Goal: Task Accomplishment & Management: Manage account settings

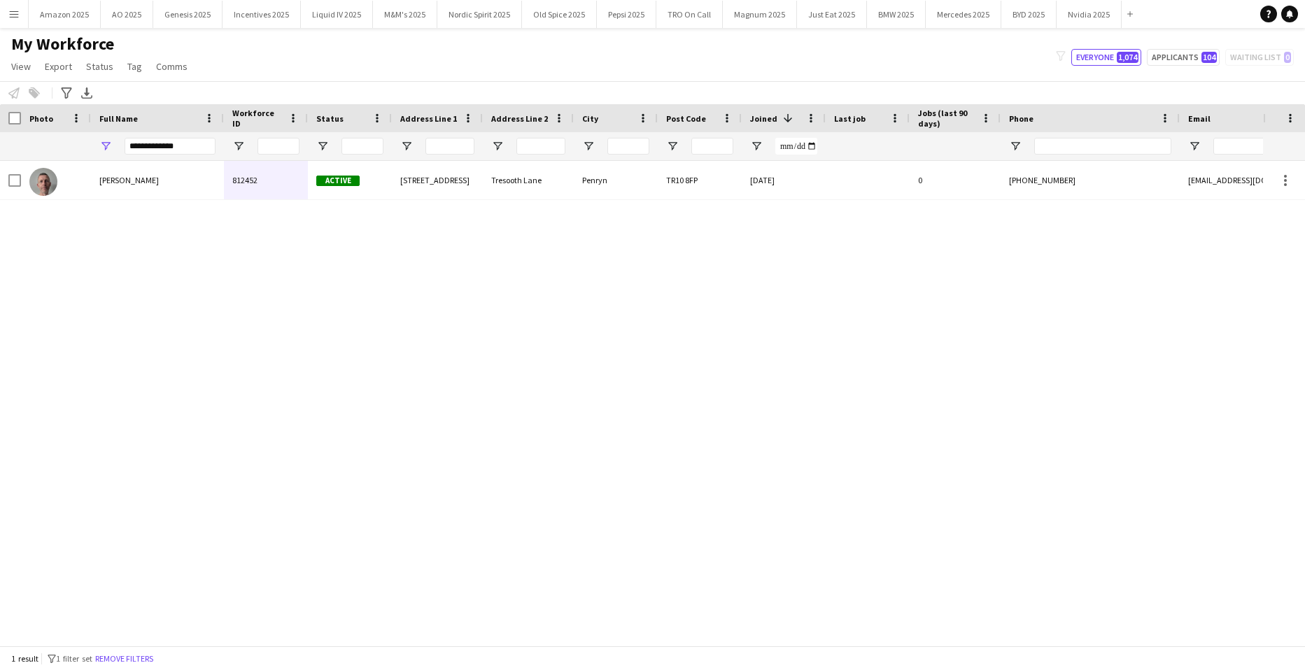
click at [144, 304] on div "[PERSON_NAME] 812452 Active [STREET_ADDRESS] [DATE] 0 [PHONE_NUMBER] [EMAIL_ADD…" at bounding box center [631, 398] width 1263 height 474
drag, startPoint x: 180, startPoint y: 148, endPoint x: -36, endPoint y: 135, distance: 216.6
click at [0, 135] on html "Menu Boards Boards Boards All jobs Status Workforce Workforce My Workforce Recr…" at bounding box center [652, 335] width 1305 height 670
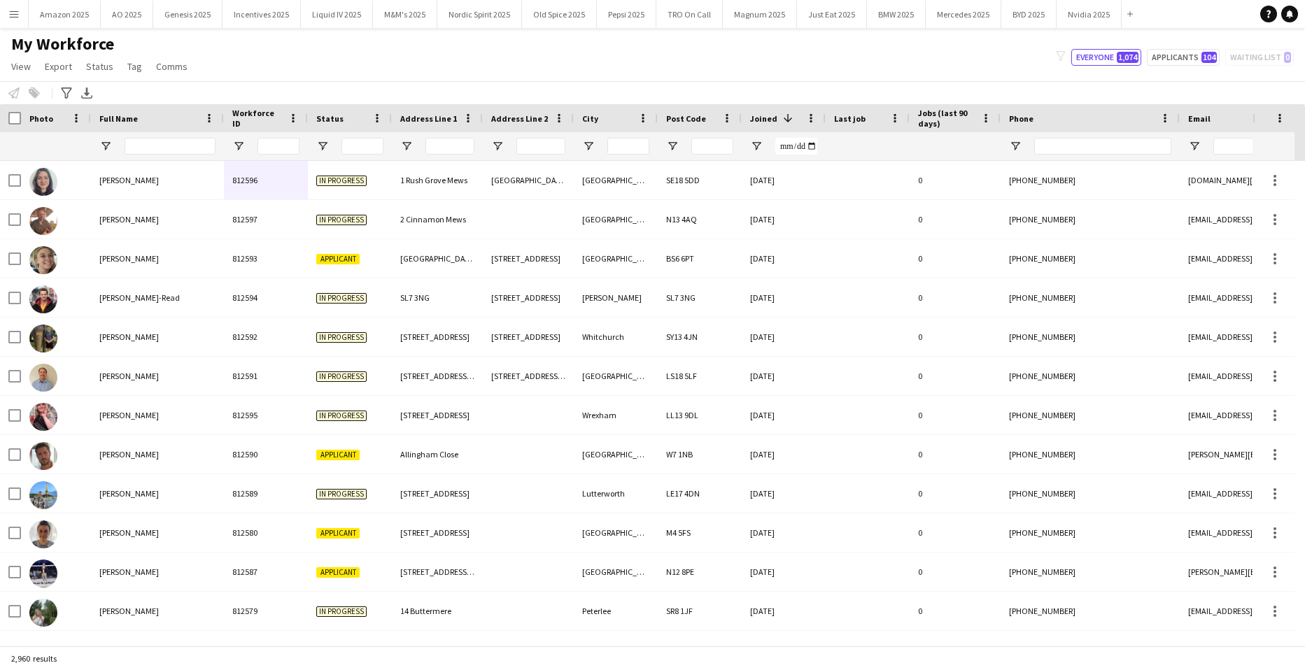
click at [20, 17] on button "Menu" at bounding box center [14, 14] width 28 height 28
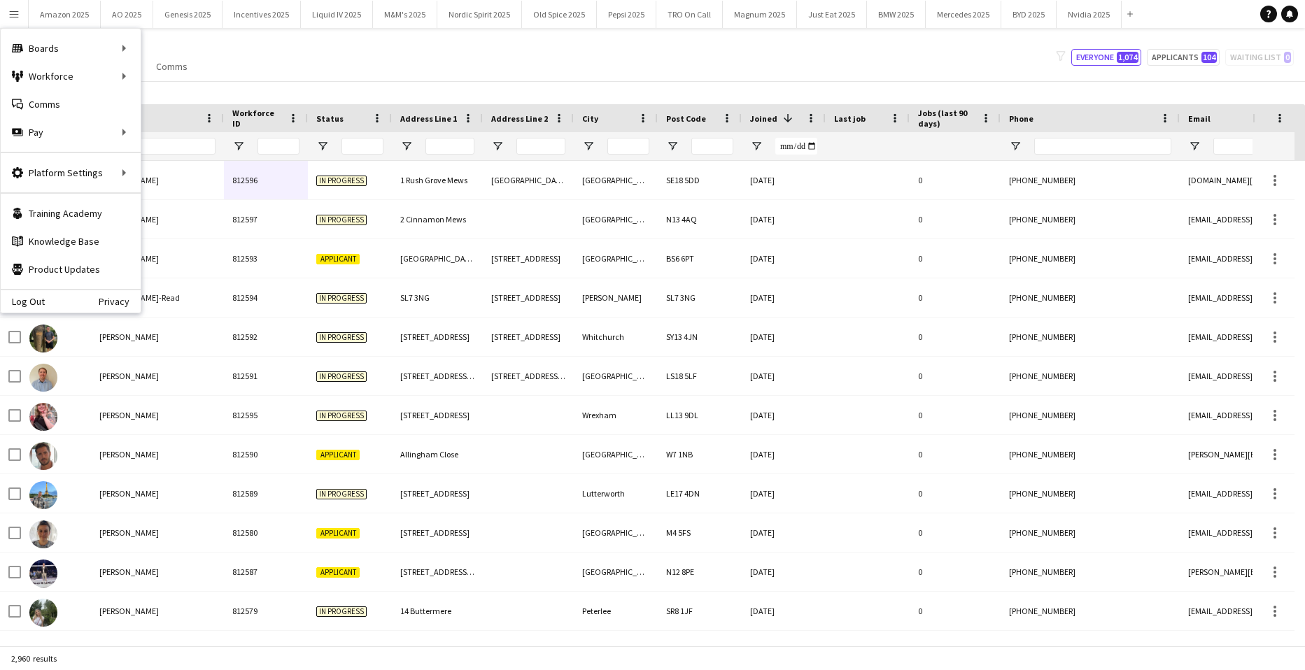
click at [163, 132] on div at bounding box center [170, 146] width 91 height 28
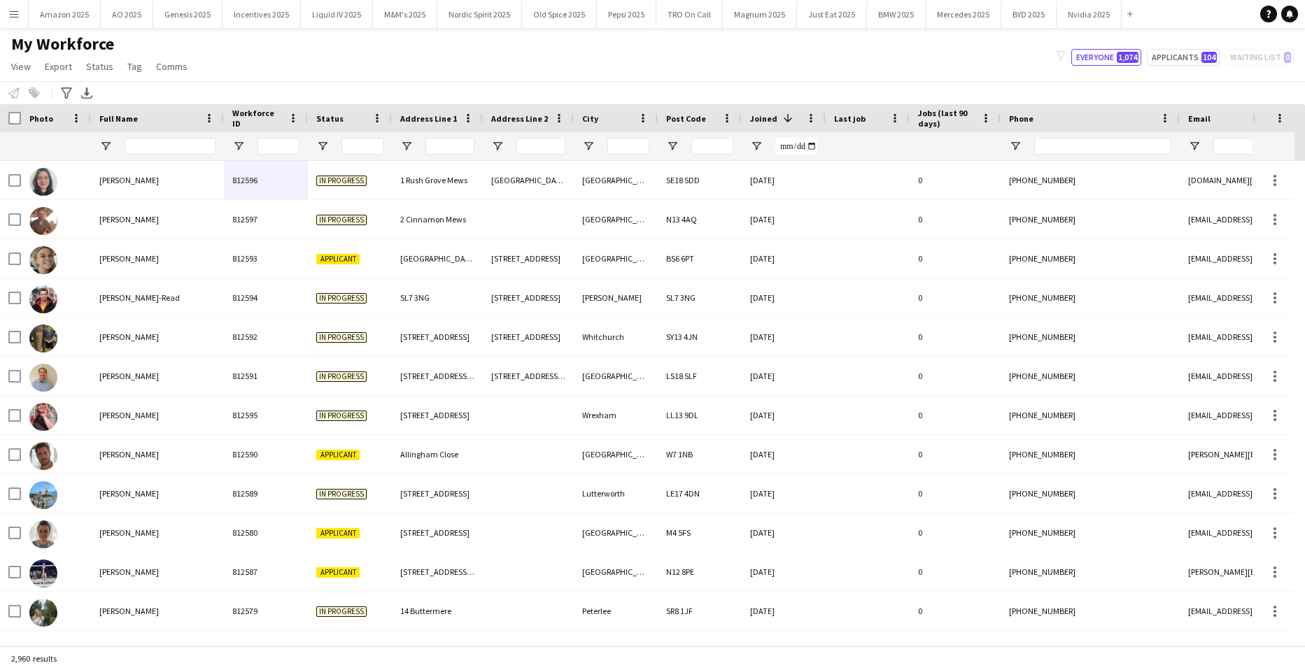
drag, startPoint x: 12, startPoint y: 17, endPoint x: 34, endPoint y: 107, distance: 92.3
click at [12, 20] on button "Menu" at bounding box center [14, 14] width 28 height 28
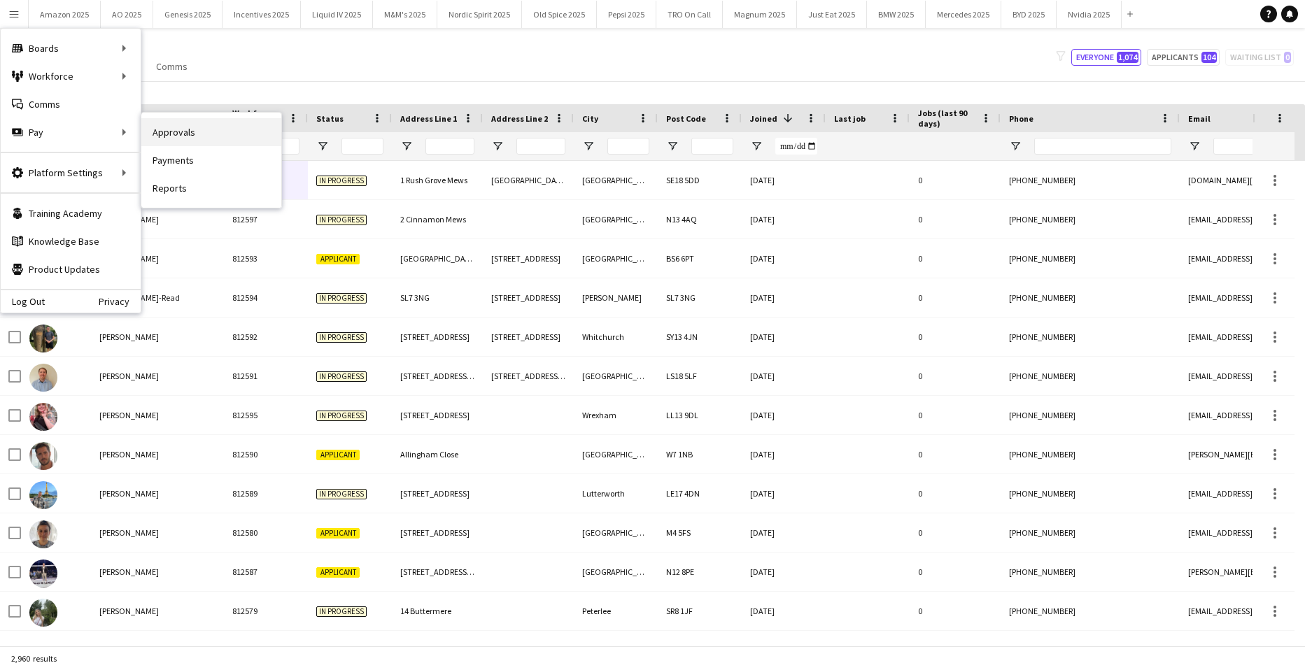
click at [150, 133] on link "Approvals" at bounding box center [211, 132] width 140 height 28
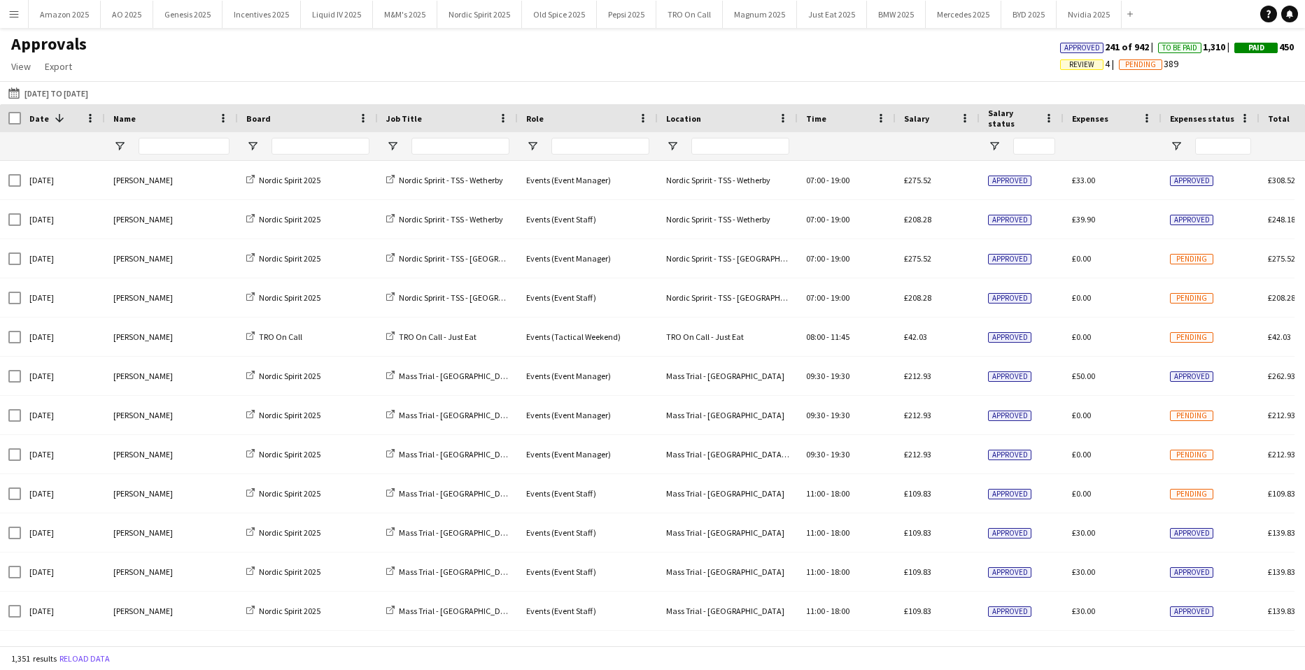
click at [1060, 66] on span "Review" at bounding box center [1081, 64] width 43 height 10
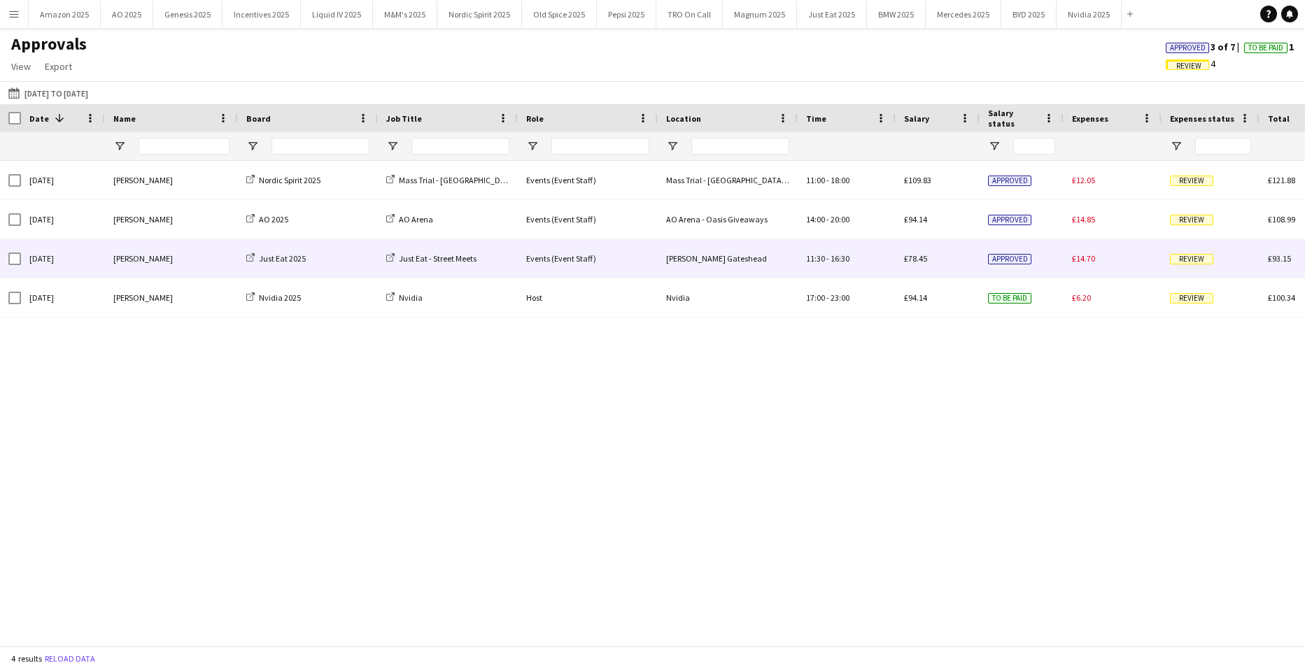
drag, startPoint x: 1193, startPoint y: 260, endPoint x: 1206, endPoint y: 313, distance: 54.8
click at [1193, 260] on span "Review" at bounding box center [1191, 259] width 43 height 10
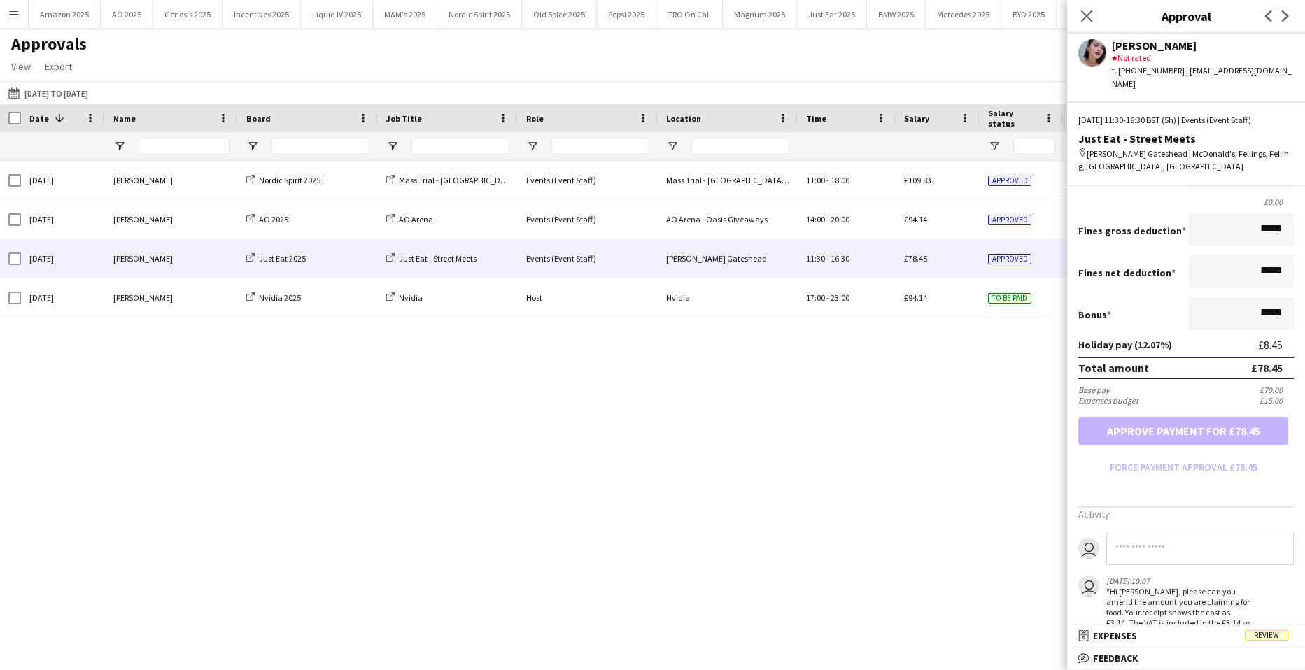
scroll to position [330, 0]
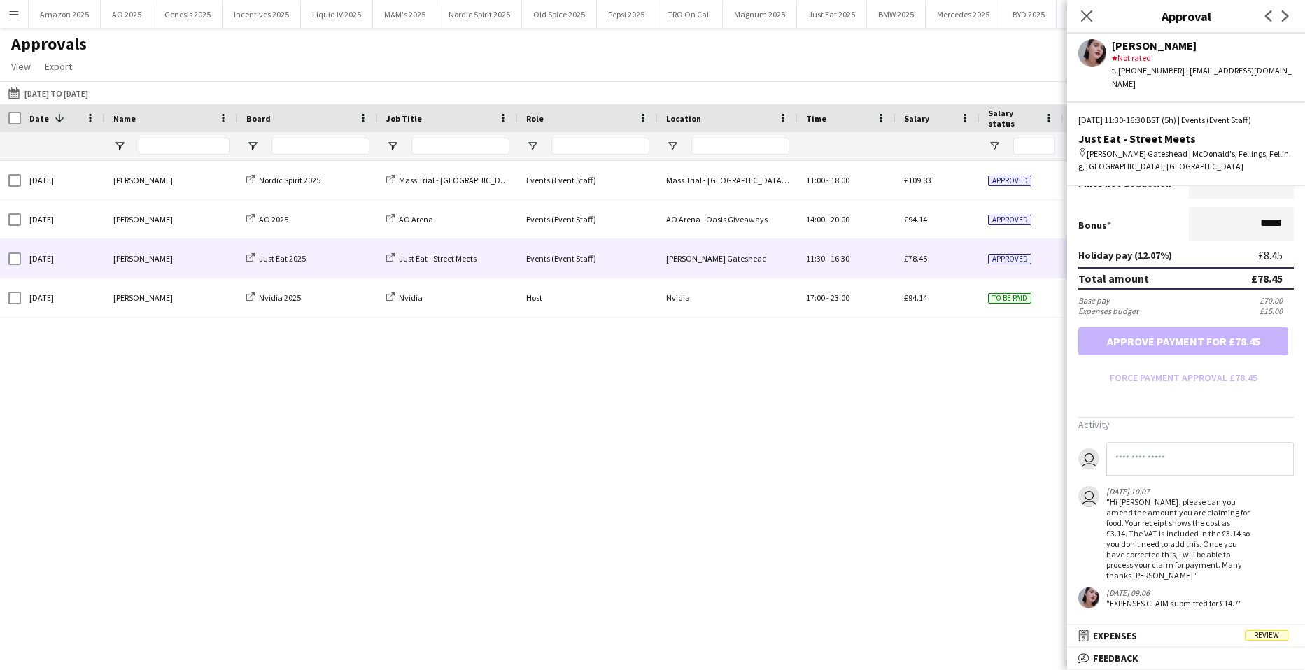
click at [1047, 481] on div "[DATE] [PERSON_NAME] Nordic Spirit 2025 Mass Trial - [GEOGRAPHIC_DATA] OSM Even…" at bounding box center [652, 398] width 1305 height 474
click at [1000, 349] on div "[DATE] [PERSON_NAME] Nordic Spirit 2025 Mass Trial - [GEOGRAPHIC_DATA] OSM Even…" at bounding box center [652, 398] width 1305 height 474
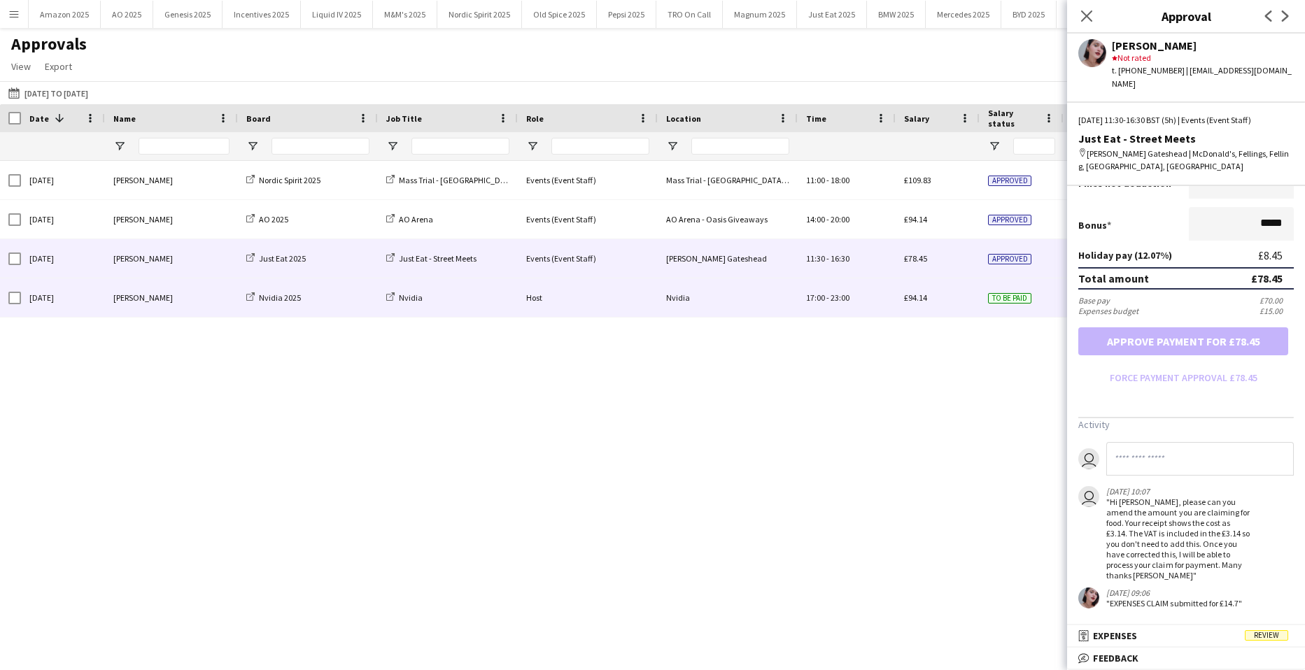
drag, startPoint x: 1001, startPoint y: 309, endPoint x: 1002, endPoint y: 297, distance: 12.0
click at [1001, 308] on div "To be paid" at bounding box center [1021, 297] width 84 height 38
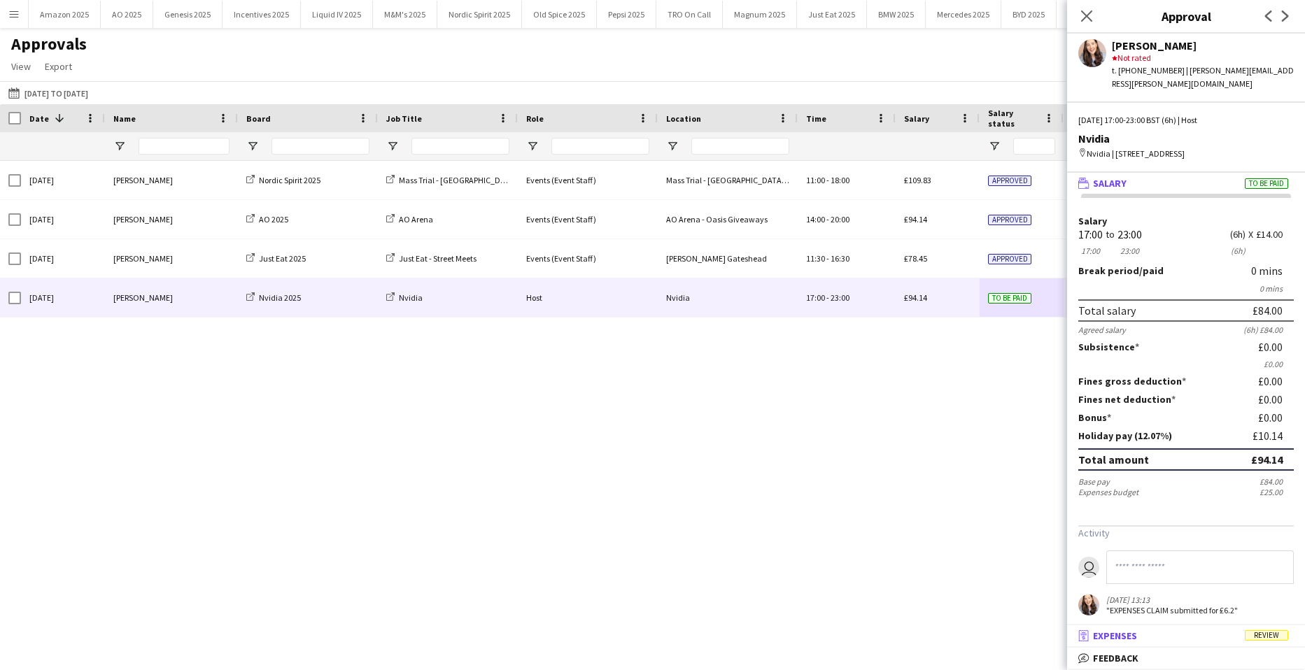
click at [1276, 632] on span "Review" at bounding box center [1266, 635] width 43 height 10
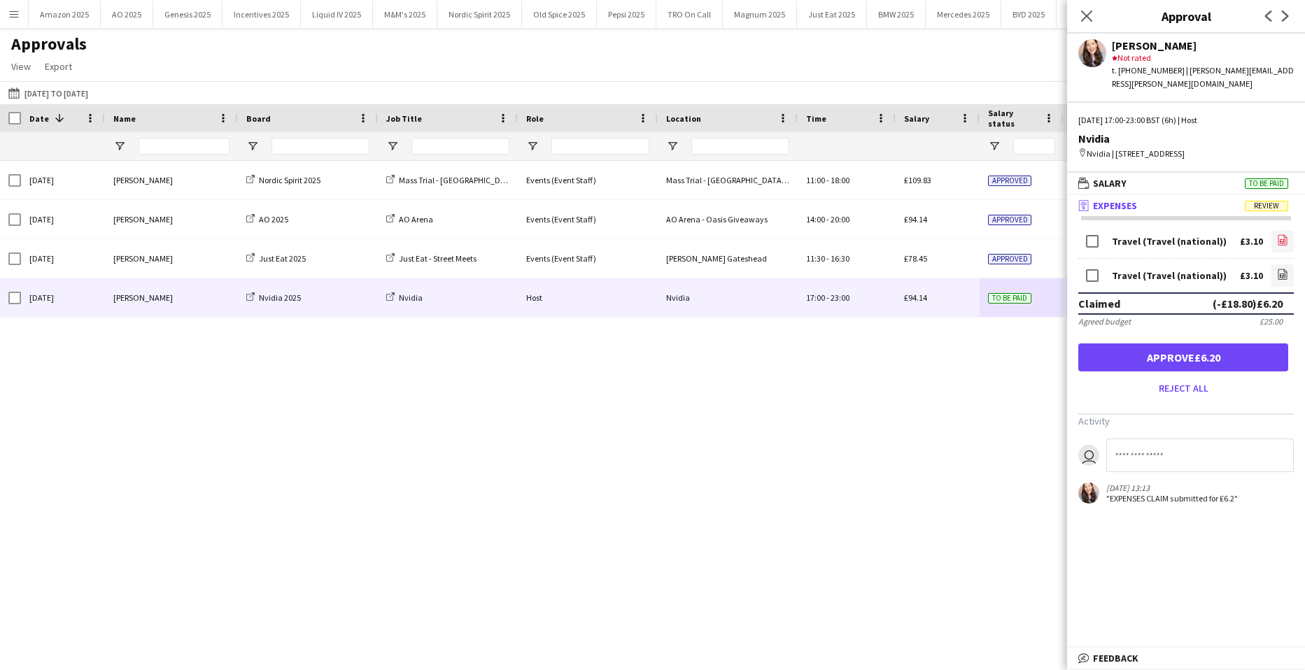
click at [1280, 242] on icon at bounding box center [1283, 242] width 6 height 4
click at [1286, 271] on icon "file-image" at bounding box center [1282, 274] width 11 height 11
drag, startPoint x: 1212, startPoint y: 364, endPoint x: 1191, endPoint y: 311, distance: 56.5
click at [1213, 364] on button "Approve £6.20" at bounding box center [1183, 357] width 210 height 28
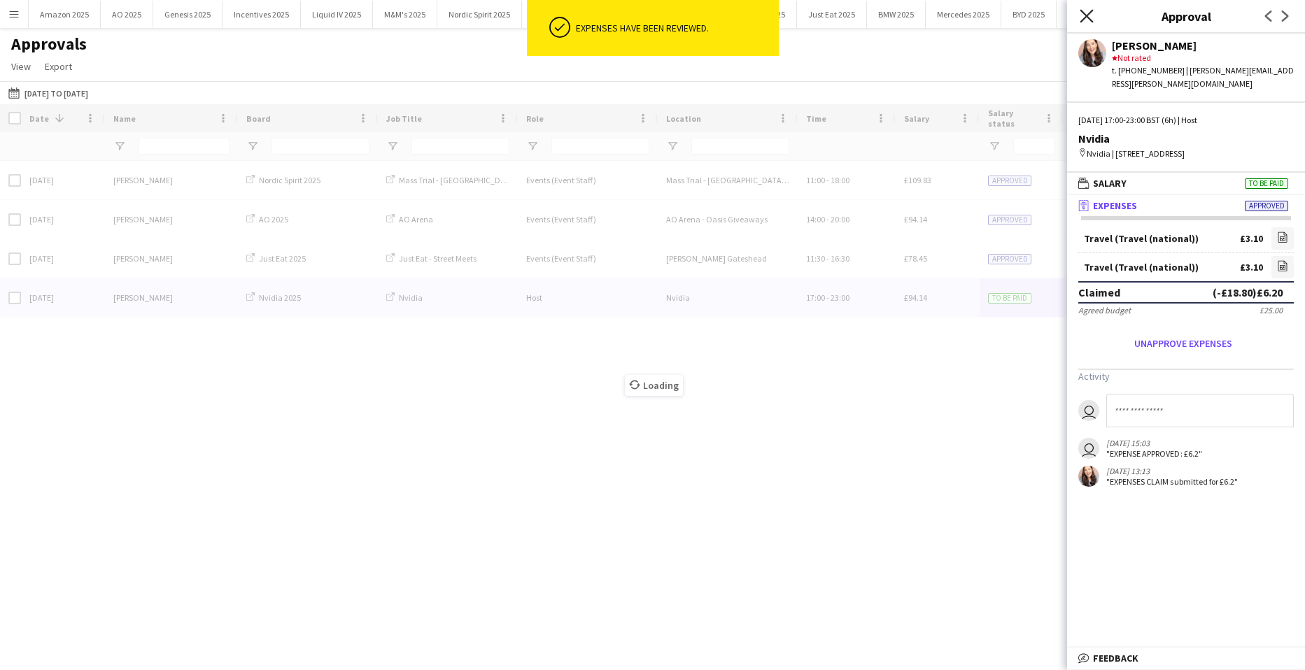
click at [1082, 15] on icon "Close pop-in" at bounding box center [1085, 15] width 13 height 13
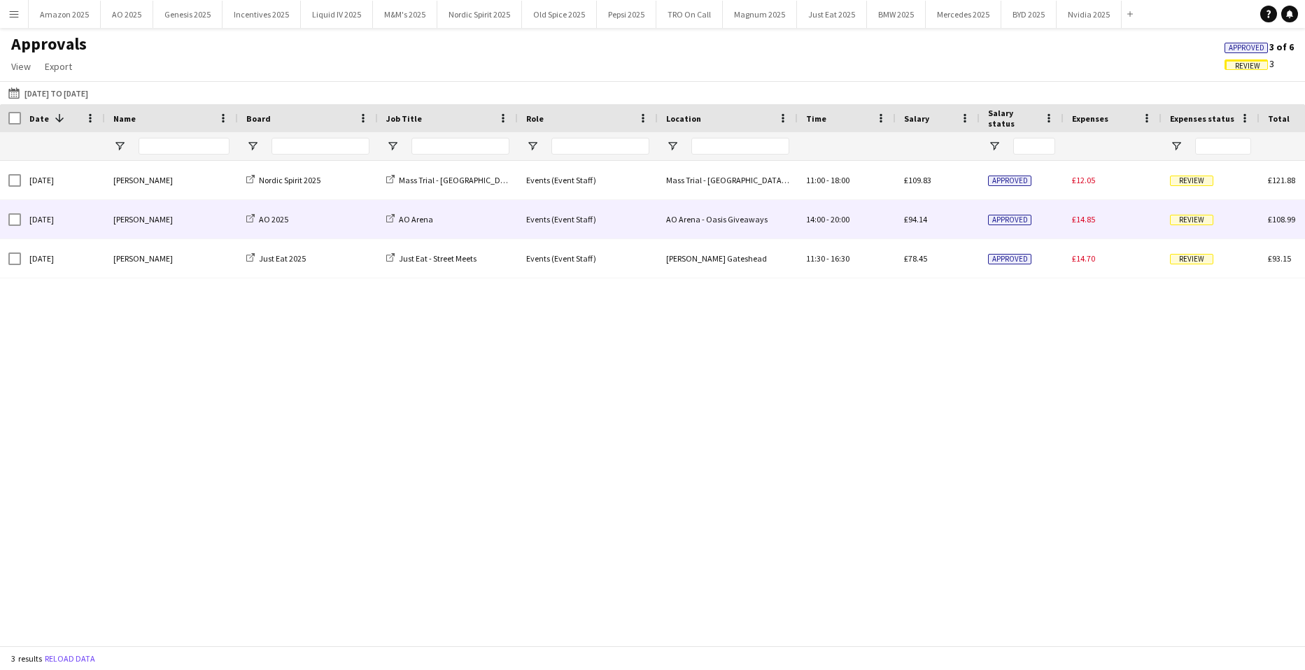
click at [1177, 223] on span "Review" at bounding box center [1191, 220] width 43 height 10
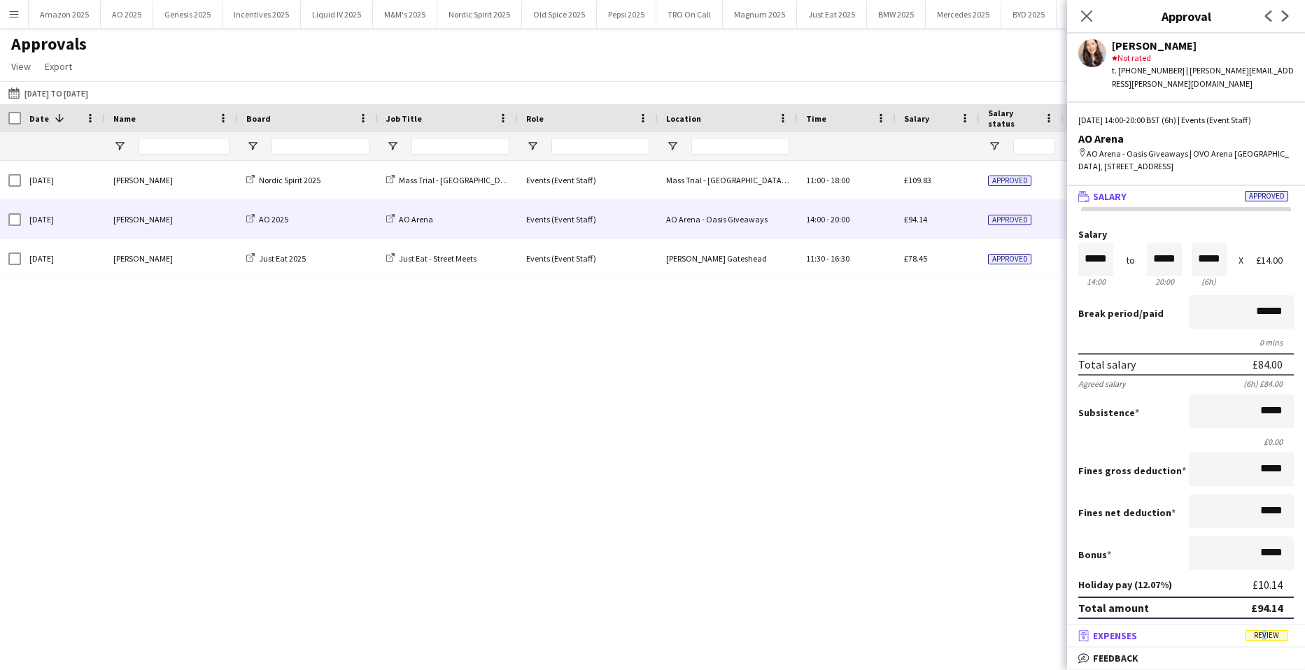
click at [1261, 633] on span "Review" at bounding box center [1266, 635] width 43 height 10
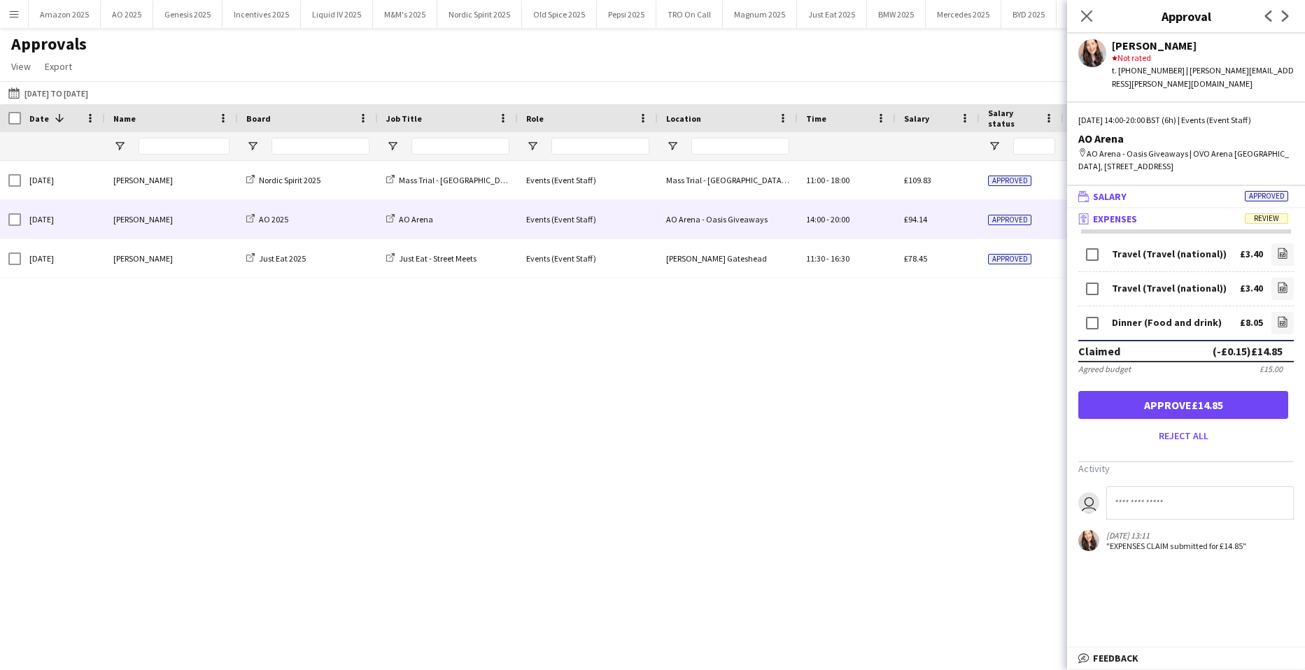
click at [1279, 191] on span "Approved" at bounding box center [1266, 196] width 43 height 10
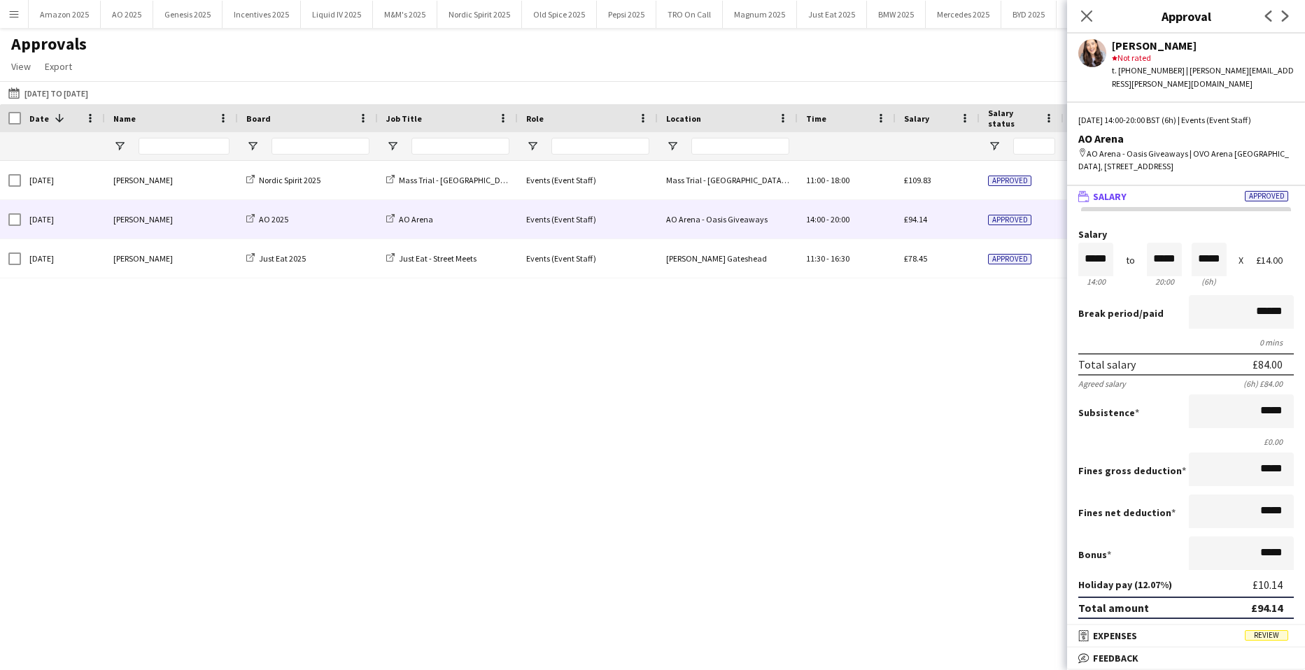
click at [1266, 191] on span "Approved" at bounding box center [1266, 196] width 43 height 10
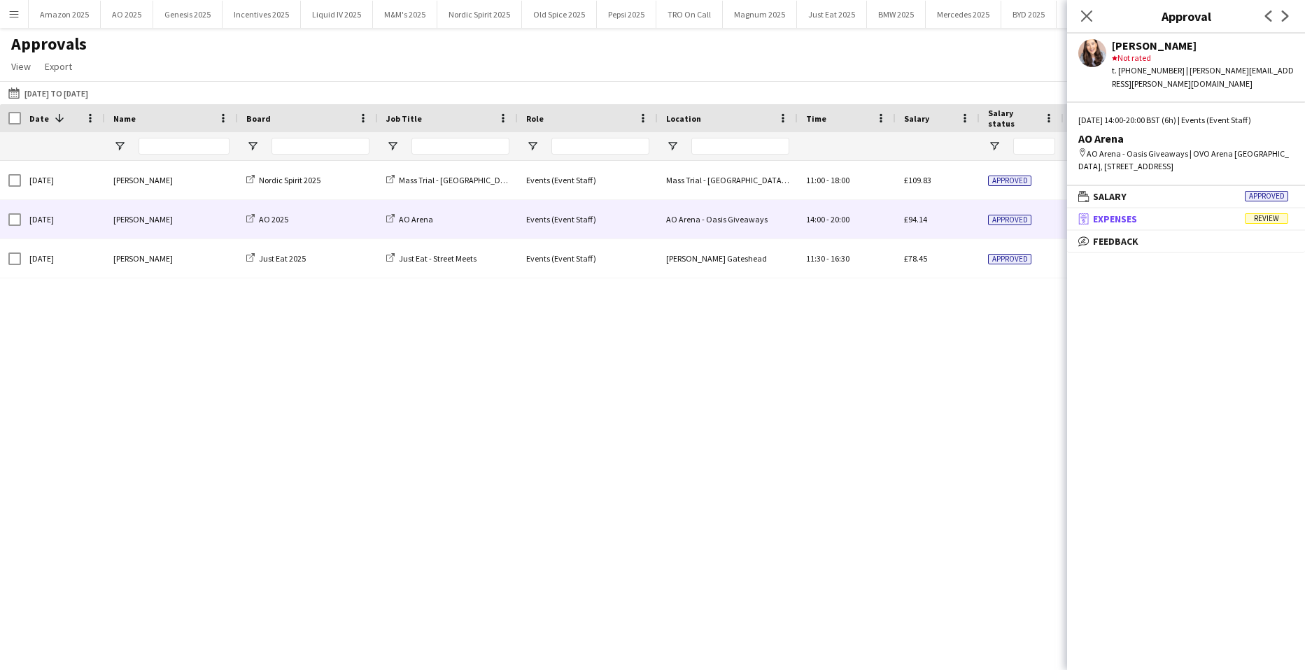
click at [1269, 213] on span "Review" at bounding box center [1266, 218] width 43 height 10
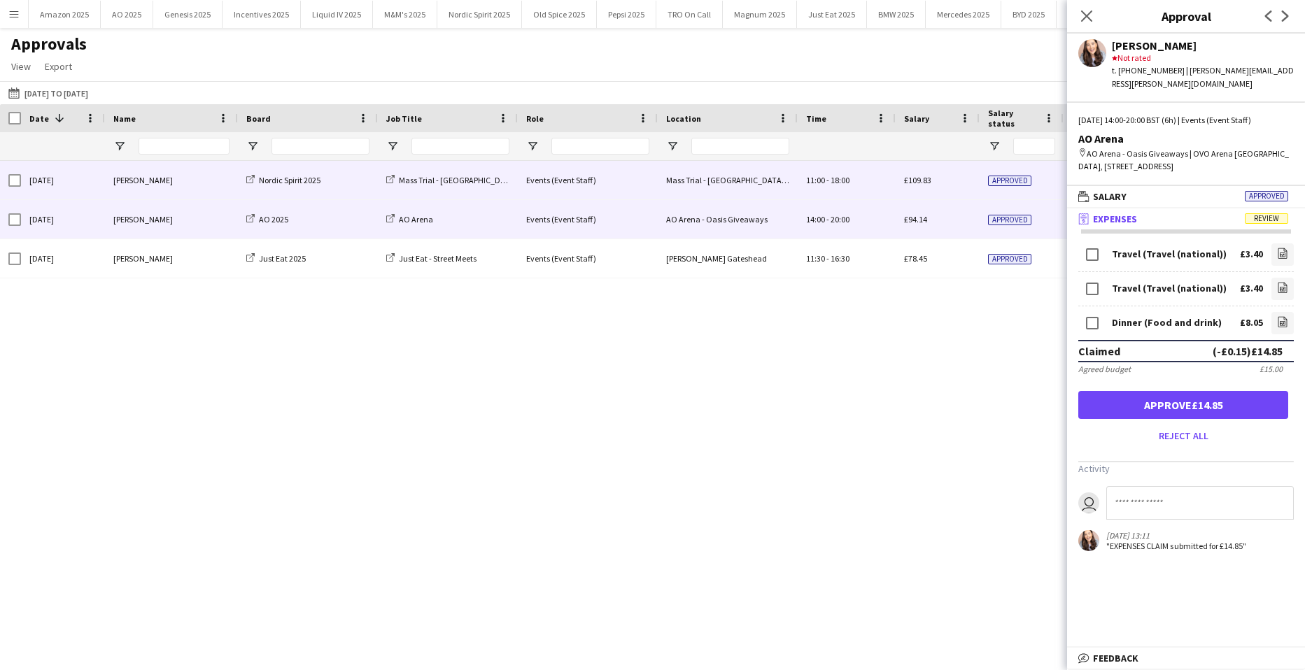
click at [173, 180] on div "[PERSON_NAME]" at bounding box center [171, 180] width 133 height 38
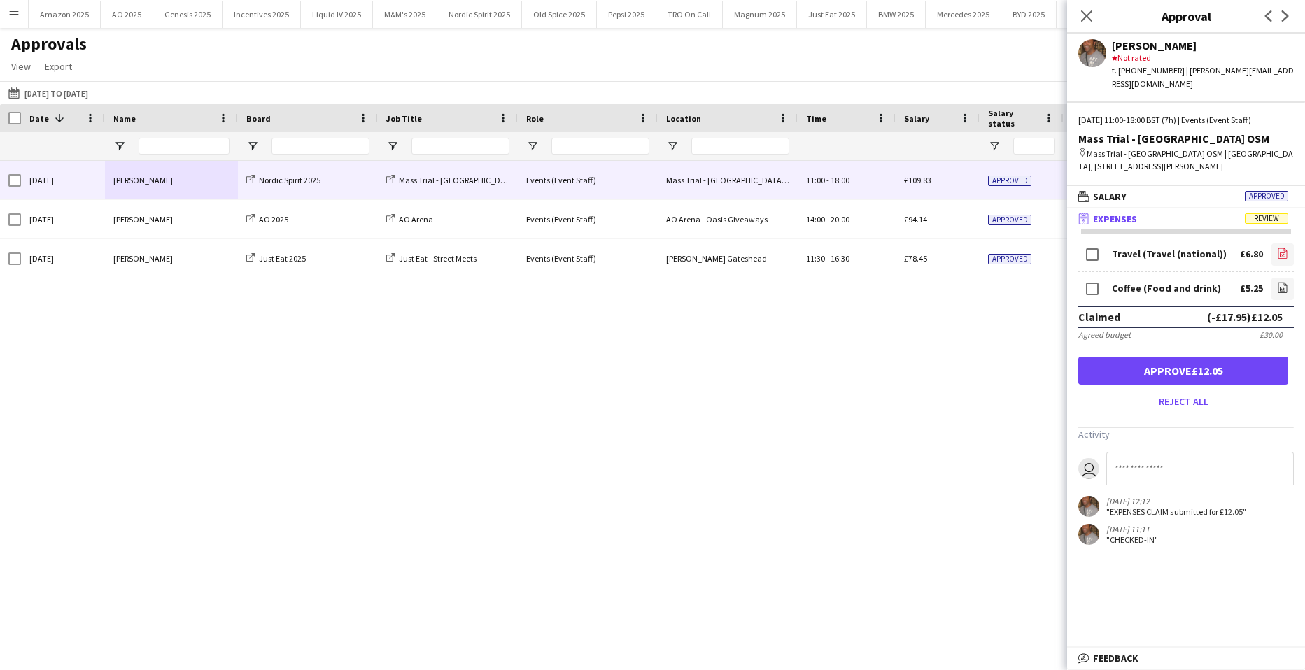
click at [1287, 248] on icon at bounding box center [1282, 253] width 9 height 10
click at [1286, 282] on icon "file-image" at bounding box center [1282, 287] width 11 height 11
click at [1244, 357] on button "Approve £12.05" at bounding box center [1183, 371] width 210 height 28
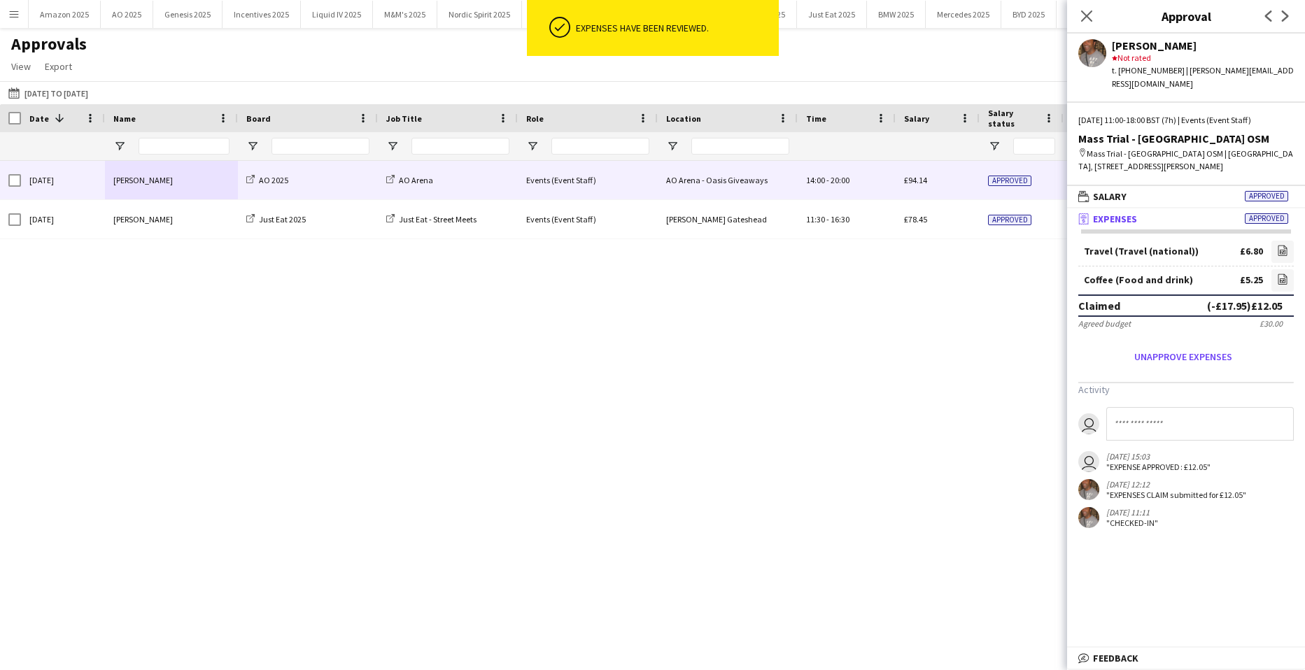
click at [162, 187] on div "[PERSON_NAME]" at bounding box center [171, 180] width 133 height 38
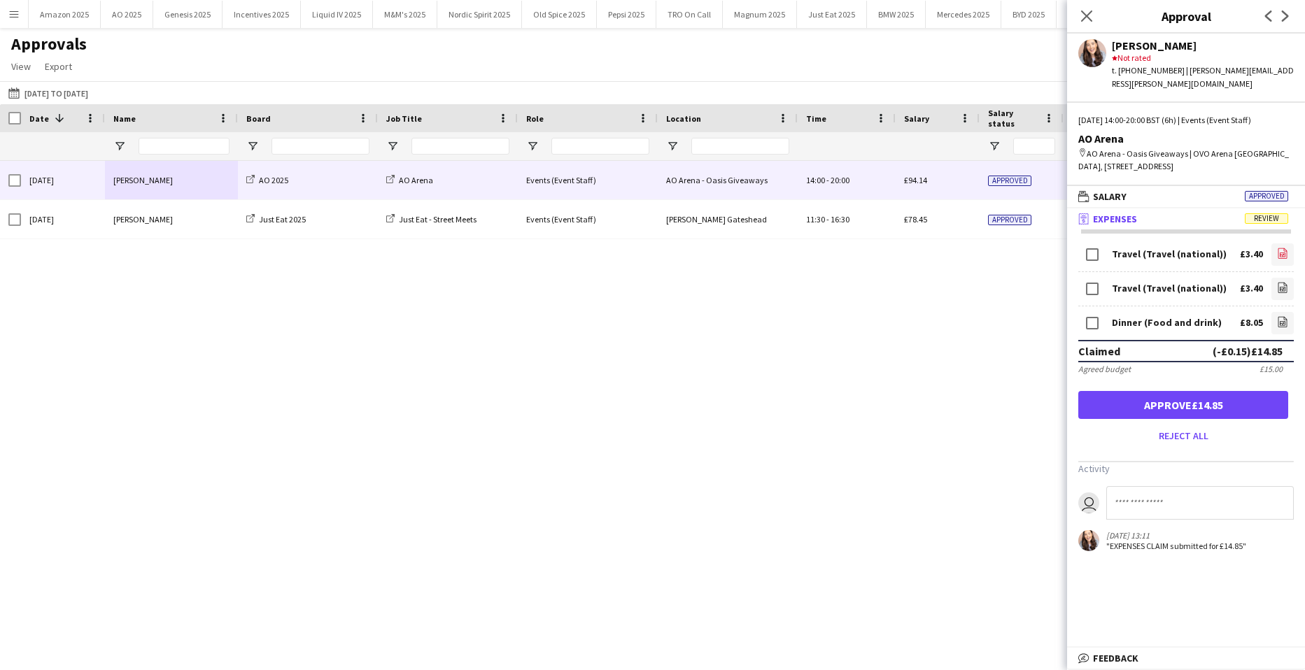
click at [1277, 248] on icon "file-image" at bounding box center [1282, 253] width 11 height 11
drag, startPoint x: 1232, startPoint y: 393, endPoint x: 1217, endPoint y: 366, distance: 31.0
click at [1234, 393] on button "Approve £14.85" at bounding box center [1183, 405] width 210 height 28
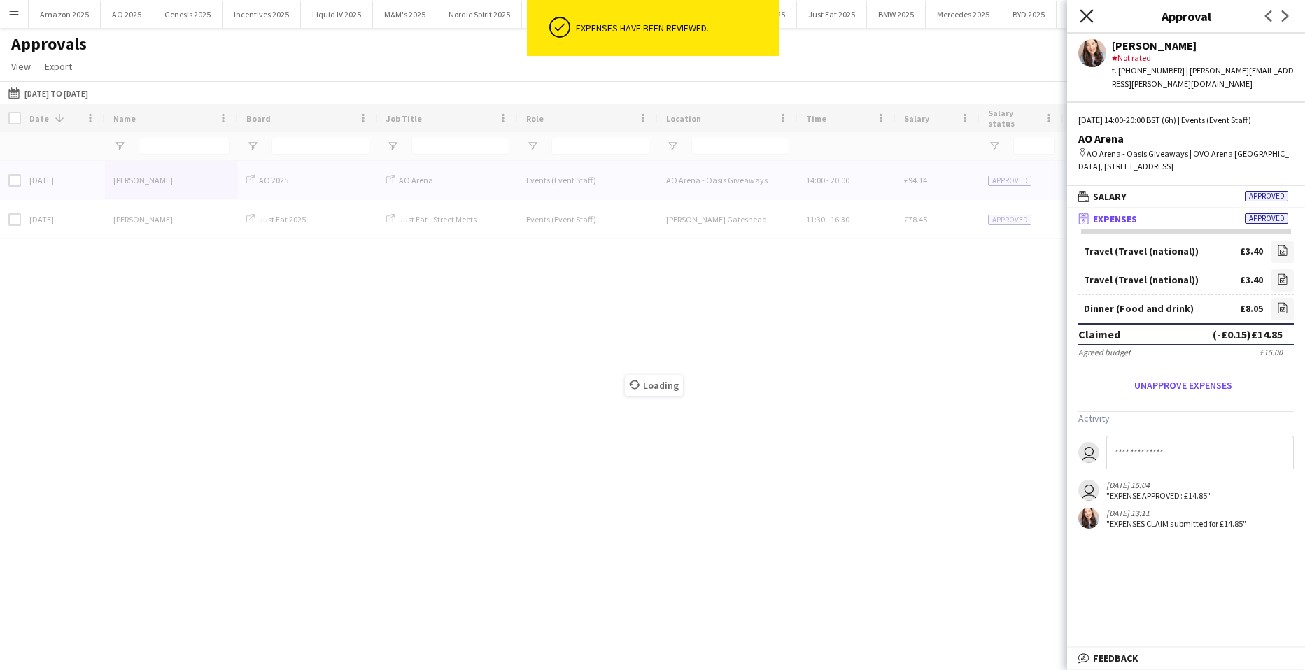
click at [1082, 13] on icon "Close pop-in" at bounding box center [1085, 15] width 13 height 13
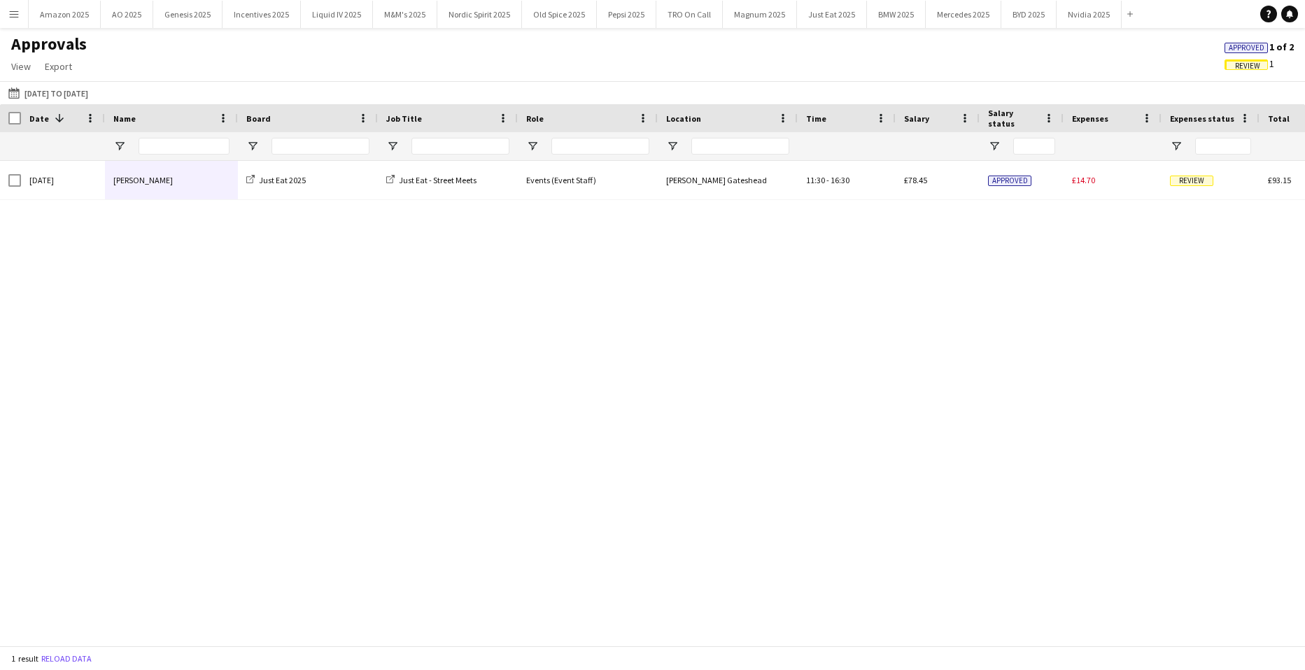
click at [1231, 50] on span "Approved" at bounding box center [1246, 47] width 36 height 9
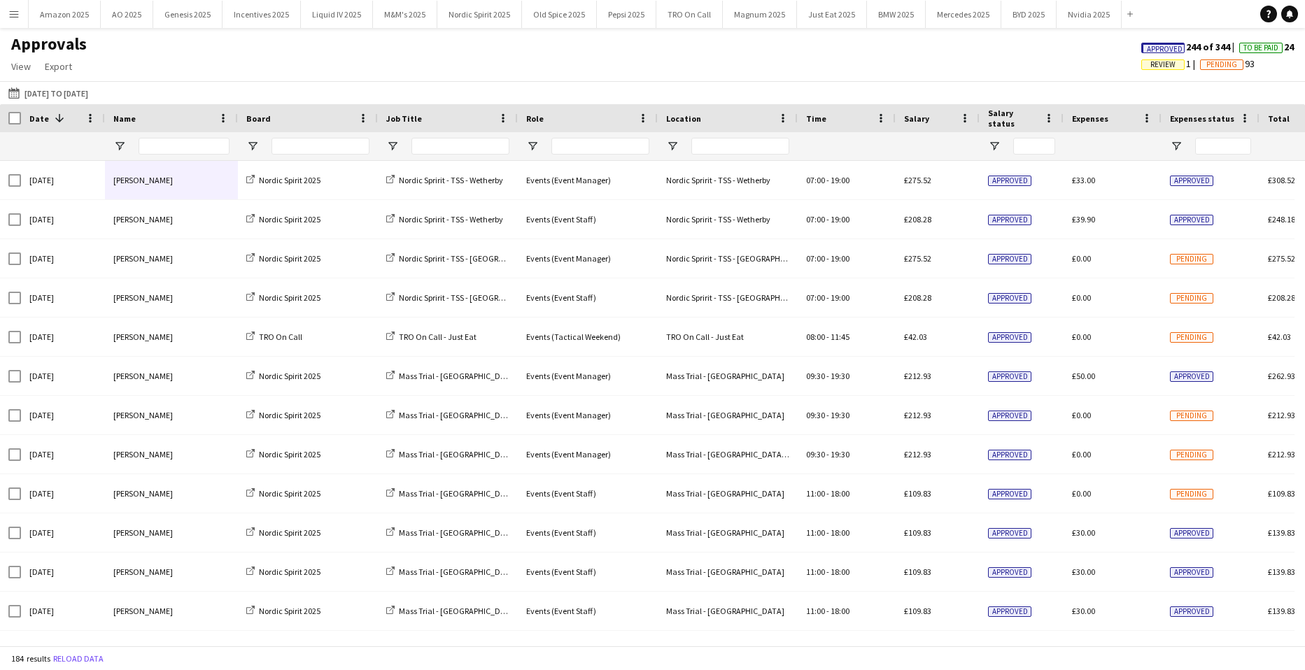
click at [1159, 48] on span "Approved" at bounding box center [1165, 49] width 36 height 9
click at [37, 13] on button "Amazon 2025 Close" at bounding box center [65, 14] width 72 height 27
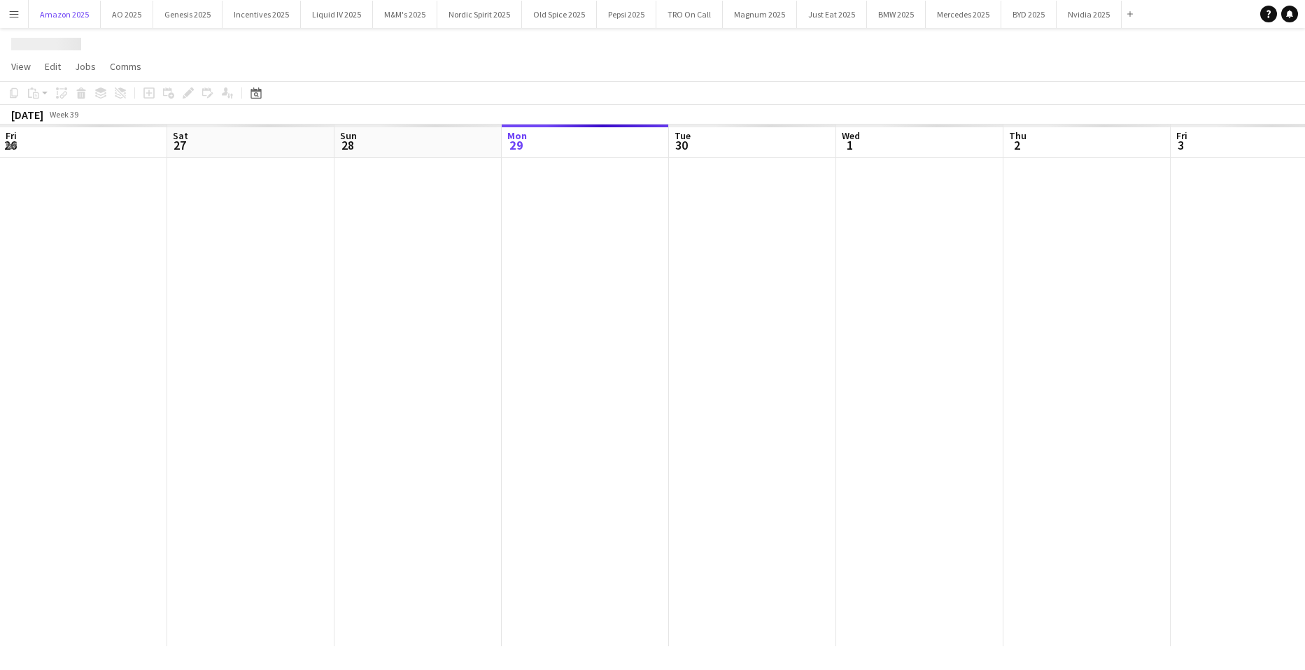
scroll to position [0, 334]
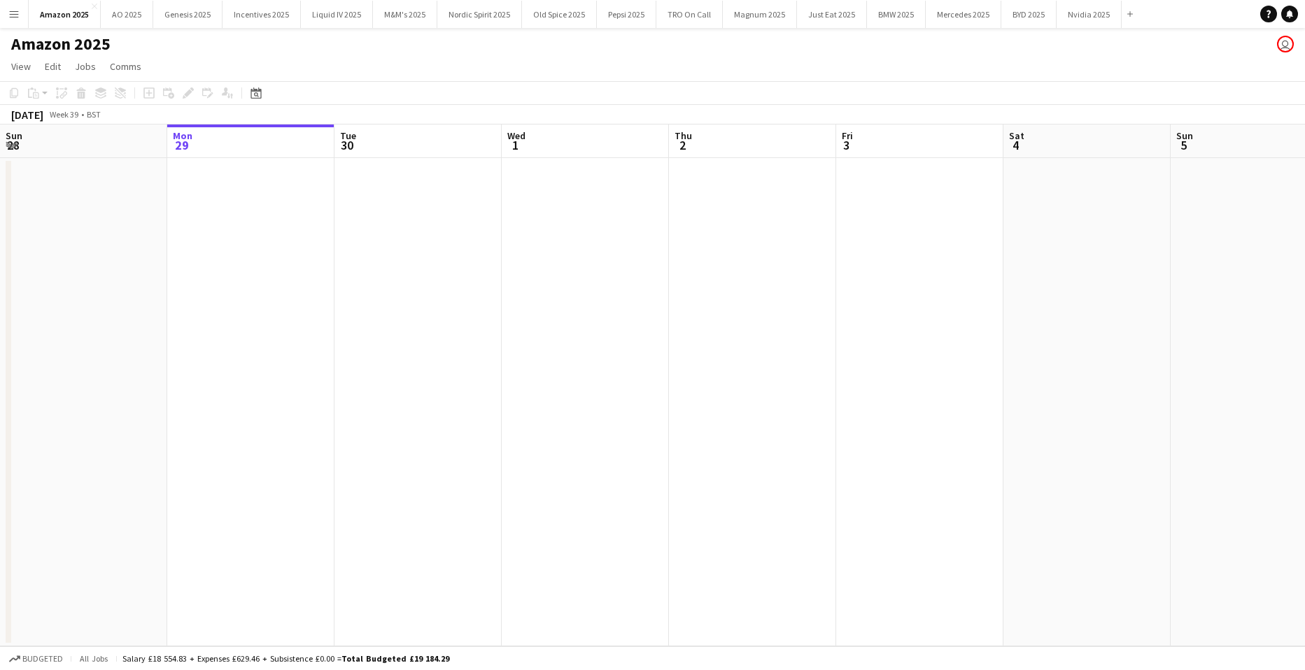
click at [311, 304] on app-date-cell at bounding box center [250, 402] width 167 height 488
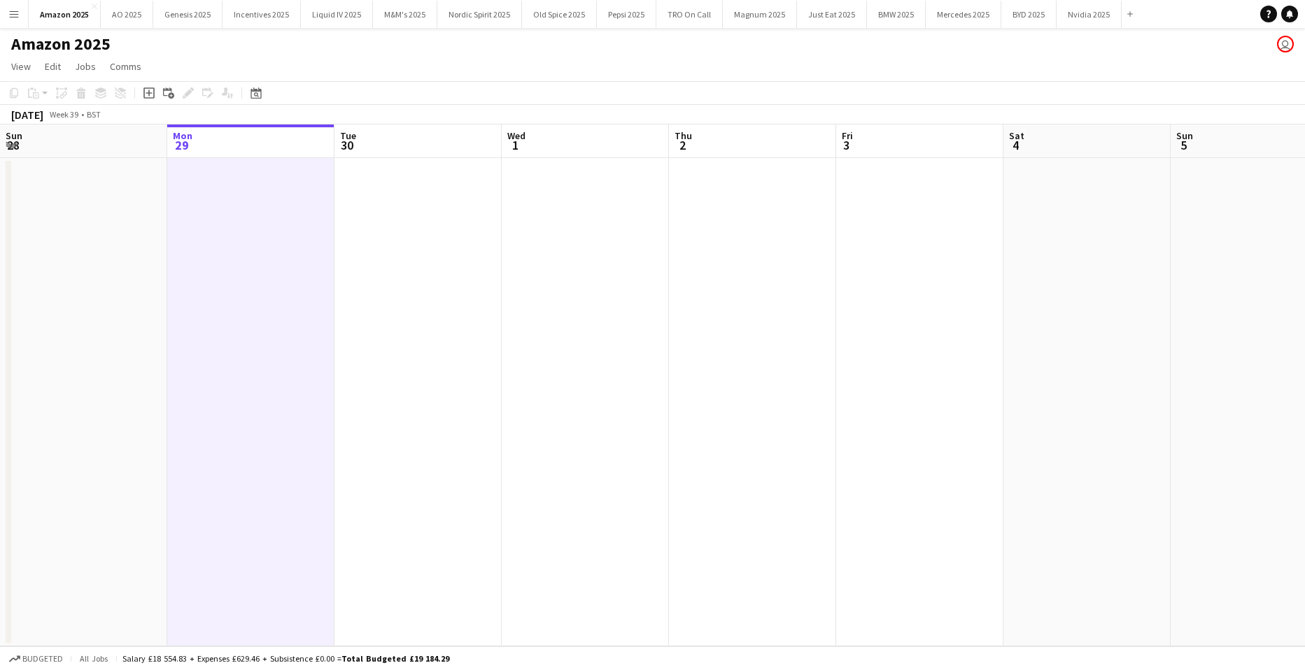
click at [311, 304] on app-date-cell at bounding box center [250, 402] width 167 height 488
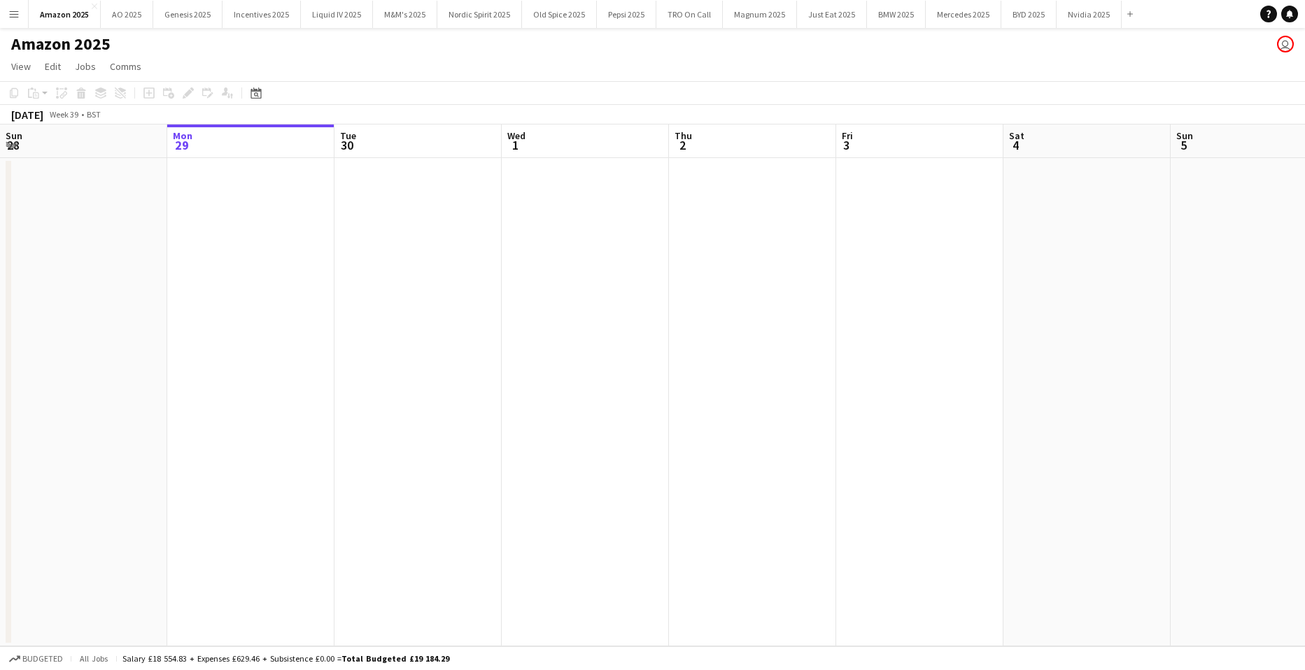
click at [311, 271] on app-date-cell at bounding box center [250, 402] width 167 height 488
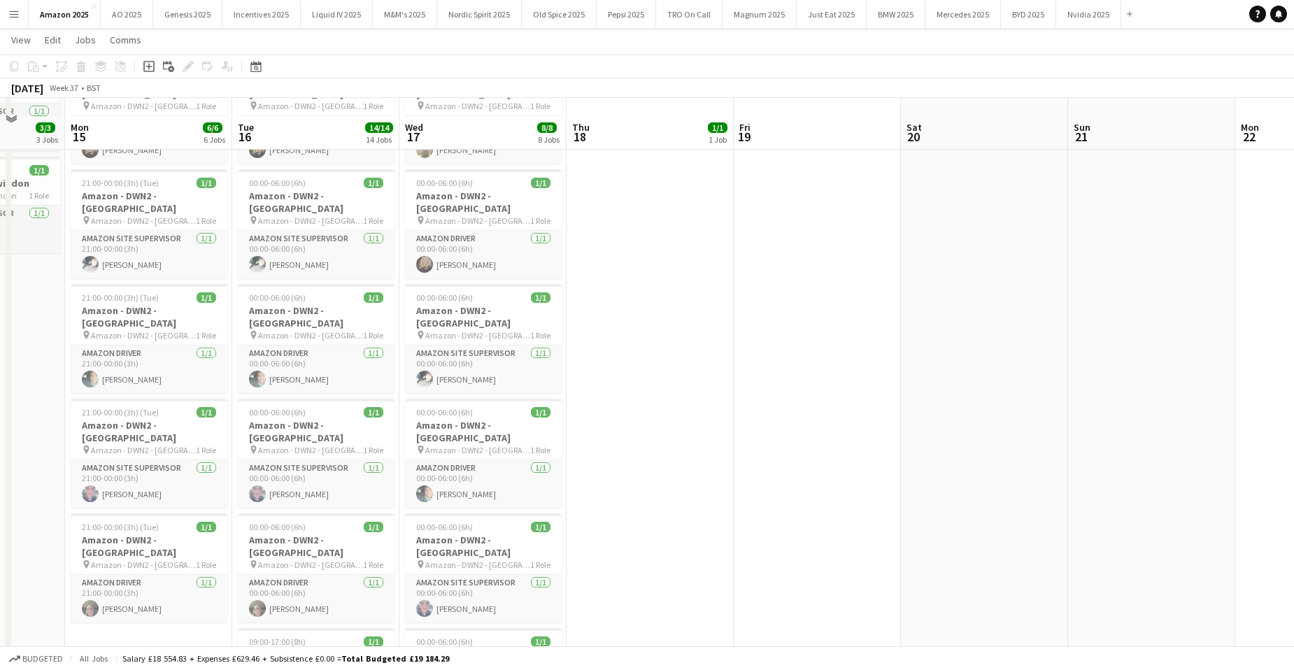
scroll to position [280, 0]
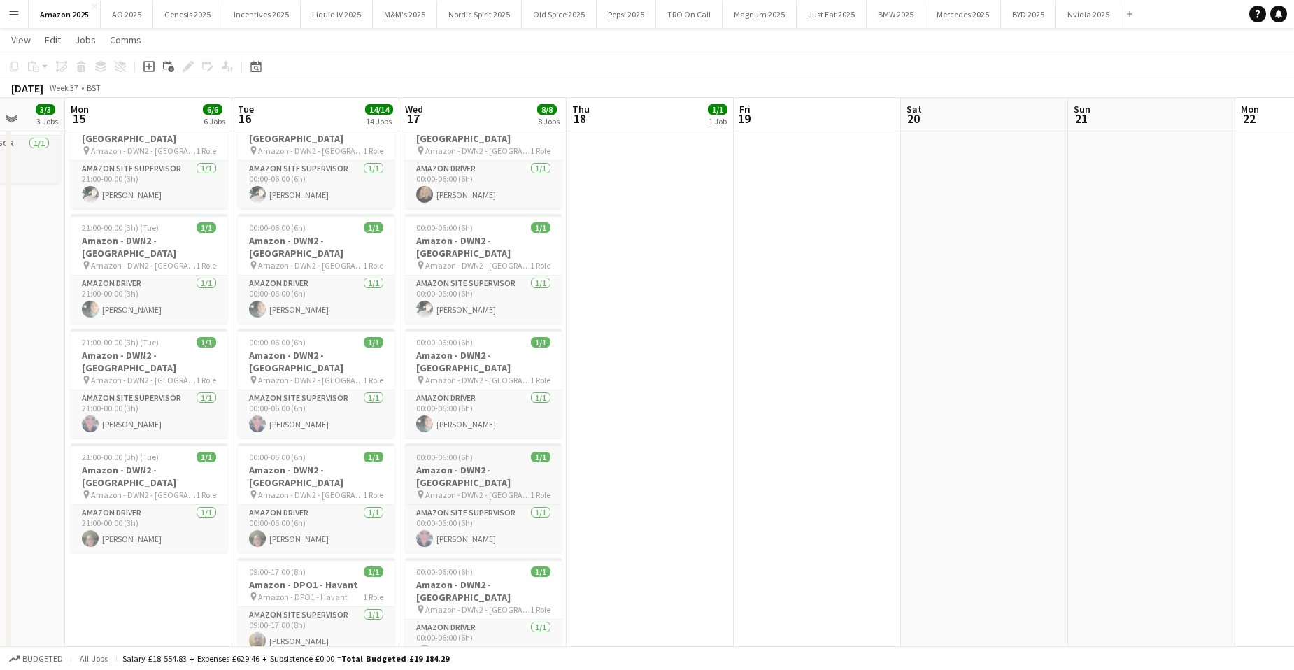
click at [448, 464] on h3 "Amazon - DWN2 - Knowsley" at bounding box center [483, 476] width 157 height 25
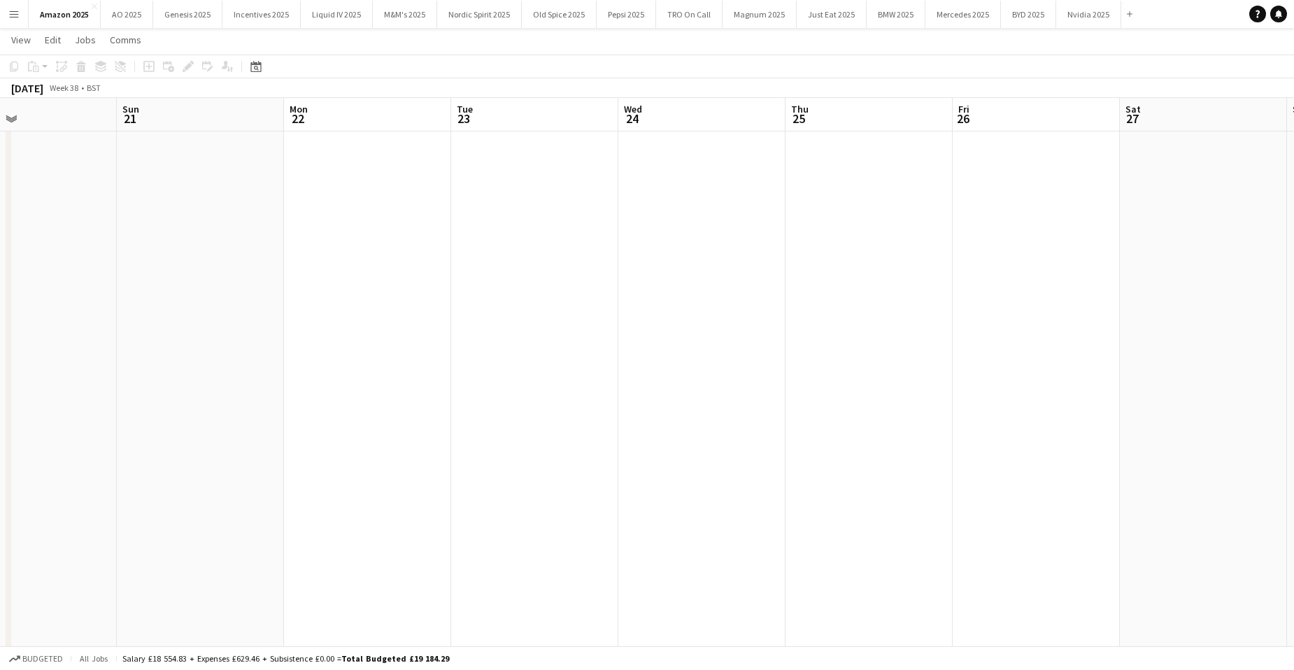
scroll to position [0, 580]
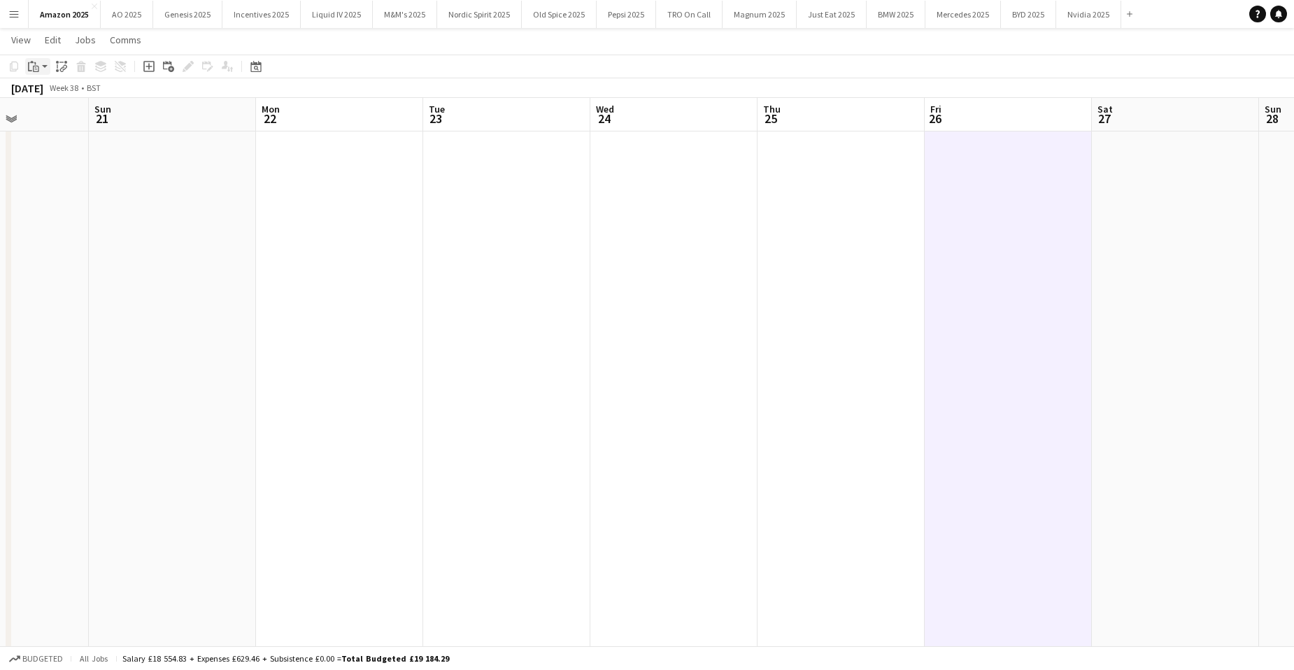
click at [33, 61] on icon "Paste" at bounding box center [33, 66] width 11 height 11
click at [52, 118] on link "Paste with crew Ctrl+Shift+V" at bounding box center [103, 117] width 132 height 13
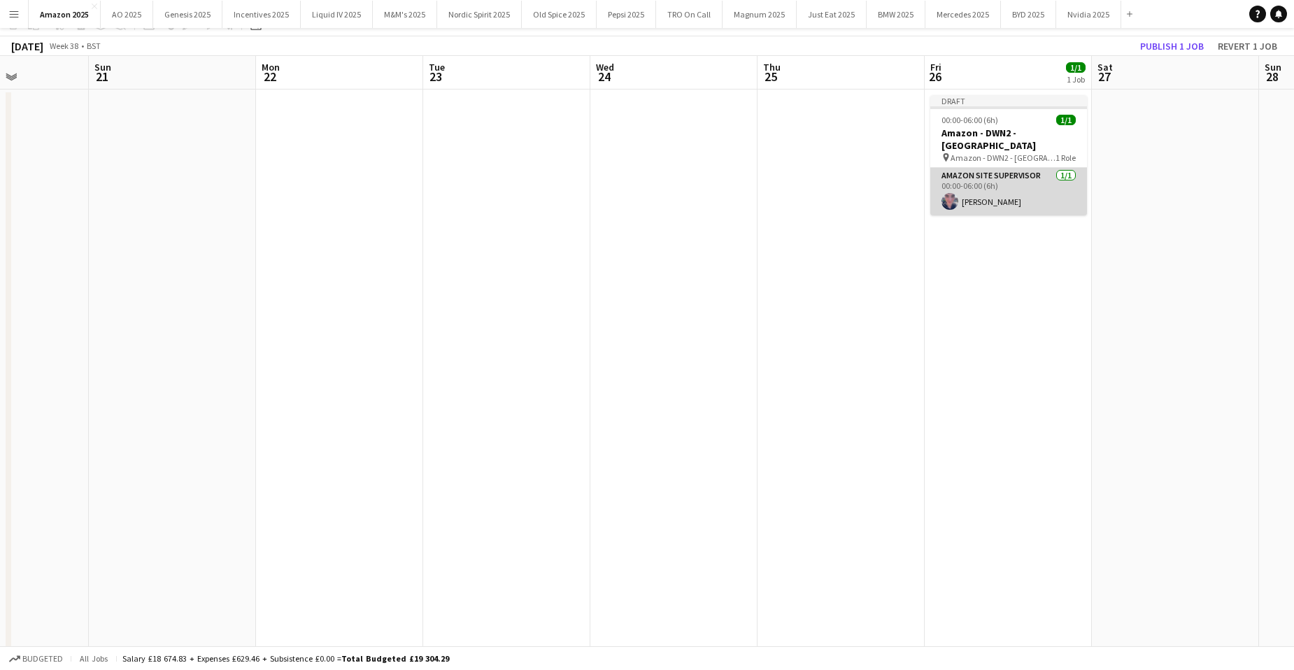
scroll to position [0, 0]
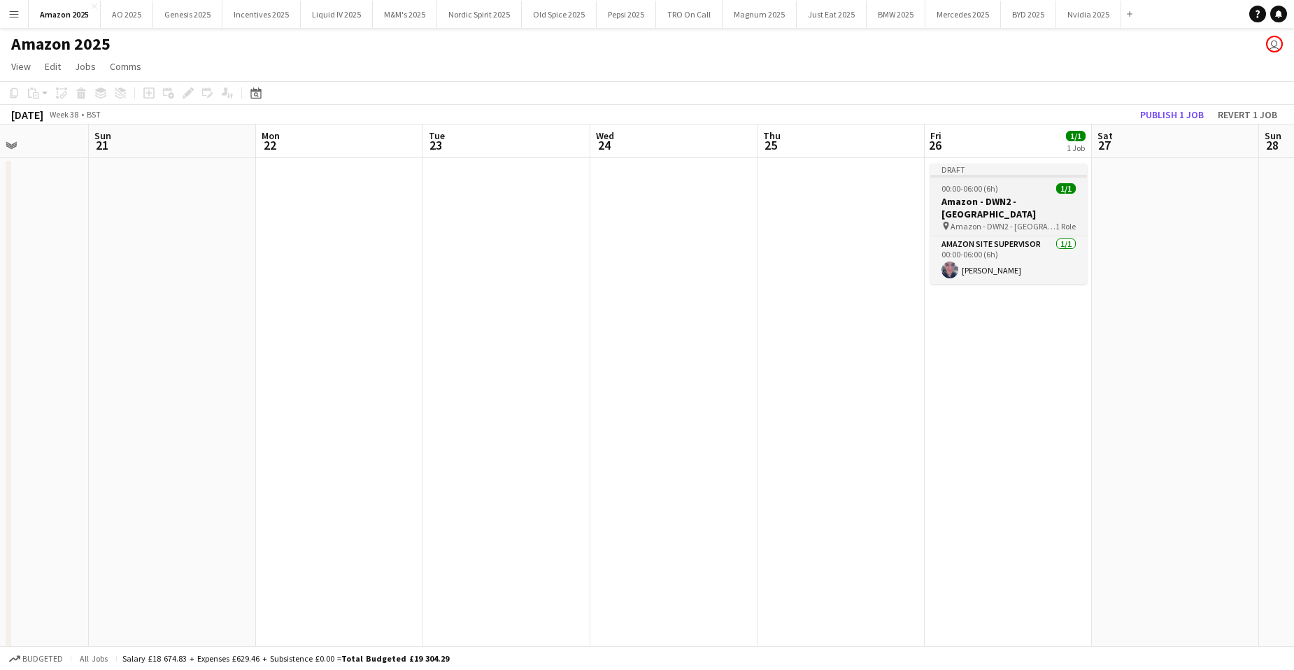
click at [967, 194] on app-job-card "Draft 00:00-06:00 (6h) 1/1 Amazon - DWN2 - Knowsley pin Amazon - DWN2 - Knowsle…" at bounding box center [1008, 224] width 157 height 120
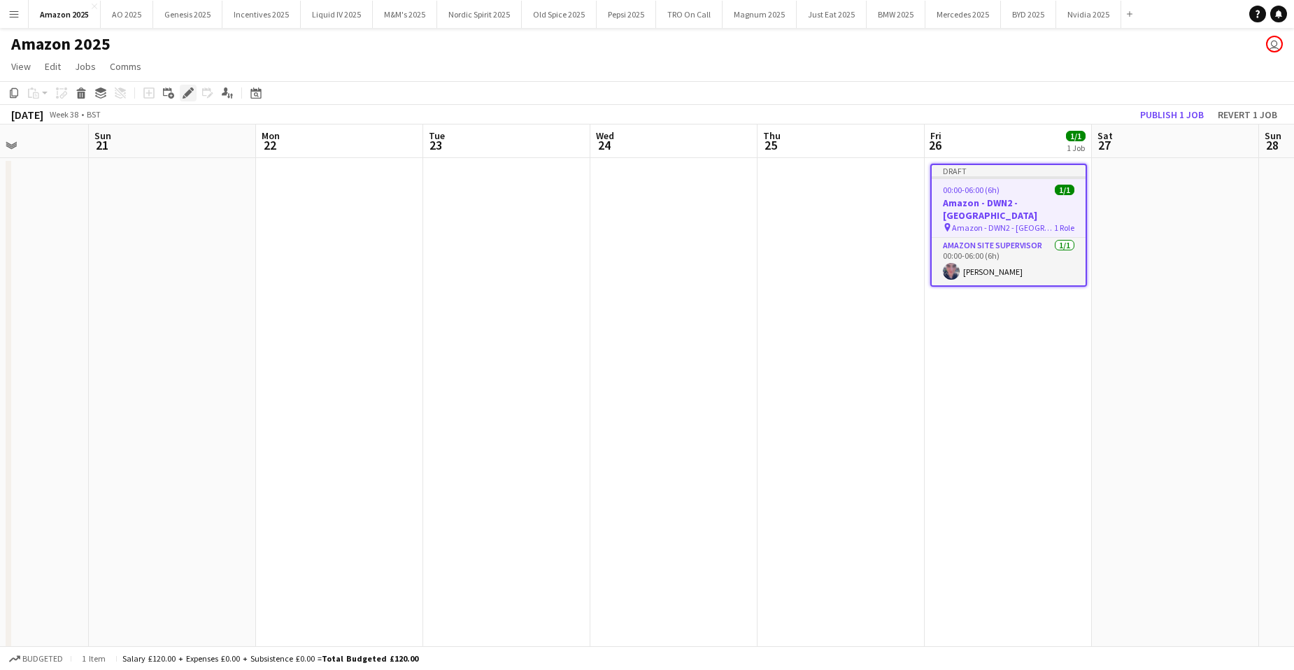
click at [189, 92] on icon at bounding box center [188, 94] width 8 height 8
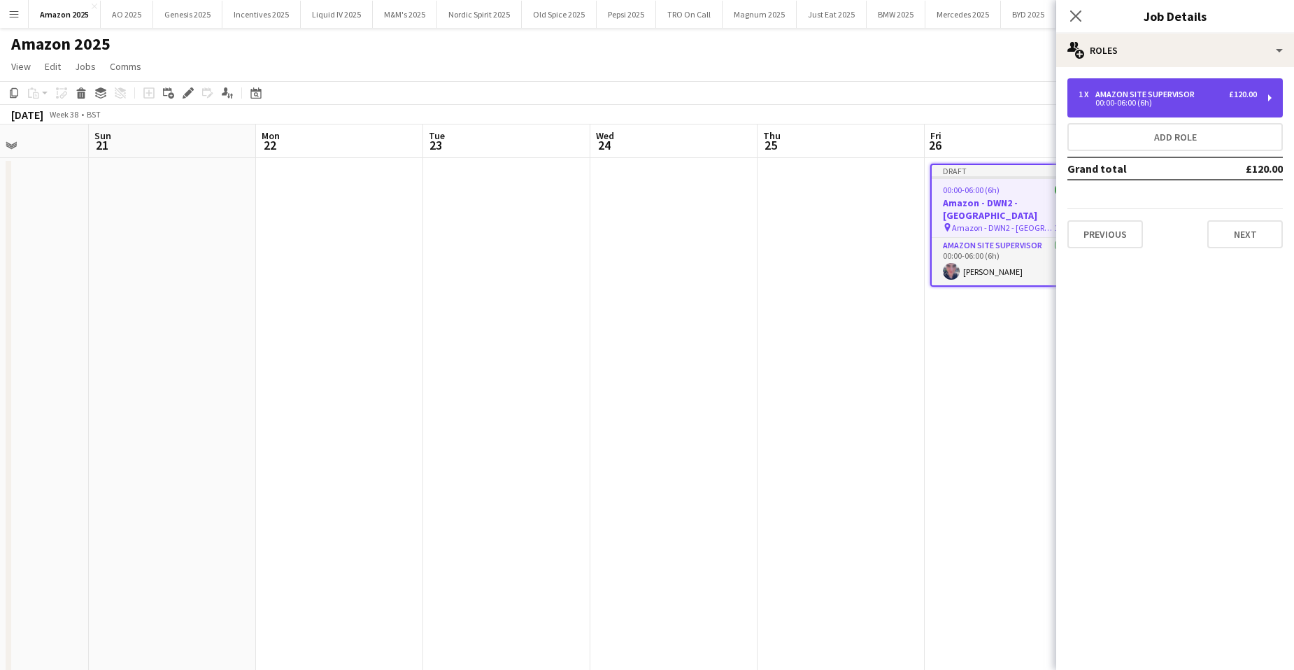
click at [1205, 102] on div "00:00-06:00 (6h)" at bounding box center [1168, 102] width 178 height 7
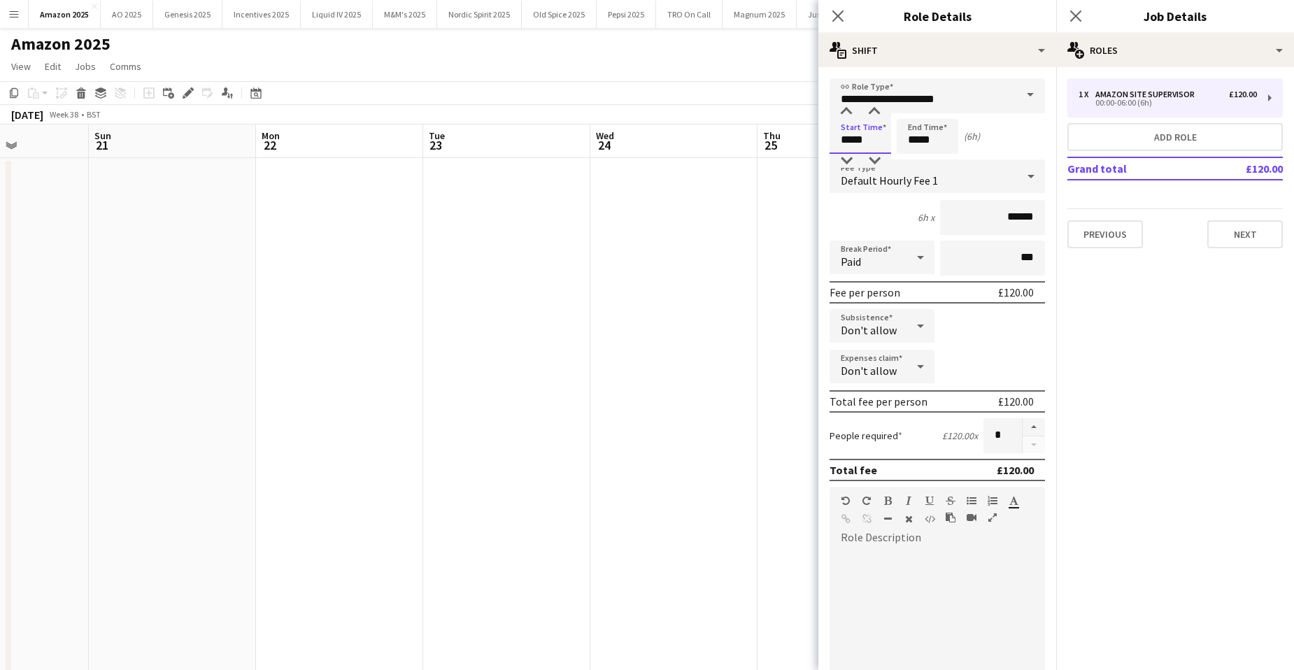
drag, startPoint x: 878, startPoint y: 141, endPoint x: 750, endPoint y: 132, distance: 128.4
type input "*****"
click at [1249, 233] on button "Next" at bounding box center [1245, 234] width 76 height 28
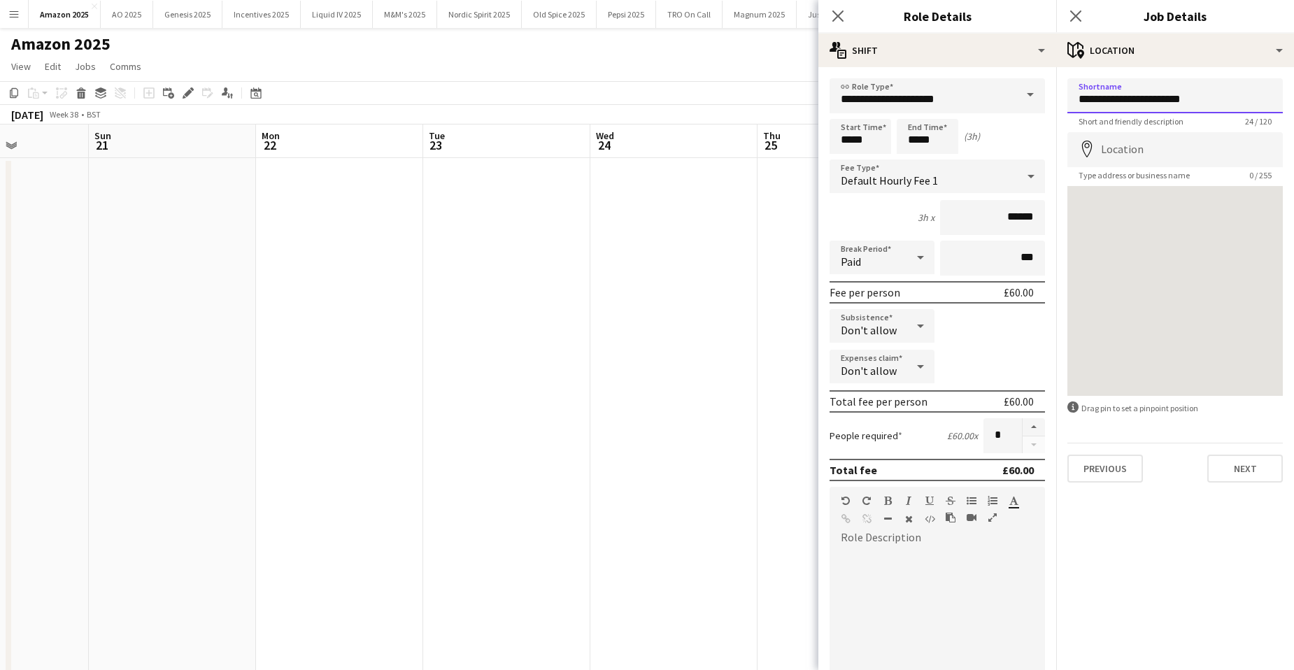
drag, startPoint x: 1127, startPoint y: 99, endPoint x: 1240, endPoint y: 102, distance: 113.4
click at [1235, 102] on input "**********" at bounding box center [1175, 95] width 215 height 35
type input "**********"
drag, startPoint x: 1200, startPoint y: 91, endPoint x: 1065, endPoint y: 83, distance: 134.5
click at [1065, 83] on form "**********" at bounding box center [1175, 280] width 238 height 404
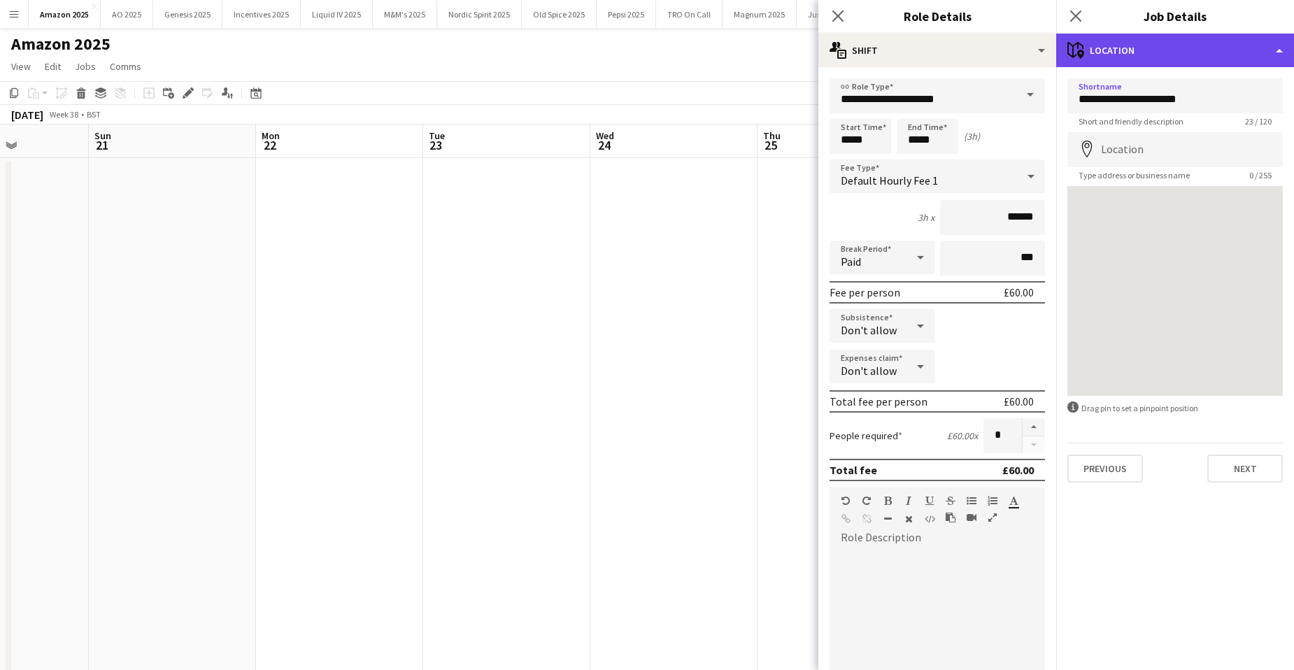
click at [1249, 51] on div "maps-pin-1 Location" at bounding box center [1175, 51] width 238 height 34
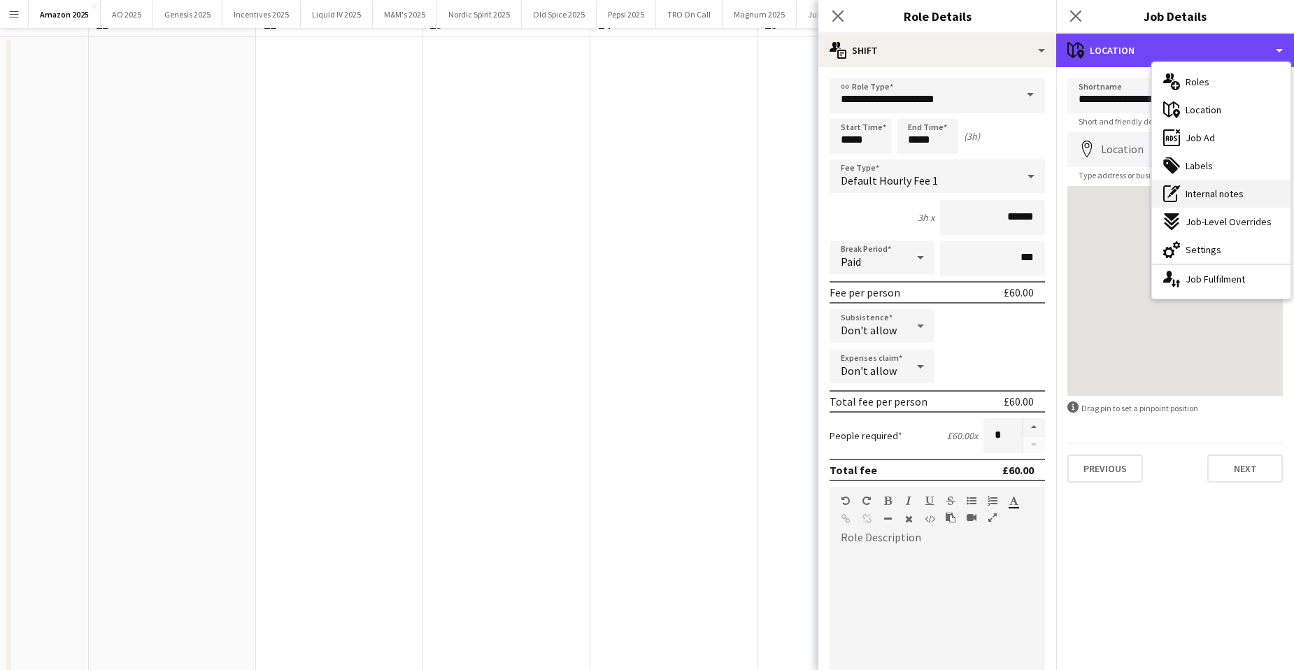
scroll to position [280, 0]
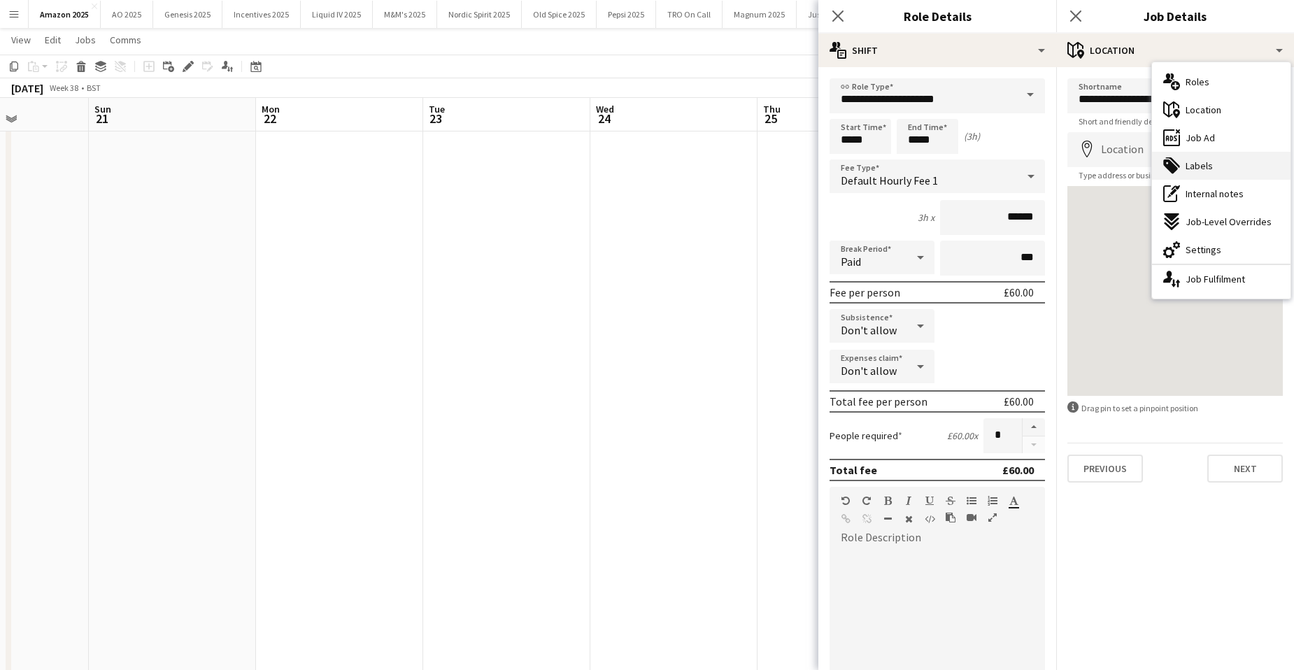
click at [1221, 164] on div "tags-double Labels" at bounding box center [1221, 166] width 139 height 28
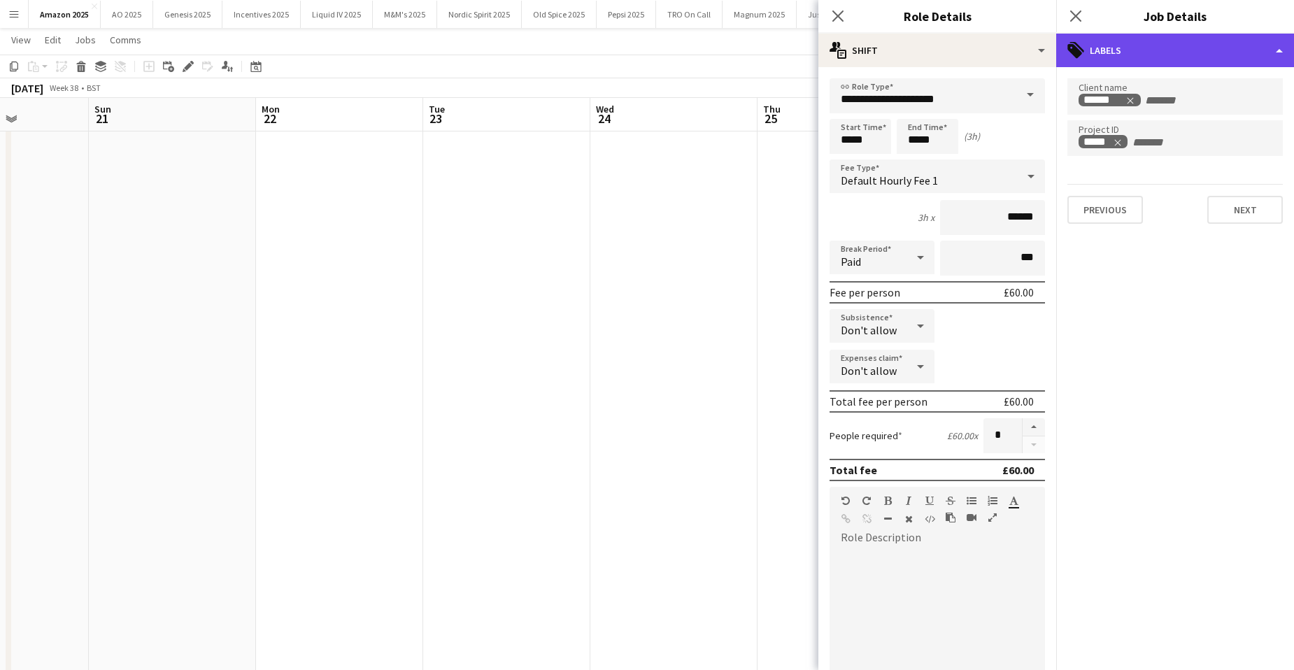
click at [1231, 46] on div "tags-double Labels" at bounding box center [1175, 51] width 238 height 34
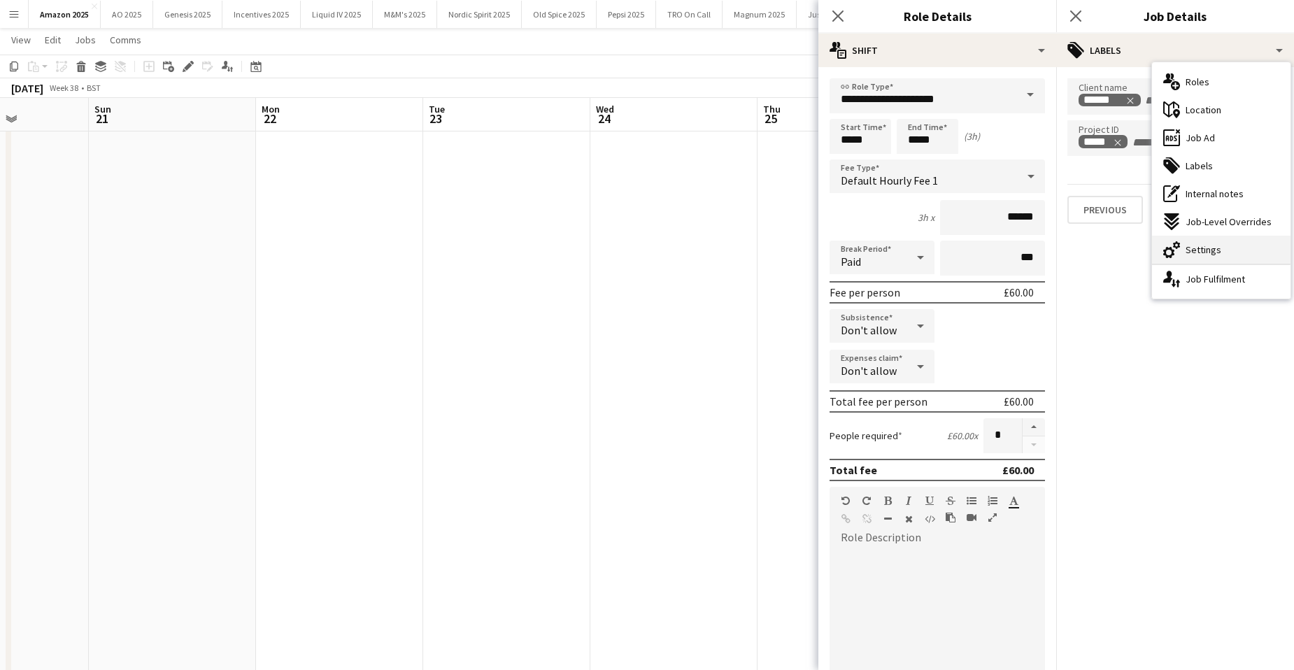
drag, startPoint x: 1184, startPoint y: 257, endPoint x: 1177, endPoint y: 233, distance: 25.5
click at [1184, 256] on div "cog-double-3 Settings" at bounding box center [1221, 250] width 139 height 28
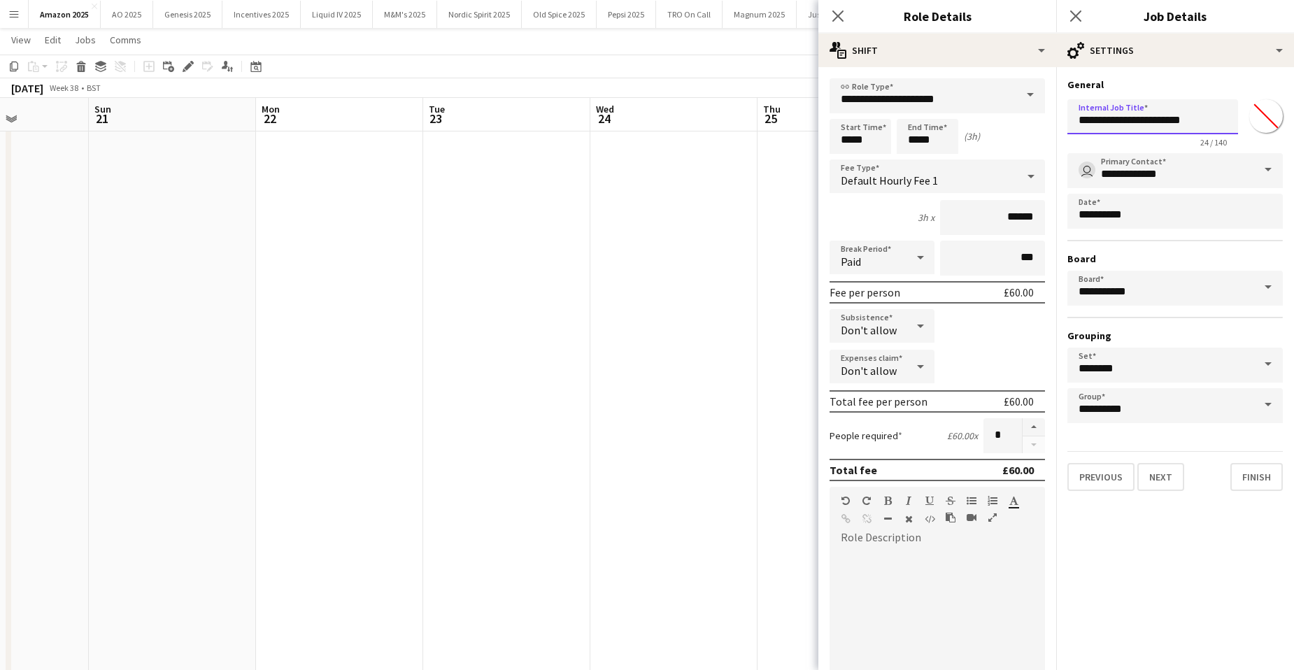
drag, startPoint x: 1075, startPoint y: 118, endPoint x: 1242, endPoint y: 121, distance: 167.9
click at [1242, 121] on div "**********" at bounding box center [1175, 121] width 215 height 54
paste input "text"
type input "**********"
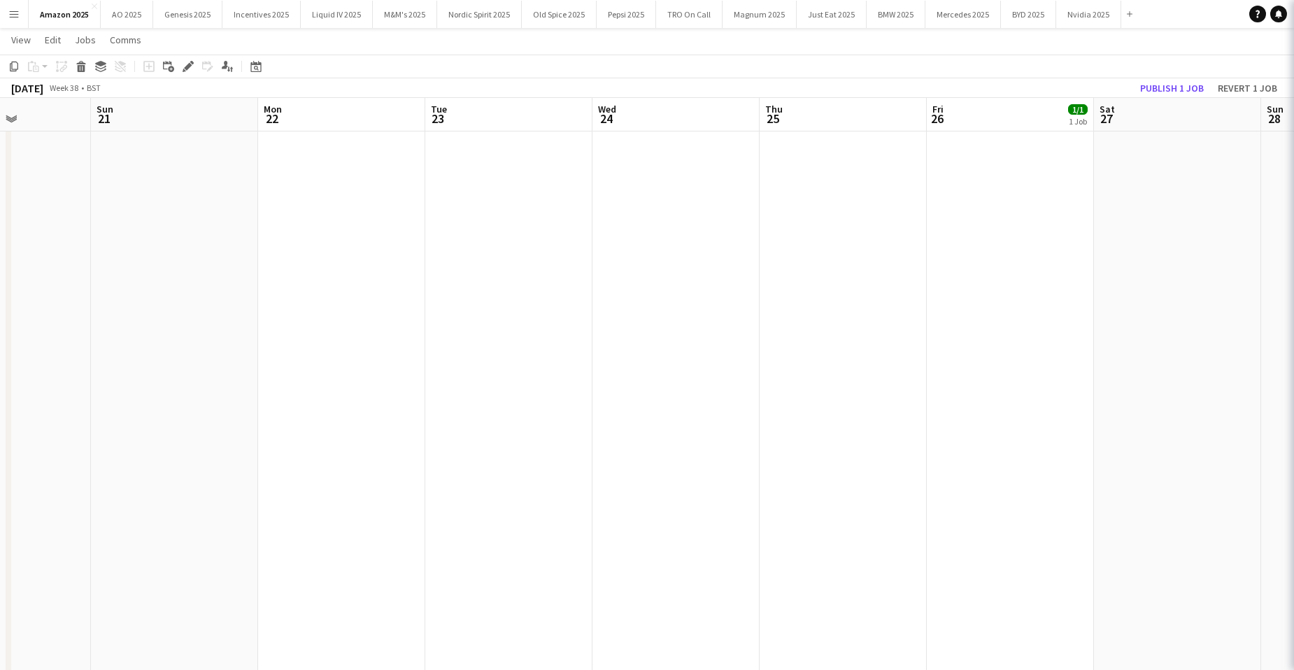
scroll to position [0, 0]
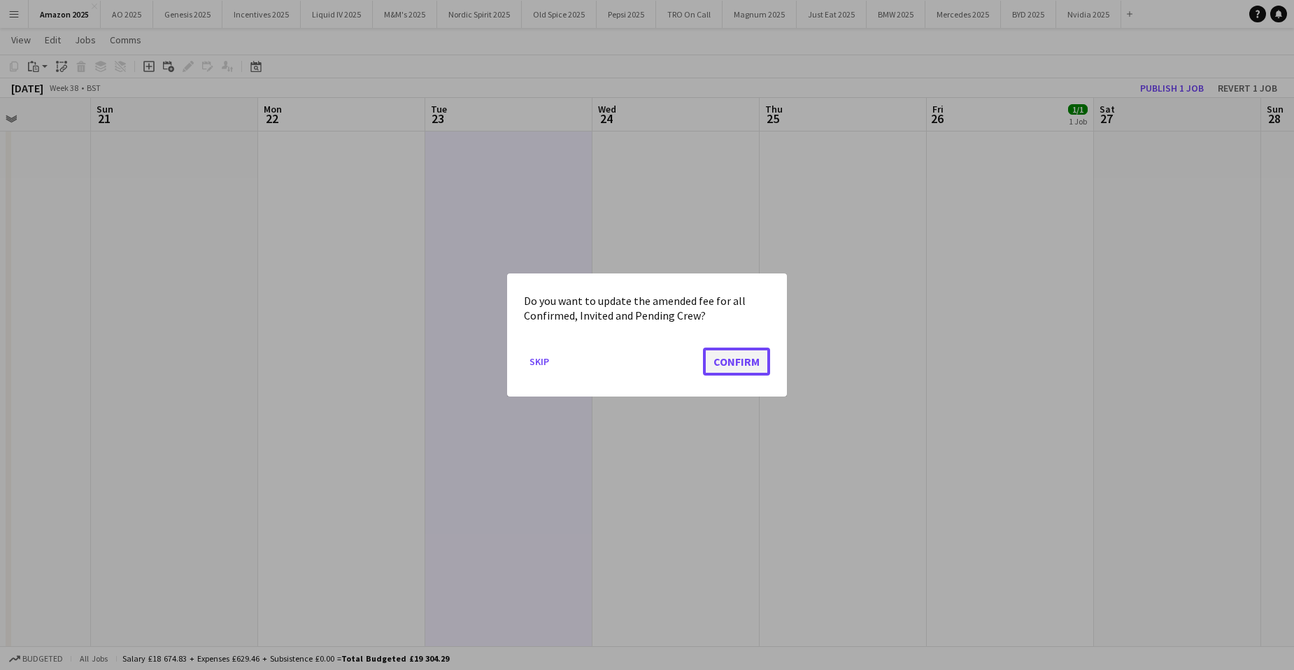
click at [751, 364] on button "Confirm" at bounding box center [736, 362] width 67 height 28
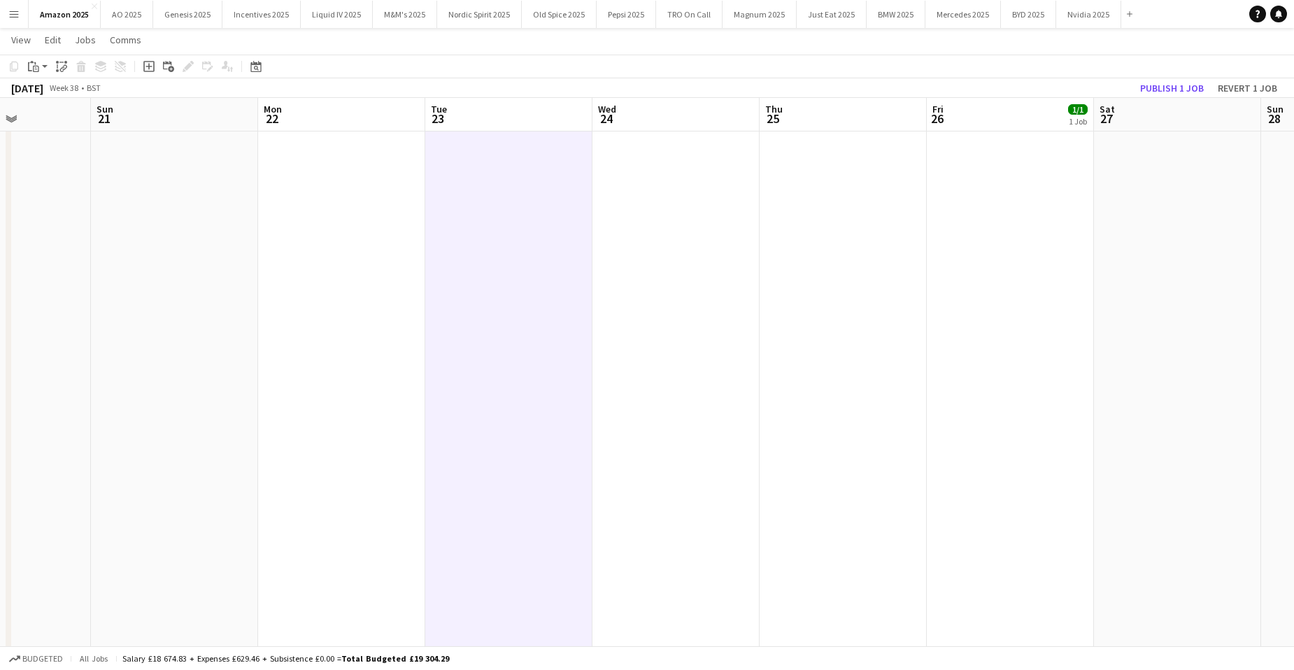
scroll to position [280, 0]
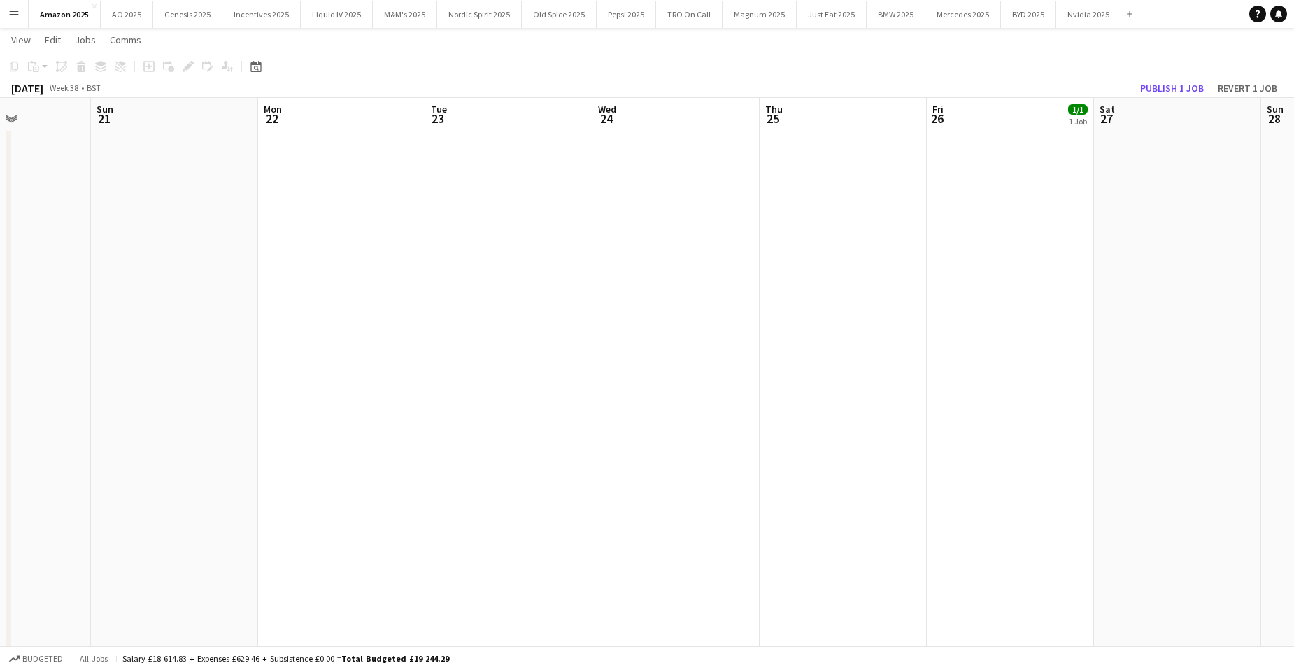
click at [1244, 306] on app-calendar-viewport "Wed 17 8/8 8 Jobs Thu 18 1/1 1 Job Fri 19 Sat 20 Sun 21 Mon 22 Tue 23 Wed 24 Th…" at bounding box center [647, 650] width 1294 height 1751
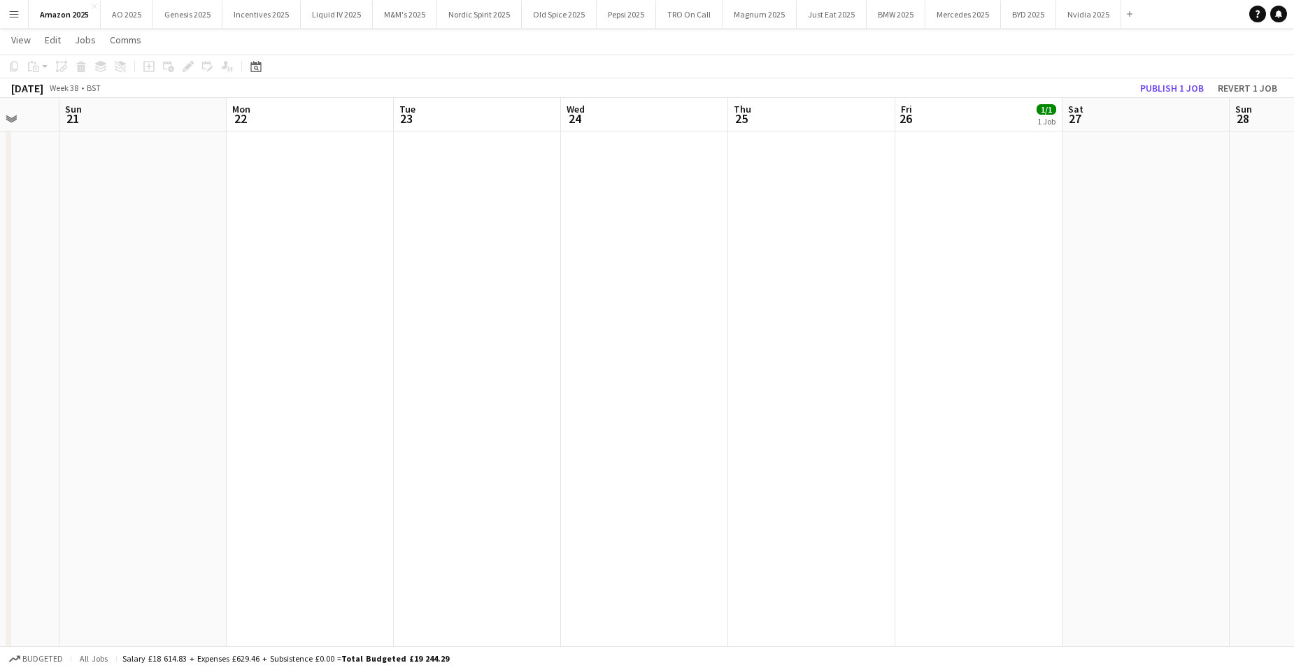
click at [15, 13] on app-icon "Menu" at bounding box center [13, 13] width 11 height 11
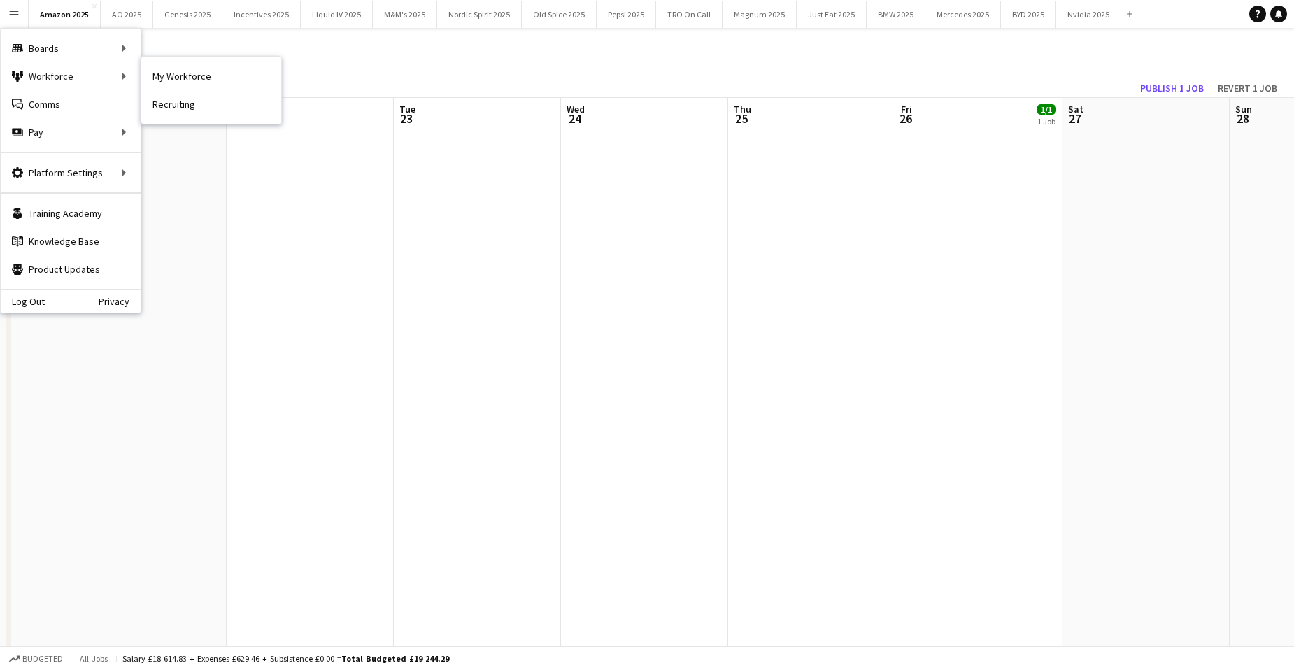
drag, startPoint x: 167, startPoint y: 77, endPoint x: 350, endPoint y: 133, distance: 191.0
click at [169, 77] on link "My Workforce" at bounding box center [211, 76] width 140 height 28
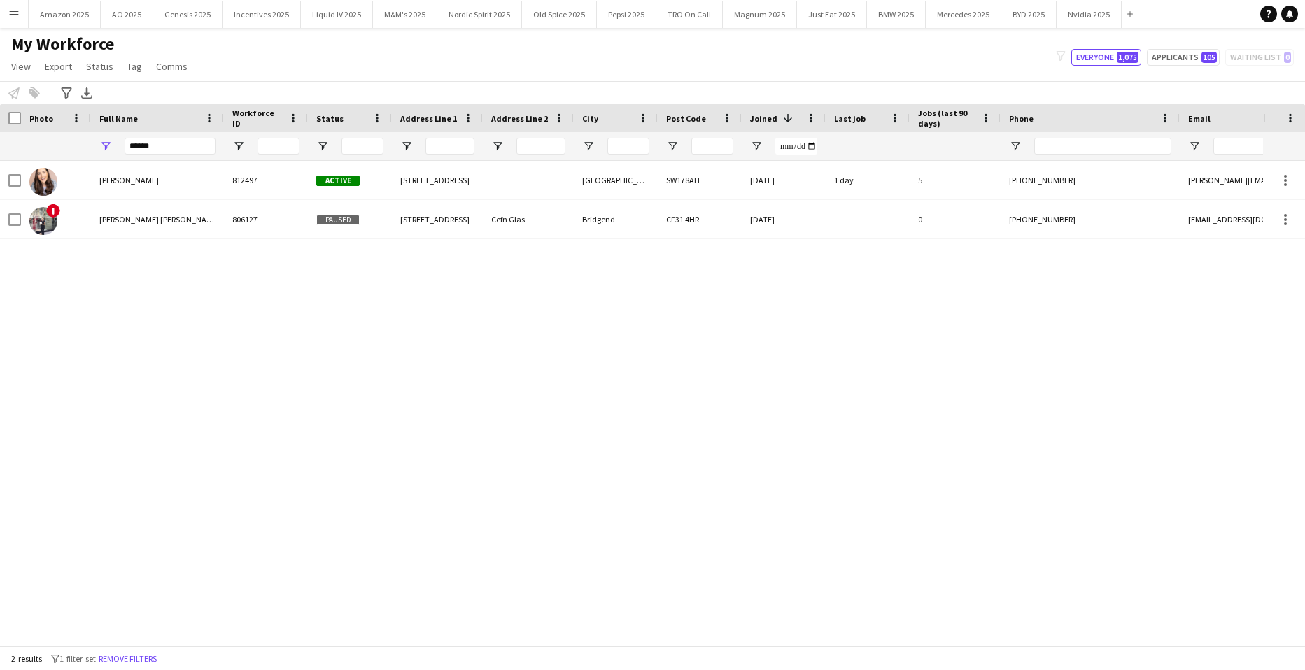
click at [299, 446] on div "Beth Lyons 812497 Active 68 Carminia Road London SW178AH 05-08-2025 1 day 5 +44…" at bounding box center [631, 398] width 1263 height 474
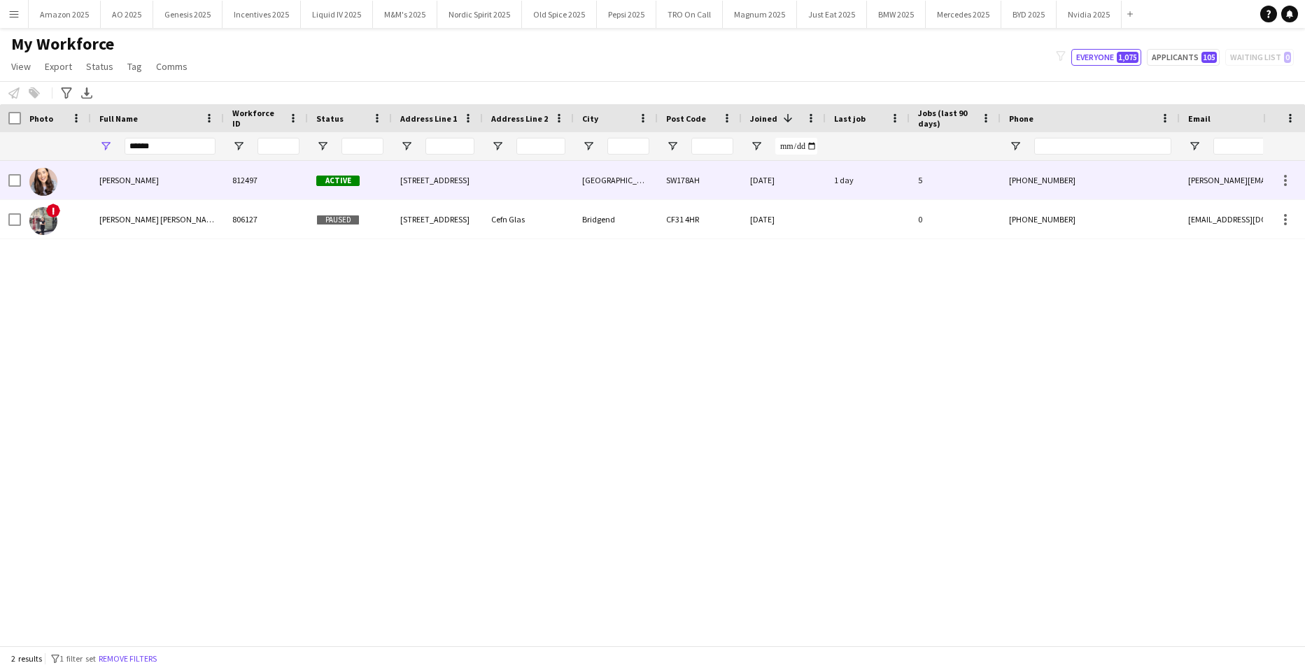
click at [157, 181] on div "[PERSON_NAME]" at bounding box center [157, 180] width 133 height 38
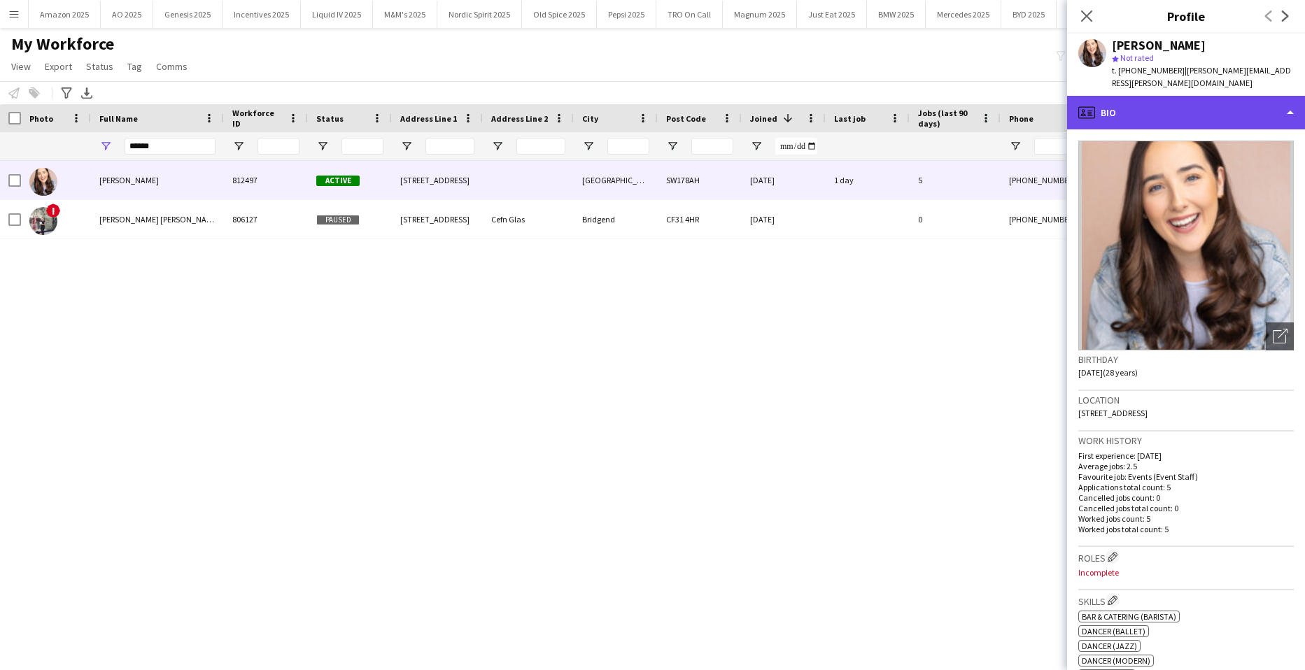
click at [1252, 107] on div "profile Bio" at bounding box center [1186, 113] width 238 height 34
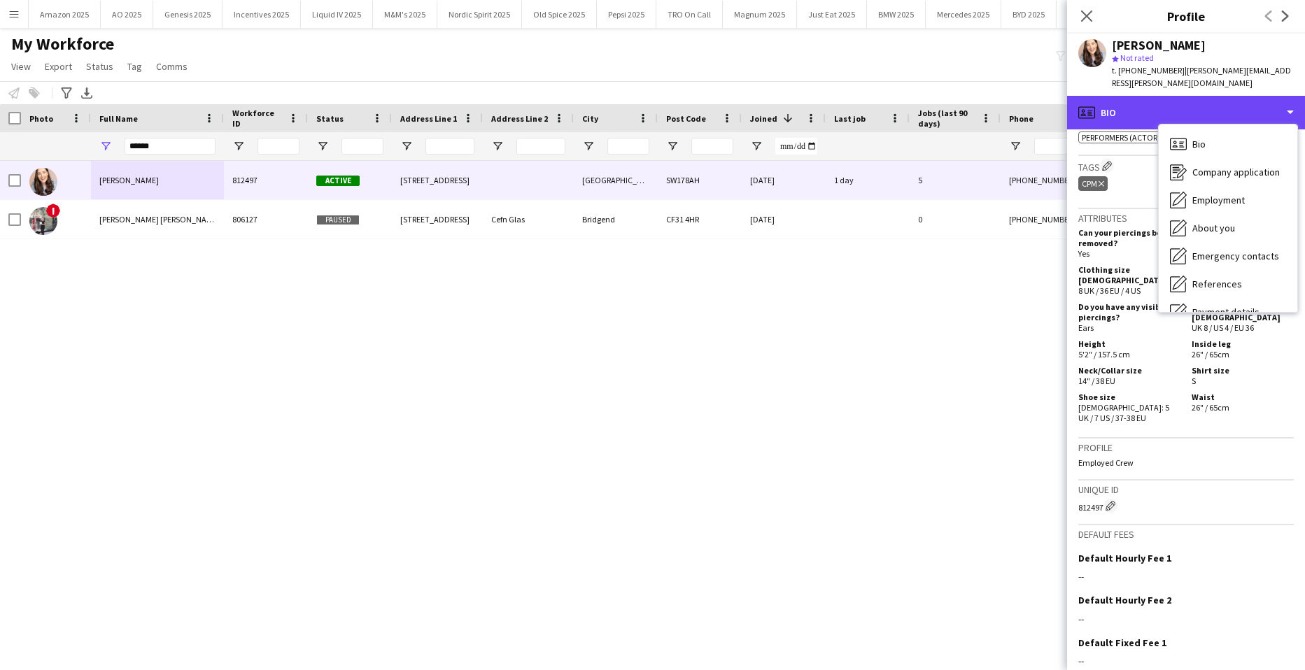
scroll to position [704, 0]
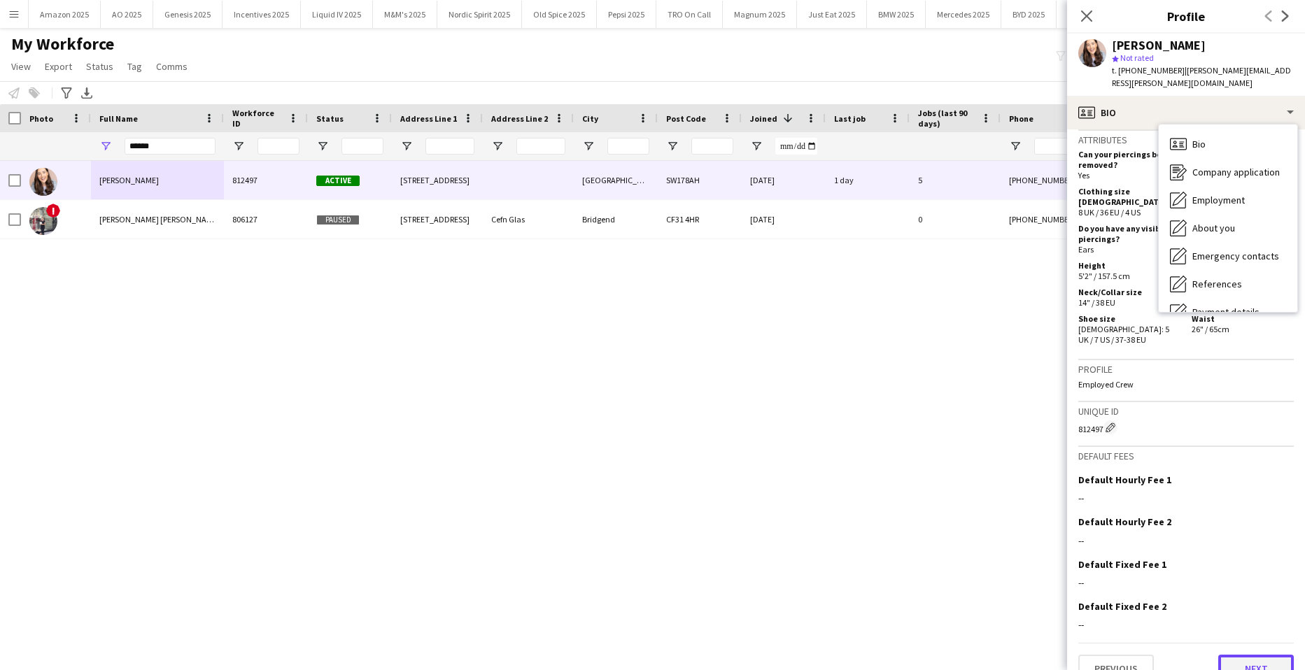
click at [1235, 655] on button "Next" at bounding box center [1256, 669] width 76 height 28
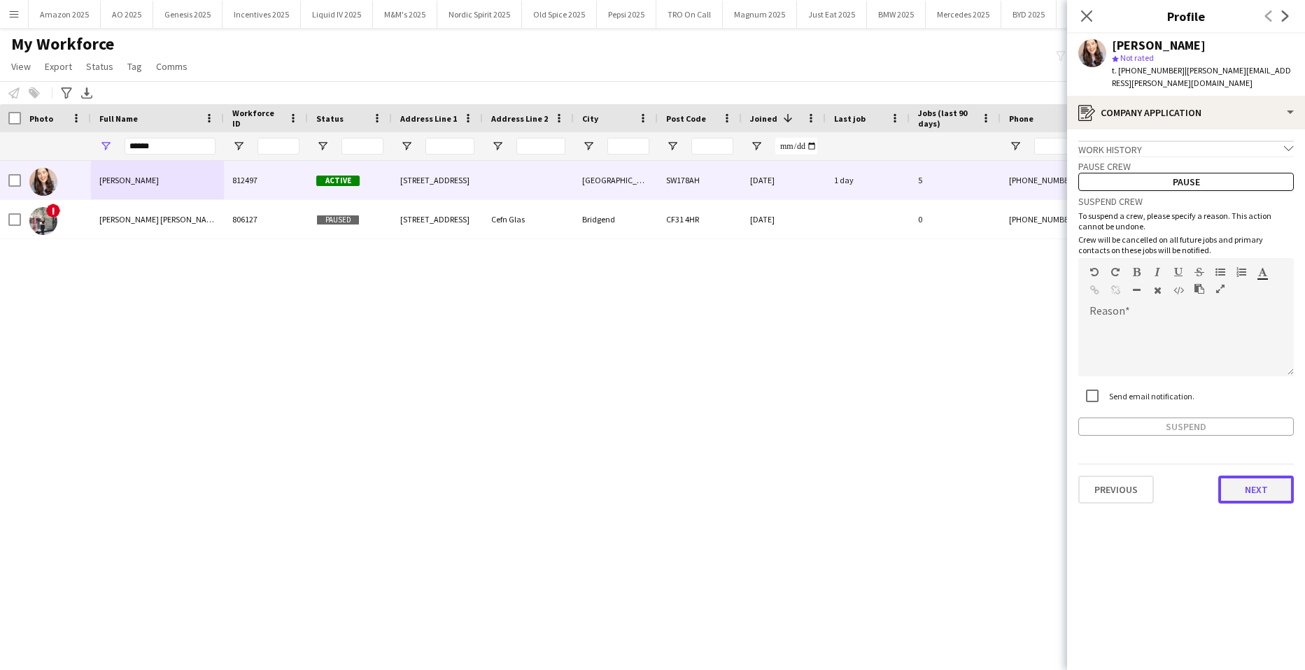
click at [1238, 476] on button "Next" at bounding box center [1256, 490] width 76 height 28
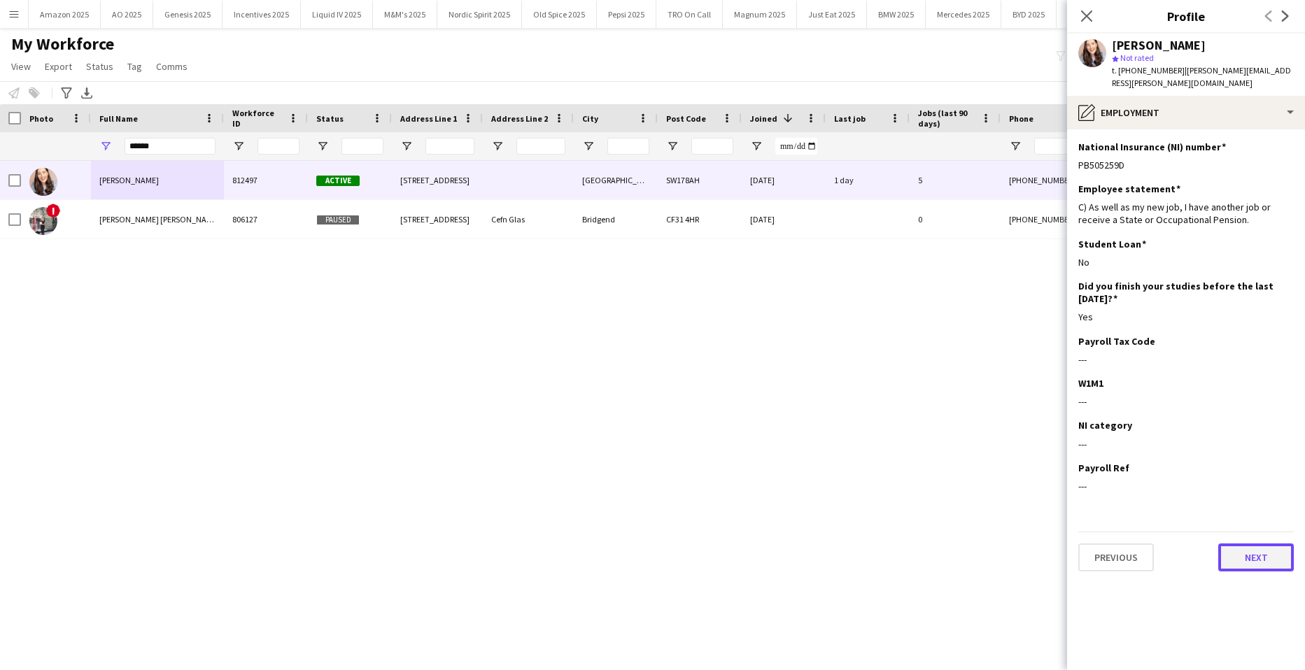
click at [1252, 544] on button "Next" at bounding box center [1256, 558] width 76 height 28
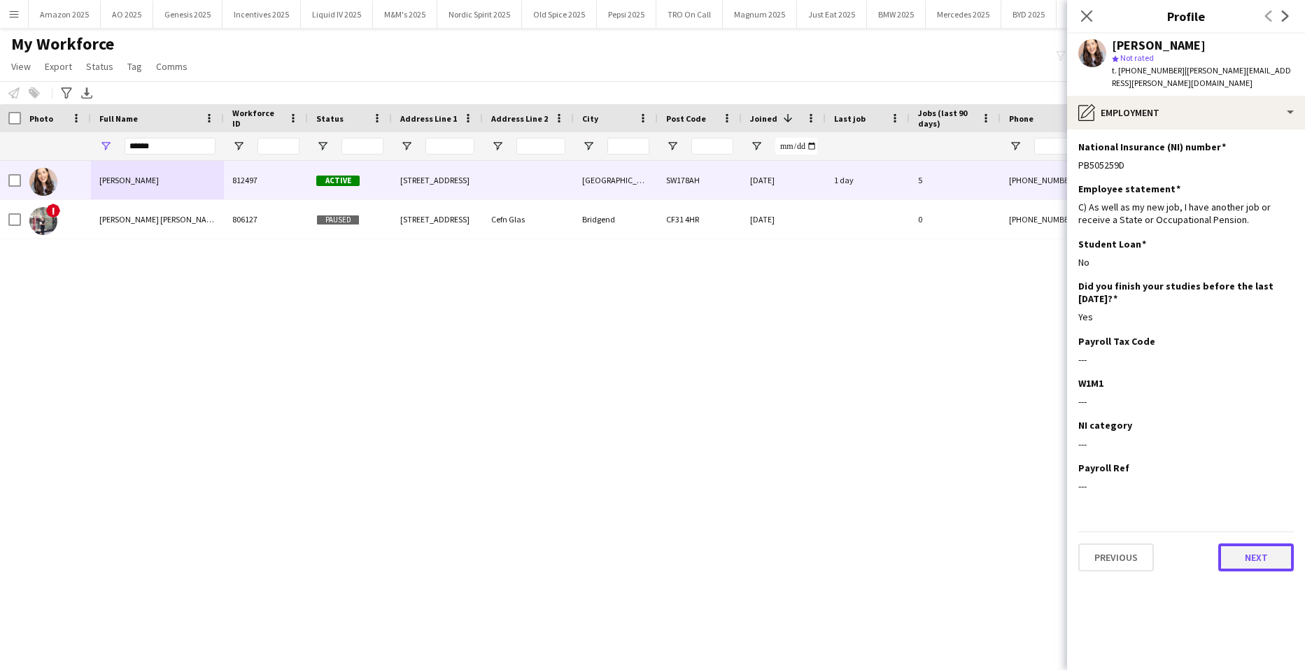
click at [1265, 544] on button "Next" at bounding box center [1256, 558] width 76 height 28
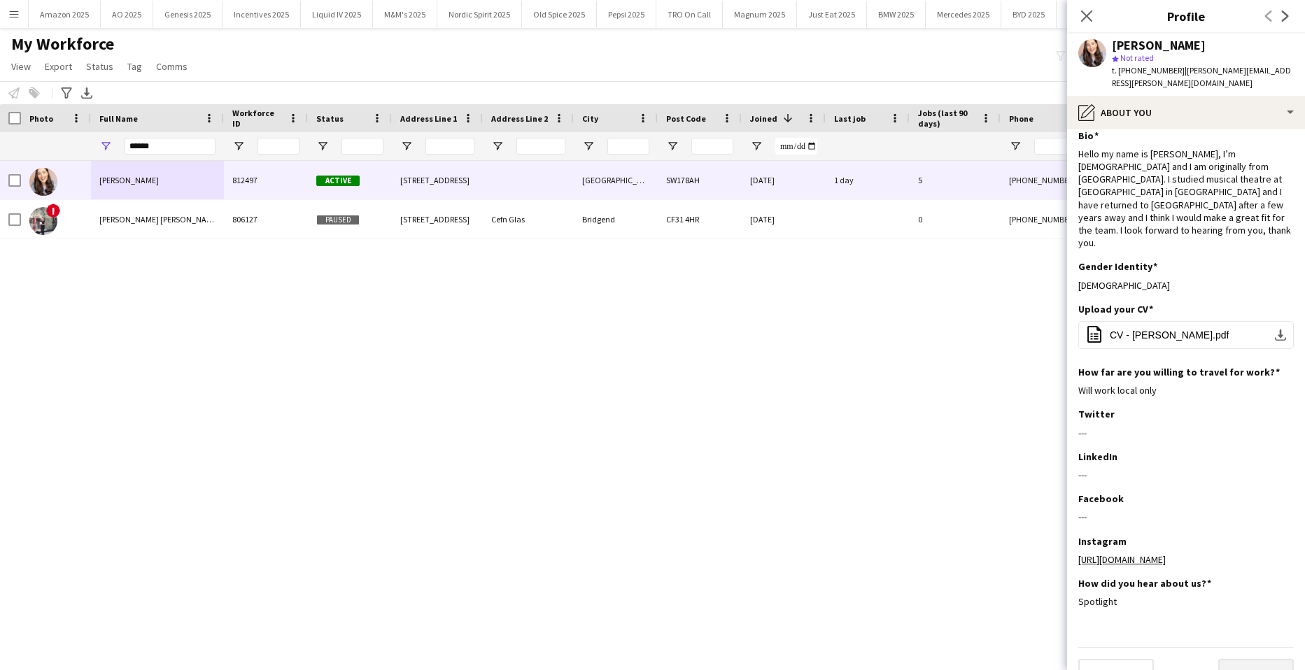
scroll to position [14, 0]
click at [1263, 656] on button "Next" at bounding box center [1256, 670] width 76 height 28
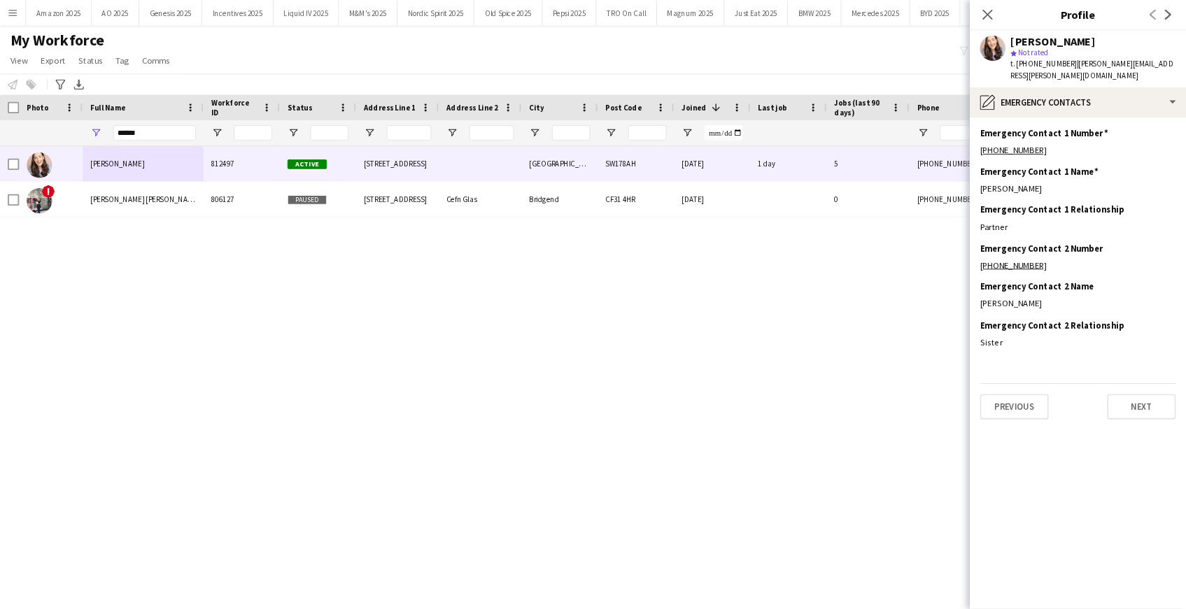
scroll to position [0, 0]
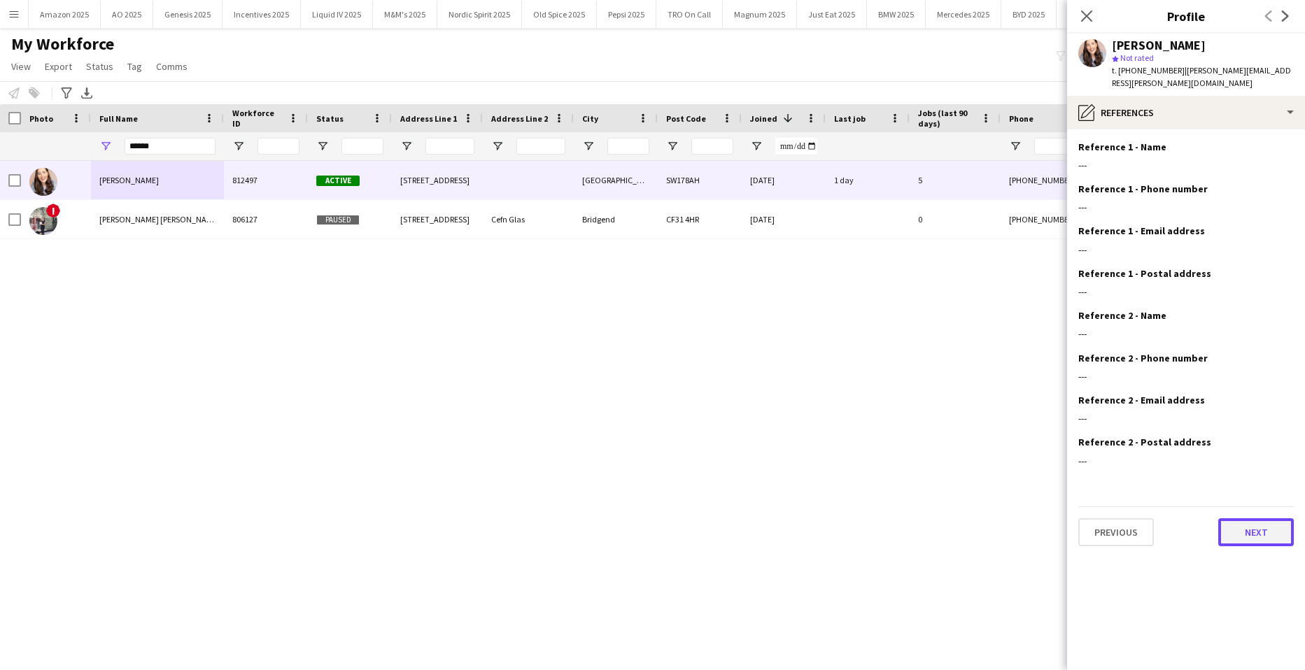
click at [1255, 518] on button "Next" at bounding box center [1256, 532] width 76 height 28
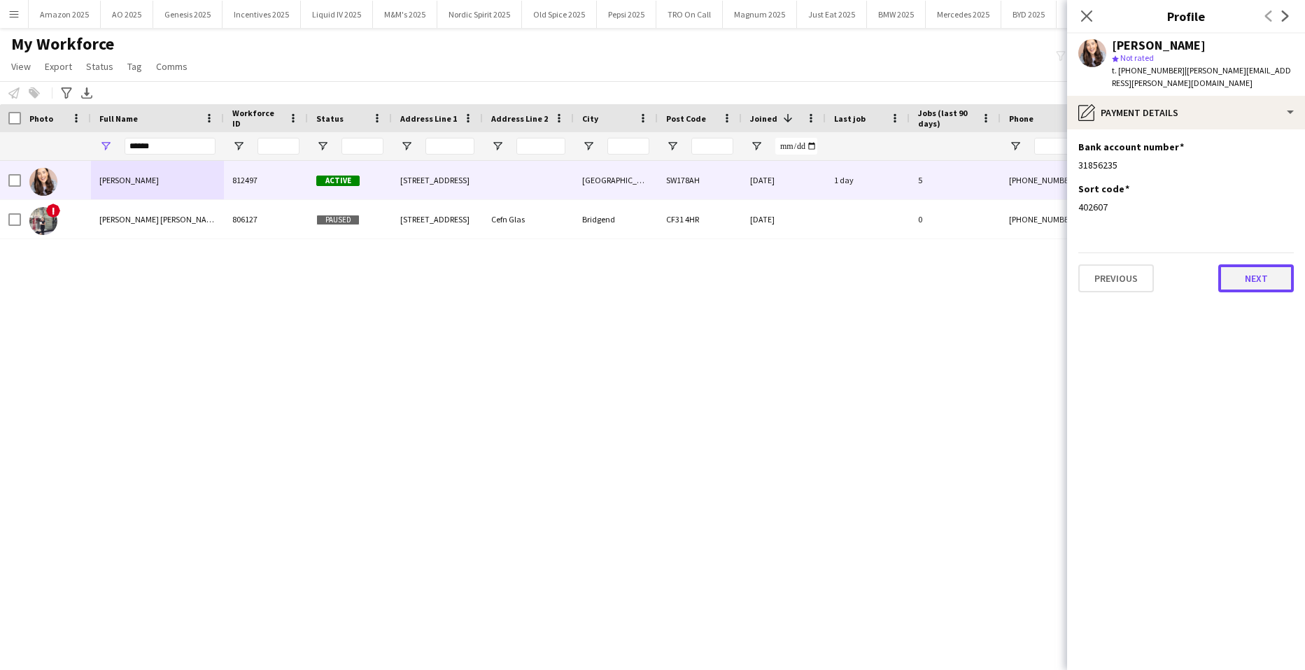
click at [1252, 270] on button "Next" at bounding box center [1256, 278] width 76 height 28
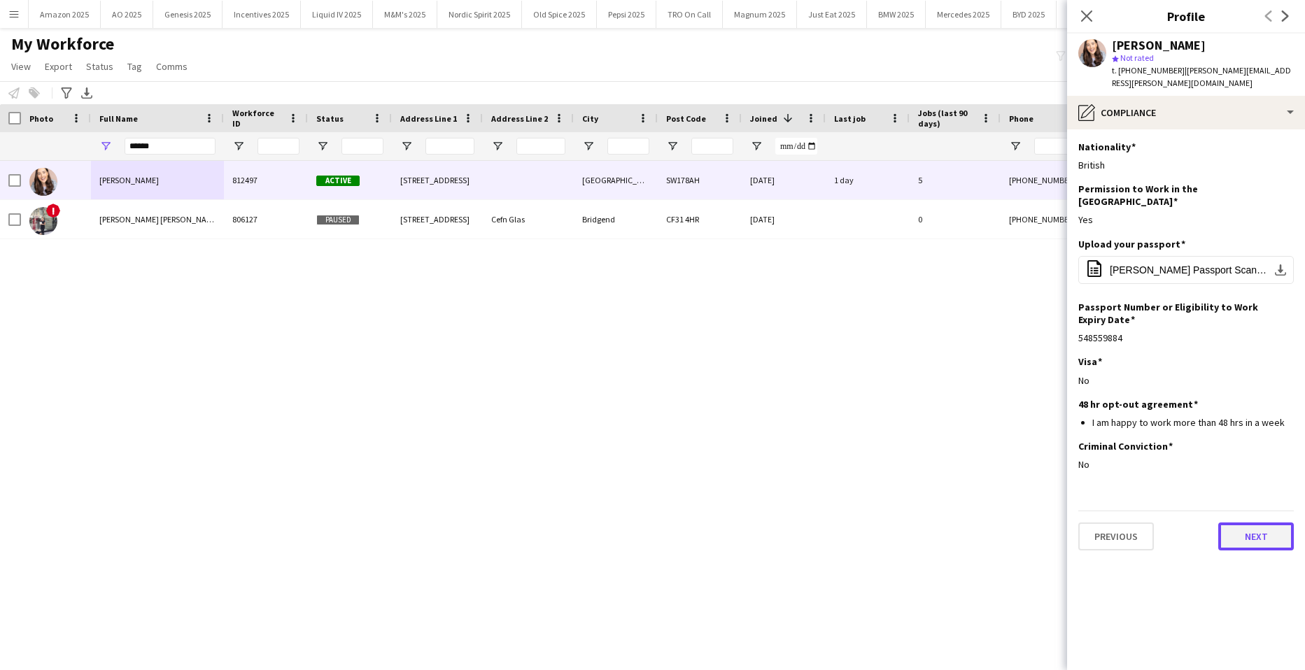
click at [1247, 523] on button "Next" at bounding box center [1256, 537] width 76 height 28
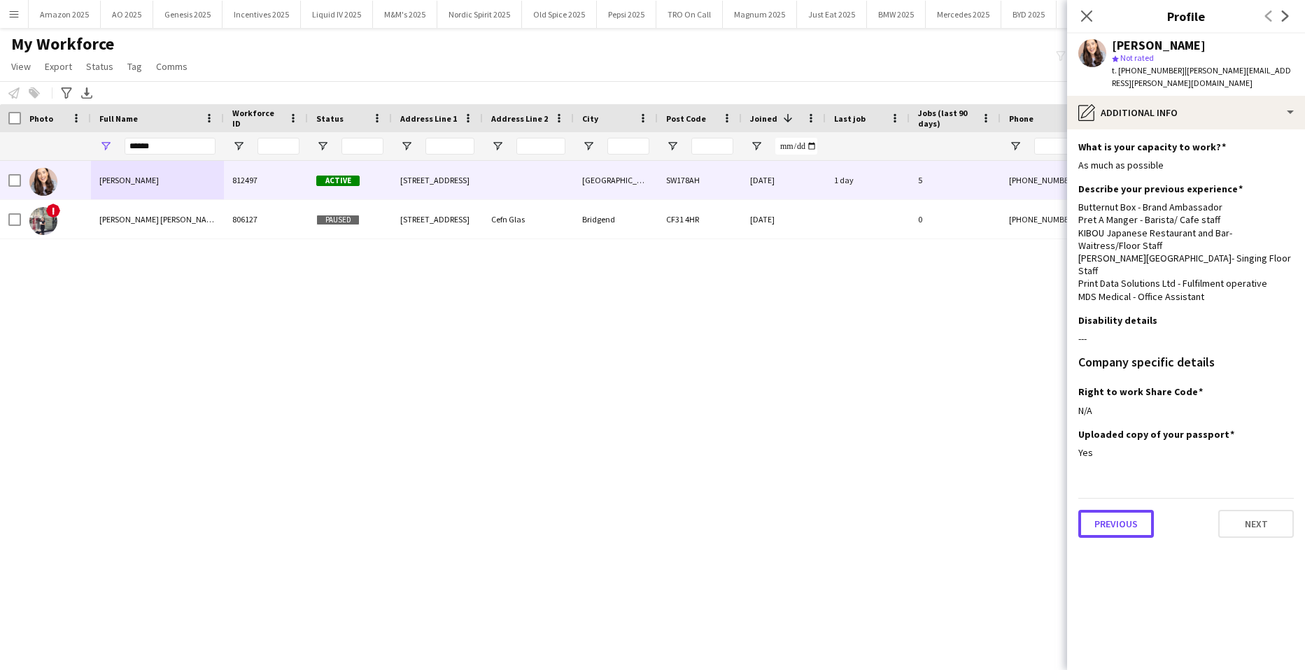
drag, startPoint x: 1124, startPoint y: 504, endPoint x: 1131, endPoint y: 467, distance: 37.7
click at [1124, 510] on button "Previous" at bounding box center [1116, 524] width 76 height 28
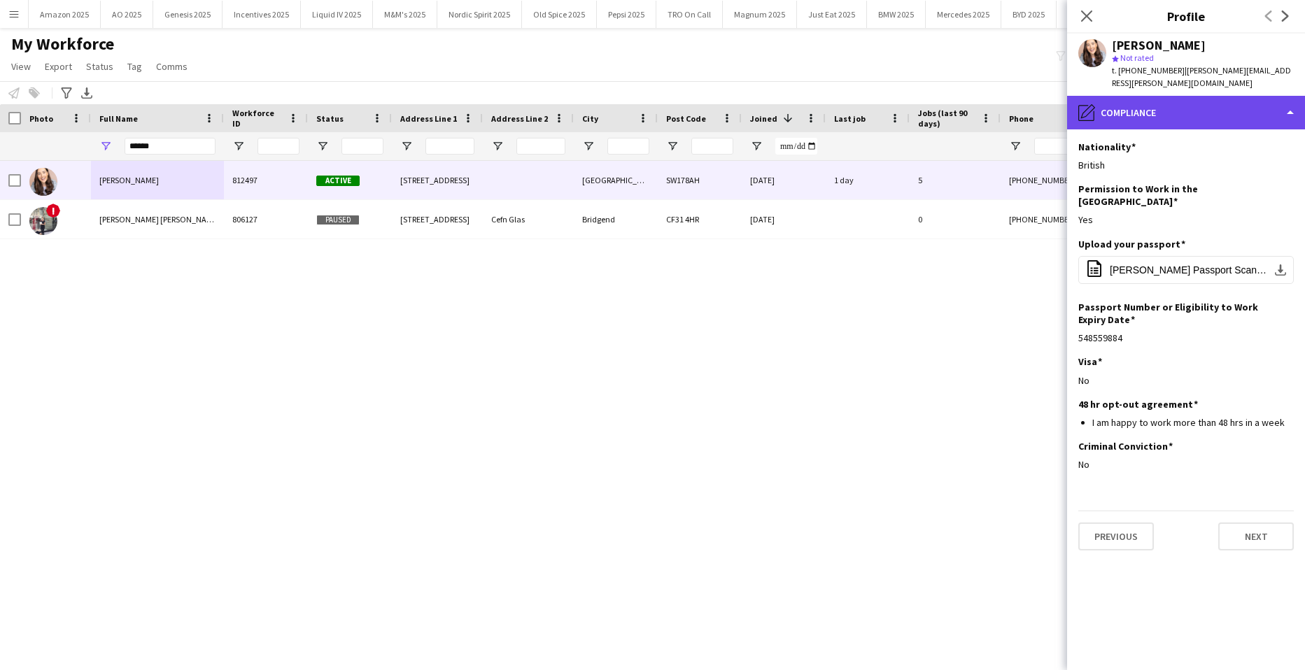
click at [1214, 99] on div "pencil4 Compliance" at bounding box center [1186, 113] width 238 height 34
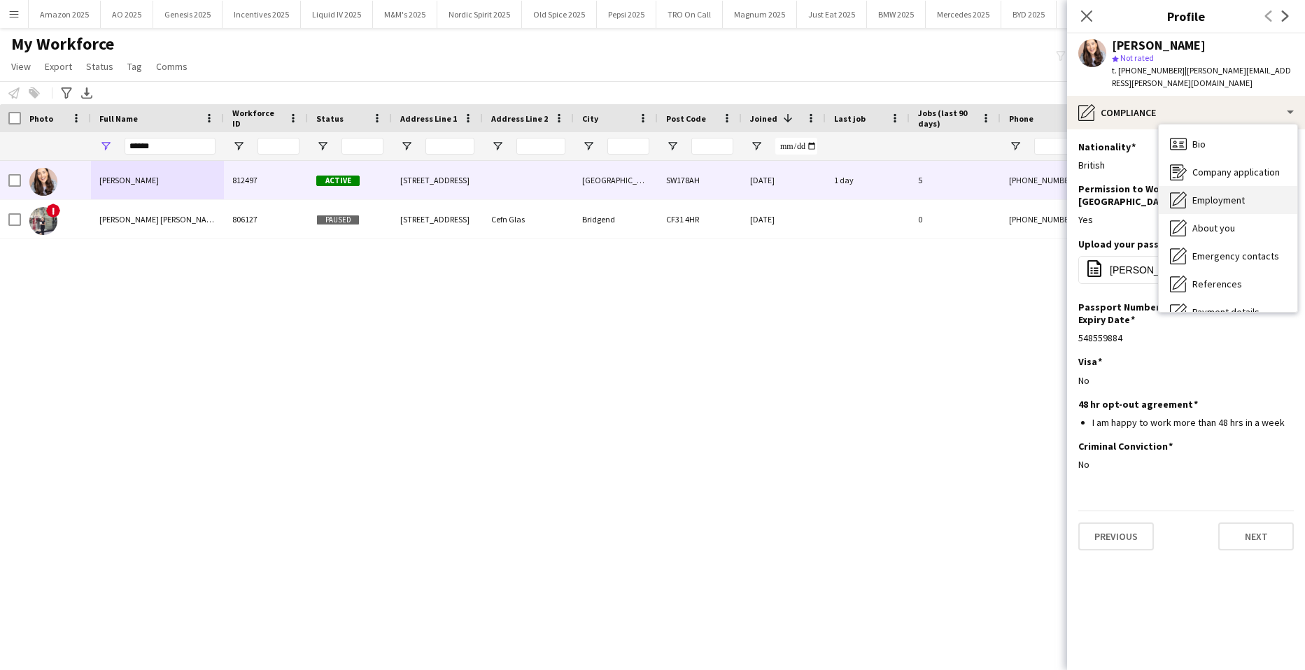
click at [1218, 196] on div "Employment Employment" at bounding box center [1228, 200] width 139 height 28
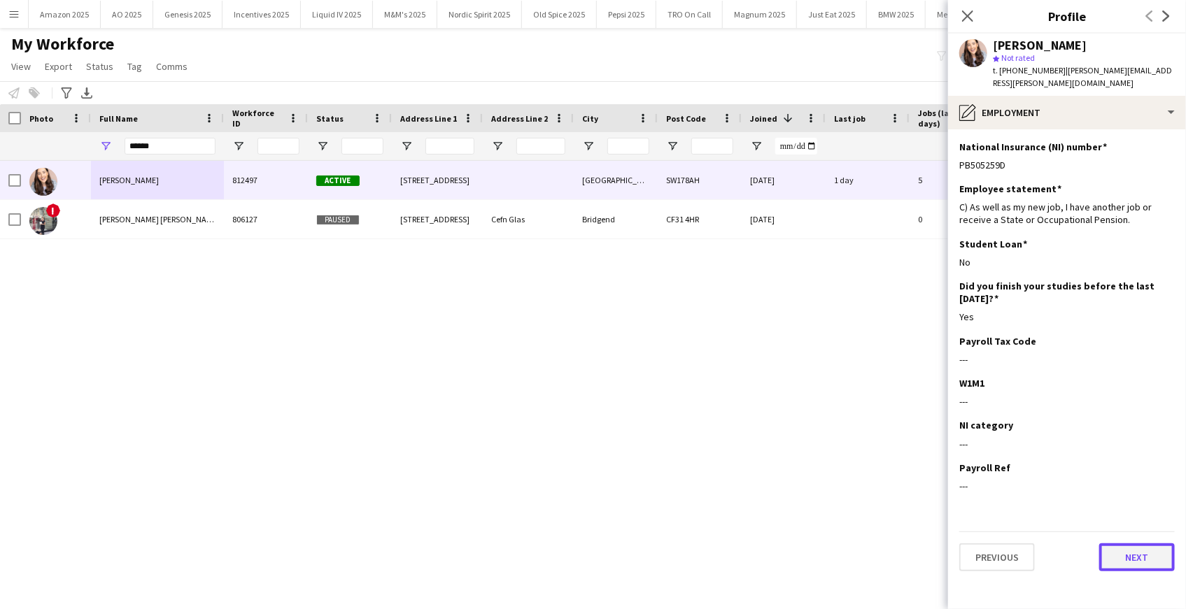
click at [1135, 555] on button "Next" at bounding box center [1137, 558] width 76 height 28
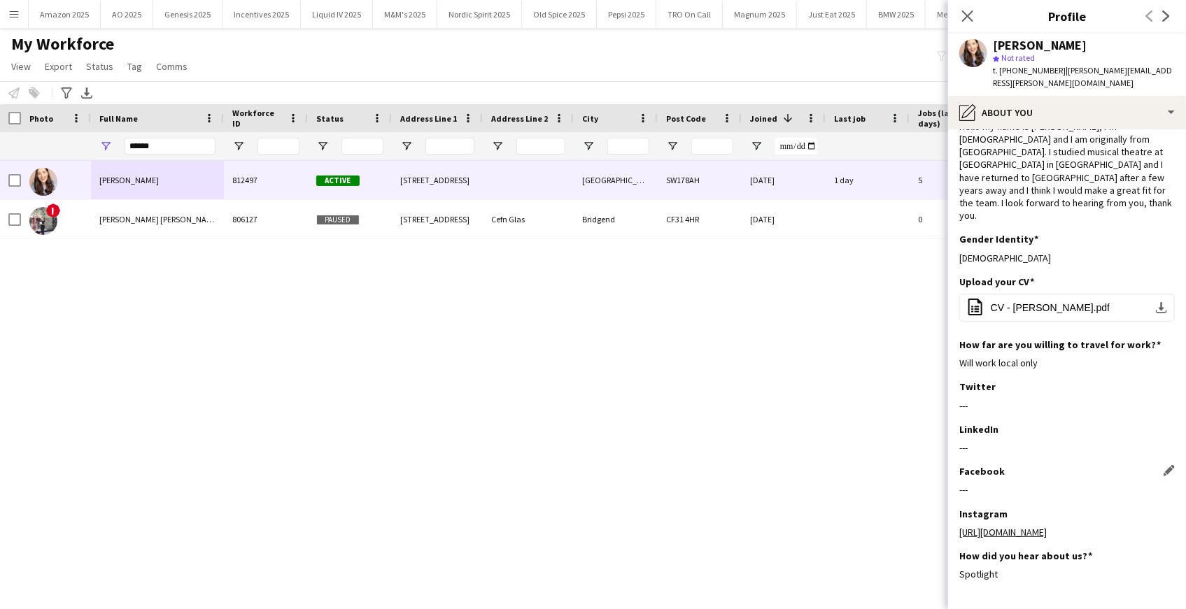
scroll to position [74, 0]
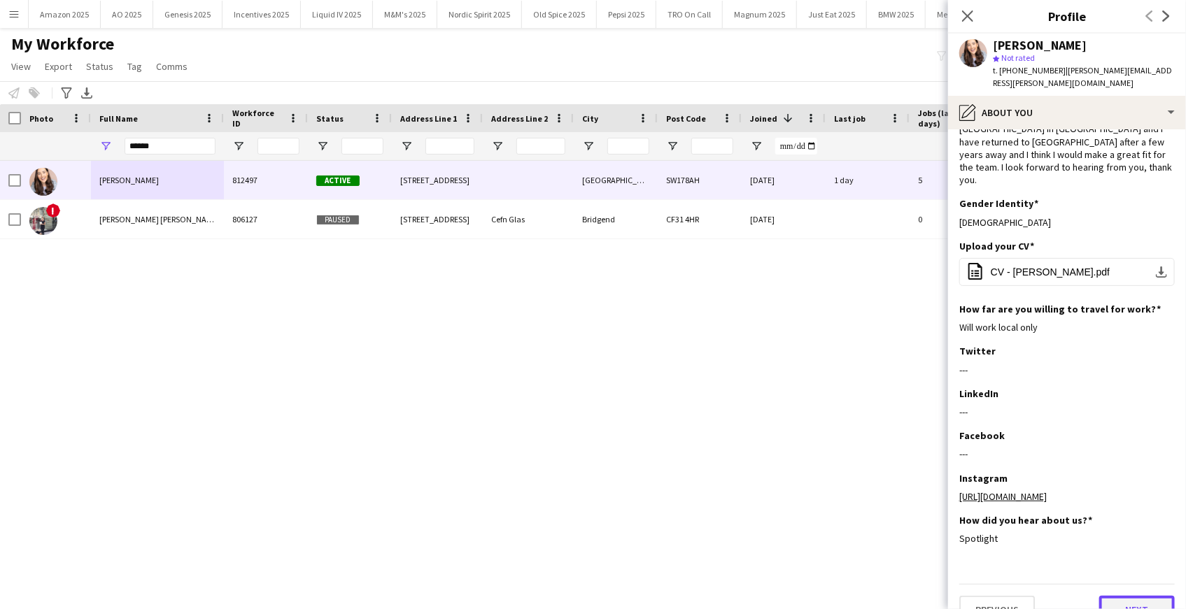
click at [1131, 596] on button "Next" at bounding box center [1137, 610] width 76 height 28
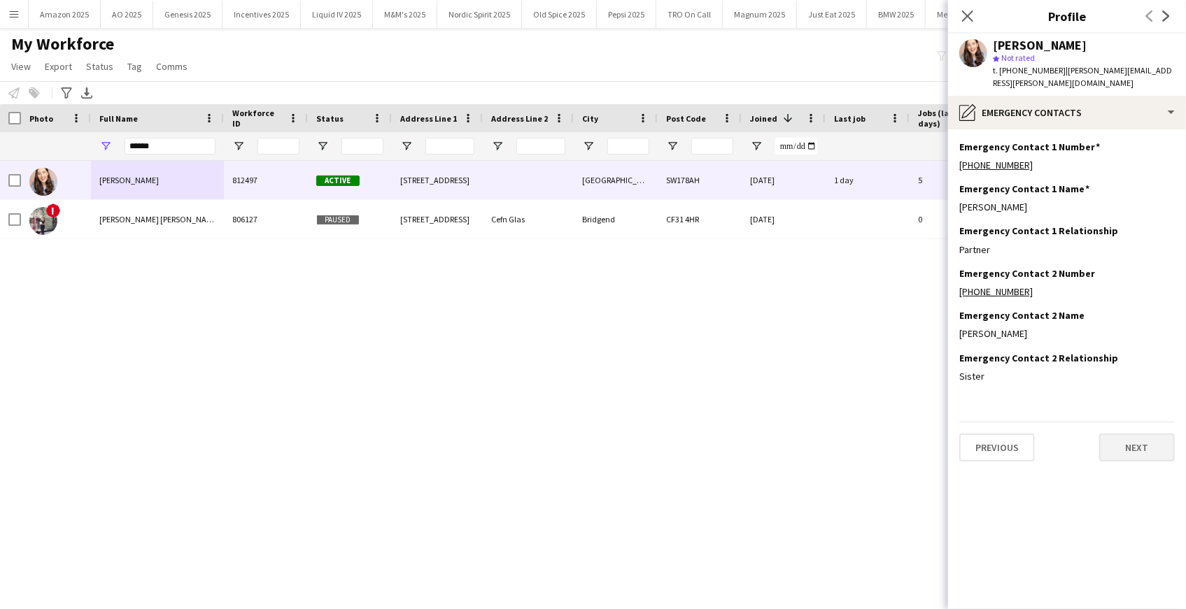
scroll to position [0, 0]
click at [1147, 437] on button "Next" at bounding box center [1137, 448] width 76 height 28
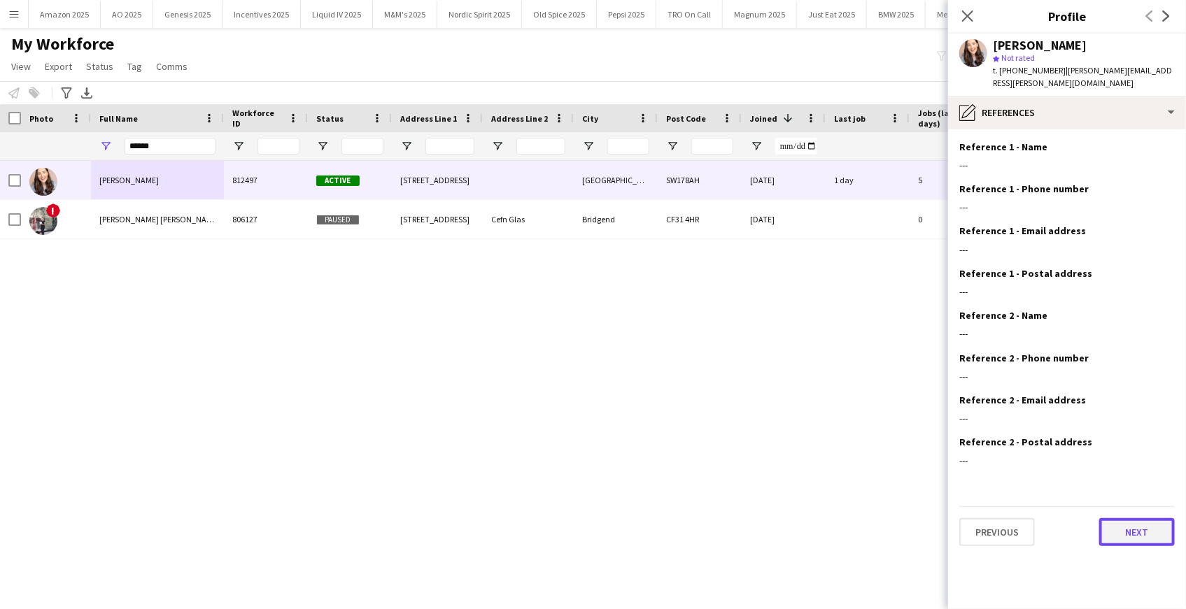
click at [1140, 518] on button "Next" at bounding box center [1137, 532] width 76 height 28
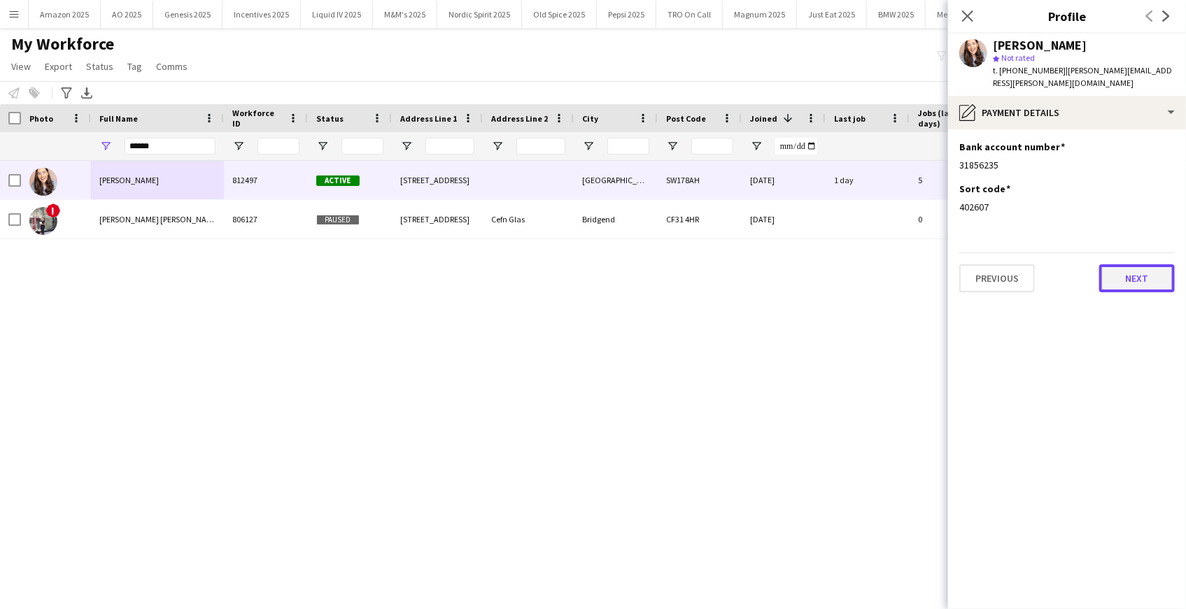
click at [1137, 272] on button "Next" at bounding box center [1137, 278] width 76 height 28
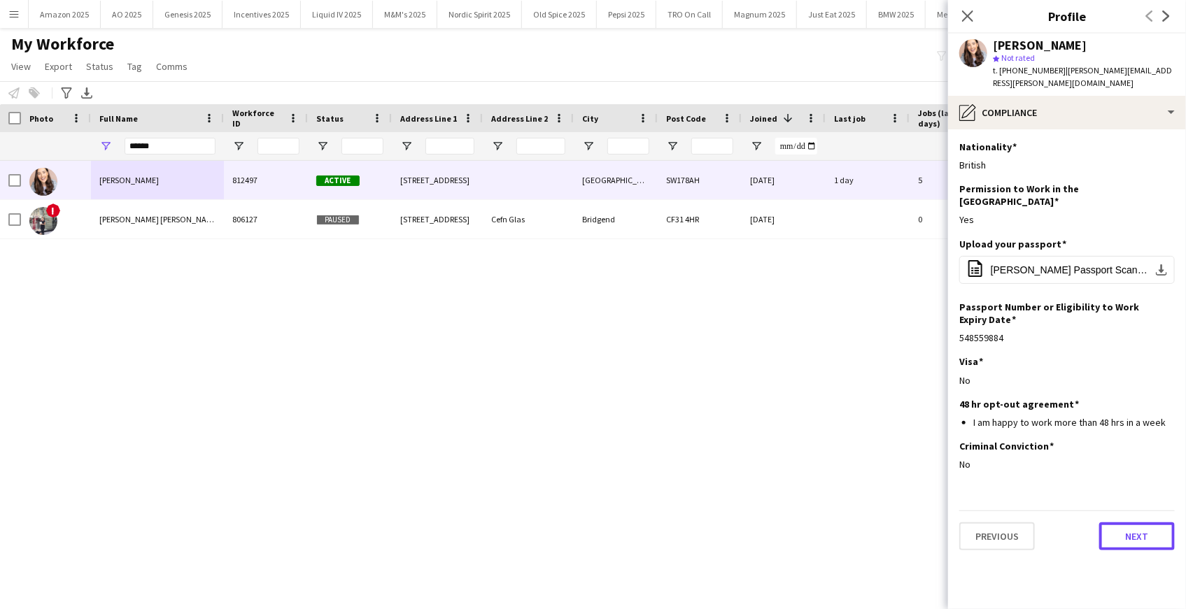
click at [1121, 523] on button "Next" at bounding box center [1137, 537] width 76 height 28
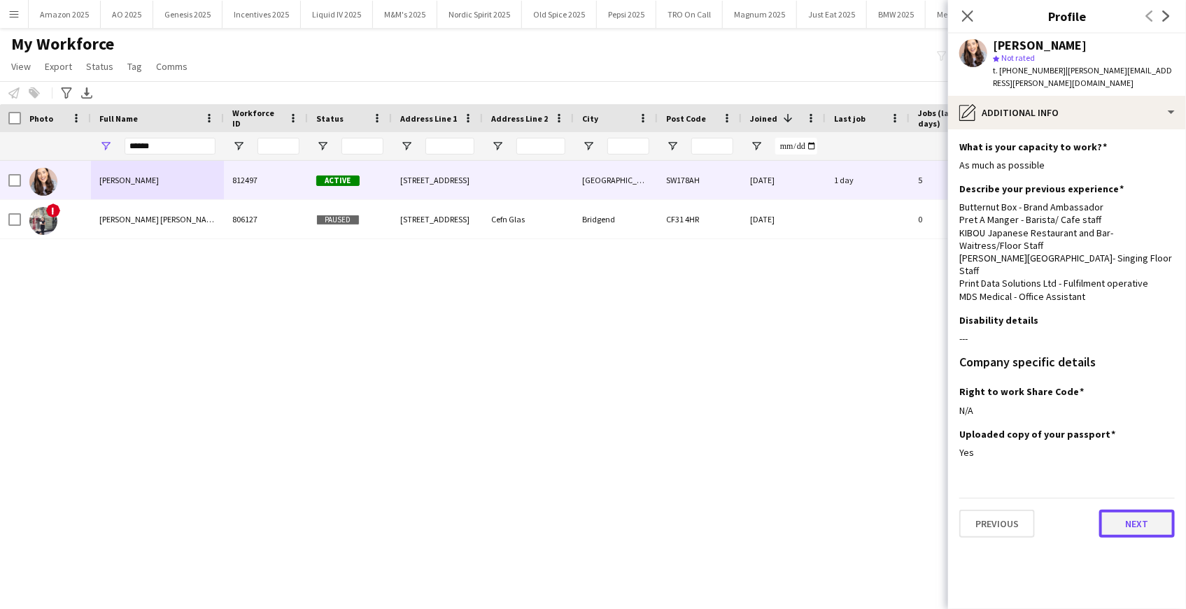
click at [1126, 510] on button "Next" at bounding box center [1137, 524] width 76 height 28
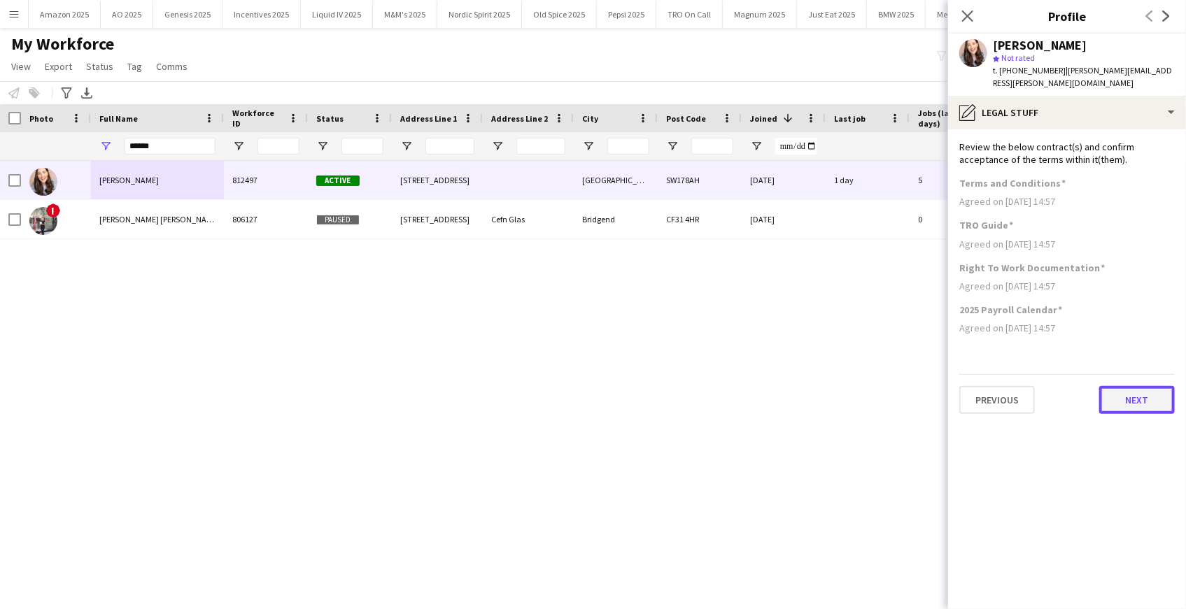
click at [1152, 392] on button "Next" at bounding box center [1137, 400] width 76 height 28
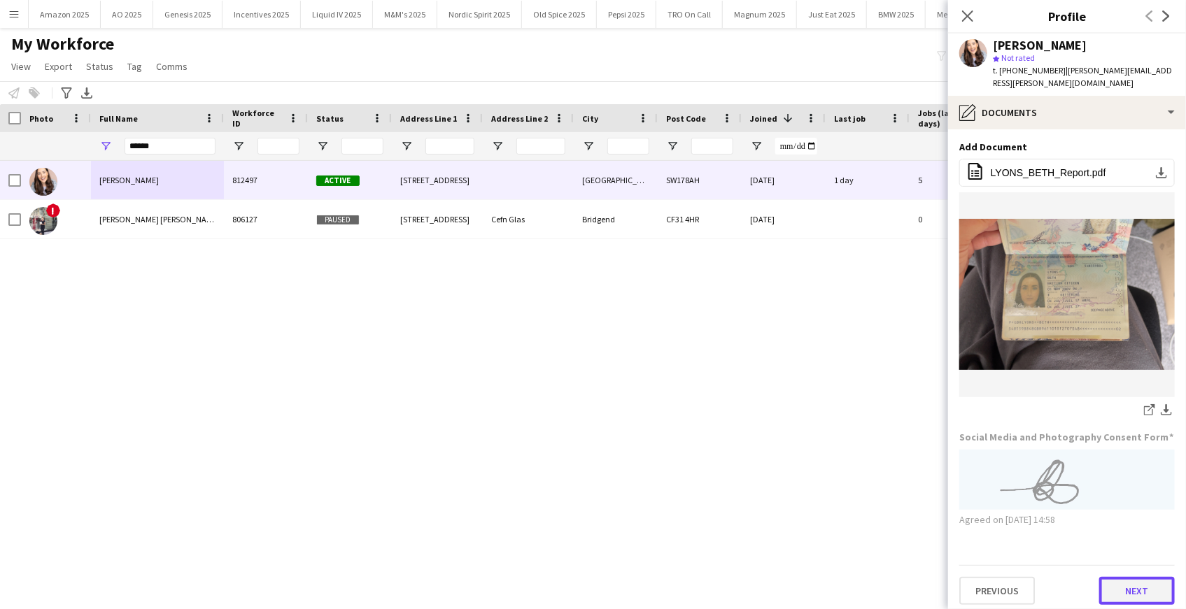
click at [1140, 577] on button "Next" at bounding box center [1137, 591] width 76 height 28
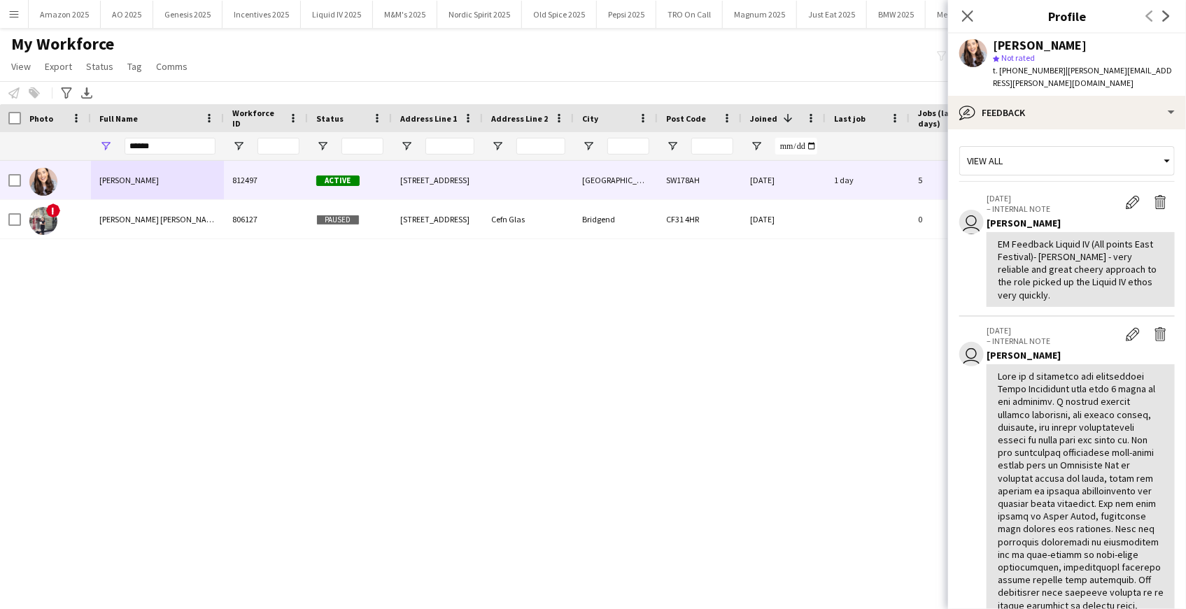
click at [1149, 511] on div at bounding box center [1081, 561] width 166 height 382
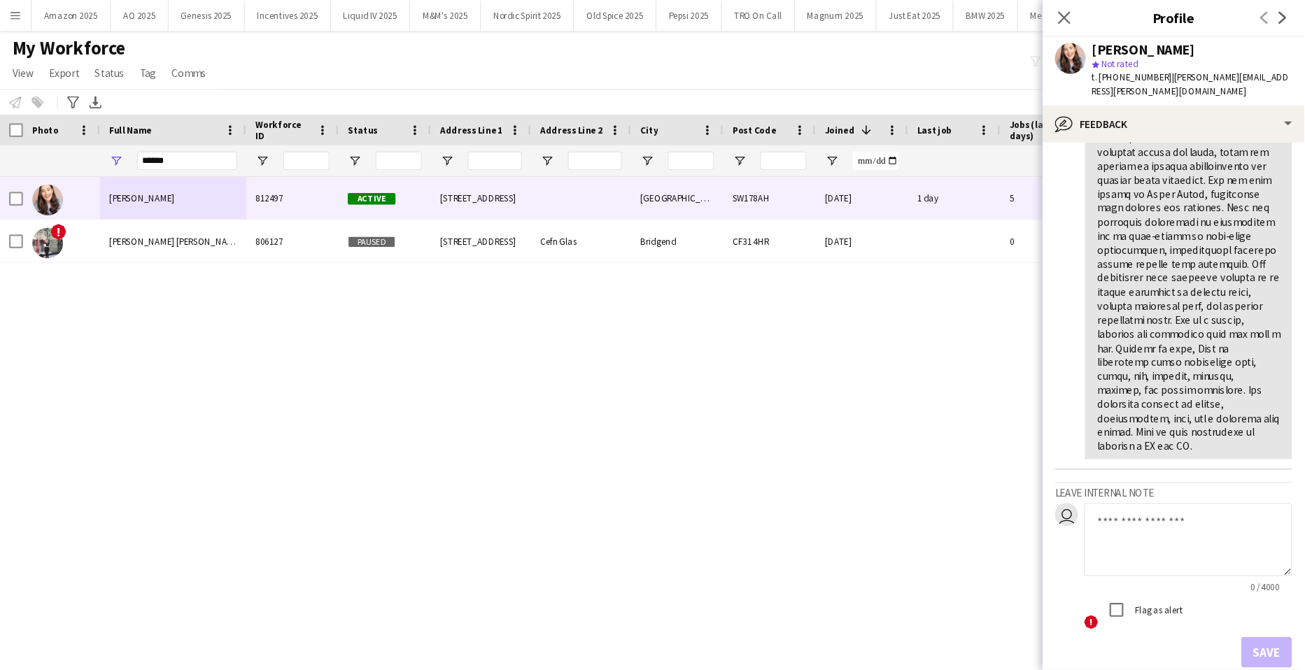
scroll to position [390, 0]
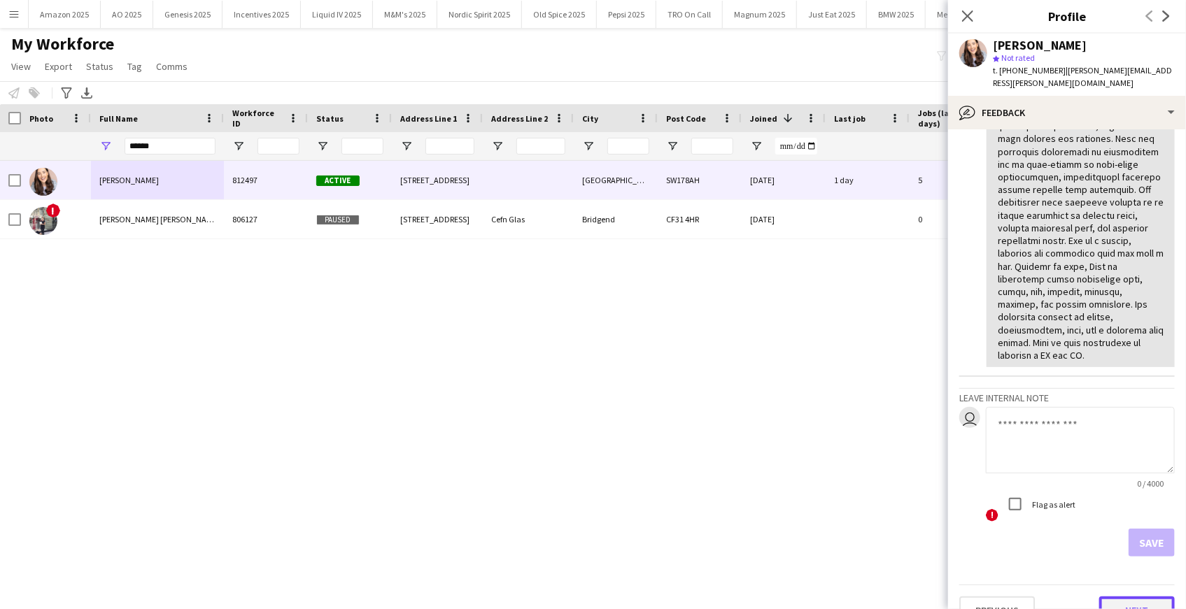
click at [1142, 597] on button "Next" at bounding box center [1137, 611] width 76 height 28
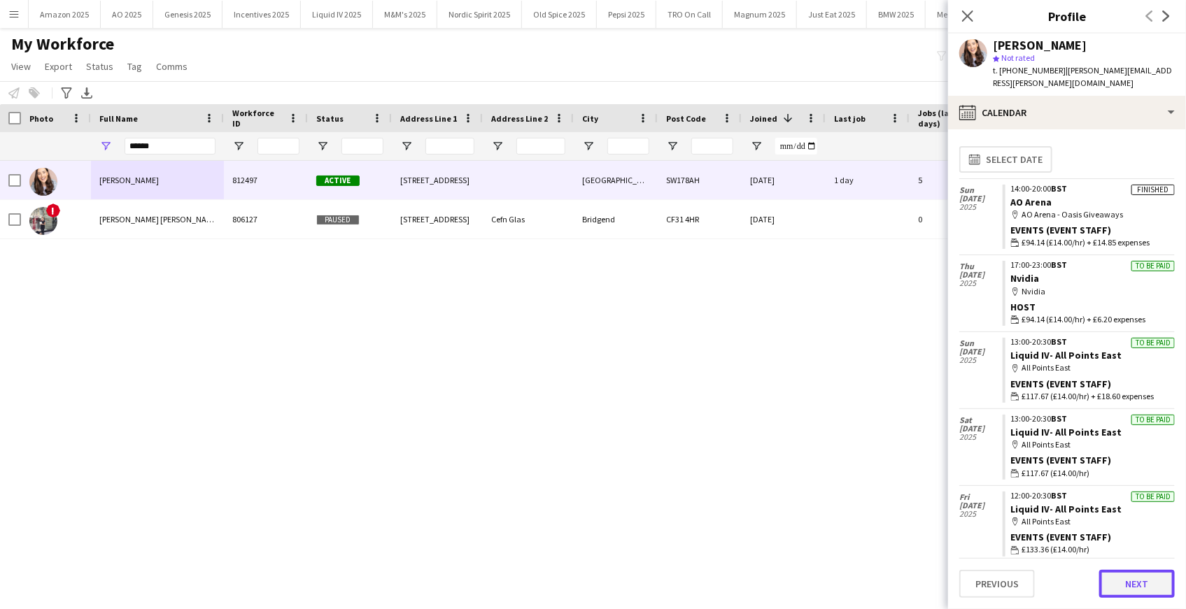
click at [1141, 583] on button "Next" at bounding box center [1137, 584] width 76 height 28
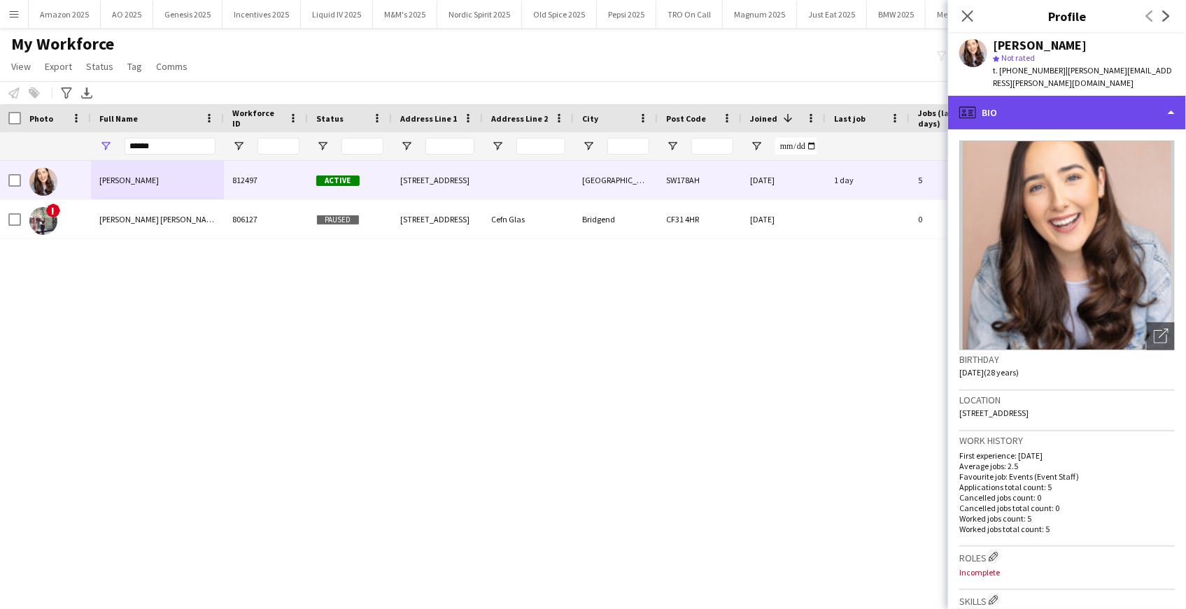
click at [1140, 96] on div "profile Bio" at bounding box center [1067, 113] width 238 height 34
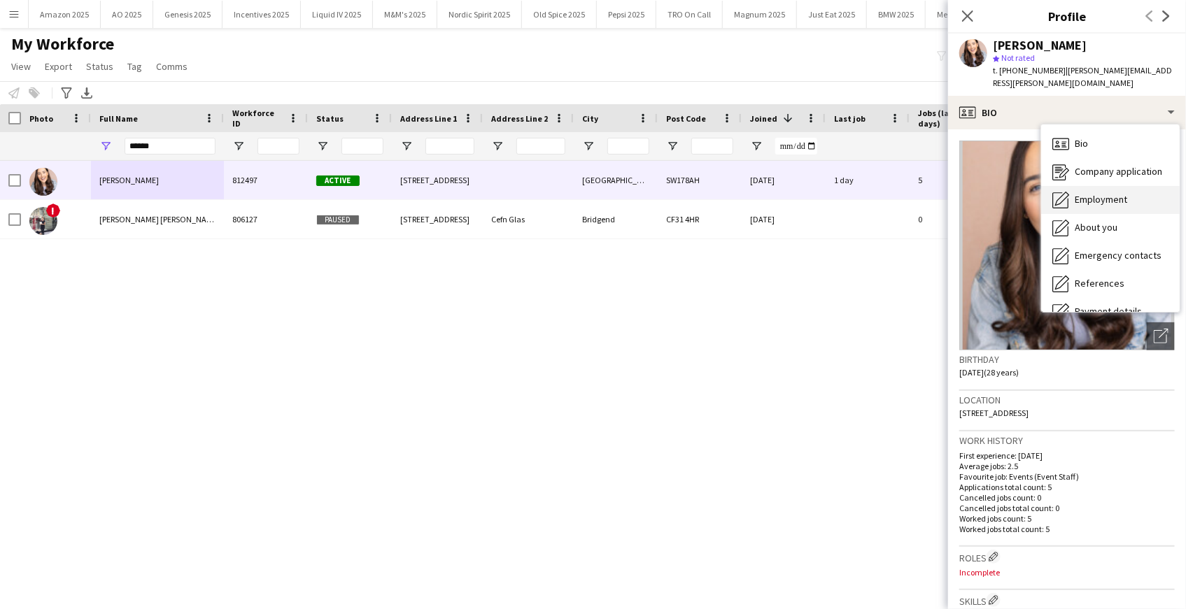
click at [1095, 196] on div "Employment Employment" at bounding box center [1110, 200] width 139 height 28
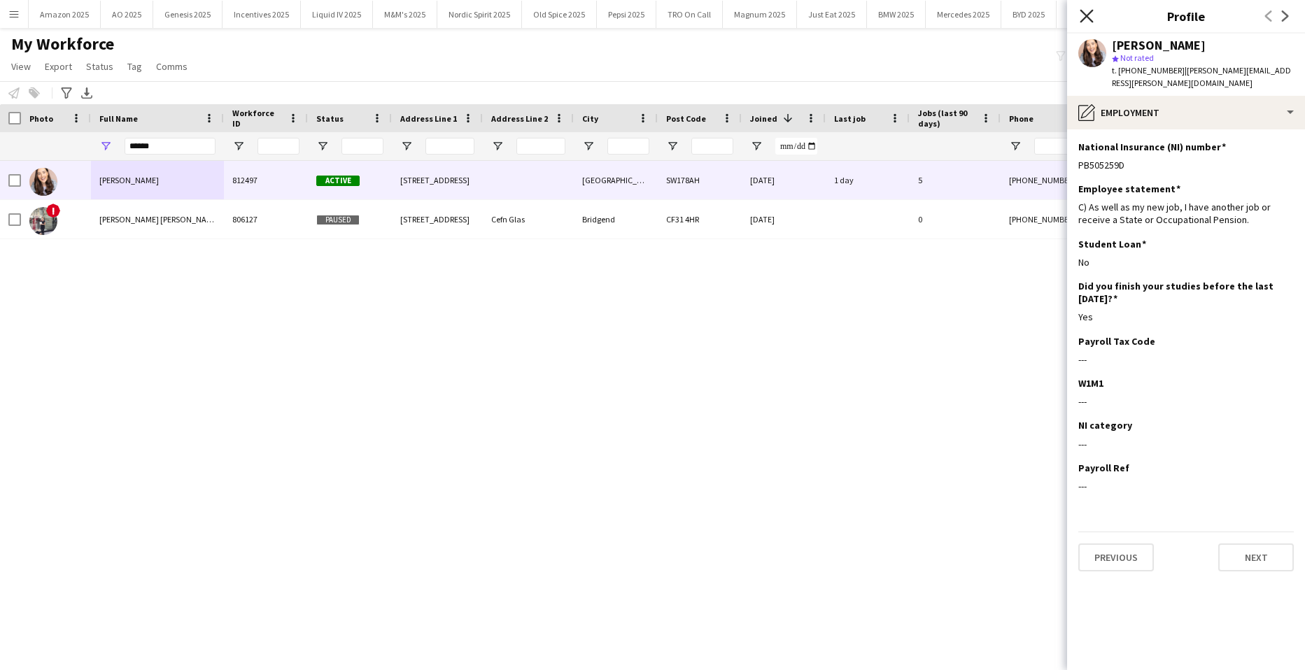
click at [1080, 16] on icon "Close pop-in" at bounding box center [1085, 15] width 13 height 13
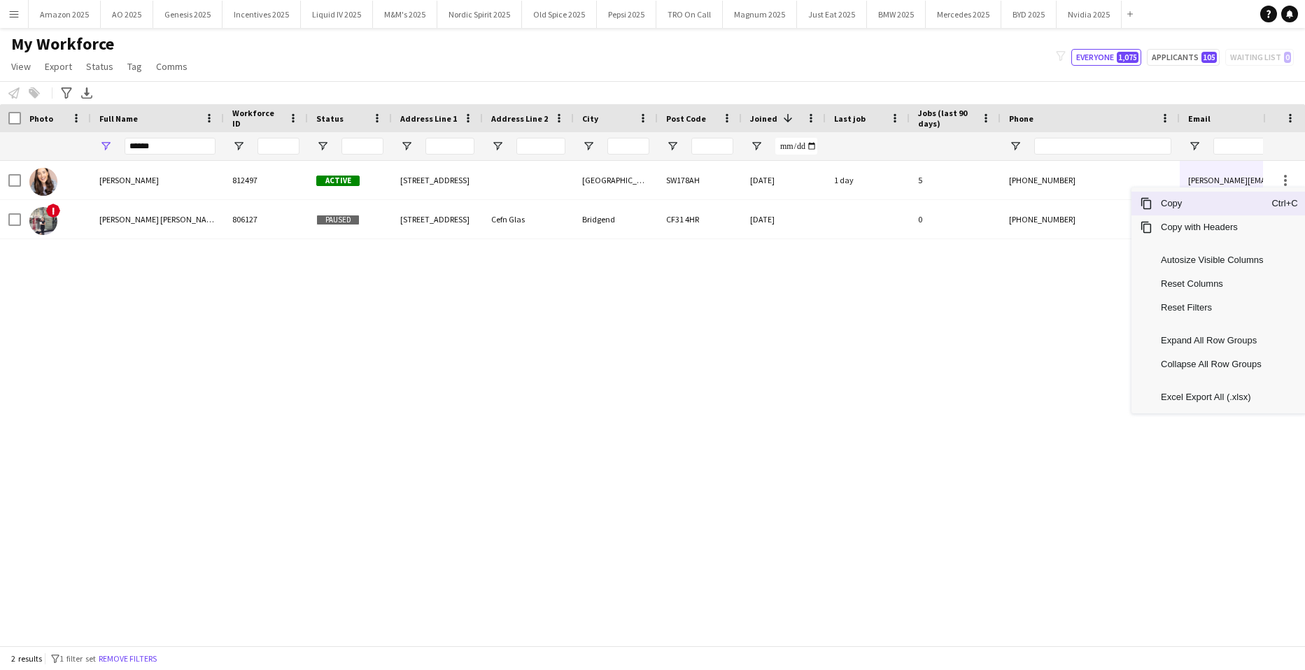
click at [1220, 206] on span "Copy" at bounding box center [1211, 204] width 119 height 24
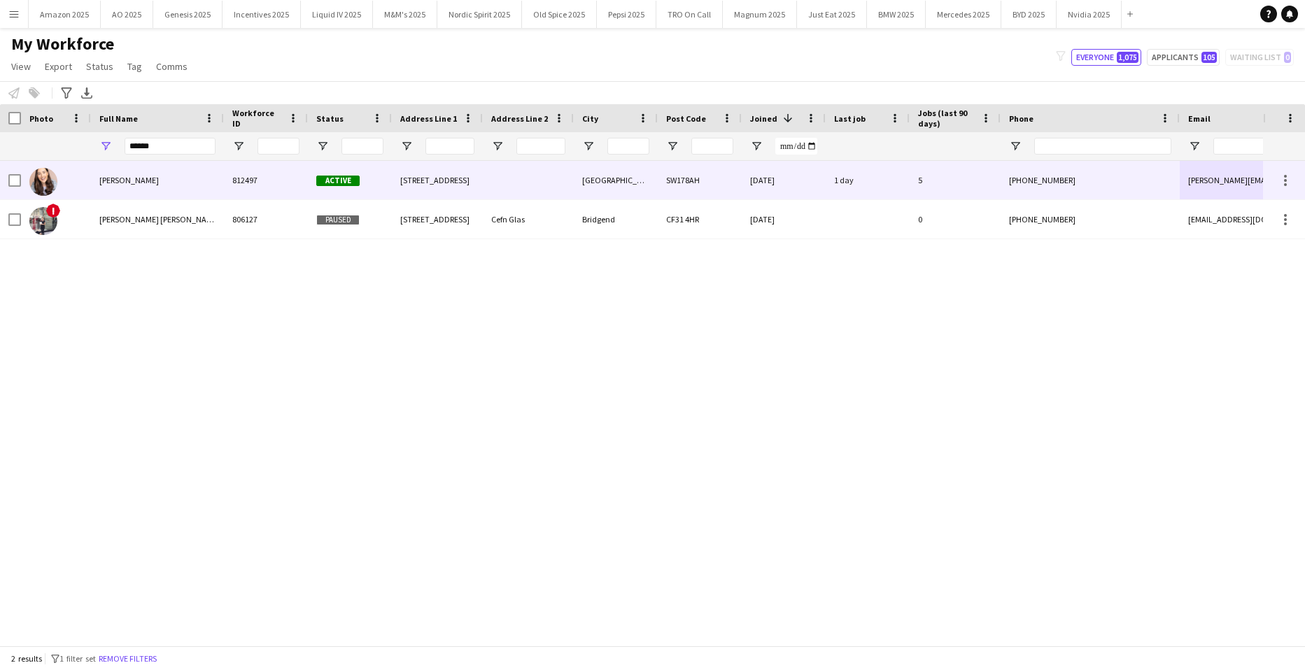
click at [104, 175] on span "[PERSON_NAME]" at bounding box center [128, 180] width 59 height 10
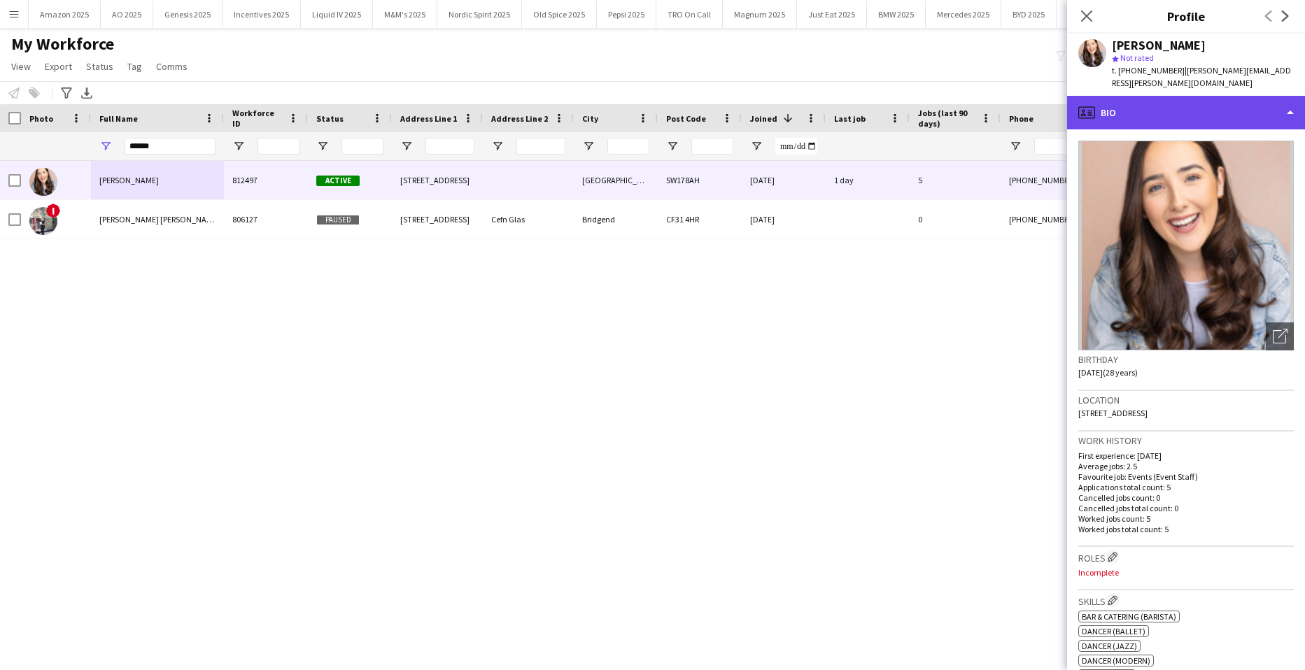
click at [1215, 96] on div "profile Bio" at bounding box center [1186, 113] width 238 height 34
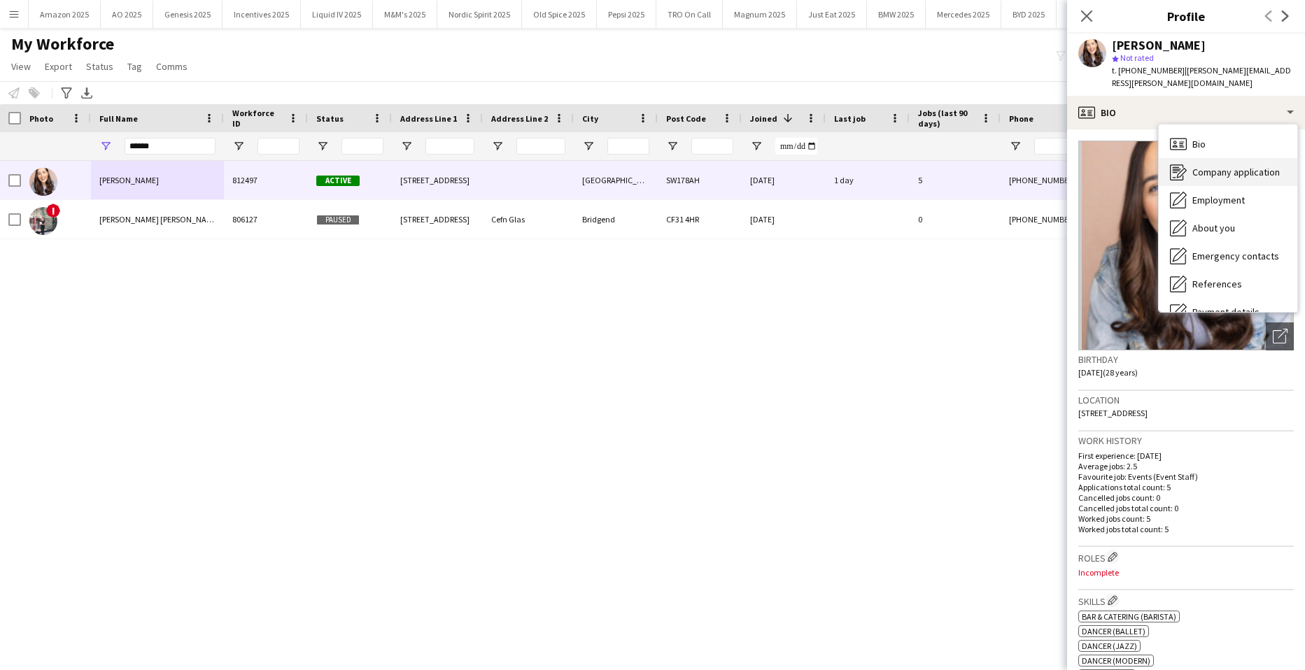
click at [1245, 166] on span "Company application" at bounding box center [1235, 172] width 87 height 13
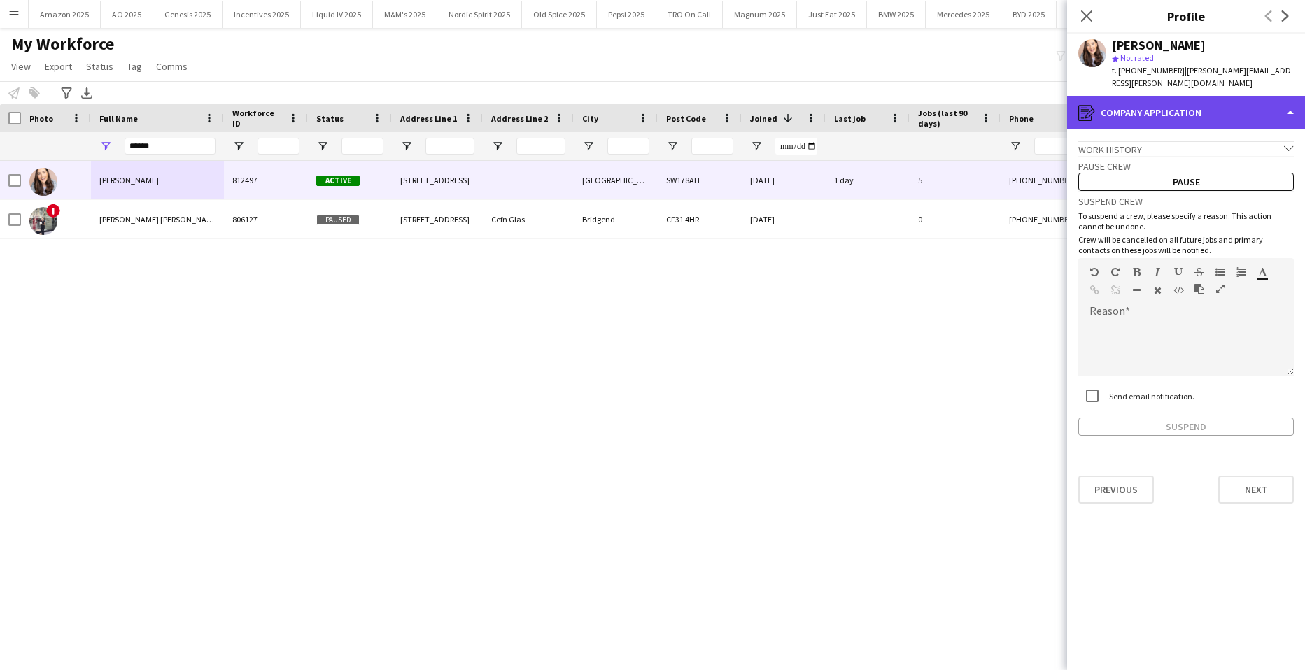
click at [1254, 108] on div "register Company application" at bounding box center [1186, 113] width 238 height 34
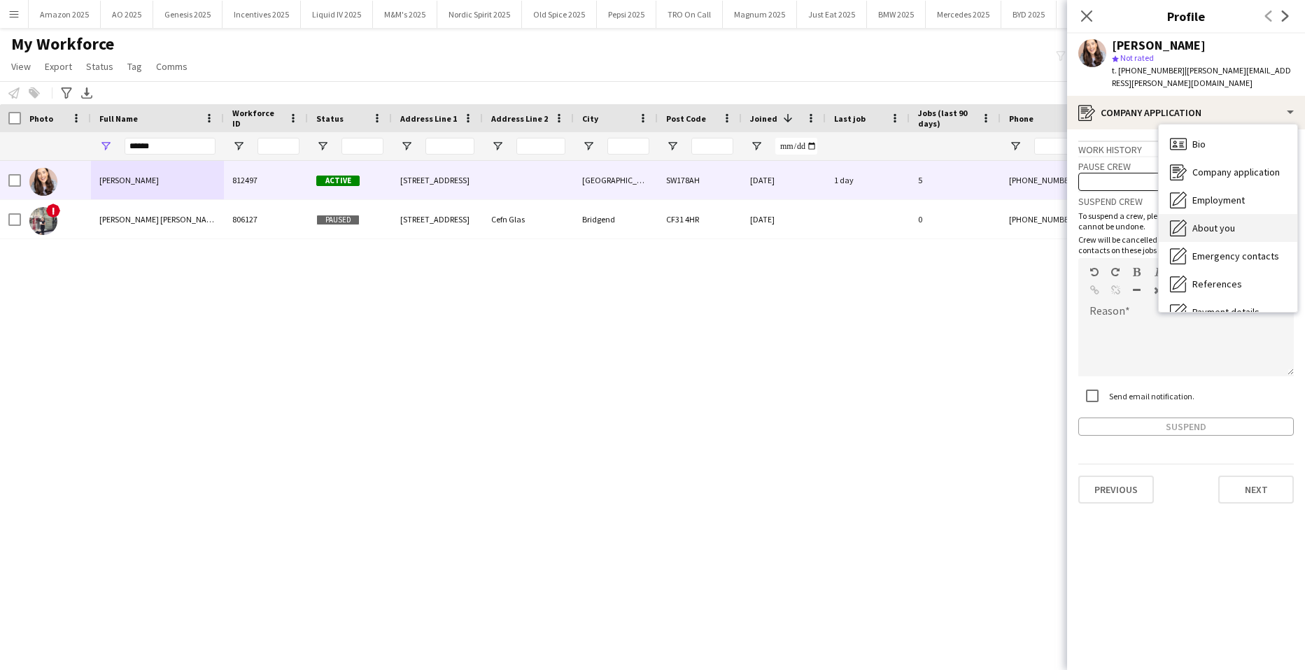
click at [1222, 214] on div "About you About you" at bounding box center [1228, 228] width 139 height 28
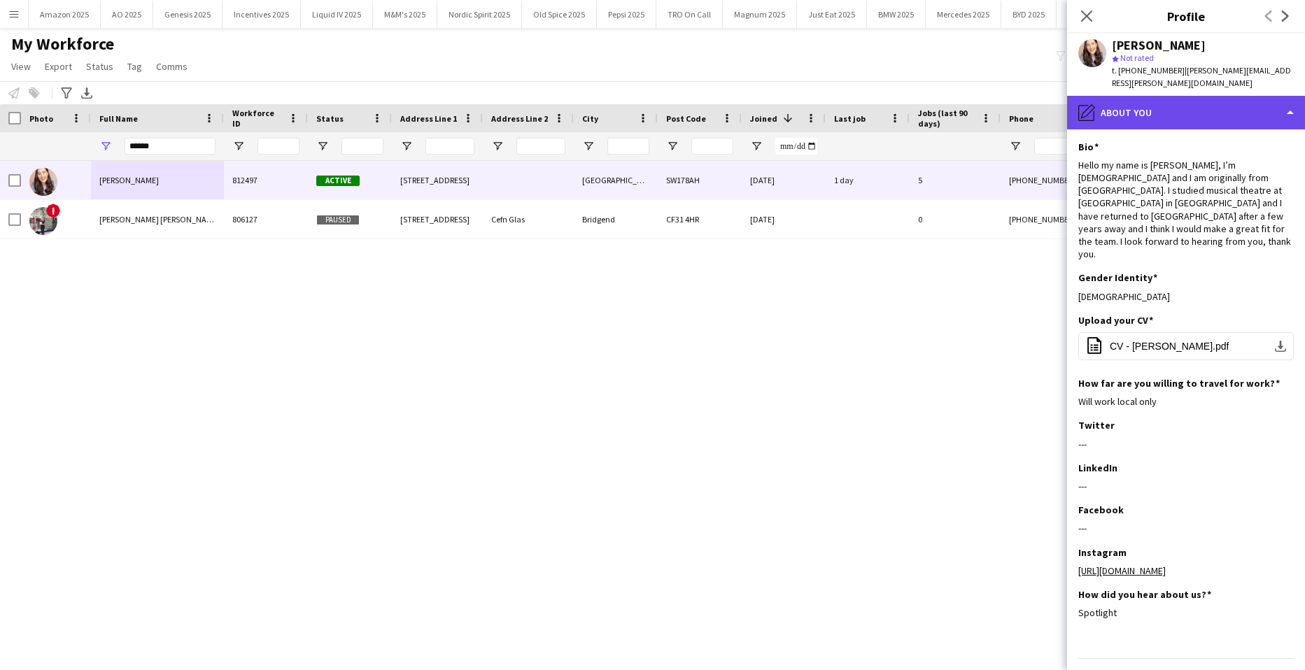
click at [1220, 97] on div "pencil4 About you" at bounding box center [1186, 113] width 238 height 34
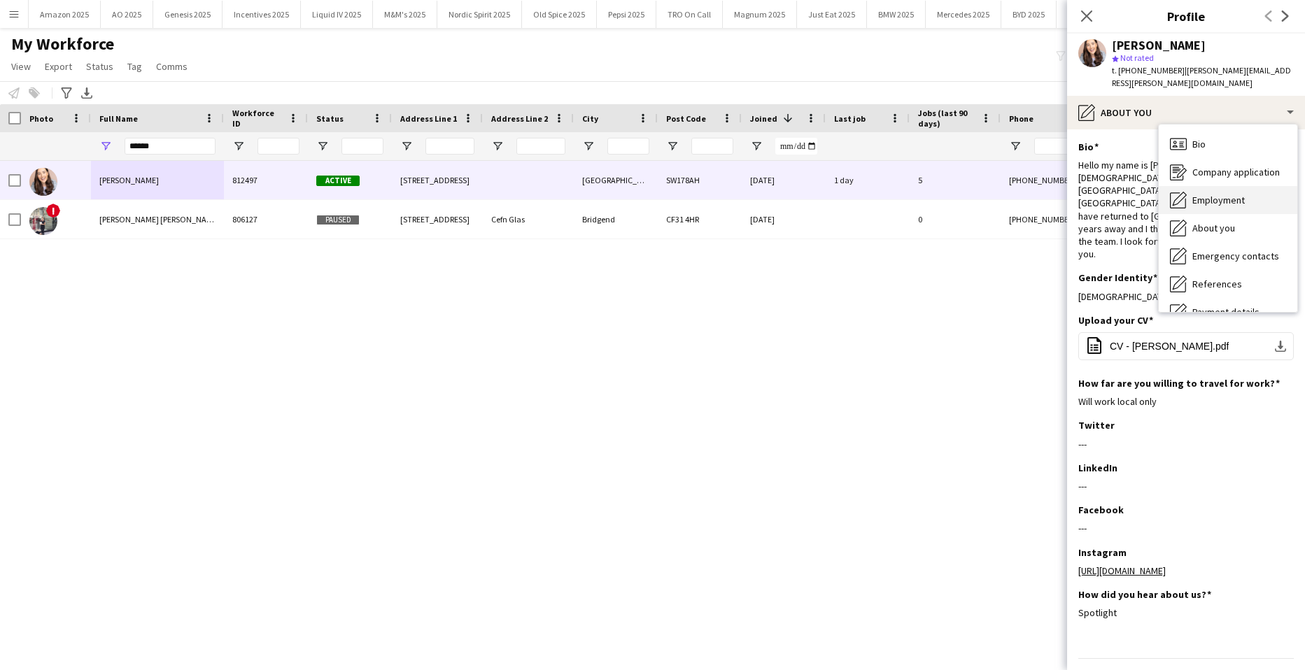
click at [1219, 194] on span "Employment" at bounding box center [1218, 200] width 52 height 13
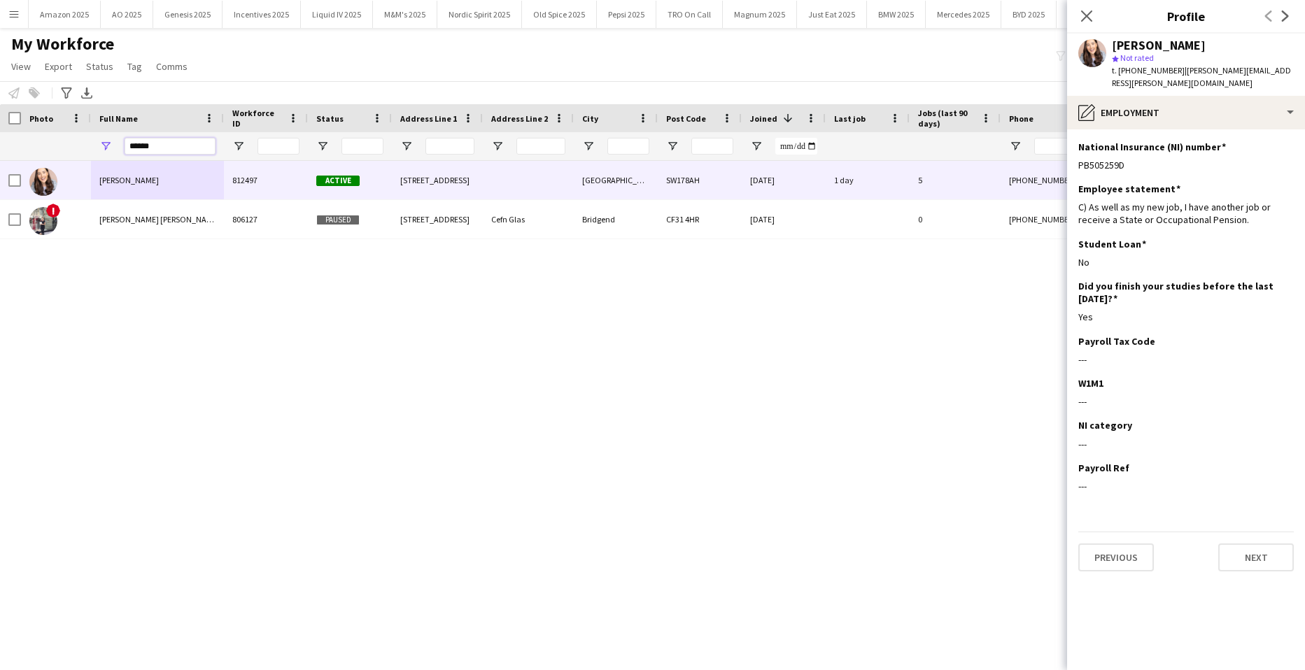
drag, startPoint x: 148, startPoint y: 147, endPoint x: -36, endPoint y: 151, distance: 183.3
click at [0, 151] on html "Menu Boards Boards Boards All jobs Status Workforce Workforce My Workforce Recr…" at bounding box center [652, 335] width 1305 height 670
type input "*"
click at [52, 18] on button "Amazon 2025 Close" at bounding box center [65, 14] width 72 height 27
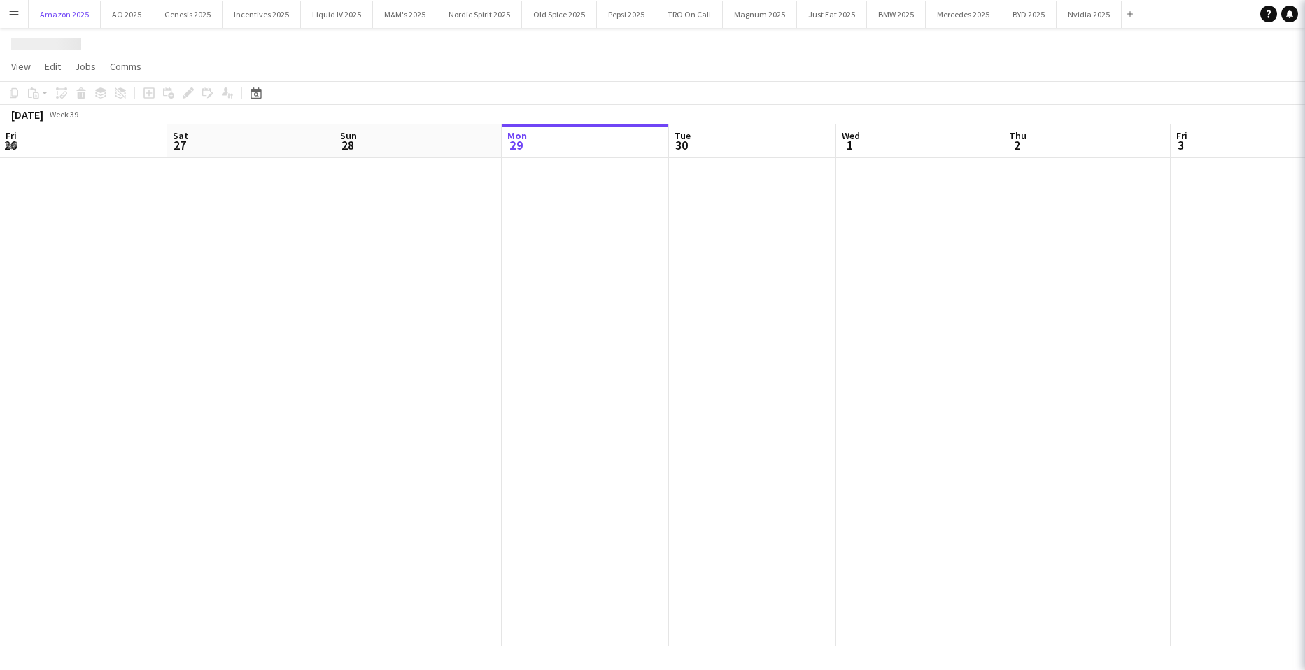
scroll to position [0, 334]
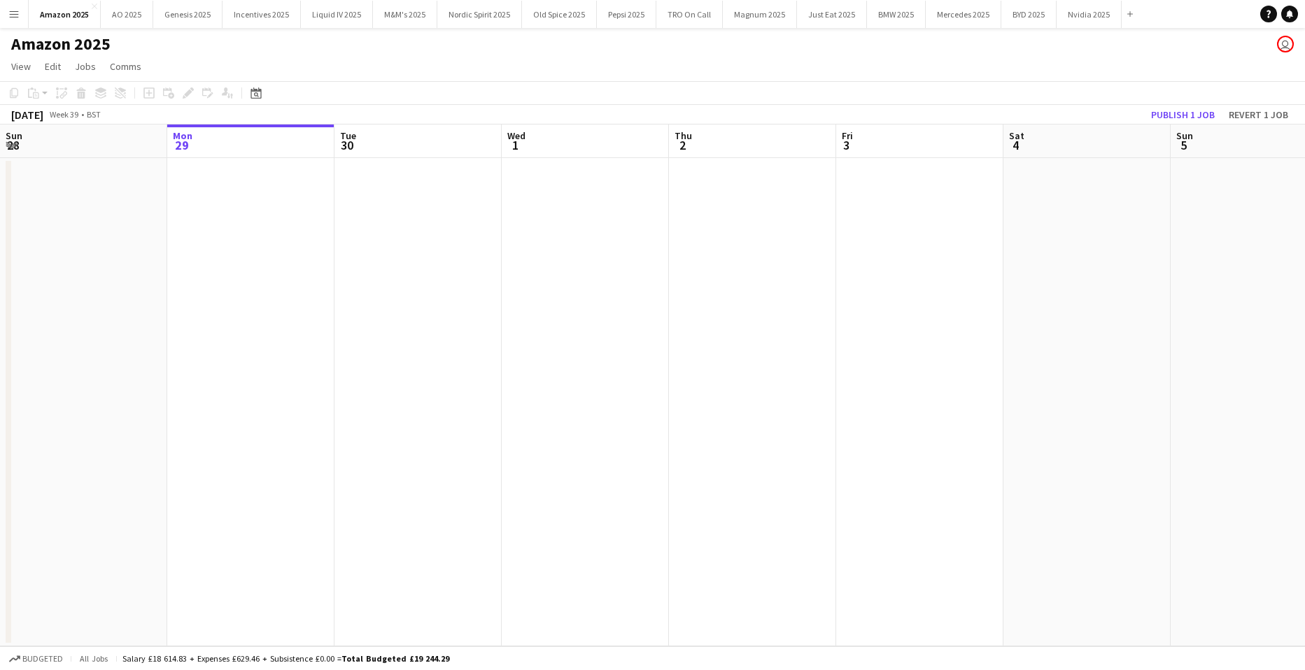
click at [311, 268] on app-date-cell at bounding box center [250, 402] width 167 height 488
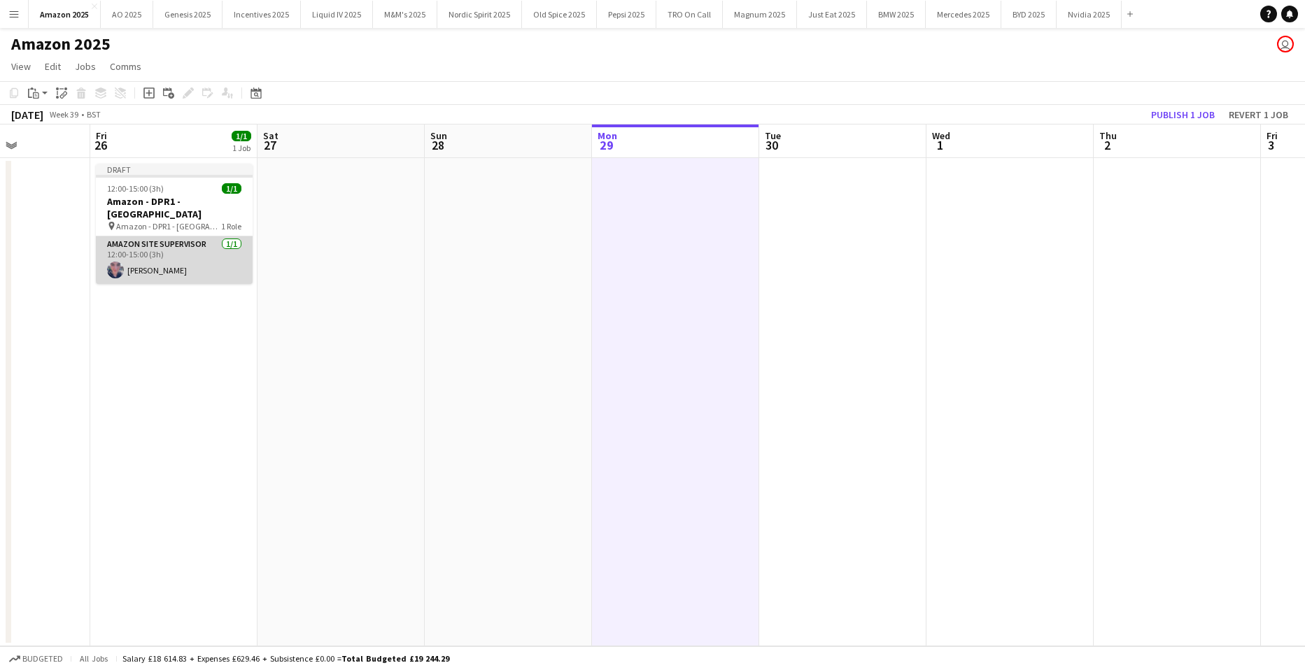
scroll to position [0, 443]
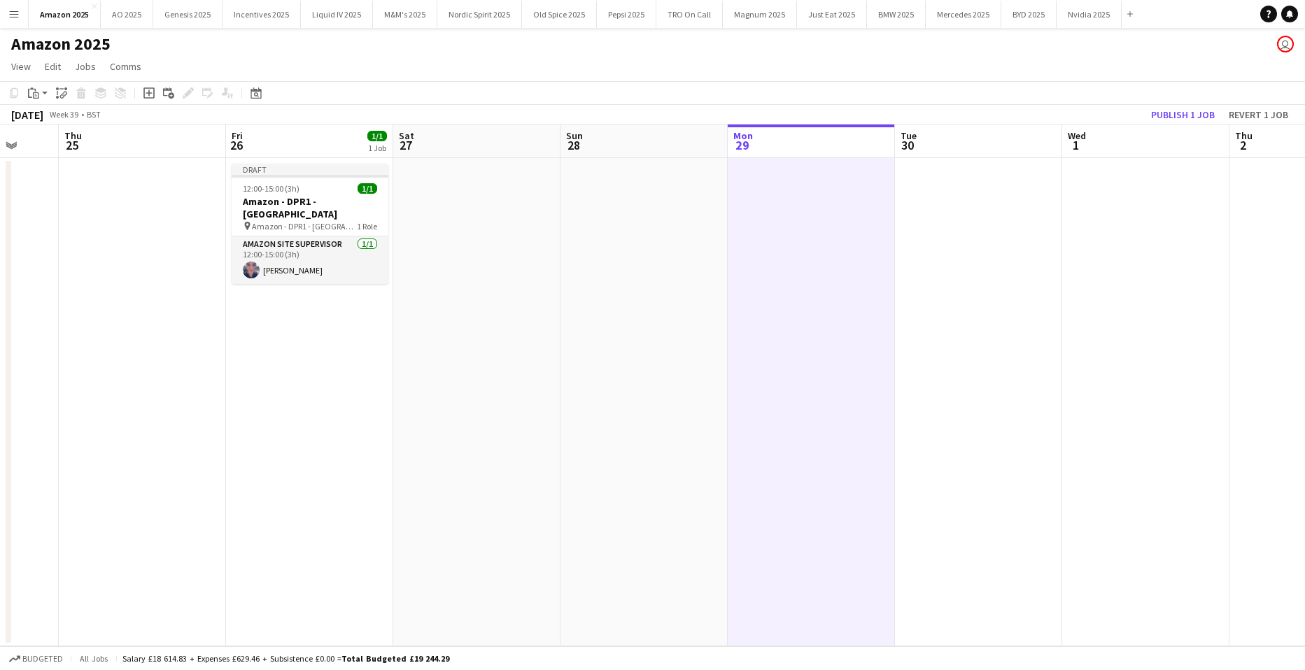
click at [514, 297] on app-date-cell at bounding box center [476, 402] width 167 height 488
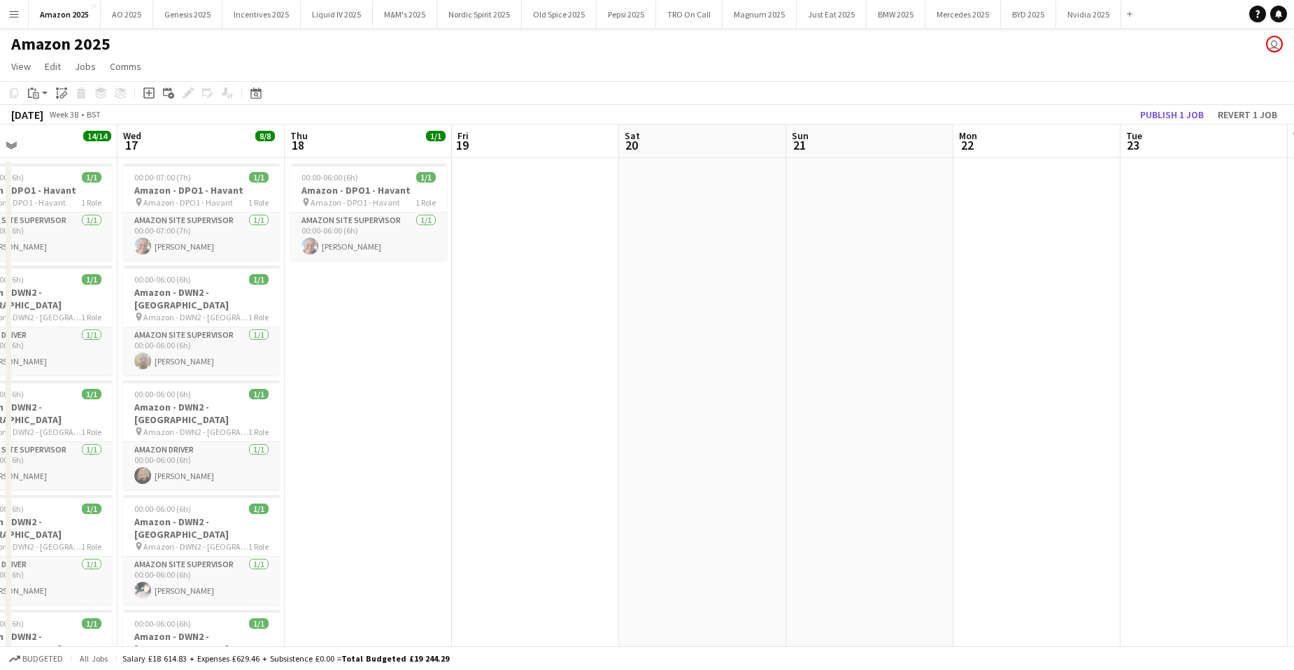
scroll to position [0, 325]
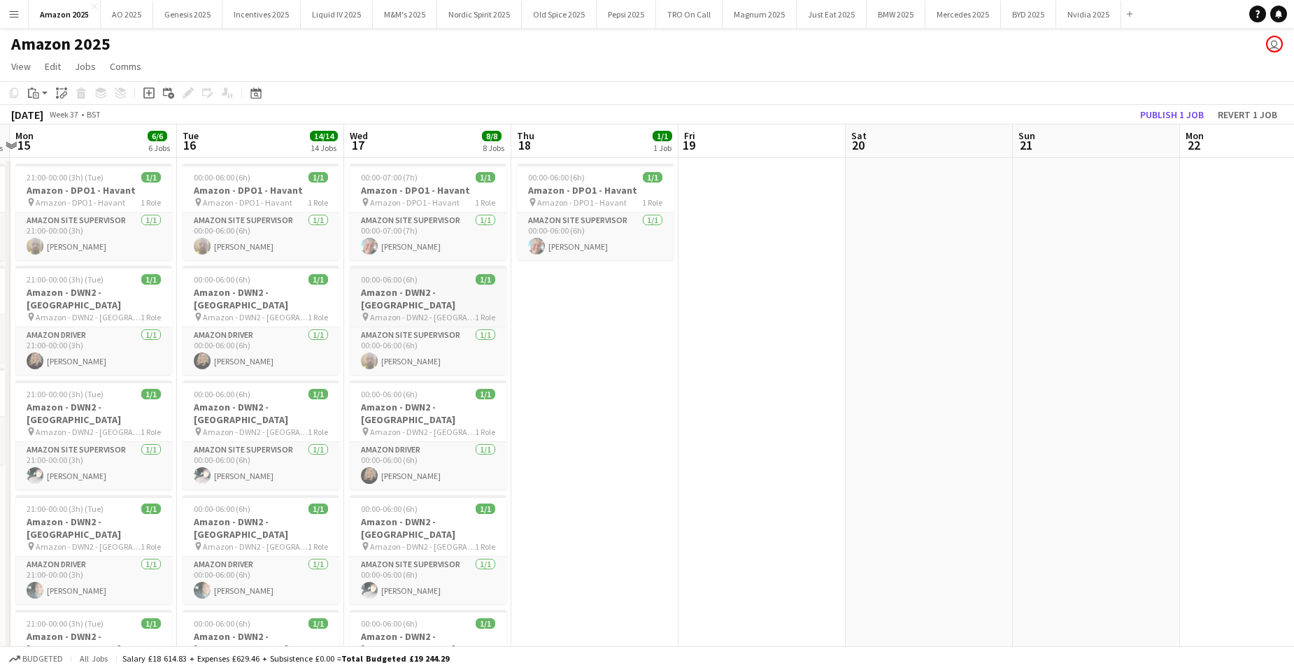
click at [418, 270] on app-job-card "00:00-06:00 (6h) 1/1 Amazon - DWN2 - Knowsley pin Amazon - DWN2 - Knowsley 1 Ro…" at bounding box center [428, 320] width 157 height 109
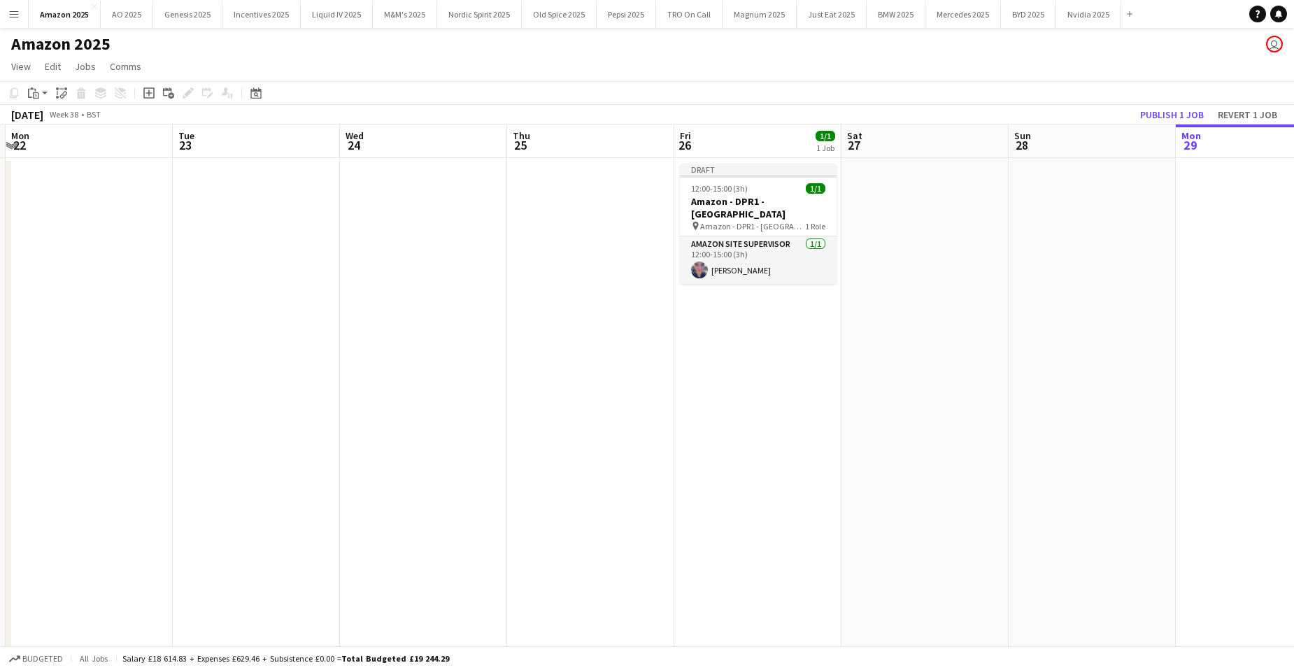
scroll to position [0, 497]
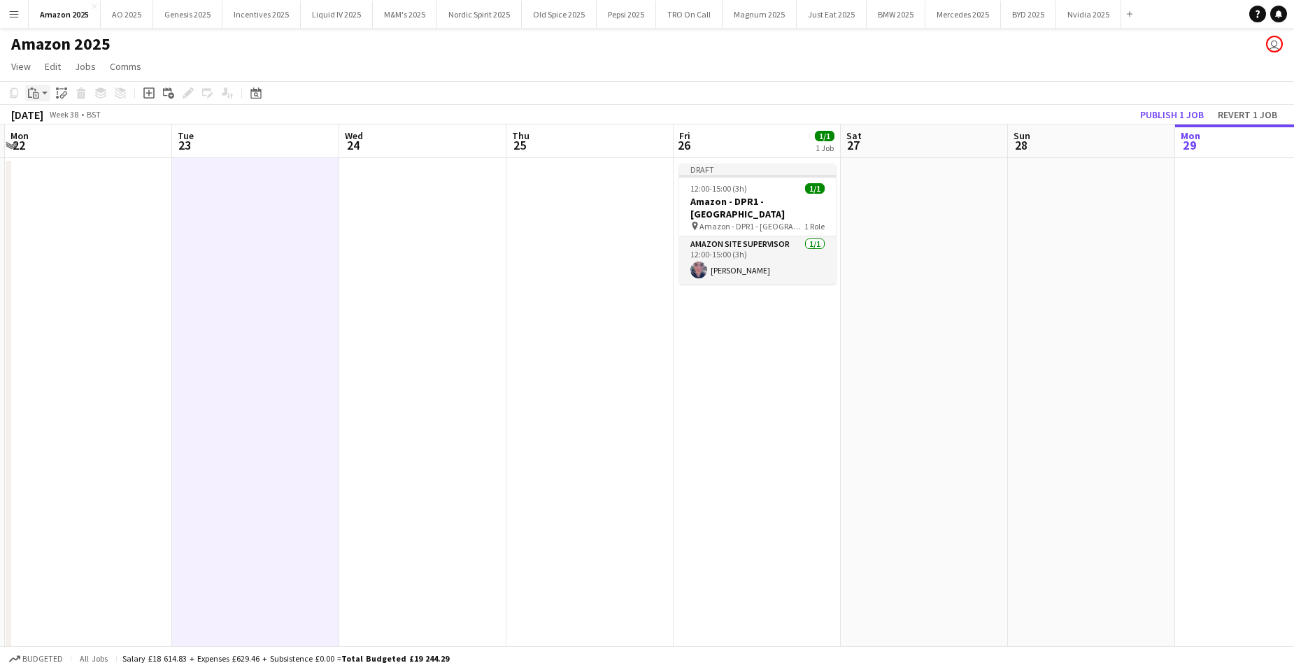
click at [38, 99] on icon at bounding box center [36, 95] width 6 height 6
click at [51, 144] on link "Paste with crew Ctrl+Shift+V" at bounding box center [103, 143] width 132 height 13
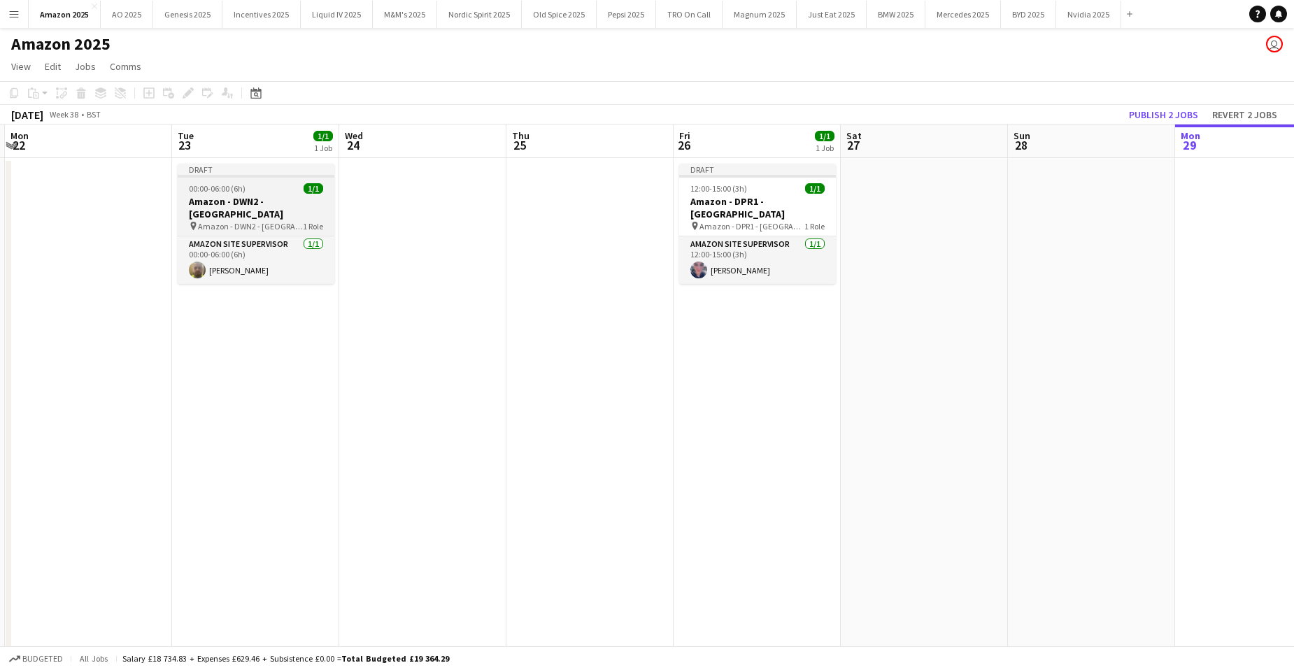
click at [260, 198] on h3 "Amazon - DWN2 - Knowsley" at bounding box center [256, 207] width 157 height 25
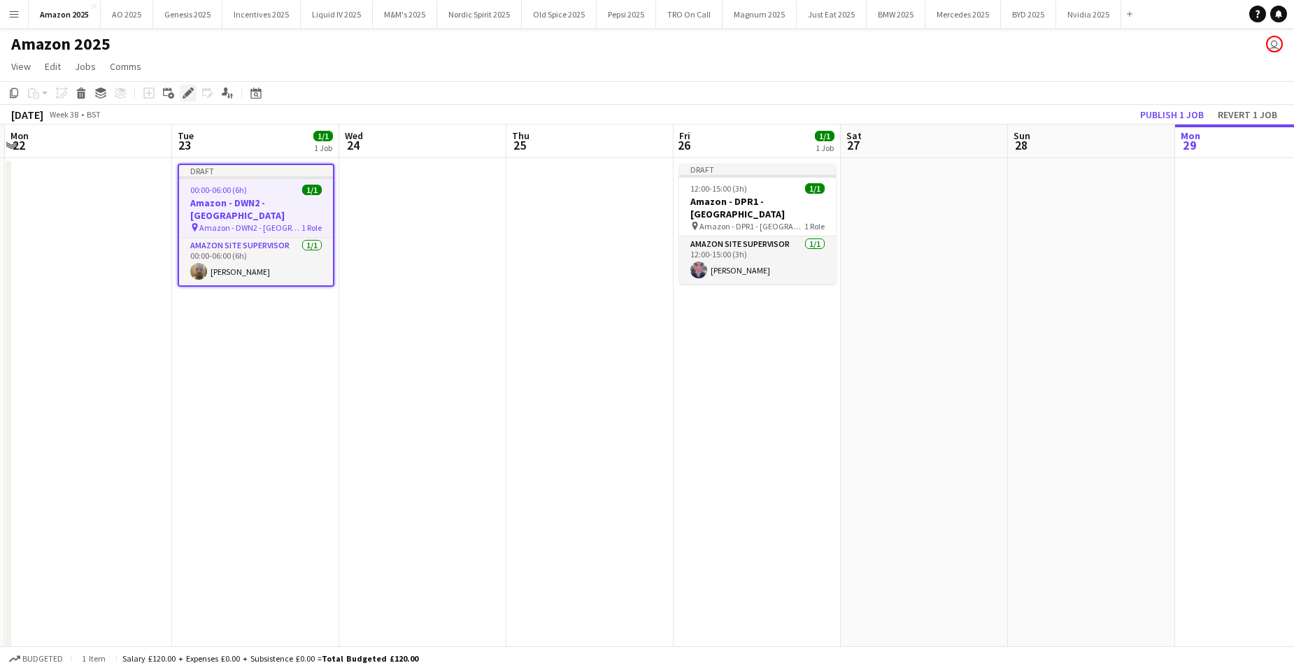
click at [184, 96] on icon at bounding box center [184, 96] width 3 height 3
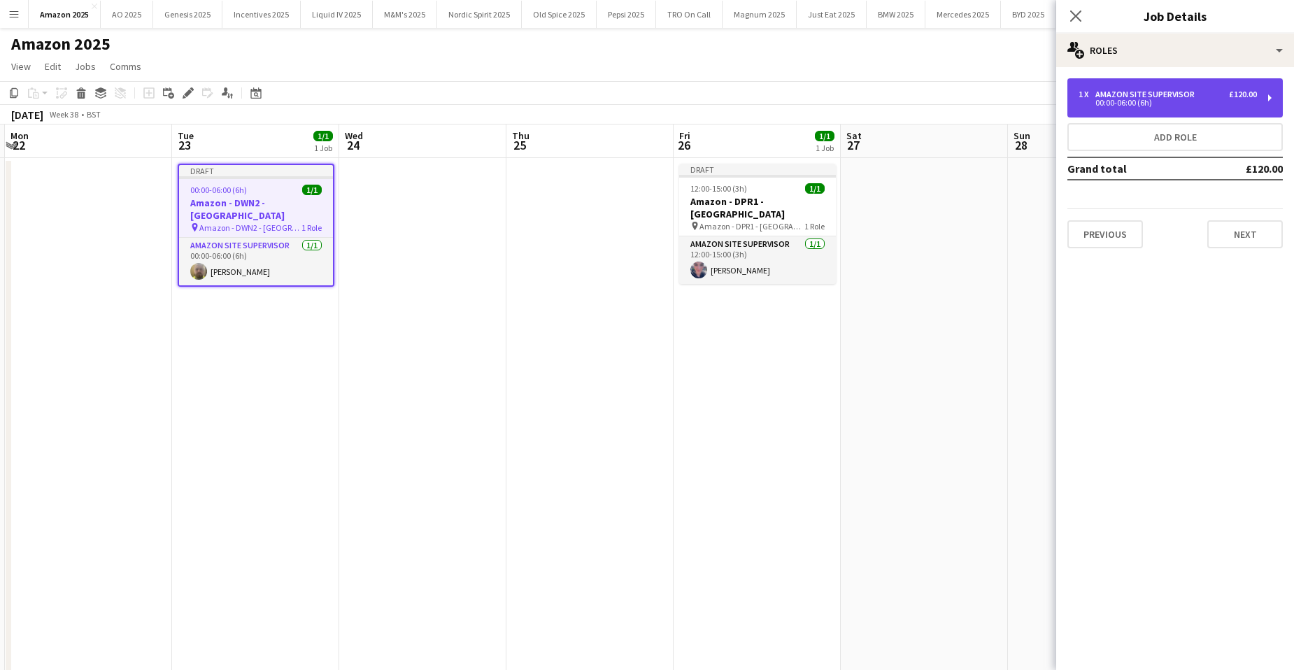
drag, startPoint x: 1117, startPoint y: 94, endPoint x: 1126, endPoint y: 104, distance: 13.9
click at [1118, 94] on div "Amazon Site Supervisor" at bounding box center [1148, 95] width 105 height 10
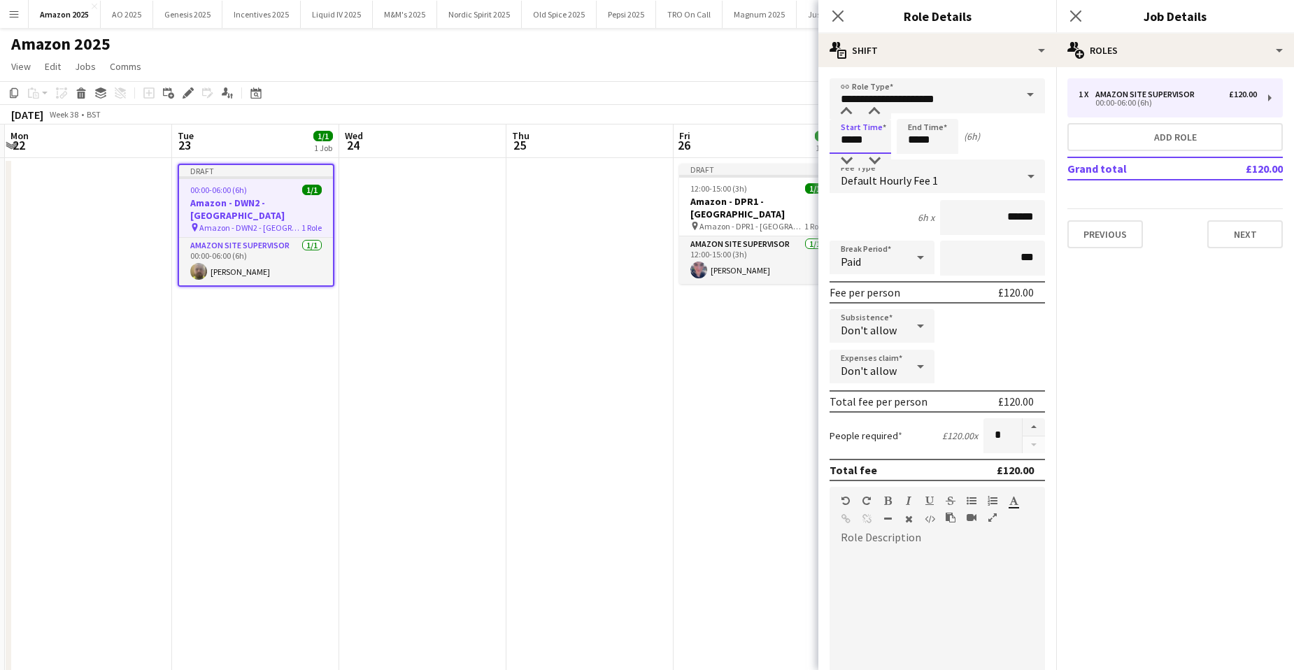
click at [872, 142] on input "*****" at bounding box center [861, 136] width 62 height 35
click at [965, 102] on input "**********" at bounding box center [937, 95] width 215 height 35
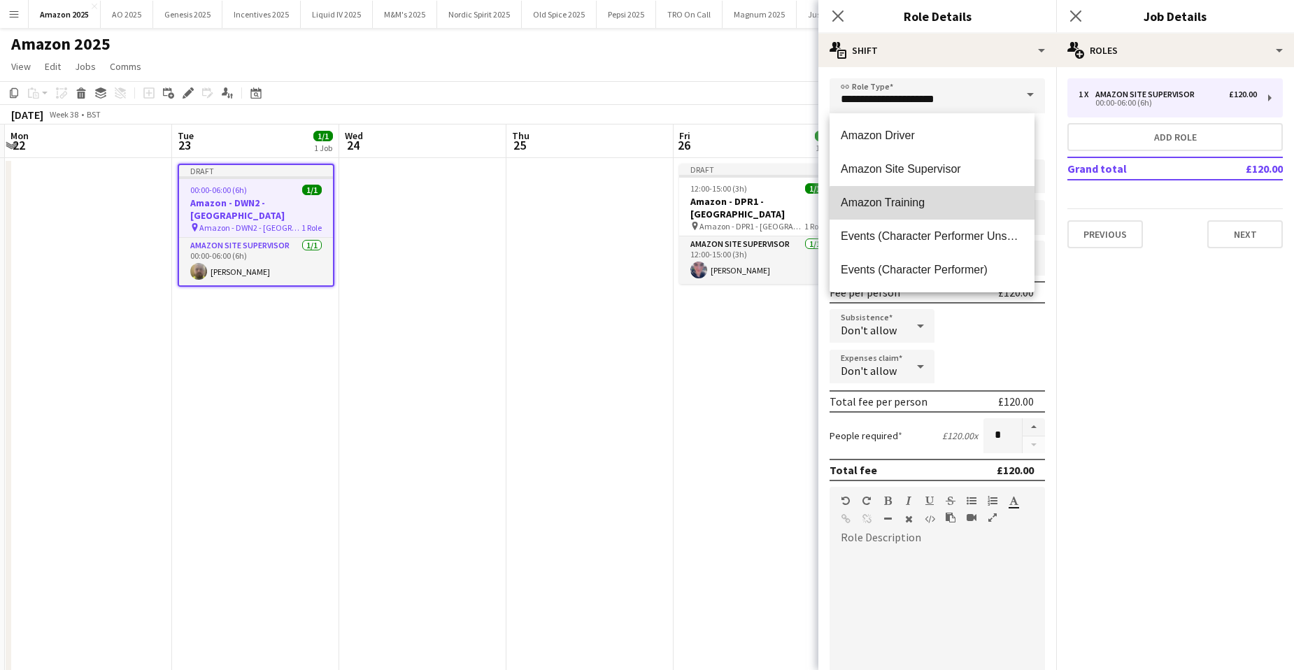
click at [947, 206] on span "Amazon Training" at bounding box center [932, 202] width 183 height 13
type input "**********"
type input "******"
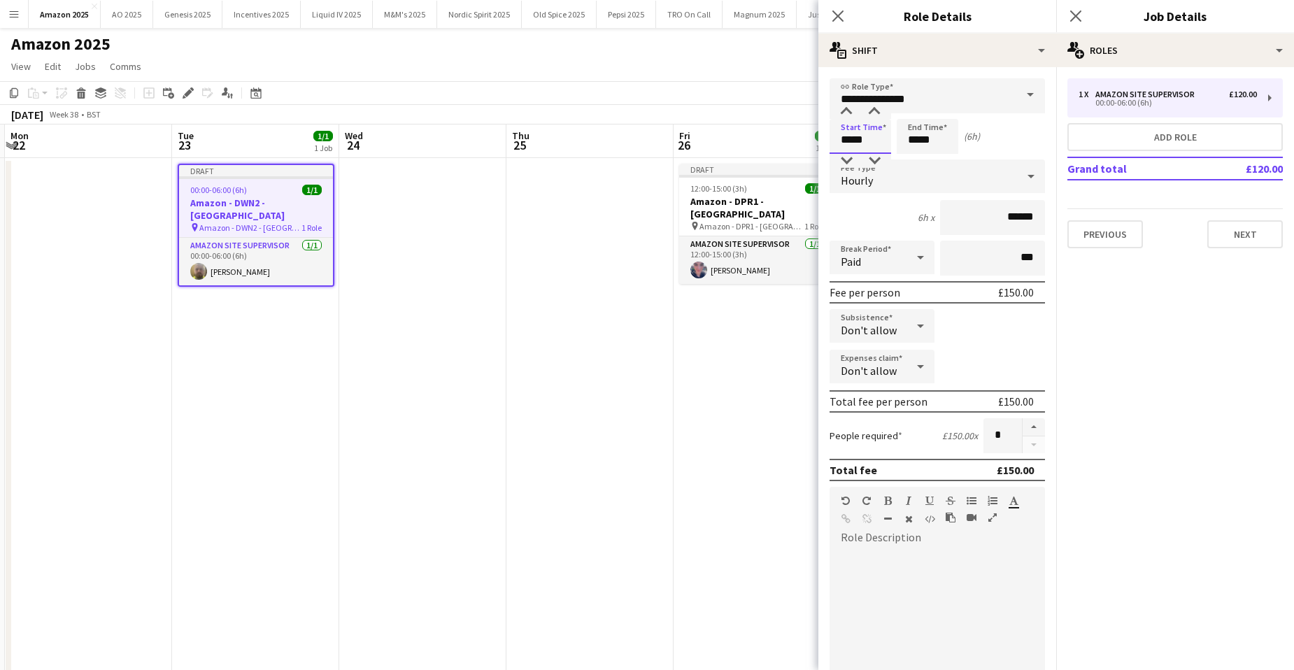
drag, startPoint x: 877, startPoint y: 145, endPoint x: 495, endPoint y: 180, distance: 384.3
type input "*****"
click at [1237, 239] on button "Next" at bounding box center [1245, 234] width 76 height 28
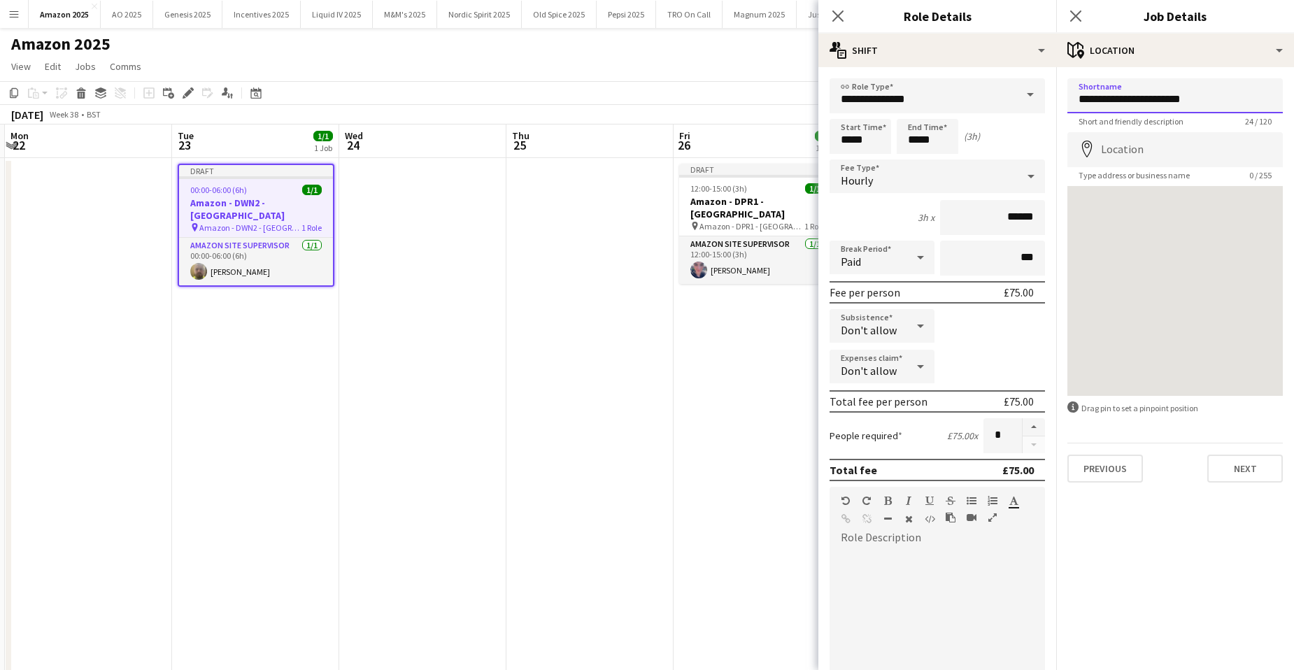
drag, startPoint x: 1124, startPoint y: 98, endPoint x: 1340, endPoint y: 69, distance: 218.2
type input "**********"
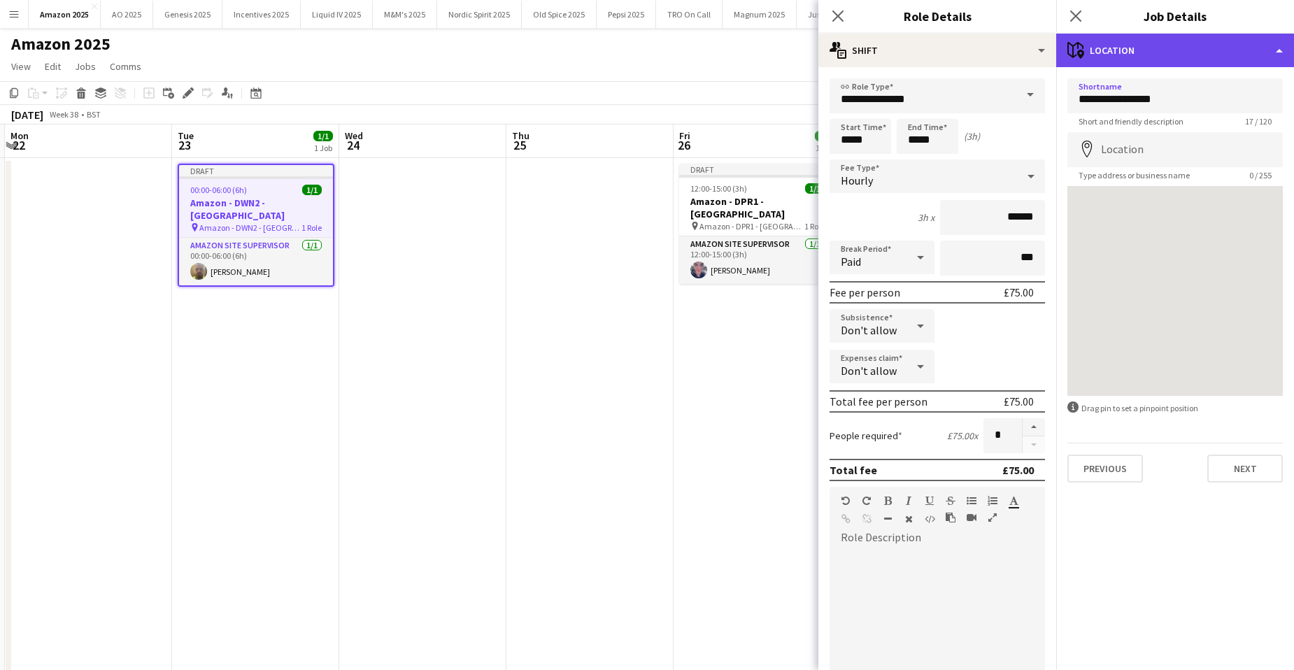
click at [1172, 65] on div "maps-pin-1 Location" at bounding box center [1175, 51] width 238 height 34
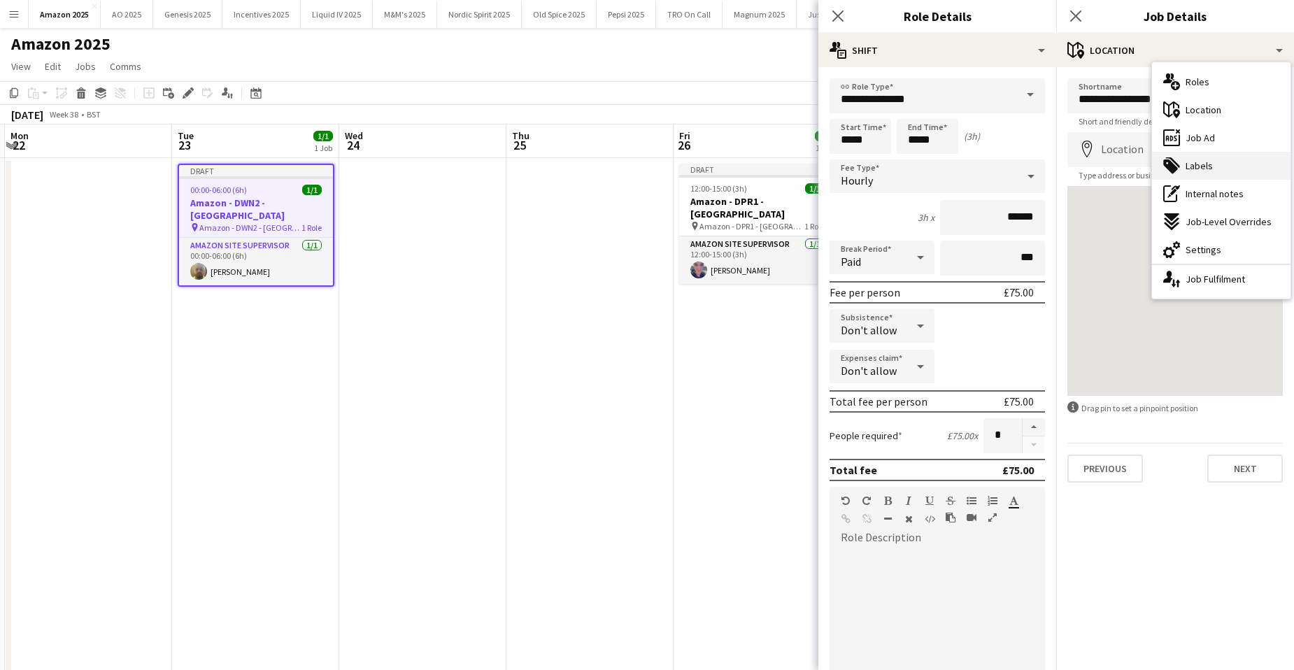
click at [1202, 176] on div "tags-double Labels" at bounding box center [1221, 166] width 139 height 28
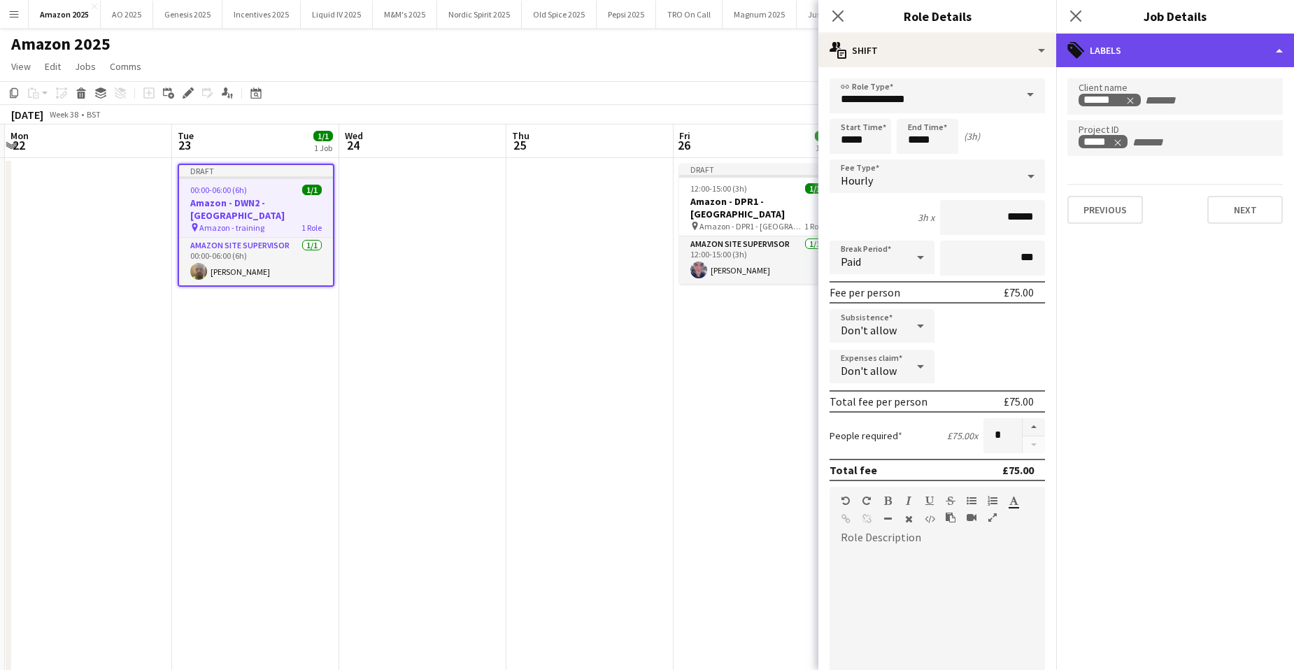
click at [1249, 61] on div "tags-double Labels" at bounding box center [1175, 51] width 238 height 34
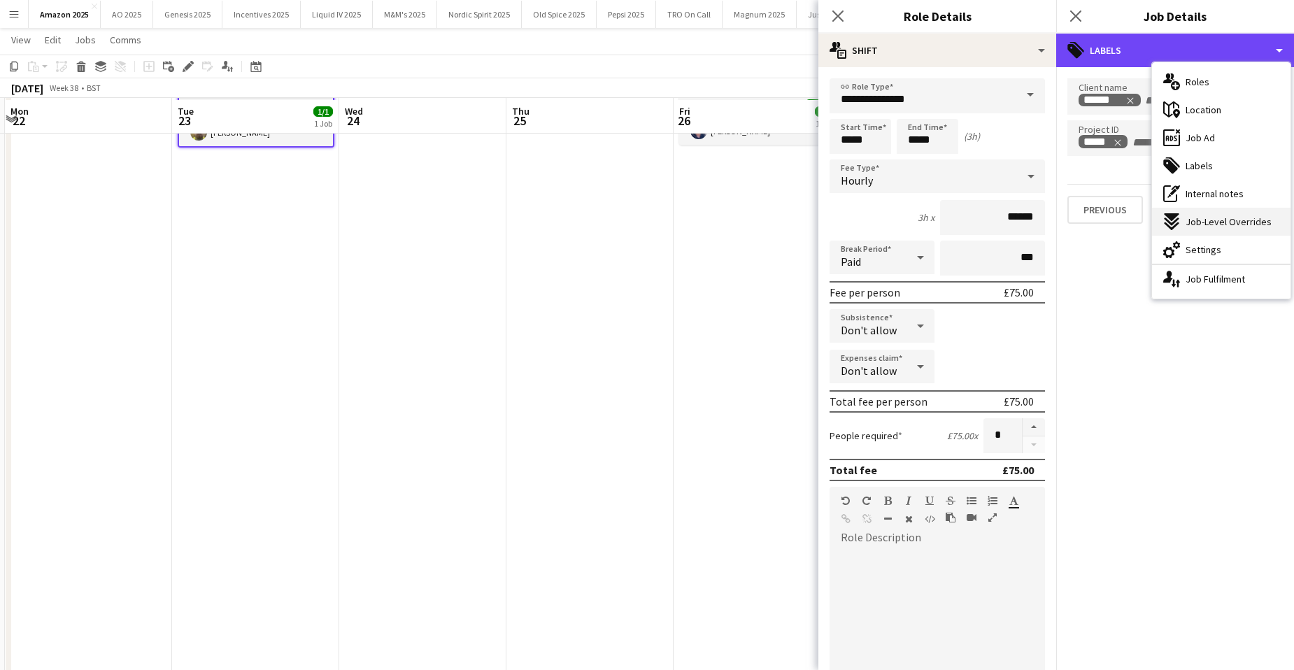
scroll to position [140, 0]
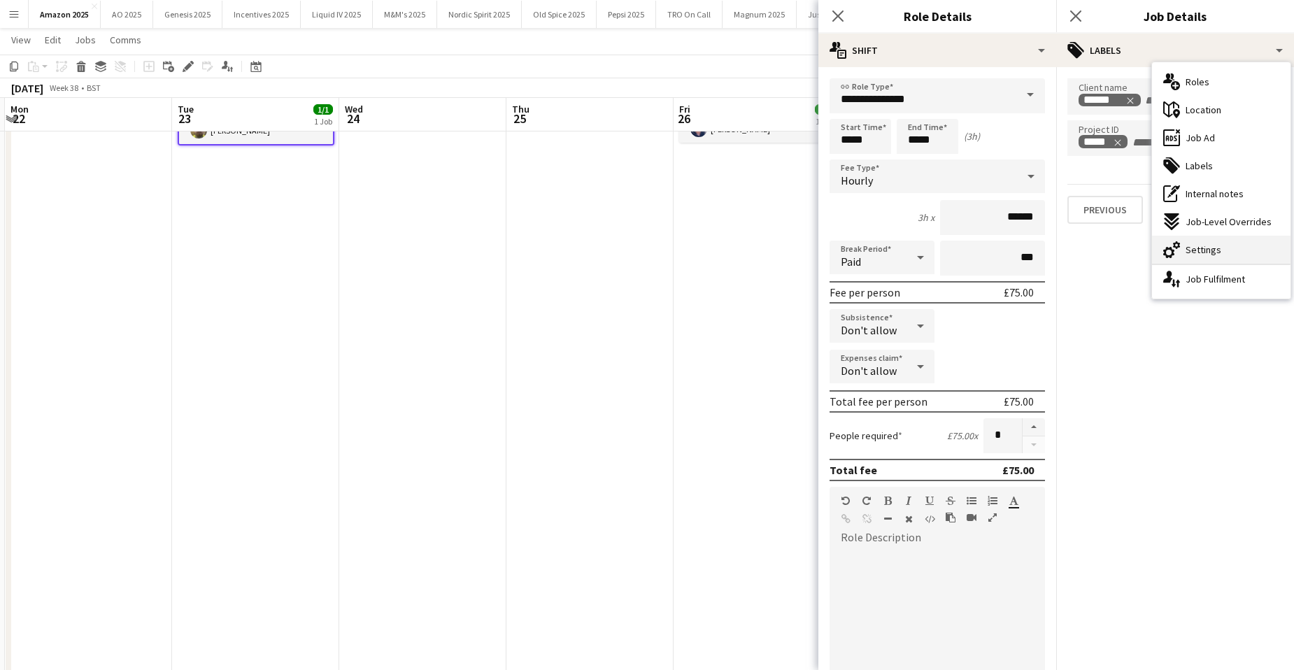
click at [1230, 248] on div "cog-double-3 Settings" at bounding box center [1221, 250] width 139 height 28
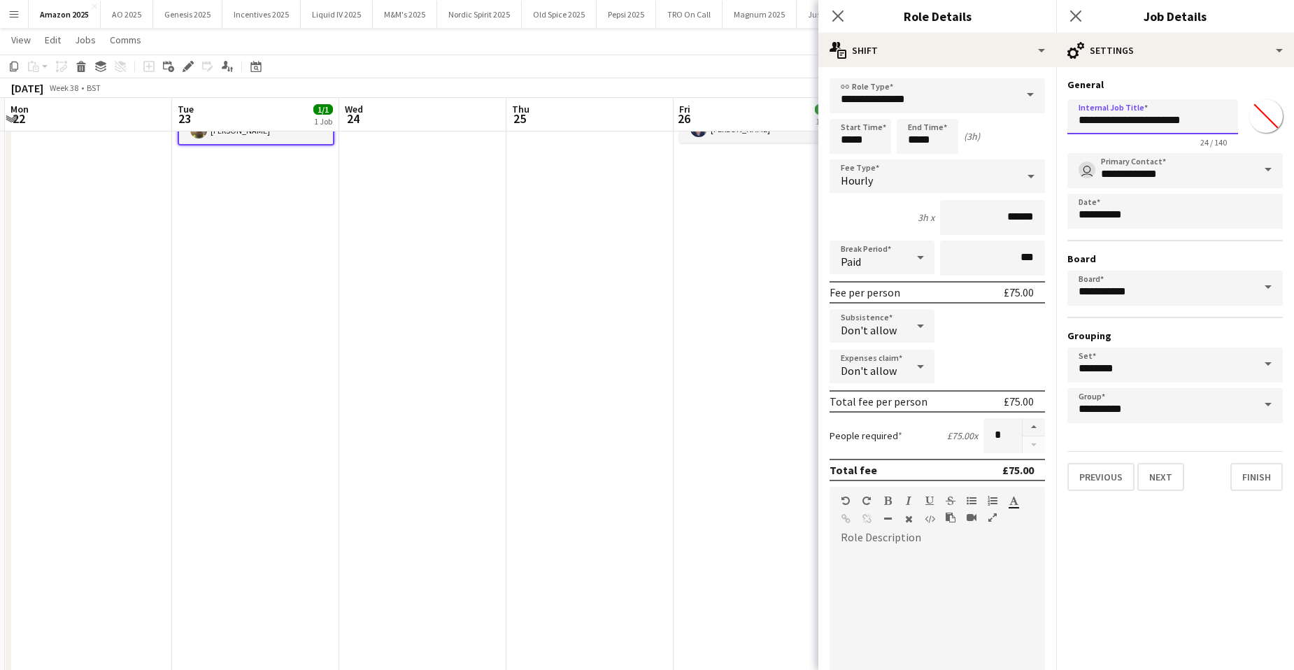
drag, startPoint x: 1124, startPoint y: 118, endPoint x: 1234, endPoint y: 118, distance: 109.8
click at [1234, 118] on input "**********" at bounding box center [1153, 116] width 171 height 35
type input "**********"
drag, startPoint x: 535, startPoint y: 330, endPoint x: 532, endPoint y: 319, distance: 11.1
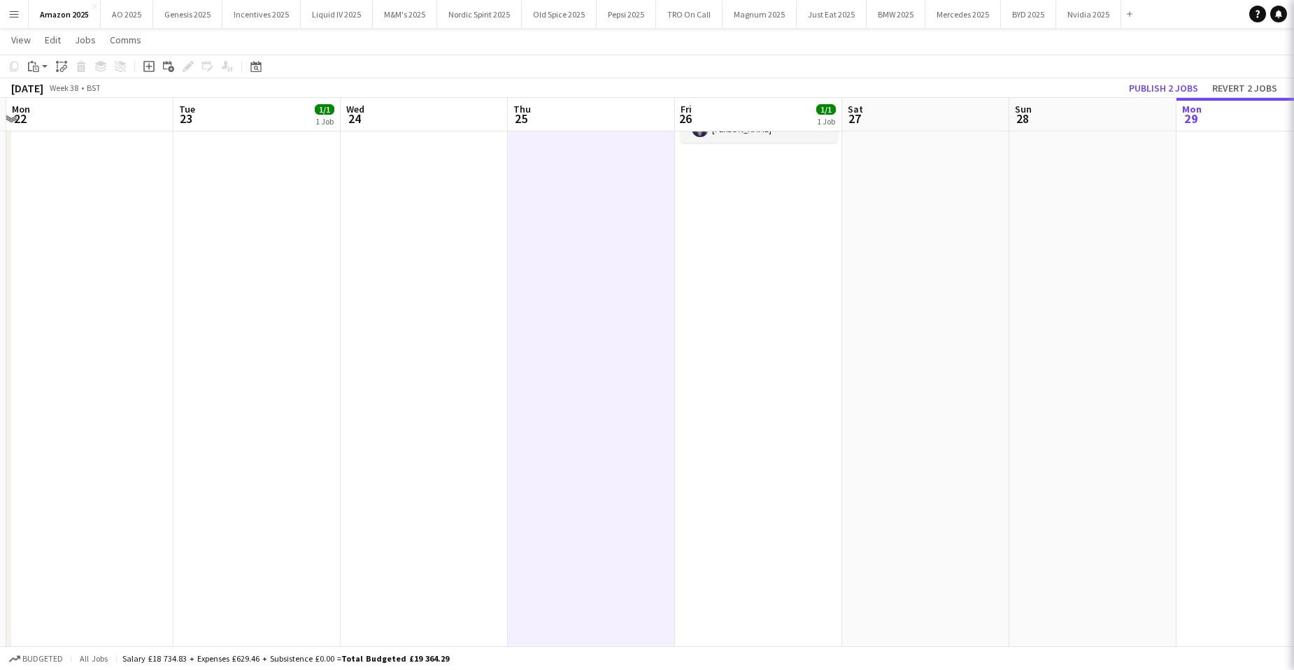
scroll to position [0, 0]
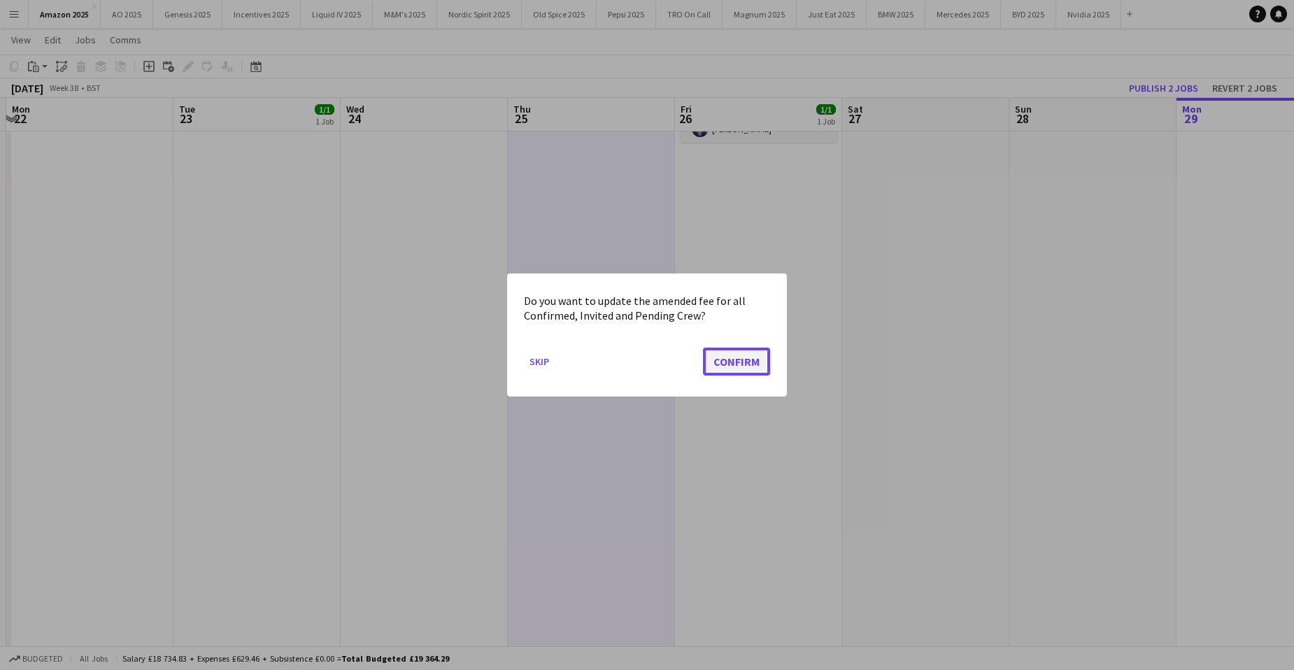
click at [721, 364] on button "Confirm" at bounding box center [736, 362] width 67 height 28
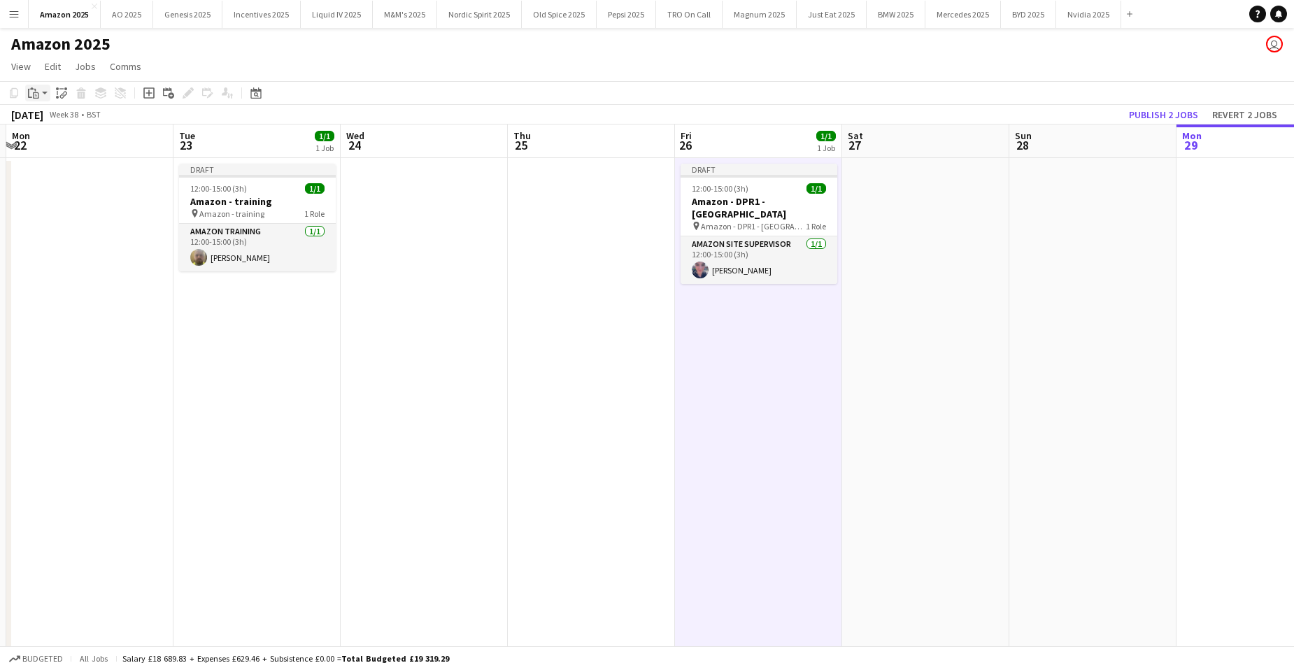
click at [36, 97] on icon "Paste" at bounding box center [33, 92] width 11 height 11
click at [46, 142] on link "Paste with crew Ctrl+Shift+V" at bounding box center [103, 143] width 132 height 13
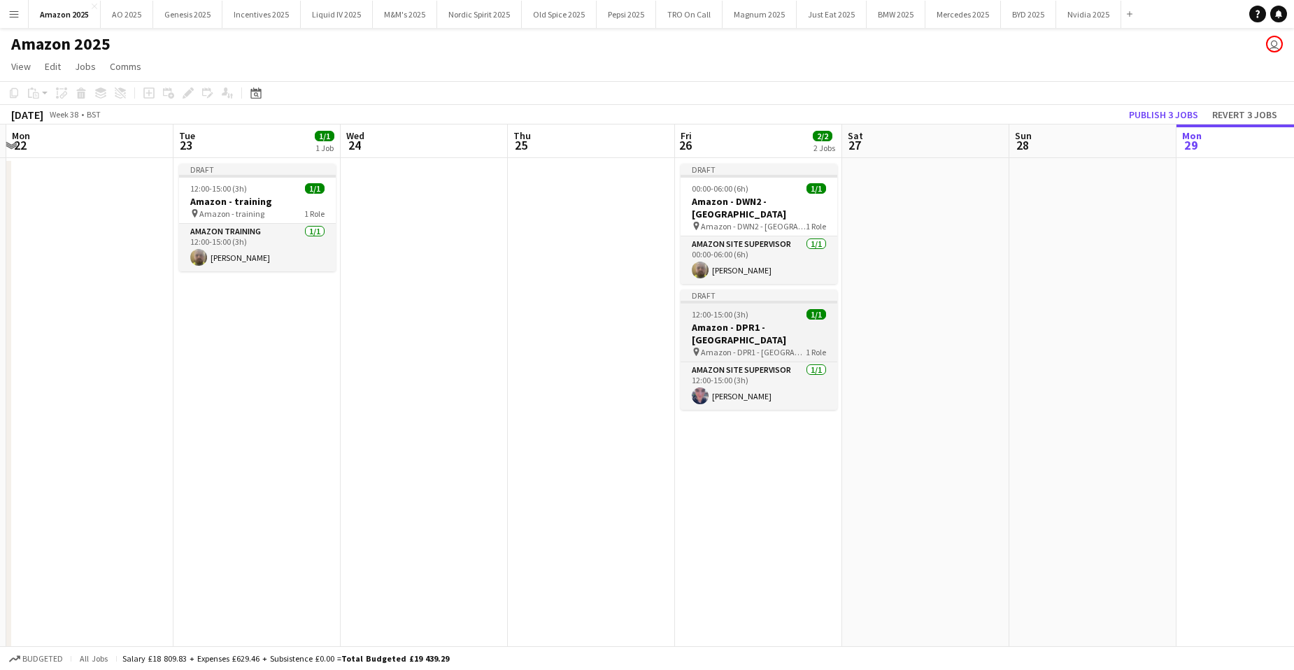
click at [739, 309] on span "12:00-15:00 (3h)" at bounding box center [720, 314] width 57 height 10
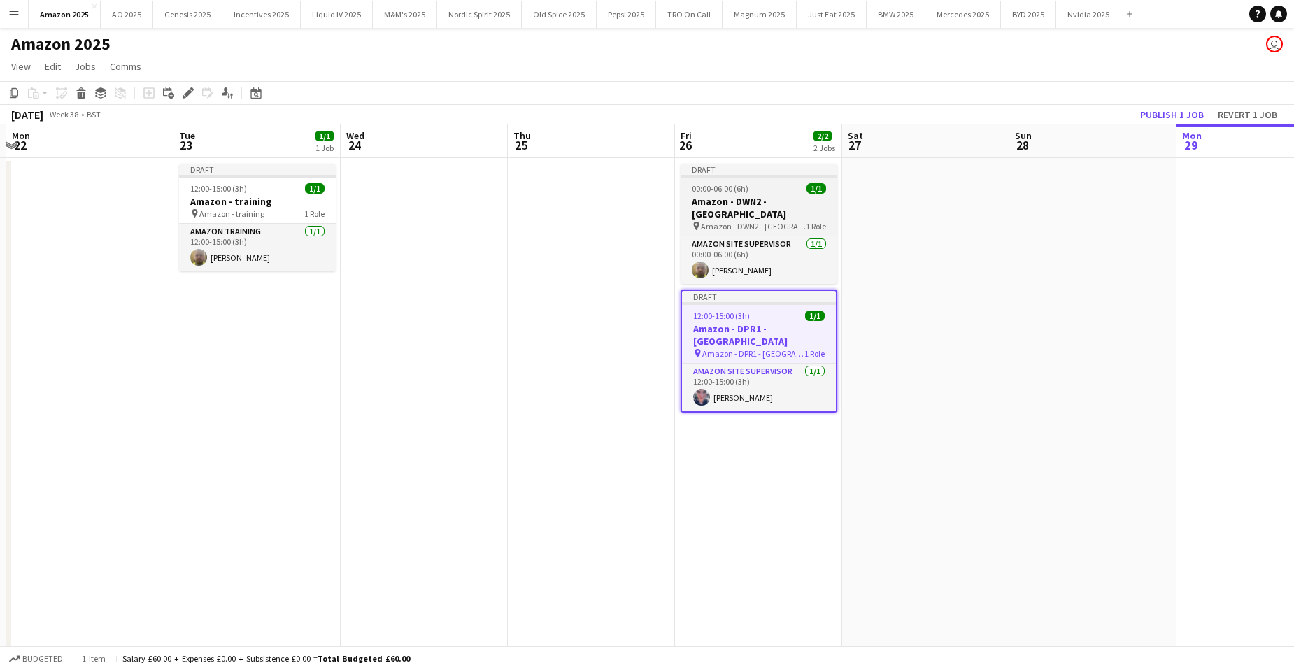
drag, startPoint x: 717, startPoint y: 194, endPoint x: 702, endPoint y: 192, distance: 15.5
click at [717, 193] on app-job-card "Draft 00:00-06:00 (6h) 1/1 Amazon - DWN2 - Knowsley pin Amazon - DWN2 - Knowsle…" at bounding box center [759, 224] width 157 height 120
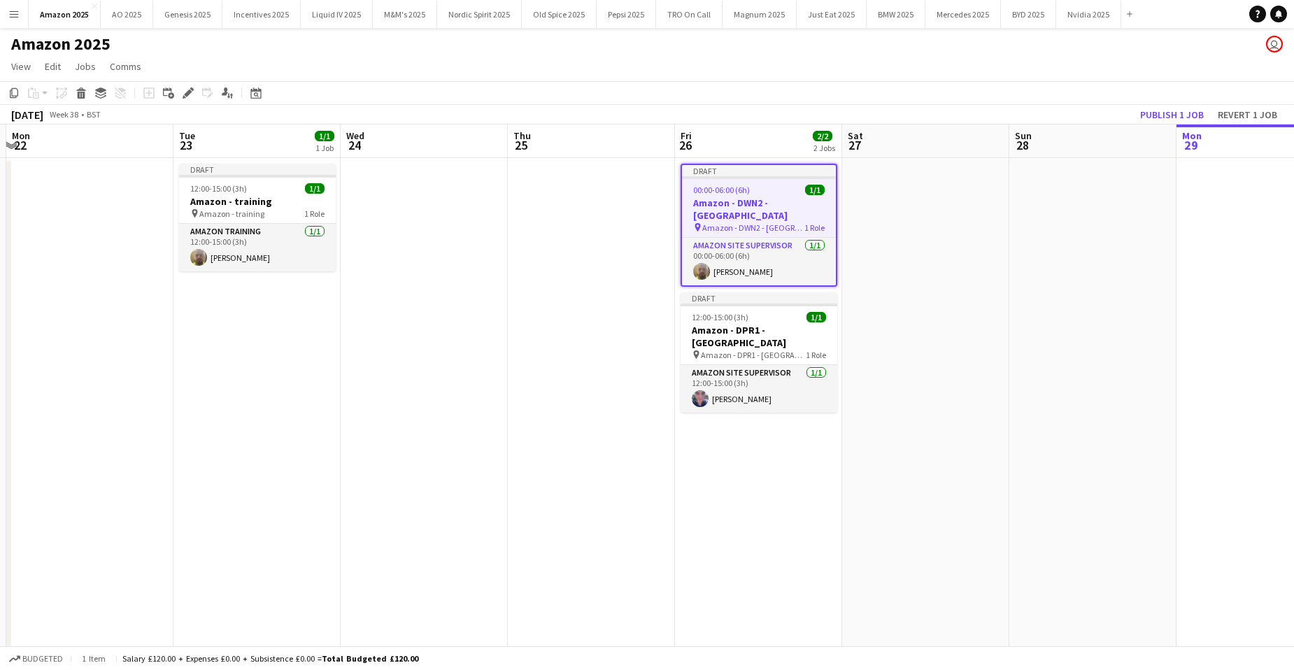
scroll to position [0, 494]
click at [191, 90] on icon "Edit" at bounding box center [188, 92] width 11 height 11
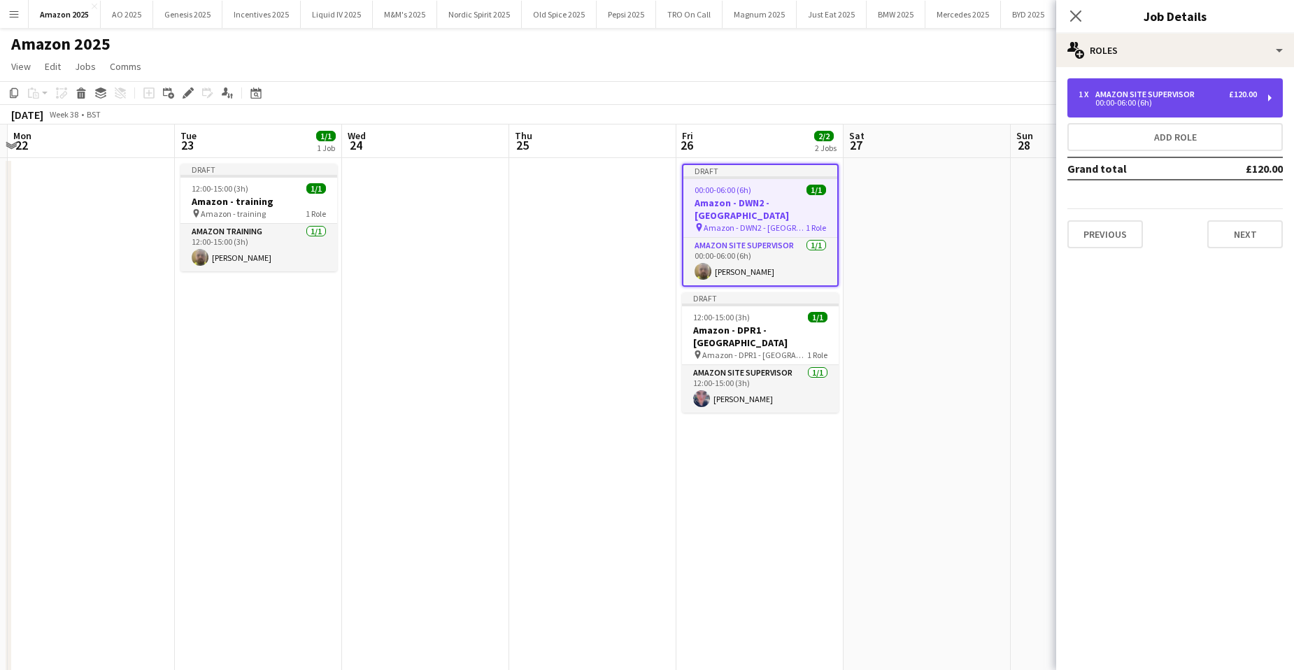
click at [1105, 100] on div "00:00-06:00 (6h)" at bounding box center [1168, 102] width 178 height 7
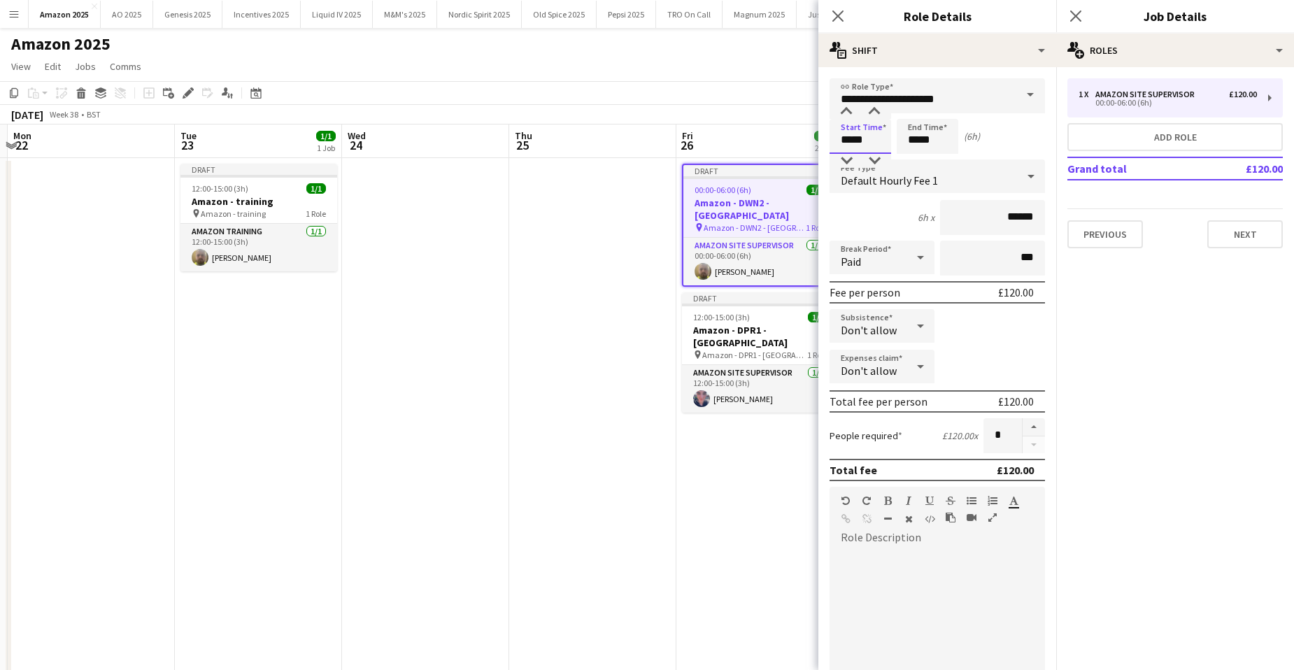
drag, startPoint x: 873, startPoint y: 143, endPoint x: 748, endPoint y: 147, distance: 125.3
type input "*****"
click at [1246, 229] on button "Next" at bounding box center [1245, 234] width 76 height 28
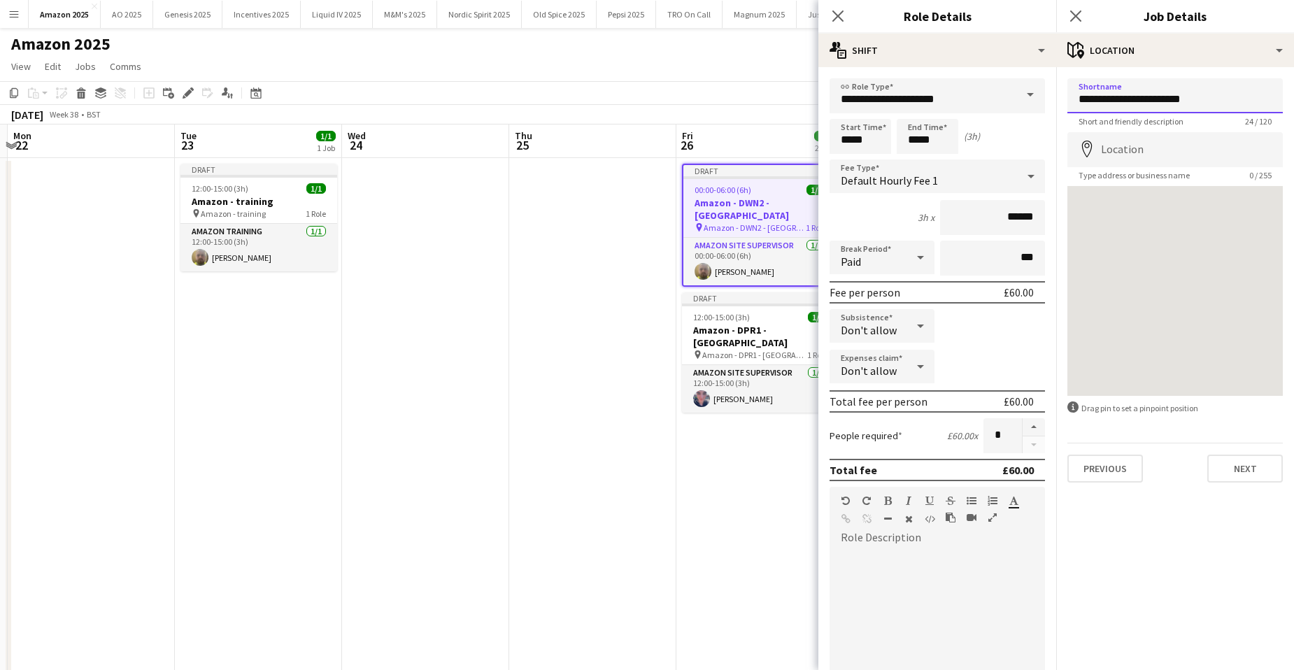
drag, startPoint x: 1124, startPoint y: 100, endPoint x: 1245, endPoint y: 101, distance: 121.0
click at [1240, 101] on input "**********" at bounding box center [1175, 95] width 215 height 35
type input "**********"
drag, startPoint x: 1225, startPoint y: 92, endPoint x: 1068, endPoint y: 107, distance: 157.4
click at [1069, 107] on input "**********" at bounding box center [1175, 95] width 215 height 35
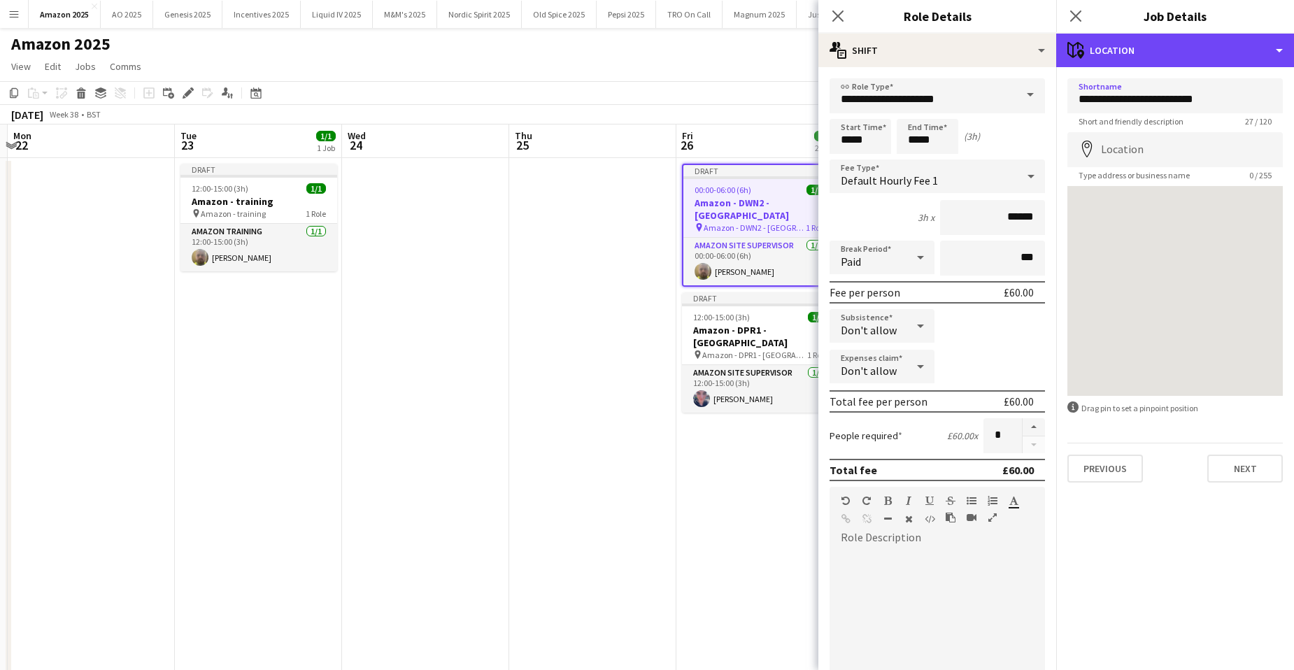
drag, startPoint x: 1261, startPoint y: 52, endPoint x: 1255, endPoint y: 91, distance: 38.9
click at [1261, 52] on div "maps-pin-1 Location" at bounding box center [1175, 51] width 238 height 34
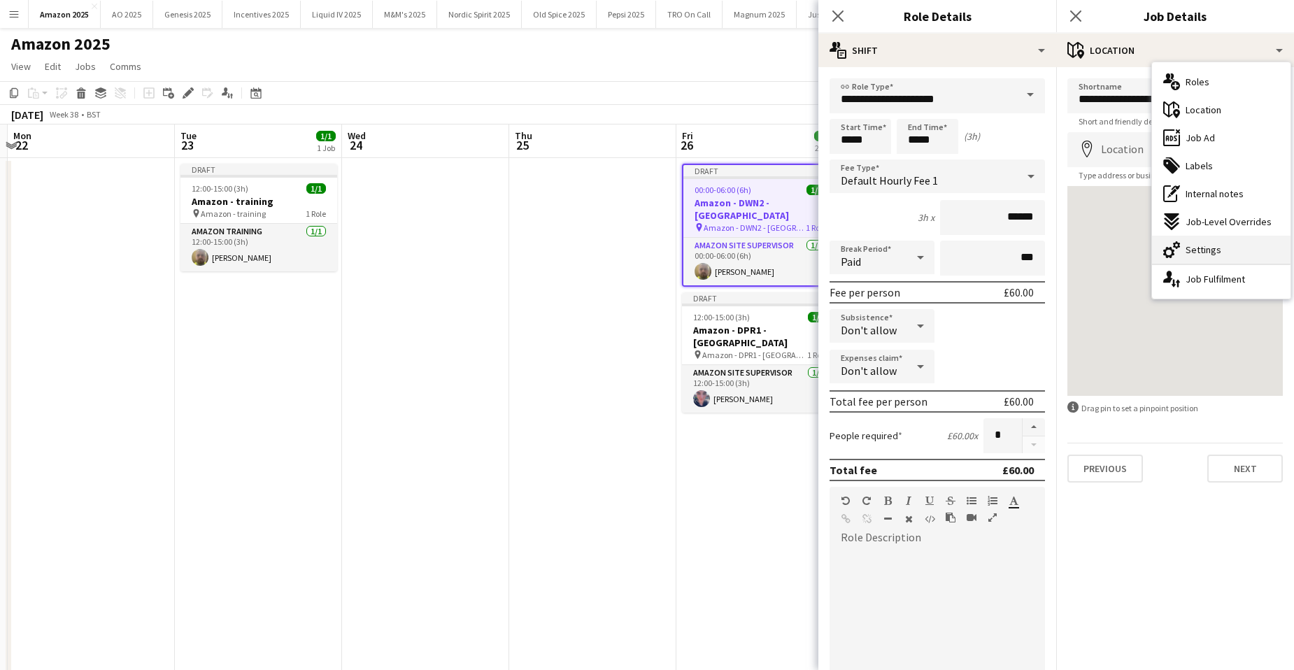
click at [1222, 252] on div "cog-double-3 Settings" at bounding box center [1221, 250] width 139 height 28
type input "*******"
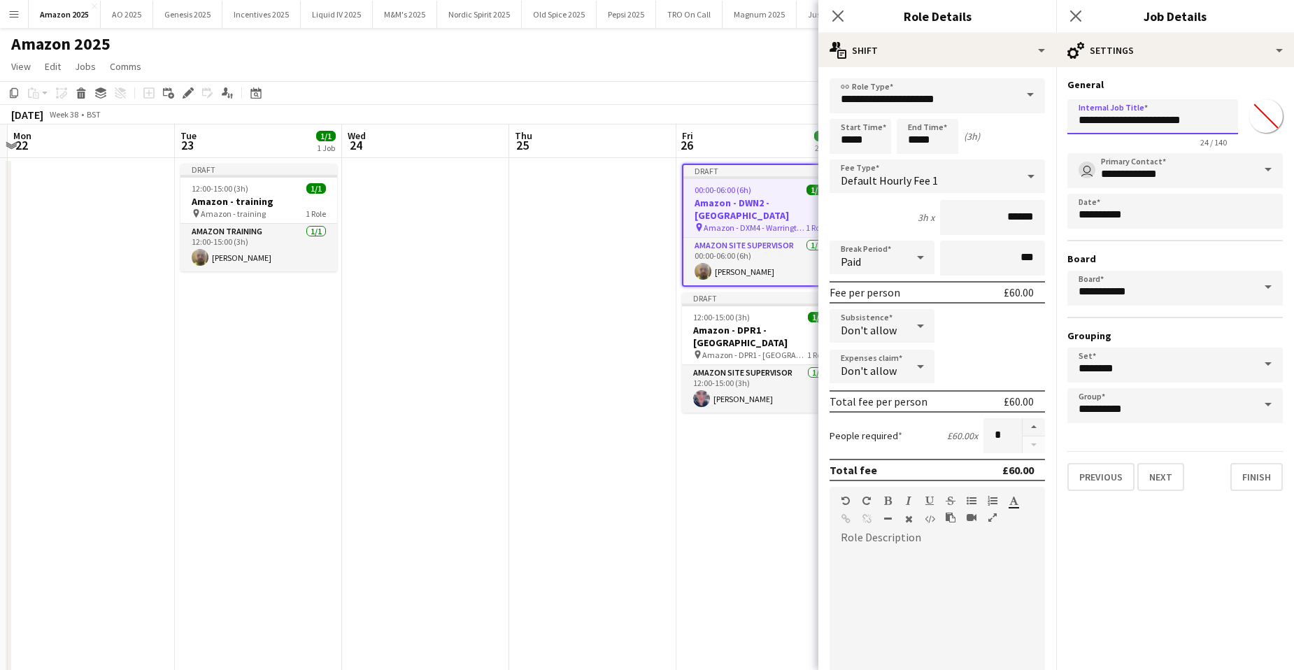
drag, startPoint x: 1077, startPoint y: 122, endPoint x: 1246, endPoint y: 120, distance: 169.3
click at [1246, 120] on div "**********" at bounding box center [1175, 121] width 215 height 54
paste input "***"
type input "**********"
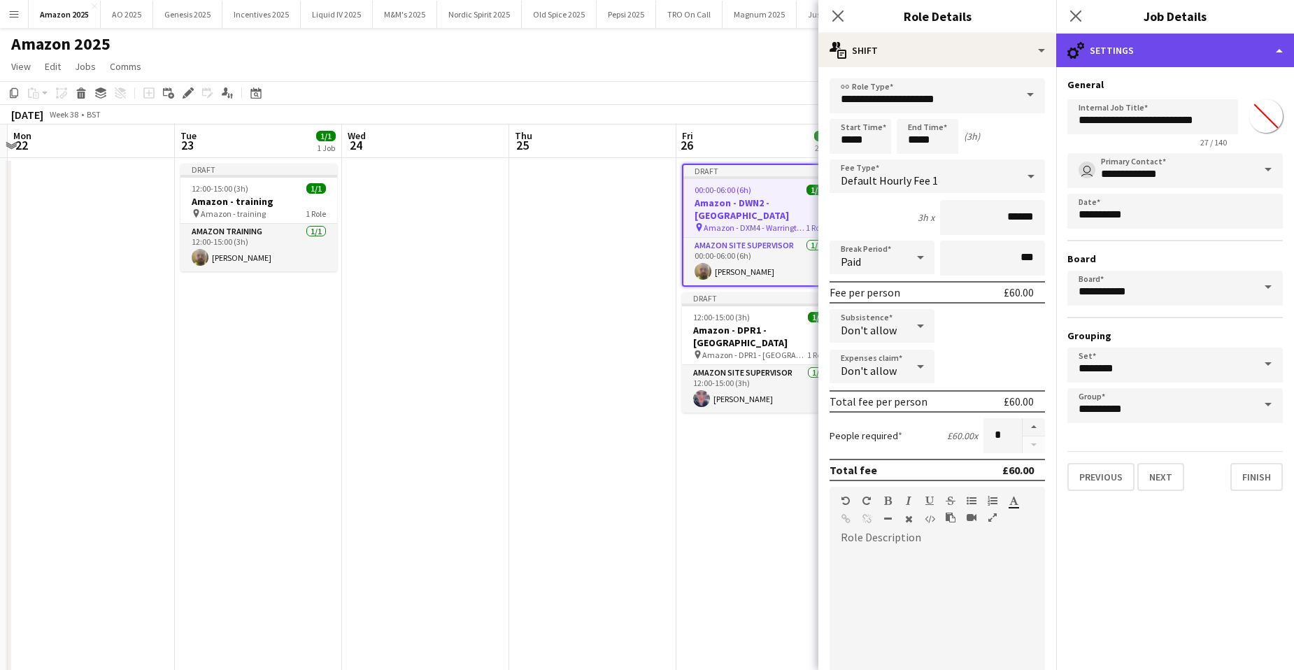
click at [1247, 52] on div "cog-double-3 Settings" at bounding box center [1175, 51] width 238 height 34
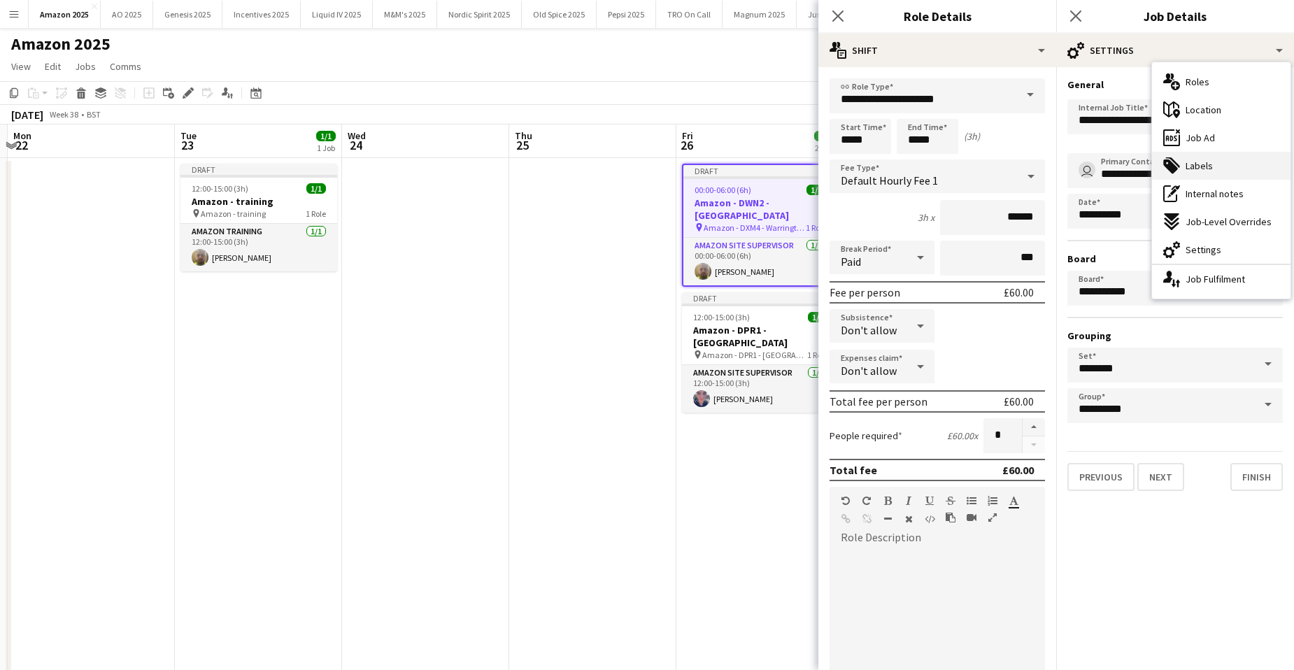
click at [1207, 176] on div "tags-double Labels" at bounding box center [1221, 166] width 139 height 28
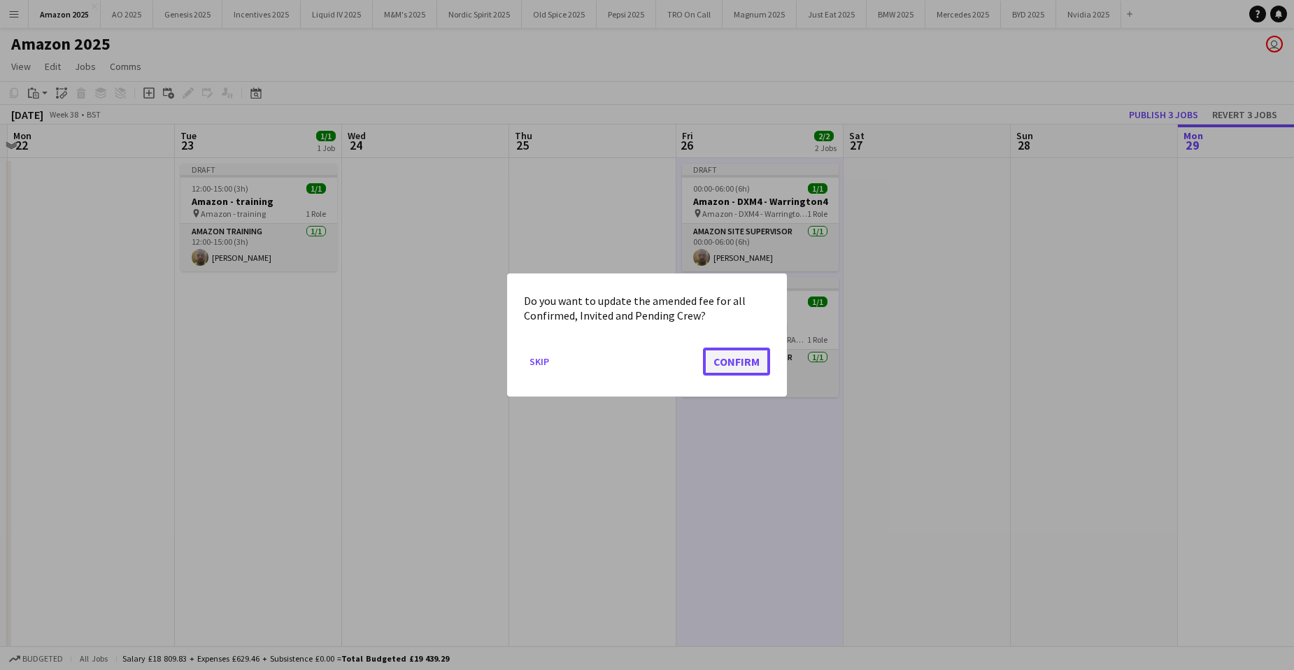
click at [740, 361] on button "Confirm" at bounding box center [736, 362] width 67 height 28
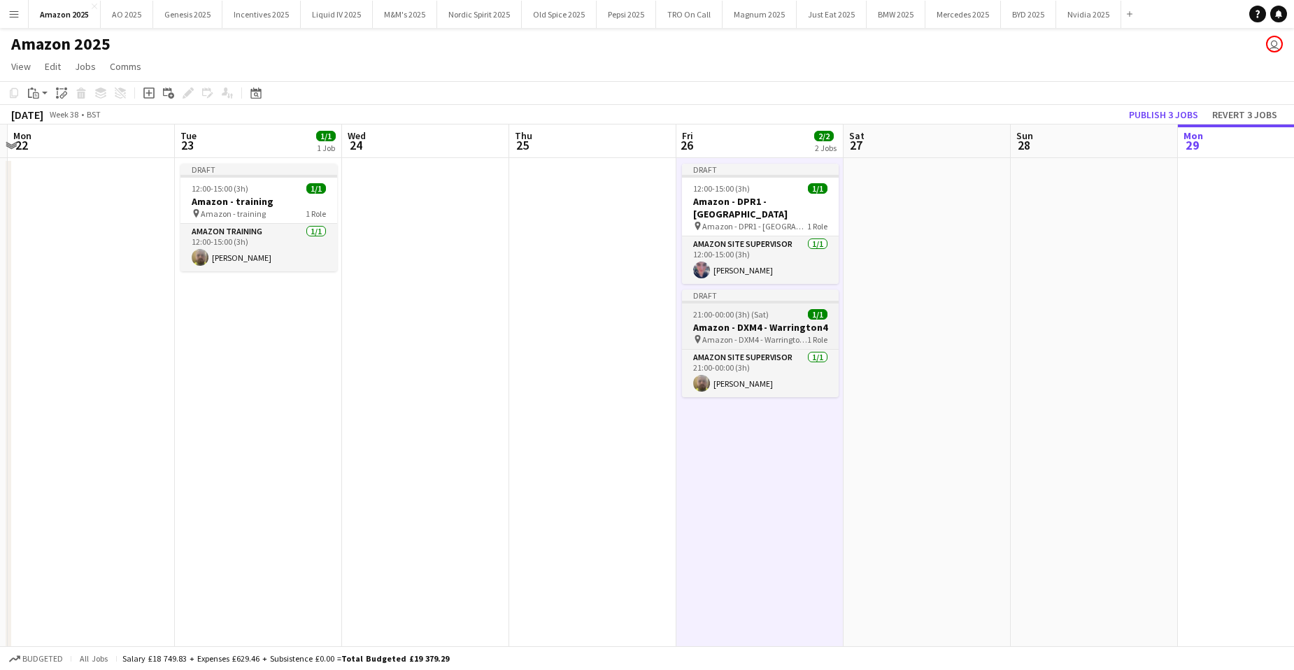
click at [751, 321] on h3 "Amazon - DXM4 - Warrington4" at bounding box center [760, 327] width 157 height 13
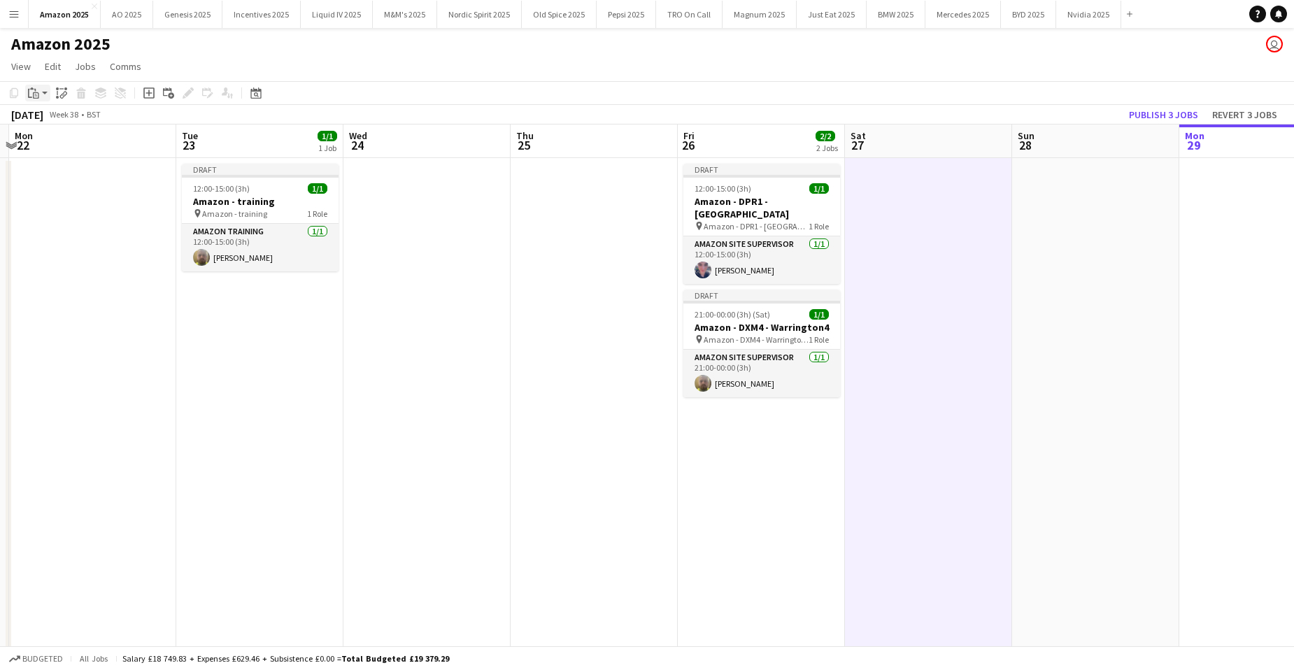
click at [40, 94] on div "Paste" at bounding box center [33, 93] width 17 height 17
click at [44, 143] on link "Paste with crew Ctrl+Shift+V" at bounding box center [103, 143] width 132 height 13
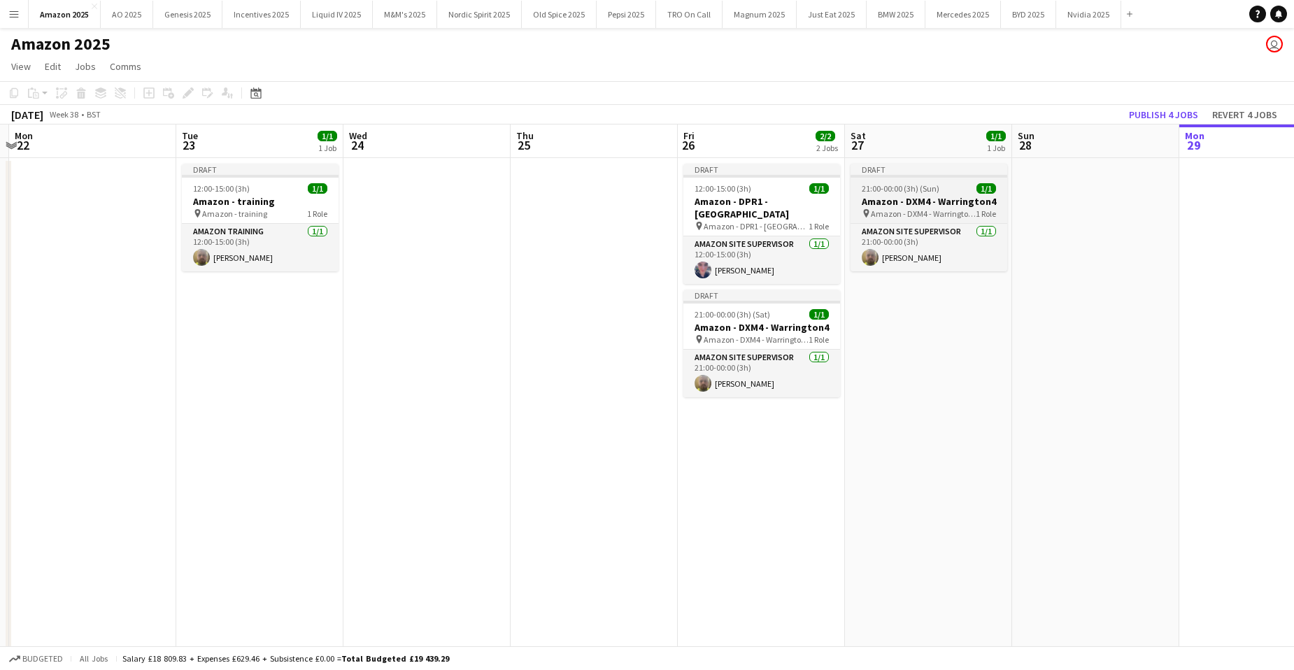
click at [909, 198] on h3 "Amazon - DXM4 - Warrington4" at bounding box center [929, 201] width 157 height 13
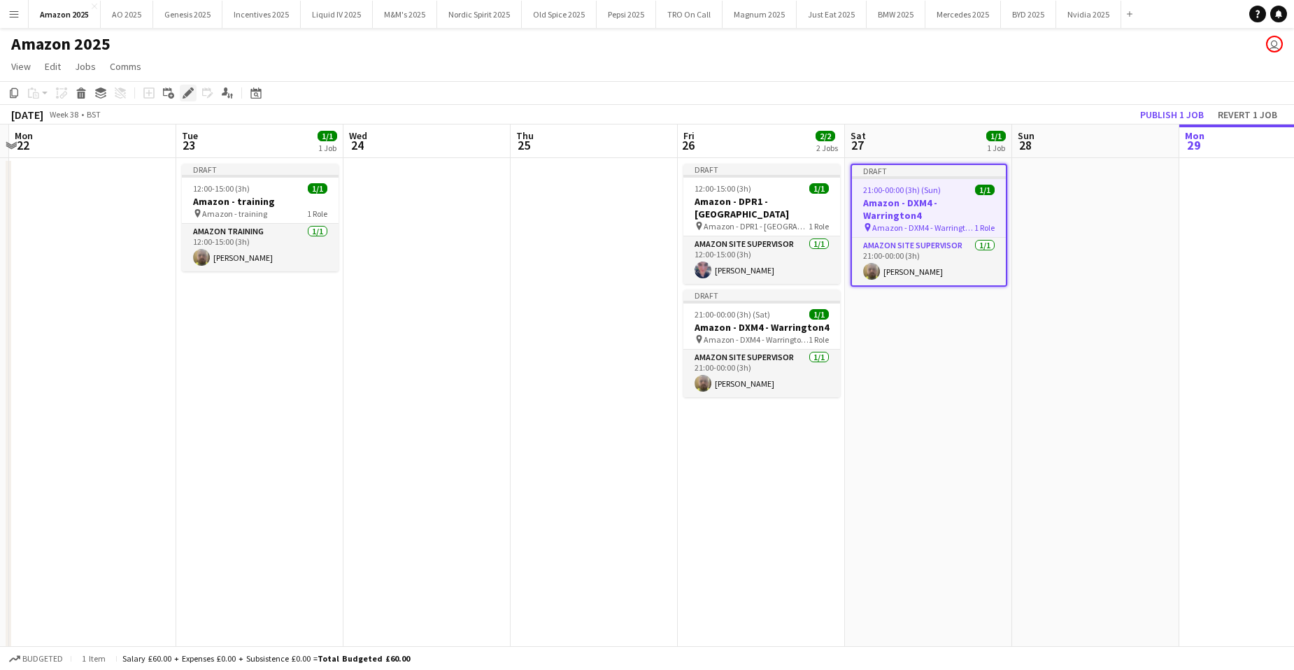
click at [182, 94] on div "Edit" at bounding box center [188, 93] width 17 height 17
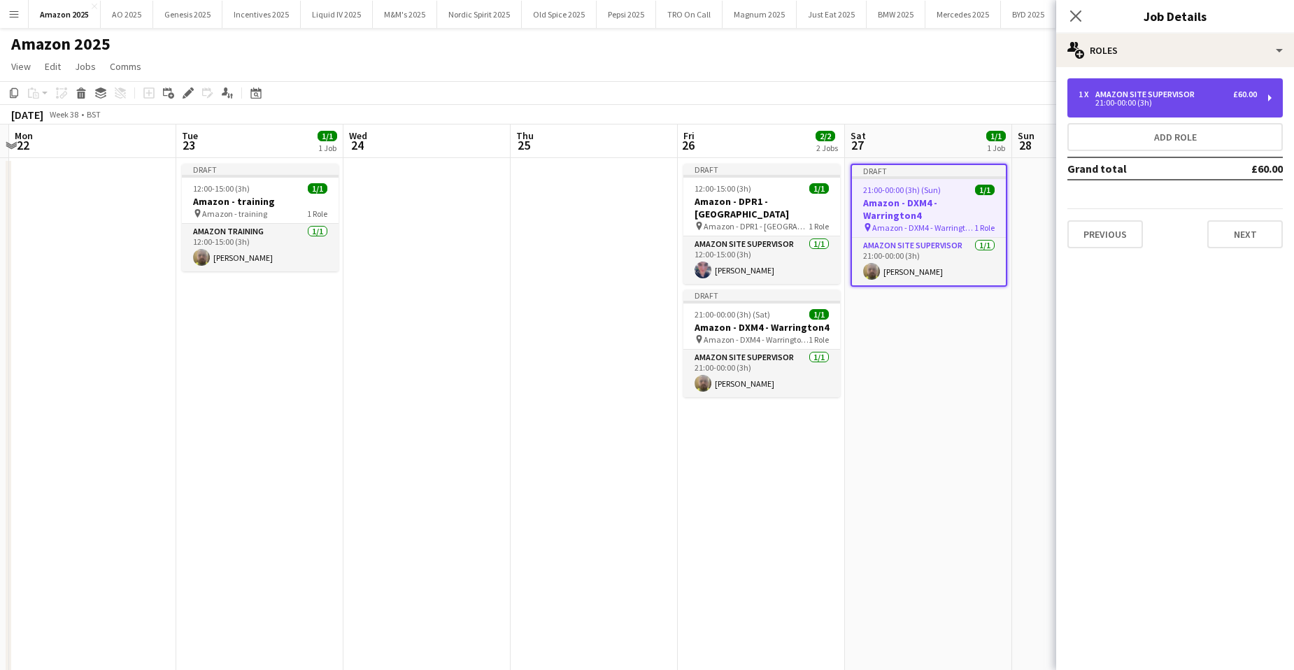
click at [1214, 94] on div "1 x Amazon Site Supervisor £60.00" at bounding box center [1168, 95] width 178 height 10
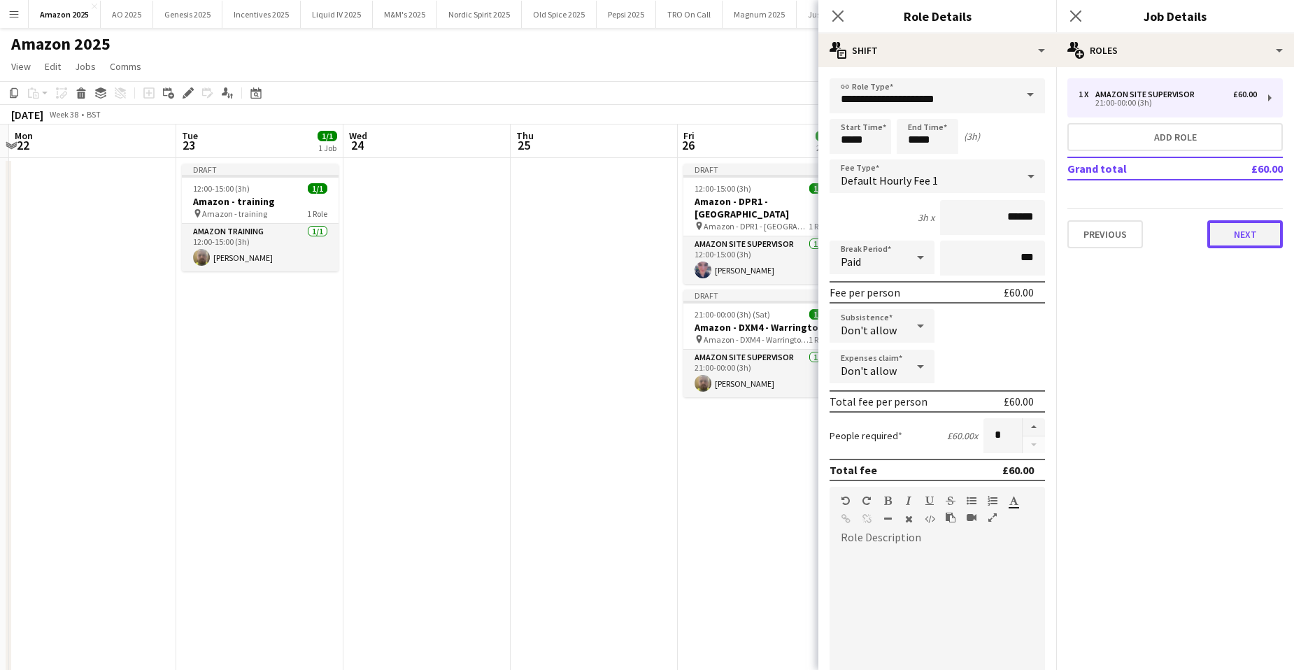
click at [1246, 243] on button "Next" at bounding box center [1245, 234] width 76 height 28
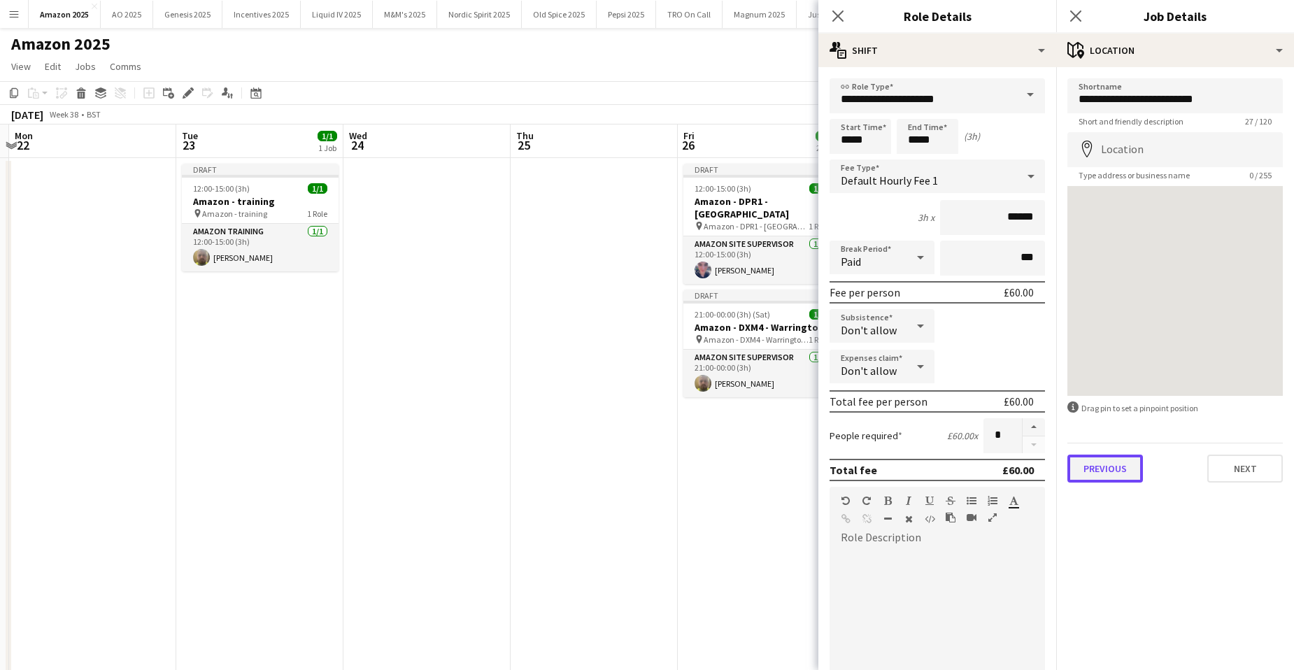
click at [1116, 476] on button "Previous" at bounding box center [1106, 469] width 76 height 28
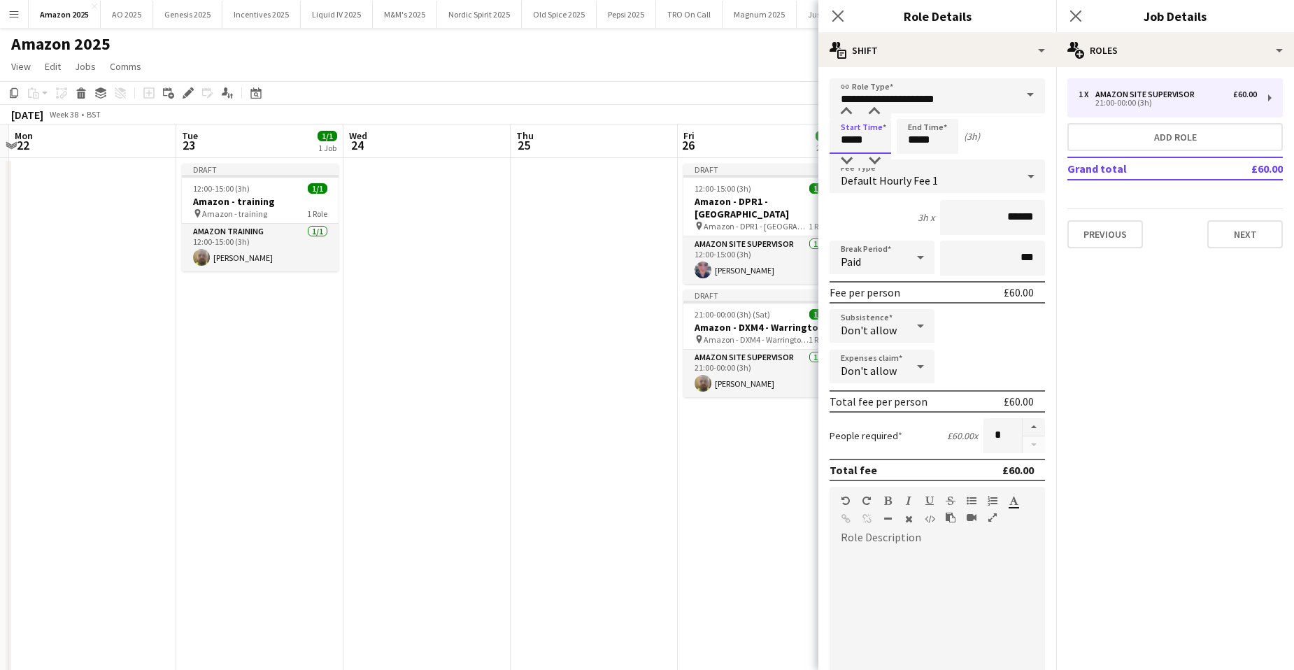
drag, startPoint x: 877, startPoint y: 142, endPoint x: 544, endPoint y: 171, distance: 333.6
type input "*****"
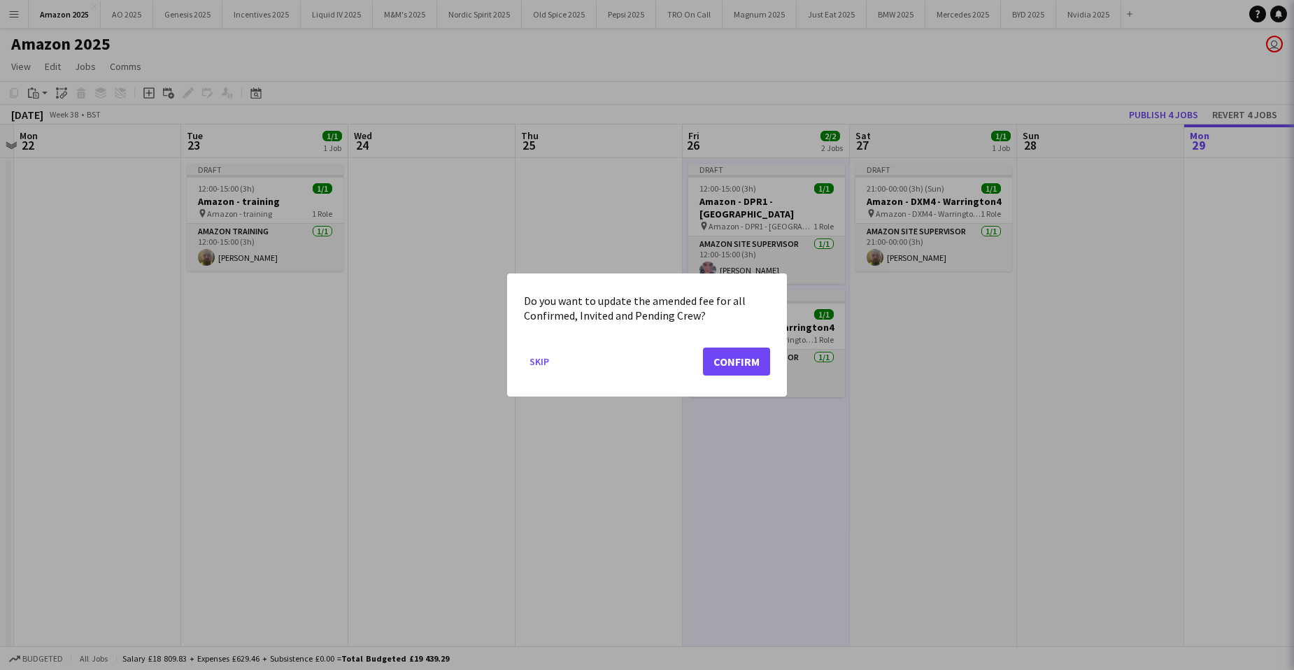
scroll to position [0, 487]
click at [736, 371] on button "Confirm" at bounding box center [736, 362] width 67 height 28
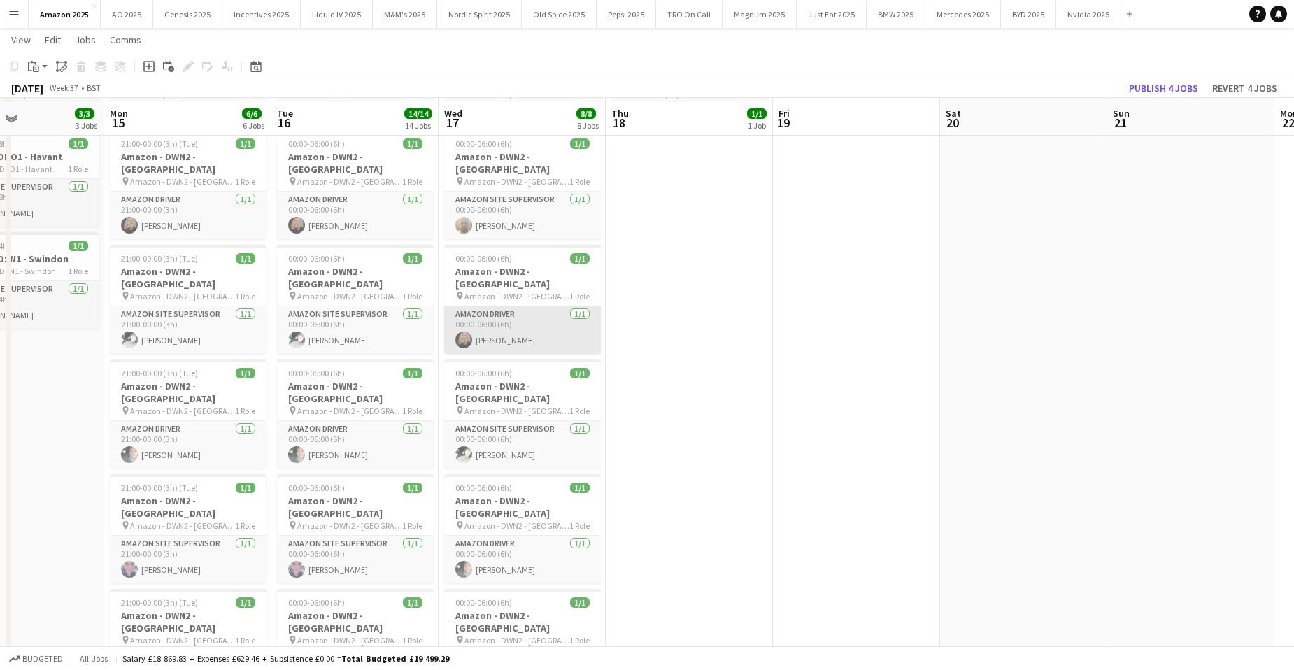
scroll to position [140, 0]
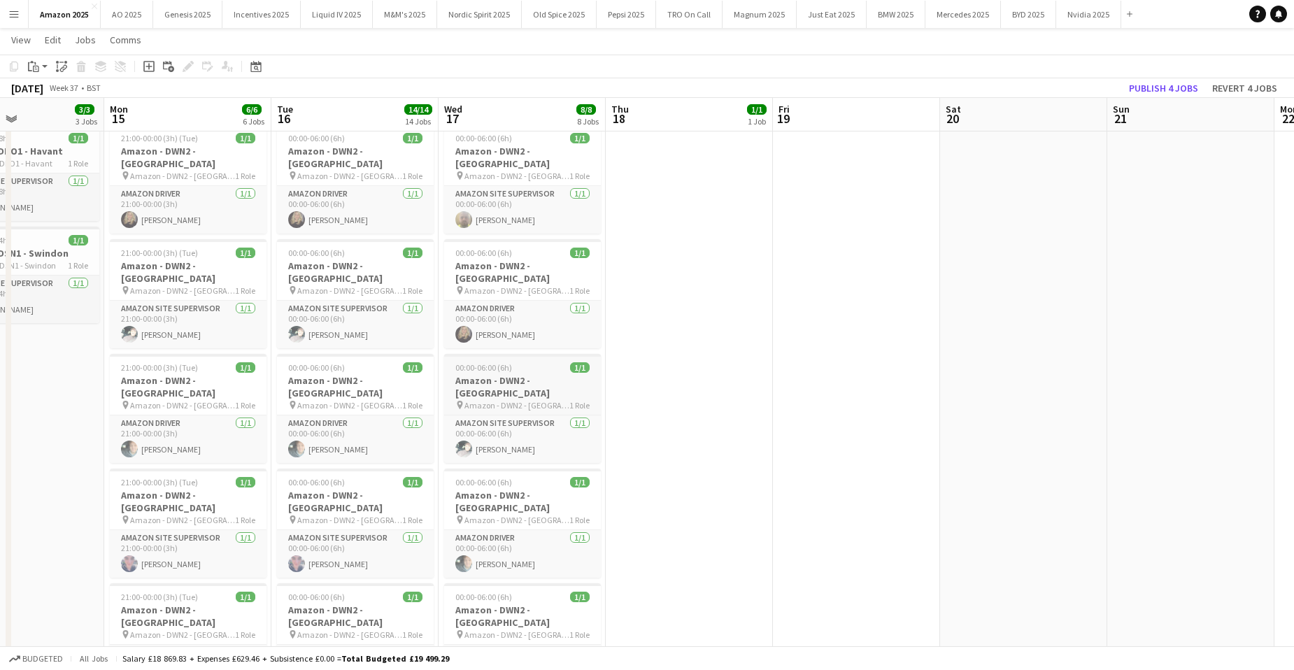
click at [521, 374] on h3 "Amazon - DWN2 - Knowsley" at bounding box center [522, 386] width 157 height 25
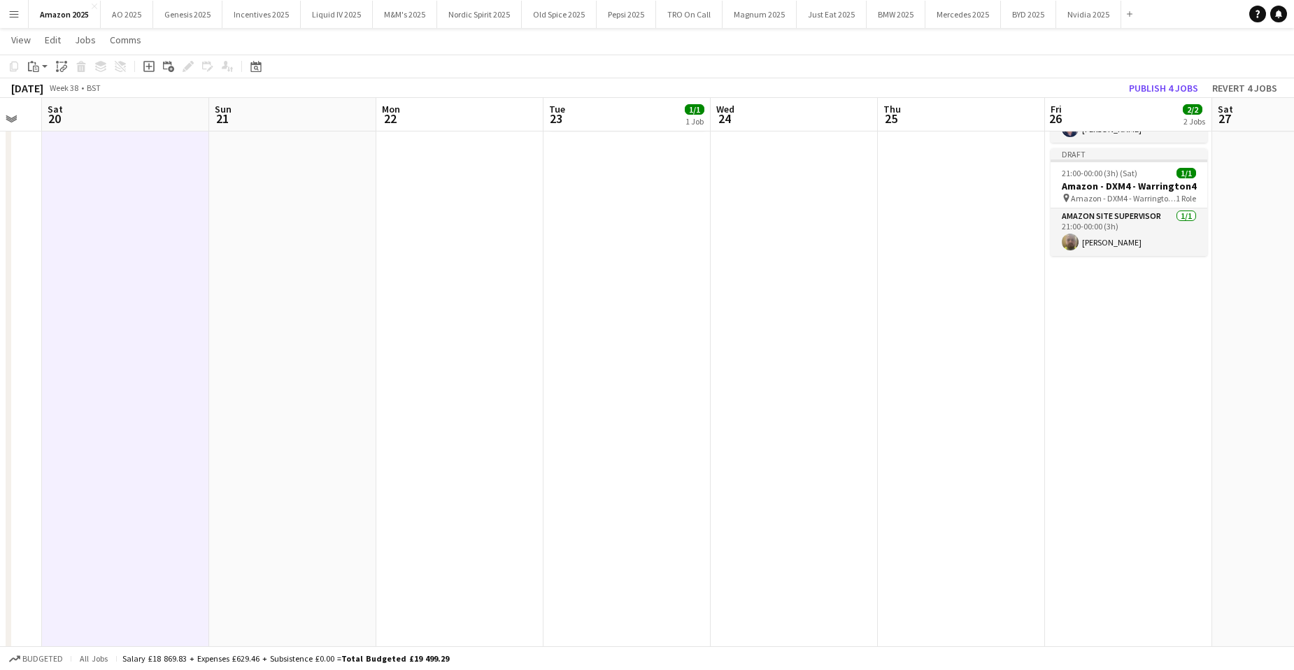
scroll to position [0, 569]
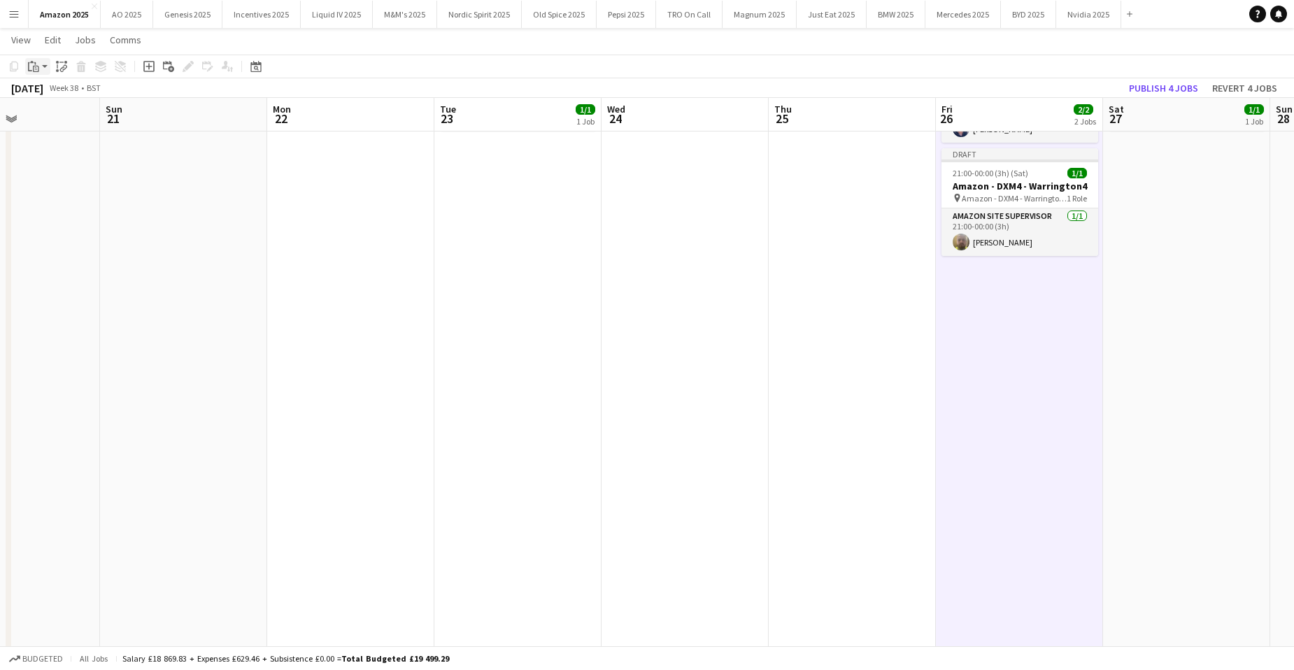
click at [34, 68] on icon "Paste" at bounding box center [33, 66] width 11 height 11
click at [52, 115] on link "Paste with crew Ctrl+Shift+V" at bounding box center [103, 117] width 132 height 13
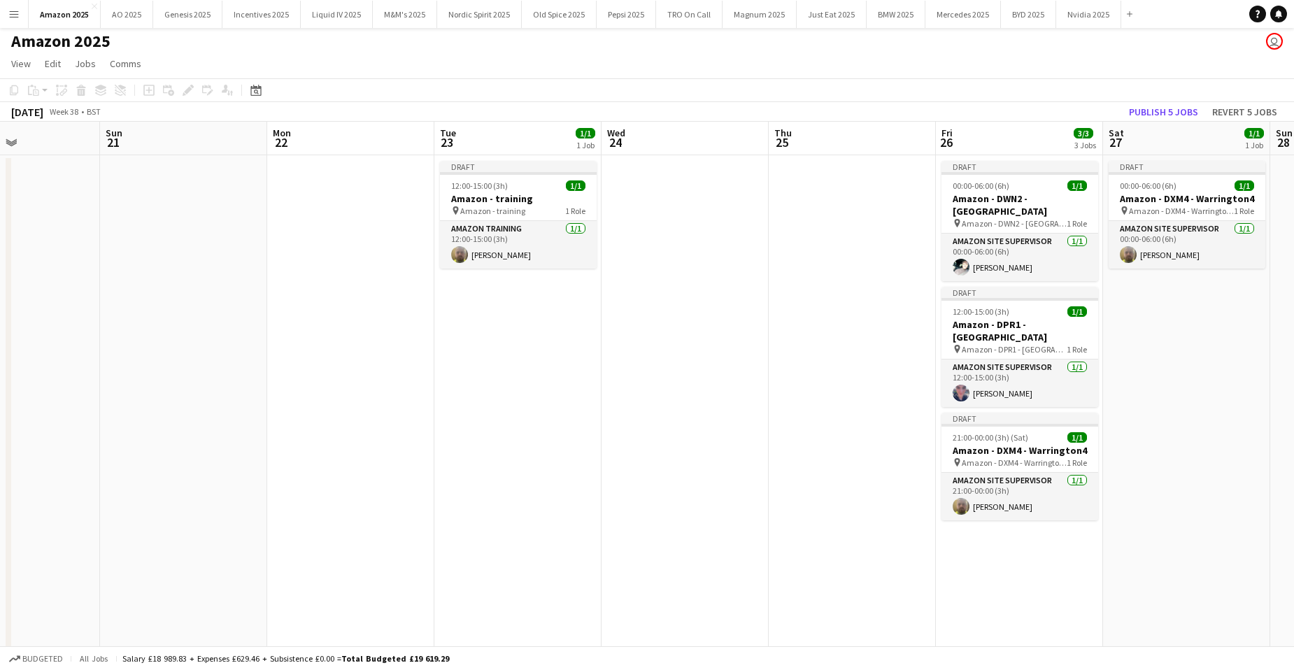
scroll to position [0, 0]
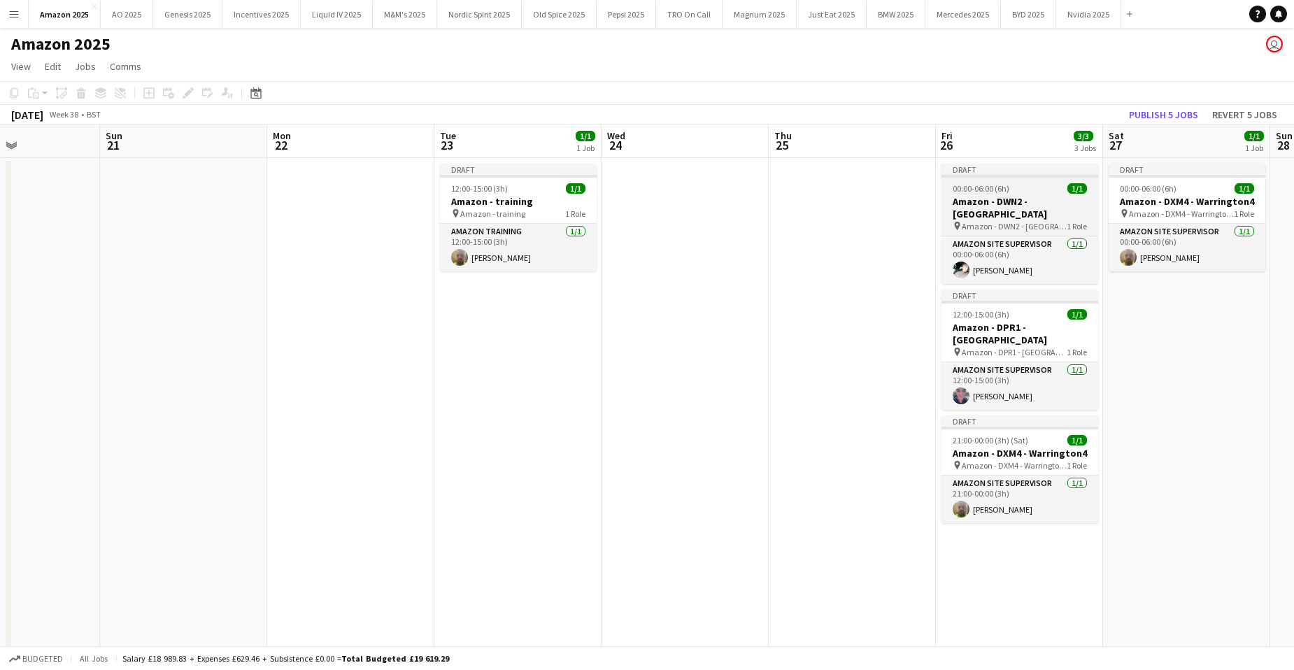
click at [991, 197] on h3 "Amazon - DWN2 - Knowsley" at bounding box center [1020, 207] width 157 height 25
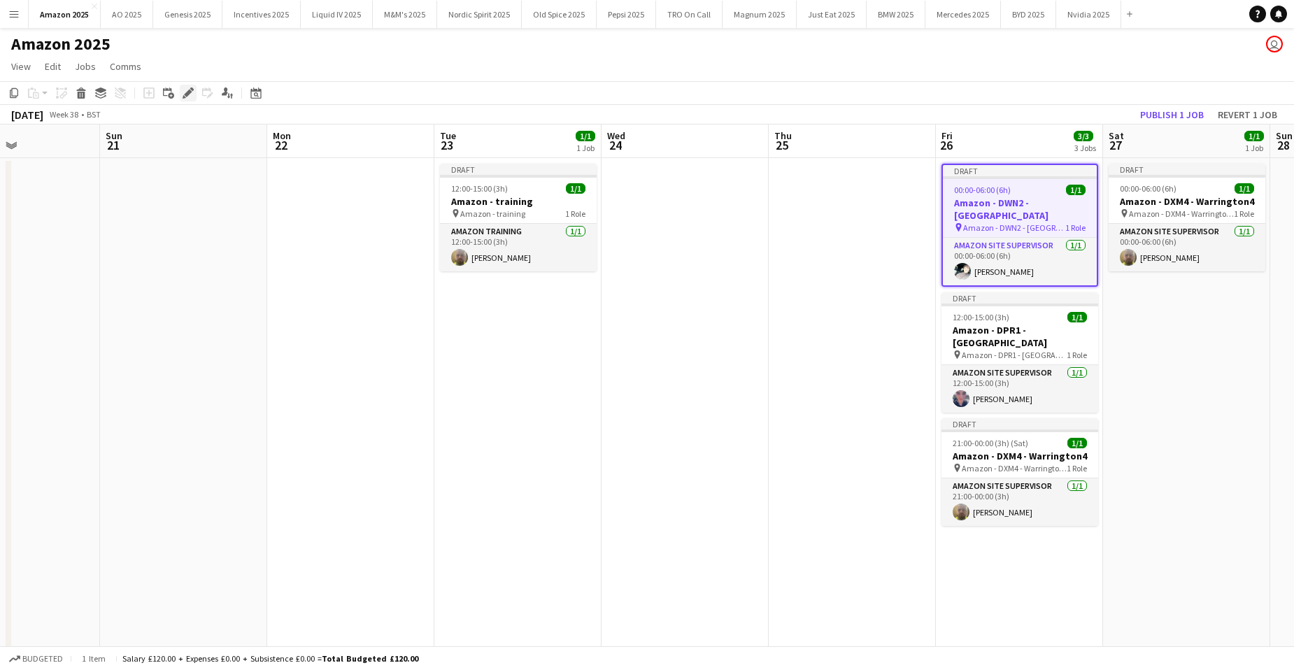
click at [185, 93] on icon "Edit" at bounding box center [188, 92] width 11 height 11
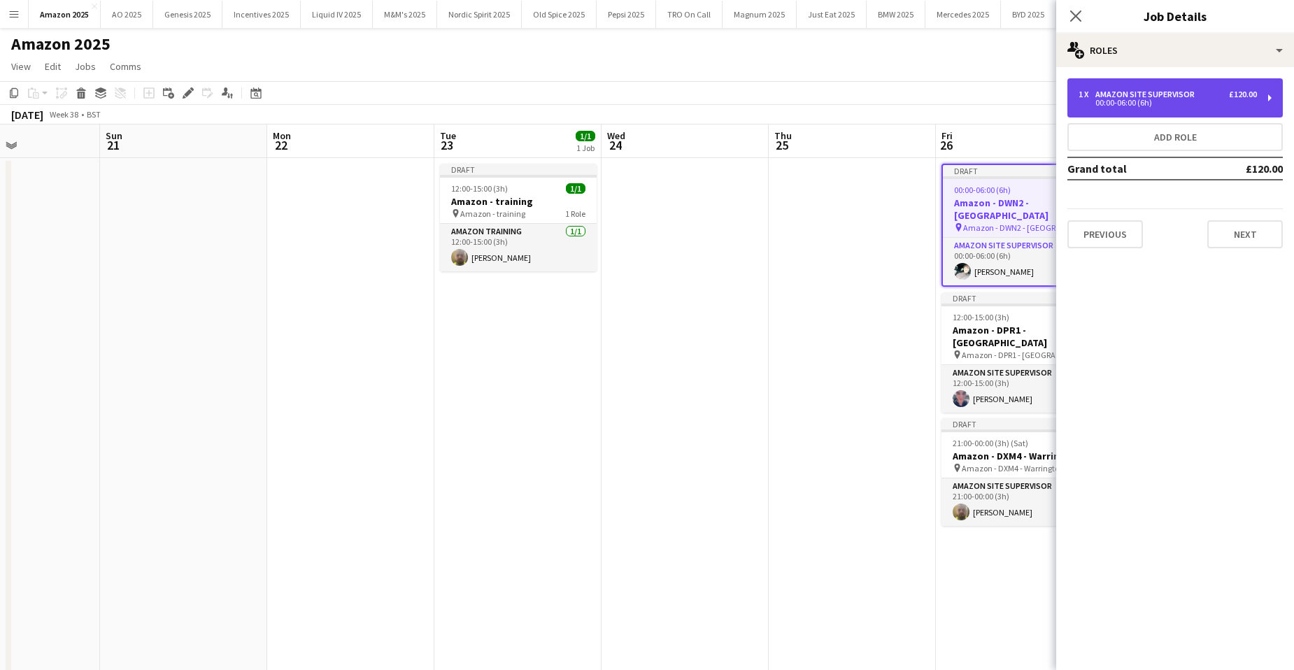
click at [1136, 90] on div "Amazon Site Supervisor" at bounding box center [1148, 95] width 105 height 10
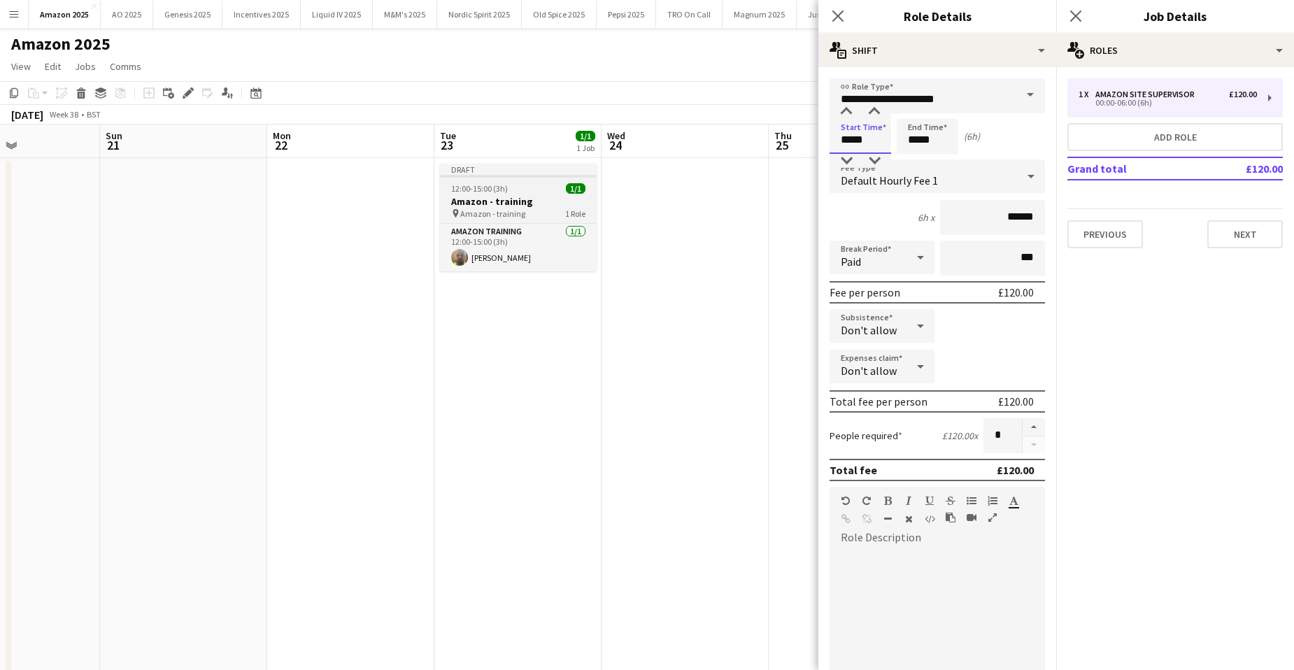
drag, startPoint x: 869, startPoint y: 145, endPoint x: 567, endPoint y: 169, distance: 302.5
type input "*****"
click at [1261, 219] on div "Previous Next" at bounding box center [1175, 228] width 215 height 40
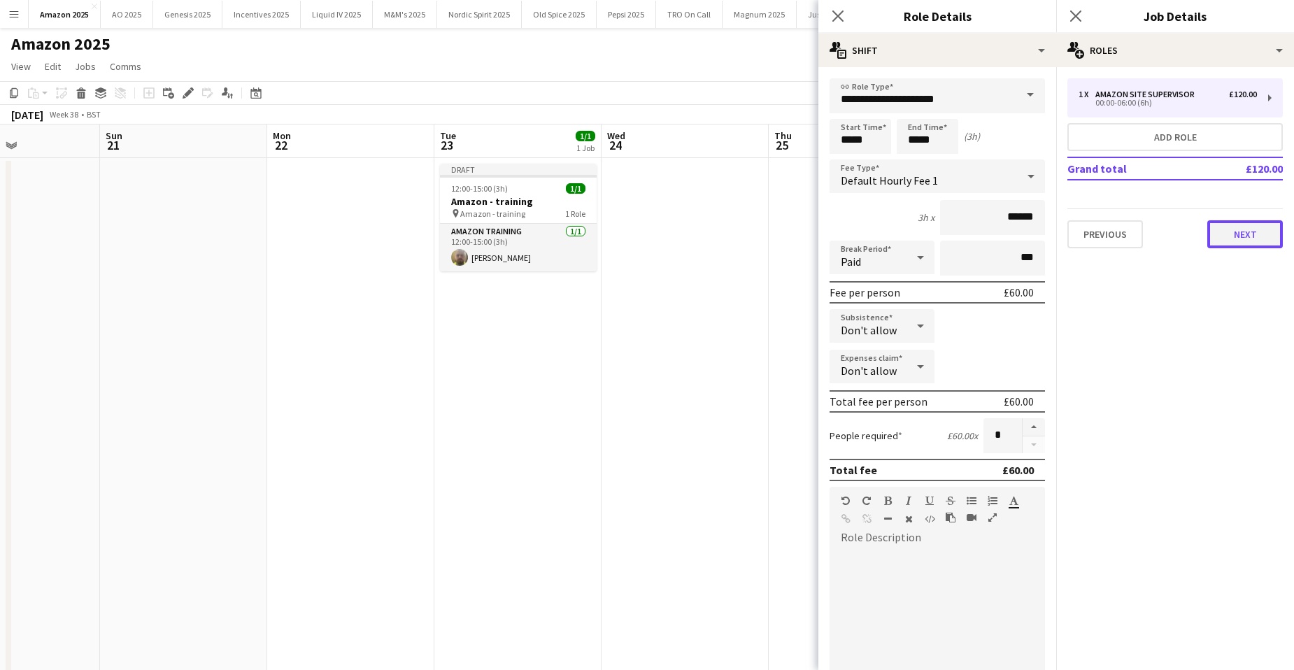
click at [1254, 233] on button "Next" at bounding box center [1245, 234] width 76 height 28
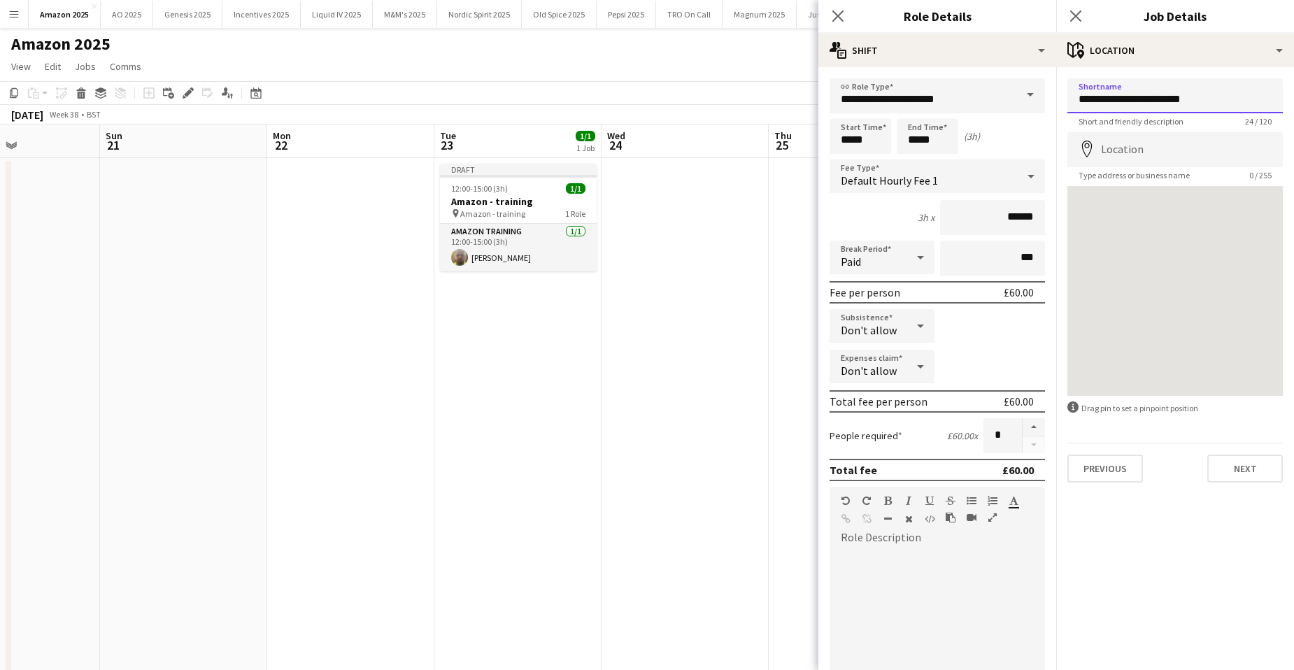
drag, startPoint x: 1126, startPoint y: 100, endPoint x: 1281, endPoint y: 101, distance: 155.3
click at [1280, 99] on input "**********" at bounding box center [1175, 95] width 215 height 35
type input "**********"
drag, startPoint x: 1227, startPoint y: 101, endPoint x: 1068, endPoint y: 99, distance: 158.8
click at [1068, 99] on input "**********" at bounding box center [1175, 95] width 215 height 35
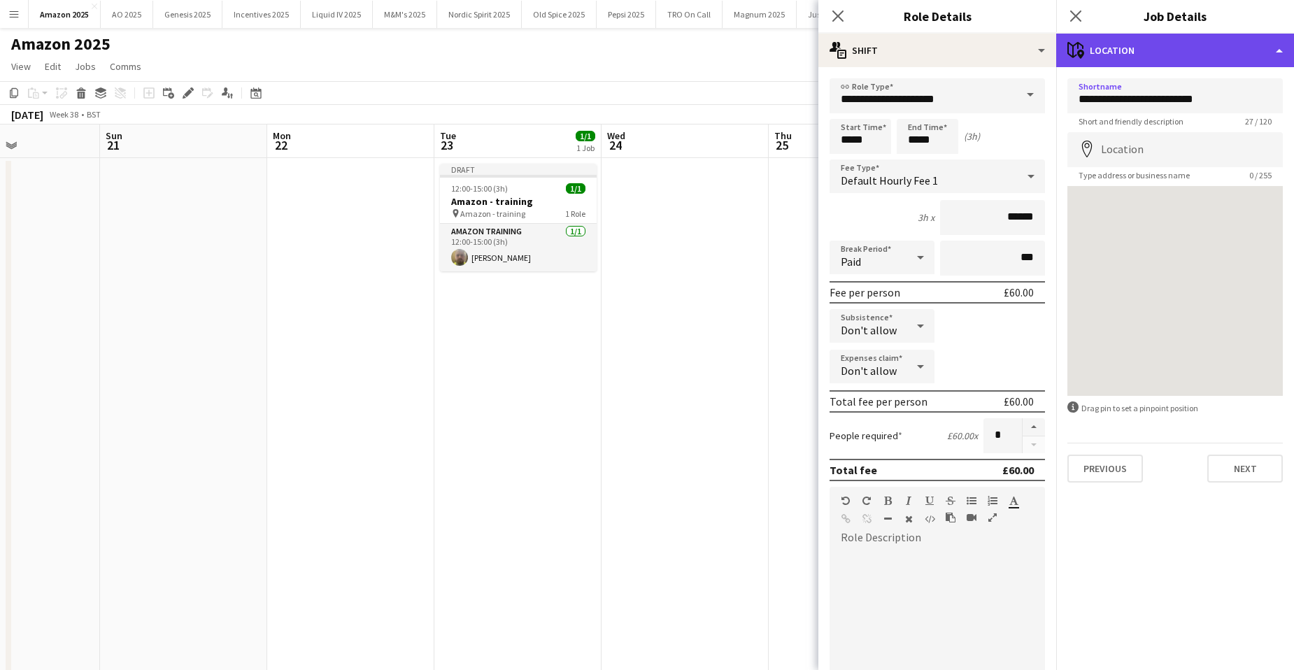
click at [1217, 38] on div "maps-pin-1 Location" at bounding box center [1175, 51] width 238 height 34
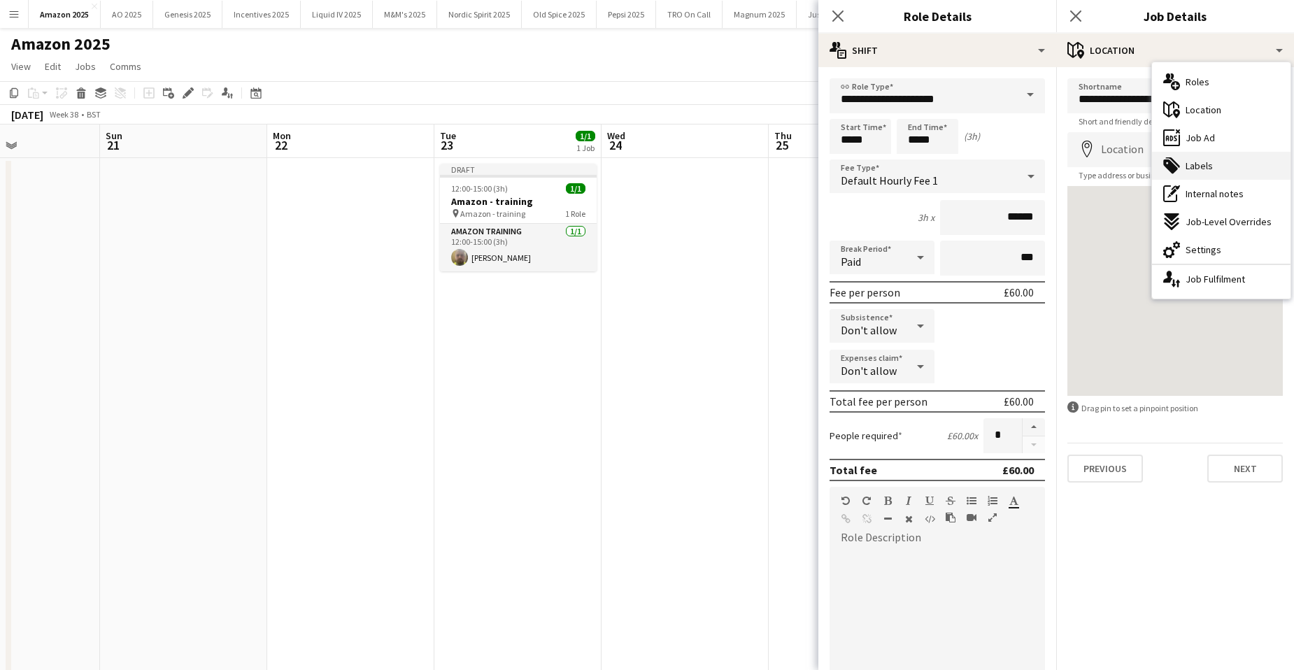
click at [1210, 166] on span "Labels" at bounding box center [1199, 166] width 27 height 13
type input "*******"
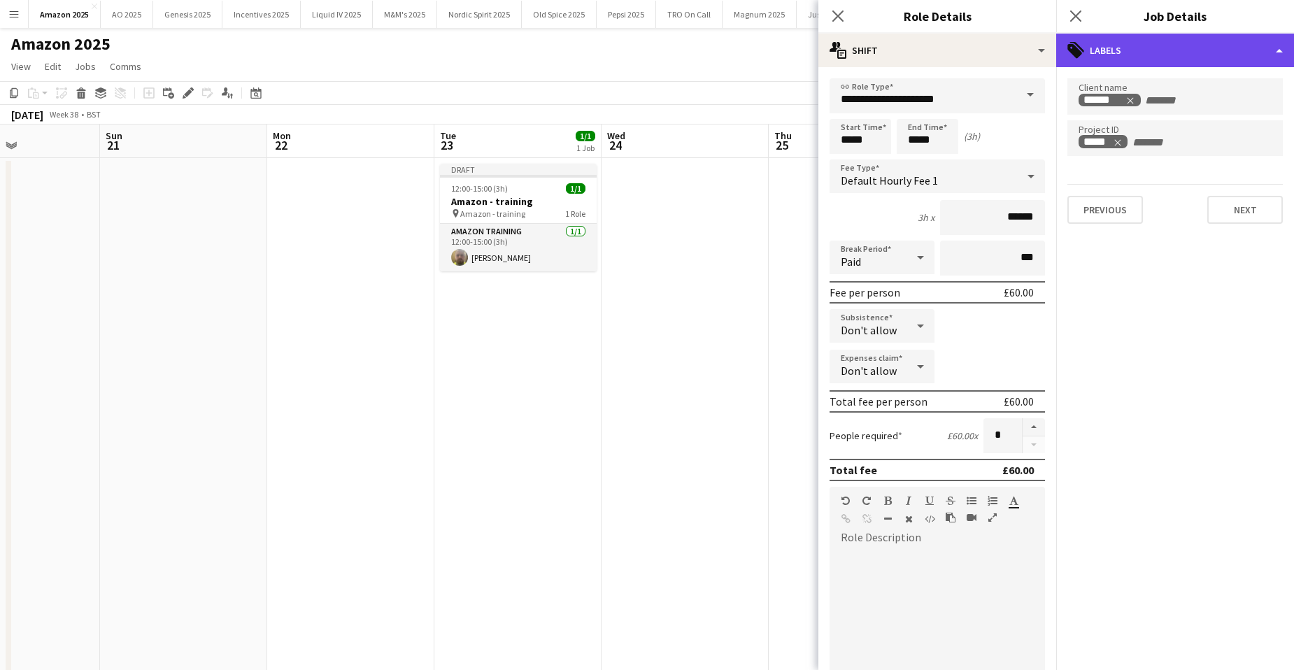
click at [1218, 47] on div "tags-double Labels" at bounding box center [1175, 51] width 238 height 34
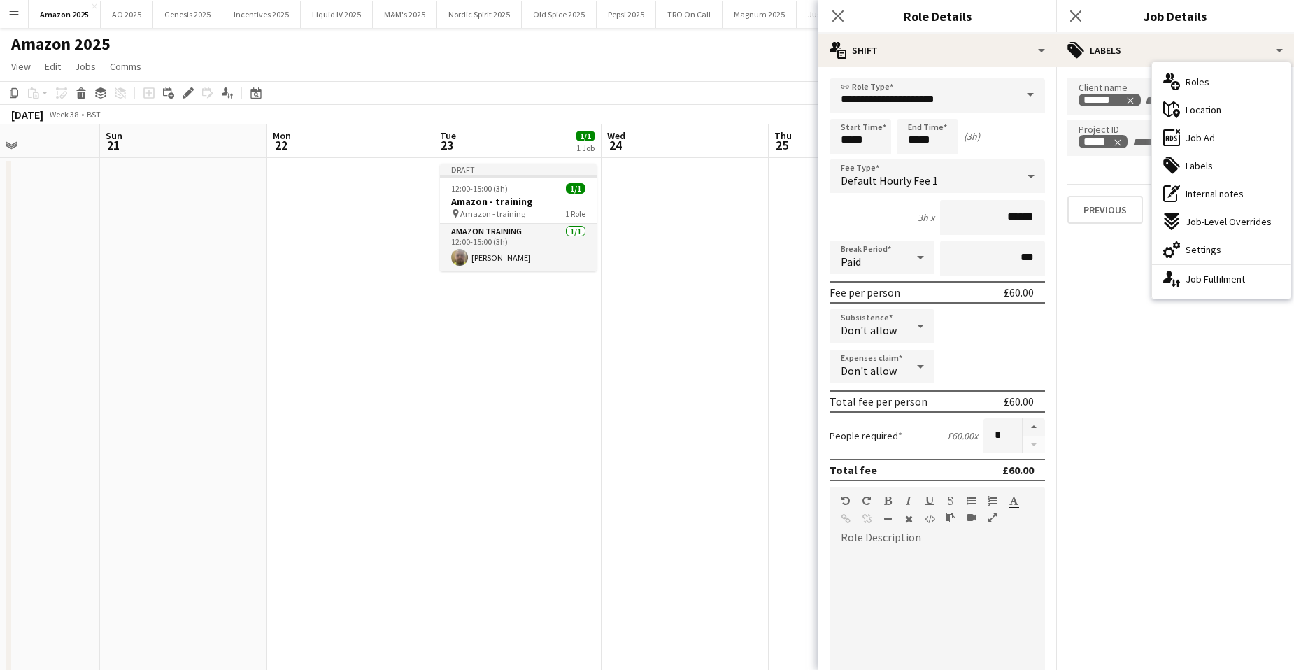
drag, startPoint x: 1214, startPoint y: 246, endPoint x: 1207, endPoint y: 242, distance: 7.8
click at [1214, 246] on span "Settings" at bounding box center [1204, 249] width 36 height 13
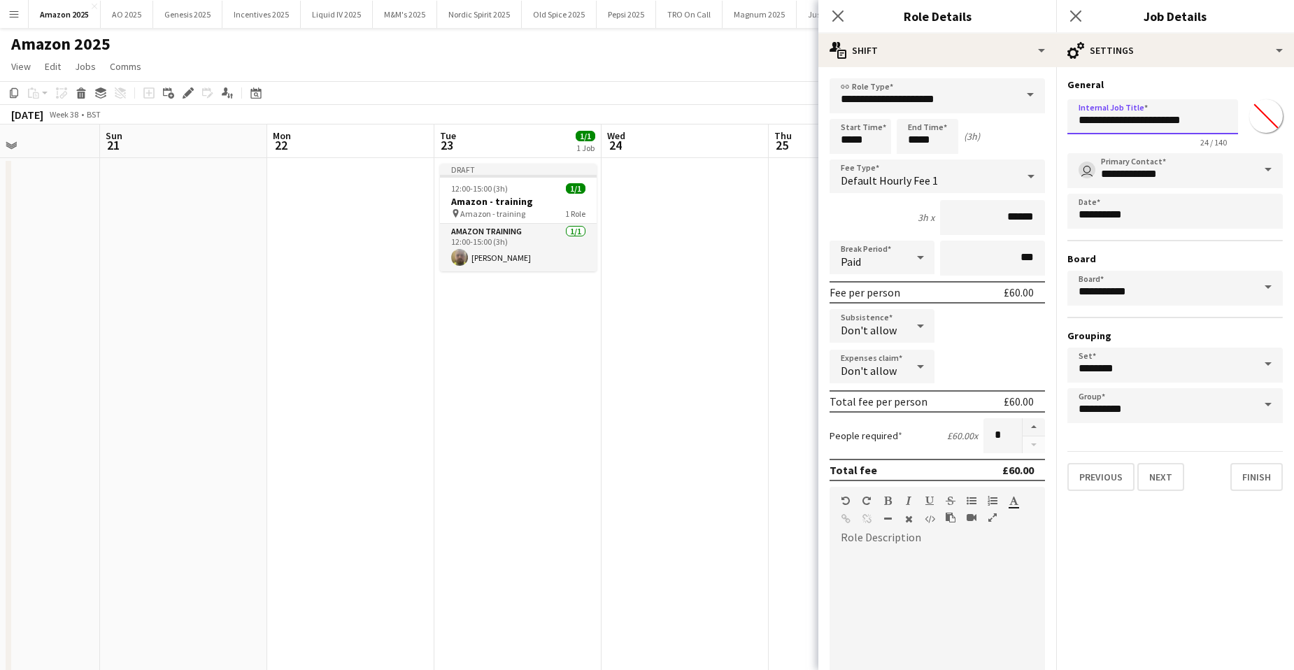
drag, startPoint x: 1077, startPoint y: 122, endPoint x: 1224, endPoint y: 118, distance: 146.3
click at [1224, 118] on input "**********" at bounding box center [1153, 116] width 171 height 35
paste input "***"
type input "**********"
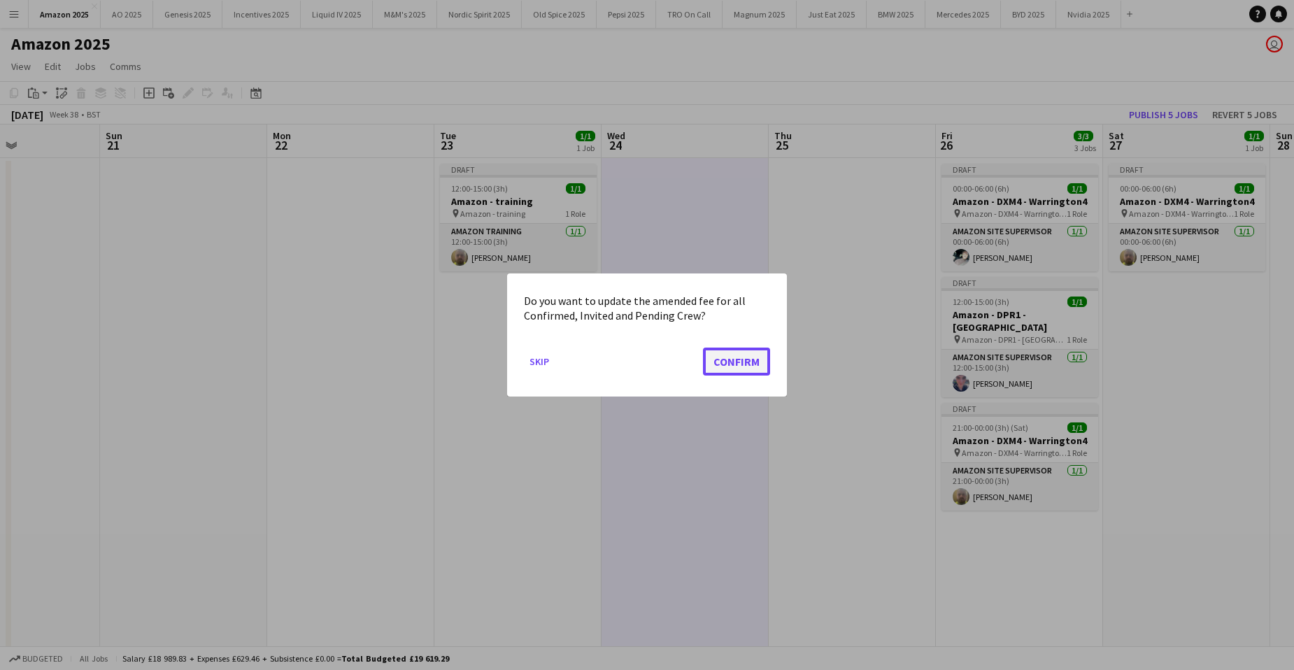
click at [739, 355] on button "Confirm" at bounding box center [736, 362] width 67 height 28
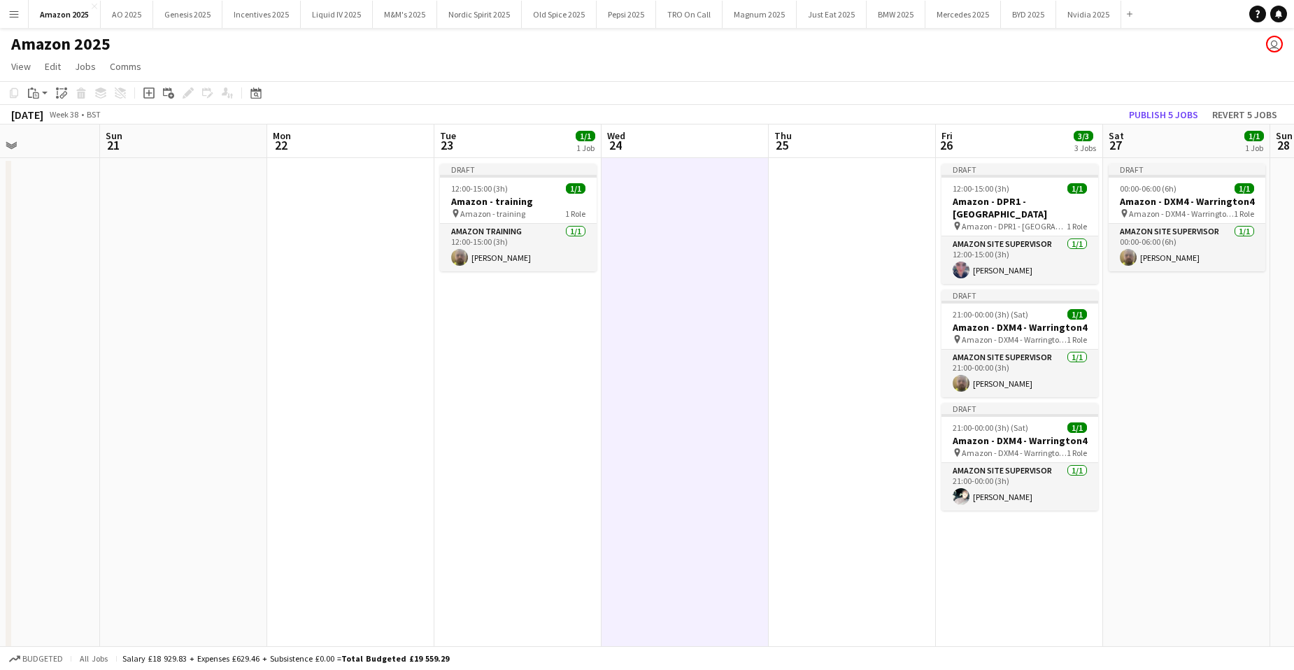
drag, startPoint x: 1158, startPoint y: 403, endPoint x: 1151, endPoint y: 397, distance: 9.0
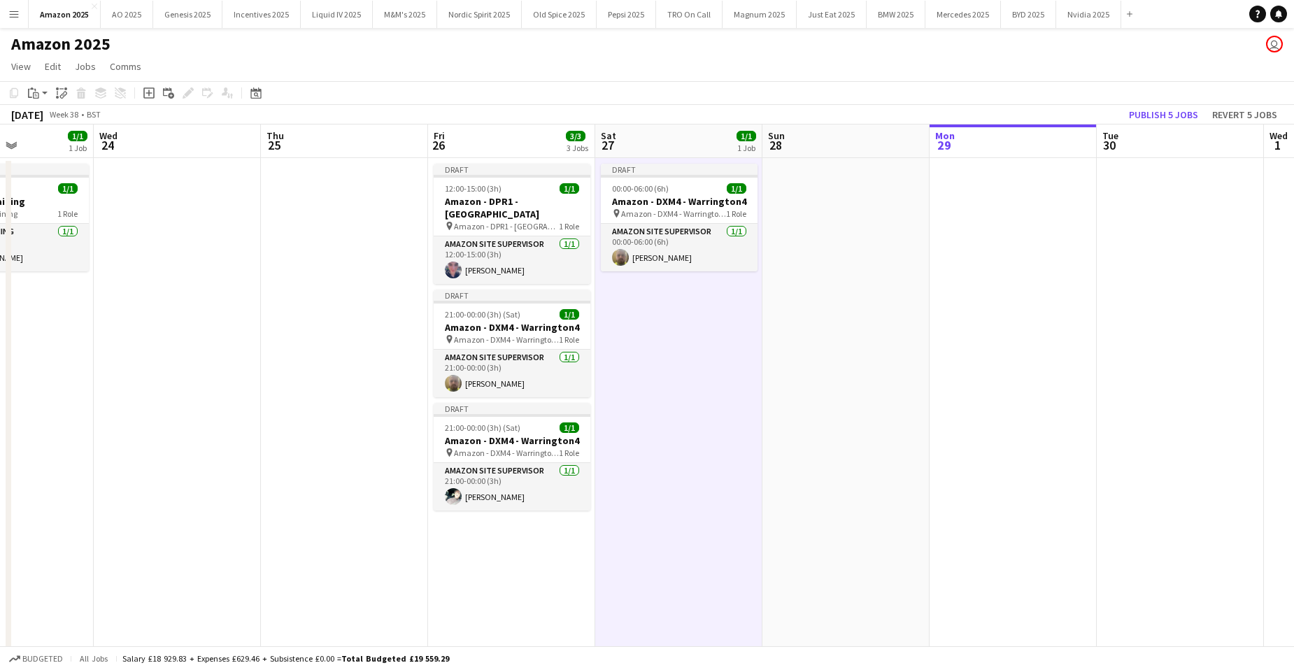
scroll to position [0, 459]
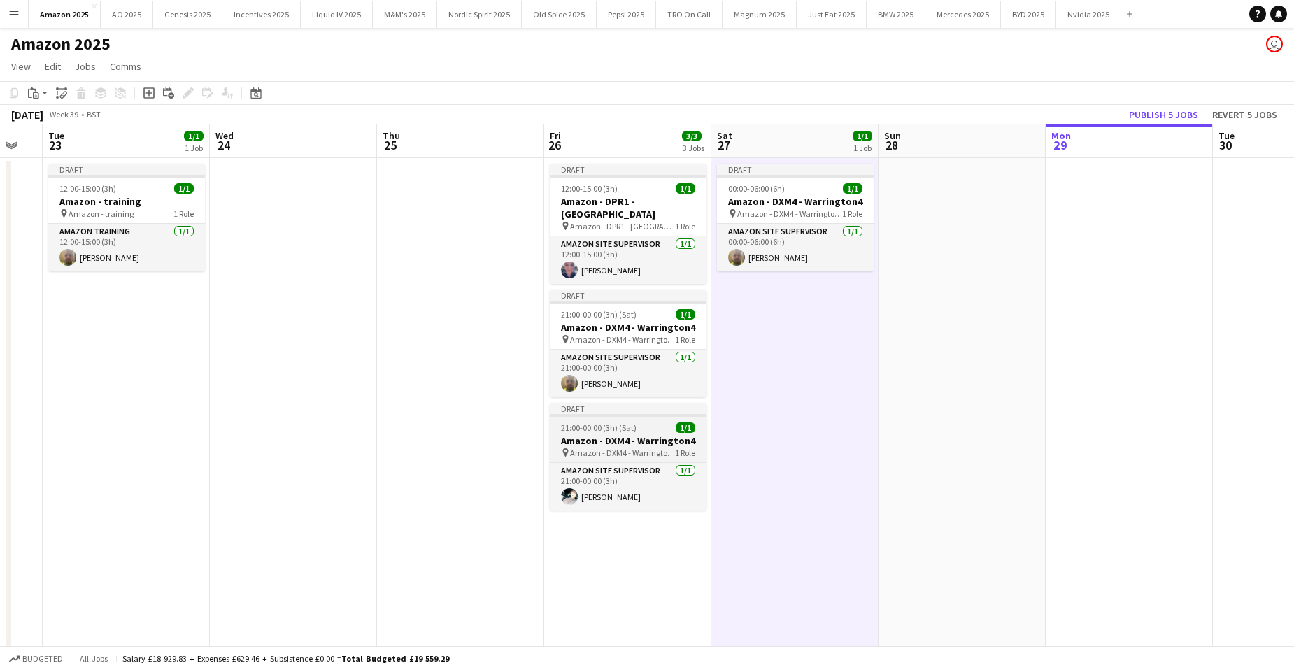
click at [619, 434] on h3 "Amazon - DXM4 - Warrington4" at bounding box center [628, 440] width 157 height 13
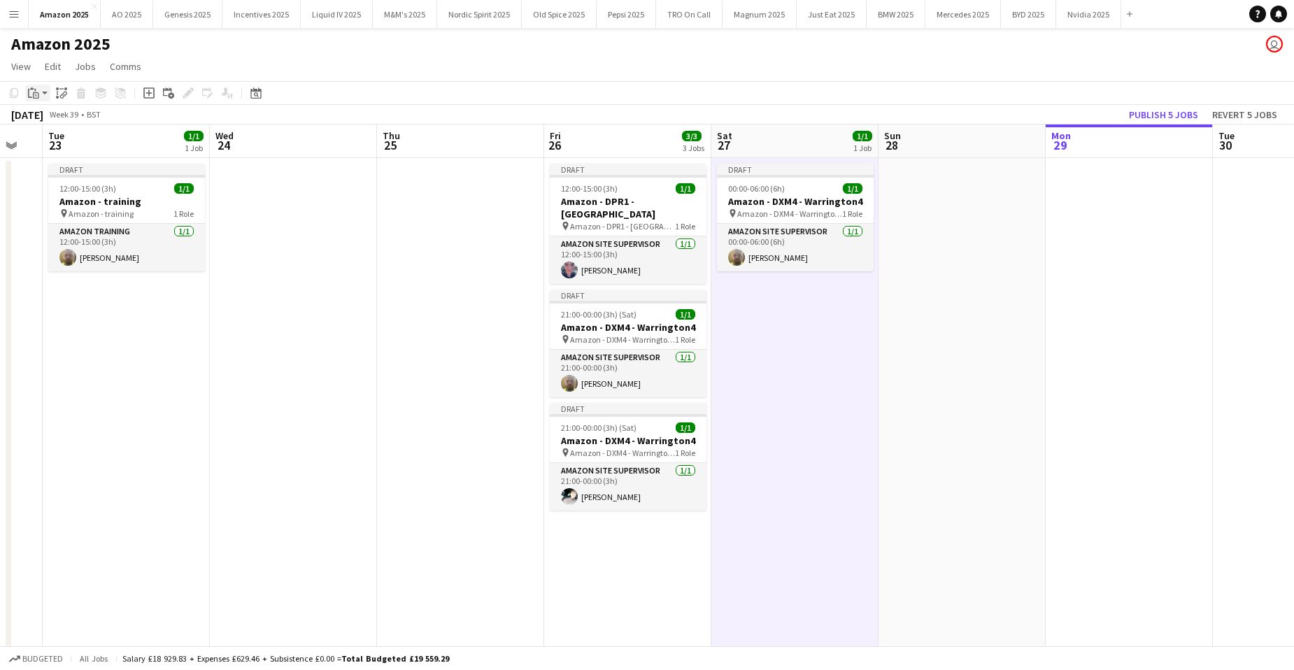
click at [40, 90] on div "Paste" at bounding box center [33, 93] width 17 height 17
click at [50, 147] on link "Paste with crew Ctrl+Shift+V" at bounding box center [103, 143] width 132 height 13
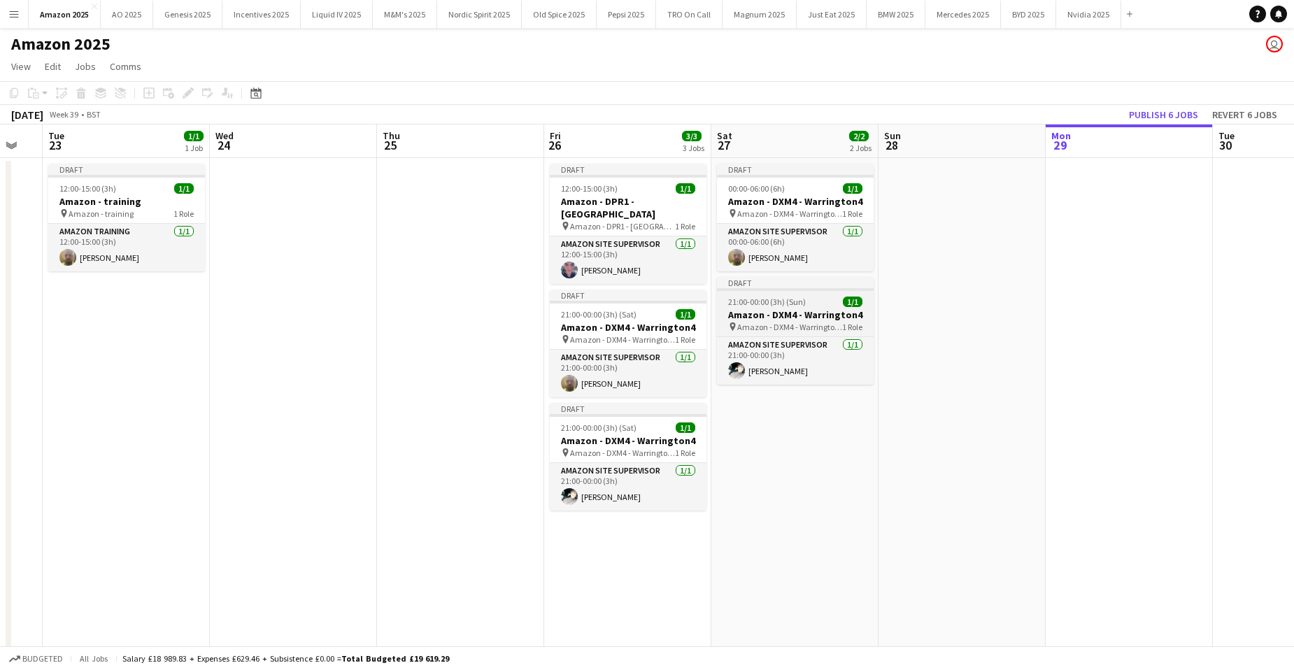
click at [818, 301] on div "21:00-00:00 (3h) (Sun) 1/1" at bounding box center [795, 302] width 157 height 10
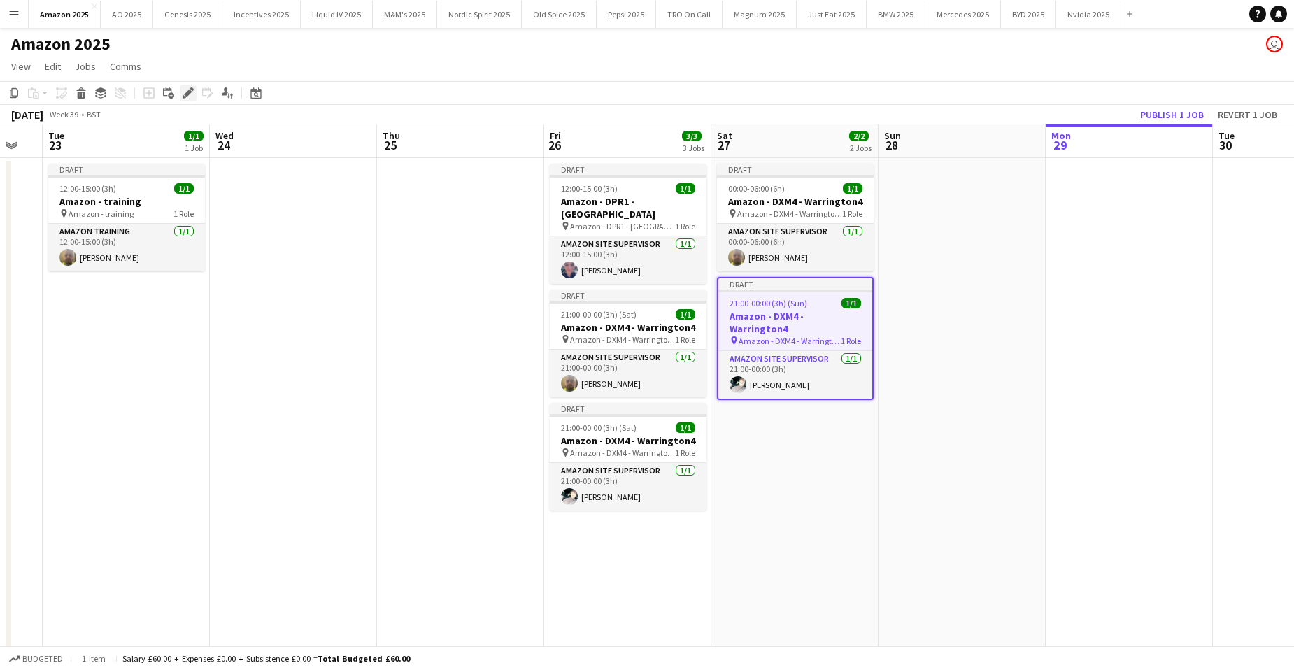
click at [190, 97] on icon "Edit" at bounding box center [188, 92] width 11 height 11
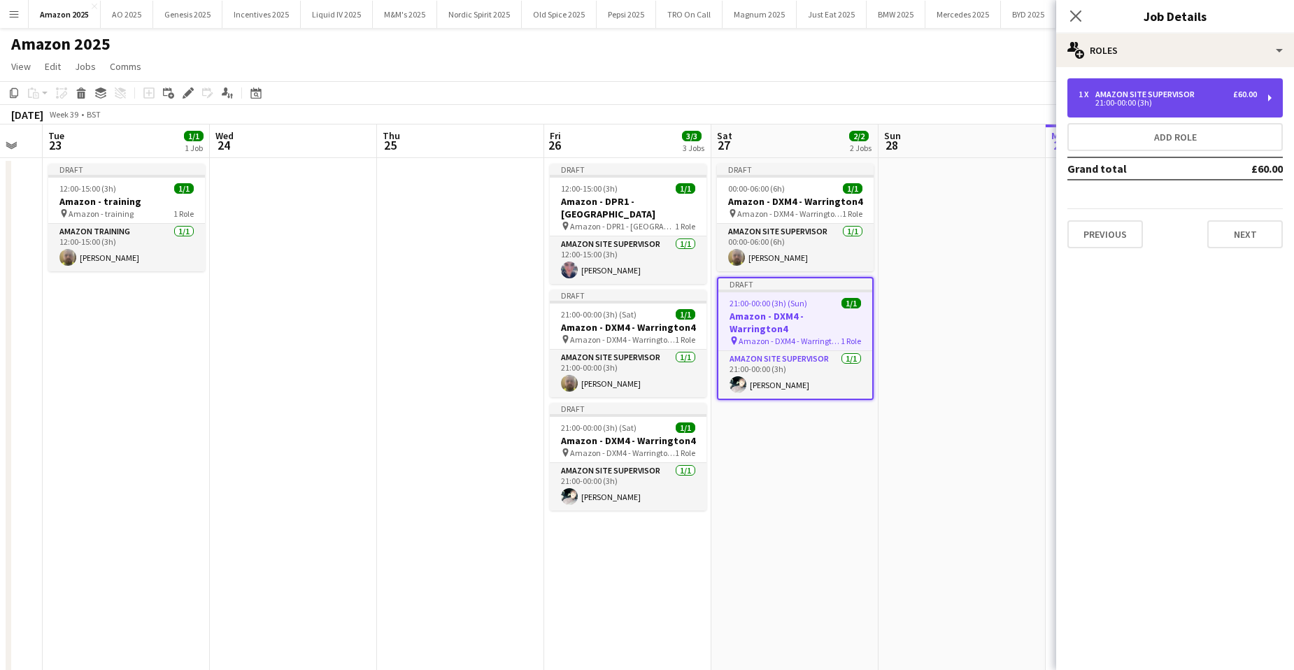
click at [1101, 104] on div "21:00-00:00 (3h)" at bounding box center [1168, 102] width 178 height 7
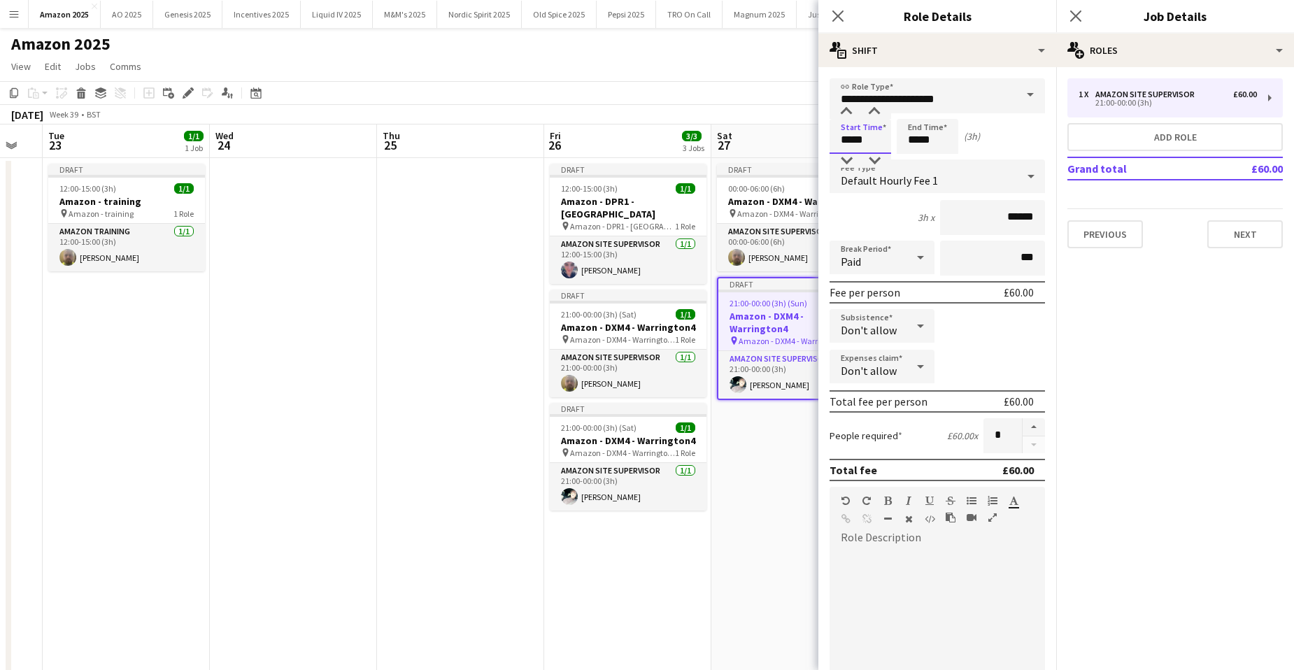
drag, startPoint x: 876, startPoint y: 144, endPoint x: 394, endPoint y: 155, distance: 482.1
type input "*****"
click at [1077, 16] on icon at bounding box center [1075, 15] width 13 height 13
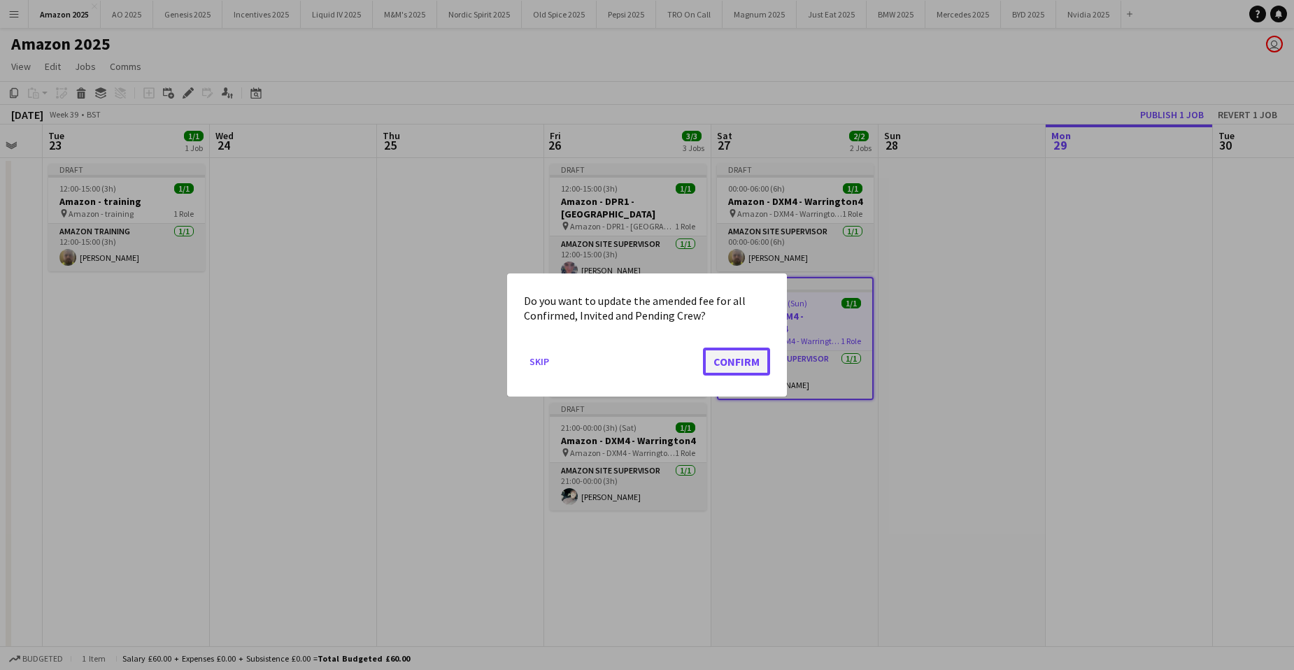
click at [732, 361] on button "Confirm" at bounding box center [736, 362] width 67 height 28
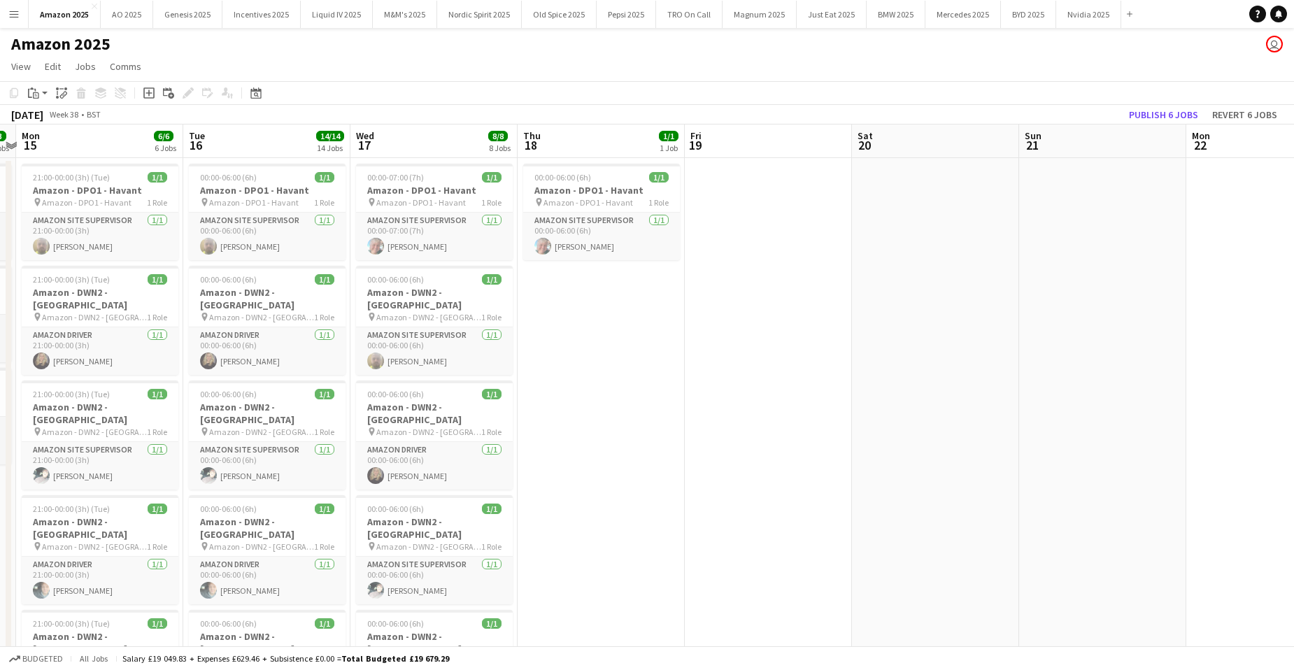
scroll to position [0, 314]
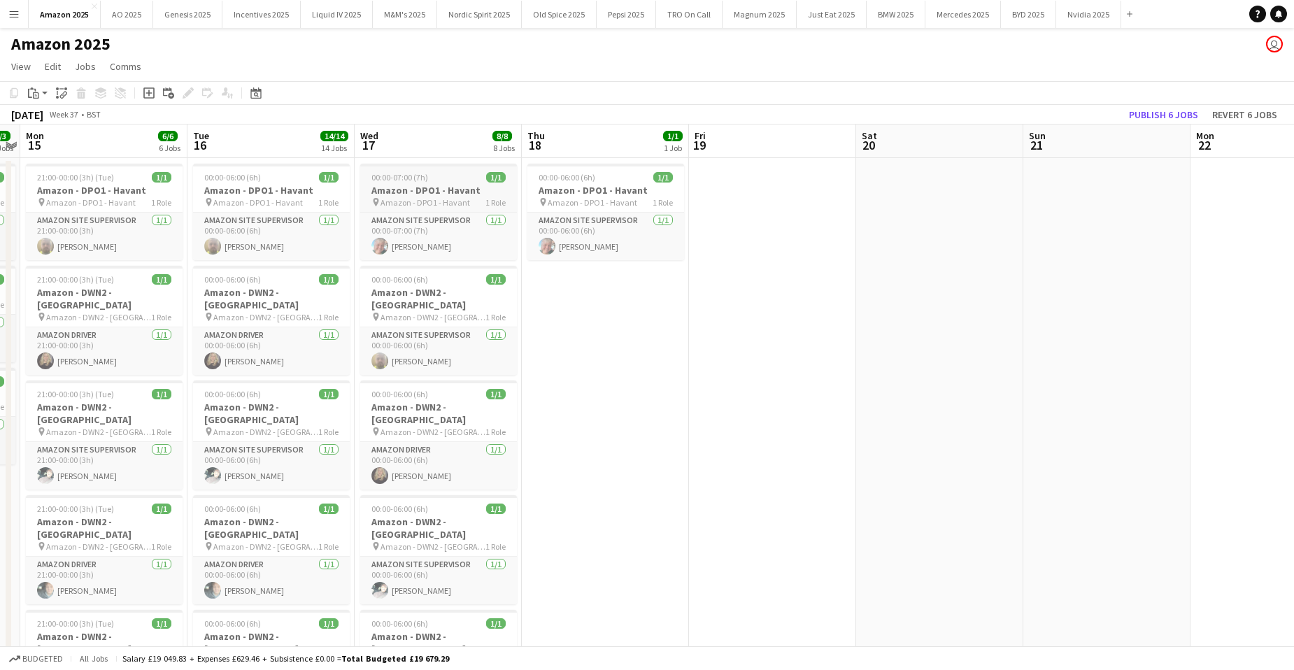
click at [465, 193] on h3 "Amazon - DPO1 - Havant" at bounding box center [438, 190] width 157 height 13
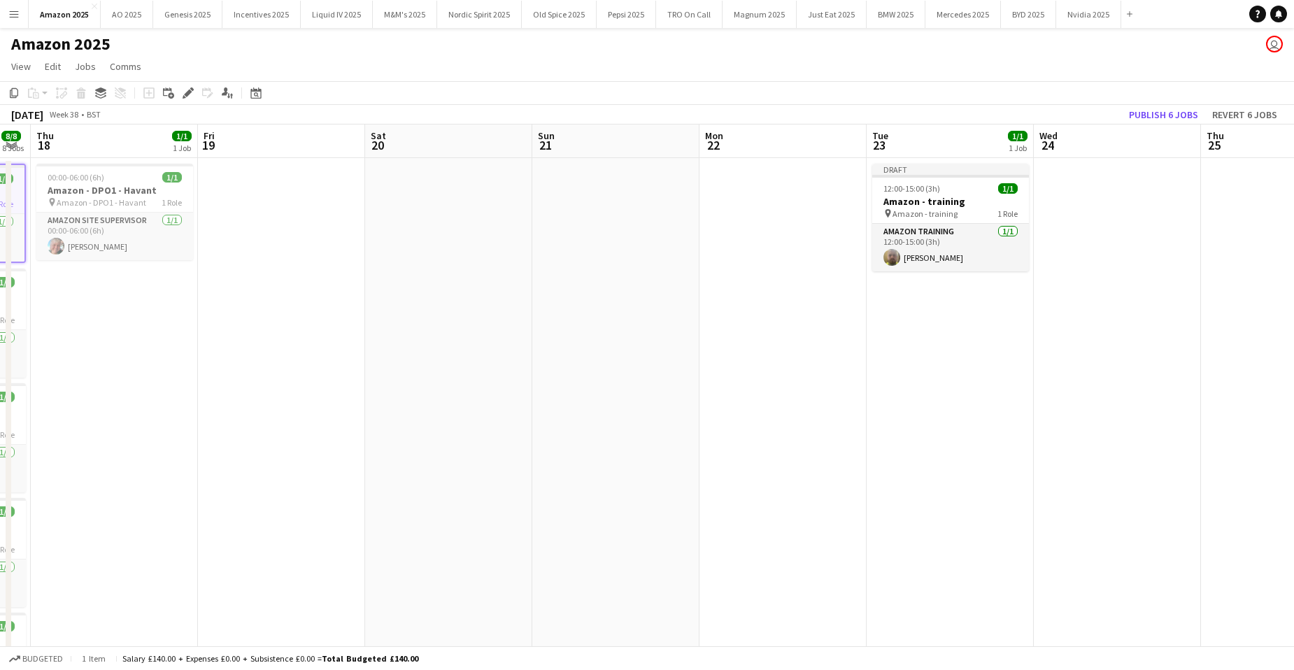
scroll to position [0, 505]
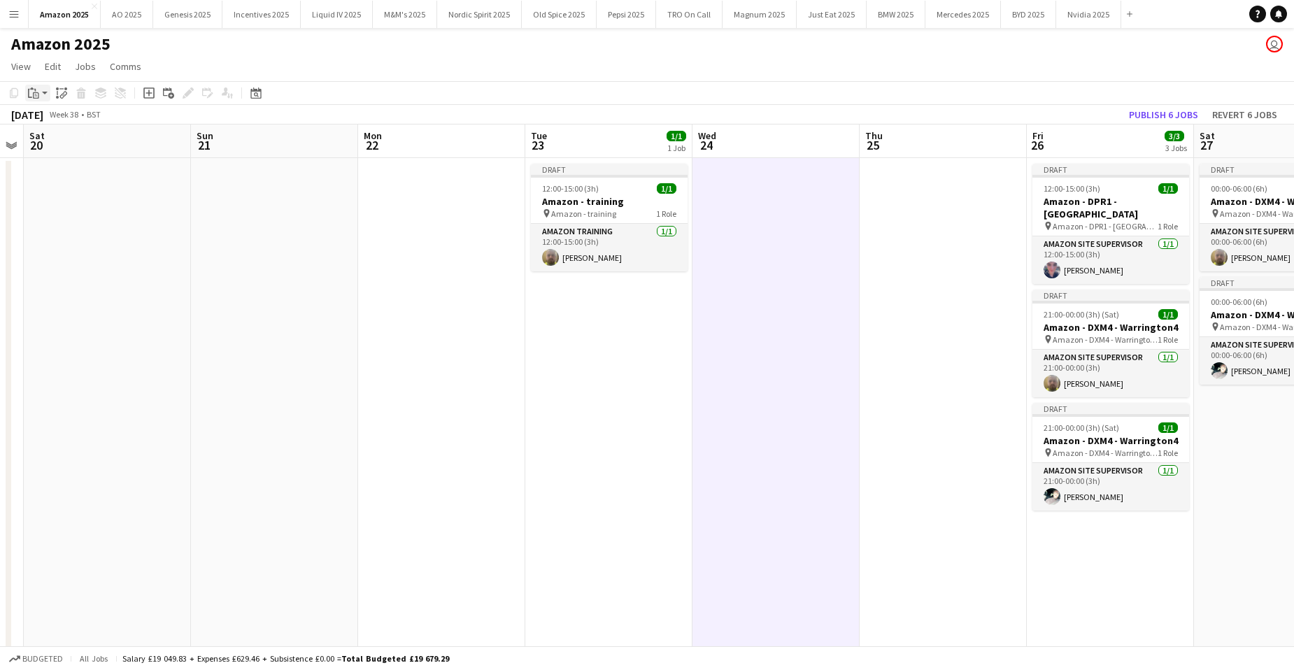
click at [34, 92] on icon at bounding box center [36, 95] width 6 height 6
click at [45, 143] on link "Paste with crew Ctrl+Shift+V" at bounding box center [103, 143] width 132 height 13
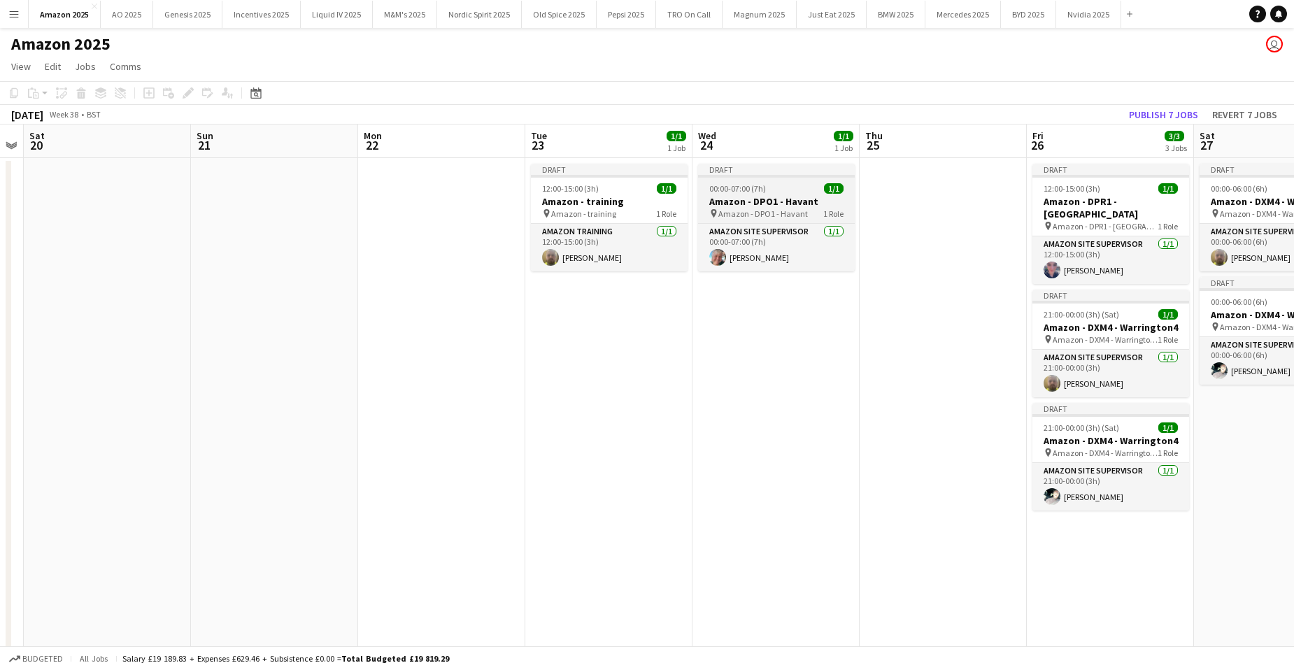
click at [737, 197] on h3 "Amazon - DPO1 - Havant" at bounding box center [776, 201] width 157 height 13
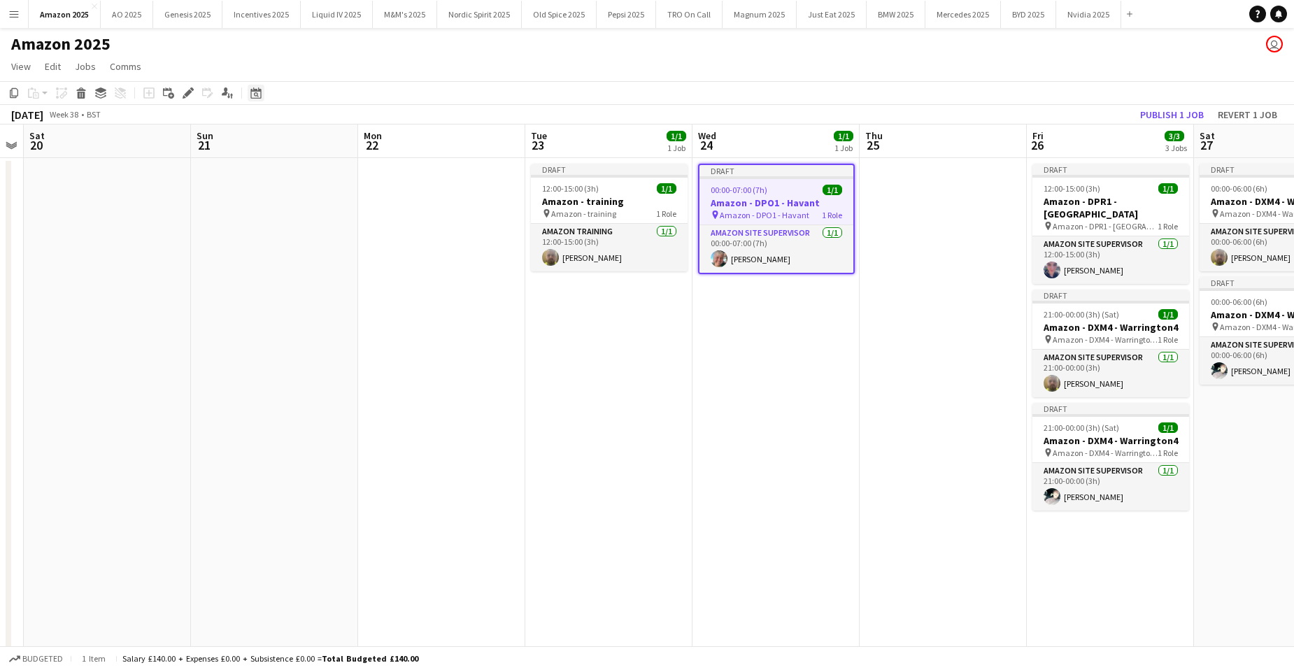
drag, startPoint x: 190, startPoint y: 87, endPoint x: 252, endPoint y: 94, distance: 62.0
click at [191, 87] on div "Edit" at bounding box center [188, 93] width 17 height 17
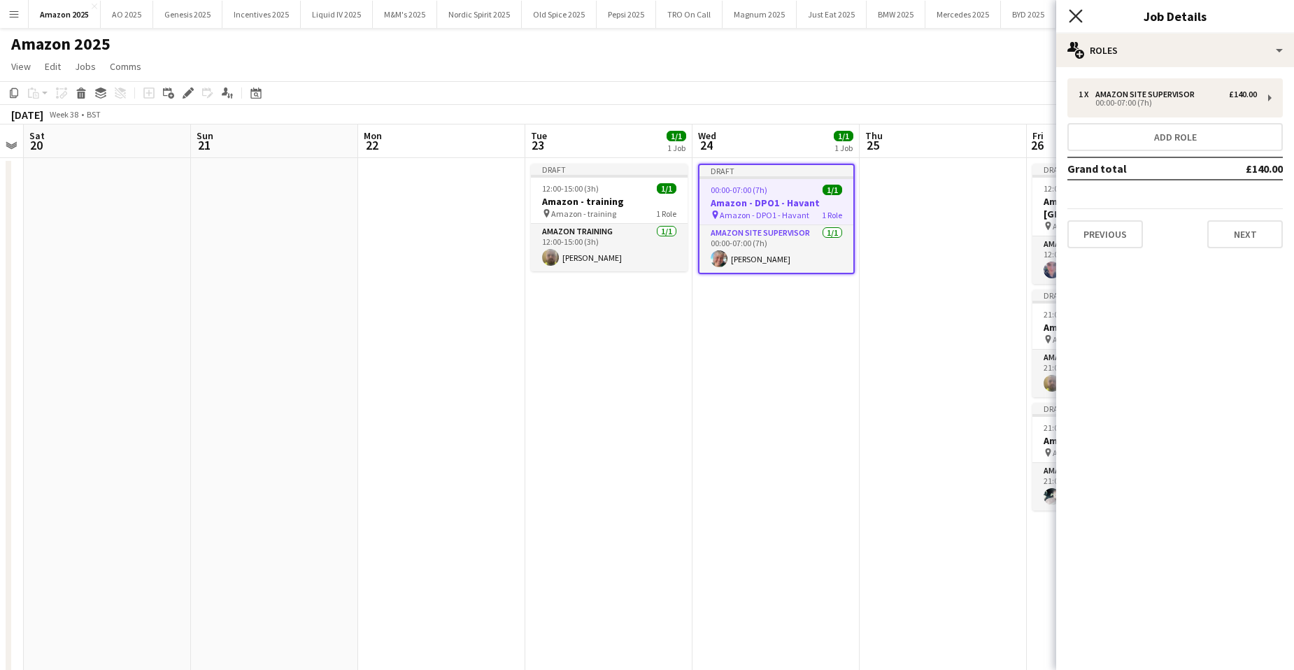
click at [1078, 15] on icon "Close pop-in" at bounding box center [1075, 15] width 13 height 13
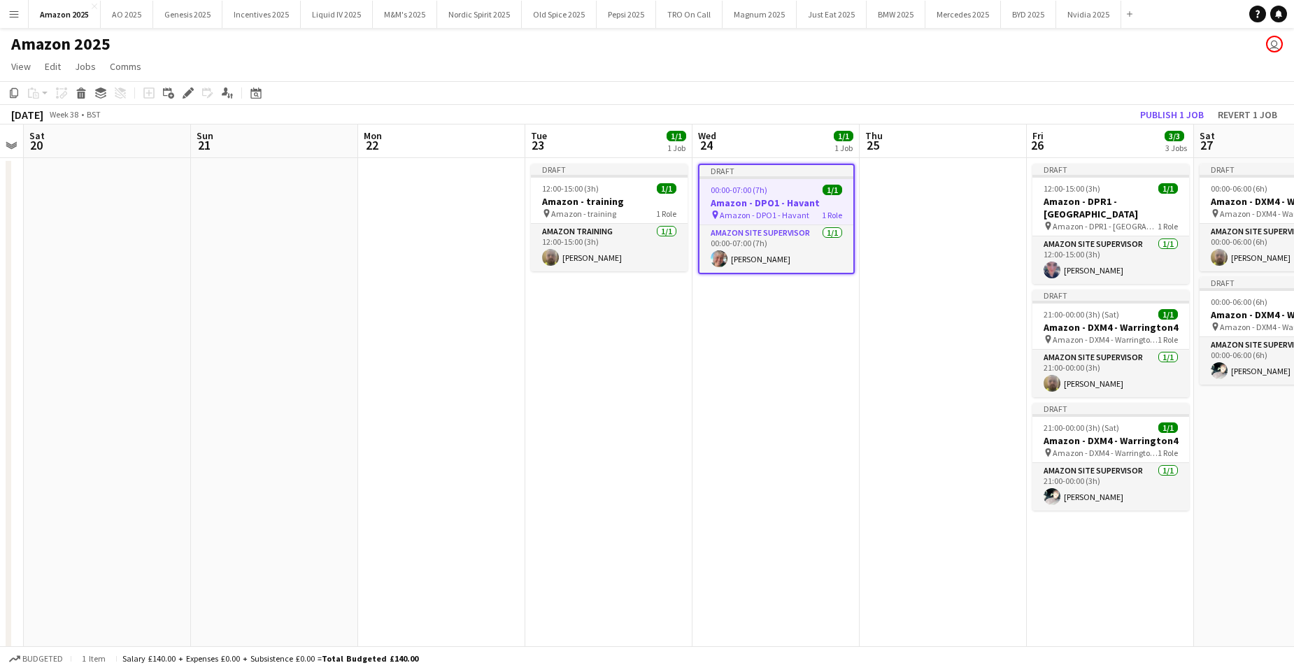
drag, startPoint x: 190, startPoint y: 99, endPoint x: 198, endPoint y: 101, distance: 8.8
click at [189, 98] on icon "Edit" at bounding box center [188, 92] width 11 height 11
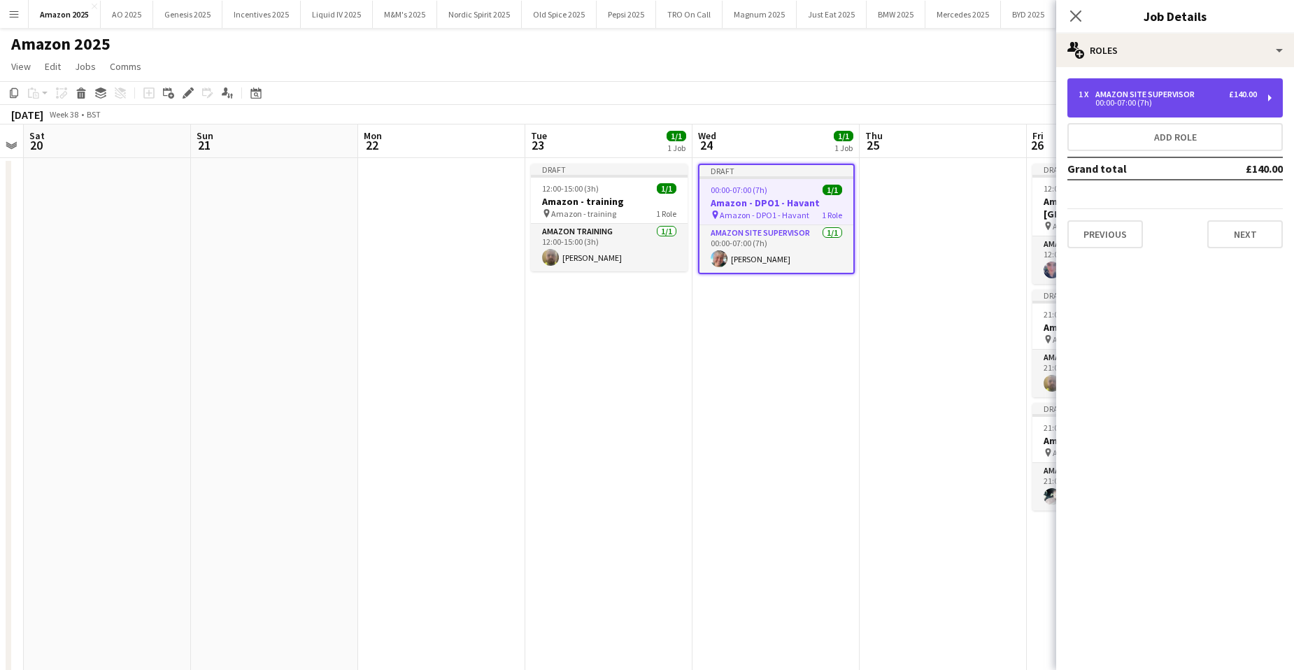
click at [1214, 97] on div "1 x Amazon Site Supervisor £140.00" at bounding box center [1168, 95] width 178 height 10
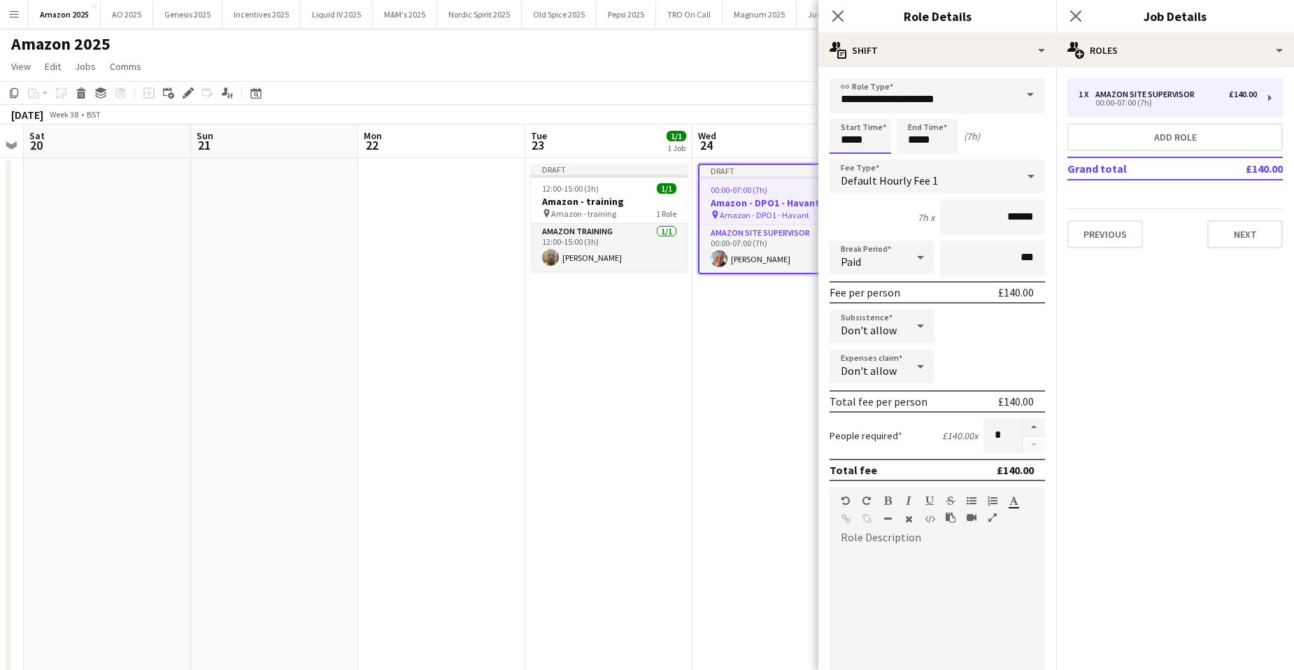
drag, startPoint x: 876, startPoint y: 141, endPoint x: 712, endPoint y: 150, distance: 164.0
type input "*****"
click at [1269, 239] on button "Next" at bounding box center [1245, 234] width 76 height 28
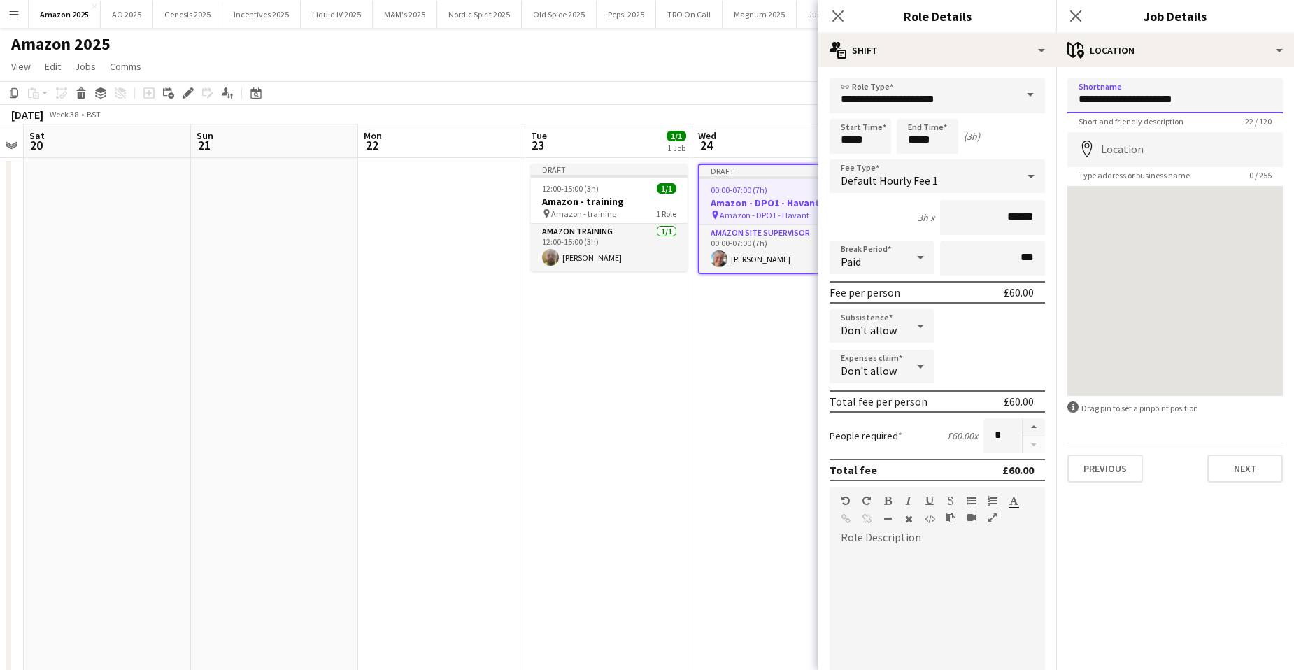
drag, startPoint x: 1124, startPoint y: 94, endPoint x: 1261, endPoint y: 90, distance: 137.2
click at [1254, 92] on input "**********" at bounding box center [1175, 95] width 215 height 35
type input "**********"
drag, startPoint x: 1245, startPoint y: 93, endPoint x: 1067, endPoint y: 95, distance: 177.7
click at [1067, 95] on form "**********" at bounding box center [1175, 280] width 238 height 404
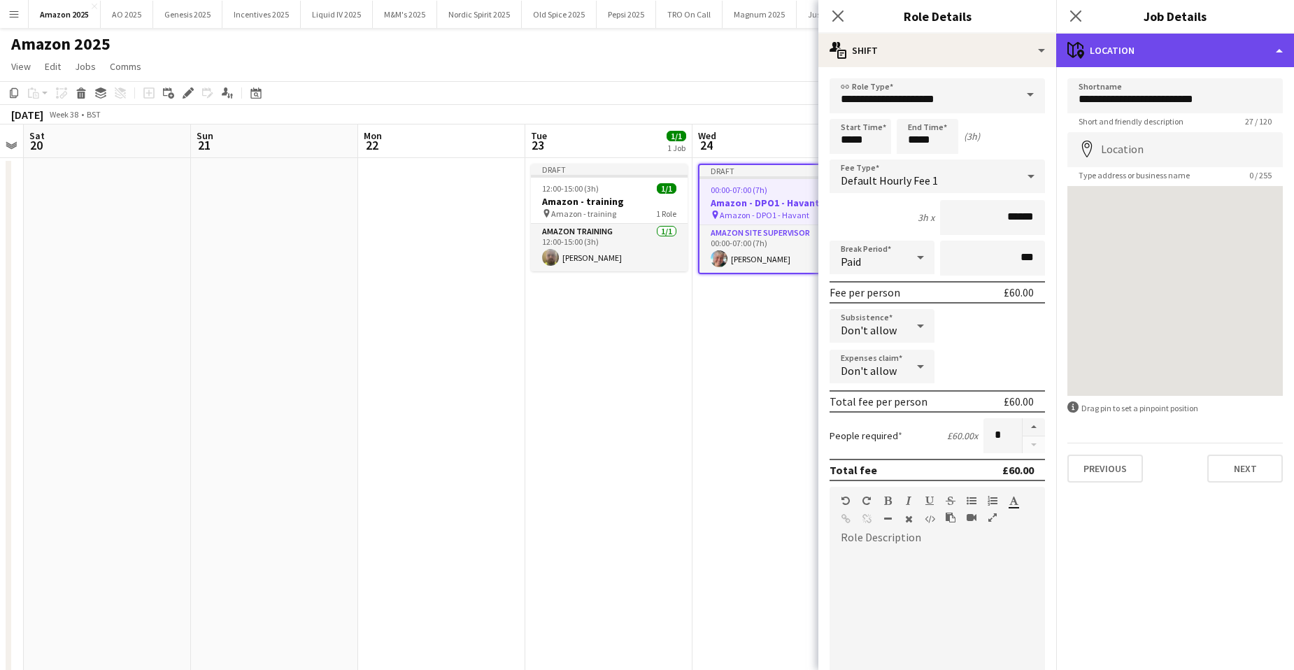
click at [1246, 59] on div "maps-pin-1 Location" at bounding box center [1175, 51] width 238 height 34
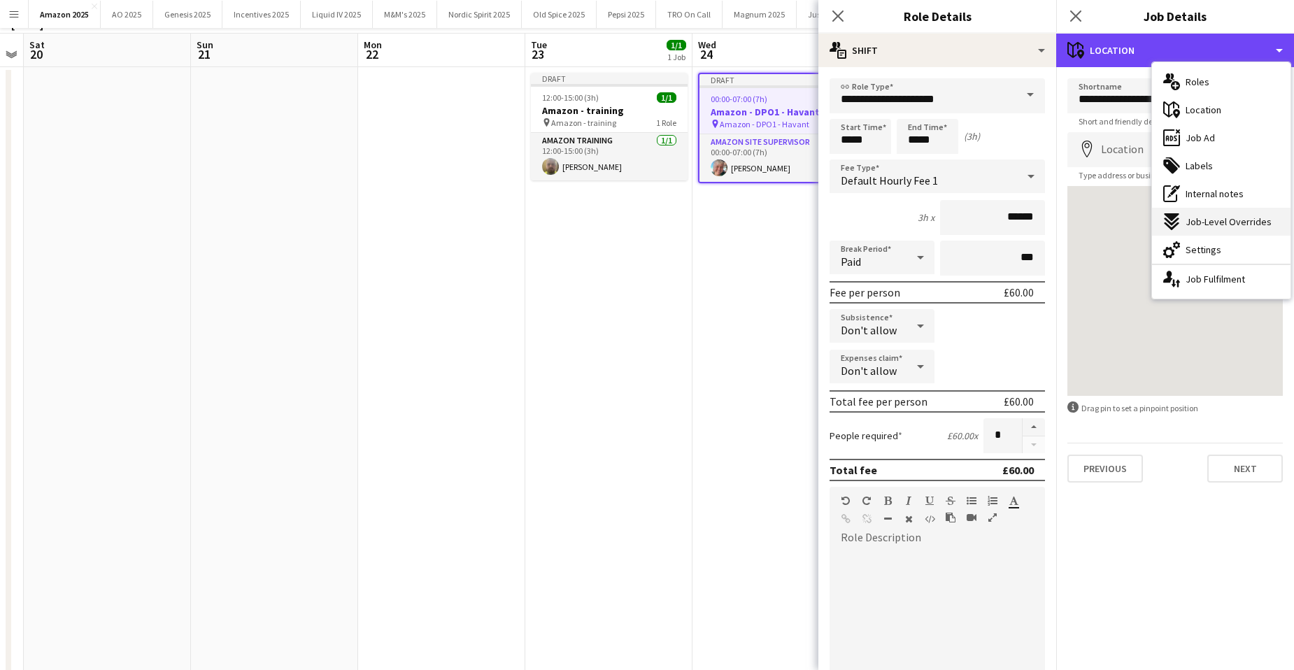
scroll to position [210, 0]
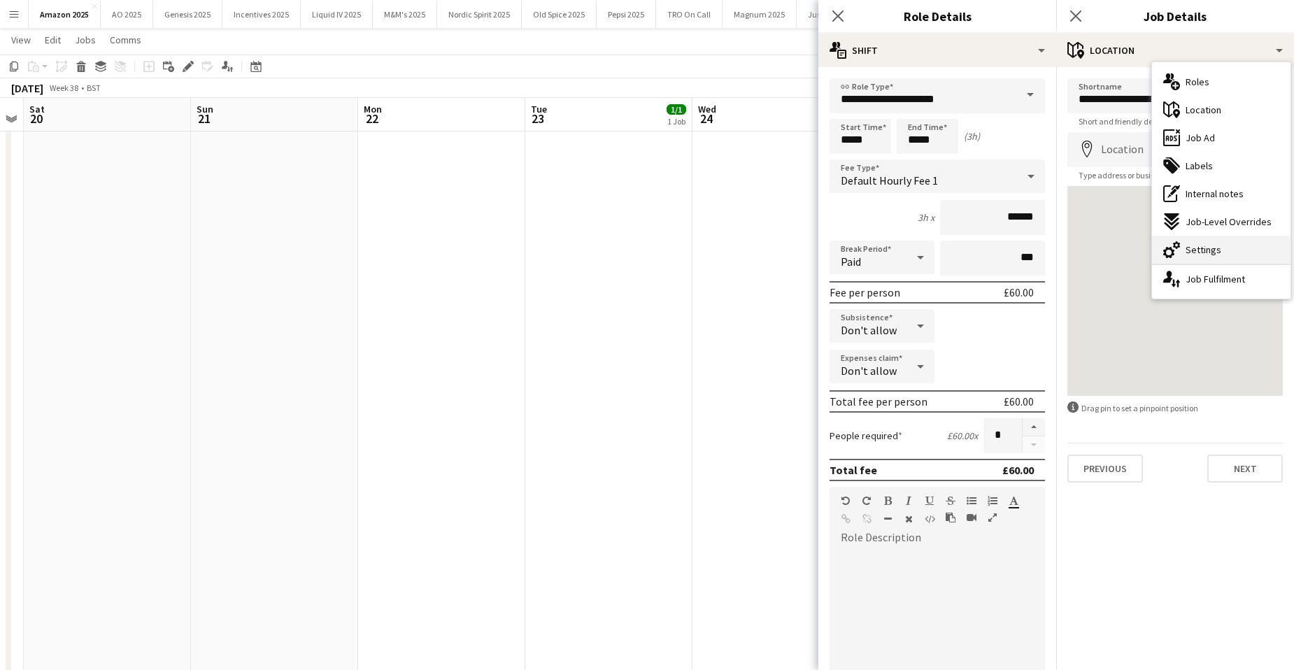
click at [1214, 254] on span "Settings" at bounding box center [1204, 249] width 36 height 13
type input "*******"
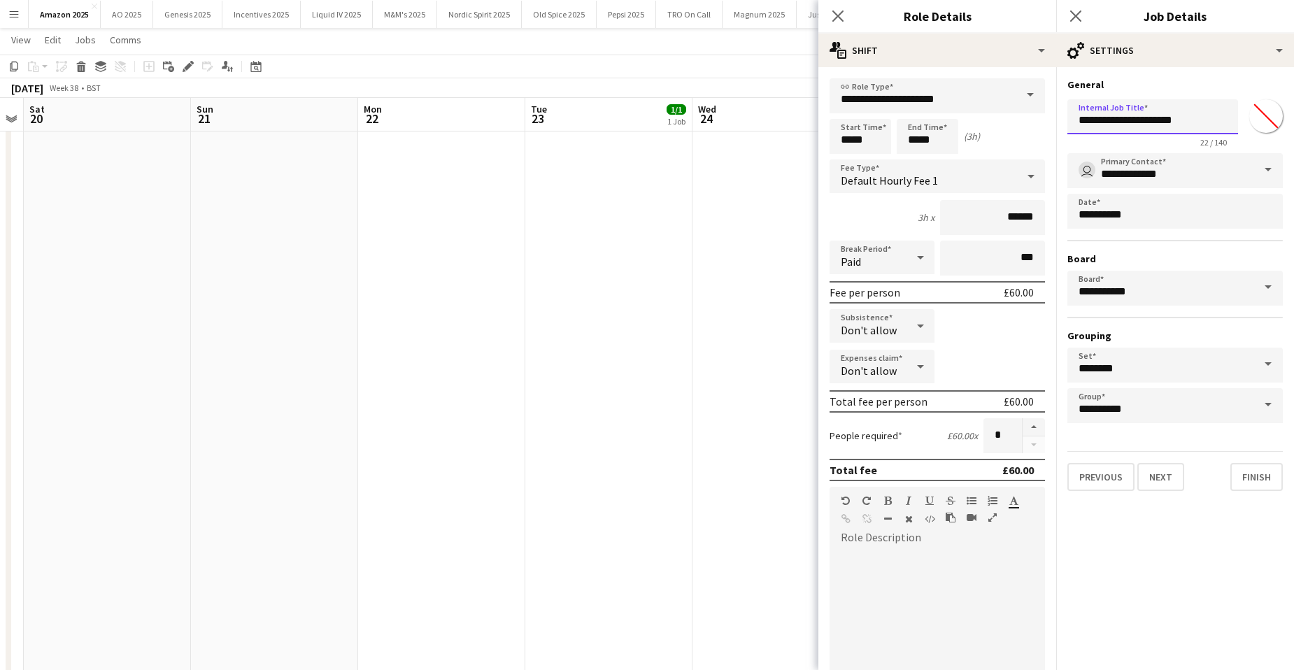
drag, startPoint x: 1197, startPoint y: 120, endPoint x: 1063, endPoint y: 123, distance: 134.4
click at [1063, 123] on form "**********" at bounding box center [1175, 284] width 238 height 413
paste input "*****"
type input "**********"
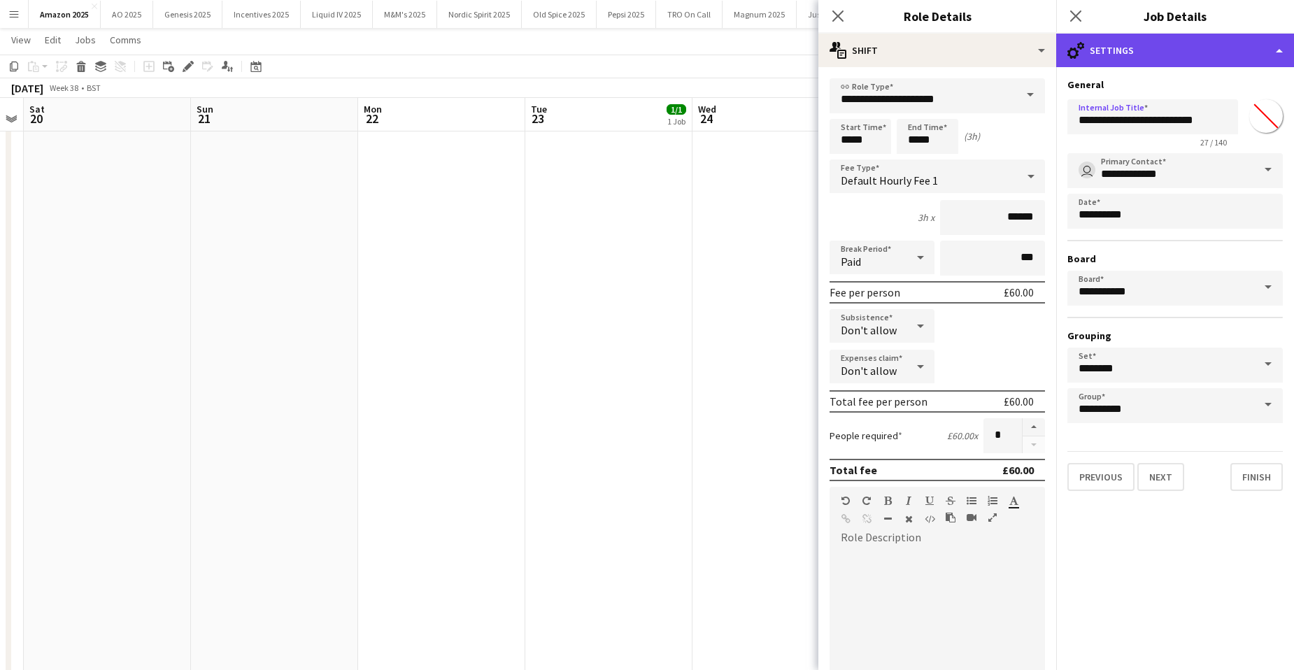
click at [1267, 52] on div "cog-double-3 Settings" at bounding box center [1175, 51] width 238 height 34
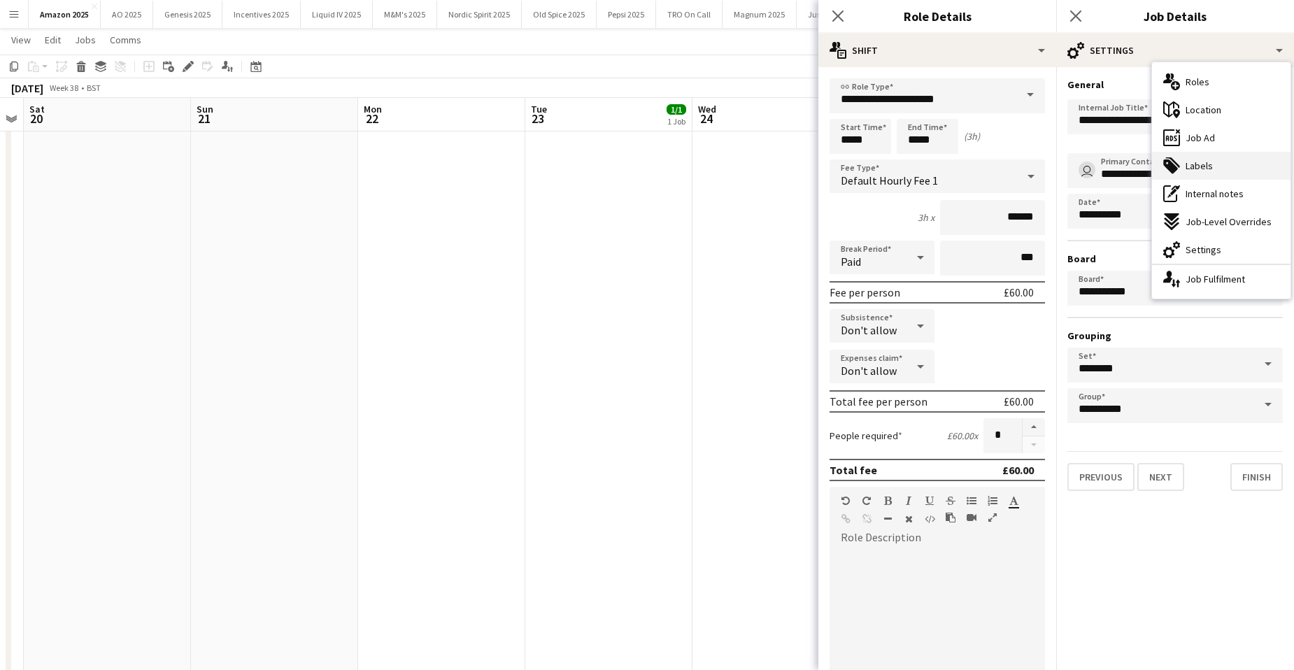
click at [1198, 166] on span "Labels" at bounding box center [1199, 166] width 27 height 13
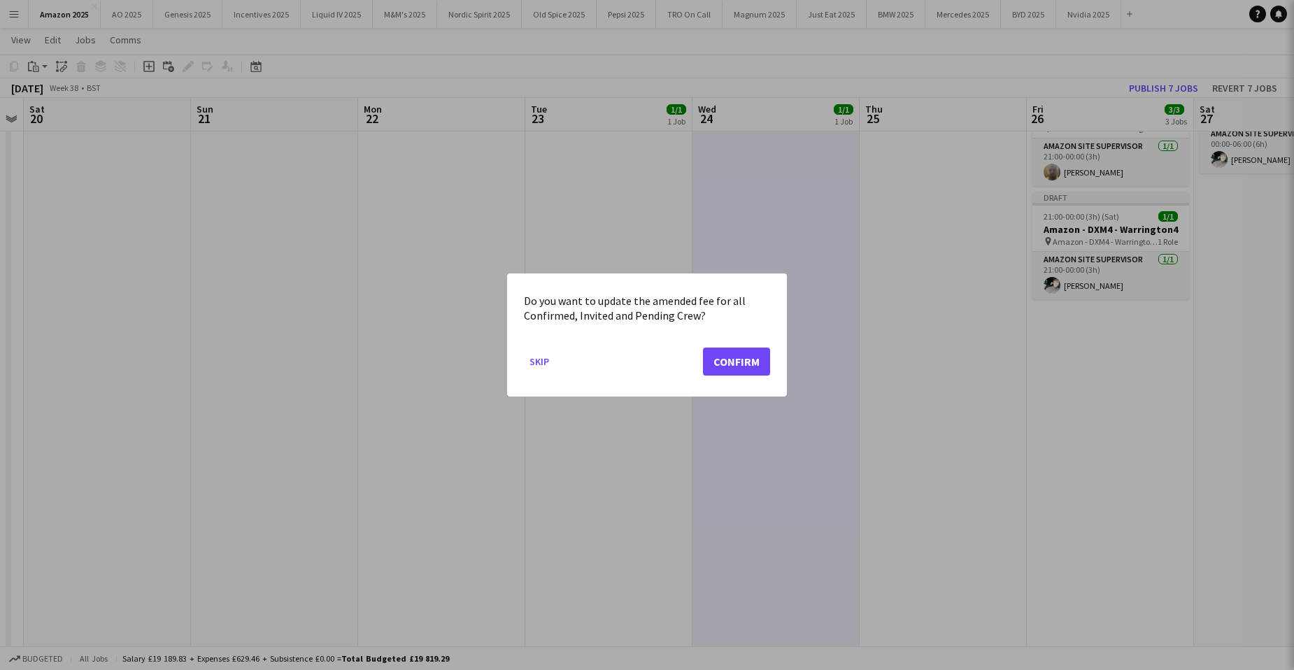
scroll to position [0, 0]
click at [716, 367] on button "Confirm" at bounding box center [736, 362] width 67 height 28
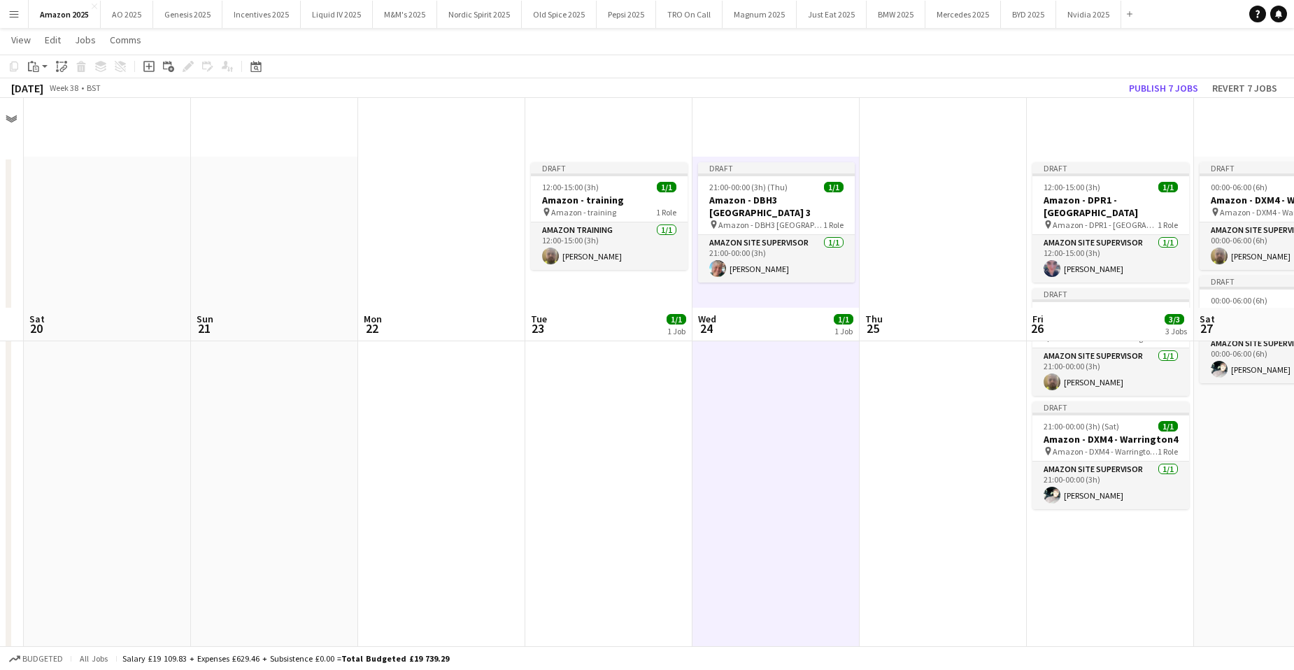
scroll to position [210, 0]
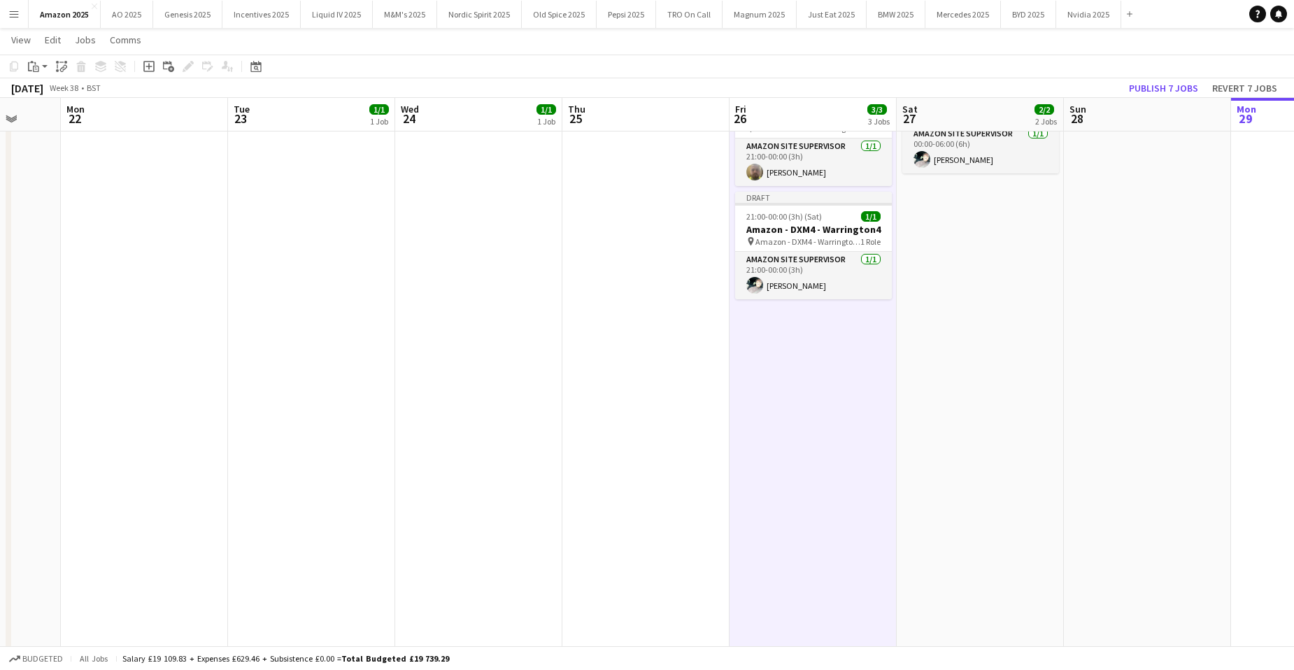
scroll to position [0, 478]
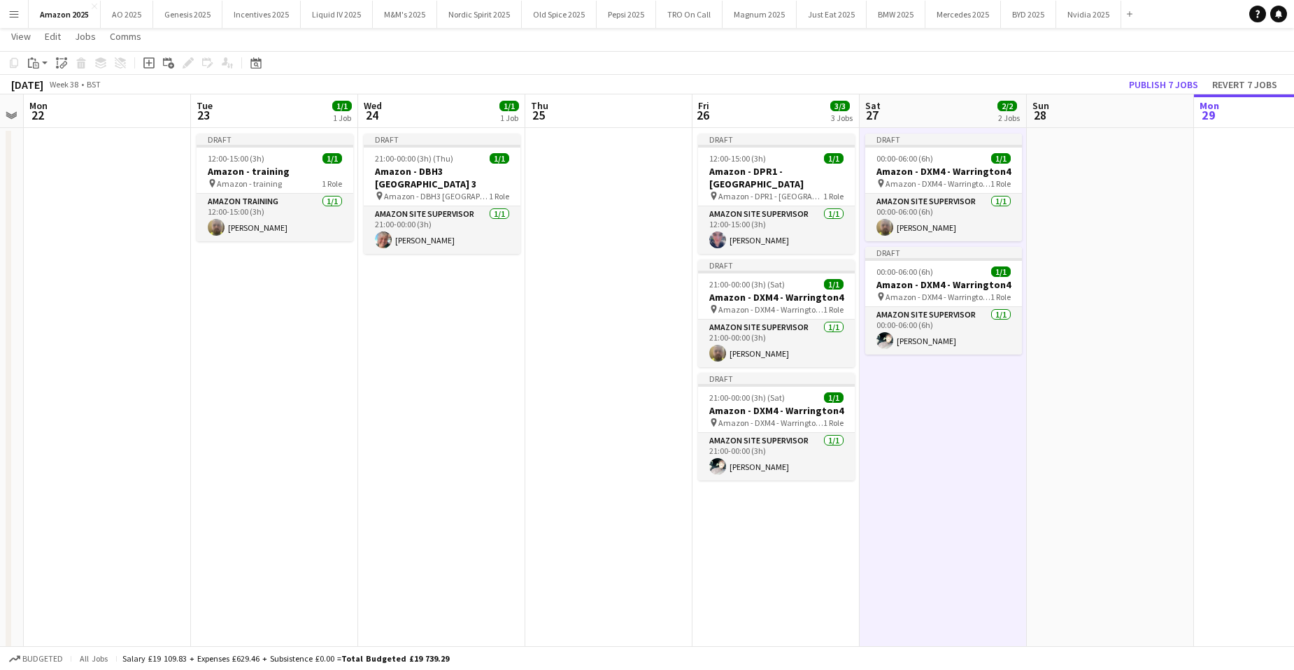
scroll to position [0, 0]
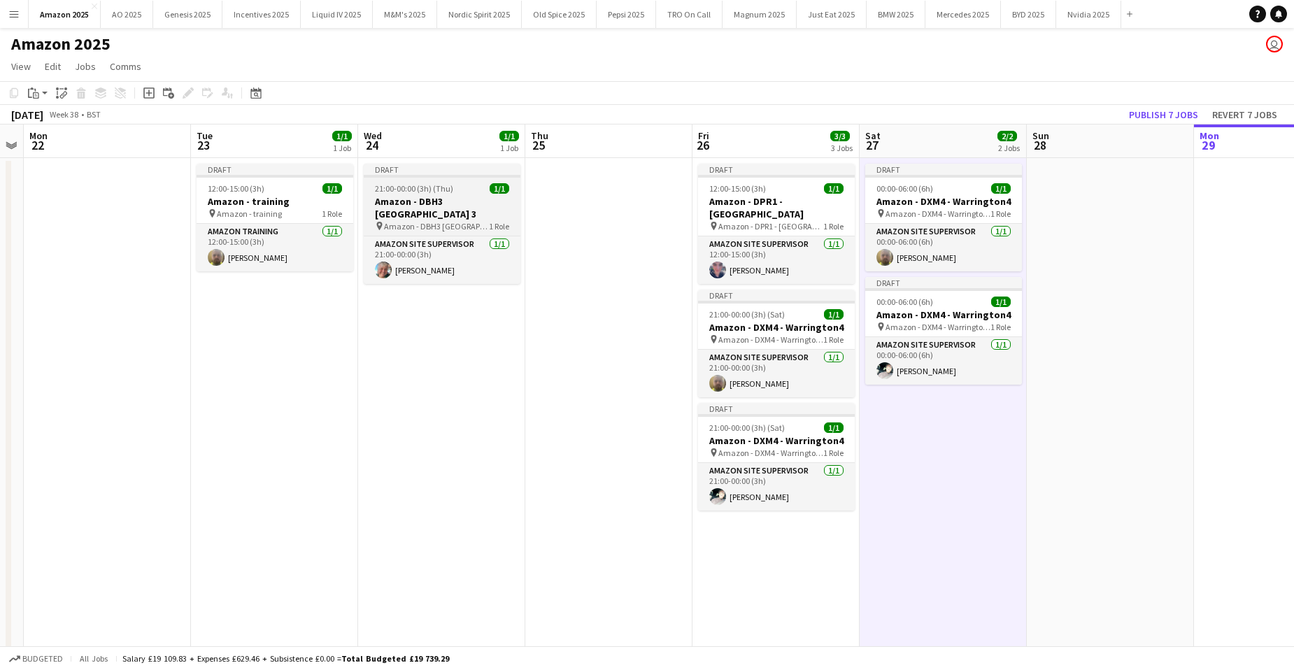
click at [453, 197] on h3 "Amazon - DBH3 Bournemouth 3" at bounding box center [442, 207] width 157 height 25
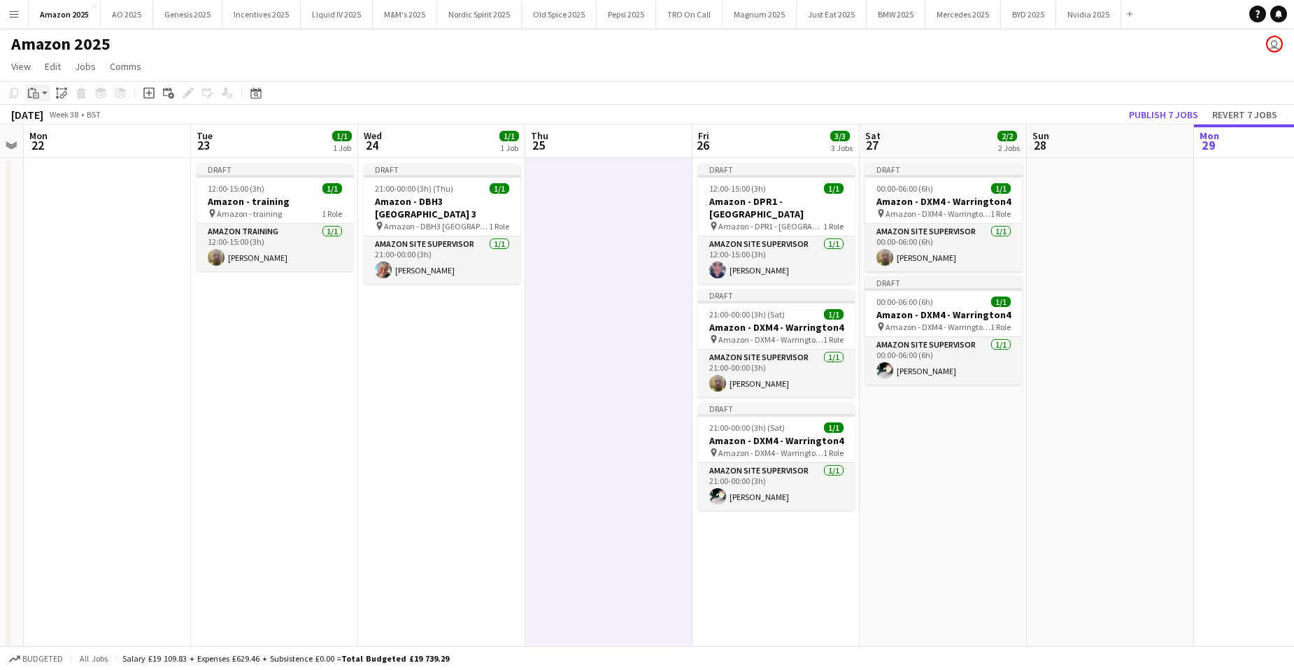
click at [38, 96] on g at bounding box center [33, 92] width 11 height 11
click at [62, 143] on link "Paste with crew Ctrl+Shift+V" at bounding box center [103, 143] width 132 height 13
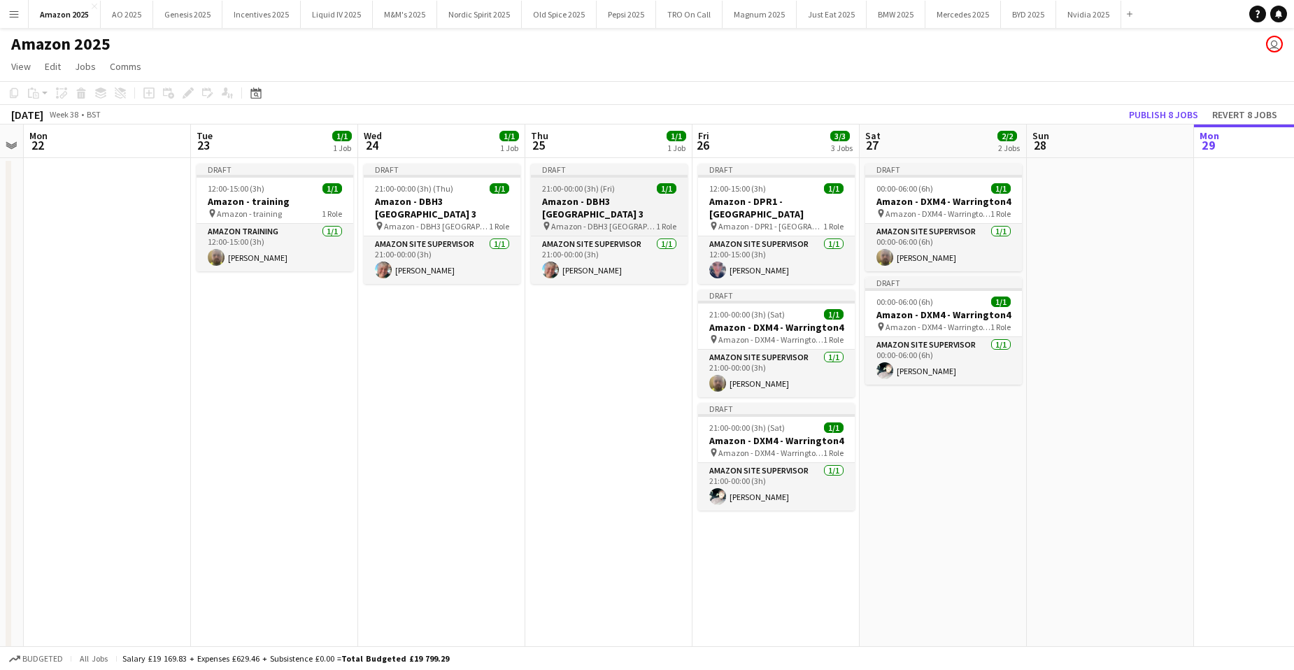
click at [621, 188] on div "21:00-00:00 (3h) (Fri) 1/1" at bounding box center [609, 188] width 157 height 10
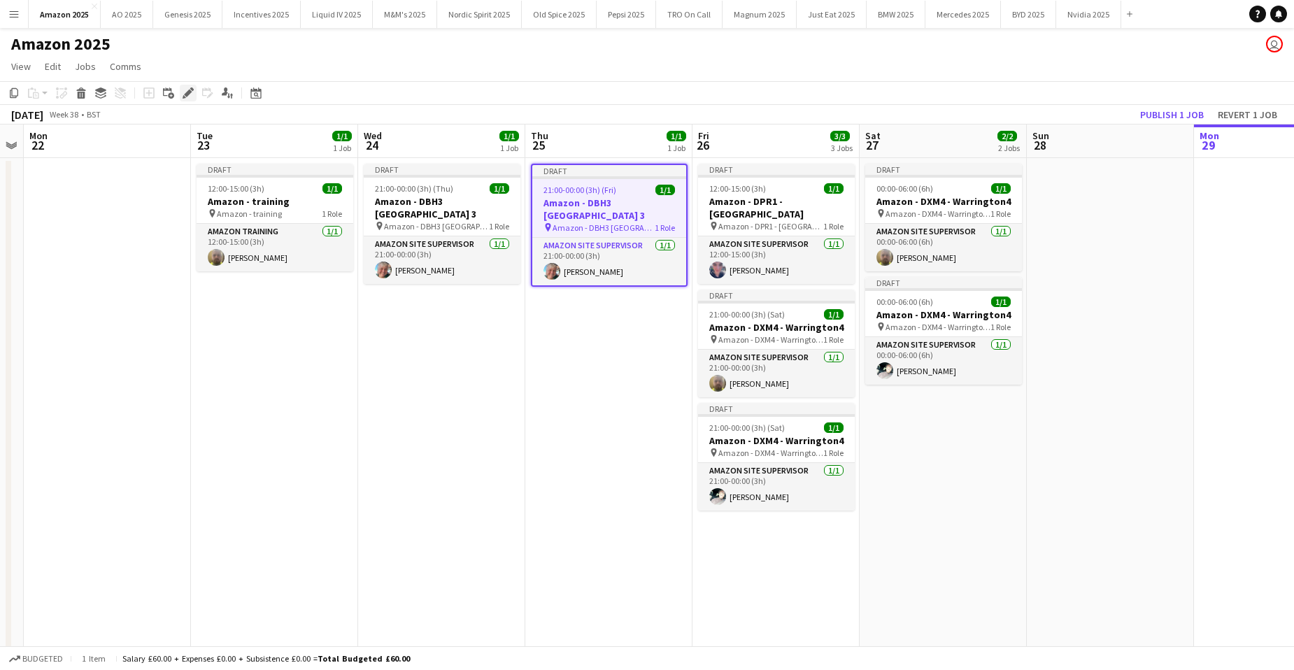
click at [185, 90] on icon "Edit" at bounding box center [188, 92] width 11 height 11
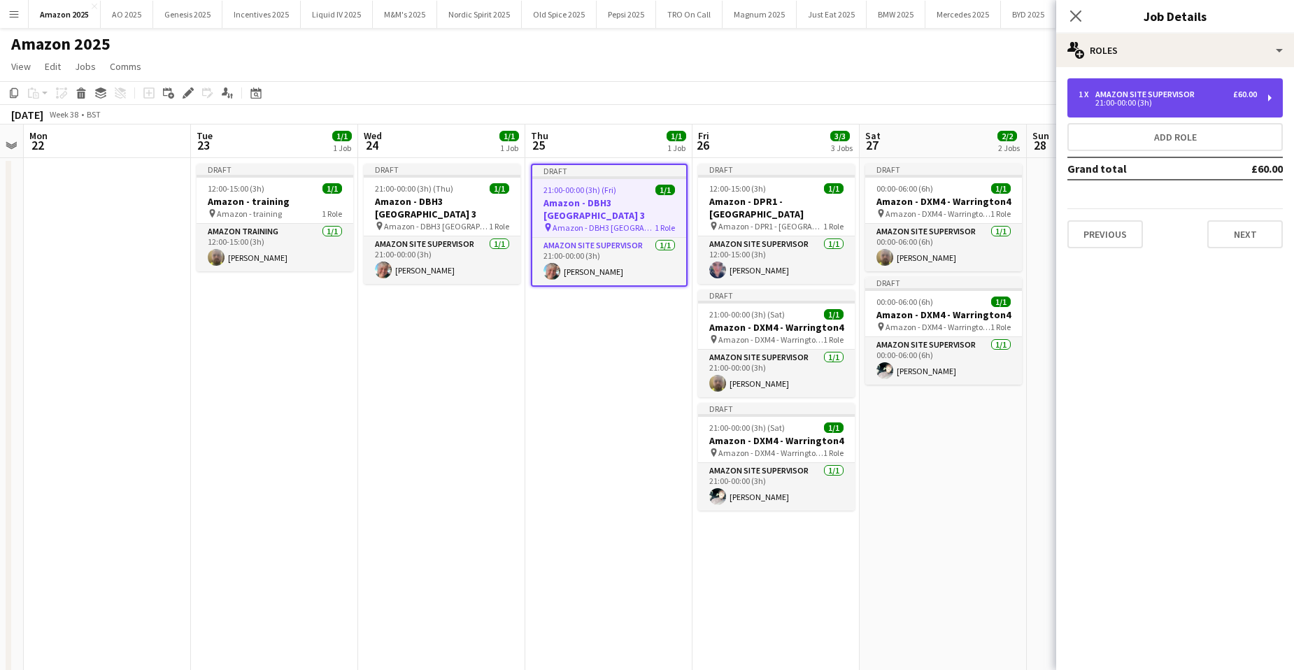
click at [1146, 97] on div "Amazon Site Supervisor" at bounding box center [1148, 95] width 105 height 10
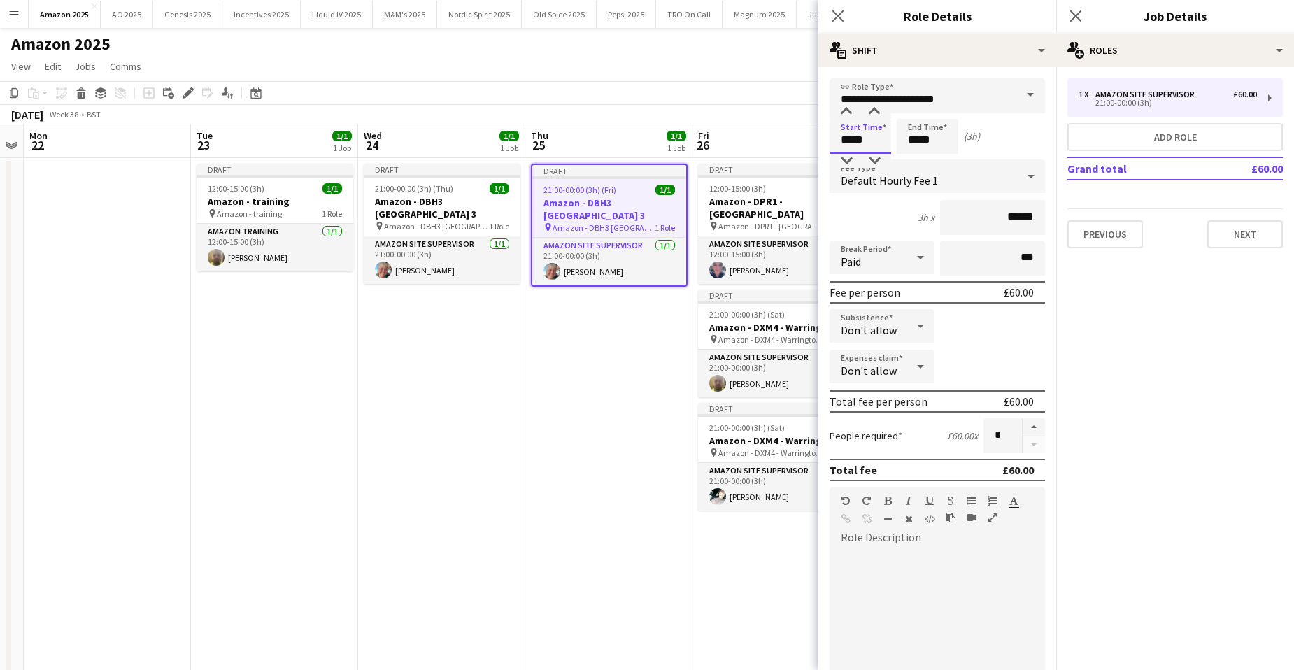
drag, startPoint x: 874, startPoint y: 149, endPoint x: 555, endPoint y: 138, distance: 318.5
type input "*****"
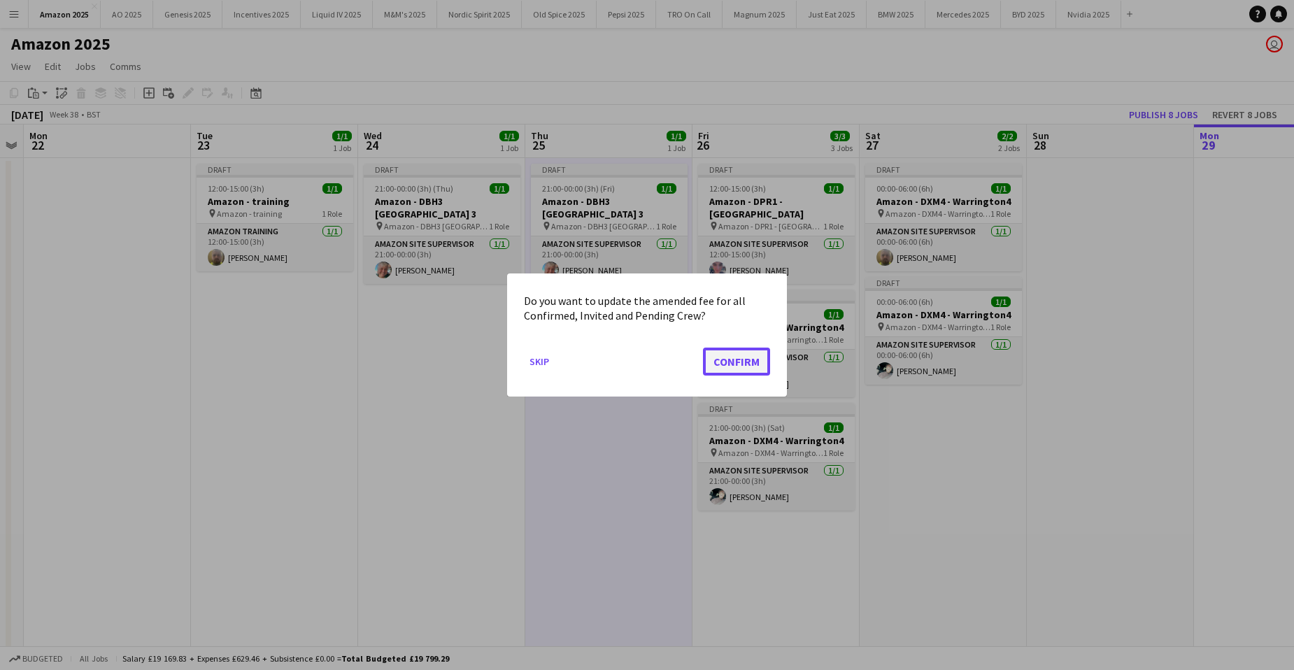
click at [708, 367] on button "Confirm" at bounding box center [736, 362] width 67 height 28
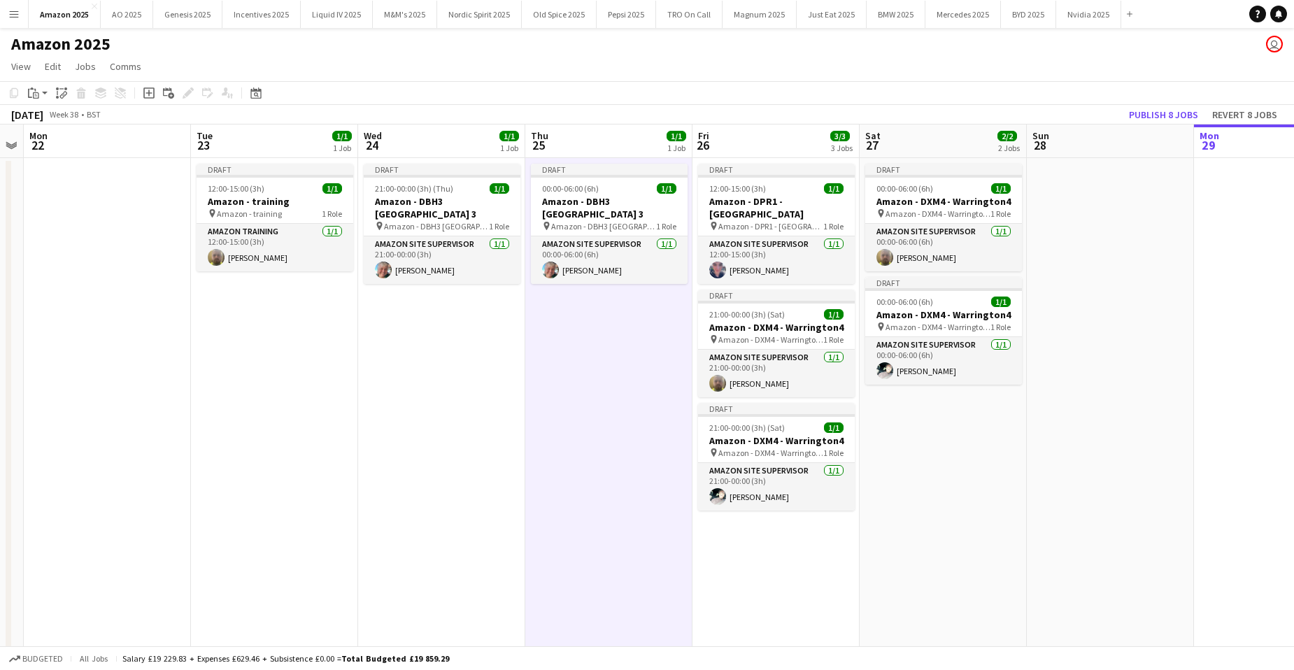
drag, startPoint x: 1261, startPoint y: 271, endPoint x: 1268, endPoint y: 270, distance: 7.0
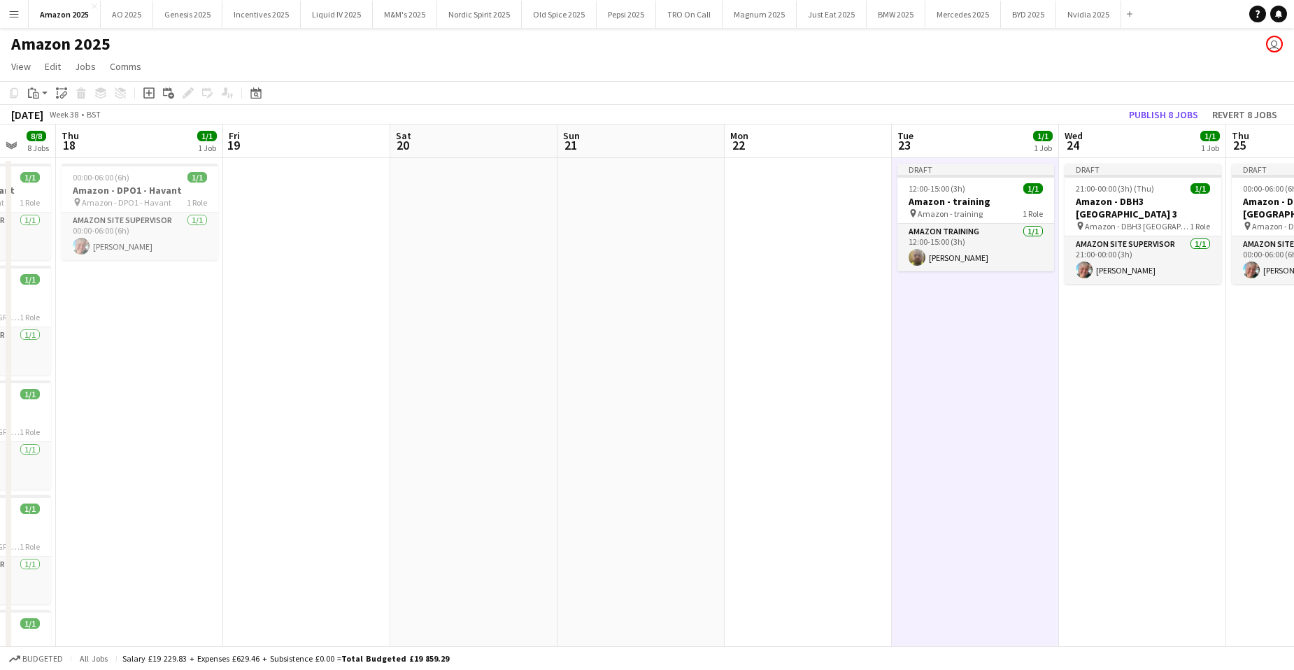
scroll to position [0, 446]
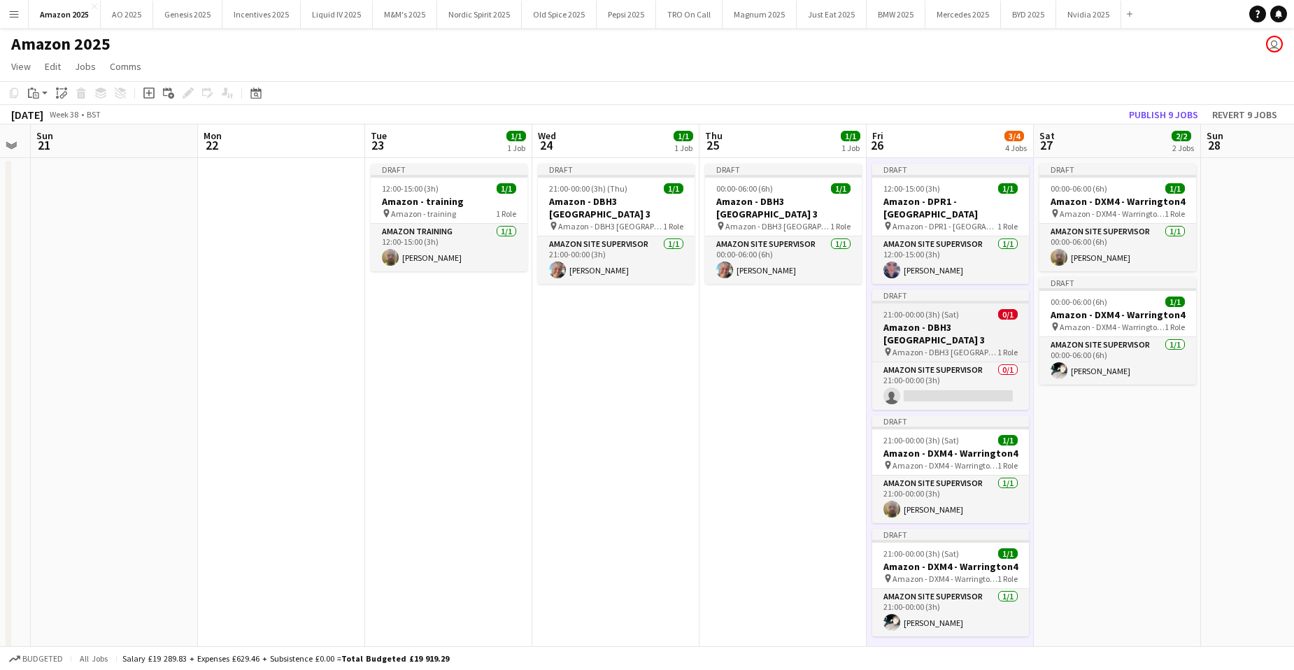
click at [959, 323] on h3 "Amazon - DBH3 Bournemouth 3" at bounding box center [950, 333] width 157 height 25
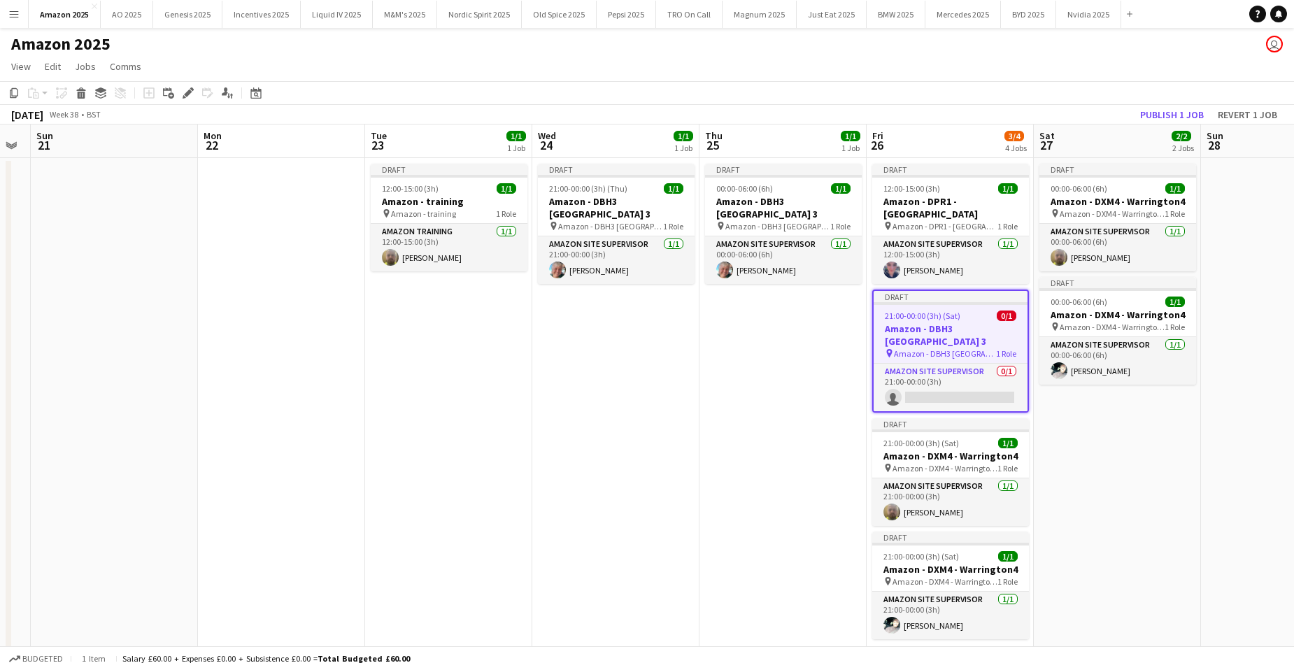
click at [184, 92] on icon "Edit" at bounding box center [188, 92] width 11 height 11
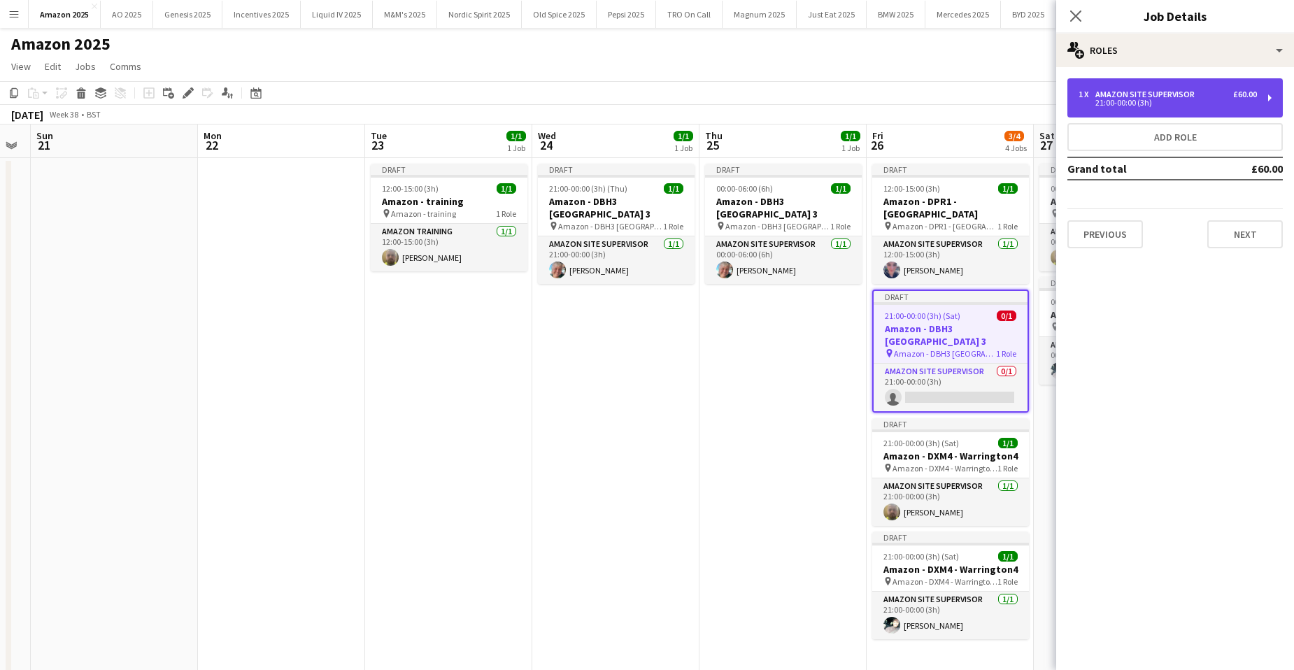
click at [1128, 95] on div "Amazon Site Supervisor" at bounding box center [1148, 95] width 105 height 10
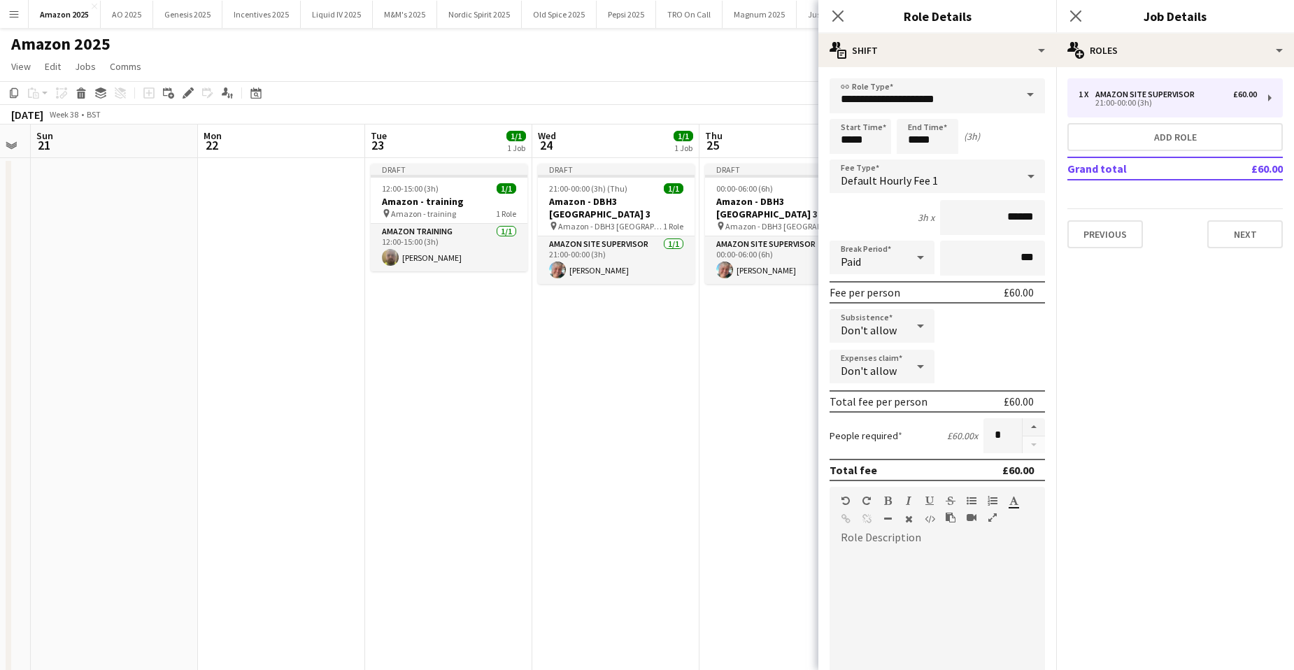
click at [1035, 84] on form "**********" at bounding box center [938, 477] width 238 height 798
click at [1016, 90] on span at bounding box center [1030, 95] width 29 height 34
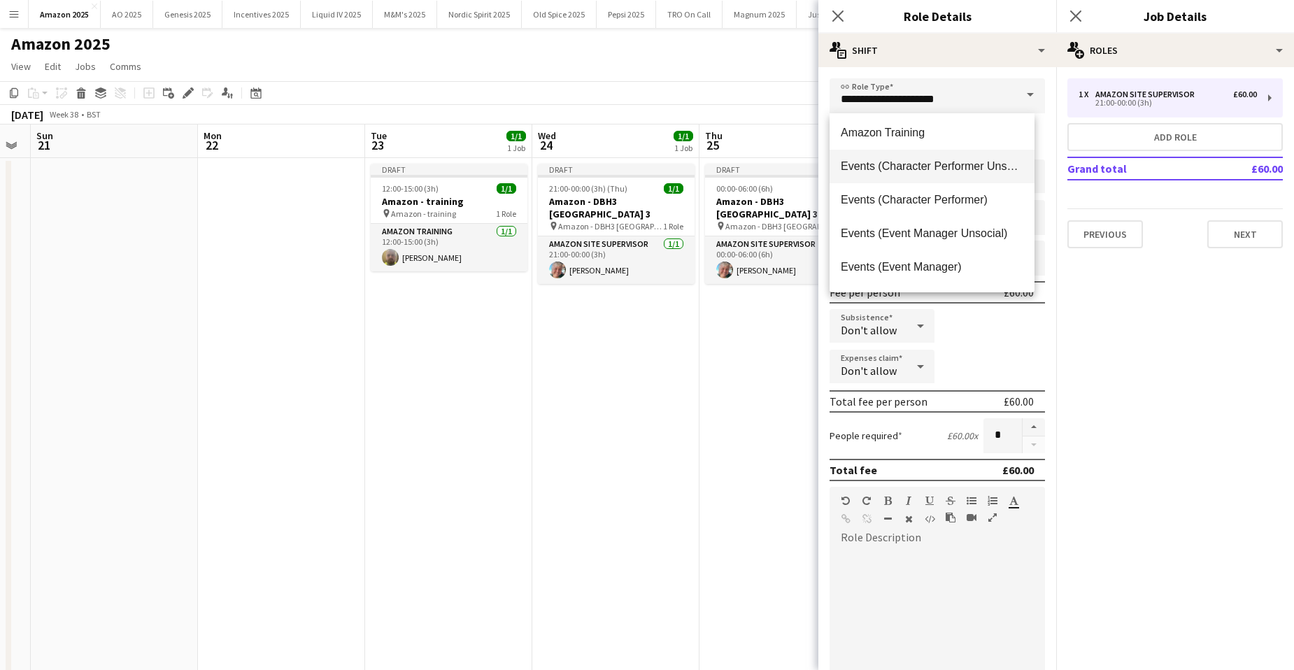
scroll to position [0, 0]
click at [895, 139] on span "Amazon Driver" at bounding box center [932, 135] width 183 height 13
type input "**********"
type input "******"
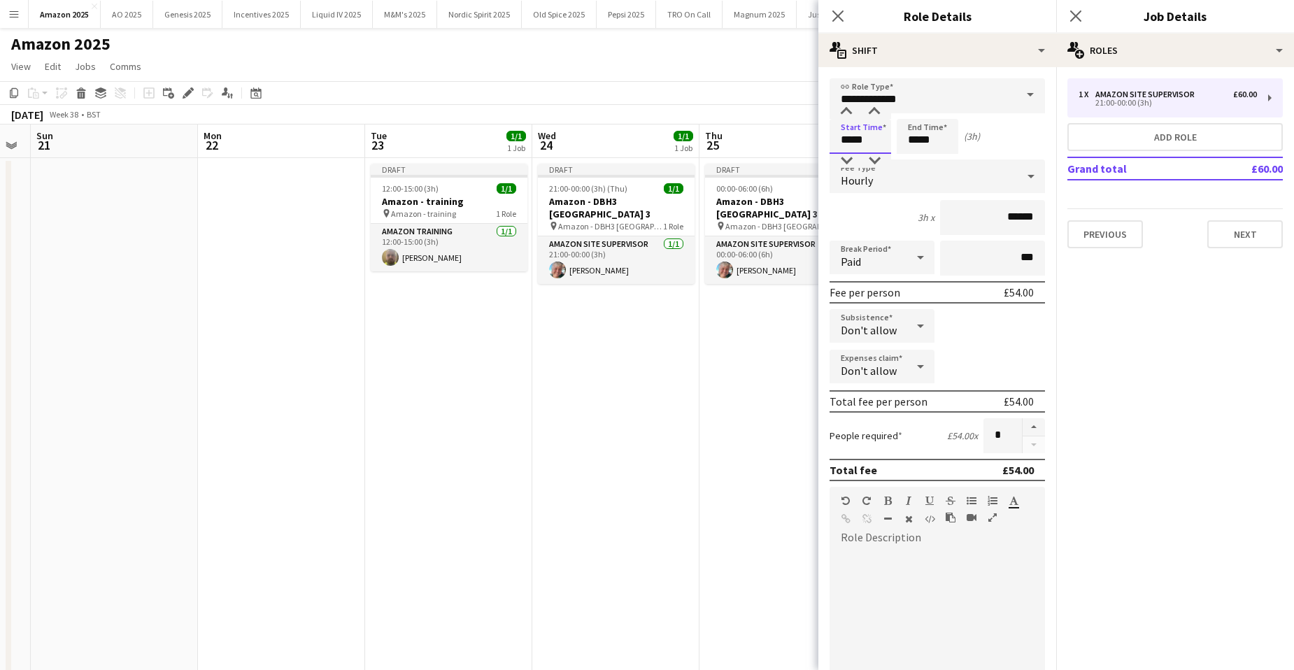
click at [874, 143] on input "*****" at bounding box center [861, 136] width 62 height 35
click at [1251, 257] on div "1 x Amazon Site Supervisor £60.00 21:00-00:00 (3h) Add role Grand total £60.00 …" at bounding box center [1175, 163] width 238 height 192
click at [1248, 243] on button "Next" at bounding box center [1245, 234] width 76 height 28
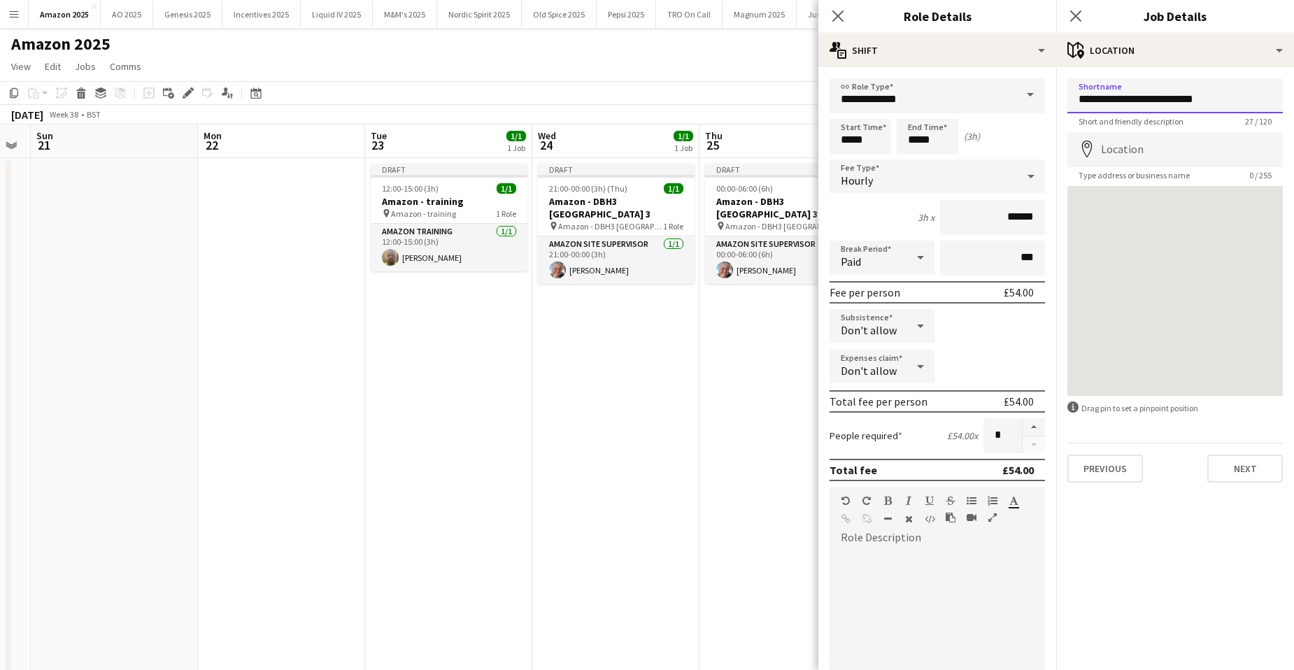
click at [1241, 92] on input "**********" at bounding box center [1175, 95] width 215 height 35
drag, startPoint x: 1131, startPoint y: 103, endPoint x: 1317, endPoint y: 106, distance: 186.1
type input "**********"
drag, startPoint x: 1224, startPoint y: 94, endPoint x: 1071, endPoint y: 98, distance: 152.5
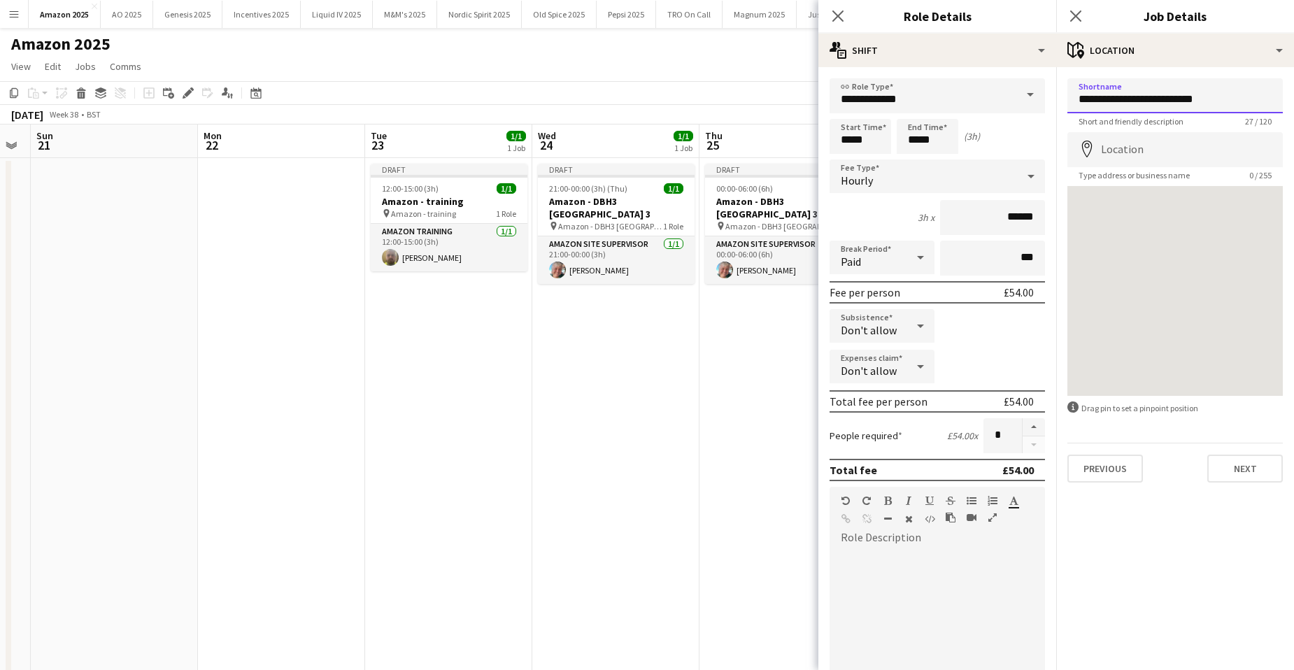
click at [1071, 98] on input "**********" at bounding box center [1175, 95] width 215 height 35
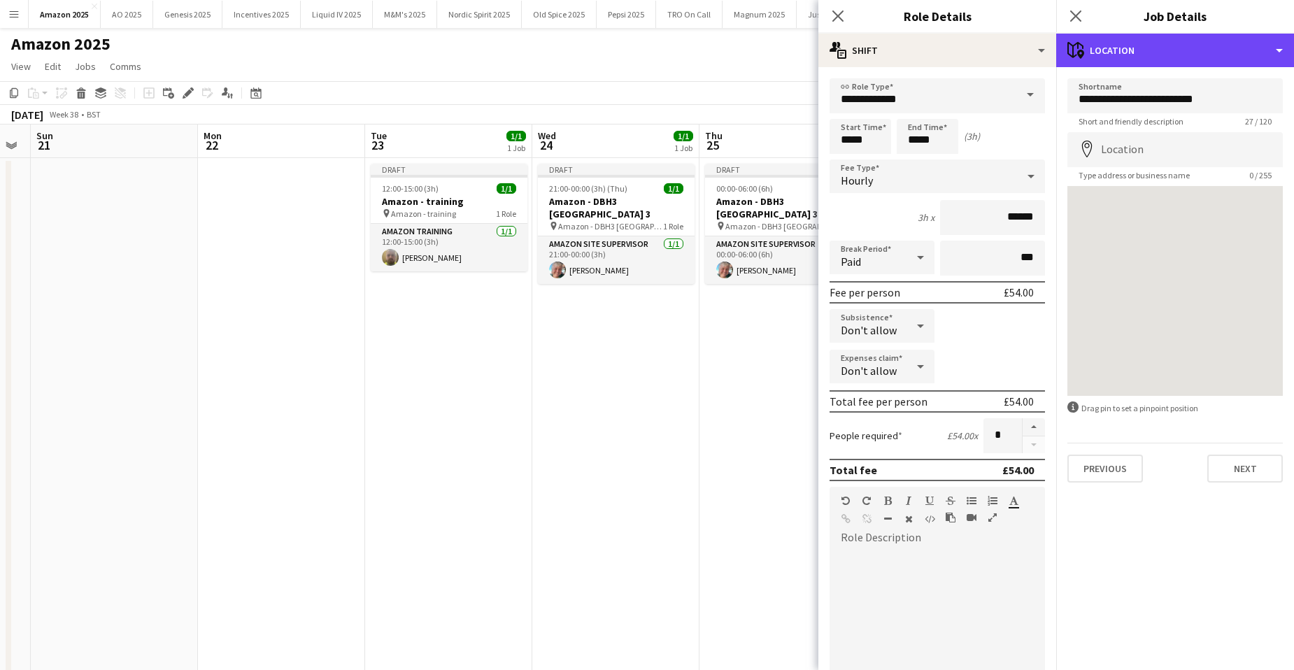
drag, startPoint x: 1227, startPoint y: 46, endPoint x: 1235, endPoint y: 73, distance: 28.3
click at [1228, 47] on div "maps-pin-1 Location" at bounding box center [1175, 51] width 238 height 34
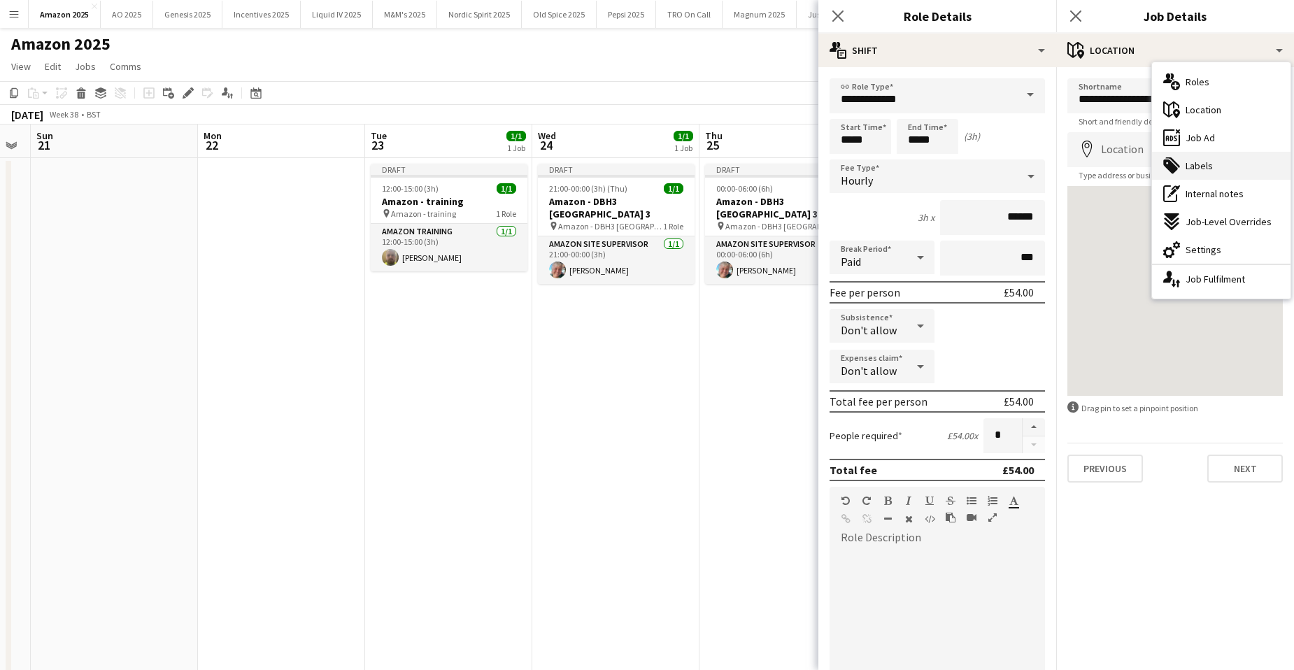
click at [1219, 175] on div "tags-double Labels" at bounding box center [1221, 166] width 139 height 28
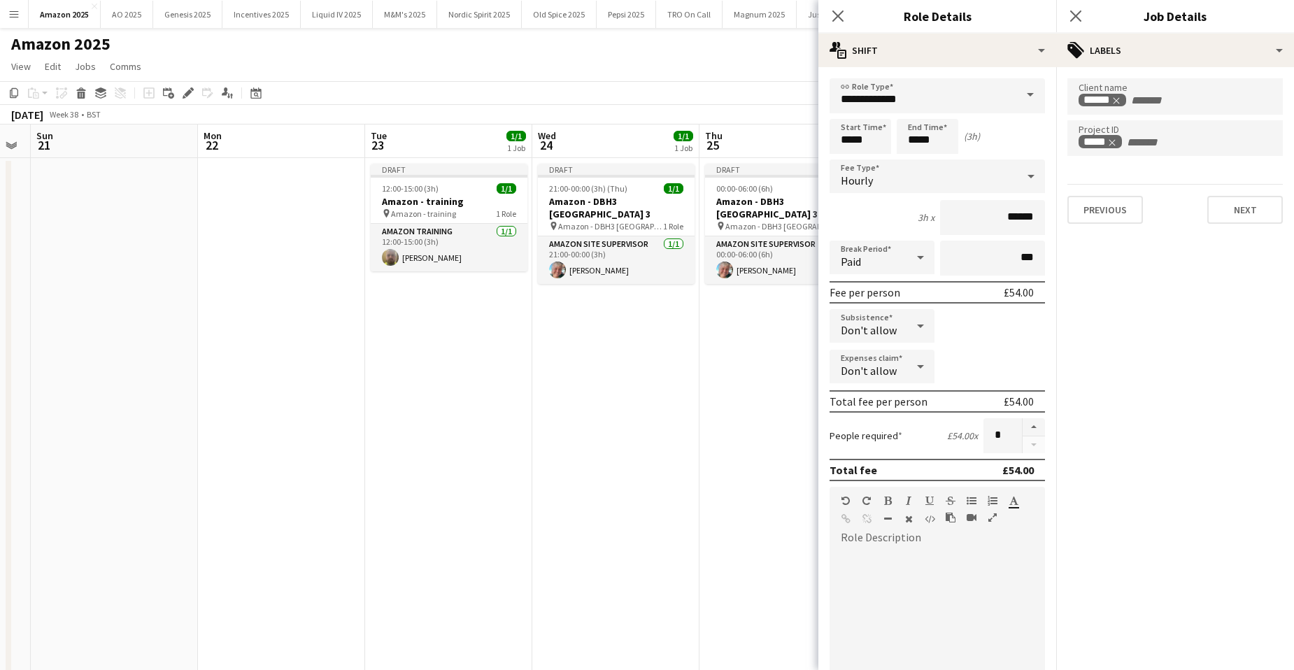
type input "*******"
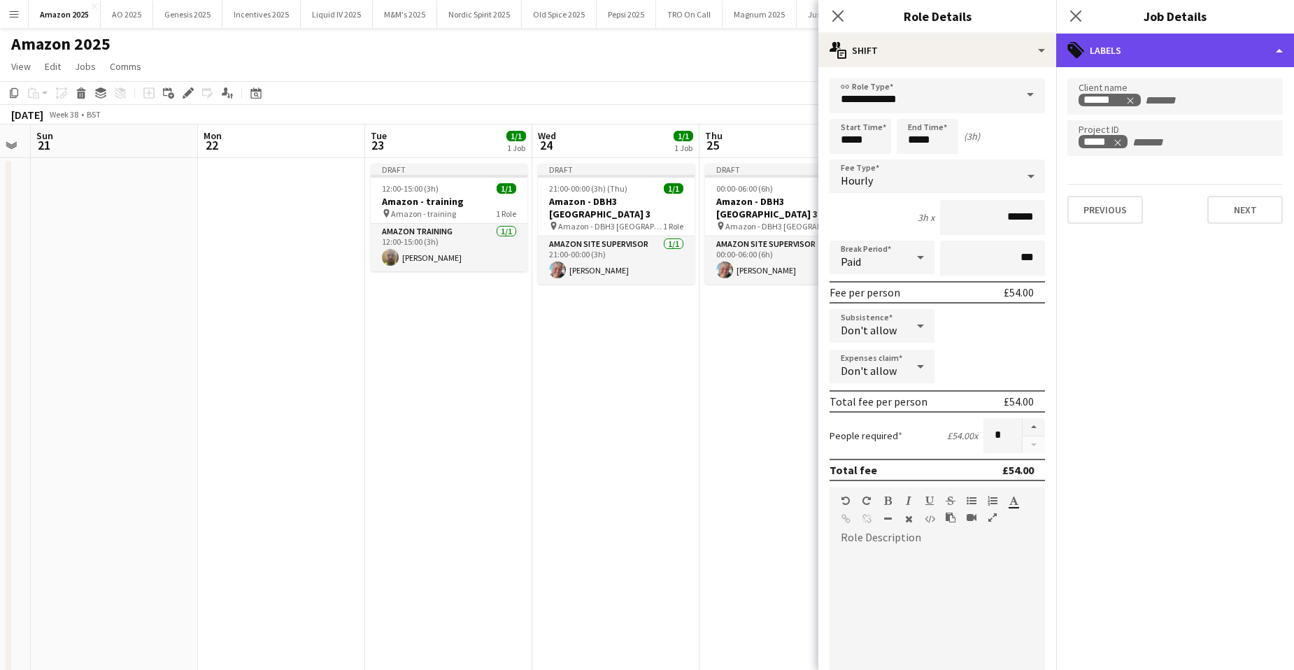
click at [1232, 54] on div "tags-double Labels" at bounding box center [1175, 51] width 238 height 34
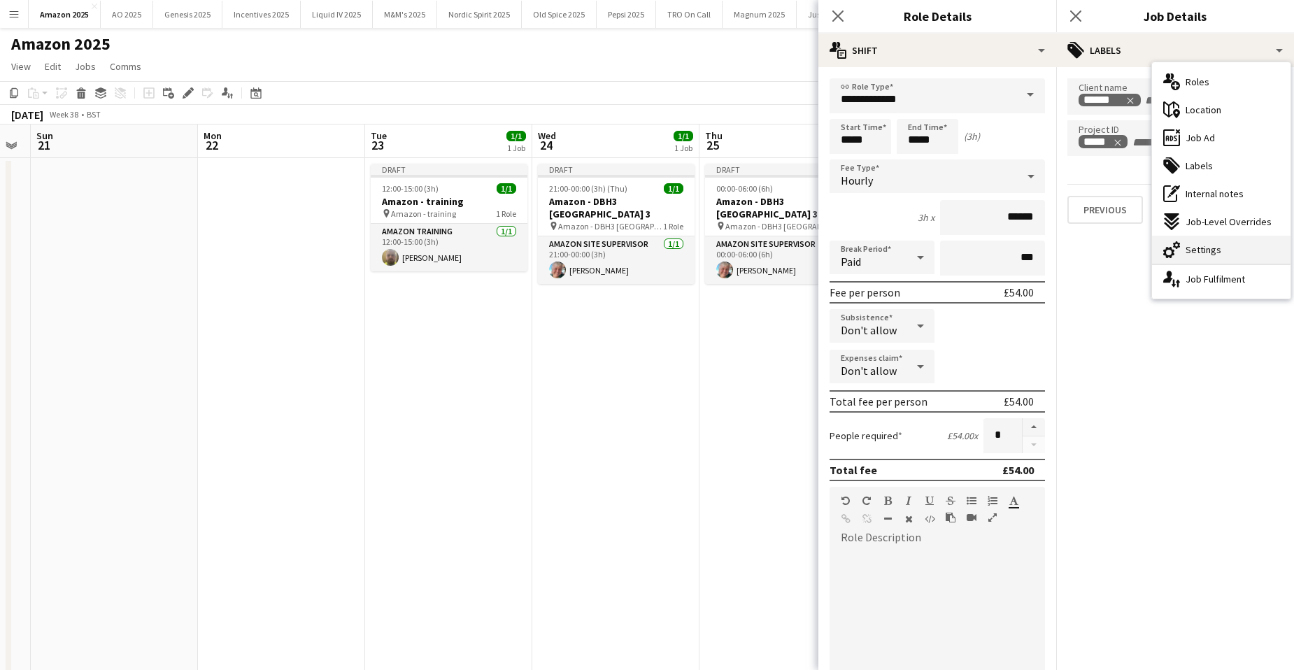
click at [1233, 243] on div "cog-double-3 Settings" at bounding box center [1221, 250] width 139 height 28
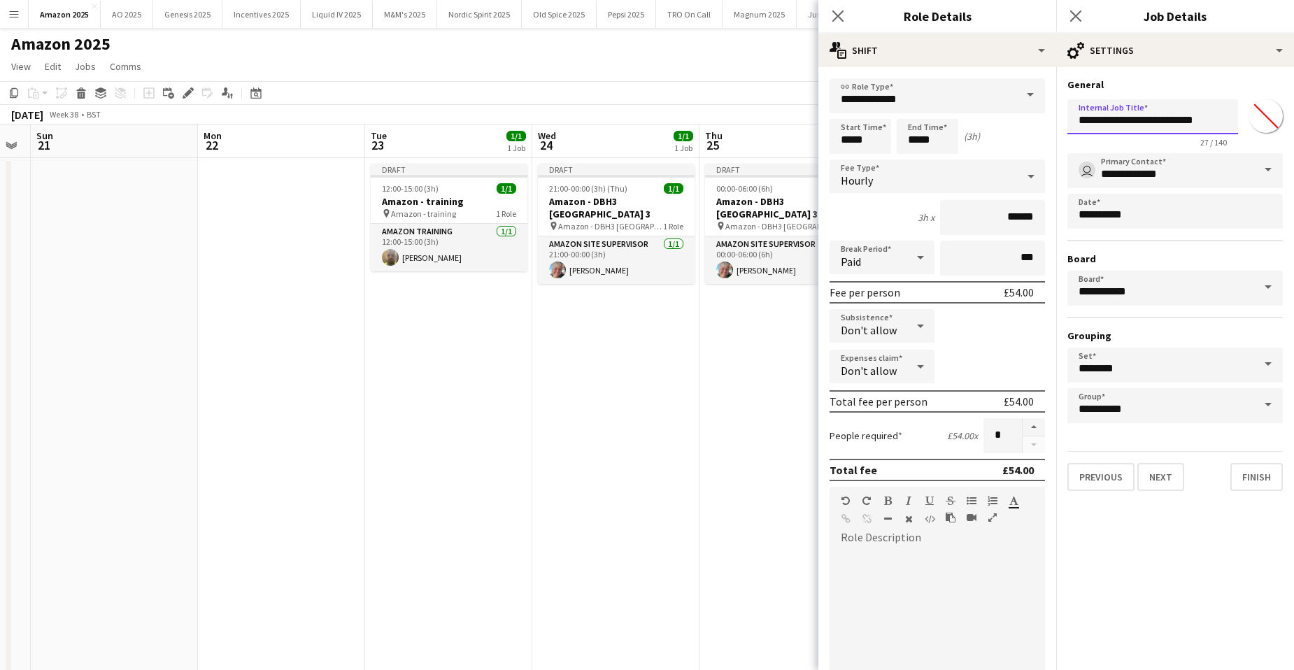
drag, startPoint x: 1076, startPoint y: 120, endPoint x: 1238, endPoint y: 124, distance: 162.3
click at [1238, 124] on div "**********" at bounding box center [1175, 121] width 215 height 54
paste input "text"
type input "**********"
click at [1274, 480] on button "Finish" at bounding box center [1257, 477] width 52 height 28
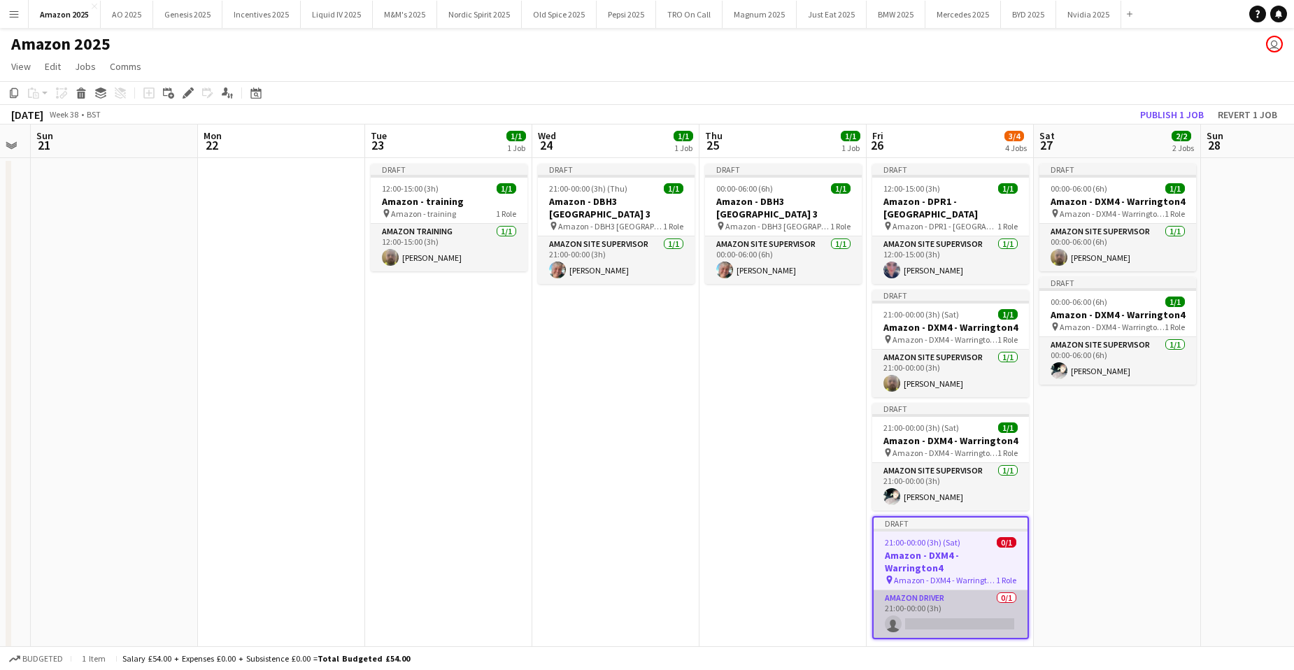
click at [972, 600] on app-card-role "Amazon Driver 0/1 21:00-00:00 (3h) single-neutral-actions" at bounding box center [951, 614] width 154 height 48
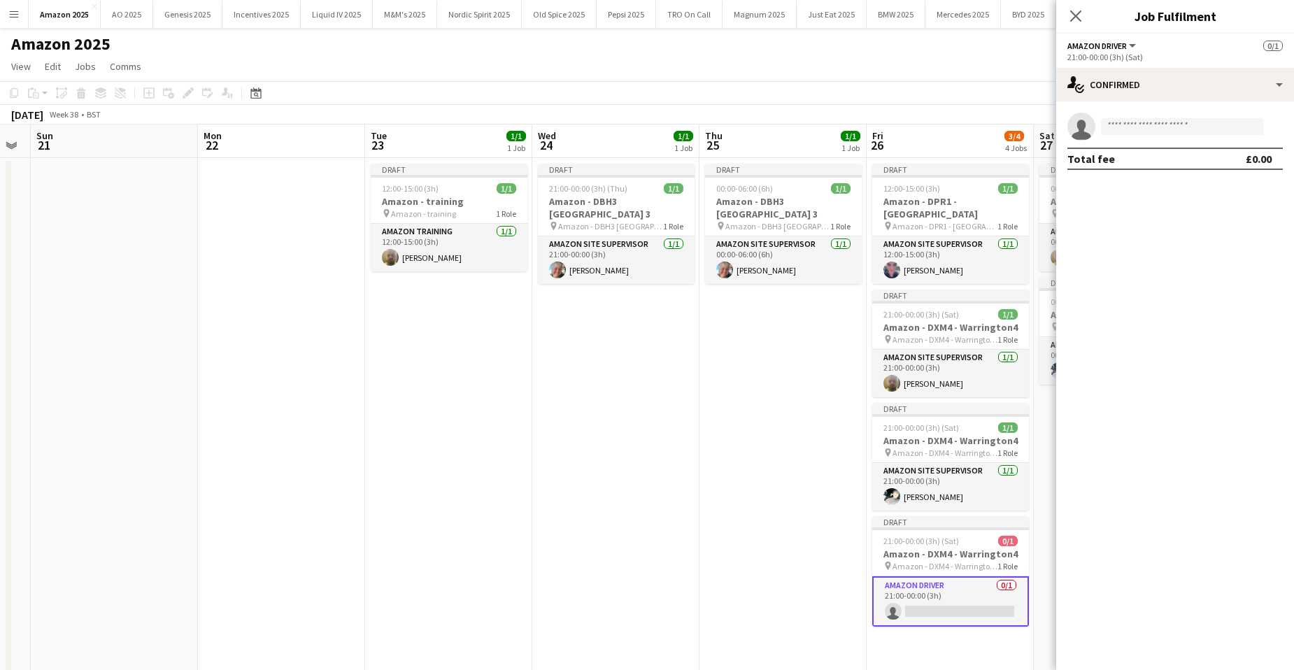
click at [1148, 136] on app-invite-slot "single-neutral-actions" at bounding box center [1175, 127] width 238 height 28
click at [1145, 129] on input at bounding box center [1182, 126] width 162 height 17
type input "*"
type input "**********"
click at [1158, 164] on span "+447718550592" at bounding box center [1182, 169] width 140 height 11
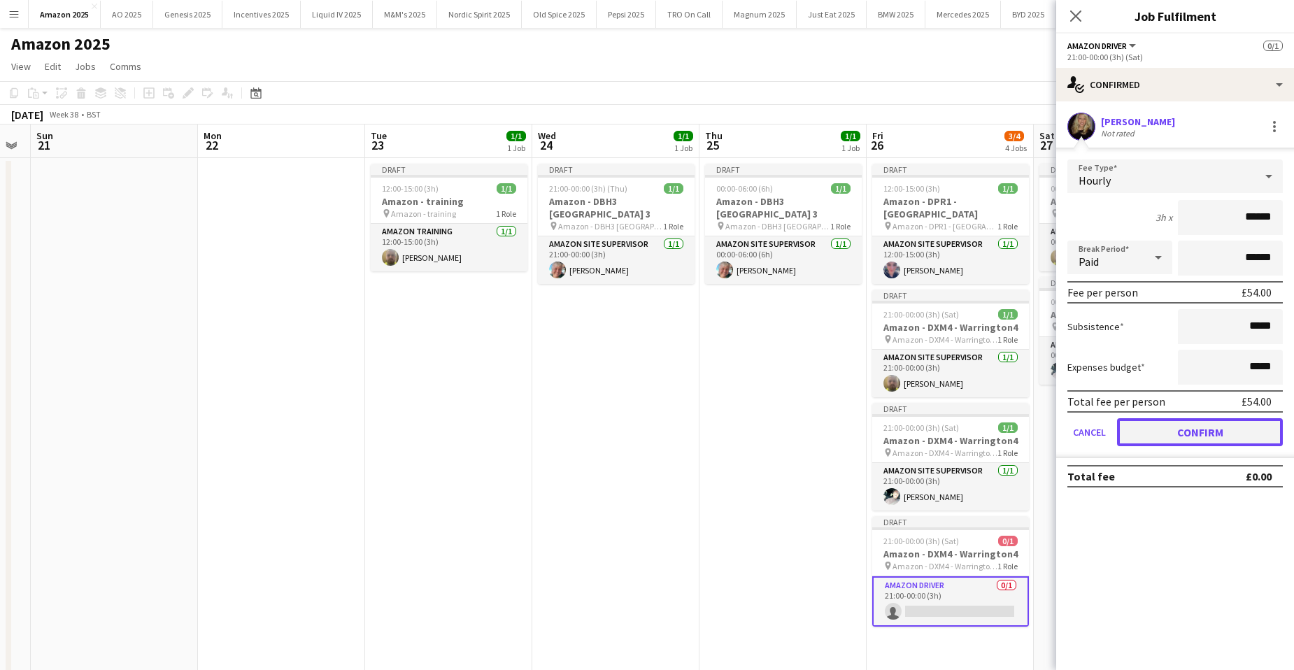
click at [1224, 437] on button "Confirm" at bounding box center [1200, 432] width 166 height 28
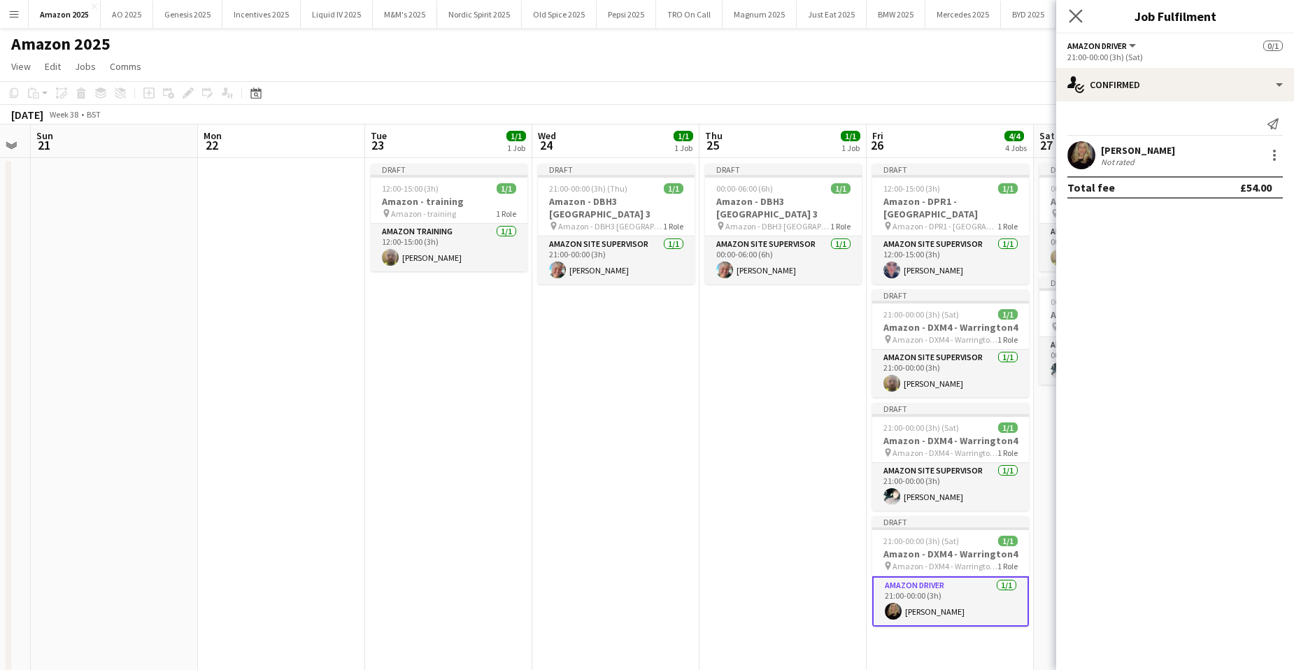
click at [1077, 8] on app-icon "Close pop-in" at bounding box center [1076, 16] width 20 height 20
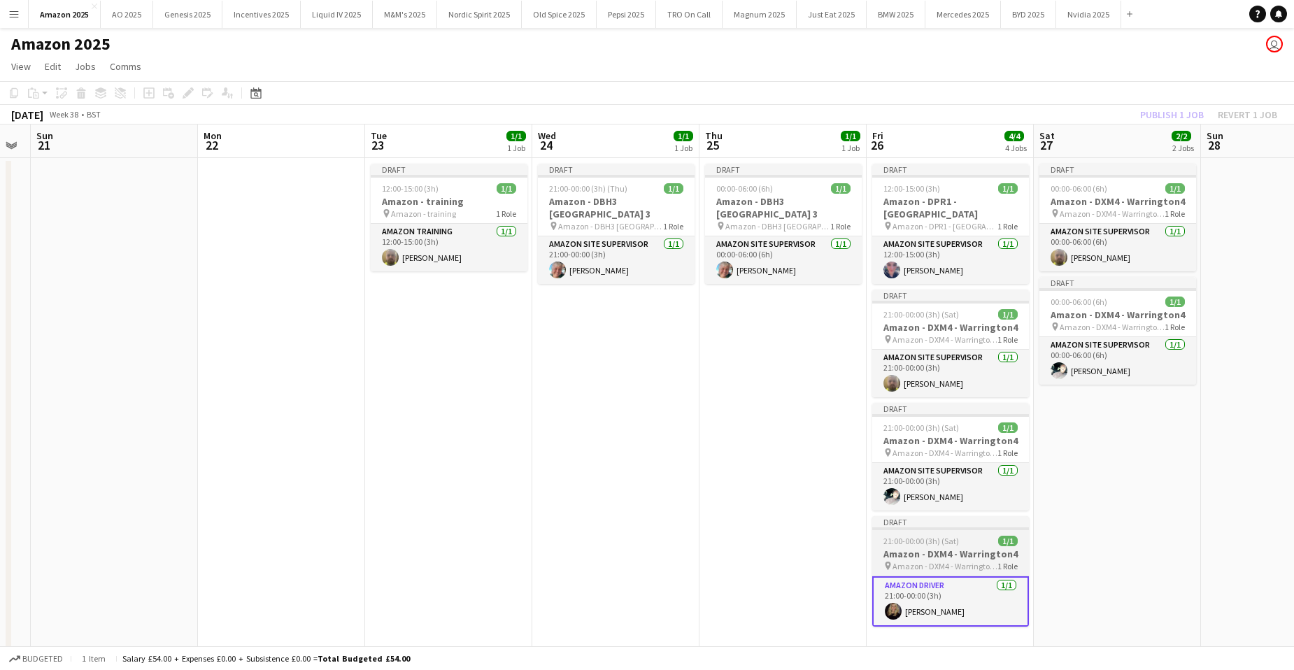
click at [963, 536] on div "21:00-00:00 (3h) (Sat) 1/1" at bounding box center [950, 541] width 157 height 10
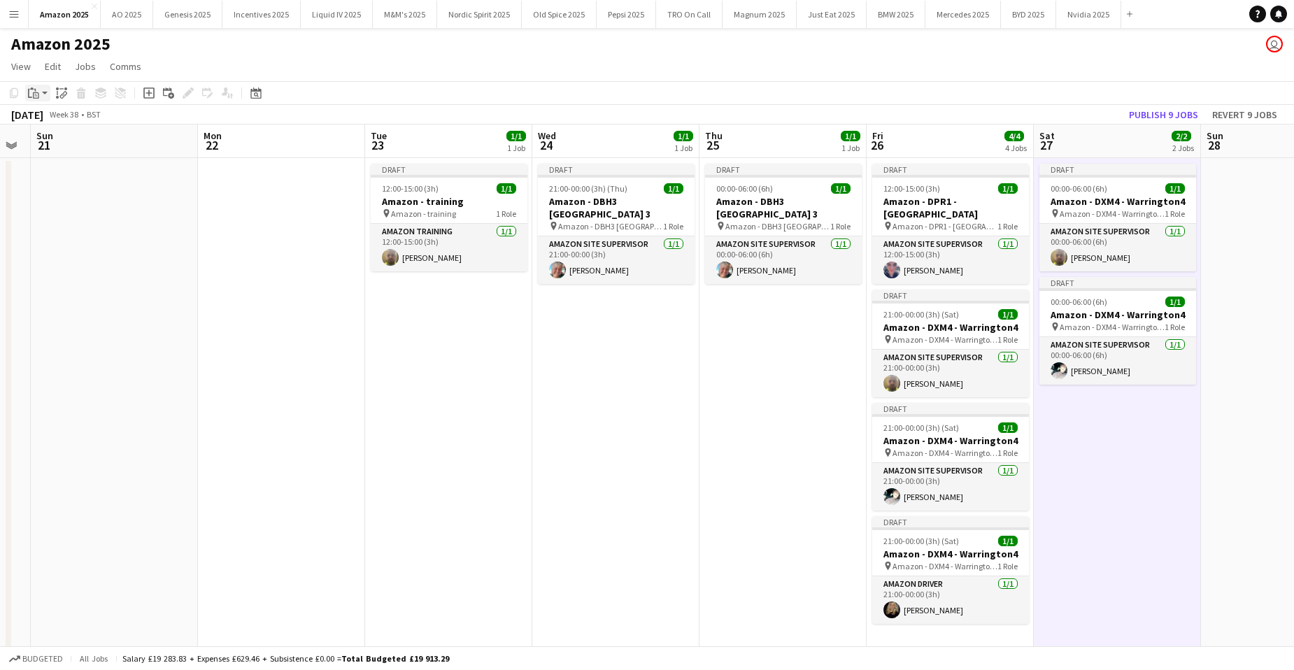
click at [34, 88] on icon "Paste" at bounding box center [33, 92] width 11 height 11
click at [57, 144] on link "Paste with crew Ctrl+Shift+V" at bounding box center [103, 143] width 132 height 13
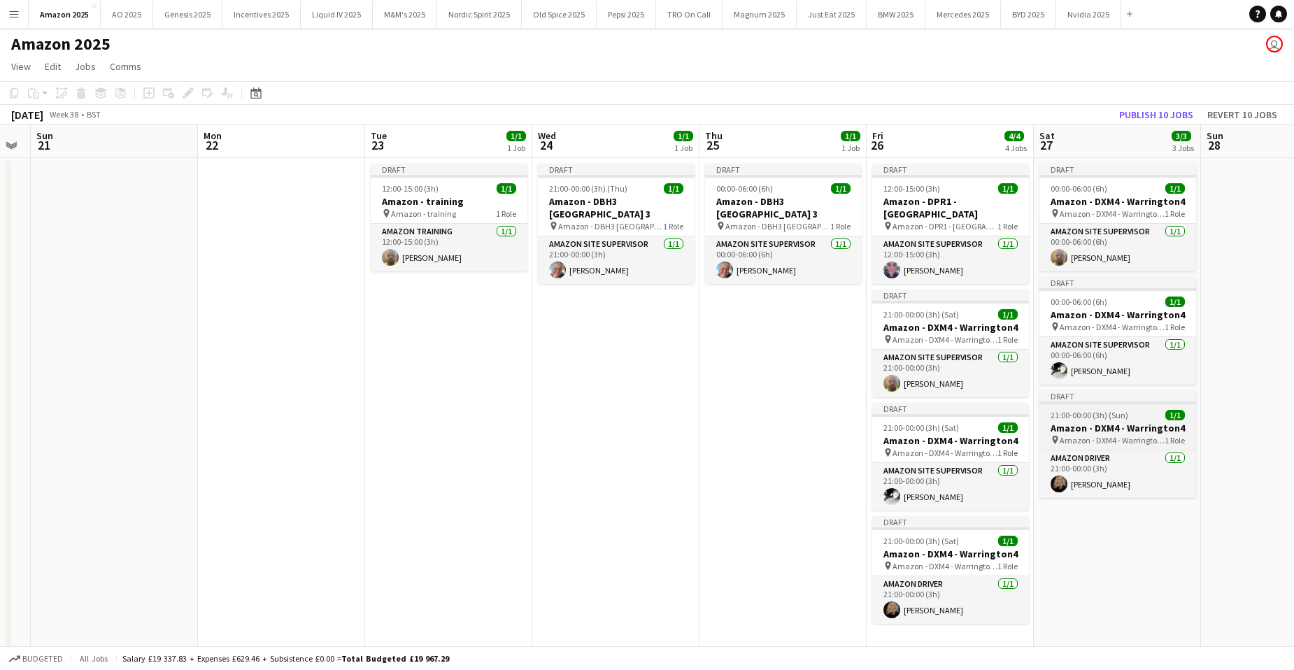
click at [1157, 423] on h3 "Amazon - DXM4 - Warrington4" at bounding box center [1118, 428] width 157 height 13
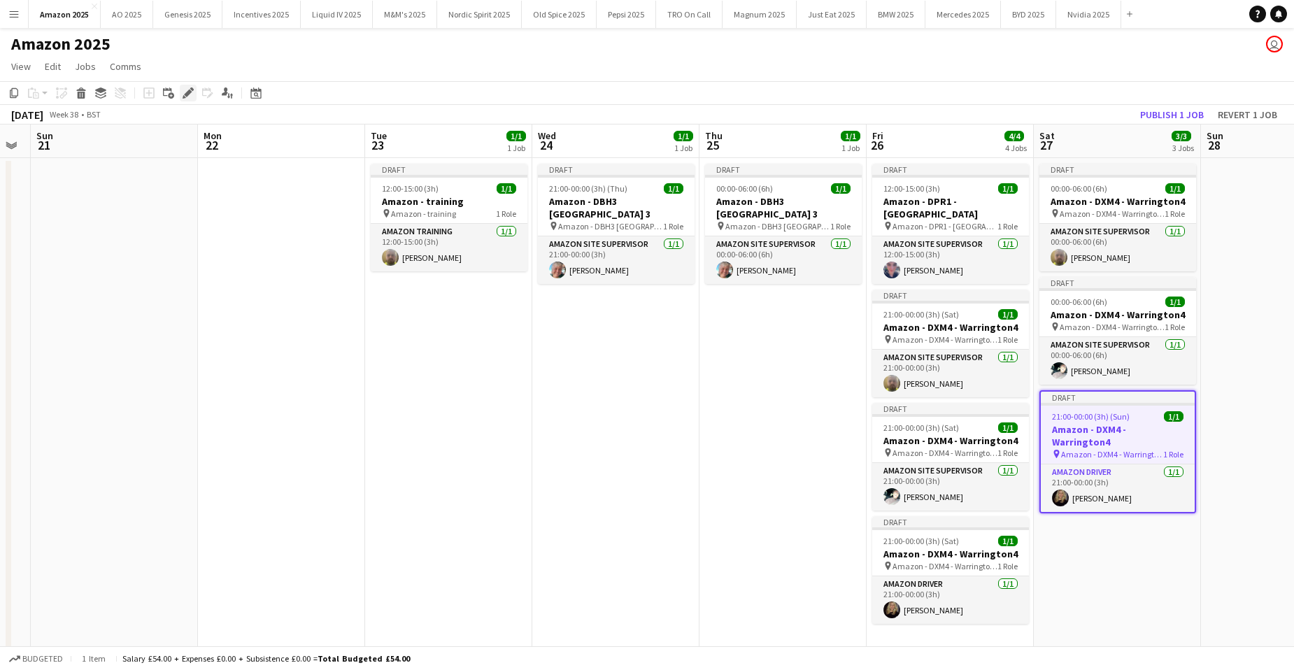
click at [187, 94] on icon at bounding box center [188, 94] width 8 height 8
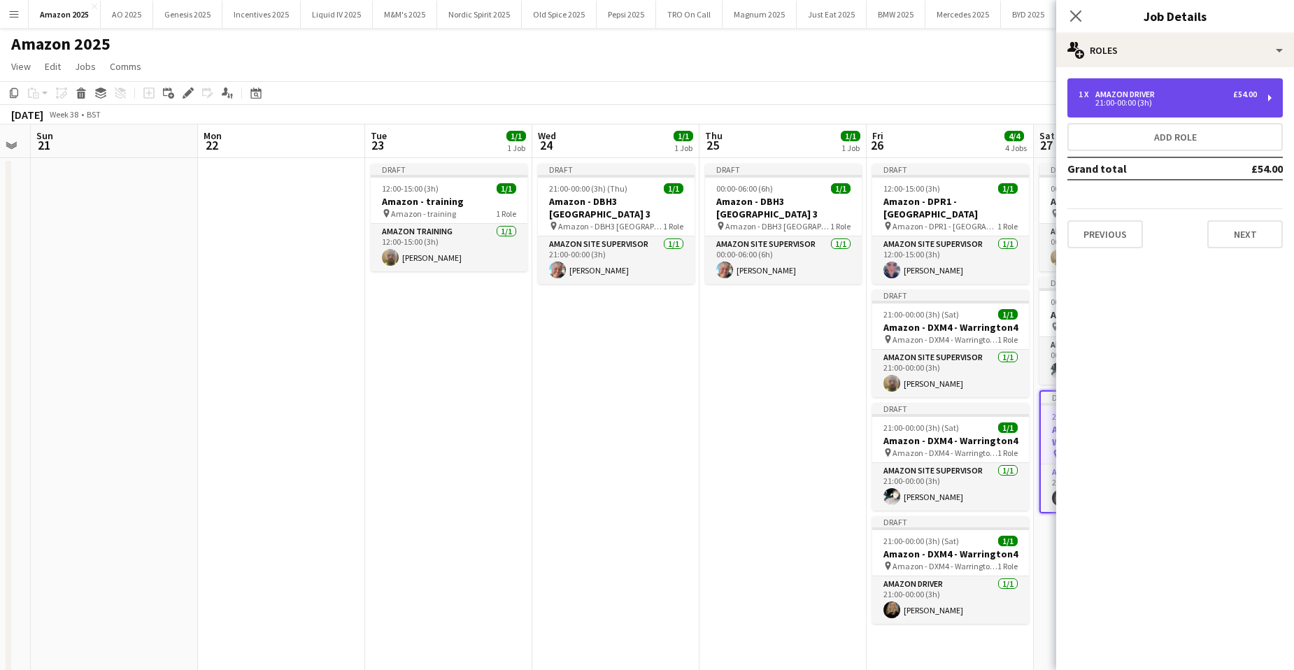
click at [1170, 100] on div "21:00-00:00 (3h)" at bounding box center [1168, 102] width 178 height 7
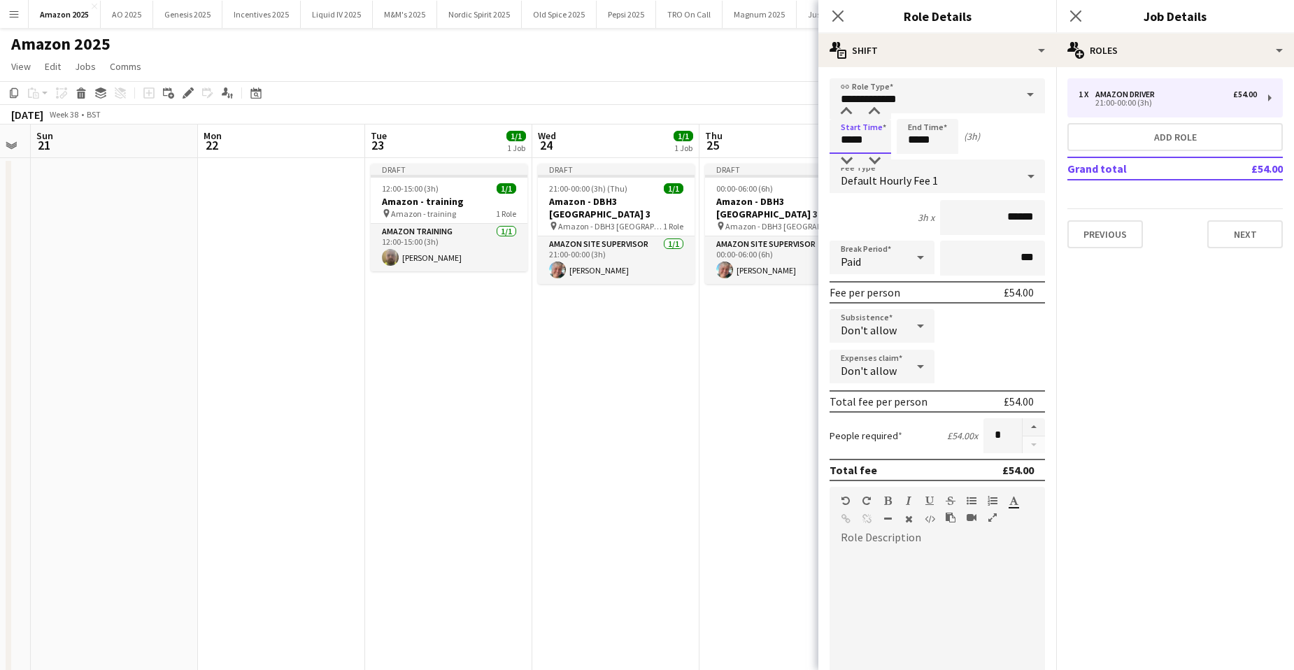
drag, startPoint x: 869, startPoint y: 143, endPoint x: 656, endPoint y: 151, distance: 213.5
type input "*****"
click at [1076, 13] on icon "Close pop-in" at bounding box center [1075, 15] width 13 height 13
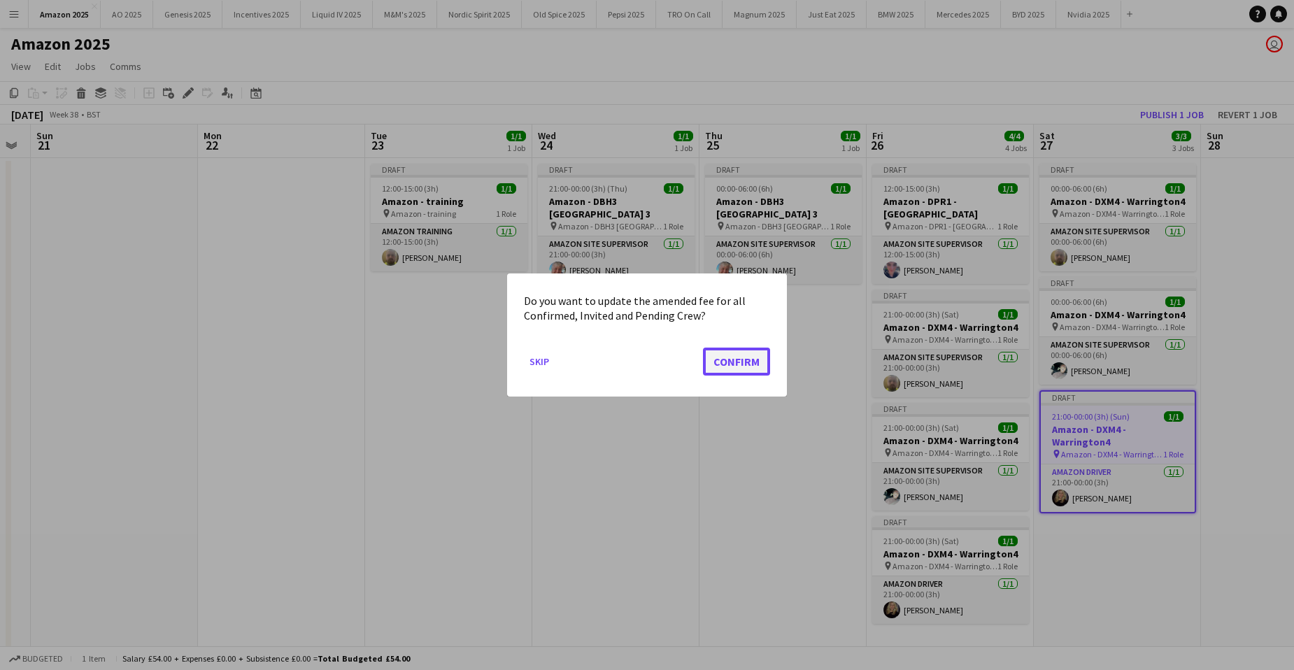
click at [731, 371] on button "Confirm" at bounding box center [736, 362] width 67 height 28
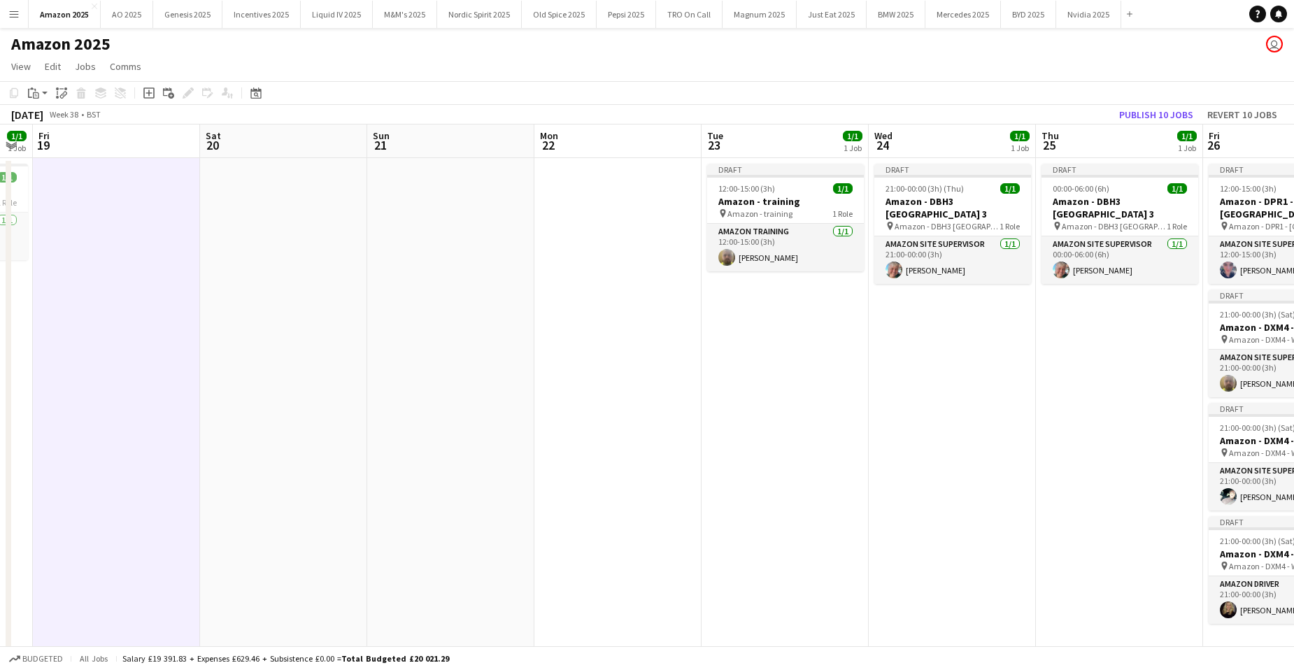
scroll to position [0, 497]
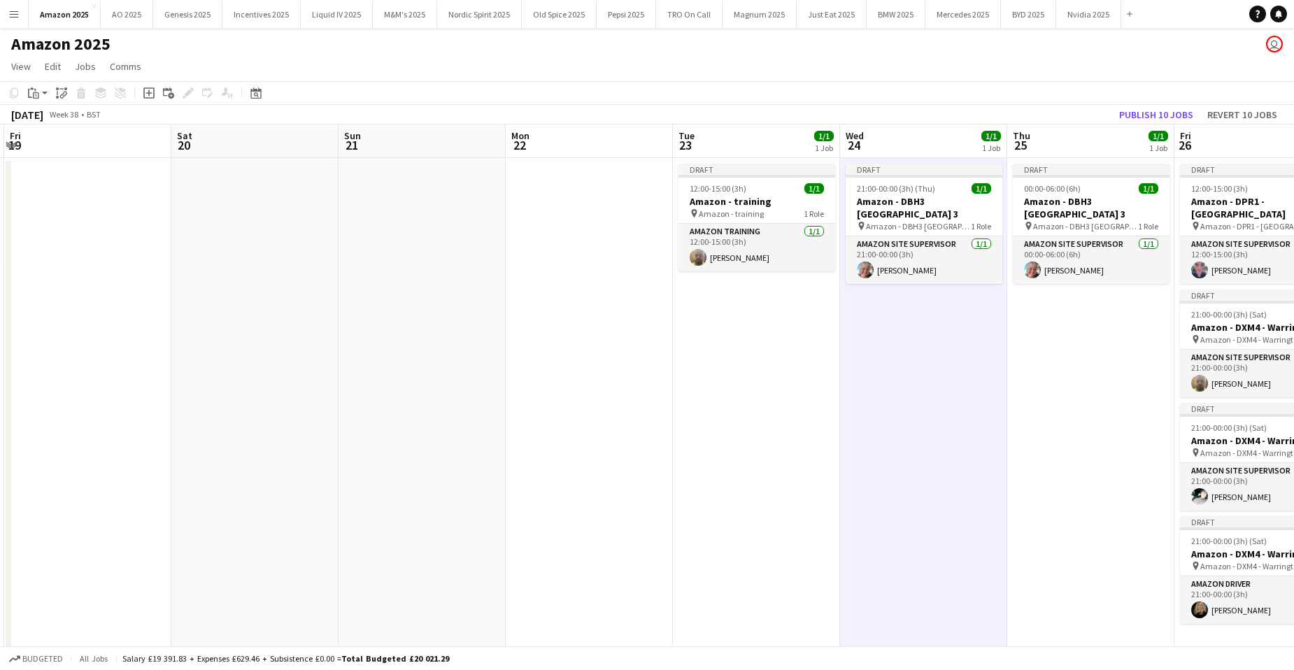
scroll to position [0, 496]
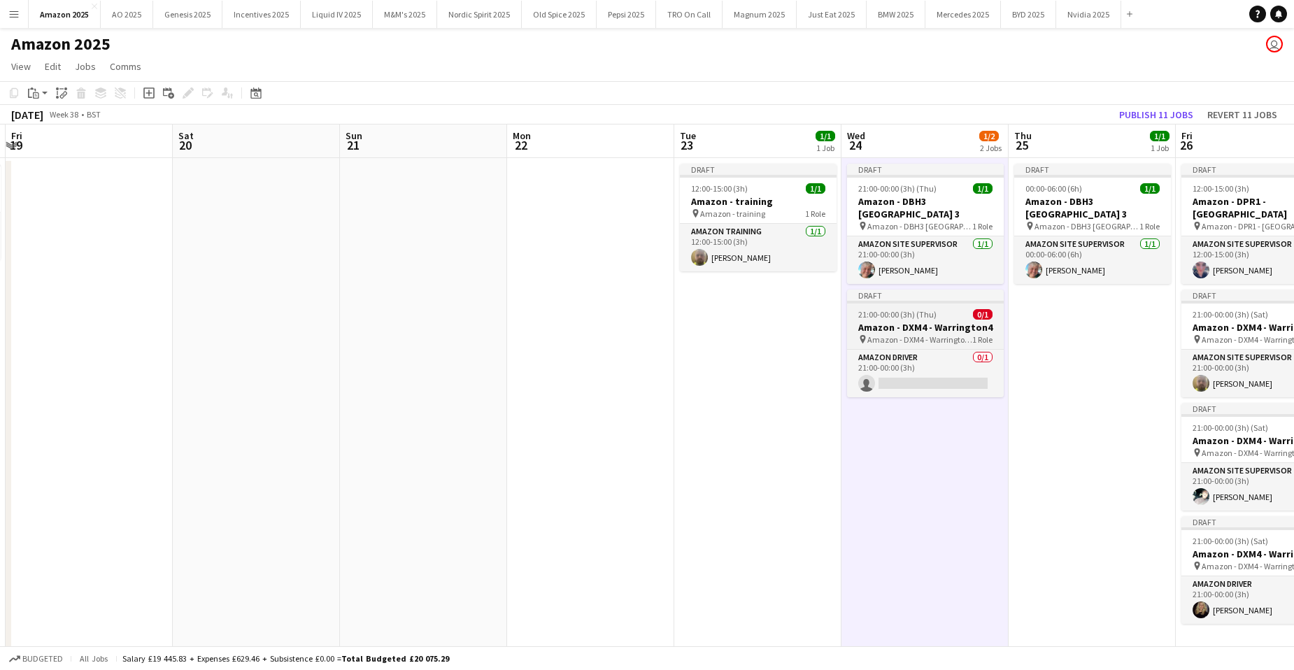
click at [888, 305] on app-job-card "Draft 21:00-00:00 (3h) (Thu) 0/1 Amazon - DXM4 - Warrington4 pin Amazon - DXM4 …" at bounding box center [925, 344] width 157 height 108
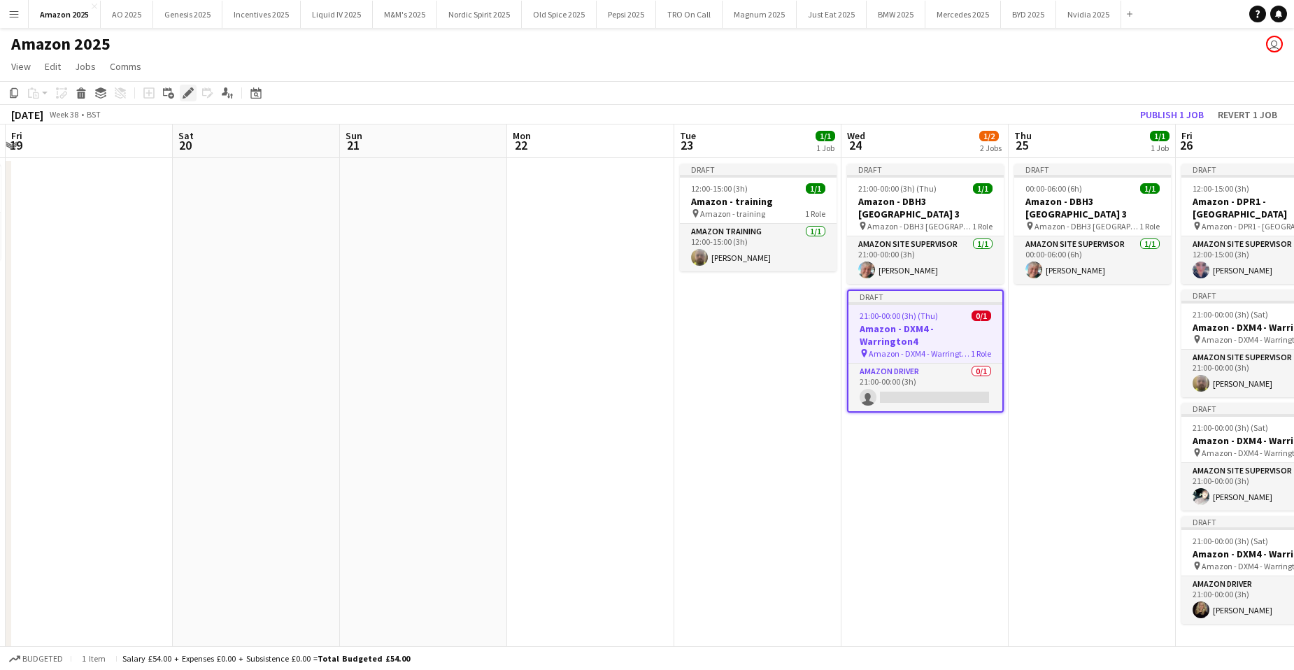
click at [194, 92] on div "Edit" at bounding box center [188, 93] width 17 height 17
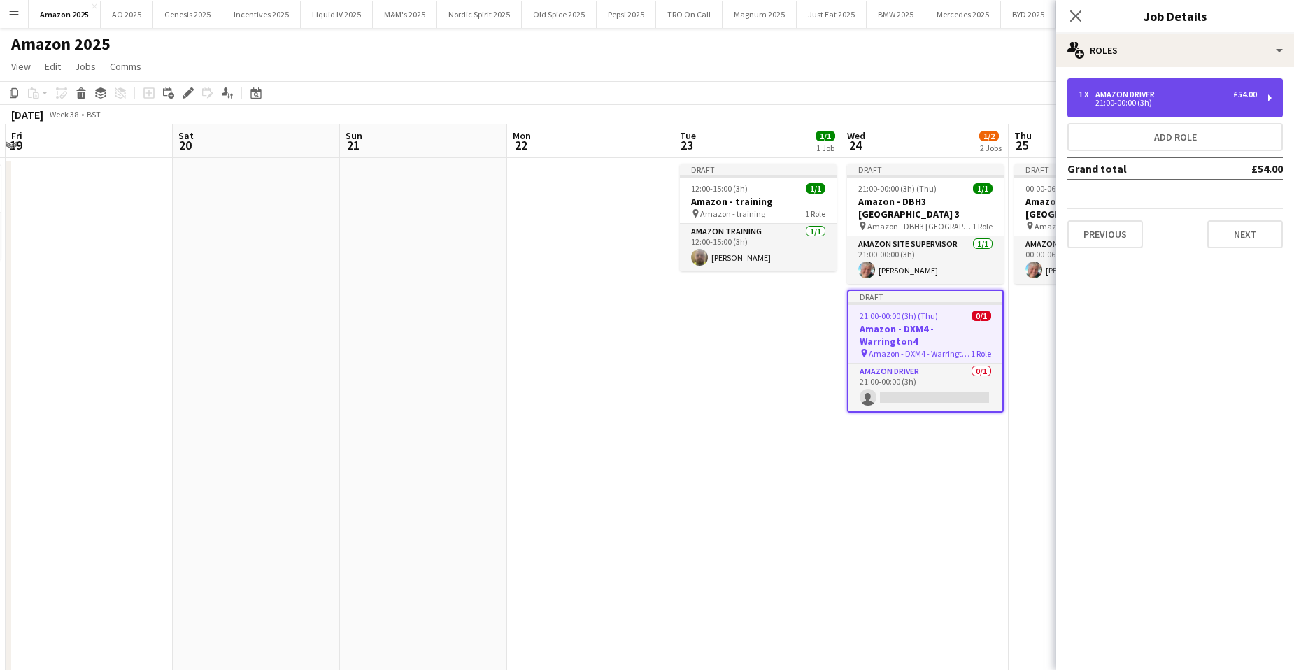
click at [1131, 108] on div "1 x Amazon Driver £54.00 21:00-00:00 (3h)" at bounding box center [1175, 97] width 215 height 39
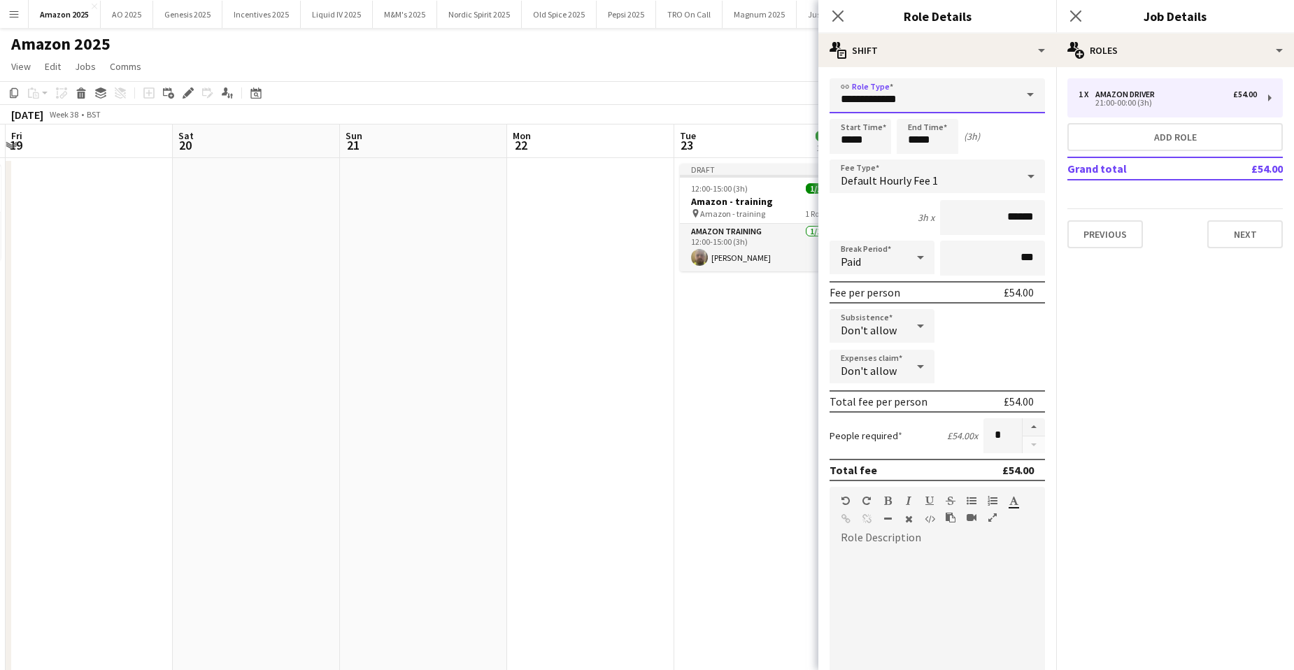
click at [989, 99] on input "**********" at bounding box center [937, 95] width 215 height 35
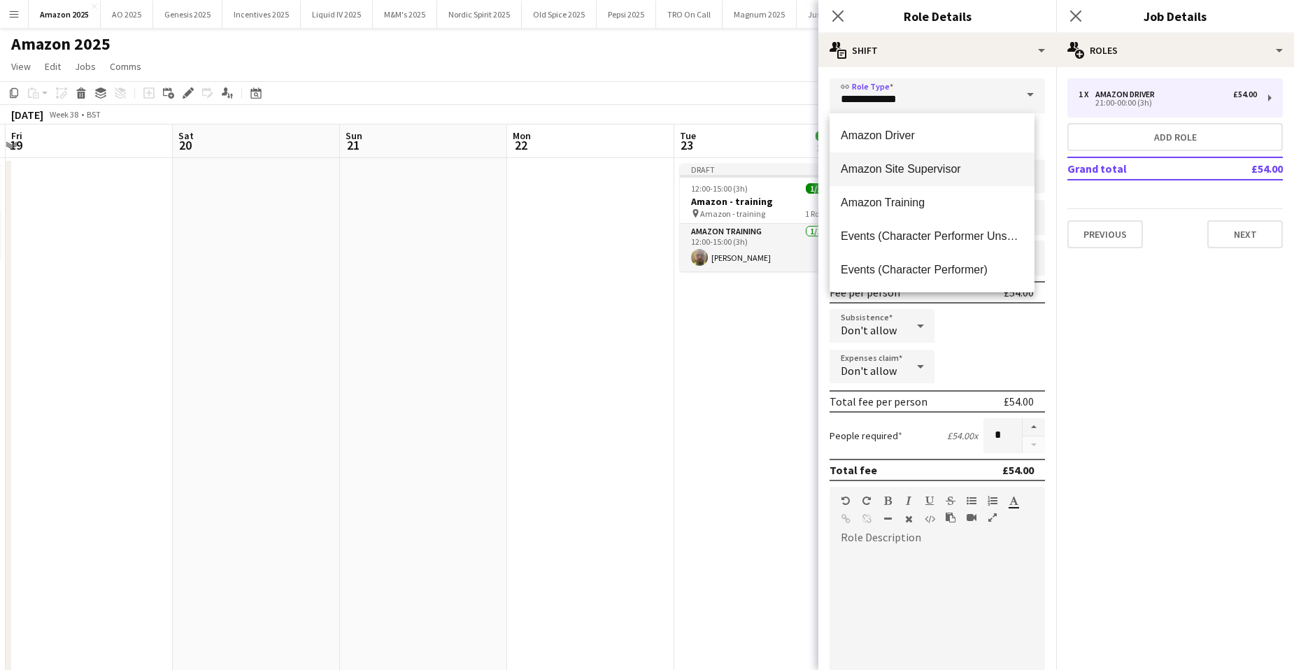
click at [952, 166] on span "Amazon Site Supervisor" at bounding box center [932, 168] width 183 height 13
type input "**********"
type input "******"
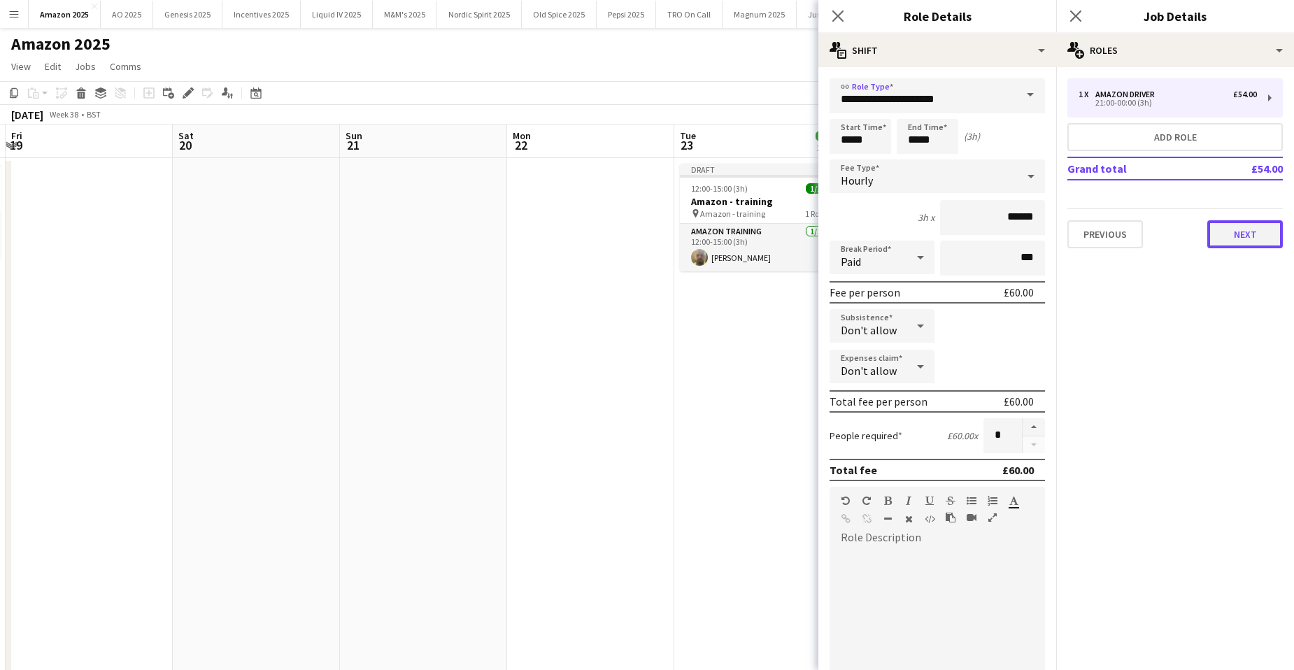
click at [1258, 238] on button "Next" at bounding box center [1245, 234] width 76 height 28
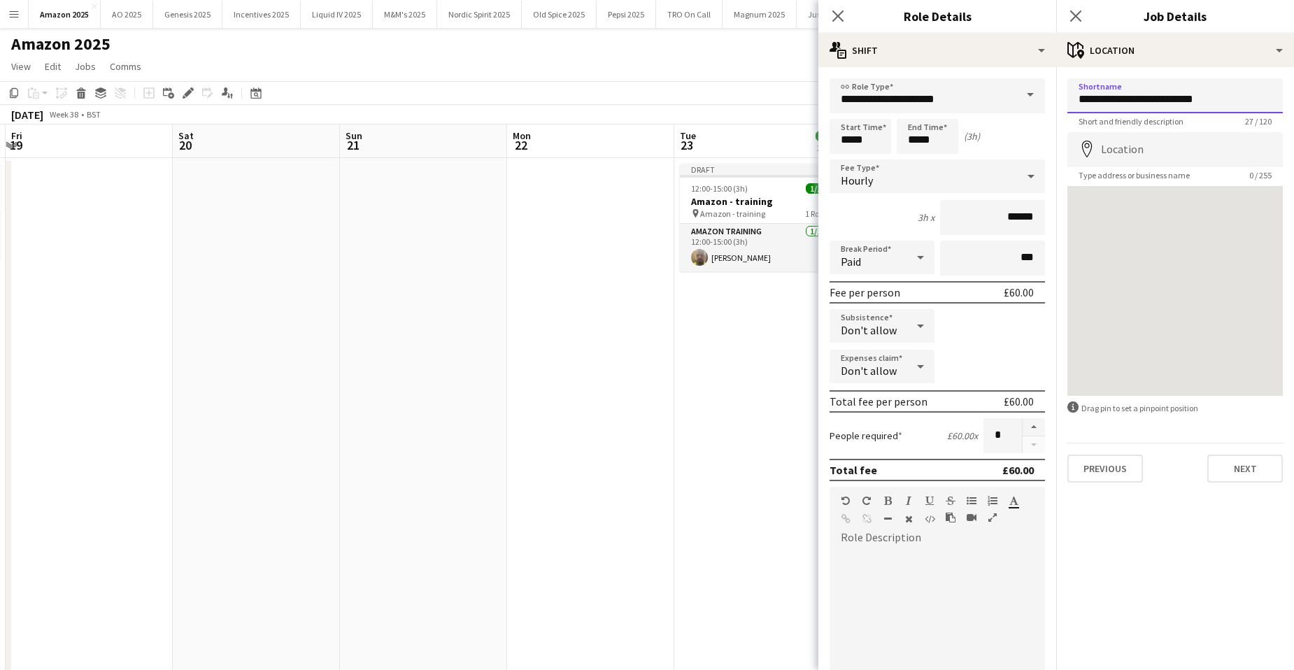
drag, startPoint x: 1128, startPoint y: 99, endPoint x: 1264, endPoint y: 97, distance: 136.4
click at [1264, 97] on input "**********" at bounding box center [1175, 95] width 215 height 35
drag, startPoint x: 1207, startPoint y: 101, endPoint x: 1068, endPoint y: 97, distance: 139.3
click at [1070, 97] on input "**********" at bounding box center [1175, 95] width 215 height 35
type input "**********"
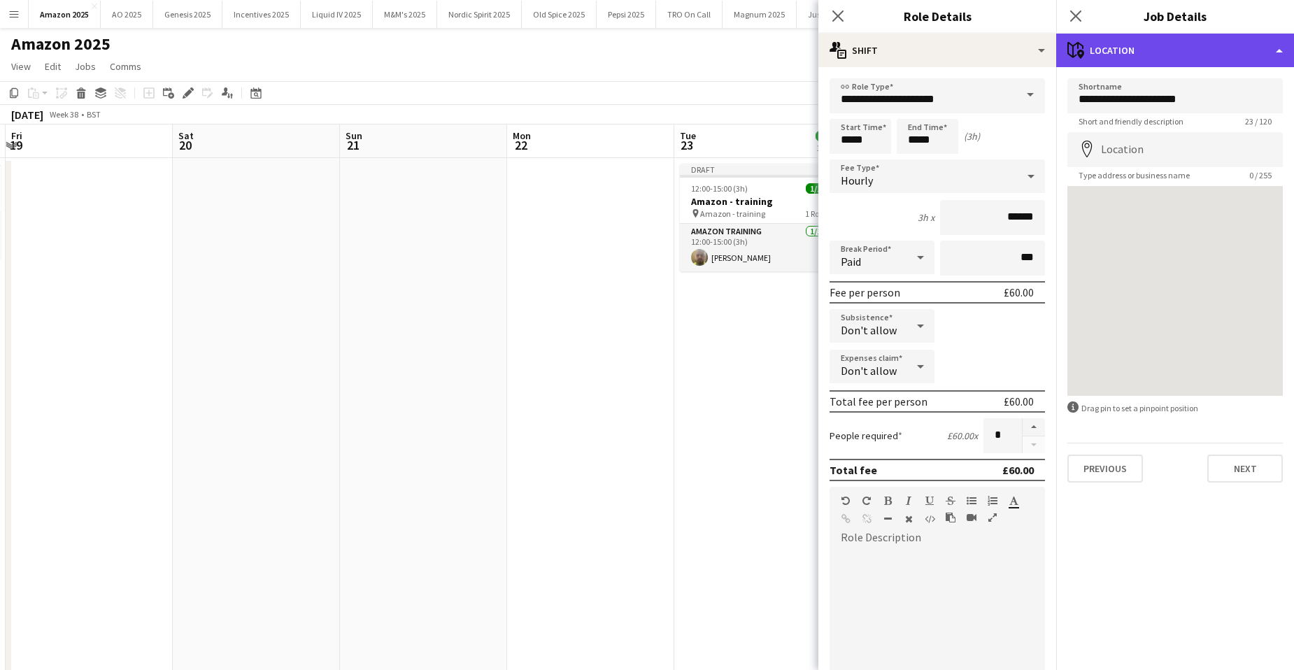
click at [1211, 41] on div "maps-pin-1 Location" at bounding box center [1175, 51] width 238 height 34
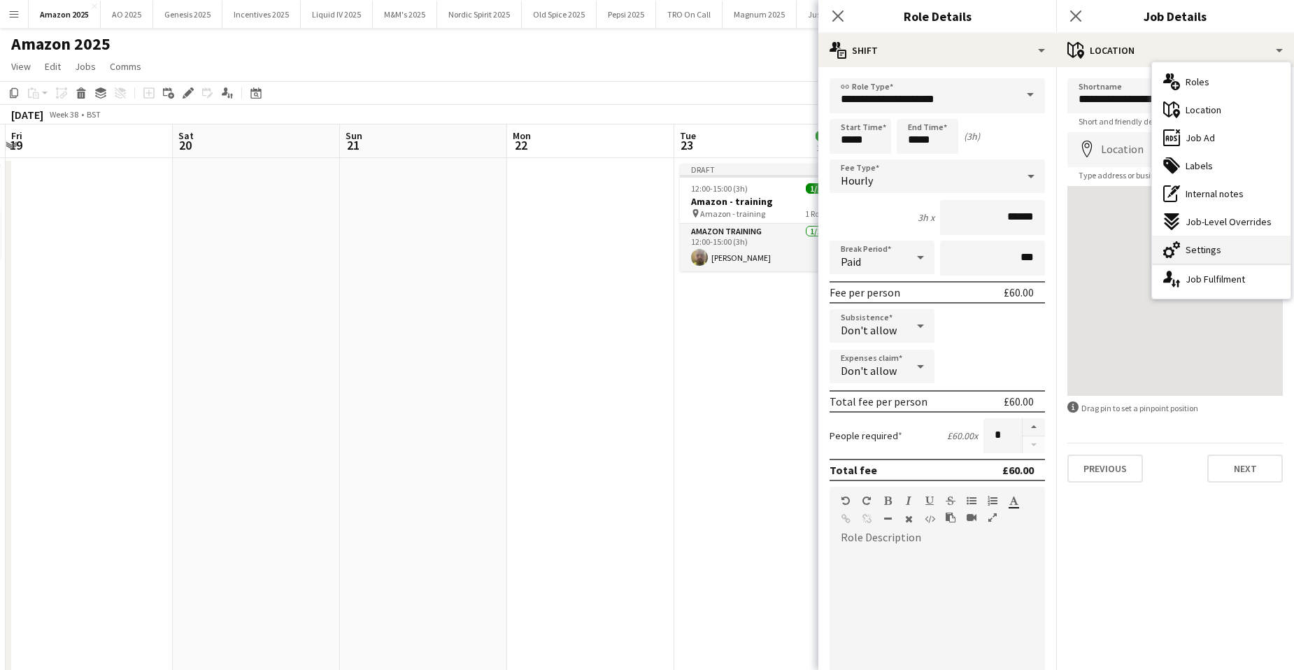
click at [1205, 258] on div "cog-double-3 Settings" at bounding box center [1221, 250] width 139 height 28
type input "*******"
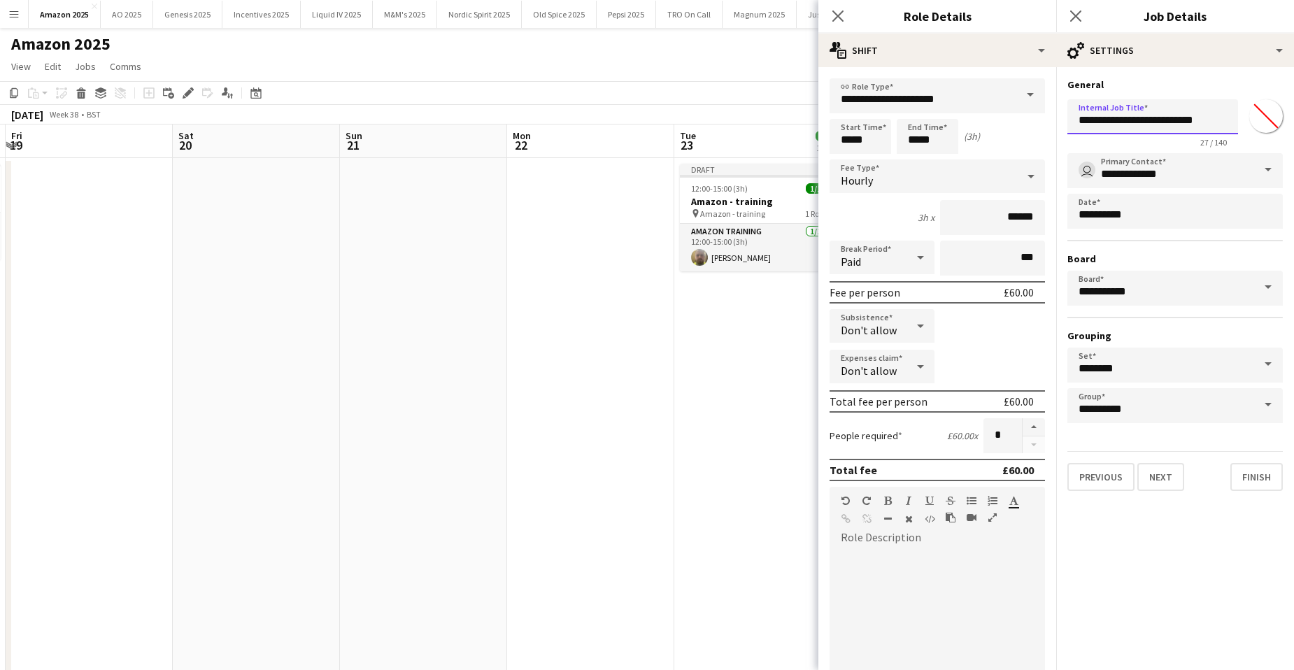
drag, startPoint x: 1076, startPoint y: 120, endPoint x: 1226, endPoint y: 122, distance: 149.7
click at [1226, 122] on input "**********" at bounding box center [1153, 116] width 171 height 35
paste input "text"
type input "**********"
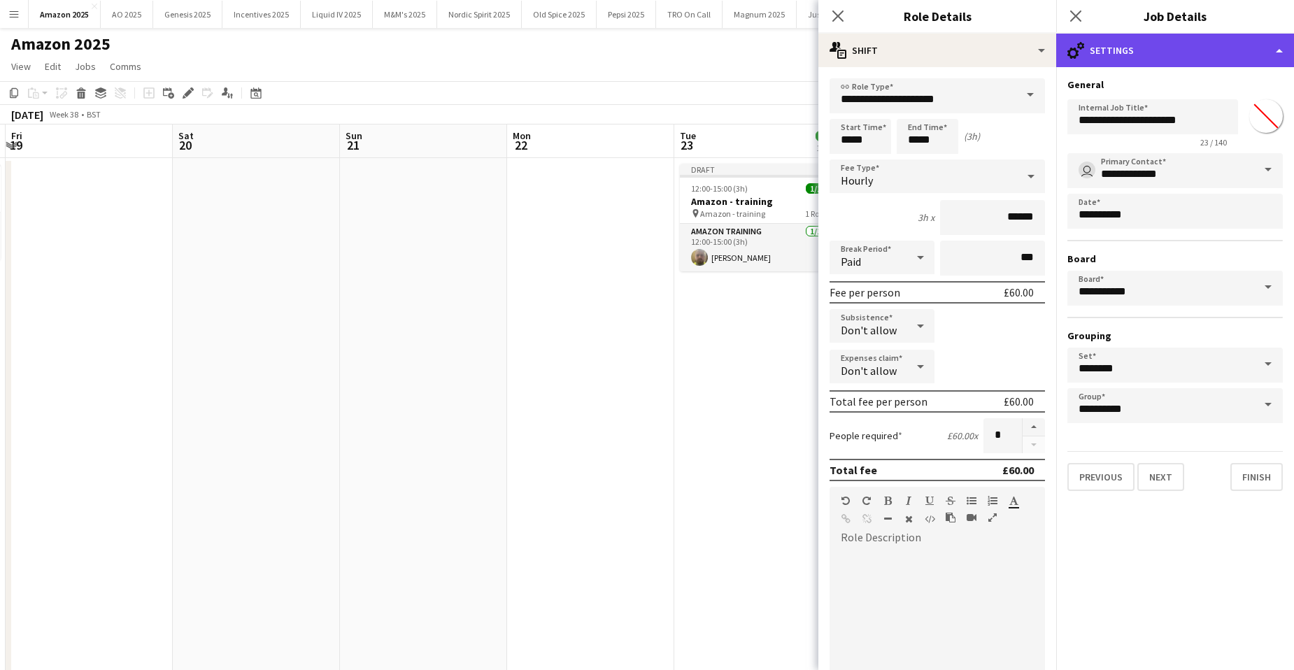
click at [1238, 57] on div "cog-double-3 Settings" at bounding box center [1175, 51] width 238 height 34
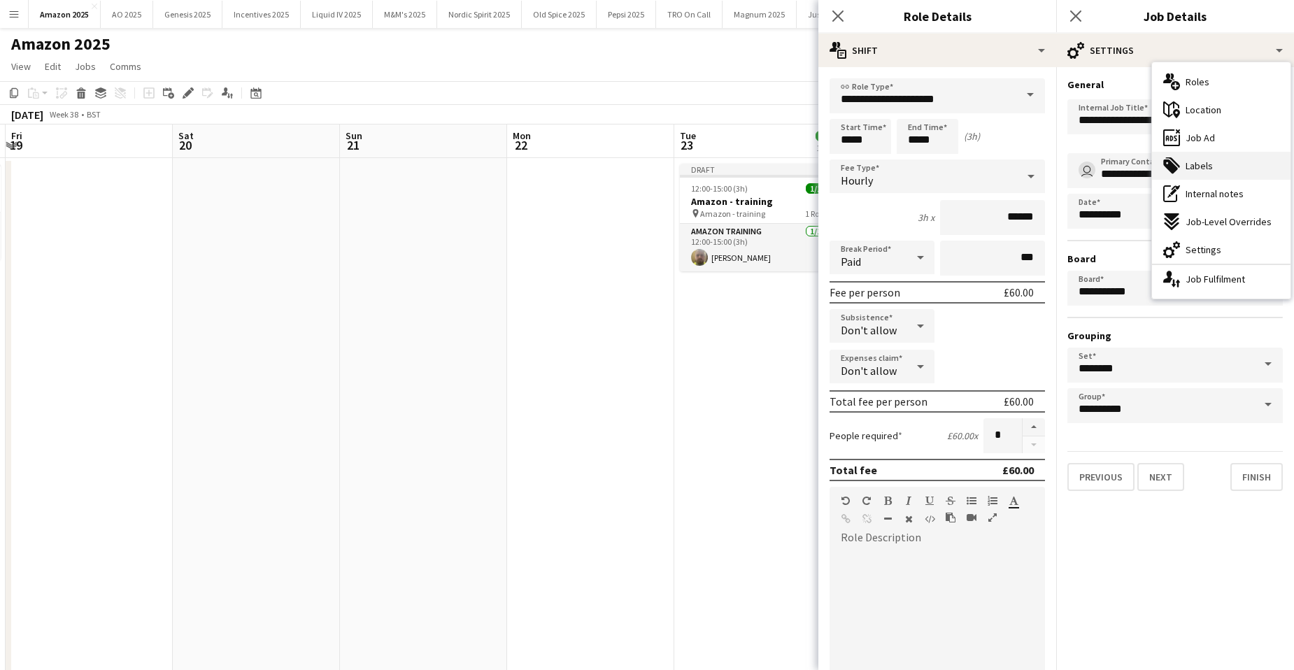
click at [1184, 173] on div "tags-double Labels" at bounding box center [1221, 166] width 139 height 28
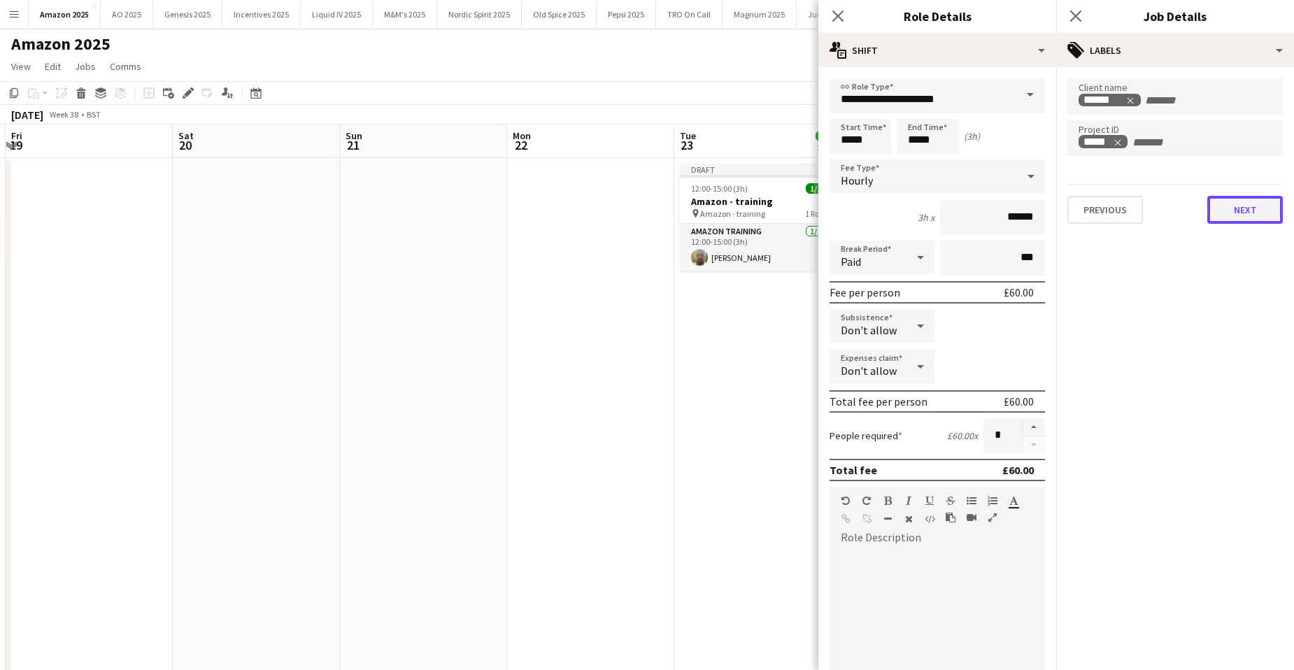
click at [1256, 222] on button "Next" at bounding box center [1245, 210] width 76 height 28
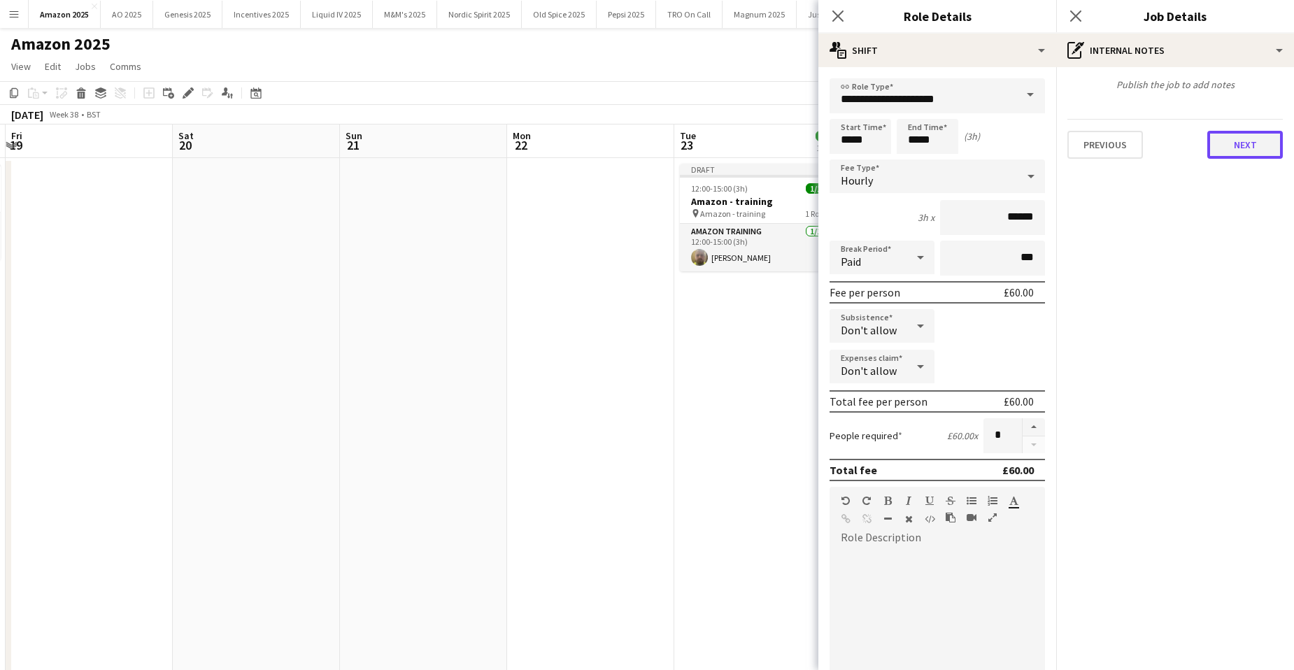
click at [1251, 139] on button "Next" at bounding box center [1245, 145] width 76 height 28
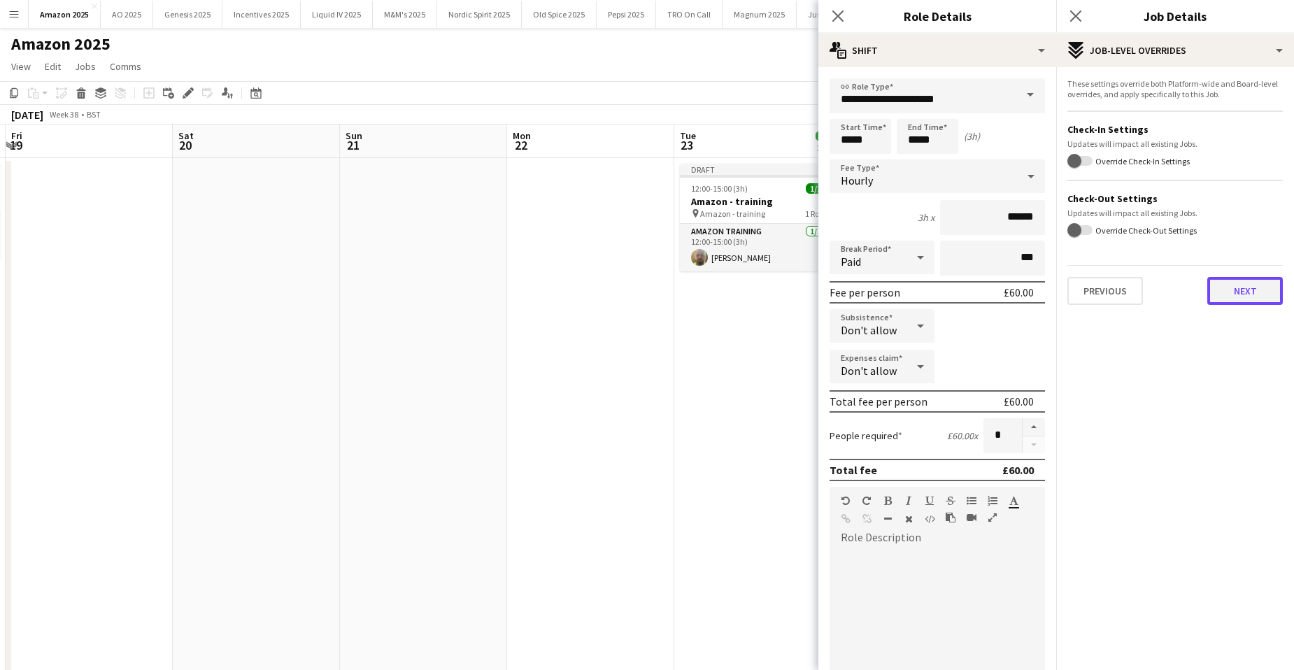
click at [1249, 286] on button "Next" at bounding box center [1245, 291] width 76 height 28
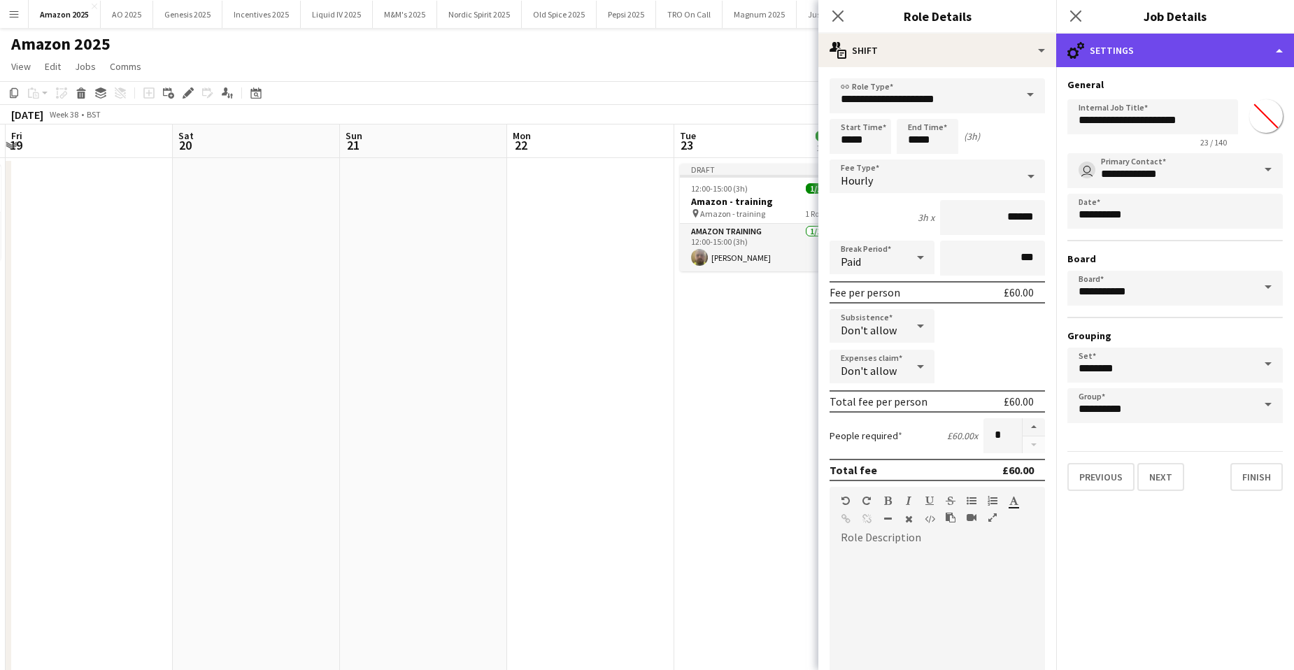
click at [1179, 46] on div "cog-double-3 Settings" at bounding box center [1175, 51] width 238 height 34
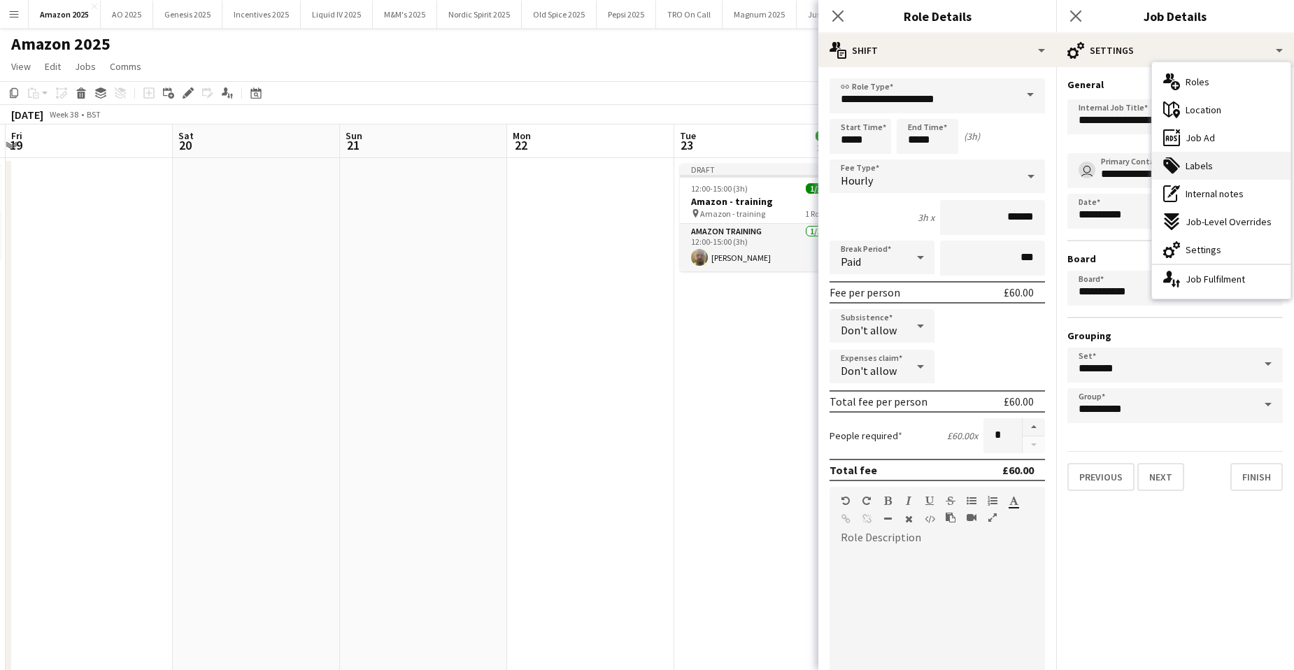
click at [1189, 170] on span "Labels" at bounding box center [1199, 166] width 27 height 13
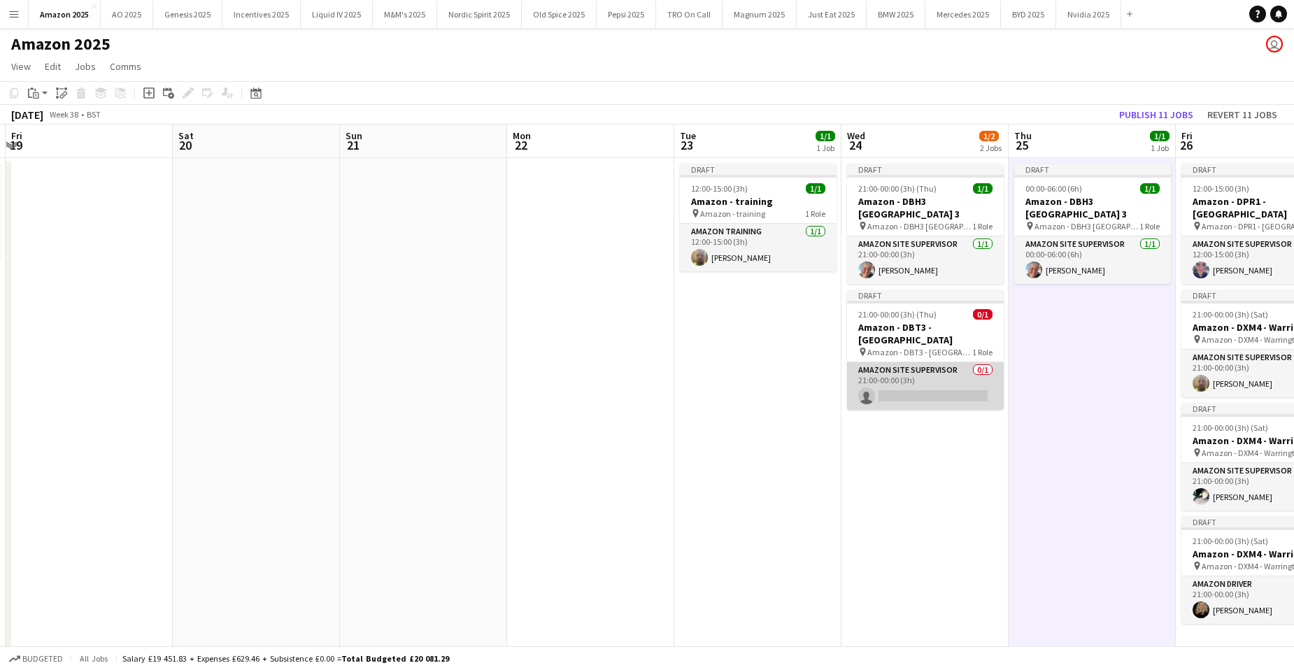
click at [918, 396] on app-card-role "Amazon Site Supervisor 0/1 21:00-00:00 (3h) single-neutral-actions" at bounding box center [925, 386] width 157 height 48
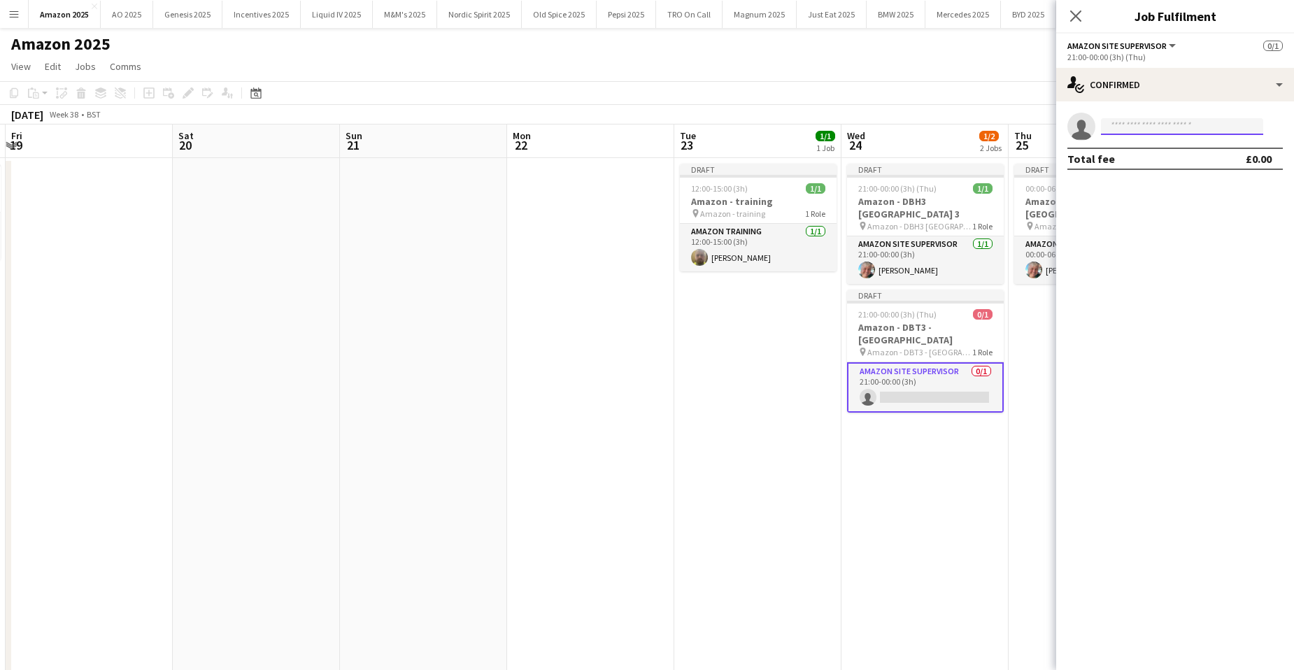
click at [1165, 130] on input at bounding box center [1182, 126] width 162 height 17
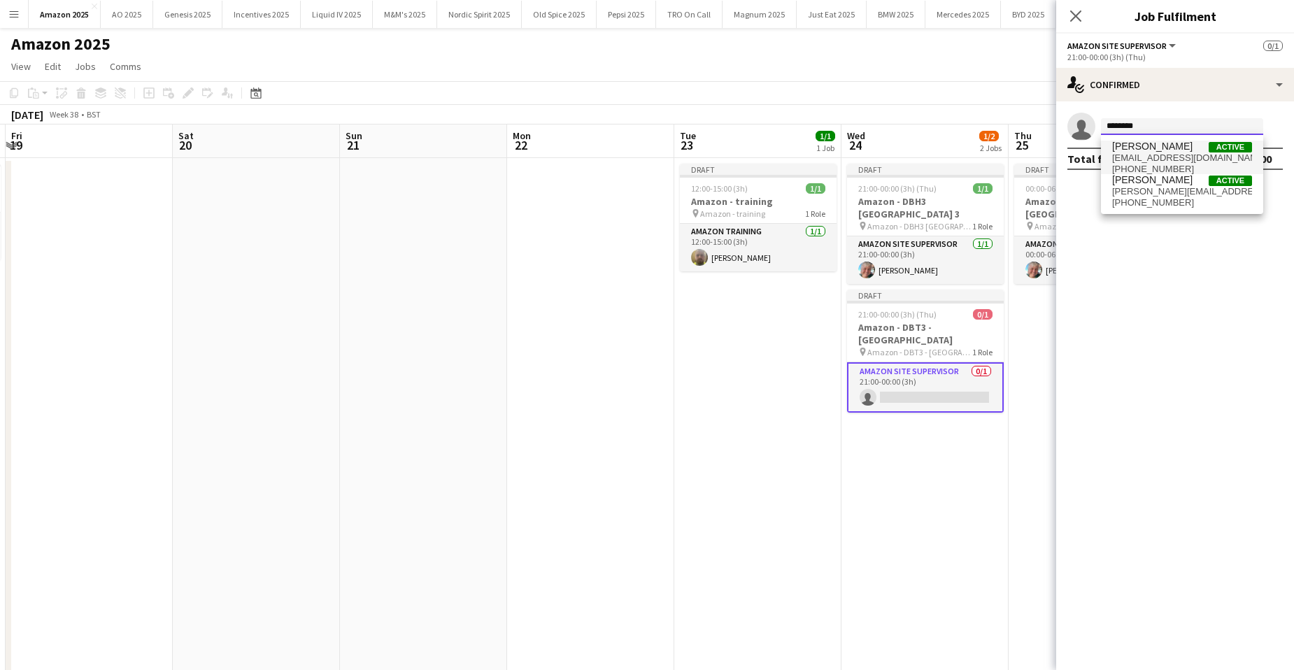
type input "********"
click at [1168, 148] on span "Samantha Newell" at bounding box center [1152, 147] width 80 height 12
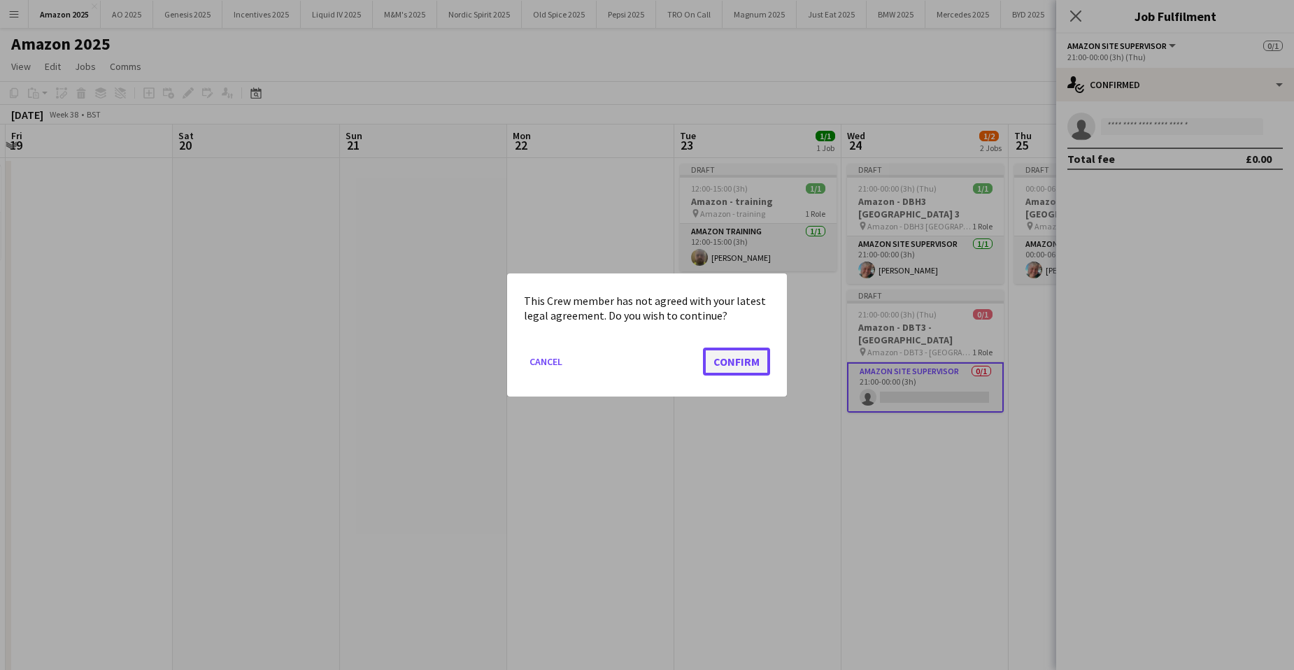
click at [734, 360] on button "Confirm" at bounding box center [736, 362] width 67 height 28
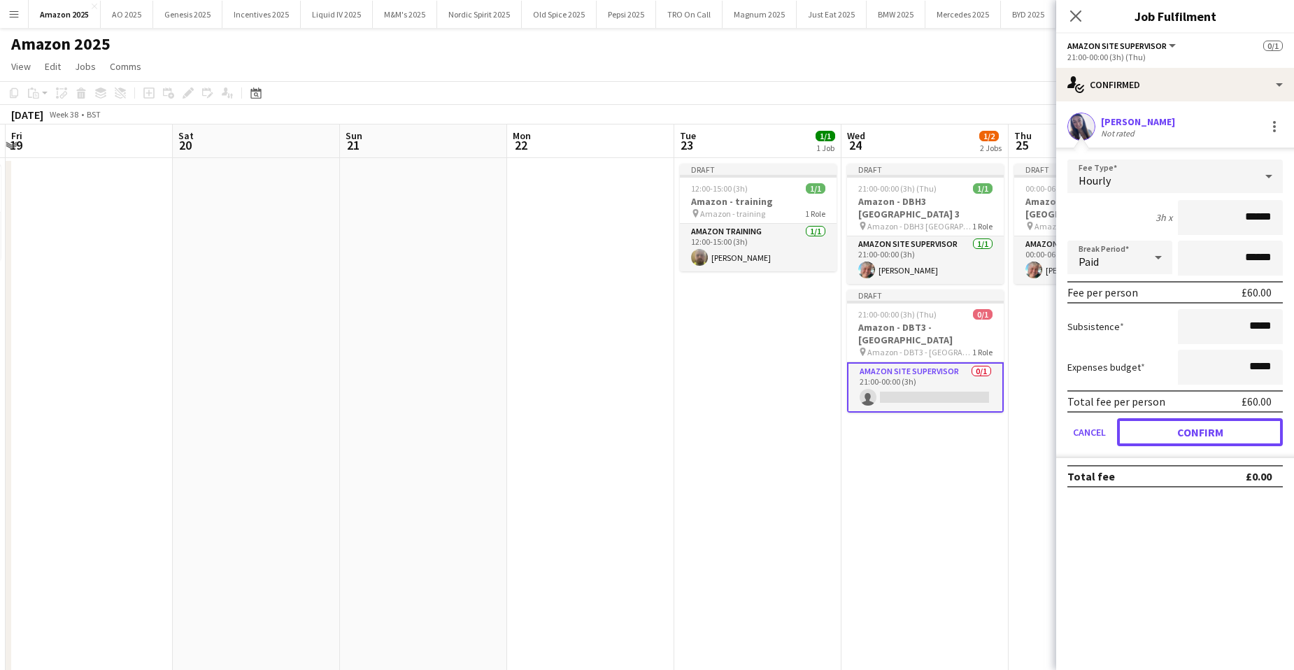
click at [1215, 432] on button "Confirm" at bounding box center [1200, 432] width 166 height 28
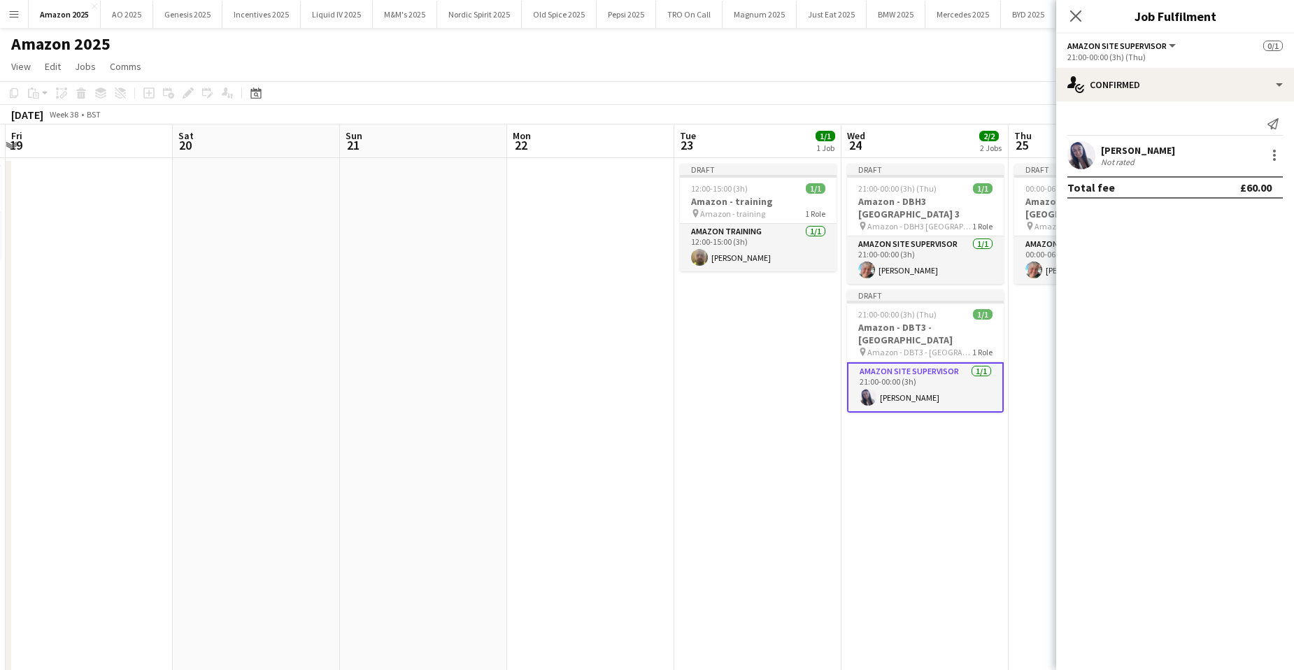
click at [1085, 153] on app-user-avatar at bounding box center [1082, 155] width 28 height 28
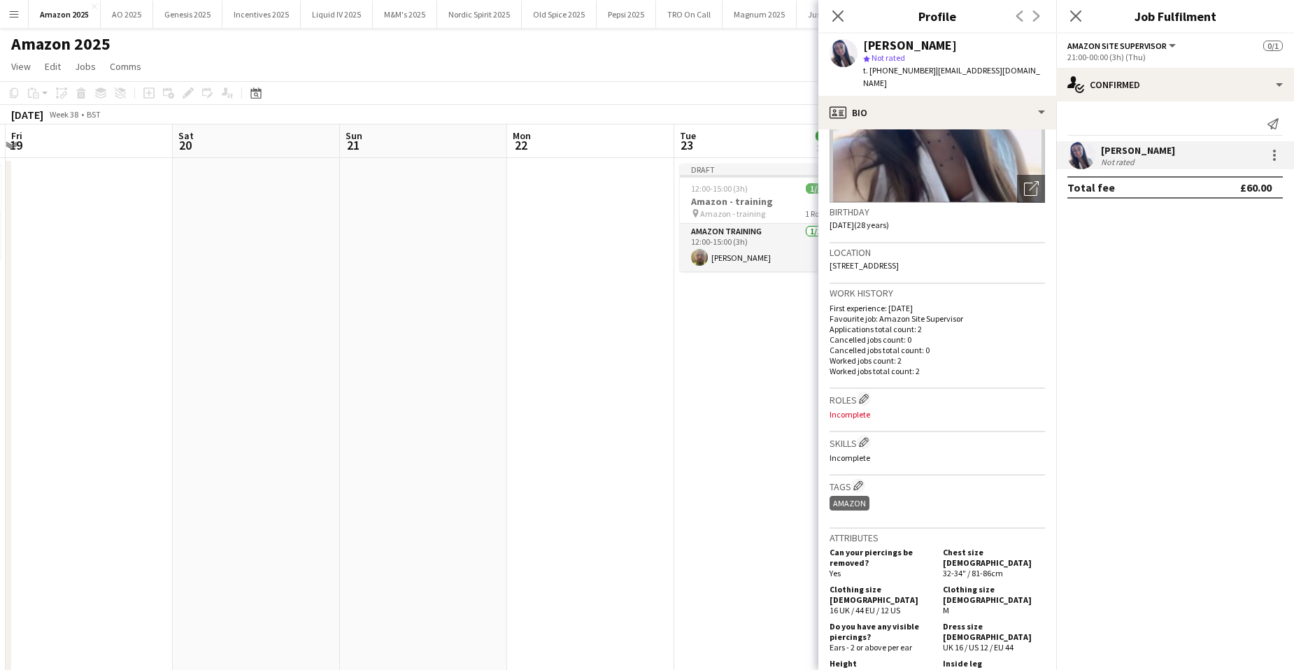
scroll to position [0, 0]
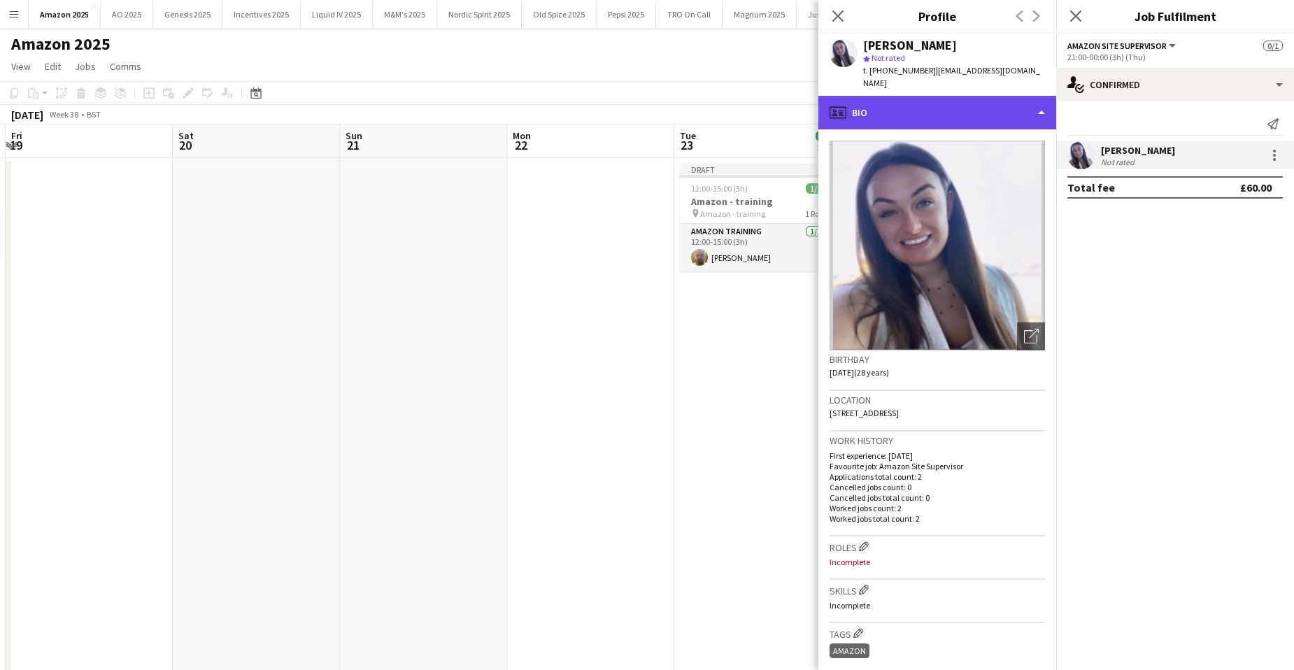
click at [999, 107] on div "profile Bio" at bounding box center [938, 113] width 238 height 34
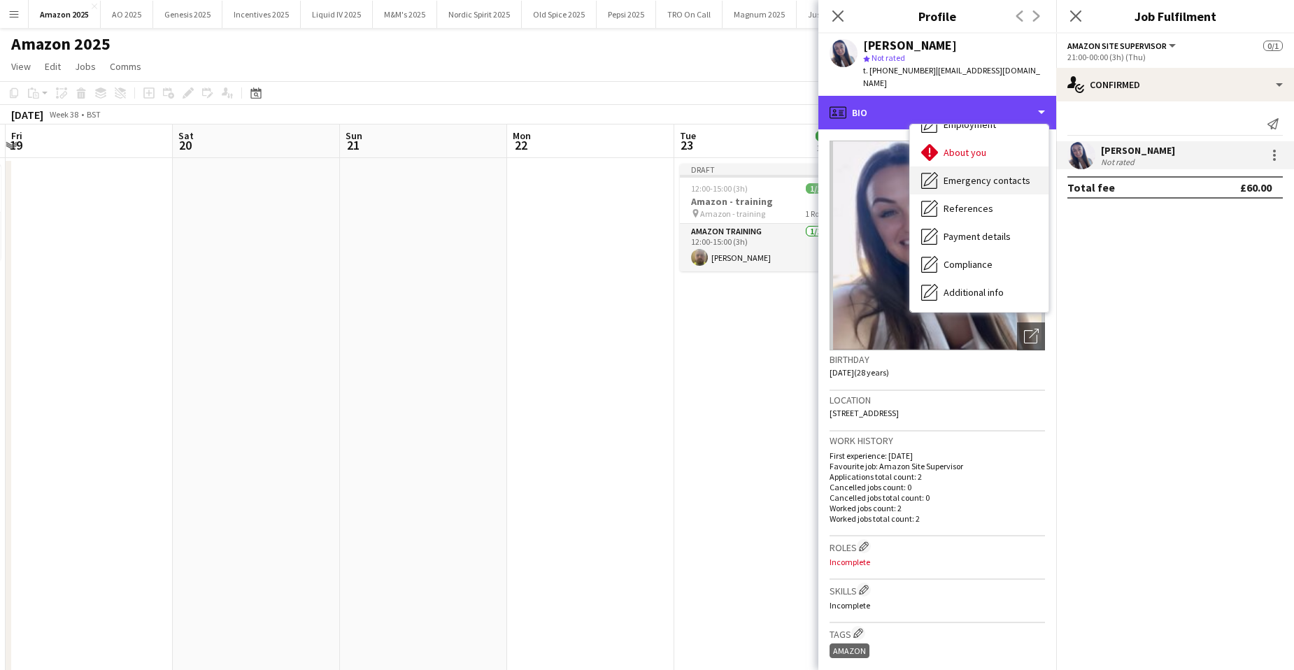
scroll to position [187, 0]
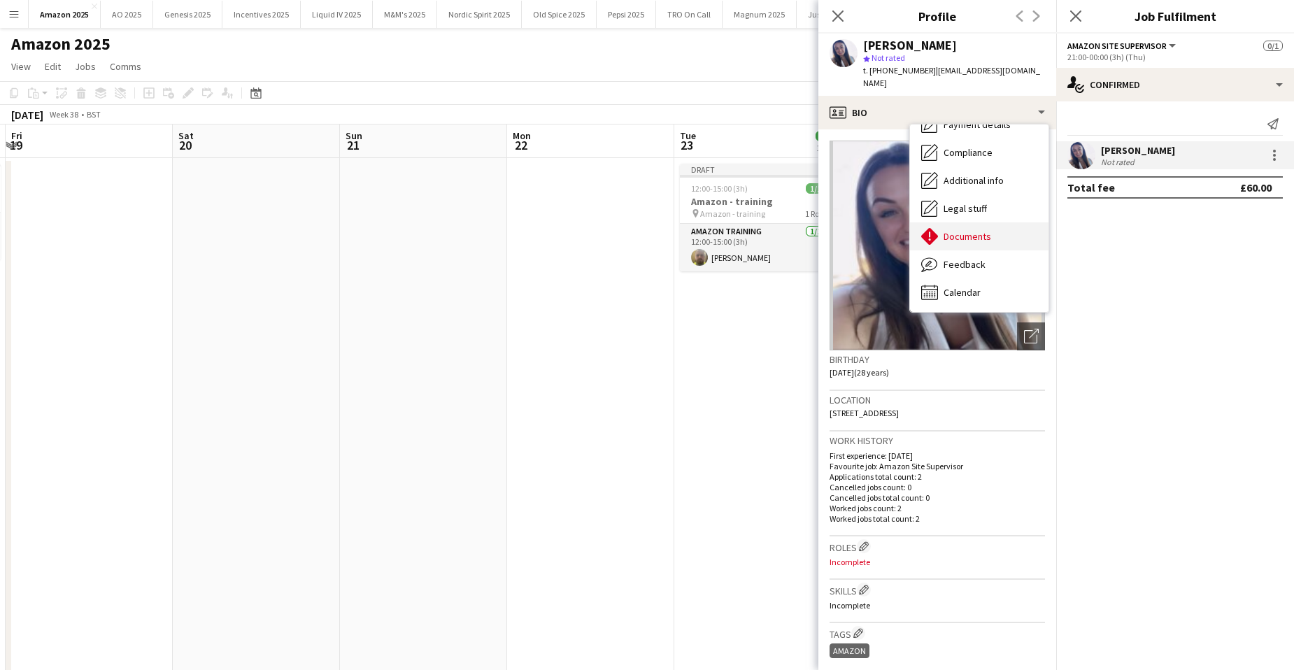
click at [991, 238] on div "Documents Documents" at bounding box center [979, 236] width 139 height 28
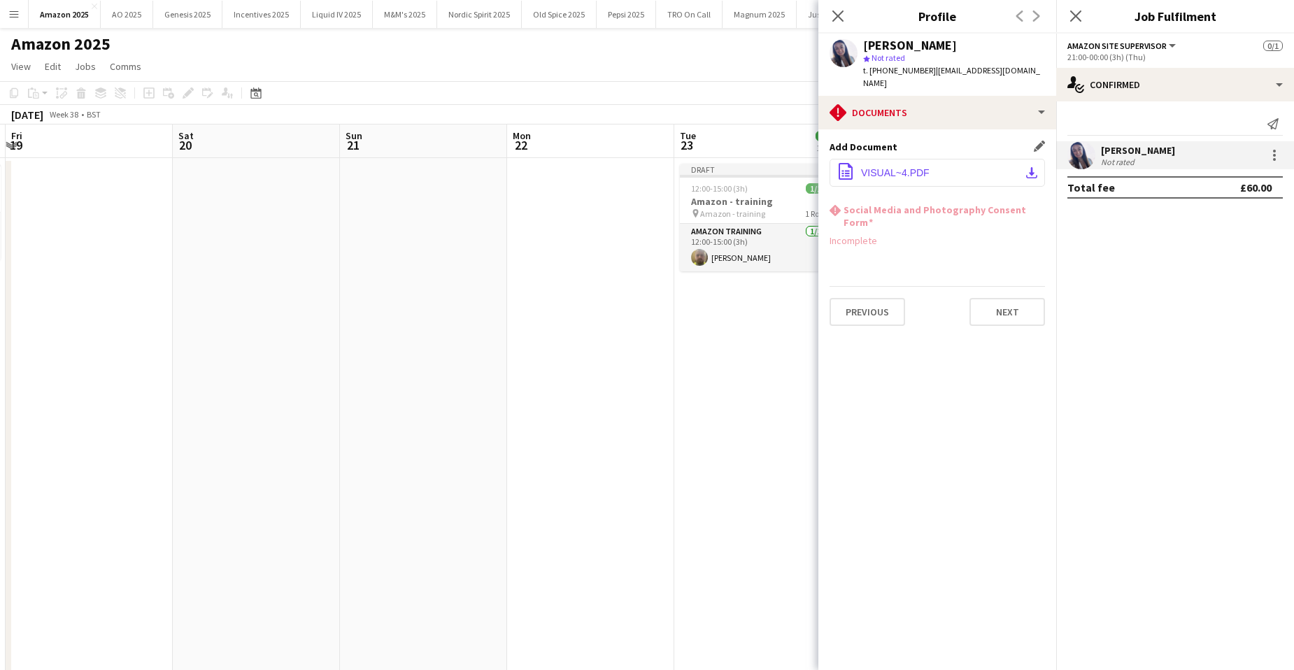
click at [901, 175] on span "VISUAL~4.PDF" at bounding box center [895, 172] width 69 height 11
click at [1074, 13] on icon "Close pop-in" at bounding box center [1075, 15] width 13 height 13
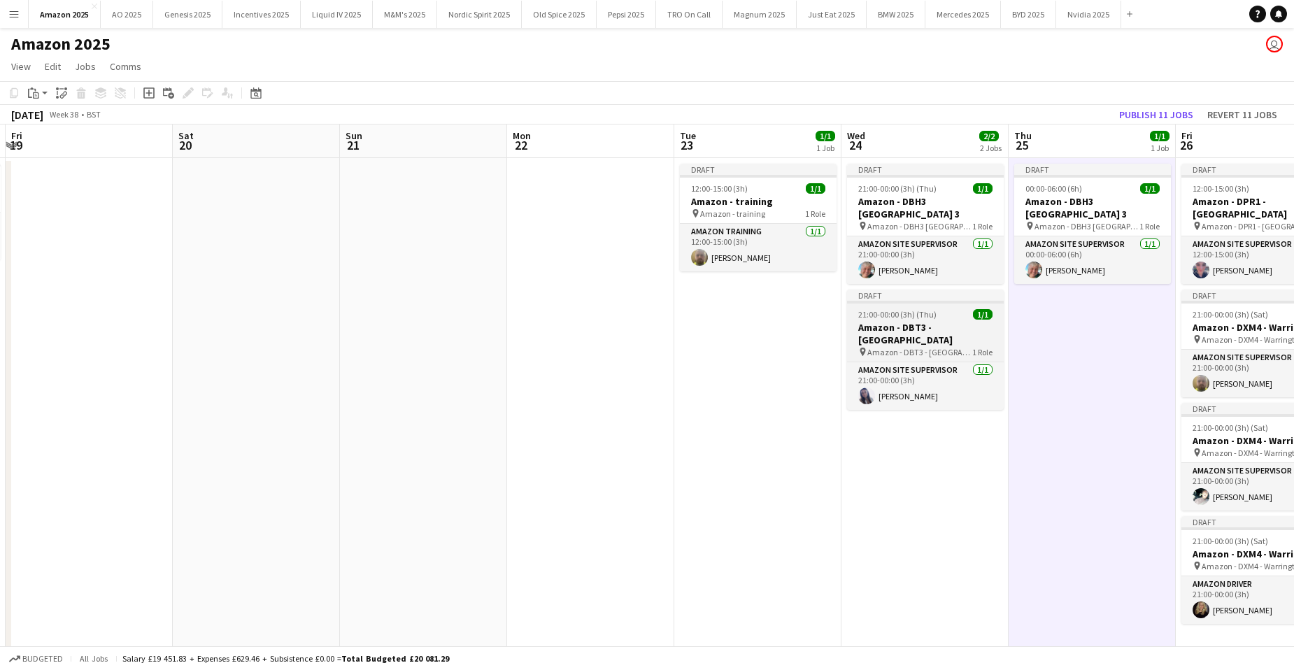
click at [950, 309] on div "21:00-00:00 (3h) (Thu) 1/1" at bounding box center [925, 314] width 157 height 10
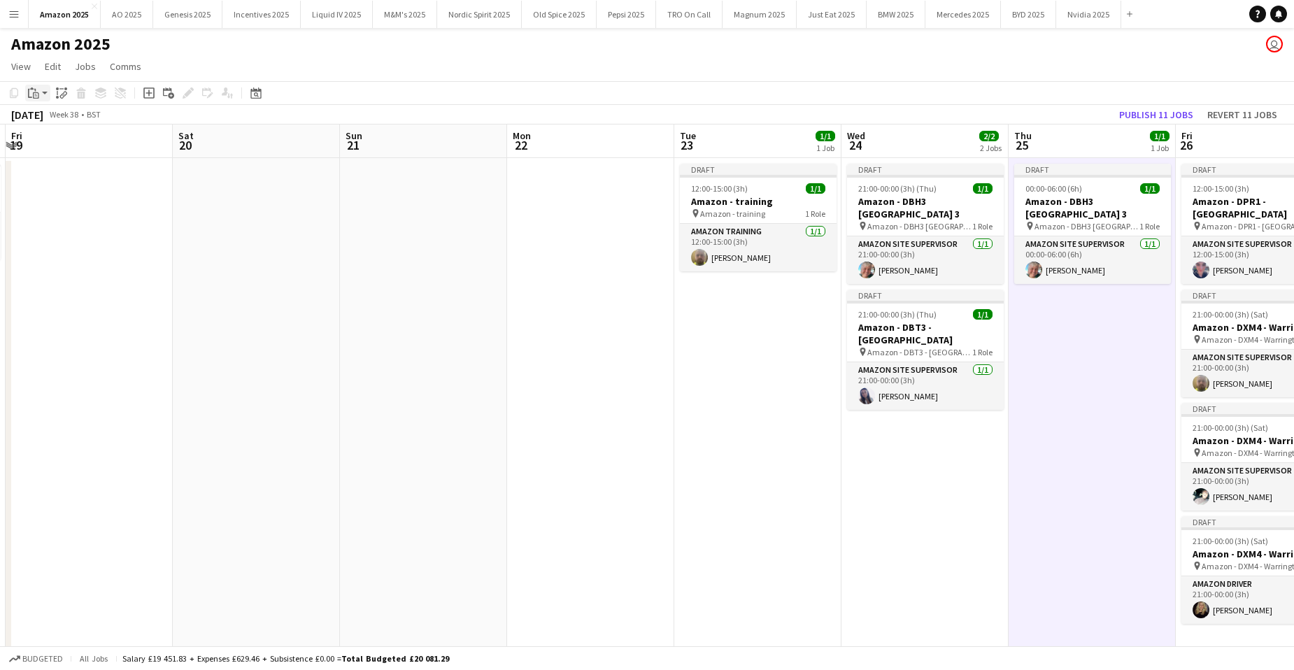
click at [33, 99] on icon "Paste" at bounding box center [33, 92] width 11 height 11
click at [59, 148] on link "Paste with crew Ctrl+Shift+V" at bounding box center [103, 143] width 132 height 13
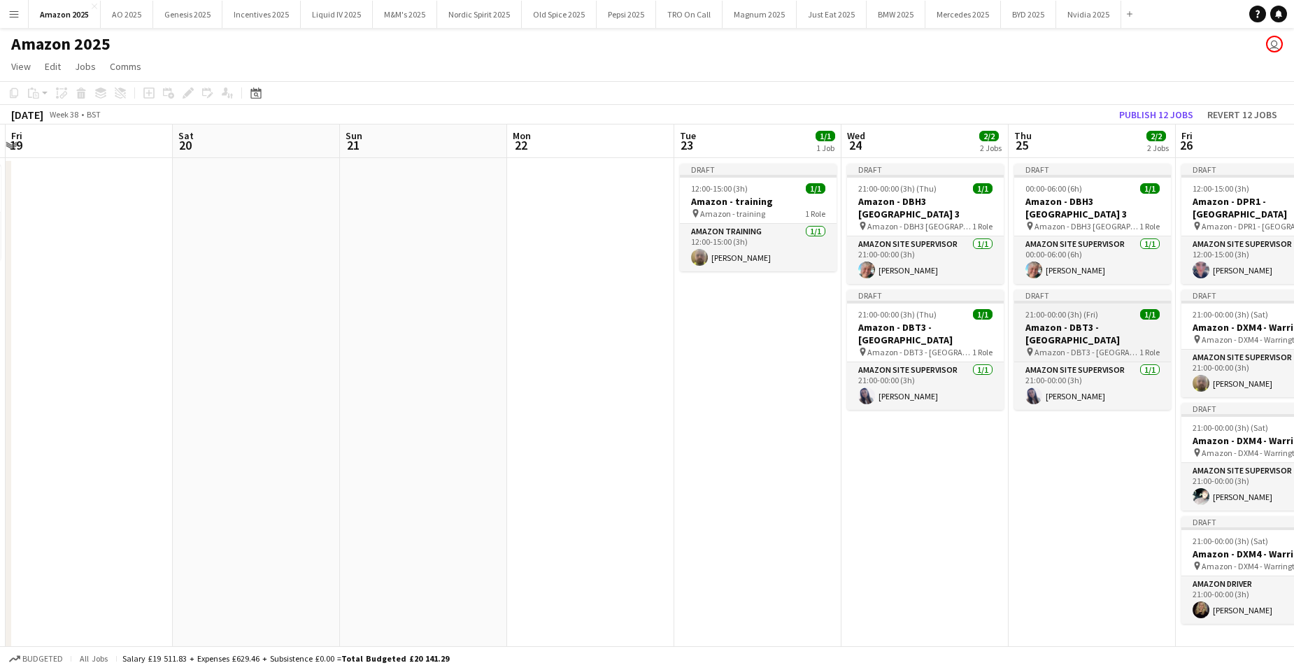
click at [1085, 326] on h3 "Amazon - DBT3 - Belfast" at bounding box center [1092, 333] width 157 height 25
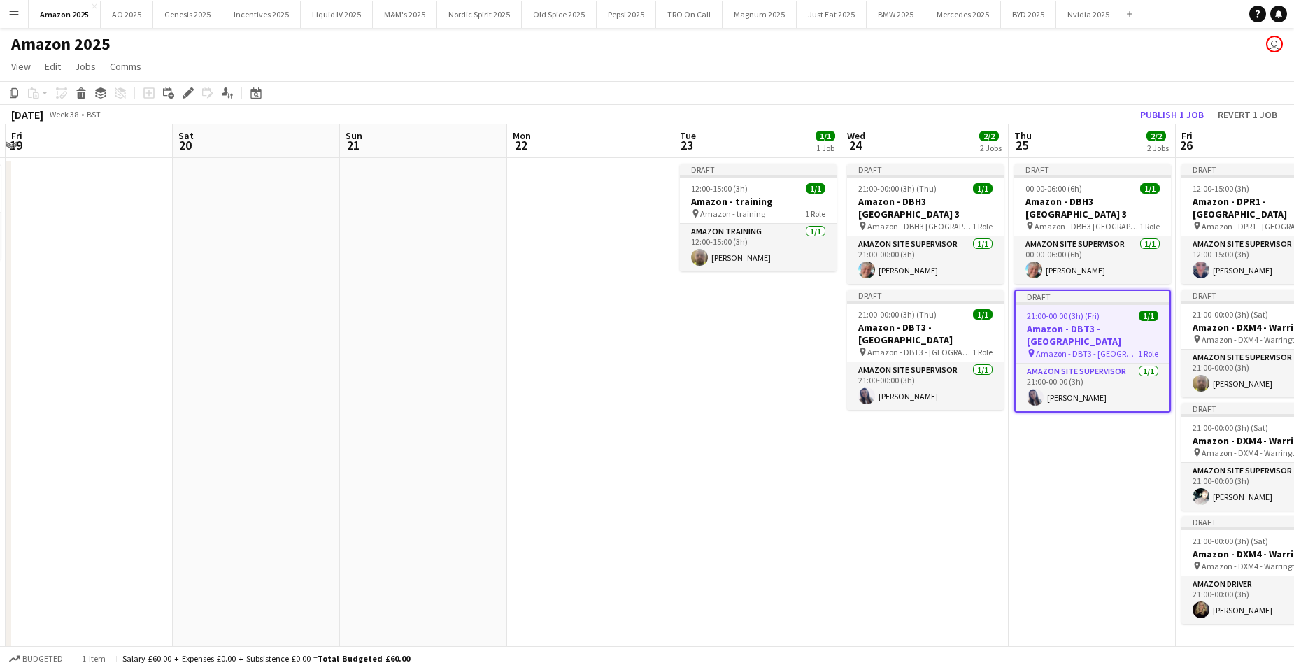
click at [184, 95] on icon "Edit" at bounding box center [188, 92] width 11 height 11
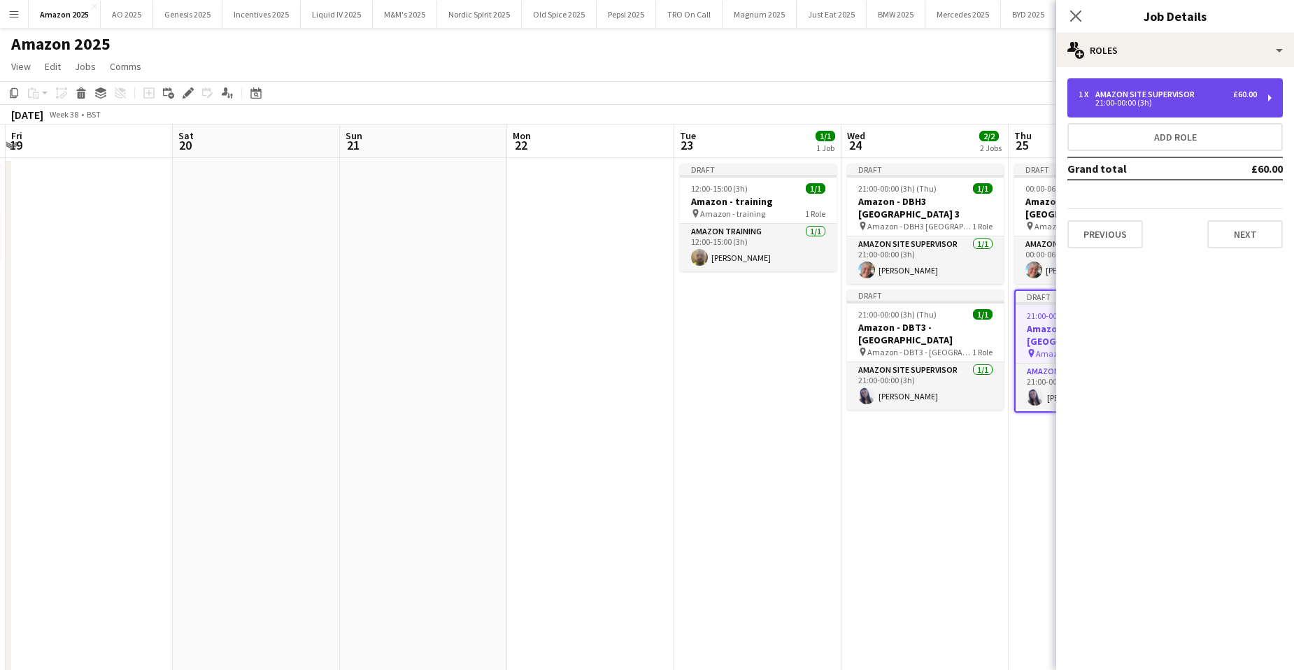
click at [1191, 95] on div "Amazon Site Supervisor" at bounding box center [1148, 95] width 105 height 10
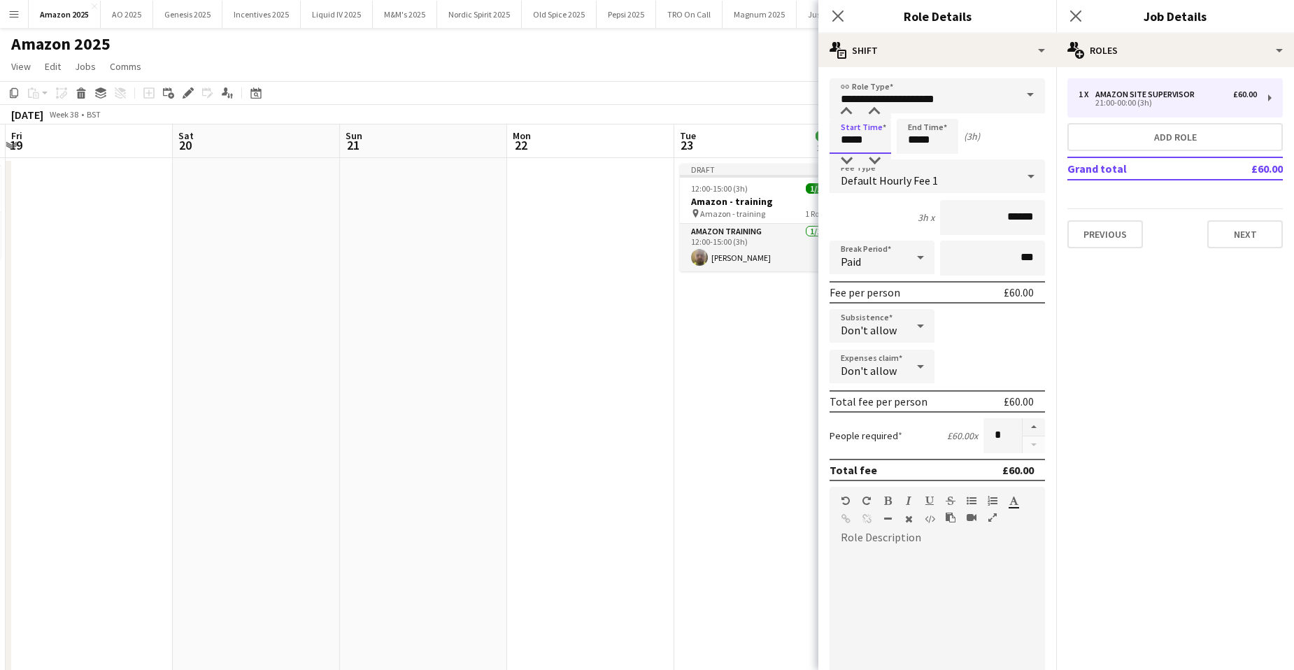
drag, startPoint x: 879, startPoint y: 140, endPoint x: 588, endPoint y: 147, distance: 291.8
type input "*****"
click at [1244, 233] on button "Next" at bounding box center [1245, 234] width 76 height 28
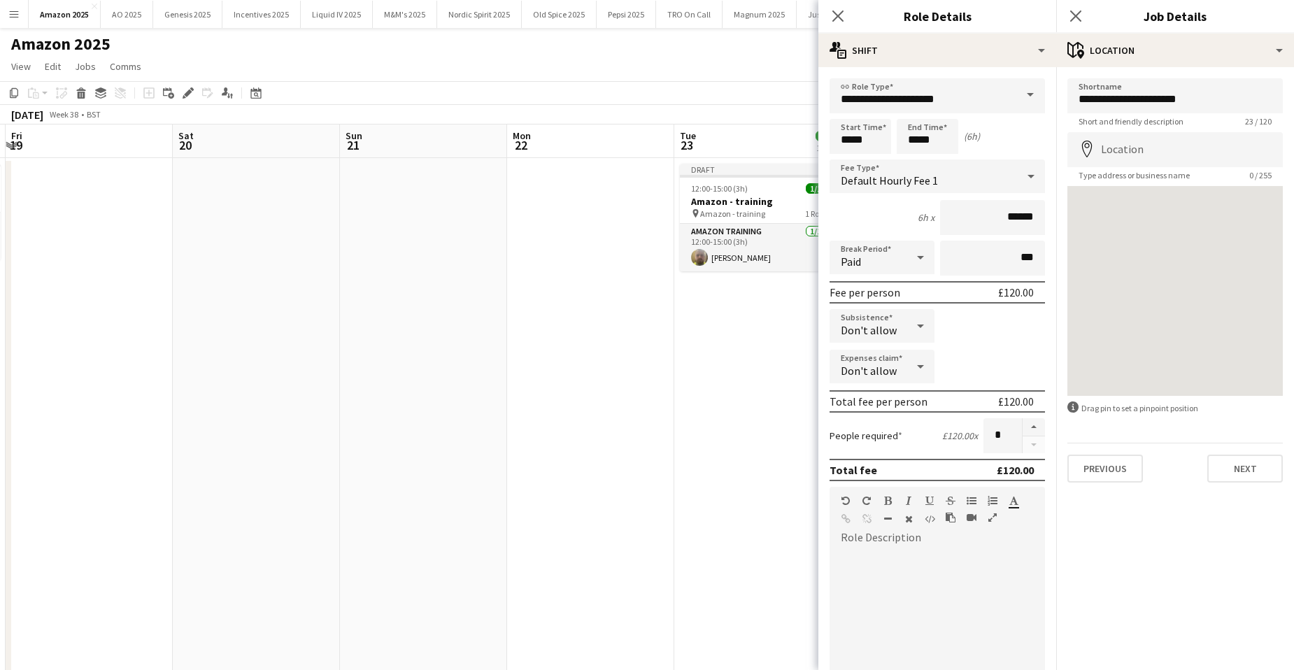
drag, startPoint x: 709, startPoint y: 386, endPoint x: 793, endPoint y: 313, distance: 111.5
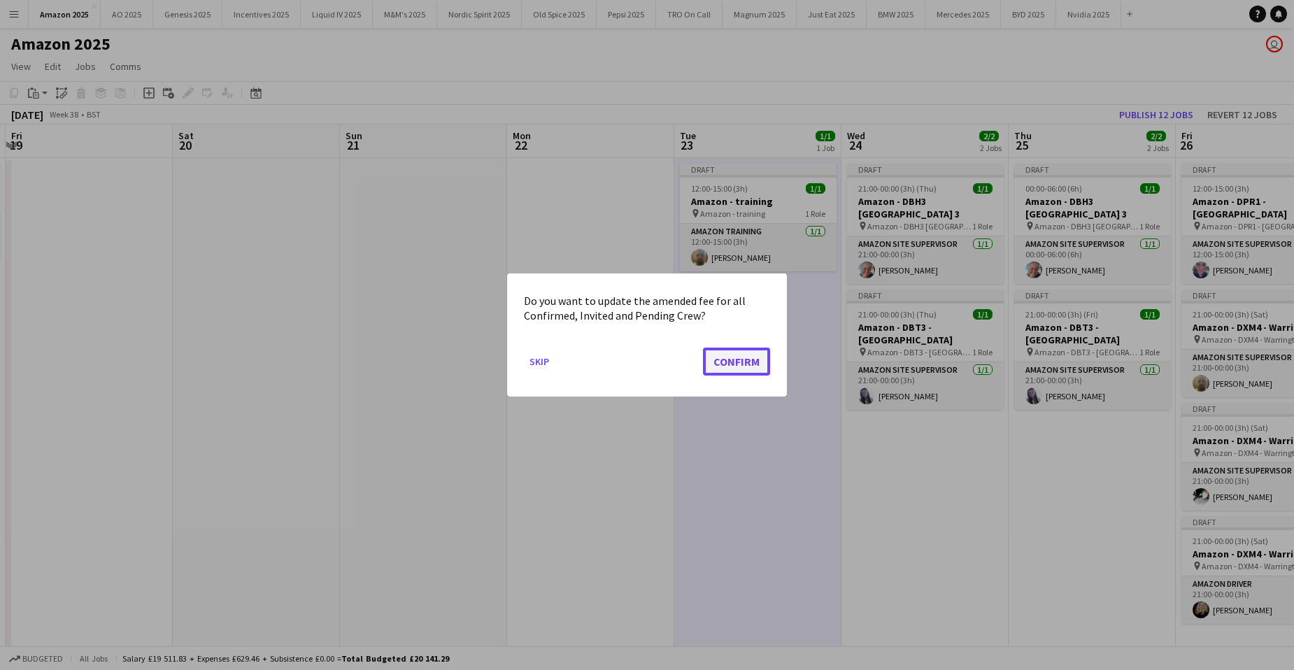
click at [764, 363] on button "Confirm" at bounding box center [736, 362] width 67 height 28
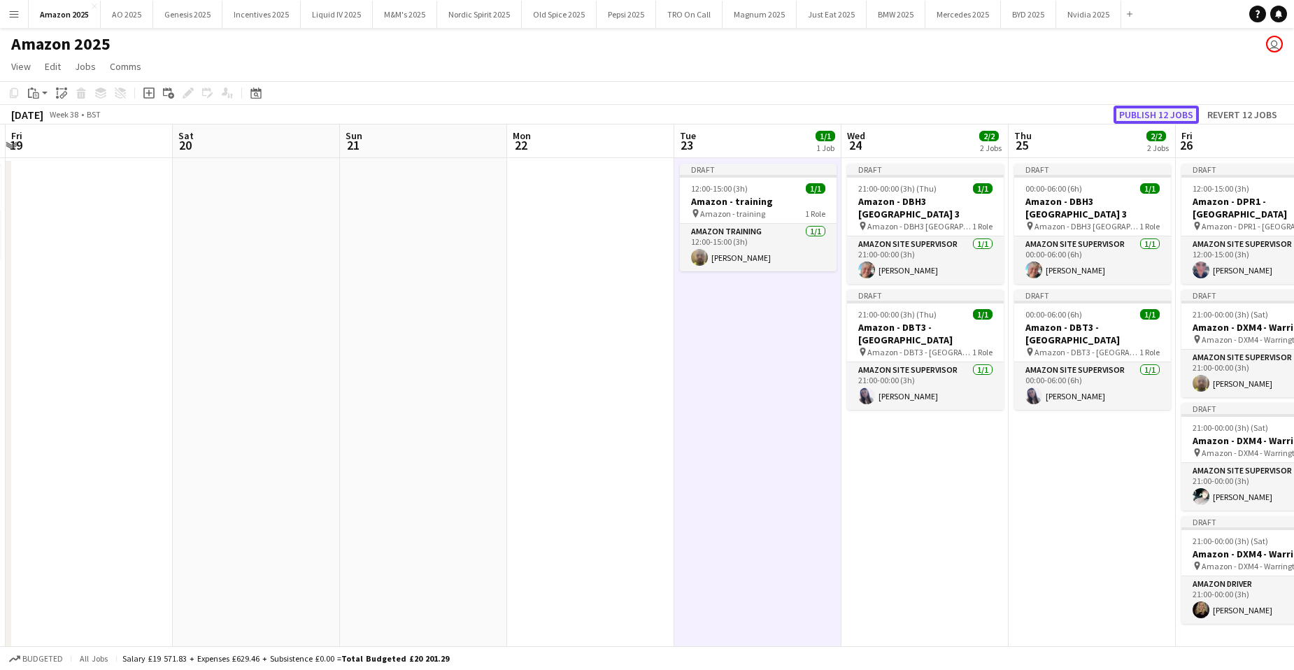
click at [1149, 117] on button "Publish 12 jobs" at bounding box center [1156, 115] width 85 height 18
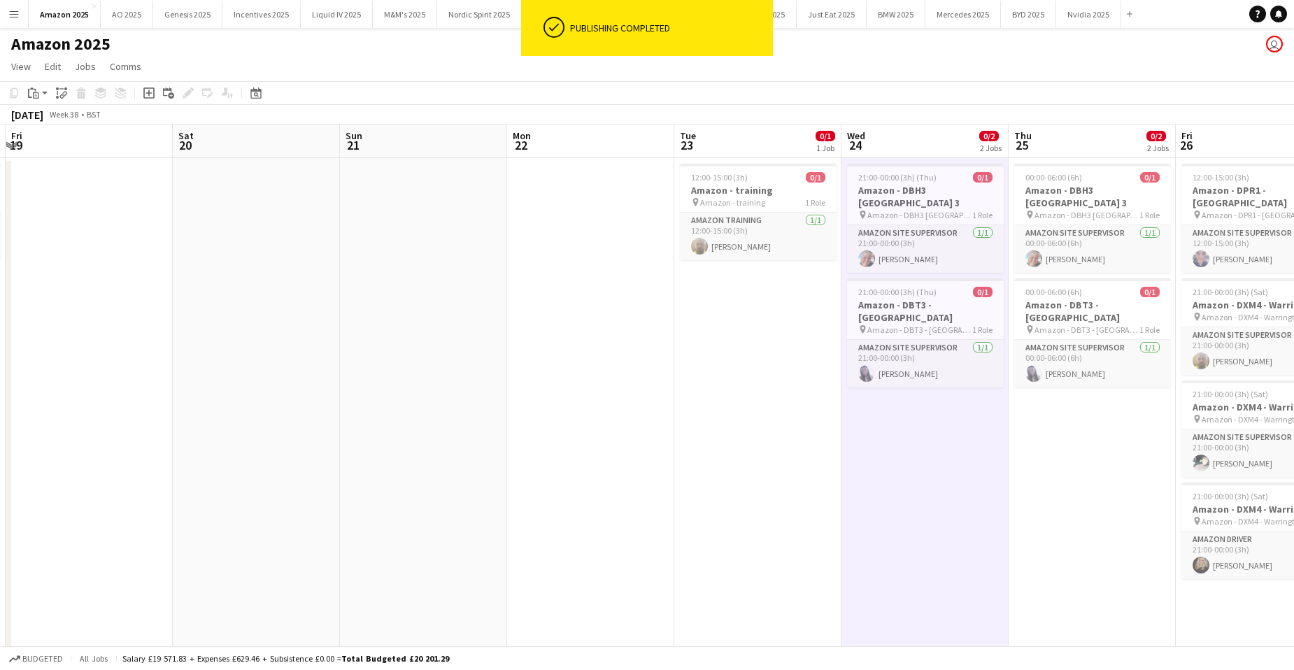
drag, startPoint x: 448, startPoint y: 351, endPoint x: 253, endPoint y: 198, distance: 248.1
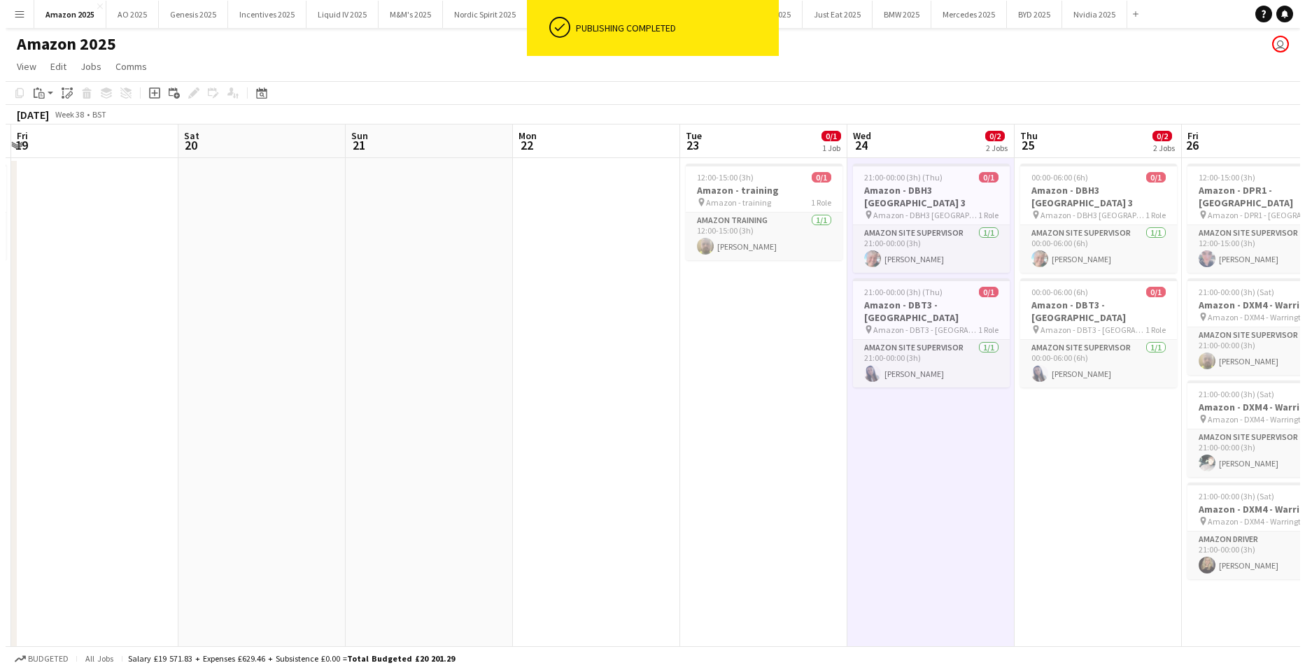
scroll to position [0, 512]
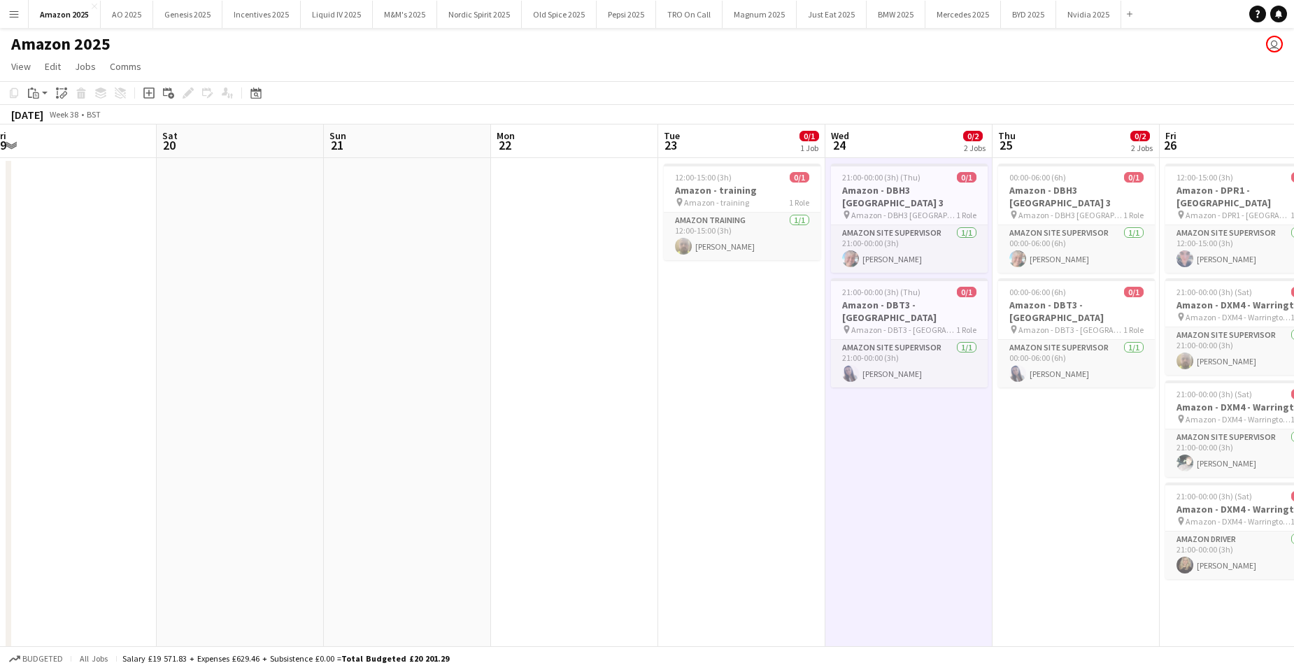
click at [20, 8] on button "Menu" at bounding box center [14, 14] width 28 height 28
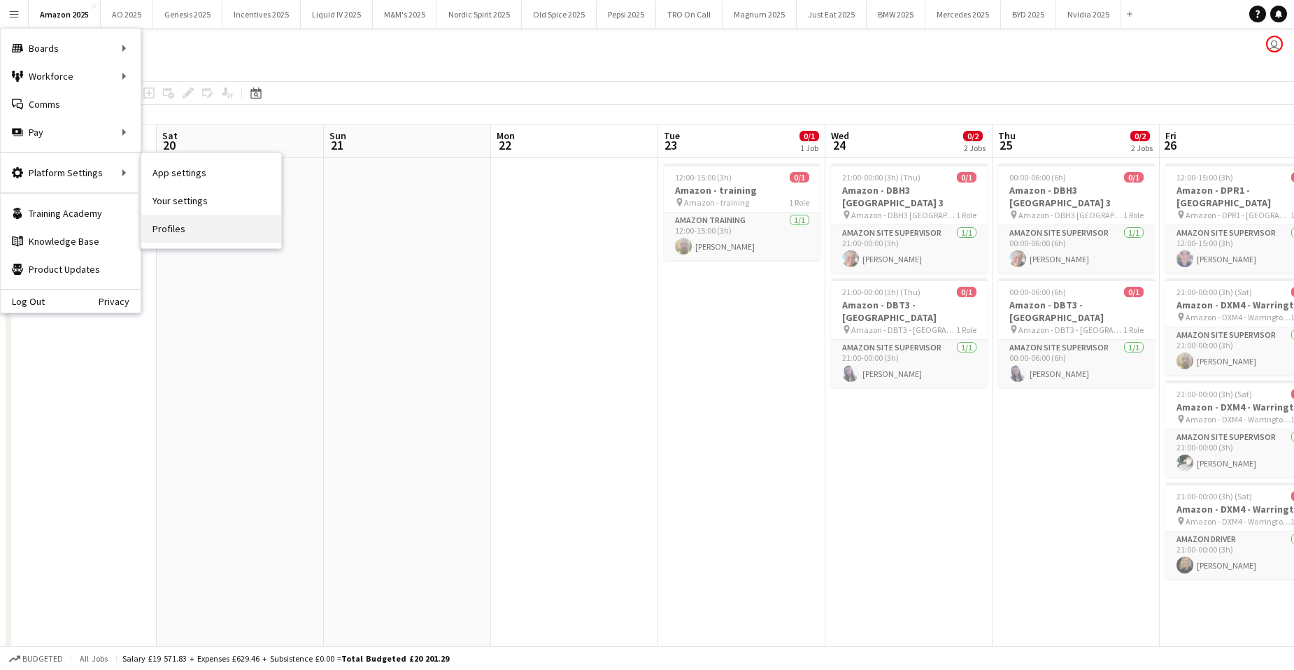
click at [175, 226] on link "Profiles" at bounding box center [211, 229] width 140 height 28
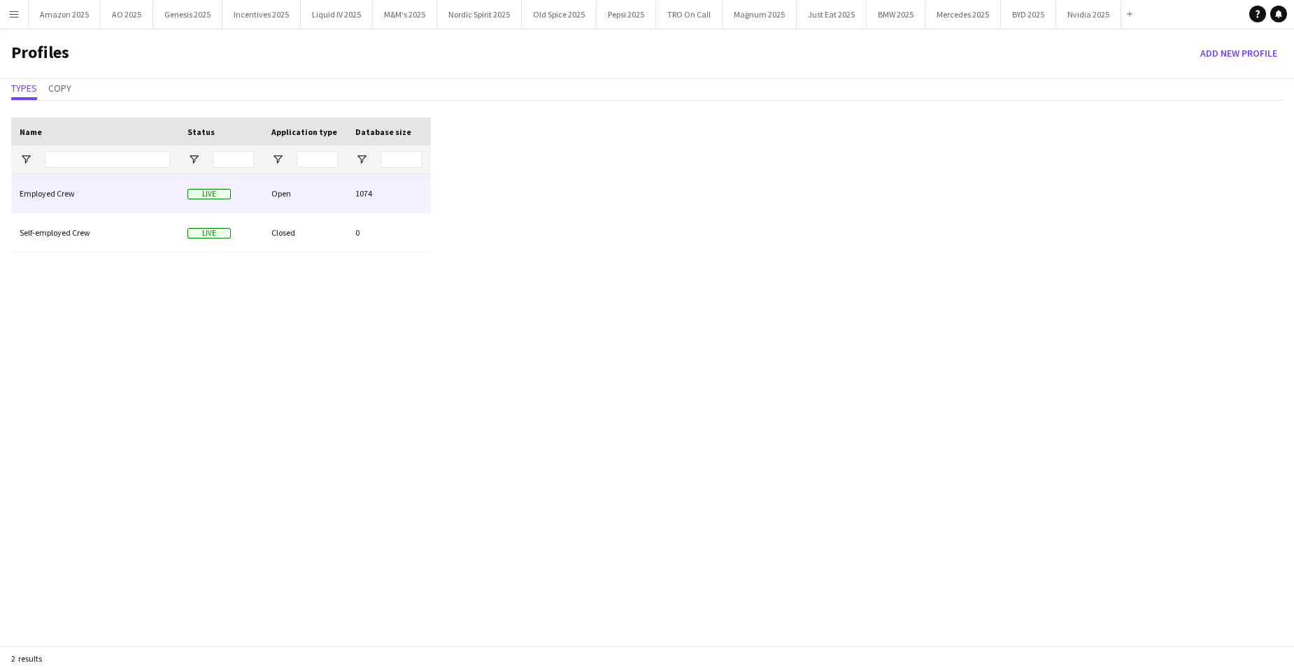
click at [70, 194] on div "Employed Crew" at bounding box center [95, 193] width 168 height 38
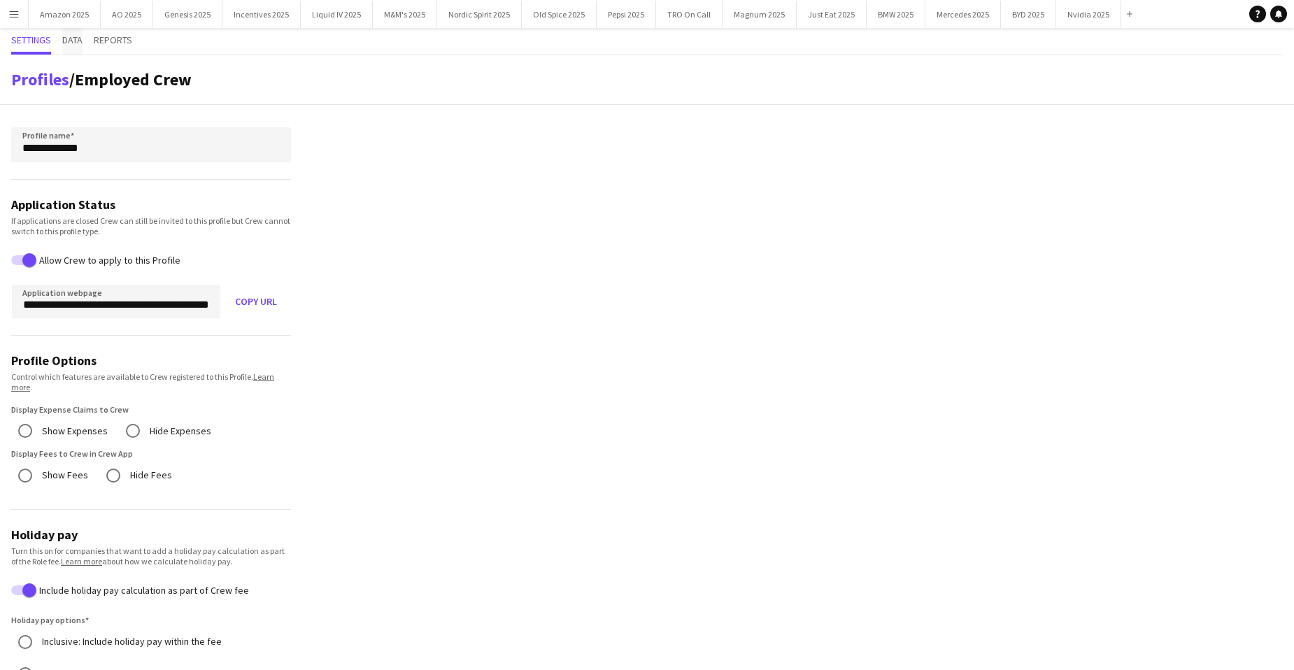
click at [72, 38] on span "Data" at bounding box center [72, 40] width 20 height 10
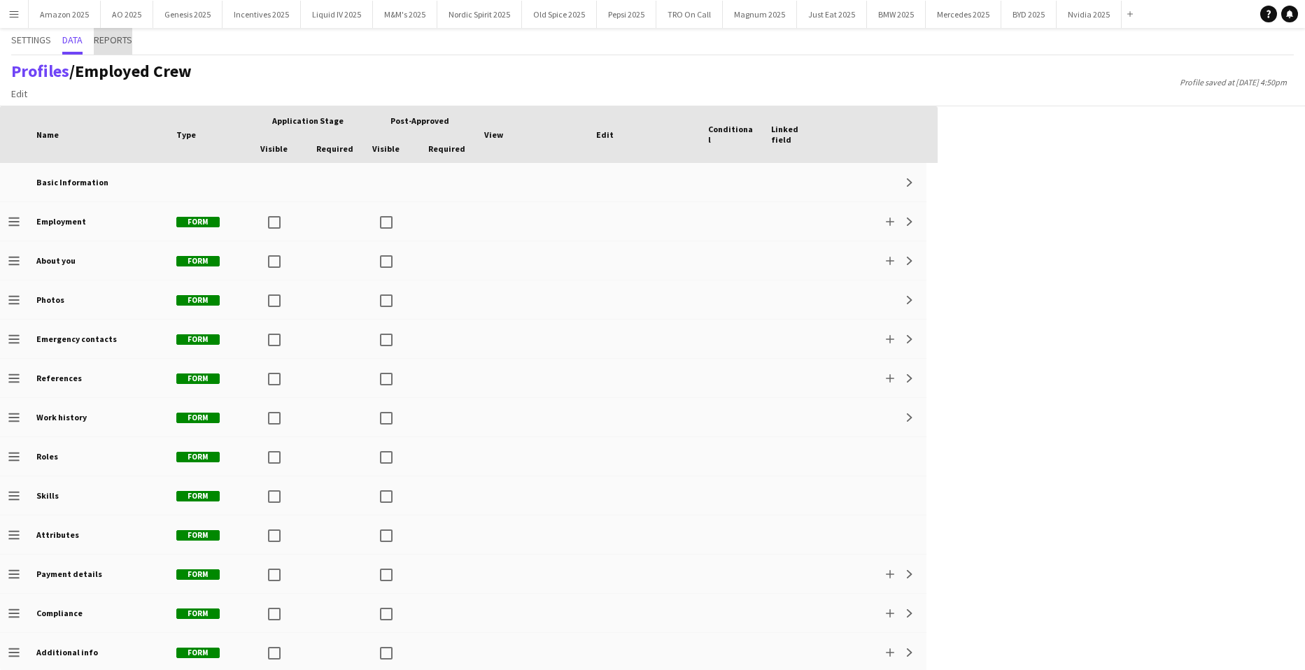
click at [132, 40] on span "Reports" at bounding box center [113, 40] width 38 height 10
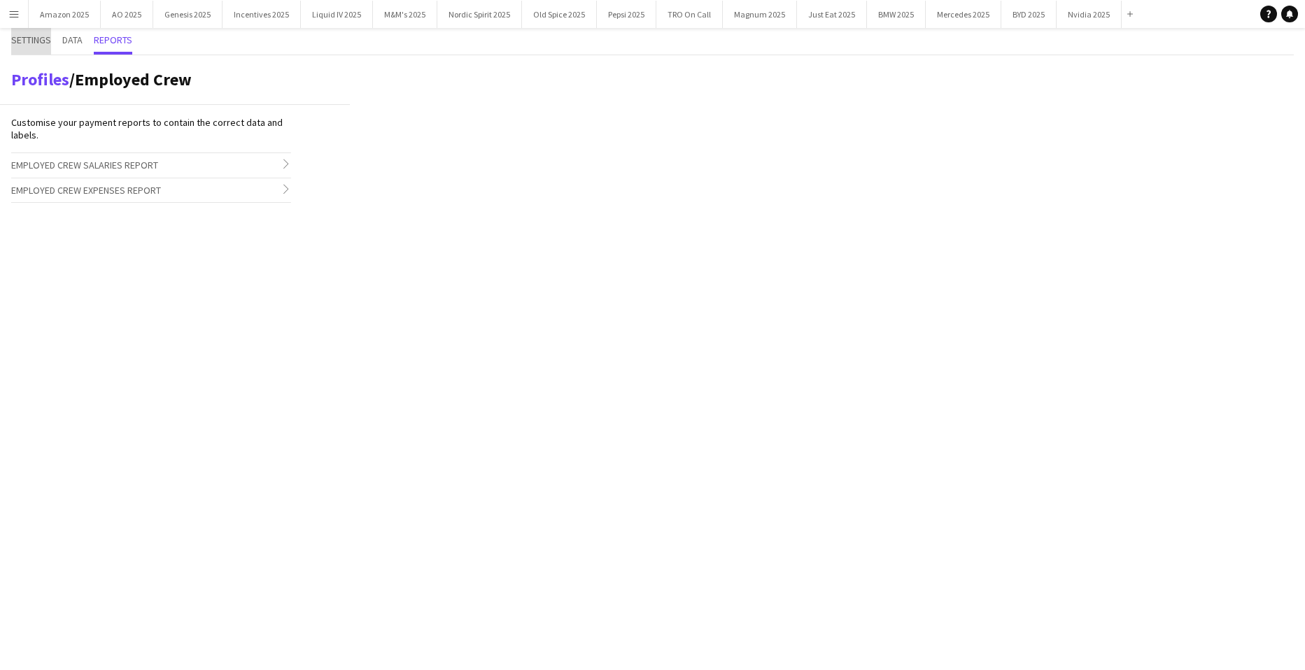
click at [40, 36] on span "Settings" at bounding box center [31, 40] width 40 height 10
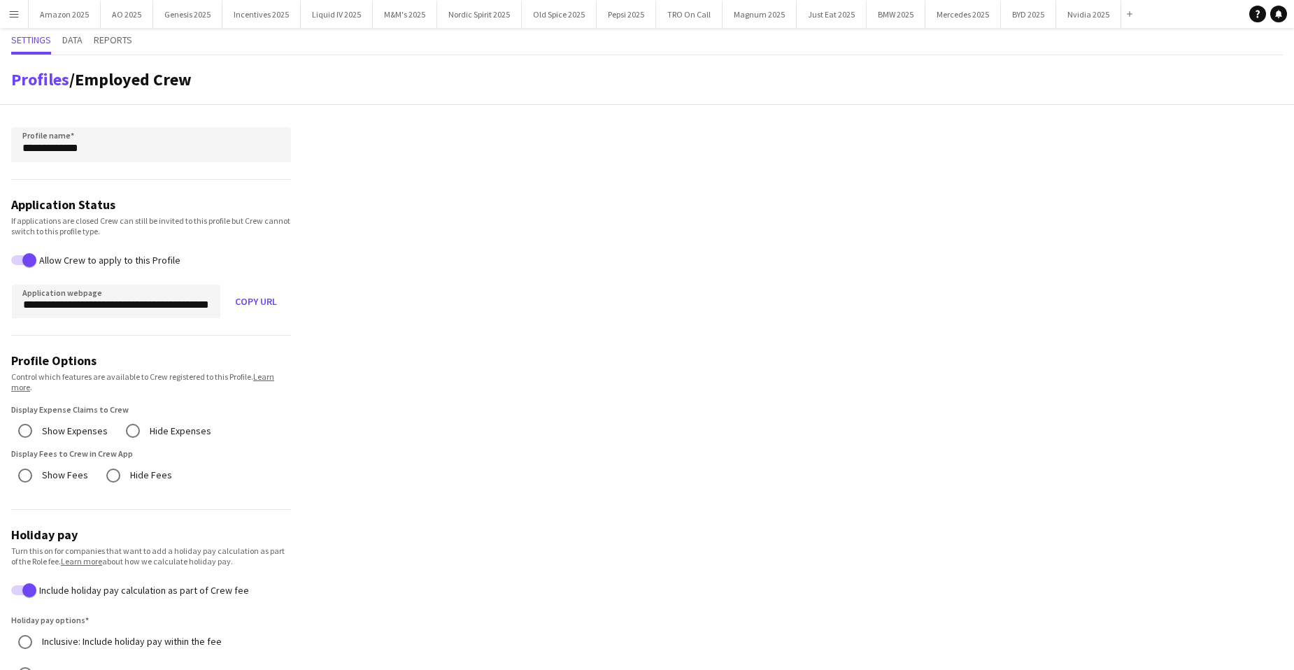
click at [10, 15] on app-icon "Menu" at bounding box center [13, 13] width 11 height 11
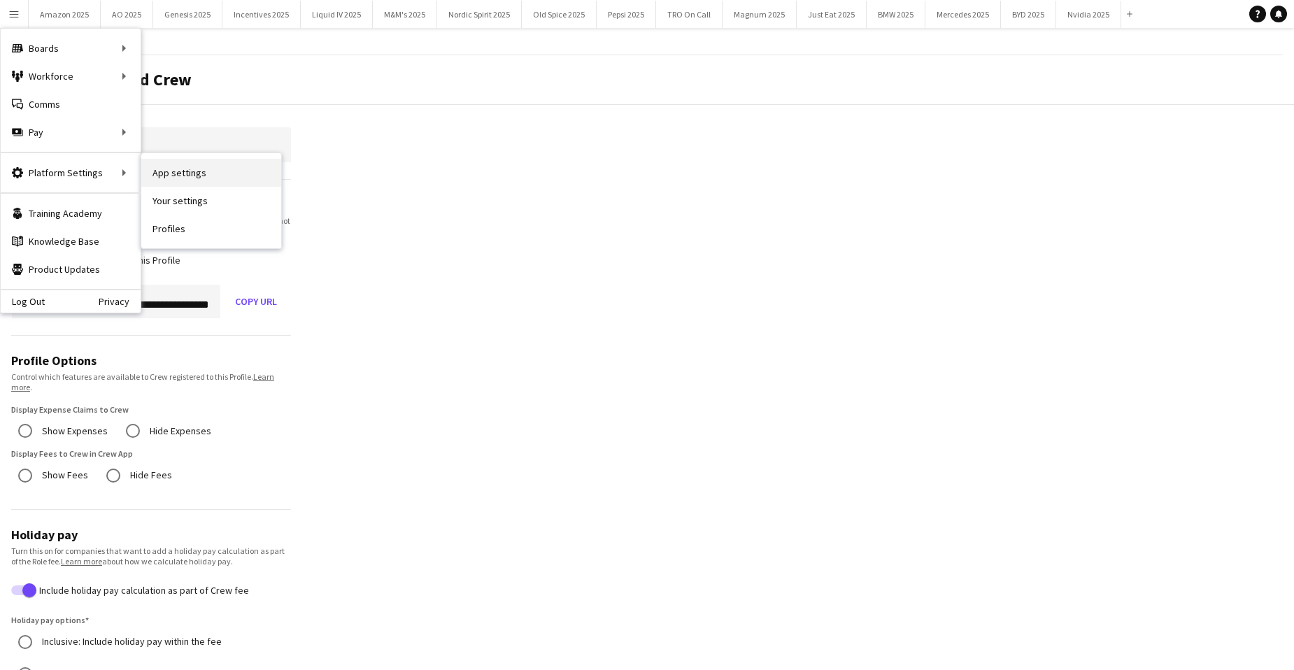
click at [177, 173] on link "App settings" at bounding box center [211, 173] width 140 height 28
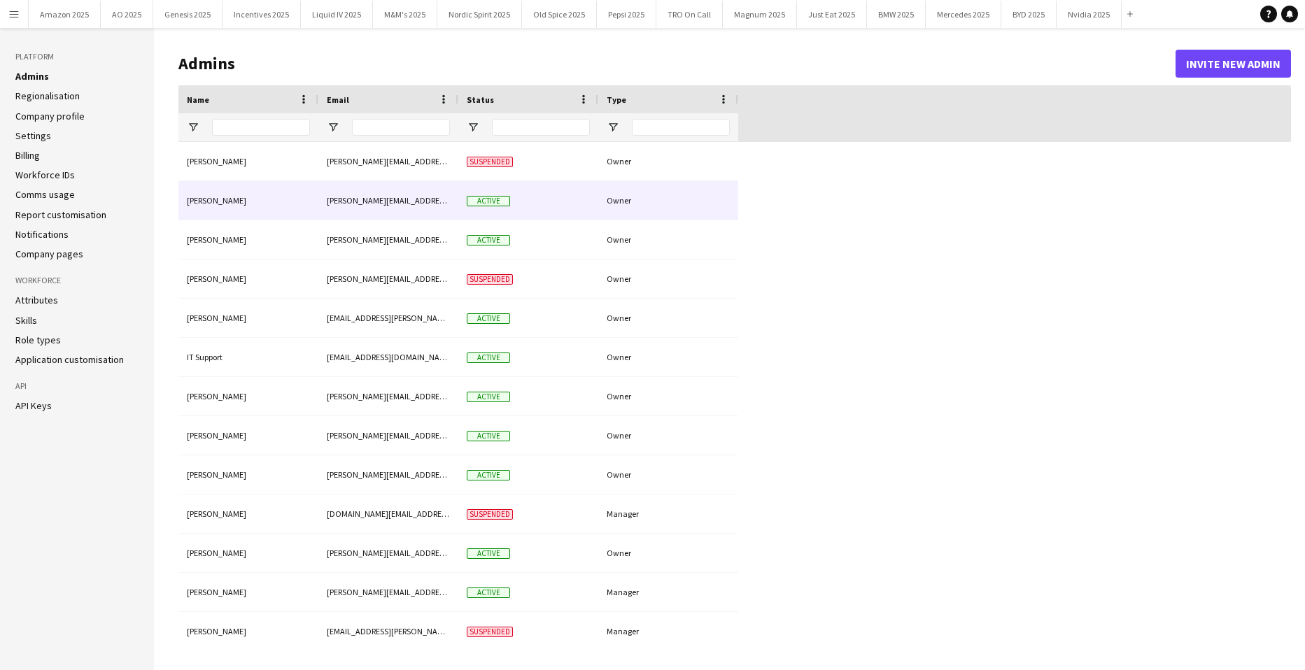
type input "**********"
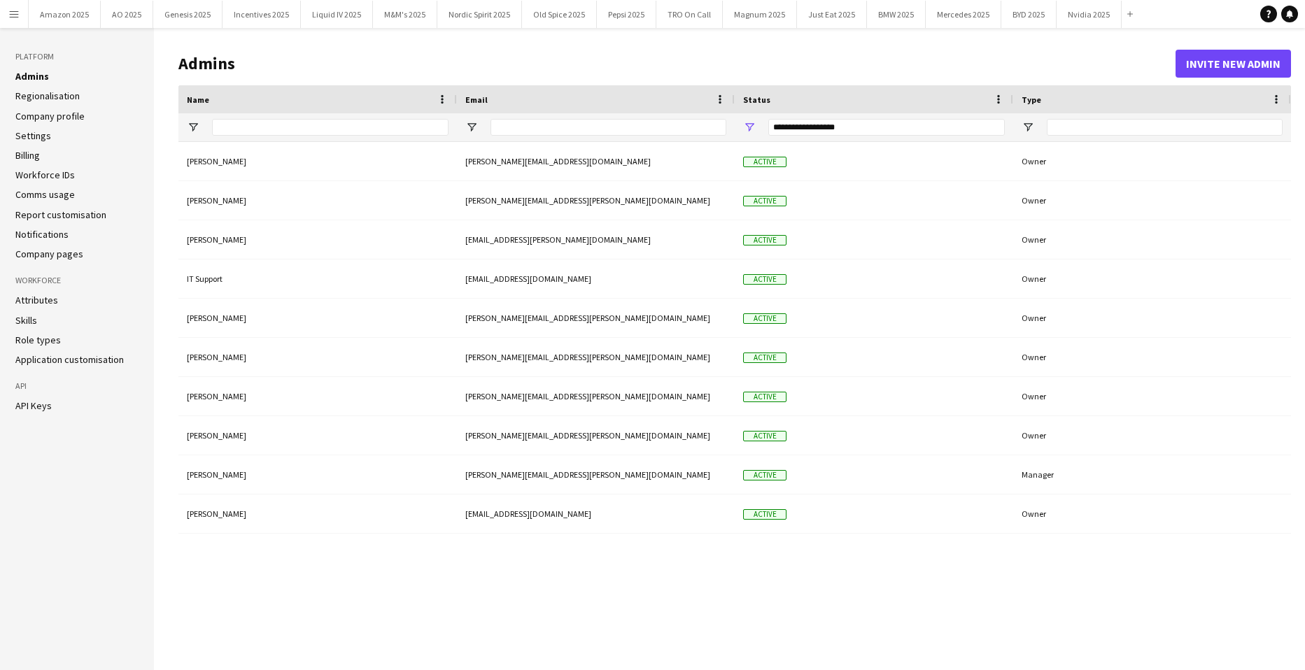
click at [52, 171] on link "Workforce IDs" at bounding box center [44, 175] width 59 height 13
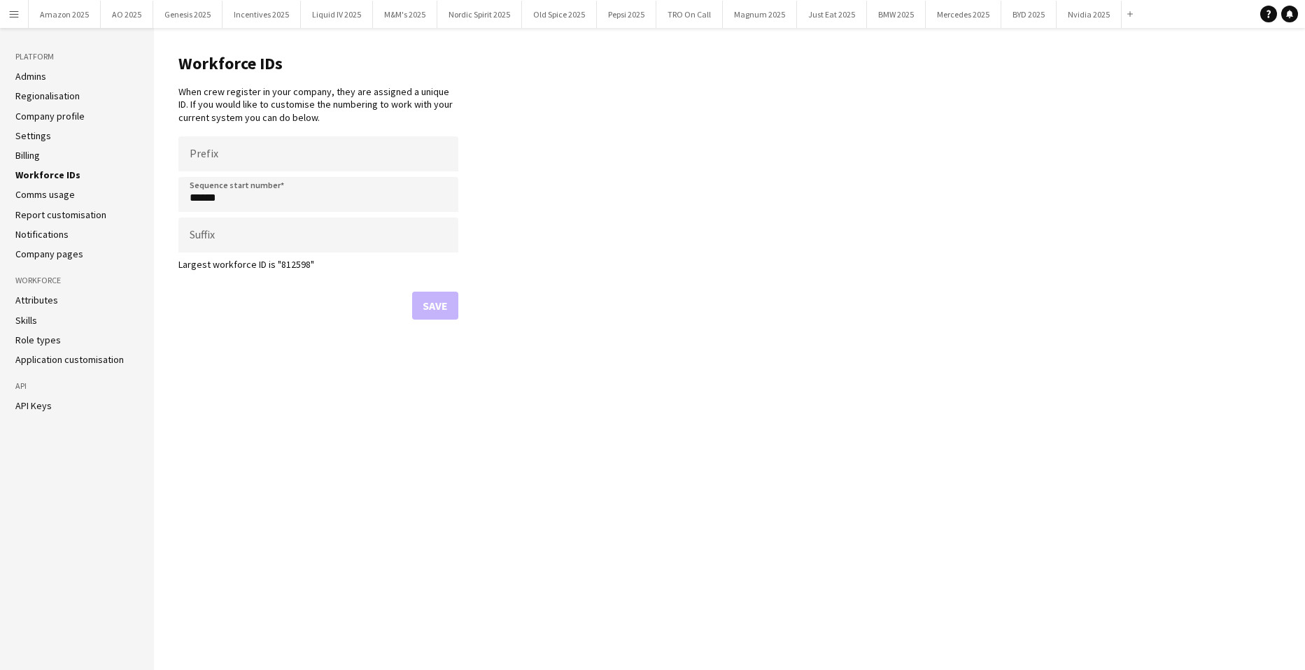
click at [18, 15] on app-icon "Menu" at bounding box center [13, 13] width 11 height 11
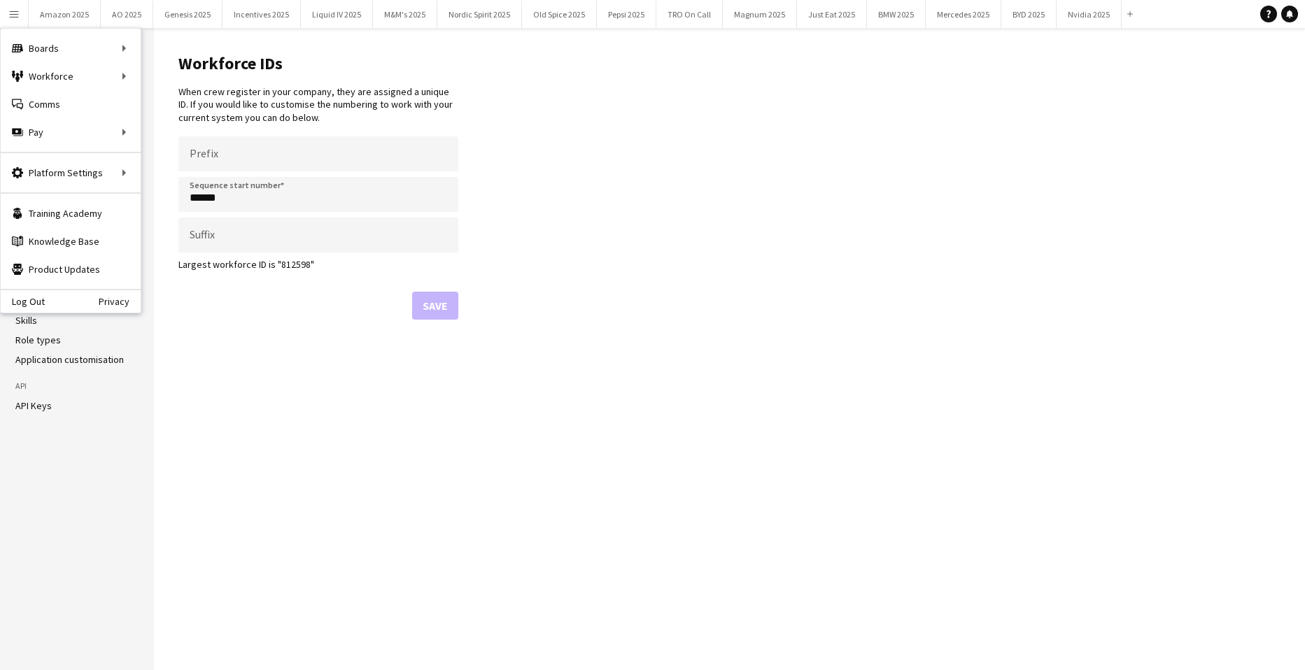
click at [819, 283] on main "Workforce IDs When crew register in your company, they are assigned a unique ID…" at bounding box center [729, 349] width 1151 height 642
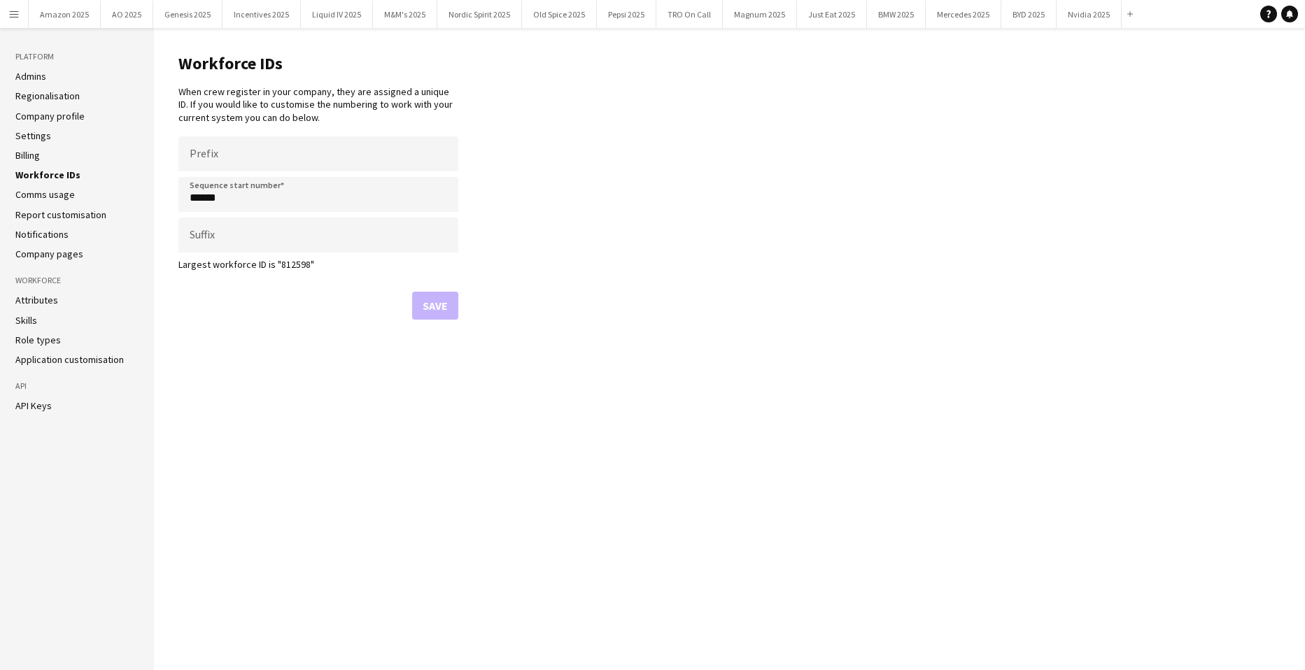
click at [816, 404] on main "Workforce IDs When crew register in your company, they are assigned a unique ID…" at bounding box center [729, 349] width 1151 height 642
click at [15, 15] on app-icon "Menu" at bounding box center [13, 13] width 11 height 11
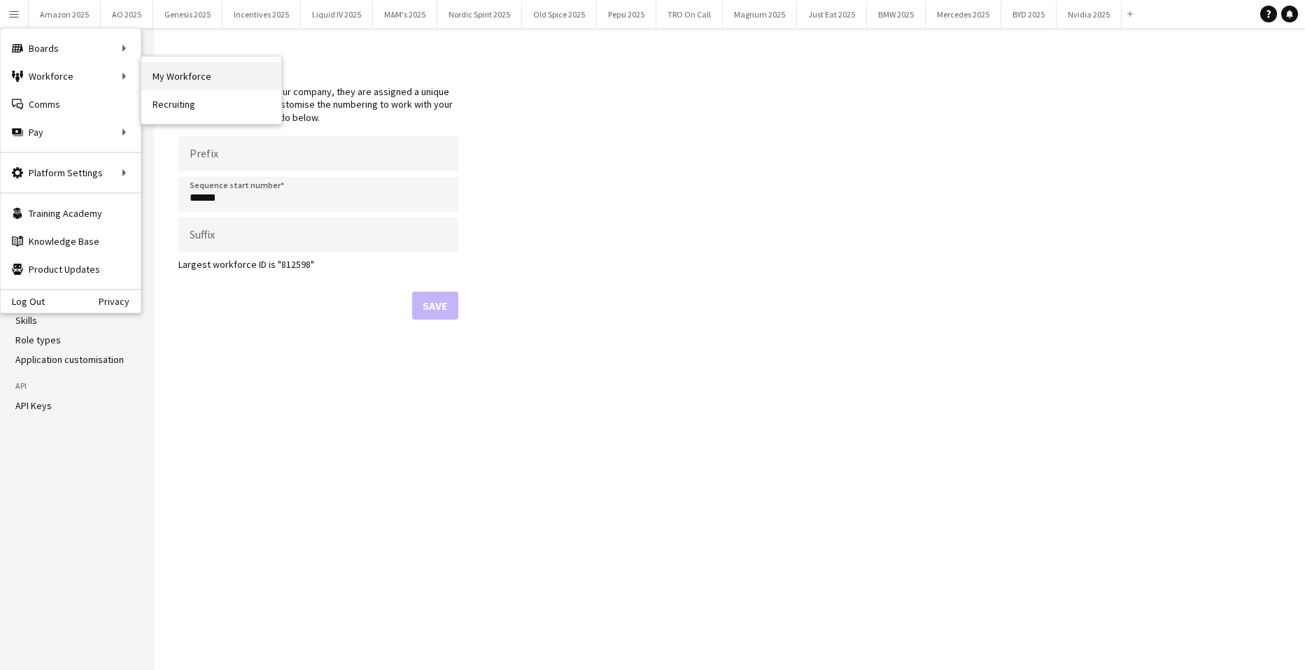
click at [174, 74] on link "My Workforce" at bounding box center [211, 76] width 140 height 28
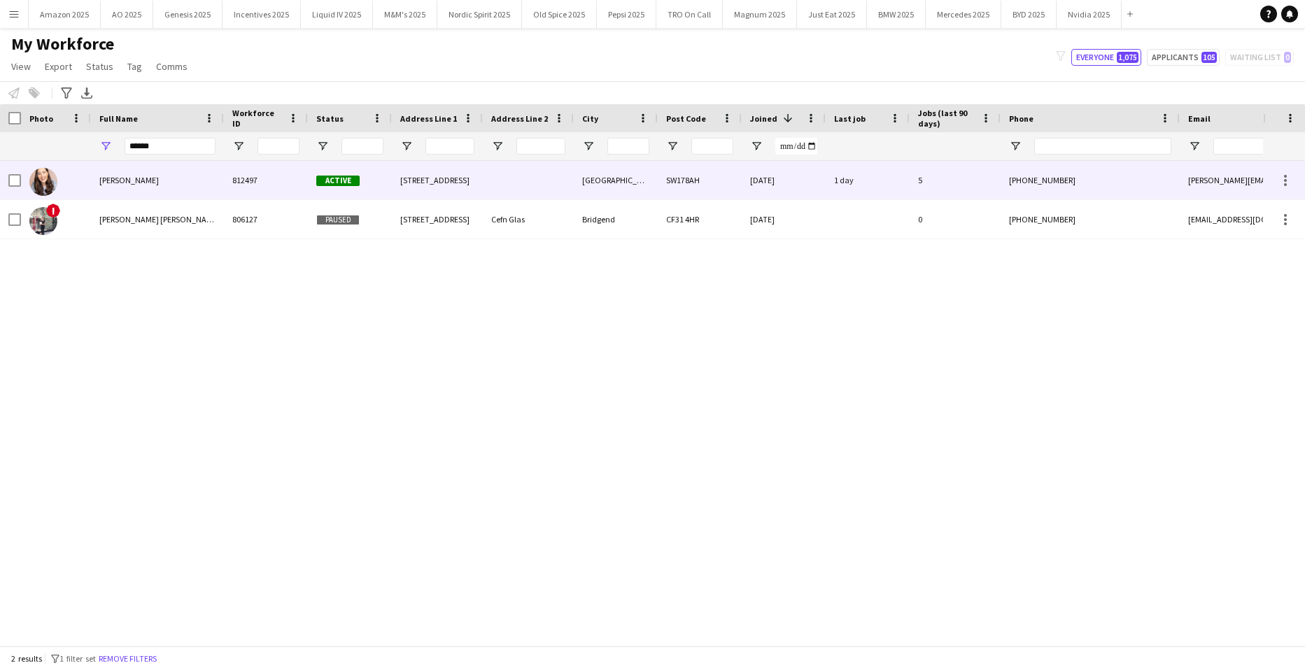
drag, startPoint x: 120, startPoint y: 174, endPoint x: 923, endPoint y: 139, distance: 803.9
click at [121, 175] on div "[PERSON_NAME]" at bounding box center [157, 180] width 133 height 38
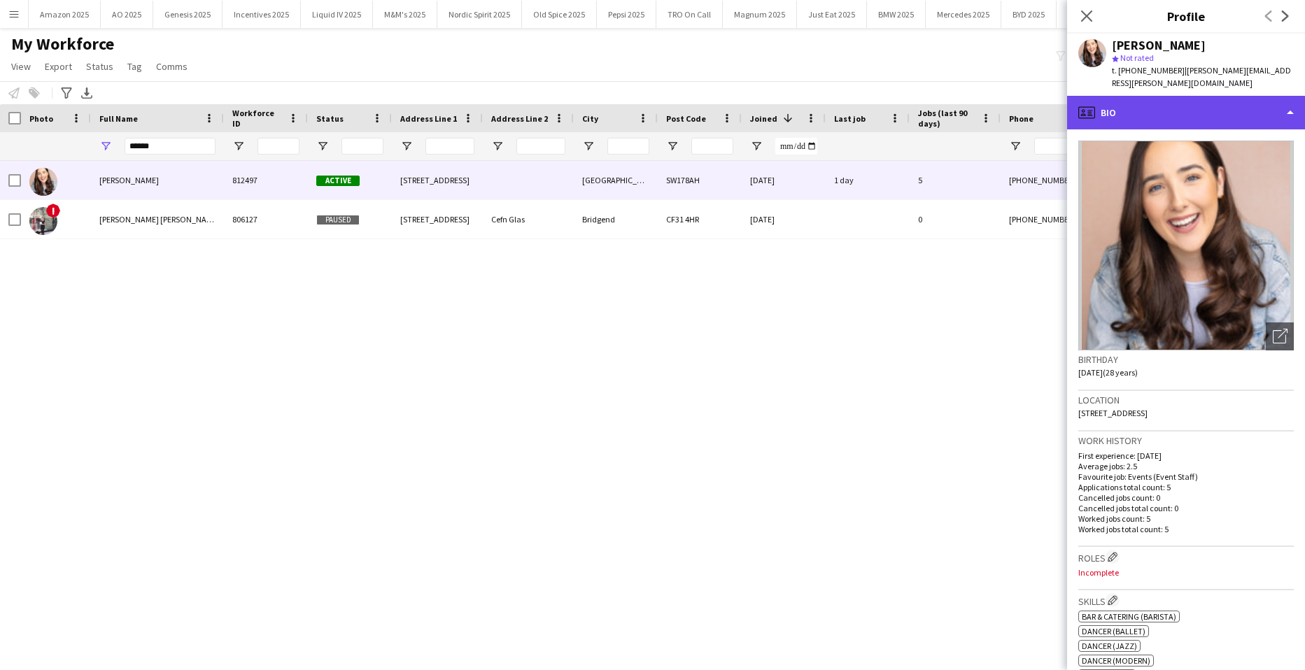
click at [1247, 96] on div "profile Bio" at bounding box center [1186, 113] width 238 height 34
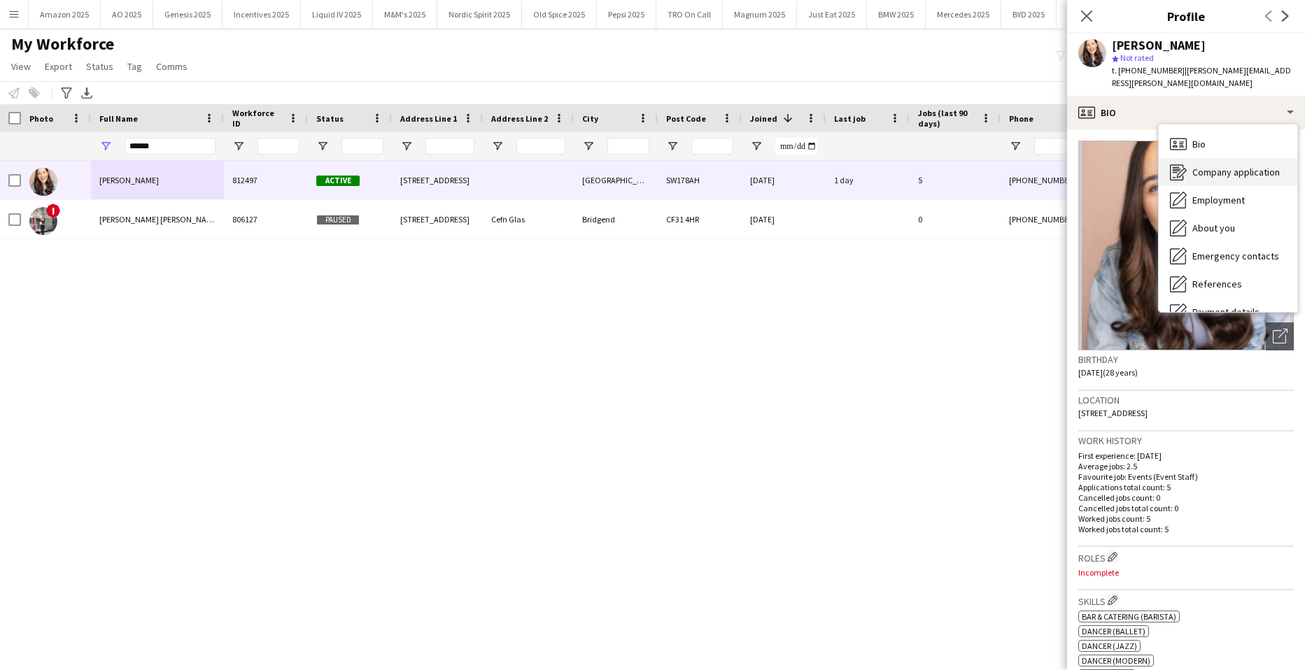
click at [1242, 166] on span "Company application" at bounding box center [1235, 172] width 87 height 13
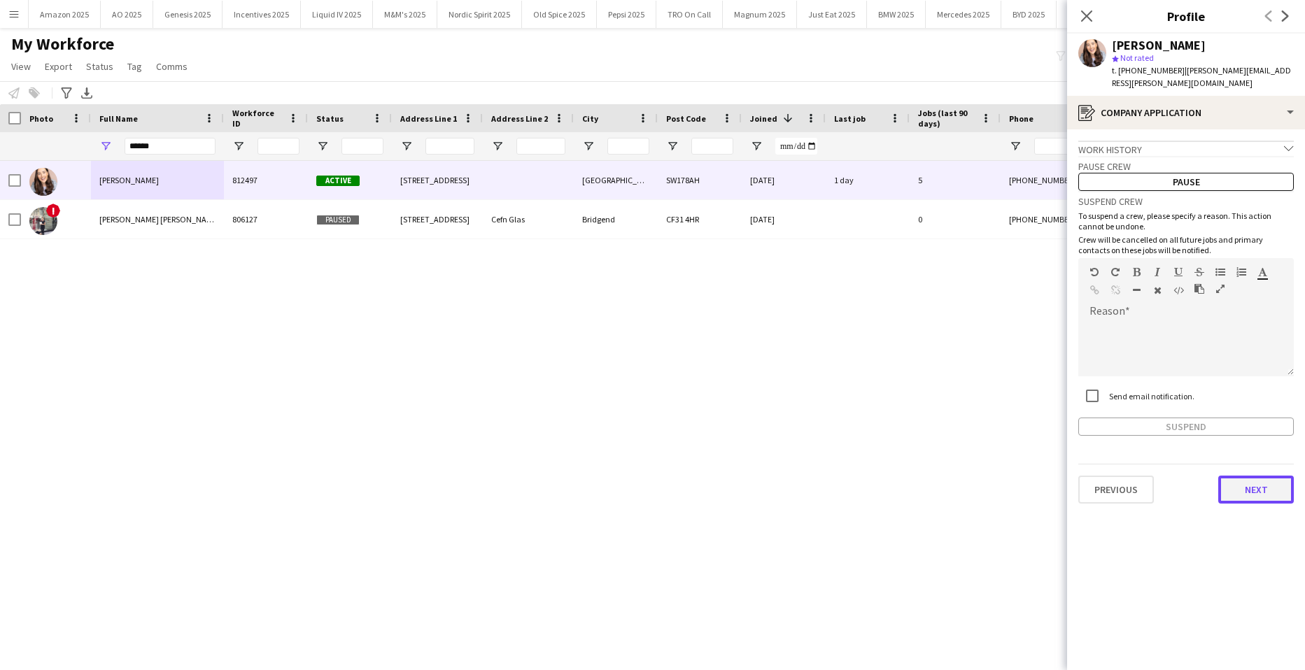
click at [1267, 489] on button "Next" at bounding box center [1256, 490] width 76 height 28
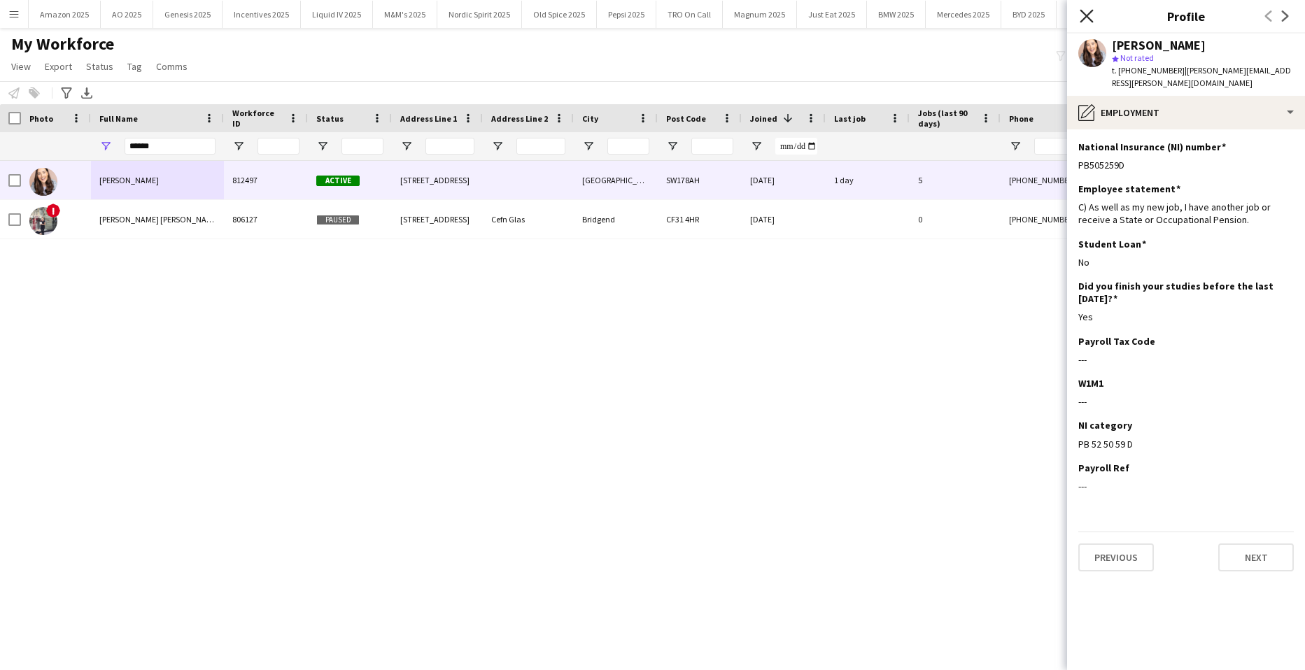
click at [1091, 19] on icon "Close pop-in" at bounding box center [1085, 15] width 13 height 13
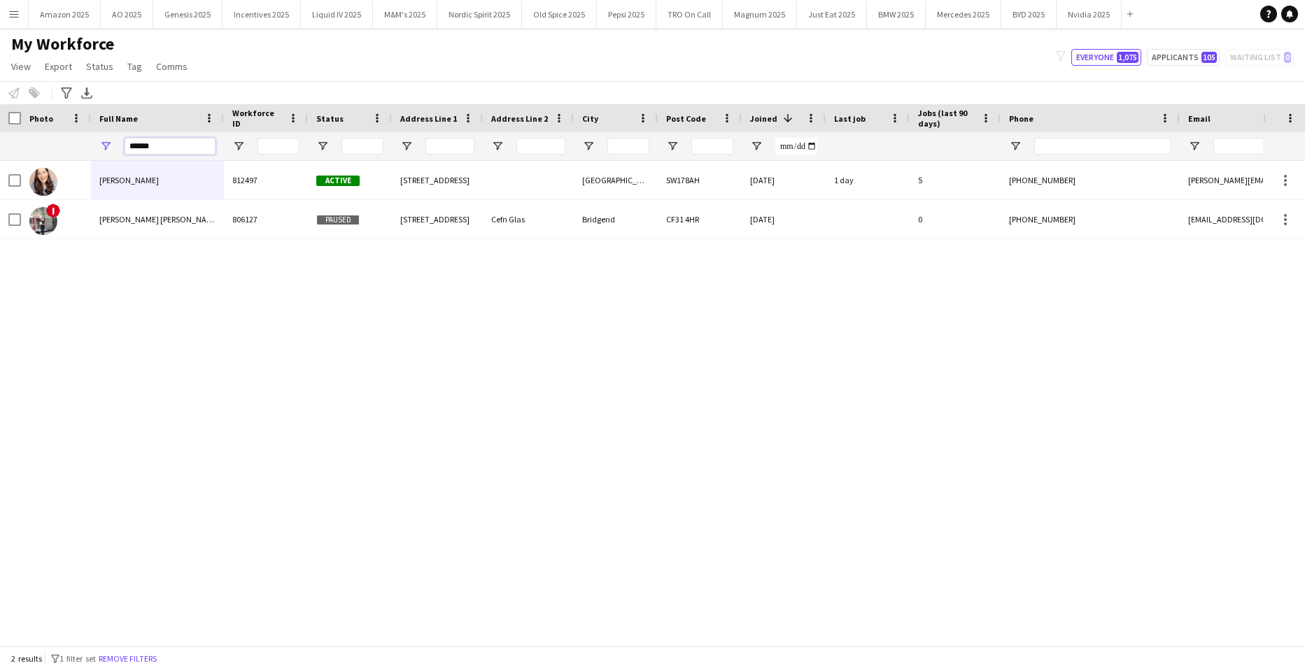
drag, startPoint x: 172, startPoint y: 155, endPoint x: 84, endPoint y: 160, distance: 88.3
click at [88, 159] on div "******" at bounding box center [915, 146] width 1831 height 28
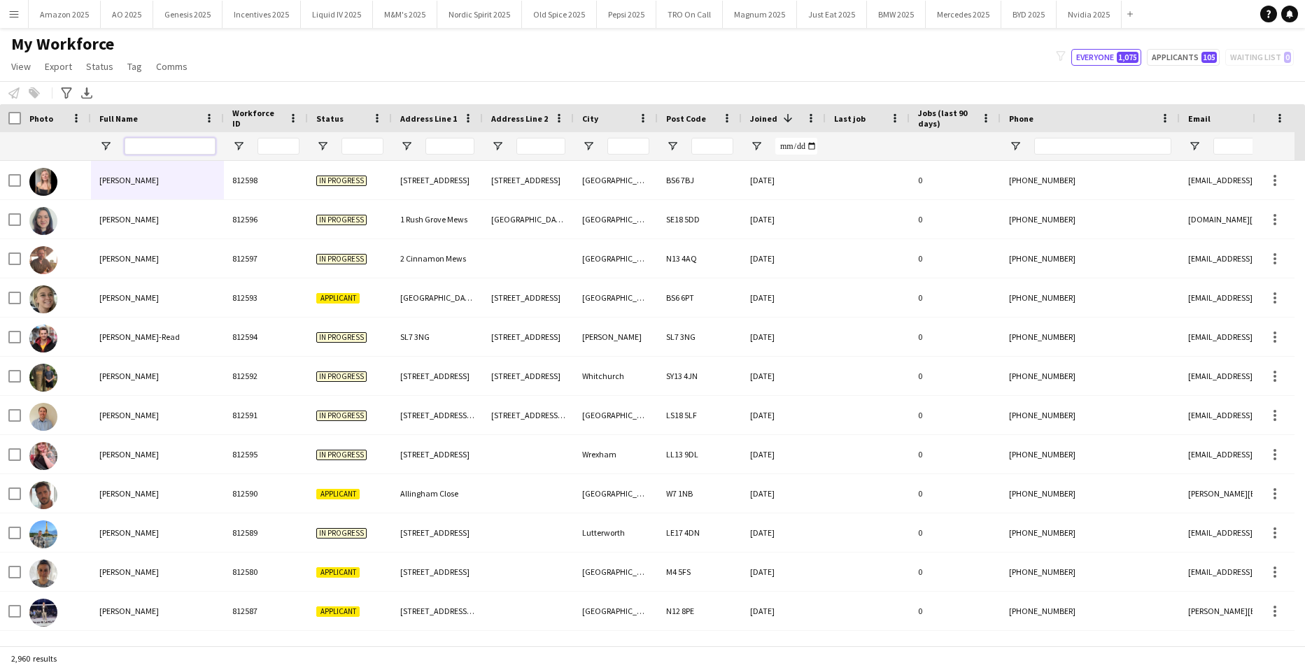
click at [188, 151] on input "Full Name Filter Input" at bounding box center [170, 146] width 91 height 17
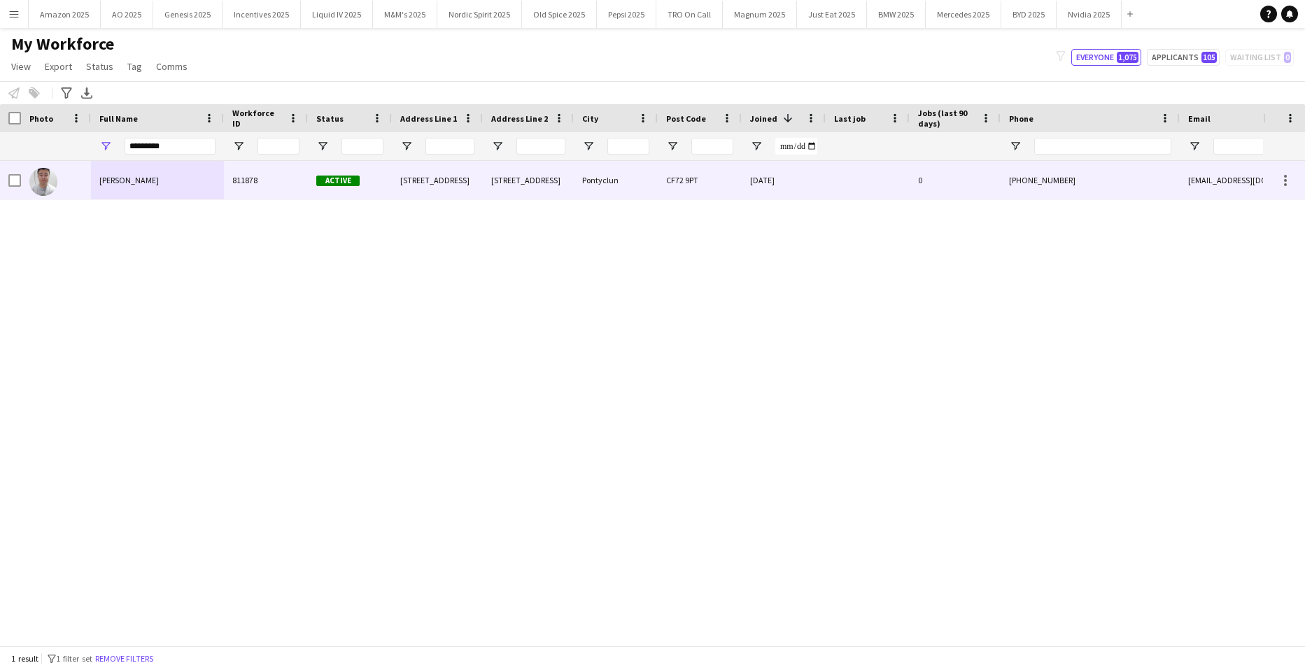
click at [120, 188] on div "Jamie Yip" at bounding box center [157, 180] width 133 height 38
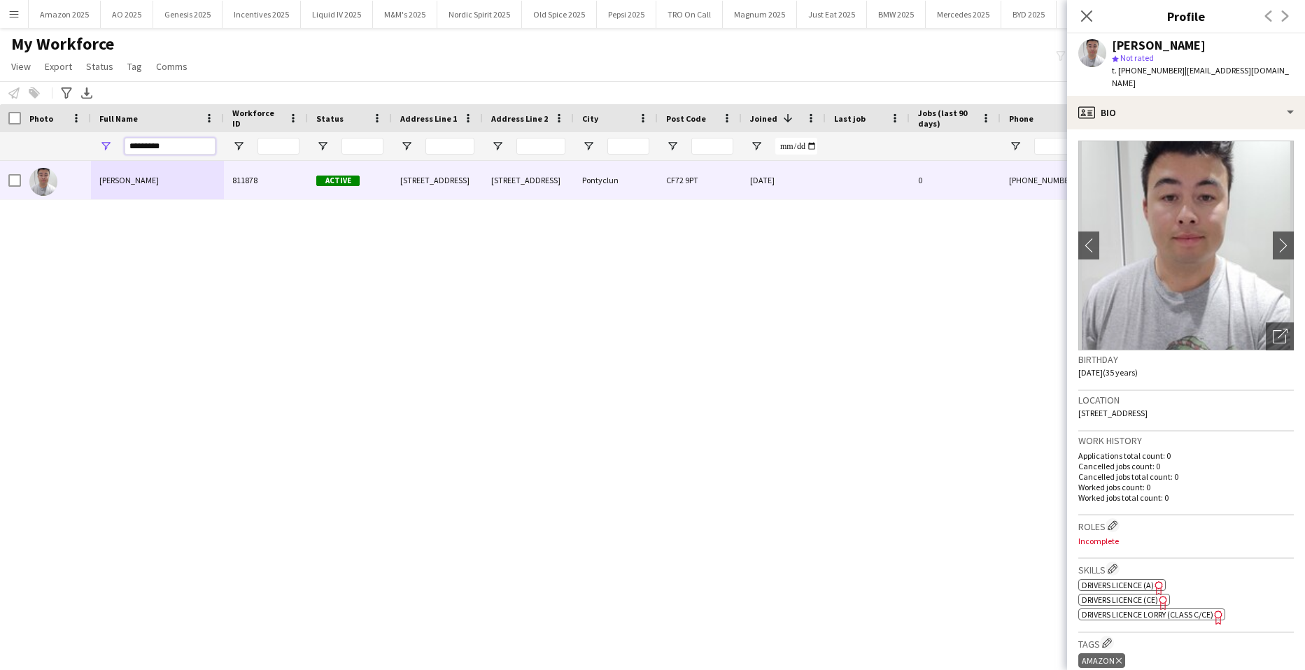
drag, startPoint x: 166, startPoint y: 151, endPoint x: -36, endPoint y: 176, distance: 203.0
click at [0, 176] on html "Menu Boards Boards Boards All jobs Status Workforce Workforce My Workforce Recr…" at bounding box center [652, 335] width 1305 height 670
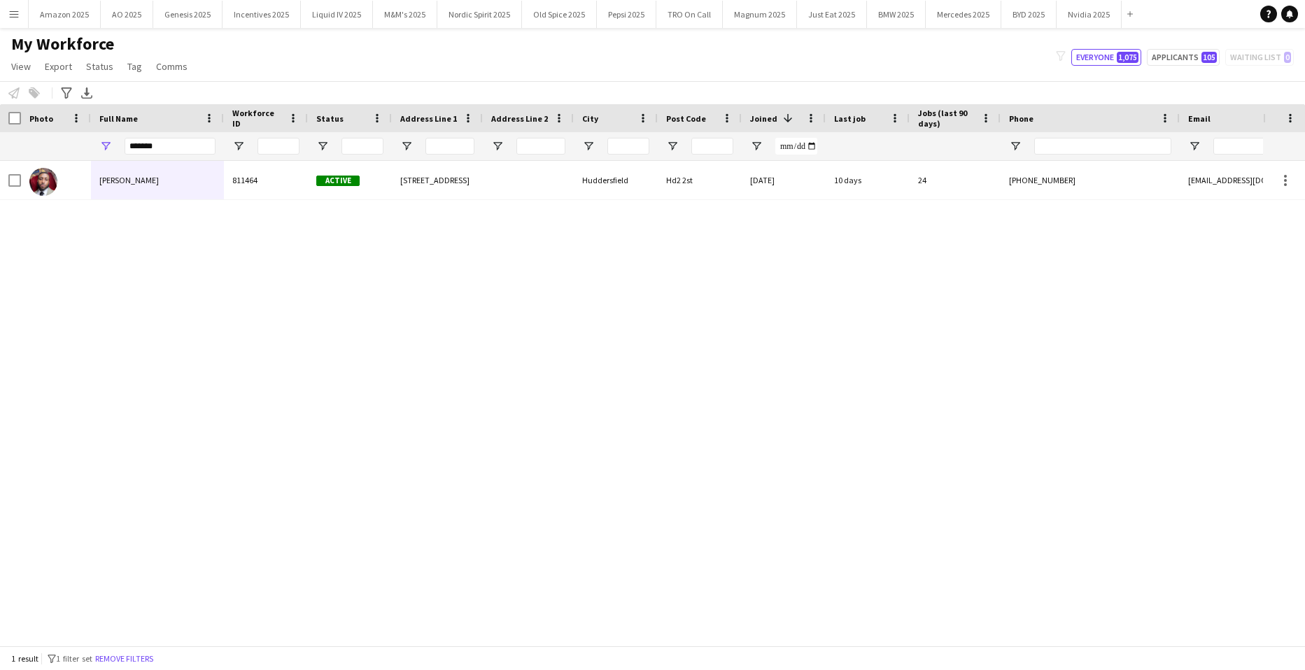
click at [388, 575] on div "TERRELL BROWN 811464 Active 10 Britannia Crescent Huddersfield Hd2 2st 20-05-20…" at bounding box center [631, 398] width 1263 height 474
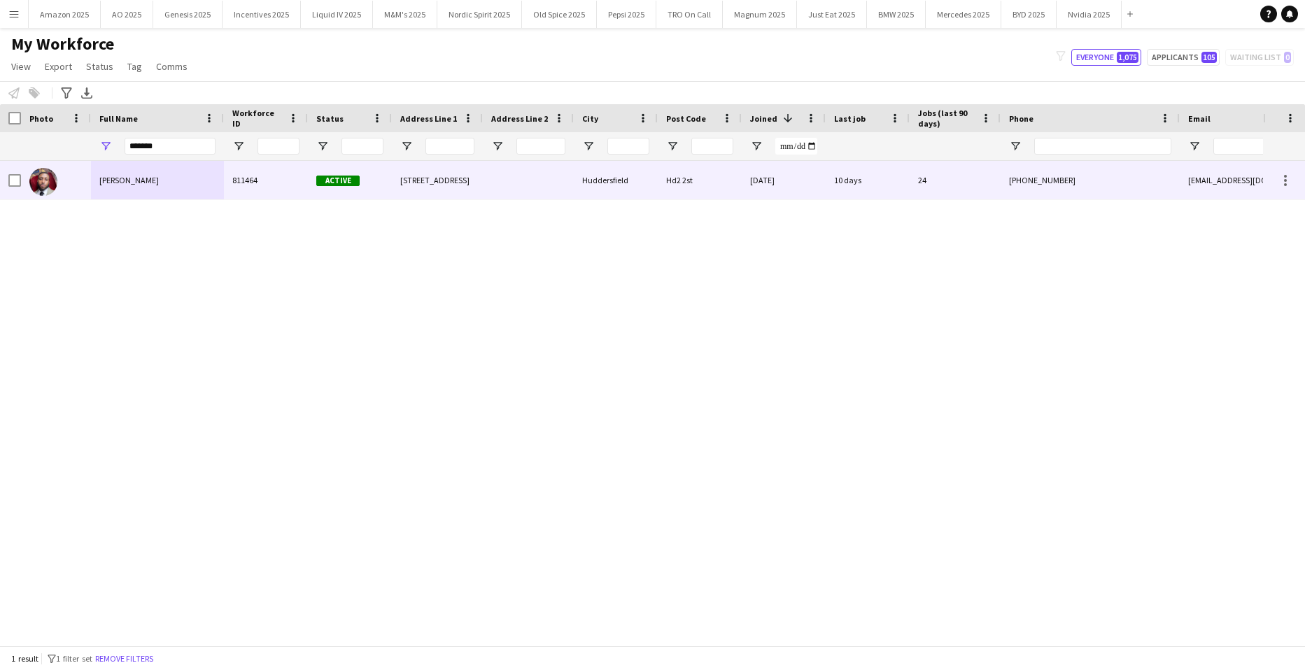
click at [132, 190] on div "TERRELL BROWN" at bounding box center [157, 180] width 133 height 38
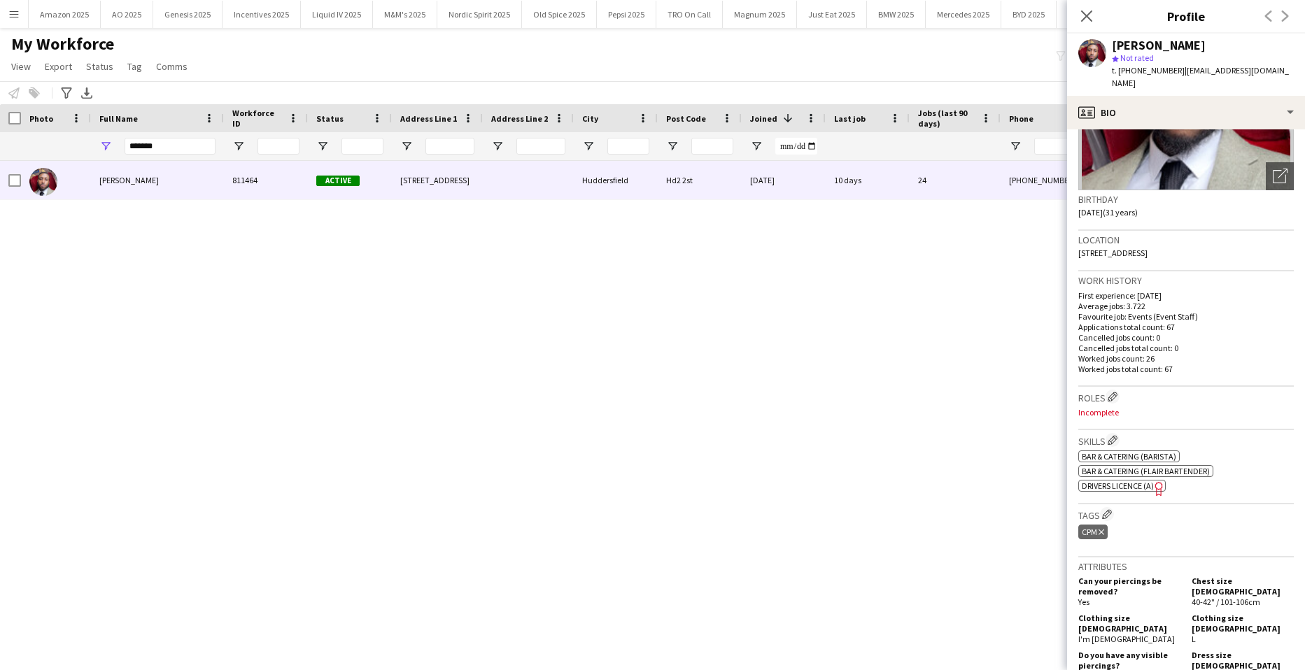
scroll to position [280, 0]
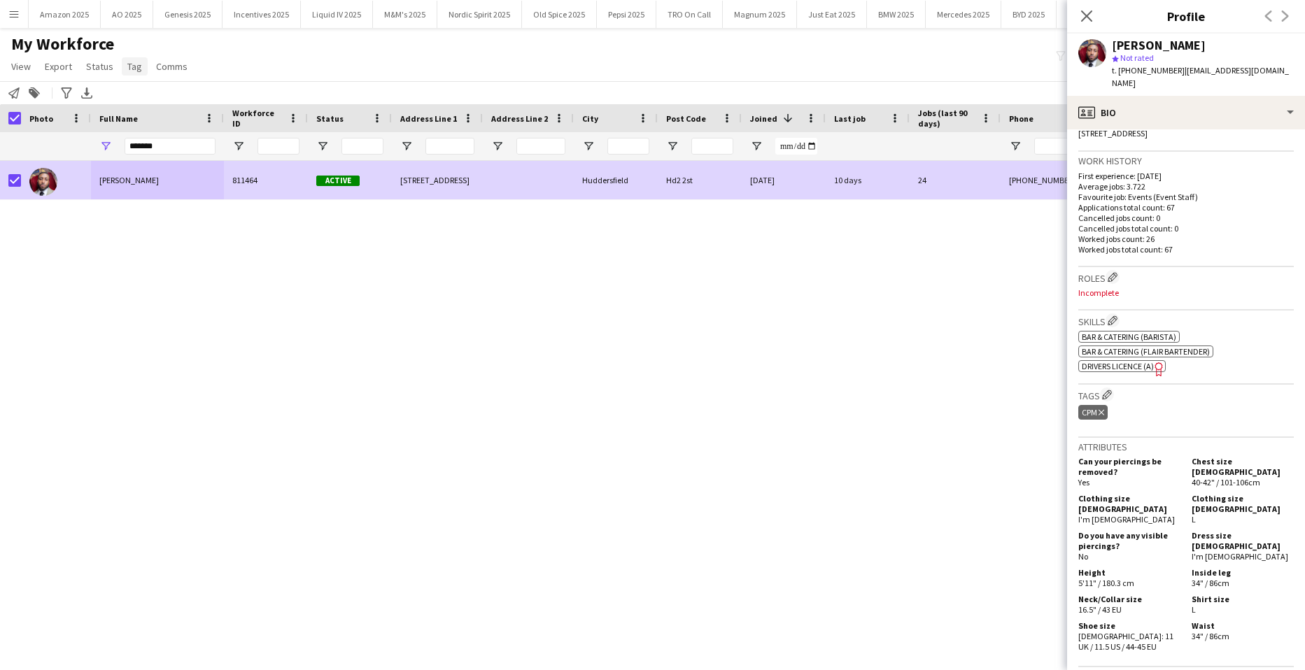
click at [130, 65] on span "Tag" at bounding box center [134, 66] width 15 height 13
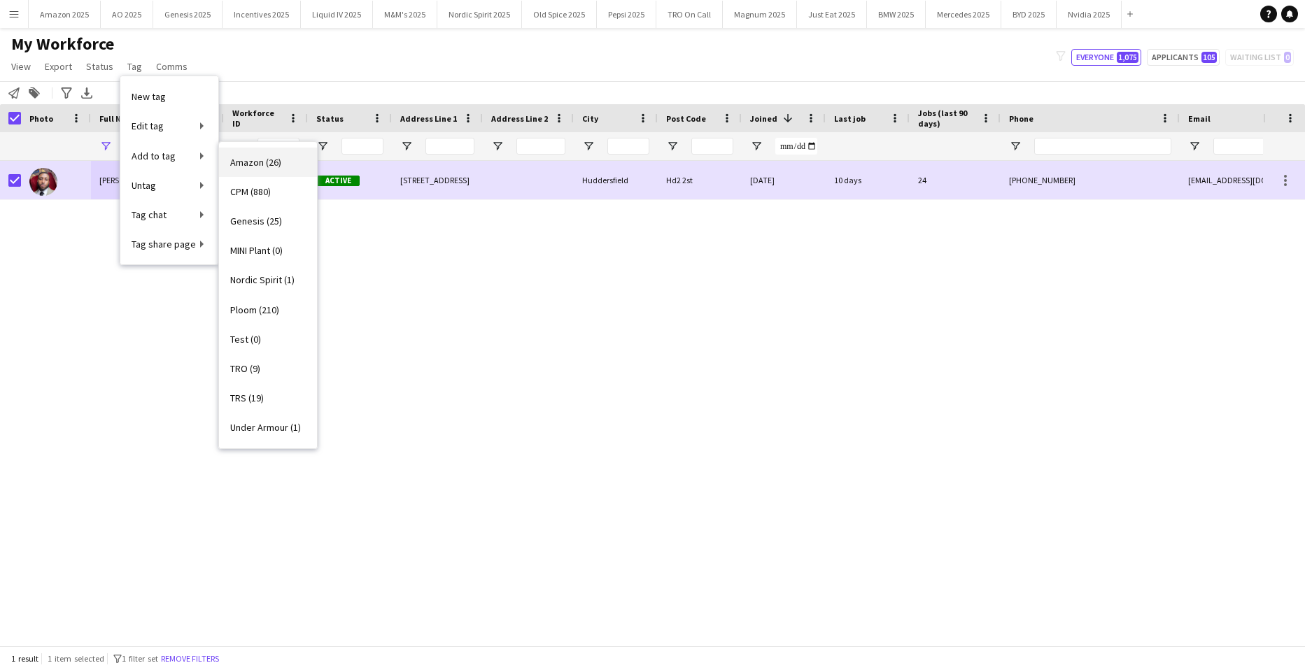
click at [240, 161] on span "Amazon (26)" at bounding box center [255, 162] width 51 height 13
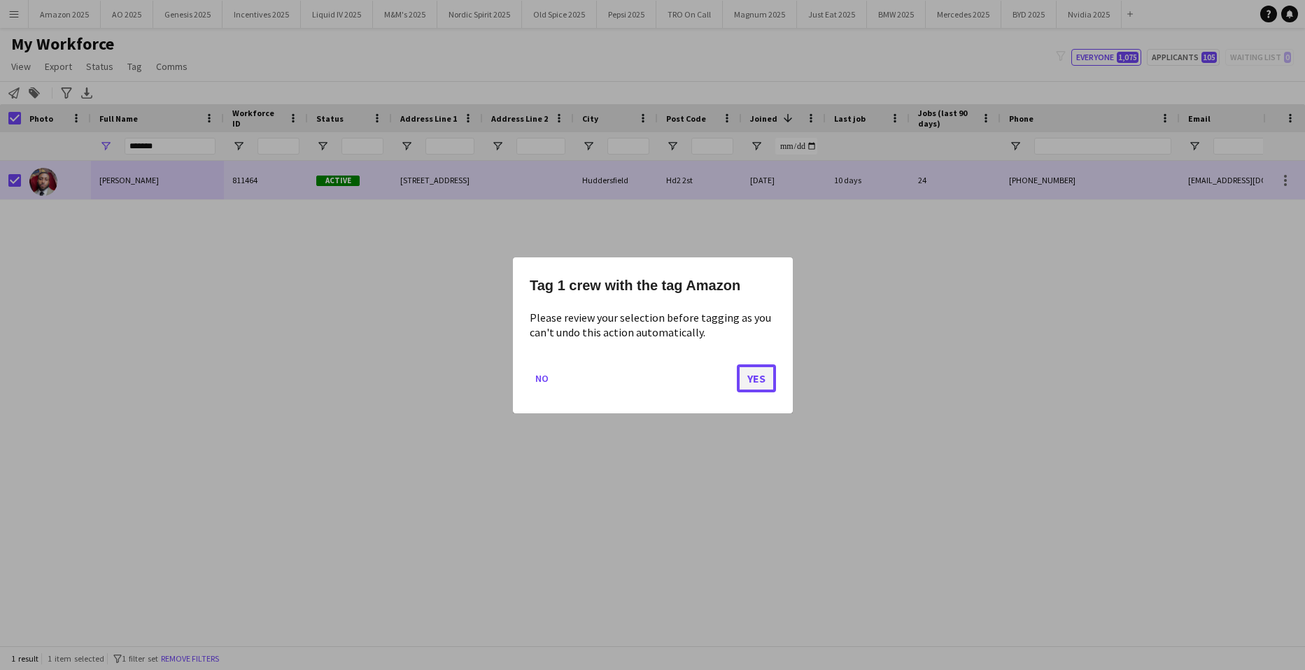
click at [751, 379] on button "Yes" at bounding box center [756, 378] width 39 height 28
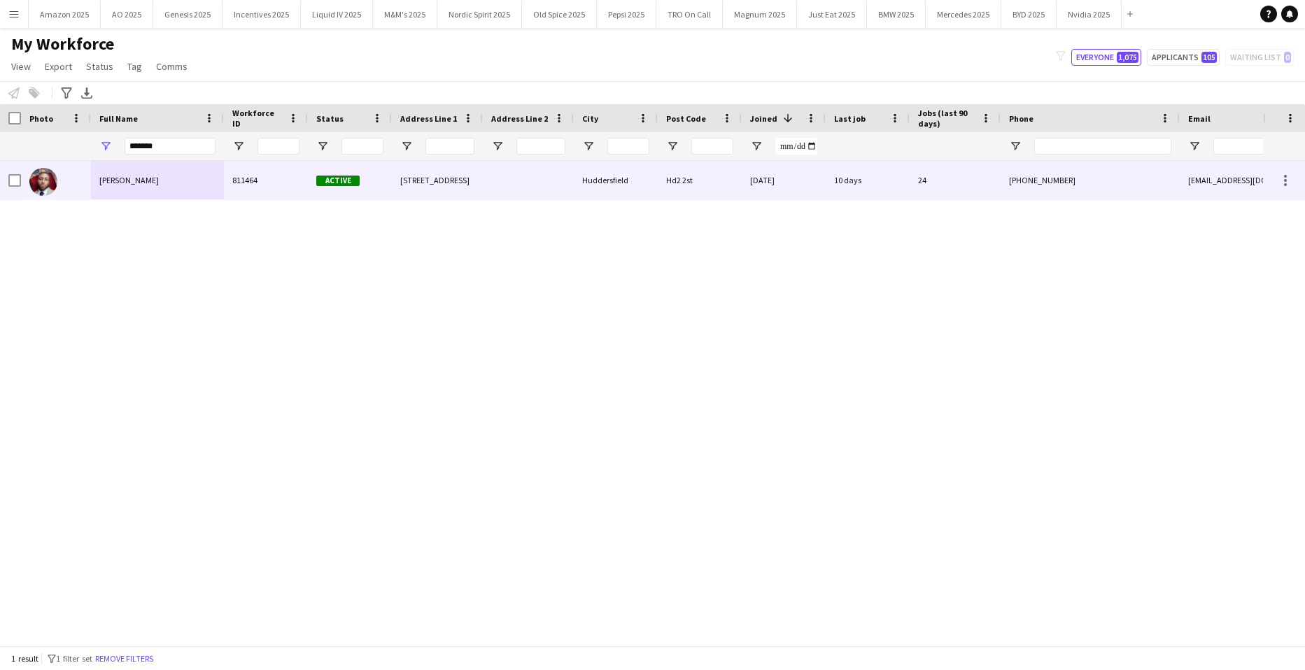
click at [153, 185] on span "TERRELL BROWN" at bounding box center [128, 180] width 59 height 10
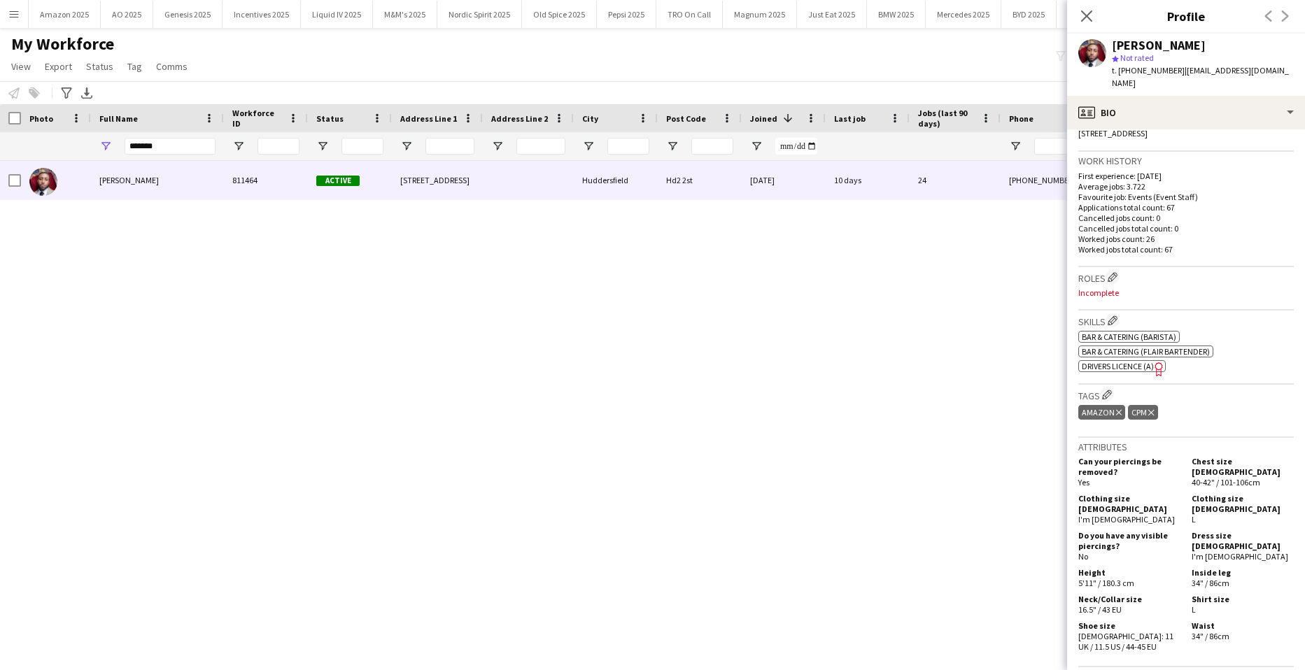
scroll to position [70, 0]
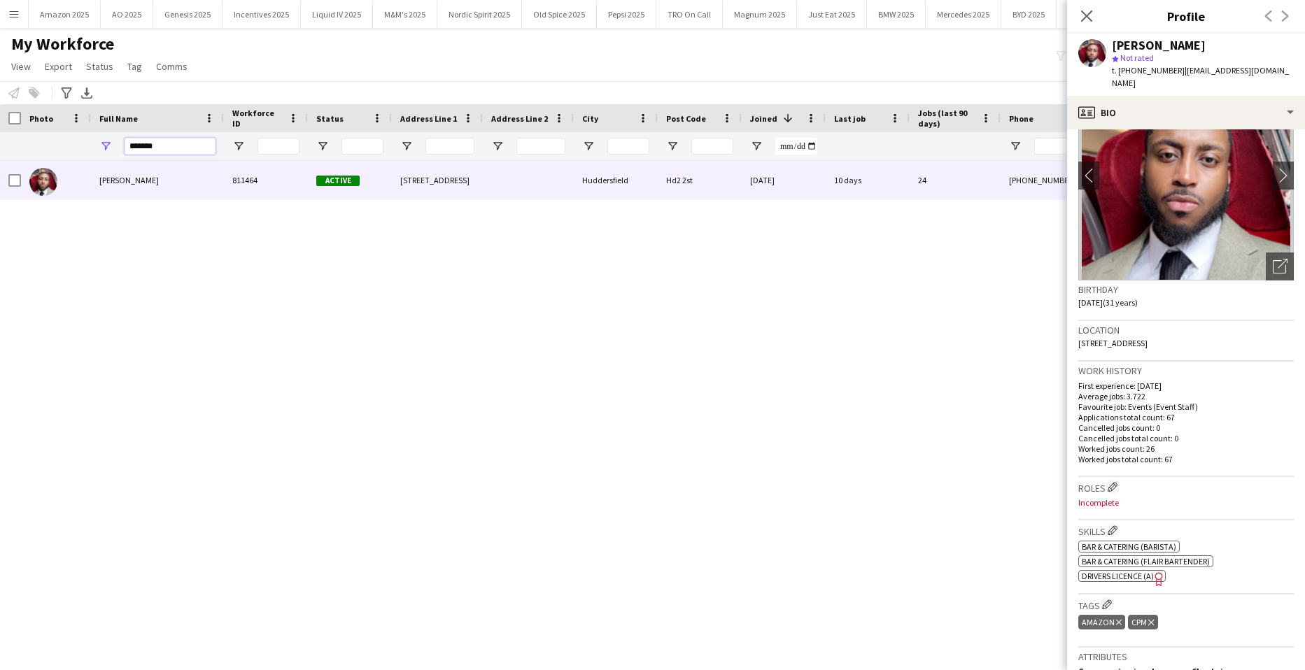
drag, startPoint x: 160, startPoint y: 150, endPoint x: -36, endPoint y: 134, distance: 195.8
click at [0, 134] on html "Menu Boards Boards Boards All jobs Status Workforce Workforce My Workforce Recr…" at bounding box center [652, 335] width 1305 height 670
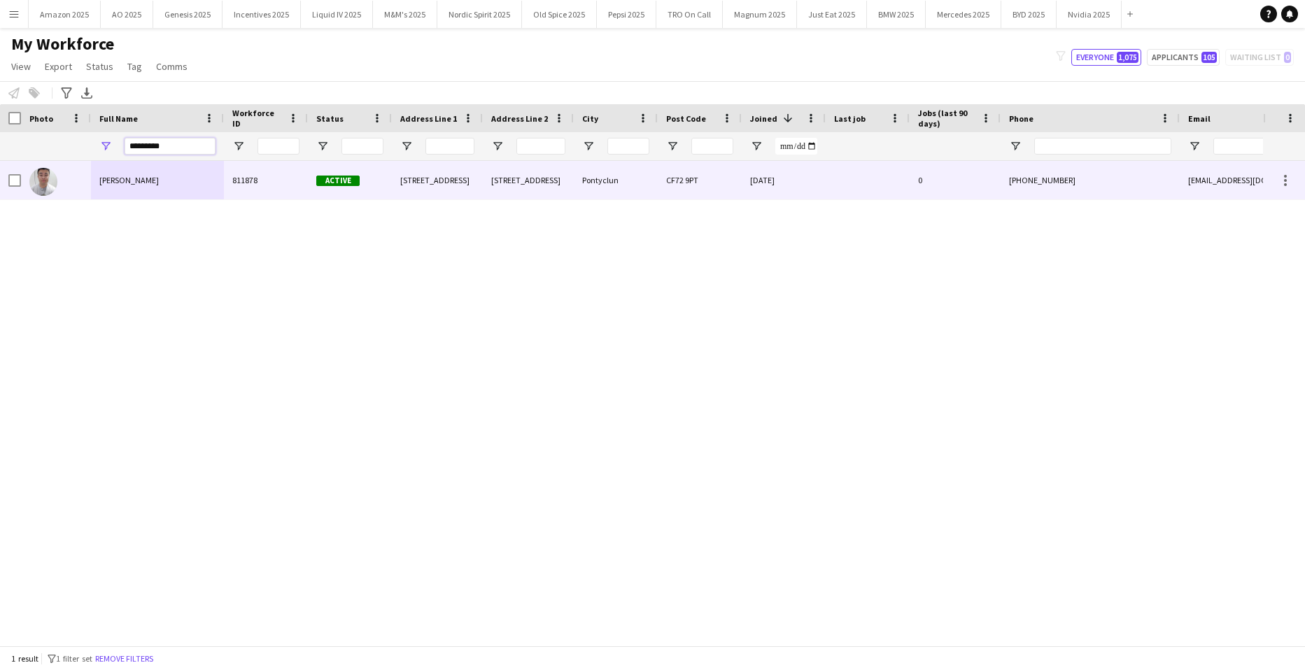
type input "*********"
click at [146, 177] on div "Jamie Yip" at bounding box center [157, 180] width 133 height 38
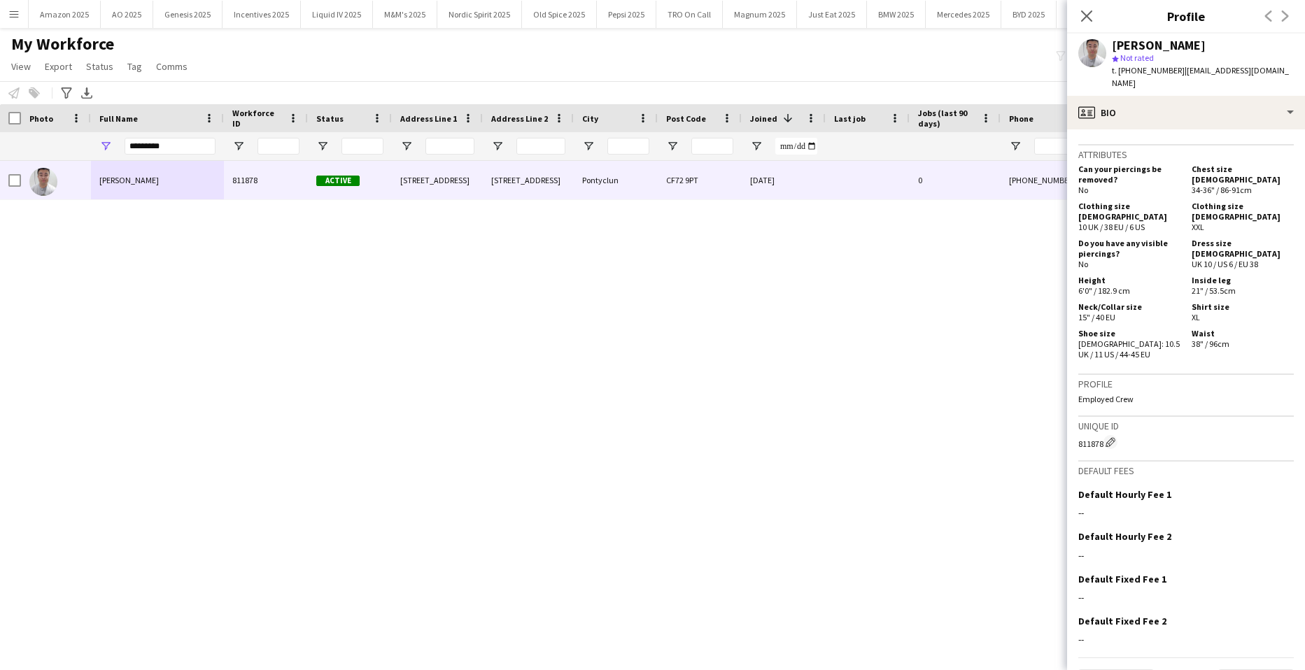
scroll to position [555, 0]
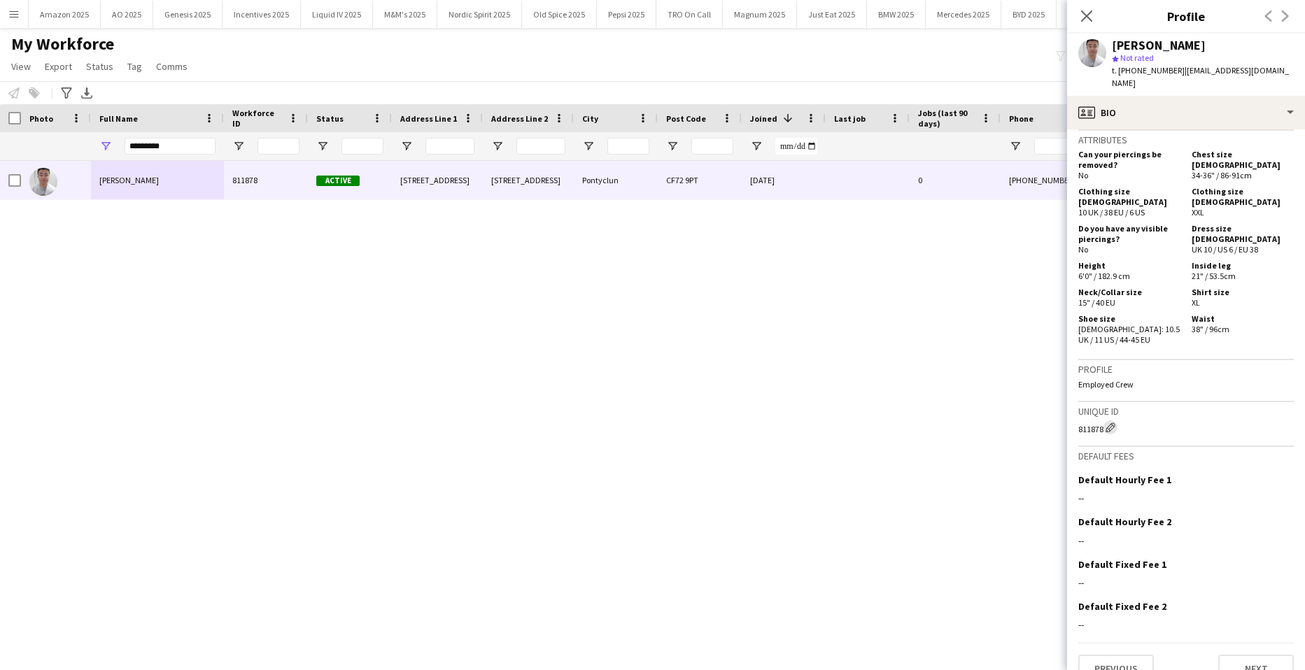
click at [1112, 423] on app-icon "Edit crew unique ID" at bounding box center [1110, 428] width 10 height 10
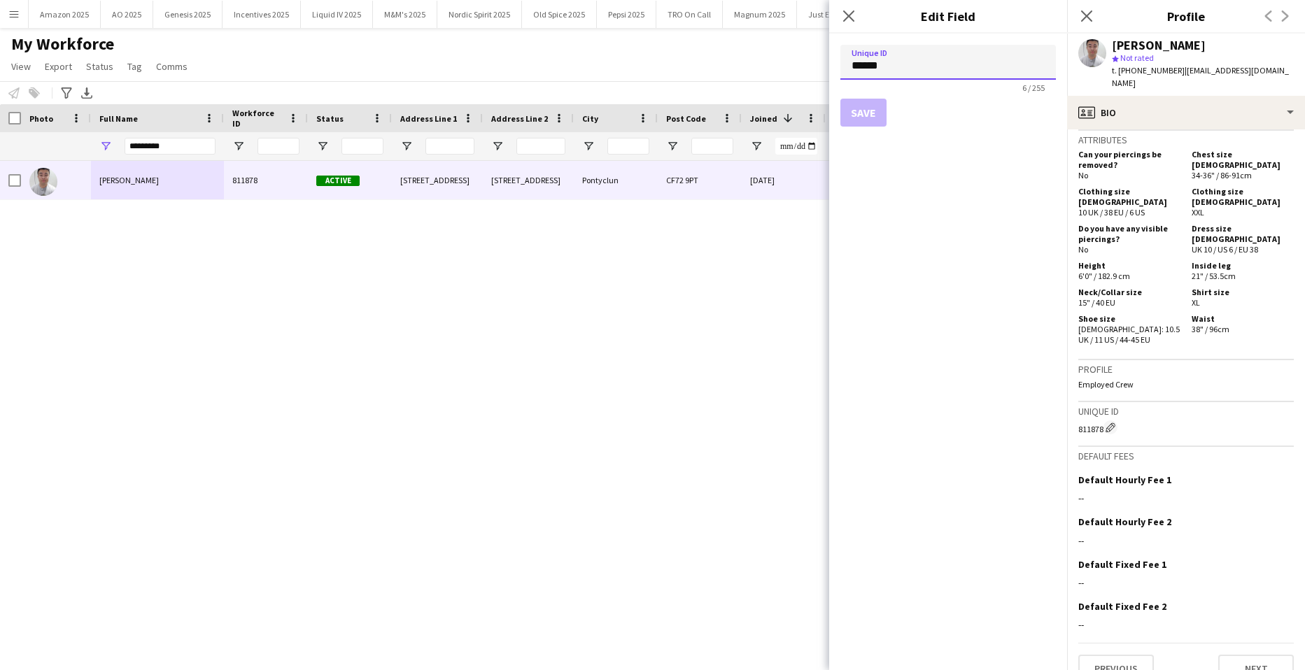
drag, startPoint x: 885, startPoint y: 65, endPoint x: 833, endPoint y: 54, distance: 53.0
click at [833, 54] on form "Unique ID ****** 6 / 255 Save" at bounding box center [948, 86] width 238 height 104
paste input
type input "******"
click at [865, 108] on button "Save" at bounding box center [863, 113] width 46 height 28
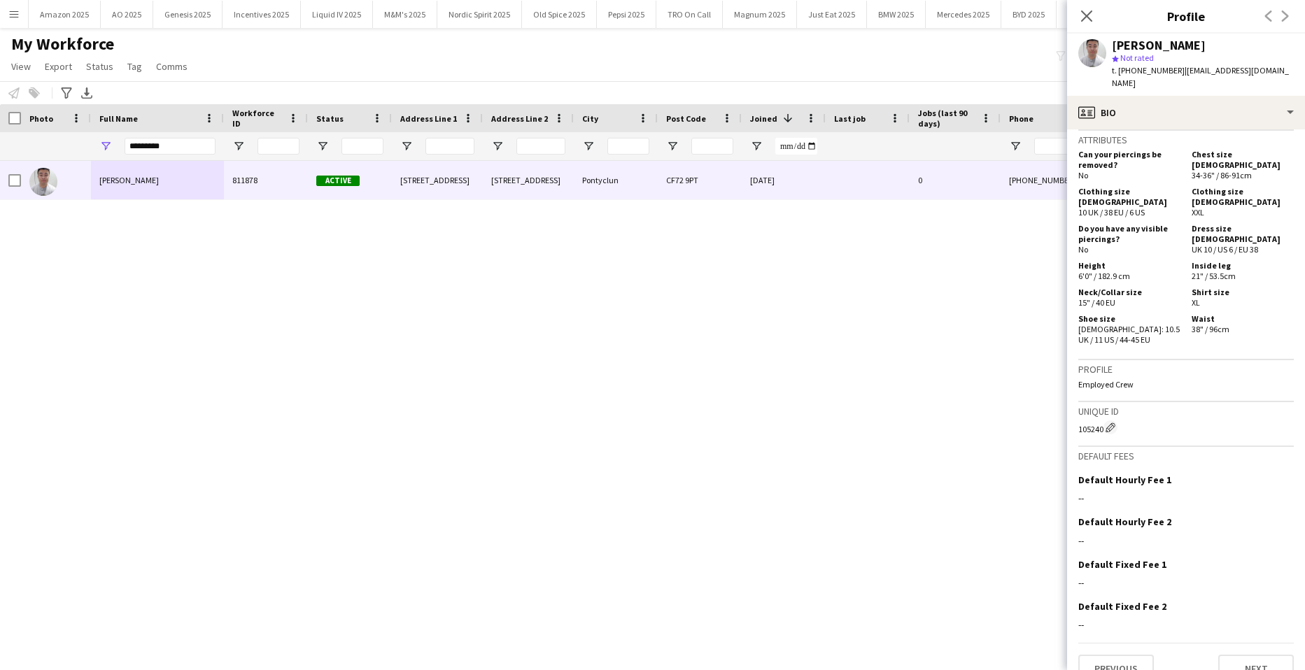
drag, startPoint x: 803, startPoint y: 296, endPoint x: 832, endPoint y: 267, distance: 41.1
click at [803, 296] on div "Jamie Yip 811878 Active 2 Brook Terrace 2 Brook Terrace Pontyclun CF72 9PT 04-0…" at bounding box center [631, 398] width 1263 height 474
drag, startPoint x: 181, startPoint y: 141, endPoint x: -36, endPoint y: 145, distance: 216.9
click at [0, 145] on html "Menu Boards Boards Boards All jobs Status Workforce Workforce My Workforce Recr…" at bounding box center [652, 335] width 1305 height 670
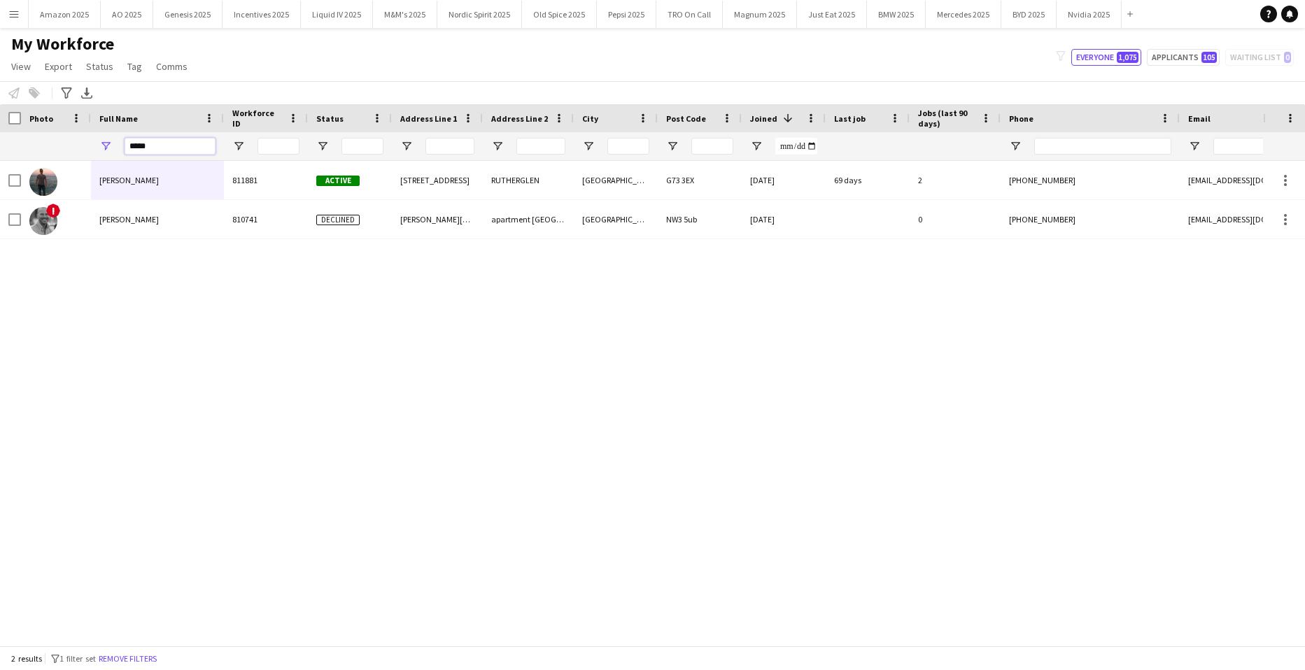
type input "*****"
click at [203, 323] on div "Nikos Qordja 811881 Active 124 ROSSLYN AVENUE RUTHERGLEN Glasgow G73 3EX 04-09-…" at bounding box center [631, 398] width 1263 height 474
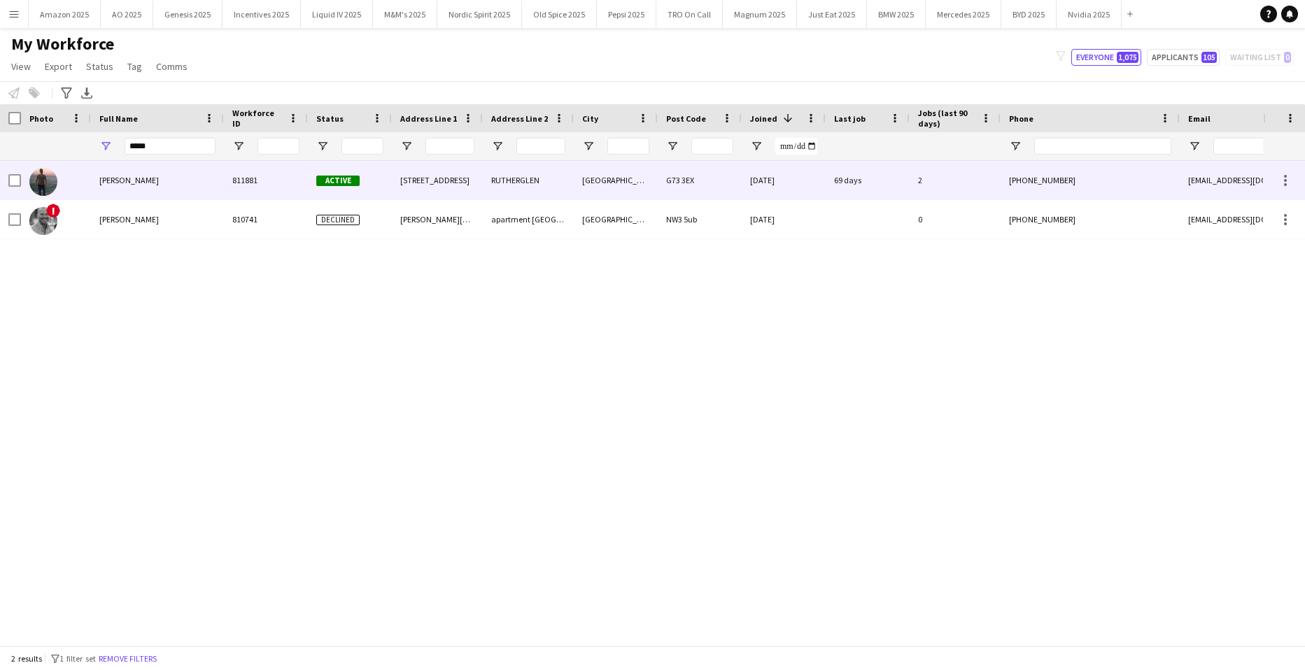
click at [115, 174] on div "Nikos Qordja" at bounding box center [157, 180] width 133 height 38
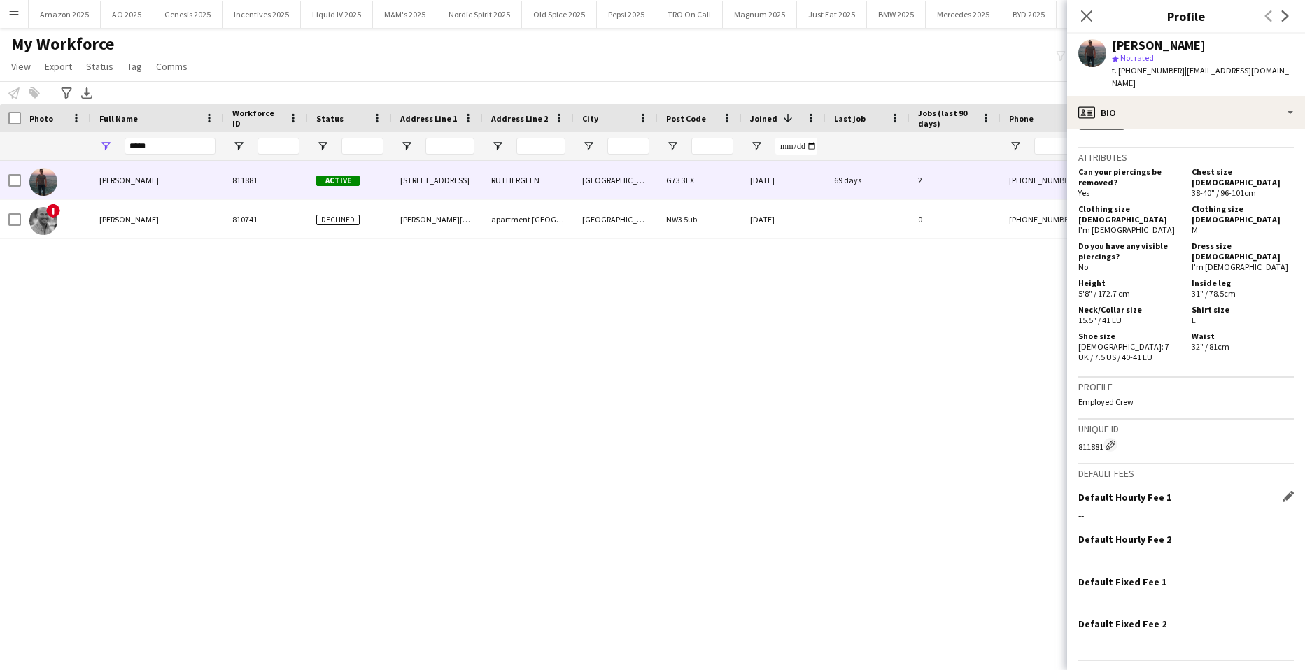
scroll to position [979, 0]
click at [1114, 437] on app-icon "Edit crew unique ID" at bounding box center [1110, 442] width 10 height 10
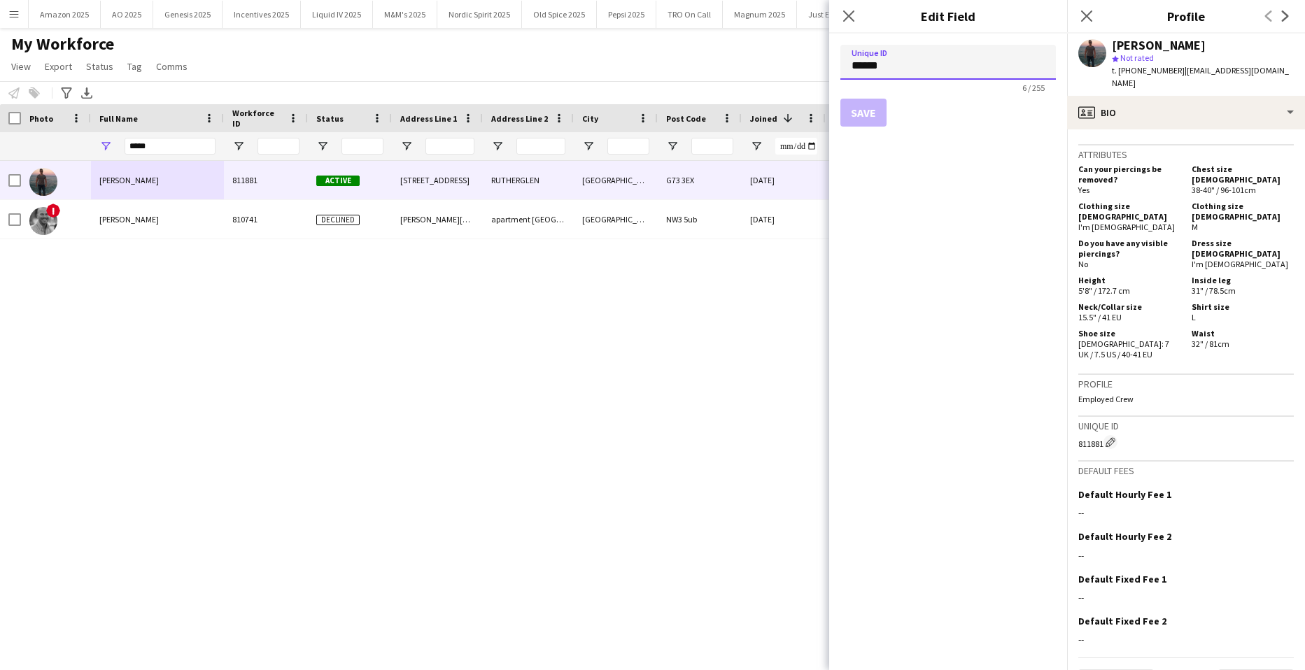
drag, startPoint x: 894, startPoint y: 73, endPoint x: 817, endPoint y: 66, distance: 77.2
click at [817, 66] on body "Menu Boards Boards Boards All jobs Status Workforce Workforce My Workforce Recr…" at bounding box center [652, 335] width 1305 height 670
paste input
type input "******"
click at [869, 114] on button "Save" at bounding box center [863, 113] width 46 height 28
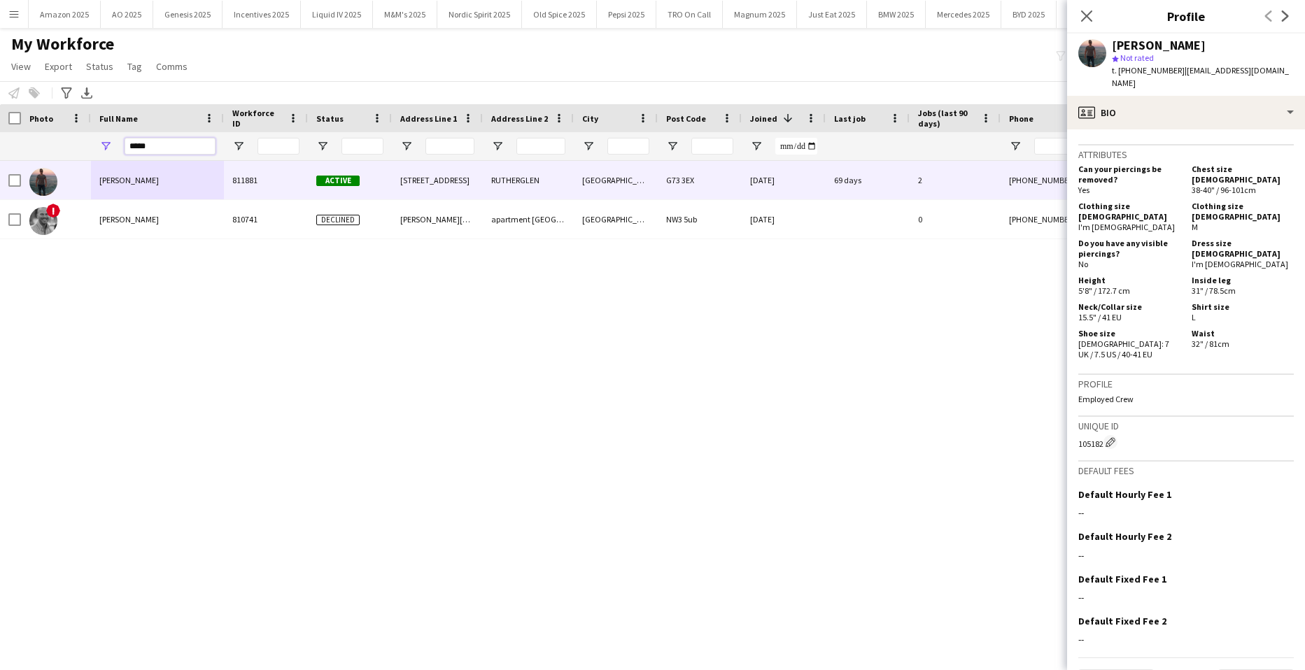
drag, startPoint x: 164, startPoint y: 143, endPoint x: -36, endPoint y: 162, distance: 200.2
click at [0, 162] on html "Menu Boards Boards Boards All jobs Status Workforce Workforce My Workforce Recr…" at bounding box center [652, 335] width 1305 height 670
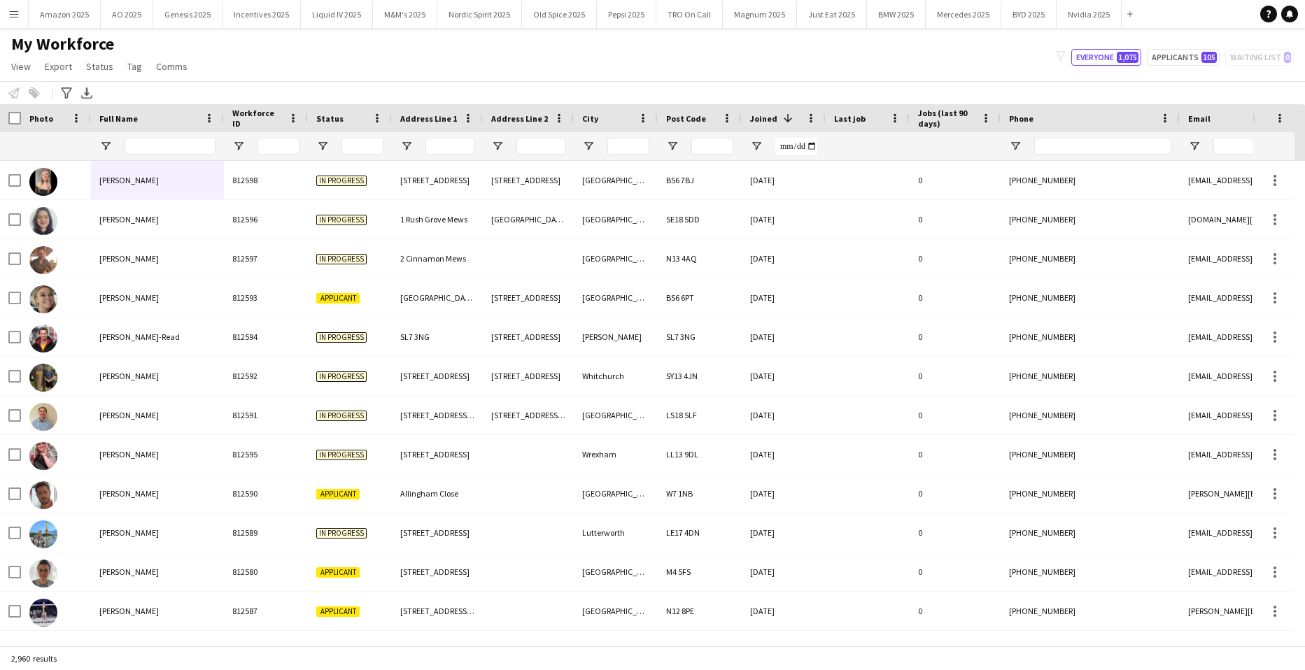
click at [258, 112] on div "Workforce ID" at bounding box center [257, 118] width 50 height 21
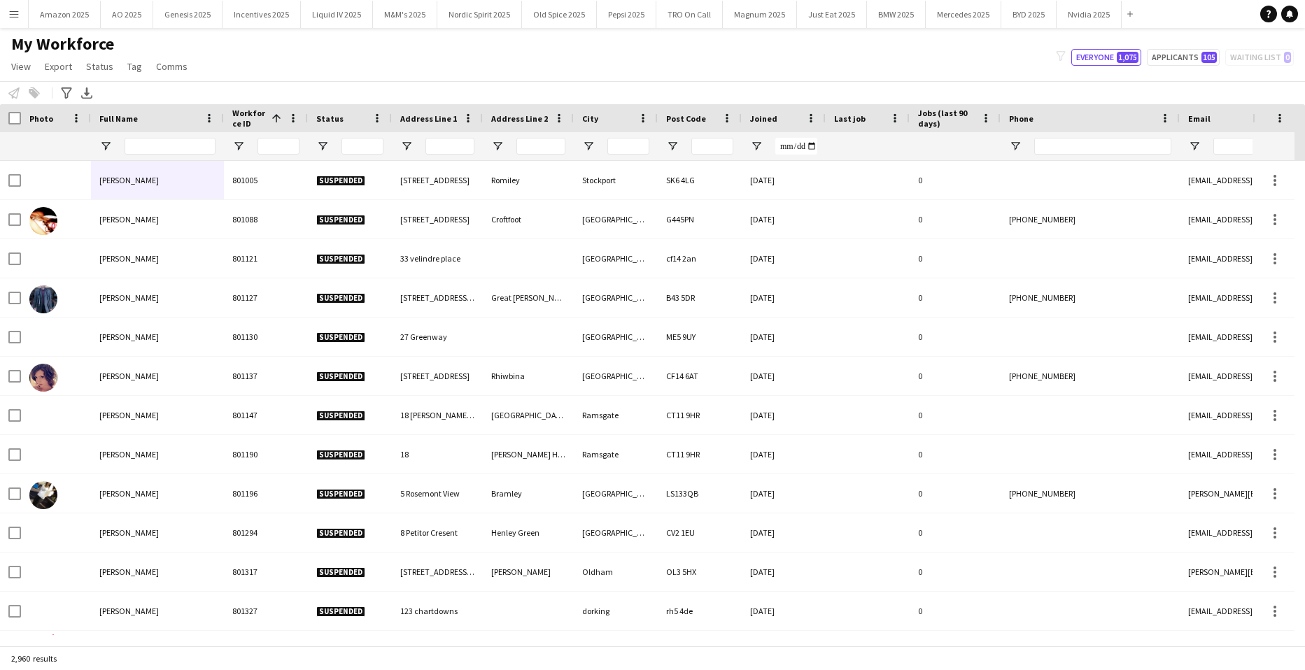
click at [775, 120] on span "Joined" at bounding box center [763, 118] width 27 height 10
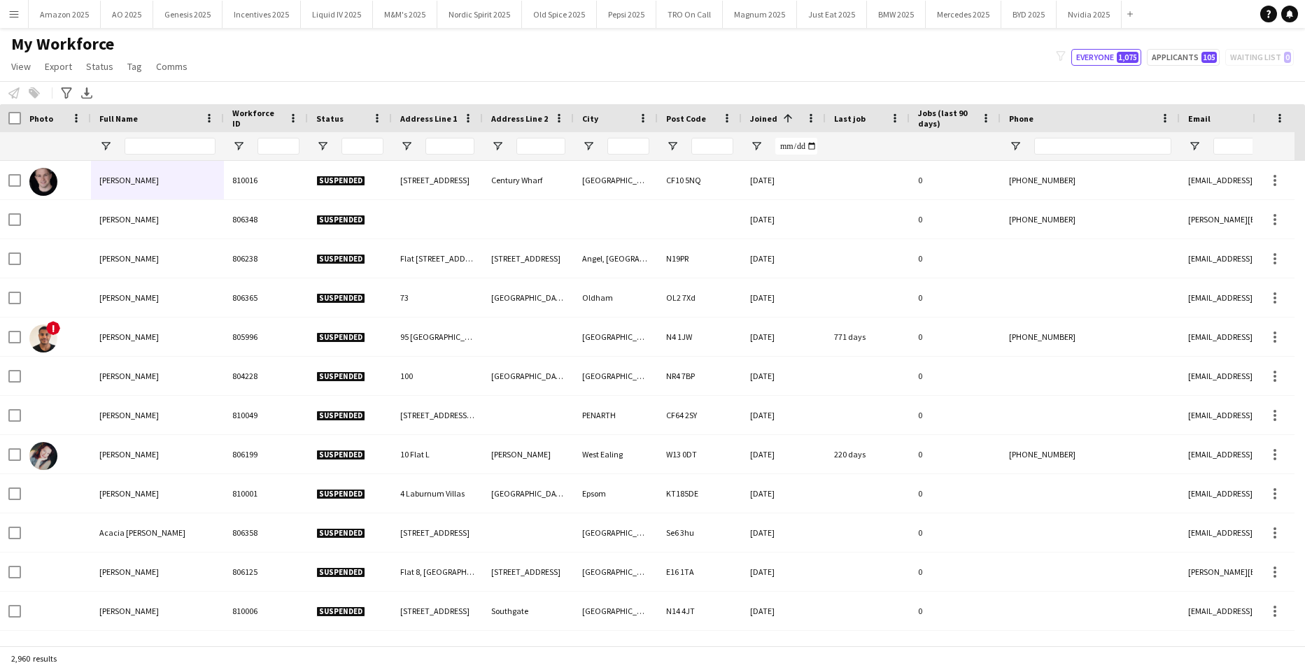
click at [246, 115] on span "Workforce ID" at bounding box center [257, 118] width 50 height 21
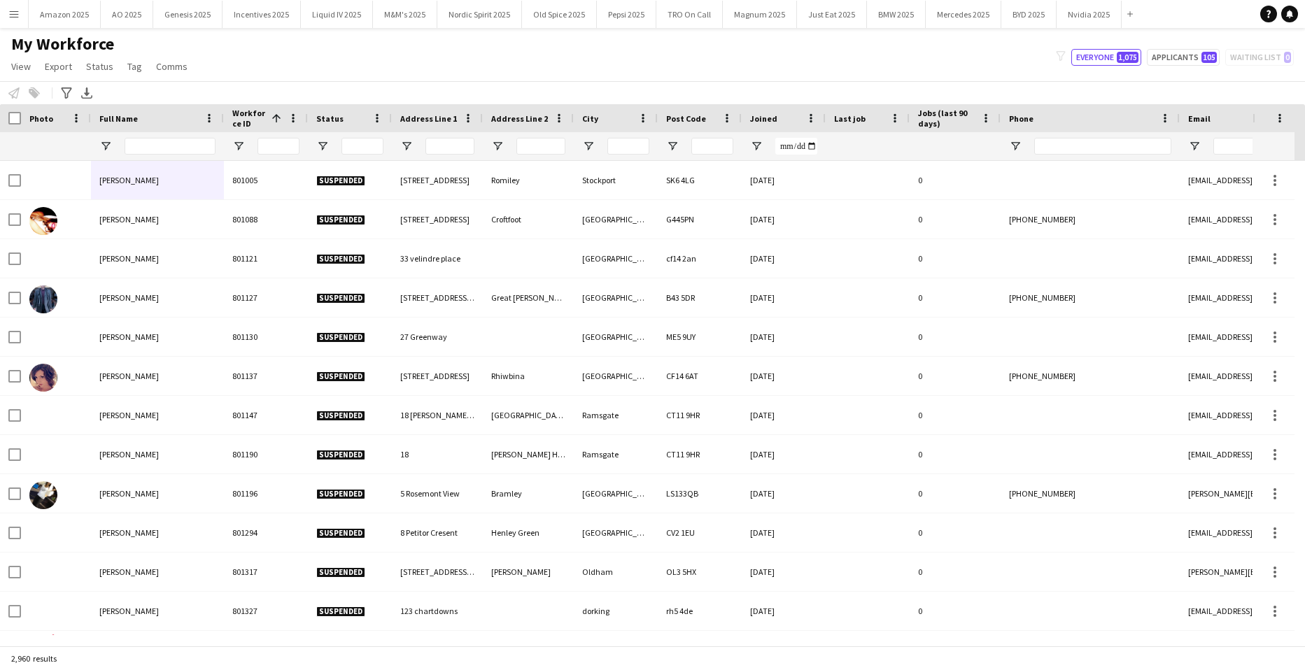
click at [246, 115] on span "Workforce ID" at bounding box center [249, 118] width 34 height 21
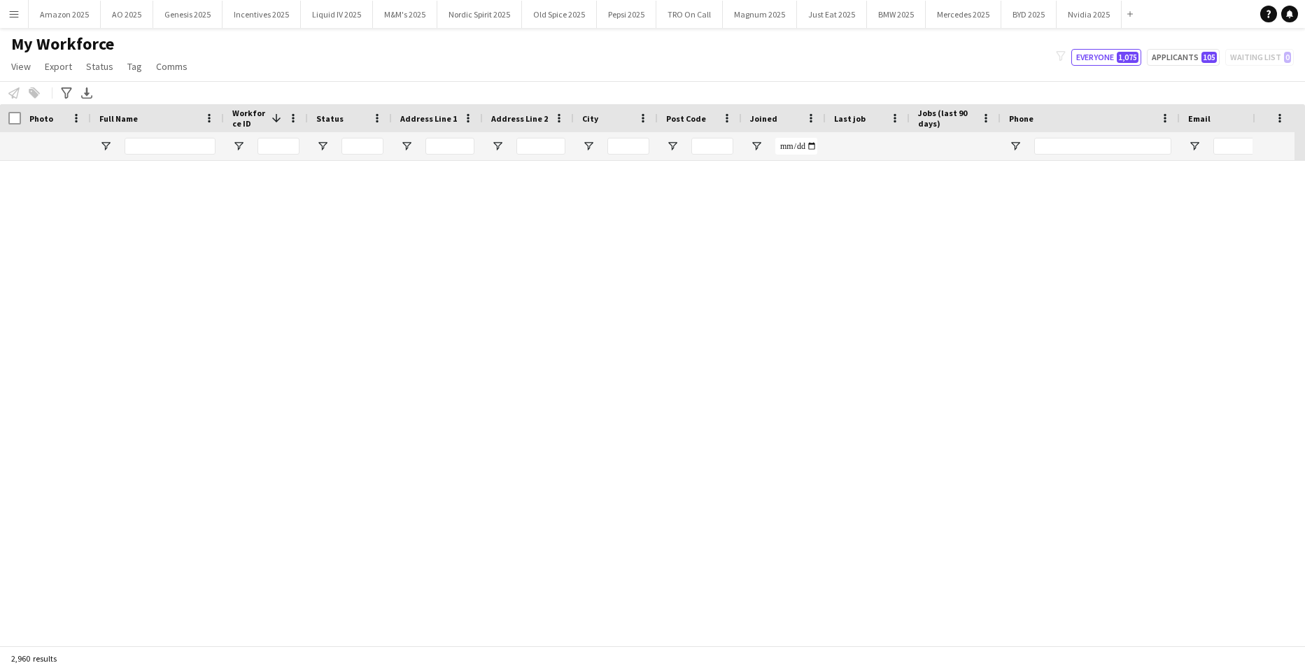
scroll to position [0, 0]
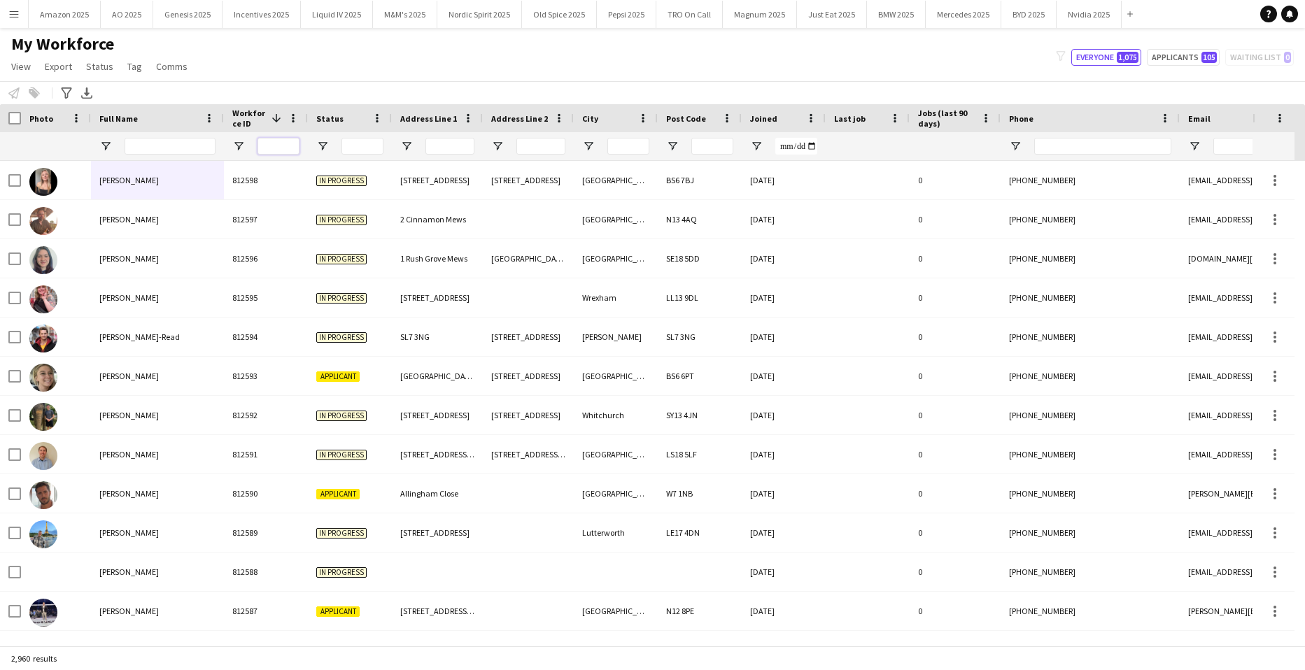
click at [281, 146] on input "Workforce ID Filter Input" at bounding box center [278, 146] width 42 height 17
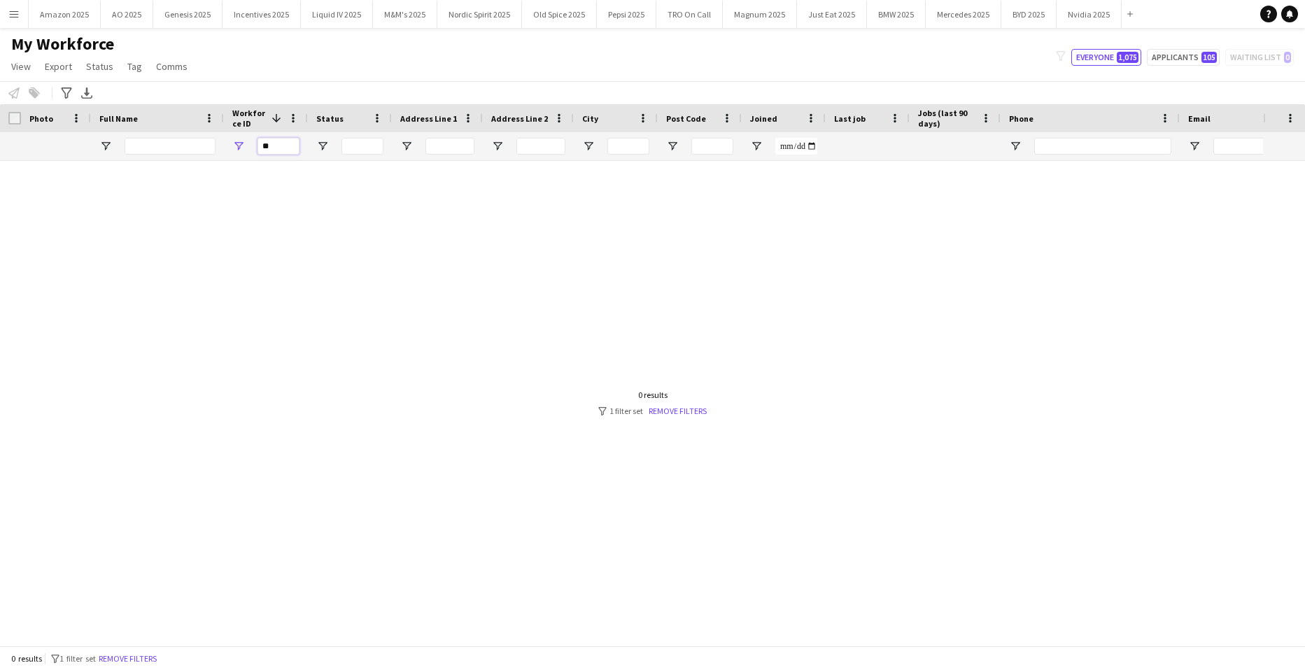
type input "*"
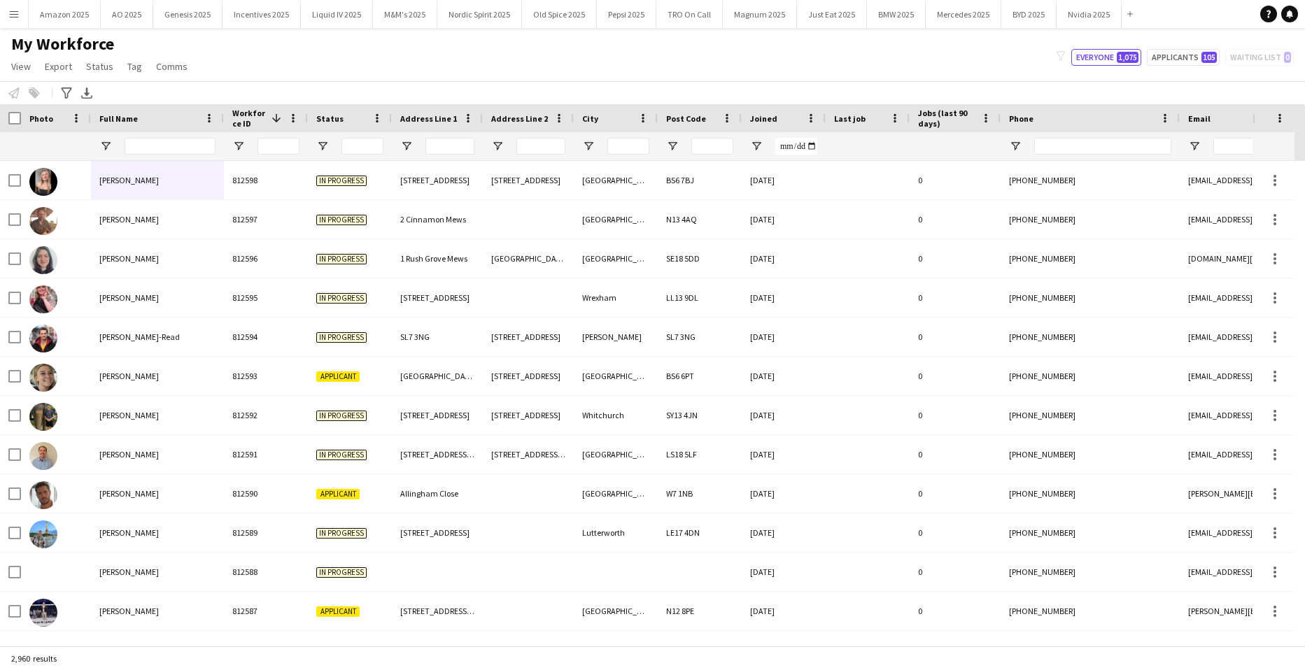
click at [381, 33] on main "My Workforce View Views Default view Compliance Log New view Update view Delete…" at bounding box center [652, 339] width 1305 height 623
click at [15, 22] on button "Menu" at bounding box center [14, 14] width 28 height 28
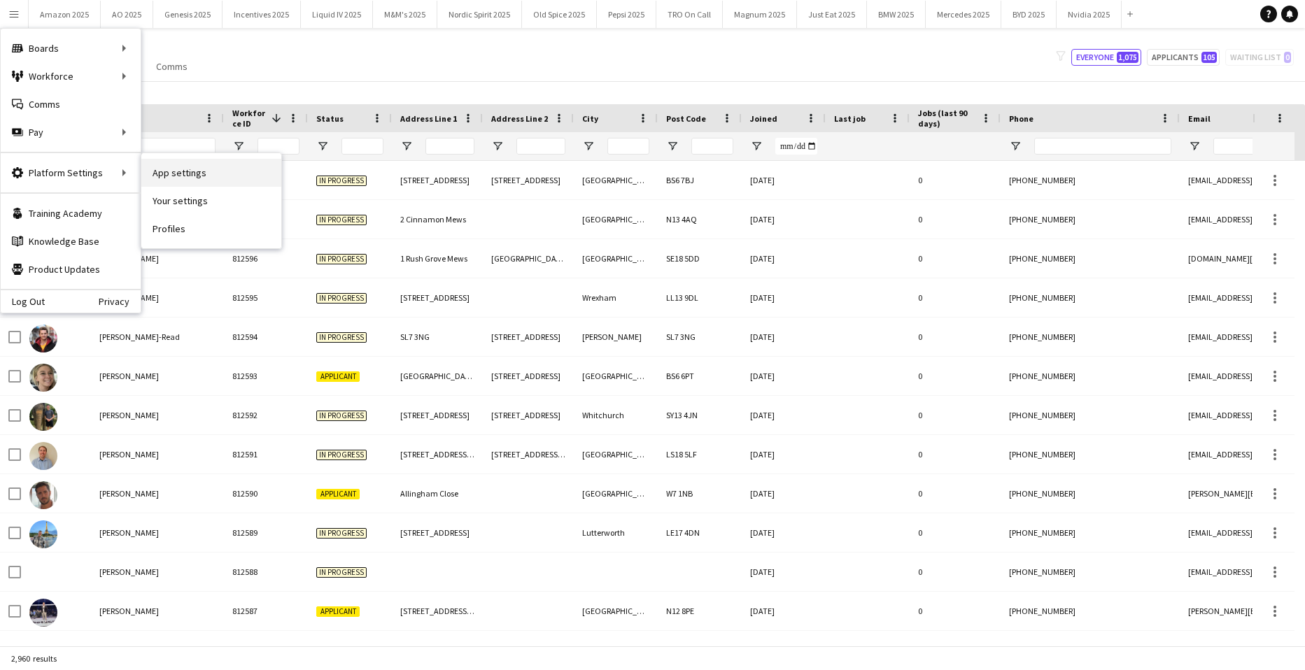
click at [166, 177] on link "App settings" at bounding box center [211, 173] width 140 height 28
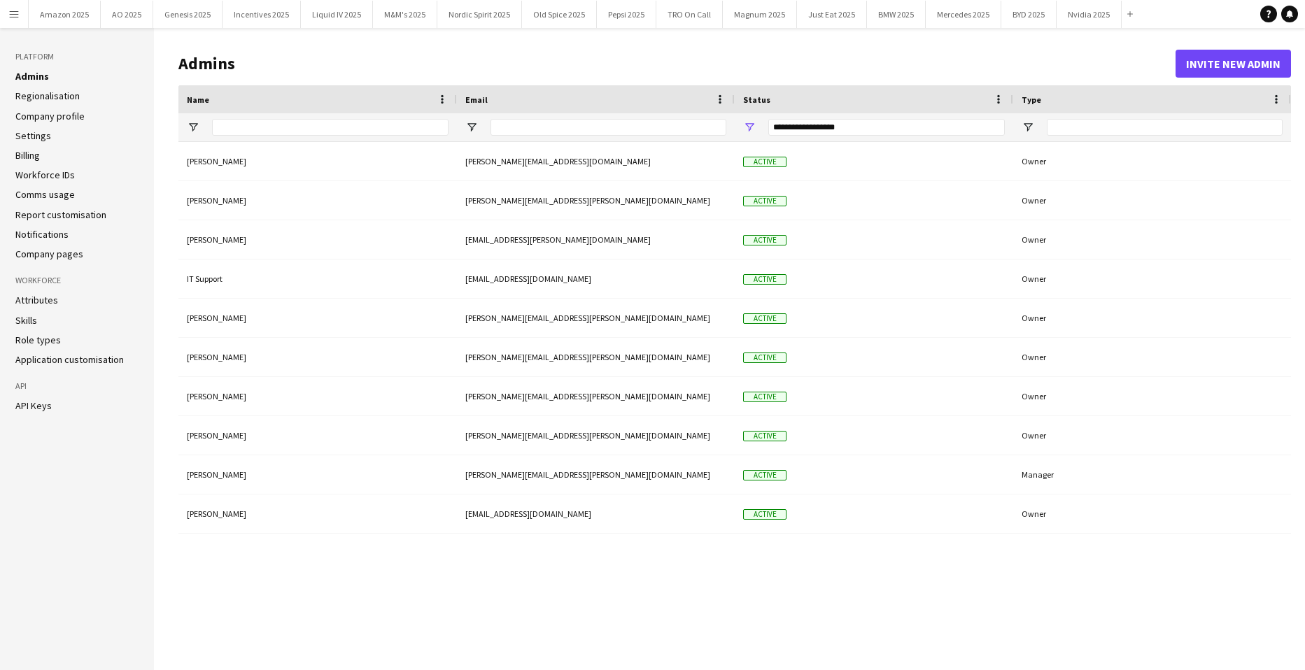
click at [49, 176] on link "Workforce IDs" at bounding box center [44, 175] width 59 height 13
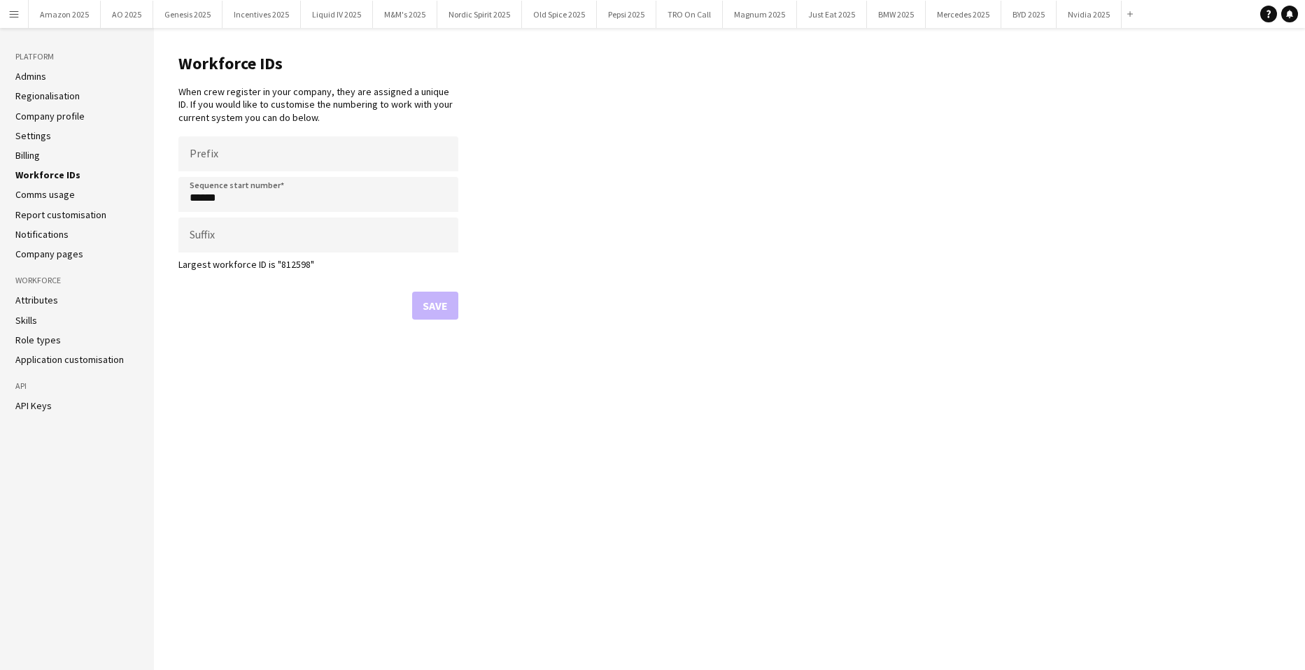
click at [12, 17] on app-icon "Menu" at bounding box center [13, 13] width 11 height 11
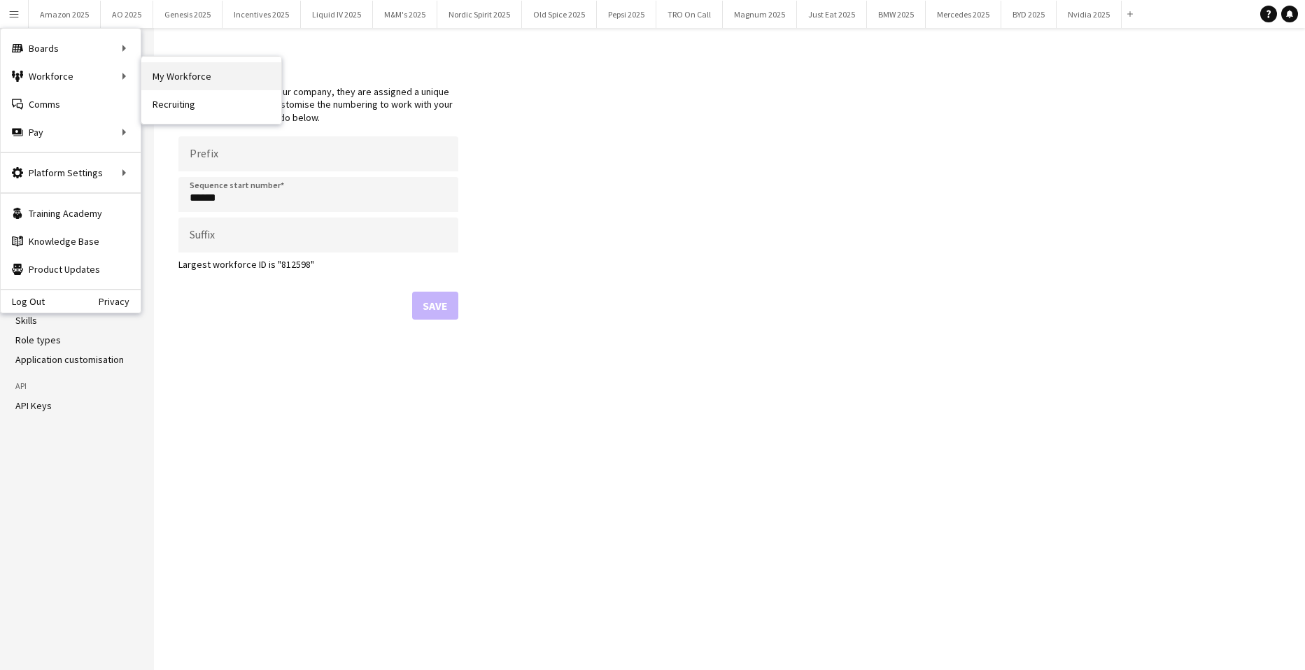
click at [151, 76] on link "My Workforce" at bounding box center [211, 76] width 140 height 28
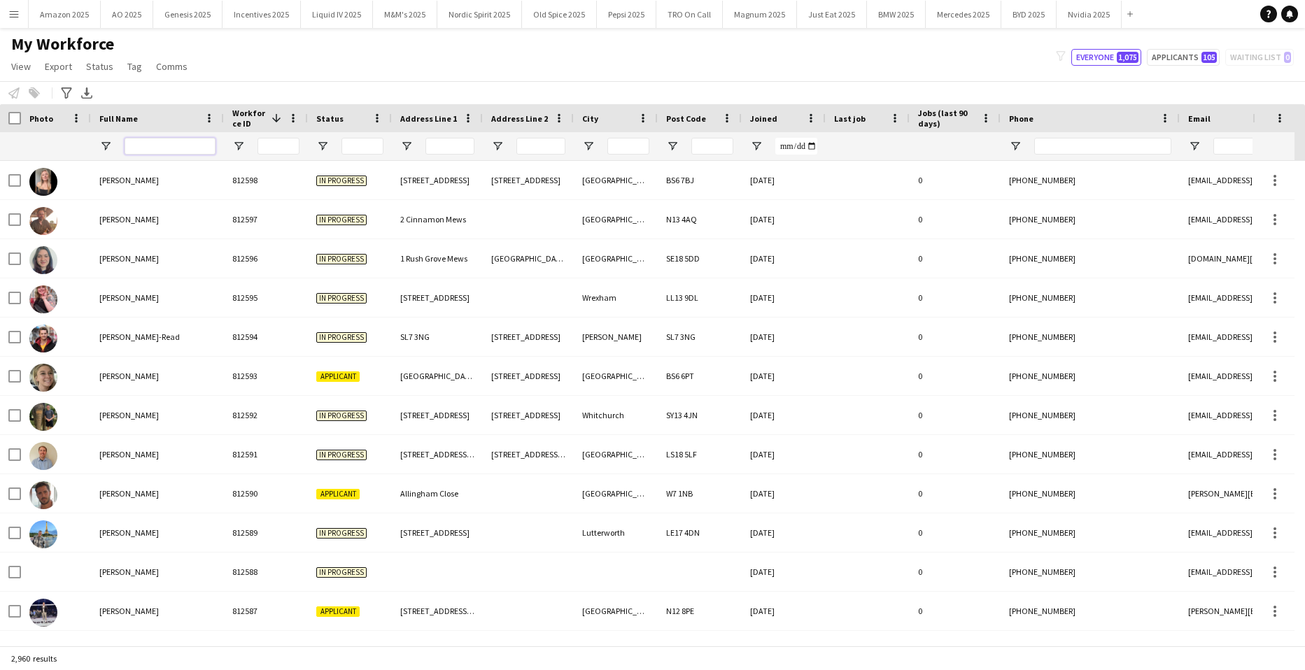
click at [183, 150] on input "Full Name Filter Input" at bounding box center [170, 146] width 91 height 17
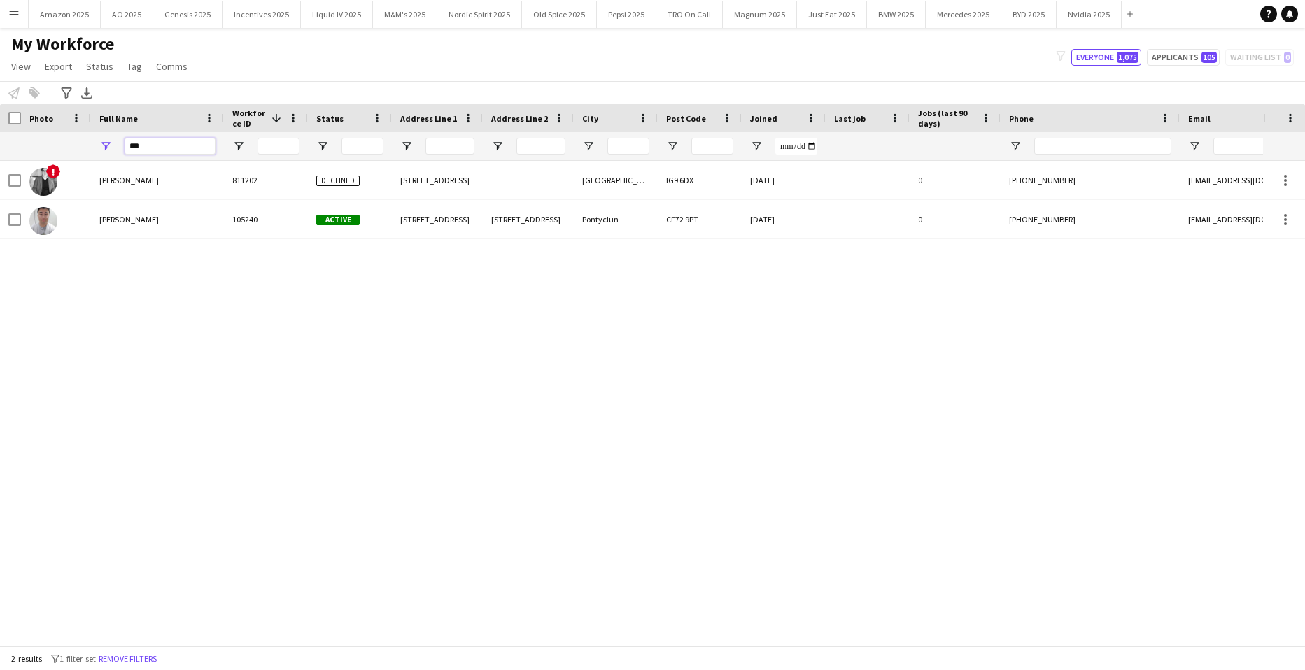
type input "***"
click at [206, 442] on div "! Raymond Yip 811202 Declined 5 Cascade Road Buckhurst Hill, Essex IG9 6DX 06-0…" at bounding box center [631, 398] width 1263 height 474
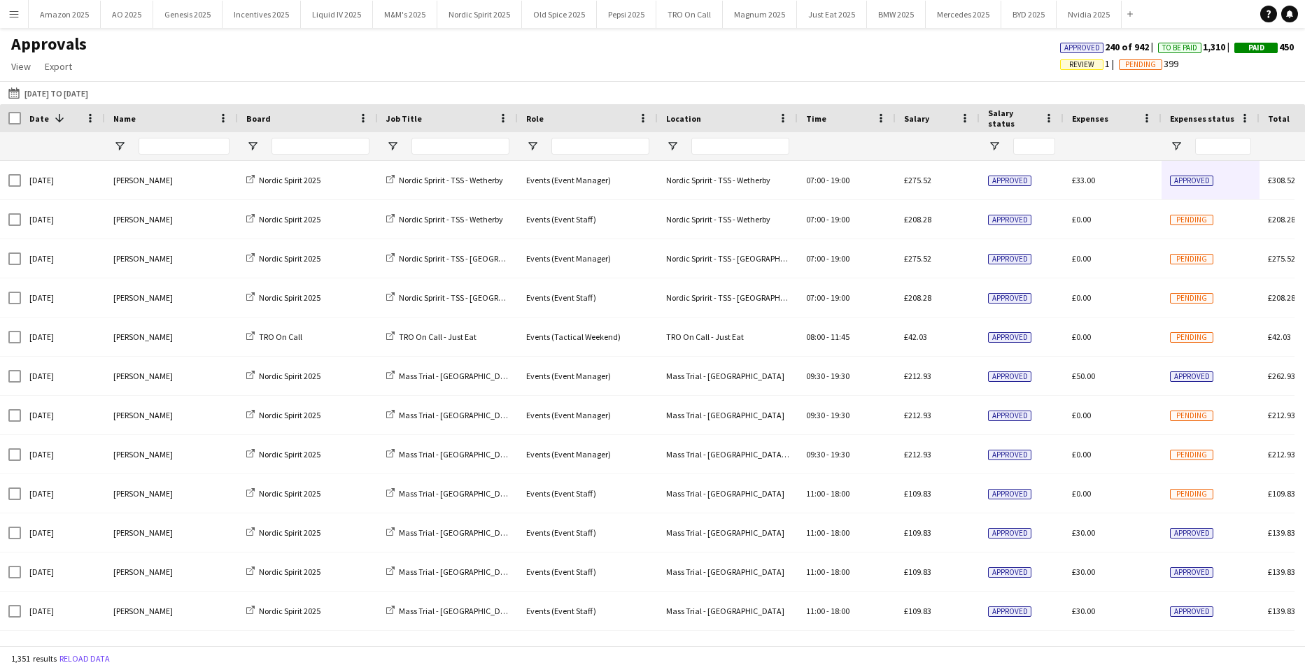
scroll to position [280, 0]
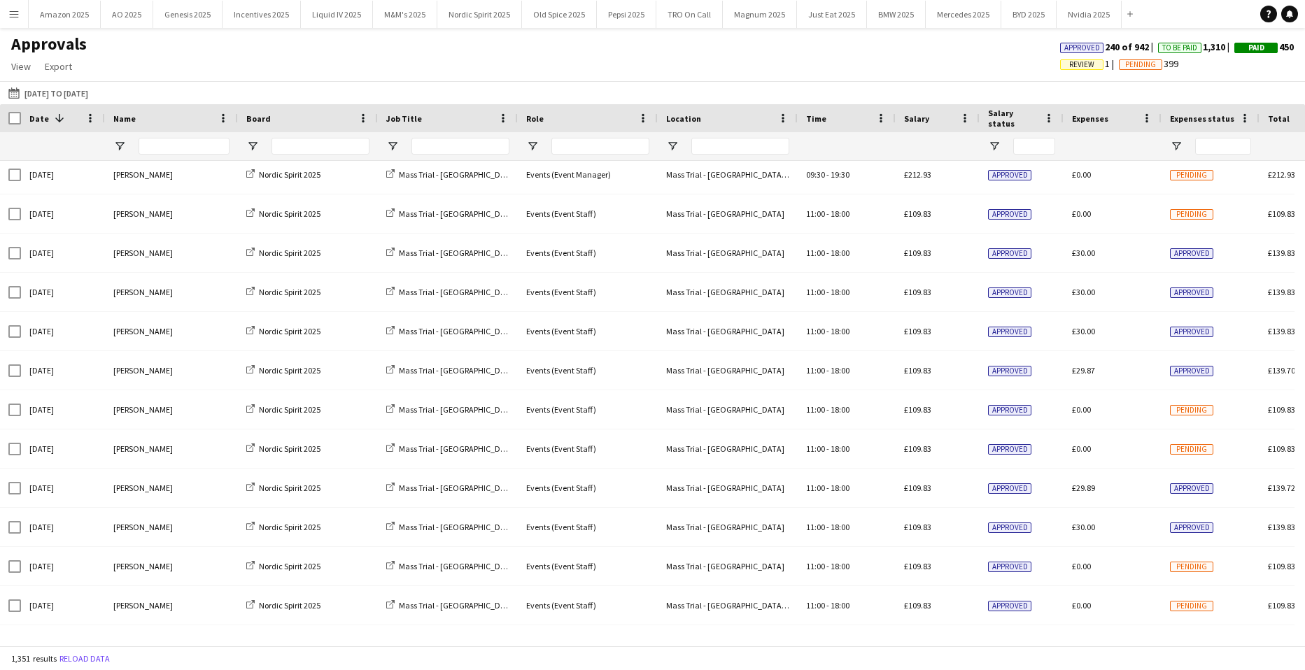
click at [13, 8] on app-icon "Menu" at bounding box center [13, 13] width 11 height 11
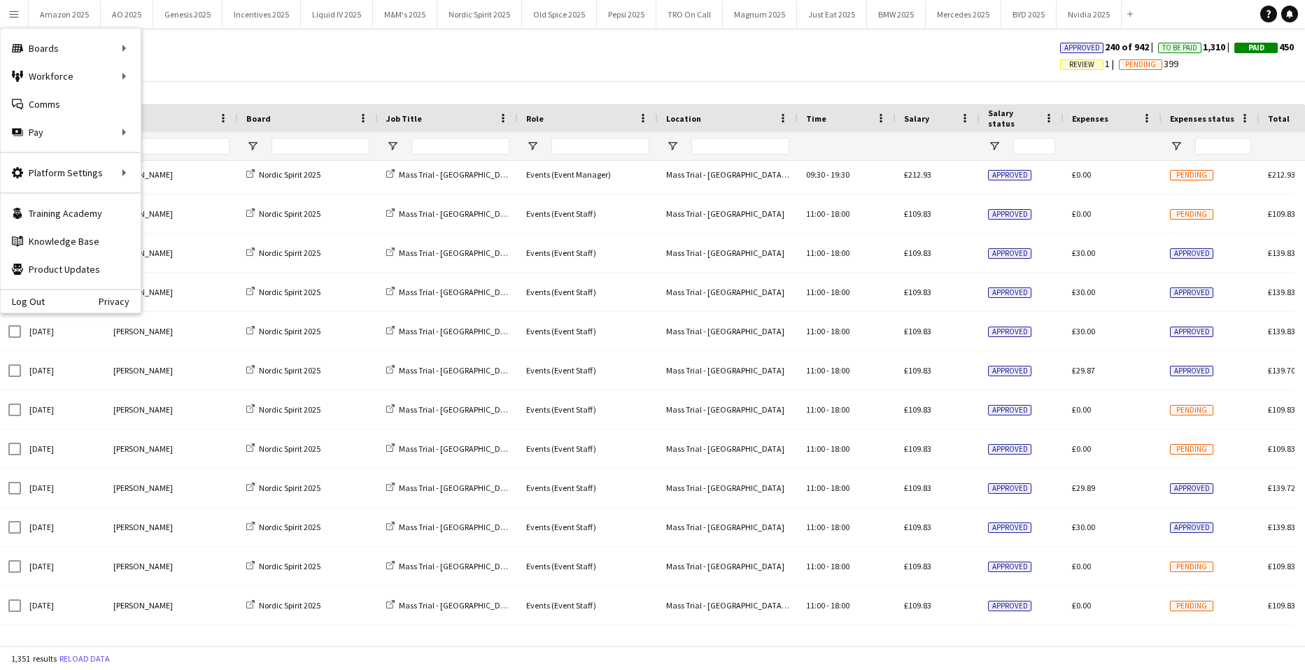
click at [395, 62] on div "Approvals View Customise view Customise filters Reset Filters Reset View Reset …" at bounding box center [652, 58] width 1305 height 48
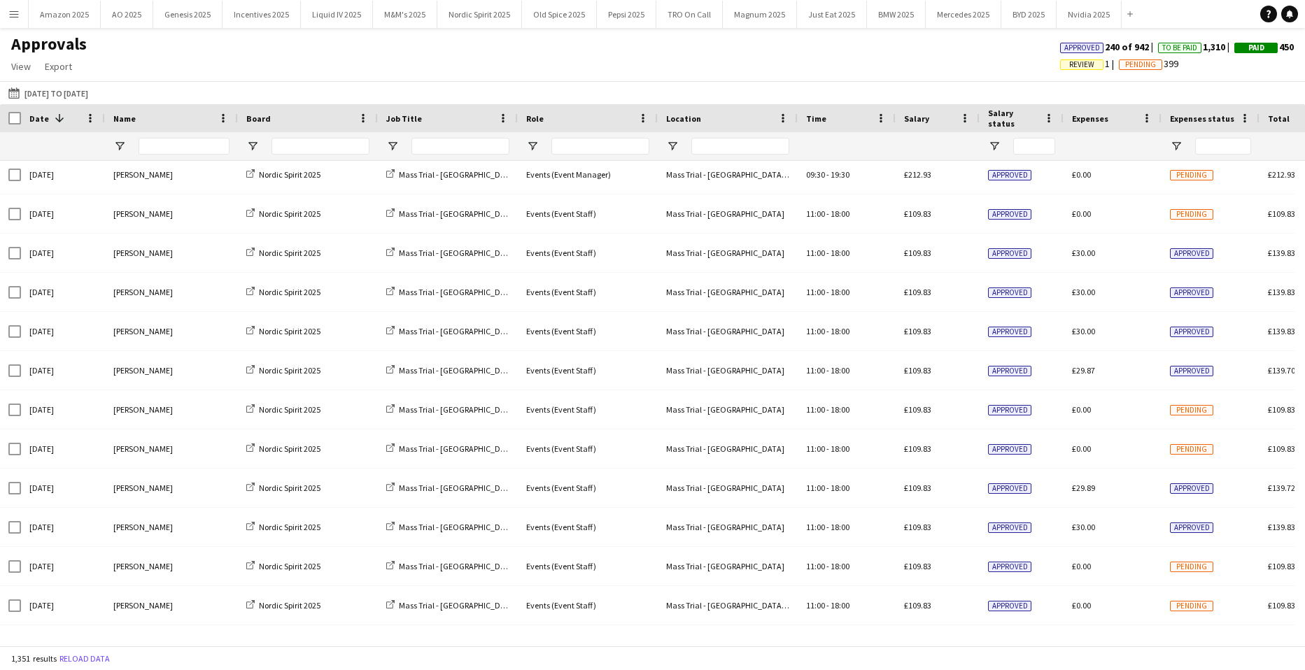
click at [13, 11] on app-icon "Menu" at bounding box center [13, 13] width 11 height 11
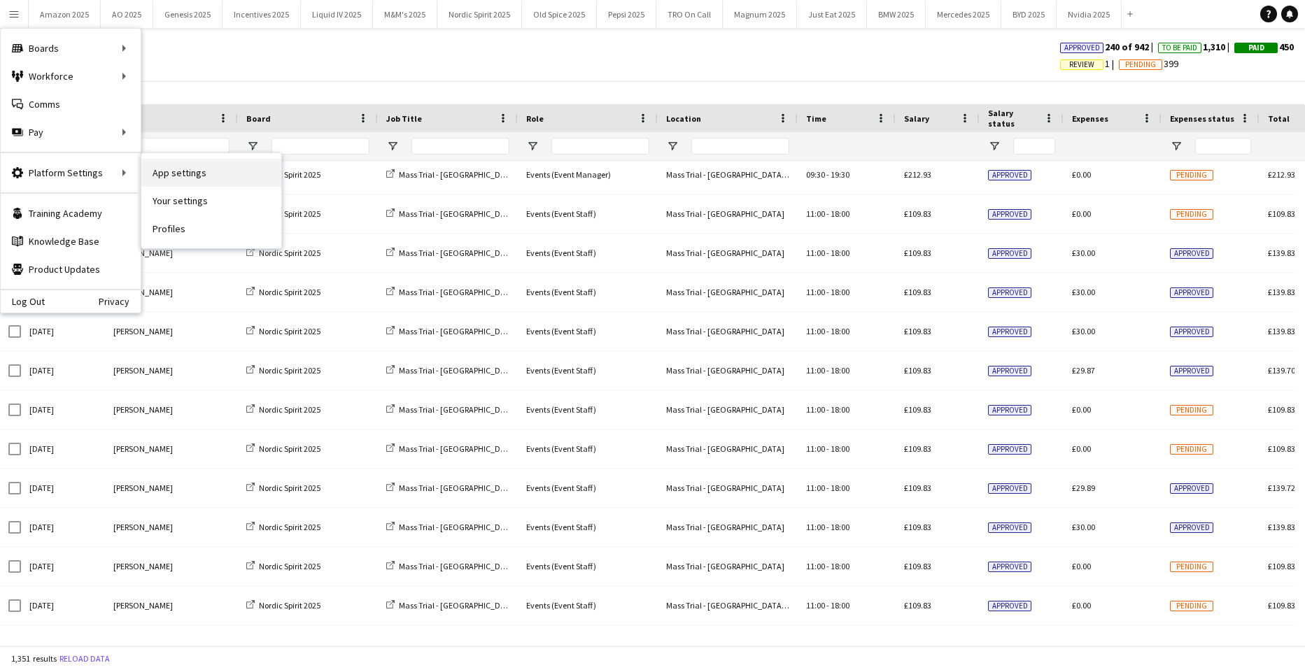
click at [189, 173] on link "App settings" at bounding box center [211, 173] width 140 height 28
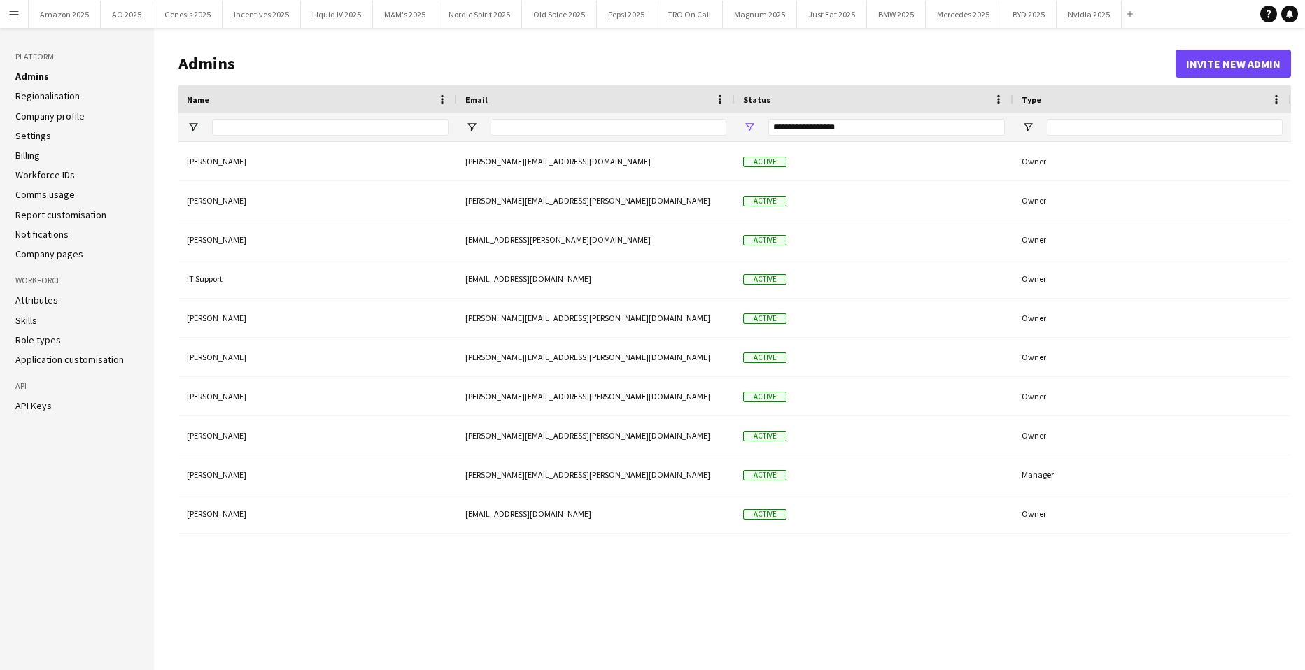
click at [50, 176] on link "Workforce IDs" at bounding box center [44, 175] width 59 height 13
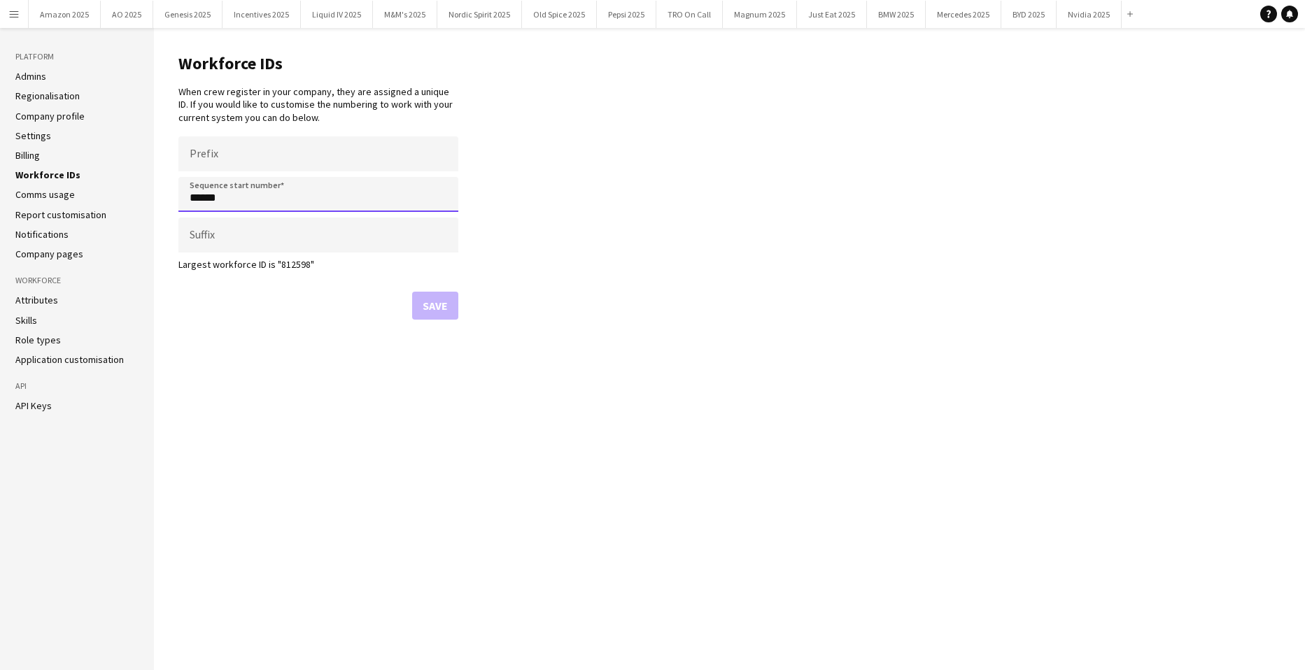
click at [204, 200] on input "******" at bounding box center [318, 194] width 280 height 35
click at [194, 197] on input "******" at bounding box center [318, 194] width 280 height 35
drag, startPoint x: 199, startPoint y: 197, endPoint x: 206, endPoint y: 212, distance: 16.3
click at [201, 199] on input "******" at bounding box center [318, 194] width 280 height 35
type input "******"
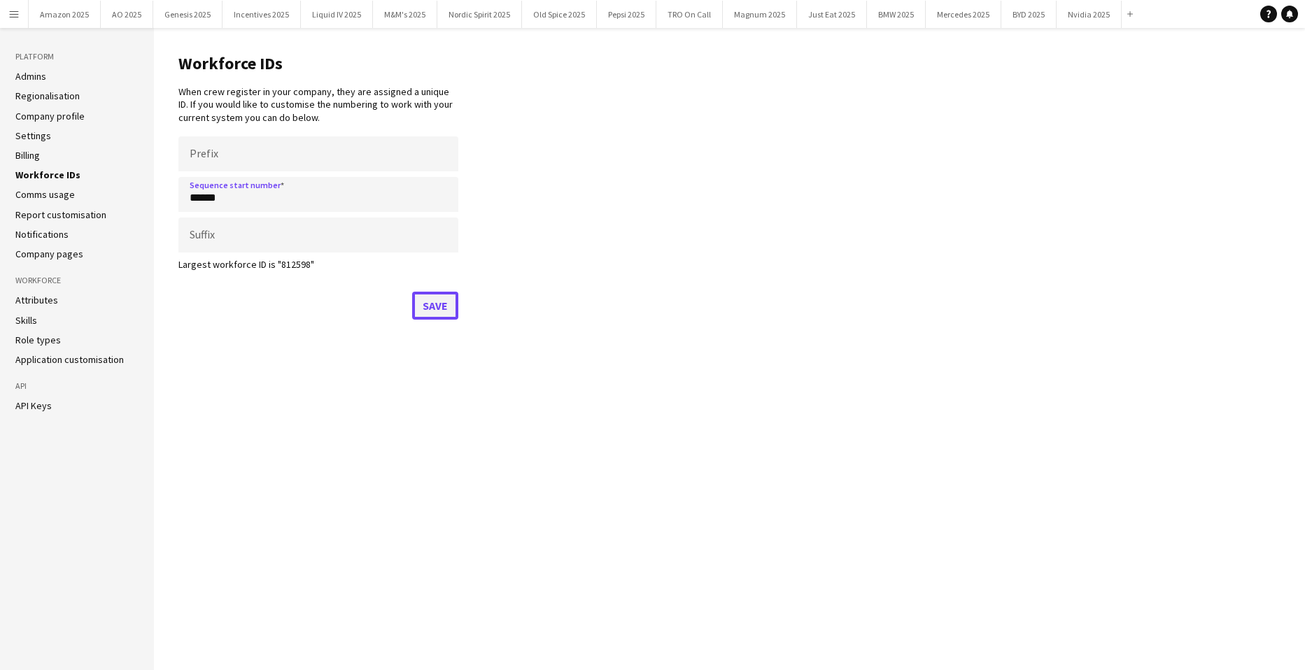
click at [438, 306] on button "Save" at bounding box center [435, 306] width 46 height 28
click at [13, 20] on button "Menu" at bounding box center [14, 14] width 28 height 28
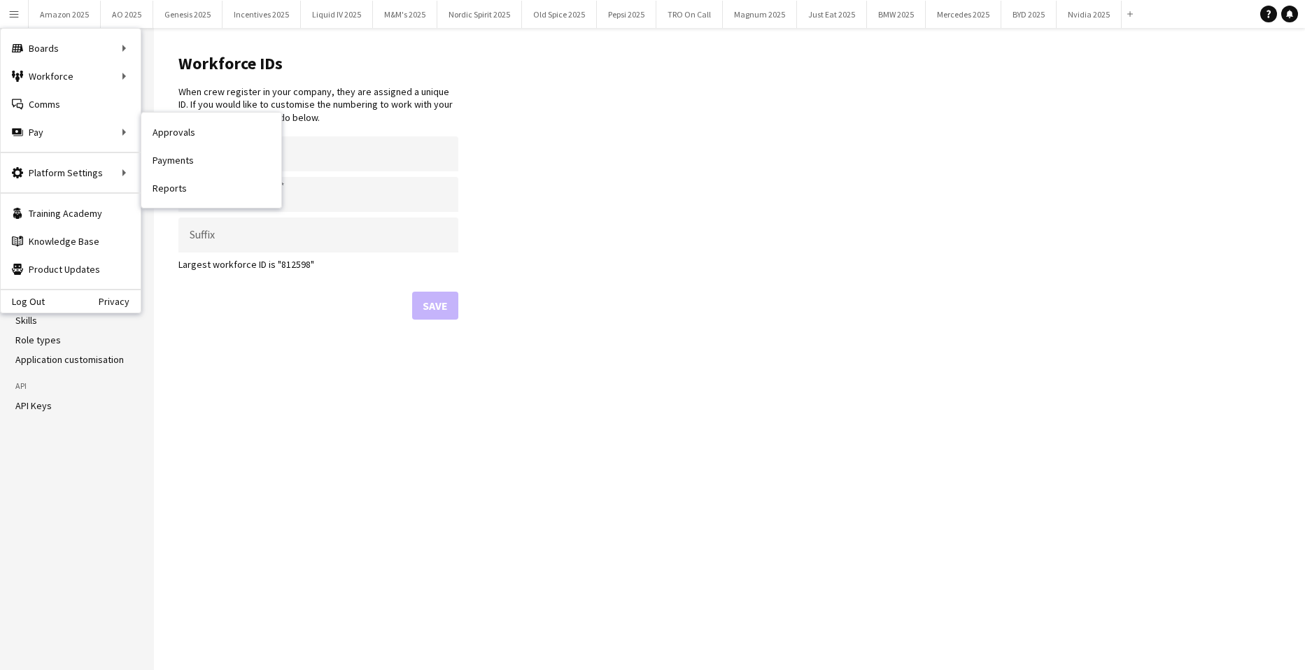
drag, startPoint x: 166, startPoint y: 128, endPoint x: 930, endPoint y: 446, distance: 827.6
click at [166, 128] on link "Approvals" at bounding box center [211, 132] width 140 height 28
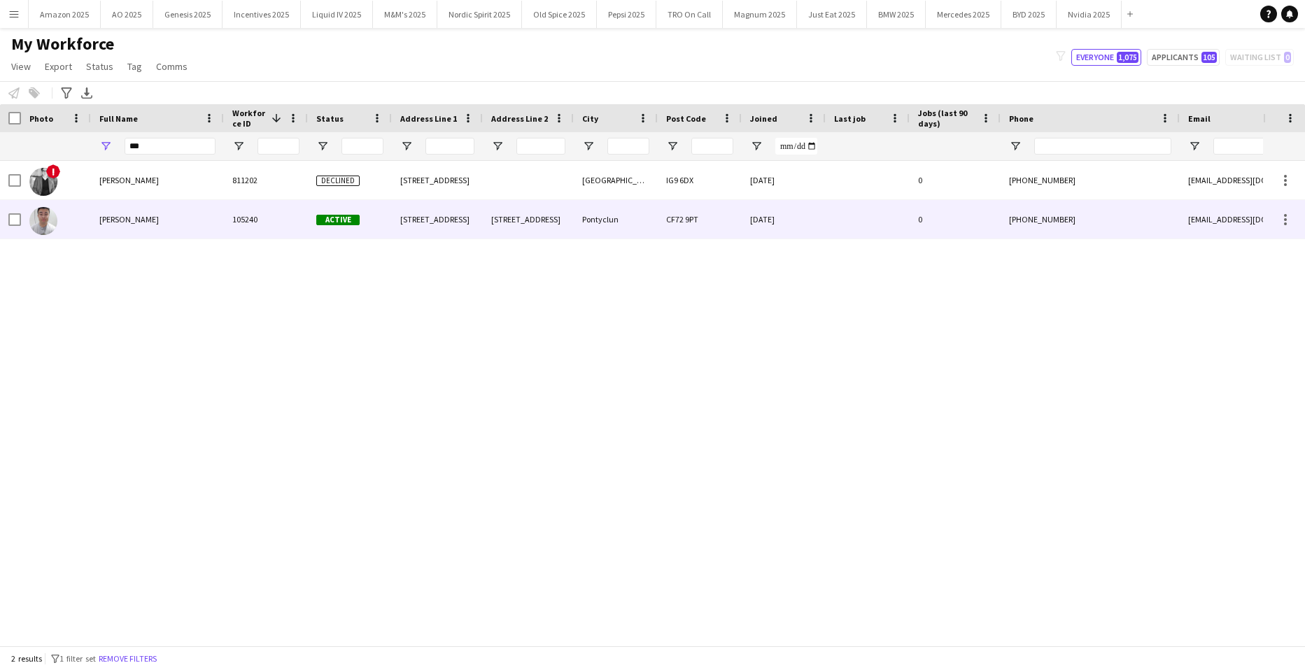
click at [107, 224] on span "[PERSON_NAME]" at bounding box center [128, 219] width 59 height 10
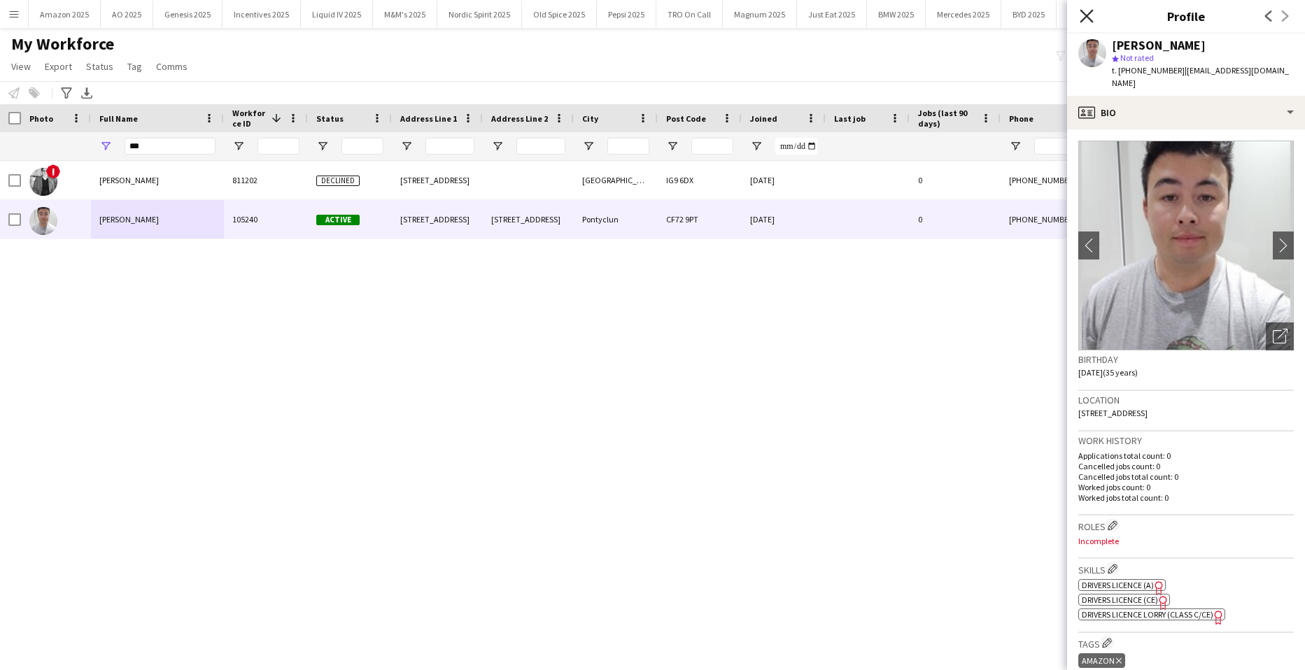
click at [1084, 16] on icon "Close pop-in" at bounding box center [1085, 15] width 13 height 13
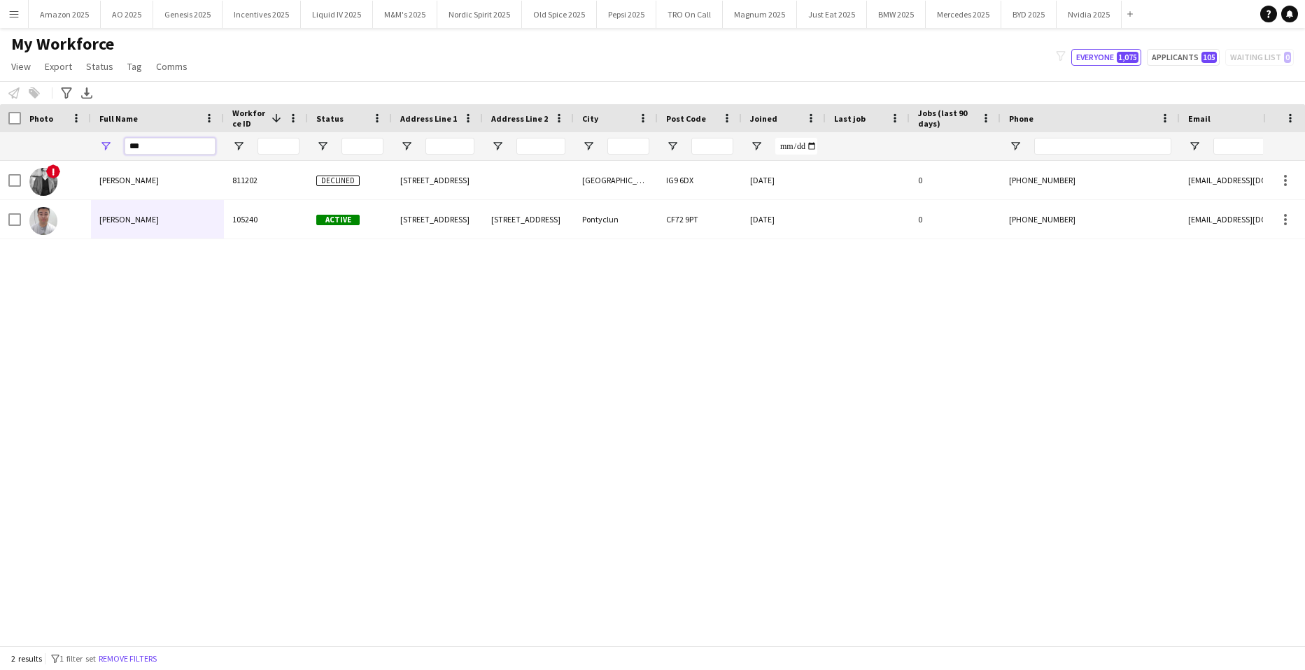
drag, startPoint x: 160, startPoint y: 150, endPoint x: 31, endPoint y: 148, distance: 128.7
click at [38, 148] on div "***" at bounding box center [915, 146] width 1831 height 28
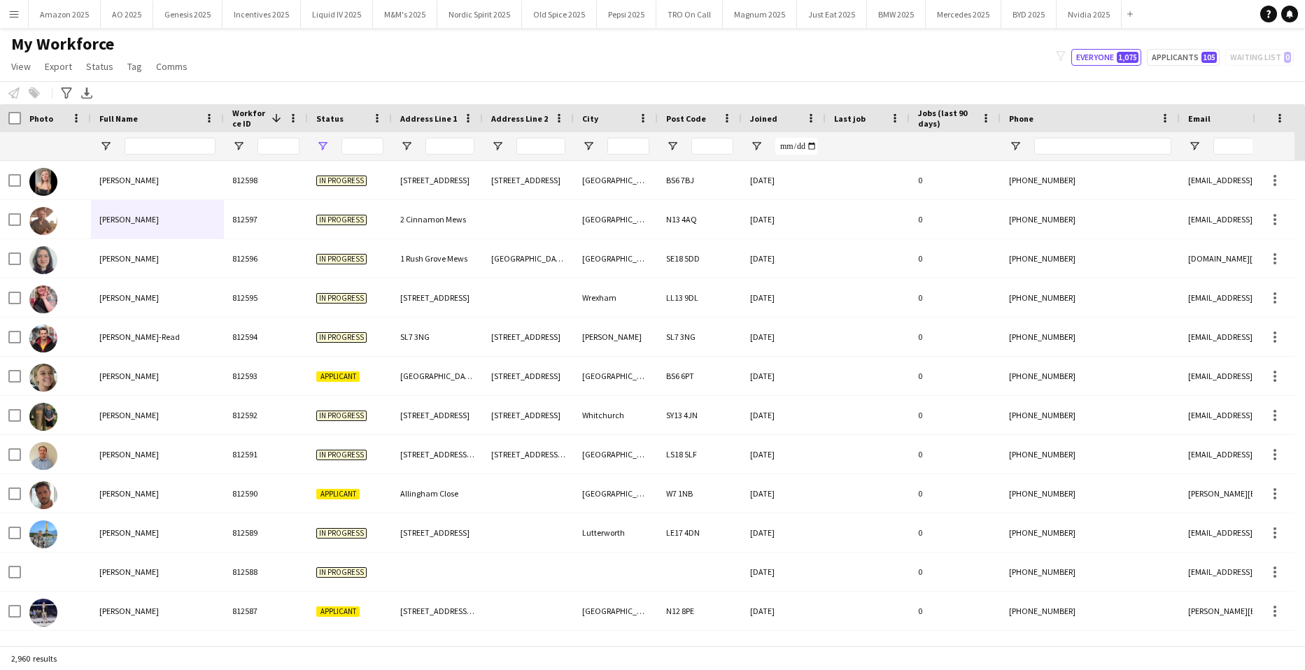
click at [323, 142] on div at bounding box center [350, 146] width 84 height 28
click at [323, 142] on span "Open Filter Menu" at bounding box center [322, 146] width 13 height 13
click at [240, 122] on span "Workforce ID" at bounding box center [249, 118] width 34 height 21
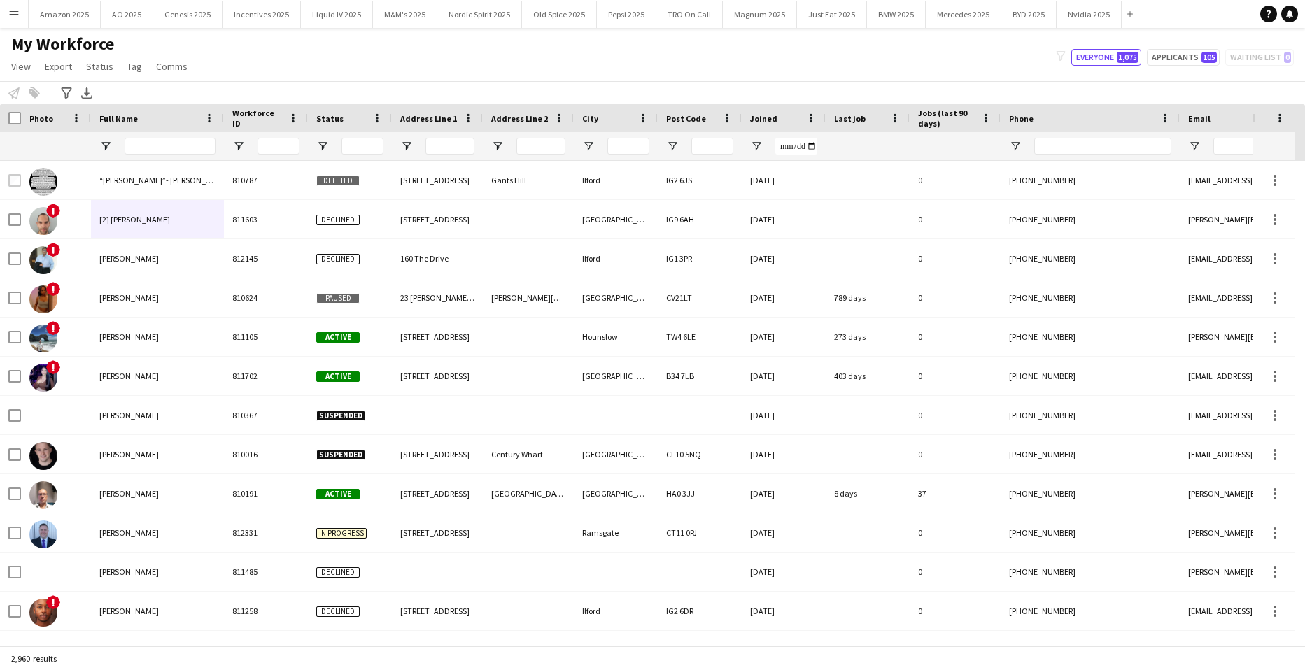
click at [244, 122] on span "Workforce ID" at bounding box center [257, 118] width 50 height 21
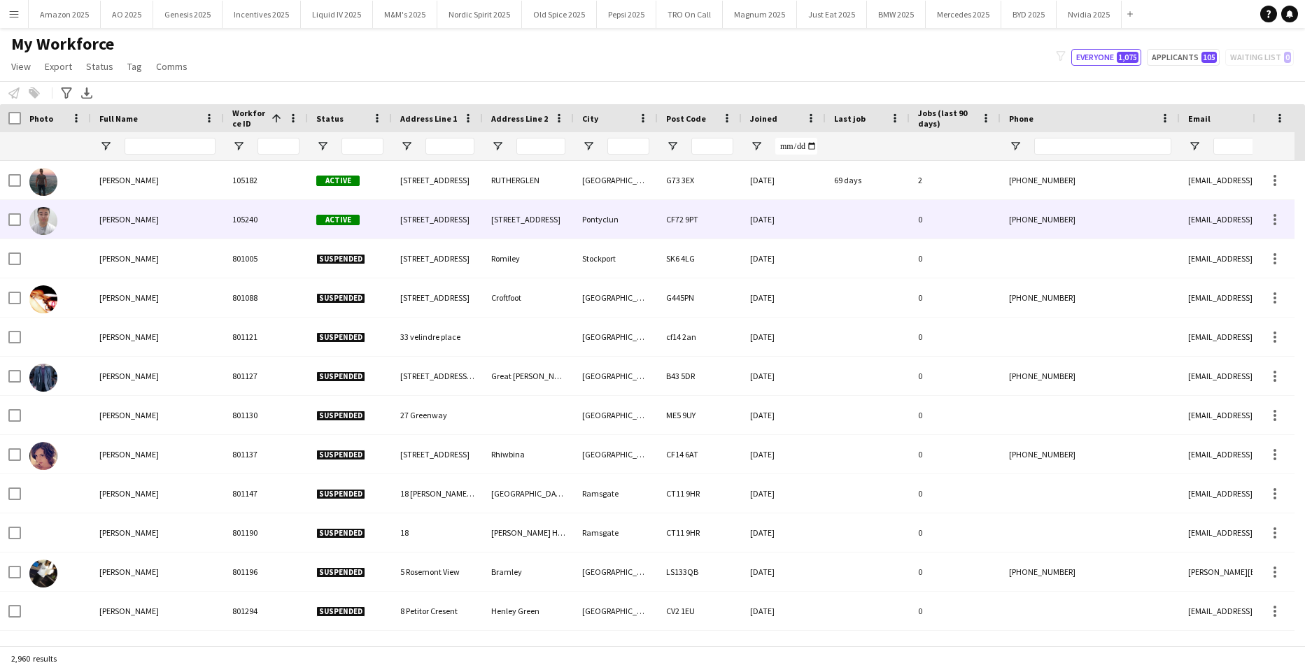
click at [113, 232] on div "Jamie Yip" at bounding box center [157, 219] width 133 height 38
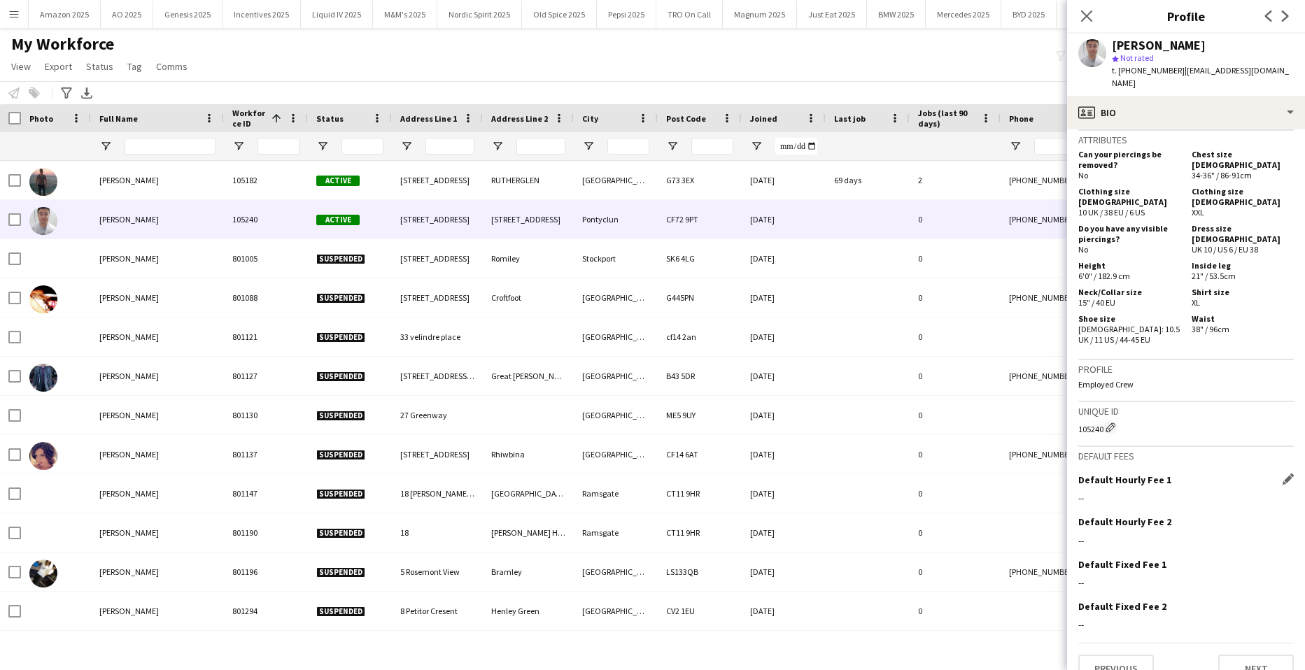
scroll to position [416, 0]
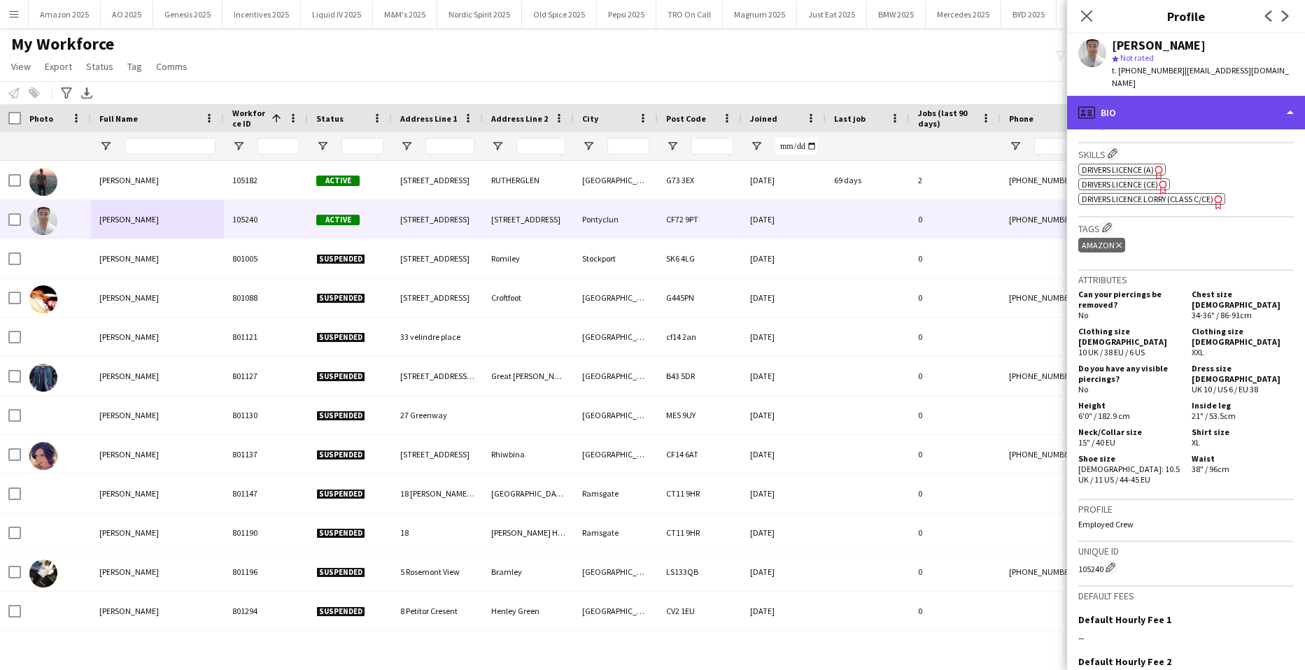
click at [1257, 96] on div "profile Bio" at bounding box center [1186, 113] width 238 height 34
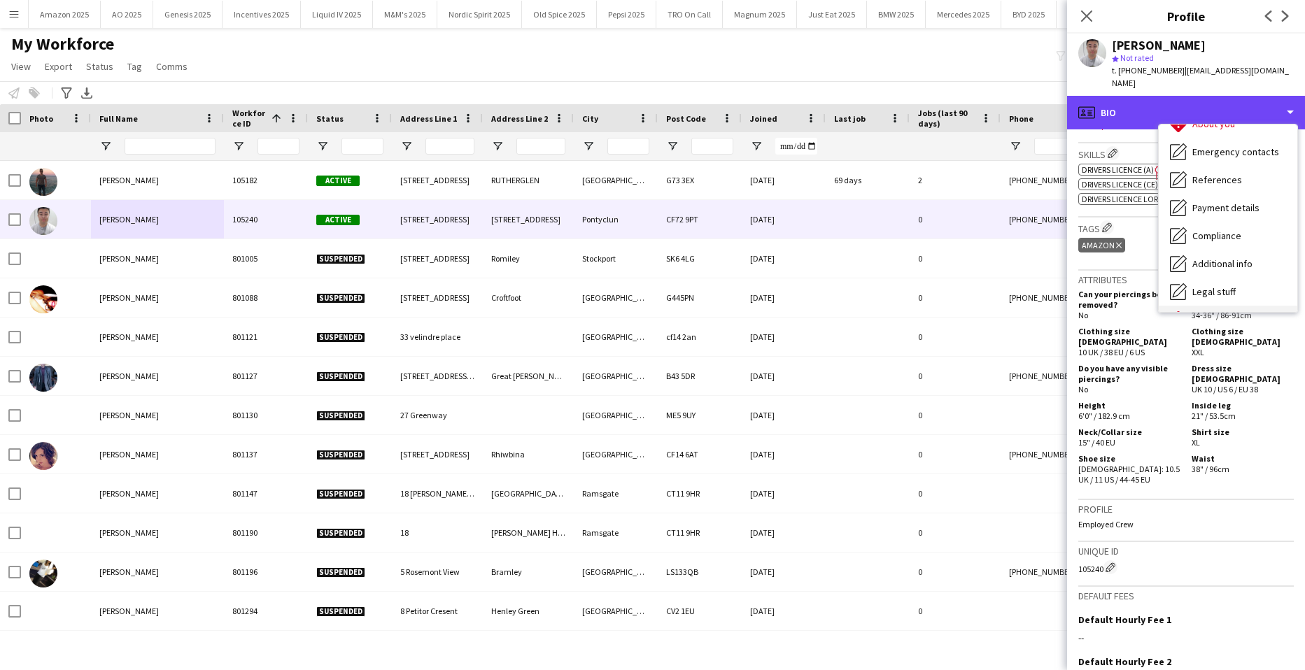
scroll to position [187, 0]
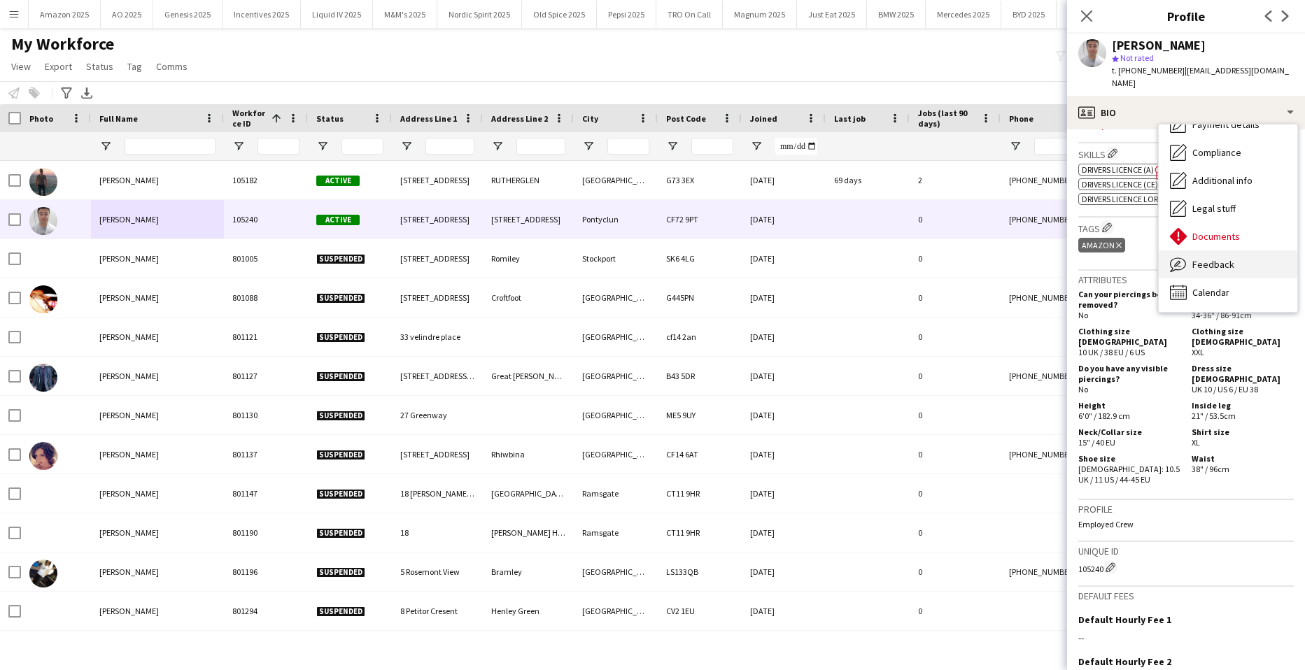
click at [1206, 258] on span "Feedback" at bounding box center [1213, 264] width 42 height 13
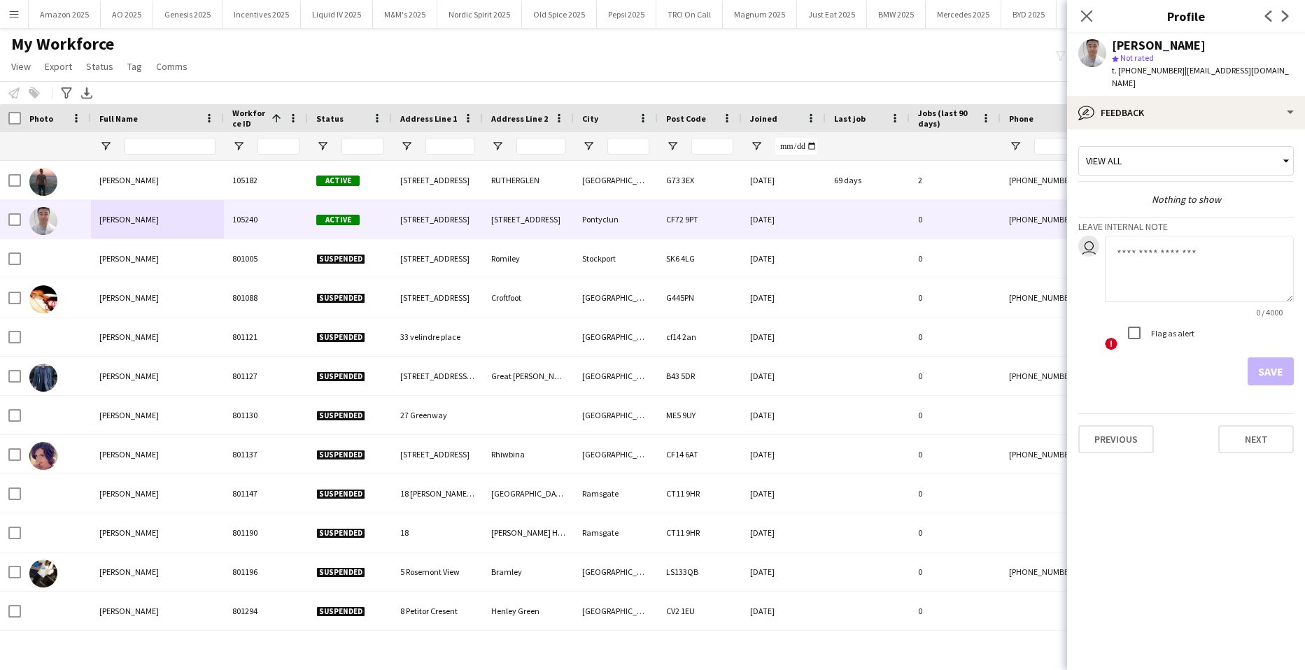
click at [1148, 254] on textarea at bounding box center [1199, 269] width 189 height 66
drag, startPoint x: 1236, startPoint y: 246, endPoint x: 1247, endPoint y: 243, distance: 11.4
click at [1238, 246] on textarea "**********" at bounding box center [1199, 269] width 189 height 66
paste textarea "*******"
type textarea "**********"
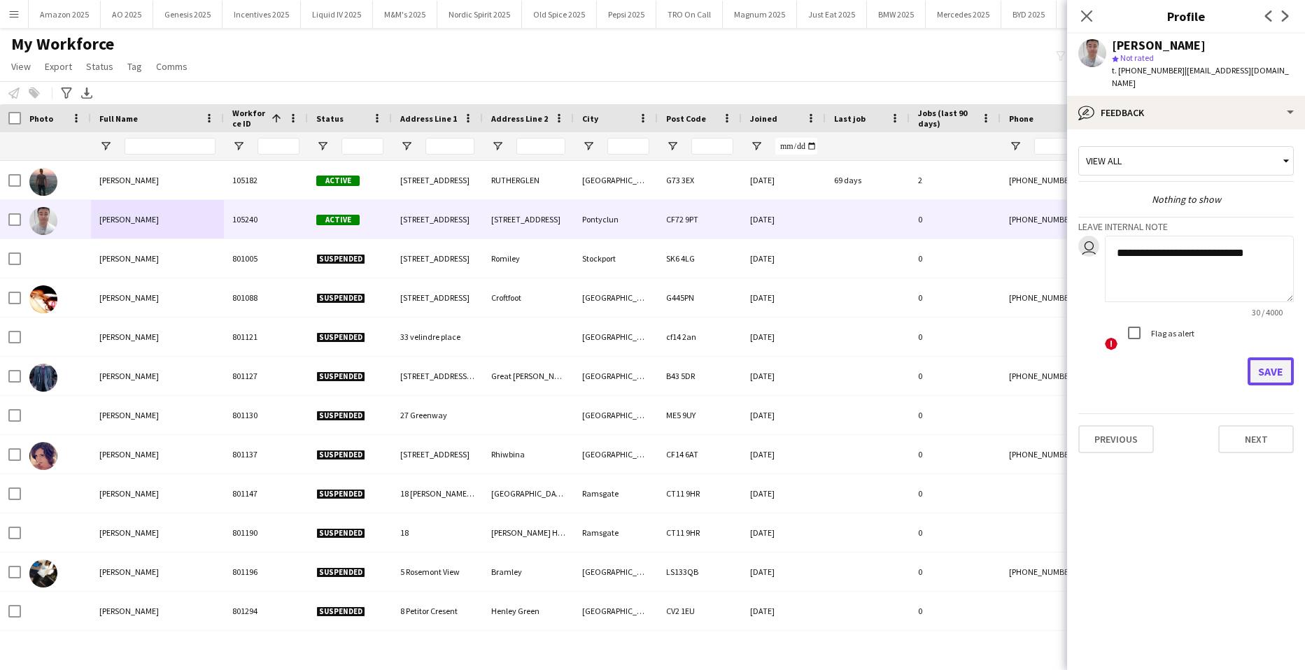
click at [1280, 358] on button "Save" at bounding box center [1270, 371] width 46 height 28
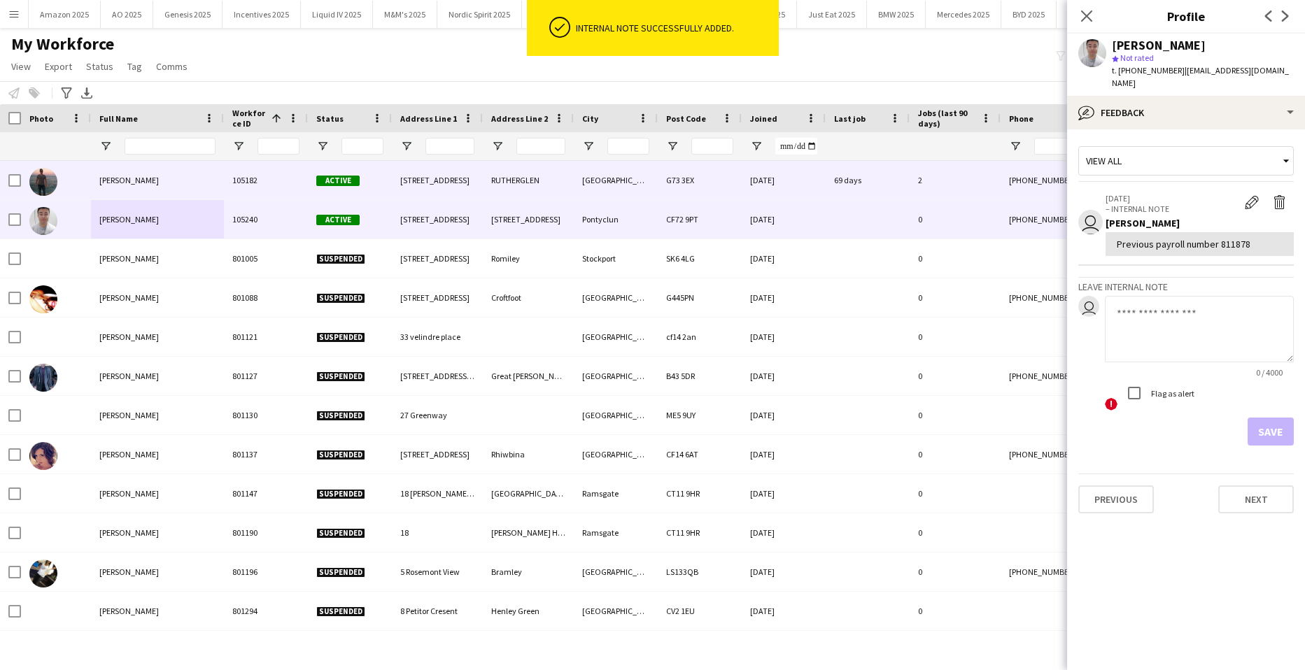
click at [140, 171] on div "Nikos Qordja" at bounding box center [157, 180] width 133 height 38
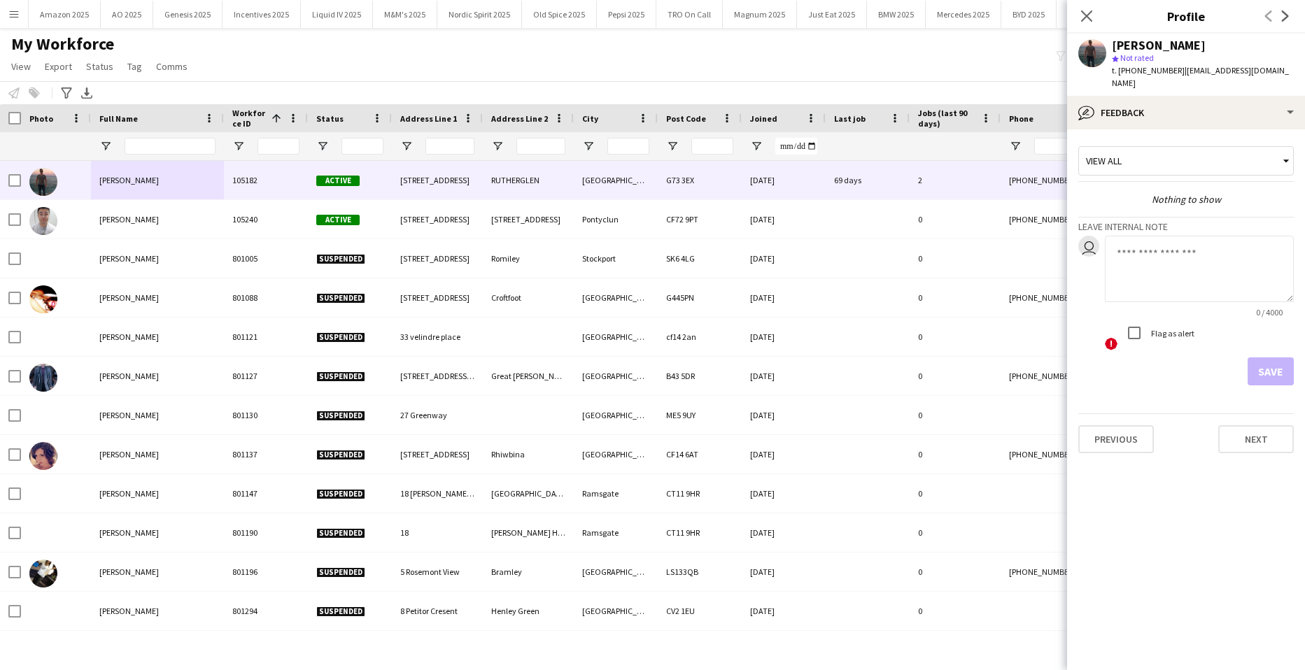
drag, startPoint x: 1176, startPoint y: 260, endPoint x: 1196, endPoint y: 240, distance: 28.2
click at [1176, 260] on textarea at bounding box center [1199, 269] width 189 height 66
paste textarea "*******"
type textarea "**********"
click at [1273, 363] on button "Save" at bounding box center [1270, 371] width 46 height 28
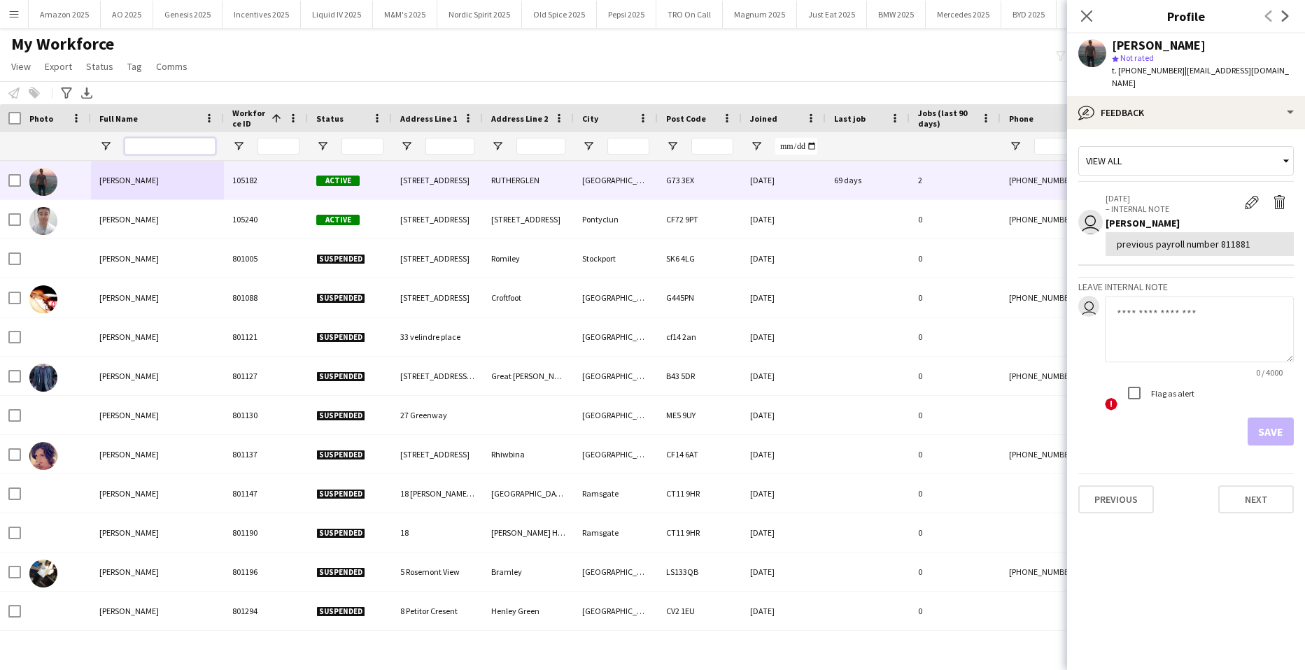
click at [175, 148] on input "Full Name Filter Input" at bounding box center [170, 146] width 91 height 17
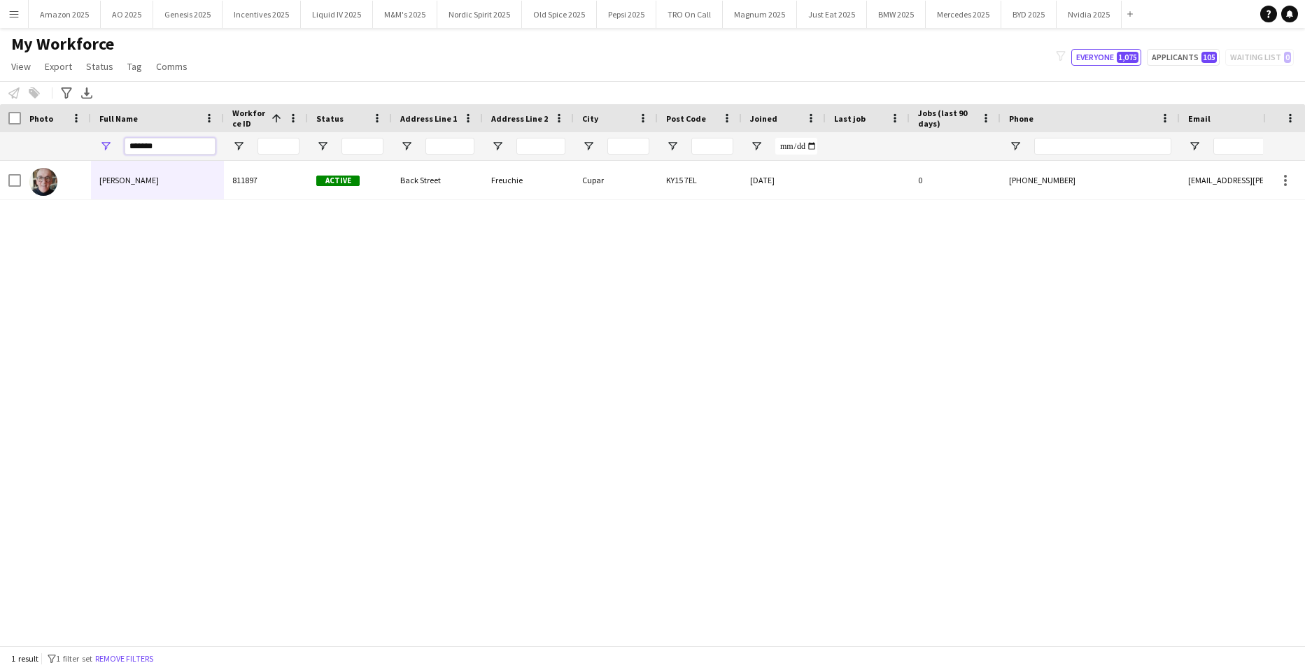
type input "*******"
click at [549, 358] on div "Alasdair McCrone 811897 Active Back Street Freuchie Cupar KY15 7EL 09-09-2024 0…" at bounding box center [631, 398] width 1263 height 474
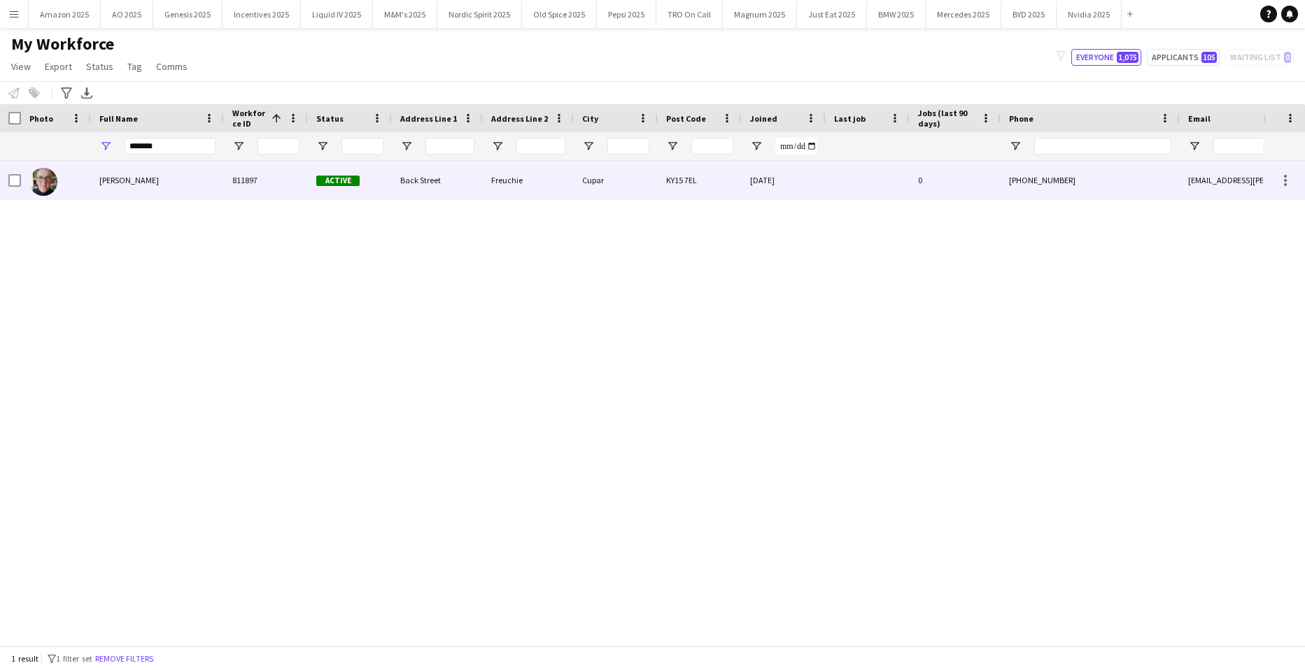
click at [169, 181] on div "Alasdair McCrone" at bounding box center [157, 180] width 133 height 38
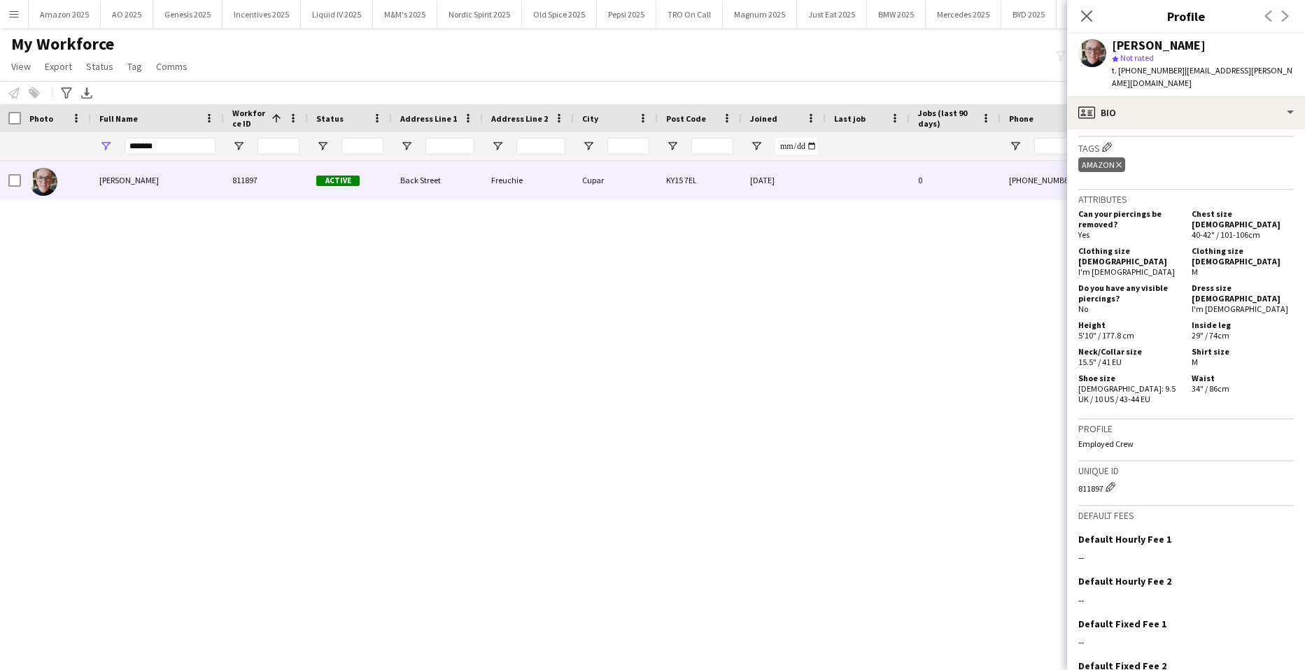
scroll to position [560, 0]
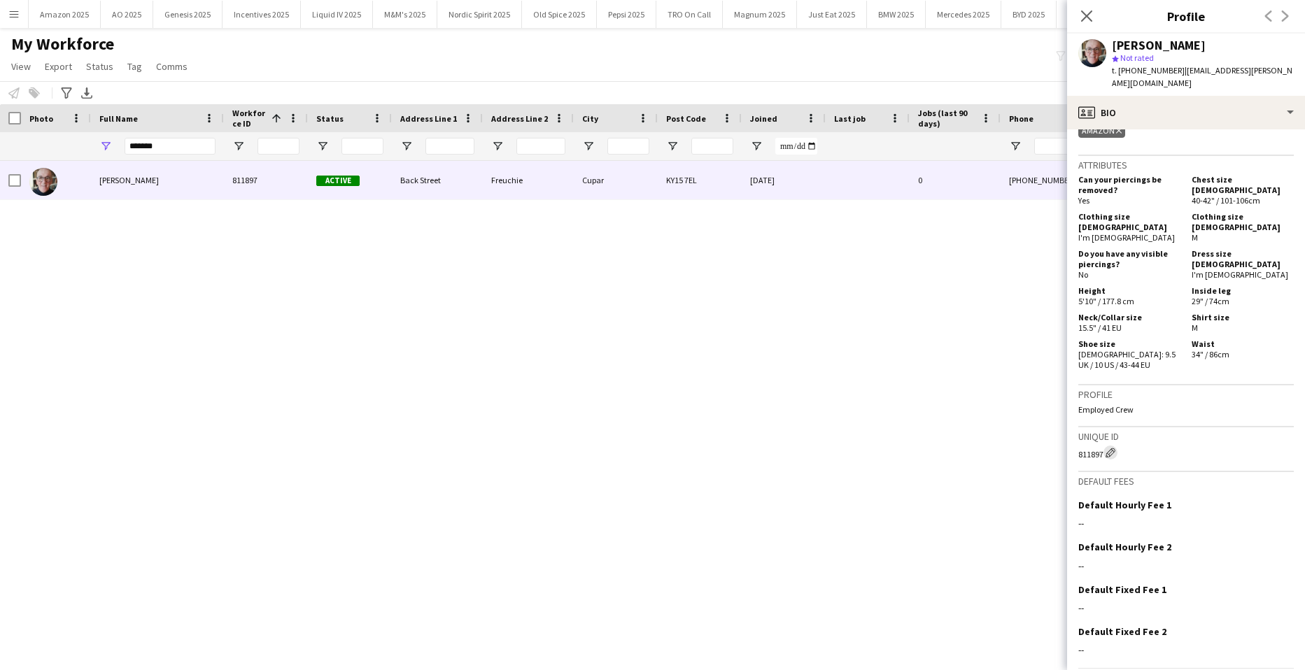
click at [1114, 448] on app-icon "Edit crew unique ID" at bounding box center [1110, 453] width 10 height 10
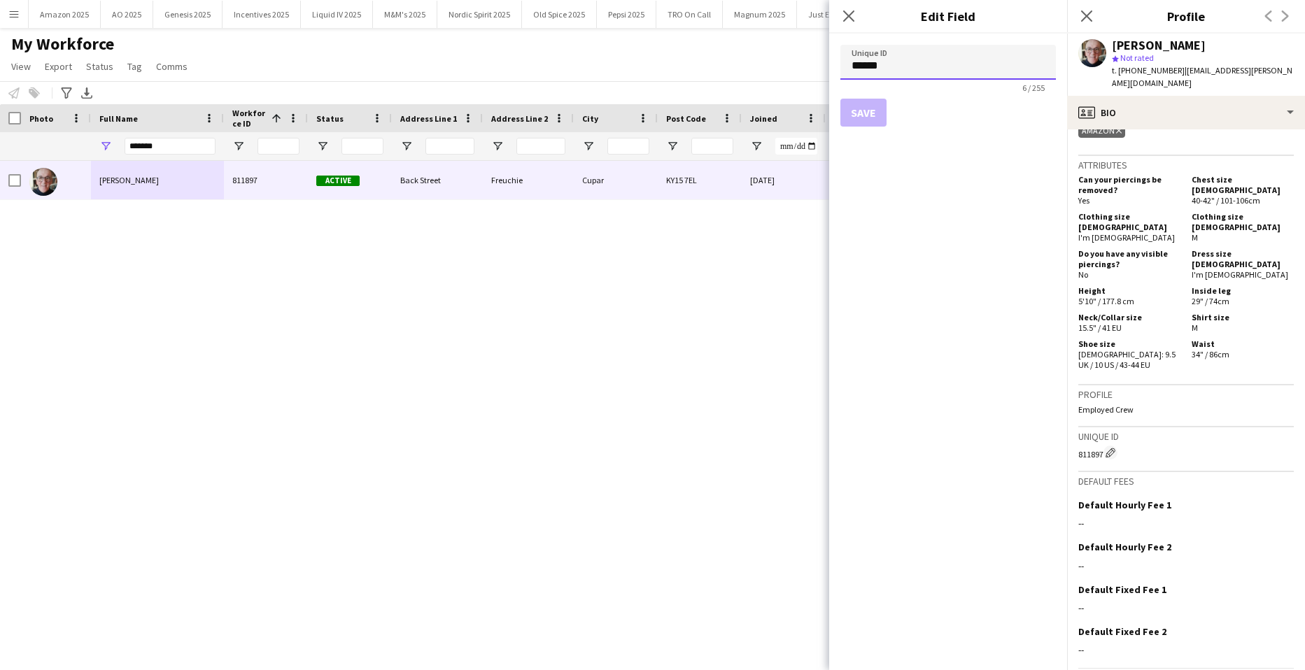
click at [891, 75] on input "******" at bounding box center [947, 62] width 215 height 35
drag, startPoint x: 894, startPoint y: 66, endPoint x: 799, endPoint y: 65, distance: 95.1
click at [799, 65] on body "Menu Boards Boards Boards All jobs Status Workforce Workforce My Workforce Recr…" at bounding box center [652, 335] width 1305 height 670
paste input
type input "******"
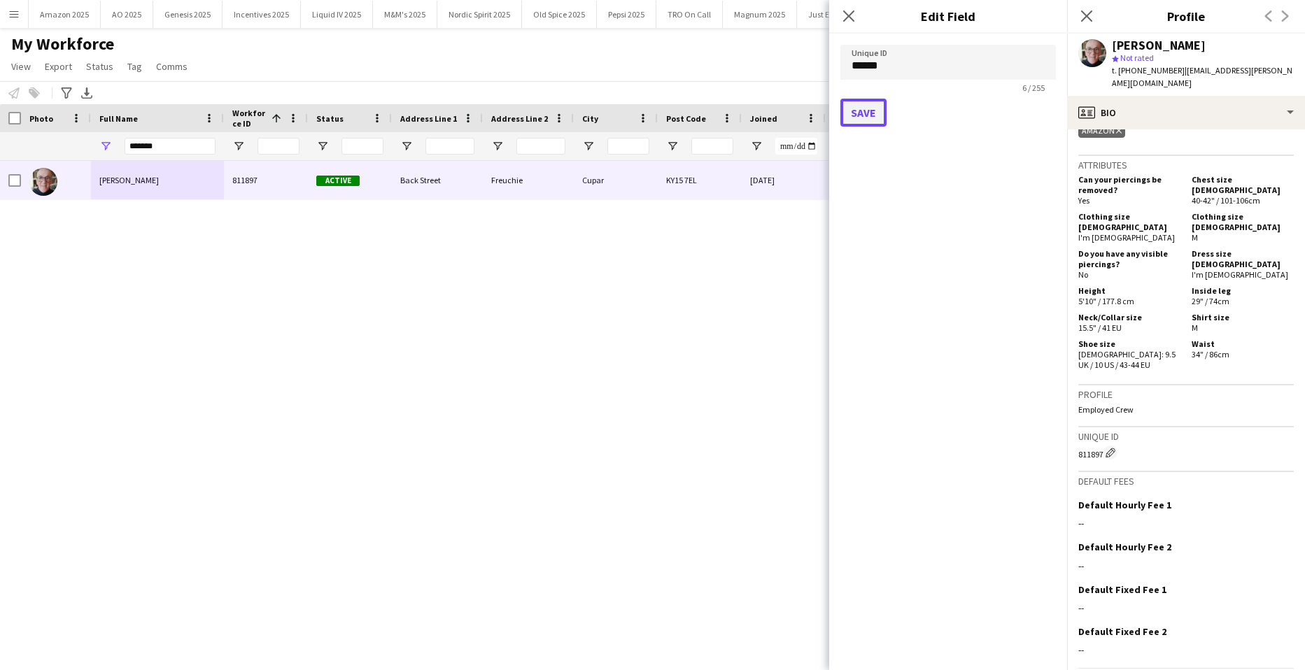
click at [853, 117] on button "Save" at bounding box center [863, 113] width 46 height 28
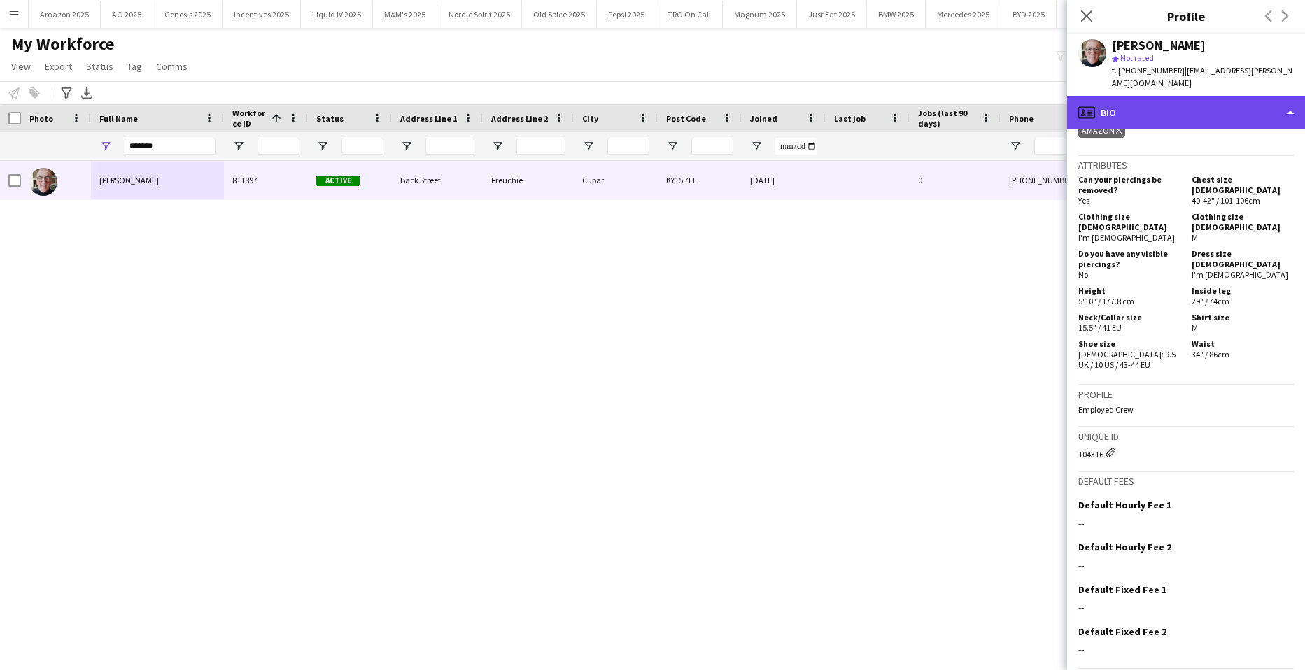
click at [1266, 106] on div "profile Bio" at bounding box center [1186, 113] width 238 height 34
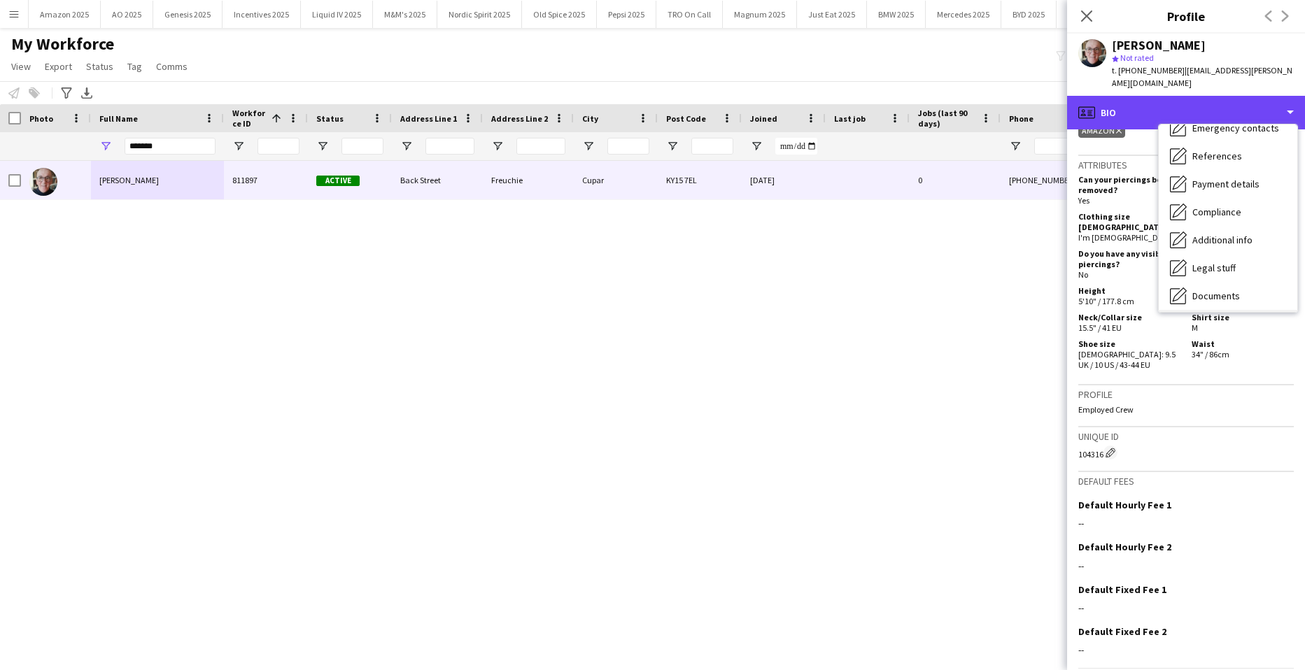
scroll to position [187, 0]
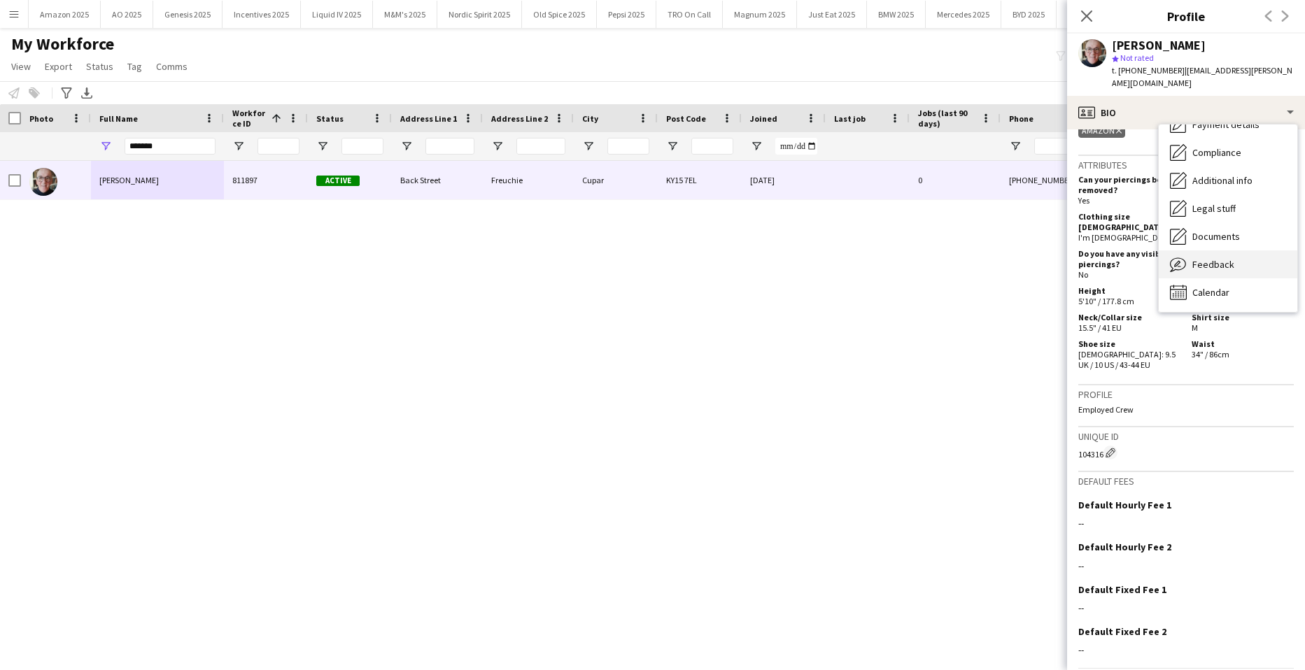
click at [1219, 273] on div "Feedback Feedback" at bounding box center [1228, 264] width 139 height 28
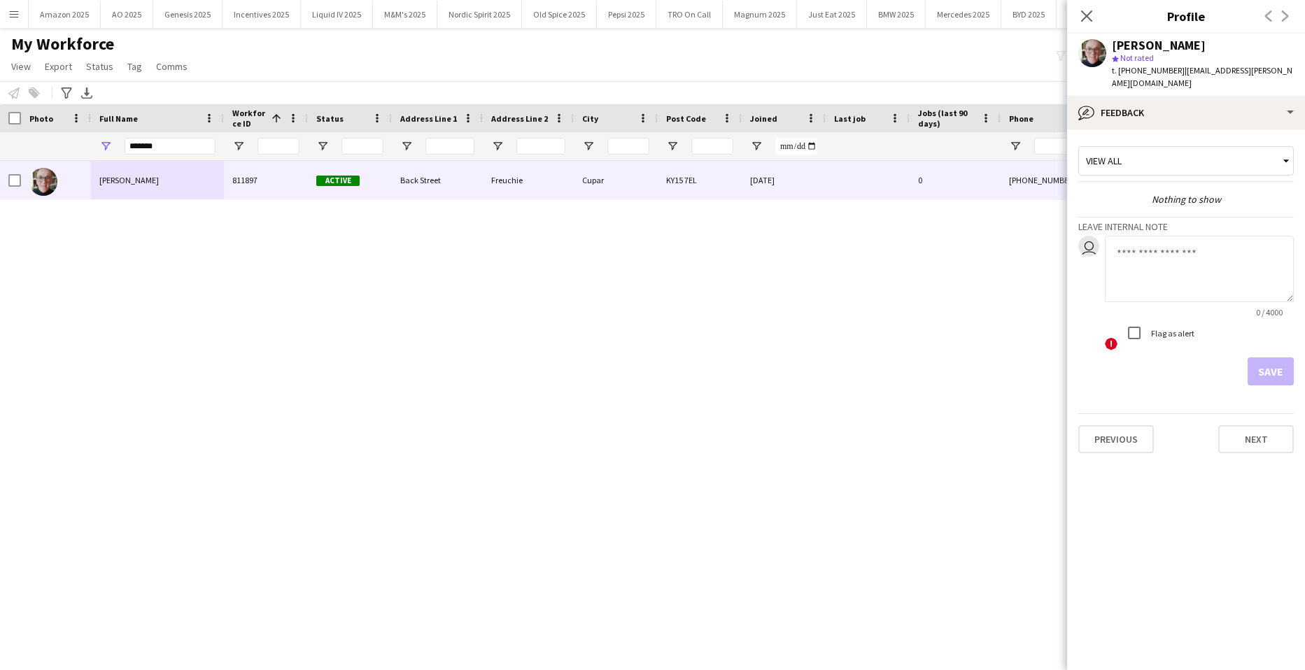
drag, startPoint x: 1198, startPoint y: 269, endPoint x: 1221, endPoint y: 252, distance: 29.1
click at [1198, 263] on textarea at bounding box center [1199, 269] width 189 height 66
click at [1244, 251] on textarea "**********" at bounding box center [1199, 269] width 189 height 66
paste textarea "*******"
type textarea "**********"
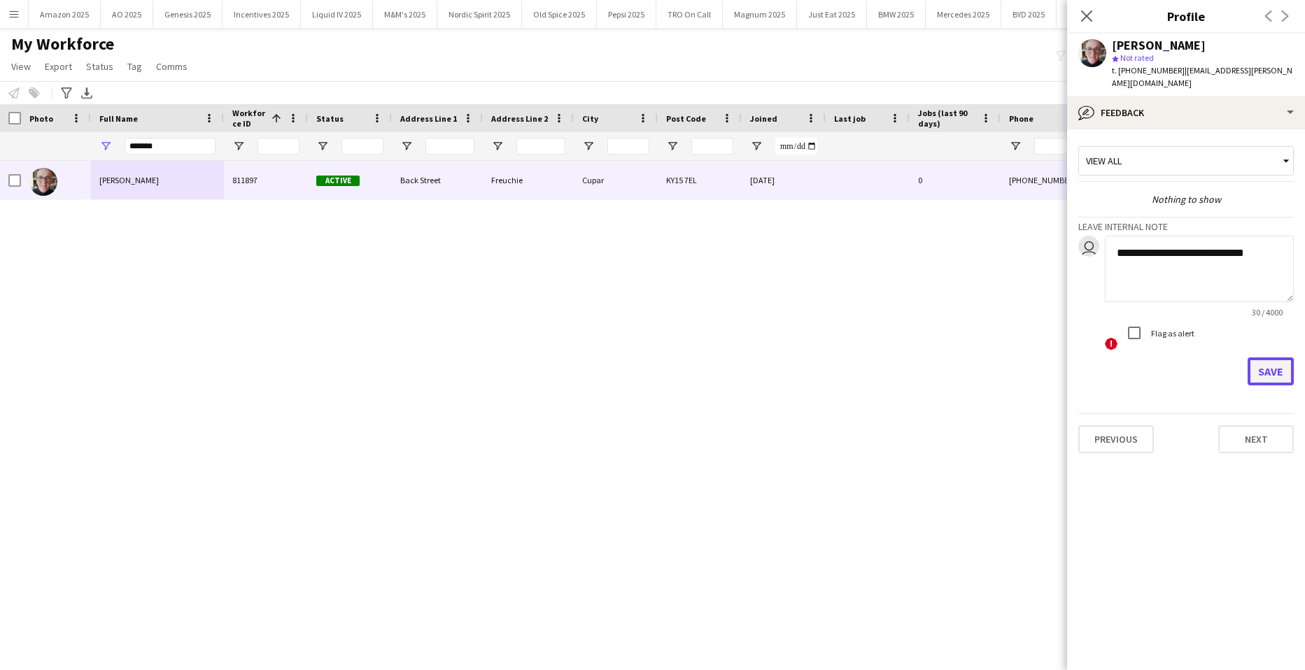
click at [1268, 365] on button "Save" at bounding box center [1270, 371] width 46 height 28
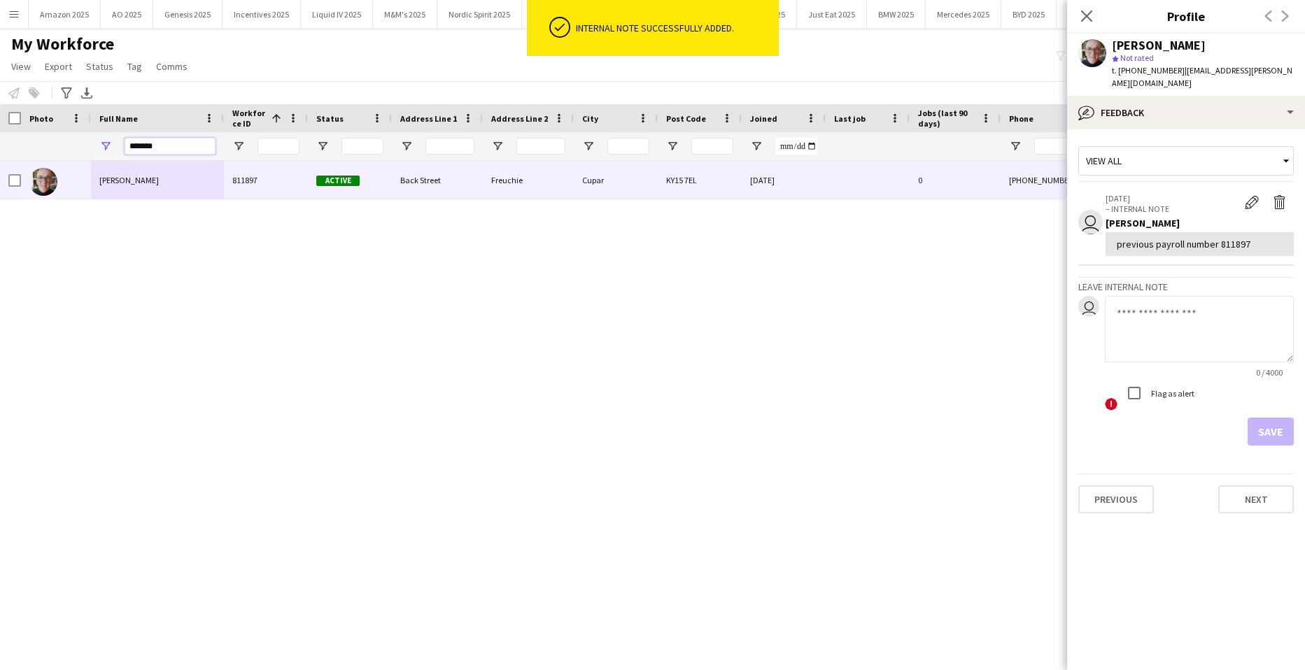
drag, startPoint x: 171, startPoint y: 150, endPoint x: -36, endPoint y: 154, distance: 206.4
click at [0, 154] on html "ok-circled Internal note successfully added. Menu Boards Boards Boards All jobs…" at bounding box center [652, 335] width 1305 height 670
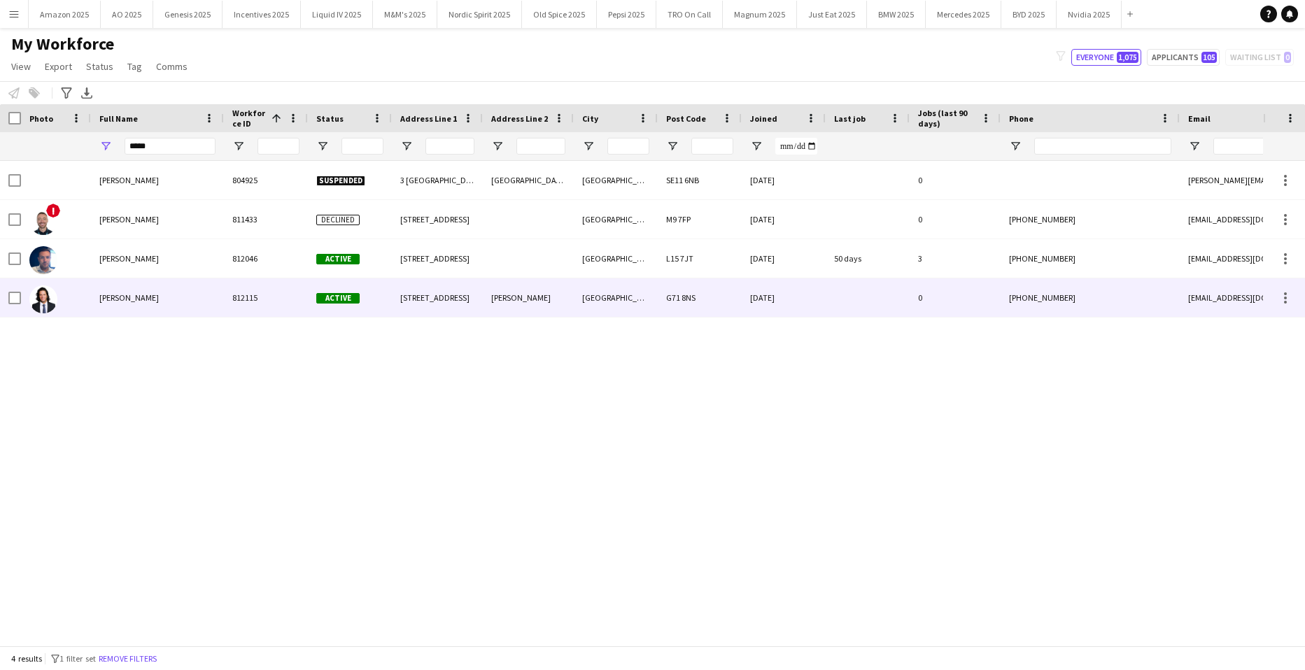
click at [139, 302] on span "Reece Codona" at bounding box center [128, 297] width 59 height 10
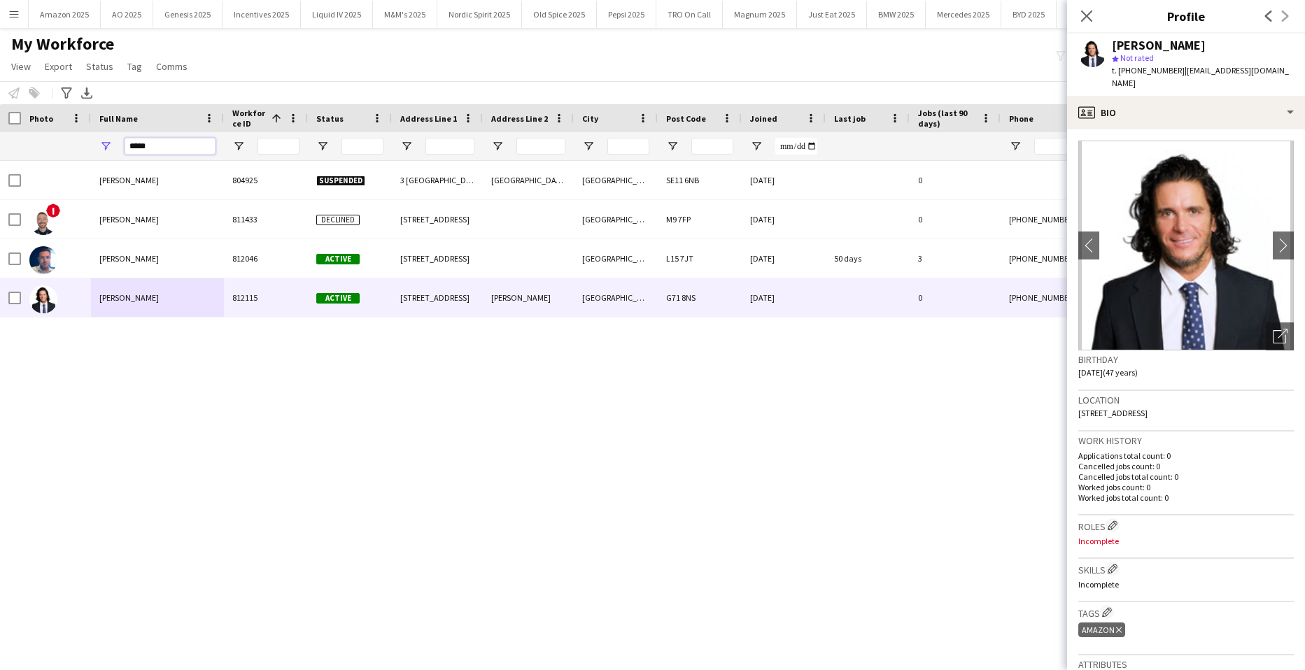
drag, startPoint x: 171, startPoint y: 141, endPoint x: -36, endPoint y: 179, distance: 210.5
click at [0, 179] on html "Menu Boards Boards Boards All jobs Status Workforce Workforce My Workforce Recr…" at bounding box center [652, 335] width 1305 height 670
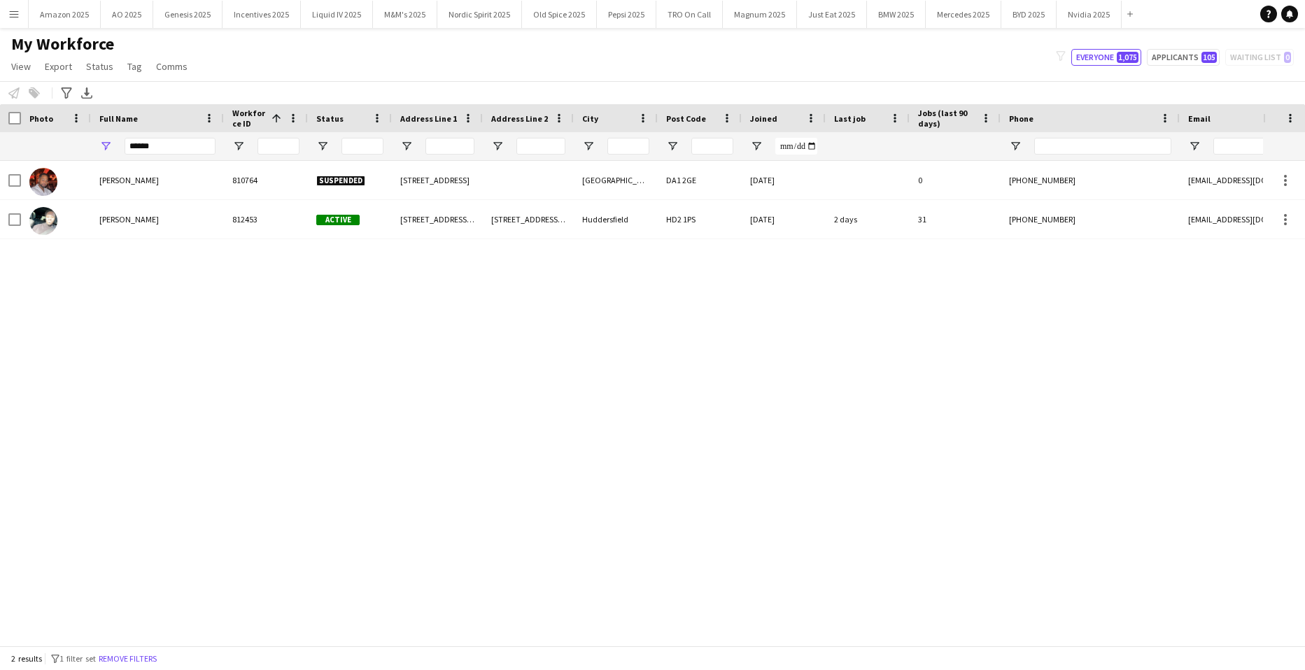
drag, startPoint x: 269, startPoint y: 612, endPoint x: 223, endPoint y: 263, distance: 352.1
click at [280, 525] on div "Devontae Wilson 810764 Suspended 30 Cochrane Drive Dartford DA1 2GE 25-08-2023 …" at bounding box center [631, 398] width 1263 height 474
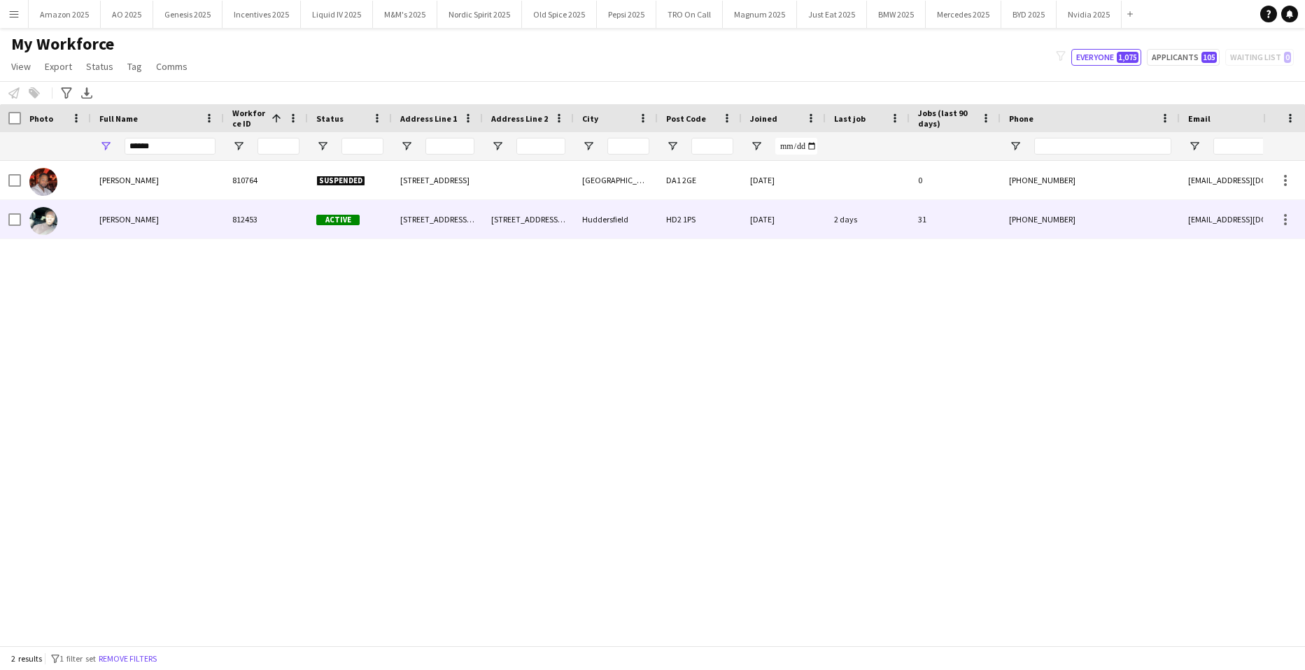
click at [111, 218] on span "[PERSON_NAME]" at bounding box center [128, 219] width 59 height 10
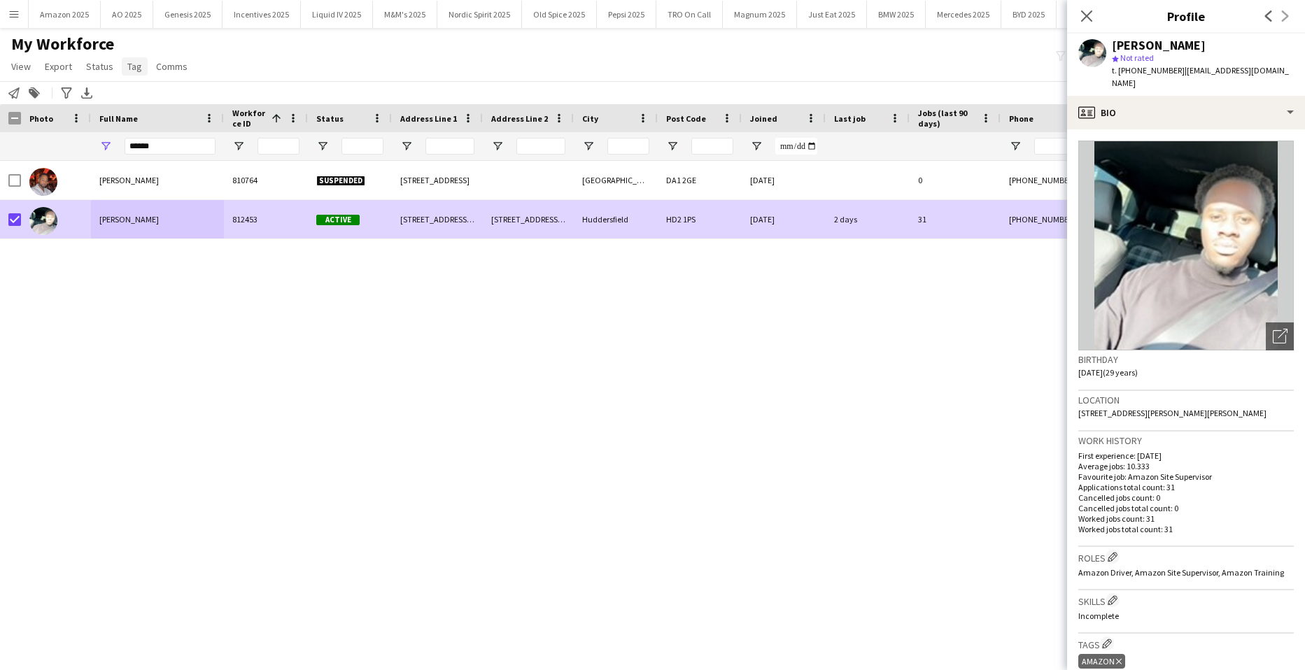
click at [138, 71] on span "Tag" at bounding box center [134, 66] width 15 height 13
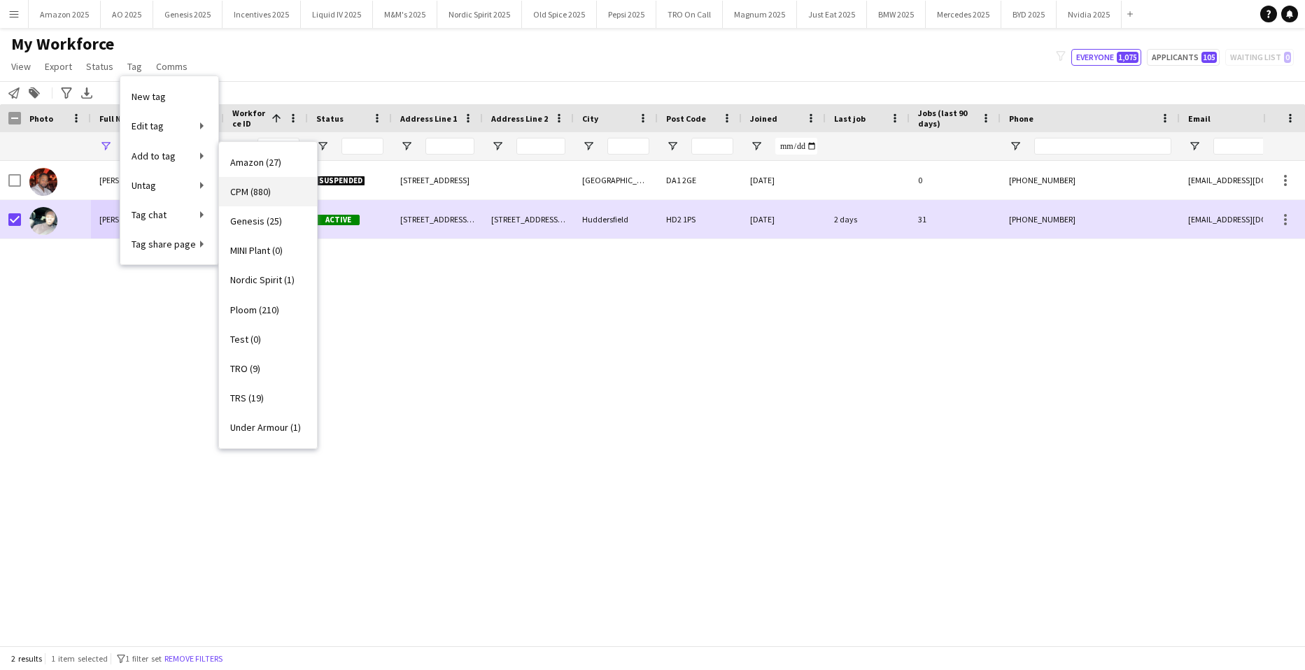
click at [252, 188] on span "CPM (880)" at bounding box center [250, 191] width 41 height 13
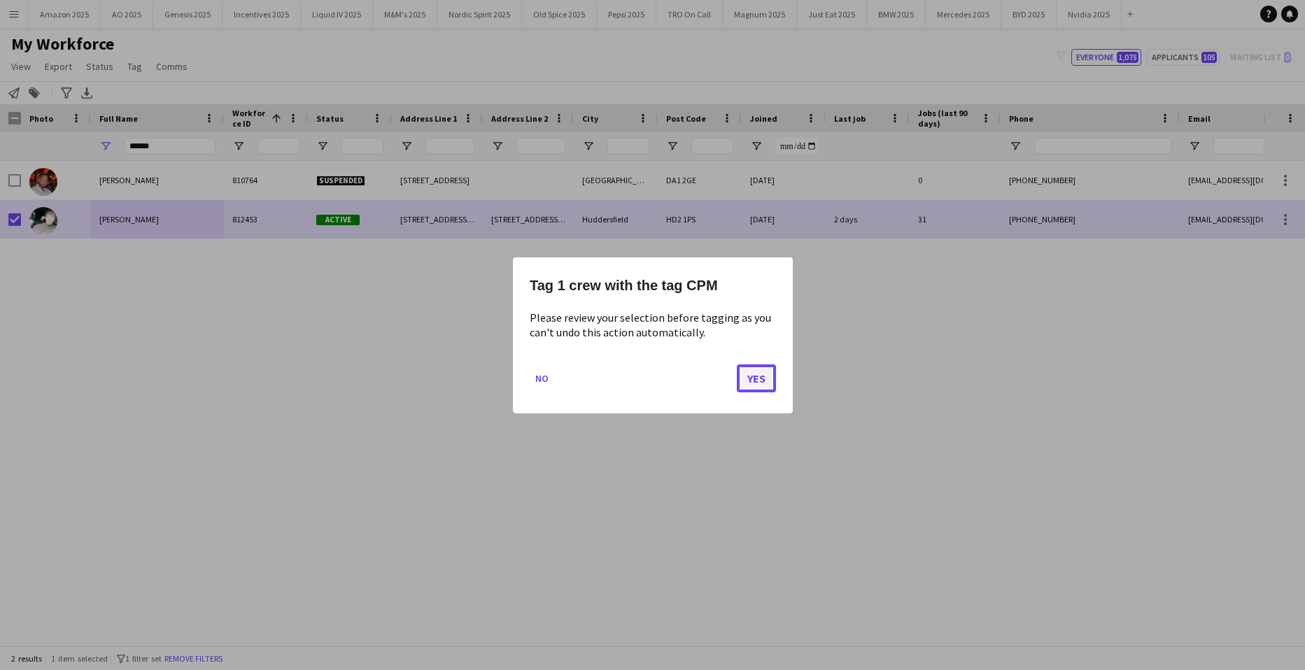
click at [749, 371] on button "Yes" at bounding box center [756, 378] width 39 height 28
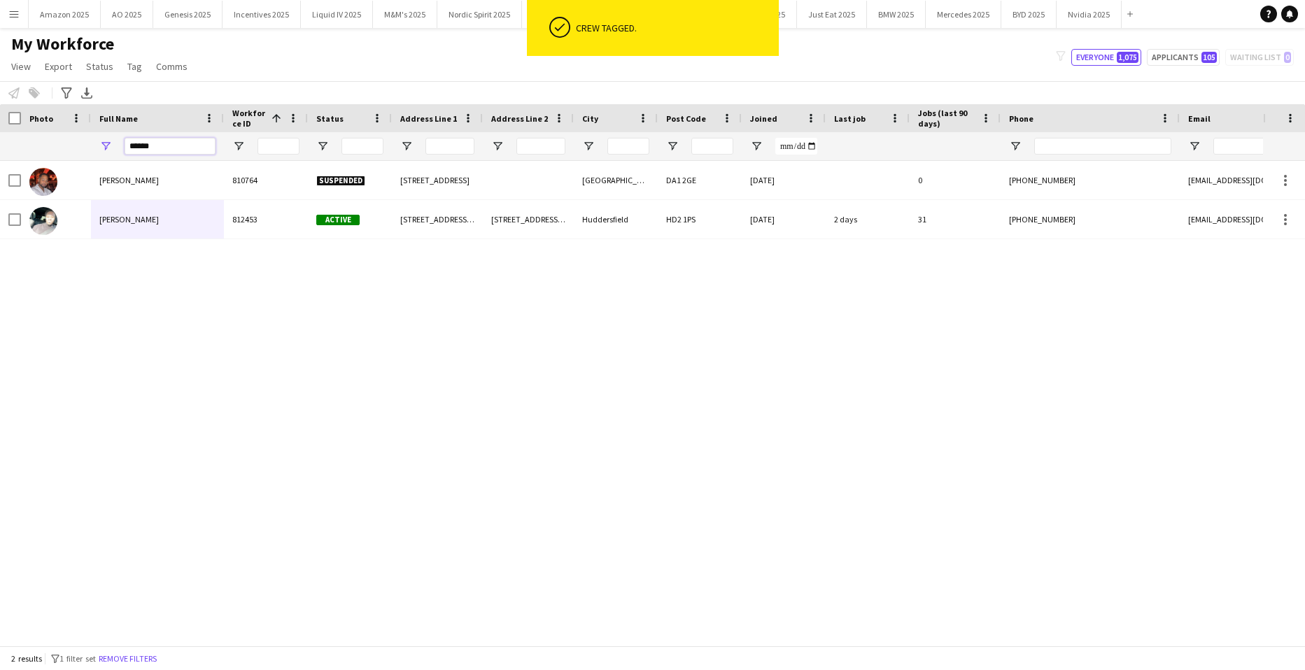
drag, startPoint x: 166, startPoint y: 146, endPoint x: -36, endPoint y: 169, distance: 202.8
click at [0, 169] on html "ok-circled Crew tagged. Menu Boards Boards Boards All jobs Status Workforce Wor…" at bounding box center [652, 335] width 1305 height 670
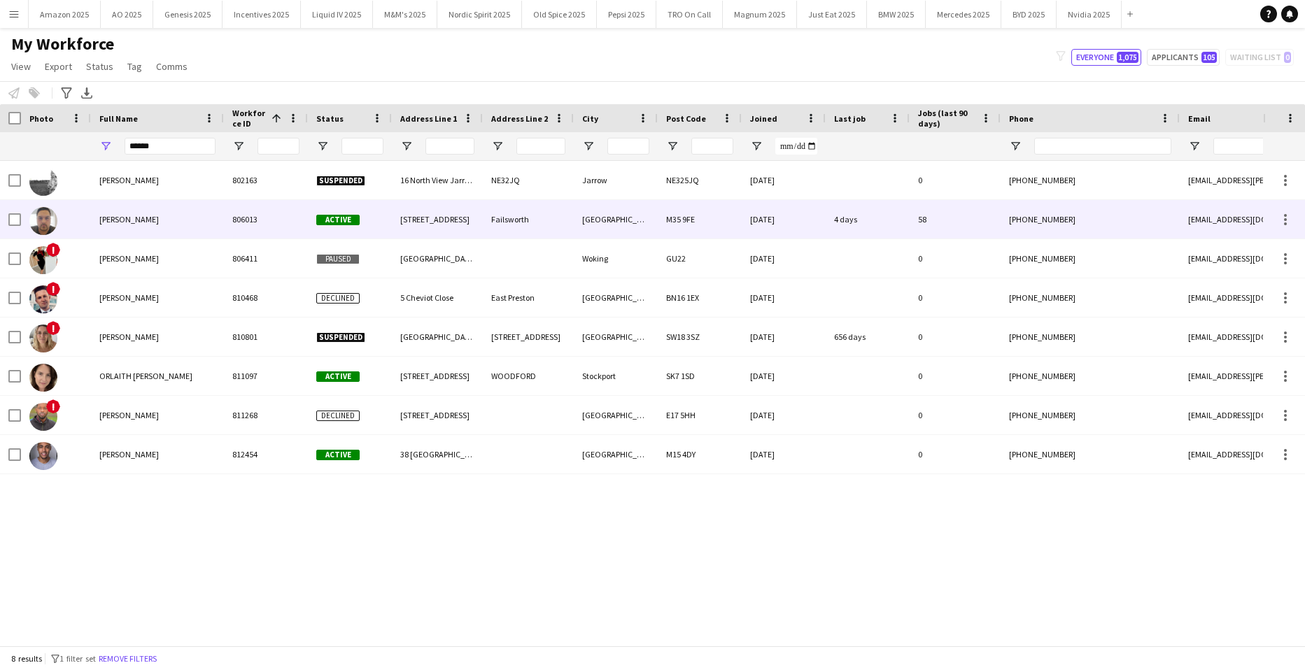
click at [132, 215] on span "Michael Wright" at bounding box center [128, 219] width 59 height 10
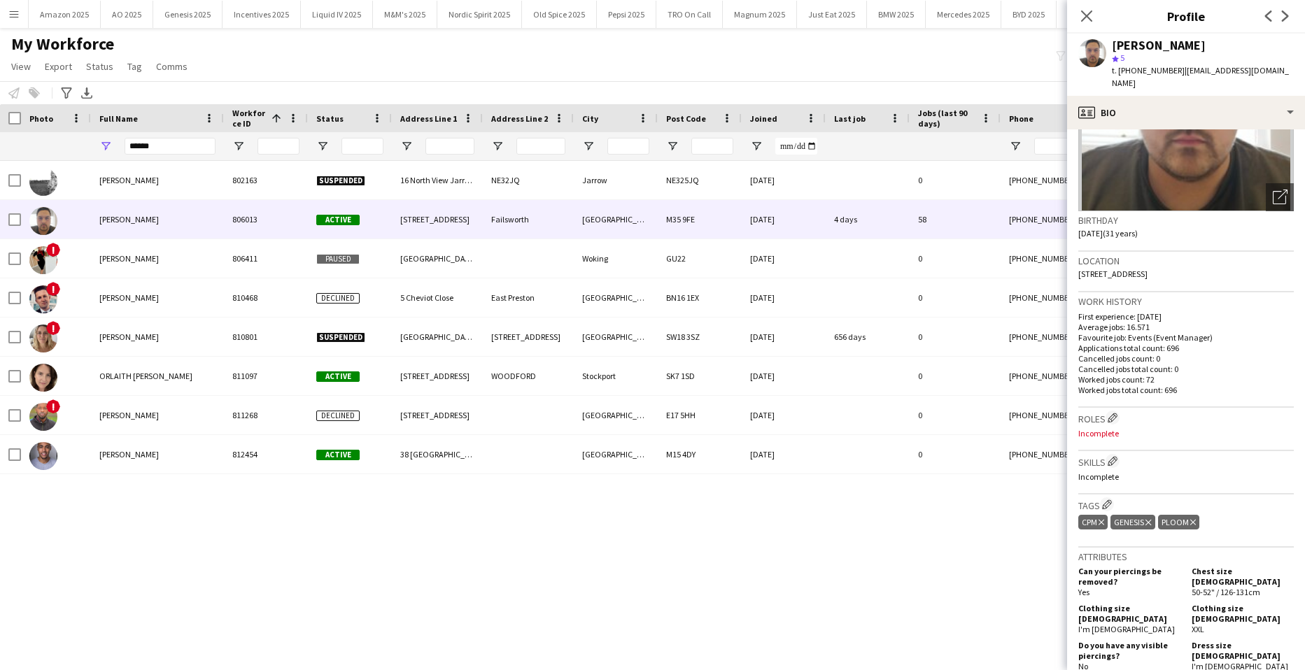
scroll to position [140, 0]
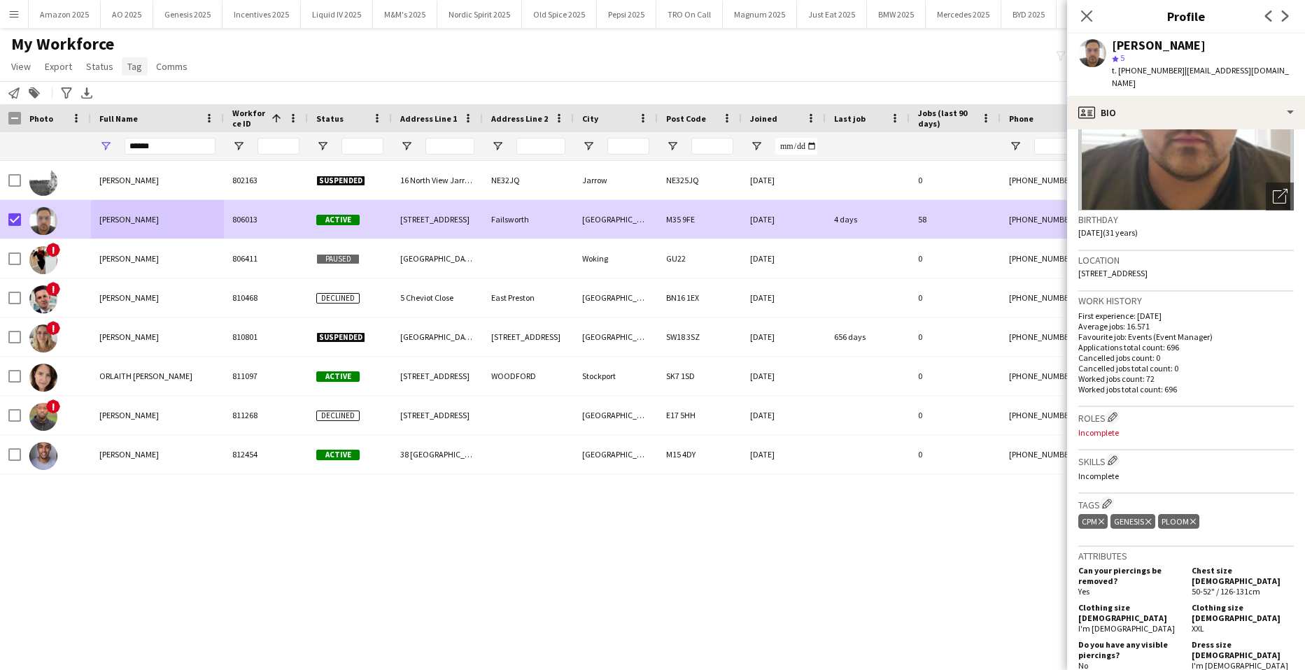
click at [130, 66] on span "Tag" at bounding box center [134, 66] width 15 height 13
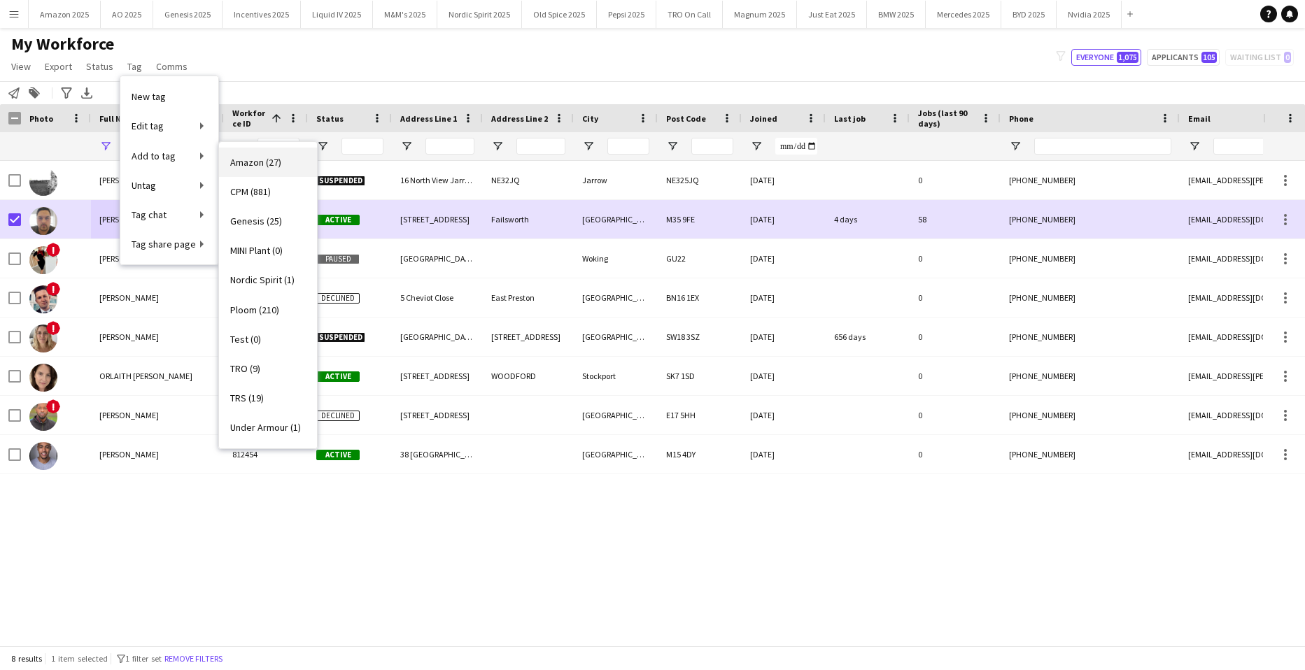
click at [250, 165] on span "Amazon (27)" at bounding box center [255, 162] width 51 height 13
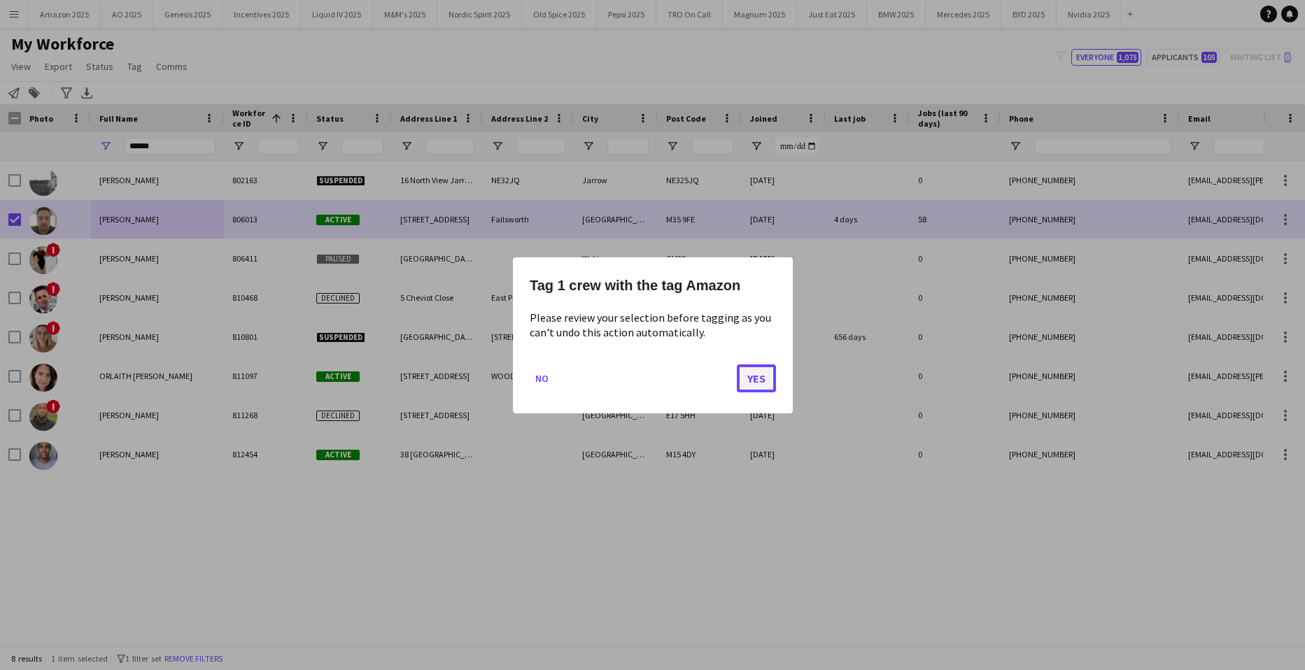
click at [754, 378] on button "Yes" at bounding box center [756, 378] width 39 height 28
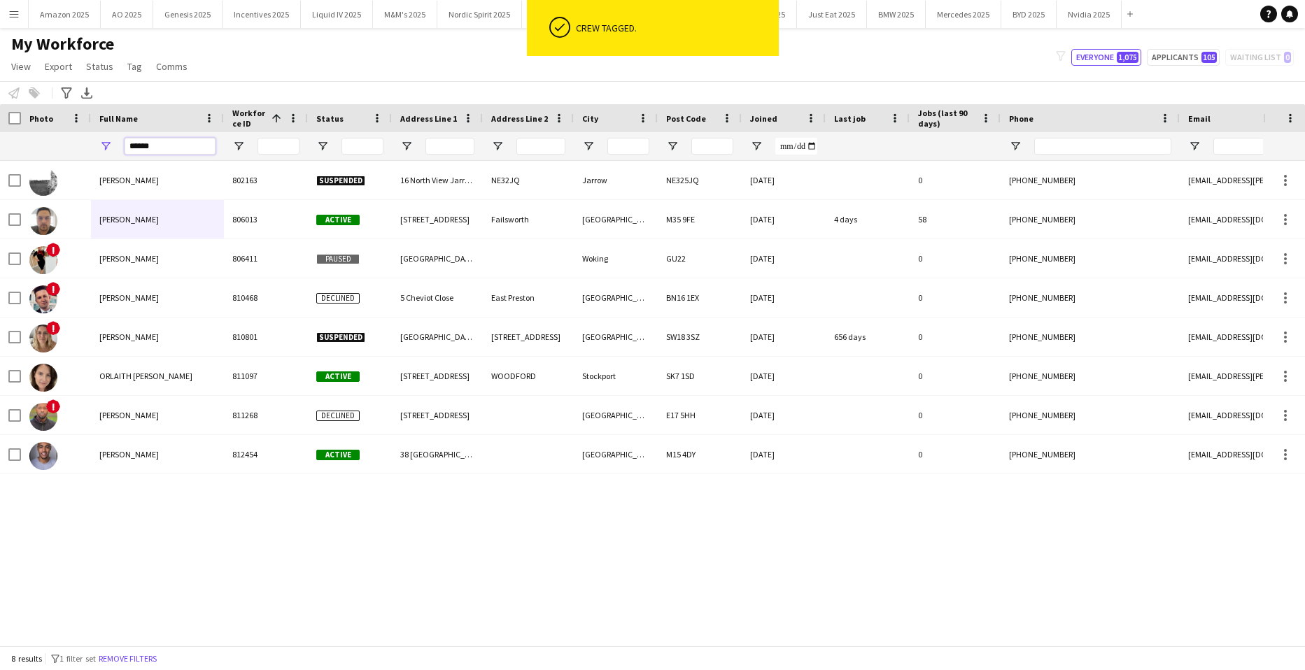
drag, startPoint x: 173, startPoint y: 140, endPoint x: -36, endPoint y: 199, distance: 217.5
click at [0, 199] on html "ok-circled Crew tagged. Menu Boards Boards Boards All jobs Status Workforce Wor…" at bounding box center [652, 335] width 1305 height 670
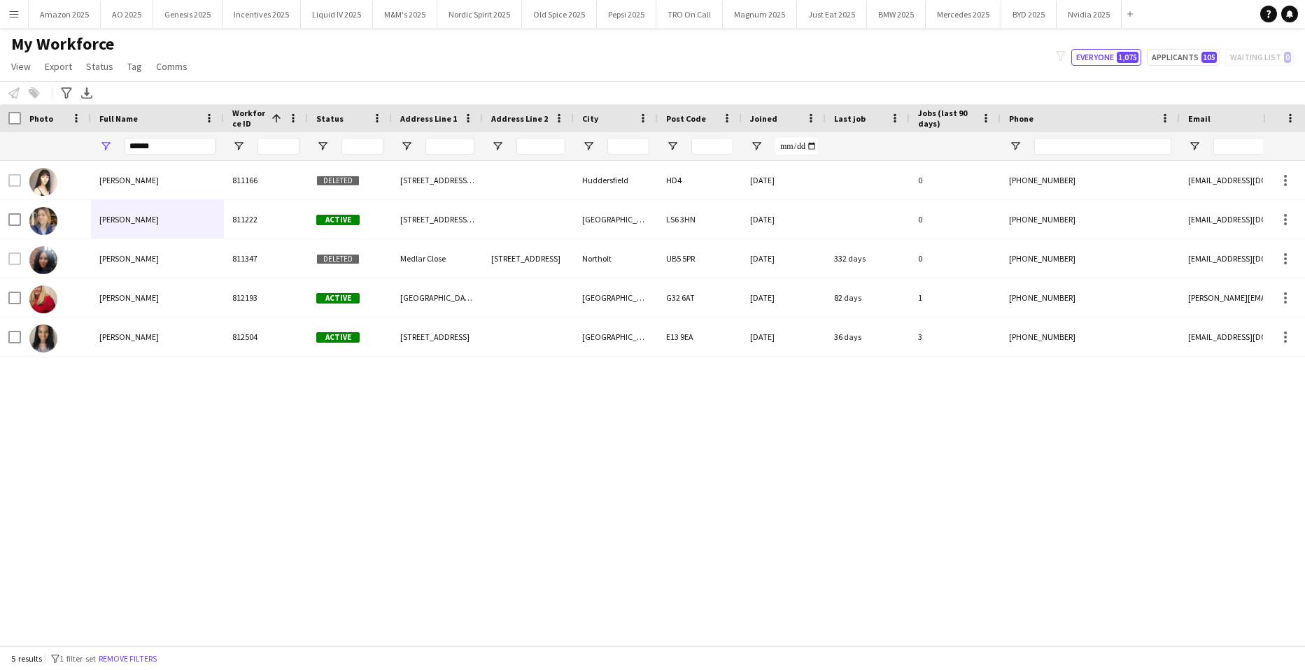
click at [198, 490] on div "Joanna Pearson 811166 Deleted 8 Fanny Moor Crescent Huddersfield HD4 27-02-2024…" at bounding box center [631, 398] width 1263 height 474
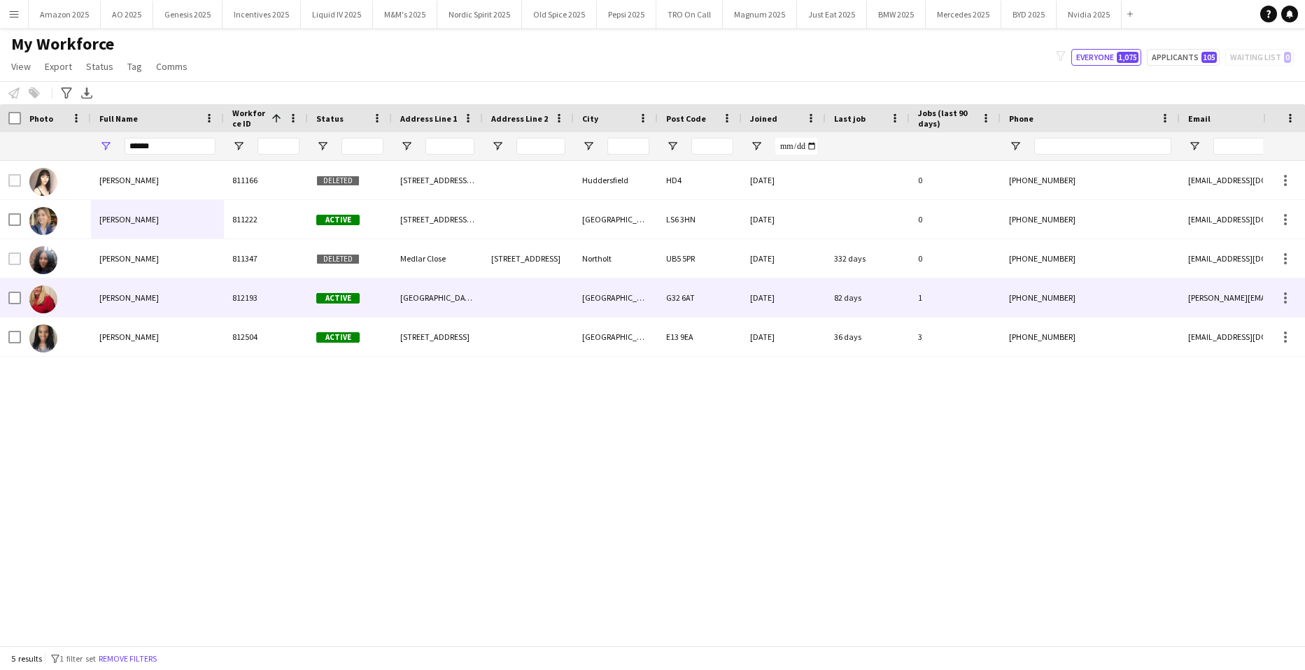
click at [148, 304] on div "Joanna Thomson" at bounding box center [157, 297] width 133 height 38
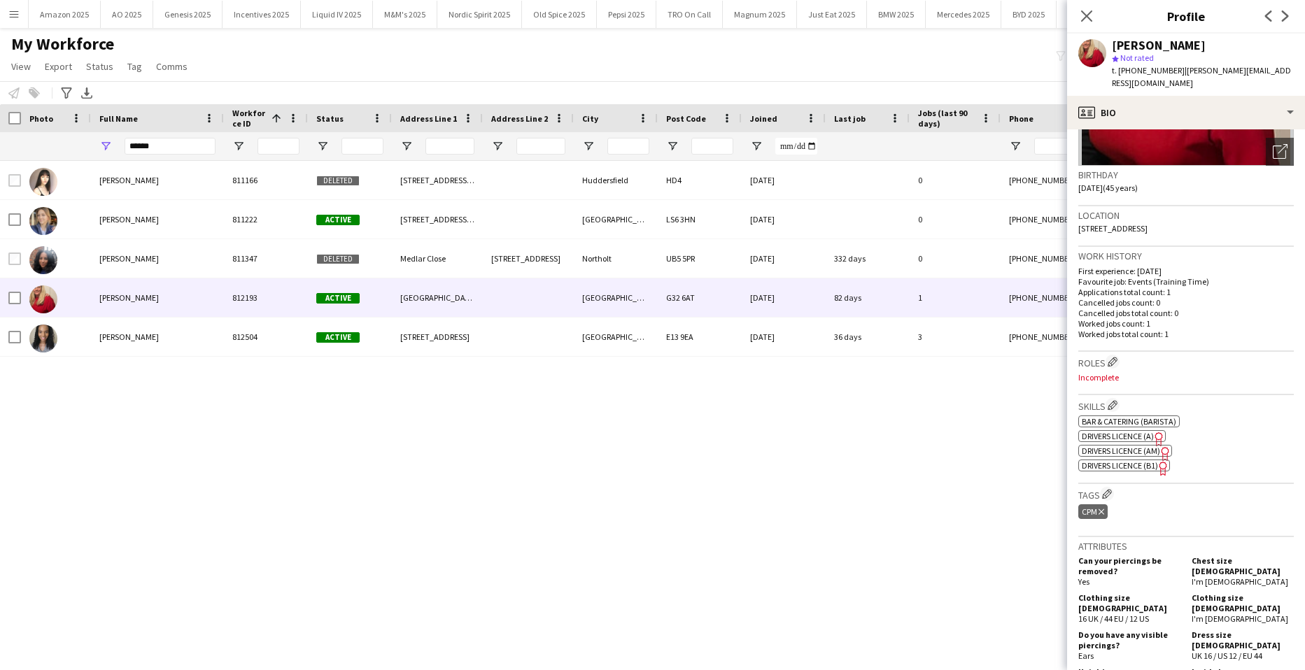
scroll to position [210, 0]
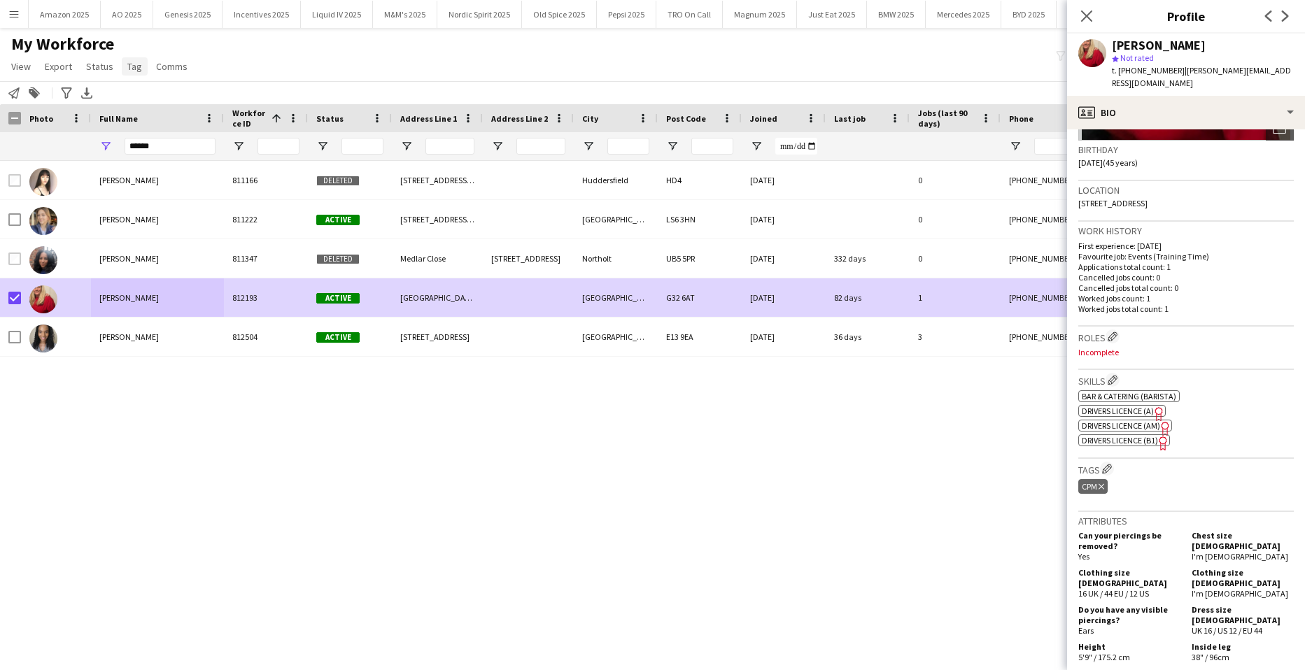
click at [127, 69] on span "Tag" at bounding box center [134, 66] width 15 height 13
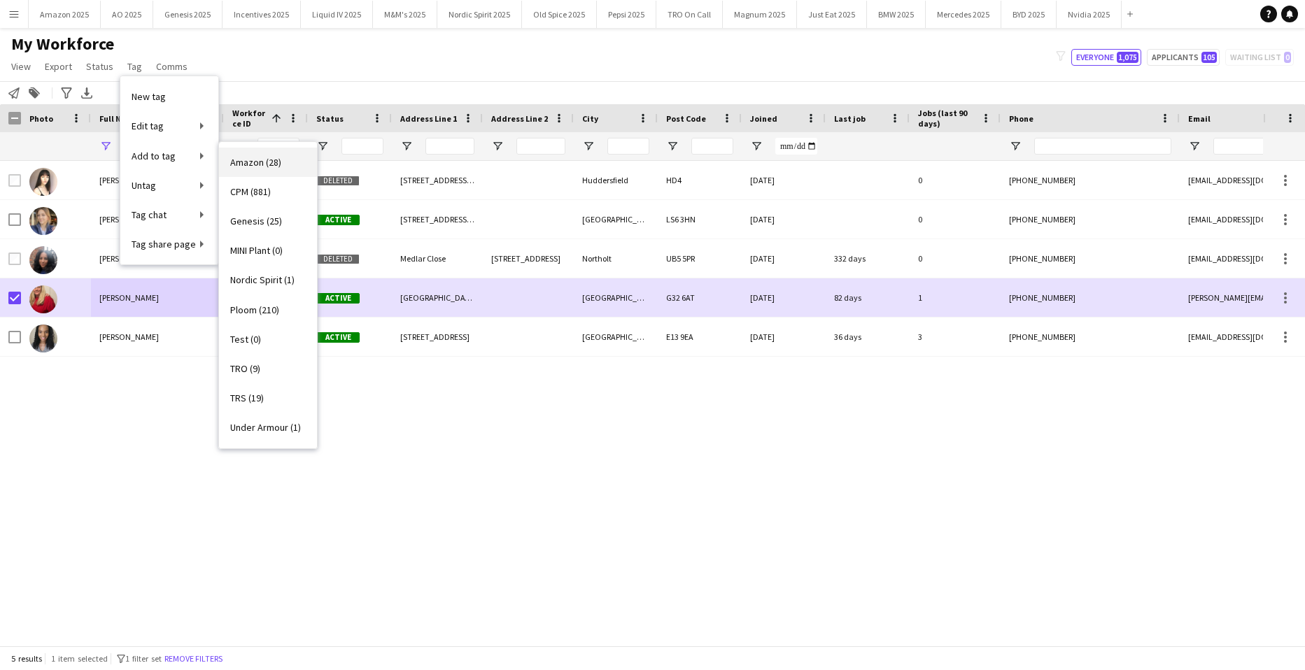
click at [253, 161] on span "Amazon (28)" at bounding box center [255, 162] width 51 height 13
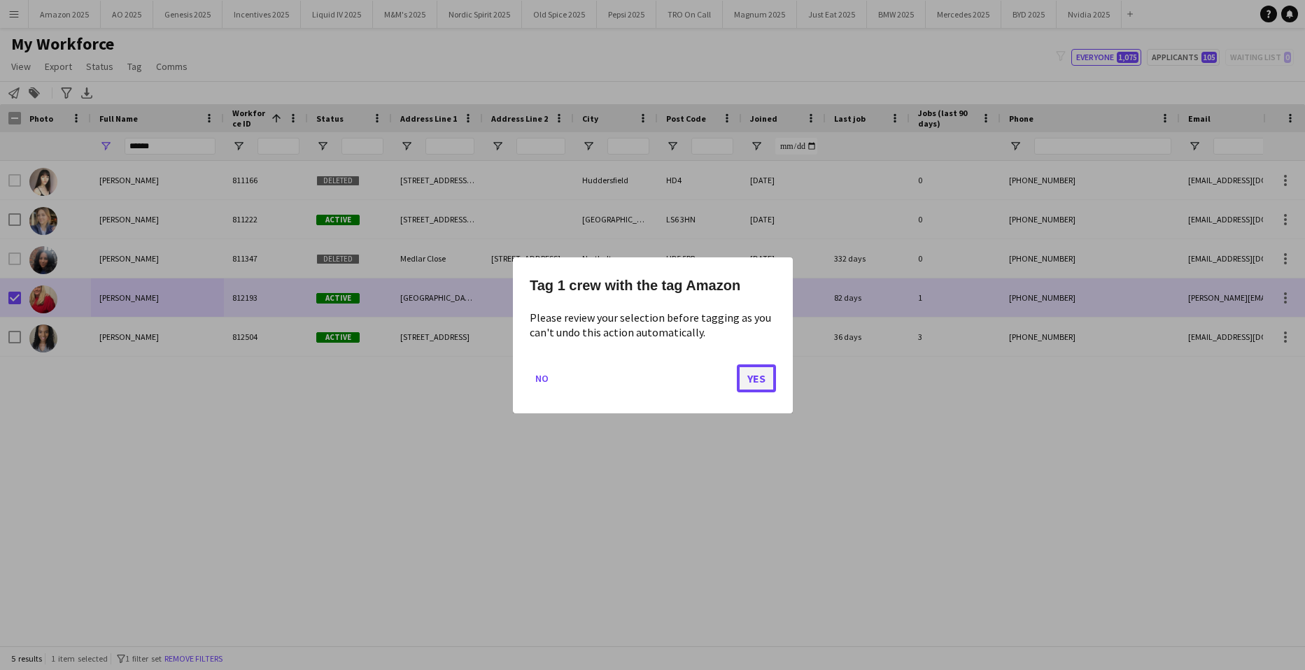
click at [749, 378] on button "Yes" at bounding box center [756, 378] width 39 height 28
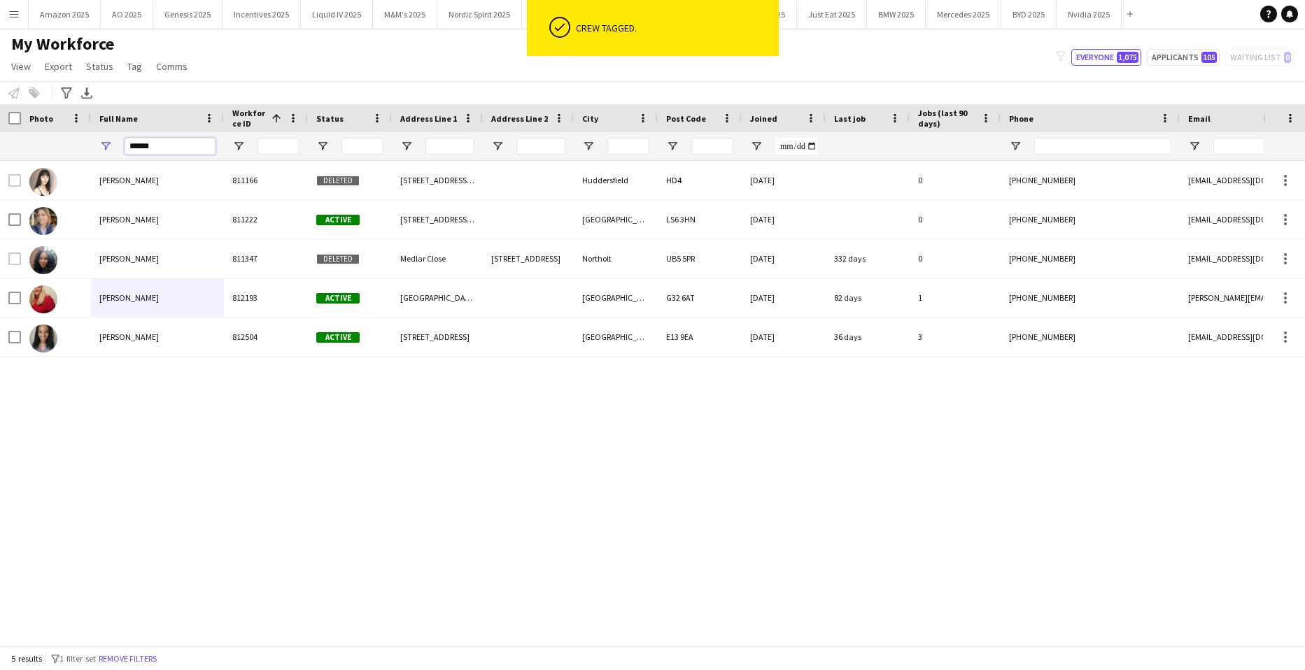
drag, startPoint x: 157, startPoint y: 147, endPoint x: -36, endPoint y: 135, distance: 193.4
click at [0, 135] on html "ok-circled Crew tagged. Menu Boards Boards Boards All jobs Status Workforce Wor…" at bounding box center [652, 335] width 1305 height 670
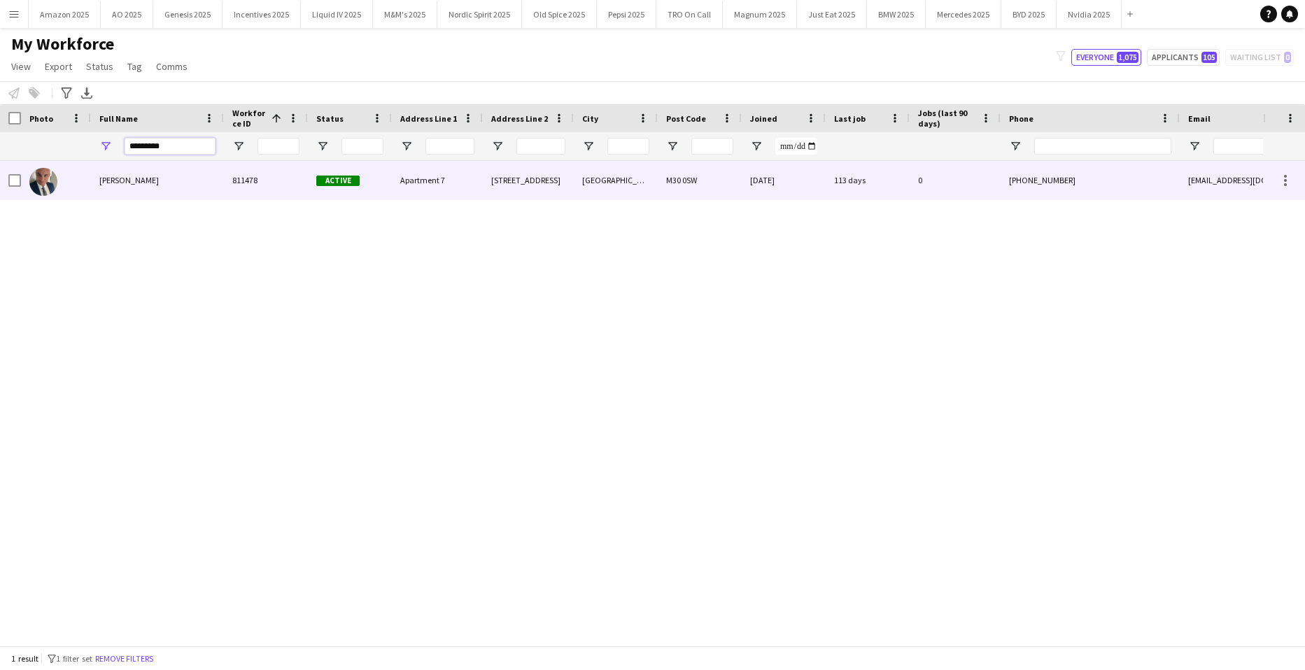
type input "*********"
click at [127, 174] on div "Ian Facer" at bounding box center [157, 180] width 133 height 38
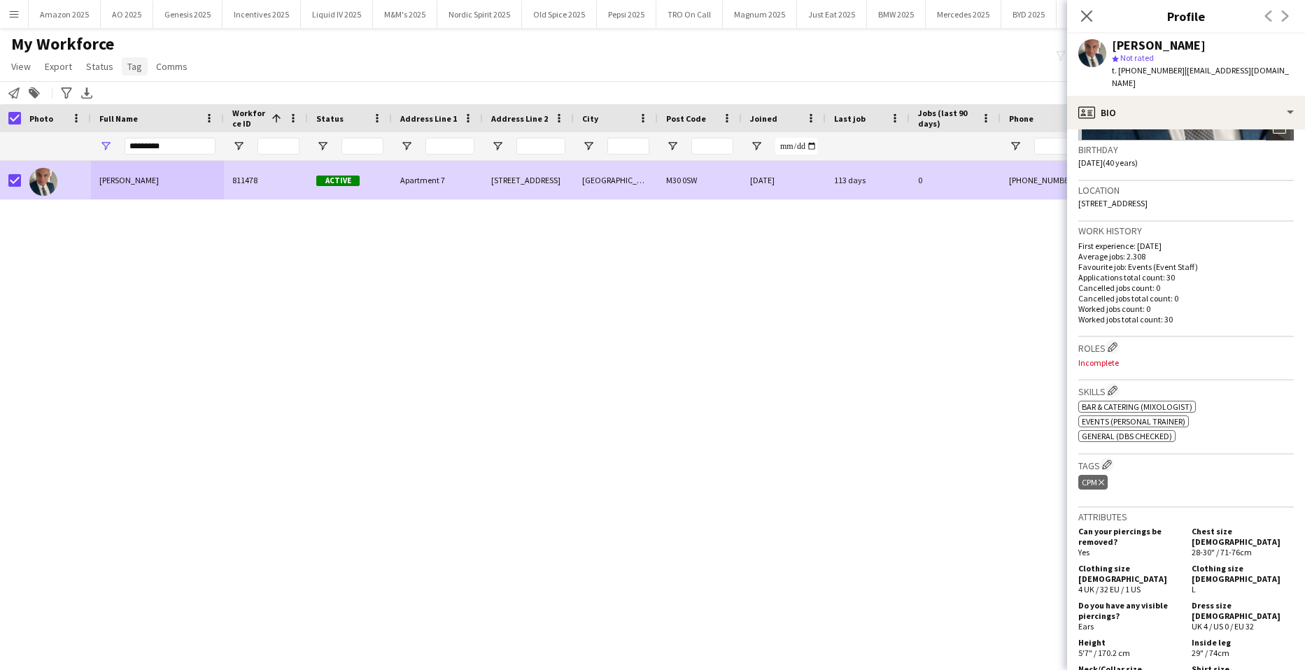
click at [127, 70] on span "Tag" at bounding box center [134, 66] width 15 height 13
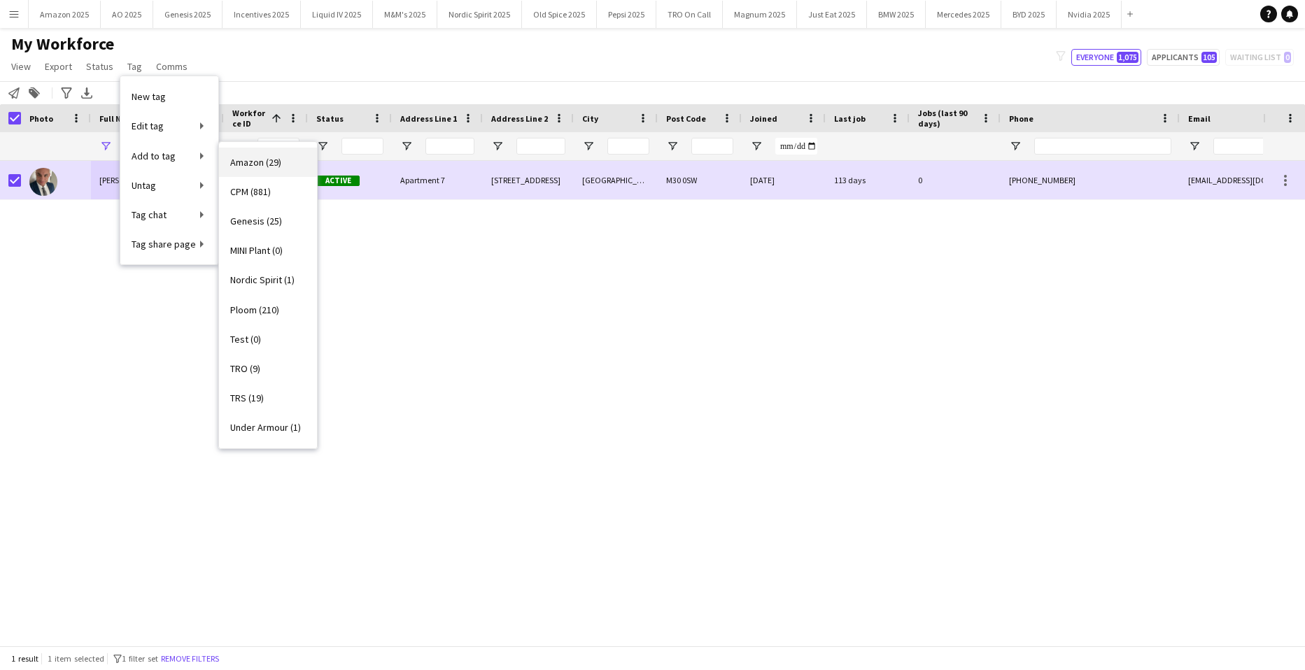
click at [260, 159] on span "Amazon (29)" at bounding box center [255, 162] width 51 height 13
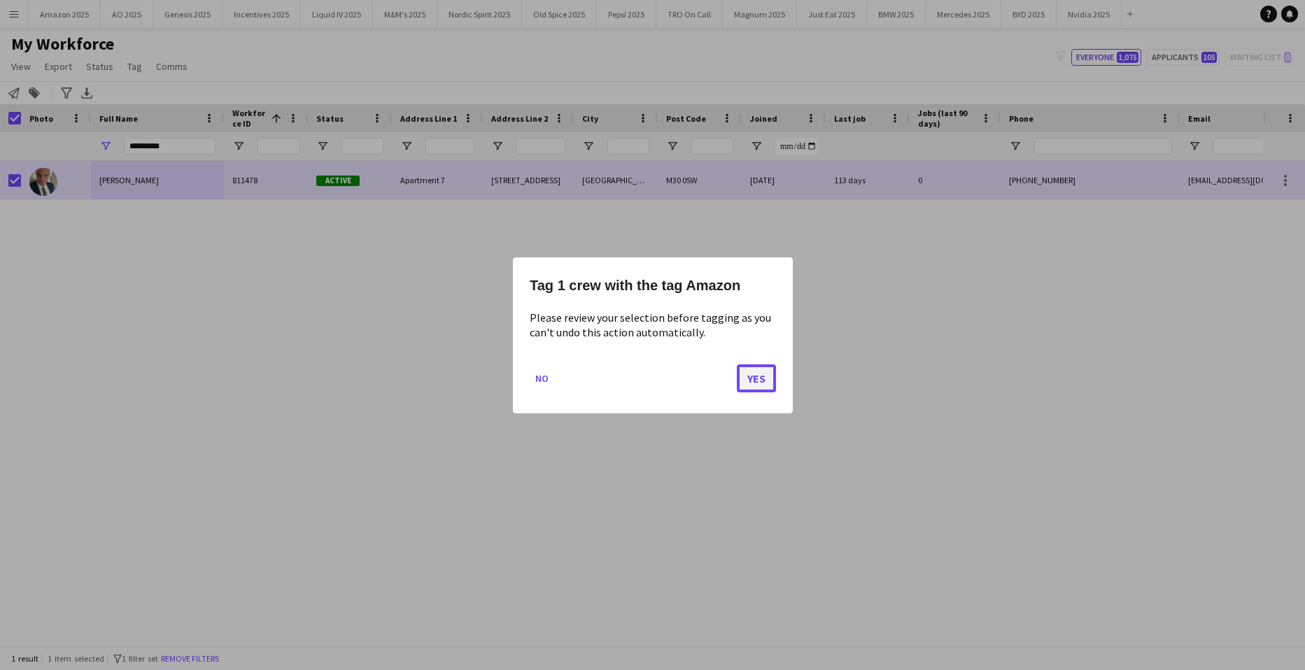
click at [770, 382] on button "Yes" at bounding box center [756, 378] width 39 height 28
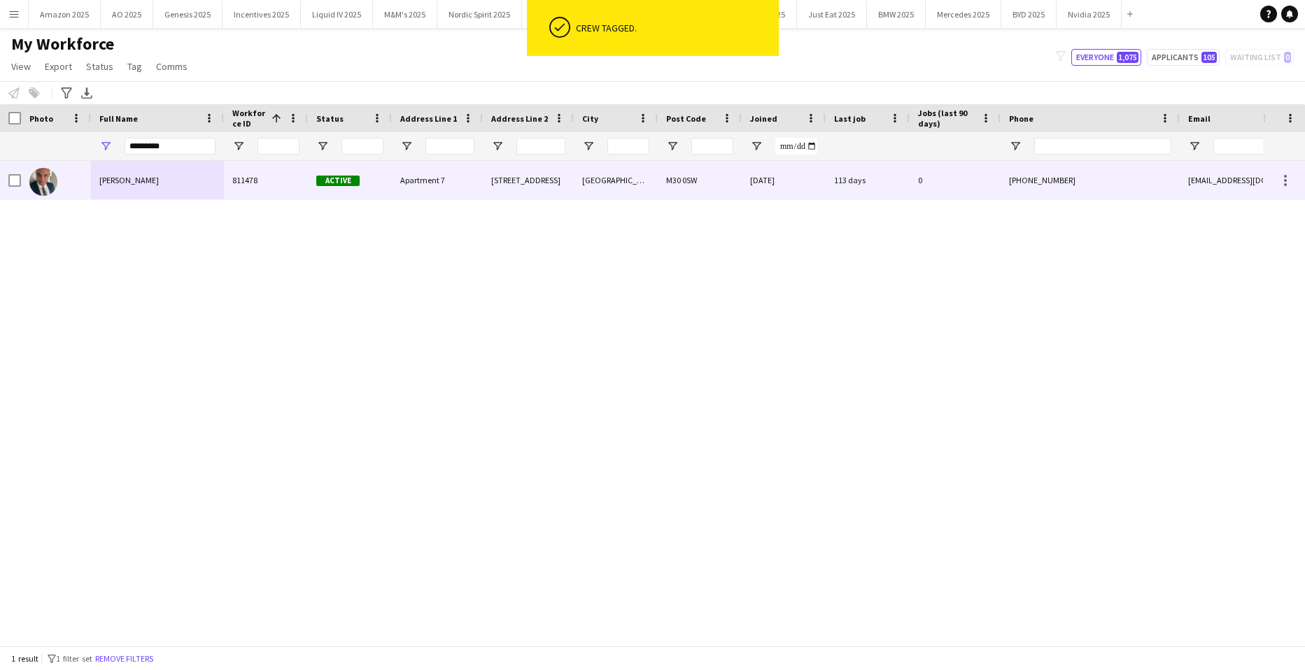
click at [163, 177] on div "Ian Facer" at bounding box center [157, 180] width 133 height 38
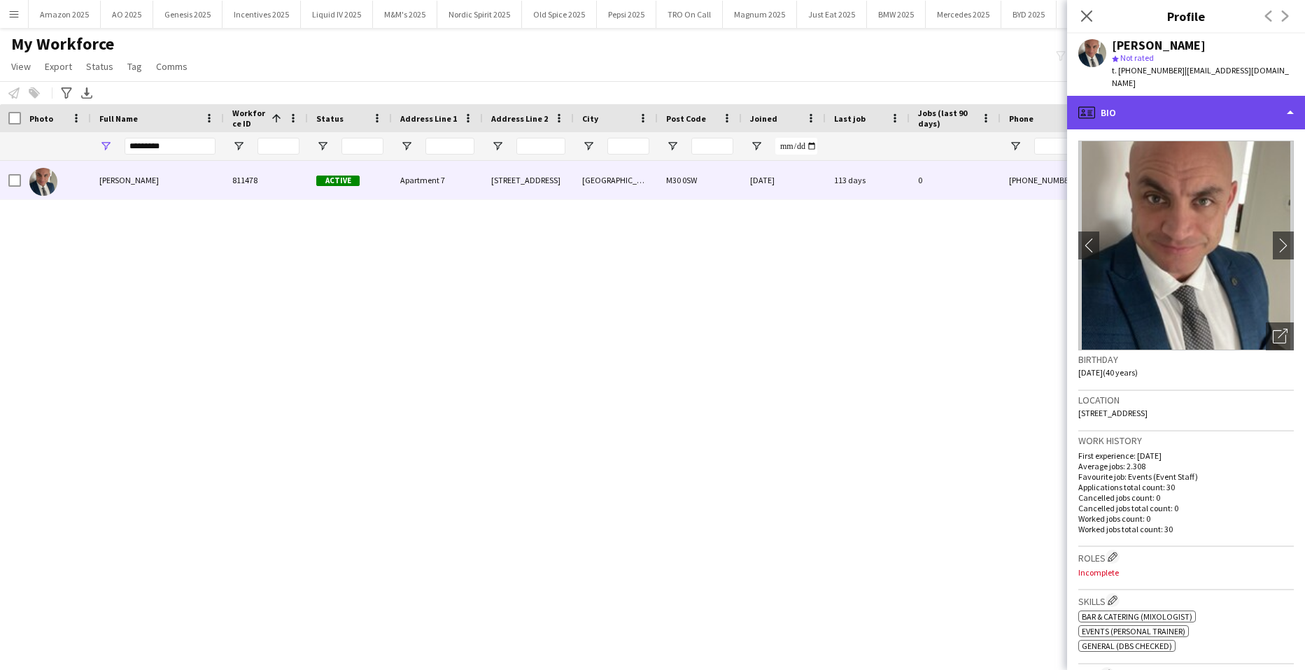
click at [1224, 103] on div "profile Bio" at bounding box center [1186, 113] width 238 height 34
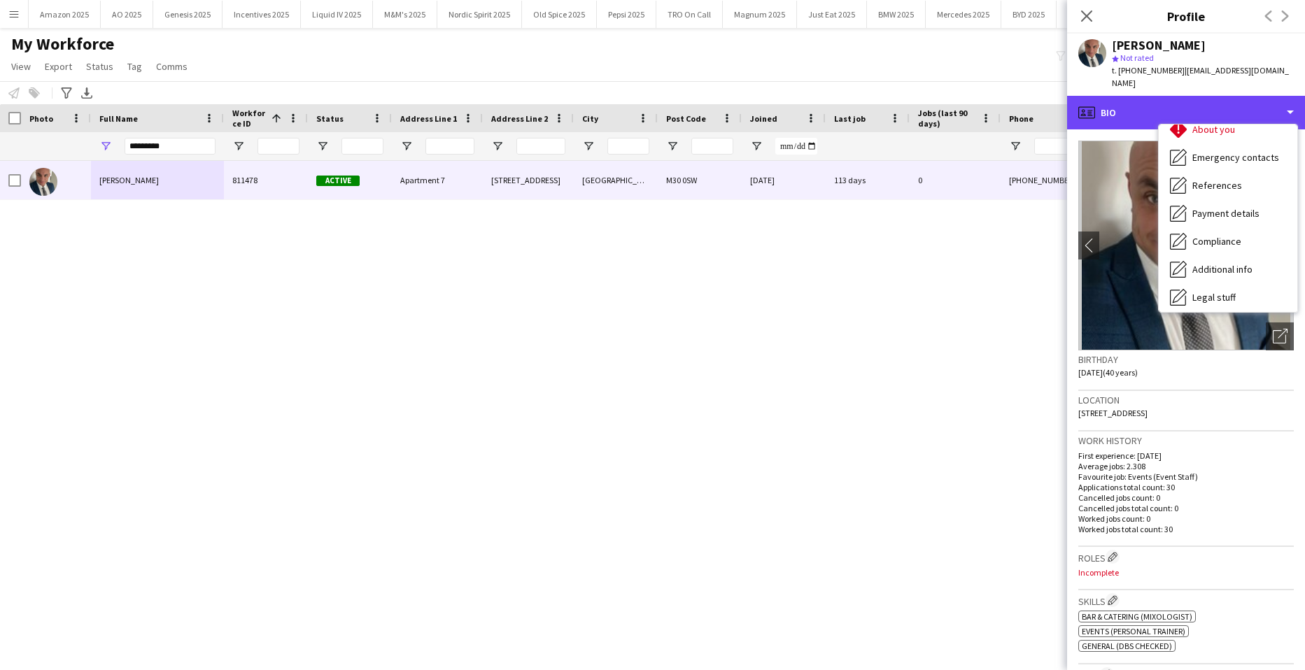
scroll to position [187, 0]
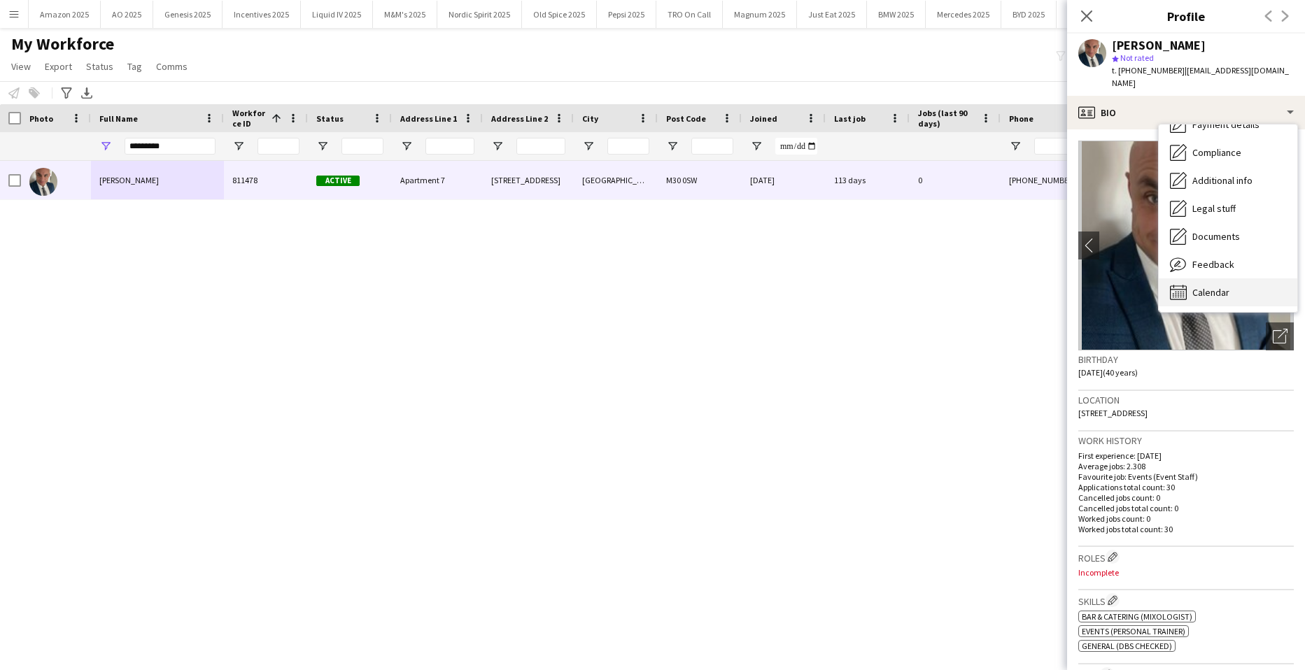
click at [1240, 278] on div "Calendar Calendar" at bounding box center [1228, 292] width 139 height 28
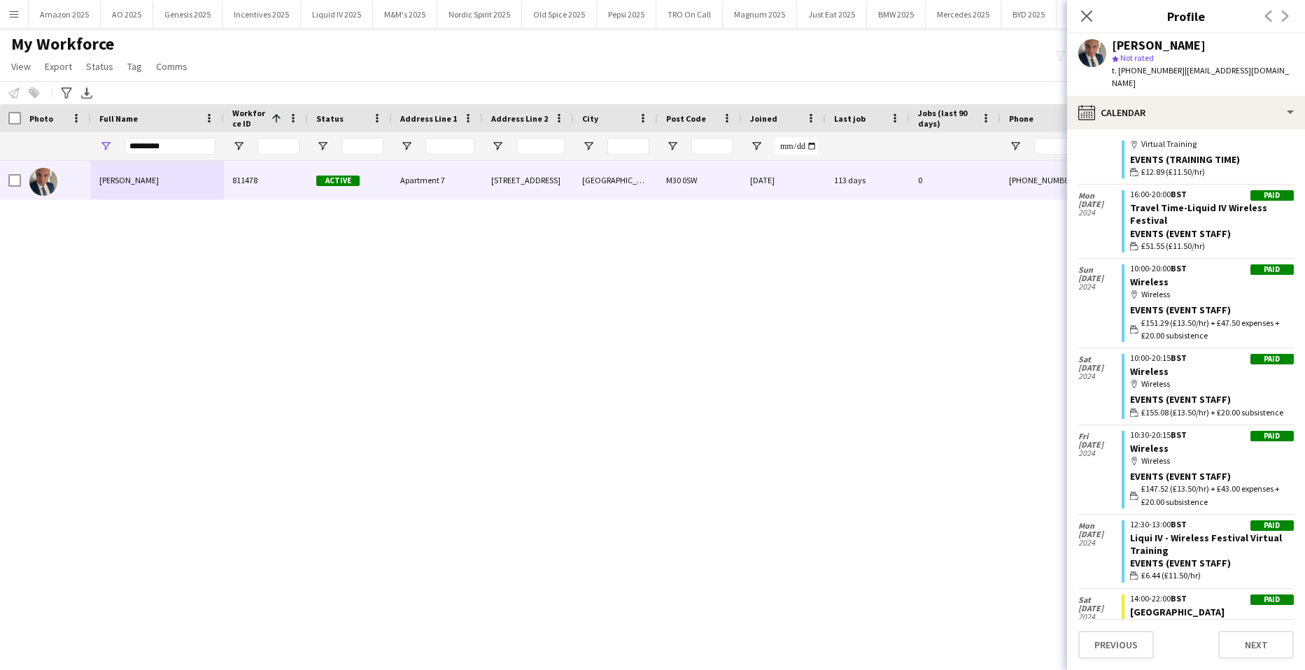
scroll to position [1908, 0]
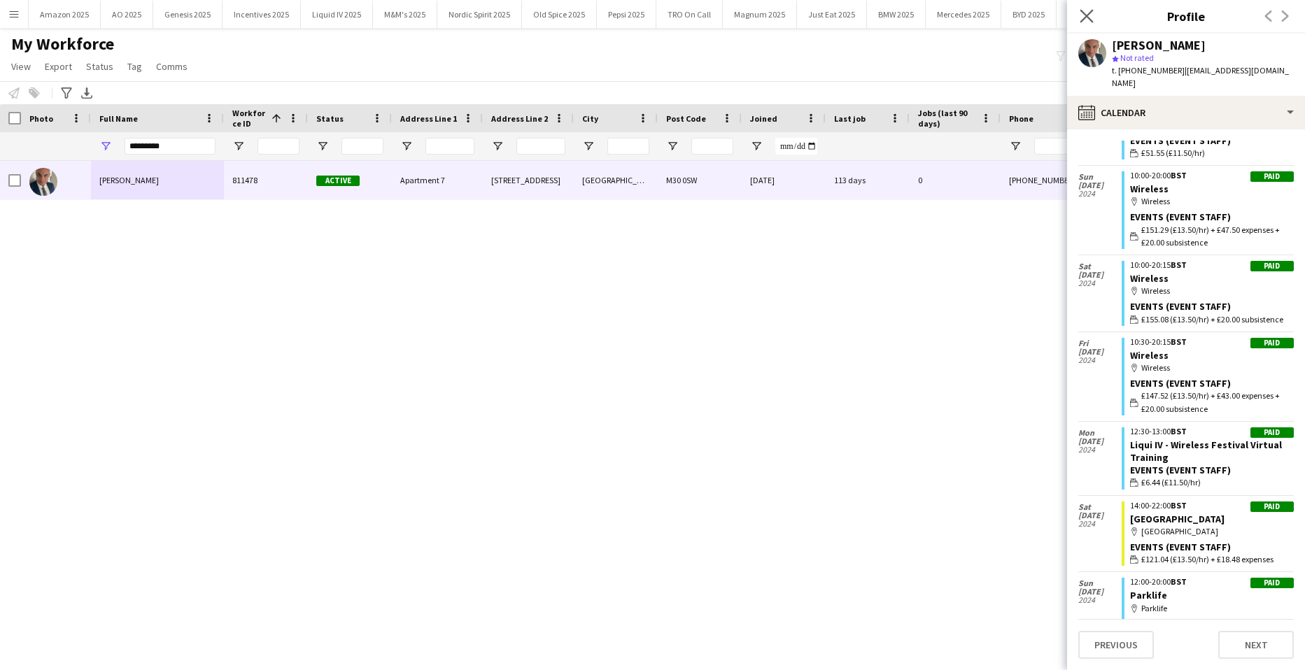
drag, startPoint x: 1087, startPoint y: 19, endPoint x: 1077, endPoint y: 17, distance: 10.0
click at [1086, 16] on icon "Close pop-in" at bounding box center [1085, 15] width 13 height 13
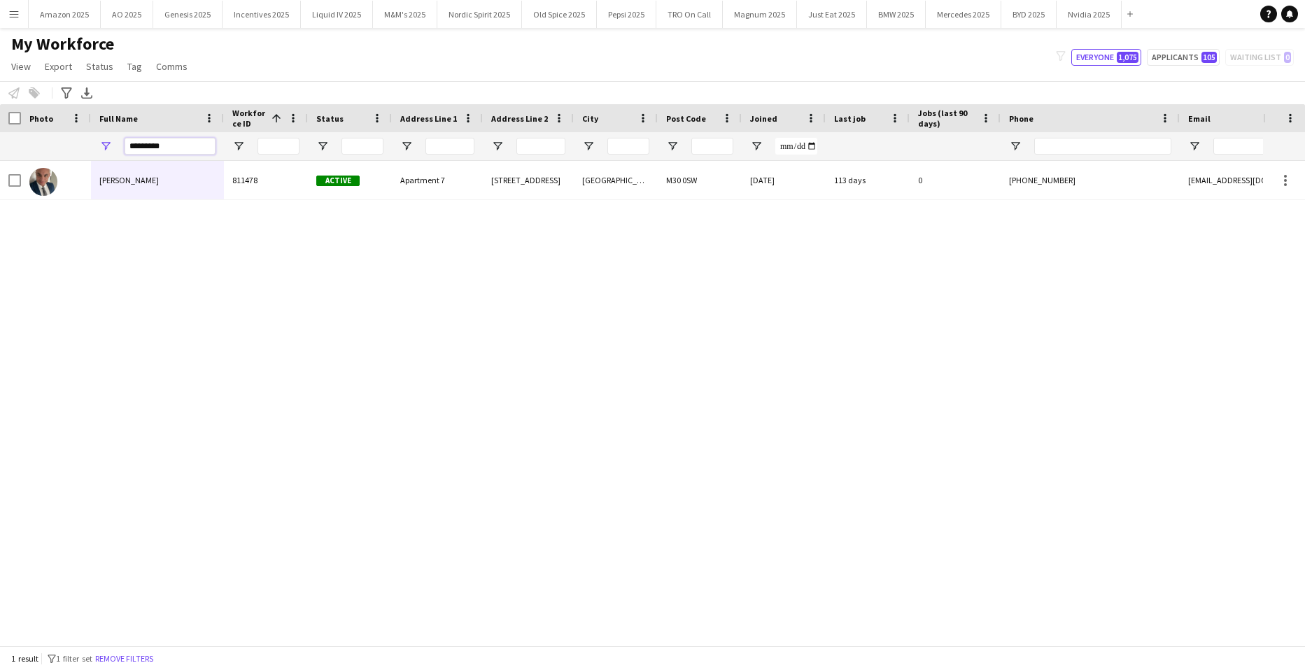
drag, startPoint x: 173, startPoint y: 141, endPoint x: -36, endPoint y: 166, distance: 209.9
click at [0, 166] on html "Menu Boards Boards Boards All jobs Status Workforce Workforce My Workforce Recr…" at bounding box center [652, 335] width 1305 height 670
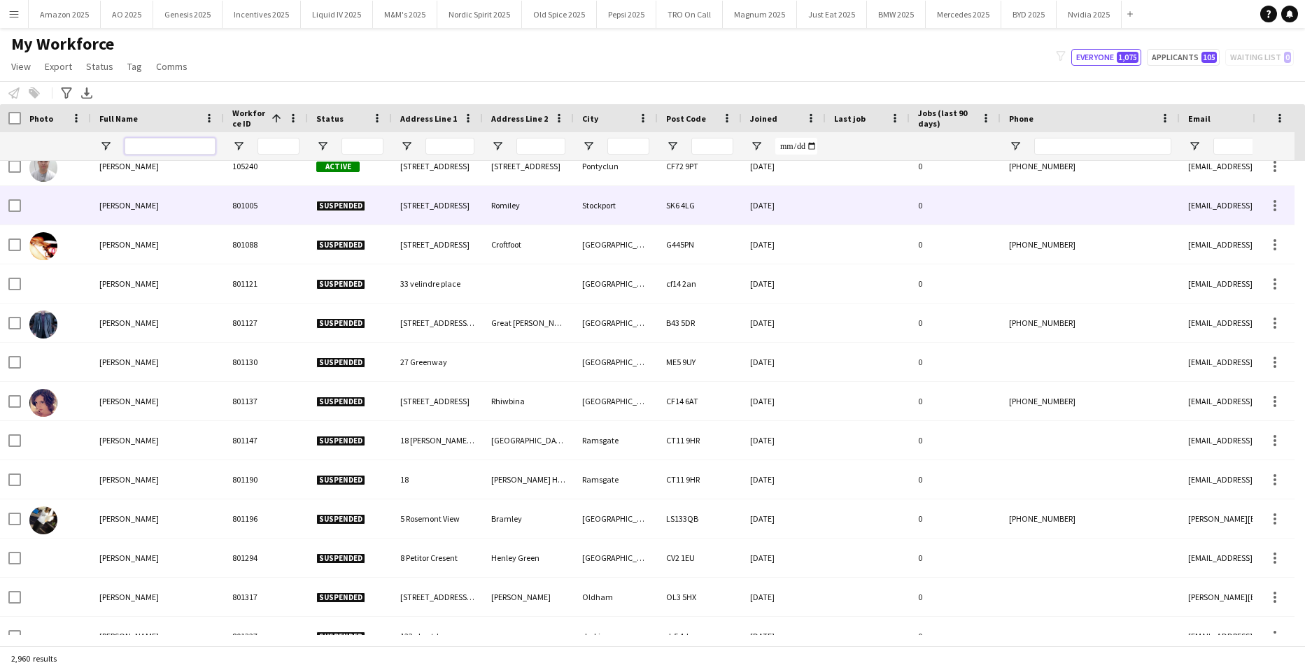
scroll to position [70, 0]
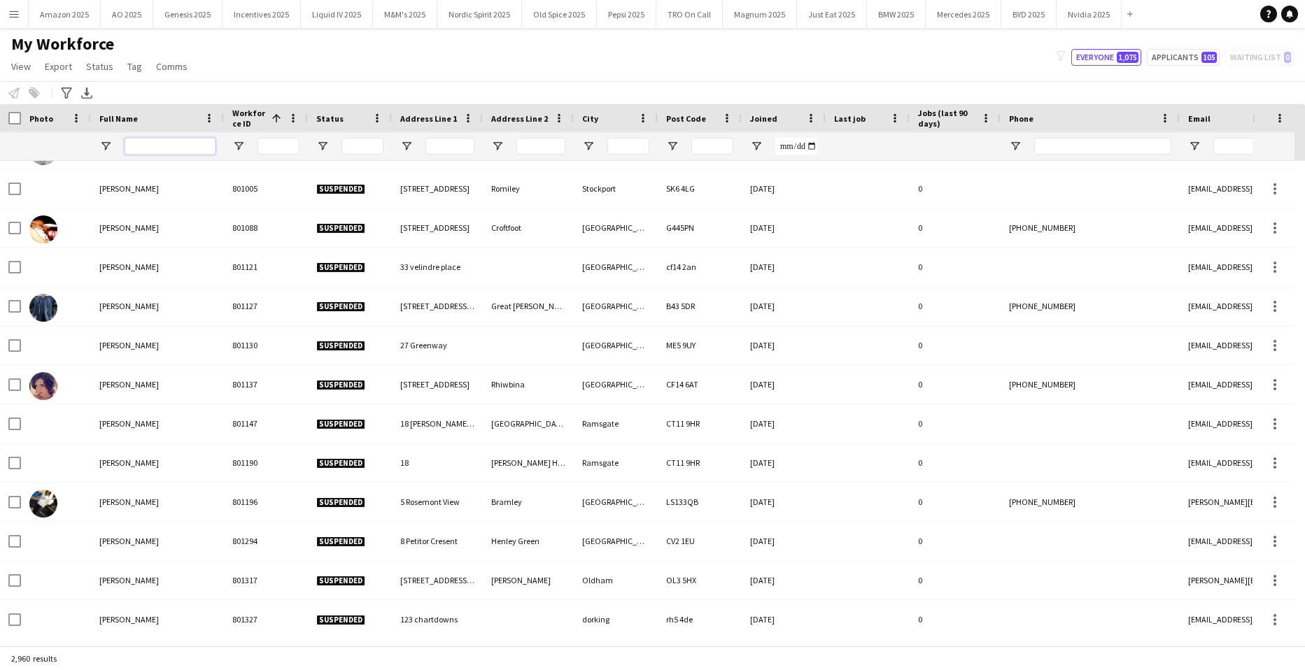
click at [151, 150] on input "Full Name Filter Input" at bounding box center [170, 146] width 91 height 17
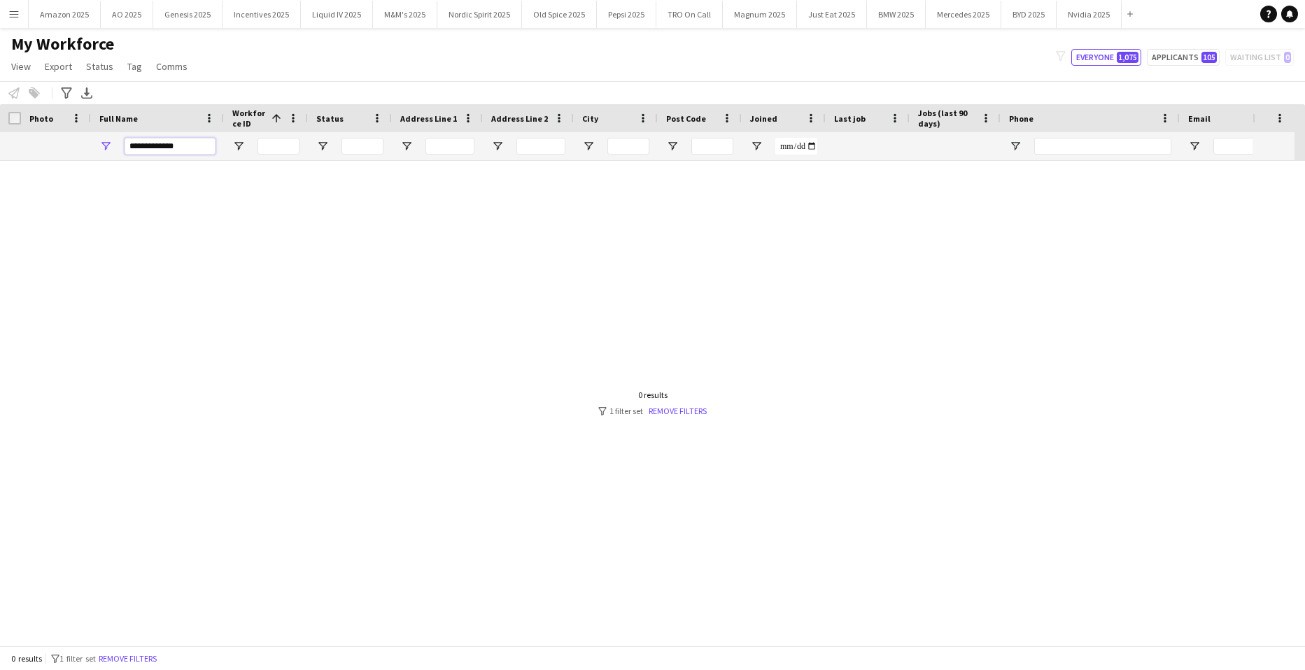
scroll to position [0, 0]
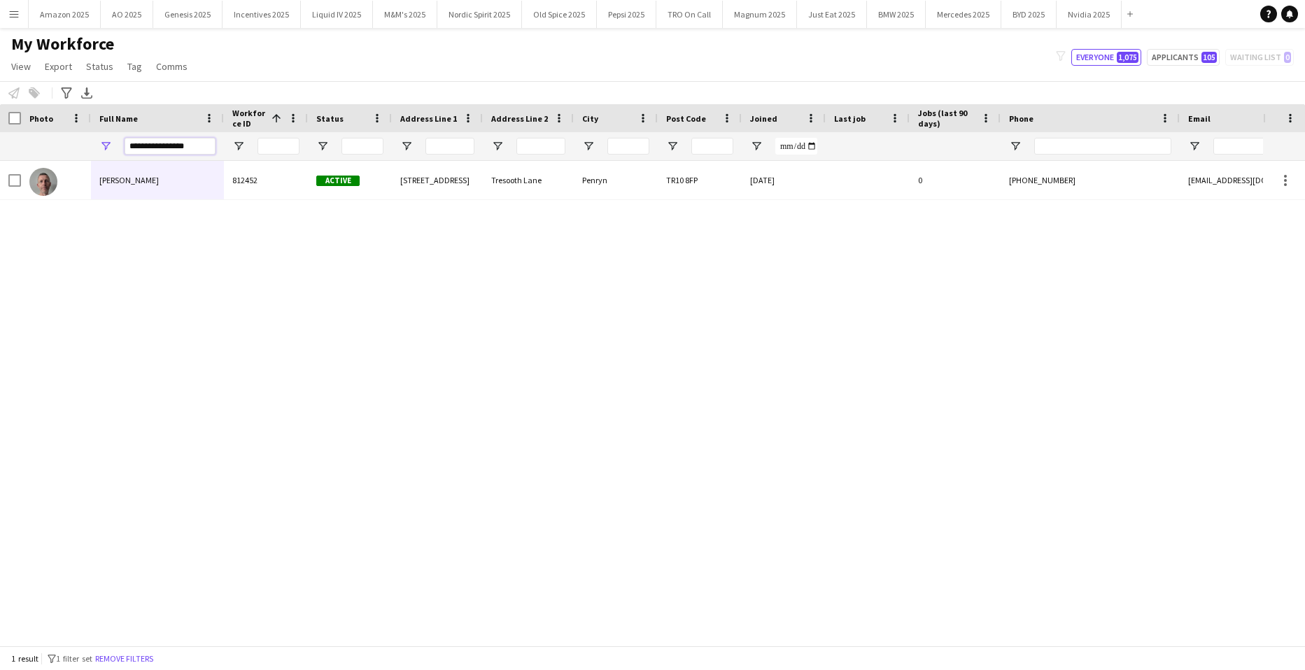
type input "**********"
drag, startPoint x: 92, startPoint y: 315, endPoint x: 122, endPoint y: 203, distance: 115.7
click at [100, 296] on div "Richard Williams 812452 Active 4 Tresooth Place Tresooth Lane Penryn TR10 8FP 1…" at bounding box center [631, 398] width 1263 height 474
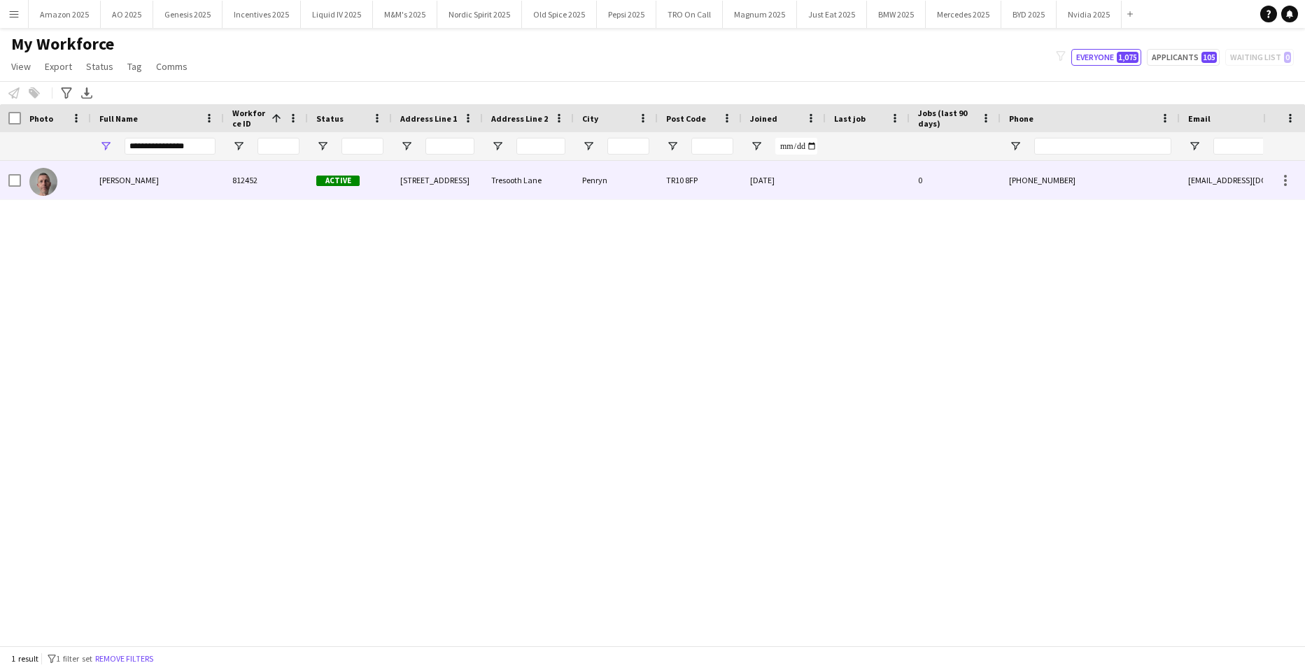
click at [128, 180] on span "Richard Williams" at bounding box center [128, 180] width 59 height 10
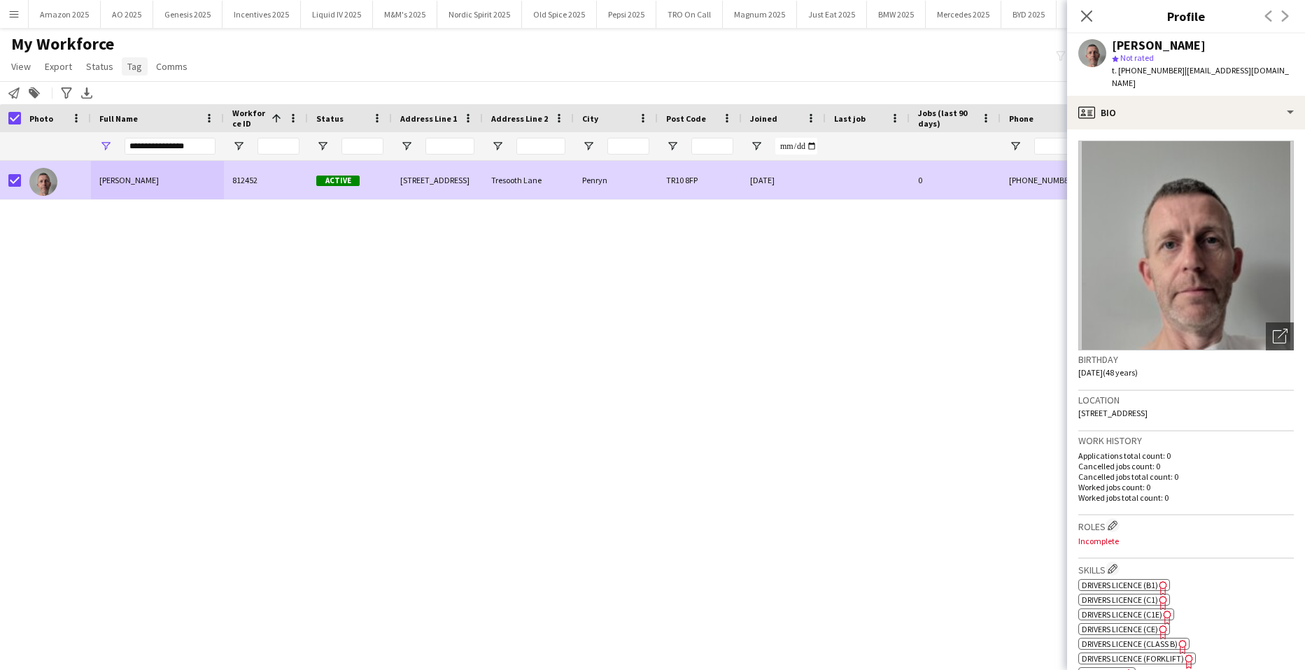
click at [132, 69] on span "Tag" at bounding box center [134, 66] width 15 height 13
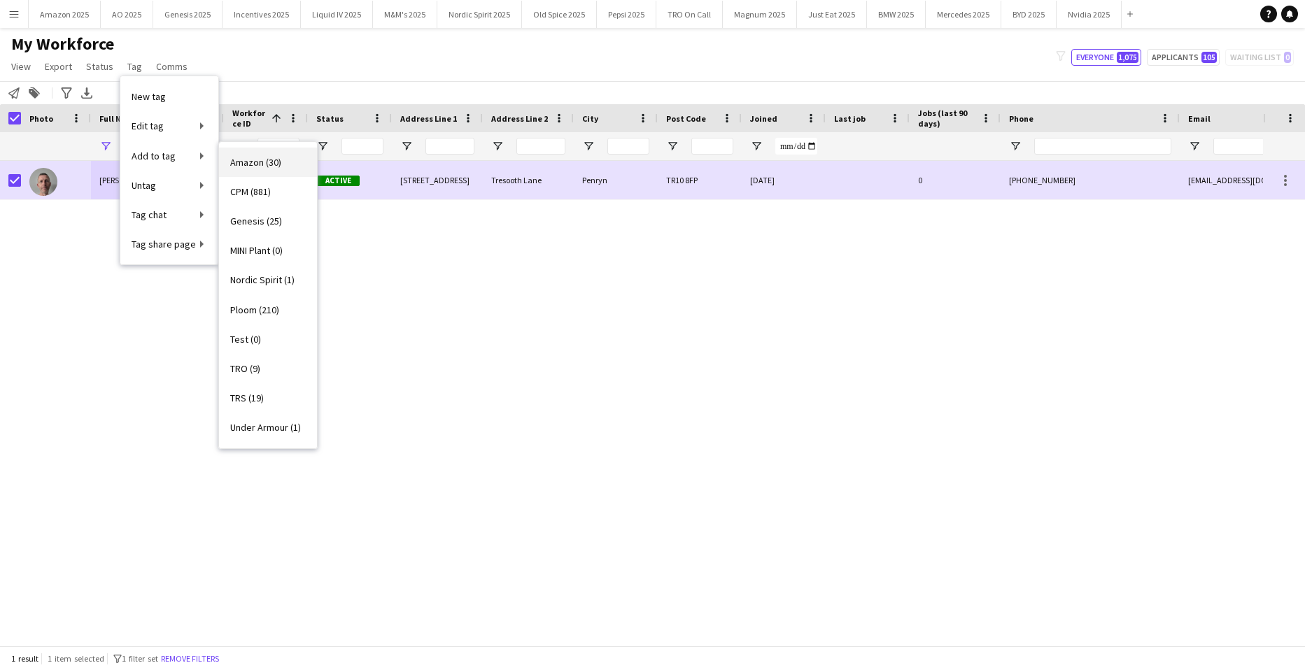
click at [277, 162] on span "Amazon (30)" at bounding box center [255, 162] width 51 height 13
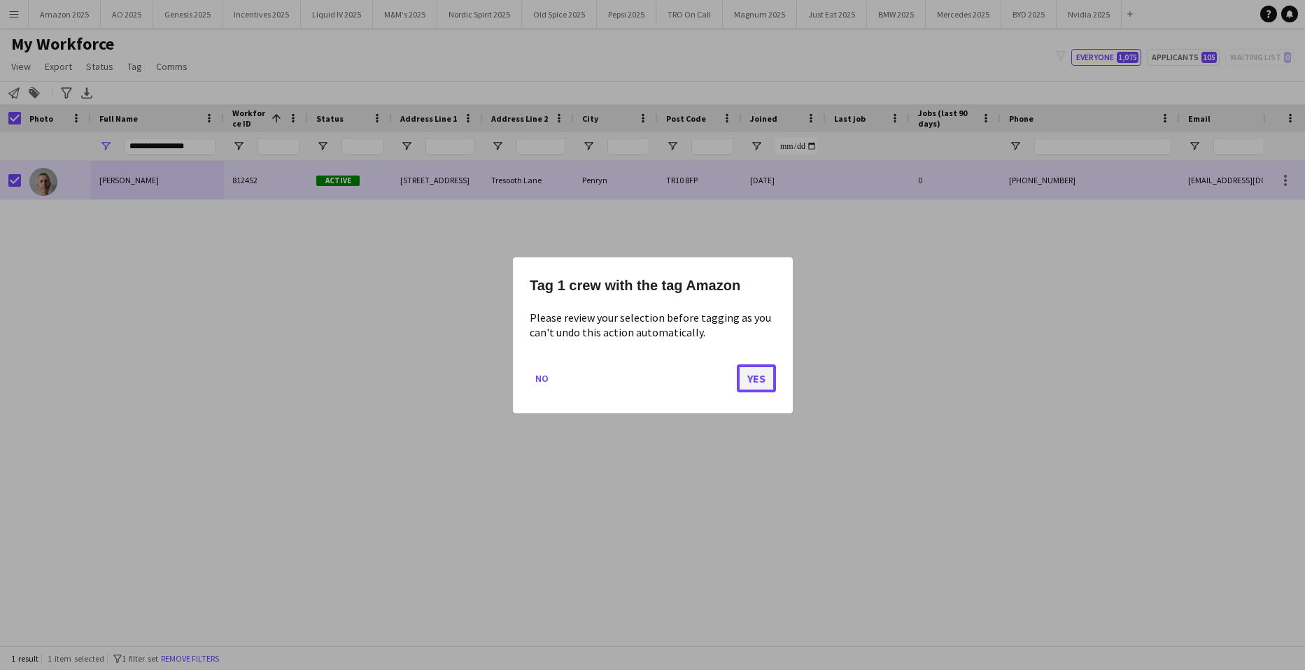
click at [752, 367] on button "Yes" at bounding box center [756, 378] width 39 height 28
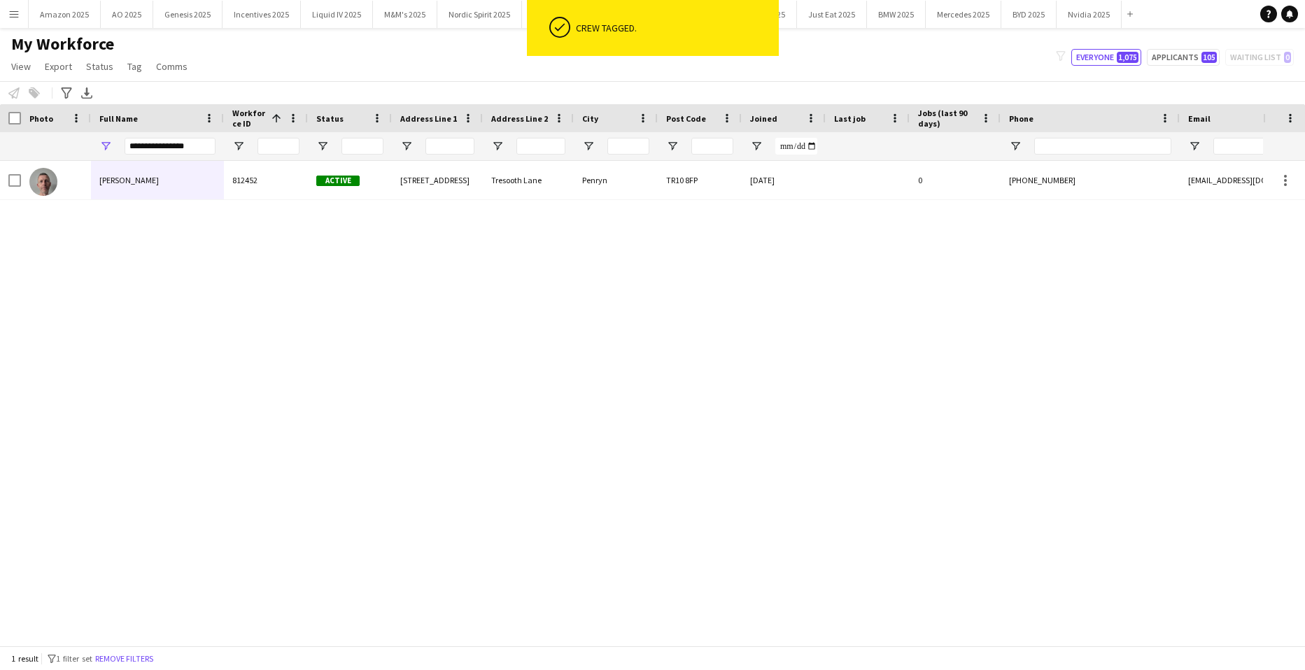
click at [763, 375] on div "Richard Williams 812452 Active 4 Tresooth Place Tresooth Lane Penryn TR10 8FP 1…" at bounding box center [631, 398] width 1263 height 474
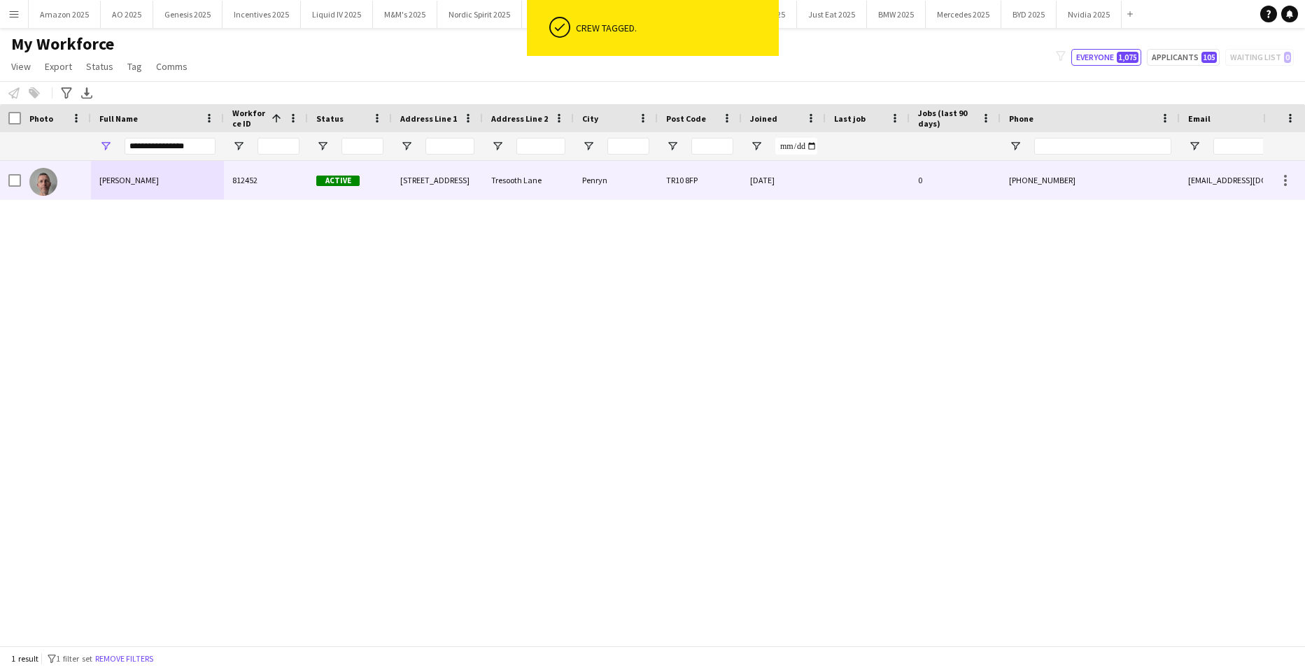
drag, startPoint x: 116, startPoint y: 190, endPoint x: 912, endPoint y: 404, distance: 823.9
click at [117, 190] on div "Richard Williams" at bounding box center [157, 180] width 133 height 38
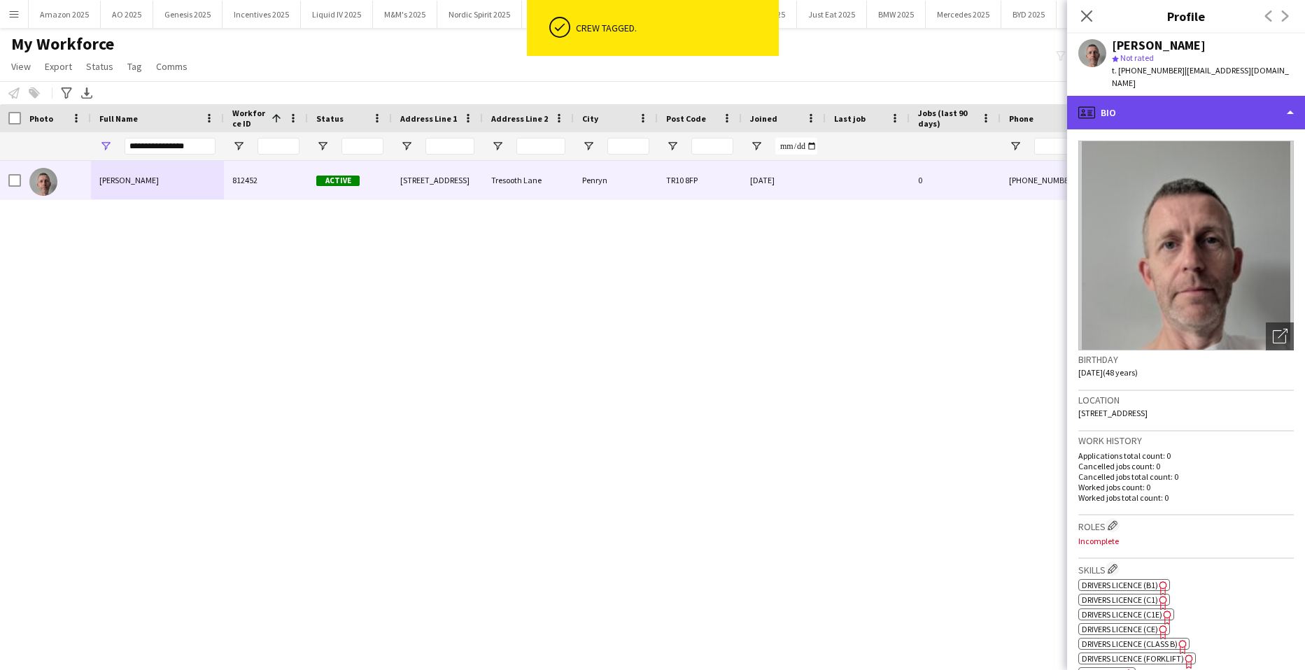
click at [1224, 97] on div "profile Bio" at bounding box center [1186, 113] width 238 height 34
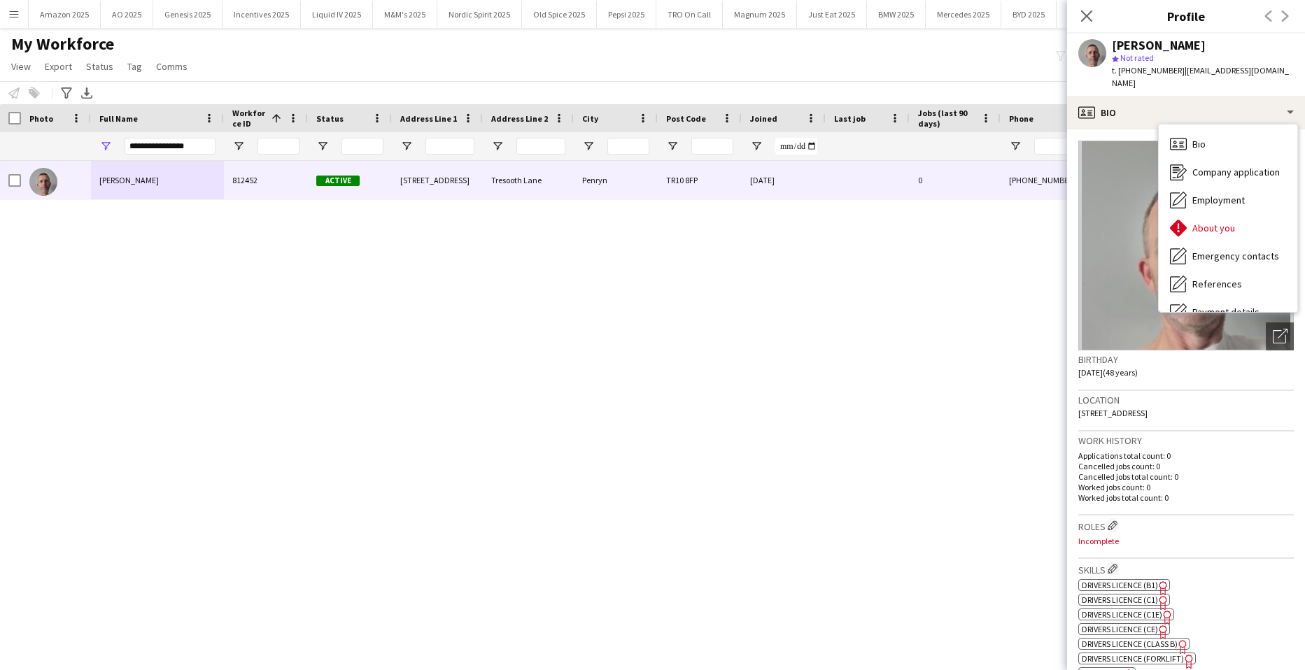
click at [1190, 451] on p "Applications total count: 0" at bounding box center [1185, 456] width 215 height 10
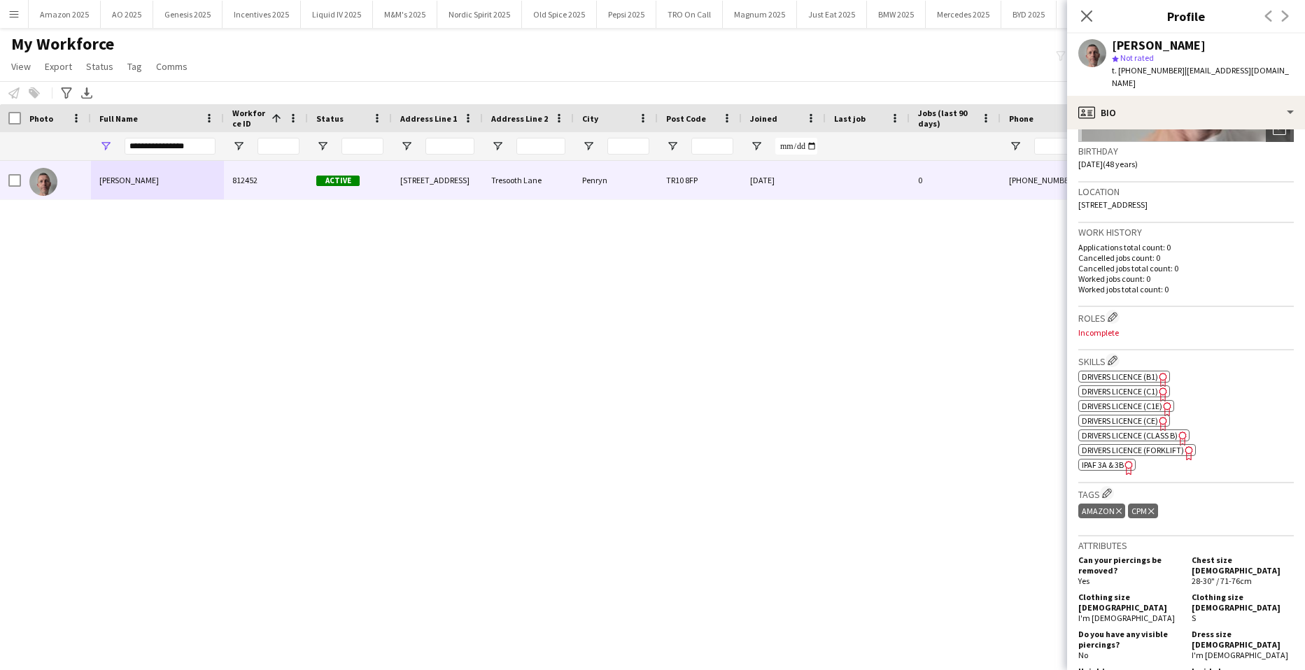
scroll to position [210, 0]
click at [1149, 506] on icon "Delete tag" at bounding box center [1151, 510] width 6 height 8
click at [763, 414] on div "Richard Williams 812452 Active 4 Tresooth Place Tresooth Lane Penryn TR10 8FP 1…" at bounding box center [631, 398] width 1263 height 474
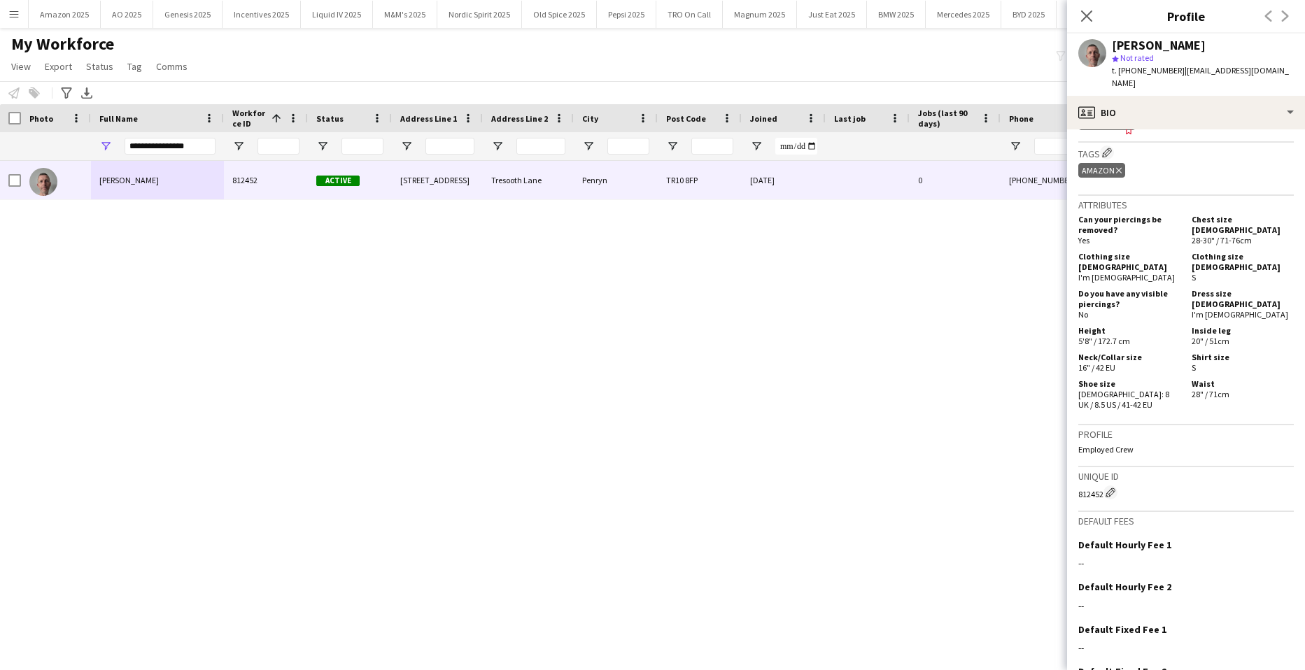
scroll to position [614, 0]
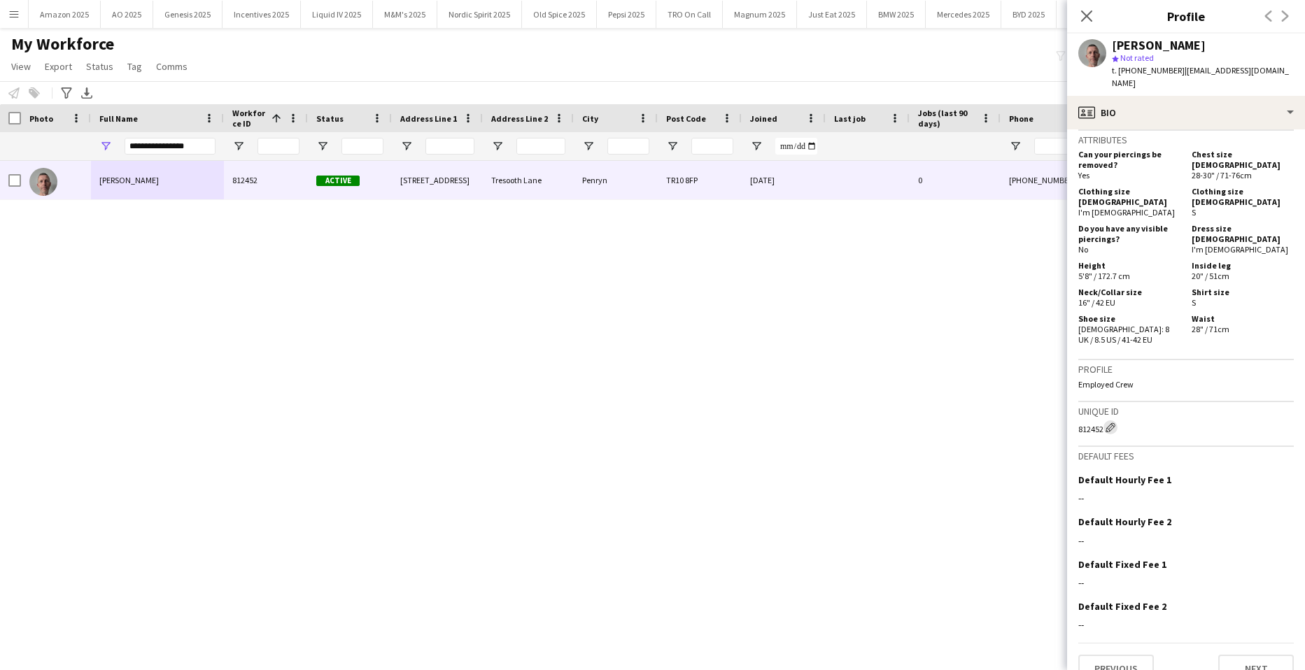
click at [1114, 423] on app-icon "Edit crew unique ID" at bounding box center [1110, 428] width 10 height 10
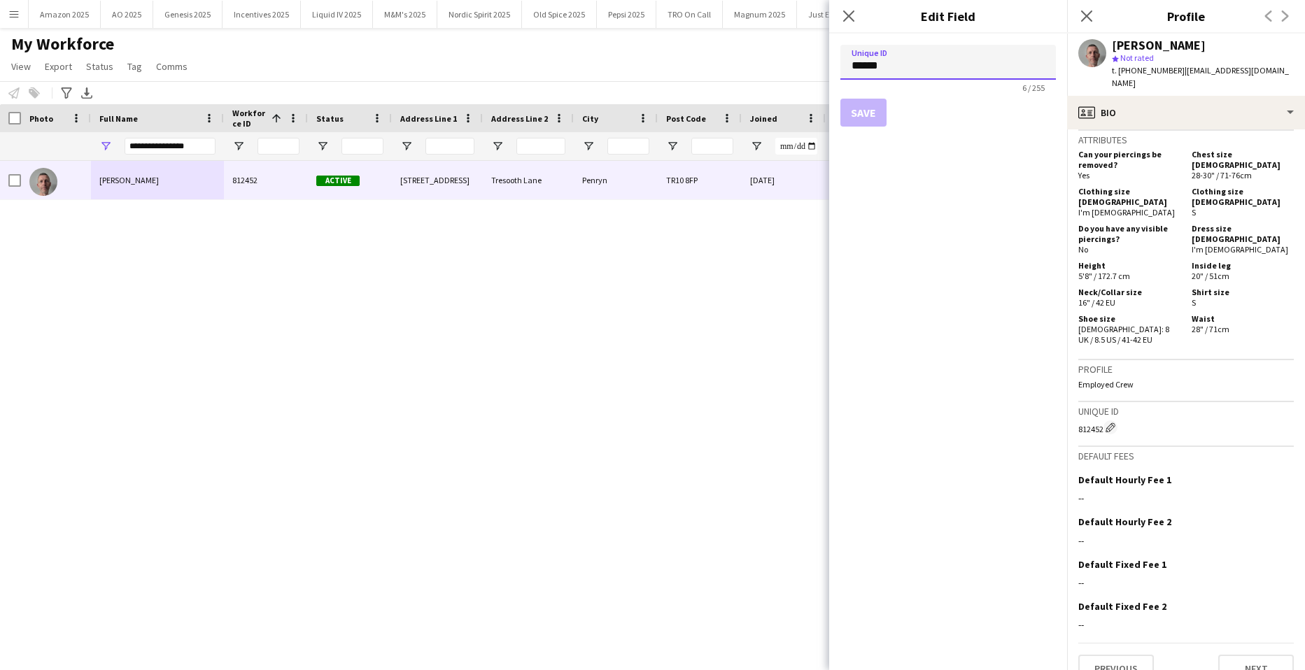
drag, startPoint x: 900, startPoint y: 56, endPoint x: 807, endPoint y: 61, distance: 93.2
click at [807, 61] on body "Menu Boards Boards Boards All jobs Status Workforce Workforce My Workforce Recr…" at bounding box center [652, 335] width 1305 height 670
paste input
type input "******"
click at [860, 104] on button "Save" at bounding box center [863, 113] width 46 height 28
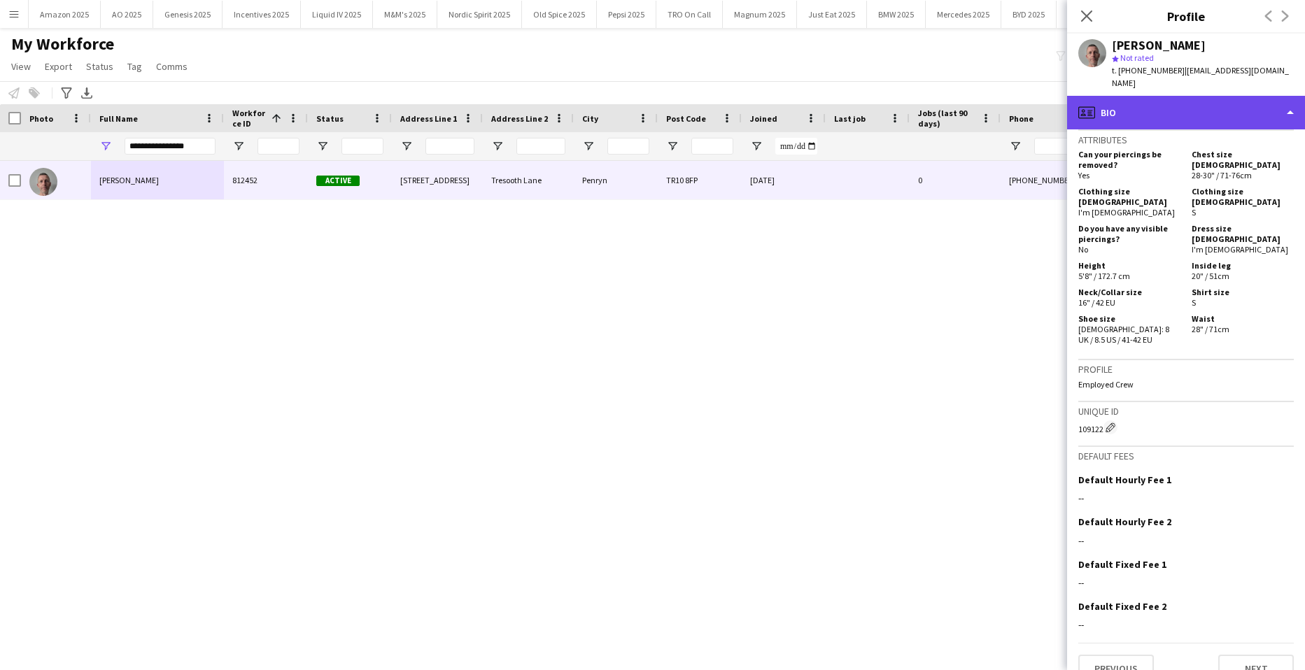
click at [1233, 96] on div "profile Bio" at bounding box center [1186, 113] width 238 height 34
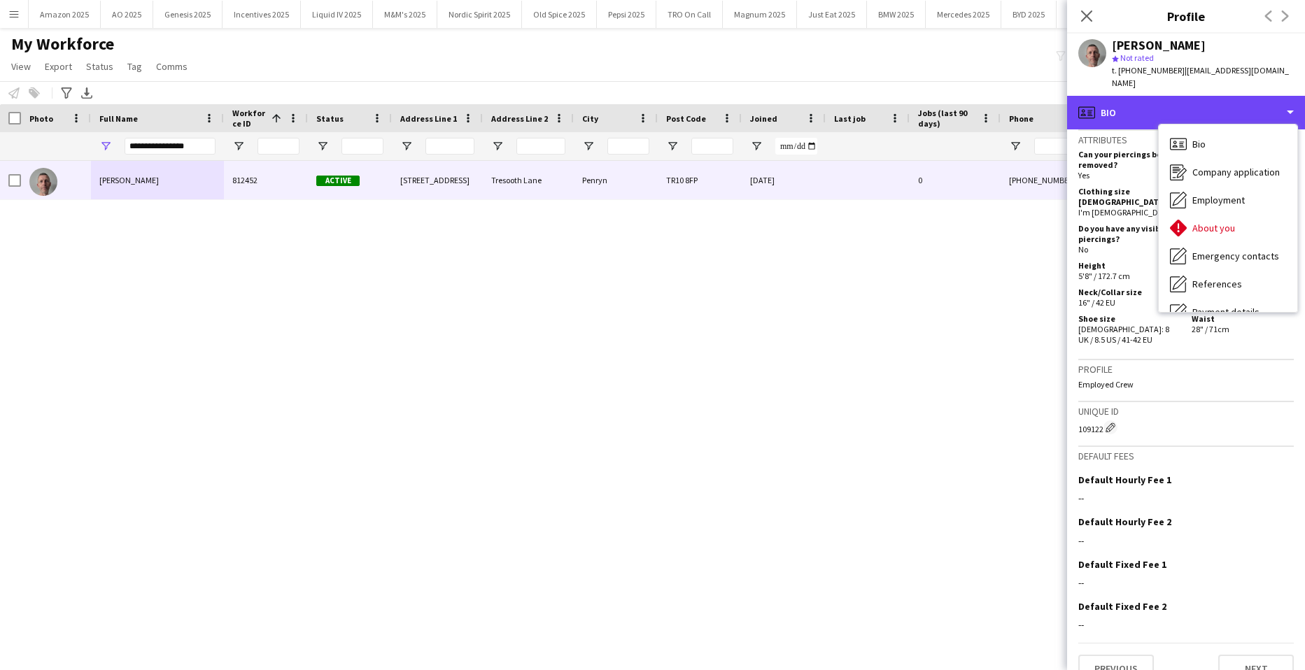
scroll to position [187, 0]
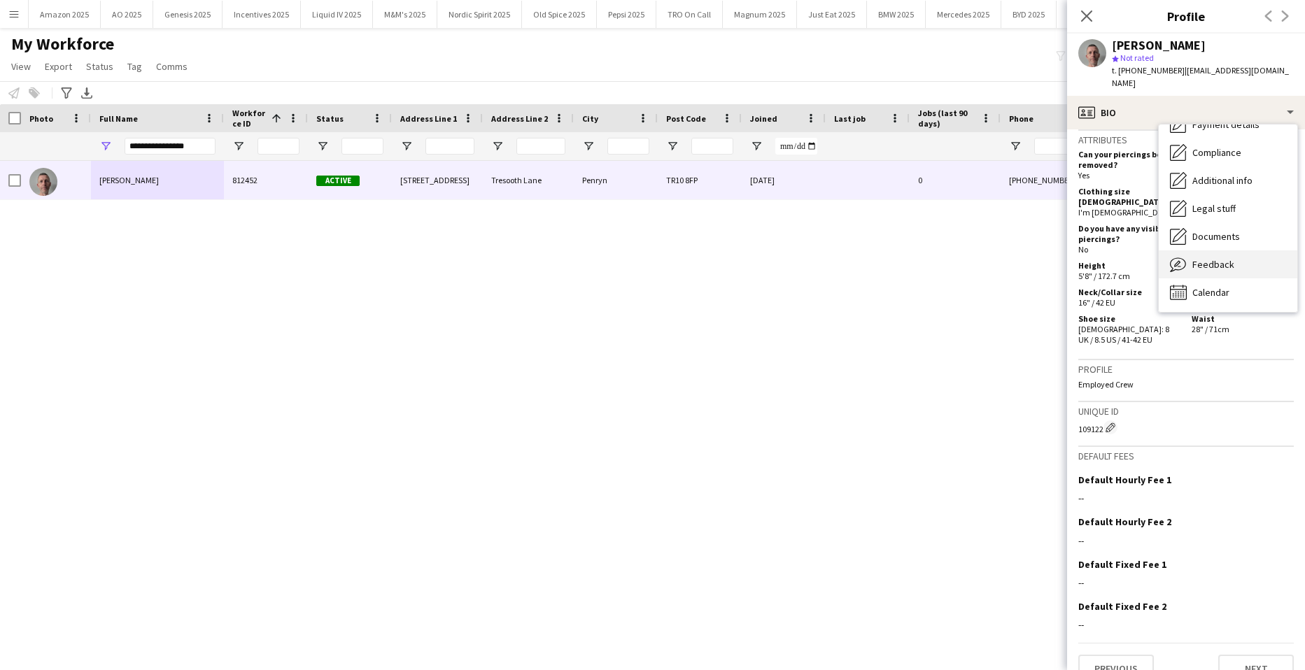
click at [1231, 258] on span "Feedback" at bounding box center [1213, 264] width 42 height 13
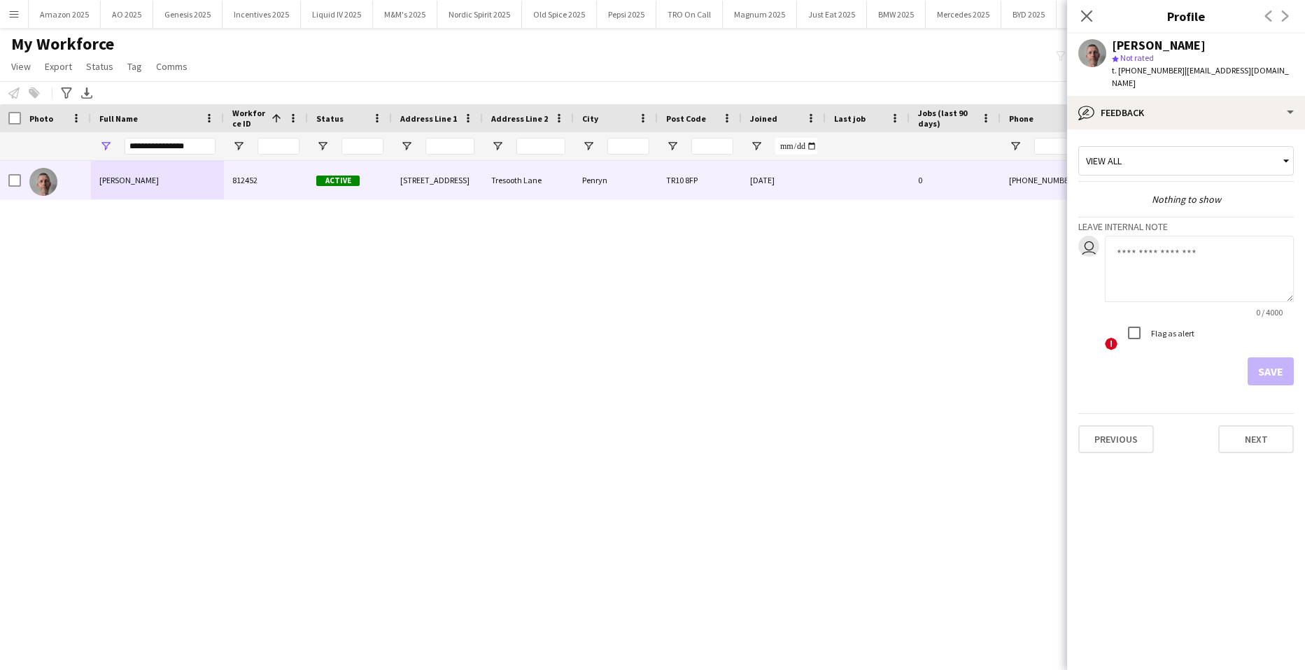
click at [1165, 260] on textarea at bounding box center [1199, 269] width 189 height 66
click at [1245, 237] on textarea "**********" at bounding box center [1199, 269] width 189 height 66
paste textarea "*******"
type textarea "**********"
click at [1252, 359] on button "Save" at bounding box center [1270, 371] width 46 height 28
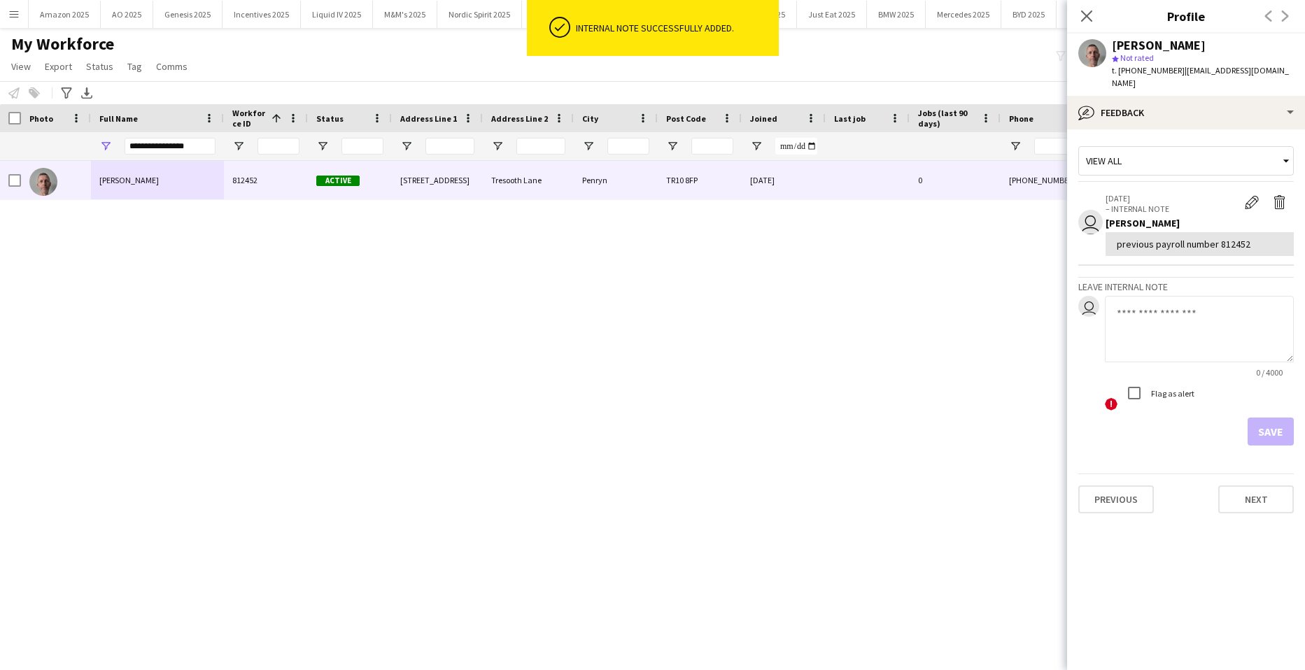
drag, startPoint x: 215, startPoint y: 252, endPoint x: 181, endPoint y: 145, distance: 112.4
click at [210, 243] on div "Richard Williams 812452 Active 4 Tresooth Place Tresooth Lane Penryn TR10 8FP 1…" at bounding box center [631, 398] width 1263 height 474
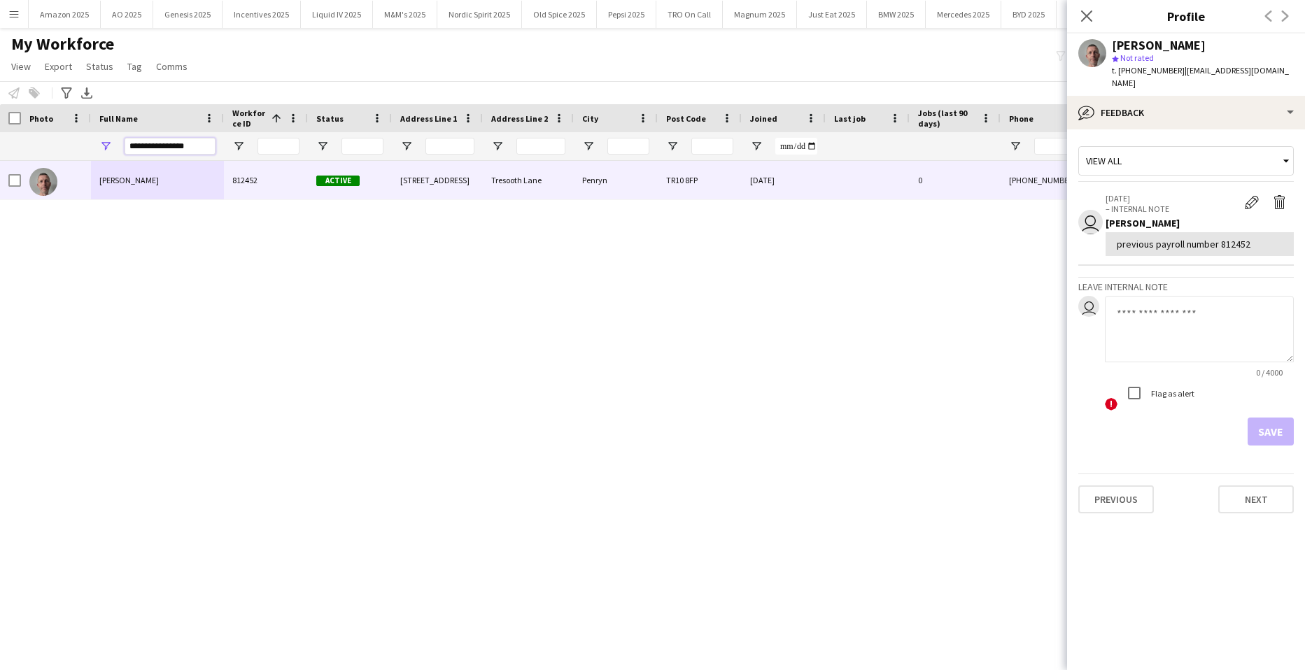
drag, startPoint x: 184, startPoint y: 143, endPoint x: -36, endPoint y: 173, distance: 221.7
click at [0, 173] on html "Menu Boards Boards Boards All jobs Status Workforce Workforce My Workforce Recr…" at bounding box center [652, 335] width 1305 height 670
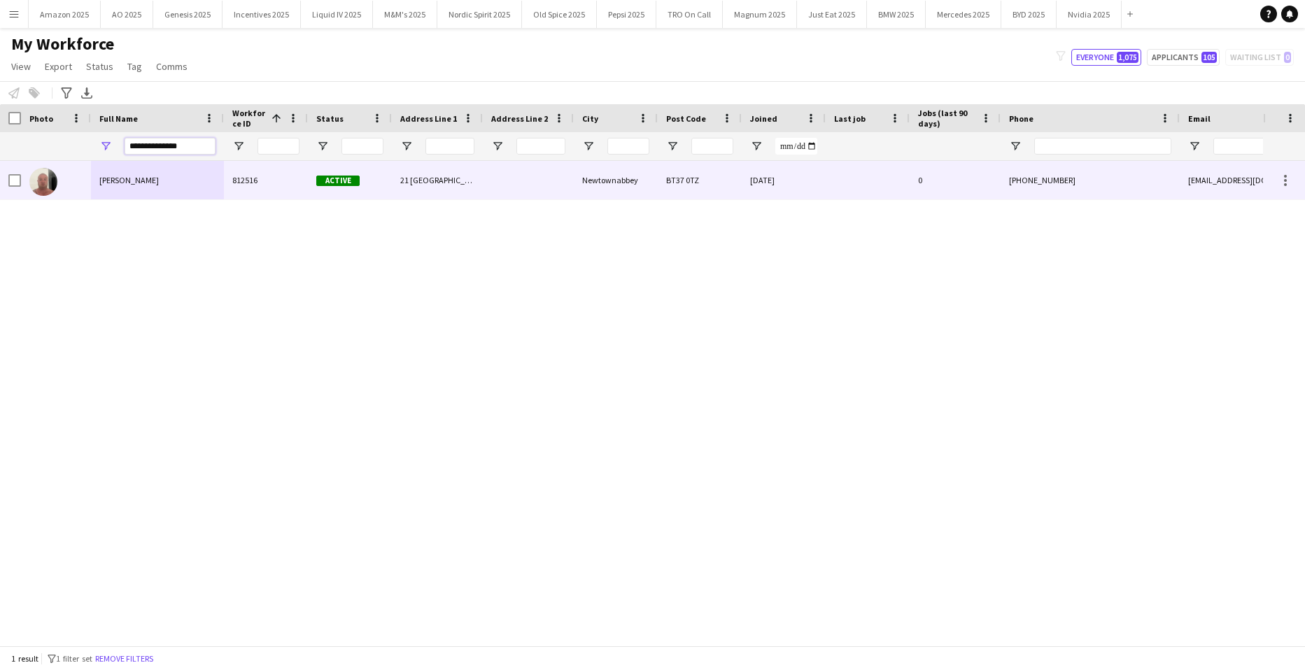
type input "**********"
click at [153, 176] on div "Colin Leighton" at bounding box center [157, 180] width 133 height 38
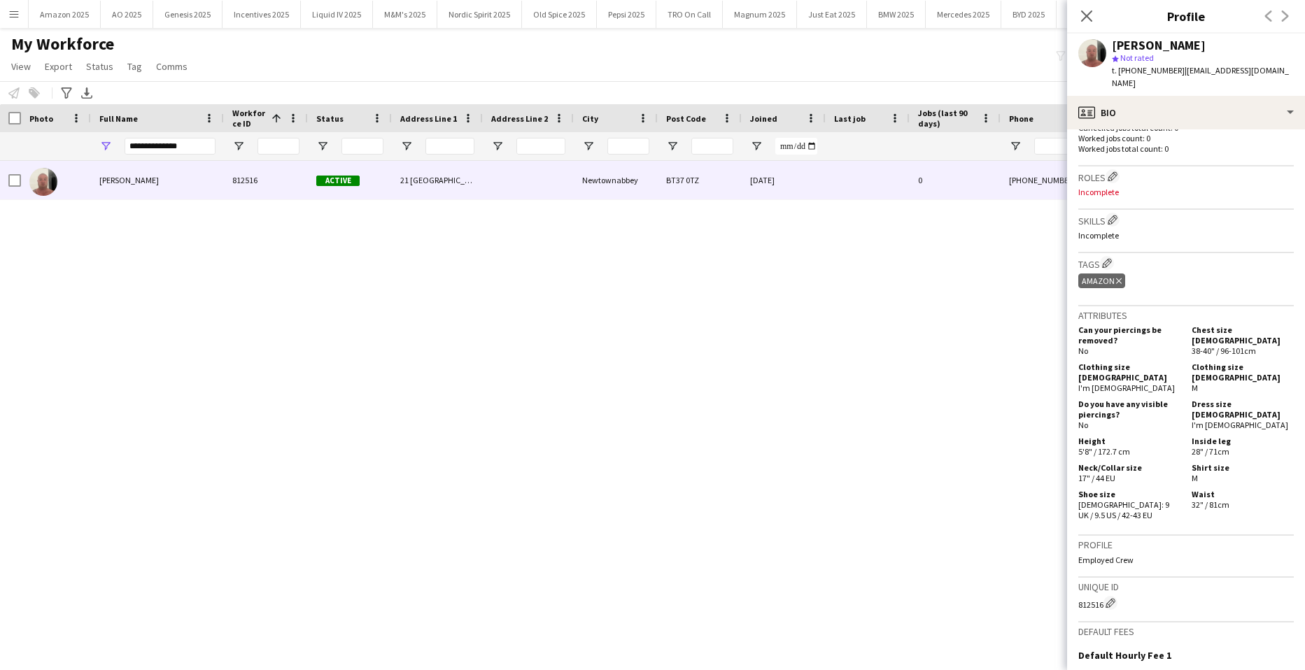
scroll to position [350, 0]
click at [1112, 597] on app-icon "Edit crew unique ID" at bounding box center [1110, 602] width 10 height 10
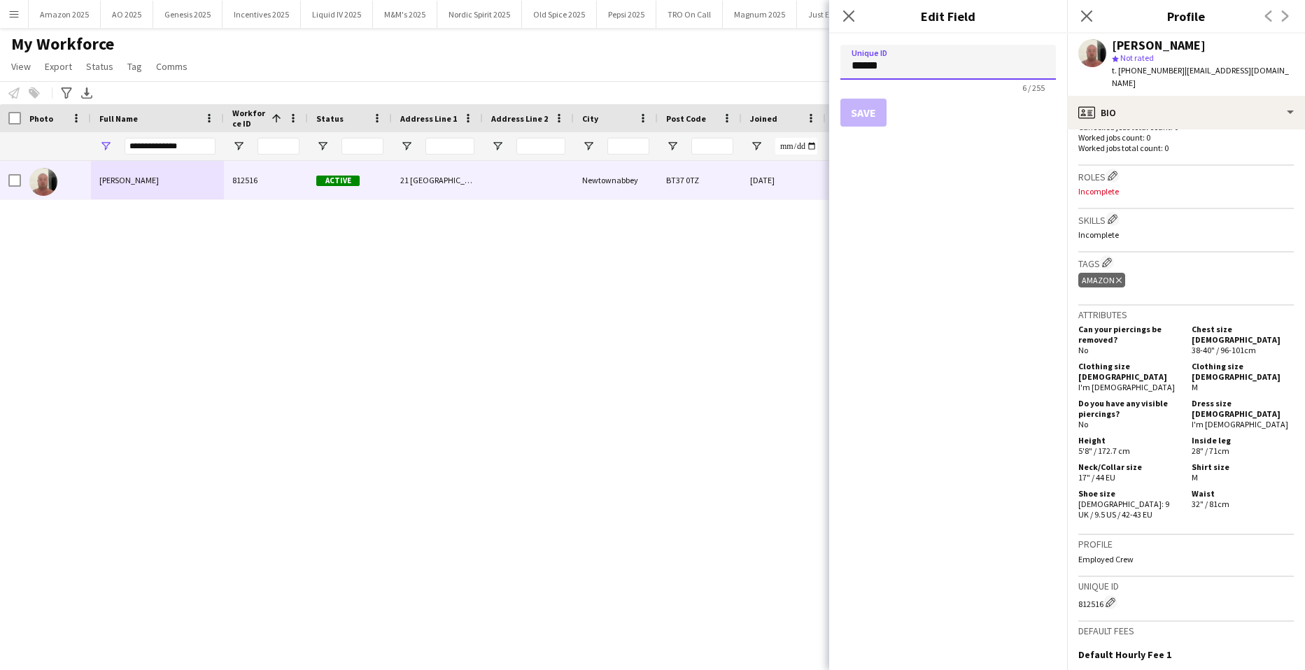
drag, startPoint x: 899, startPoint y: 69, endPoint x: 758, endPoint y: 69, distance: 140.6
click at [758, 69] on body "Menu Boards Boards Boards All jobs Status Workforce Workforce My Workforce Recr…" at bounding box center [652, 335] width 1305 height 670
paste input
type input "******"
click at [858, 111] on button "Save" at bounding box center [863, 113] width 46 height 28
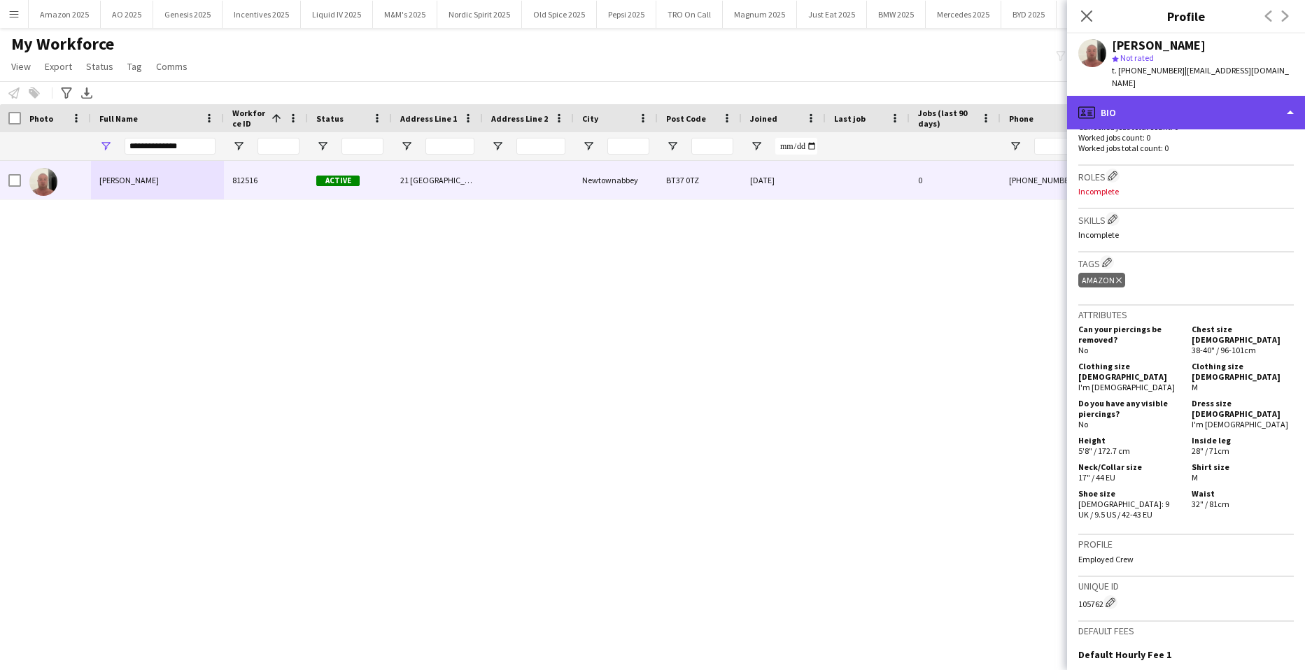
click at [1242, 96] on div "profile Bio" at bounding box center [1186, 113] width 238 height 34
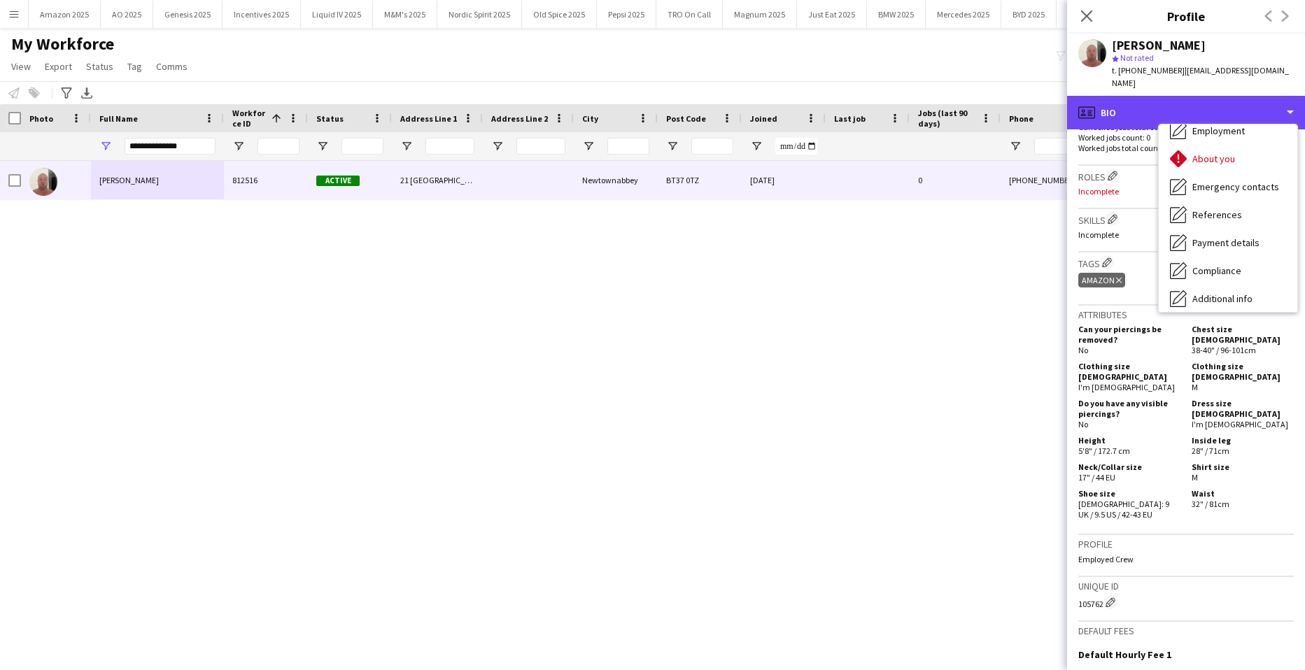
scroll to position [187, 0]
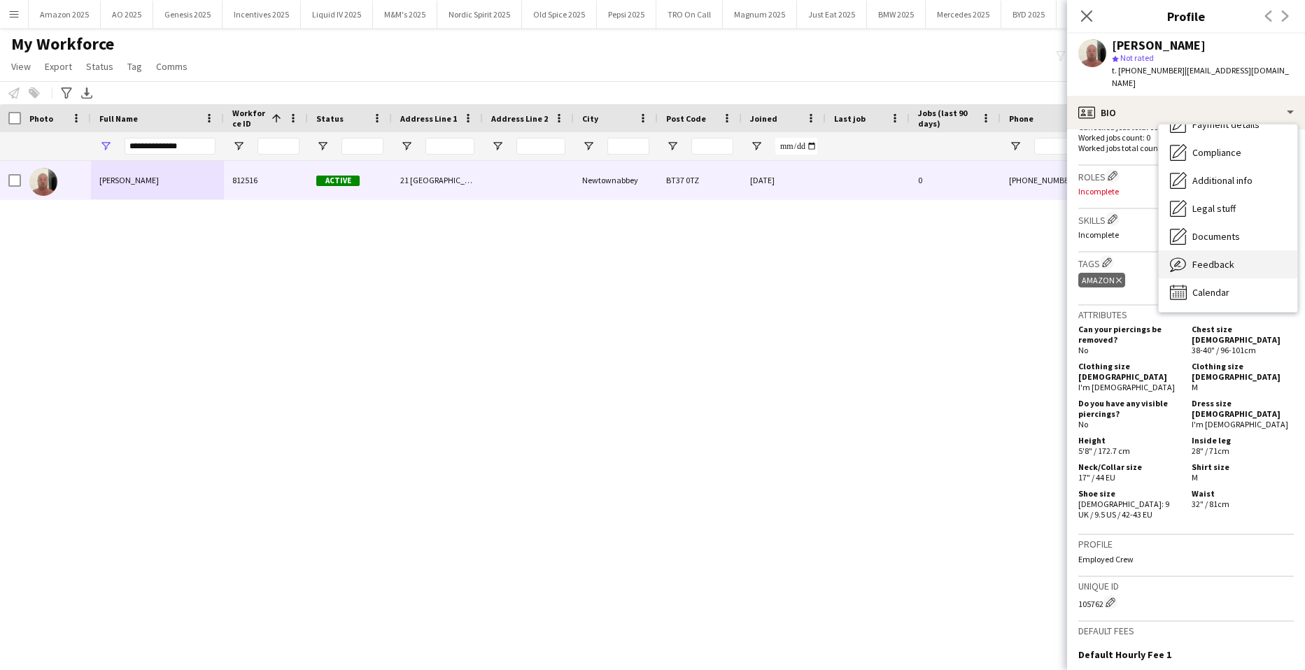
click at [1207, 258] on span "Feedback" at bounding box center [1213, 264] width 42 height 13
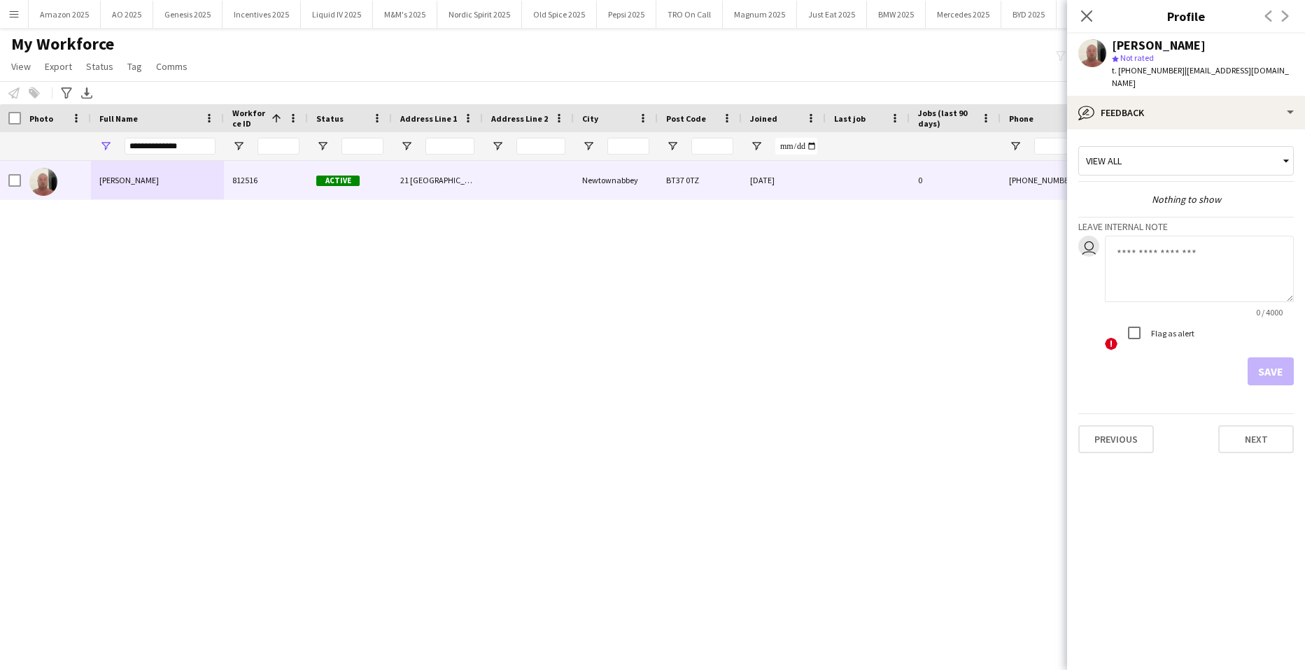
drag, startPoint x: 1135, startPoint y: 243, endPoint x: 1177, endPoint y: 313, distance: 81.9
click at [1135, 243] on textarea at bounding box center [1199, 269] width 189 height 66
click at [1245, 248] on textarea "**********" at bounding box center [1199, 269] width 189 height 66
paste textarea "*******"
type textarea "**********"
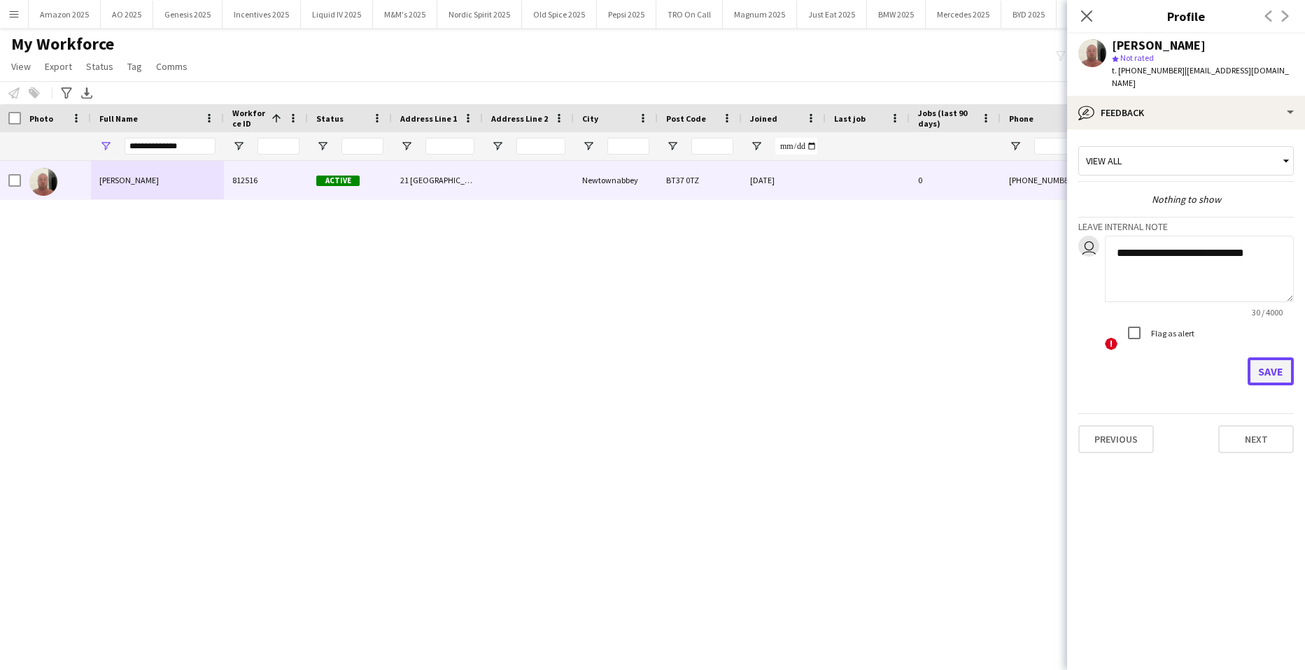
click at [1273, 360] on button "Save" at bounding box center [1270, 371] width 46 height 28
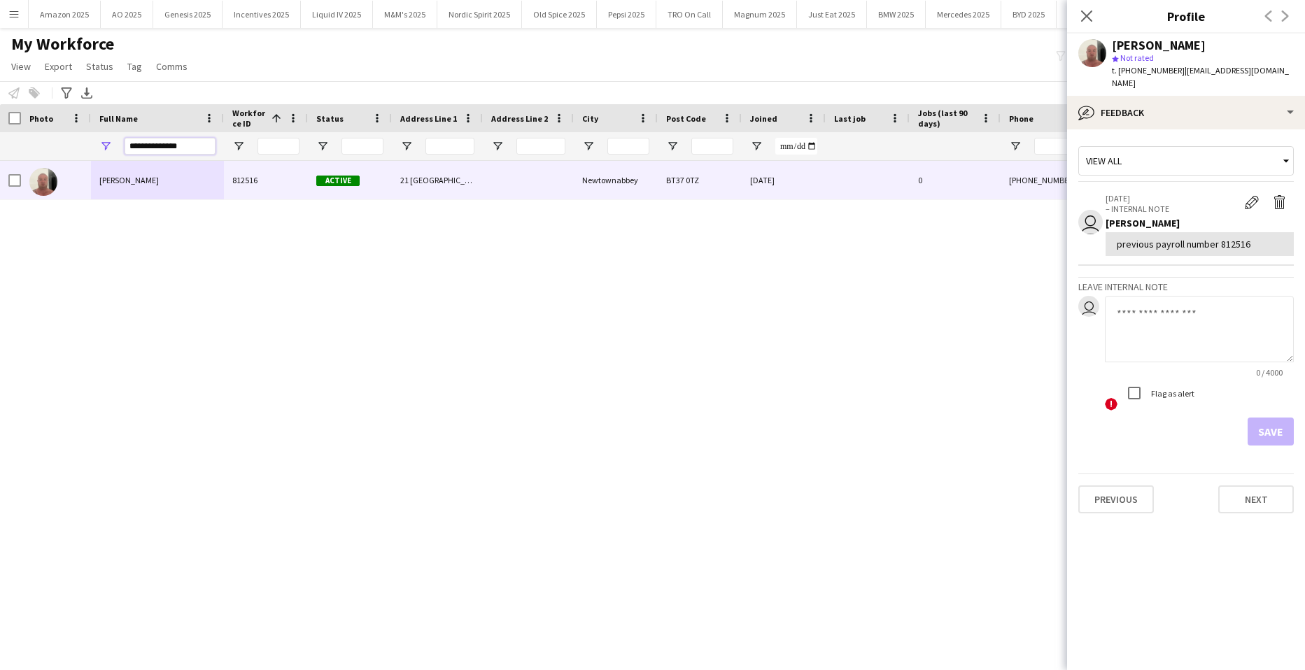
drag, startPoint x: 191, startPoint y: 146, endPoint x: -36, endPoint y: 146, distance: 226.7
click at [0, 146] on html "Menu Boards Boards Boards All jobs Status Workforce Workforce My Workforce Recr…" at bounding box center [652, 335] width 1305 height 670
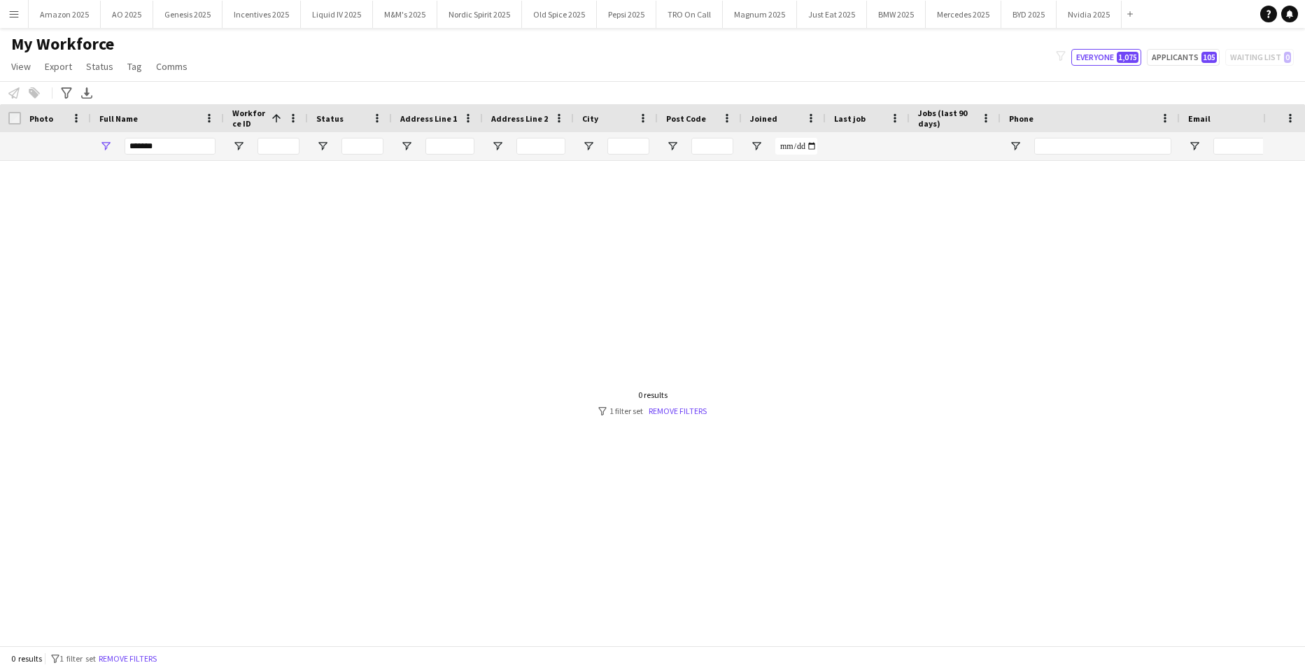
drag, startPoint x: 171, startPoint y: 155, endPoint x: 168, endPoint y: 143, distance: 12.2
click at [169, 148] on div "*******" at bounding box center [170, 146] width 91 height 28
drag, startPoint x: 168, startPoint y: 143, endPoint x: -36, endPoint y: 141, distance: 203.6
click at [0, 141] on html "Menu Boards Boards Boards All jobs Status Workforce Workforce My Workforce Recr…" at bounding box center [652, 335] width 1305 height 670
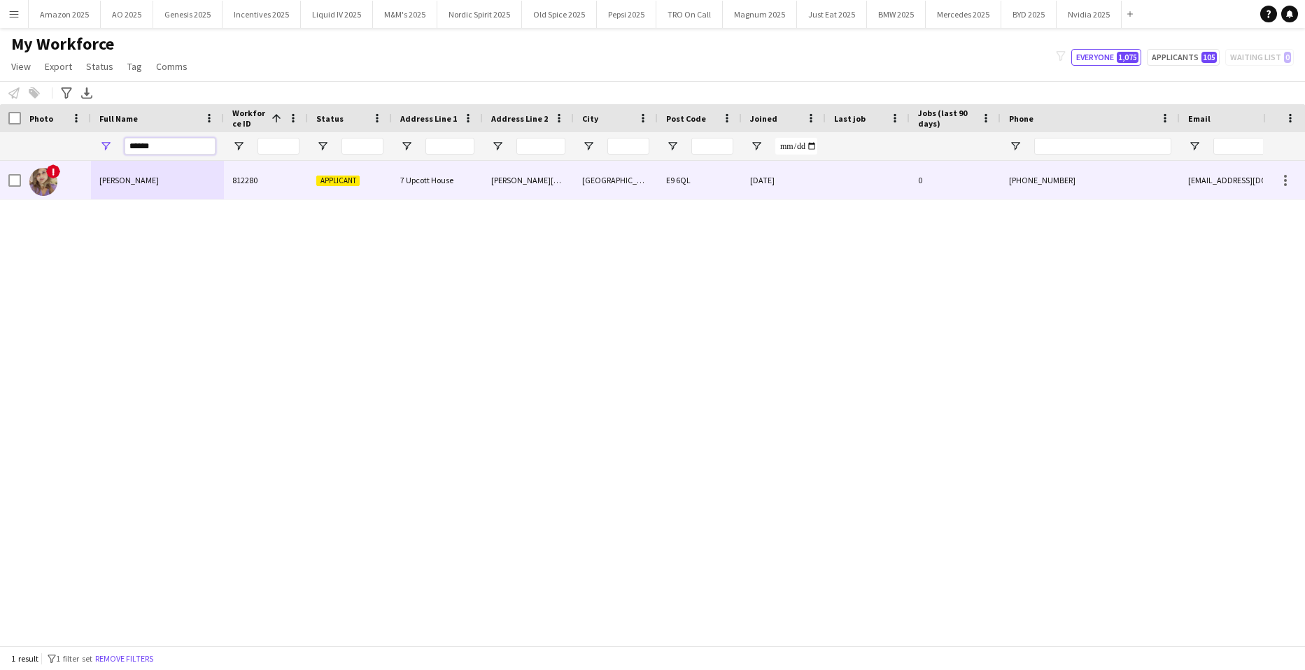
type input "******"
click at [131, 178] on span "Thamina Begum" at bounding box center [128, 180] width 59 height 10
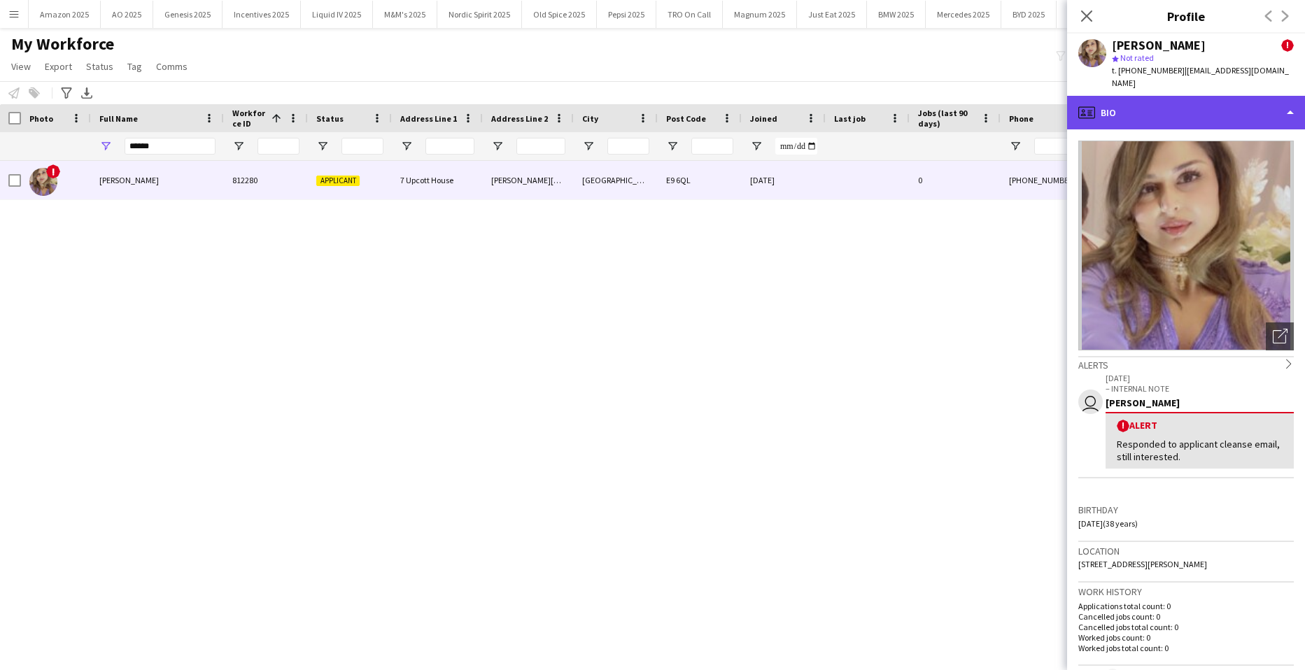
click at [1230, 97] on div "profile Bio" at bounding box center [1186, 113] width 238 height 34
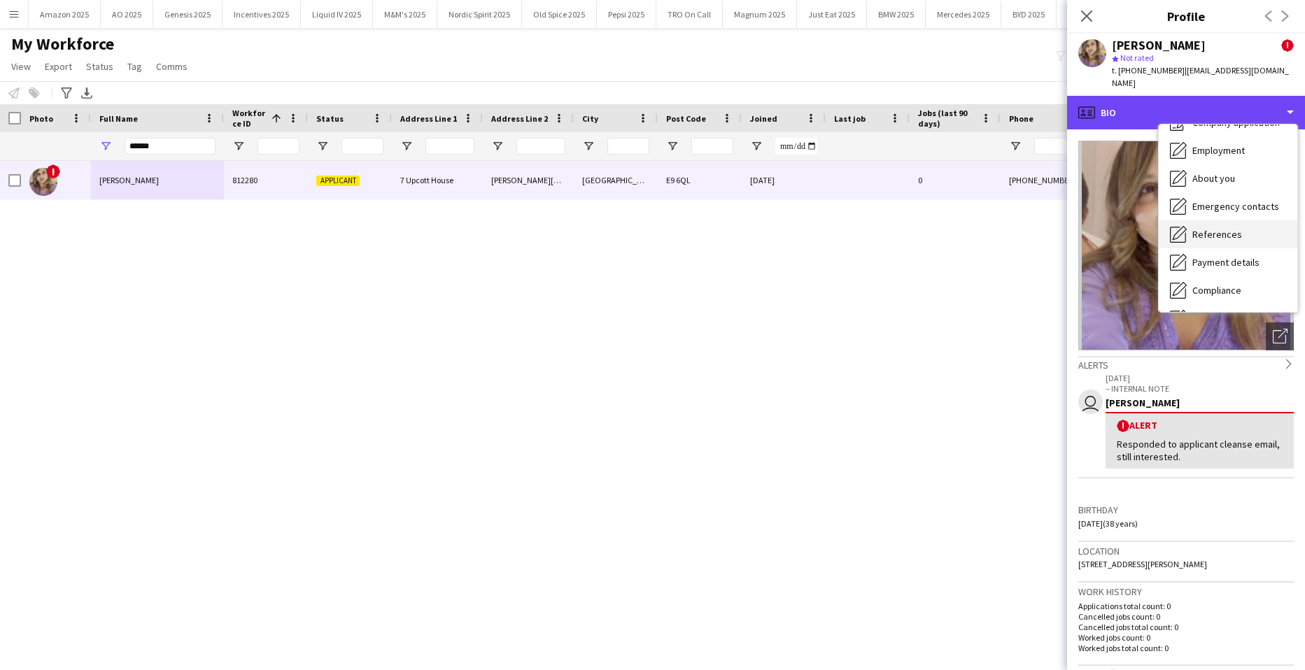
scroll to position [48, 0]
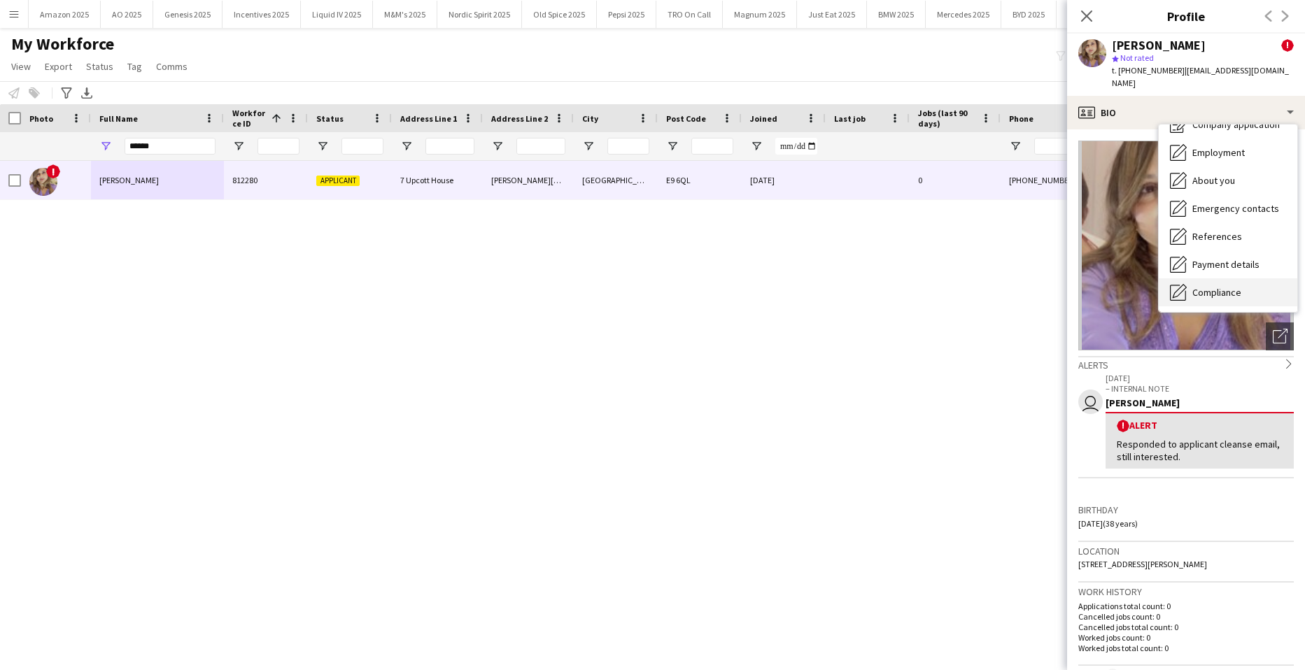
click at [1232, 286] on span "Compliance" at bounding box center [1216, 292] width 49 height 13
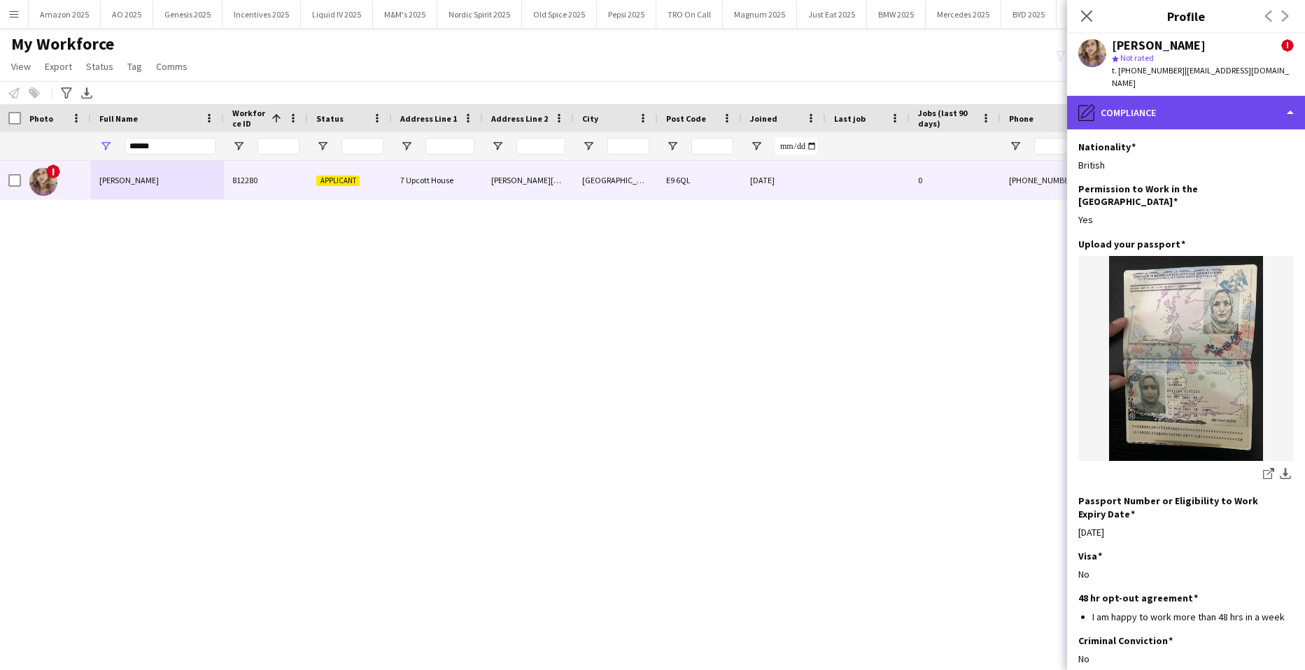
click at [1232, 96] on div "pencil4 Compliance" at bounding box center [1186, 113] width 238 height 34
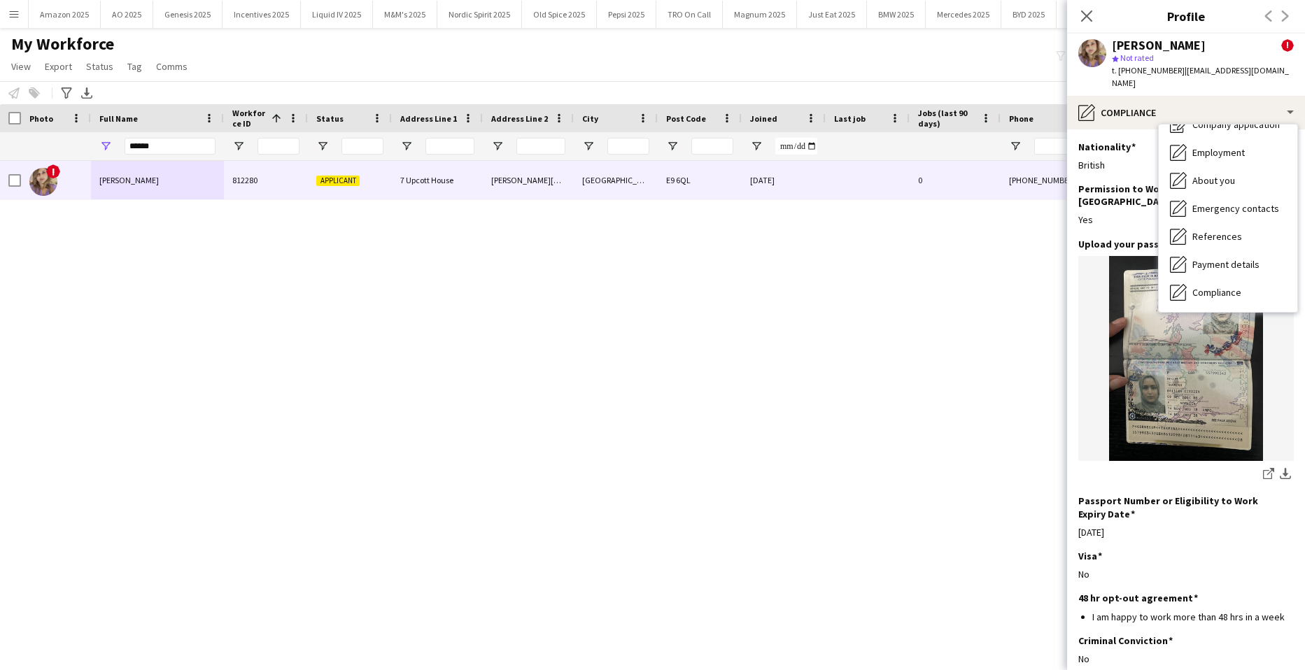
click at [1147, 159] on div "British" at bounding box center [1185, 165] width 215 height 13
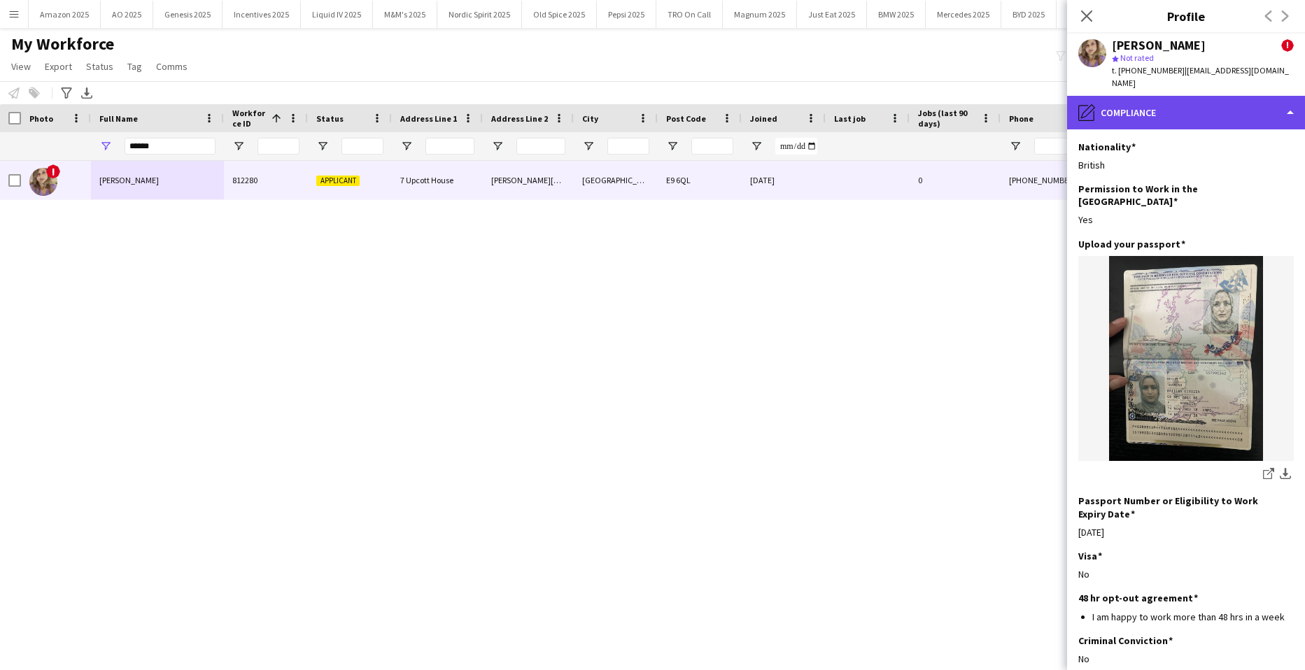
click at [1192, 104] on div "pencil4 Compliance" at bounding box center [1186, 113] width 238 height 34
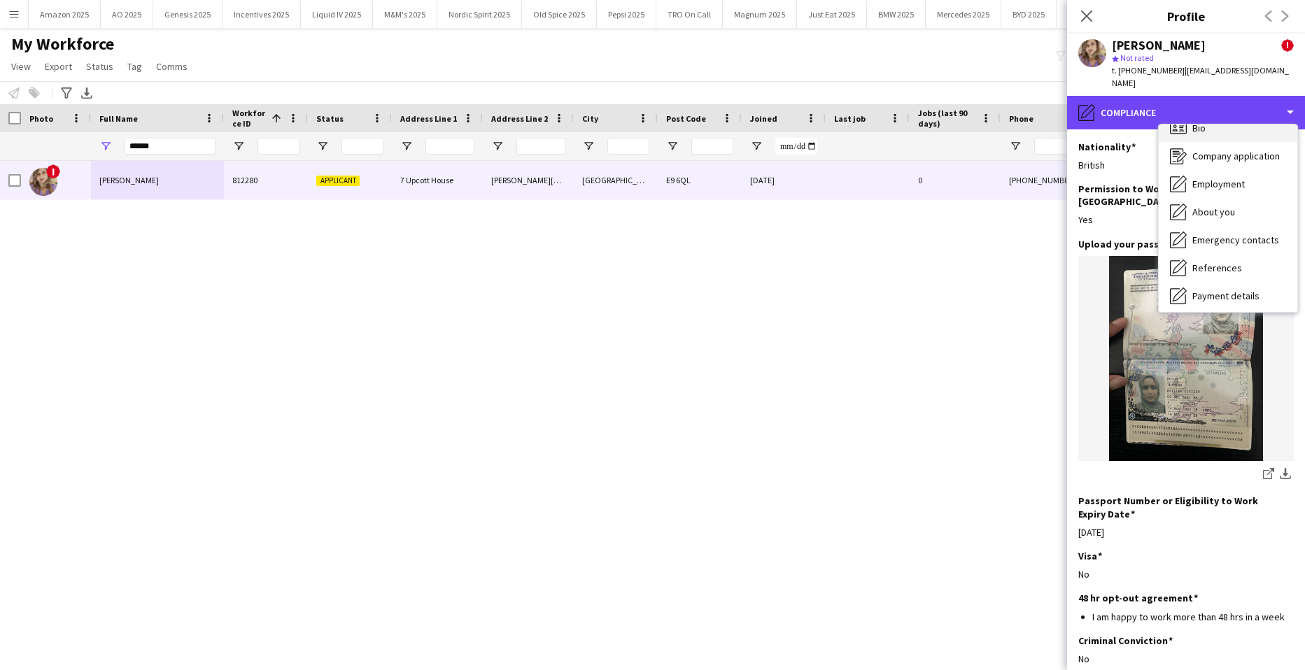
scroll to position [0, 0]
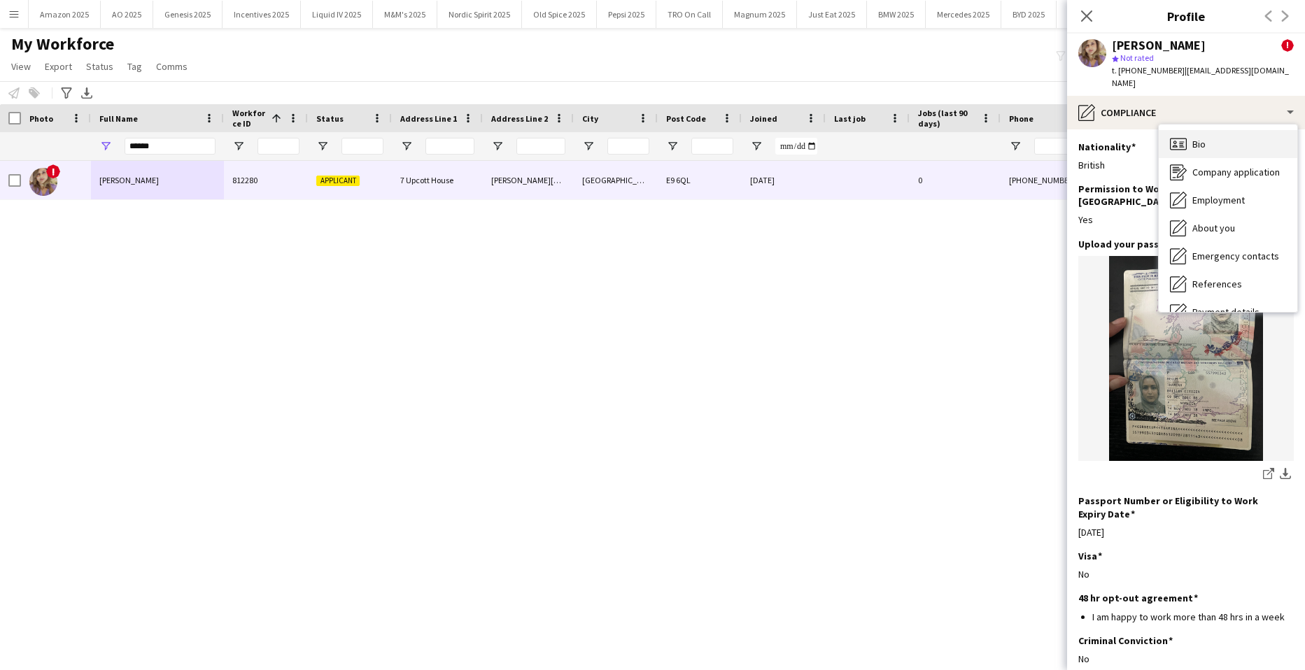
click at [1193, 138] on span "Bio" at bounding box center [1198, 144] width 13 height 13
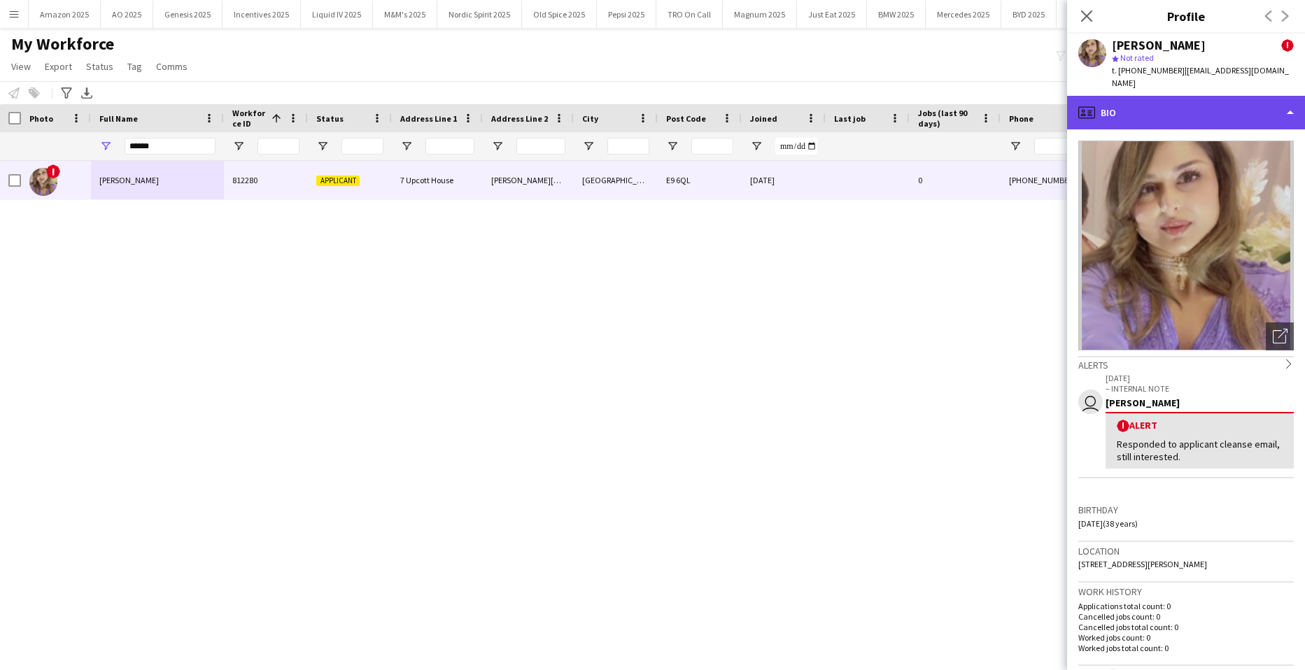
click at [1268, 97] on div "profile Bio" at bounding box center [1186, 113] width 238 height 34
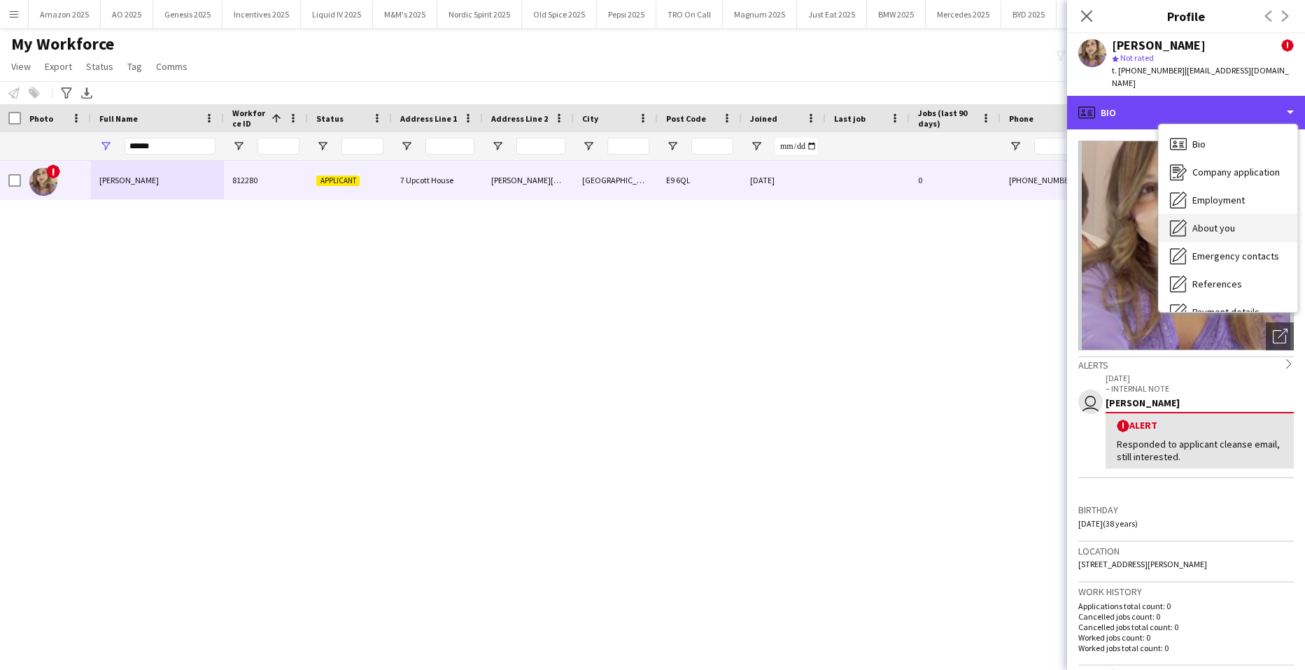
scroll to position [187, 0]
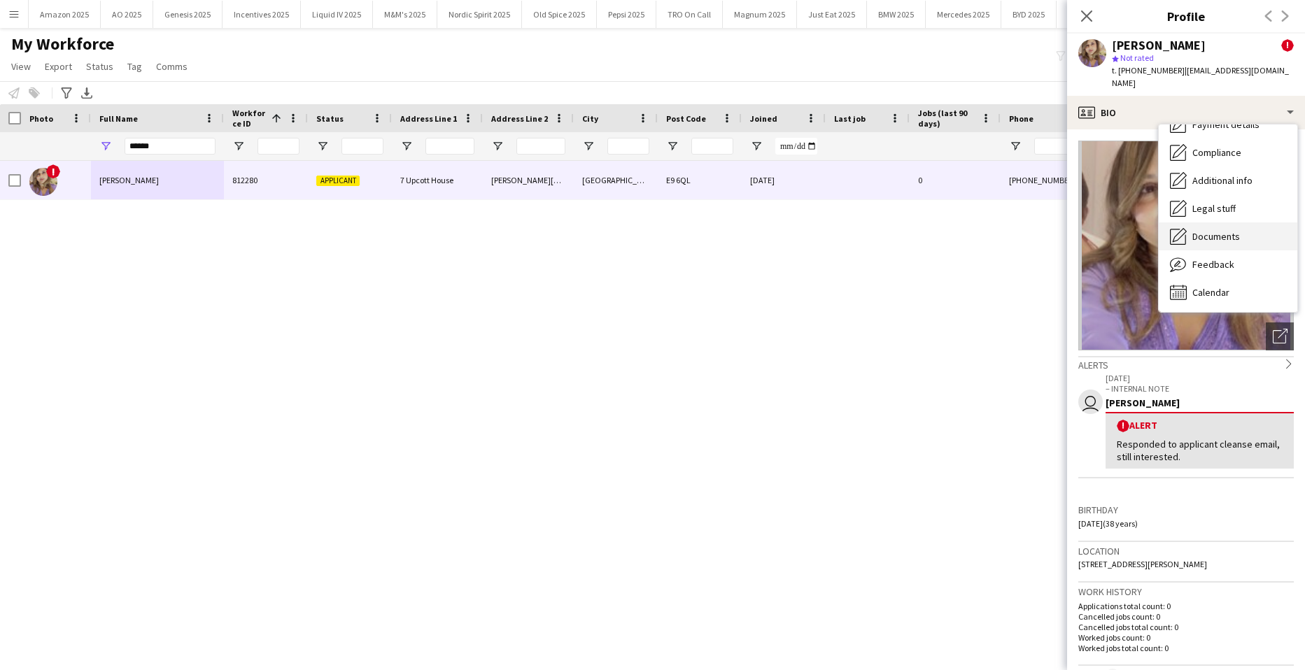
click at [1237, 230] on span "Documents" at bounding box center [1216, 236] width 48 height 13
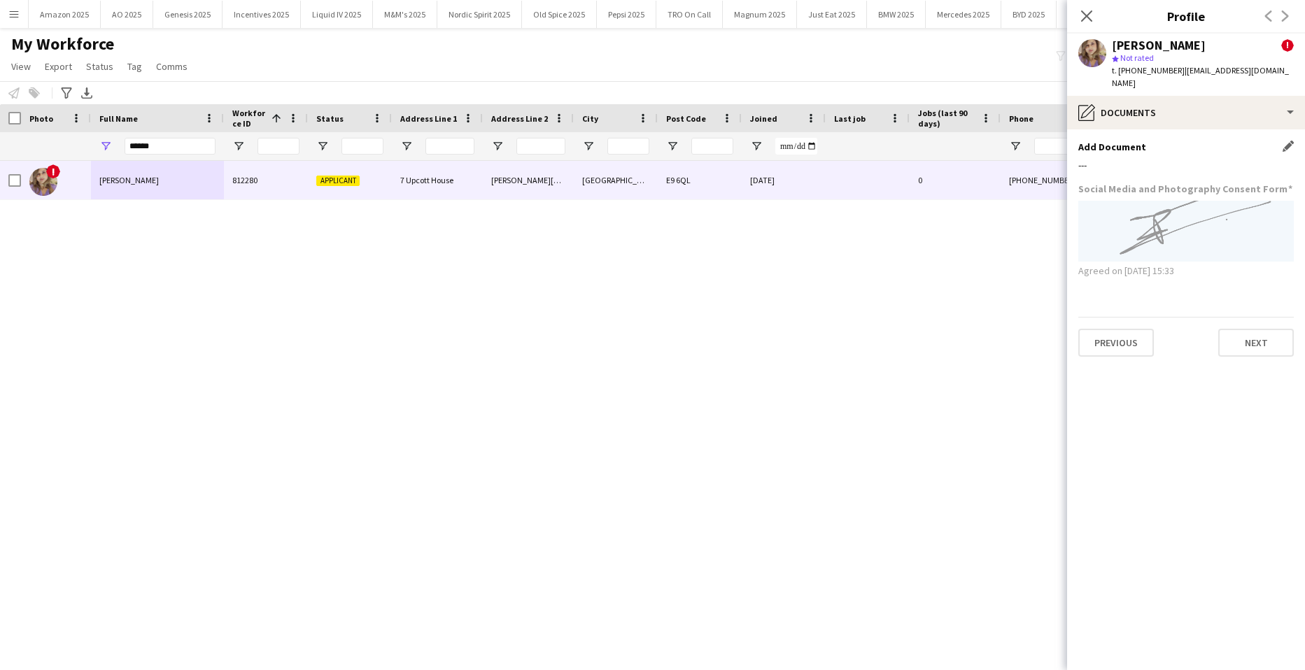
click at [1280, 141] on div "Add Document Edit this field" at bounding box center [1185, 147] width 215 height 13
click at [1286, 141] on app-icon "Edit this field" at bounding box center [1287, 146] width 11 height 11
click at [1238, 159] on button "Upload new file" at bounding box center [1249, 170] width 87 height 22
click at [1269, 159] on button "Upload new file" at bounding box center [1249, 170] width 87 height 22
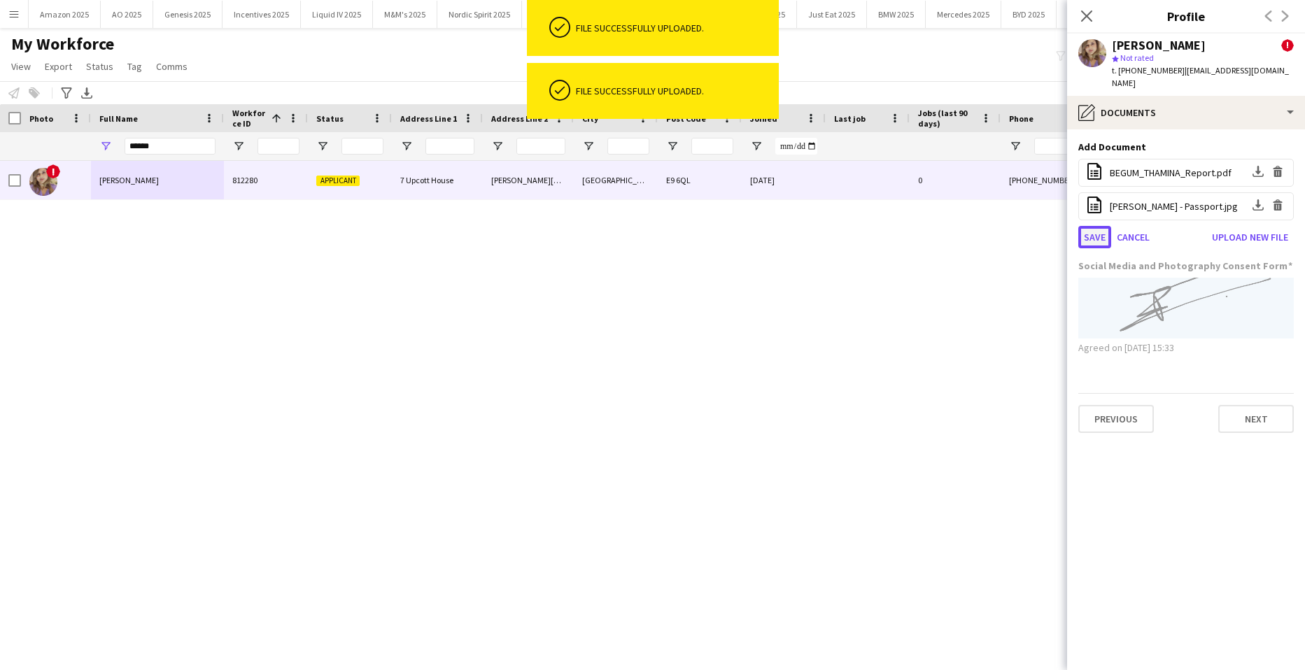
click at [1086, 226] on button "Save" at bounding box center [1094, 237] width 33 height 22
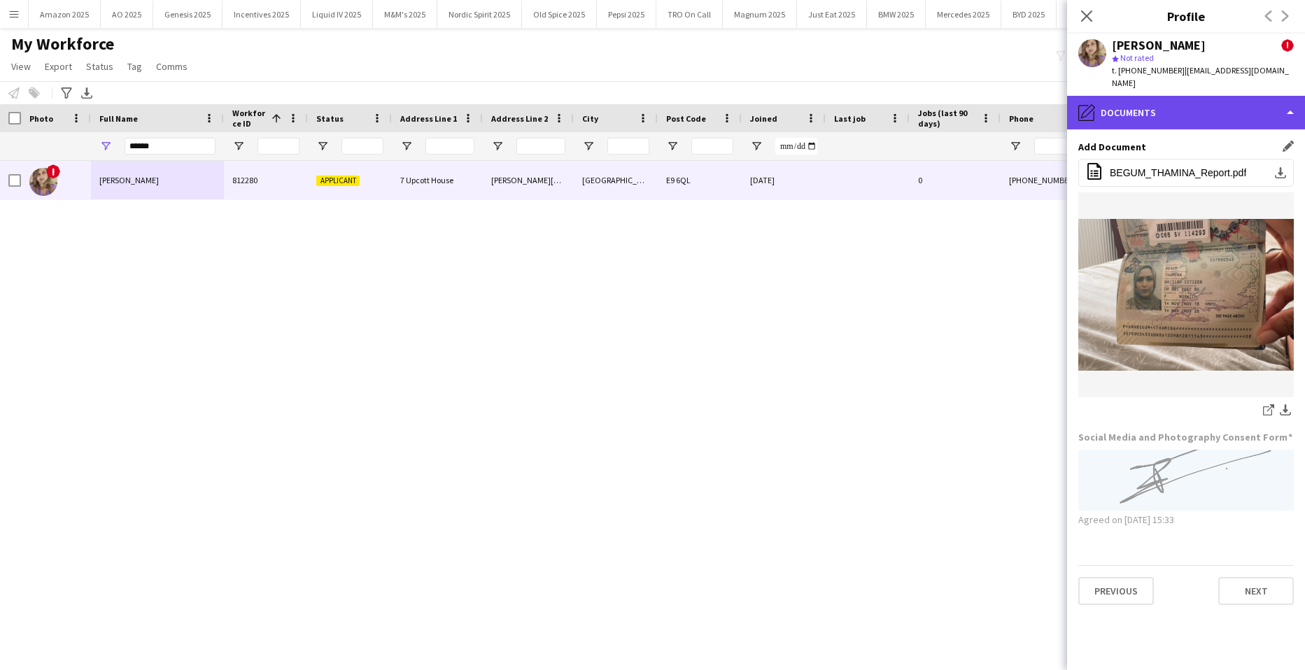
click at [1210, 115] on div "pencil4 Documents" at bounding box center [1186, 113] width 238 height 34
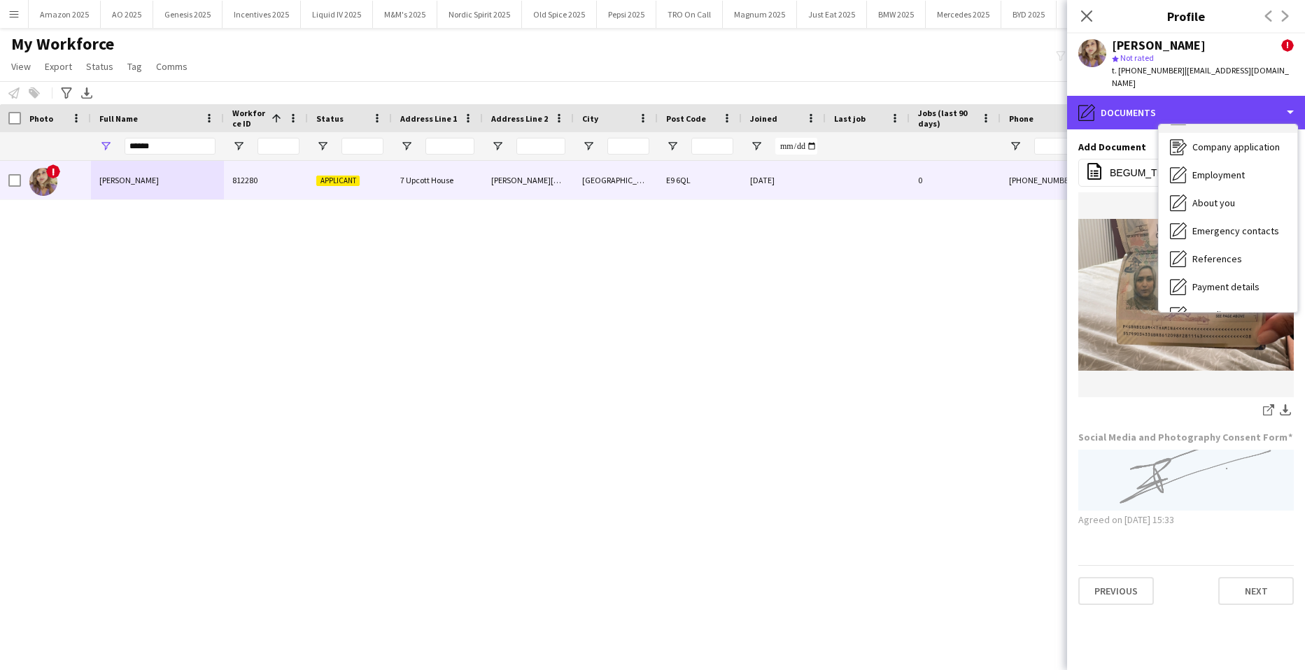
scroll to position [0, 0]
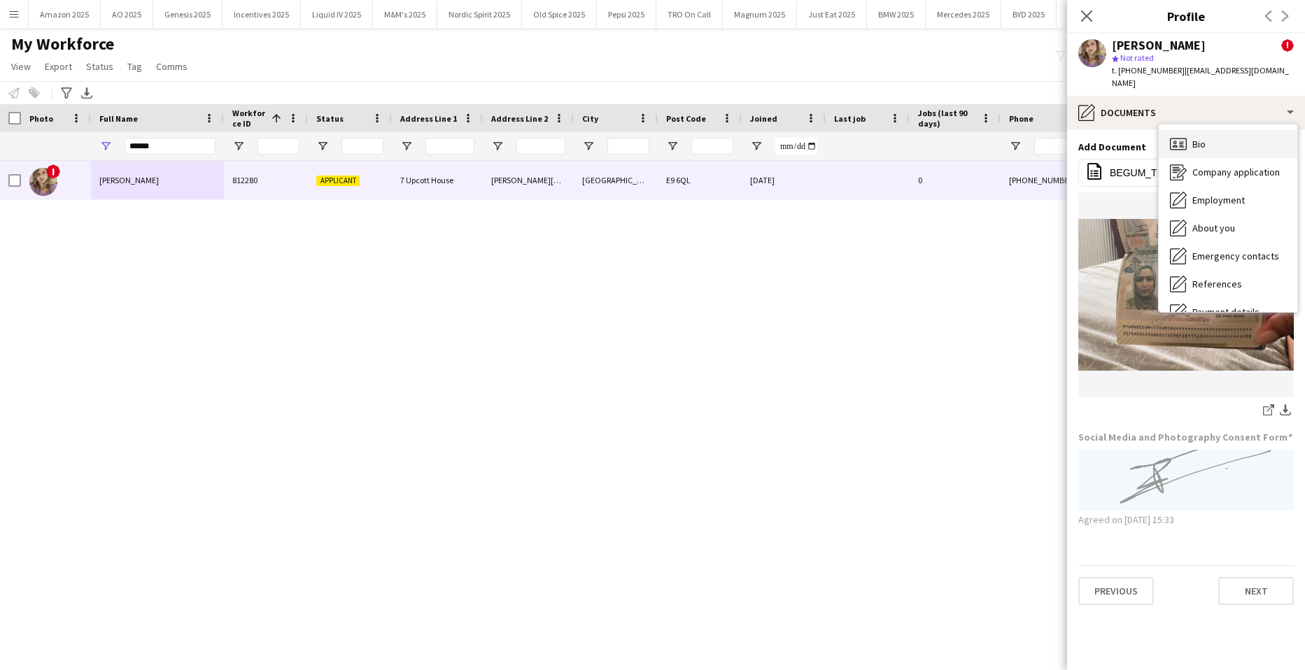
click at [1211, 130] on div "Bio Bio" at bounding box center [1228, 144] width 139 height 28
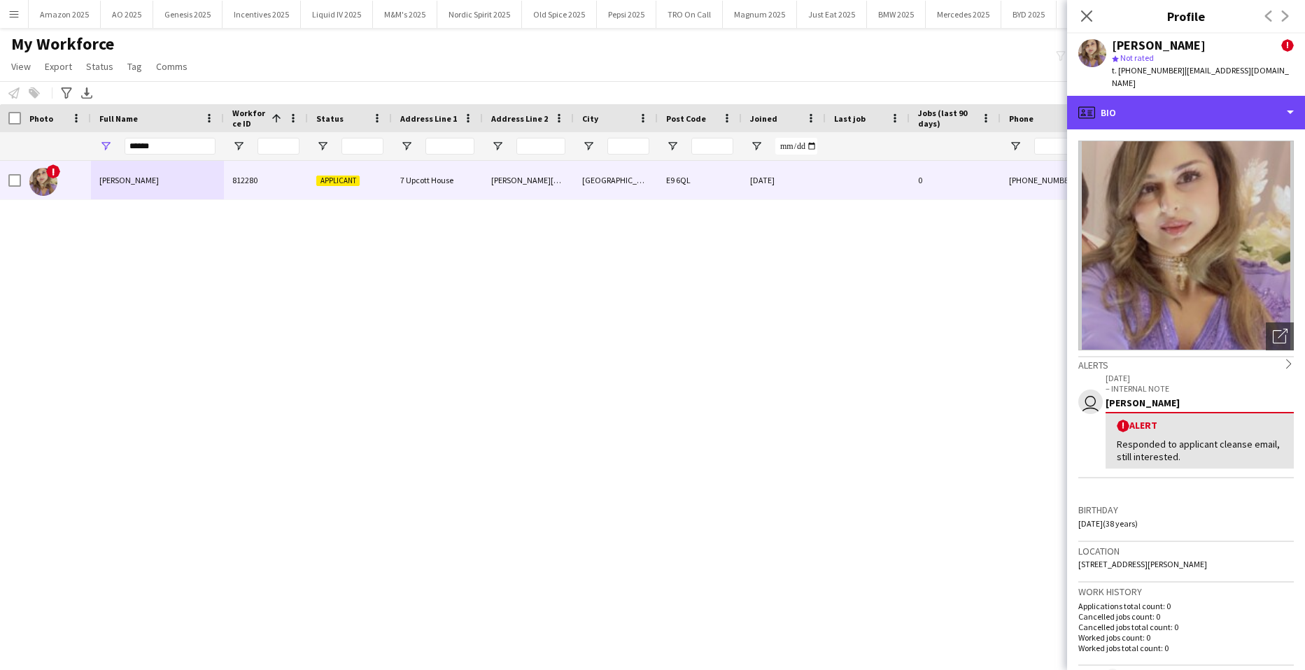
drag, startPoint x: 1253, startPoint y: 105, endPoint x: 1255, endPoint y: 128, distance: 23.2
click at [1254, 105] on div "profile Bio" at bounding box center [1186, 113] width 238 height 34
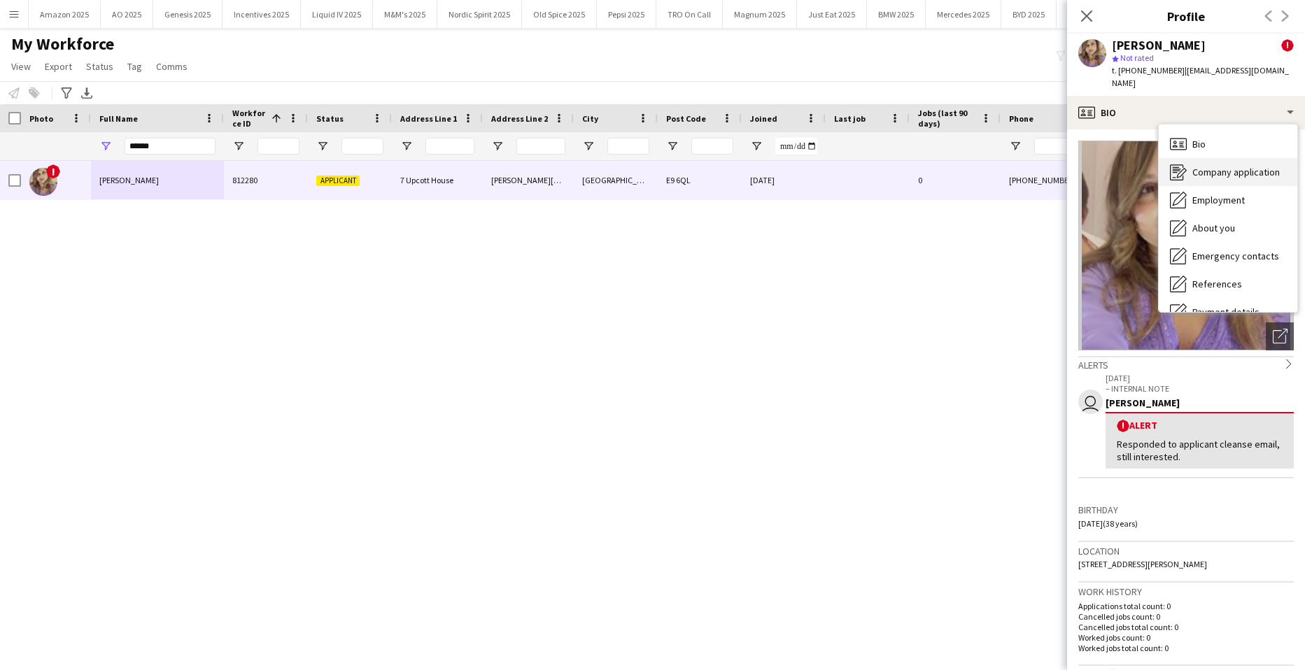
click at [1230, 166] on span "Company application" at bounding box center [1235, 172] width 87 height 13
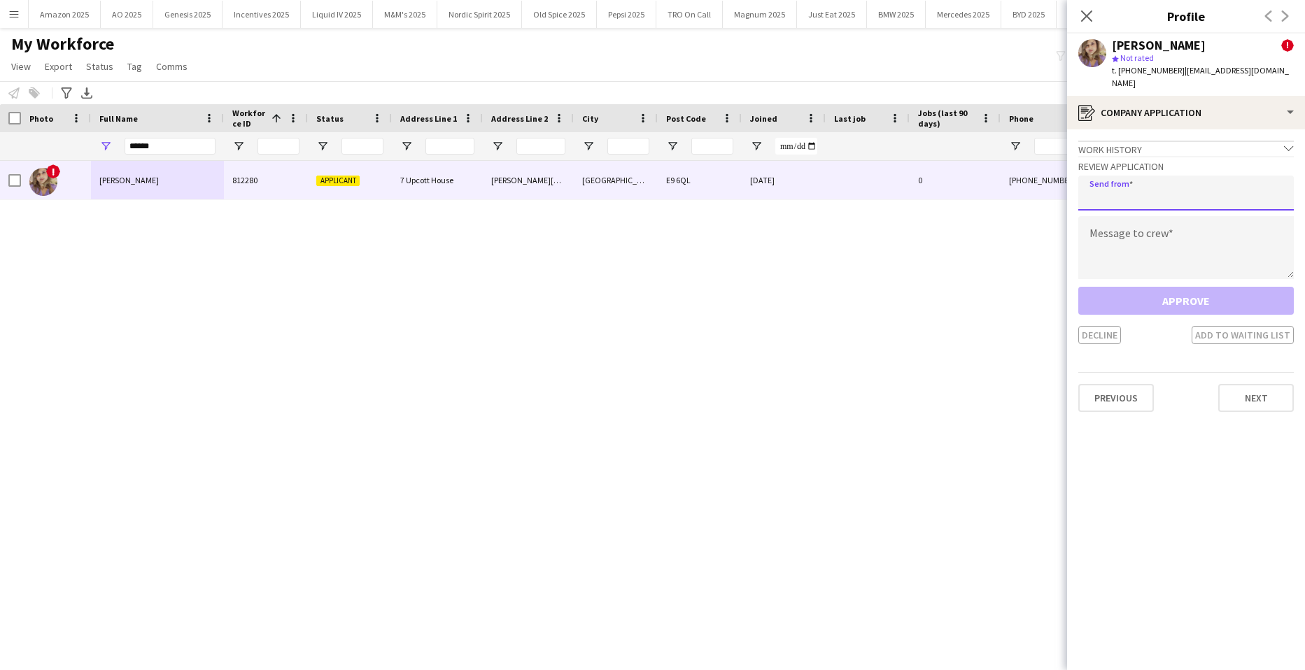
click at [1143, 182] on input "email" at bounding box center [1185, 193] width 215 height 35
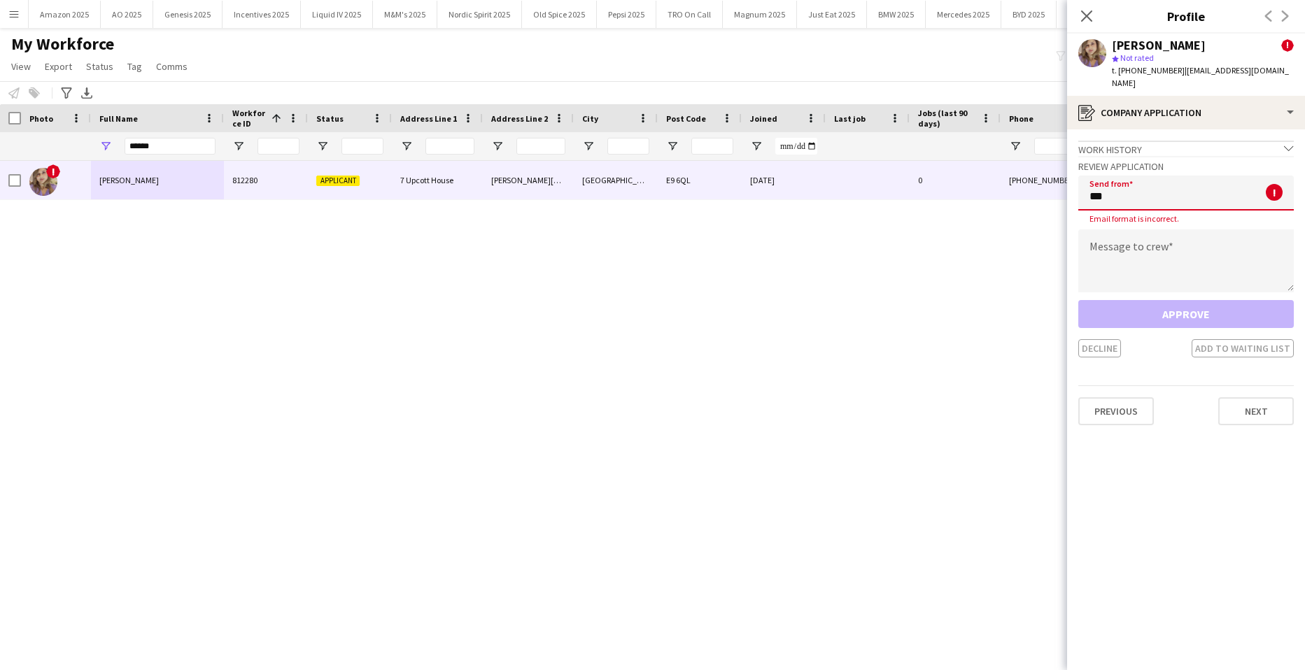
type input "**********"
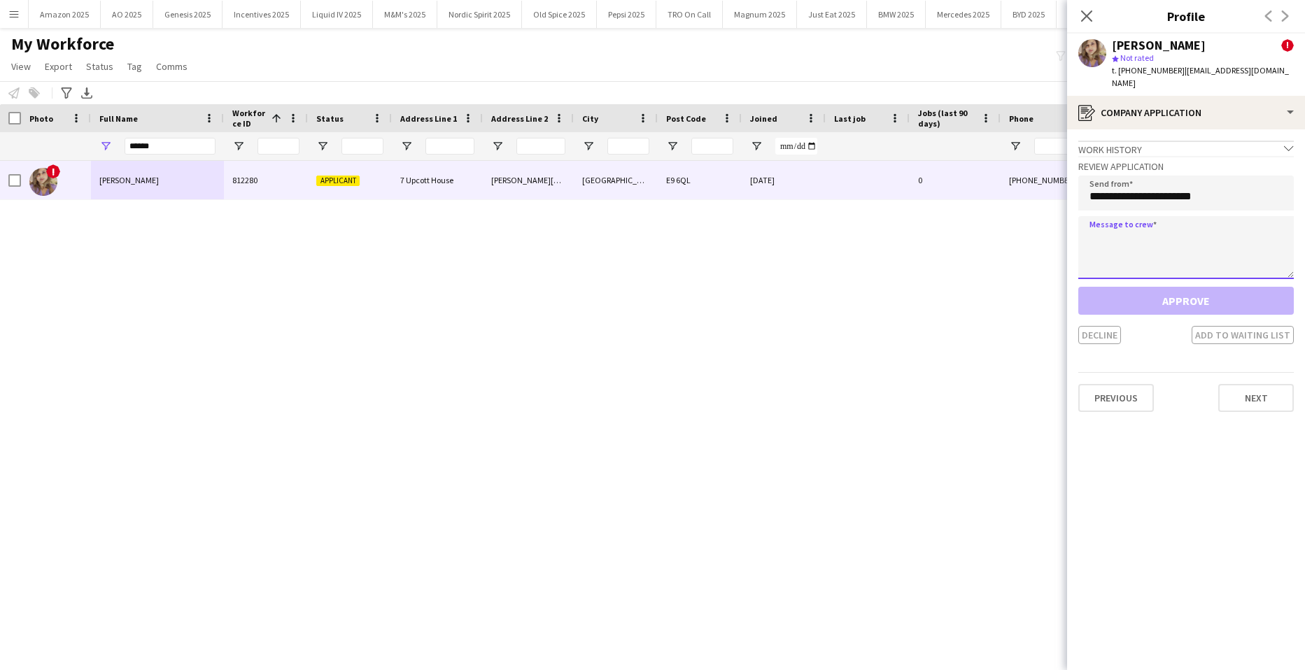
click at [1126, 234] on textarea at bounding box center [1185, 247] width 215 height 63
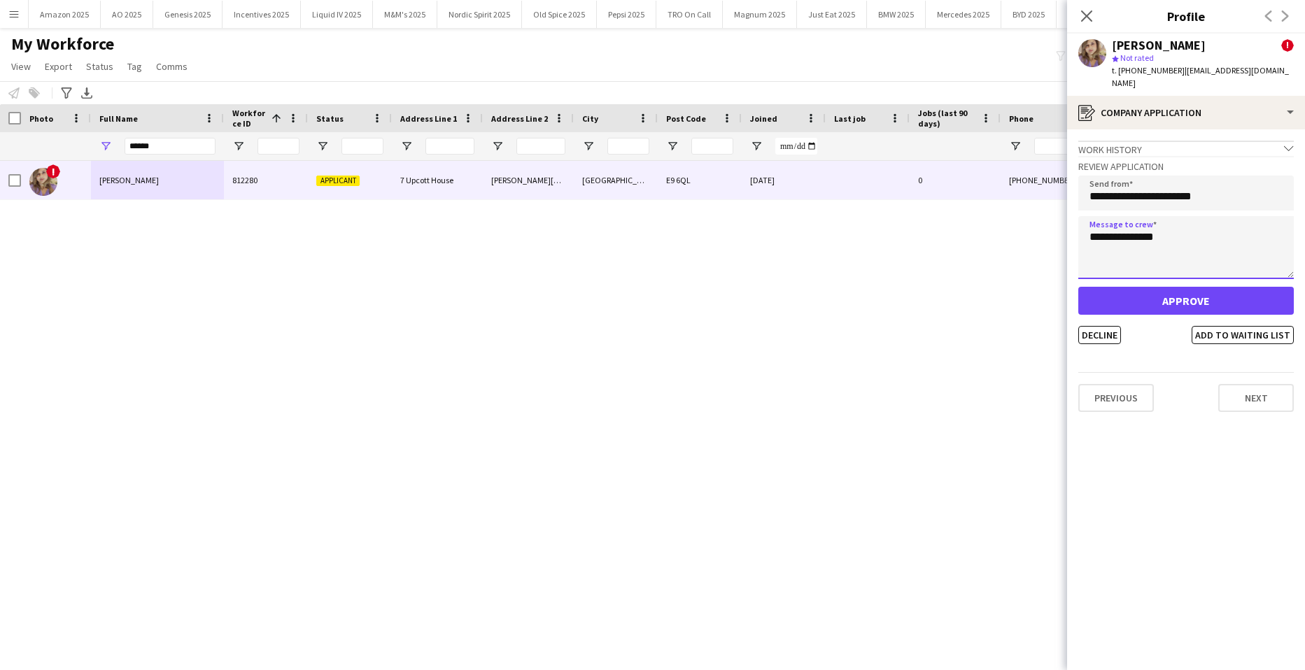
type textarea "**********"
click at [1171, 287] on button "Approve" at bounding box center [1185, 301] width 215 height 28
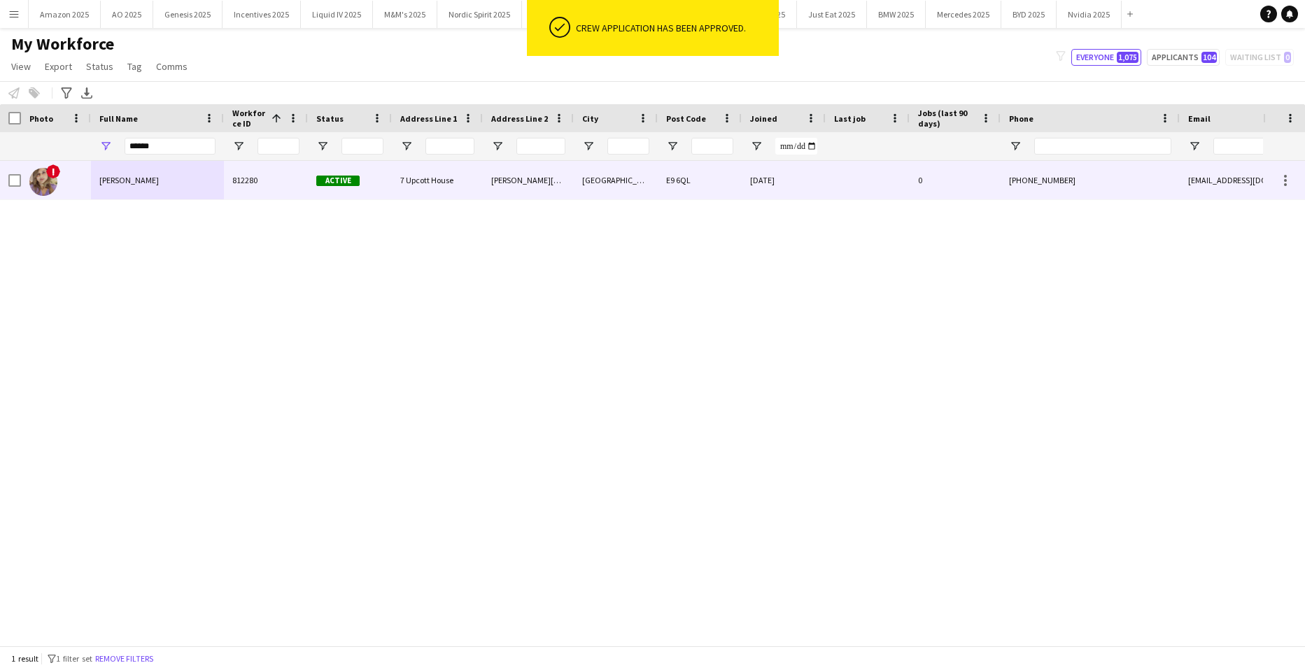
drag, startPoint x: 134, startPoint y: 169, endPoint x: 172, endPoint y: 171, distance: 38.6
click at [133, 169] on div "Thamina Begum" at bounding box center [157, 180] width 133 height 38
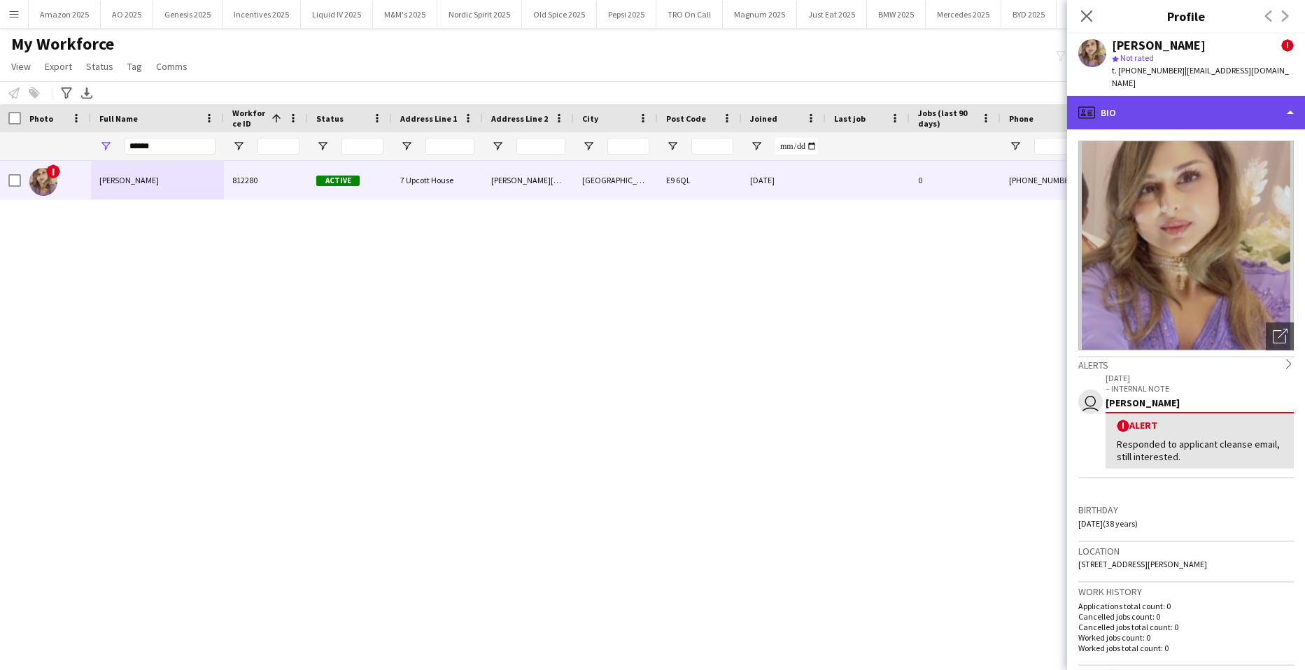
click at [1226, 96] on div "profile Bio" at bounding box center [1186, 113] width 238 height 34
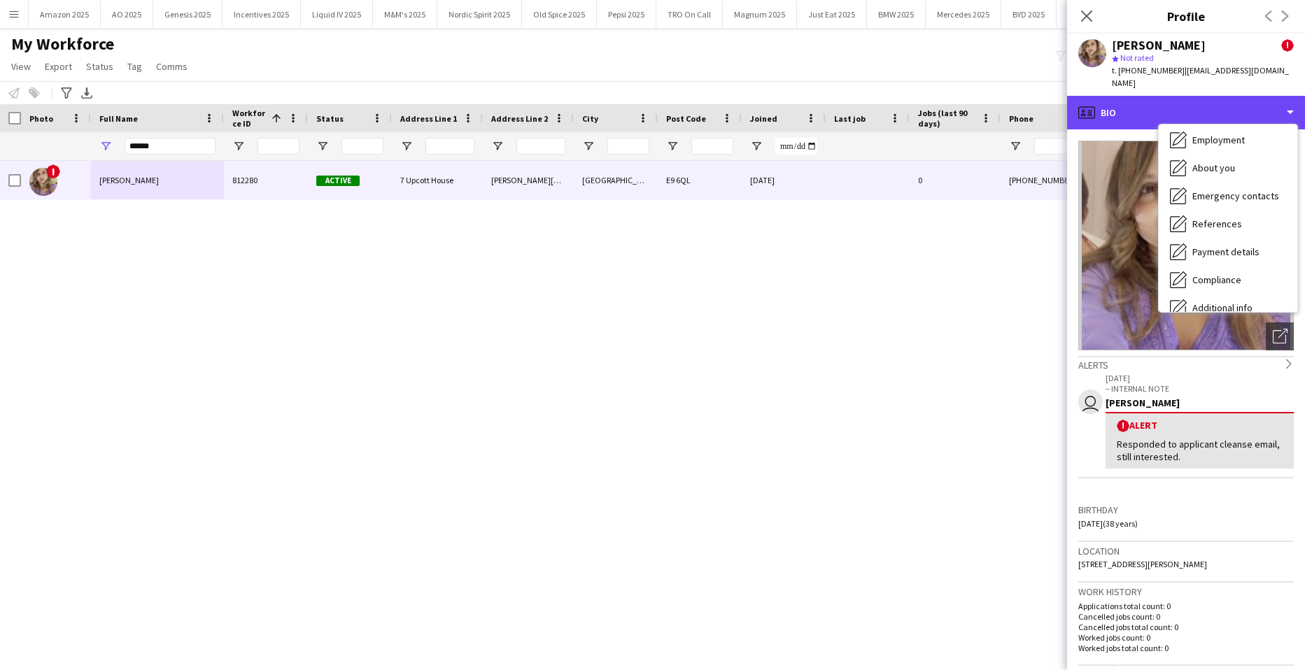
scroll to position [187, 0]
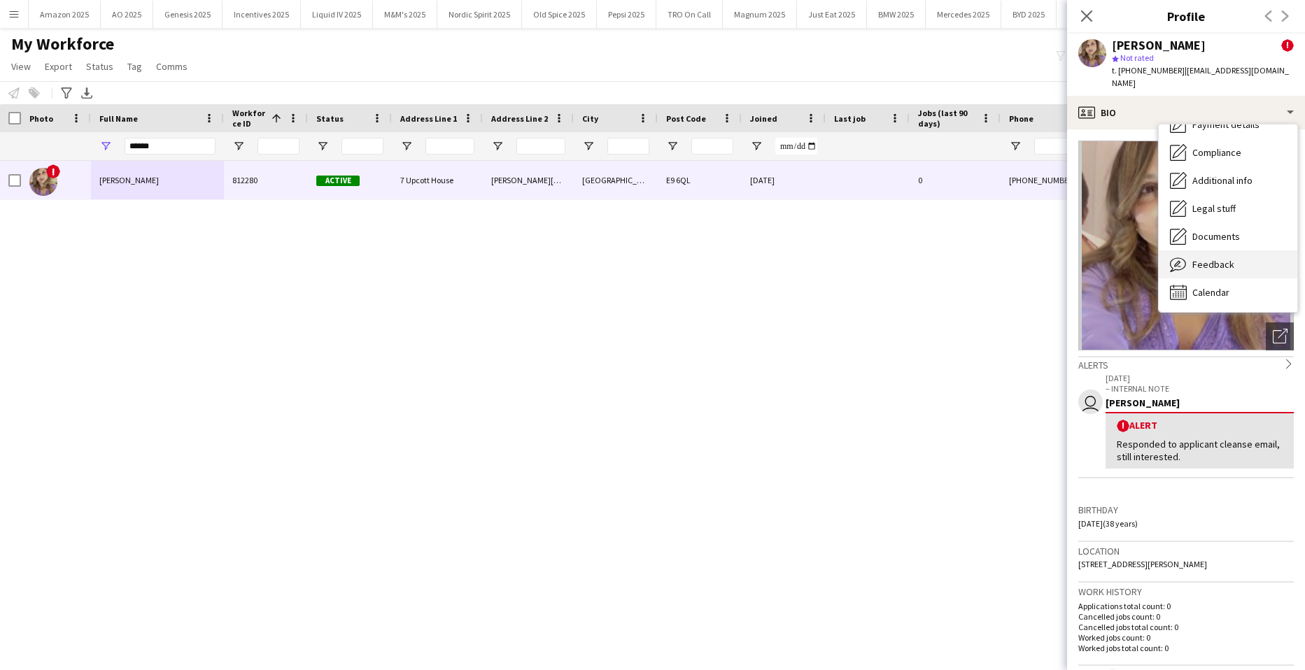
click at [1223, 262] on div "Feedback Feedback" at bounding box center [1228, 264] width 139 height 28
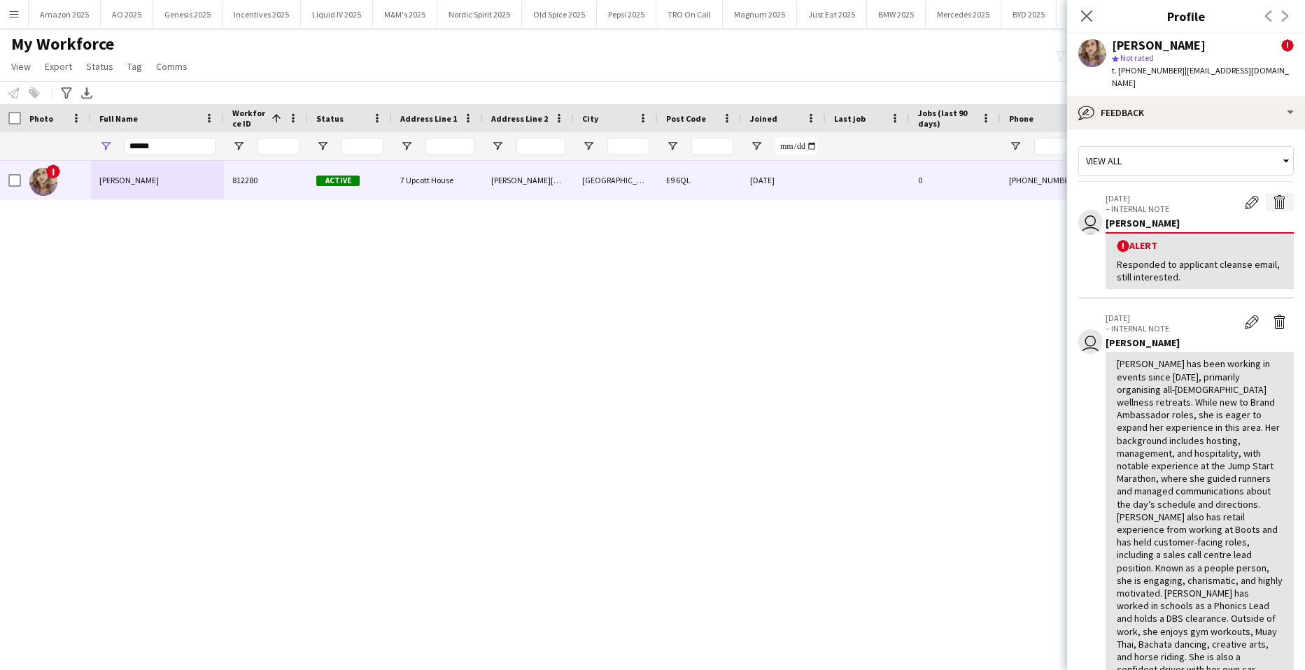
click at [1273, 195] on app-icon "Delete alert" at bounding box center [1280, 202] width 14 height 14
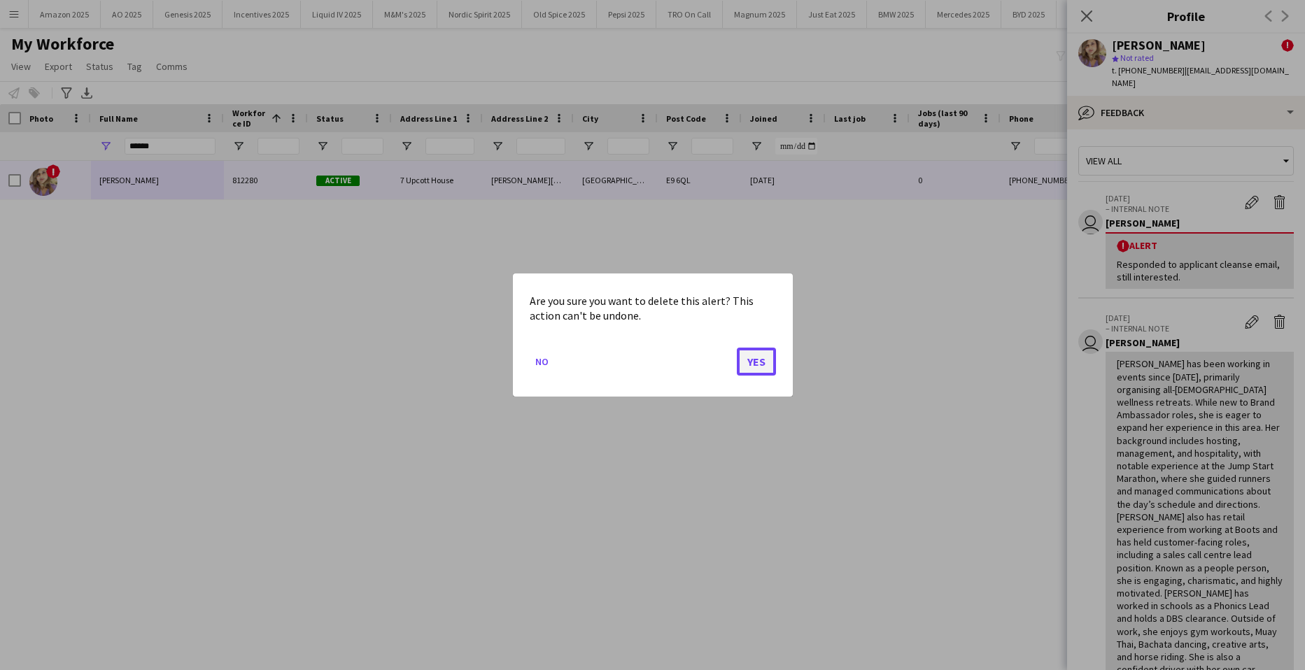
click at [765, 371] on button "Yes" at bounding box center [756, 362] width 39 height 28
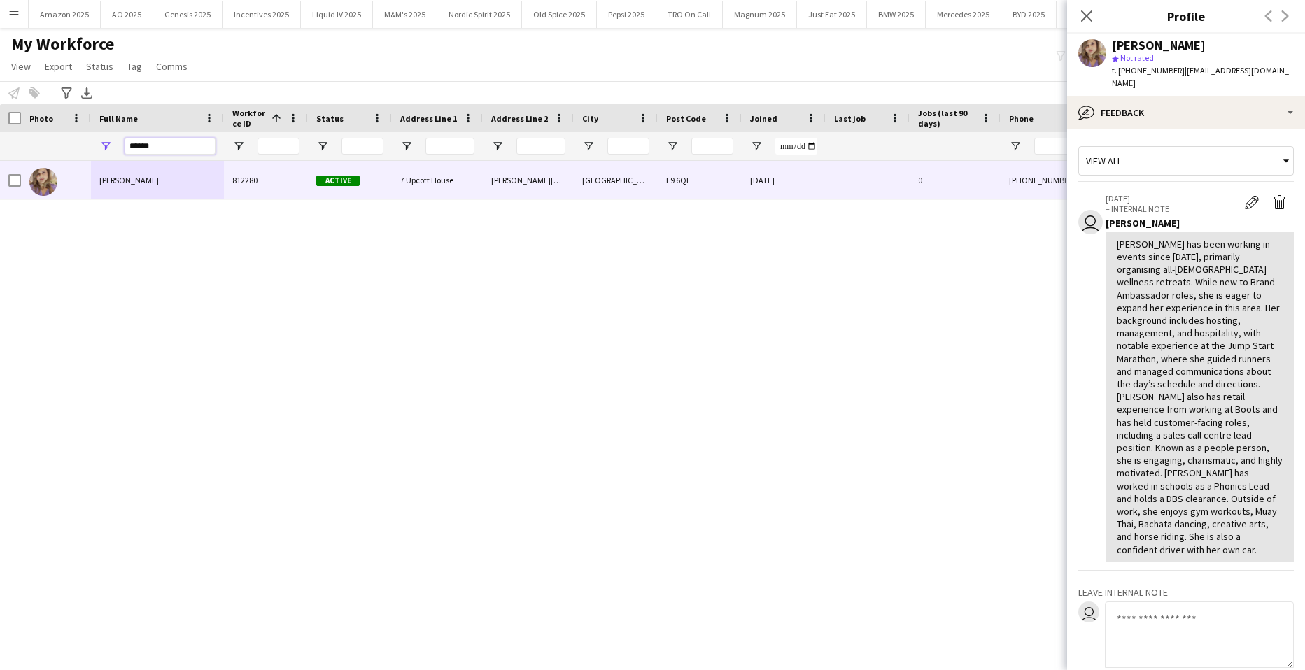
drag, startPoint x: 172, startPoint y: 151, endPoint x: -25, endPoint y: 146, distance: 197.3
click at [0, 146] on html "Menu Boards Boards Boards All jobs Status Workforce Workforce My Workforce Recr…" at bounding box center [652, 335] width 1305 height 670
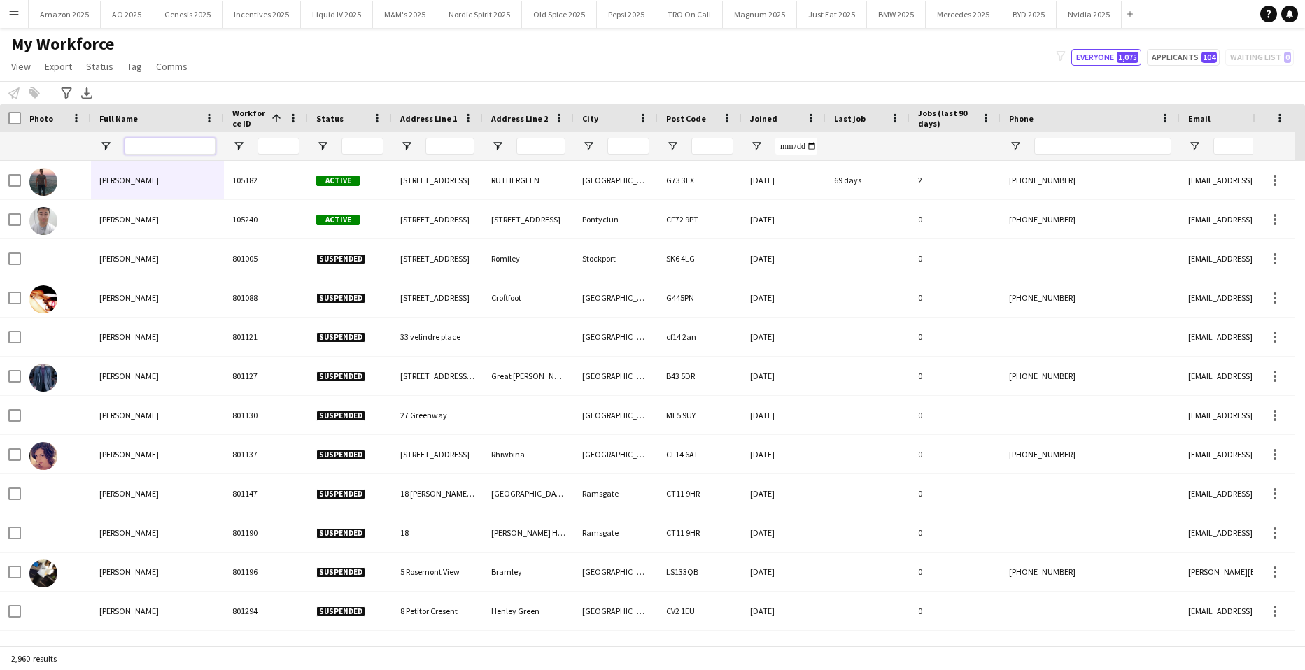
drag, startPoint x: 181, startPoint y: 144, endPoint x: -36, endPoint y: 169, distance: 218.3
click at [0, 169] on html "Menu Boards Boards Boards All jobs Status Workforce Workforce My Workforce Recr…" at bounding box center [652, 335] width 1305 height 670
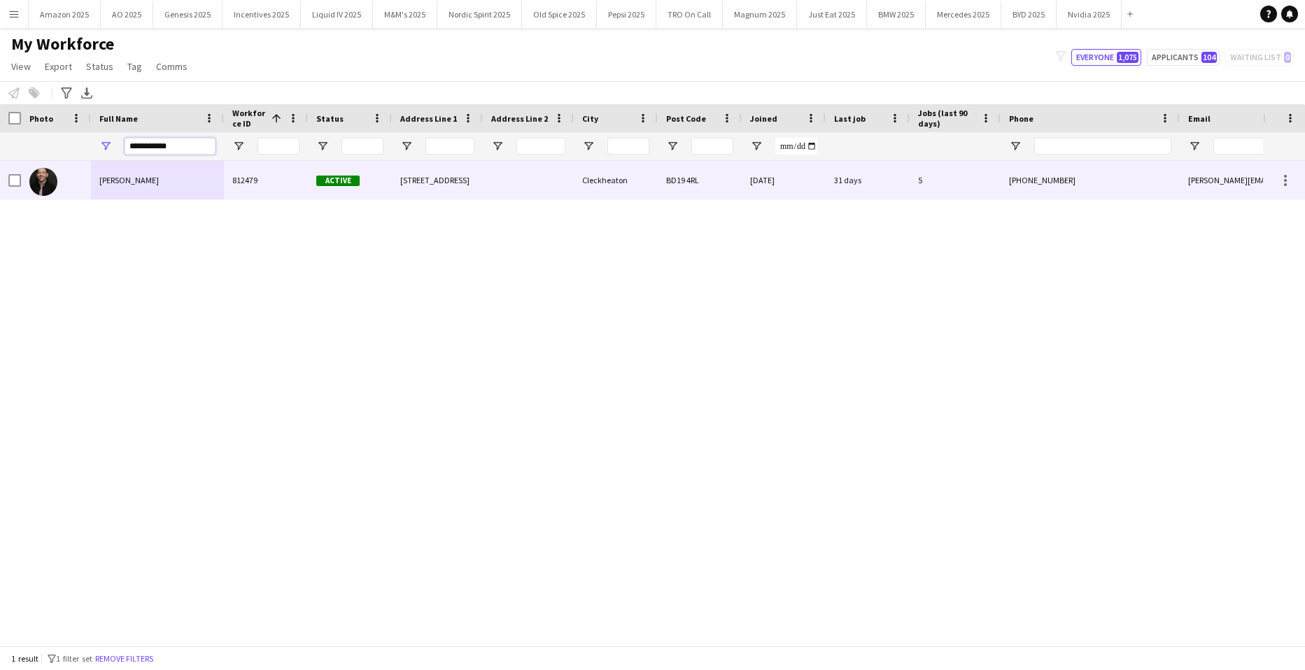
type input "**********"
click at [120, 184] on span "Rhys Inwood" at bounding box center [128, 180] width 59 height 10
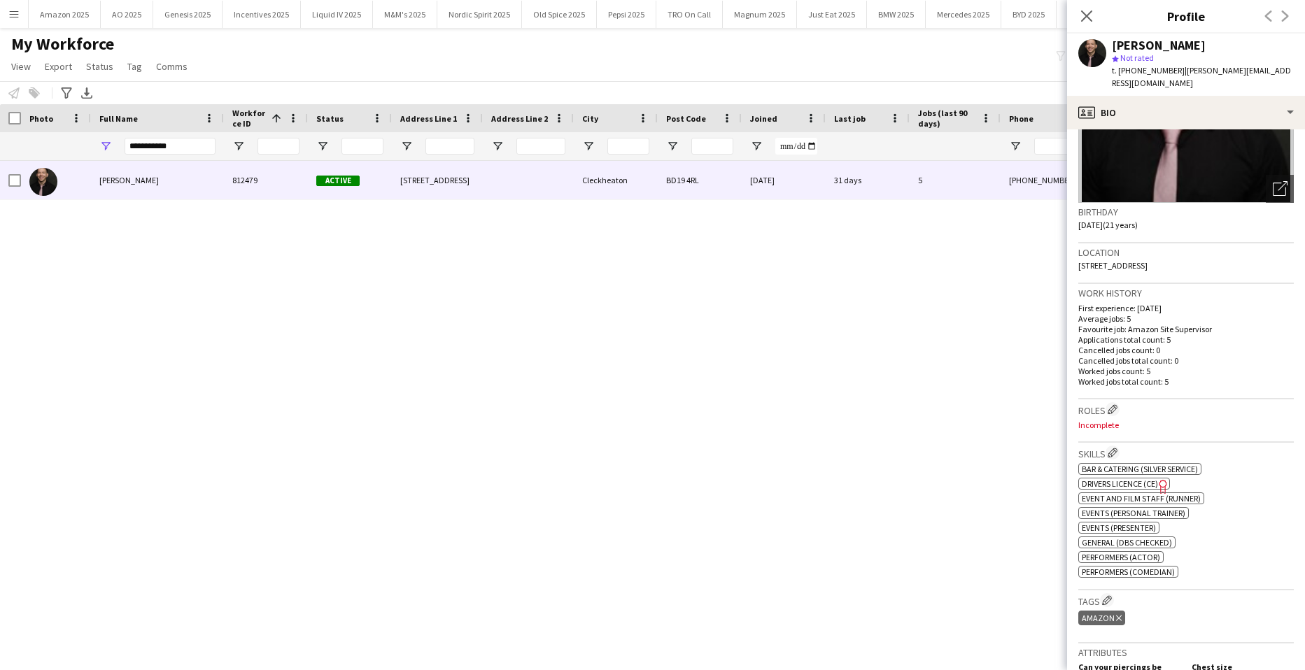
scroll to position [140, 0]
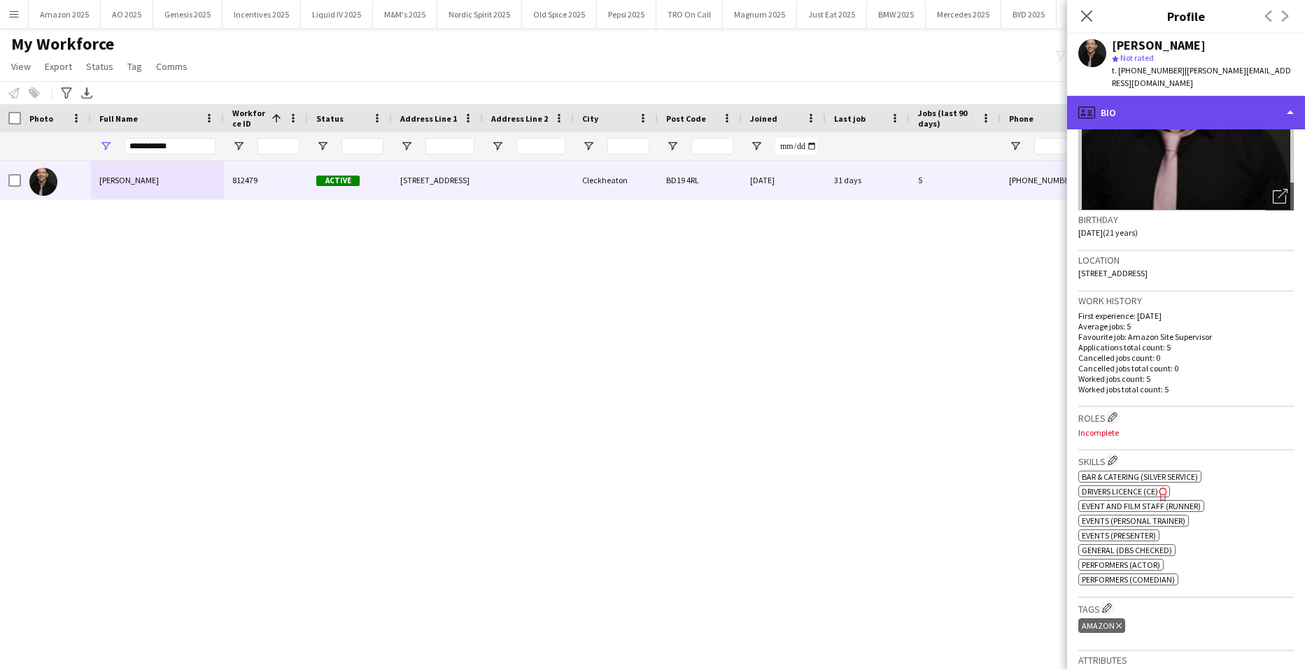
click at [1229, 96] on div "profile Bio" at bounding box center [1186, 113] width 238 height 34
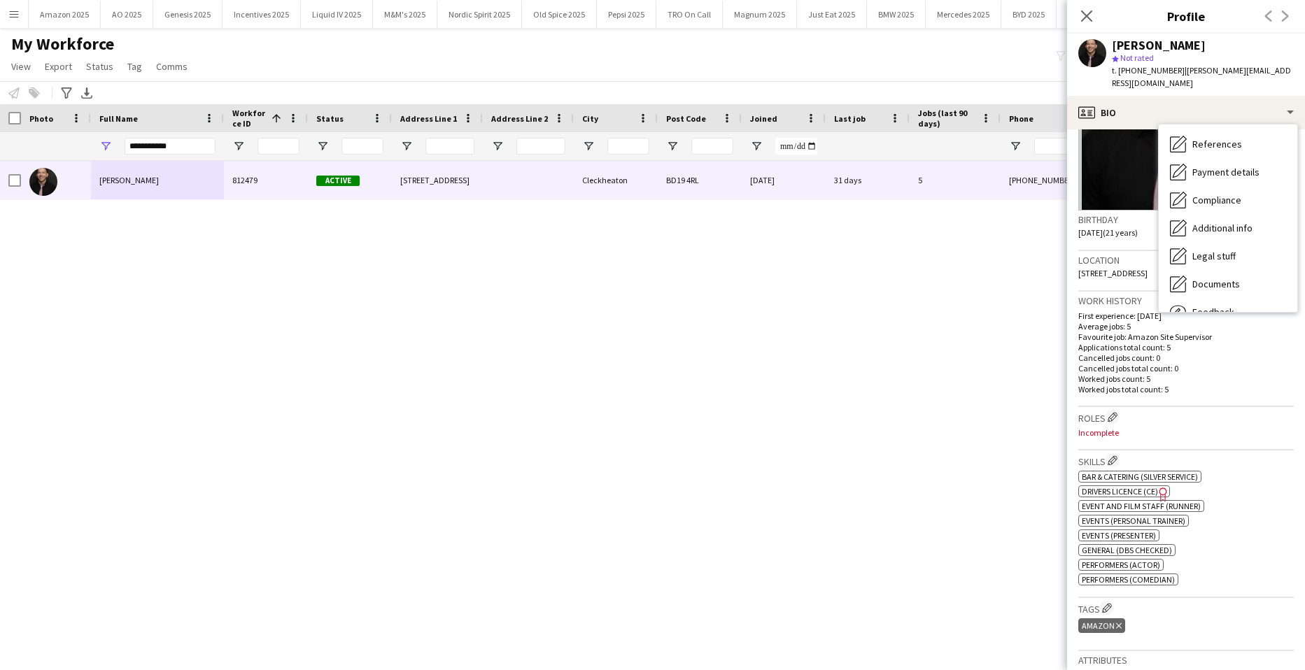
click at [1226, 578] on app-crew-profile-bio "Open photos pop-in Birthday 06-11-2003 (21 years) Location 8 Thoresby Drive, Cl…" at bounding box center [1186, 399] width 238 height 541
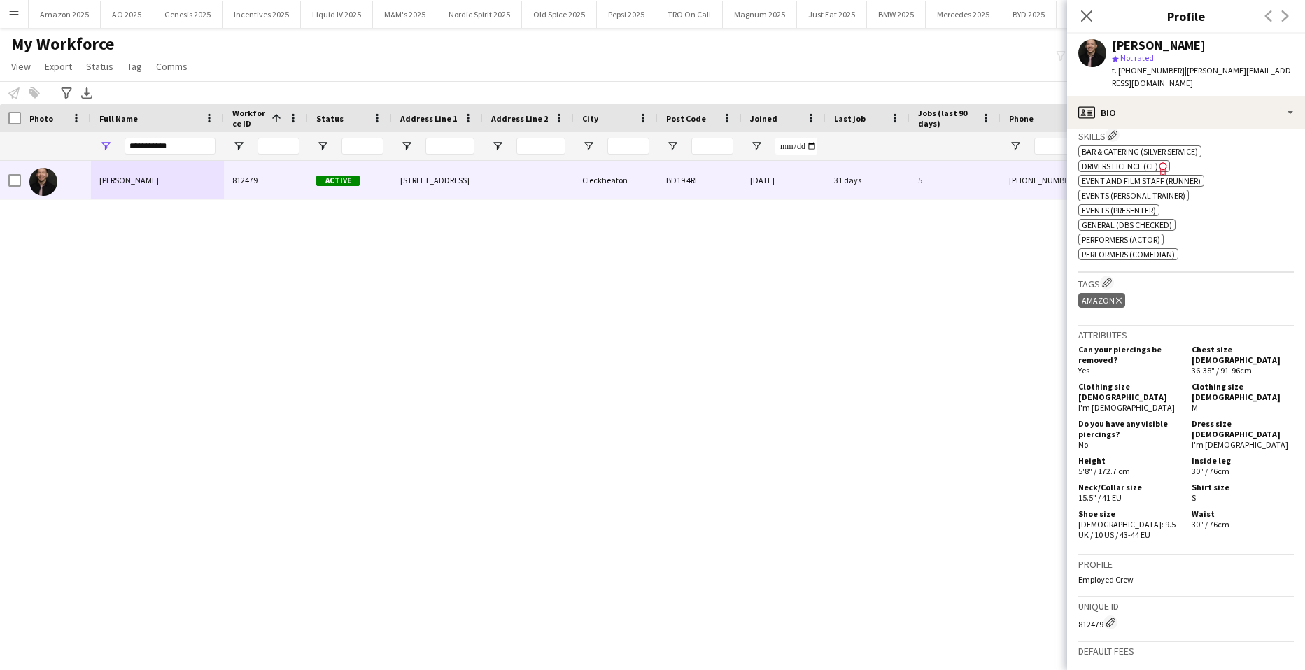
scroll to position [490, 0]
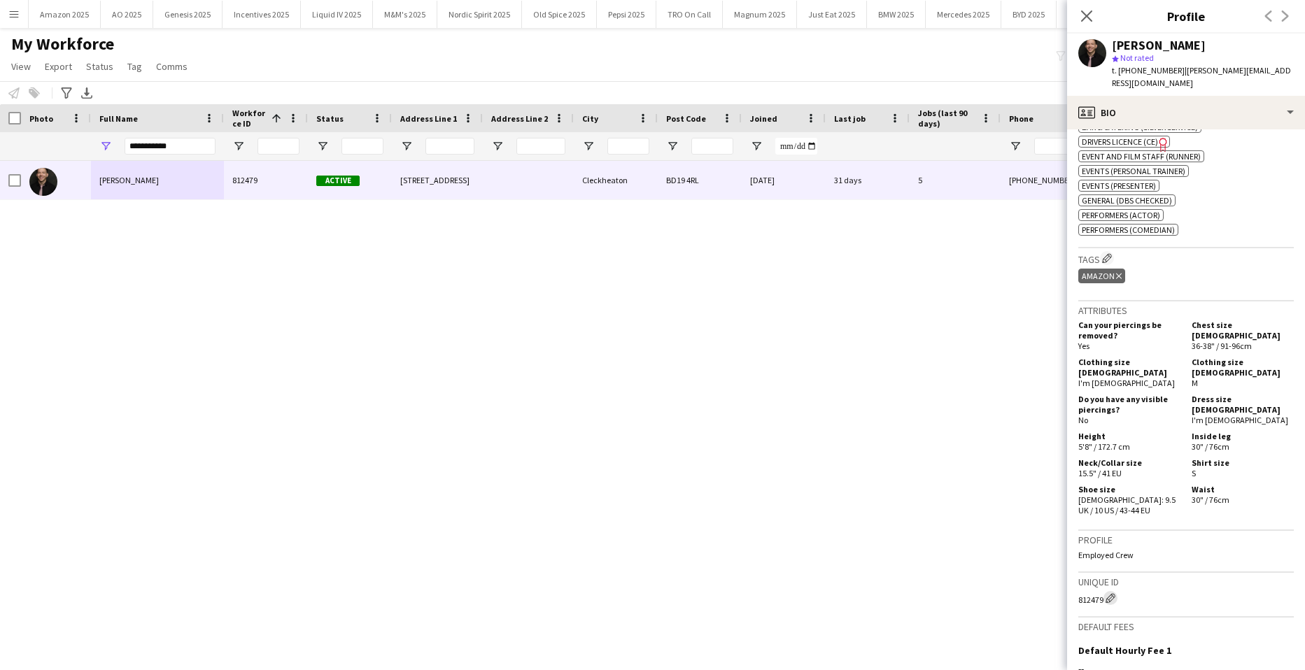
click at [1114, 593] on app-icon "Edit crew unique ID" at bounding box center [1110, 598] width 10 height 10
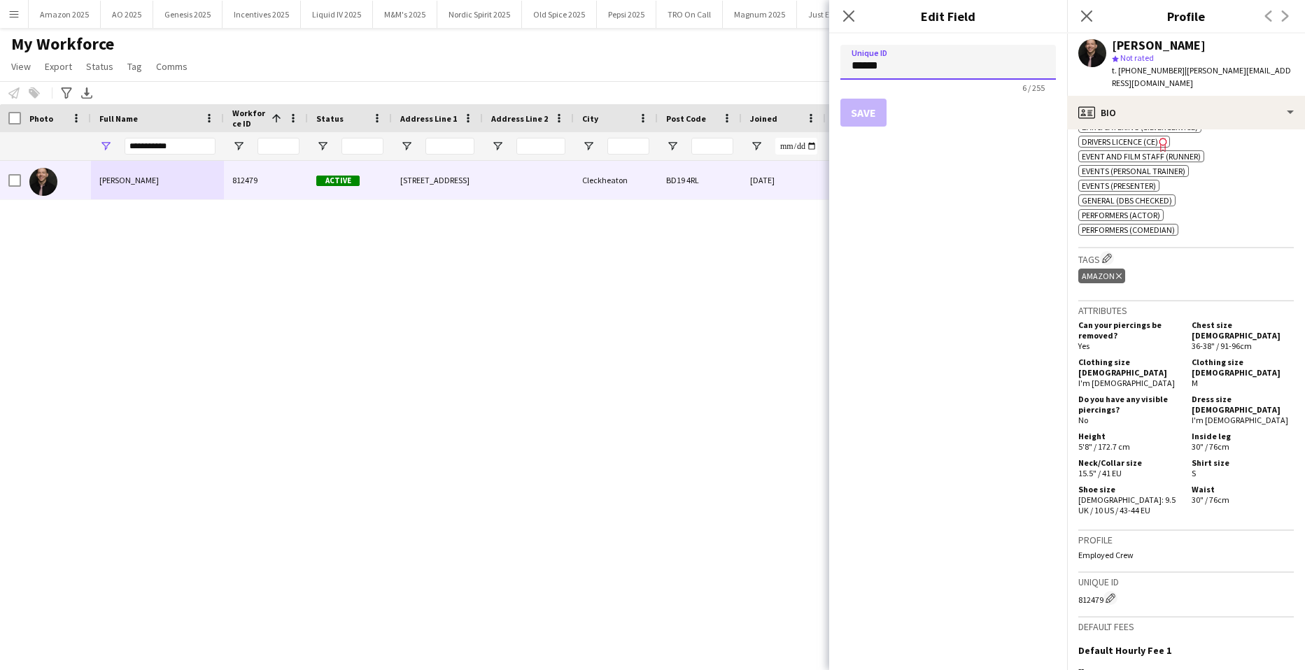
drag, startPoint x: 908, startPoint y: 68, endPoint x: 763, endPoint y: 64, distance: 144.9
click at [763, 64] on body "Menu Boards Boards Boards All jobs Status Workforce Workforce My Workforce Recr…" at bounding box center [652, 335] width 1305 height 670
paste input
type input "******"
click at [862, 111] on button "Save" at bounding box center [863, 113] width 46 height 28
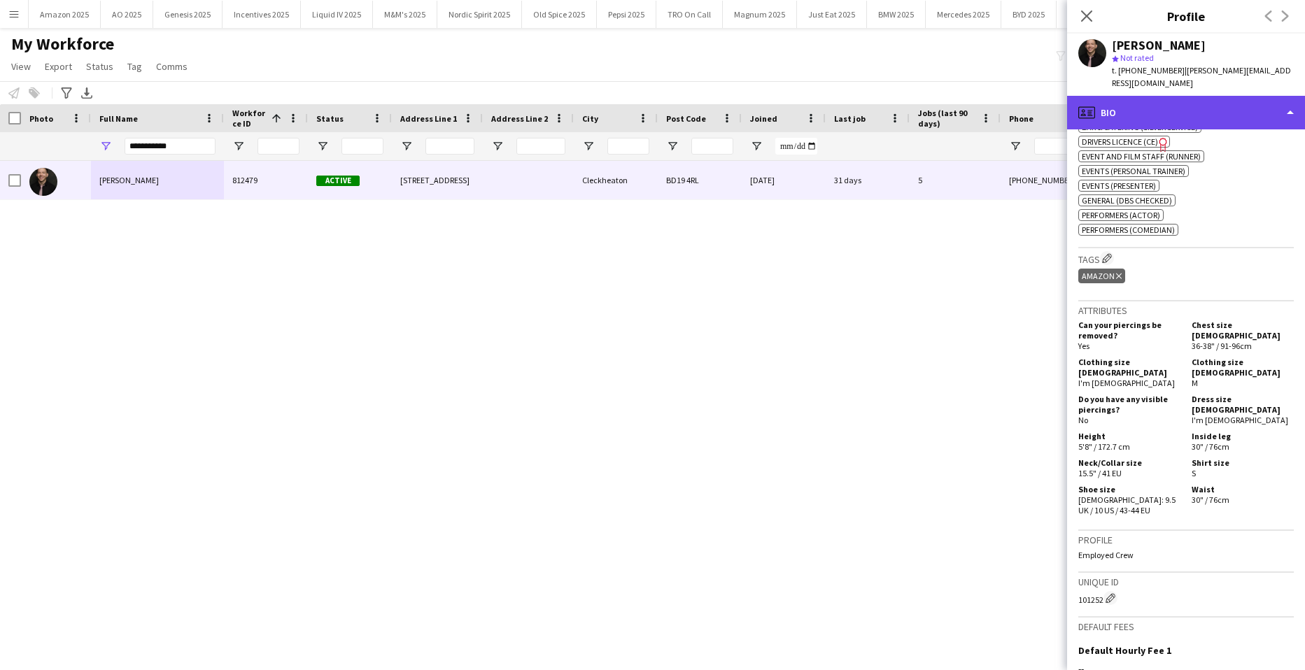
click at [1263, 99] on div "profile Bio" at bounding box center [1186, 113] width 238 height 34
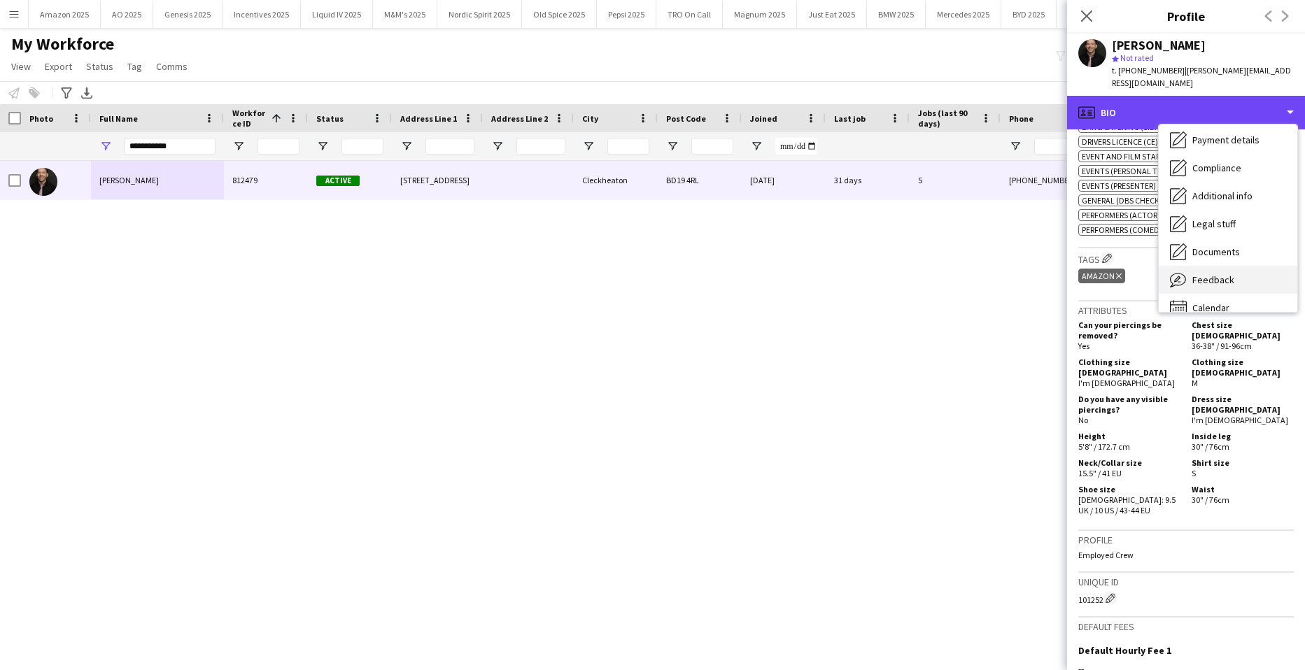
scroll to position [187, 0]
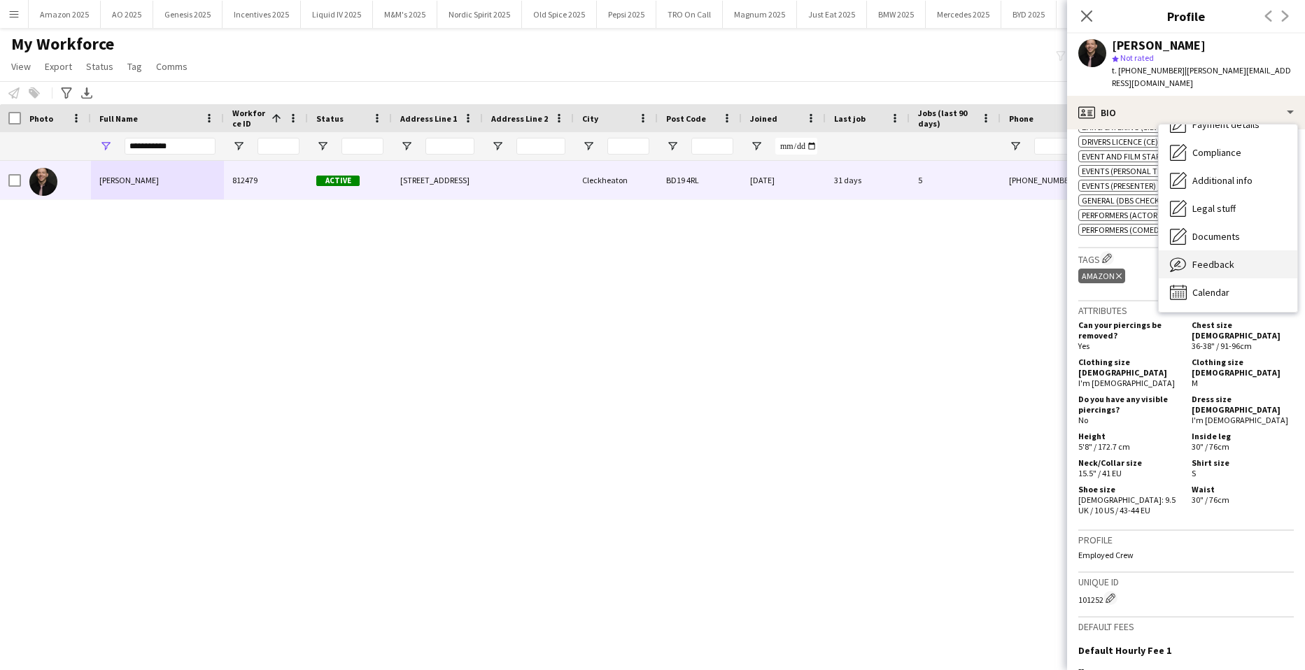
click at [1227, 258] on span "Feedback" at bounding box center [1213, 264] width 42 height 13
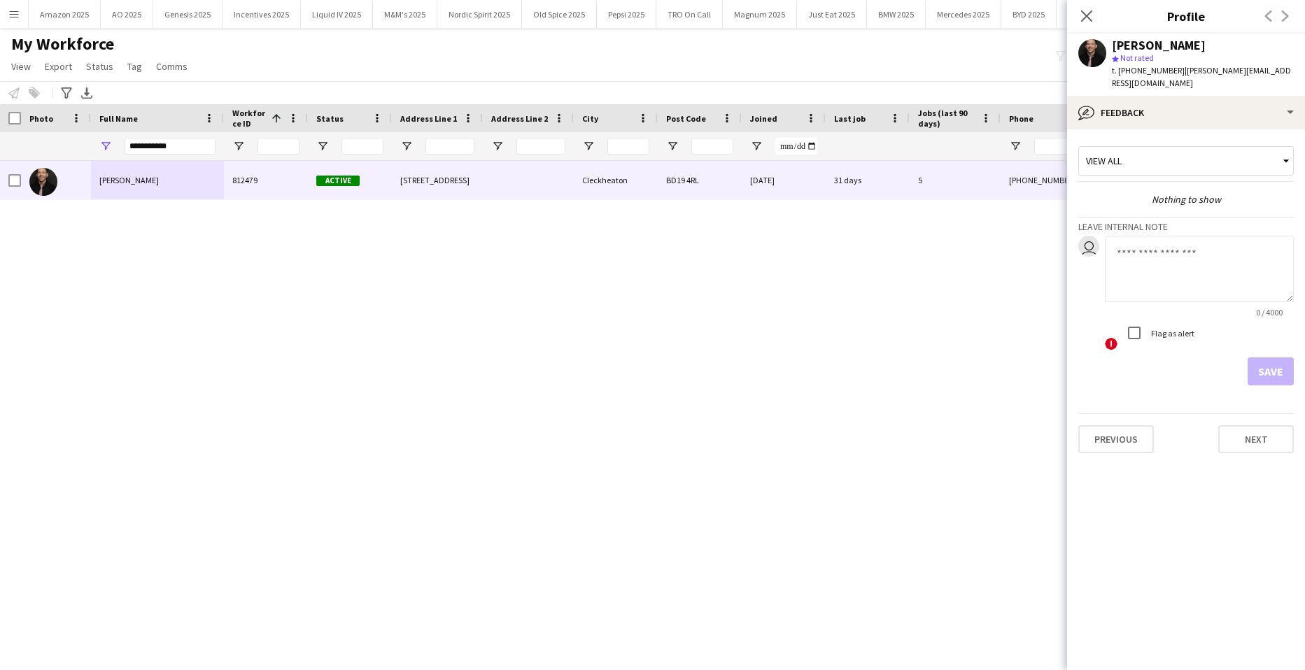
click at [1153, 248] on textarea at bounding box center [1199, 269] width 189 height 66
click at [1270, 236] on textarea "**********" at bounding box center [1199, 269] width 189 height 66
click at [1238, 243] on textarea "**********" at bounding box center [1199, 269] width 189 height 66
paste textarea "*******"
type textarea "**********"
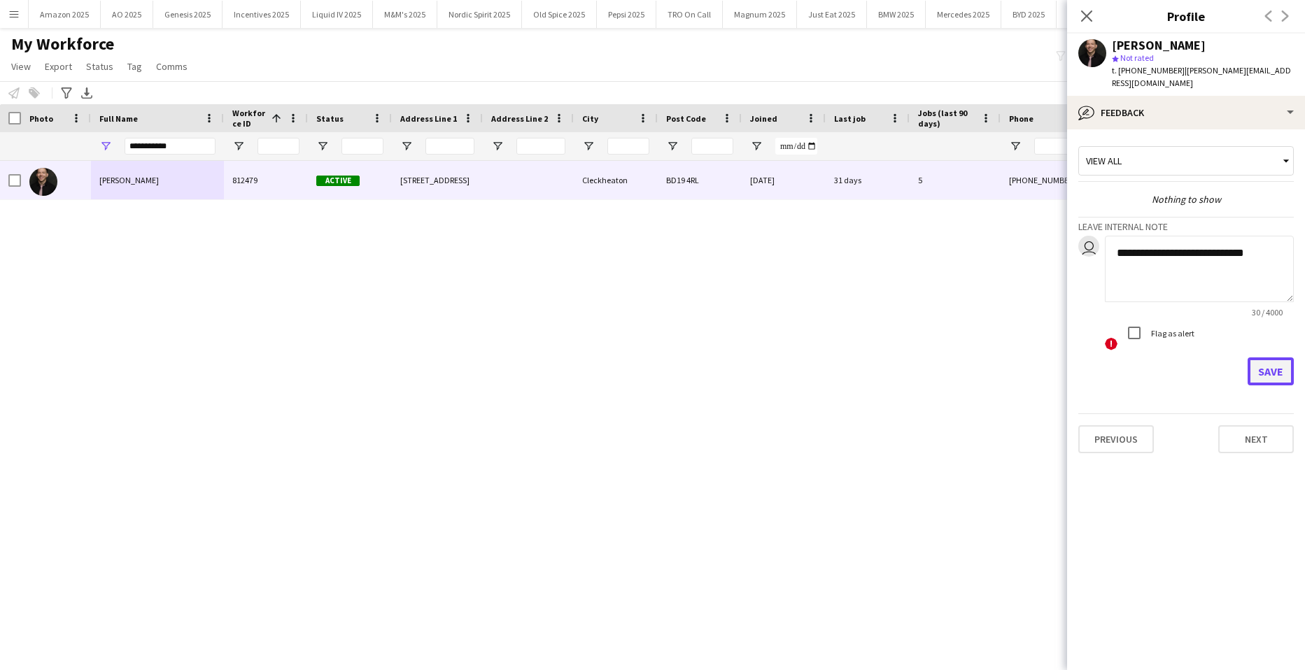
click at [1256, 364] on button "Save" at bounding box center [1270, 371] width 46 height 28
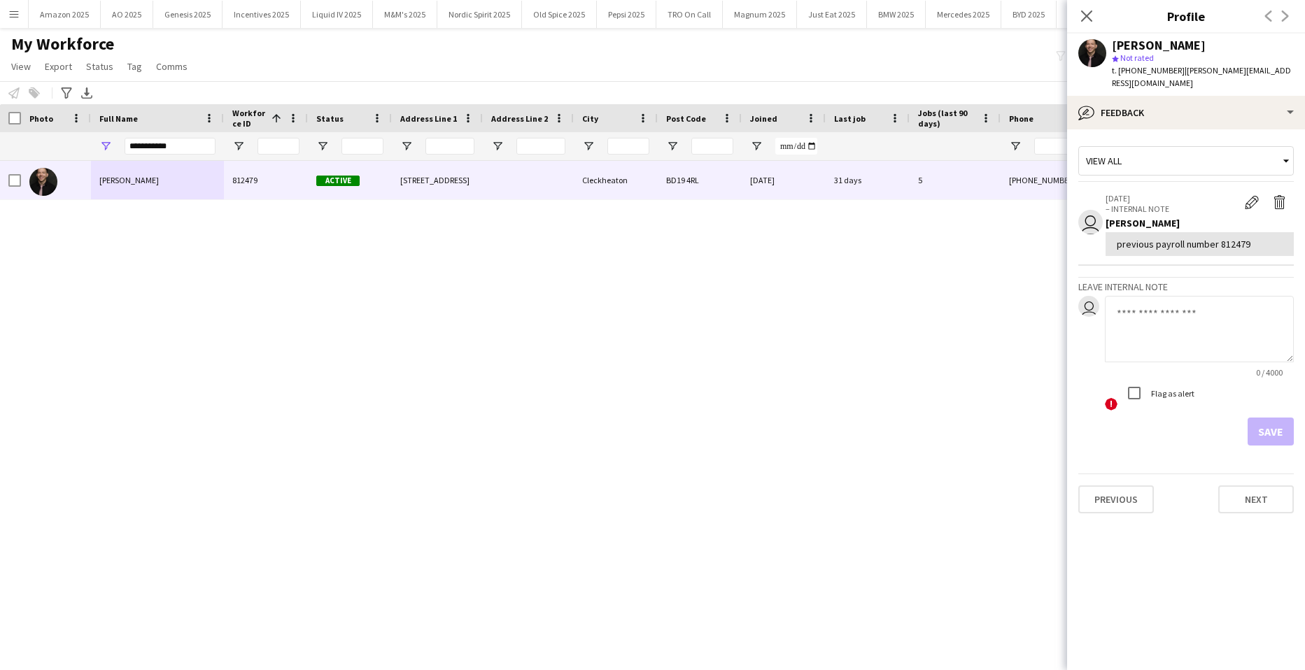
click at [1100, 15] on div "Close pop-in" at bounding box center [1086, 16] width 39 height 32
click at [1089, 14] on icon at bounding box center [1085, 15] width 13 height 13
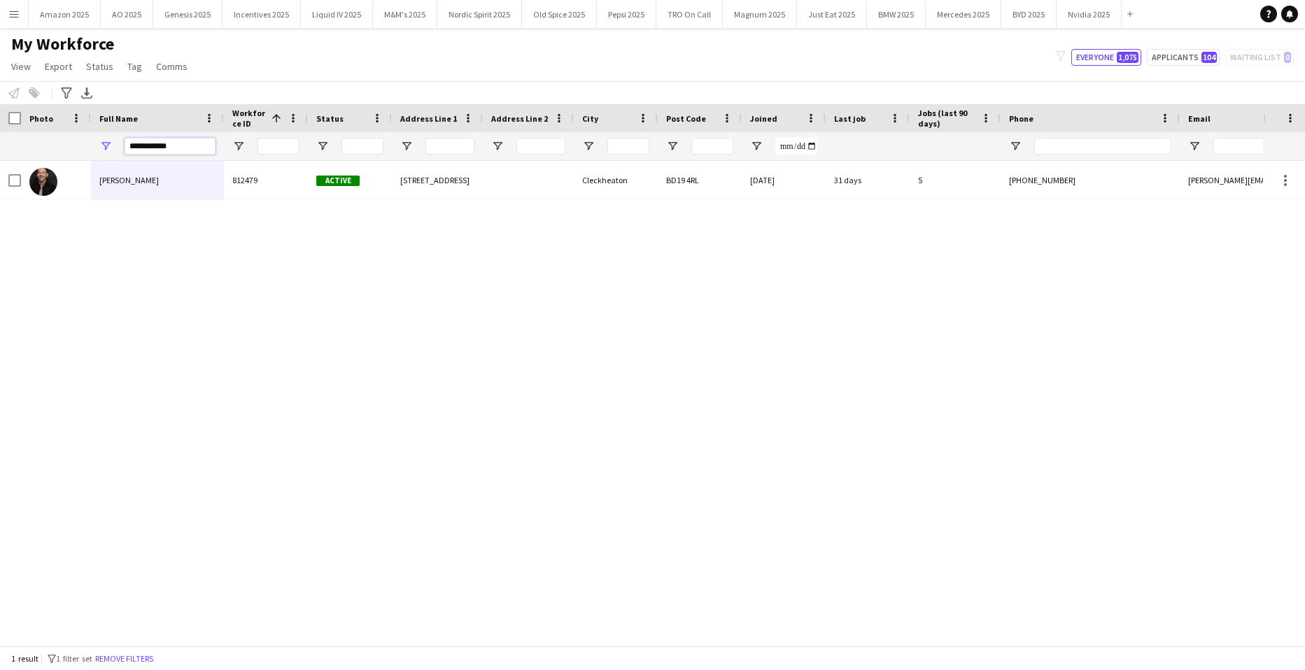
drag, startPoint x: 185, startPoint y: 150, endPoint x: -36, endPoint y: 216, distance: 230.2
click at [0, 216] on html "Menu Boards Boards Boards All jobs Status Workforce Workforce My Workforce Recr…" at bounding box center [652, 335] width 1305 height 670
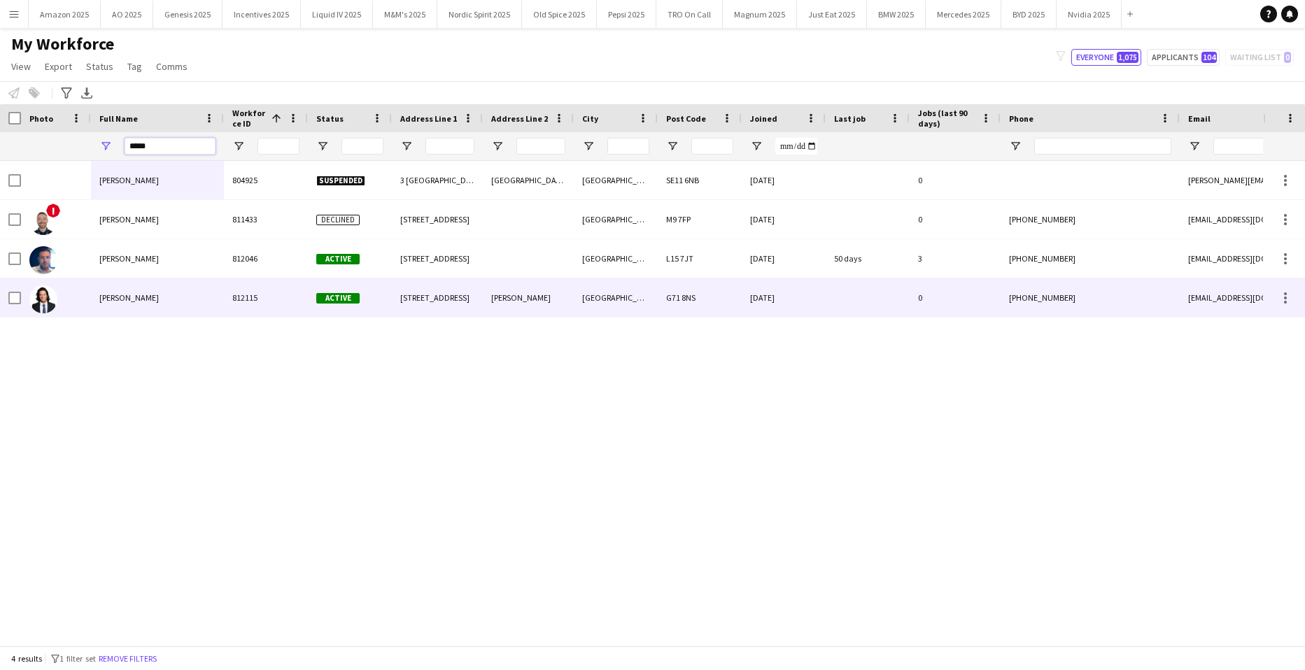
type input "*****"
click at [129, 306] on div "Reece Codona" at bounding box center [157, 297] width 133 height 38
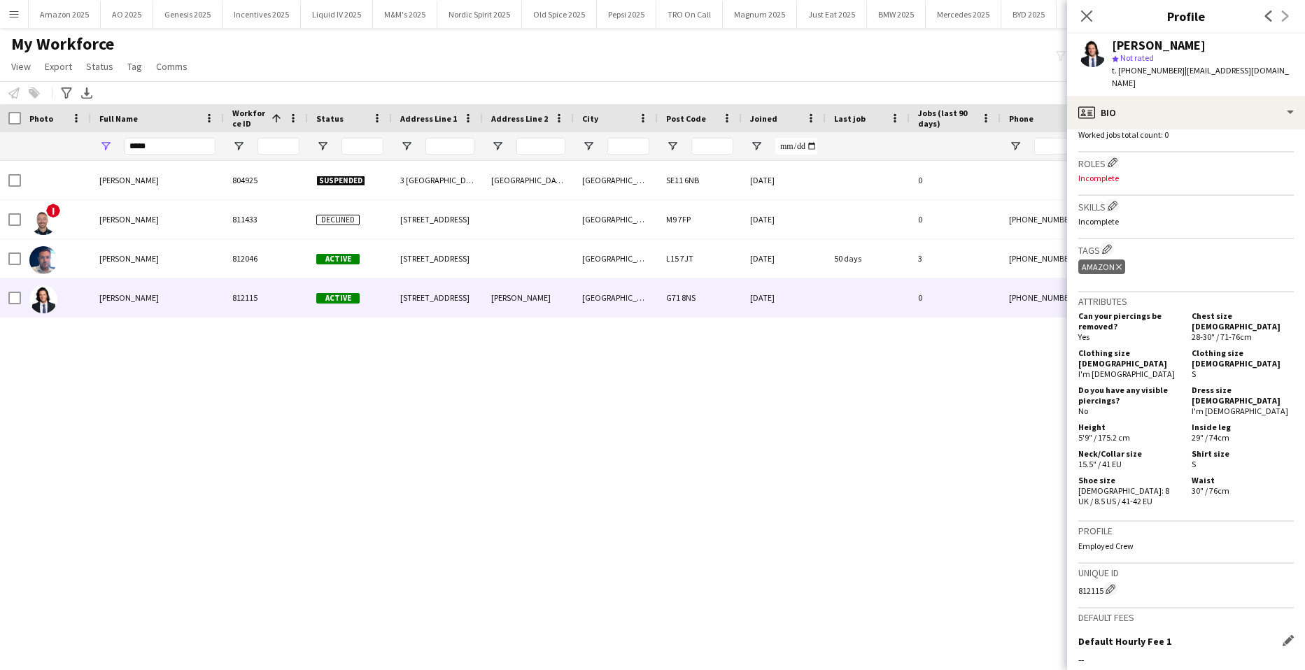
scroll to position [420, 0]
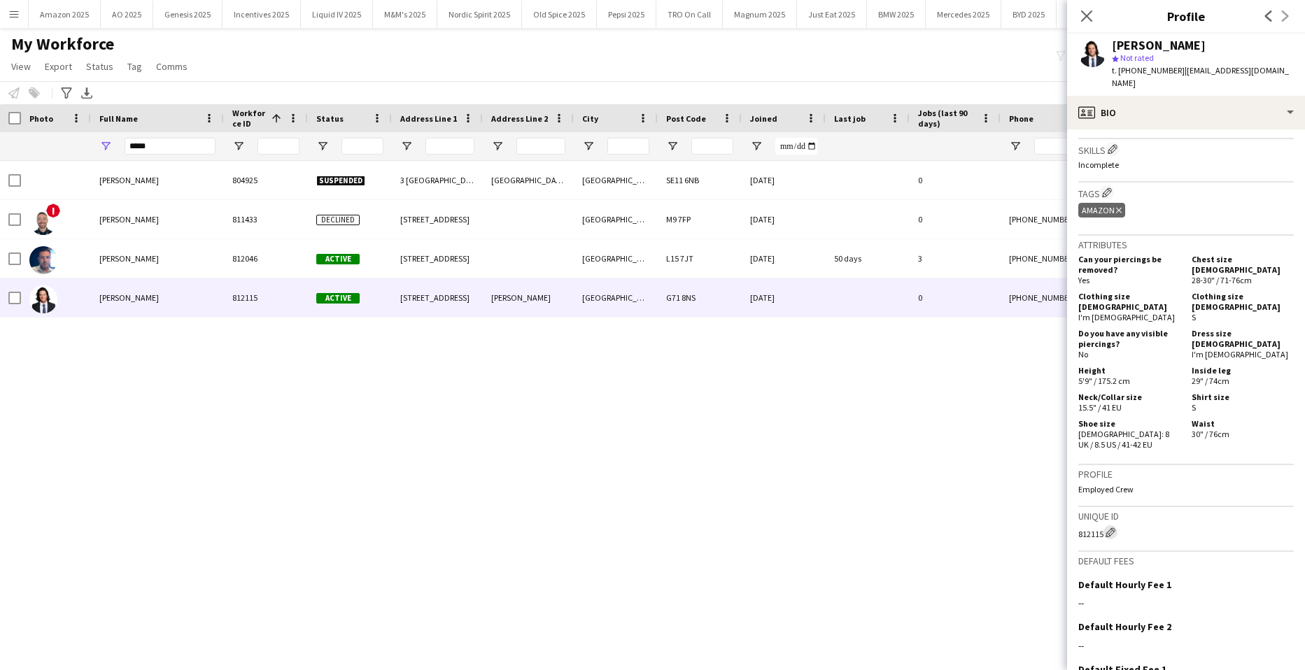
click at [1115, 527] on app-icon "Edit crew unique ID" at bounding box center [1110, 532] width 10 height 10
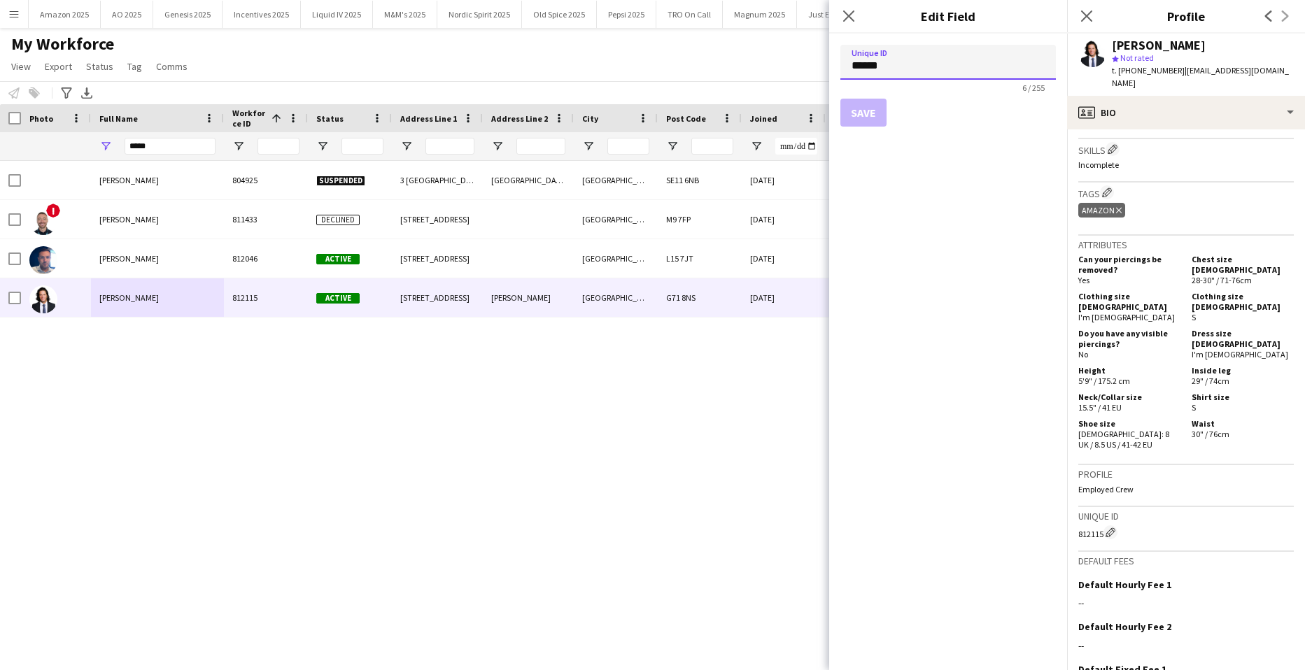
drag, startPoint x: 890, startPoint y: 70, endPoint x: 749, endPoint y: 76, distance: 140.7
click at [749, 76] on body "Menu Boards Boards Boards All jobs Status Workforce Workforce My Workforce Recr…" at bounding box center [652, 335] width 1305 height 670
paste input
type input "******"
click at [852, 111] on button "Save" at bounding box center [863, 113] width 46 height 28
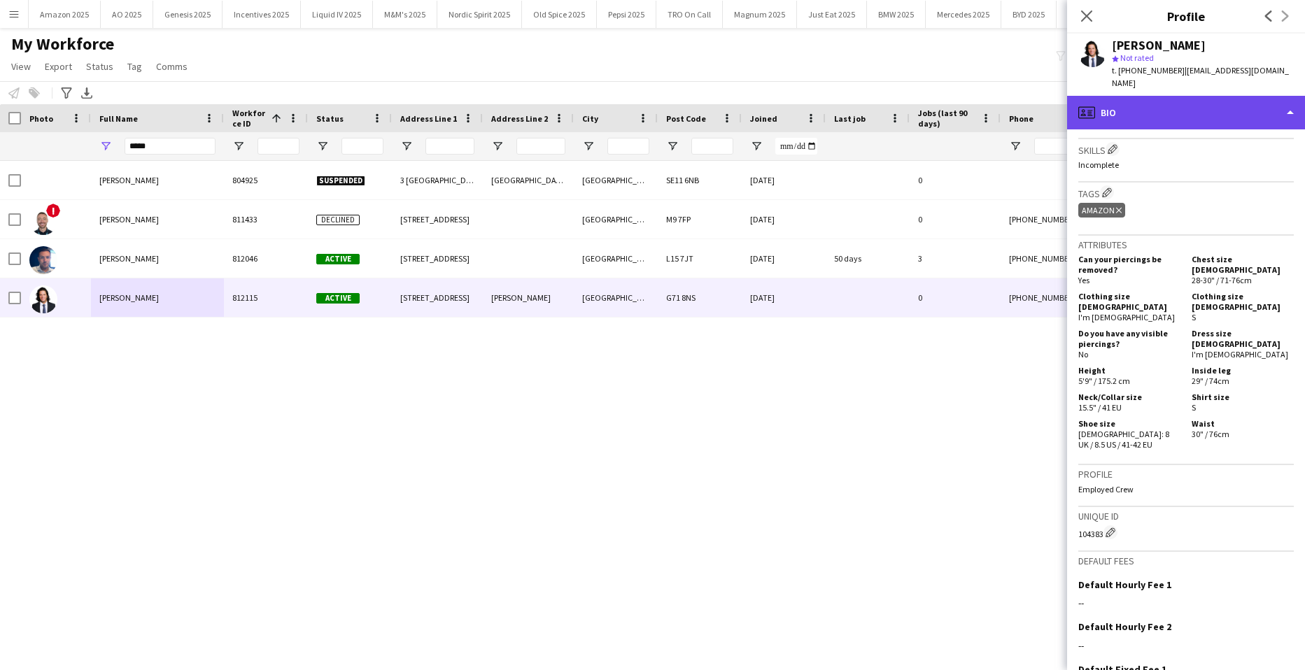
click at [1277, 96] on div "profile Bio" at bounding box center [1186, 113] width 238 height 34
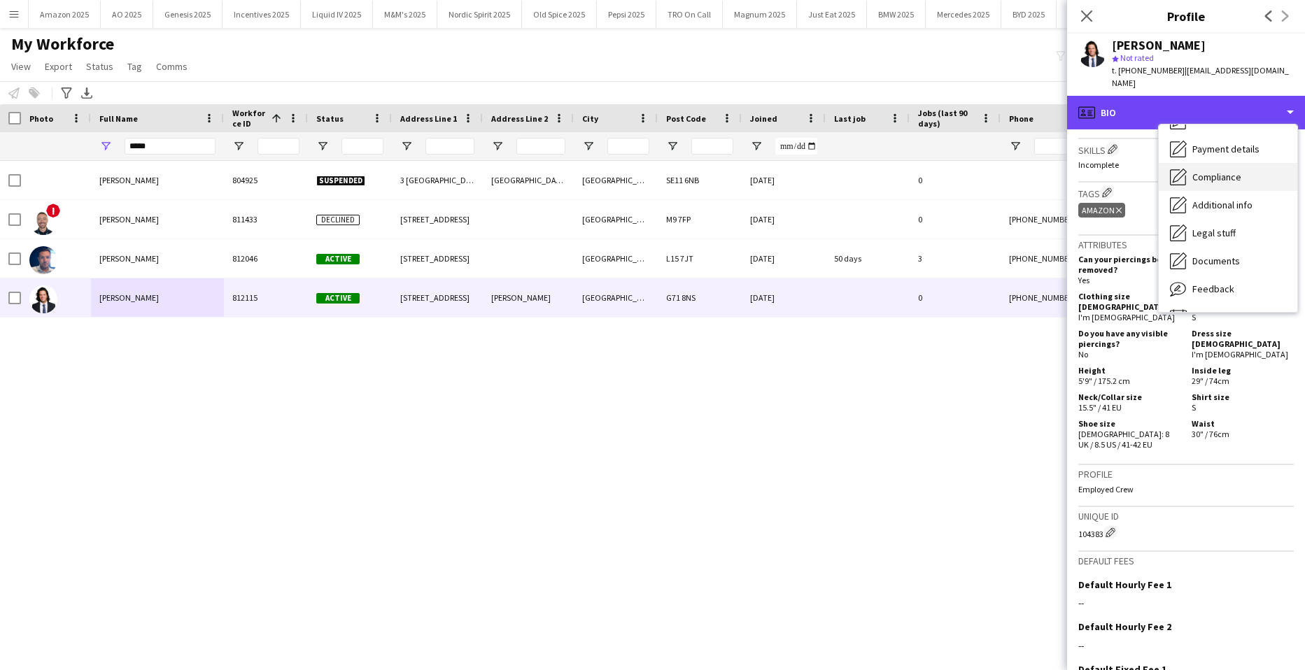
scroll to position [187, 0]
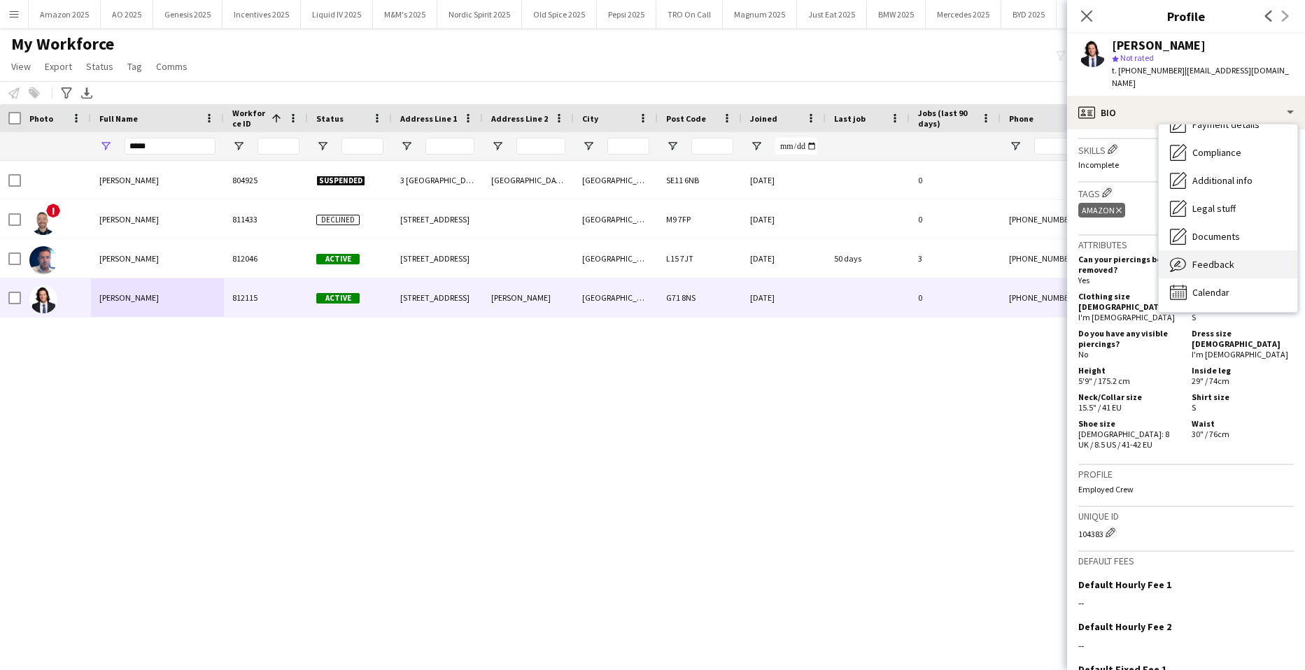
click at [1211, 258] on span "Feedback" at bounding box center [1213, 264] width 42 height 13
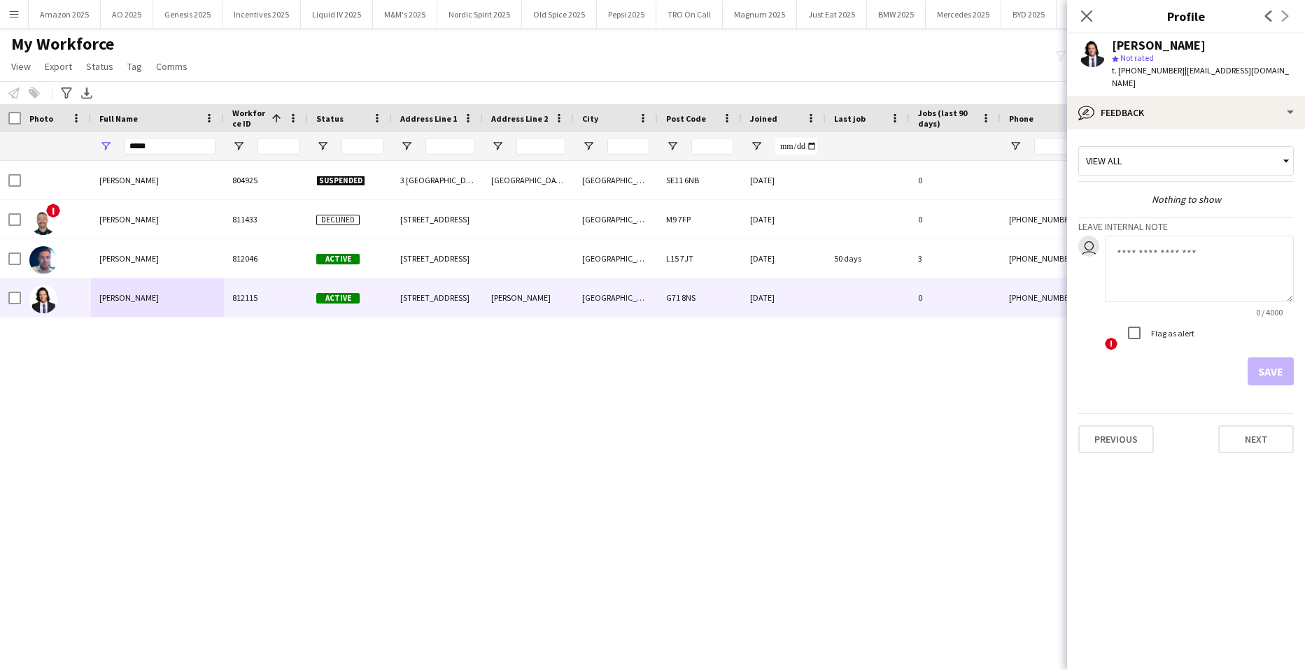
click at [1137, 251] on textarea at bounding box center [1199, 269] width 189 height 66
drag, startPoint x: 1238, startPoint y: 237, endPoint x: 1247, endPoint y: 239, distance: 9.2
click at [1239, 237] on textarea "**********" at bounding box center [1199, 269] width 189 height 66
paste textarea "*******"
type textarea "**********"
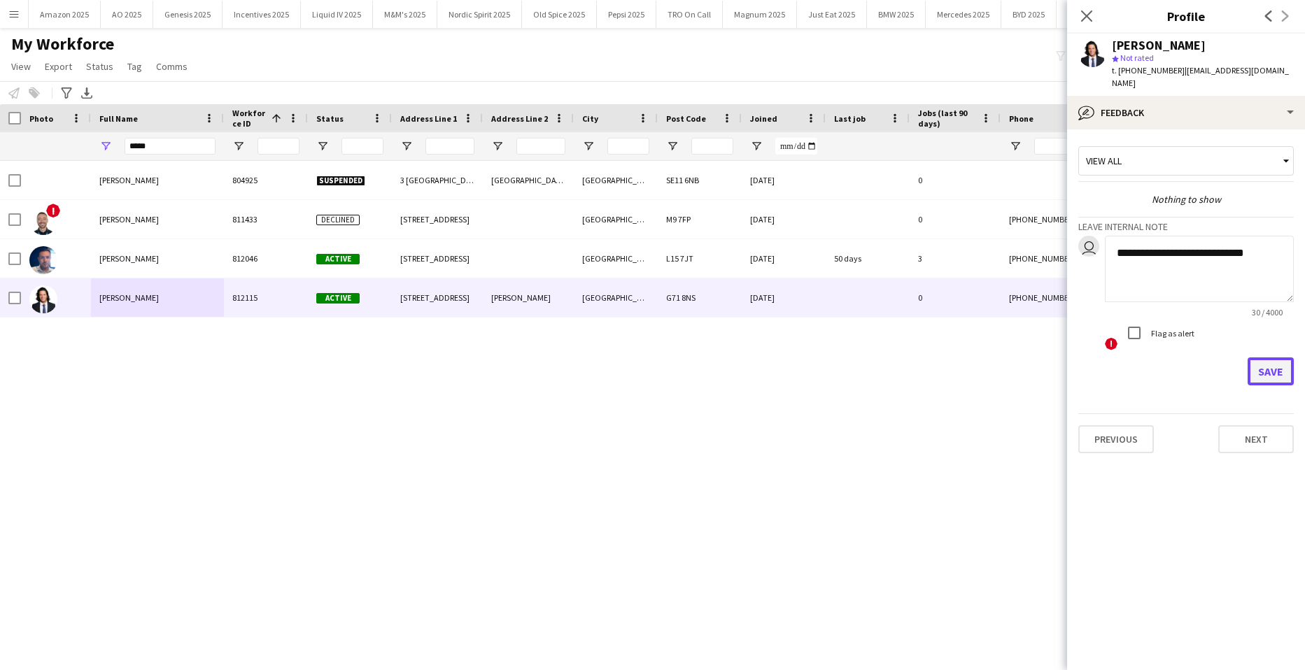
click at [1280, 362] on button "Save" at bounding box center [1270, 371] width 46 height 28
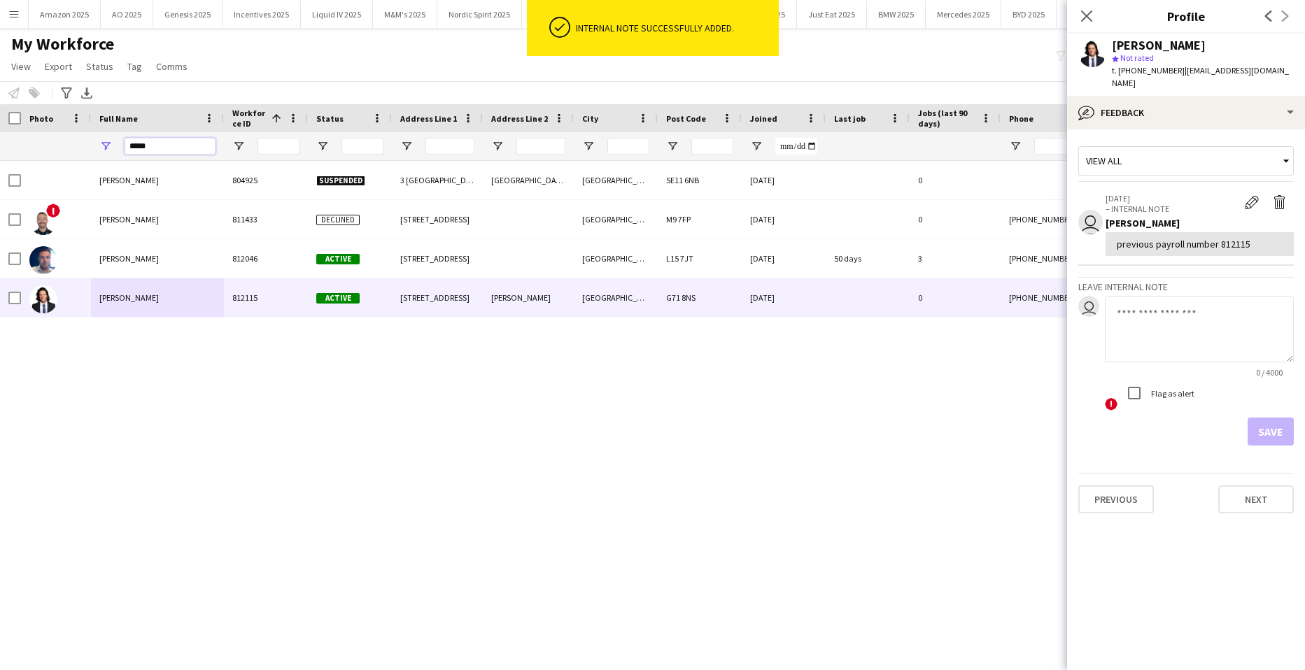
drag, startPoint x: 155, startPoint y: 146, endPoint x: -36, endPoint y: 218, distance: 203.2
click at [0, 218] on html "ok-circled Internal note successfully added. Menu Boards Boards Boards All jobs…" at bounding box center [652, 335] width 1305 height 670
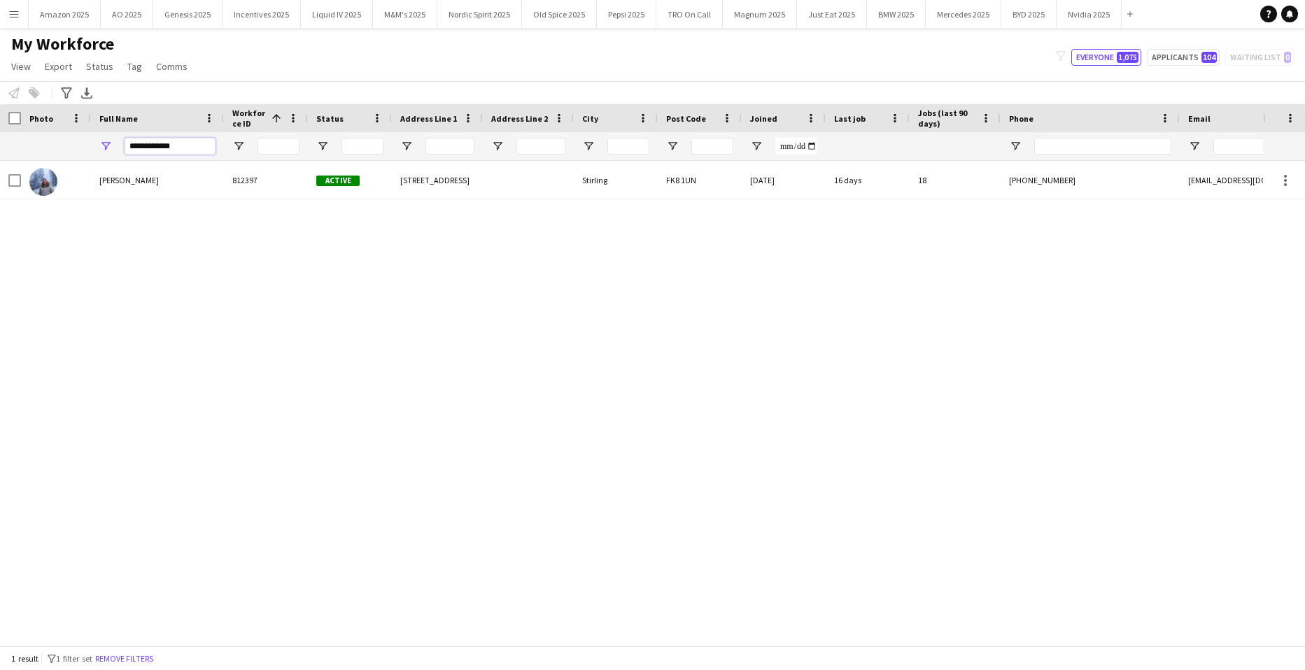
type input "**********"
click at [215, 406] on div "Lewis Goldie 812397 Active 34 Alexandra Place Stirling FK8 1UN 12-06-2025 16 da…" at bounding box center [631, 398] width 1263 height 474
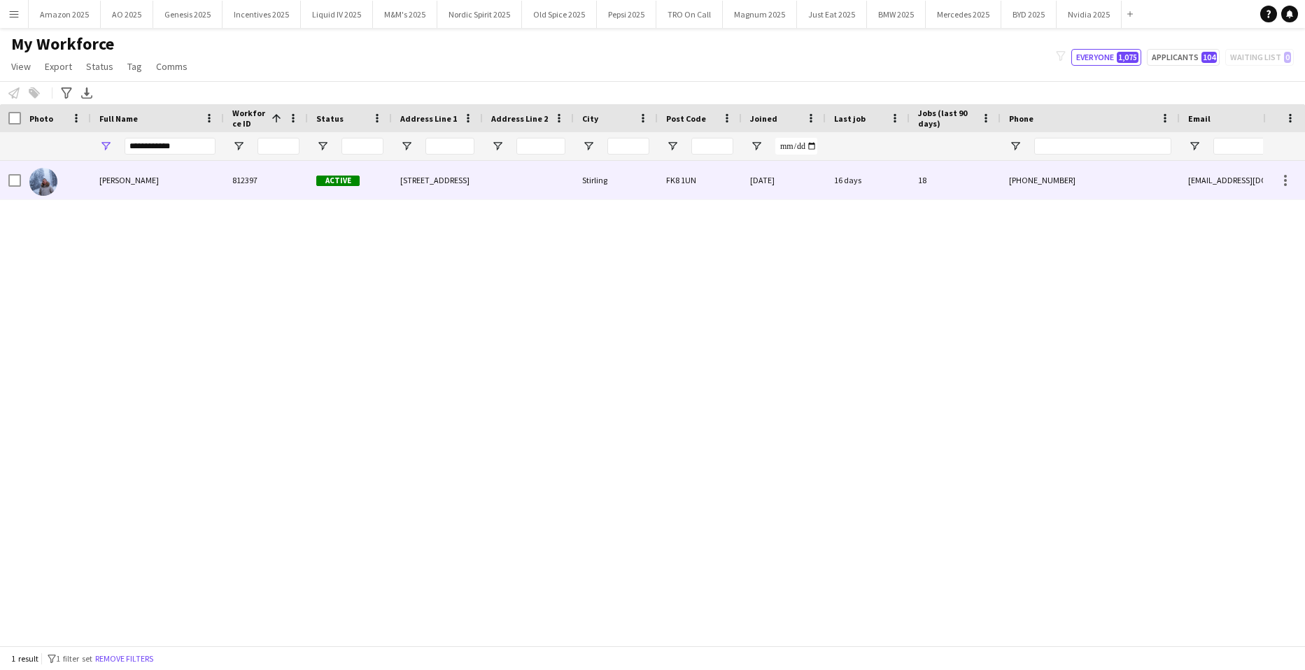
drag, startPoint x: 114, startPoint y: 178, endPoint x: 123, endPoint y: 179, distance: 9.1
click at [115, 178] on span "Lewis Goldie" at bounding box center [128, 180] width 59 height 10
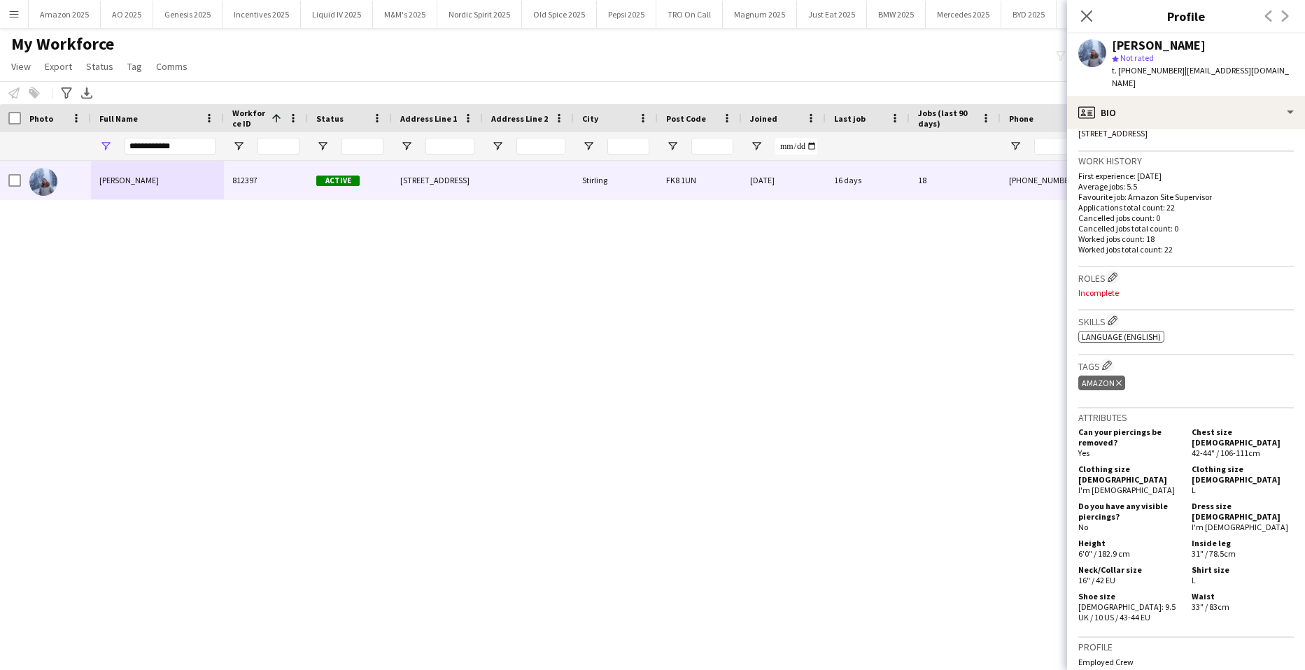
scroll to position [558, 0]
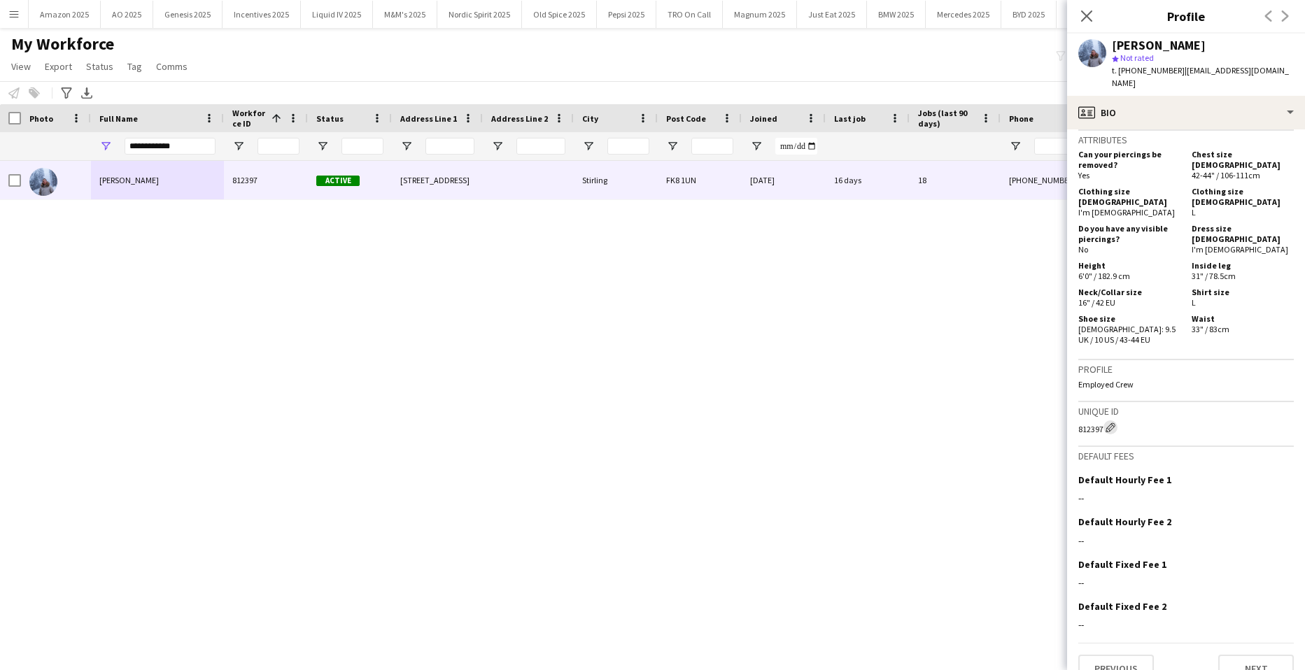
click at [1113, 423] on app-icon "Edit crew unique ID" at bounding box center [1110, 428] width 10 height 10
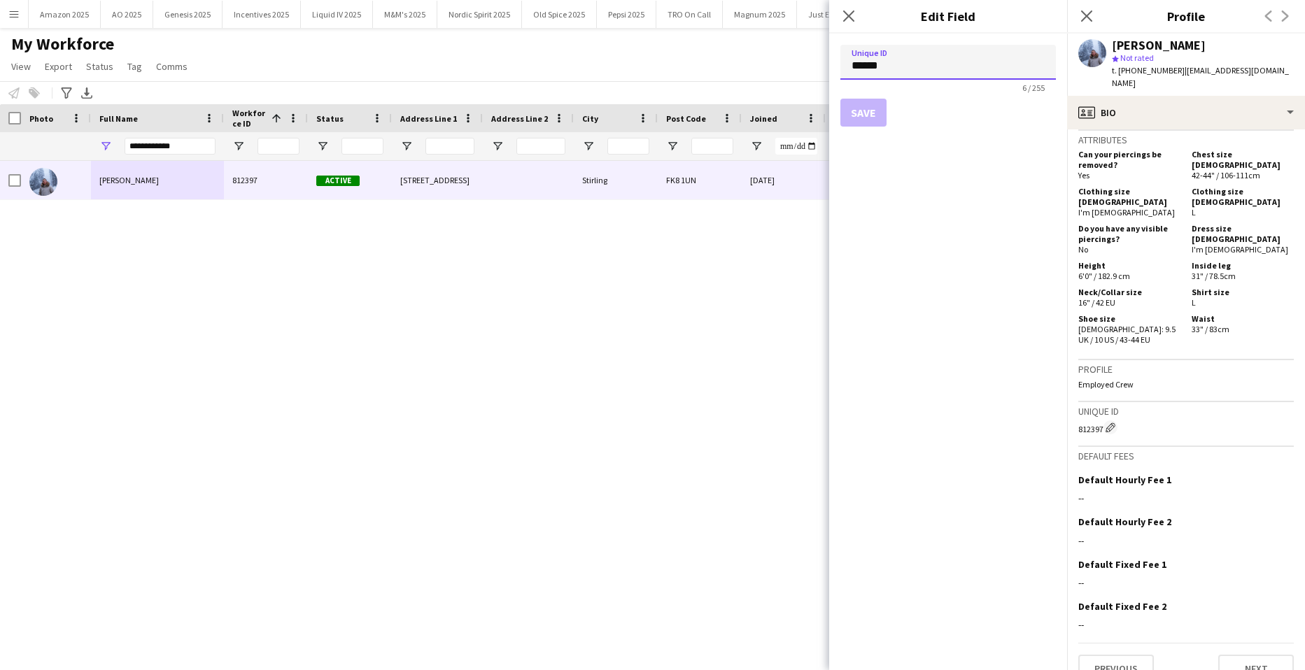
drag, startPoint x: 890, startPoint y: 62, endPoint x: 782, endPoint y: 76, distance: 108.6
click at [782, 76] on body "Menu Boards Boards Boards All jobs Status Workforce Workforce My Workforce Recr…" at bounding box center [652, 335] width 1305 height 670
paste input
type input "******"
click at [860, 101] on button "Save" at bounding box center [863, 113] width 46 height 28
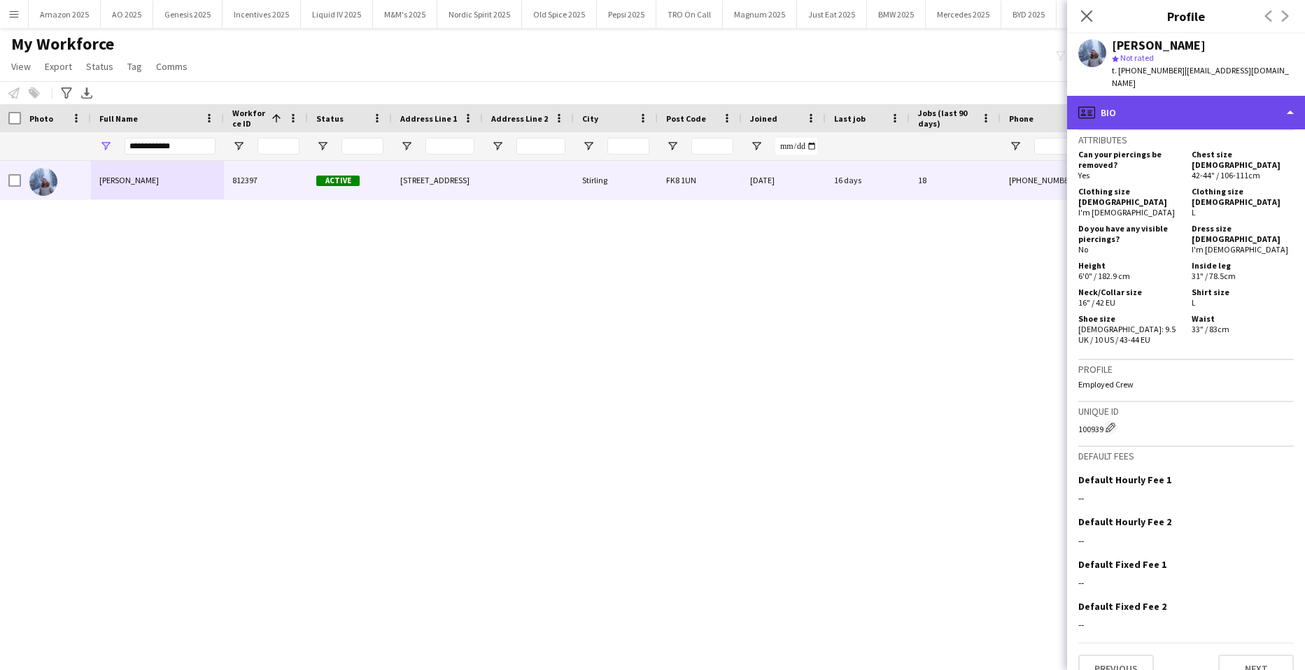
click at [1228, 96] on div "profile Bio" at bounding box center [1186, 113] width 238 height 34
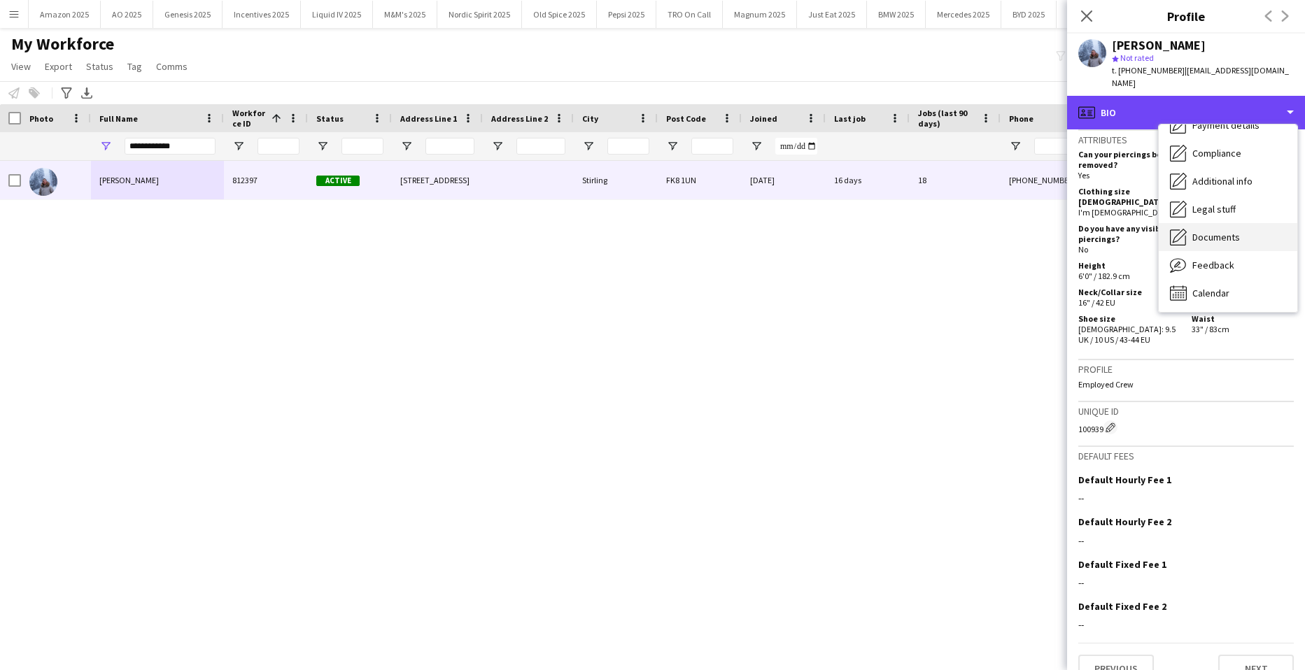
scroll to position [187, 0]
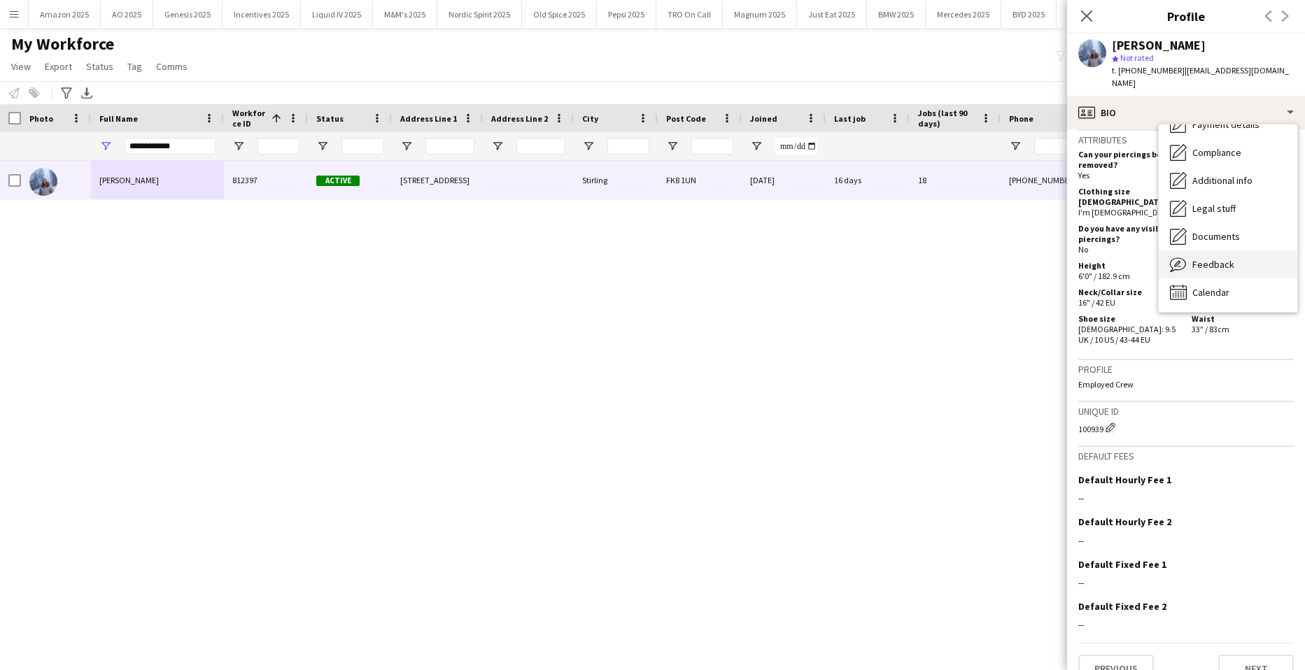
click at [1216, 258] on span "Feedback" at bounding box center [1213, 264] width 42 height 13
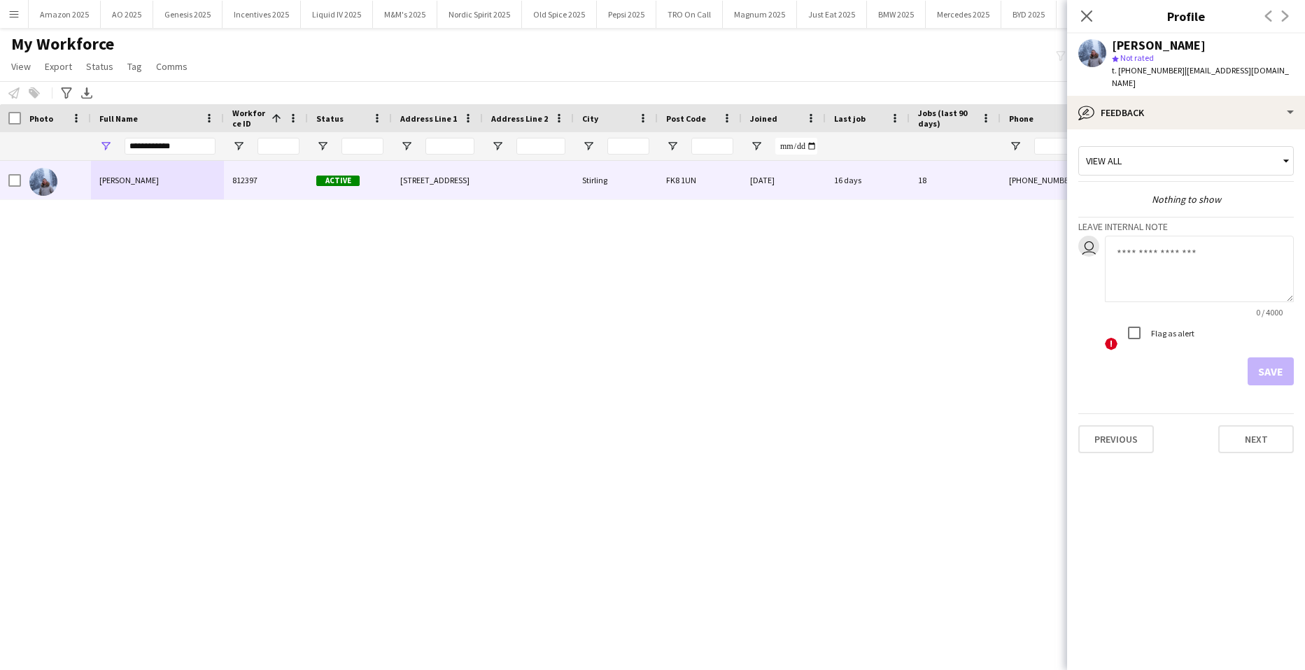
click at [1142, 258] on textarea at bounding box center [1199, 269] width 189 height 66
click at [1251, 246] on textarea "**********" at bounding box center [1199, 269] width 189 height 66
paste textarea "*******"
type textarea "**********"
click at [1275, 361] on button "Save" at bounding box center [1270, 371] width 46 height 28
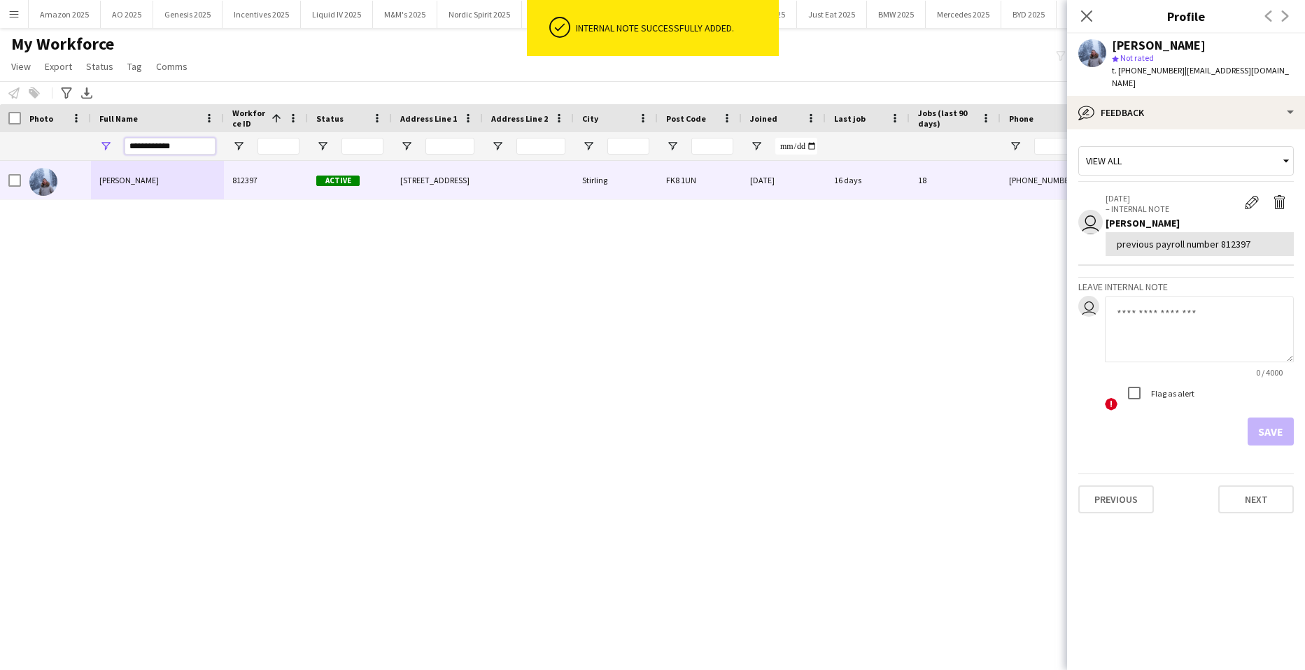
drag, startPoint x: 179, startPoint y: 150, endPoint x: -36, endPoint y: 155, distance: 214.8
click at [0, 155] on html "ok-circled Internal note successfully added. Menu Boards Boards Boards All jobs…" at bounding box center [652, 335] width 1305 height 670
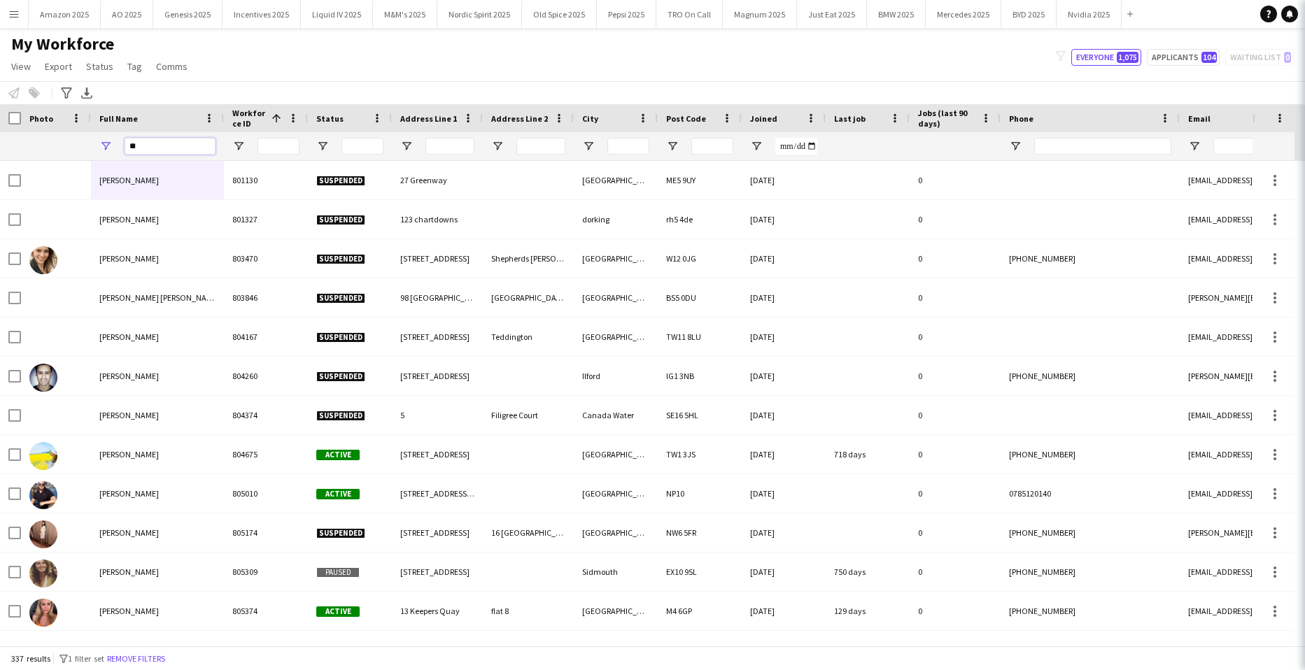
type input "*"
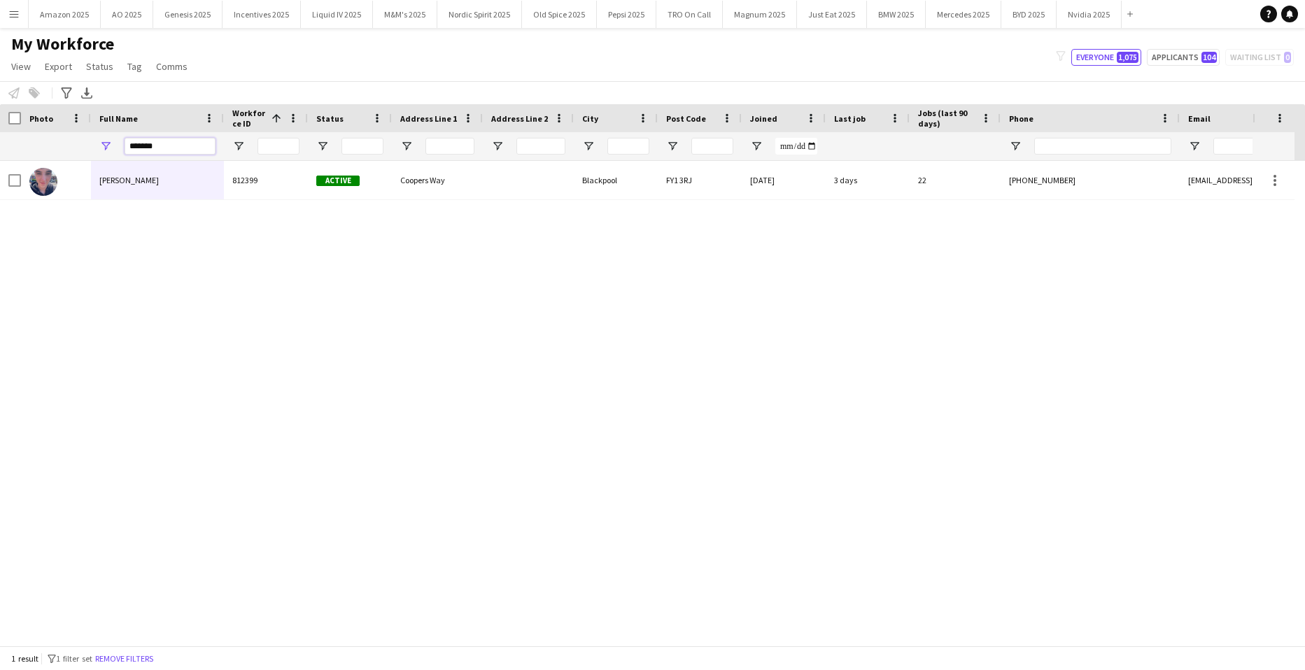
type input "*******"
drag, startPoint x: 1149, startPoint y: 373, endPoint x: 1170, endPoint y: 375, distance: 21.8
click at [1155, 374] on div "Anthony Doherty Kilbane 812399 Active Coopers Way Blackpool FY1 3RJ 12-06-2025 …" at bounding box center [631, 398] width 1263 height 474
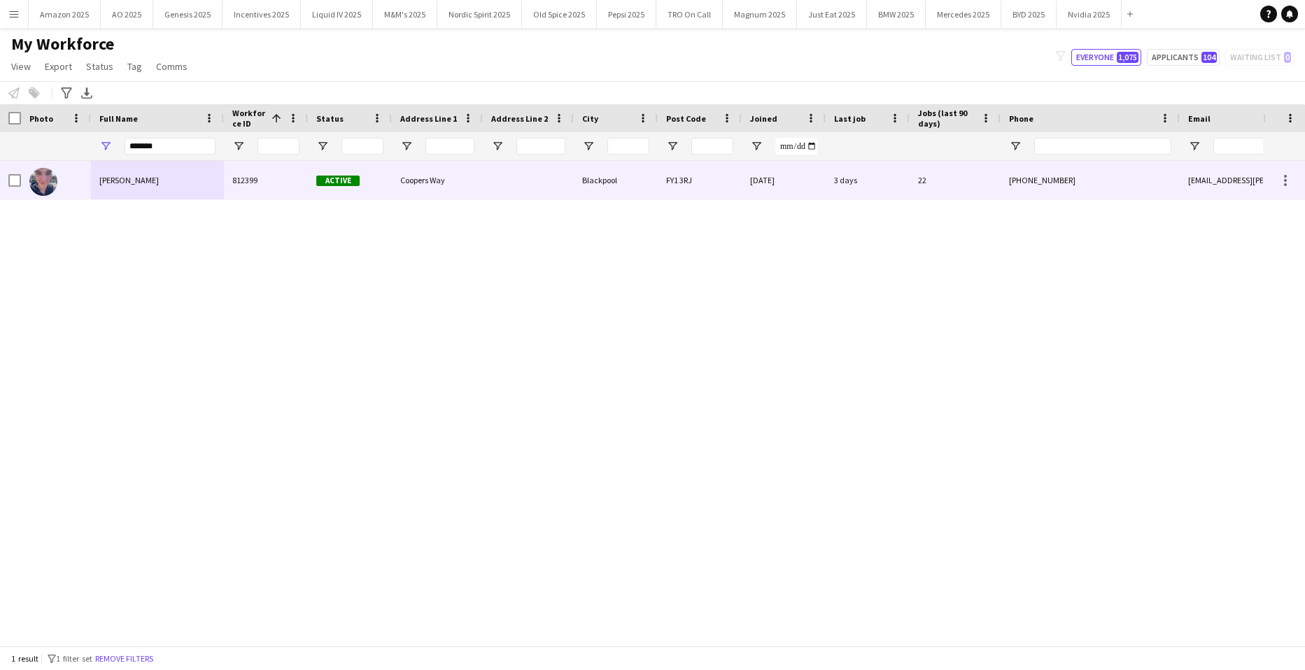
click at [122, 179] on span "Anthony Doherty Kilbane" at bounding box center [128, 180] width 59 height 10
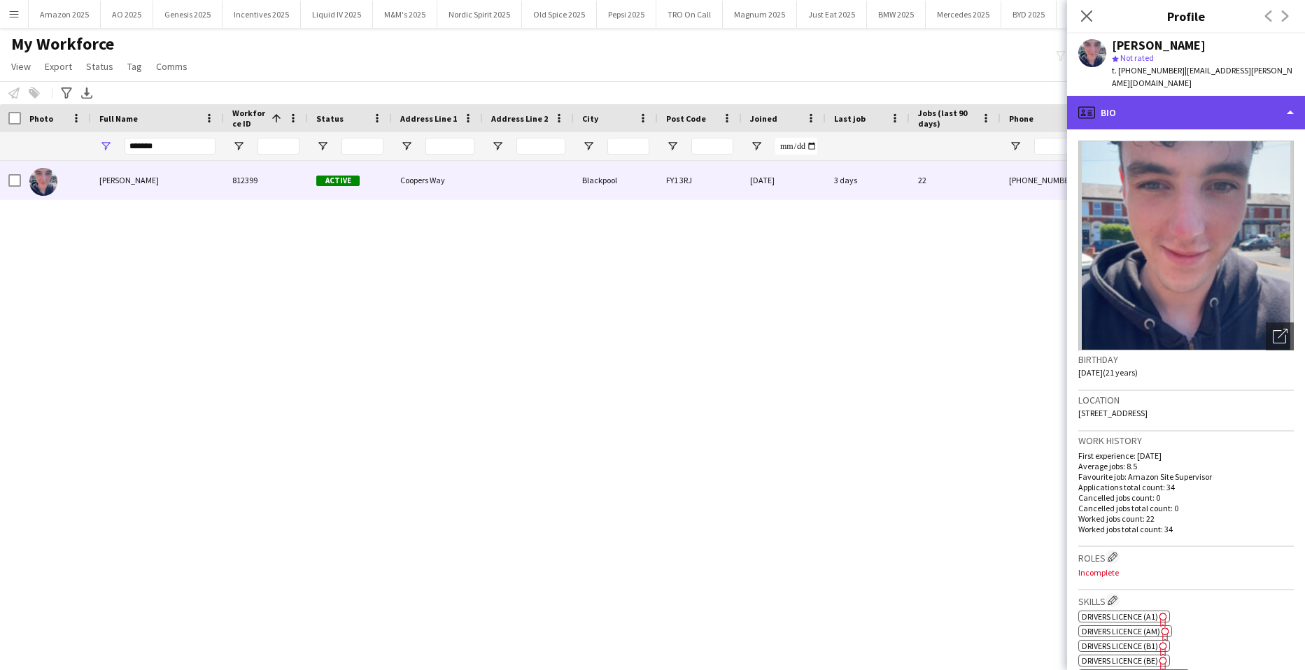
click at [1234, 104] on div "profile Bio" at bounding box center [1186, 113] width 238 height 34
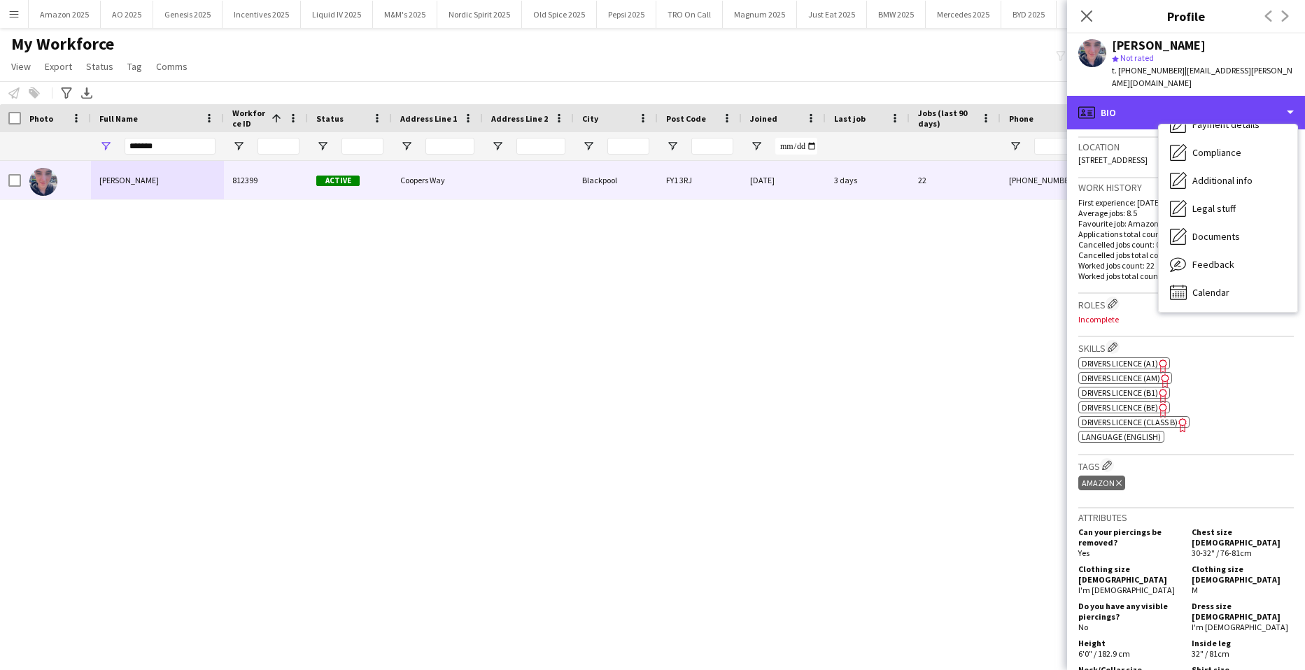
scroll to position [490, 0]
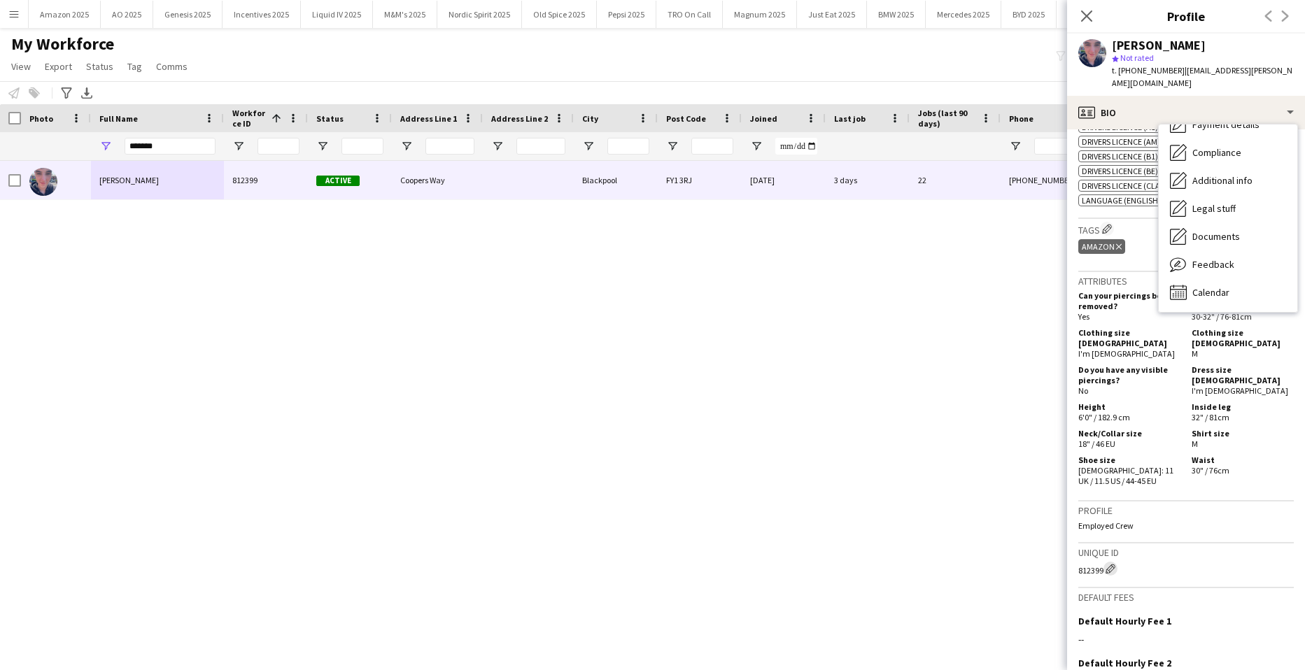
click at [1114, 564] on app-icon "Edit crew unique ID" at bounding box center [1110, 569] width 10 height 10
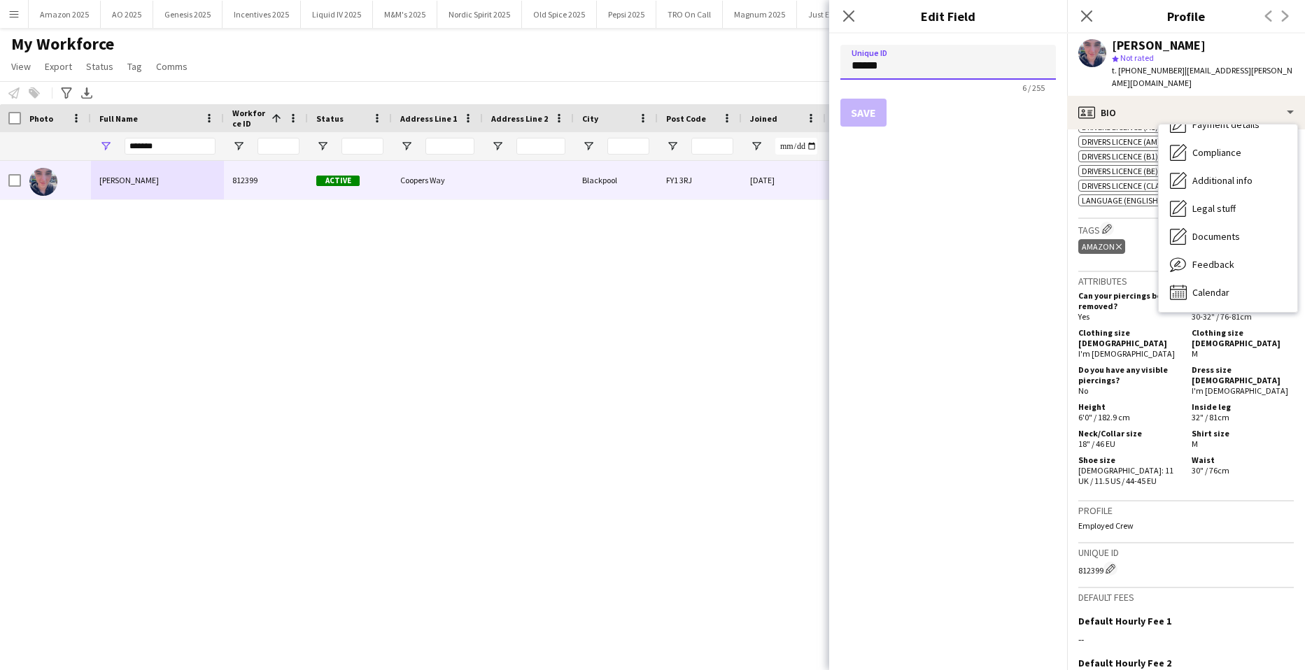
drag, startPoint x: 903, startPoint y: 61, endPoint x: 758, endPoint y: 70, distance: 145.8
click at [758, 70] on body "Menu Boards Boards Boards All jobs Status Workforce Workforce My Workforce Recr…" at bounding box center [652, 335] width 1305 height 670
paste input
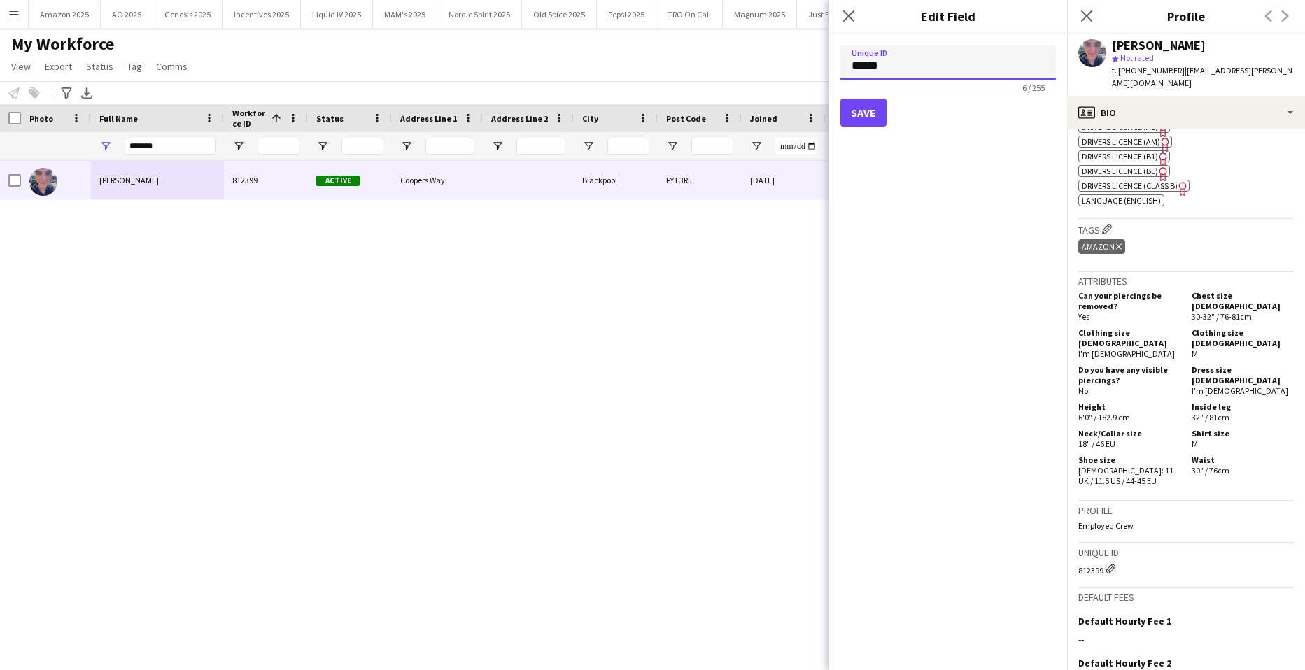
type input "******"
click at [863, 105] on button "Save" at bounding box center [863, 113] width 46 height 28
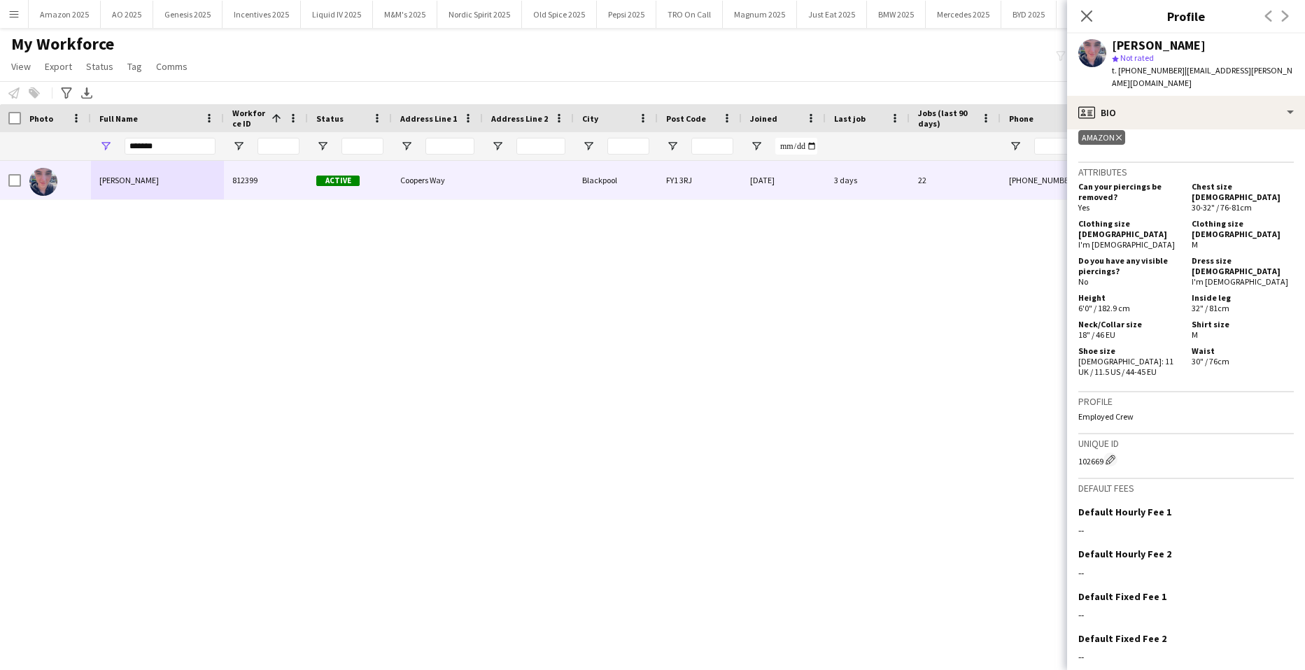
scroll to position [631, 0]
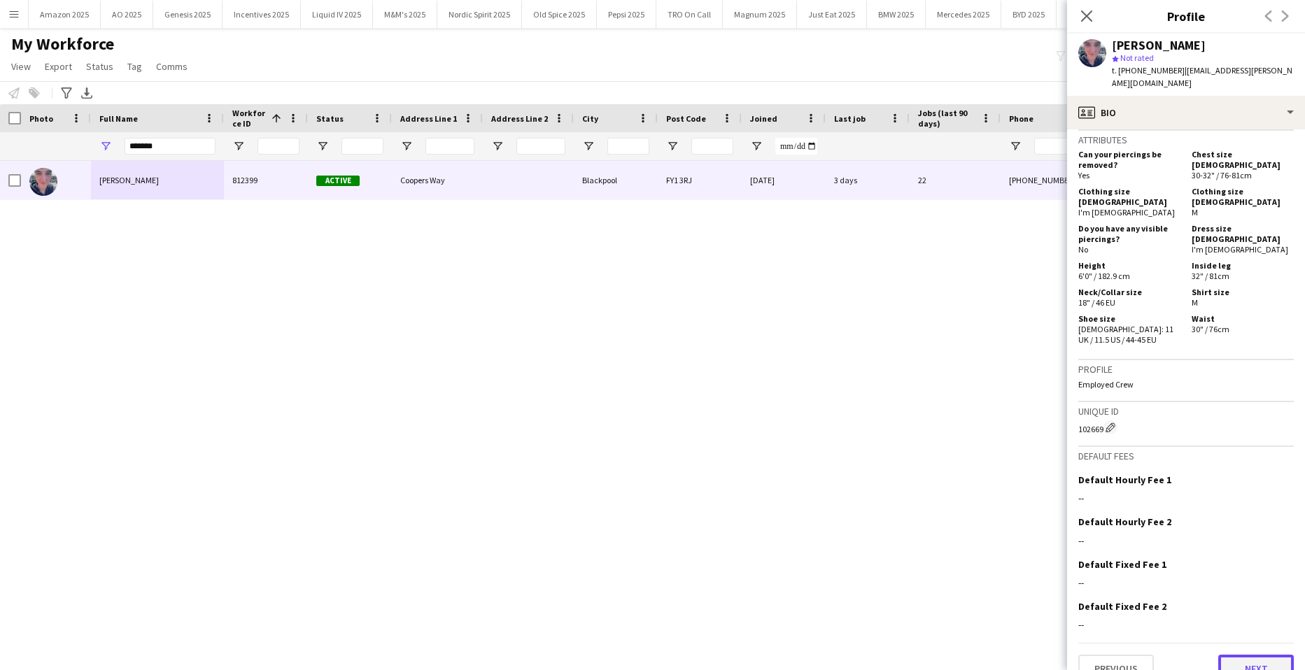
click at [1235, 655] on button "Next" at bounding box center [1256, 669] width 76 height 28
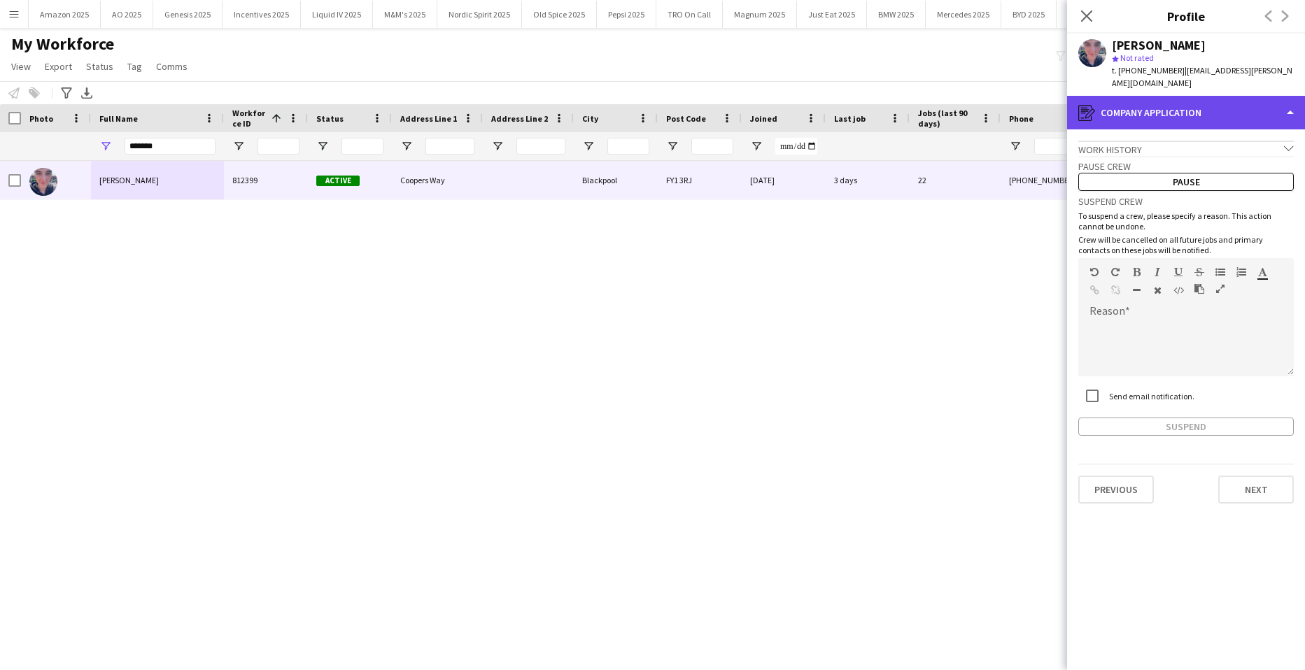
click at [1271, 99] on div "register Company application" at bounding box center [1186, 113] width 238 height 34
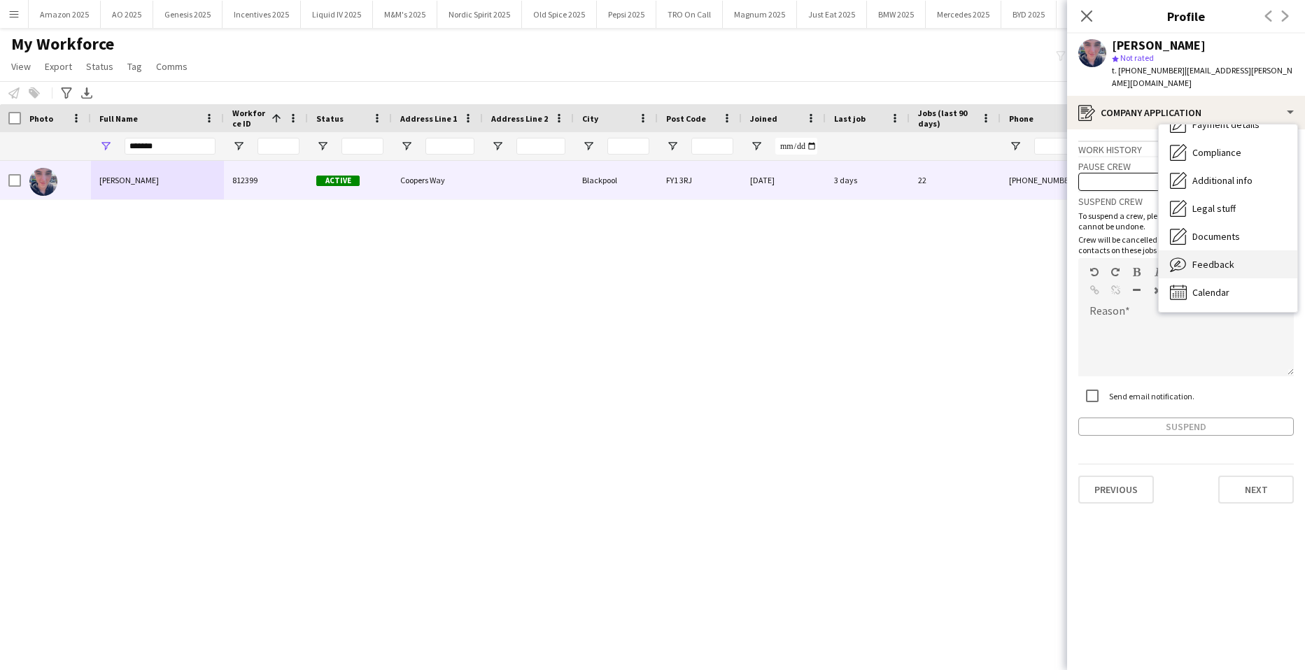
click at [1212, 258] on span "Feedback" at bounding box center [1213, 264] width 42 height 13
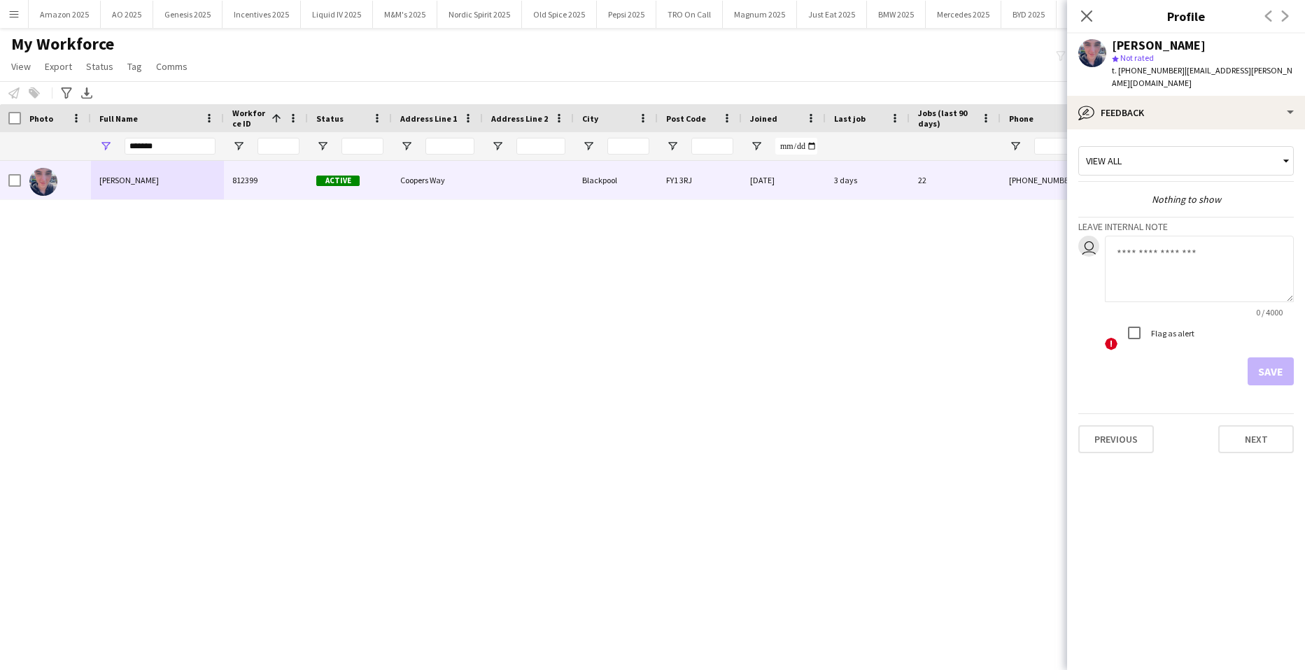
drag, startPoint x: 1131, startPoint y: 248, endPoint x: 1112, endPoint y: 245, distance: 19.2
click at [1131, 248] on textarea at bounding box center [1199, 269] width 189 height 66
click at [1245, 239] on textarea "**********" at bounding box center [1199, 269] width 189 height 66
paste textarea "*******"
type textarea "**********"
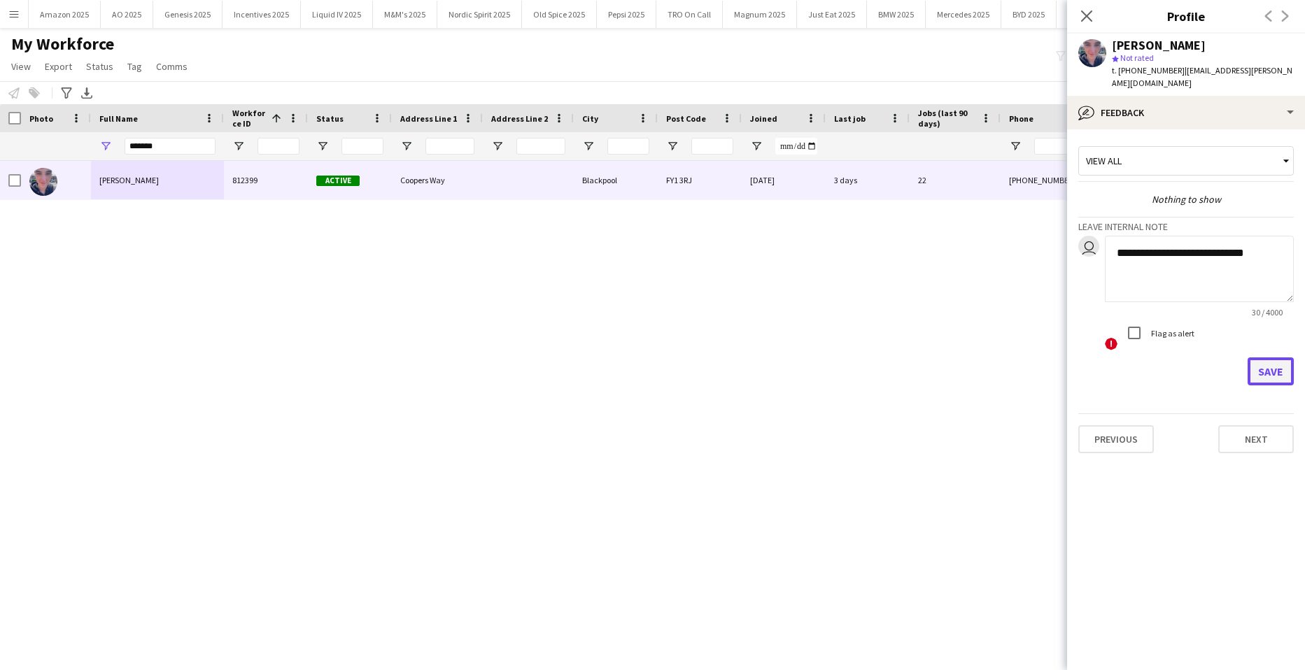
click at [1270, 359] on button "Save" at bounding box center [1270, 371] width 46 height 28
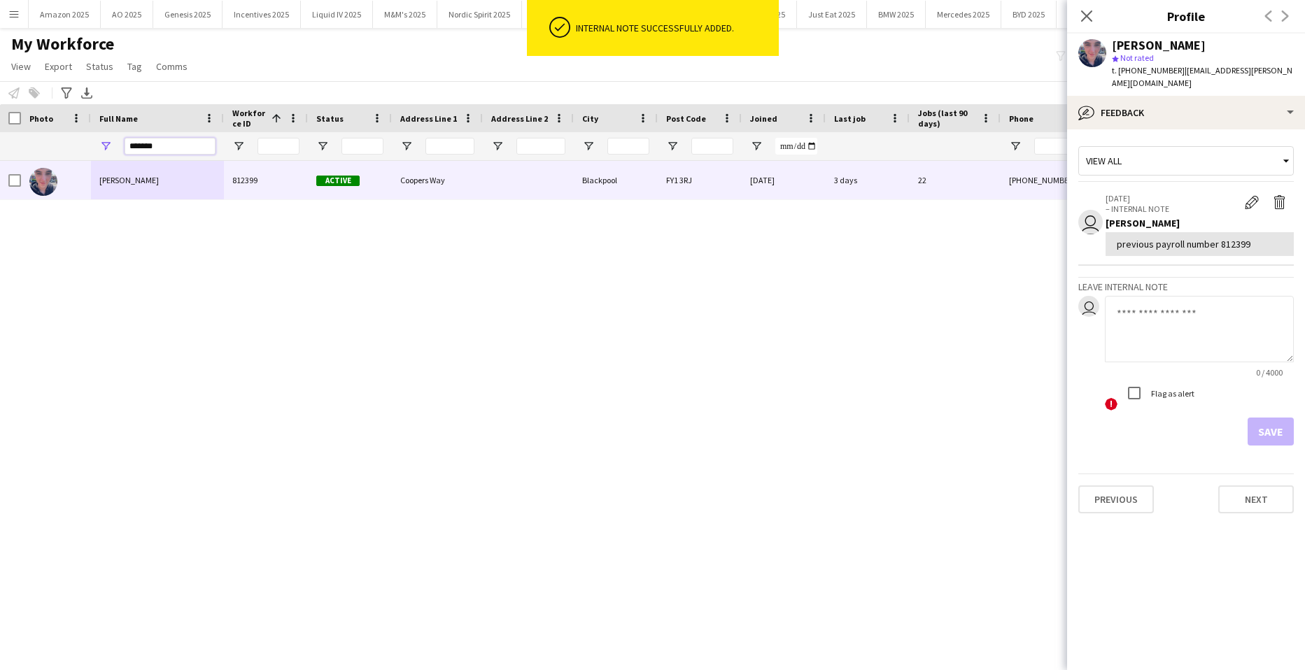
drag, startPoint x: 174, startPoint y: 151, endPoint x: -36, endPoint y: 160, distance: 210.0
click at [0, 160] on html "ok-circled Internal note successfully added. Menu Boards Boards Boards All jobs…" at bounding box center [652, 335] width 1305 height 670
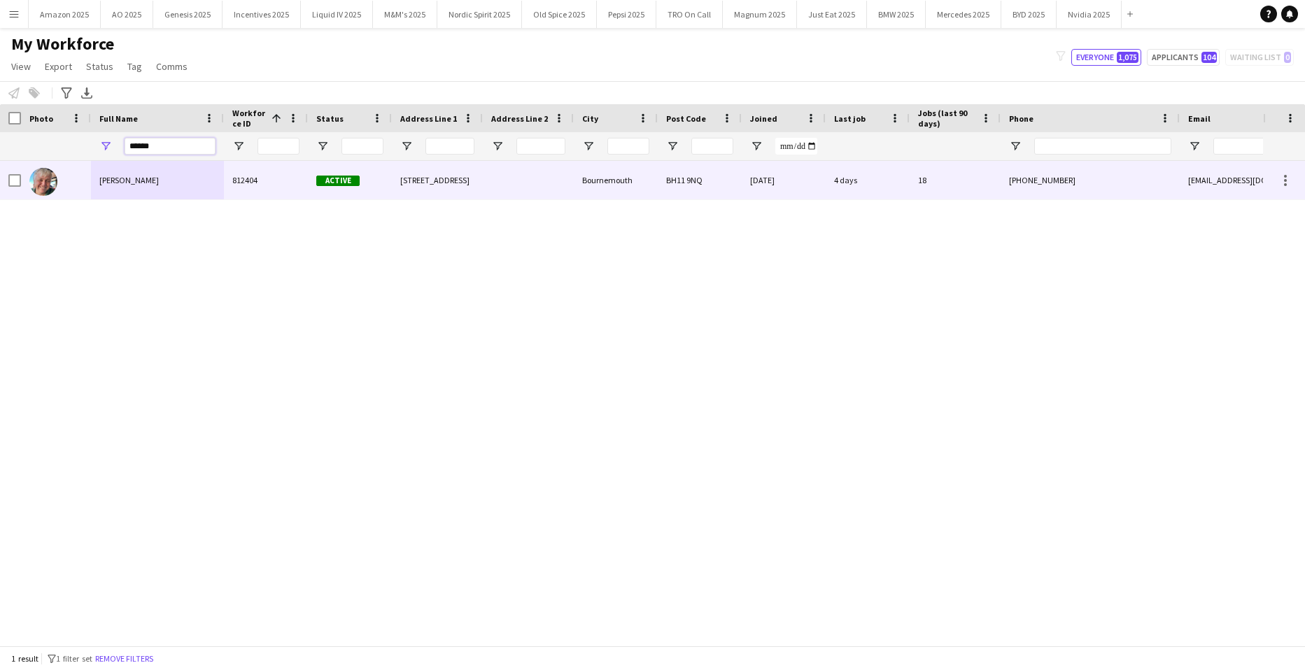
type input "******"
click at [135, 175] on span "Jean-Pierre Chiole" at bounding box center [128, 180] width 59 height 10
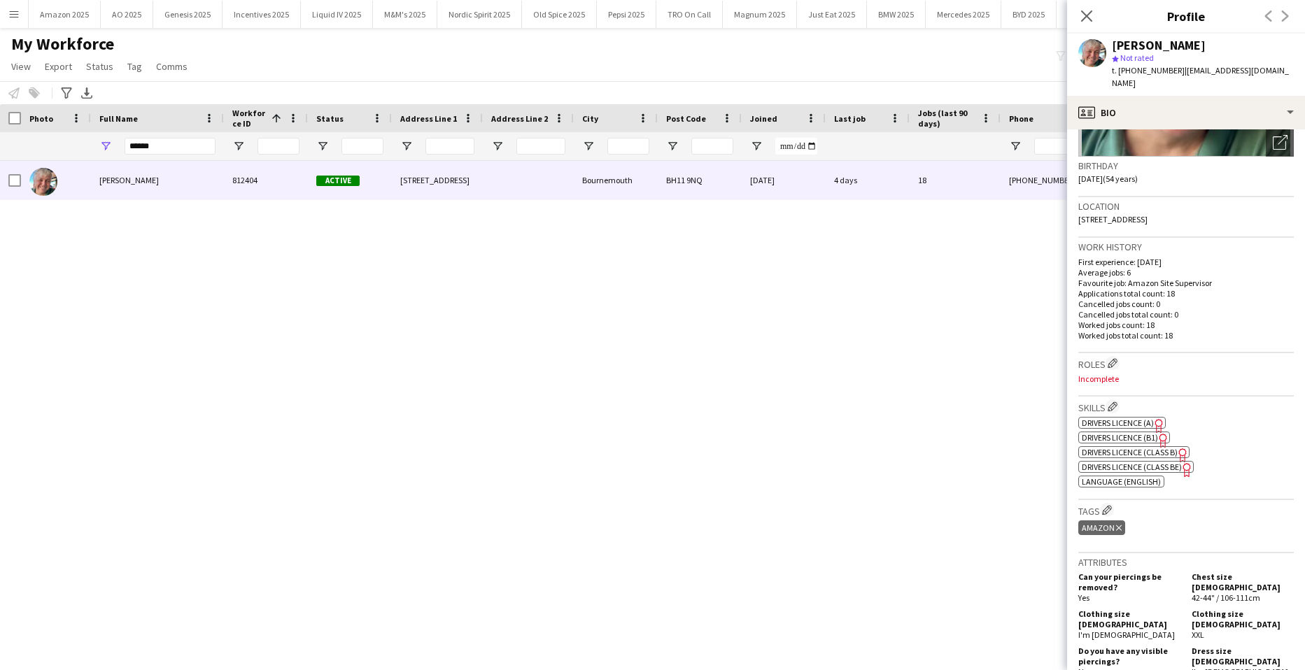
scroll to position [420, 0]
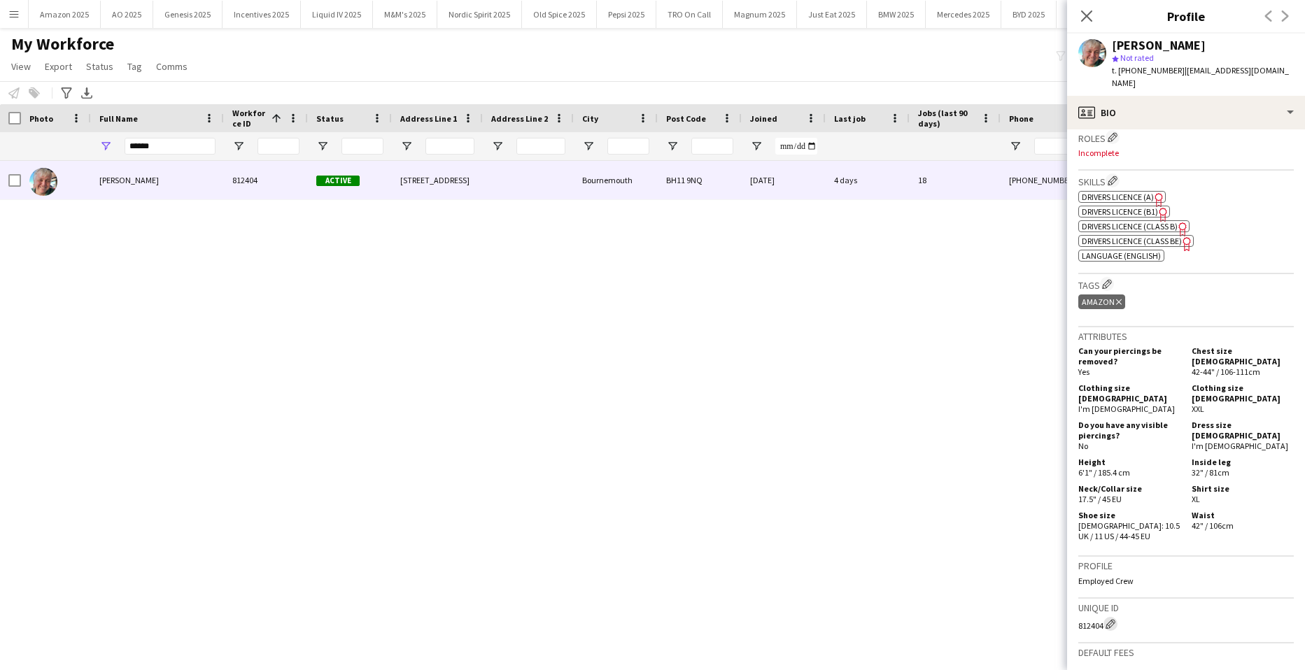
click at [1113, 619] on app-icon "Edit crew unique ID" at bounding box center [1110, 624] width 10 height 10
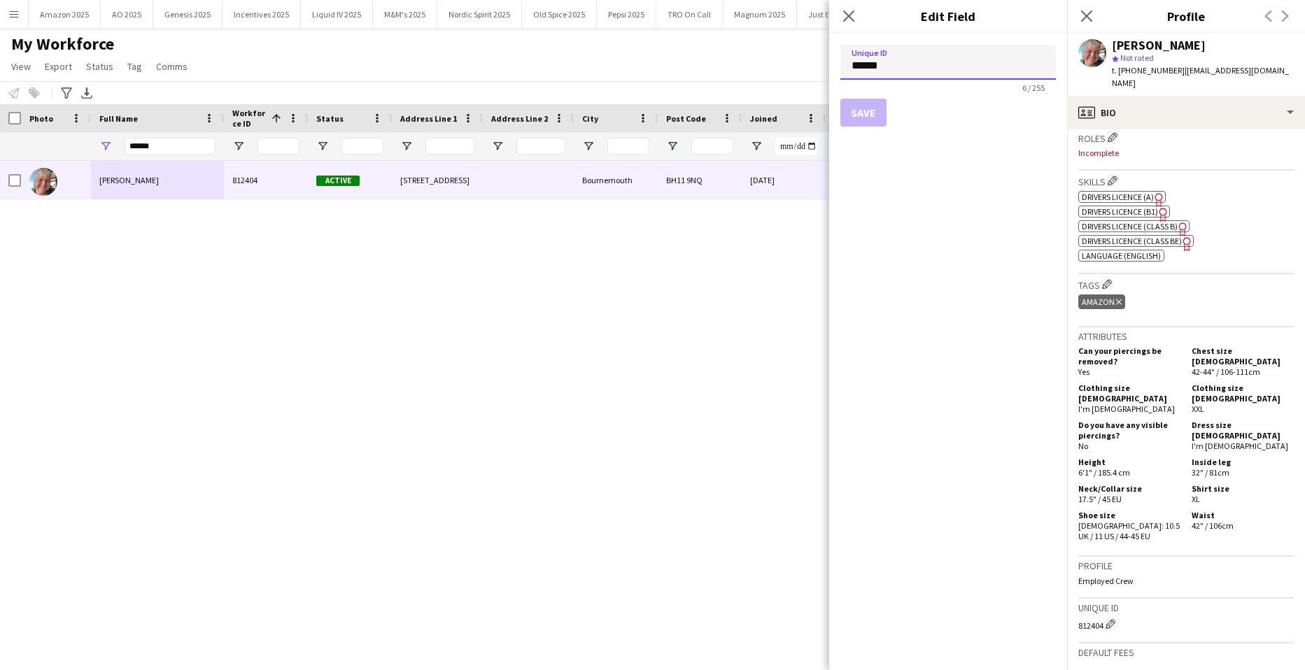
drag, startPoint x: 893, startPoint y: 70, endPoint x: 763, endPoint y: 68, distance: 130.1
click at [763, 68] on body "Menu Boards Boards Boards All jobs Status Workforce Workforce My Workforce Recr…" at bounding box center [652, 335] width 1305 height 670
paste input
type input "******"
click at [849, 118] on button "Save" at bounding box center [863, 113] width 46 height 28
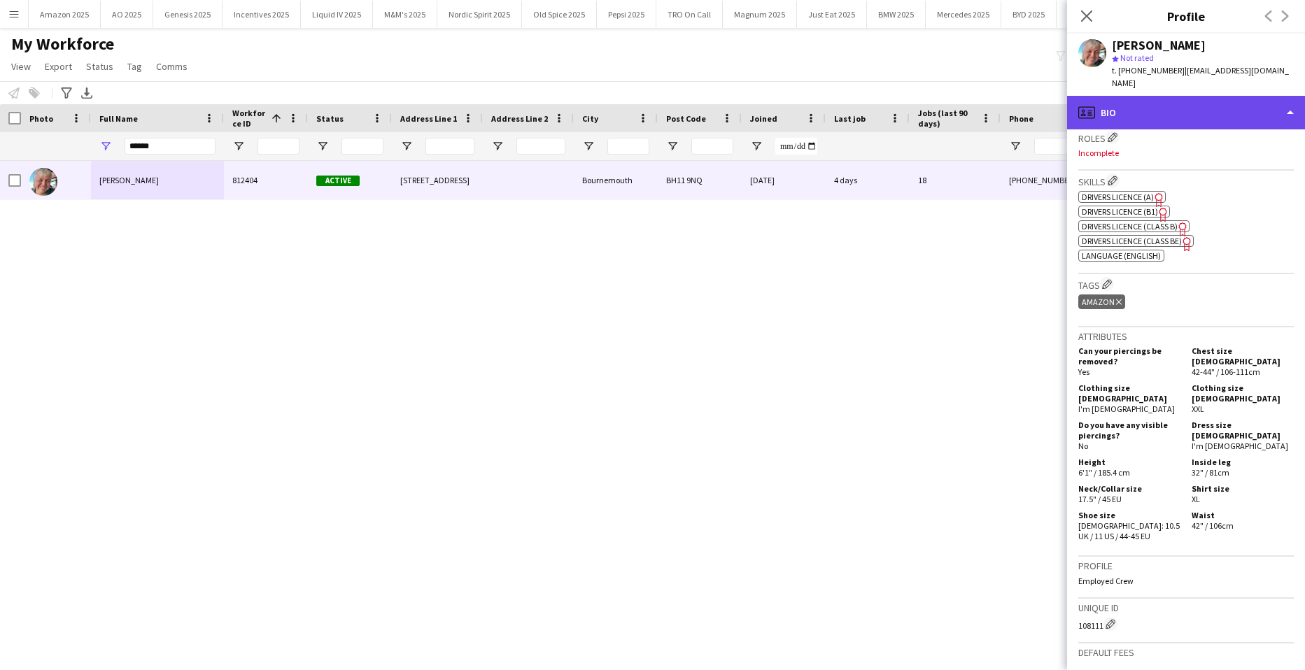
click at [1241, 96] on div "profile Bio" at bounding box center [1186, 113] width 238 height 34
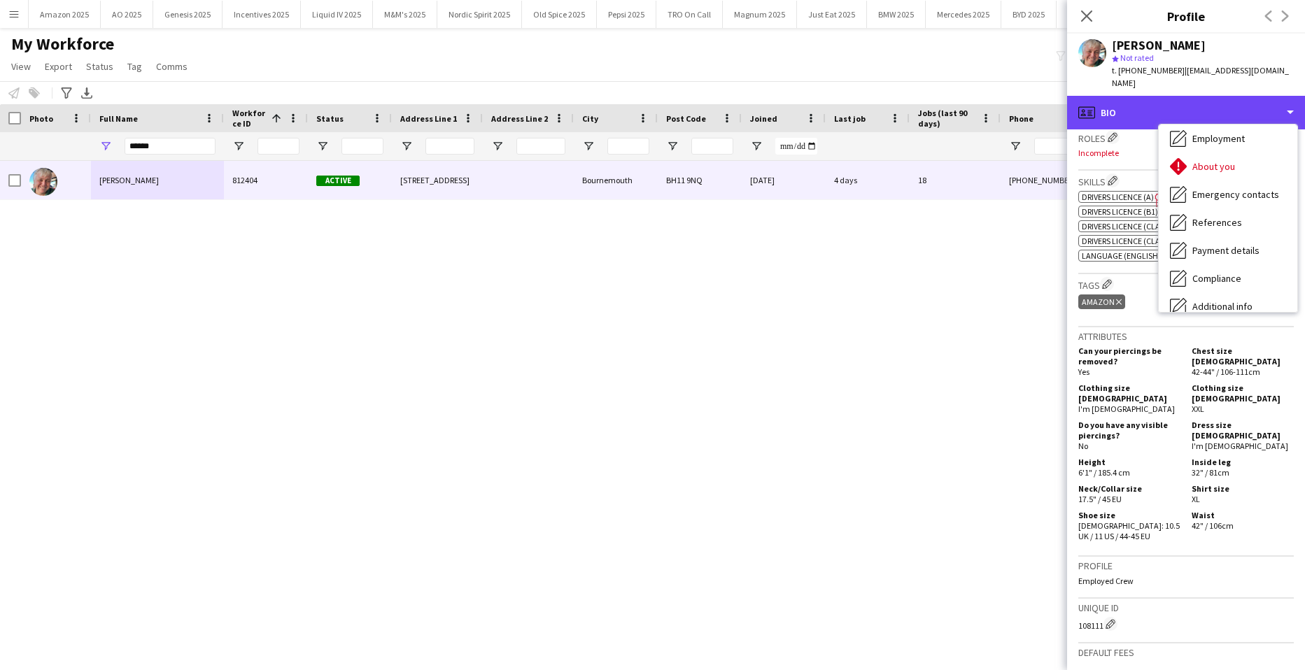
scroll to position [187, 0]
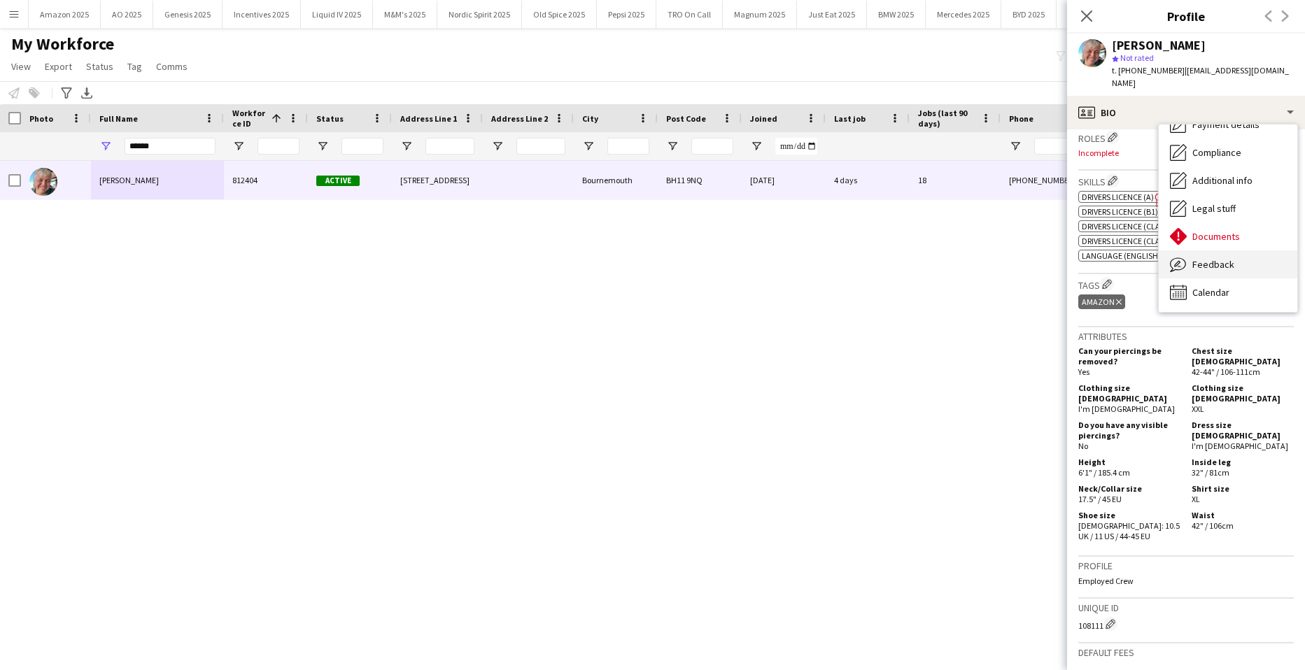
click at [1217, 258] on div "Feedback Feedback" at bounding box center [1228, 264] width 139 height 28
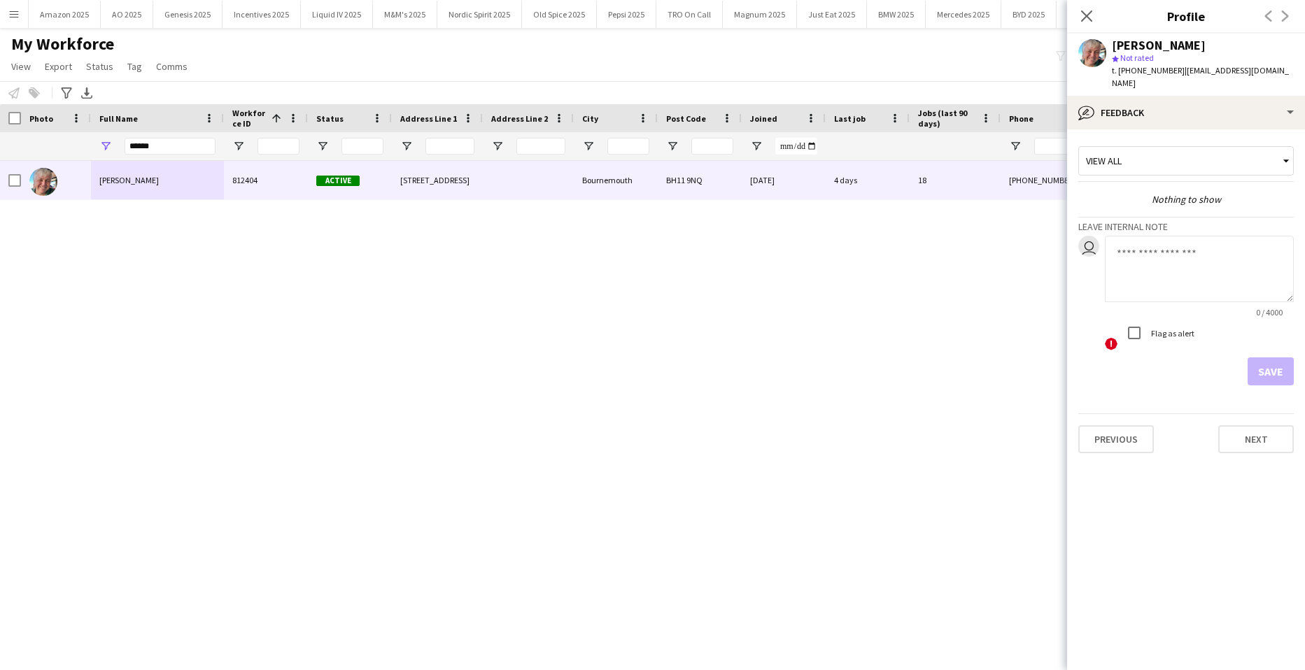
click at [1152, 236] on textarea at bounding box center [1199, 269] width 189 height 66
click at [1296, 366] on app-crew-profile-feedback-tab "**********" at bounding box center [1186, 399] width 238 height 541
click at [1260, 241] on textarea "**********" at bounding box center [1199, 269] width 189 height 66
paste textarea "*******"
type textarea "**********"
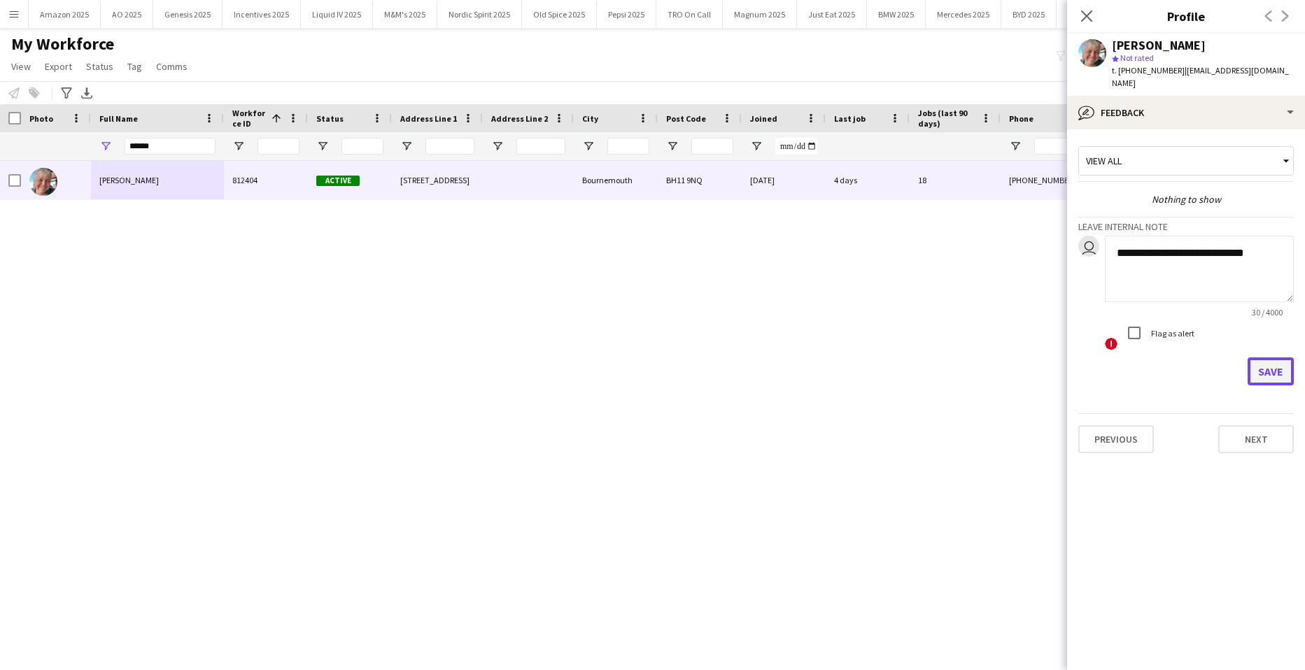
click at [1278, 361] on button "Save" at bounding box center [1270, 371] width 46 height 28
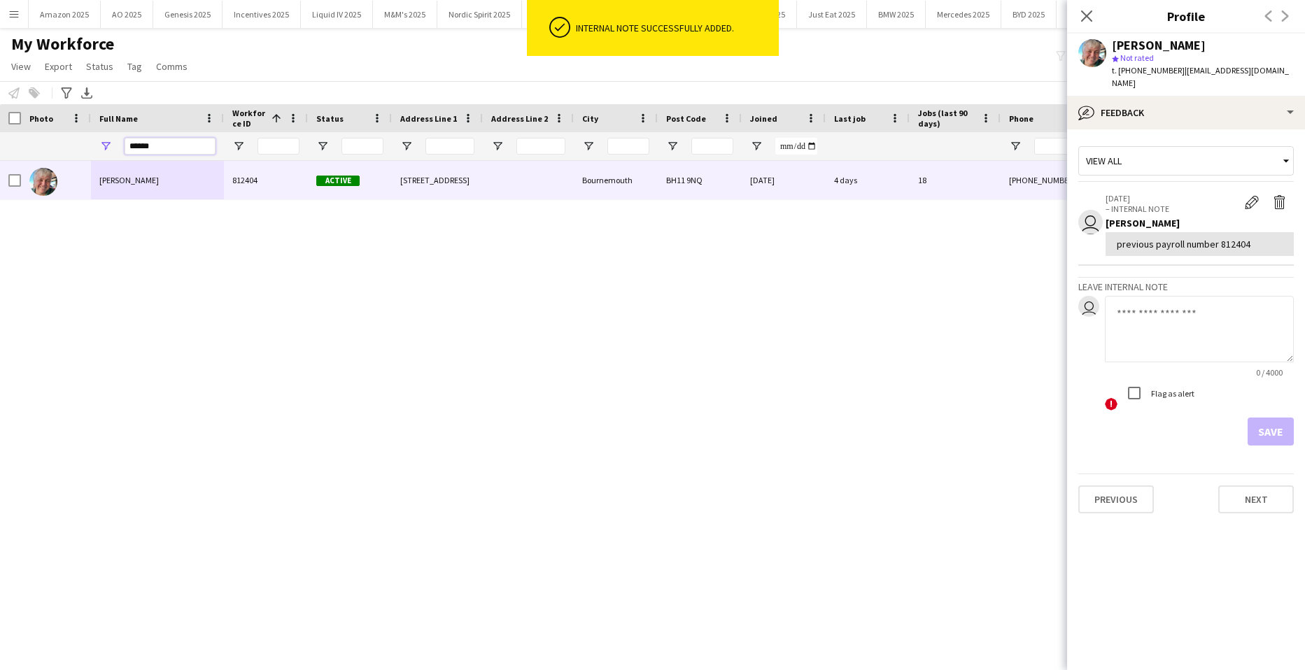
drag, startPoint x: 157, startPoint y: 143, endPoint x: 45, endPoint y: 143, distance: 111.9
click at [48, 143] on div "******" at bounding box center [915, 146] width 1831 height 28
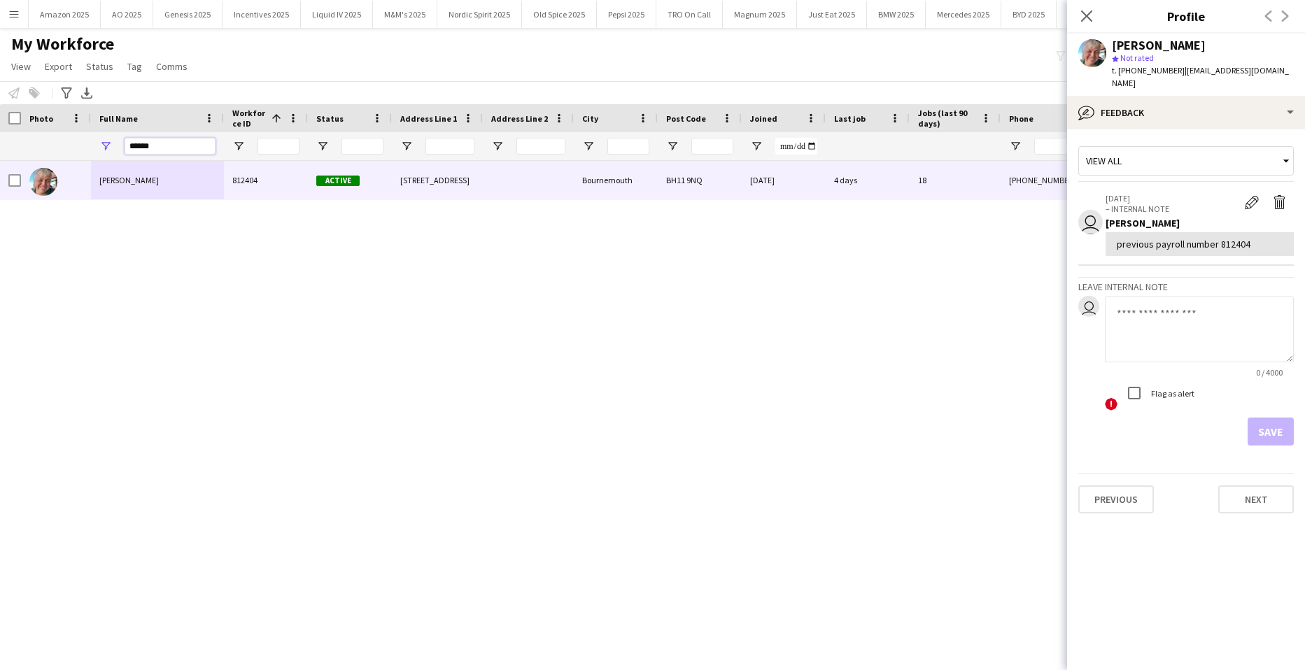
type input "*"
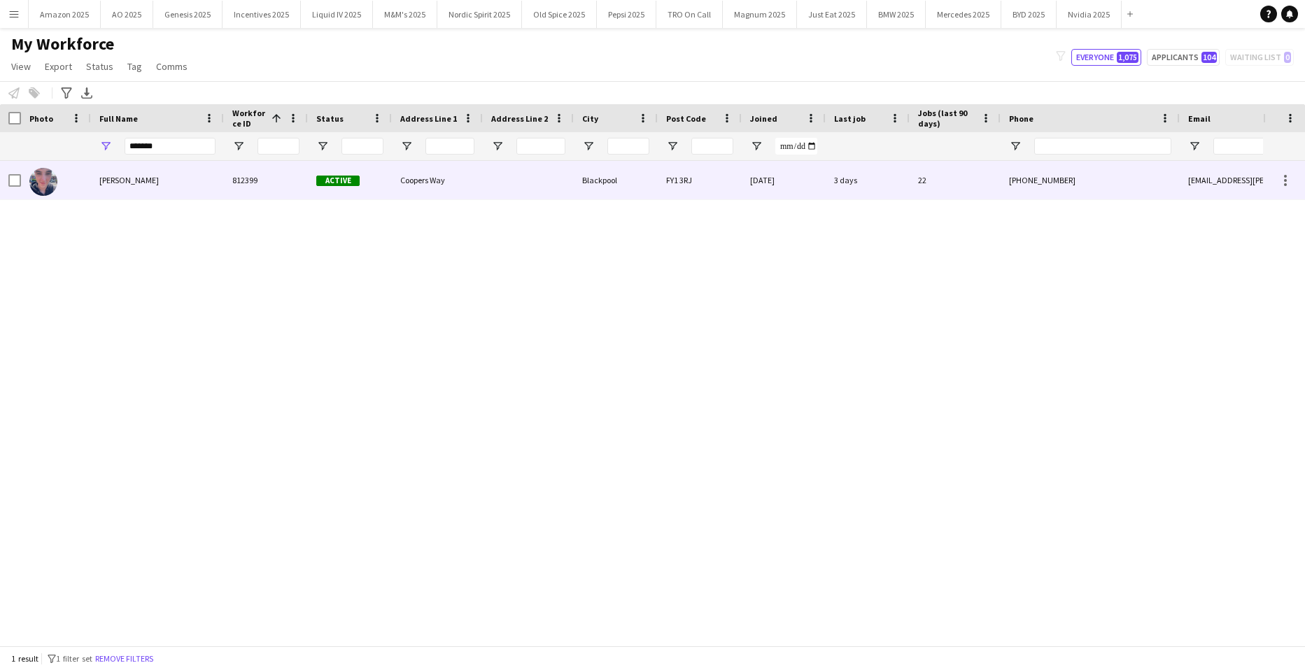
click at [166, 171] on div "Anthony Doherty Kilbane" at bounding box center [157, 180] width 133 height 38
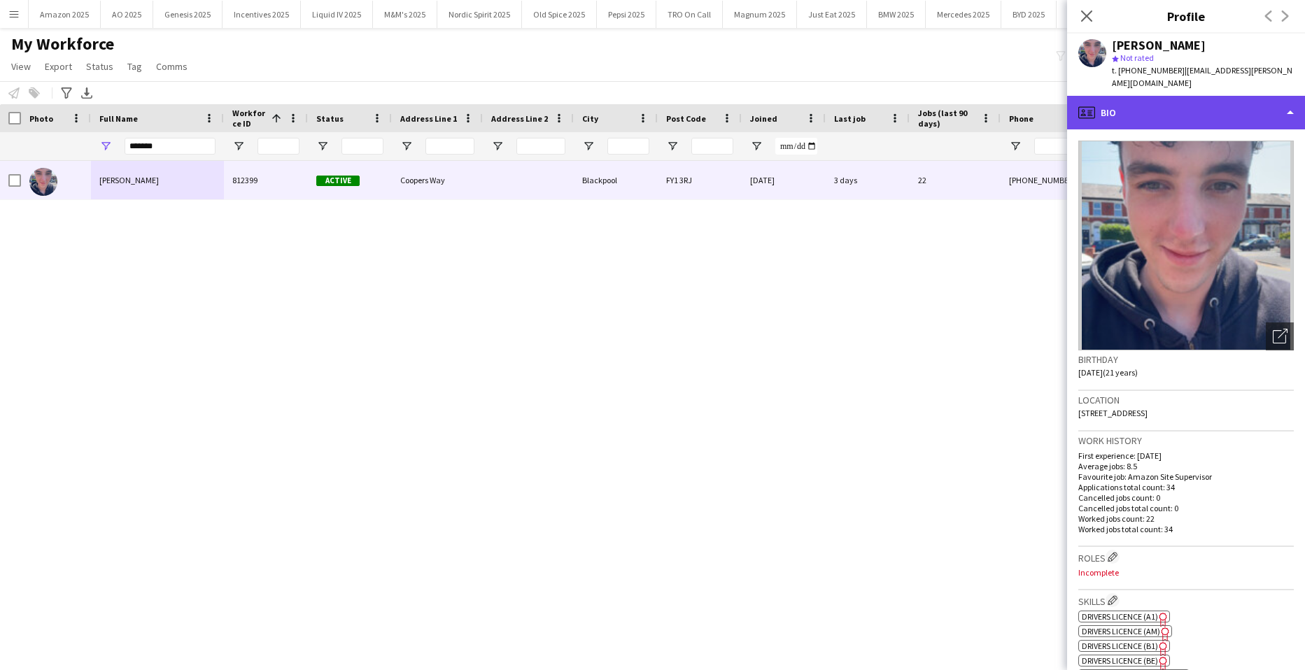
click at [1218, 109] on div "profile Bio" at bounding box center [1186, 113] width 238 height 34
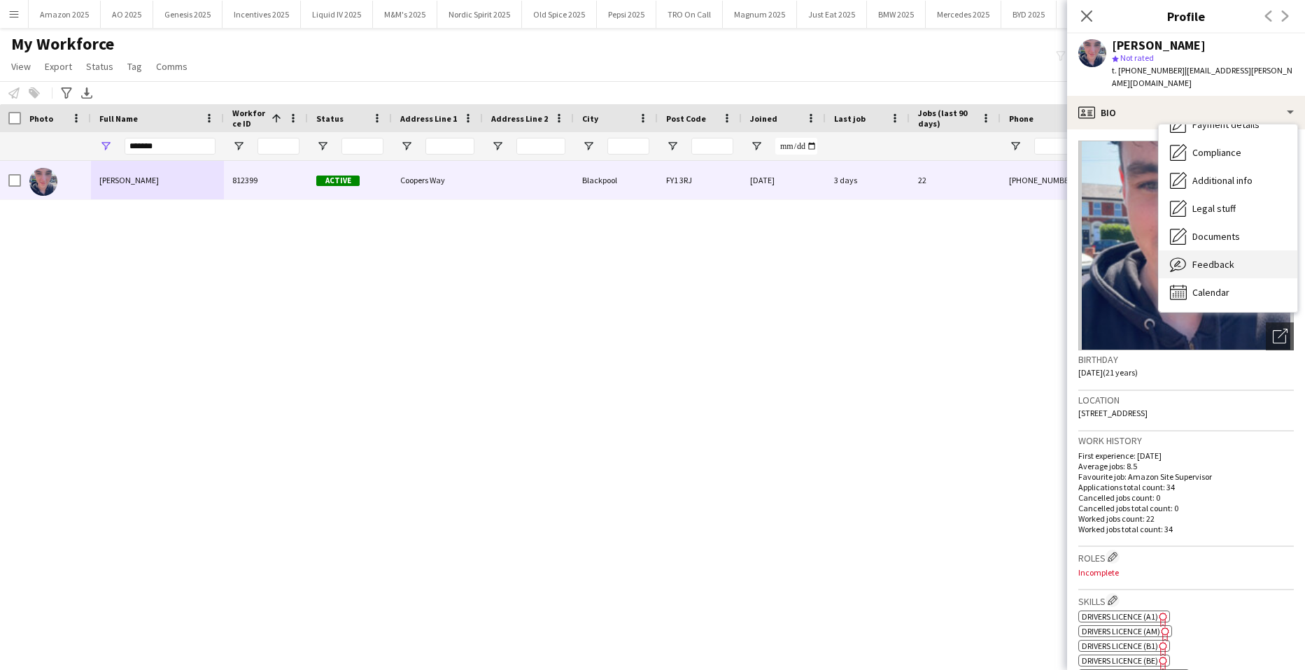
click at [1211, 258] on span "Feedback" at bounding box center [1213, 264] width 42 height 13
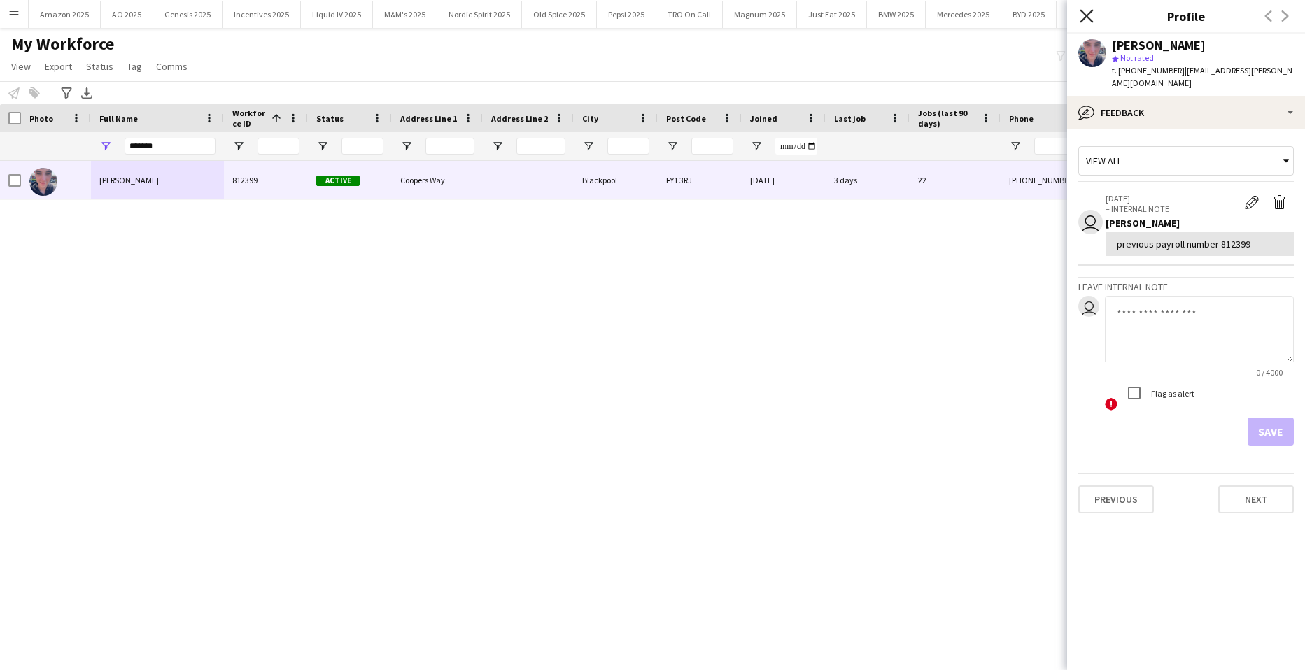
click at [1088, 15] on icon at bounding box center [1085, 15] width 13 height 13
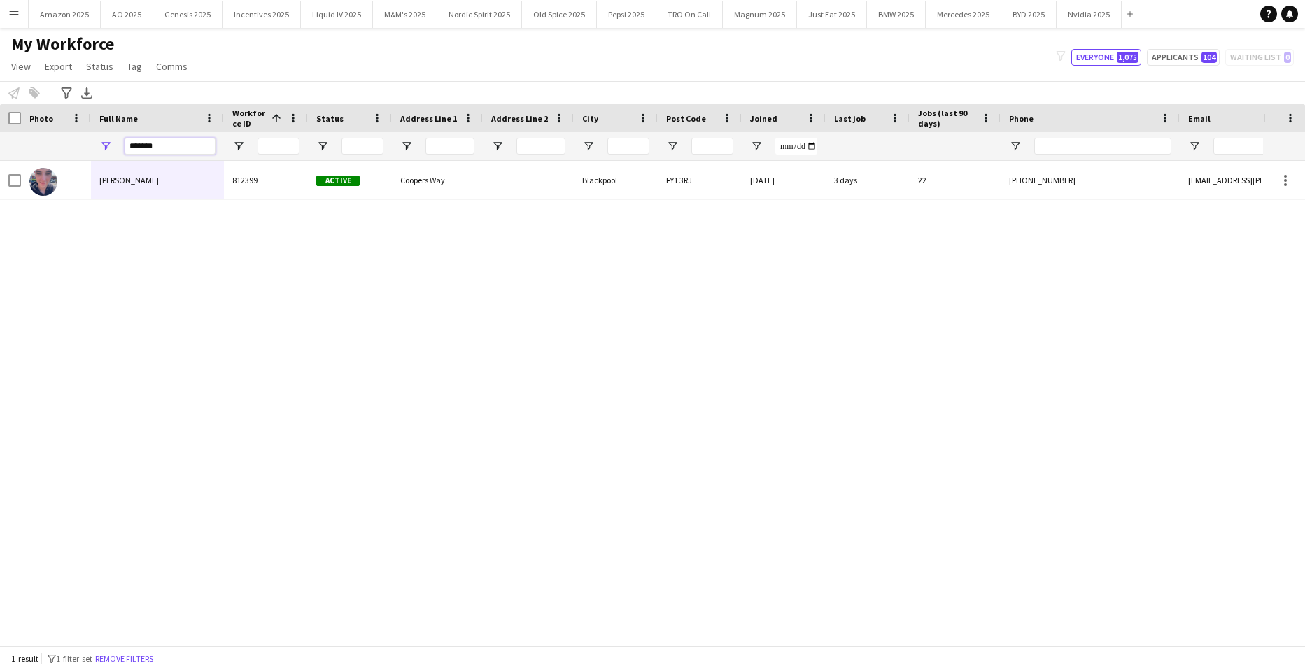
drag, startPoint x: 181, startPoint y: 148, endPoint x: -36, endPoint y: 138, distance: 217.1
click at [0, 138] on html "Menu Boards Boards Boards All jobs Status Workforce Workforce My Workforce Recr…" at bounding box center [652, 335] width 1305 height 670
click at [13, 120] on div "Workforce Details Photo Full Name 1" at bounding box center [915, 132] width 1831 height 57
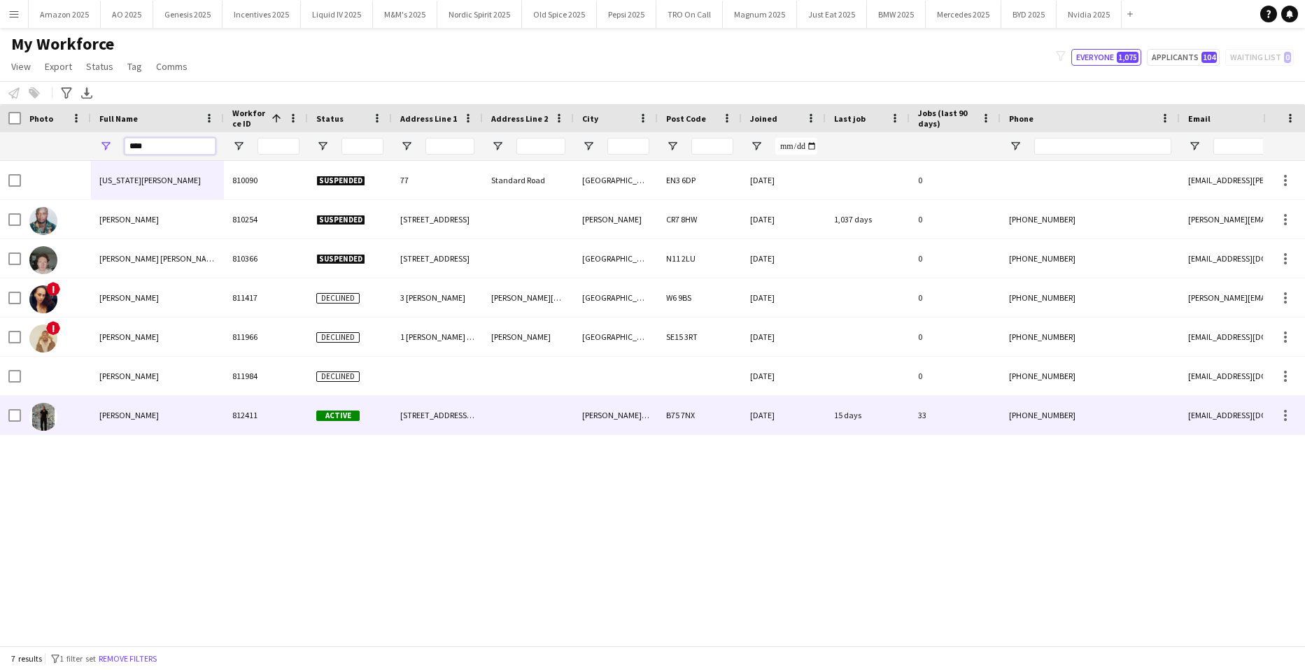
type input "****"
click at [127, 410] on span "Alex Reid" at bounding box center [128, 415] width 59 height 10
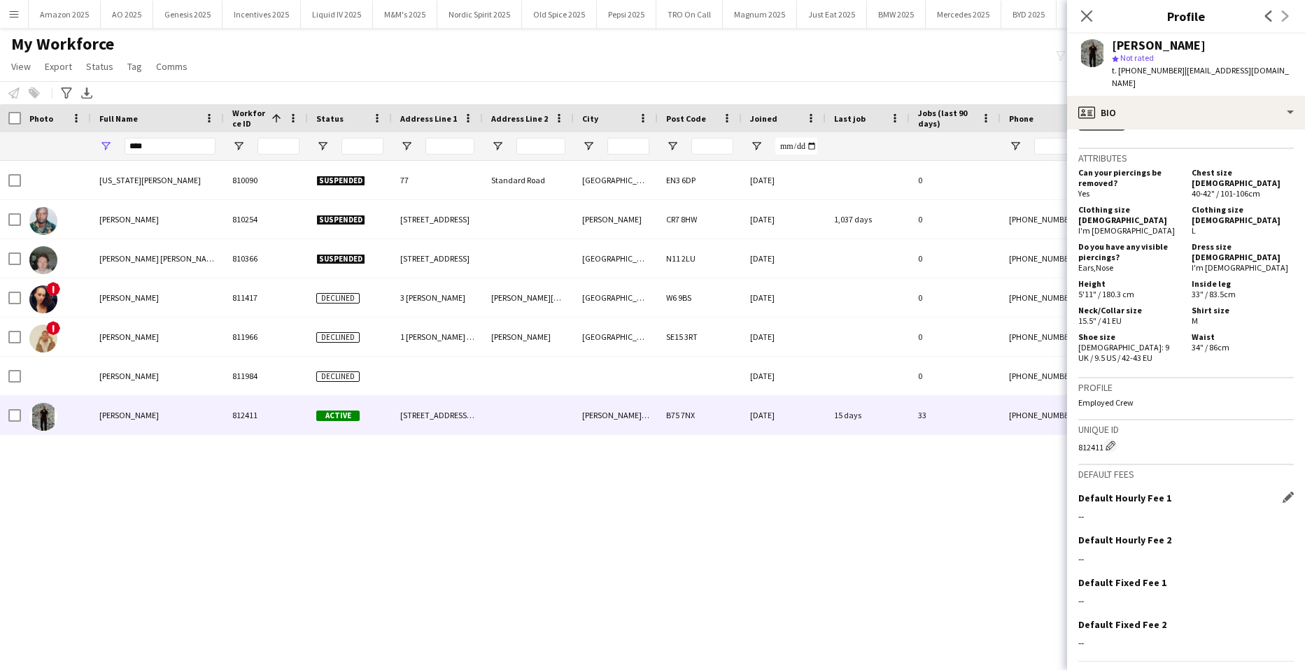
scroll to position [704, 0]
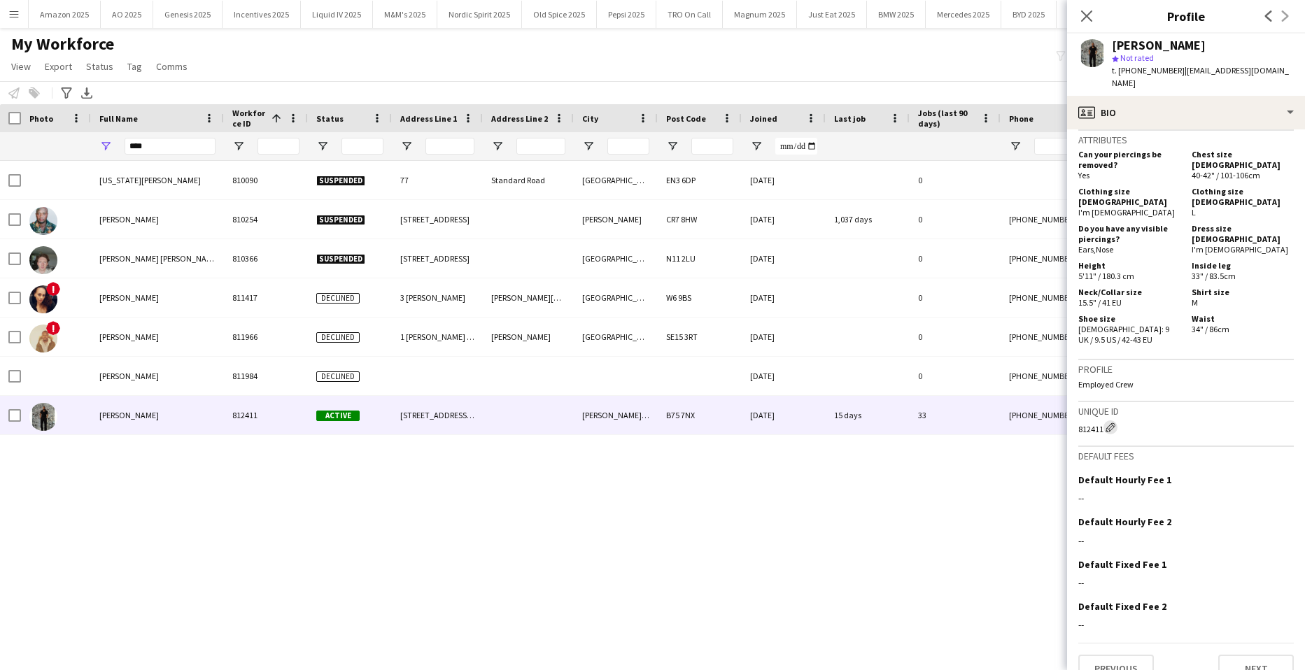
click at [1115, 423] on app-icon "Edit crew unique ID" at bounding box center [1110, 428] width 10 height 10
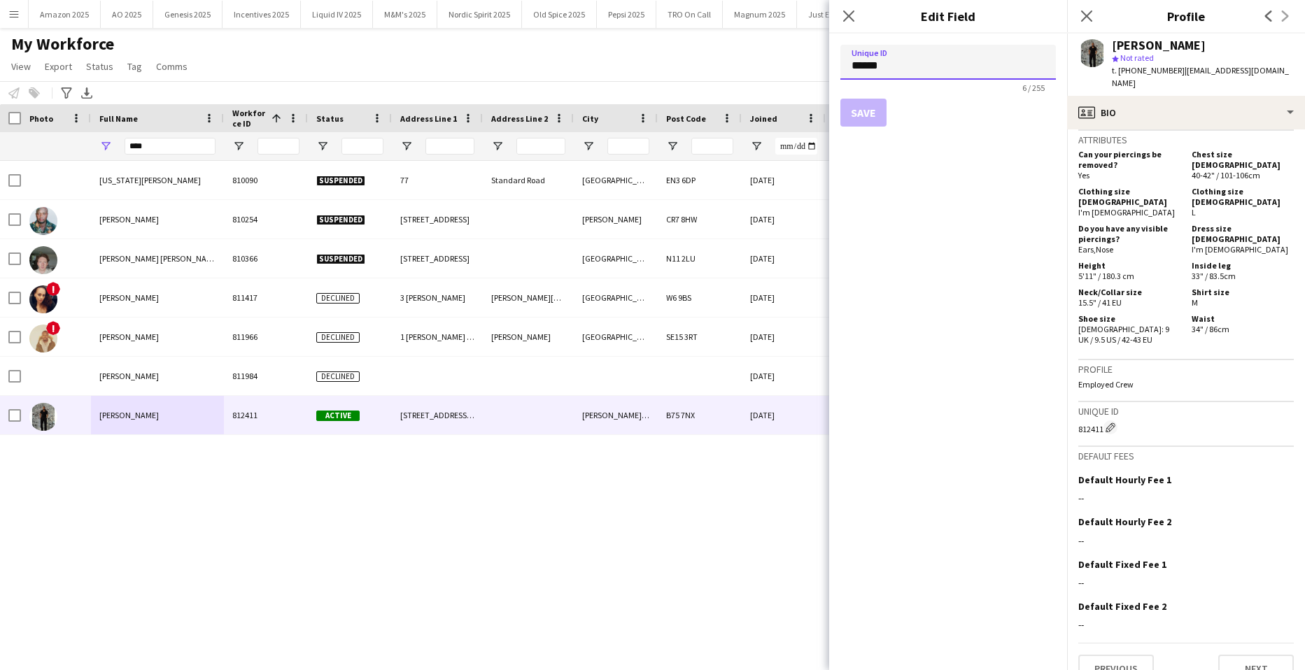
drag, startPoint x: 839, startPoint y: 68, endPoint x: 701, endPoint y: 73, distance: 137.9
click at [701, 73] on body "Menu Boards Boards Boards All jobs Status Workforce Workforce My Workforce Recr…" at bounding box center [652, 335] width 1305 height 670
paste input
type input "******"
click at [877, 118] on button "Save" at bounding box center [863, 113] width 46 height 28
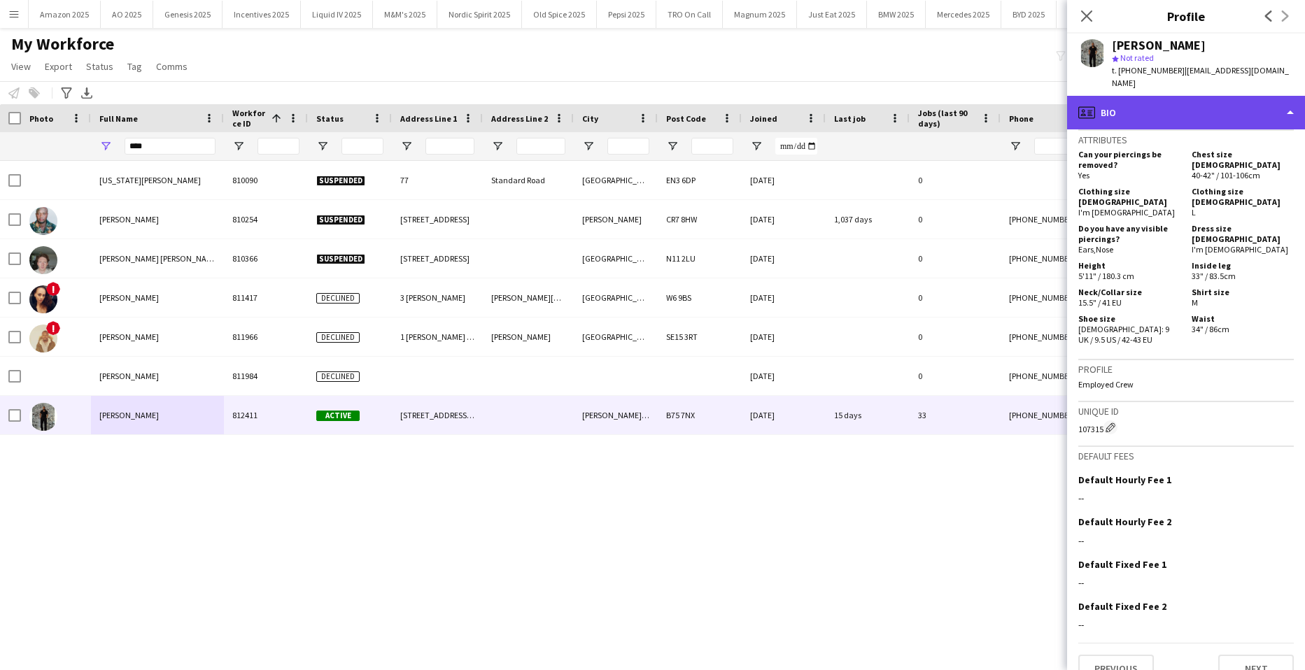
click at [1246, 102] on div "profile Bio" at bounding box center [1186, 113] width 238 height 34
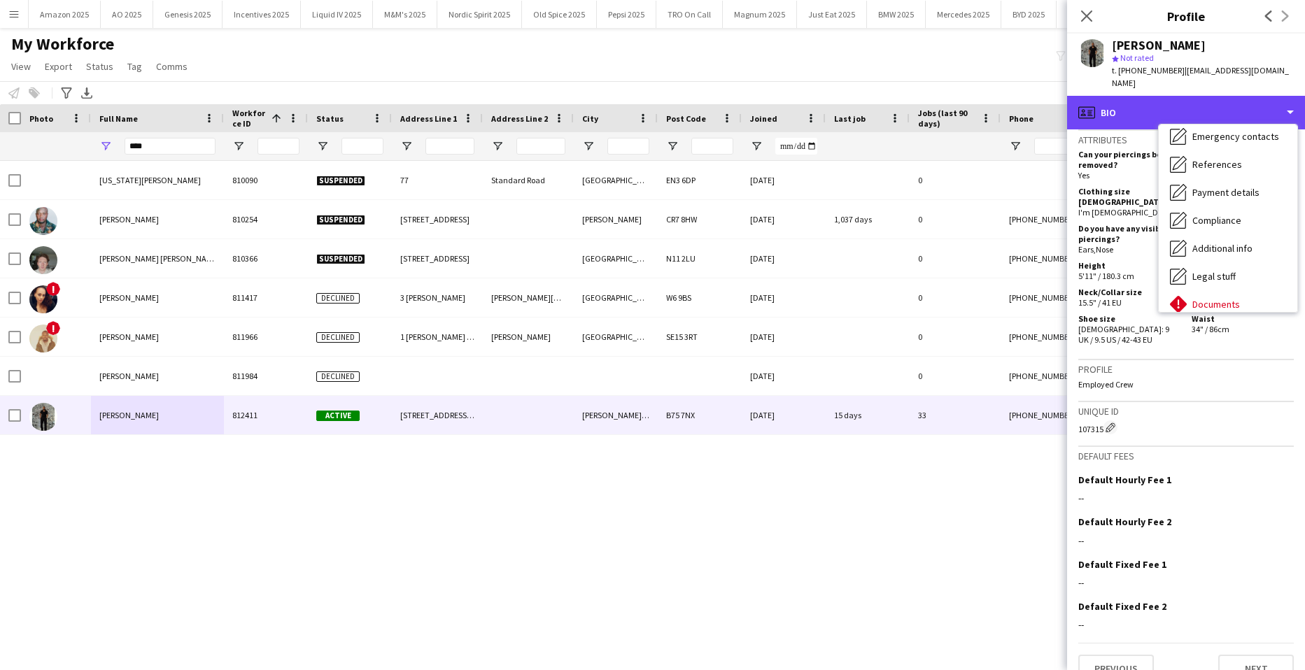
scroll to position [187, 0]
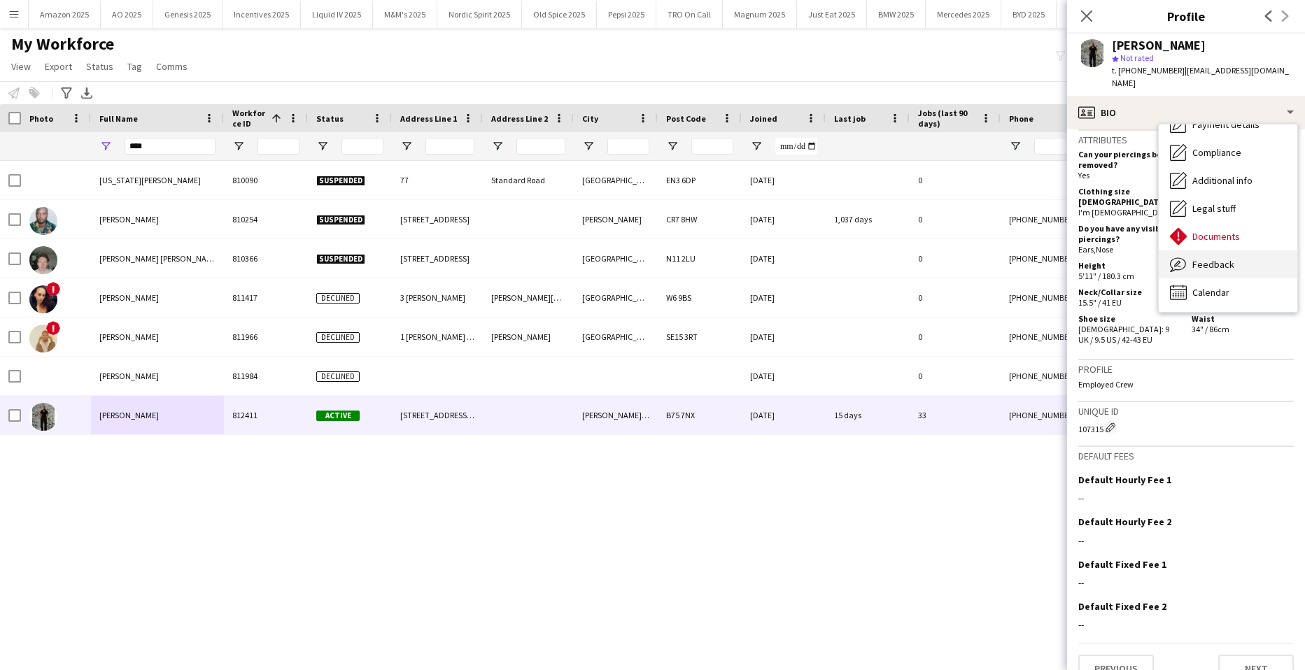
click at [1219, 258] on span "Feedback" at bounding box center [1213, 264] width 42 height 13
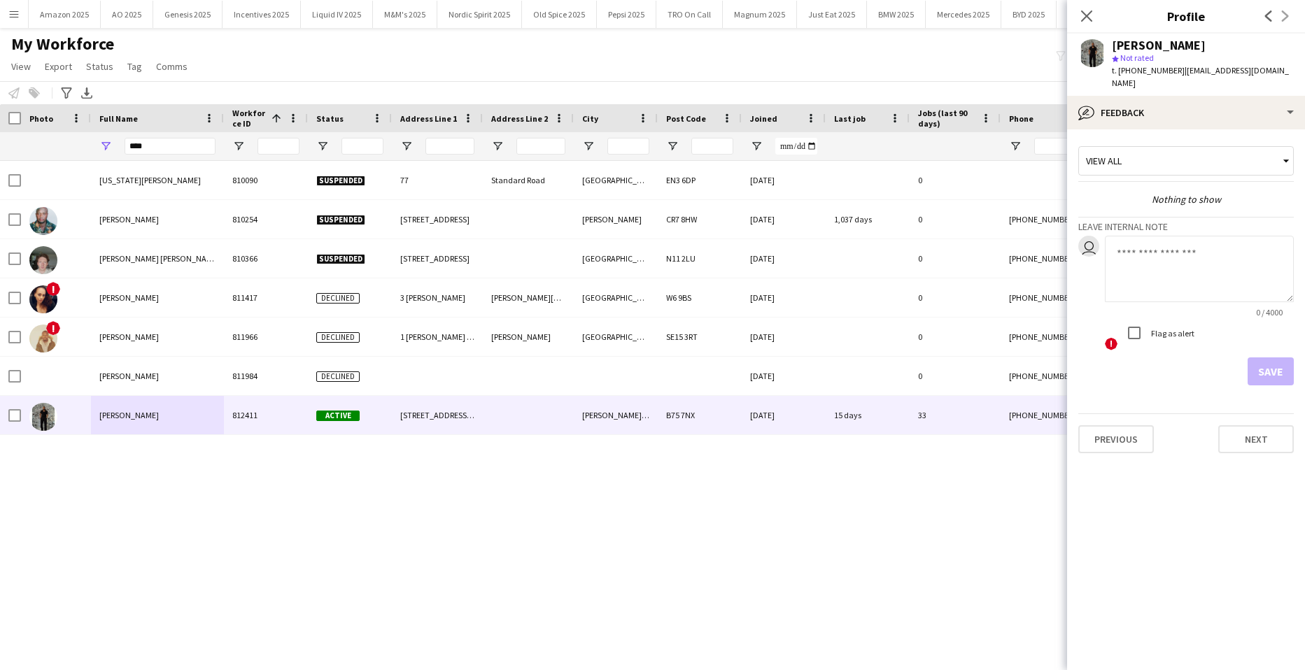
click at [1142, 257] on textarea at bounding box center [1199, 269] width 189 height 66
click at [1261, 243] on textarea "**********" at bounding box center [1199, 269] width 189 height 66
paste textarea "*******"
type textarea "**********"
click at [1280, 357] on button "Save" at bounding box center [1270, 371] width 46 height 28
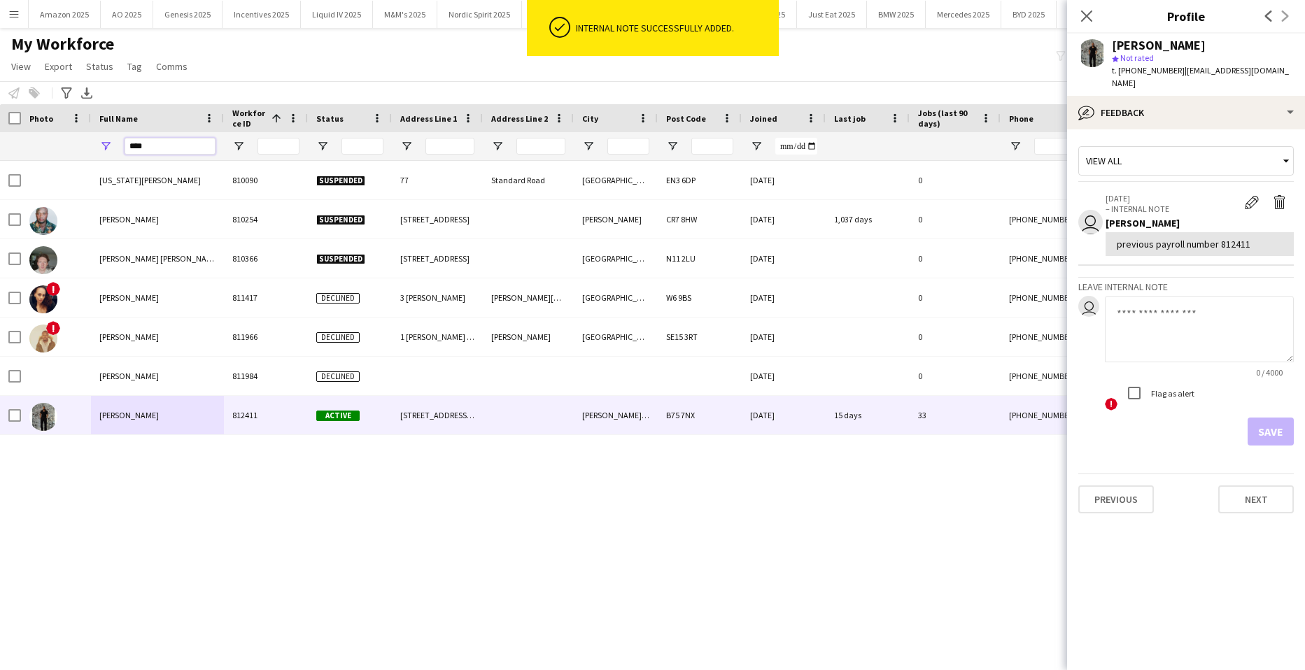
drag, startPoint x: 175, startPoint y: 147, endPoint x: -36, endPoint y: 187, distance: 214.3
click at [0, 187] on html "ok-circled Internal note successfully added. Menu Boards Boards Boards All jobs…" at bounding box center [652, 335] width 1305 height 670
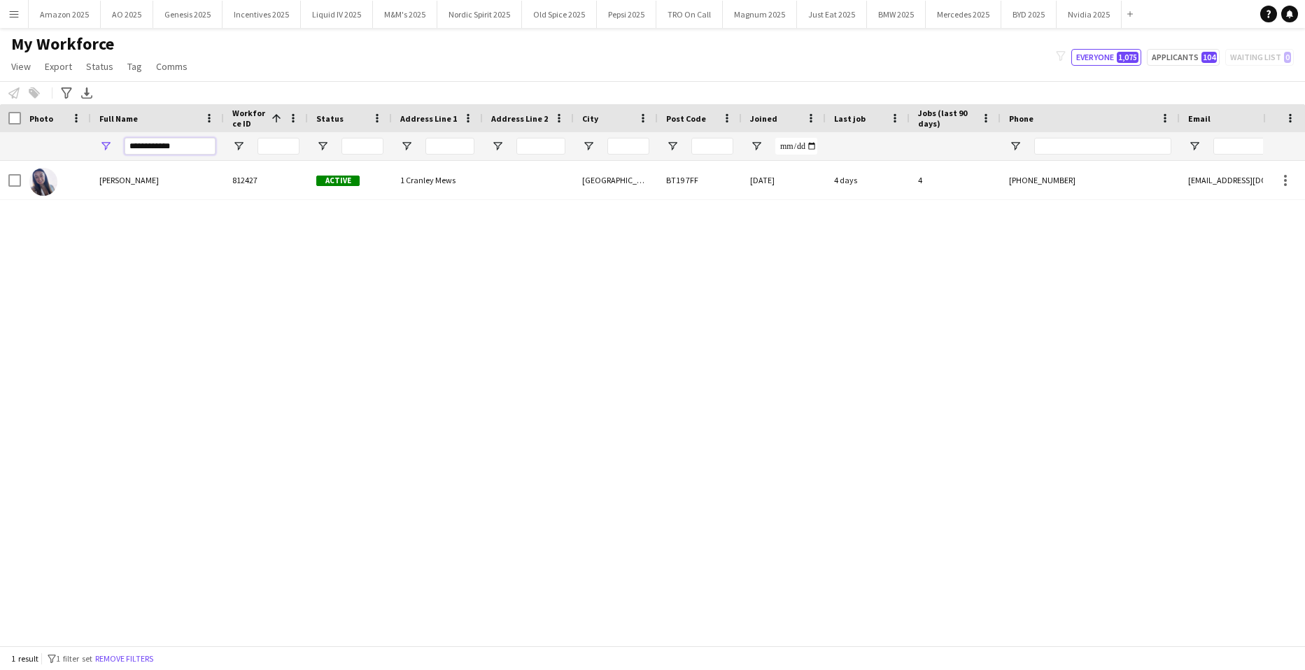
type input "**********"
drag, startPoint x: 243, startPoint y: 317, endPoint x: 186, endPoint y: 260, distance: 80.6
click at [240, 315] on div "Samantha Newell 812427 Active 1 Cranley Mews Bangor BT19 7FF 30-06-2025 4 days …" at bounding box center [631, 398] width 1263 height 474
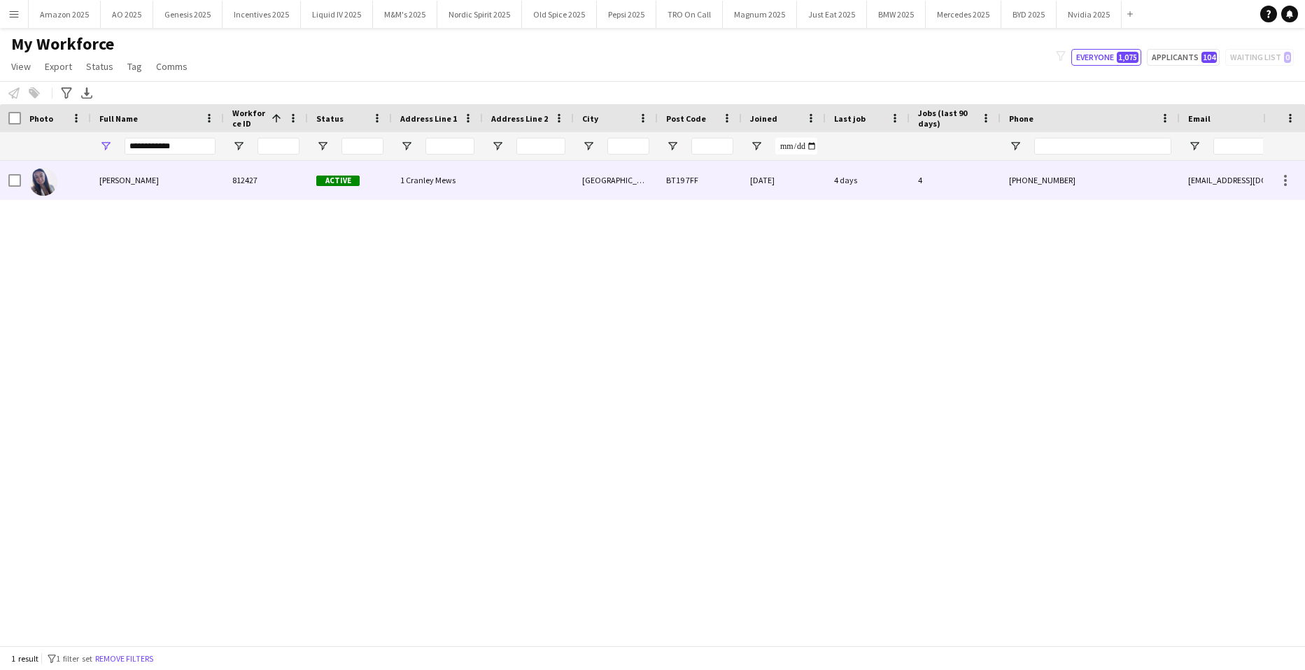
click at [133, 180] on span "Samantha Newell" at bounding box center [128, 180] width 59 height 10
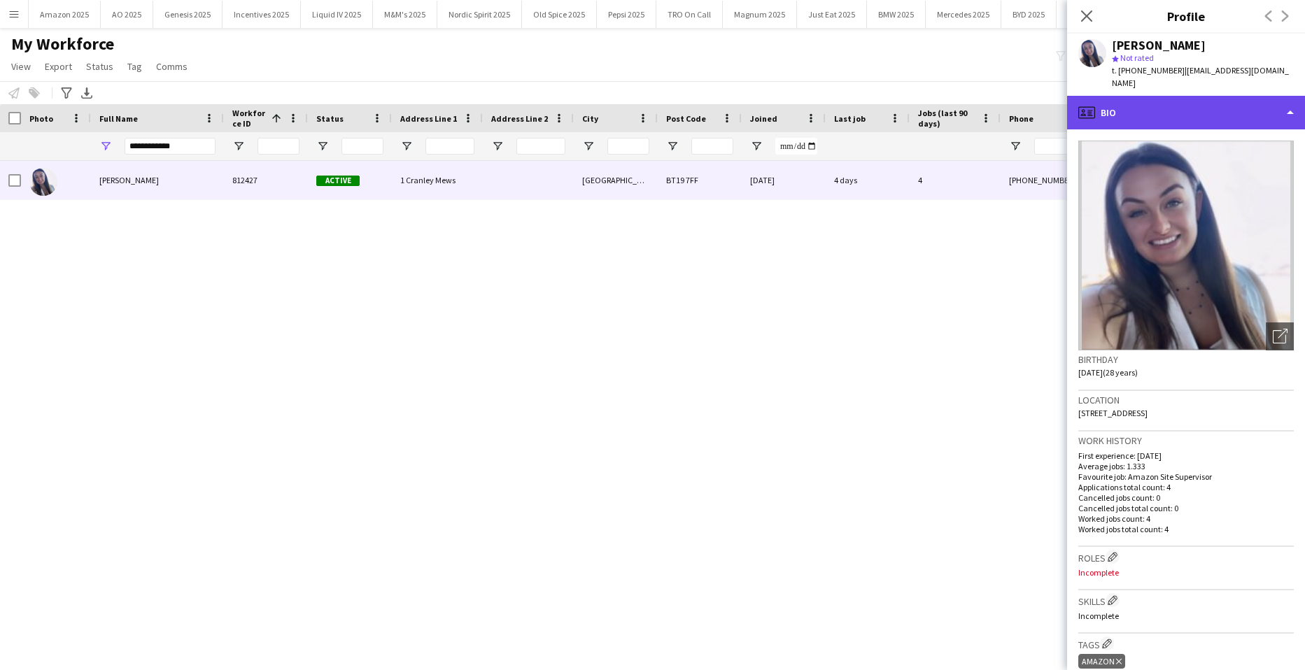
click at [1266, 118] on div "profile Bio" at bounding box center [1186, 113] width 238 height 34
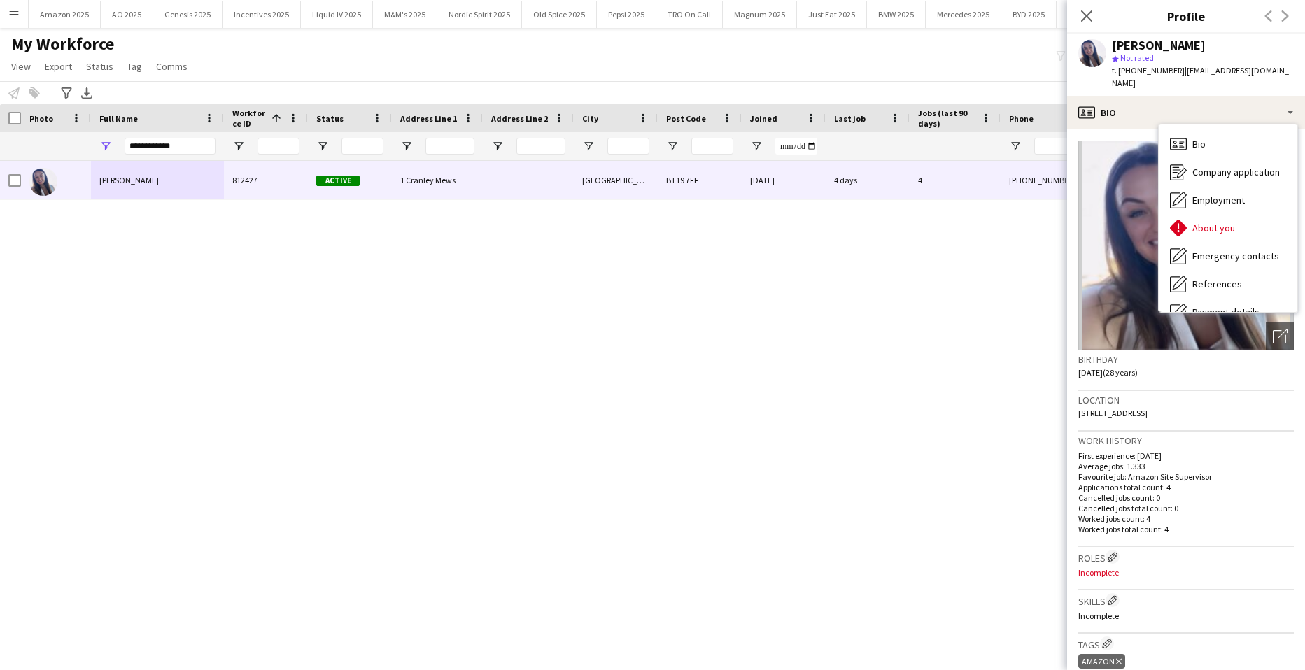
click at [1245, 412] on div "Location 1 Cranley Mews, Bangor, BT19 7FF" at bounding box center [1185, 411] width 215 height 41
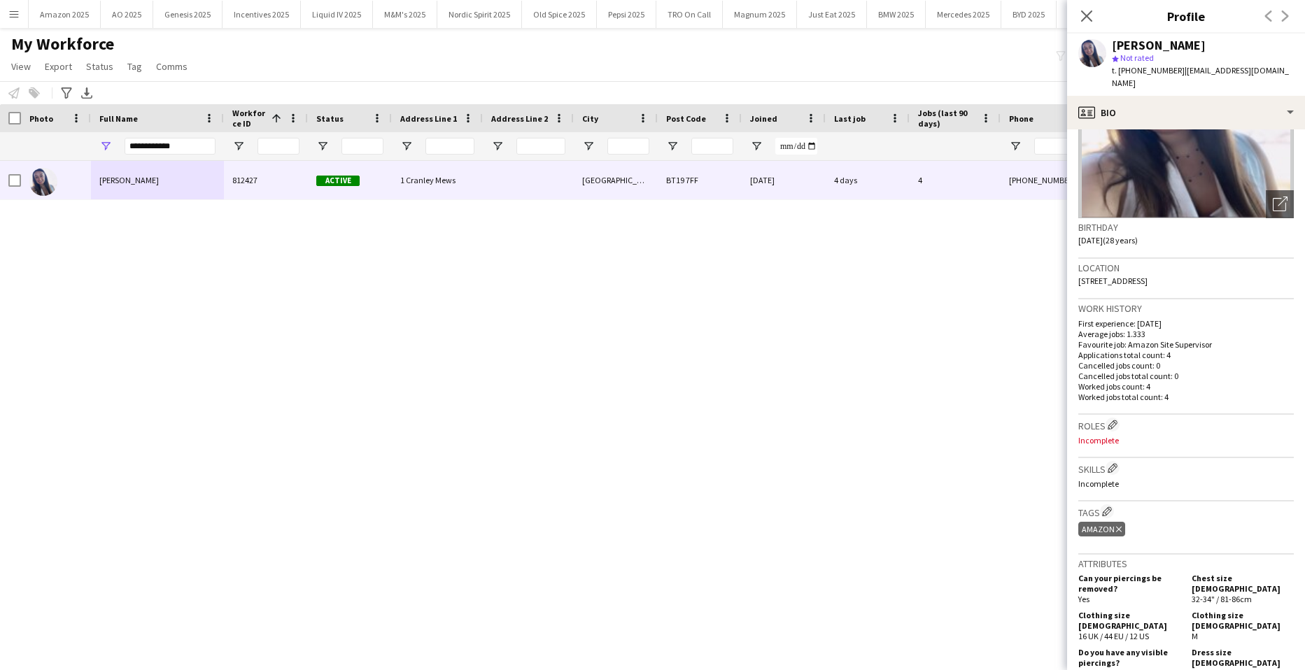
scroll to position [420, 0]
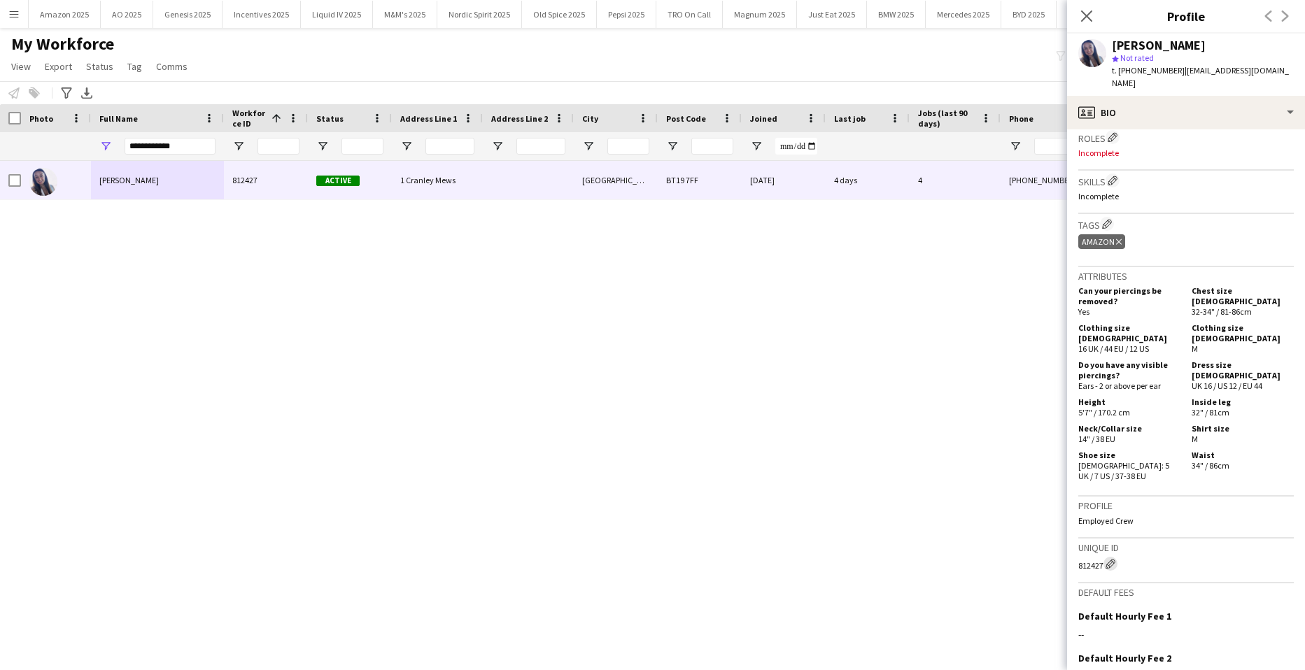
click at [1115, 559] on app-icon "Edit crew unique ID" at bounding box center [1110, 564] width 10 height 10
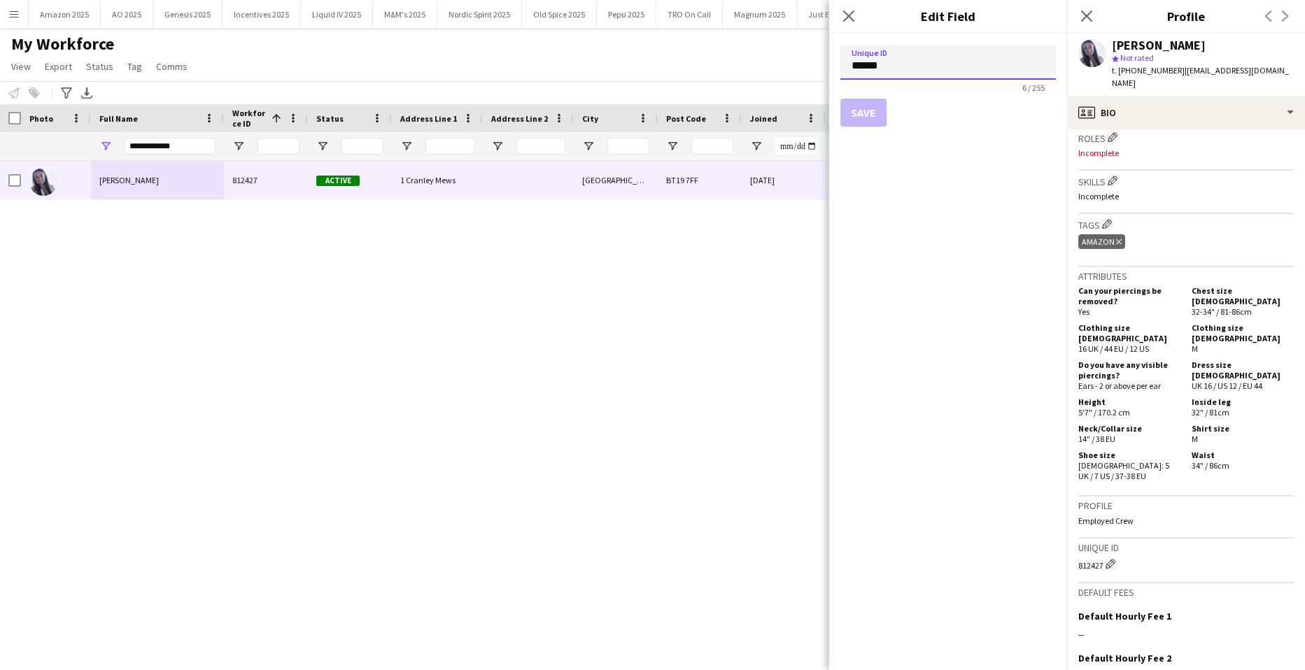
drag, startPoint x: 907, startPoint y: 58, endPoint x: 772, endPoint y: 73, distance: 136.5
click at [772, 73] on body "Menu Boards Boards Boards All jobs Status Workforce Workforce My Workforce Recr…" at bounding box center [652, 335] width 1305 height 670
paste input
type input "******"
click at [867, 114] on button "Save" at bounding box center [863, 113] width 46 height 28
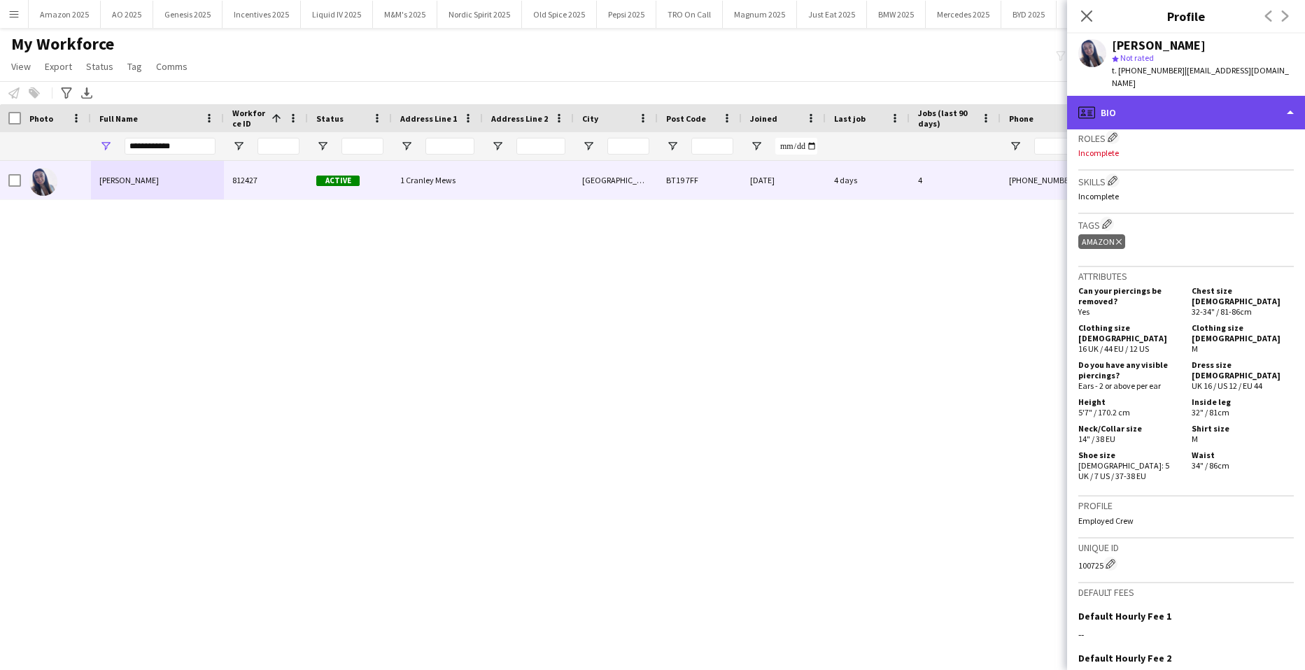
click at [1227, 110] on div "profile Bio" at bounding box center [1186, 113] width 238 height 34
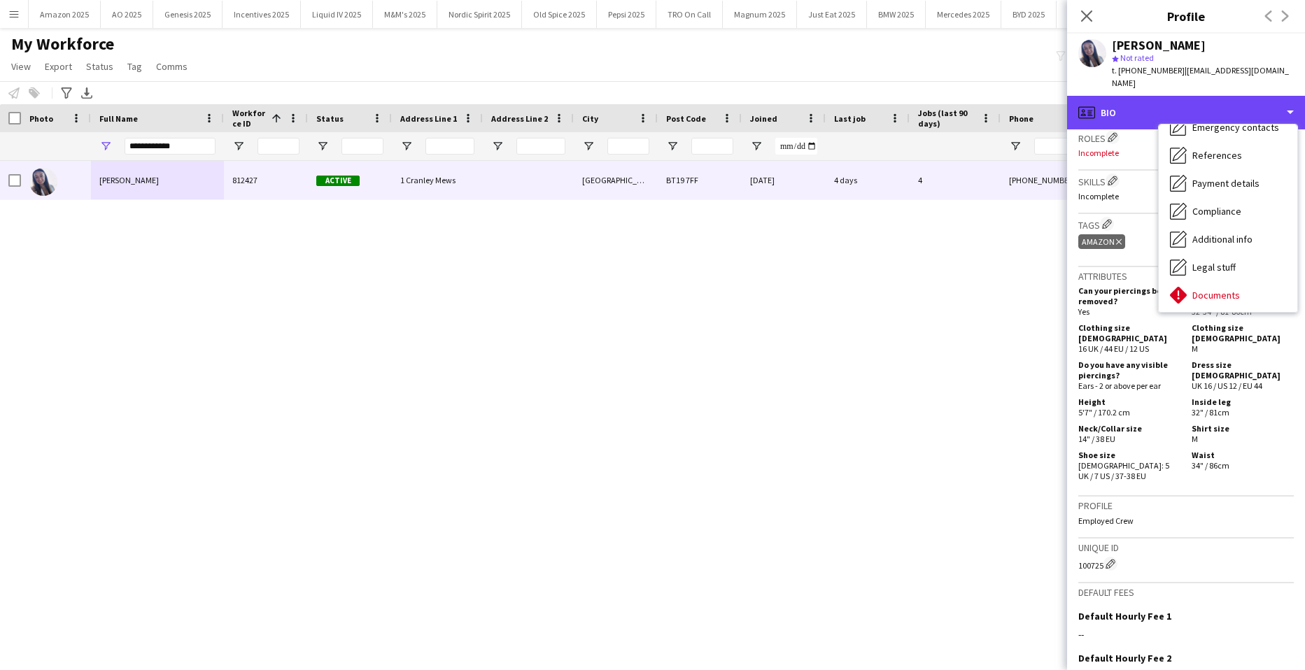
scroll to position [187, 0]
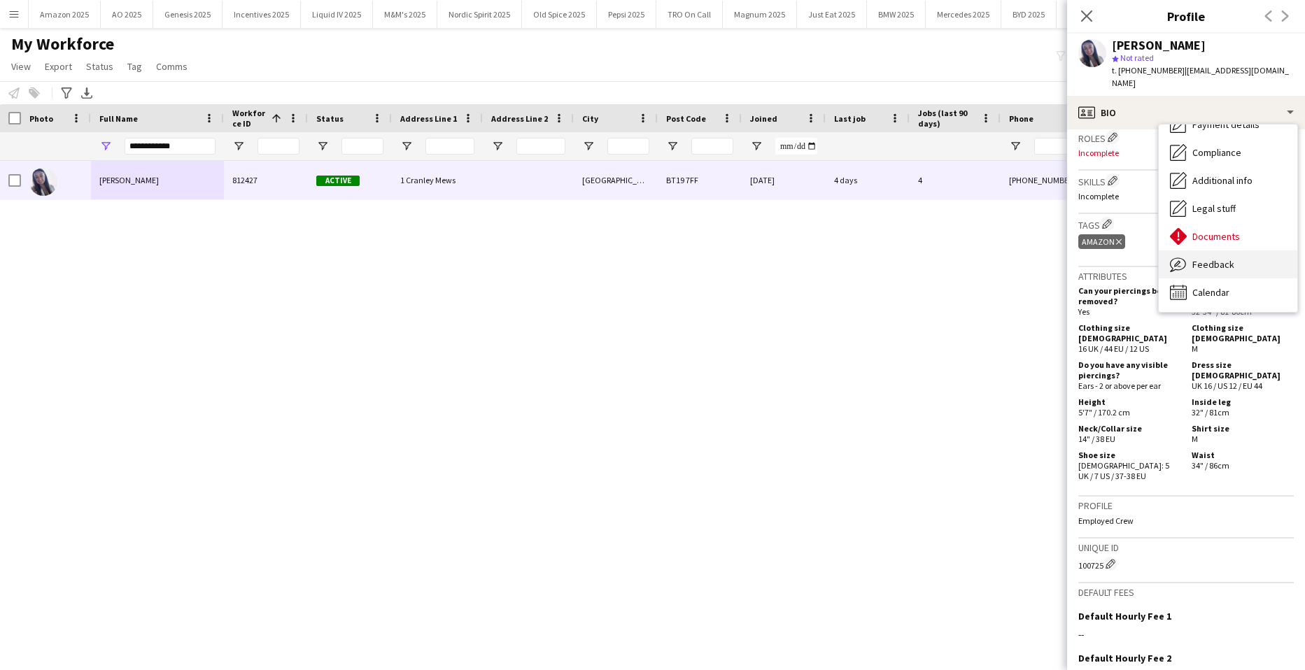
click at [1211, 269] on span "Feedback" at bounding box center [1213, 264] width 42 height 13
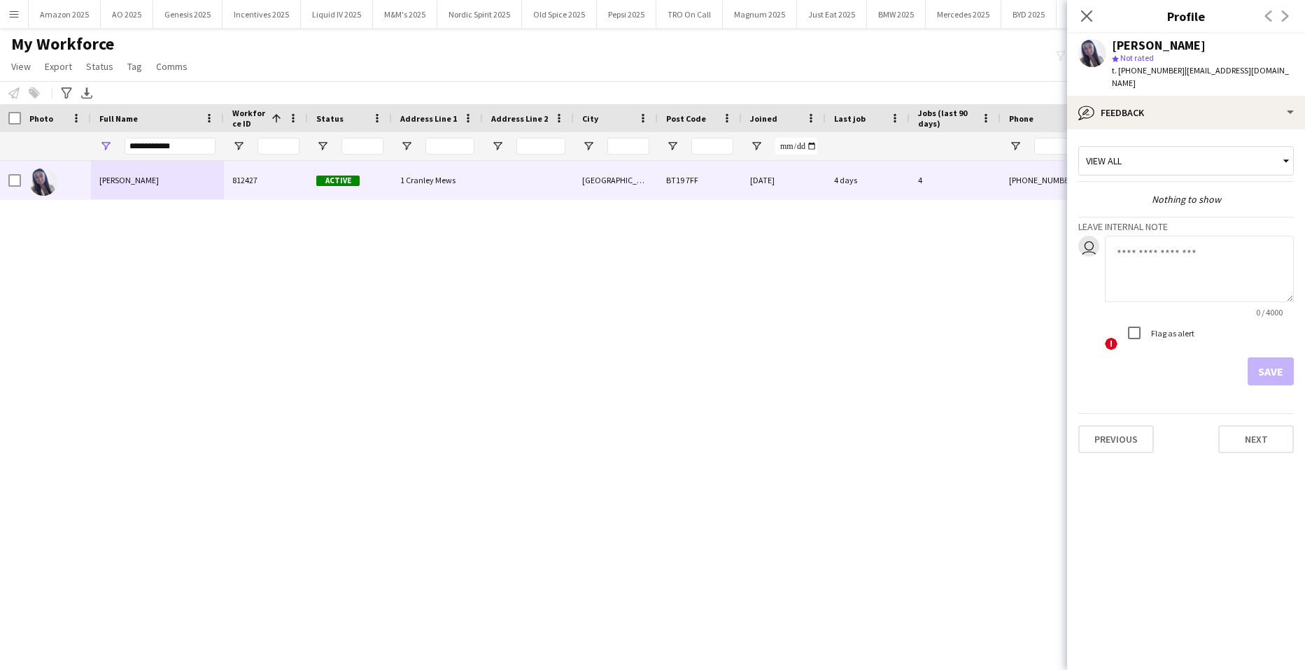
click at [1123, 264] on textarea at bounding box center [1199, 269] width 189 height 66
click at [1254, 256] on textarea "**********" at bounding box center [1199, 269] width 189 height 66
paste textarea "*******"
type textarea "**********"
click at [1271, 382] on button "Save" at bounding box center [1270, 371] width 46 height 28
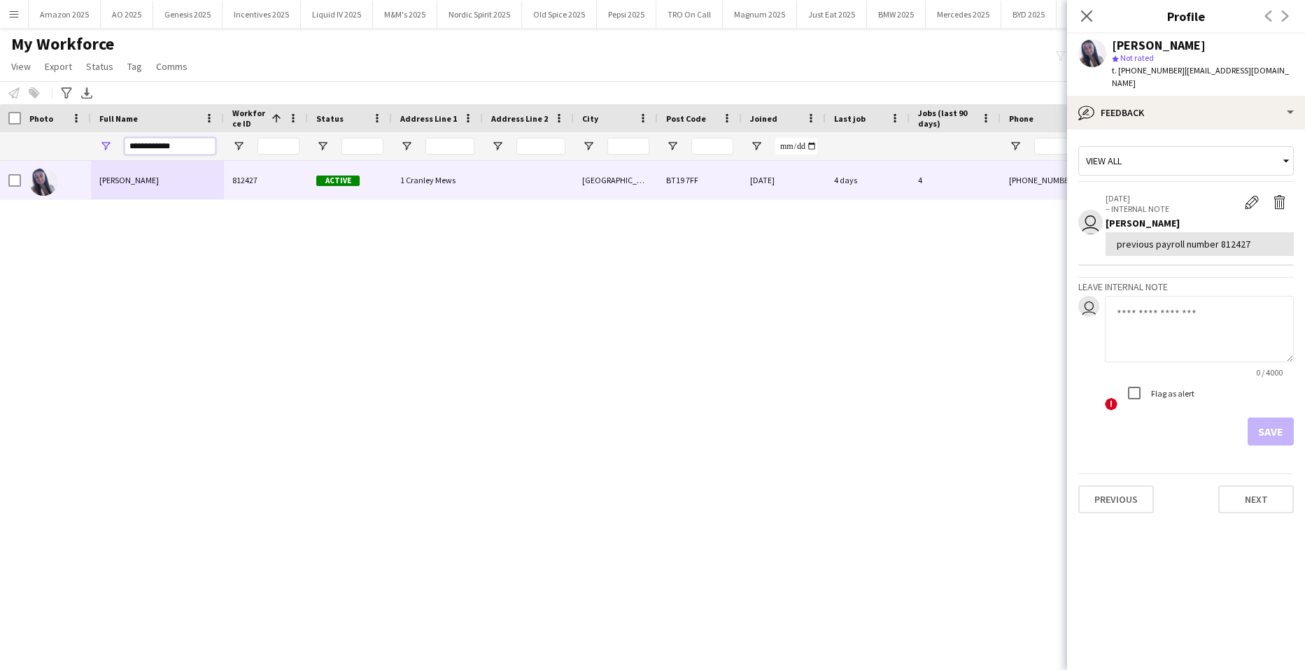
click at [178, 142] on input "**********" at bounding box center [170, 146] width 91 height 17
click at [346, 375] on div "Samantha Newell 812427 Active 1 Cranley Mews Bangor BT19 7FF 30-06-2025 4 days …" at bounding box center [631, 398] width 1263 height 474
drag, startPoint x: 193, startPoint y: 143, endPoint x: -34, endPoint y: 141, distance: 227.4
click at [0, 141] on html "Menu Boards Boards Boards All jobs Status Workforce Workforce My Workforce Recr…" at bounding box center [652, 335] width 1305 height 670
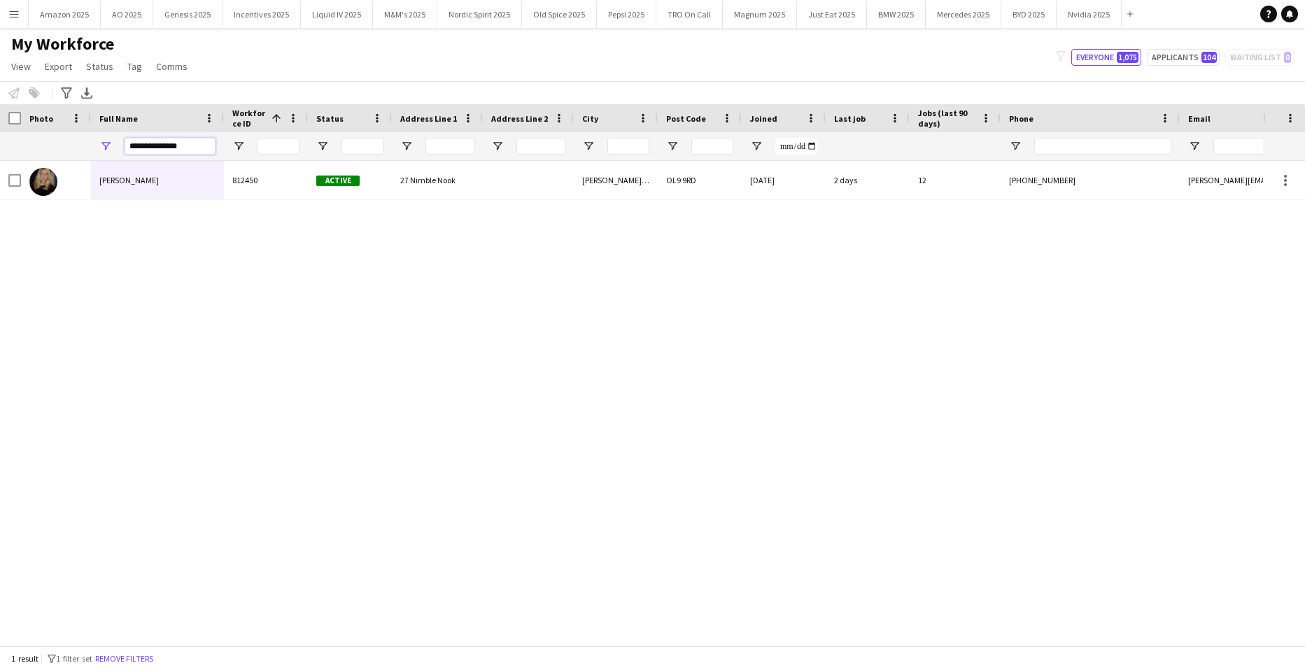
type input "**********"
click at [275, 547] on div "Nicola Barrett 812450 Active 27 Nimble Nook Chadderton, Oldham OL9 9RD 14-07-20…" at bounding box center [631, 398] width 1263 height 474
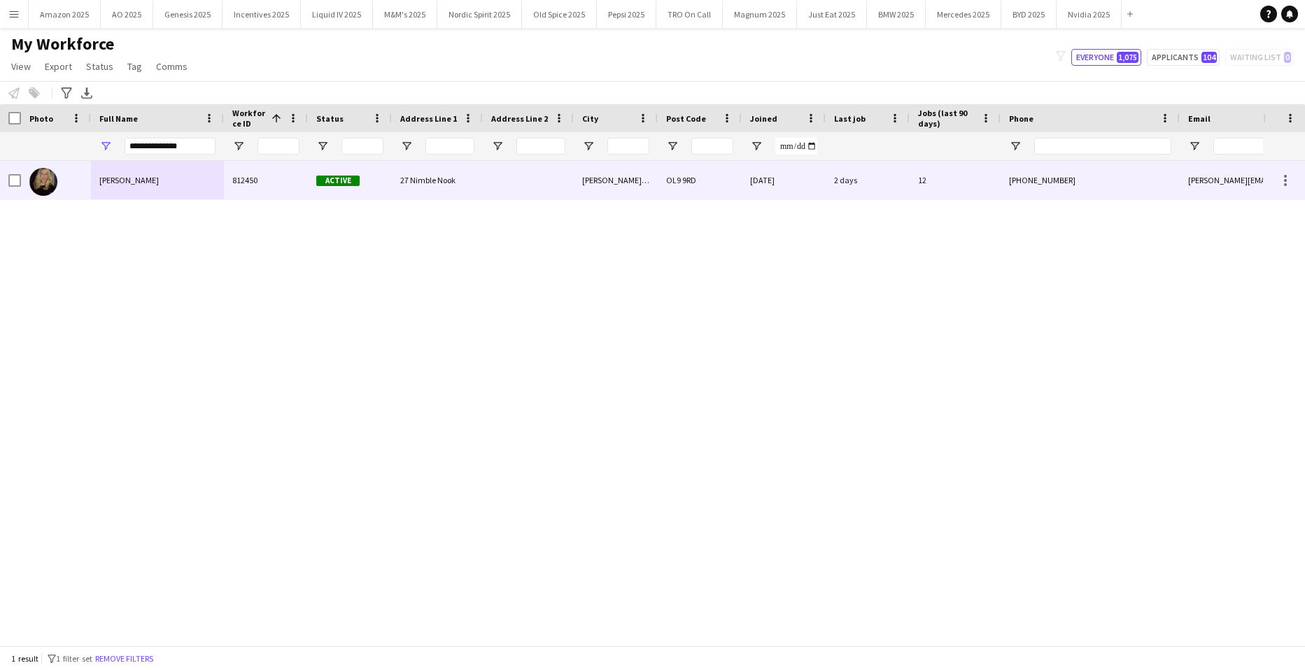
click at [101, 186] on div "[PERSON_NAME]" at bounding box center [157, 180] width 133 height 38
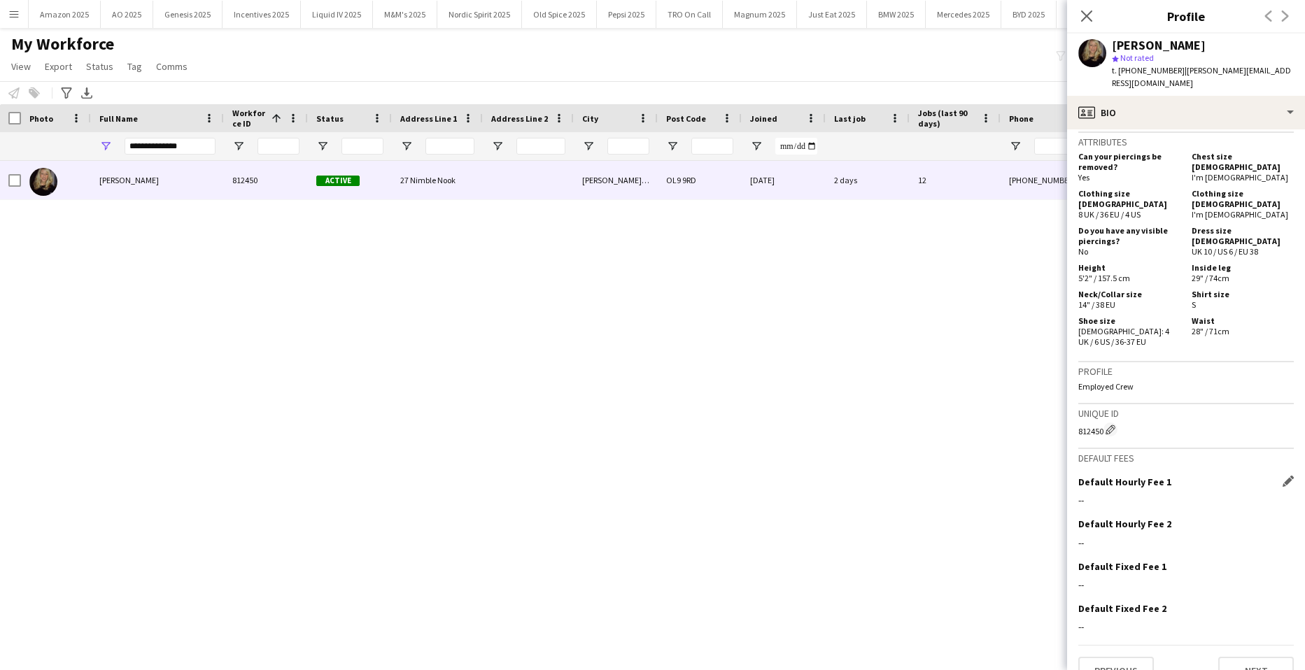
scroll to position [631, 0]
drag, startPoint x: 1112, startPoint y: 409, endPoint x: 1285, endPoint y: 407, distance: 172.8
click at [1113, 423] on app-icon "Edit crew unique ID" at bounding box center [1110, 428] width 10 height 10
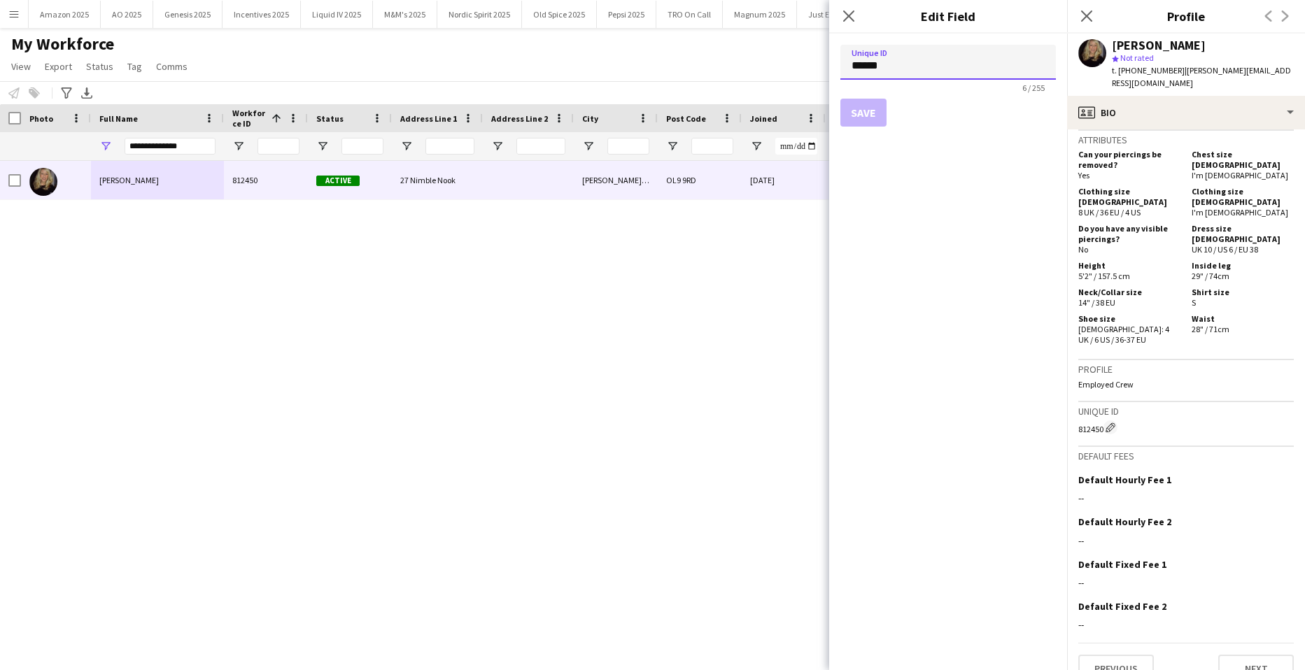
drag, startPoint x: 893, startPoint y: 69, endPoint x: 782, endPoint y: 67, distance: 111.2
click at [782, 67] on body "Menu Boards Boards Boards All jobs Status Workforce Workforce My Workforce Recr…" at bounding box center [652, 335] width 1305 height 670
paste input
type input "******"
click at [863, 113] on button "Save" at bounding box center [863, 113] width 46 height 28
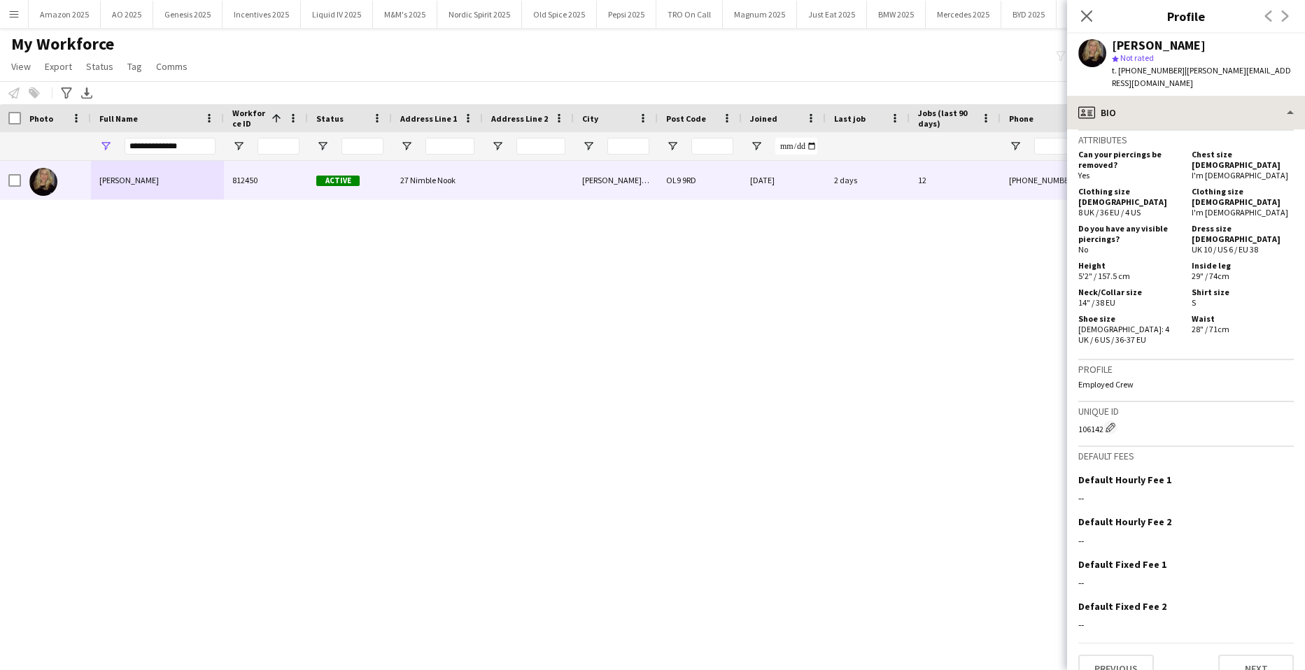
click at [1242, 83] on app-crew-profile "Close pop-in Profile Previous Next Nicola Barrett star Not rated t. +4477185505…" at bounding box center [1186, 335] width 238 height 670
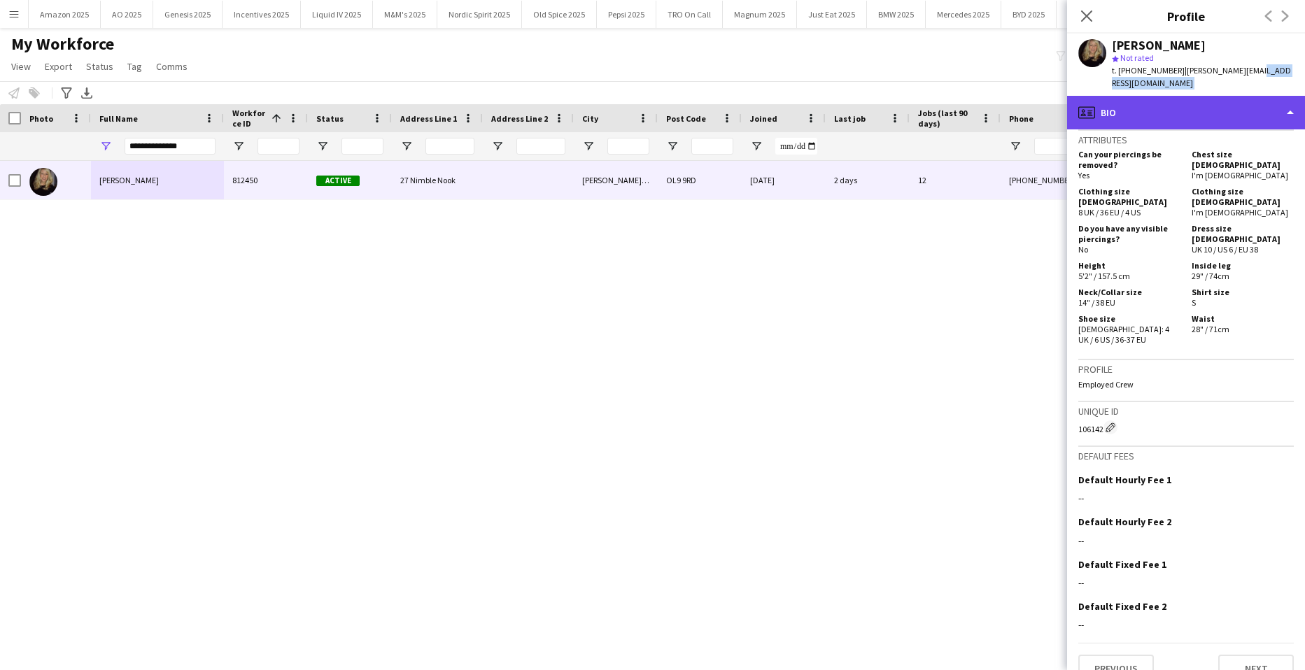
drag, startPoint x: 1242, startPoint y: 83, endPoint x: 1246, endPoint y: 105, distance: 22.8
click at [1246, 100] on div "profile Bio" at bounding box center [1186, 113] width 238 height 34
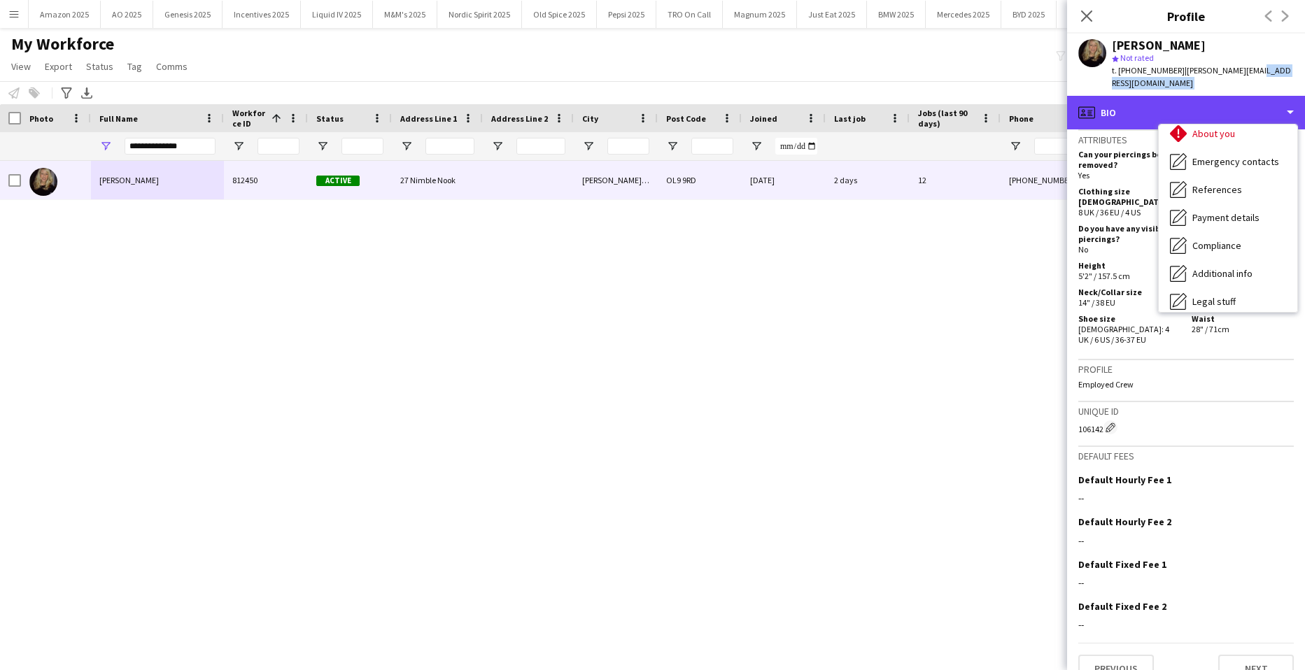
scroll to position [187, 0]
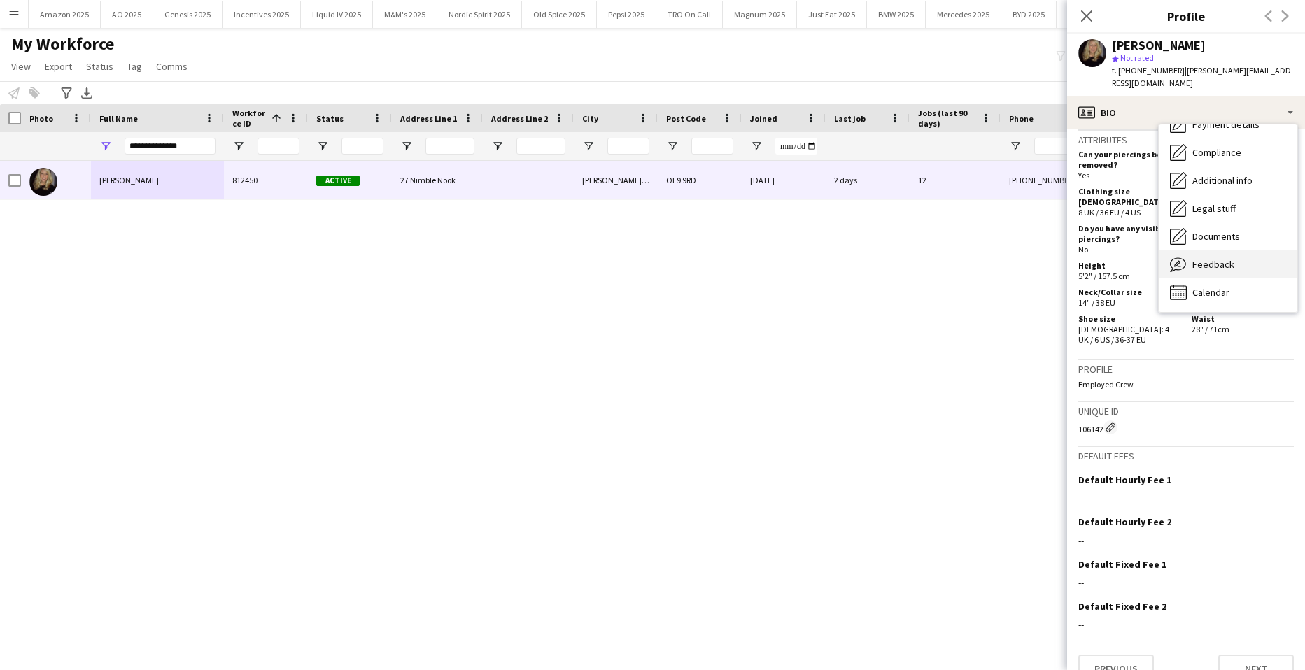
click at [1234, 258] on div "Feedback Feedback" at bounding box center [1228, 264] width 139 height 28
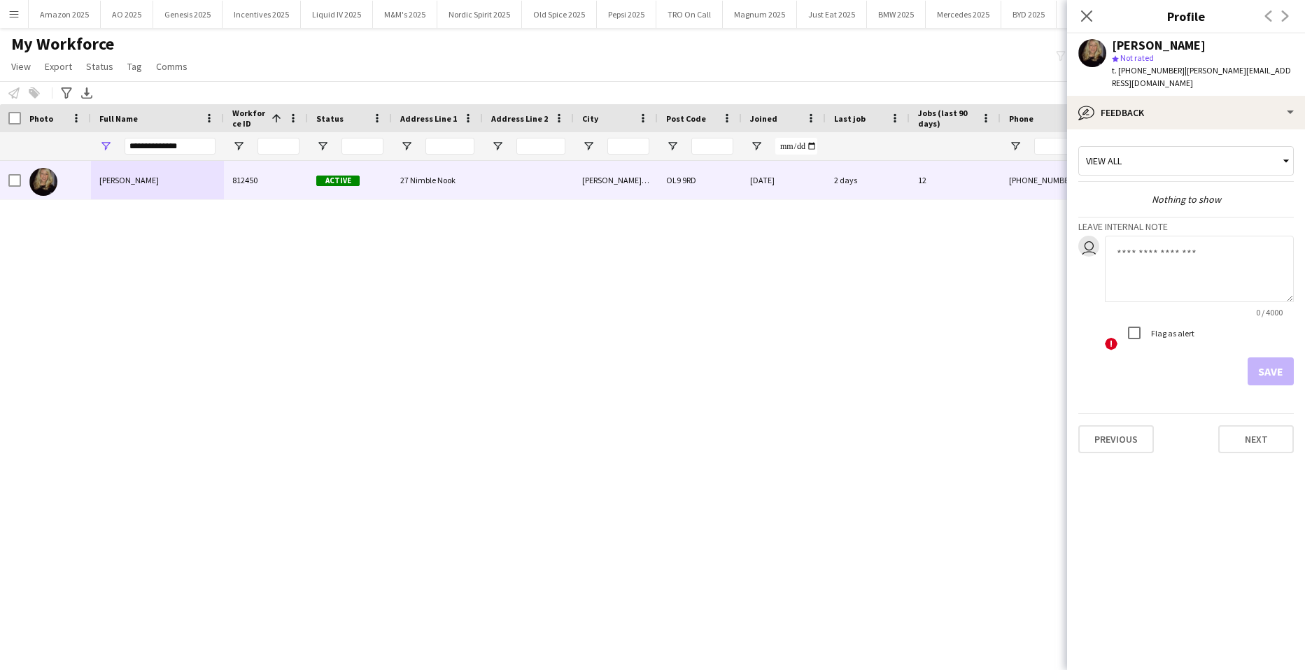
drag, startPoint x: 1155, startPoint y: 258, endPoint x: 1199, endPoint y: 215, distance: 61.8
click at [1155, 256] on textarea at bounding box center [1199, 269] width 189 height 66
click at [1247, 238] on textarea "**********" at bounding box center [1199, 269] width 189 height 66
paste textarea "*******"
type textarea "**********"
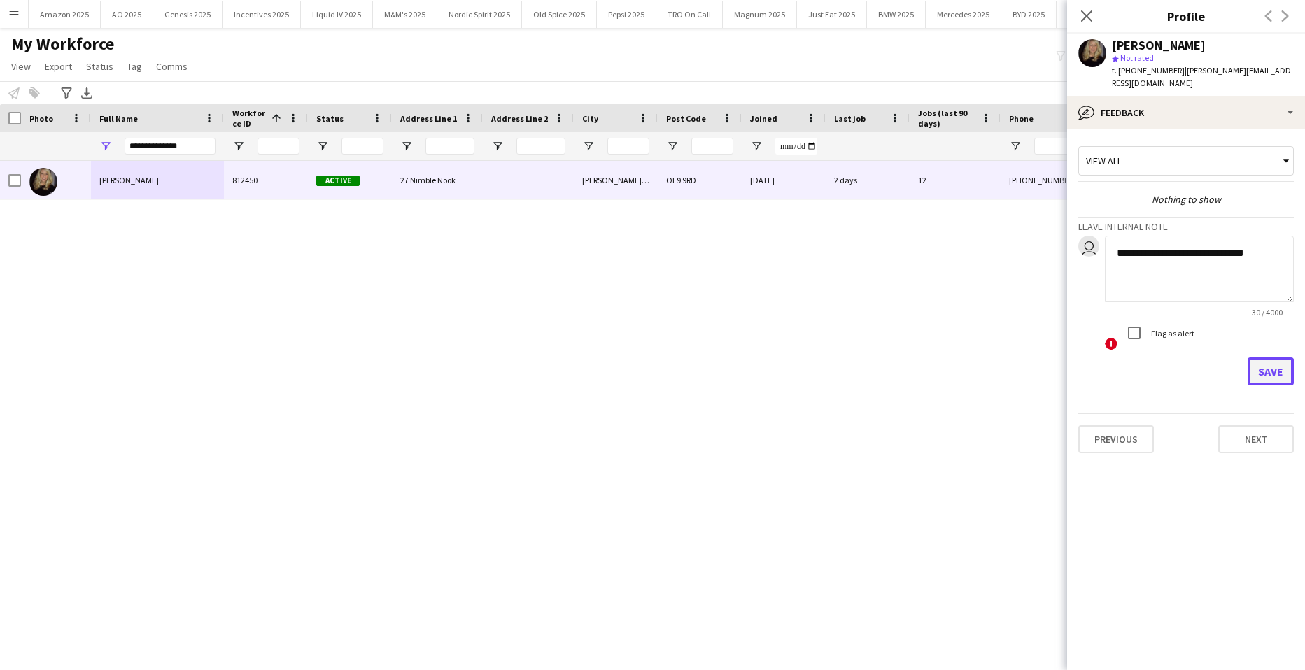
click at [1283, 363] on button "Save" at bounding box center [1270, 371] width 46 height 28
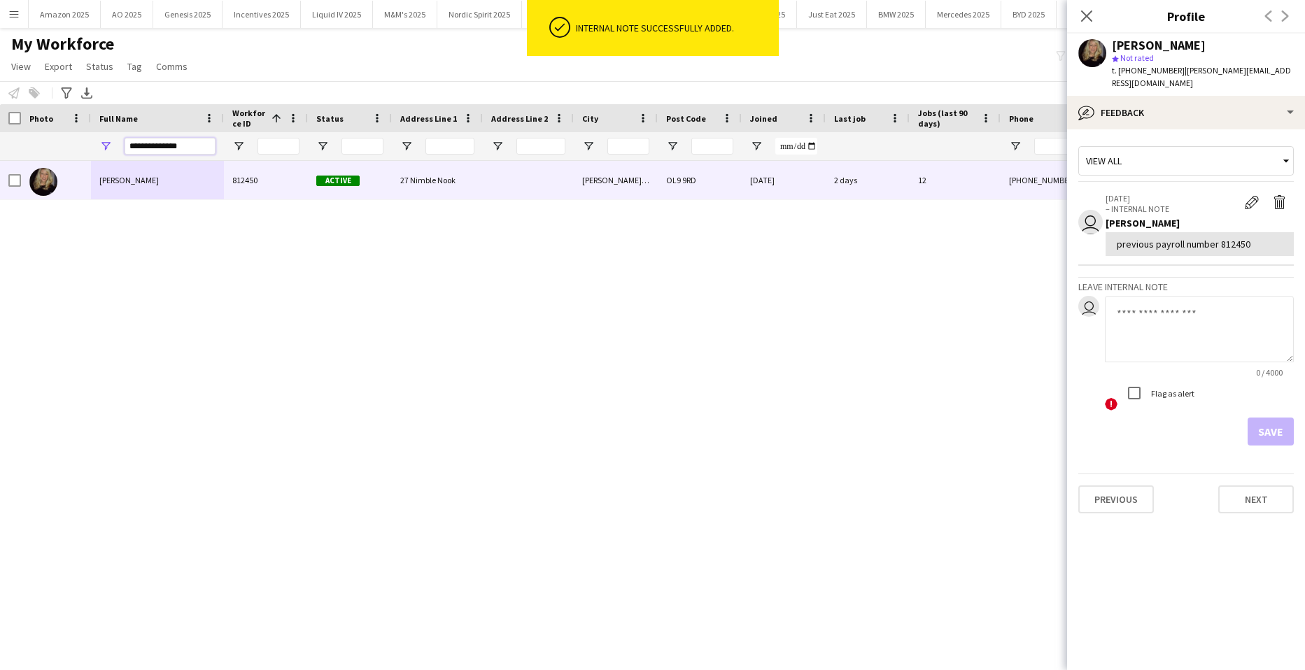
drag, startPoint x: 186, startPoint y: 151, endPoint x: -36, endPoint y: 185, distance: 224.3
click at [0, 185] on html "ok-circled Internal note successfully added. Menu Boards Boards Boards All jobs…" at bounding box center [652, 335] width 1305 height 670
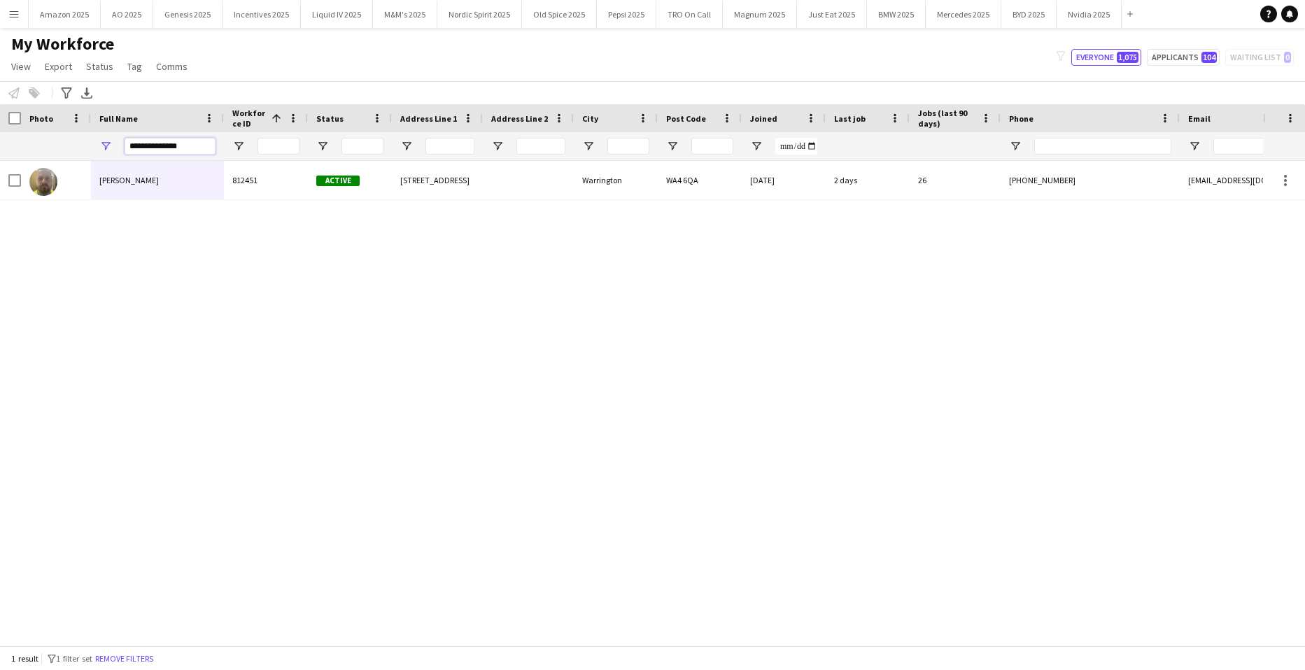
type input "**********"
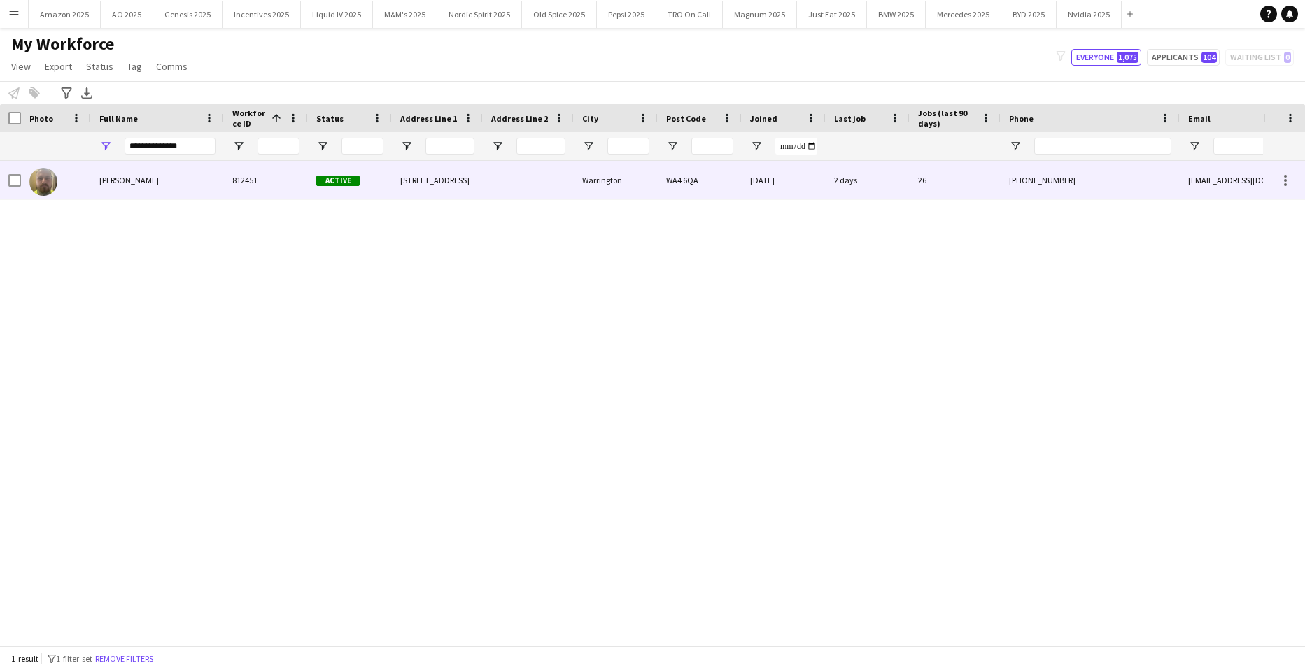
click at [132, 181] on span "[PERSON_NAME]" at bounding box center [128, 180] width 59 height 10
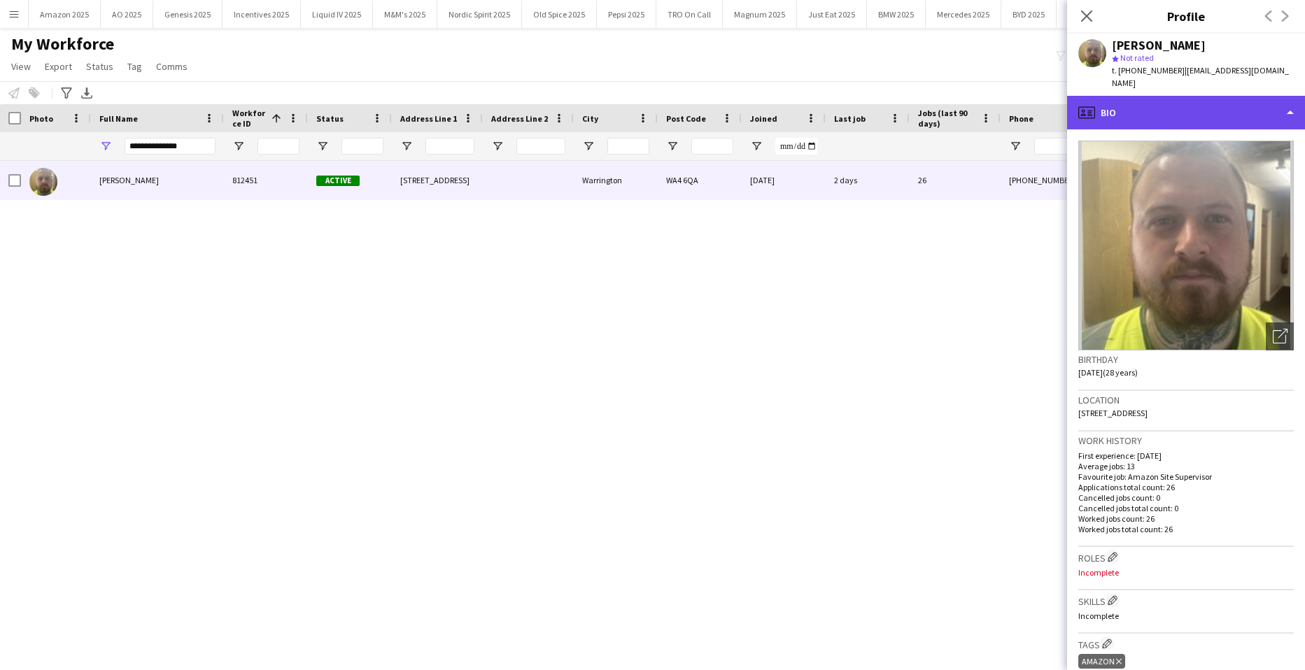
click at [1248, 109] on div "profile Bio" at bounding box center [1186, 113] width 238 height 34
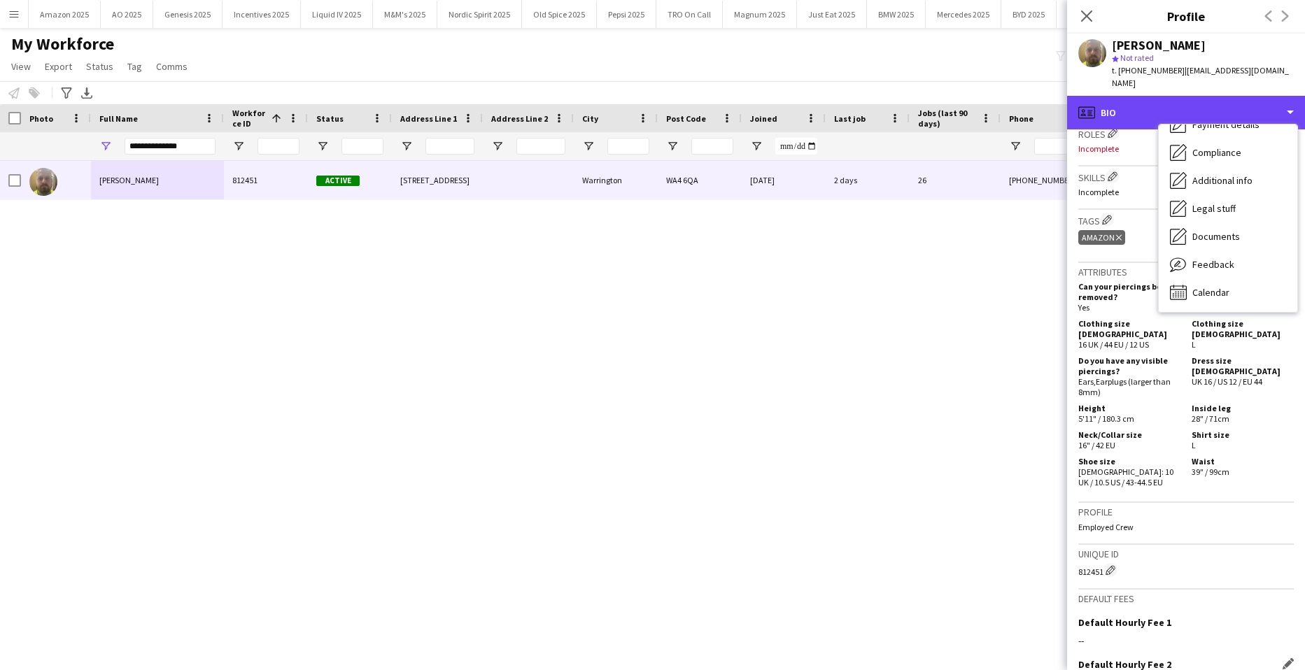
scroll to position [560, 0]
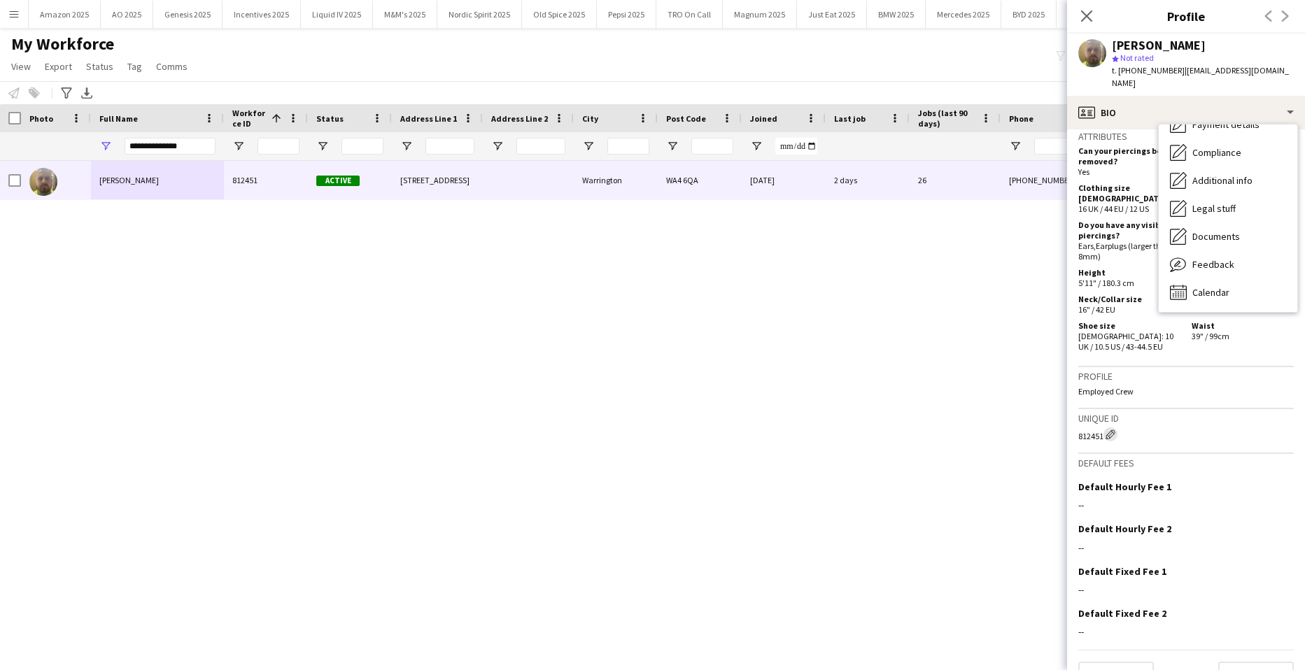
click at [1115, 430] on app-icon "Edit crew unique ID" at bounding box center [1110, 435] width 10 height 10
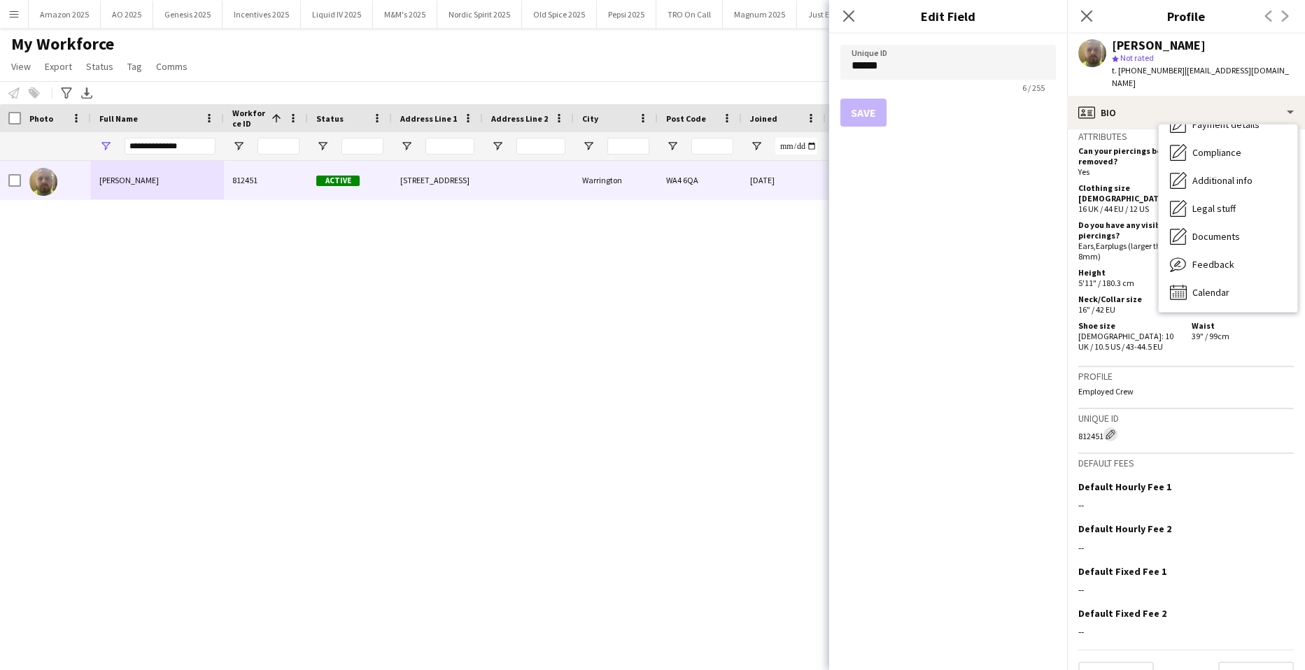
click at [1117, 427] on button "Edit crew unique ID" at bounding box center [1110, 434] width 14 height 14
drag, startPoint x: 820, startPoint y: 60, endPoint x: 739, endPoint y: 62, distance: 80.5
click at [742, 62] on body "Menu Boards Boards Boards All jobs Status Workforce Workforce My Workforce Recr…" at bounding box center [652, 335] width 1305 height 670
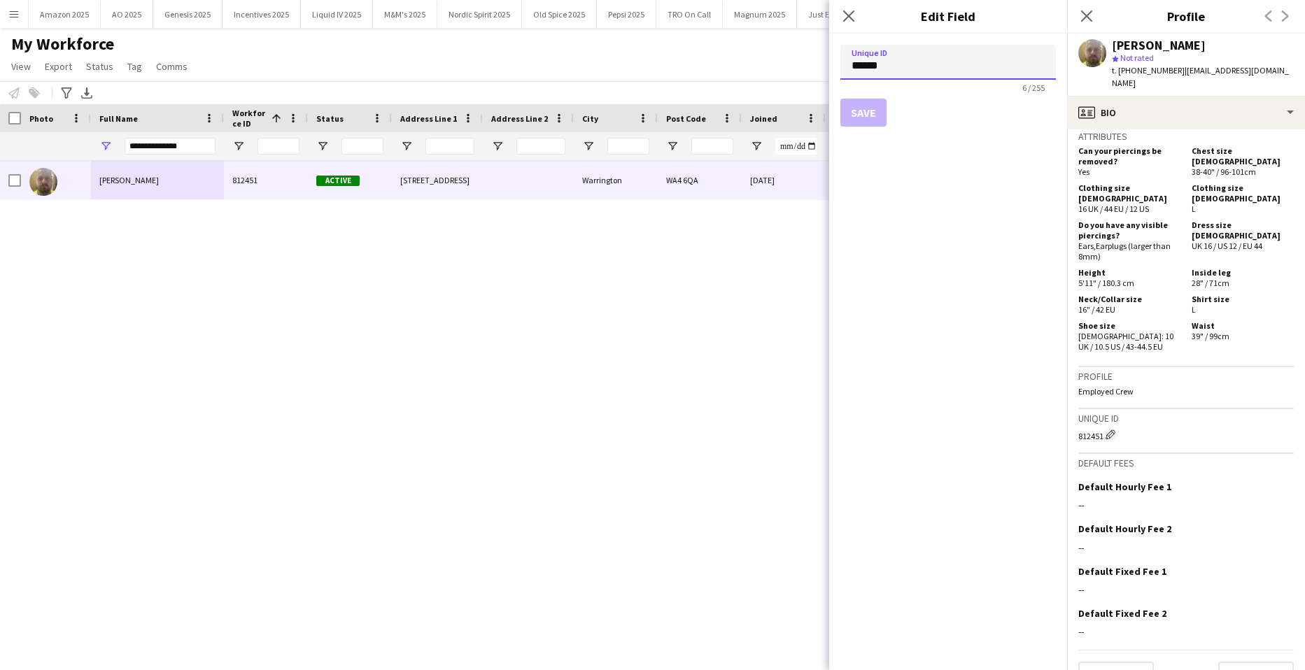
paste input
type input "******"
click at [868, 115] on button "Save" at bounding box center [863, 113] width 46 height 28
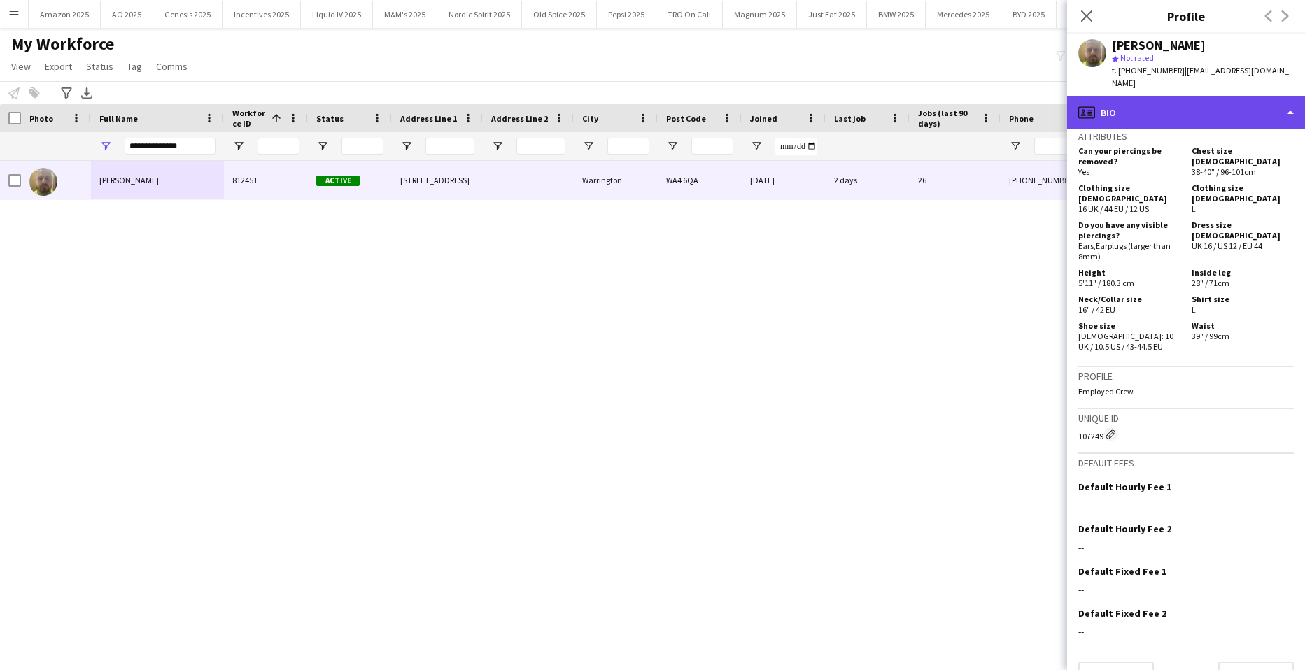
click at [1253, 100] on div "profile Bio" at bounding box center [1186, 113] width 238 height 34
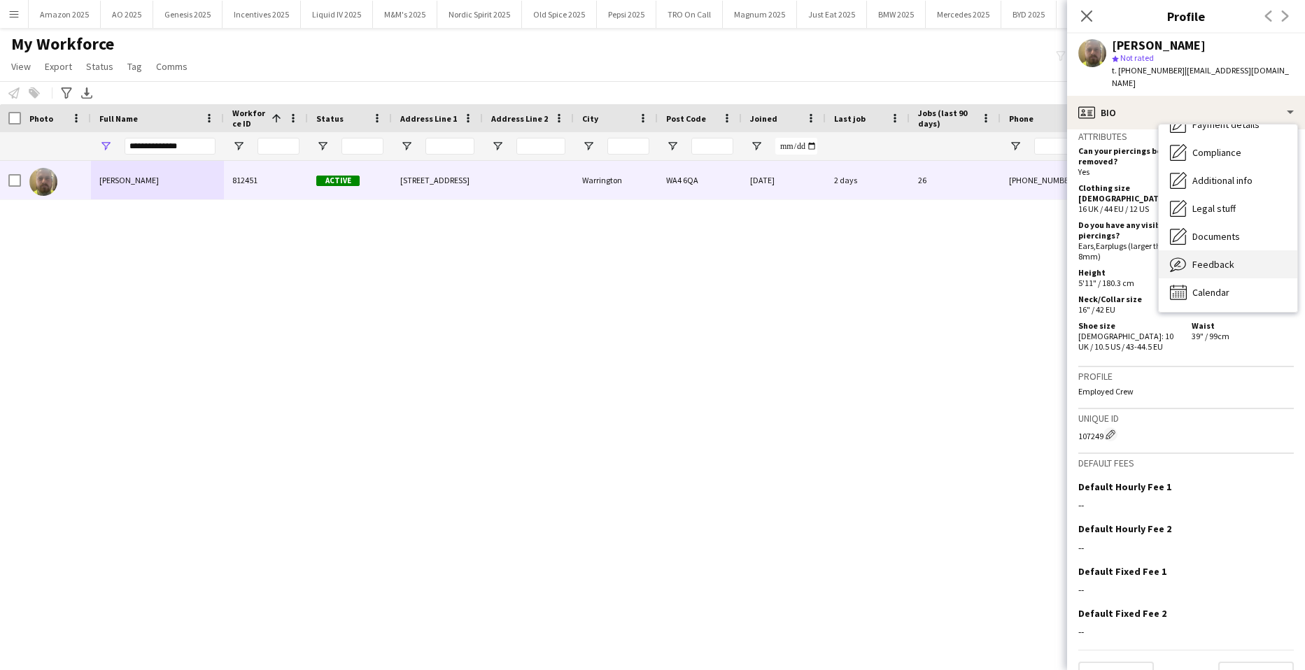
click at [1221, 258] on span "Feedback" at bounding box center [1213, 264] width 42 height 13
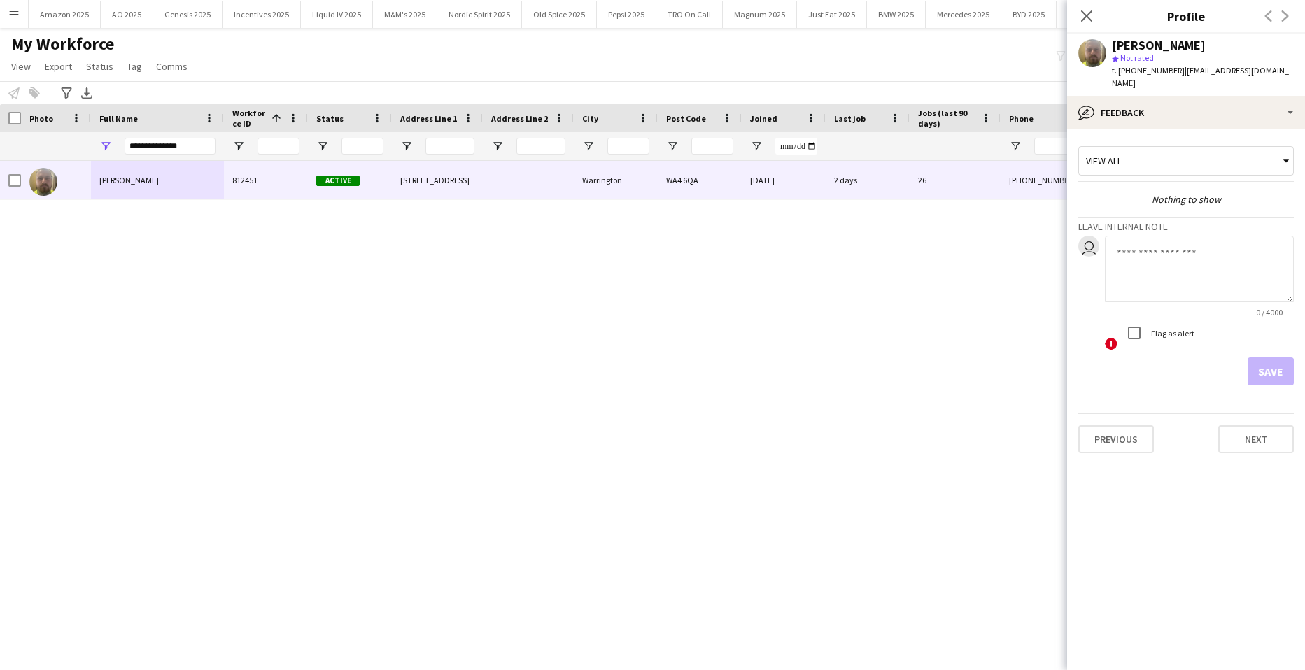
click at [1147, 247] on textarea at bounding box center [1199, 269] width 189 height 66
click at [1250, 240] on textarea "**********" at bounding box center [1199, 269] width 189 height 66
paste textarea "*******"
type textarea "**********"
click at [1276, 363] on button "Save" at bounding box center [1270, 371] width 46 height 28
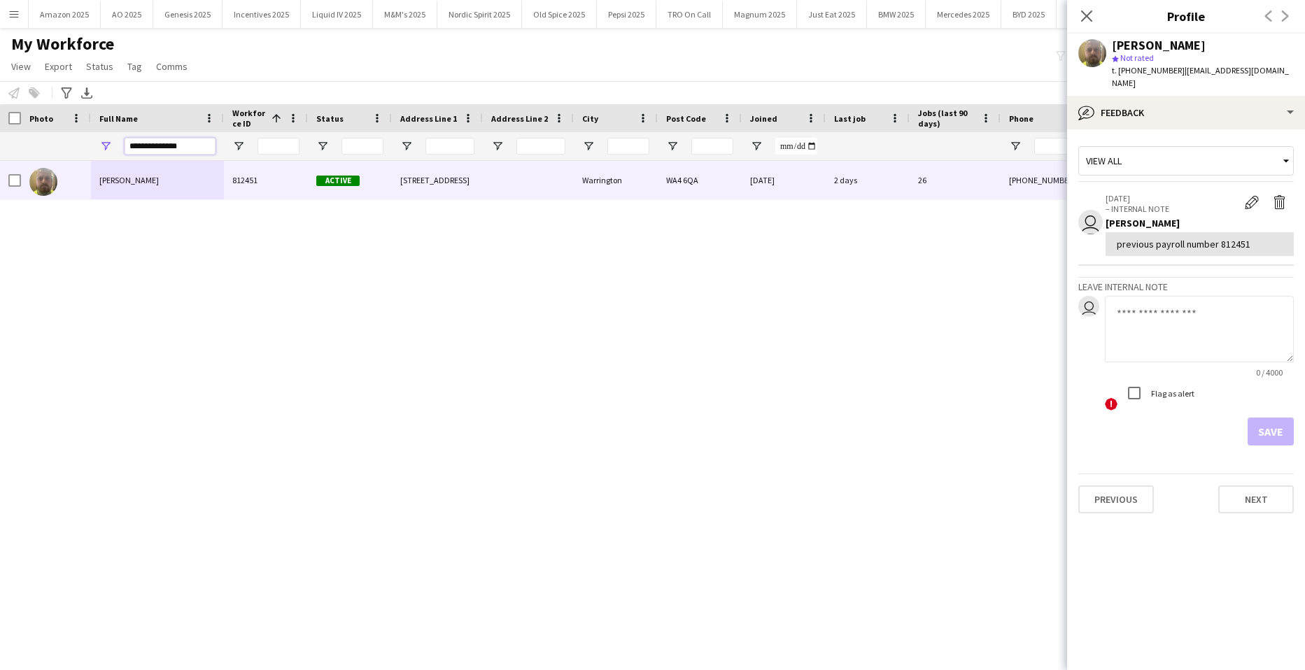
drag, startPoint x: 201, startPoint y: 142, endPoint x: -36, endPoint y: 134, distance: 236.6
click at [0, 134] on html "Menu Boards Boards Boards All jobs Status Workforce Workforce My Workforce Recr…" at bounding box center [652, 335] width 1305 height 670
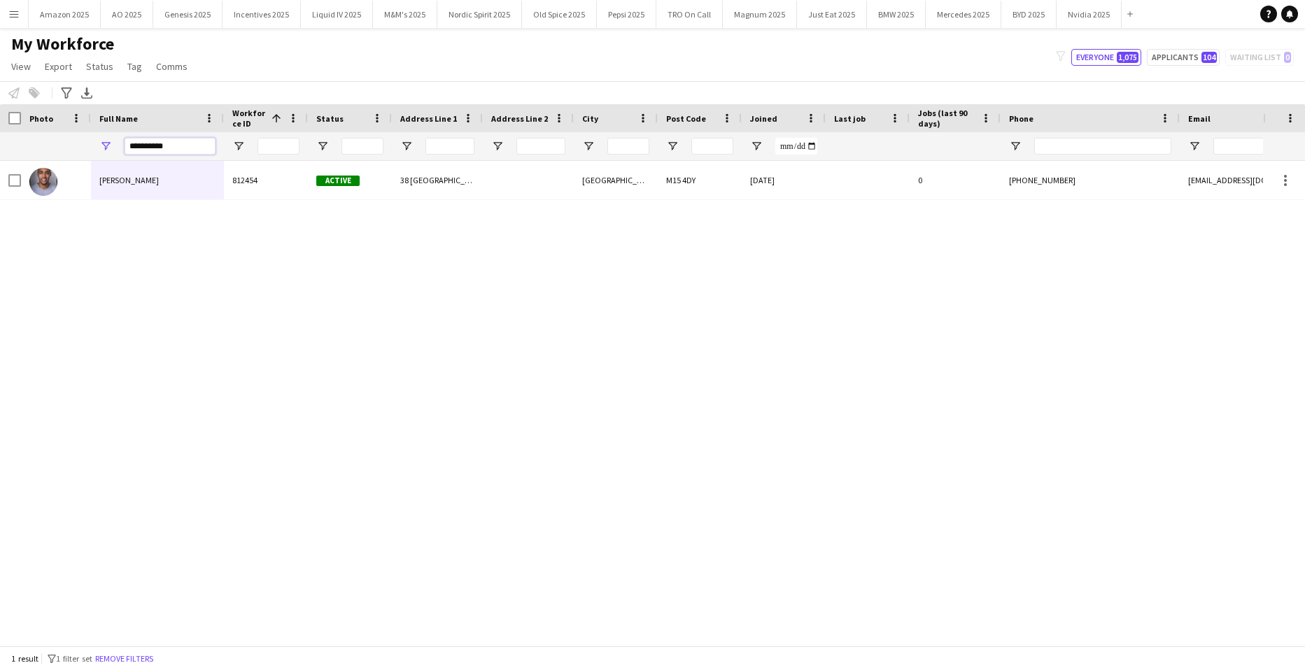
type input "**********"
drag, startPoint x: 155, startPoint y: 336, endPoint x: 47, endPoint y: 206, distance: 168.9
click at [150, 329] on div "Ben Wright 812454 Active 38 Caminada House Manchester M15 4DY 14-07-2025 0 +447…" at bounding box center [631, 398] width 1263 height 474
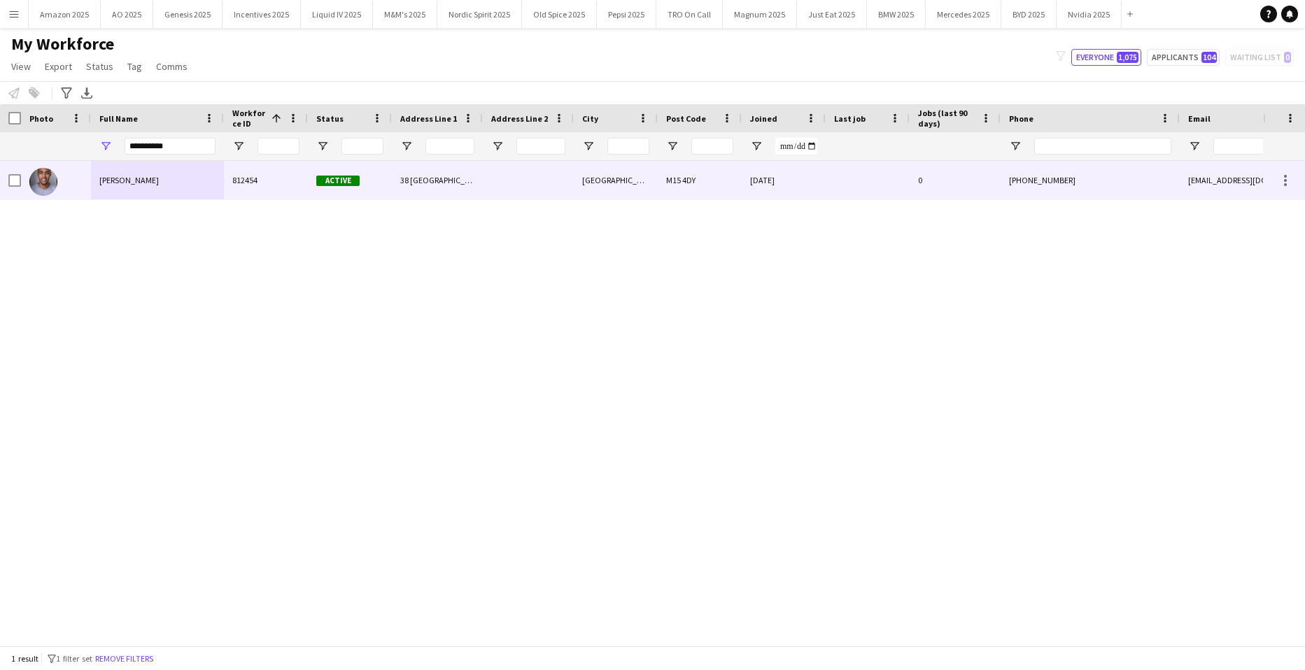
click at [107, 187] on div "Ben Wright" at bounding box center [157, 180] width 133 height 38
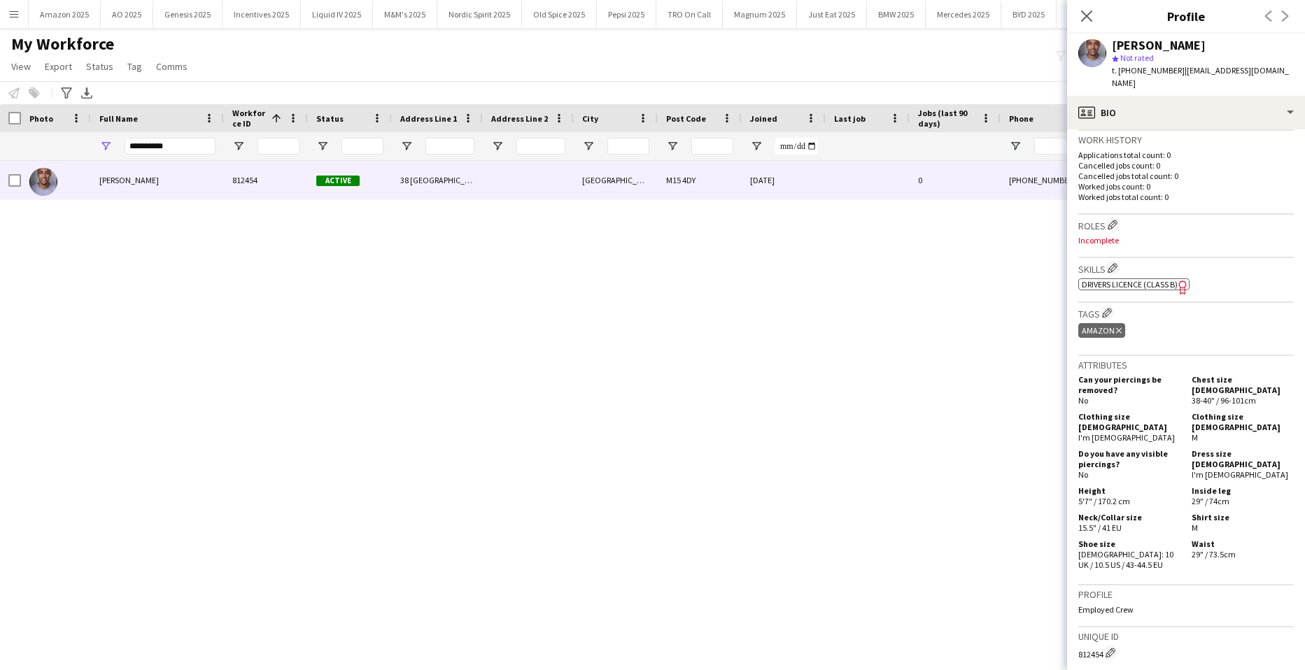
scroll to position [490, 0]
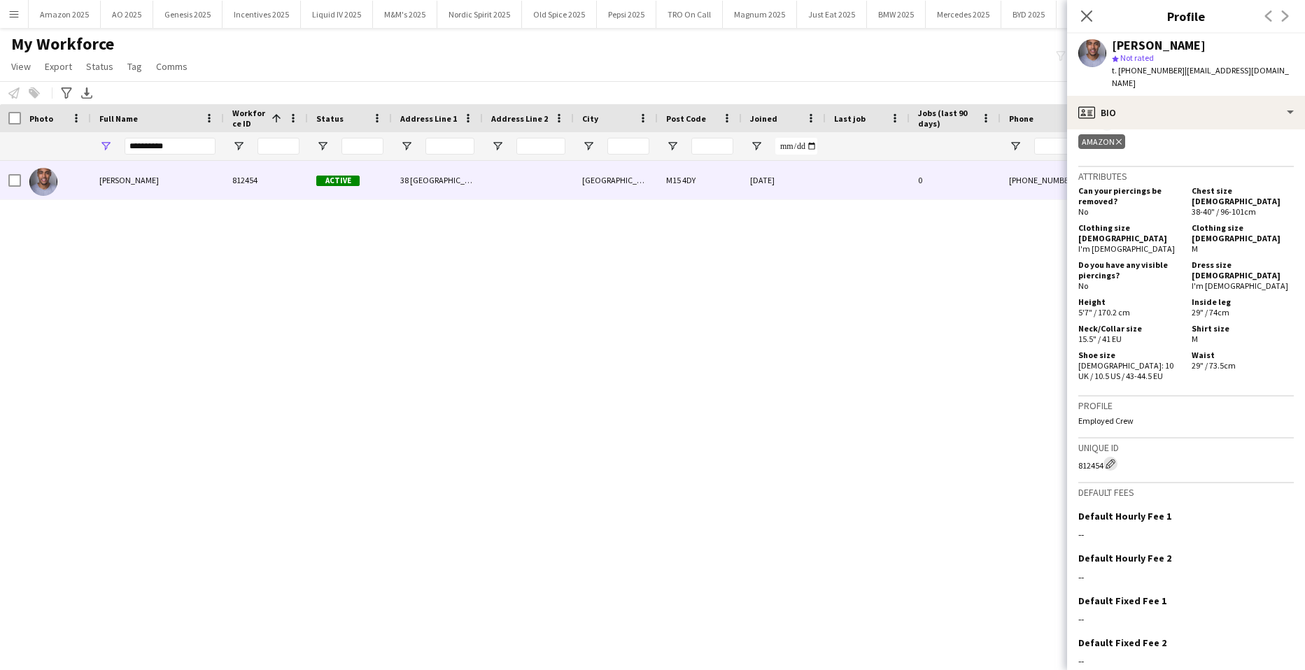
click at [1113, 459] on app-icon "Edit crew unique ID" at bounding box center [1110, 464] width 10 height 10
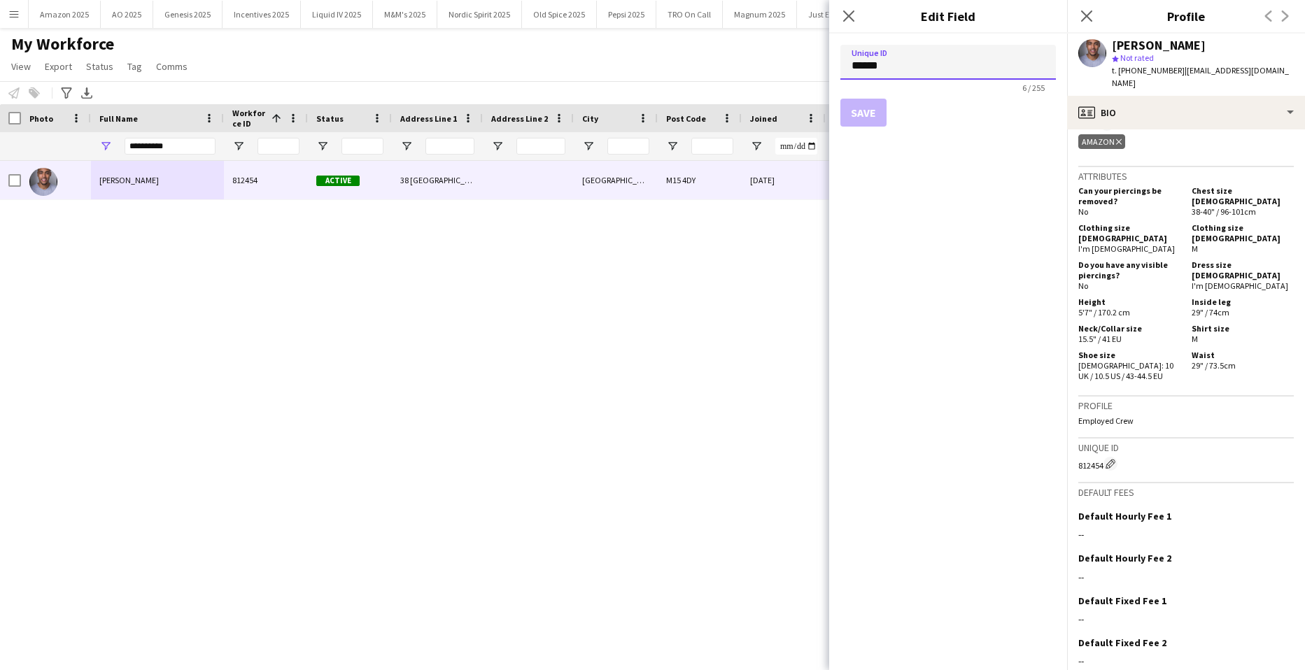
drag, startPoint x: 895, startPoint y: 76, endPoint x: 781, endPoint y: 78, distance: 114.1
click at [788, 78] on body "Menu Boards Boards Boards All jobs Status Workforce Workforce My Workforce Recr…" at bounding box center [652, 335] width 1305 height 670
paste input
type input "******"
click at [857, 118] on button "Save" at bounding box center [863, 113] width 46 height 28
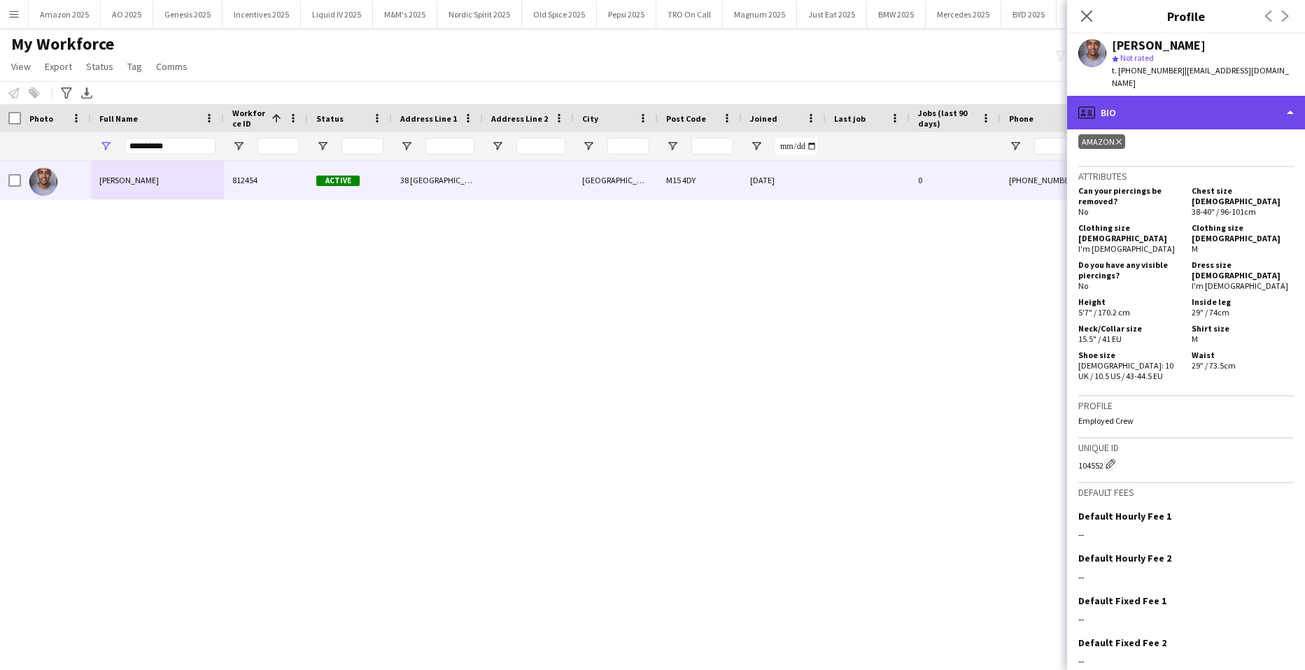
click at [1281, 97] on div "profile Bio" at bounding box center [1186, 113] width 238 height 34
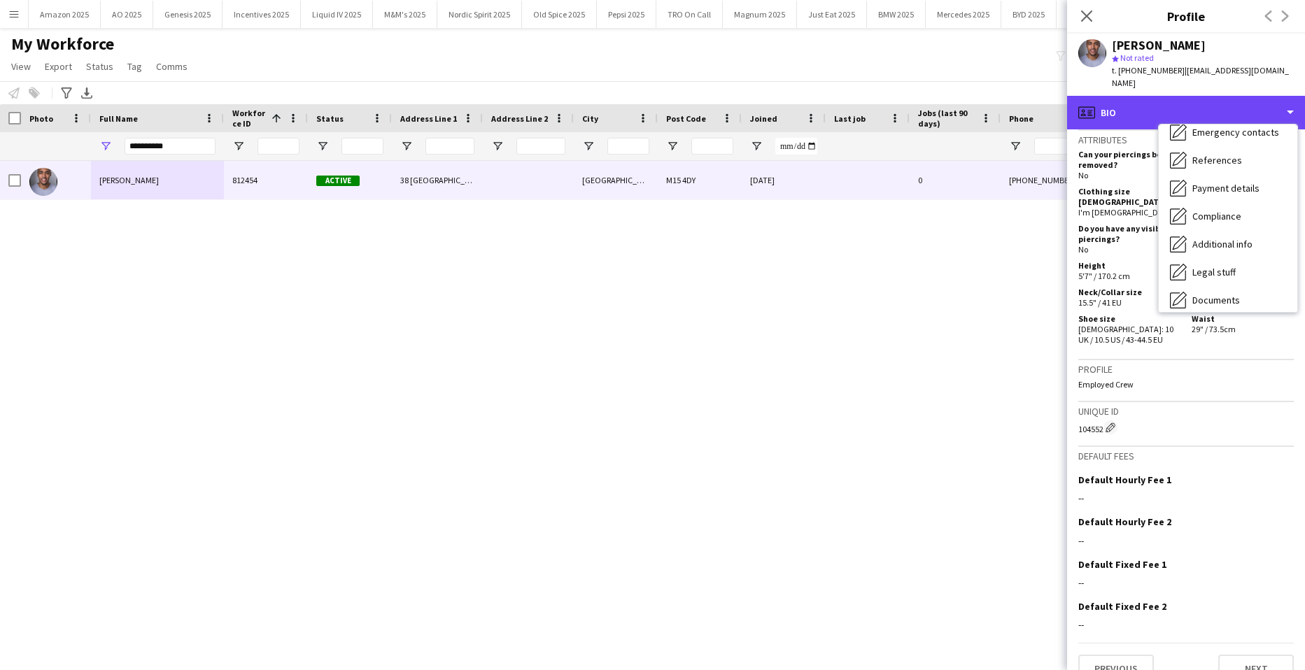
scroll to position [187, 0]
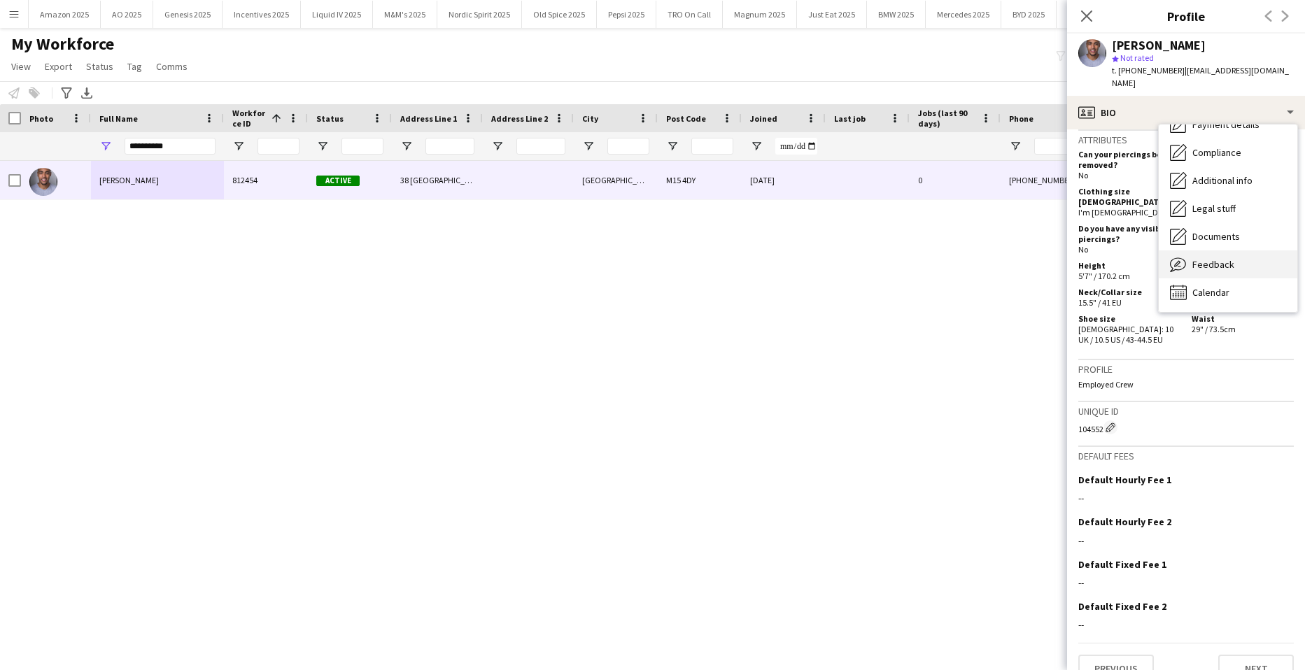
click at [1225, 258] on span "Feedback" at bounding box center [1213, 264] width 42 height 13
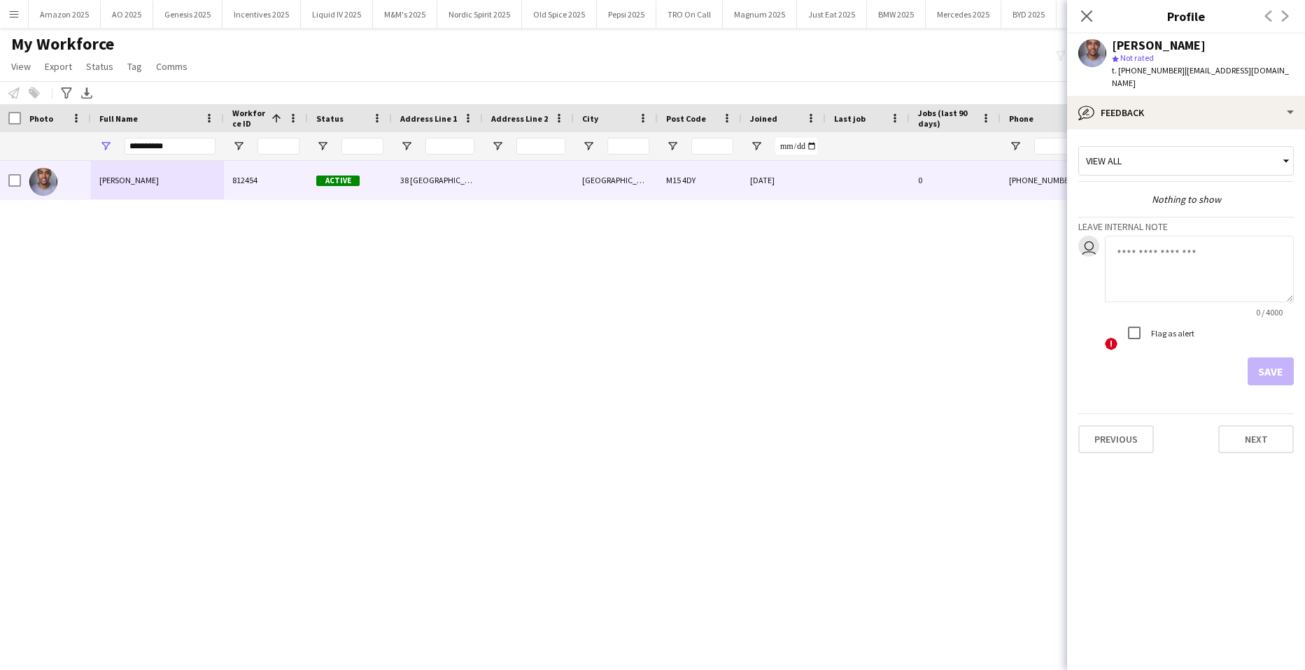
click at [1156, 249] on textarea at bounding box center [1199, 269] width 189 height 66
click at [1250, 249] on textarea "**********" at bounding box center [1199, 269] width 189 height 66
paste textarea "*******"
type textarea "**********"
click at [1272, 357] on button "Save" at bounding box center [1270, 371] width 46 height 28
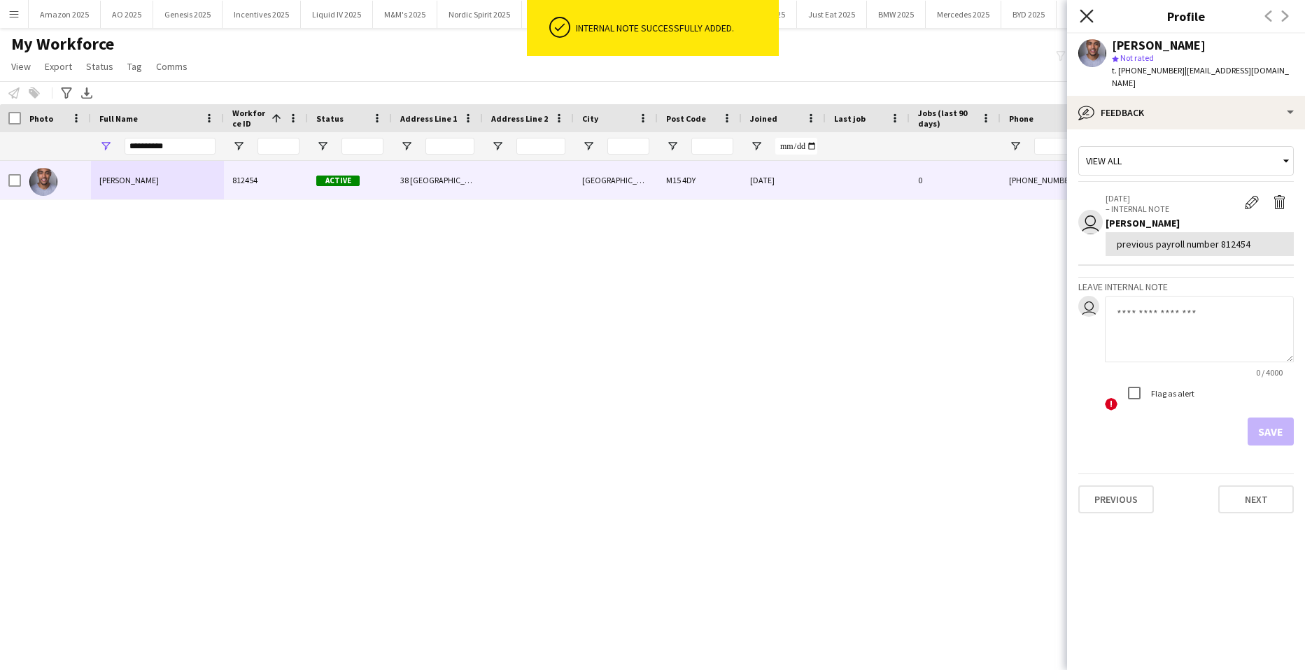
click at [1090, 19] on icon at bounding box center [1085, 15] width 13 height 13
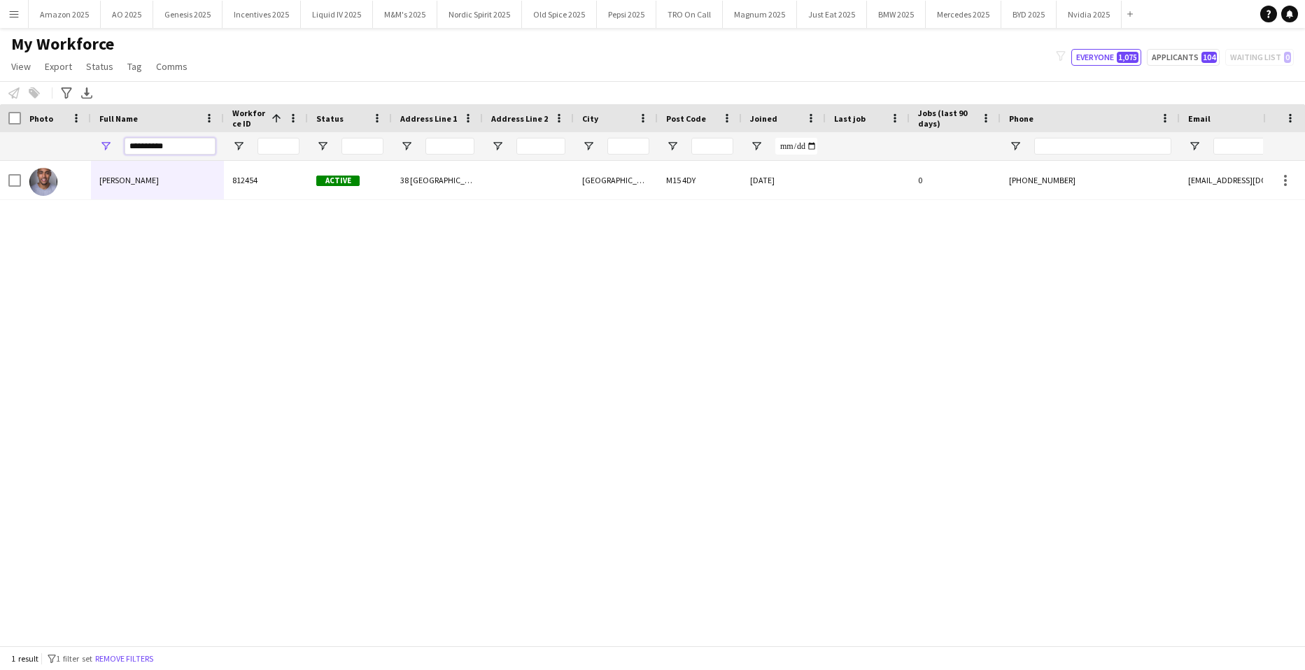
drag, startPoint x: 176, startPoint y: 142, endPoint x: -36, endPoint y: 157, distance: 212.5
click at [0, 157] on html "Menu Boards Boards Boards All jobs Status Workforce Workforce My Workforce Recr…" at bounding box center [652, 335] width 1305 height 670
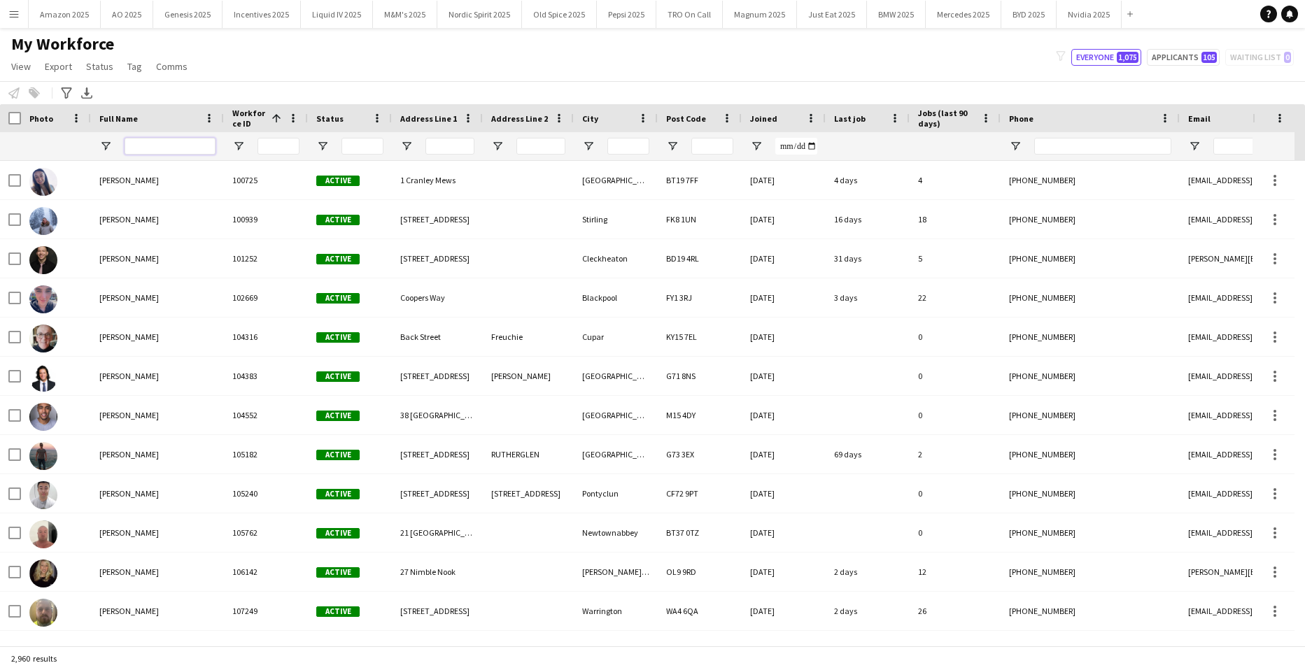
click at [166, 144] on input "Full Name Filter Input" at bounding box center [170, 146] width 91 height 17
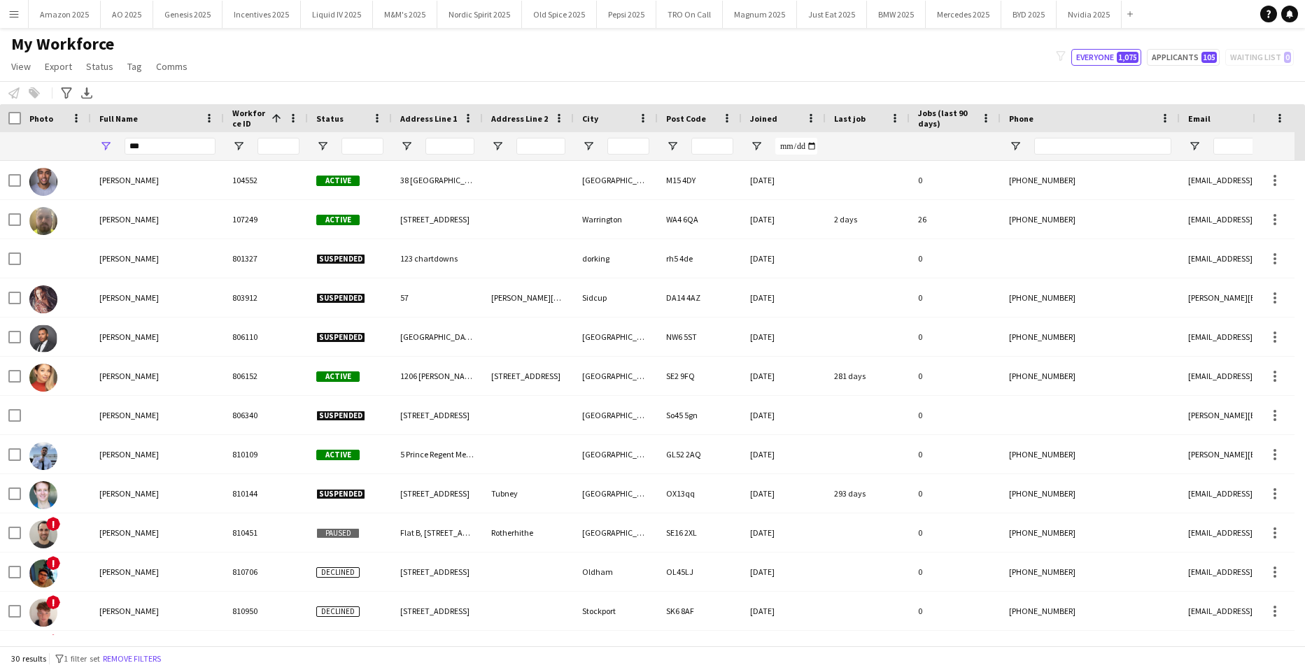
click at [283, 43] on div "My Workforce View Views Default view Compliance Log New view Update view Delete…" at bounding box center [652, 58] width 1305 height 48
drag, startPoint x: 166, startPoint y: 146, endPoint x: -36, endPoint y: 154, distance: 202.4
click at [0, 154] on html "Menu Boards Boards Boards All jobs Status Workforce Workforce My Workforce Recr…" at bounding box center [652, 335] width 1305 height 670
type input "*"
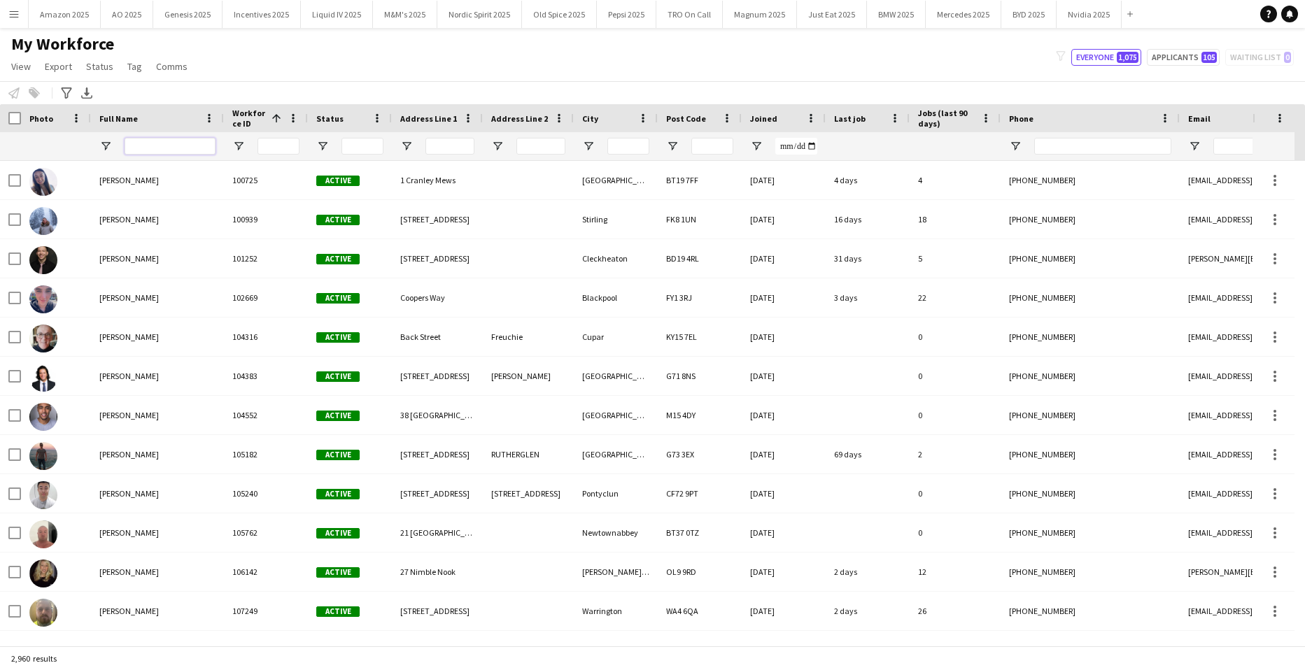
click at [199, 138] on input "Full Name Filter Input" at bounding box center [170, 146] width 91 height 17
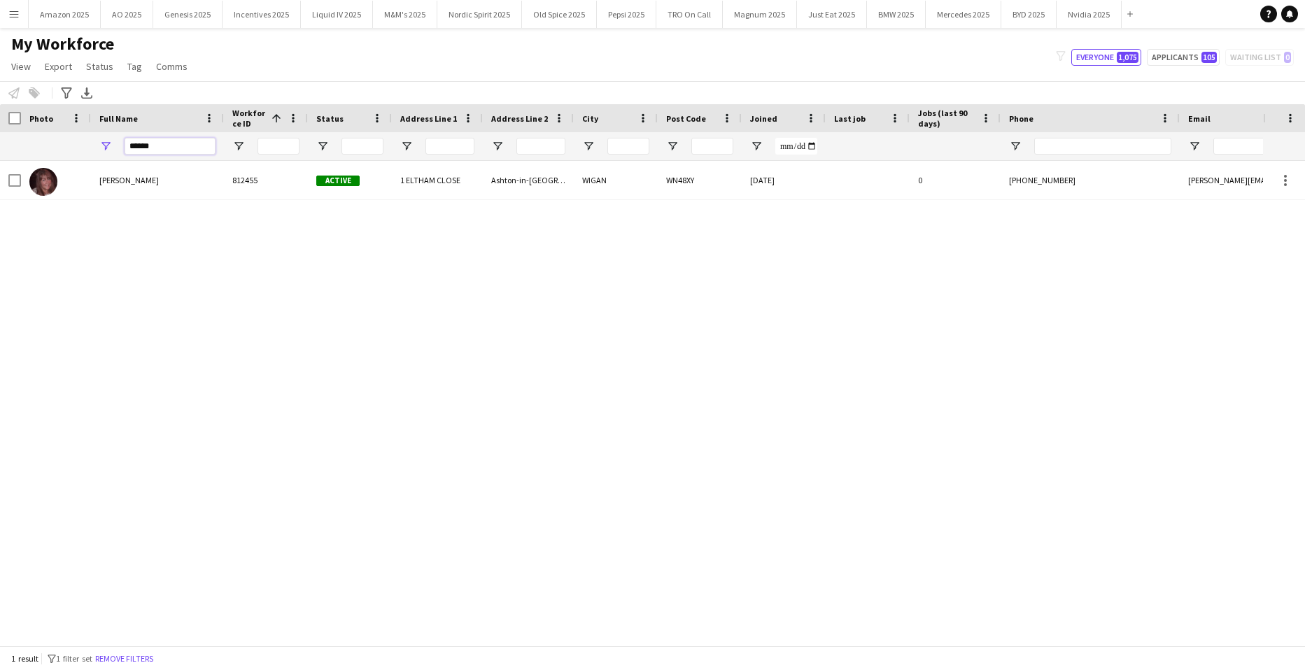
type input "******"
drag, startPoint x: 788, startPoint y: 557, endPoint x: 396, endPoint y: 398, distance: 422.7
click at [782, 561] on div "KARREN Jones 812455 Active 1 ELTHAM CLOSE Ashton-in-Makerfield WIGAN WN48XY 14-…" at bounding box center [631, 398] width 1263 height 474
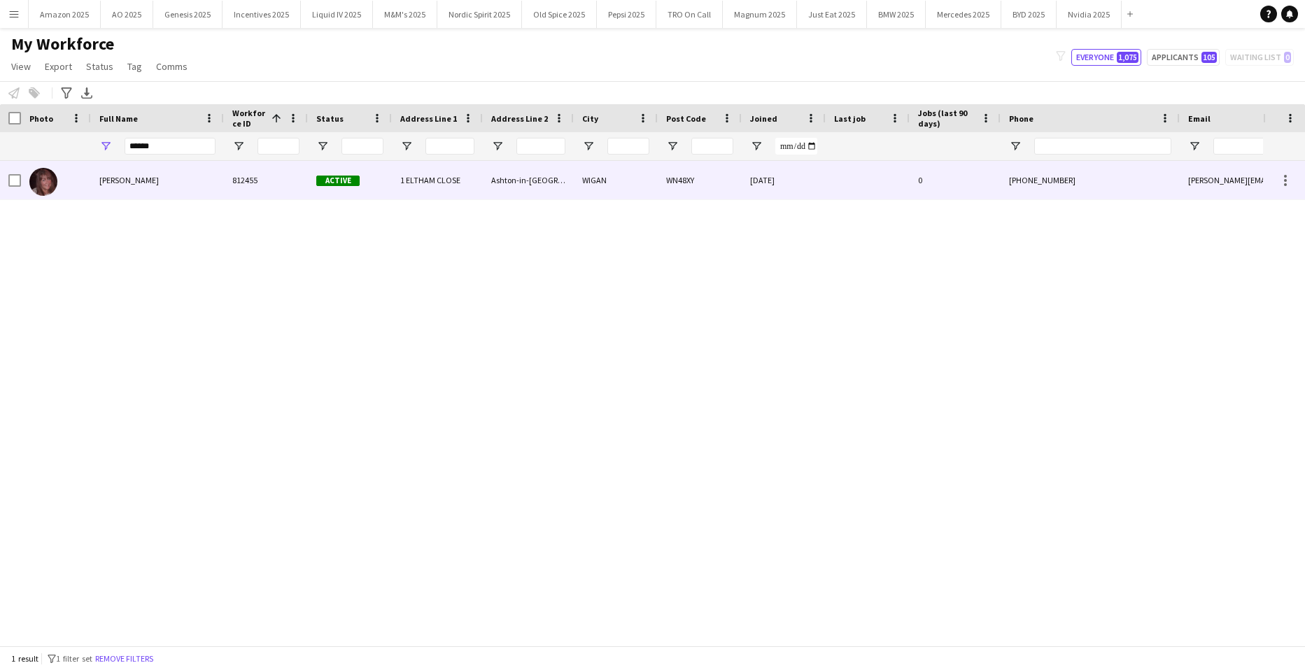
drag, startPoint x: 111, startPoint y: 183, endPoint x: 122, endPoint y: 182, distance: 11.3
click at [112, 184] on span "KARREN Jones" at bounding box center [128, 180] width 59 height 10
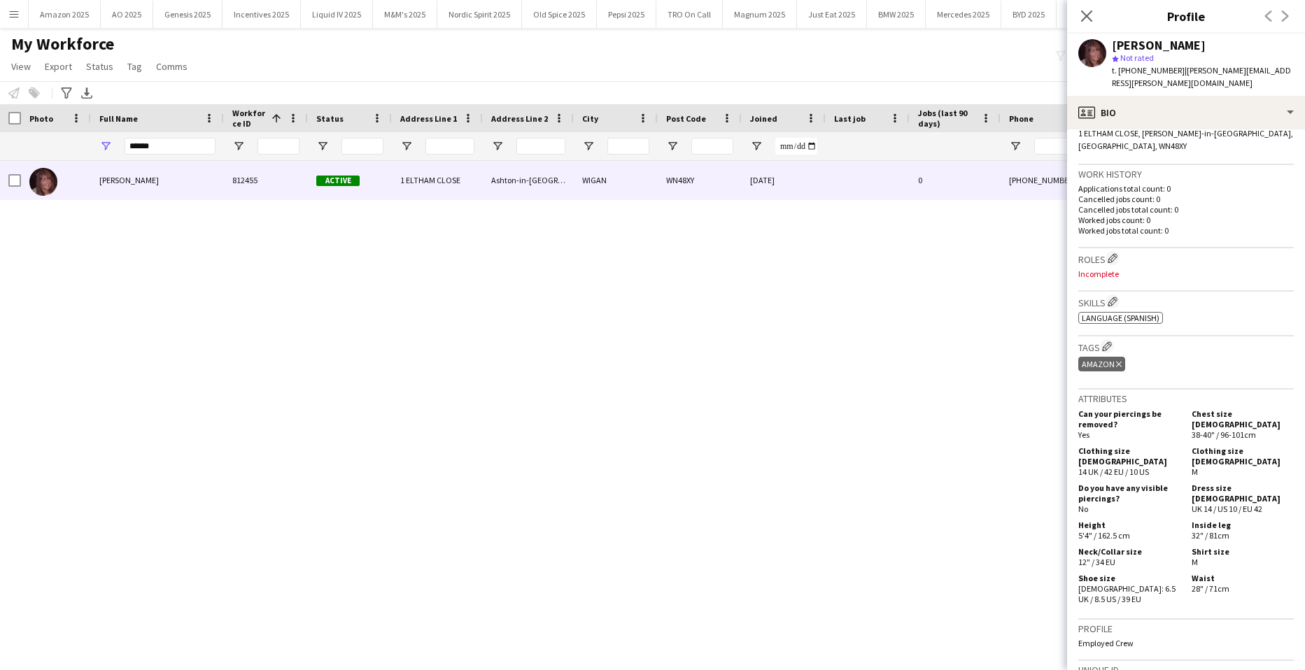
scroll to position [526, 0]
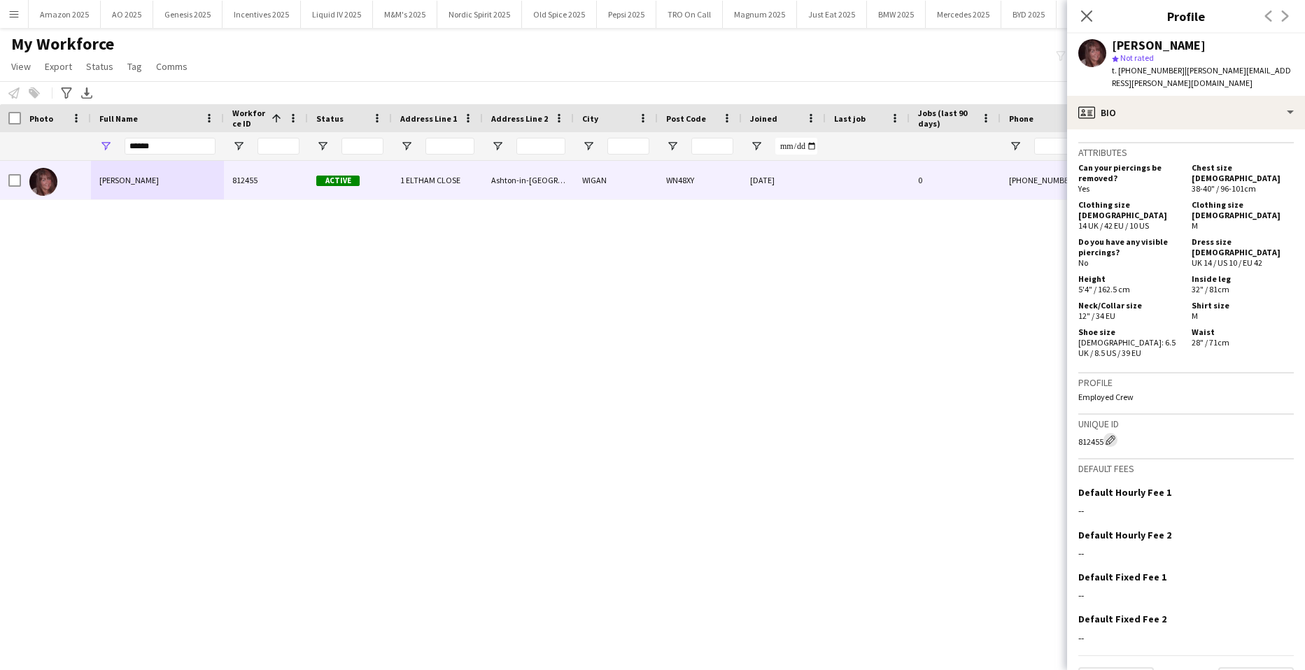
click at [1113, 433] on button "Edit crew unique ID" at bounding box center [1110, 440] width 14 height 14
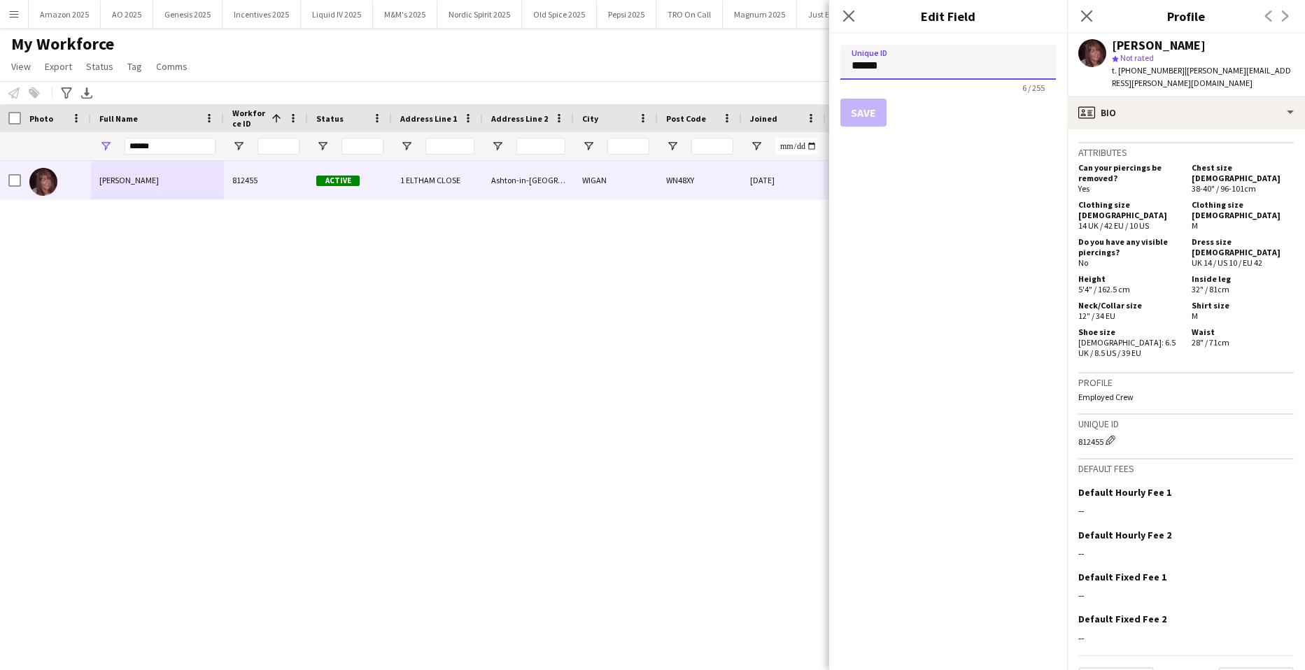
drag, startPoint x: 914, startPoint y: 66, endPoint x: 732, endPoint y: 83, distance: 181.9
click at [732, 83] on body "Menu Boards Boards Boards All jobs Status Workforce Workforce My Workforce Recr…" at bounding box center [652, 335] width 1305 height 670
paste input
type input "******"
click at [856, 118] on button "Save" at bounding box center [863, 113] width 46 height 28
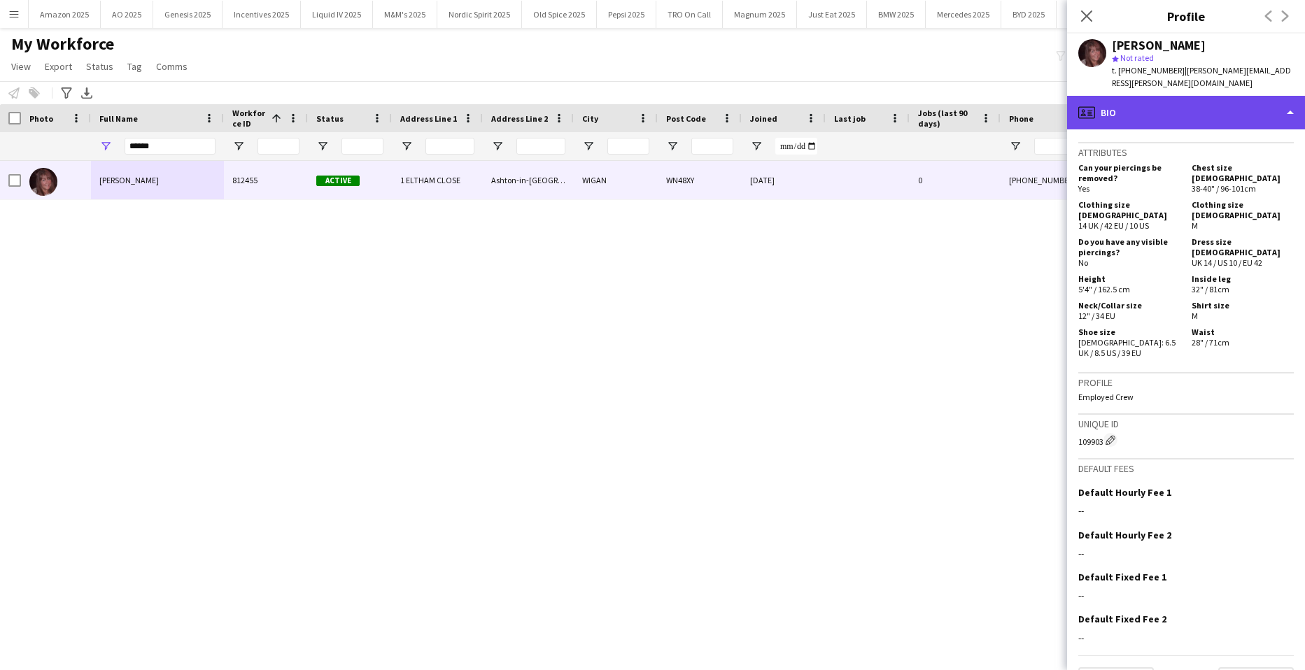
click at [1235, 97] on div "profile Bio" at bounding box center [1186, 113] width 238 height 34
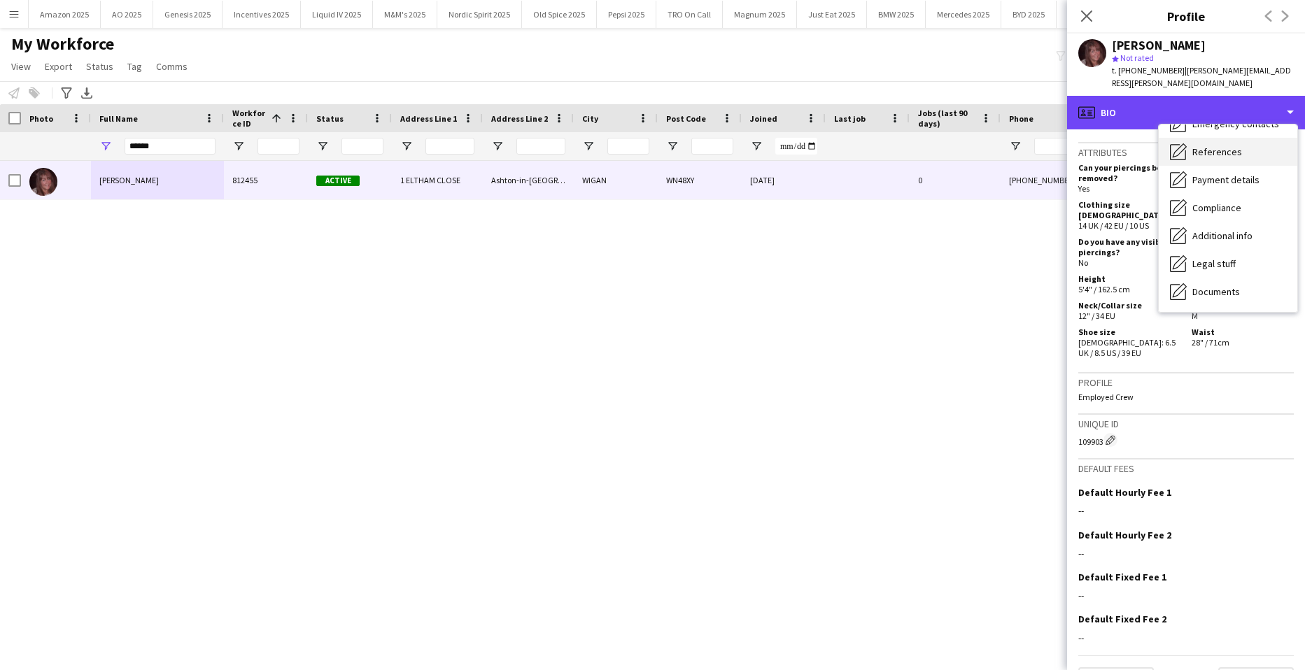
scroll to position [187, 0]
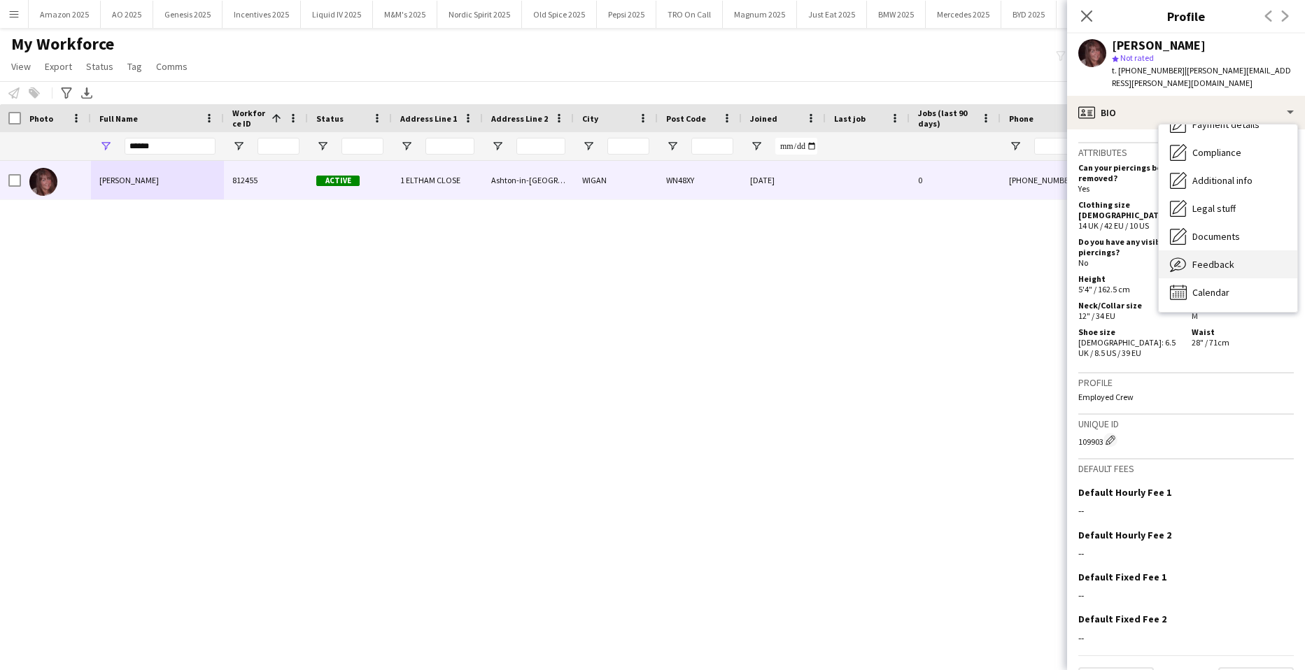
click at [1217, 258] on span "Feedback" at bounding box center [1213, 264] width 42 height 13
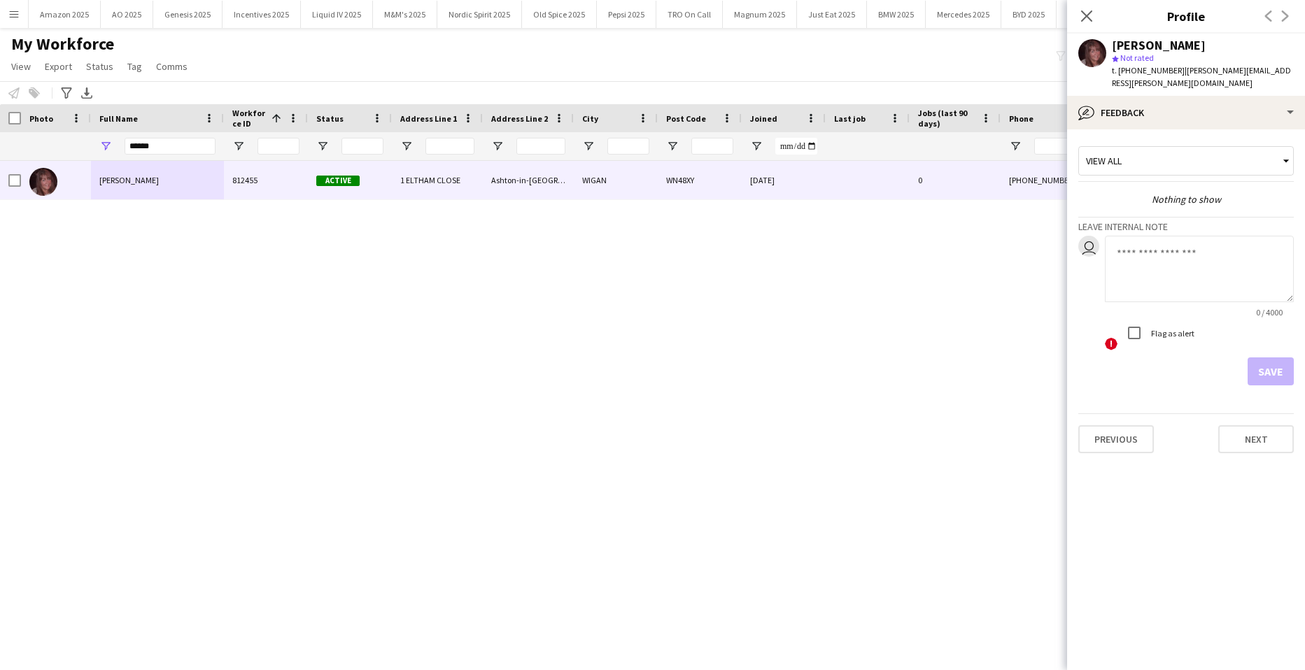
click at [1170, 251] on textarea at bounding box center [1199, 269] width 189 height 66
drag, startPoint x: 1250, startPoint y: 232, endPoint x: 1253, endPoint y: 241, distance: 9.5
click at [1253, 237] on textarea "**********" at bounding box center [1199, 269] width 189 height 66
paste textarea "*******"
type textarea "**********"
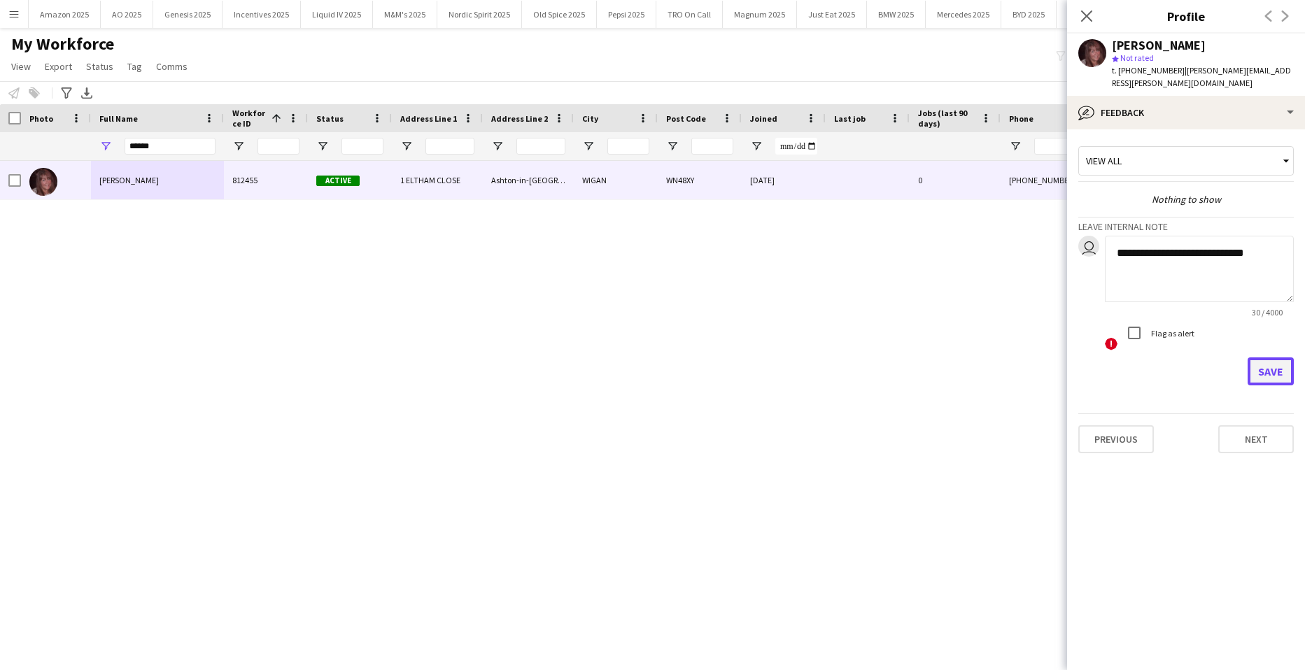
click at [1277, 357] on button "Save" at bounding box center [1270, 371] width 46 height 28
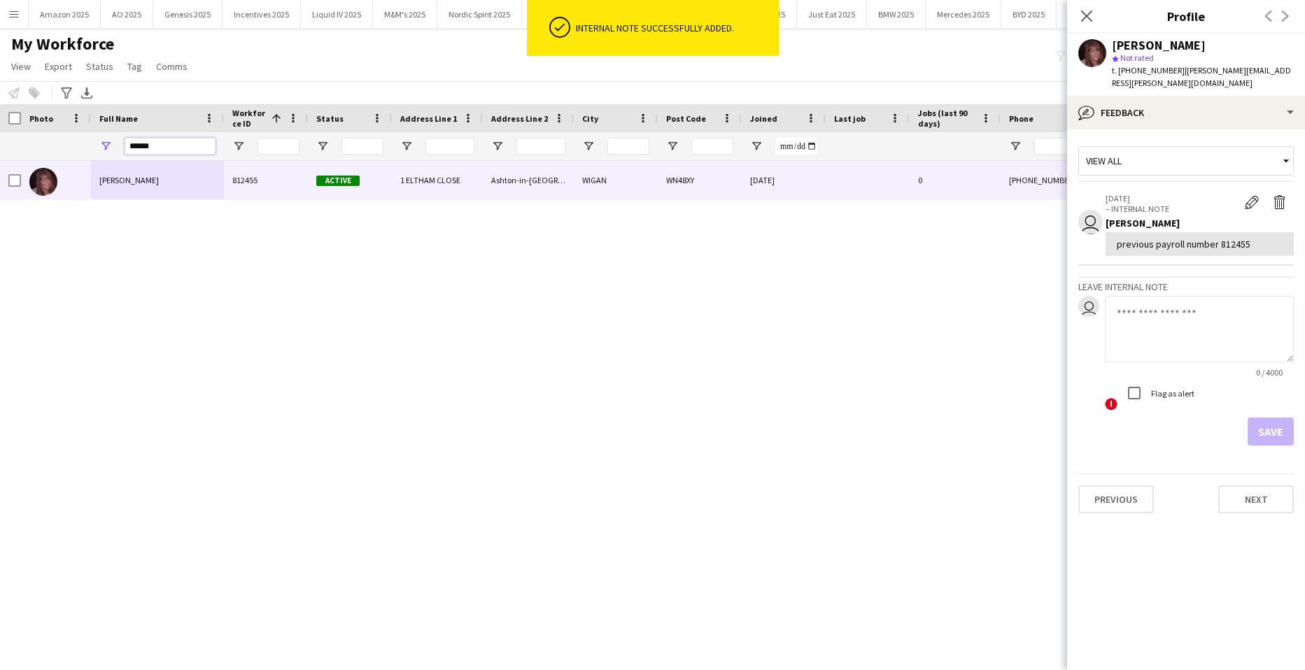
drag, startPoint x: 166, startPoint y: 145, endPoint x: 116, endPoint y: 142, distance: 50.4
click at [90, 148] on div "******" at bounding box center [915, 146] width 1831 height 28
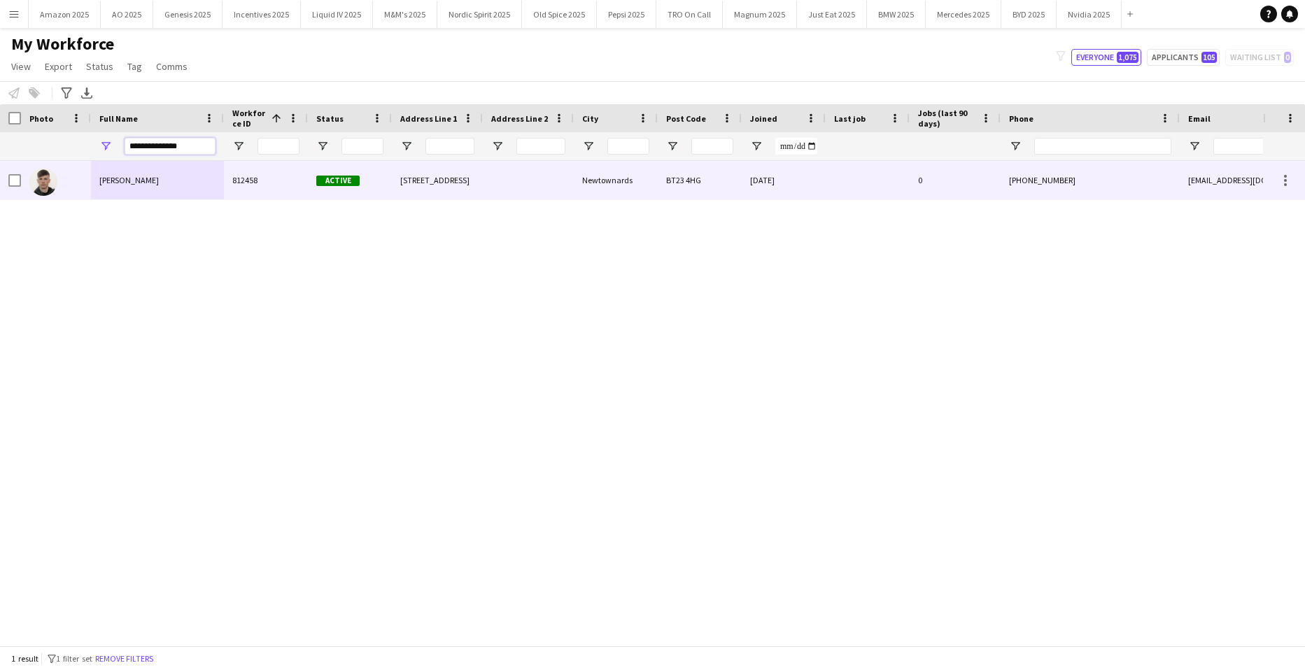
type input "**********"
click at [127, 185] on span "Matthew Curran" at bounding box center [128, 180] width 59 height 10
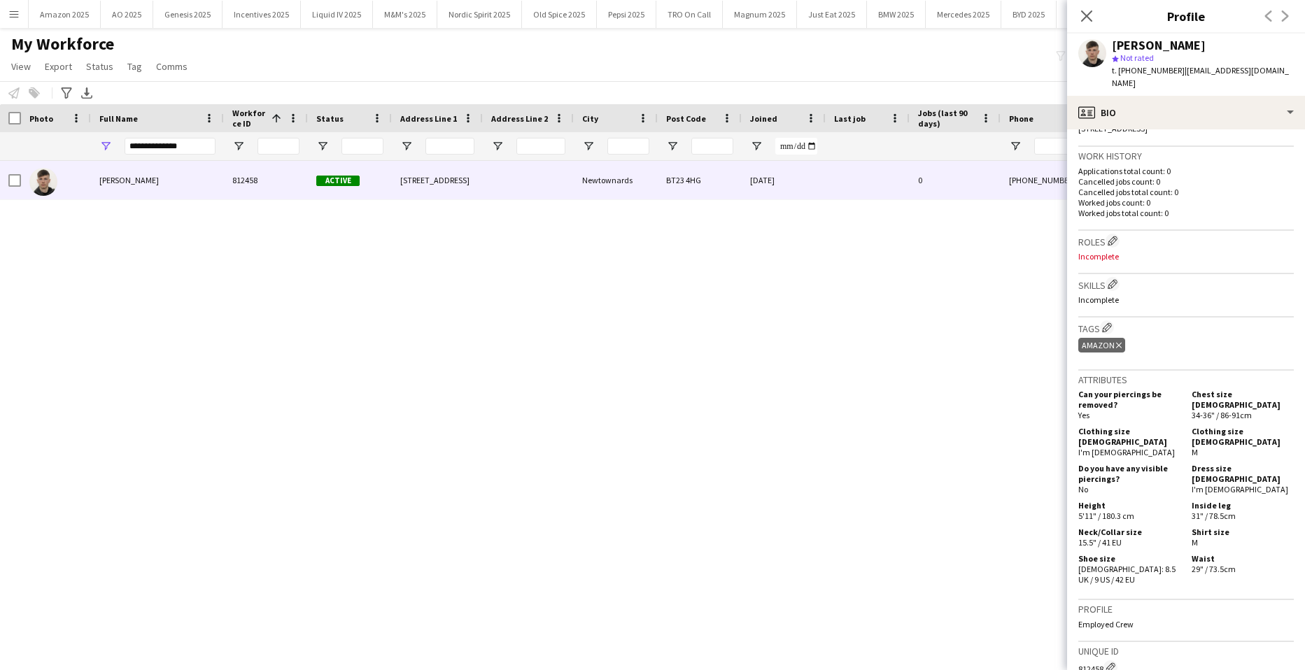
scroll to position [420, 0]
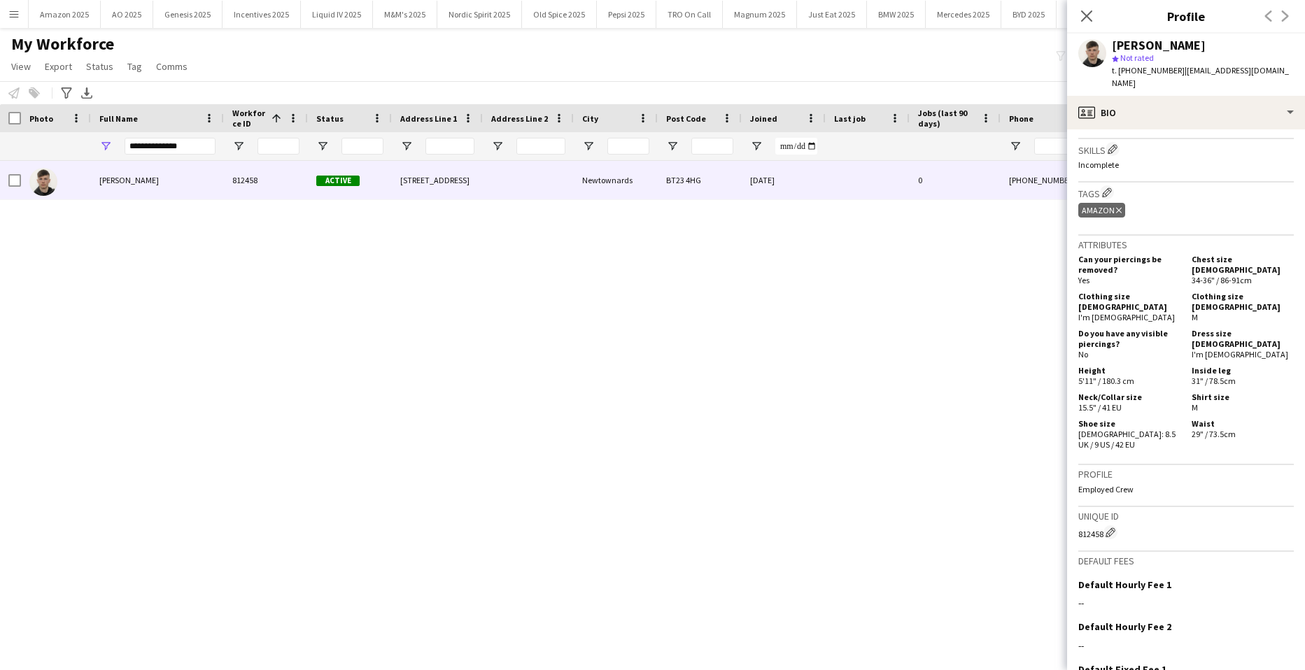
click at [1110, 519] on div "Unique ID 812458 Edit crew unique ID" at bounding box center [1185, 529] width 215 height 45
click at [1110, 527] on app-icon "Edit crew unique ID" at bounding box center [1110, 532] width 10 height 10
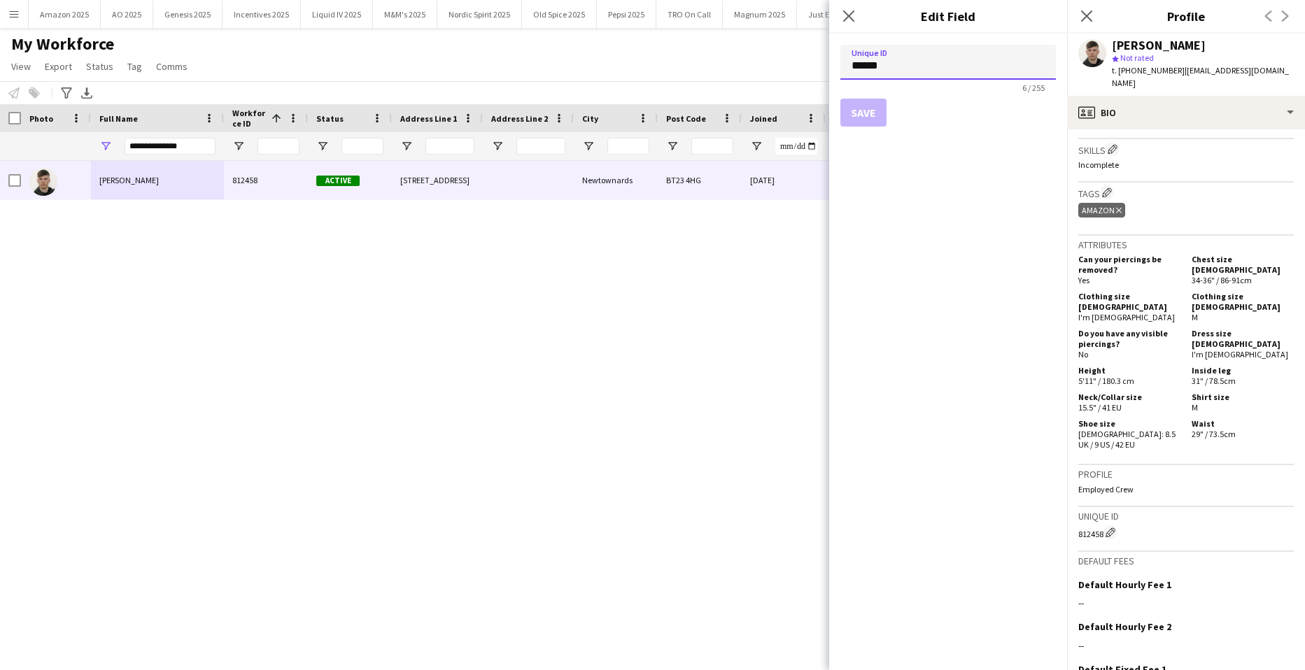
drag, startPoint x: 832, startPoint y: 70, endPoint x: 805, endPoint y: 73, distance: 27.4
click at [805, 73] on body "Menu Boards Boards Boards All jobs Status Workforce Workforce My Workforce Recr…" at bounding box center [652, 335] width 1305 height 670
paste input
type input "******"
click at [875, 106] on button "Save" at bounding box center [863, 113] width 46 height 28
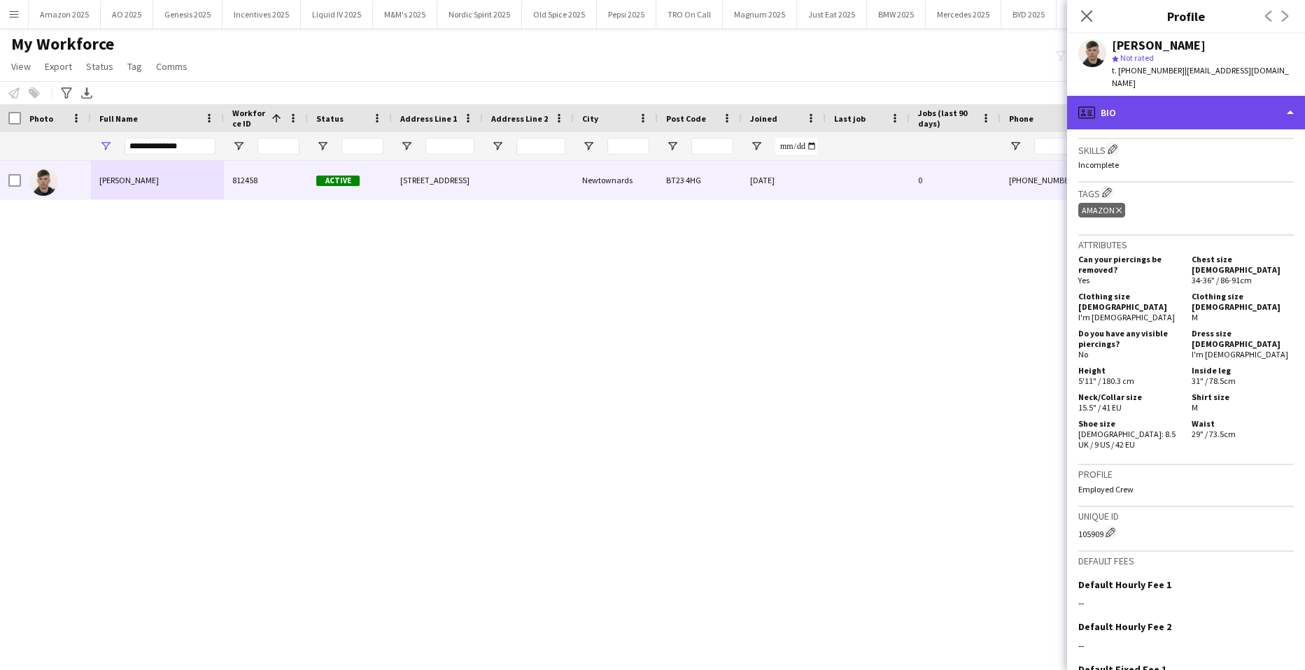
drag, startPoint x: 1254, startPoint y: 106, endPoint x: 1249, endPoint y: 118, distance: 12.9
click at [1260, 106] on div "profile Bio" at bounding box center [1186, 113] width 238 height 34
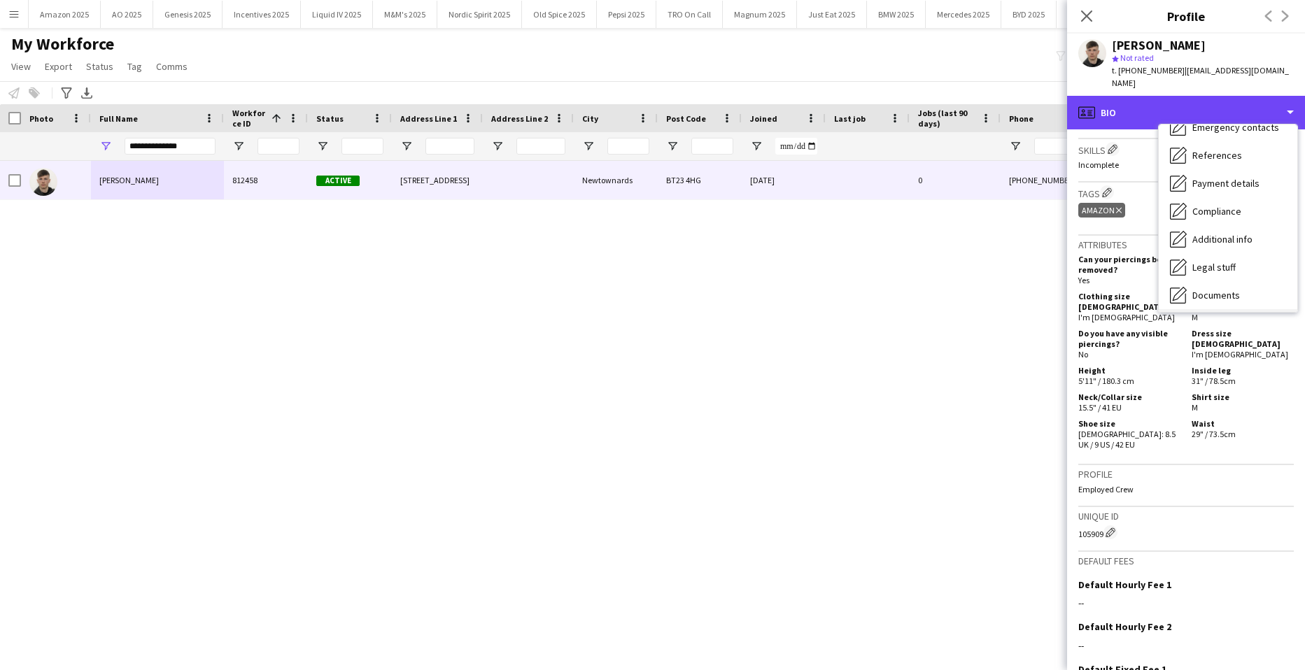
scroll to position [187, 0]
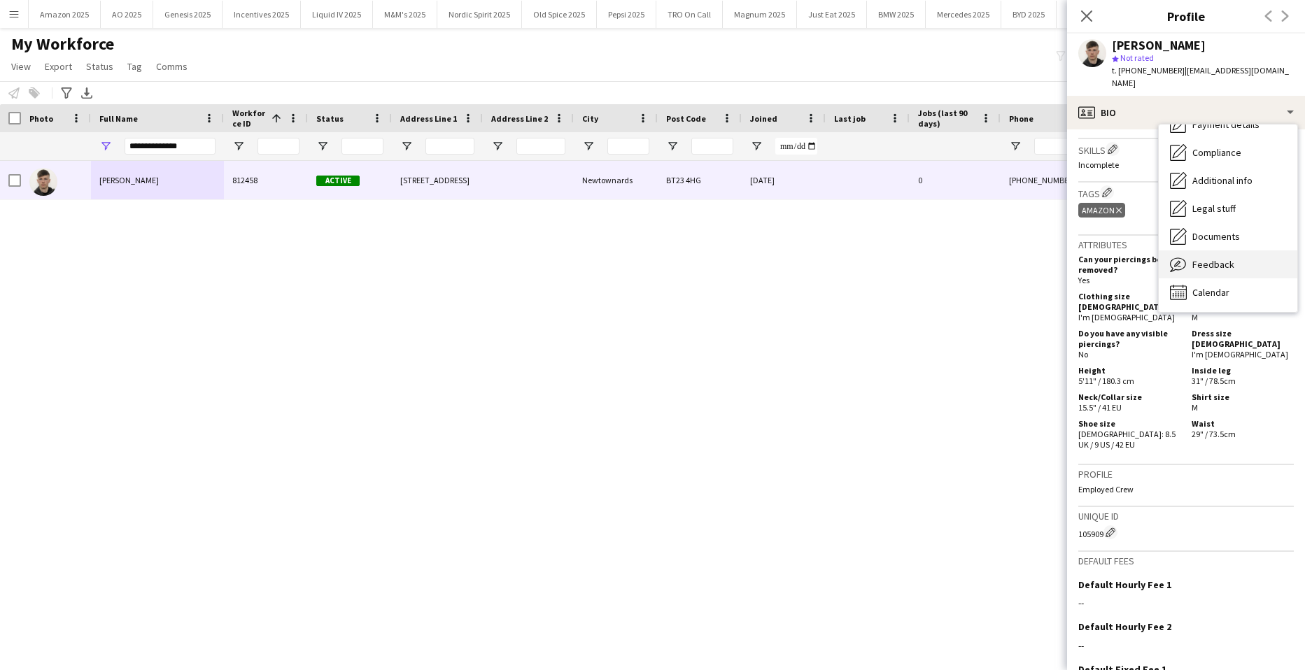
click at [1207, 267] on span "Feedback" at bounding box center [1213, 264] width 42 height 13
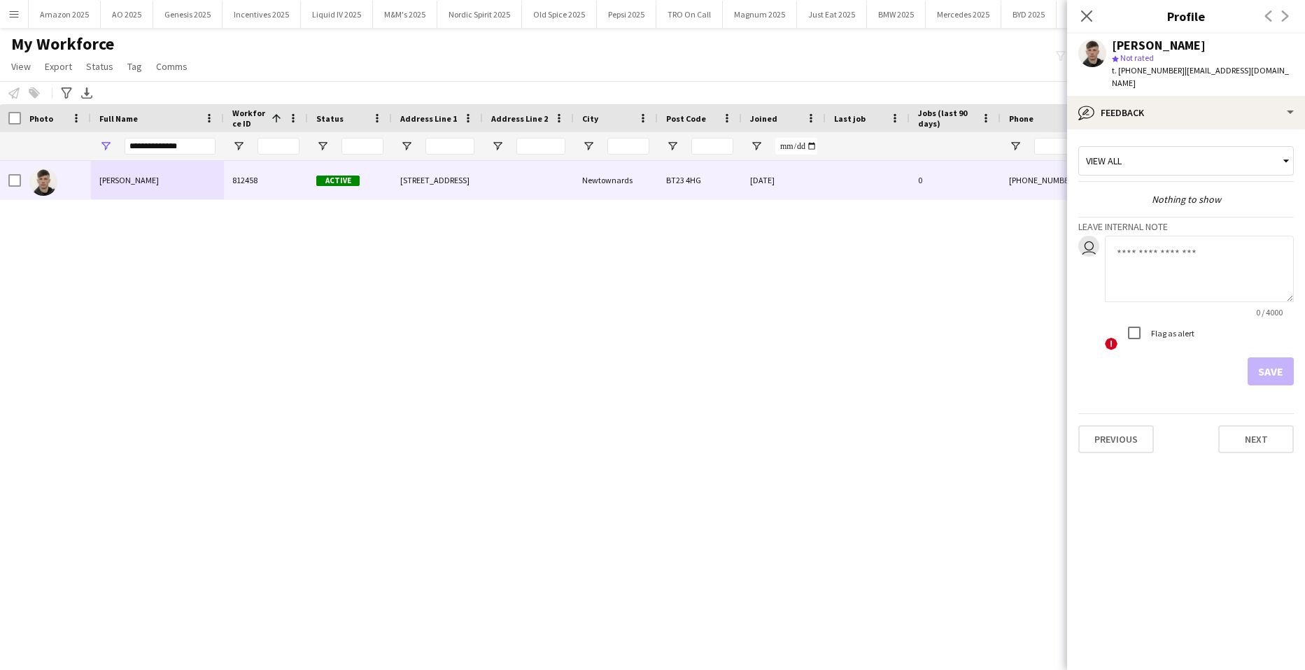
drag, startPoint x: 1151, startPoint y: 240, endPoint x: 1254, endPoint y: 201, distance: 110.0
click at [1152, 240] on textarea at bounding box center [1199, 269] width 189 height 66
click at [1264, 234] on app-internal-note-form "**********" at bounding box center [1185, 301] width 215 height 169
click at [1262, 253] on textarea "**********" at bounding box center [1199, 269] width 189 height 66
paste textarea "*******"
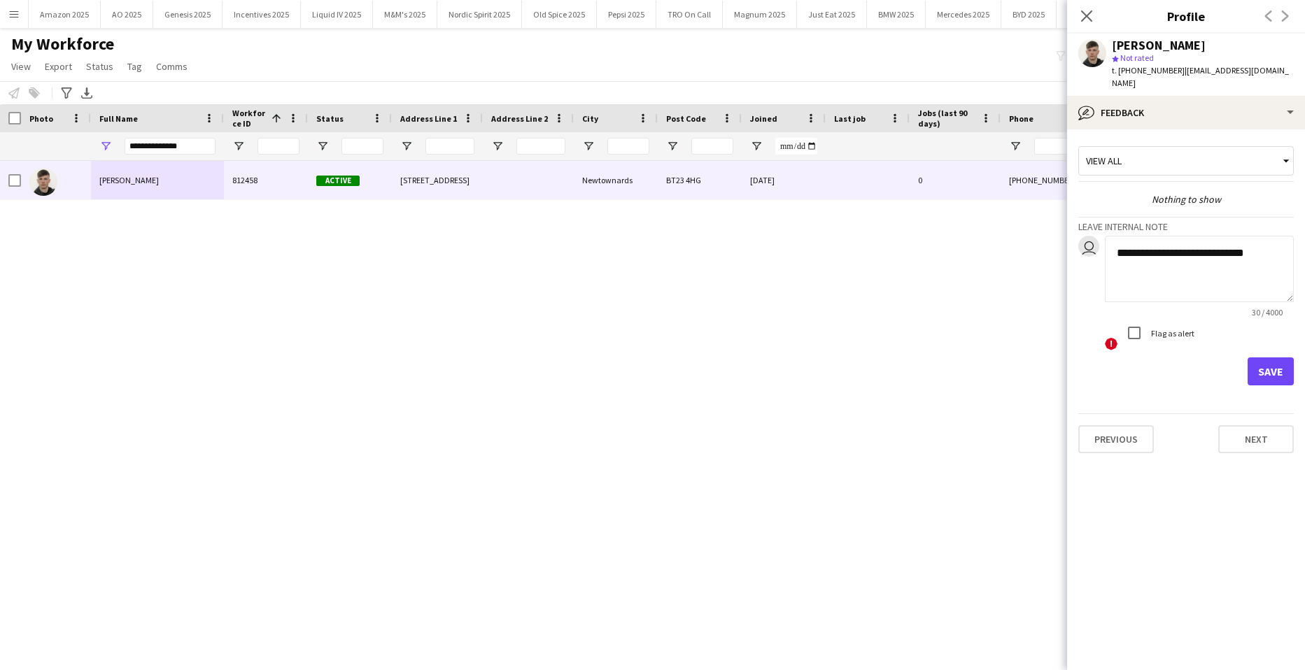
type textarea "**********"
click at [1265, 376] on button "Save" at bounding box center [1270, 371] width 46 height 28
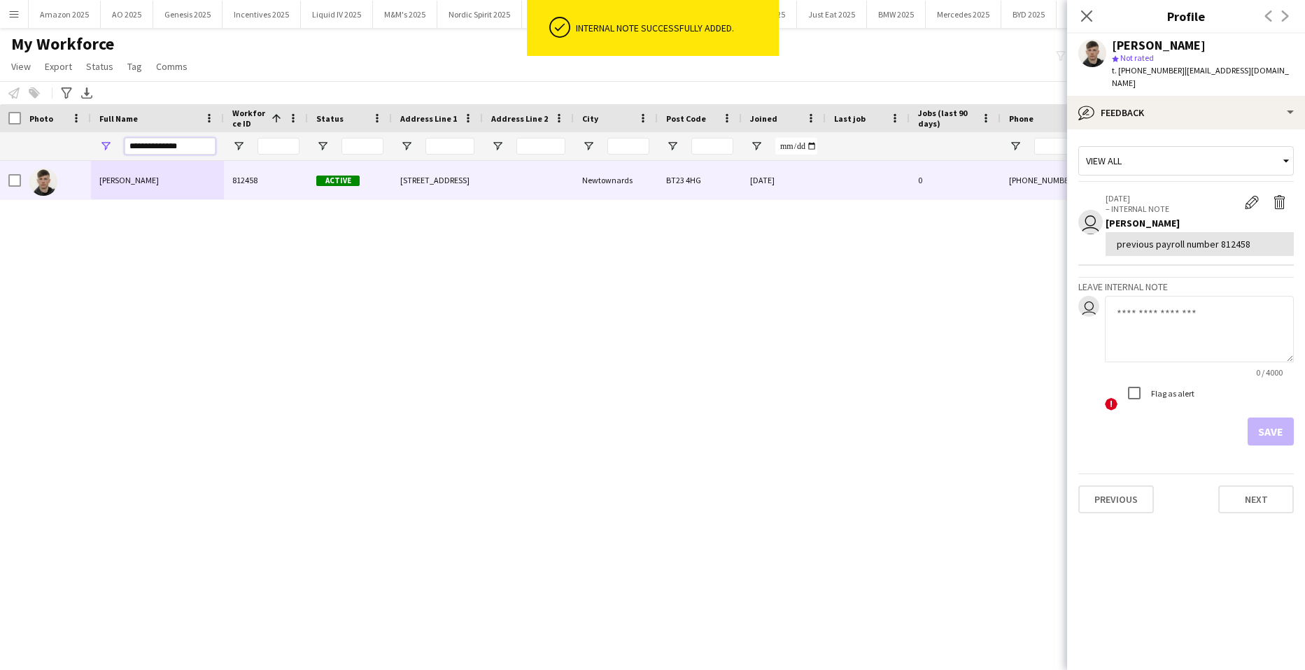
drag, startPoint x: 201, startPoint y: 148, endPoint x: -36, endPoint y: 199, distance: 241.8
click at [0, 199] on html "ok-circled Internal note successfully added. Menu Boards Boards Boards All jobs…" at bounding box center [652, 335] width 1305 height 670
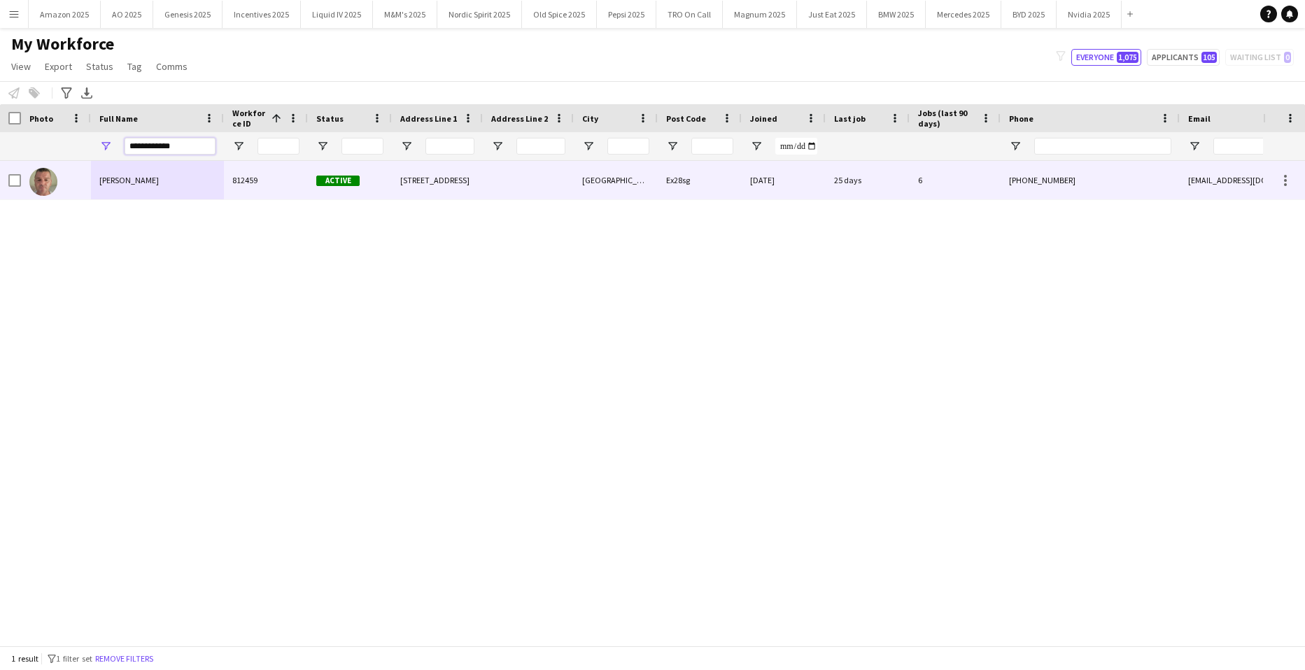
type input "**********"
drag, startPoint x: 124, startPoint y: 178, endPoint x: 666, endPoint y: 262, distance: 548.5
click at [124, 179] on span "Oliver James" at bounding box center [128, 180] width 59 height 10
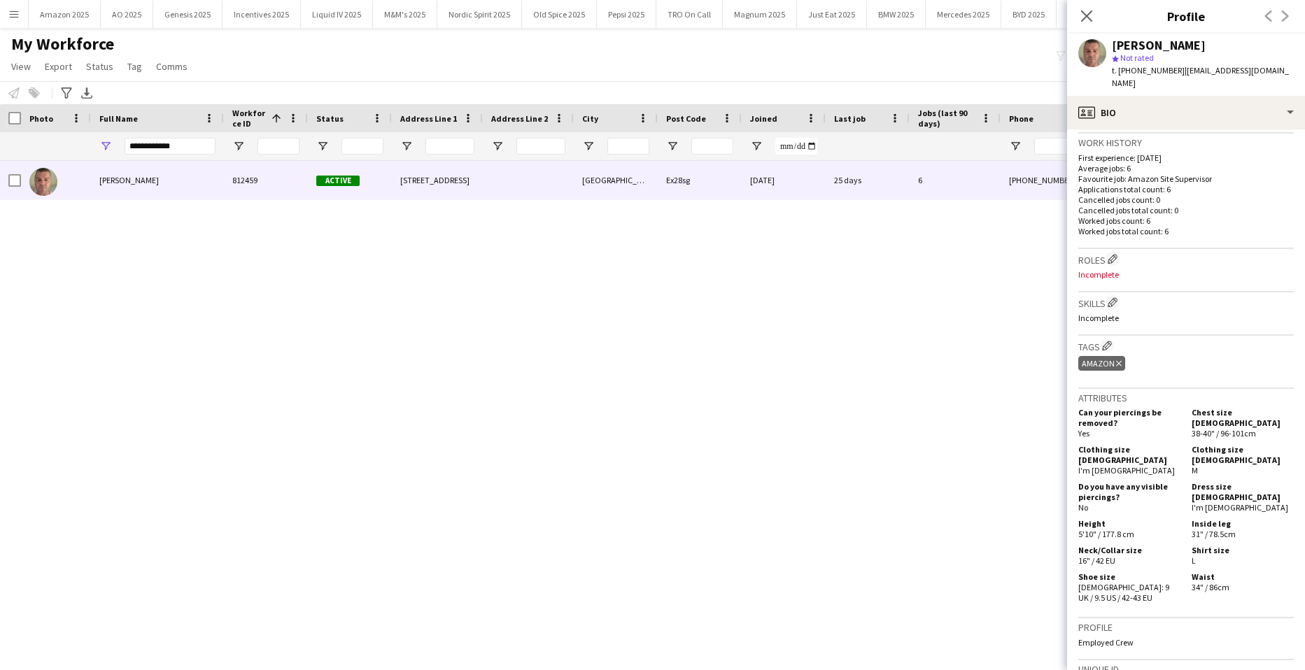
scroll to position [556, 0]
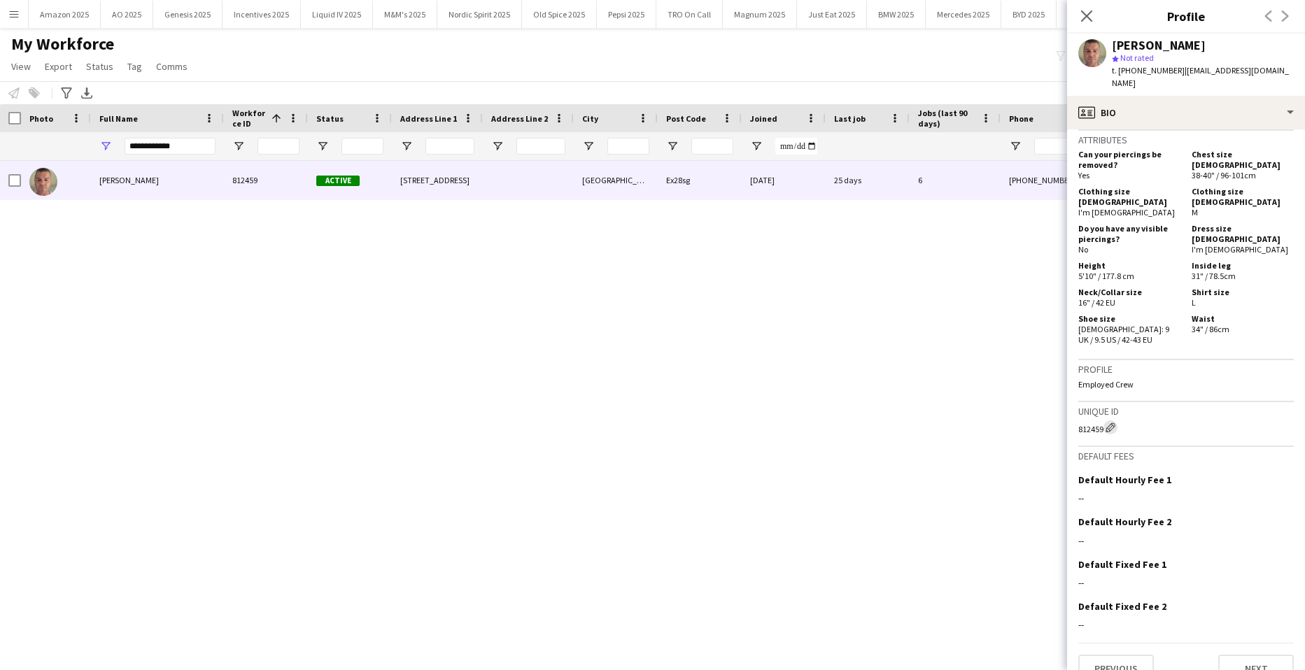
click at [1107, 423] on app-icon "Edit crew unique ID" at bounding box center [1110, 428] width 10 height 10
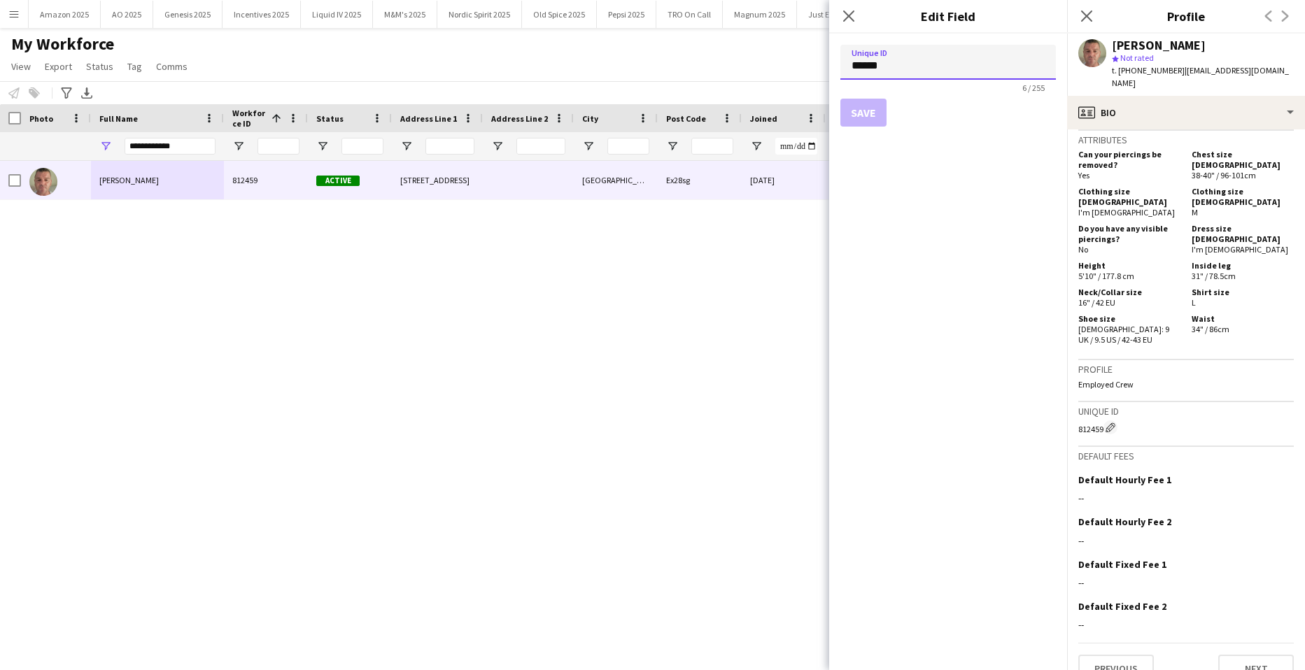
drag, startPoint x: 940, startPoint y: 69, endPoint x: 729, endPoint y: 78, distance: 211.5
click at [733, 79] on body "Menu Boards Boards Boards All jobs Status Workforce Workforce My Workforce Recr…" at bounding box center [652, 335] width 1305 height 670
paste input
type input "******"
click at [854, 124] on button "Save" at bounding box center [863, 113] width 46 height 28
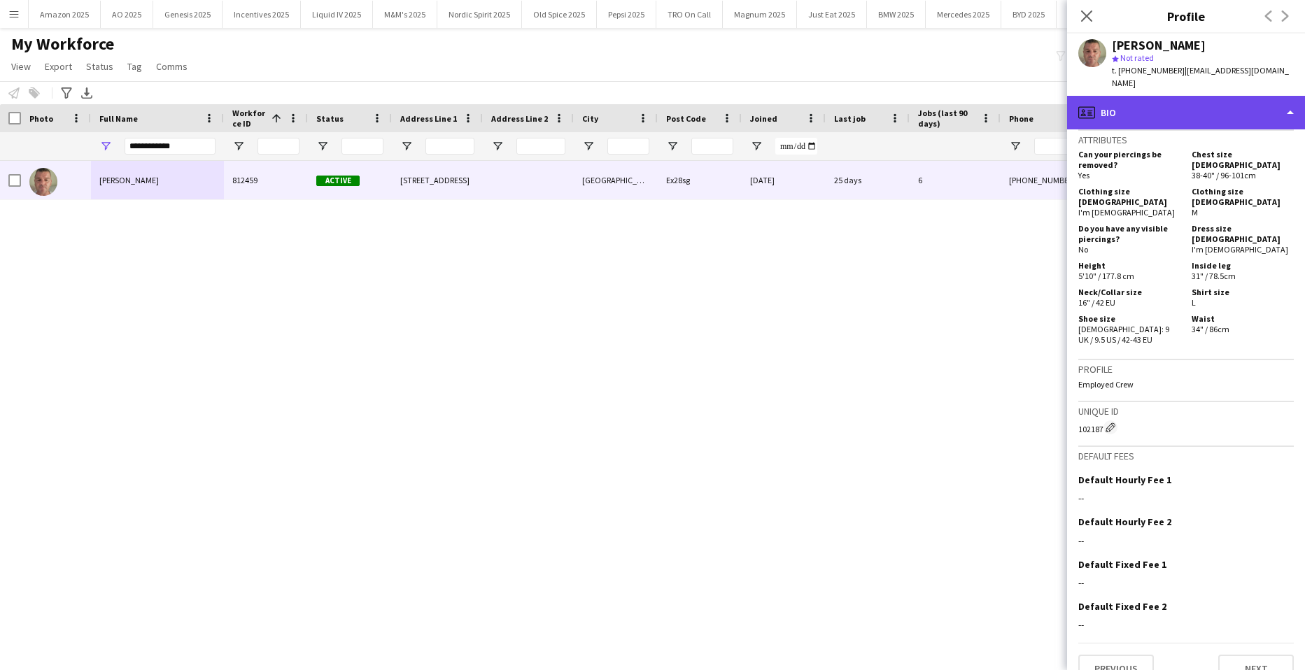
click at [1228, 97] on div "profile Bio" at bounding box center [1186, 113] width 238 height 34
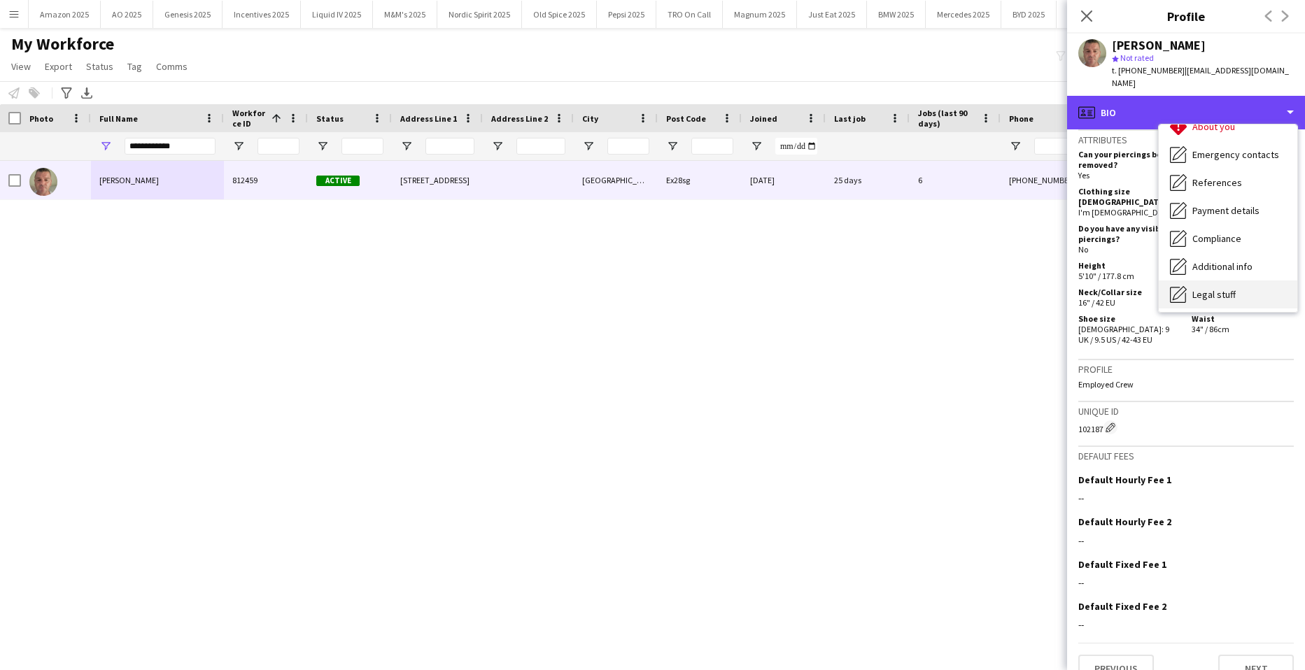
scroll to position [187, 0]
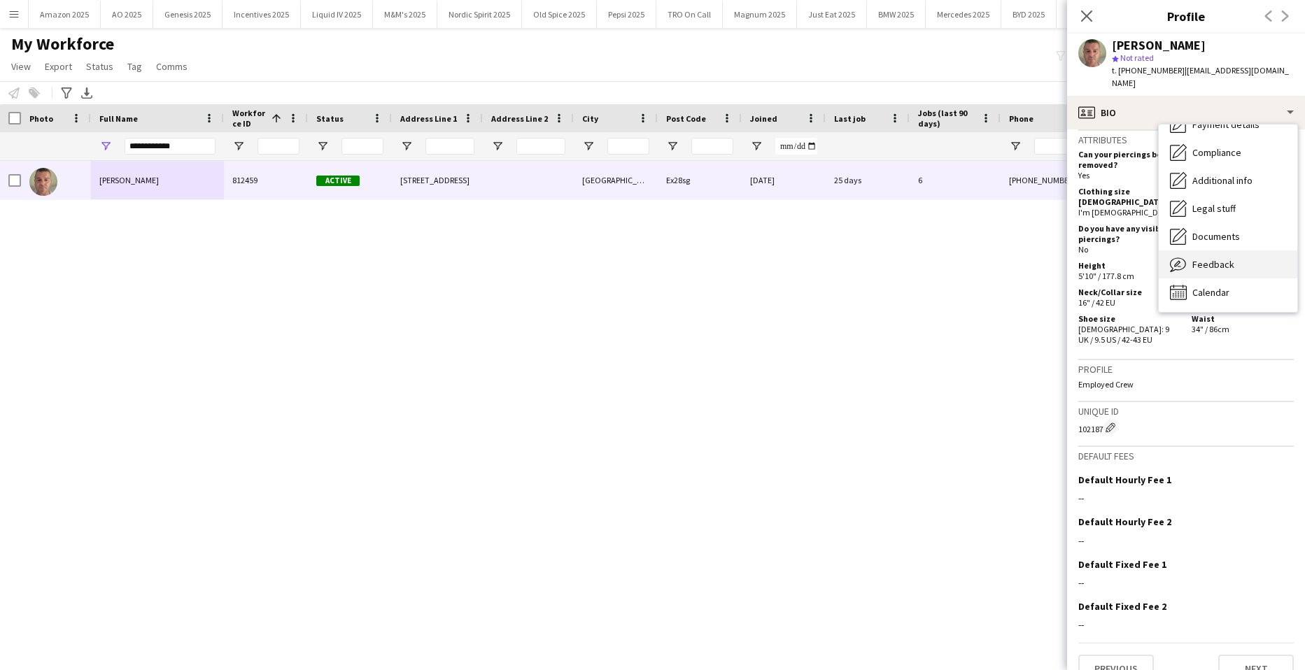
click at [1214, 258] on span "Feedback" at bounding box center [1213, 264] width 42 height 13
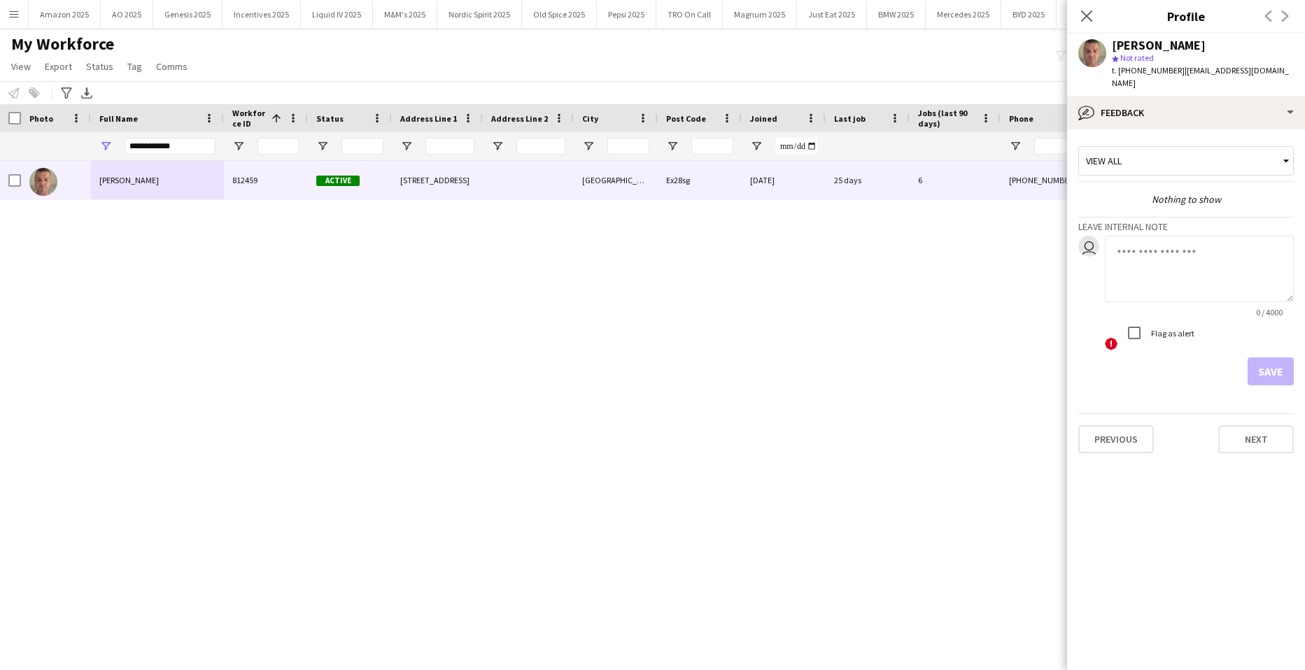
click at [1131, 236] on textarea at bounding box center [1199, 269] width 189 height 66
click at [1247, 241] on textarea "**********" at bounding box center [1199, 269] width 189 height 66
paste textarea "*******"
type textarea "**********"
drag, startPoint x: 1265, startPoint y: 361, endPoint x: 1294, endPoint y: 368, distance: 29.5
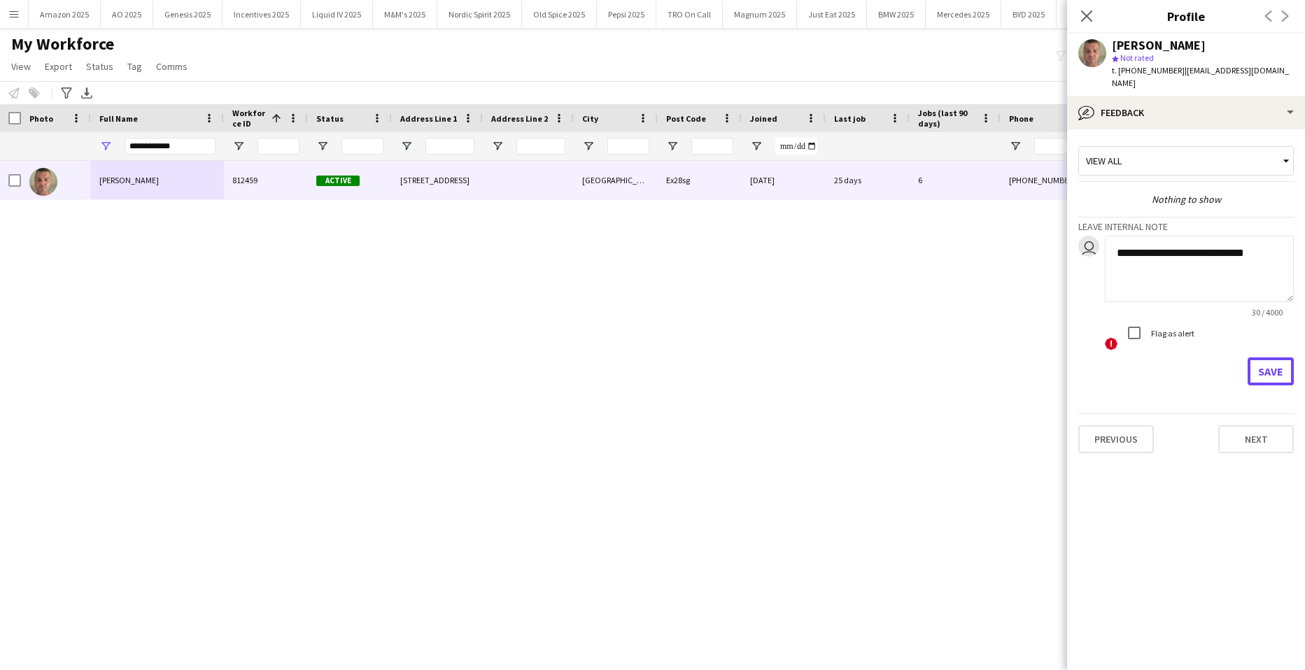
click at [1267, 362] on button "Save" at bounding box center [1270, 371] width 46 height 28
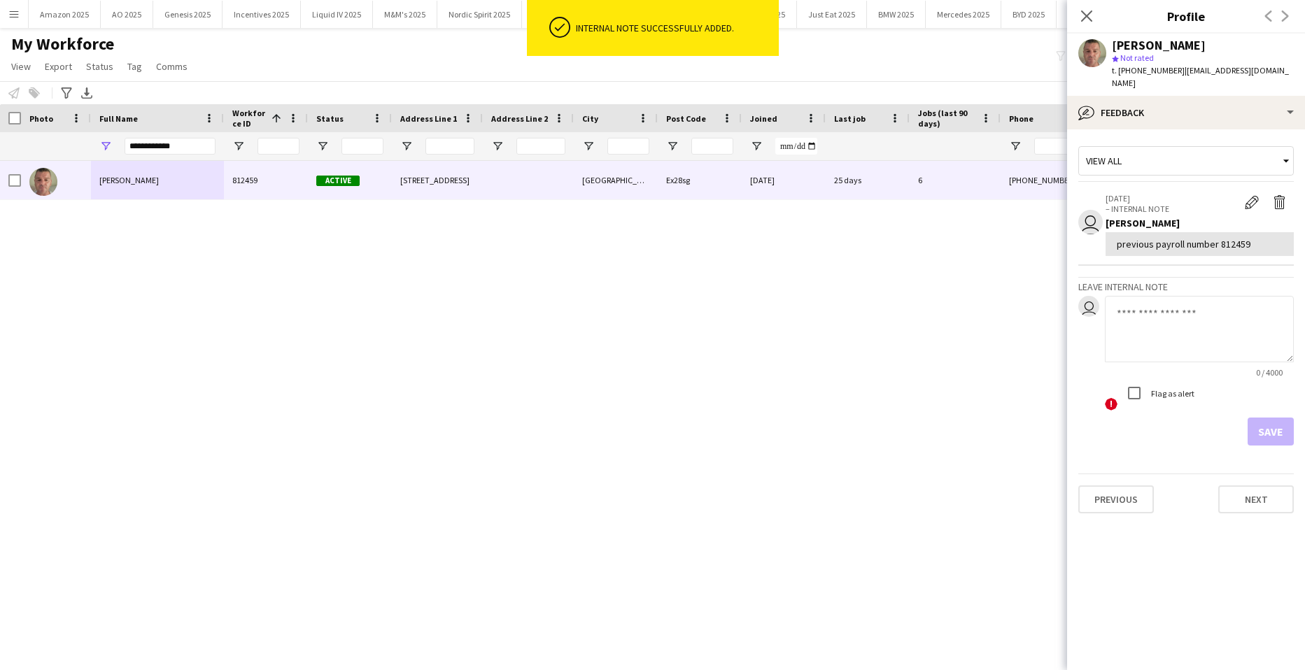
drag, startPoint x: 406, startPoint y: 247, endPoint x: 230, endPoint y: 182, distance: 187.3
click at [388, 241] on div "Oliver James 812459 Active 6 mill lane Alphington Exeter Ex28sg 14-07-2025 25 d…" at bounding box center [631, 398] width 1263 height 474
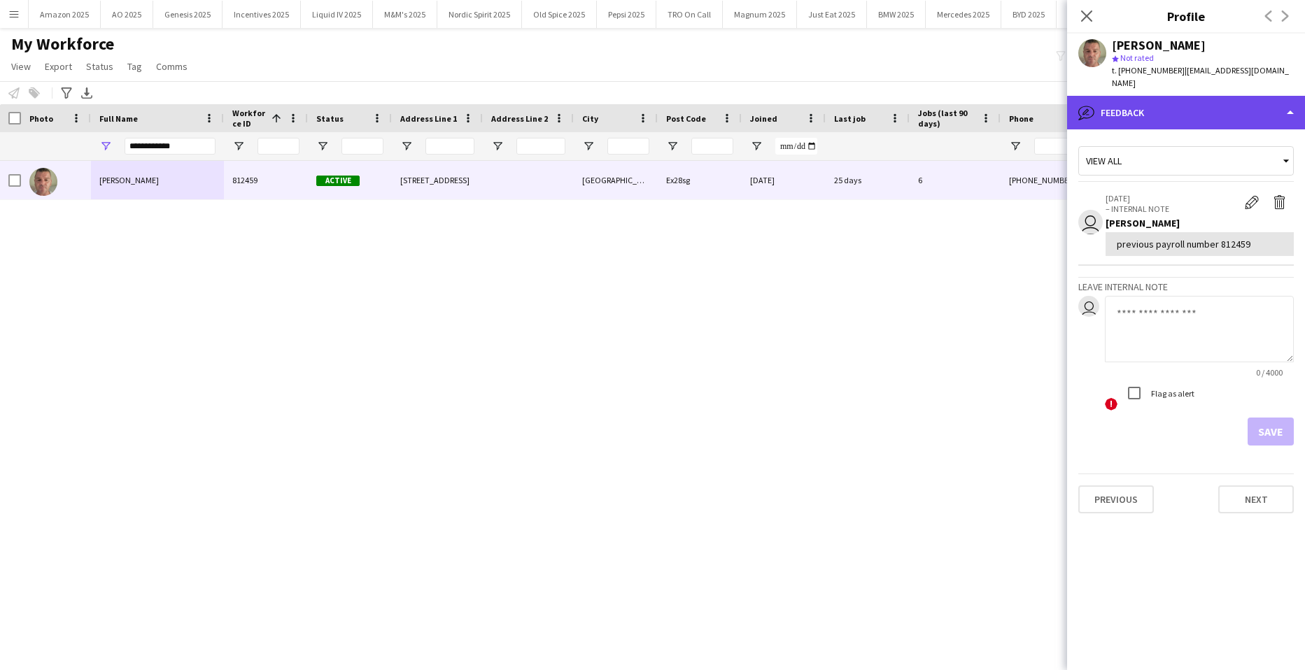
click at [1245, 96] on div "bubble-pencil Feedback" at bounding box center [1186, 113] width 238 height 34
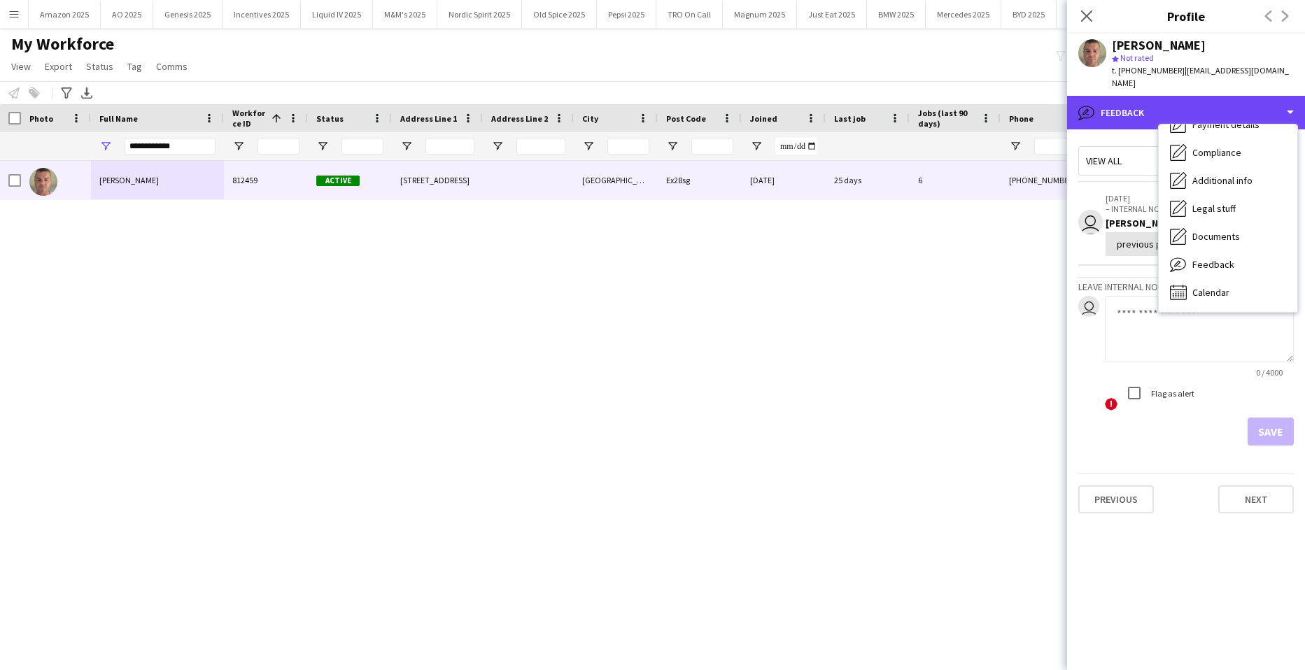
scroll to position [0, 0]
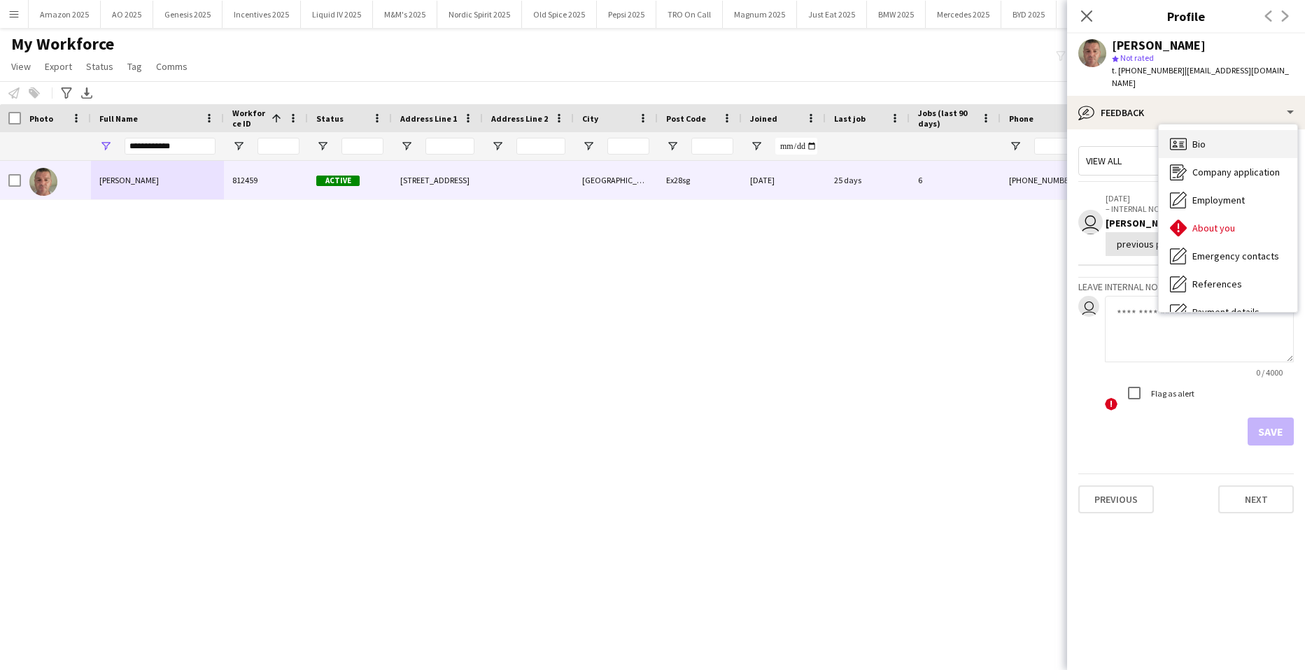
click at [1215, 130] on div "Bio Bio" at bounding box center [1228, 144] width 139 height 28
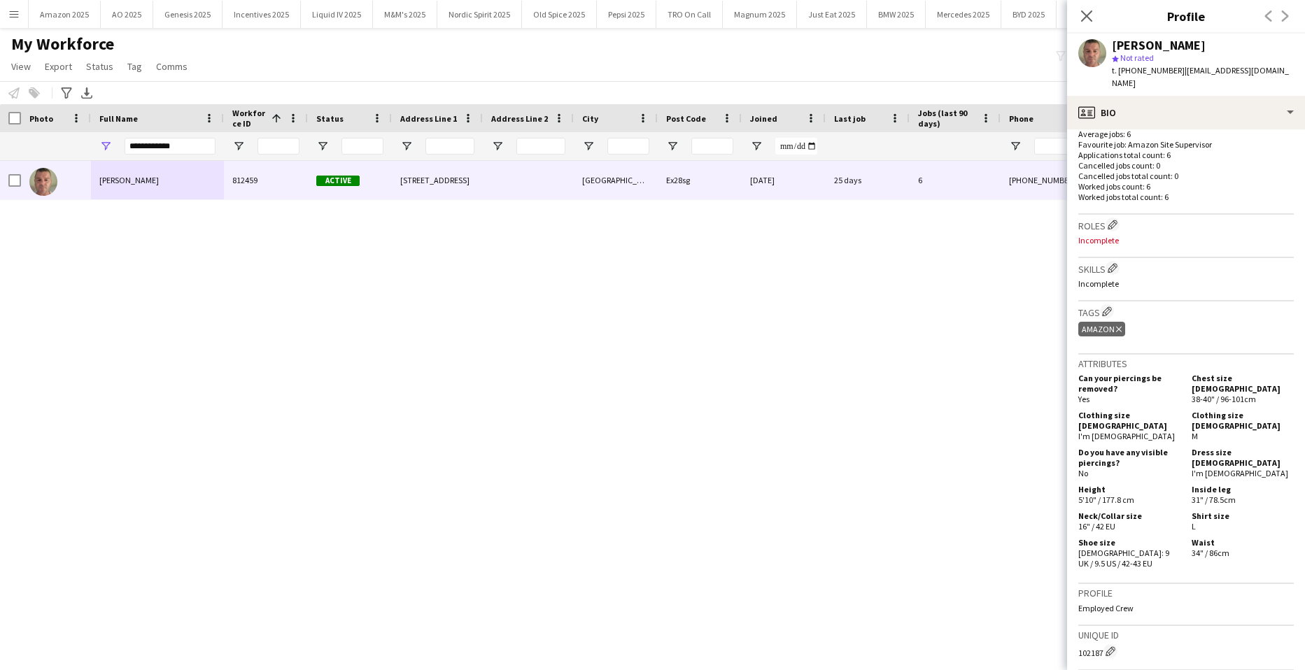
scroll to position [420, 0]
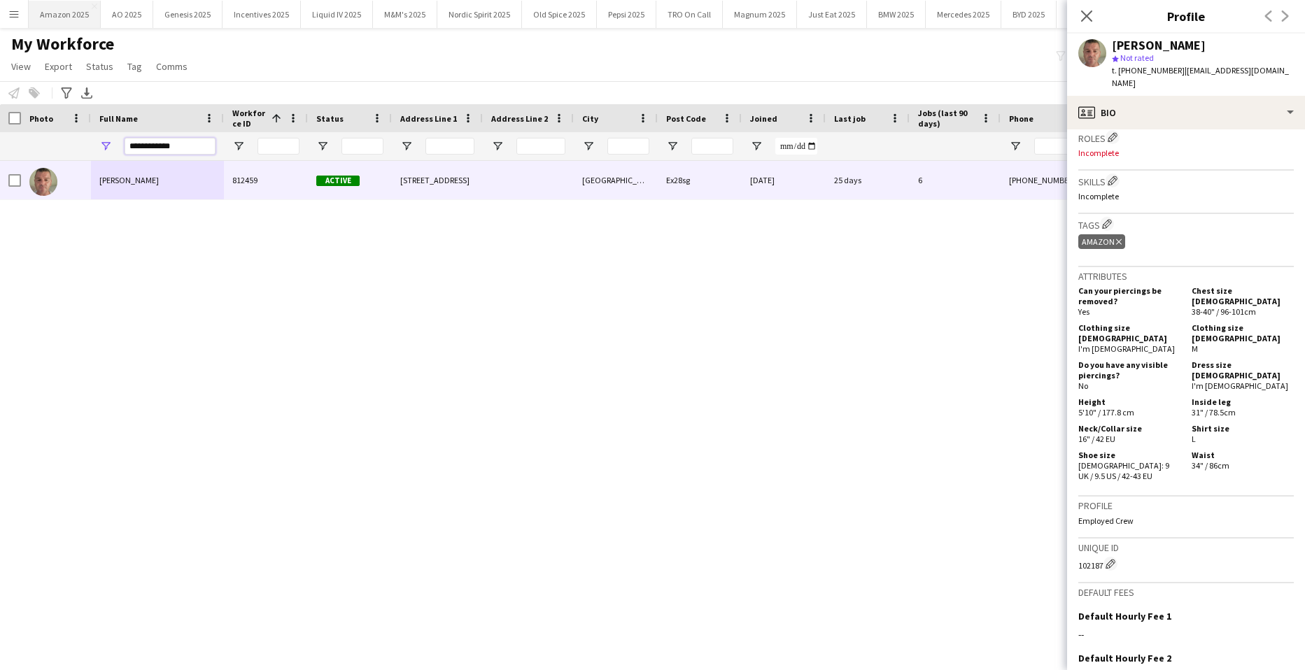
drag, startPoint x: 197, startPoint y: 146, endPoint x: 38, endPoint y: 9, distance: 210.3
click at [0, 132] on html "Menu Boards Boards Boards All jobs Status Workforce Workforce My Workforce Recr…" at bounding box center [652, 335] width 1305 height 670
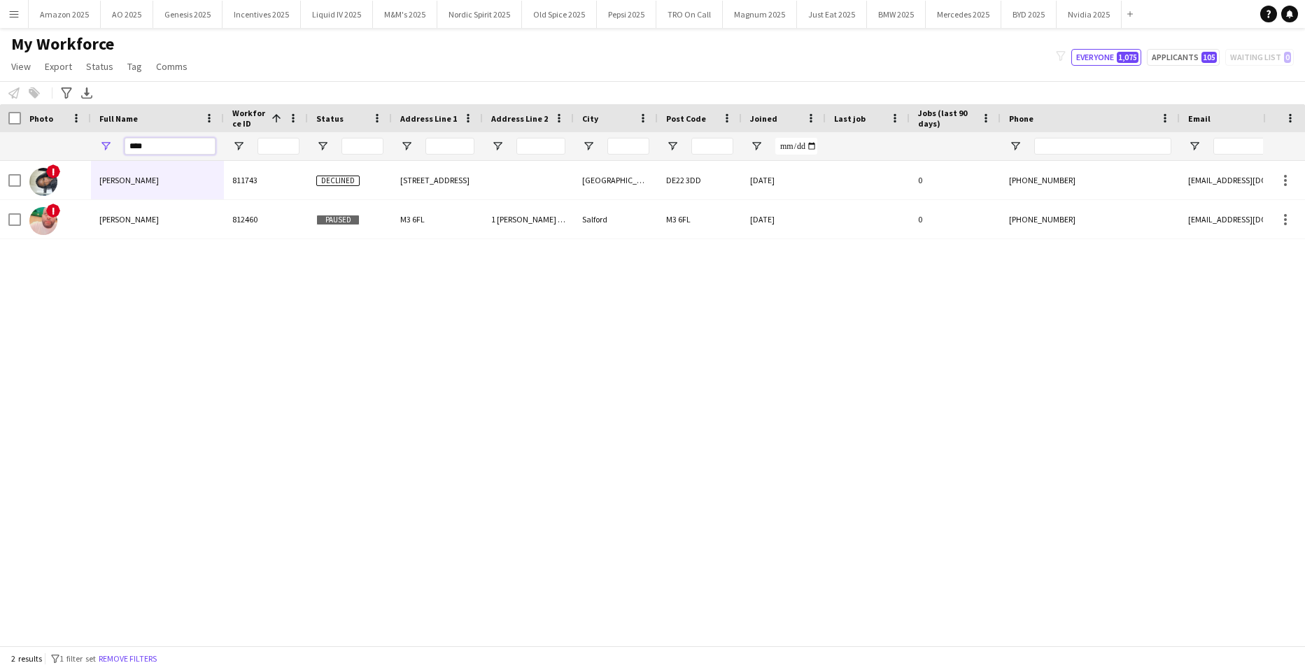
type input "****"
drag, startPoint x: 374, startPoint y: 416, endPoint x: 304, endPoint y: 337, distance: 105.0
click at [365, 411] on div "! Nyasha Mutokonyi 811743 Declined 21 MacKenzie Street Derby DE22 3DD 24-07-202…" at bounding box center [631, 398] width 1263 height 474
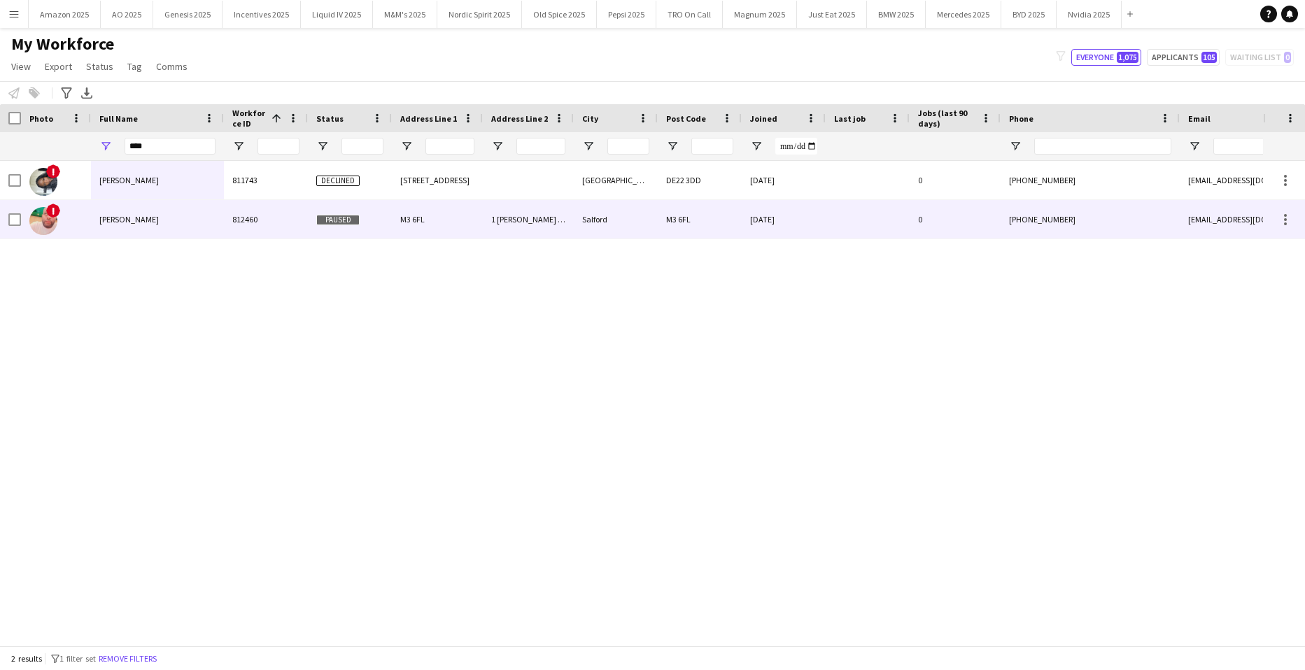
click at [88, 213] on div "!" at bounding box center [56, 219] width 70 height 38
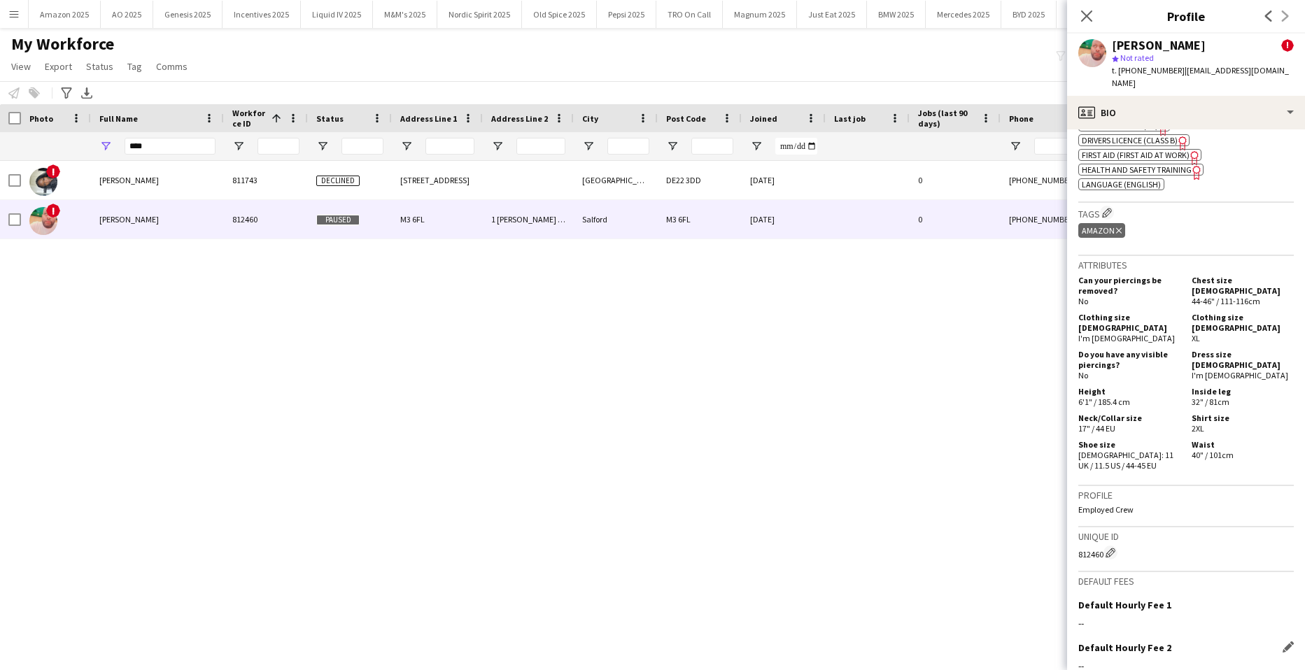
scroll to position [700, 0]
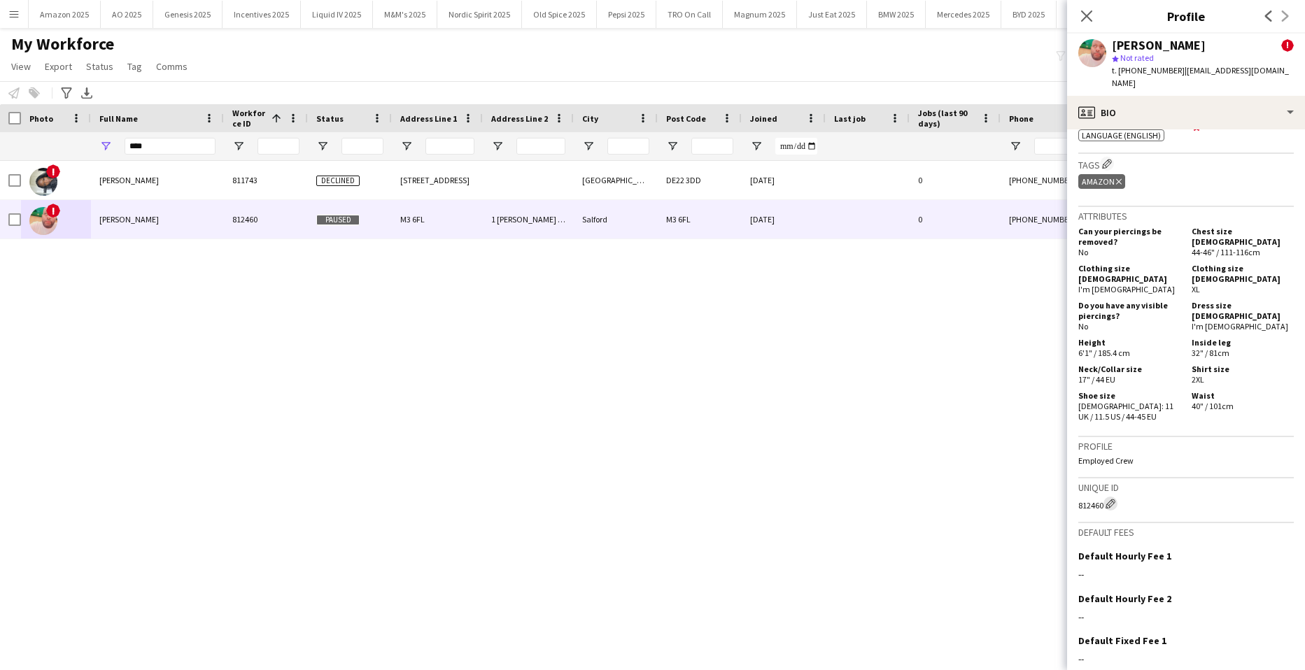
click at [1112, 497] on button "Edit crew unique ID" at bounding box center [1110, 504] width 14 height 14
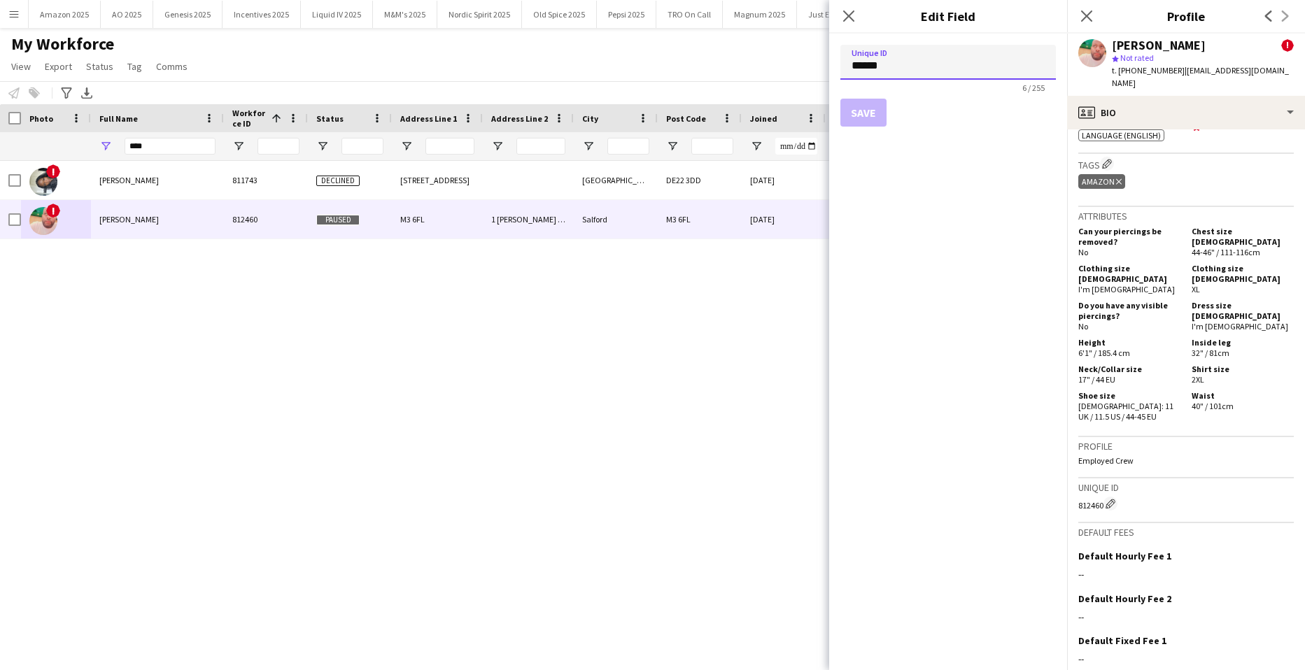
drag, startPoint x: 906, startPoint y: 61, endPoint x: 742, endPoint y: 68, distance: 163.9
click at [746, 68] on body "Menu Boards Boards Boards All jobs Status Workforce Workforce My Workforce Recr…" at bounding box center [652, 335] width 1305 height 670
paste input
type input "******"
click at [872, 111] on button "Save" at bounding box center [863, 113] width 46 height 28
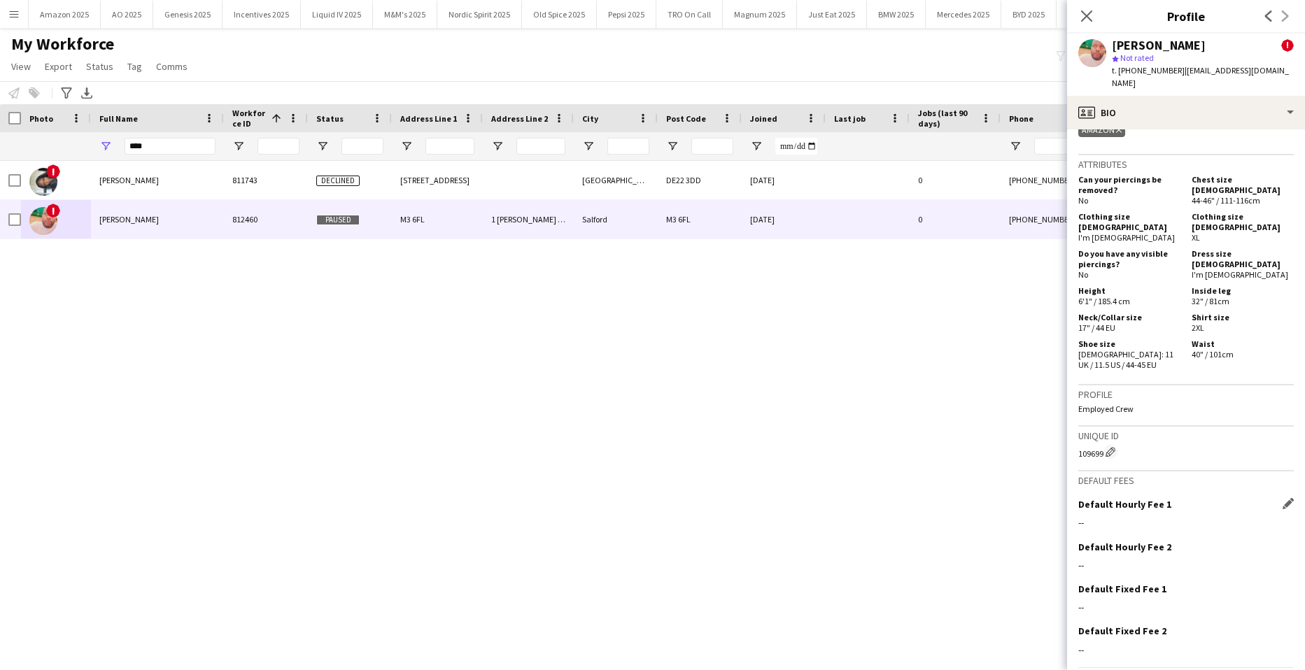
scroll to position [763, 0]
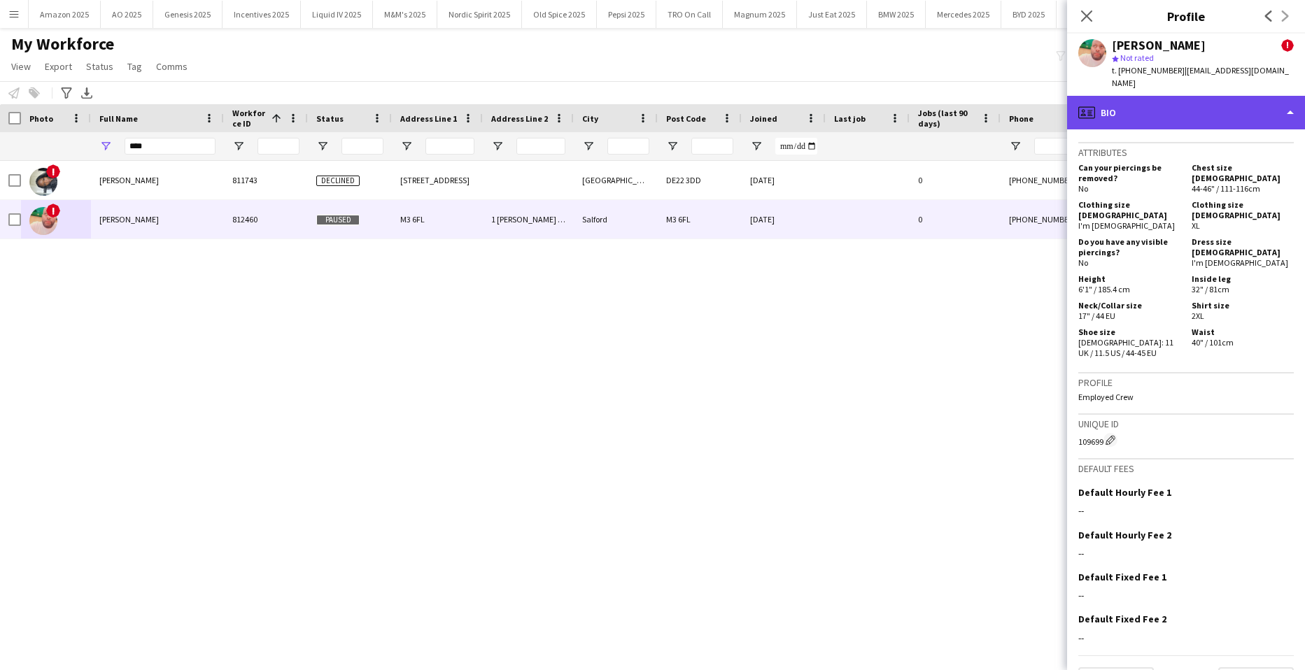
click at [1254, 108] on div "profile Bio" at bounding box center [1186, 113] width 238 height 34
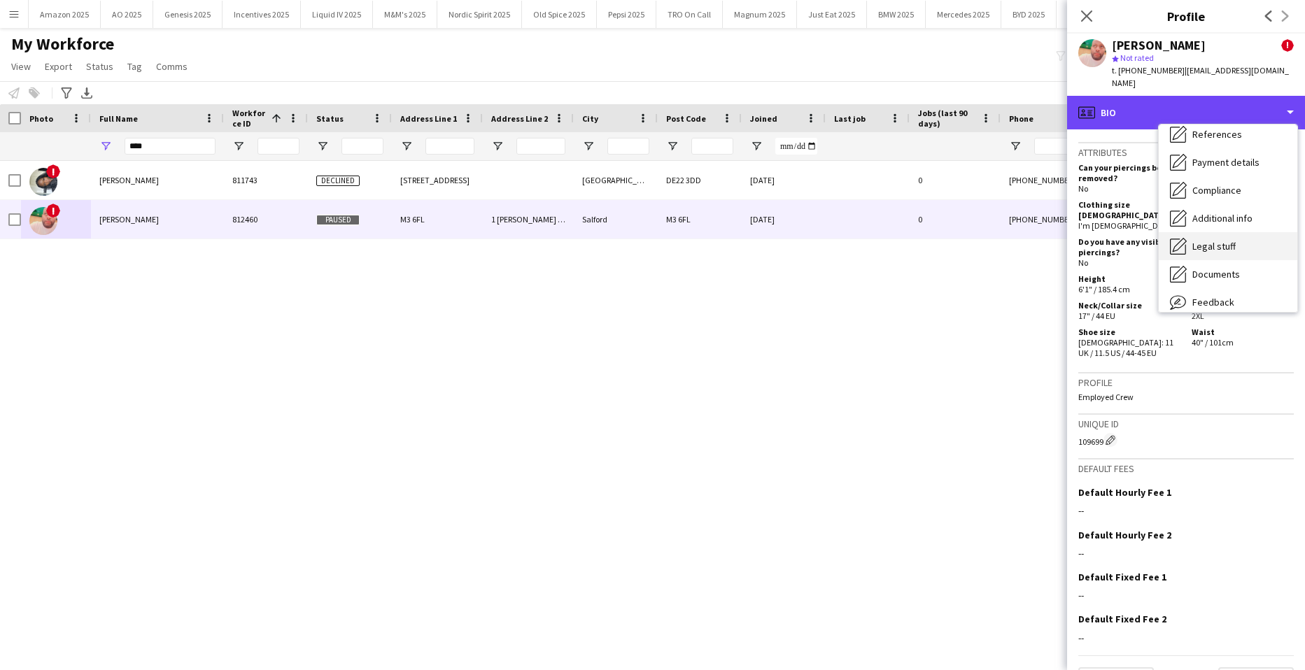
scroll to position [187, 0]
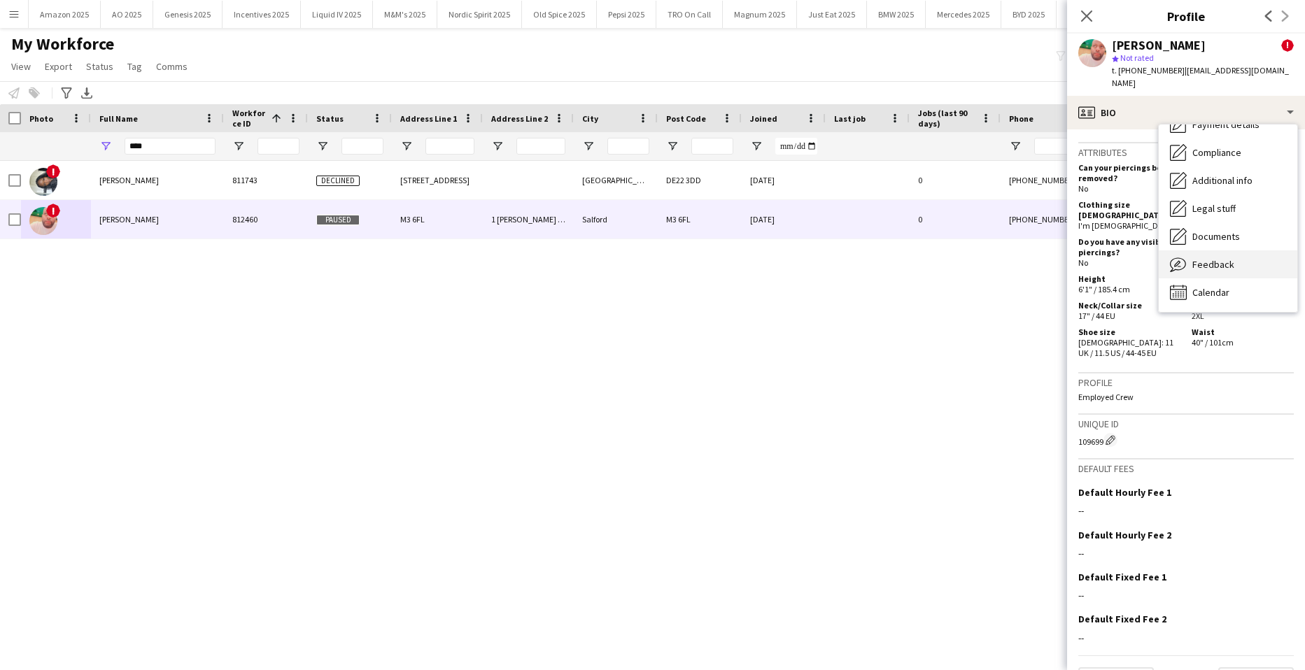
click at [1206, 258] on span "Feedback" at bounding box center [1213, 264] width 42 height 13
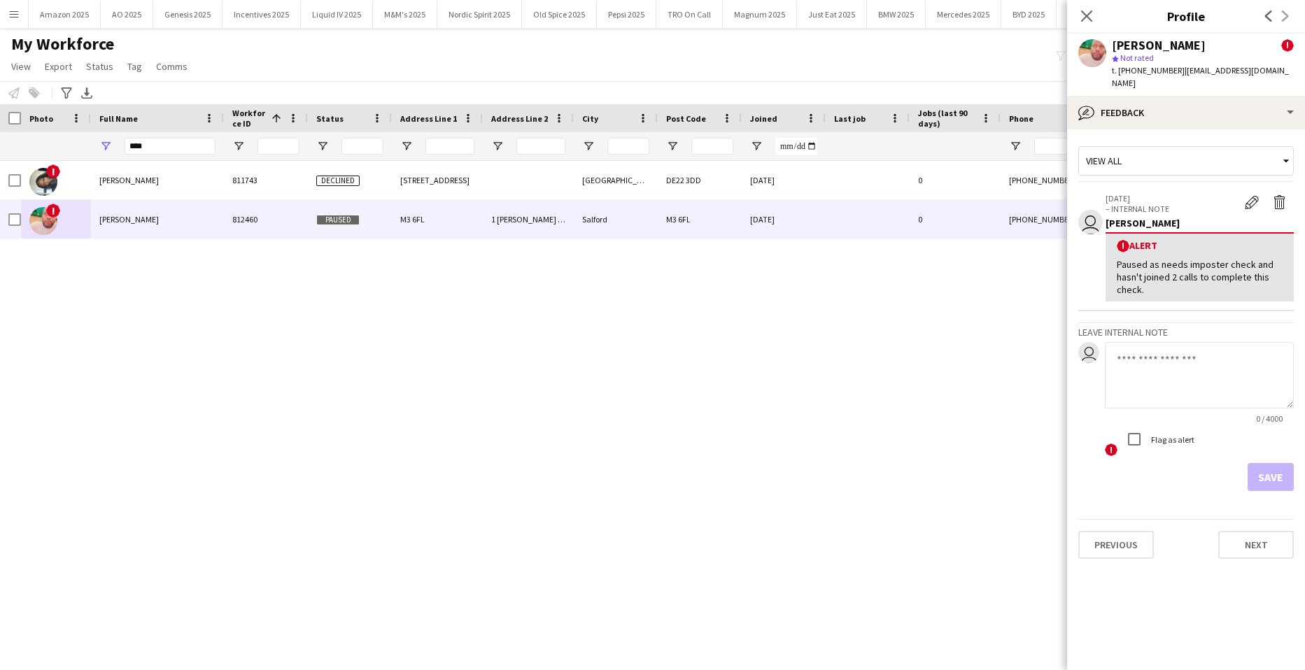
click at [1158, 353] on textarea at bounding box center [1199, 375] width 189 height 66
click at [1254, 343] on textarea "**********" at bounding box center [1199, 375] width 189 height 66
paste textarea "*******"
click at [1256, 357] on textarea "**********" at bounding box center [1199, 375] width 189 height 66
drag, startPoint x: 1273, startPoint y: 350, endPoint x: 1236, endPoint y: 348, distance: 36.4
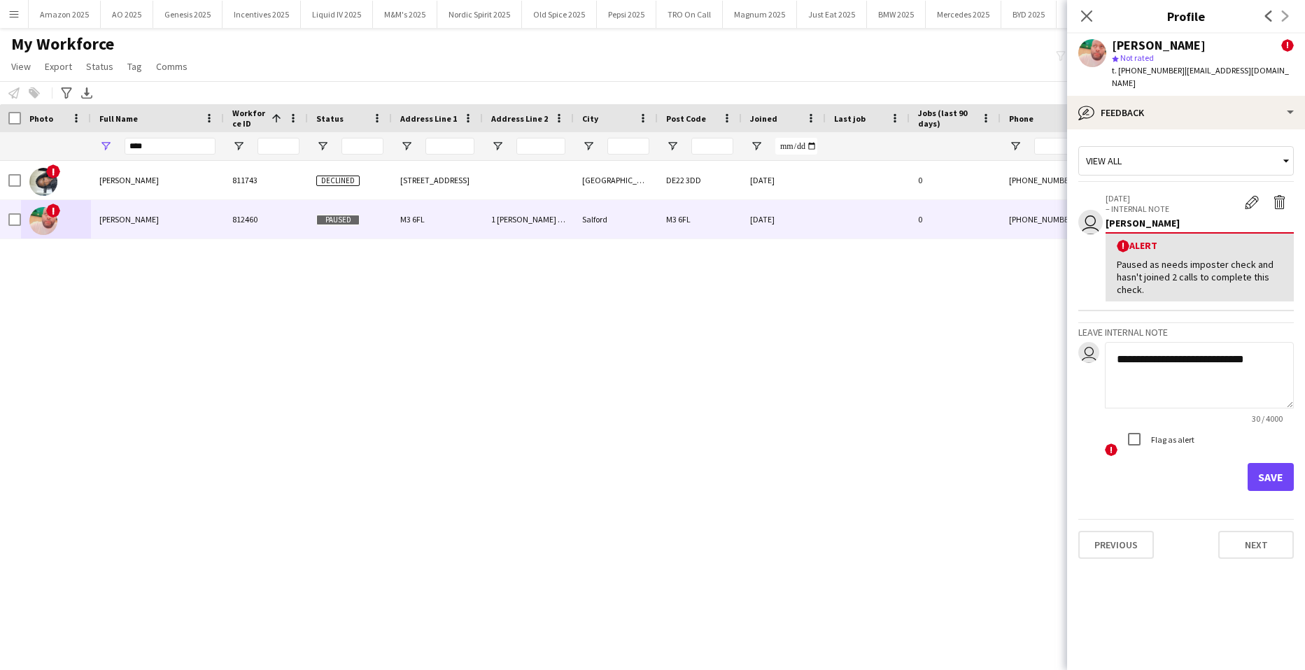
click at [1236, 348] on textarea "**********" at bounding box center [1199, 375] width 189 height 66
paste textarea "*******"
type textarea "**********"
click at [1268, 463] on button "Save" at bounding box center [1270, 477] width 46 height 28
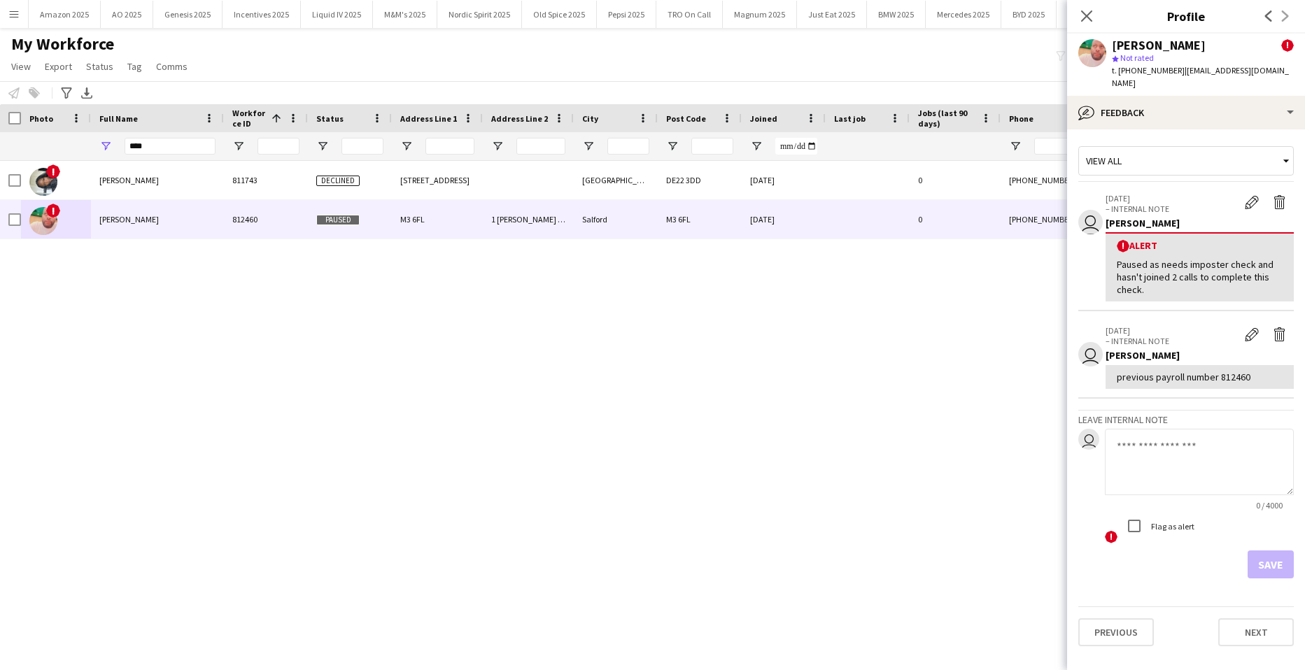
drag, startPoint x: 176, startPoint y: 156, endPoint x: 35, endPoint y: 153, distance: 141.3
click at [43, 154] on div "****" at bounding box center [915, 146] width 1831 height 28
drag, startPoint x: 153, startPoint y: 154, endPoint x: -36, endPoint y: 160, distance: 189.0
click at [0, 160] on html "Menu Boards Boards Boards All jobs Status Workforce Workforce My Workforce Recr…" at bounding box center [652, 335] width 1305 height 670
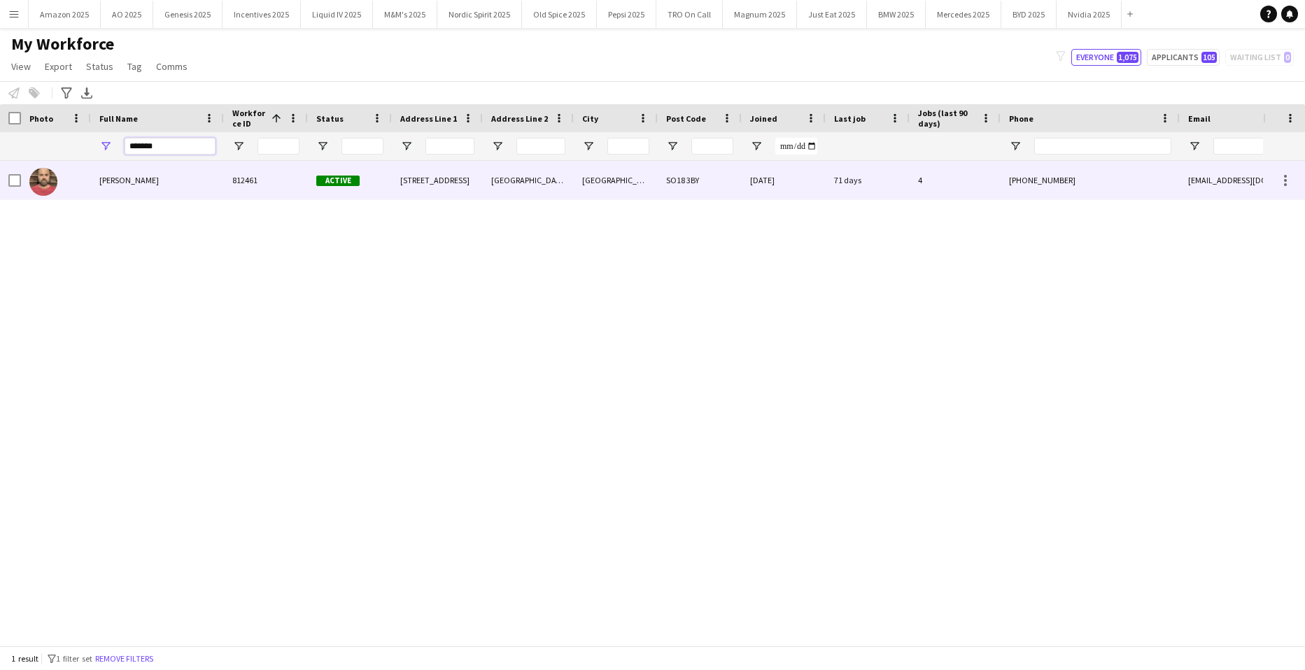
type input "*******"
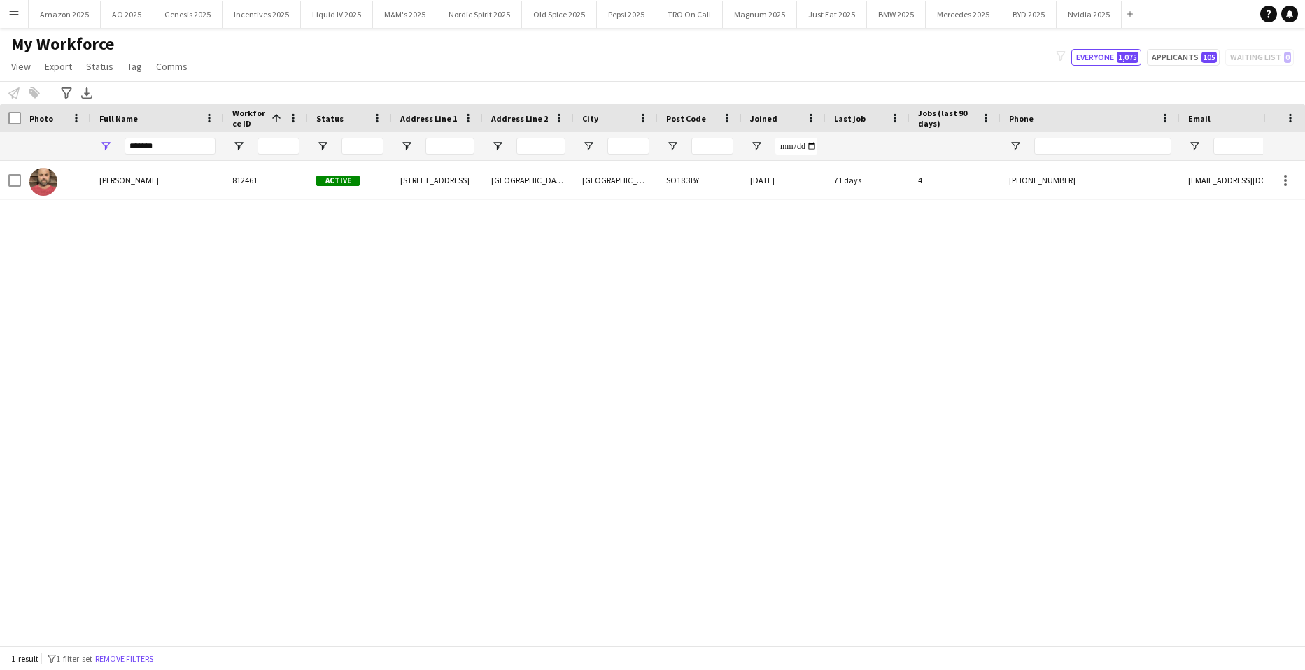
drag, startPoint x: 237, startPoint y: 432, endPoint x: 164, endPoint y: 309, distance: 142.8
click at [215, 440] on div "Dean Beckett 812461 Active 85 Chalk Hill West End Southampton SO18 3BY 15-07-20…" at bounding box center [631, 398] width 1263 height 474
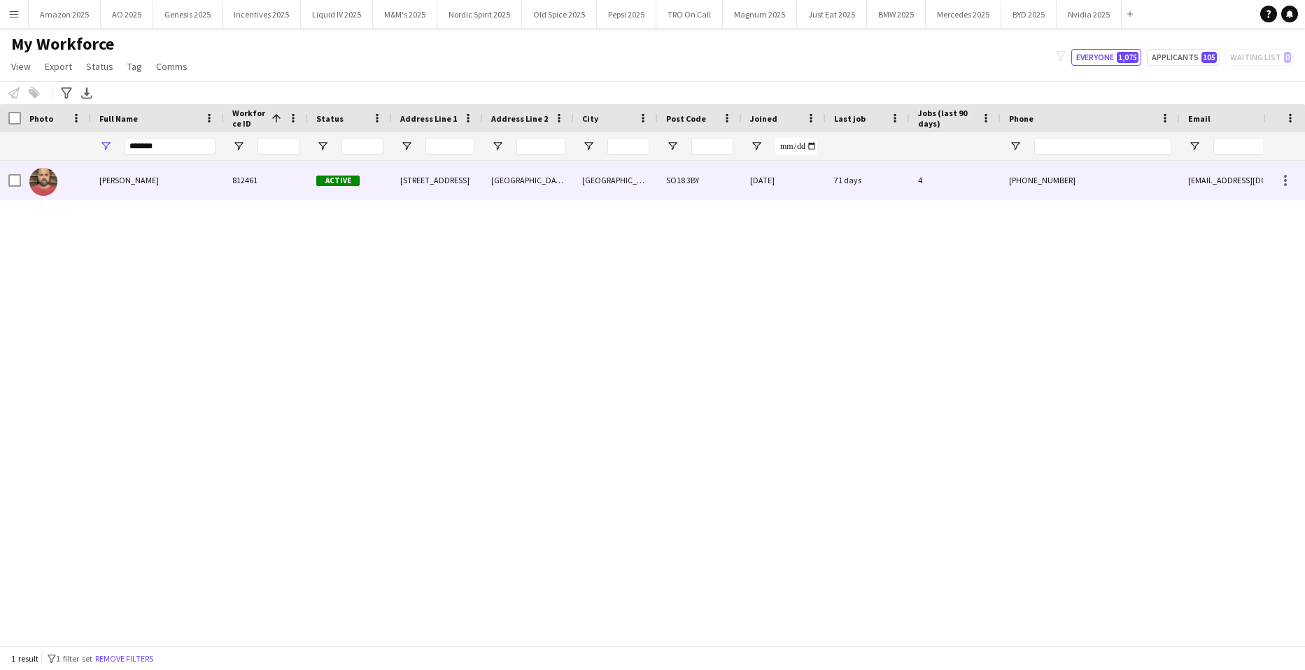
click at [94, 169] on div "Dean Beckett" at bounding box center [157, 180] width 133 height 38
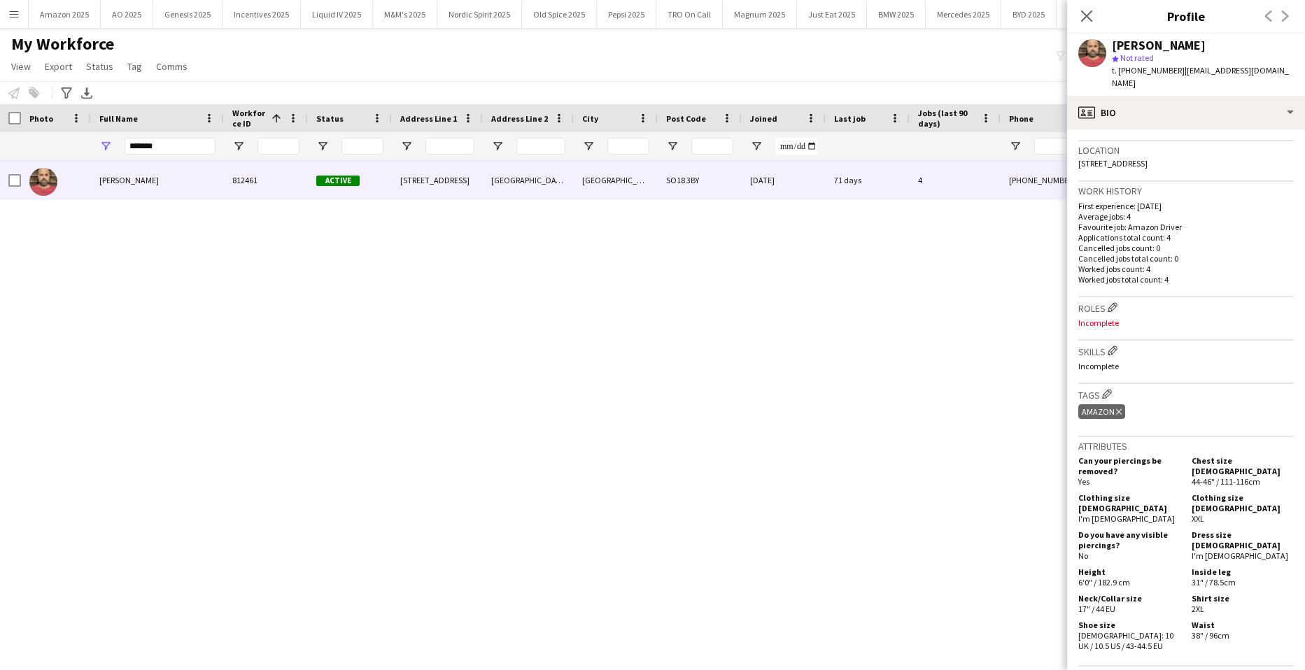
scroll to position [420, 0]
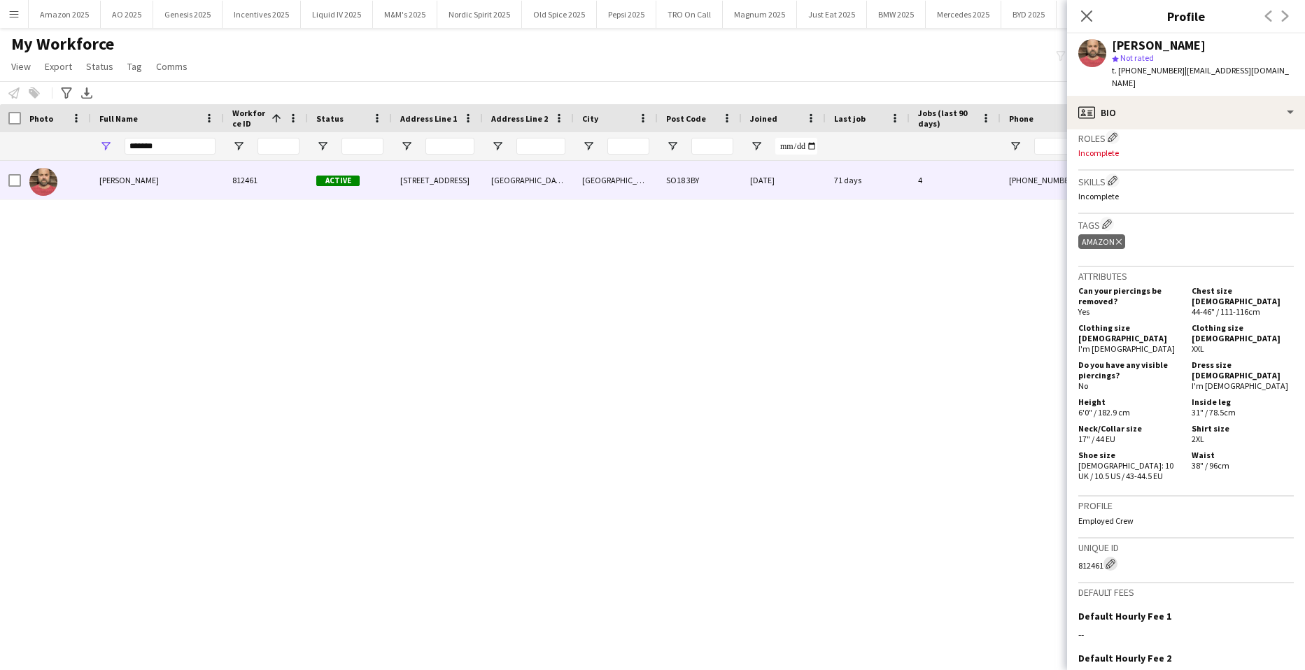
click at [1111, 557] on button "Edit crew unique ID" at bounding box center [1110, 564] width 14 height 14
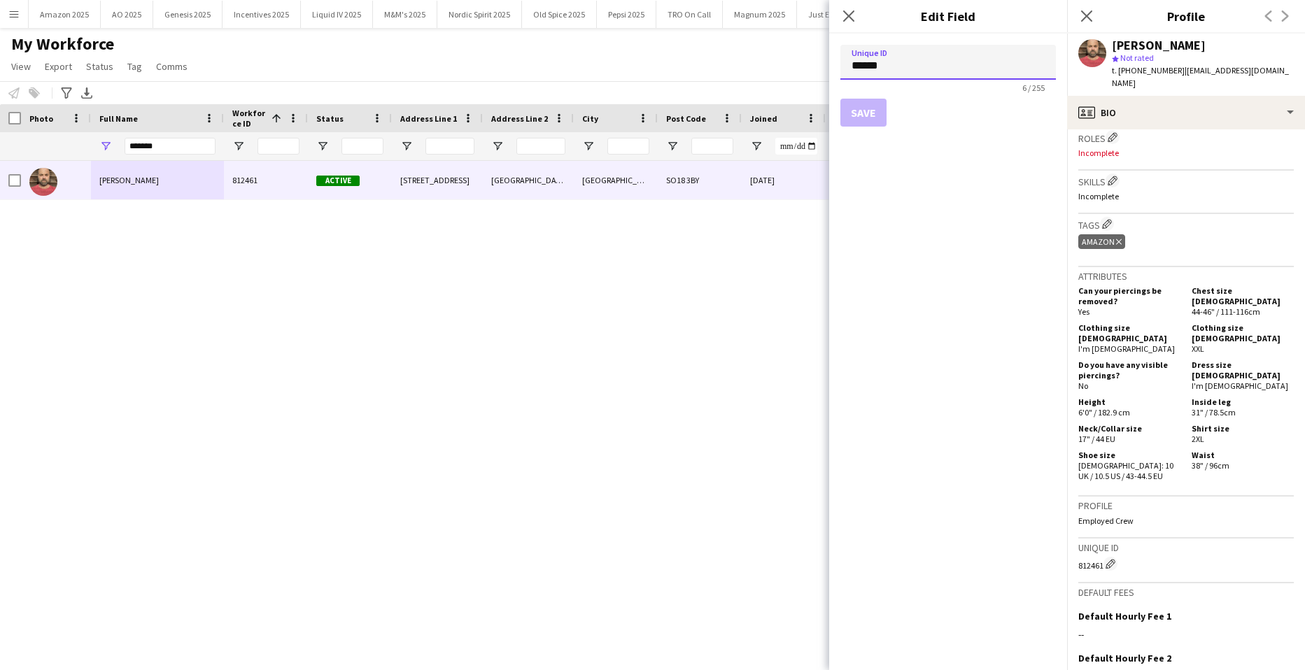
drag, startPoint x: 891, startPoint y: 68, endPoint x: 721, endPoint y: 62, distance: 170.1
click at [725, 63] on body "Menu Boards Boards Boards All jobs Status Workforce Workforce My Workforce Recr…" at bounding box center [652, 335] width 1305 height 670
click at [892, 68] on input "******" at bounding box center [947, 62] width 215 height 35
click at [845, 66] on input "******" at bounding box center [947, 62] width 215 height 35
paste input
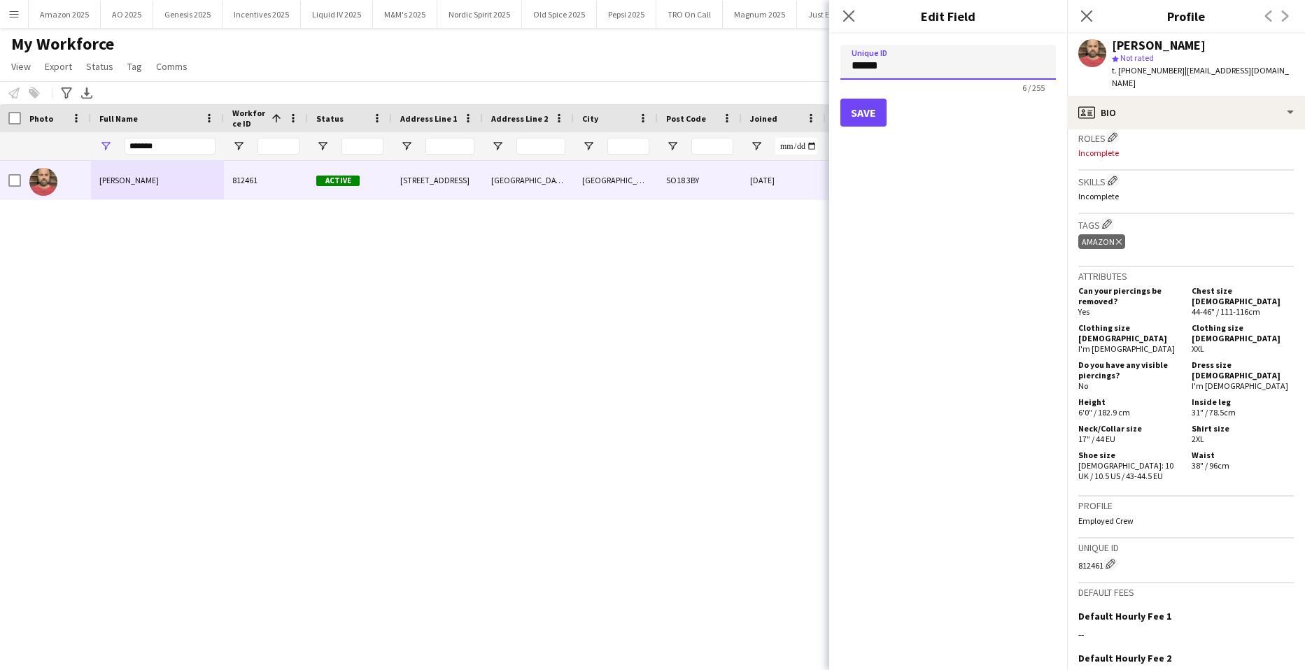
type input "******"
click at [881, 113] on button "Save" at bounding box center [863, 113] width 46 height 28
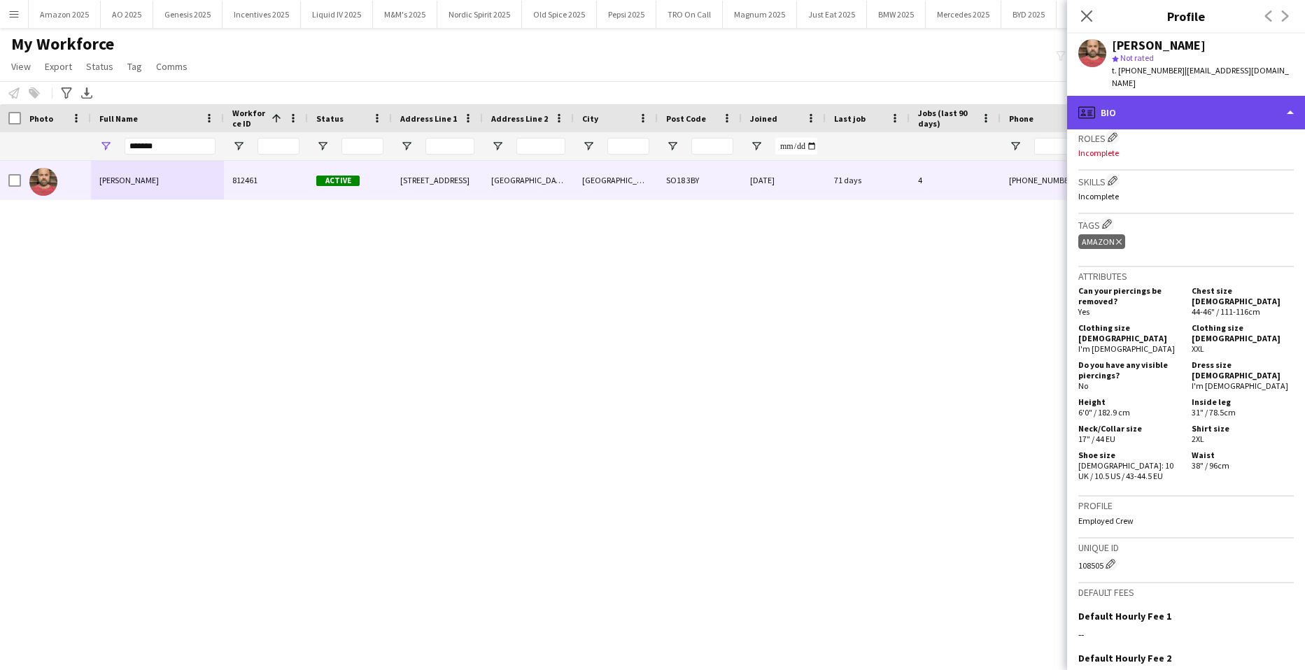
click at [1241, 97] on div "profile Bio" at bounding box center [1186, 113] width 238 height 34
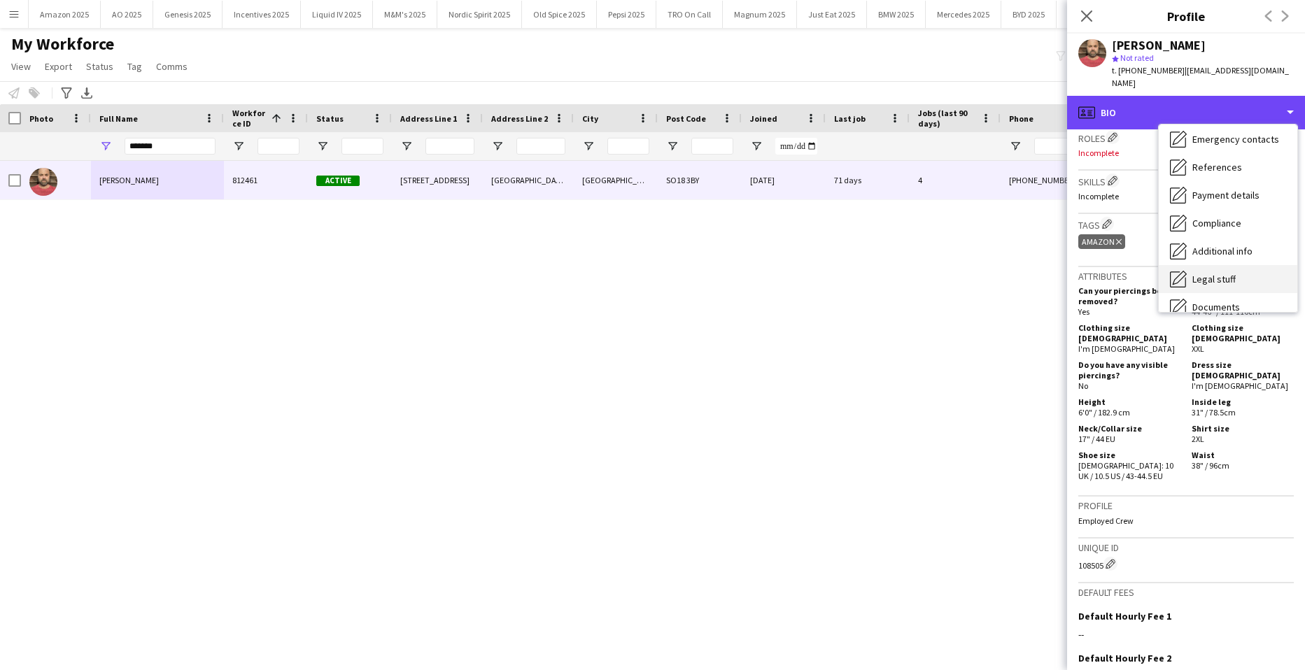
scroll to position [187, 0]
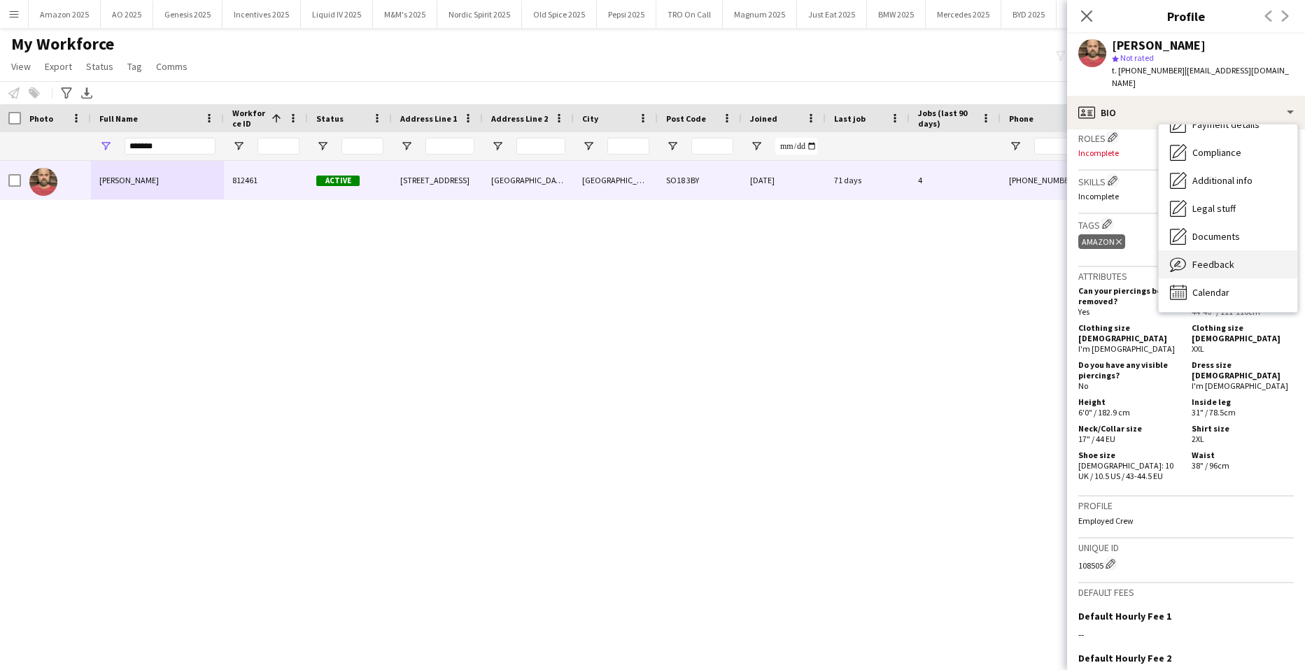
click at [1208, 258] on span "Feedback" at bounding box center [1213, 264] width 42 height 13
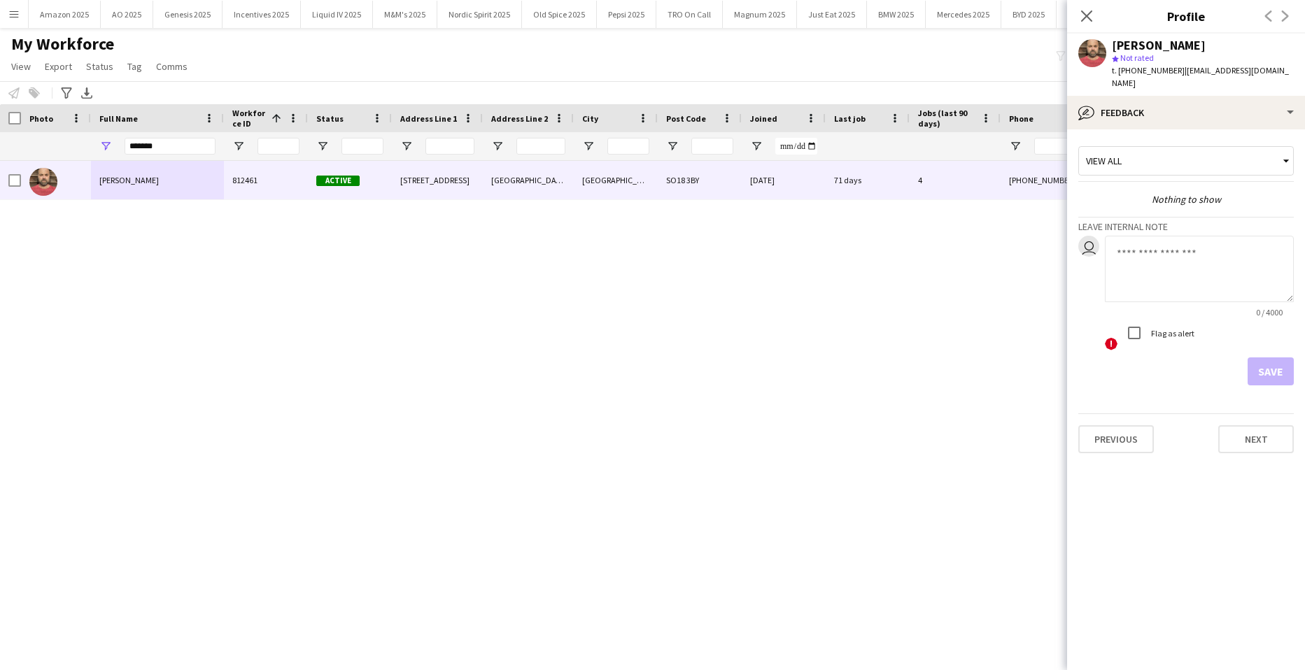
click at [1144, 241] on textarea at bounding box center [1199, 269] width 189 height 66
type textarea "*"
click at [1256, 248] on textarea "**********" at bounding box center [1199, 269] width 189 height 66
paste textarea "*******"
type textarea "**********"
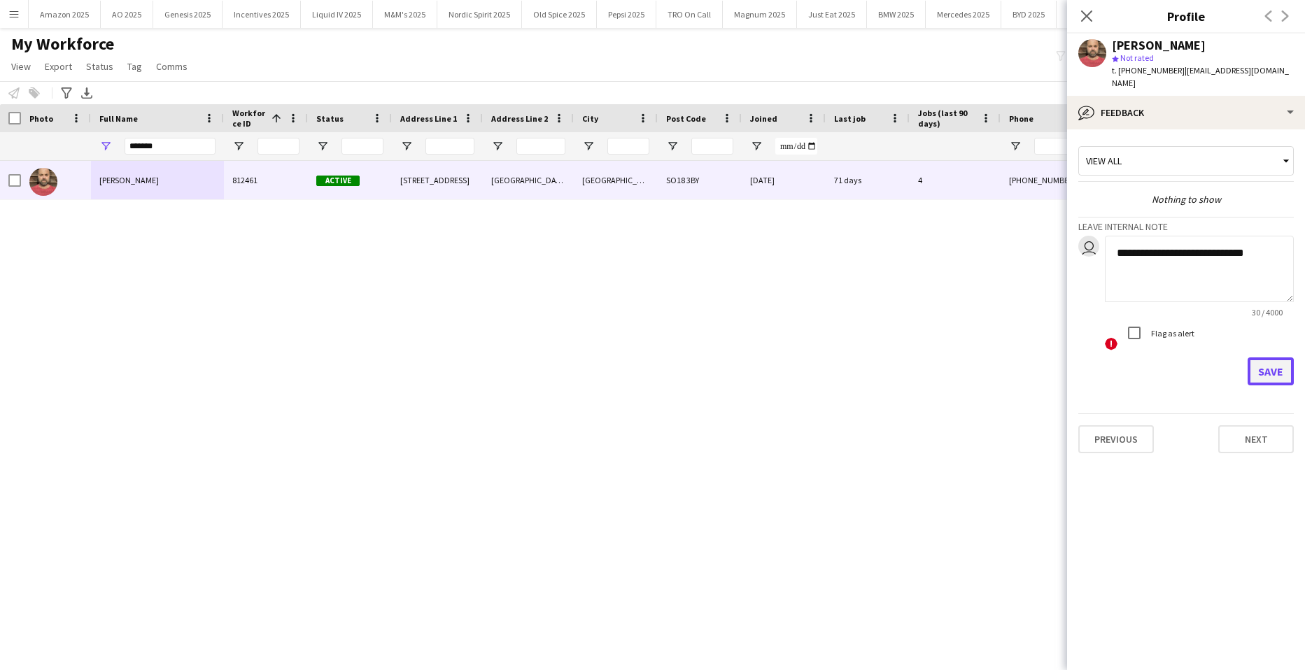
click at [1279, 357] on button "Save" at bounding box center [1270, 371] width 46 height 28
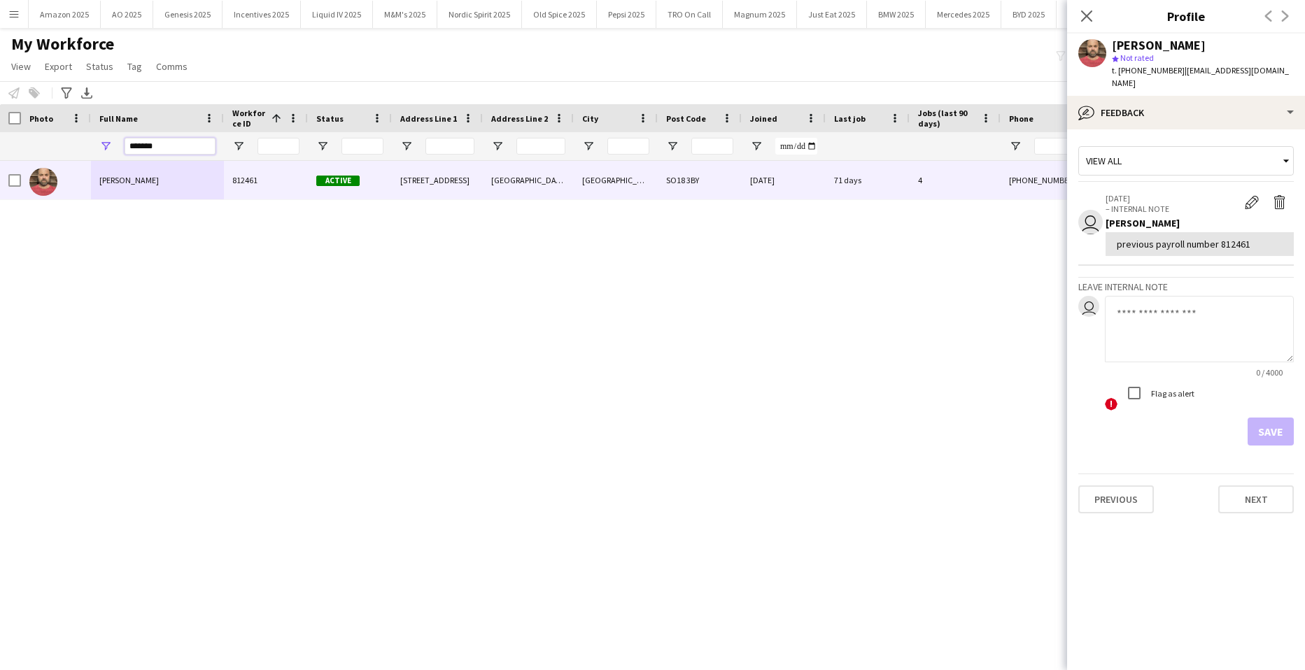
drag, startPoint x: 164, startPoint y: 143, endPoint x: 206, endPoint y: 111, distance: 53.3
click at [0, 133] on html "Menu Boards Boards Boards All jobs Status Workforce Workforce My Workforce Recr…" at bounding box center [652, 335] width 1305 height 670
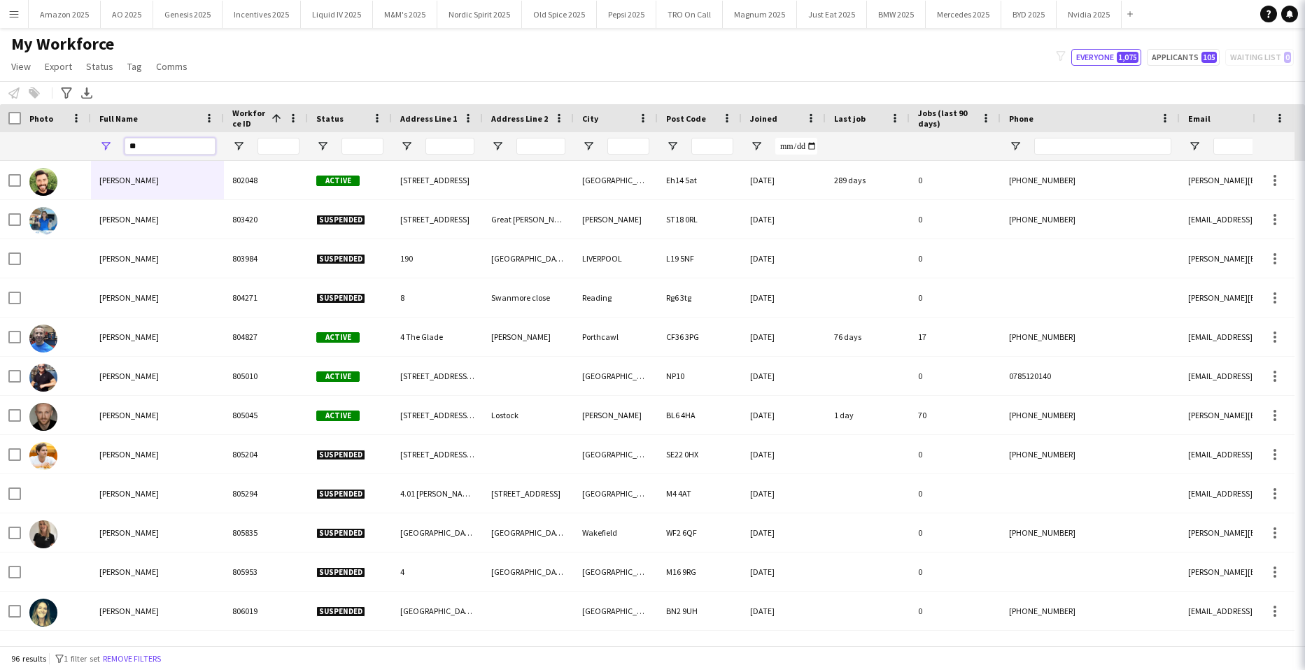
type input "*"
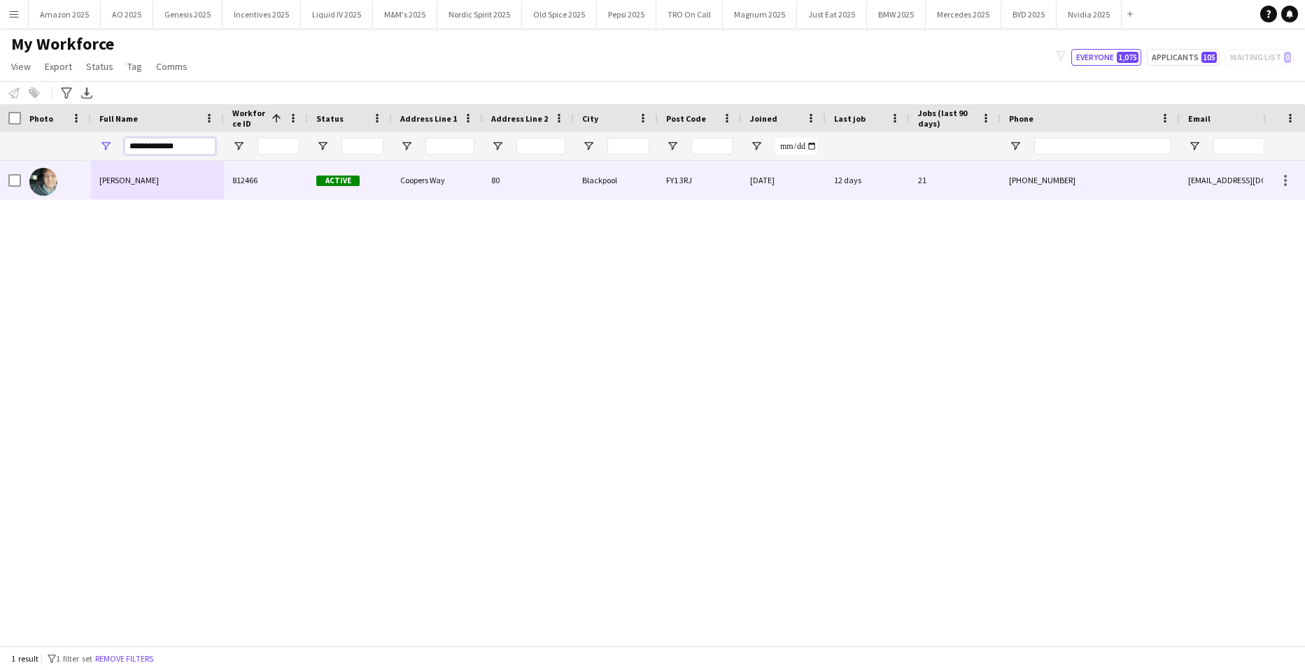
type input "**********"
click at [129, 178] on span "Tyler Francis" at bounding box center [128, 180] width 59 height 10
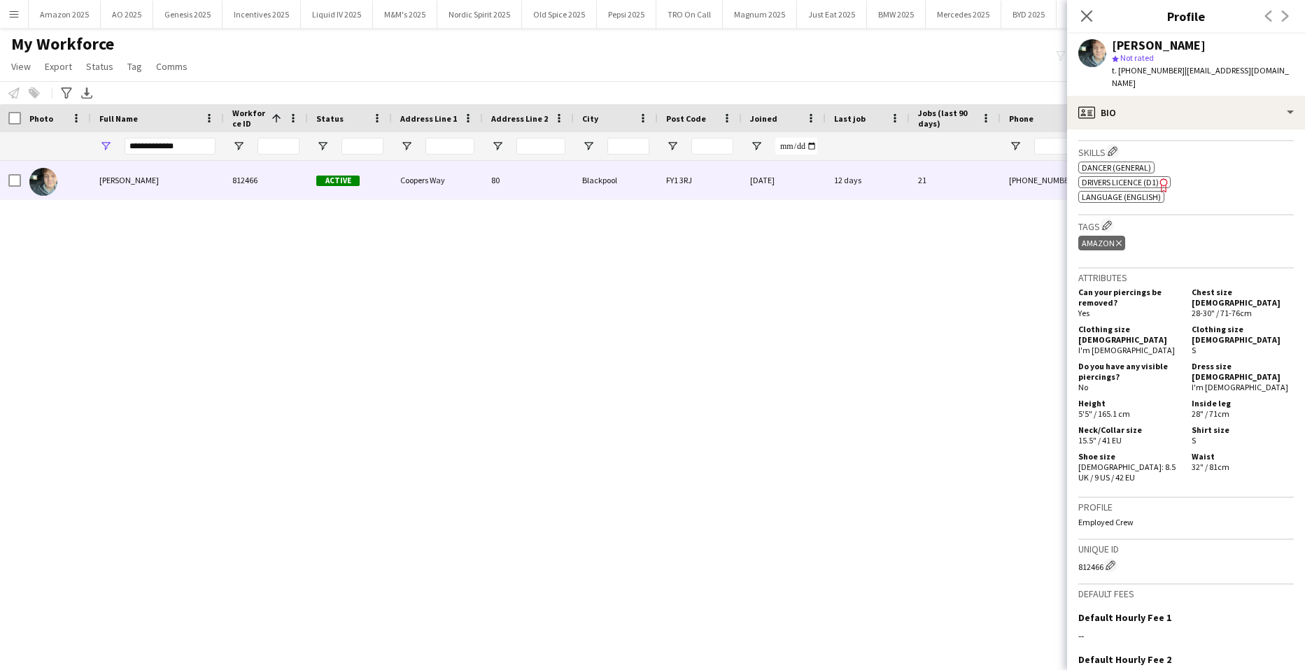
scroll to position [490, 0]
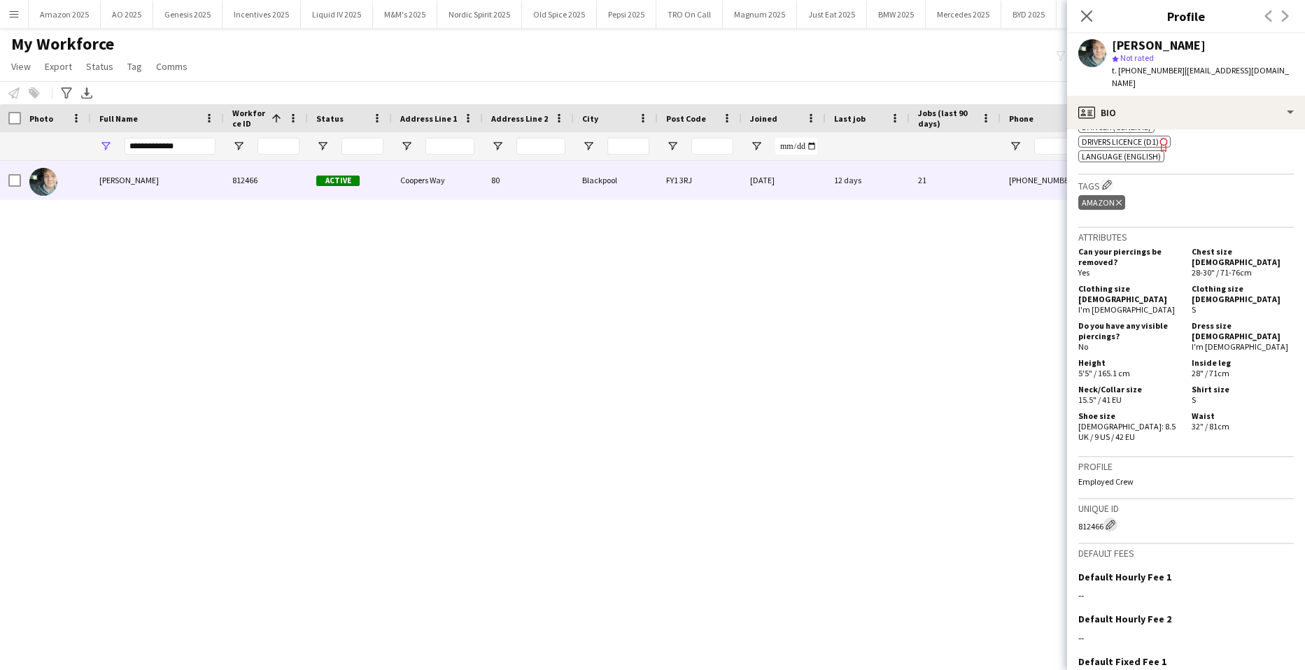
click at [1114, 520] on app-icon "Edit crew unique ID" at bounding box center [1110, 525] width 10 height 10
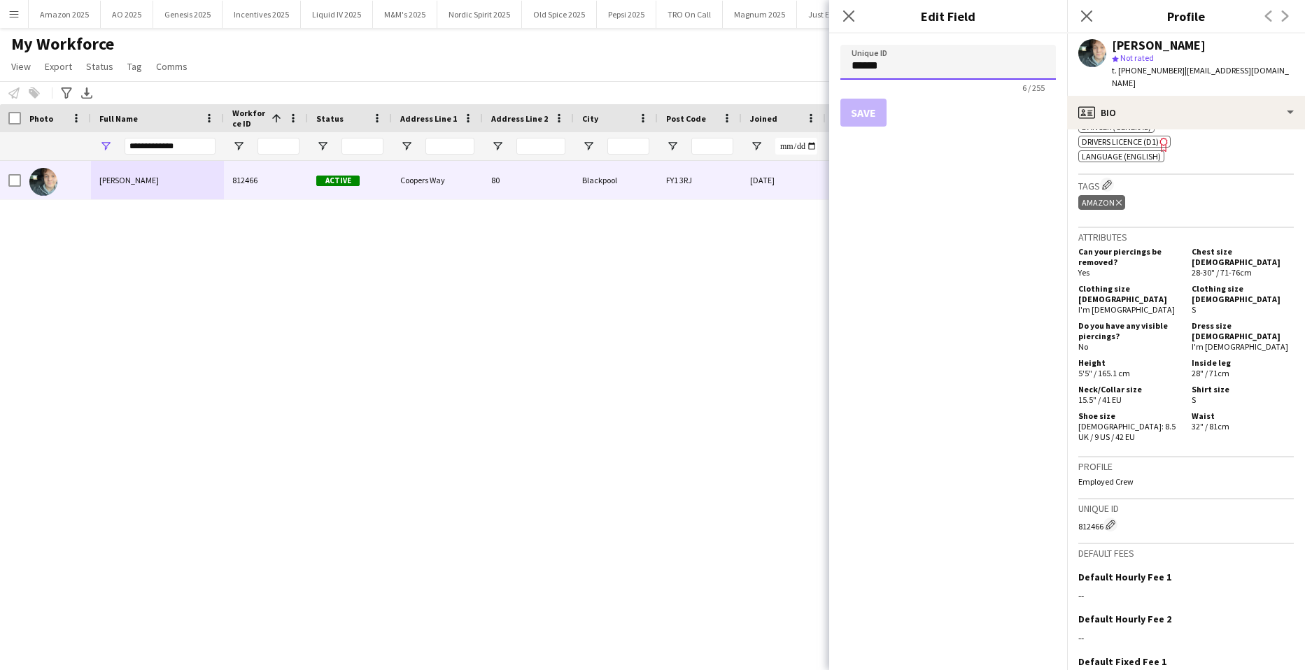
click at [900, 59] on input "******" at bounding box center [947, 62] width 215 height 35
drag, startPoint x: 900, startPoint y: 61, endPoint x: 737, endPoint y: 73, distance: 163.5
click at [739, 73] on body "Menu Boards Boards Boards All jobs Status Workforce Workforce My Workforce Recr…" at bounding box center [652, 335] width 1305 height 670
paste input
type input "******"
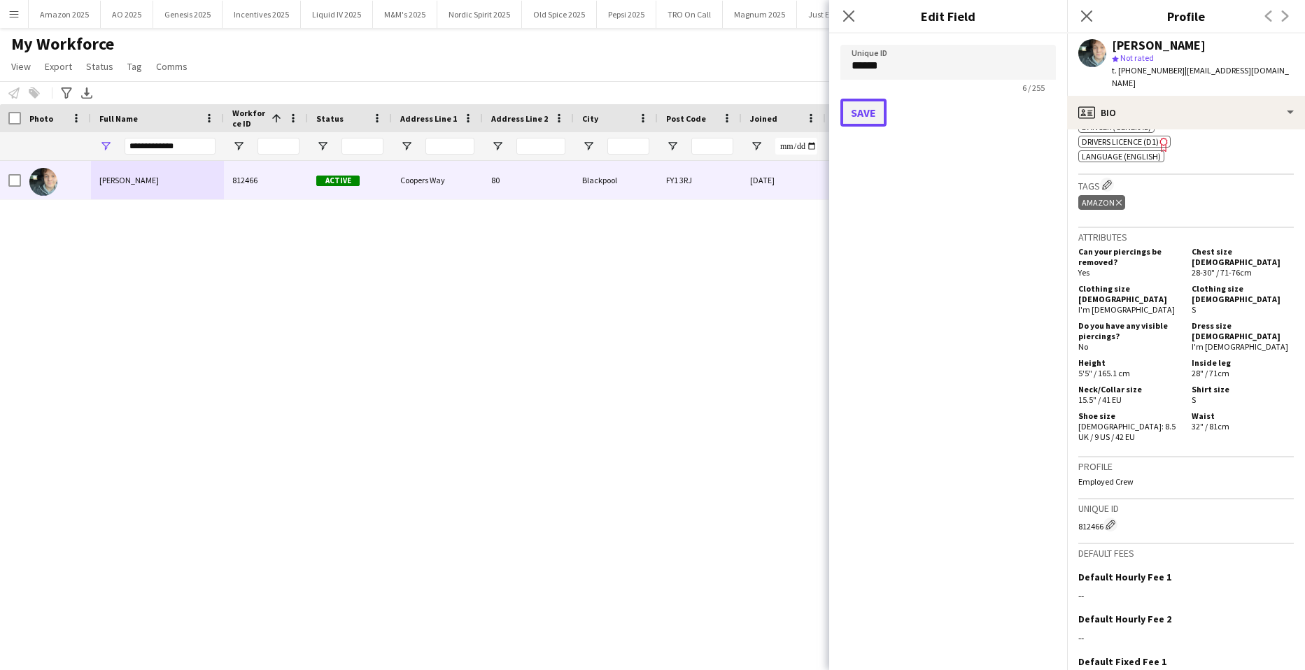
click at [851, 120] on button "Save" at bounding box center [863, 113] width 46 height 28
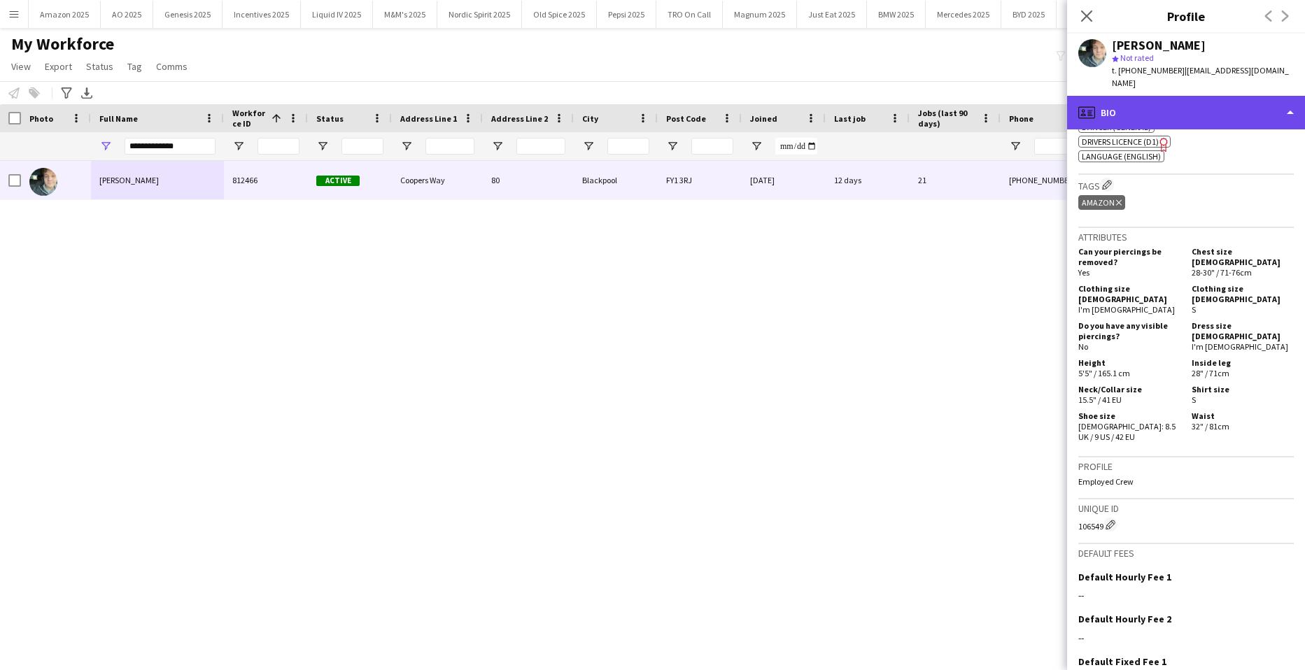
click at [1249, 96] on div "profile Bio" at bounding box center [1186, 113] width 238 height 34
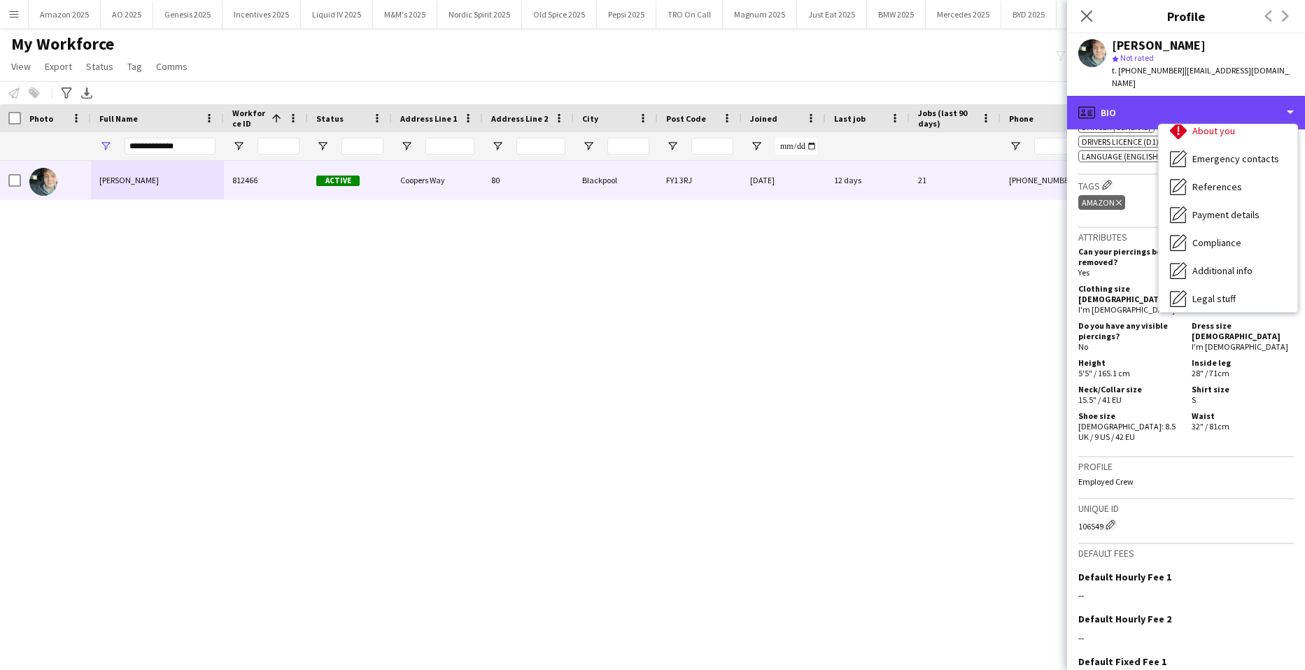
scroll to position [187, 0]
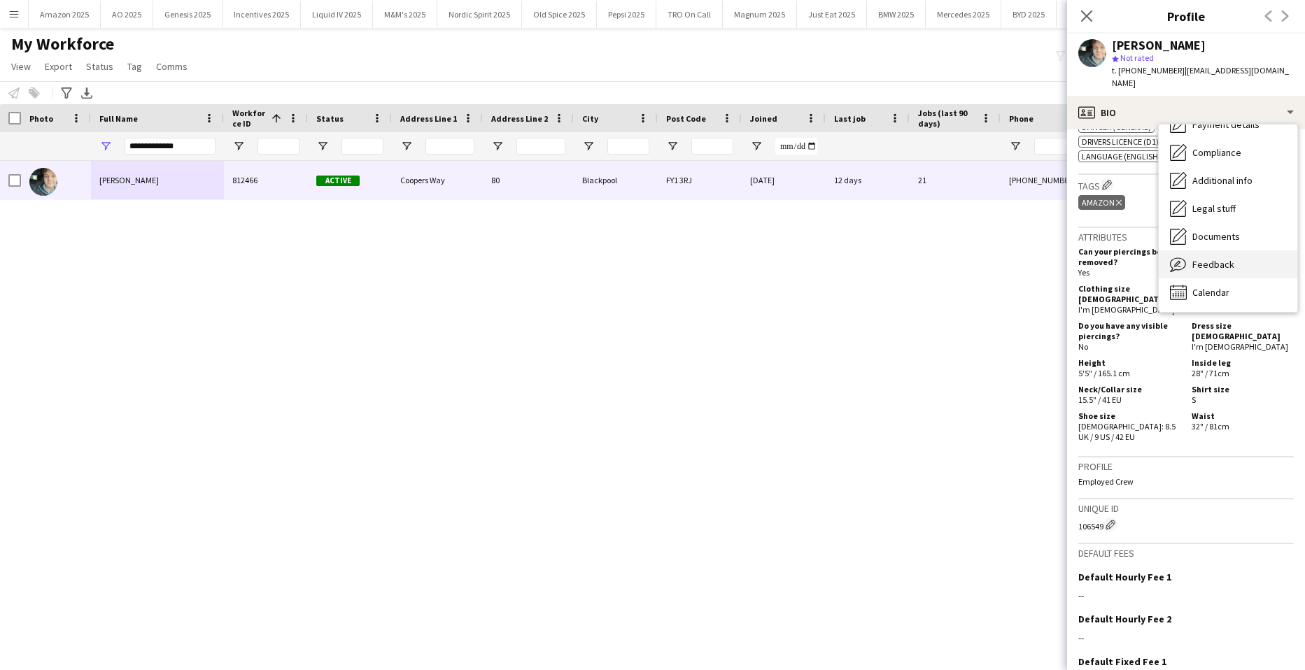
click at [1209, 259] on div "Feedback Feedback" at bounding box center [1228, 264] width 139 height 28
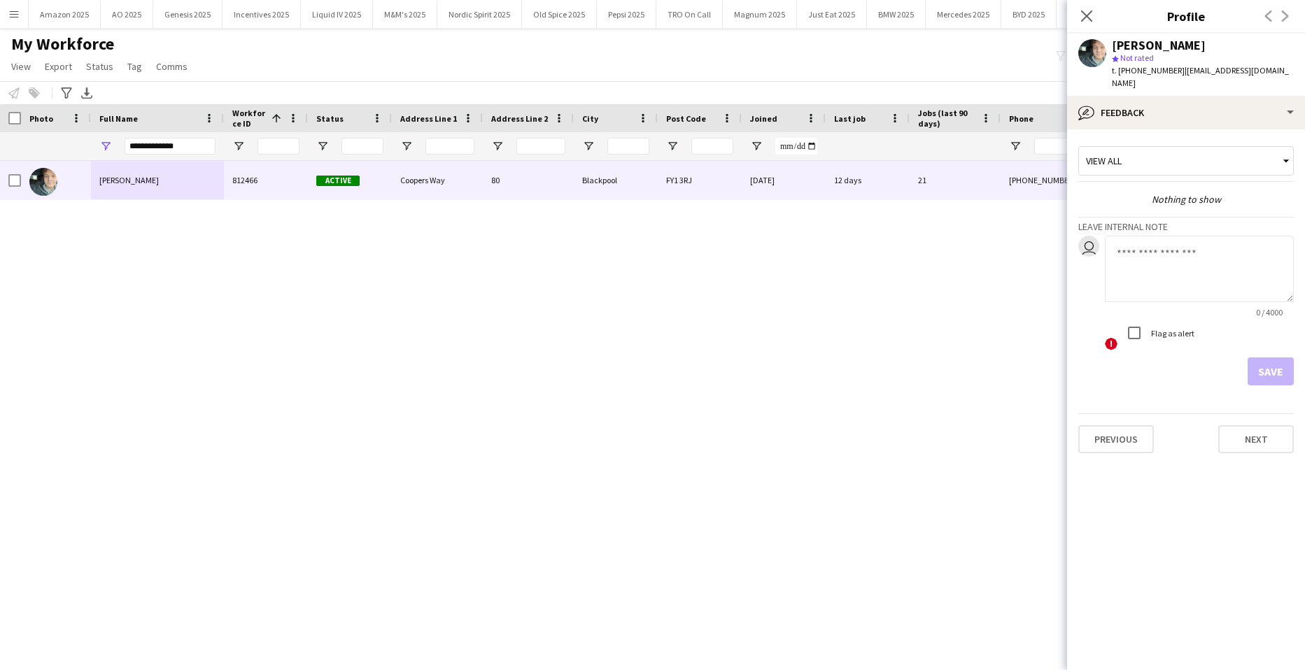
click at [1140, 247] on textarea at bounding box center [1199, 269] width 189 height 66
click at [1274, 236] on textarea "**********" at bounding box center [1199, 269] width 189 height 66
paste textarea "*******"
type textarea "**********"
click at [1273, 357] on button "Save" at bounding box center [1270, 371] width 46 height 28
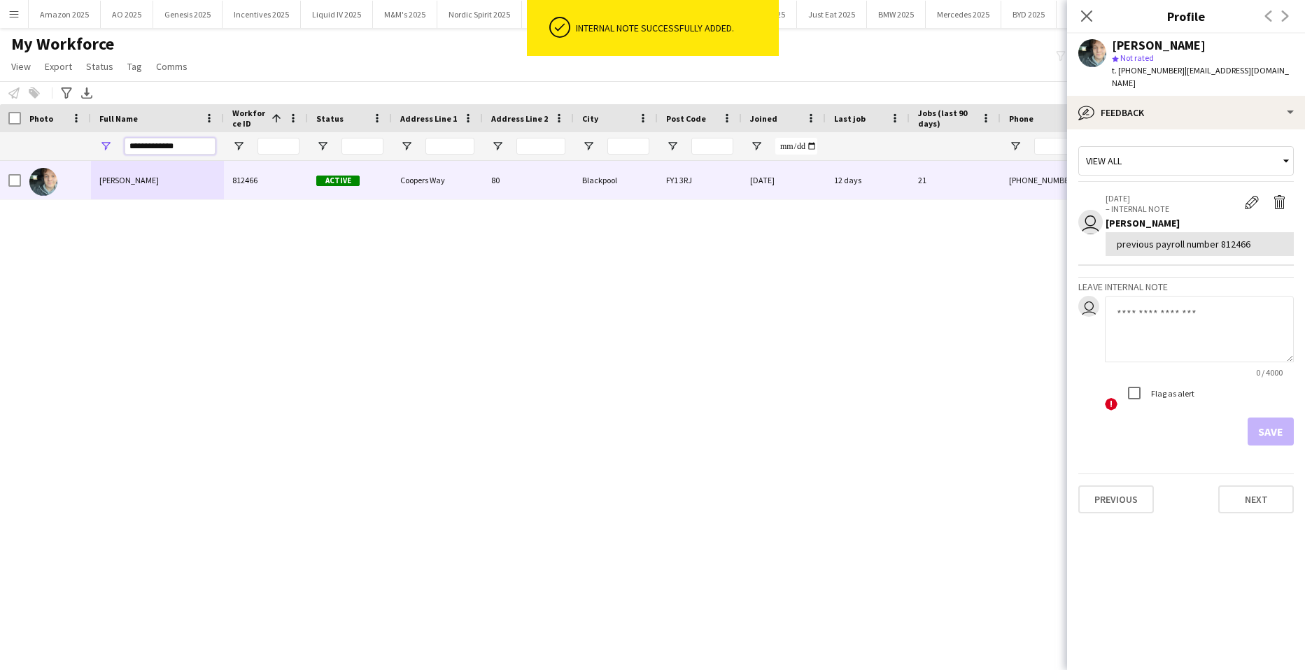
drag, startPoint x: 204, startPoint y: 145, endPoint x: -36, endPoint y: 184, distance: 243.1
click at [0, 184] on html "ok-circled Internal note successfully added. Menu Boards Boards Boards All jobs…" at bounding box center [652, 335] width 1305 height 670
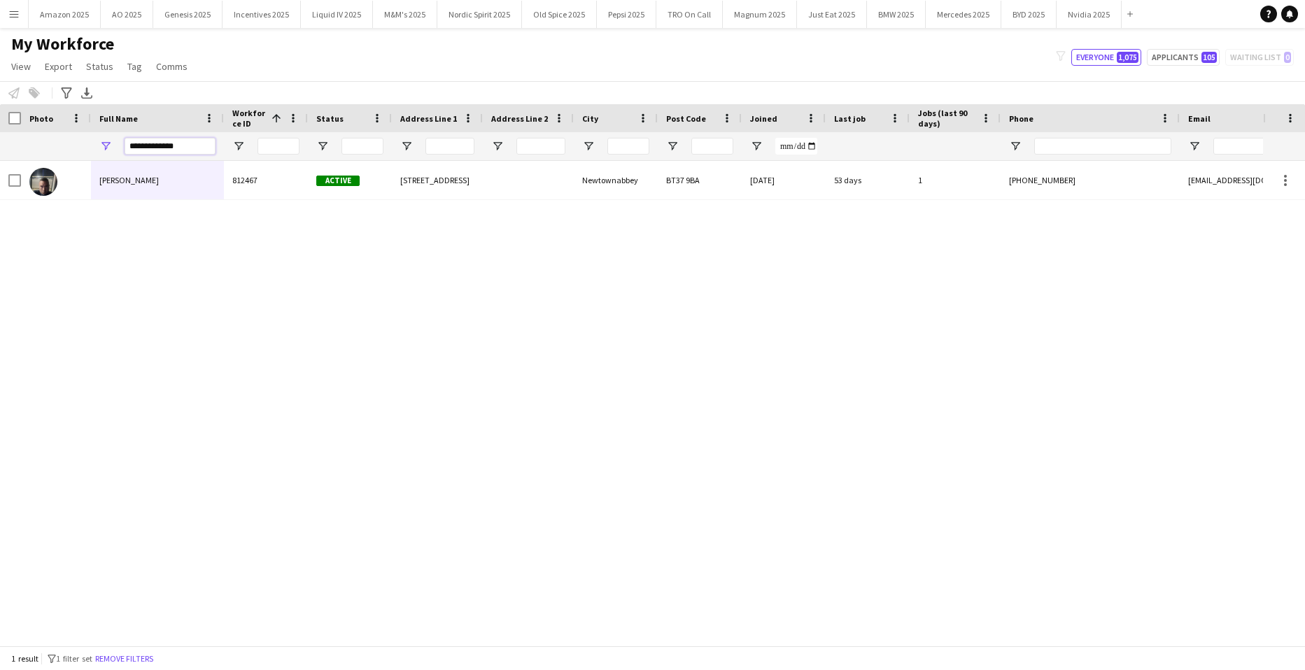
type input "**********"
drag, startPoint x: 246, startPoint y: 295, endPoint x: 223, endPoint y: 283, distance: 26.3
click at [244, 296] on div "William Smith 812467 Active 10 Appletree Lane Newtownabbey BT37 9BA 16-07-2025 …" at bounding box center [631, 398] width 1263 height 474
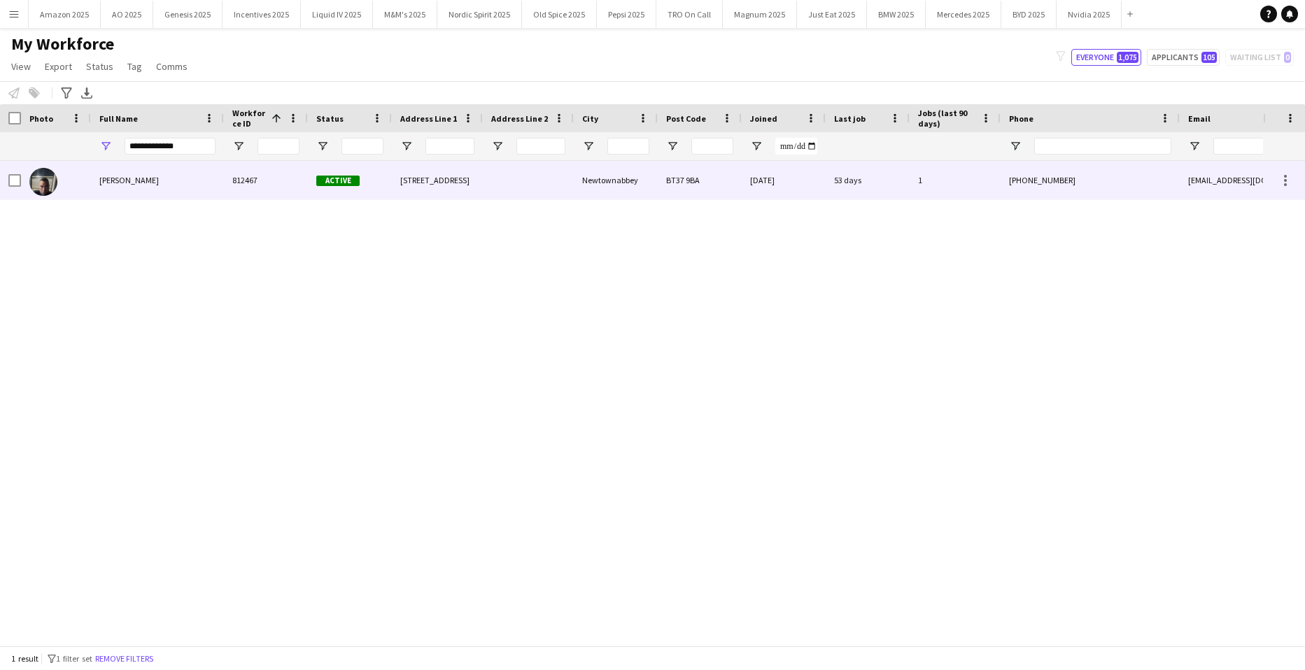
click at [104, 182] on span "William Smith" at bounding box center [128, 180] width 59 height 10
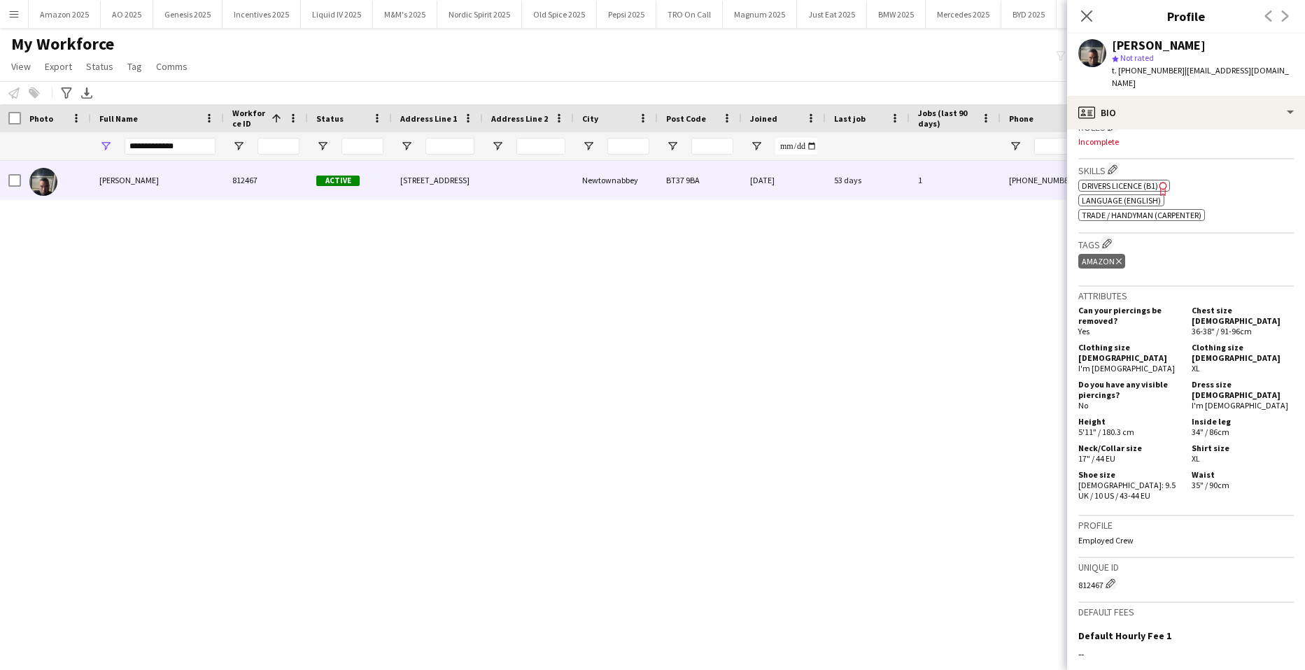
scroll to position [576, 0]
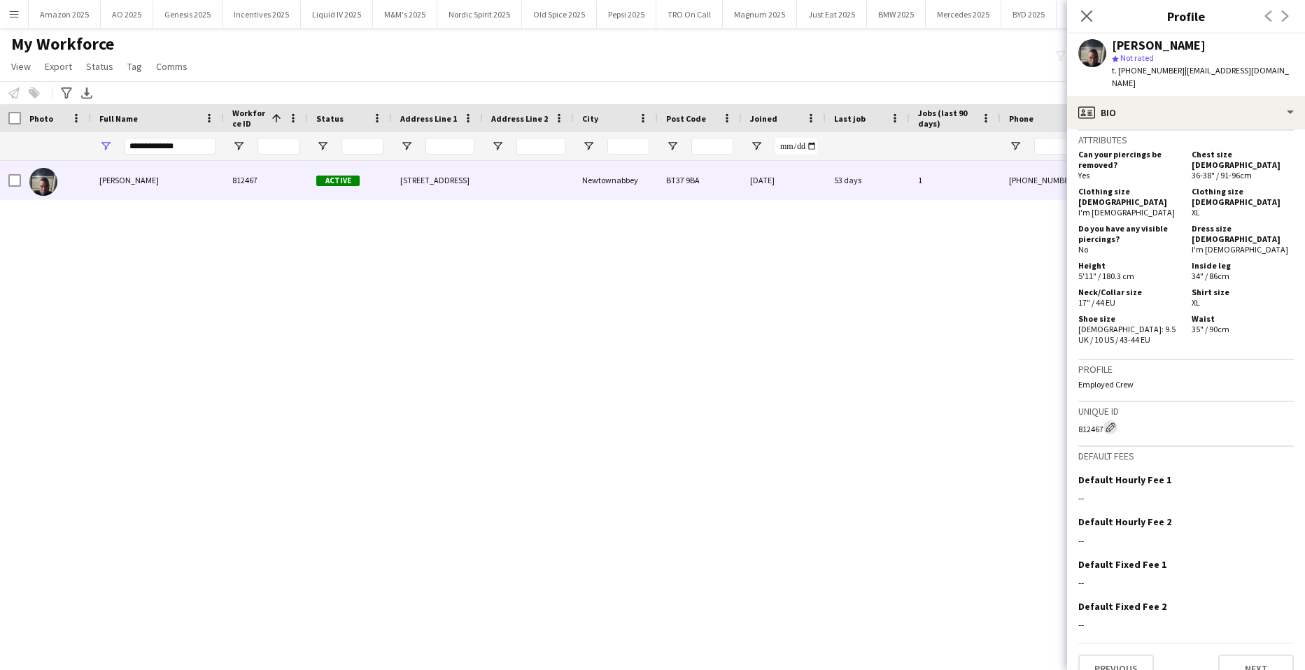
click at [1113, 423] on app-icon "Edit crew unique ID" at bounding box center [1110, 428] width 10 height 10
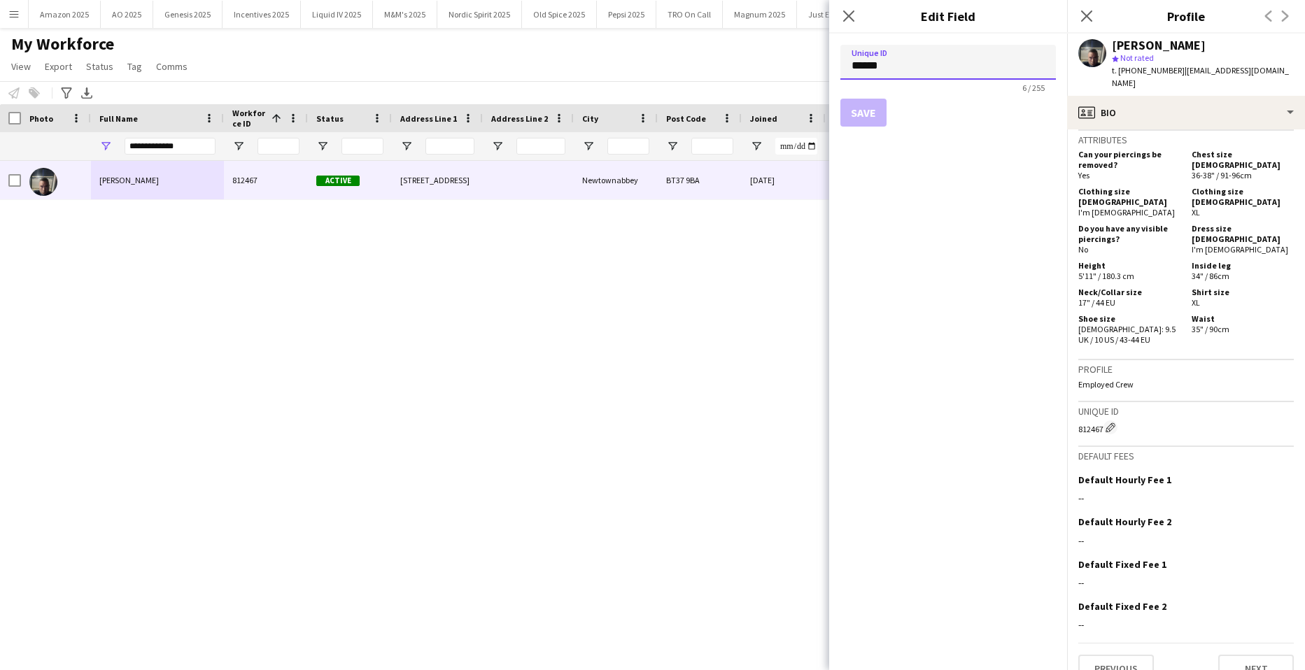
drag, startPoint x: 912, startPoint y: 66, endPoint x: 776, endPoint y: 66, distance: 135.7
click at [776, 66] on body "Menu Boards Boards Boards All jobs Status Workforce Workforce My Workforce Recr…" at bounding box center [652, 335] width 1305 height 670
paste input
type input "******"
click at [863, 109] on button "Save" at bounding box center [863, 113] width 46 height 28
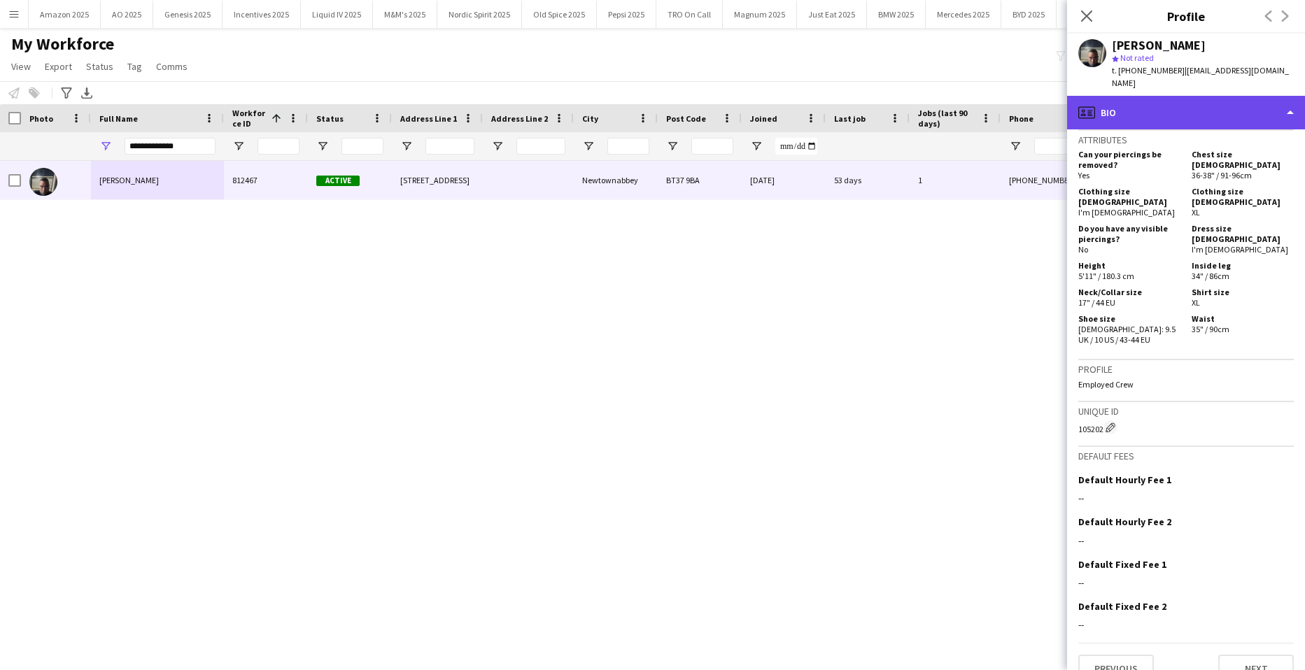
click at [1235, 96] on div "profile Bio" at bounding box center [1186, 113] width 238 height 34
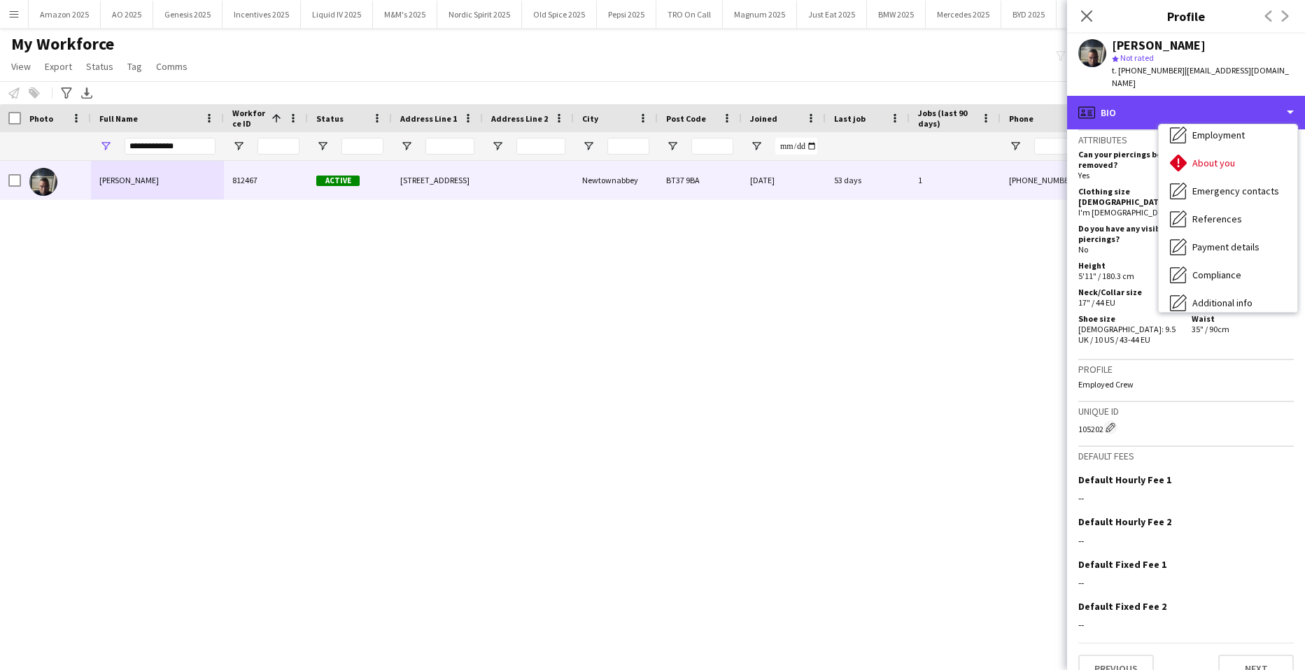
scroll to position [187, 0]
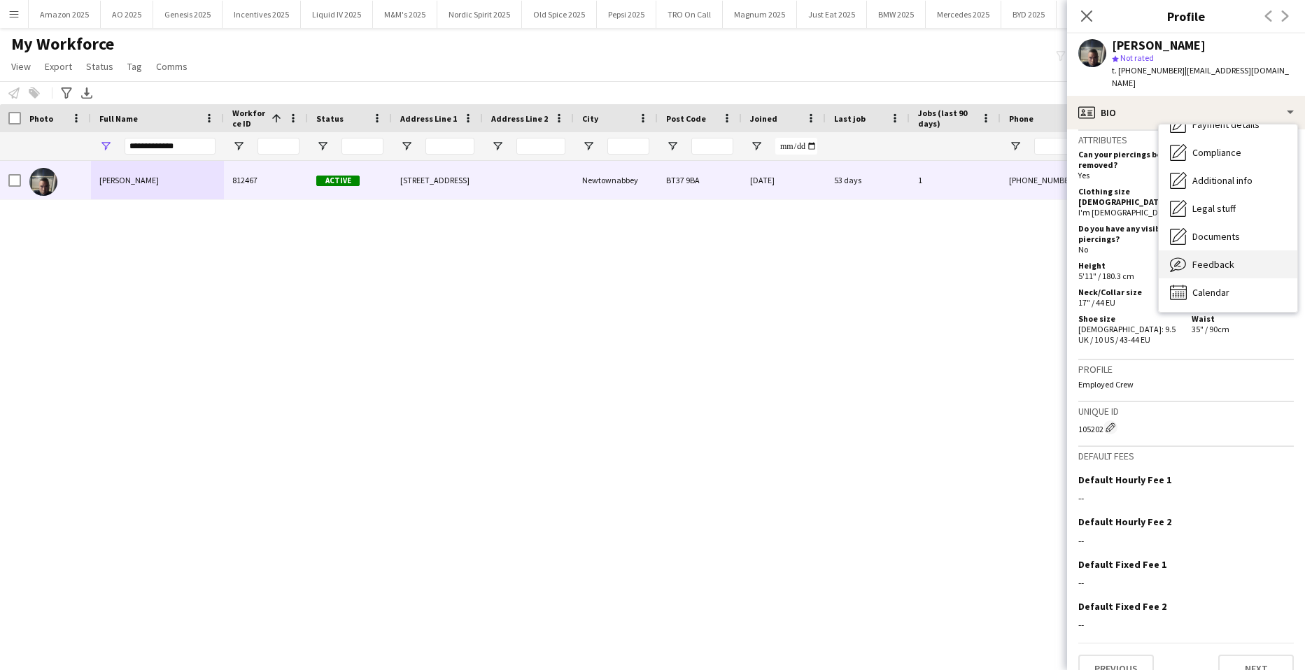
click at [1211, 258] on span "Feedback" at bounding box center [1213, 264] width 42 height 13
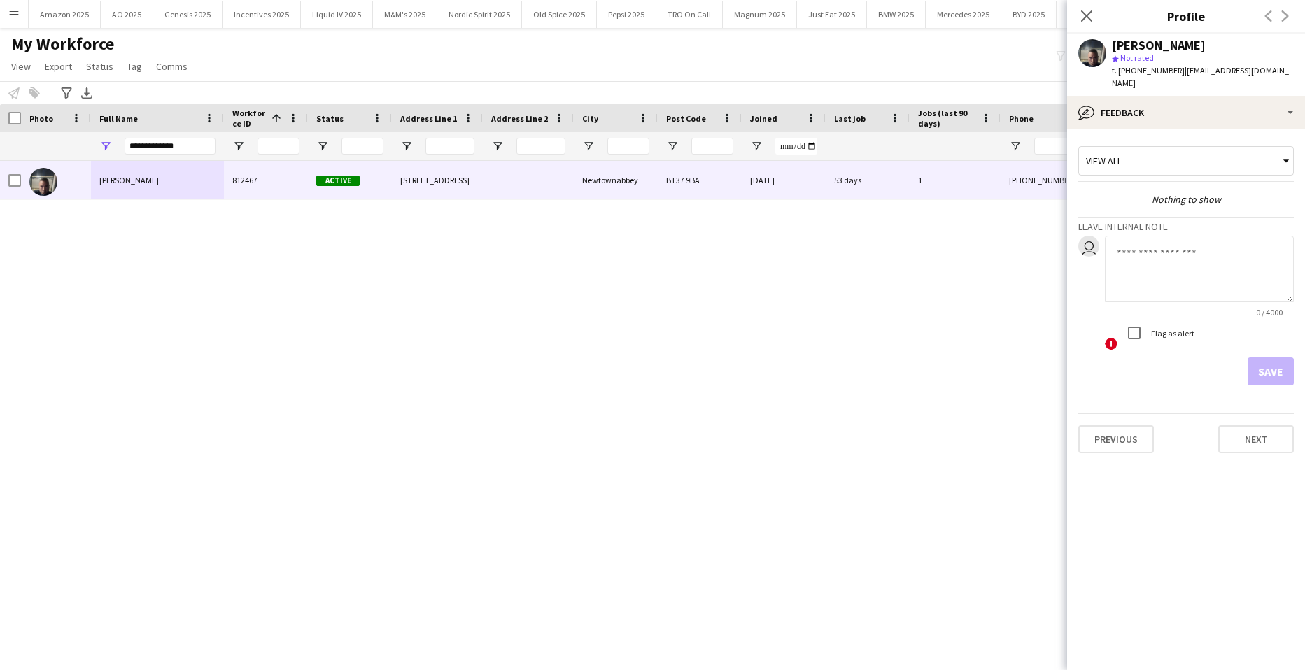
click at [1140, 245] on textarea at bounding box center [1199, 269] width 189 height 66
click at [1246, 238] on textarea "**********" at bounding box center [1199, 269] width 189 height 66
paste textarea "*******"
type textarea "**********"
click at [1268, 357] on button "Save" at bounding box center [1270, 371] width 46 height 28
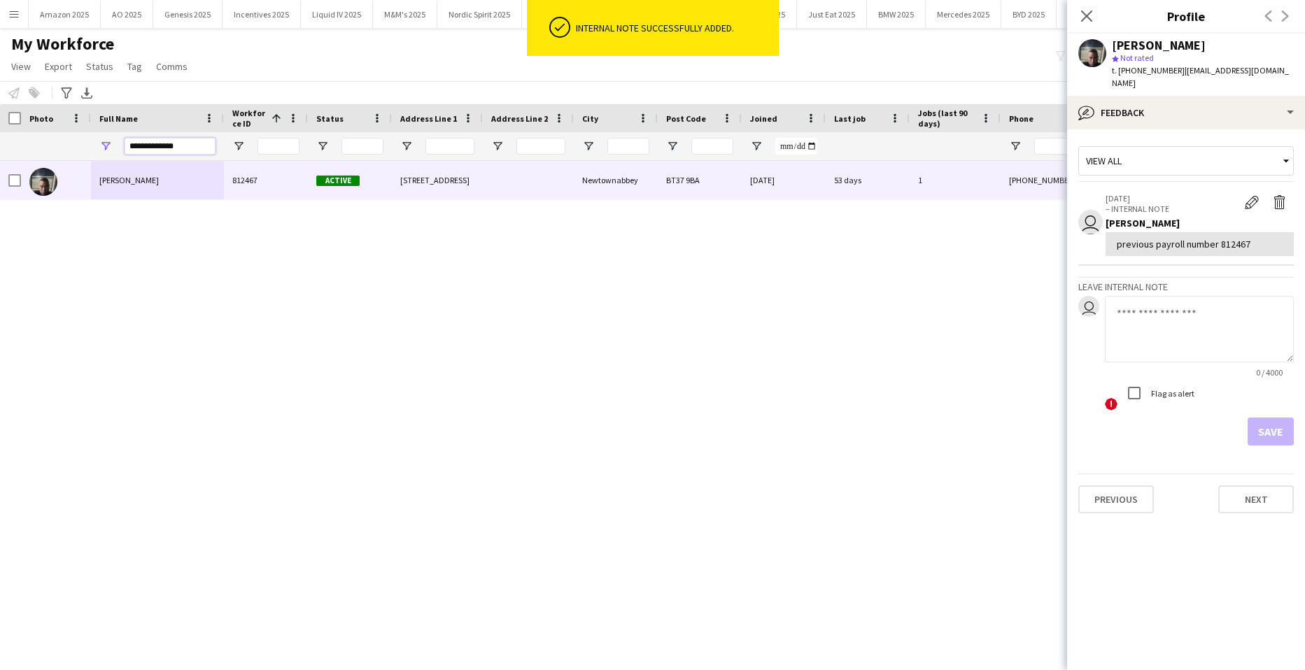
drag, startPoint x: 201, startPoint y: 149, endPoint x: 15, endPoint y: 151, distance: 186.1
click at [18, 151] on div "**********" at bounding box center [915, 146] width 1831 height 28
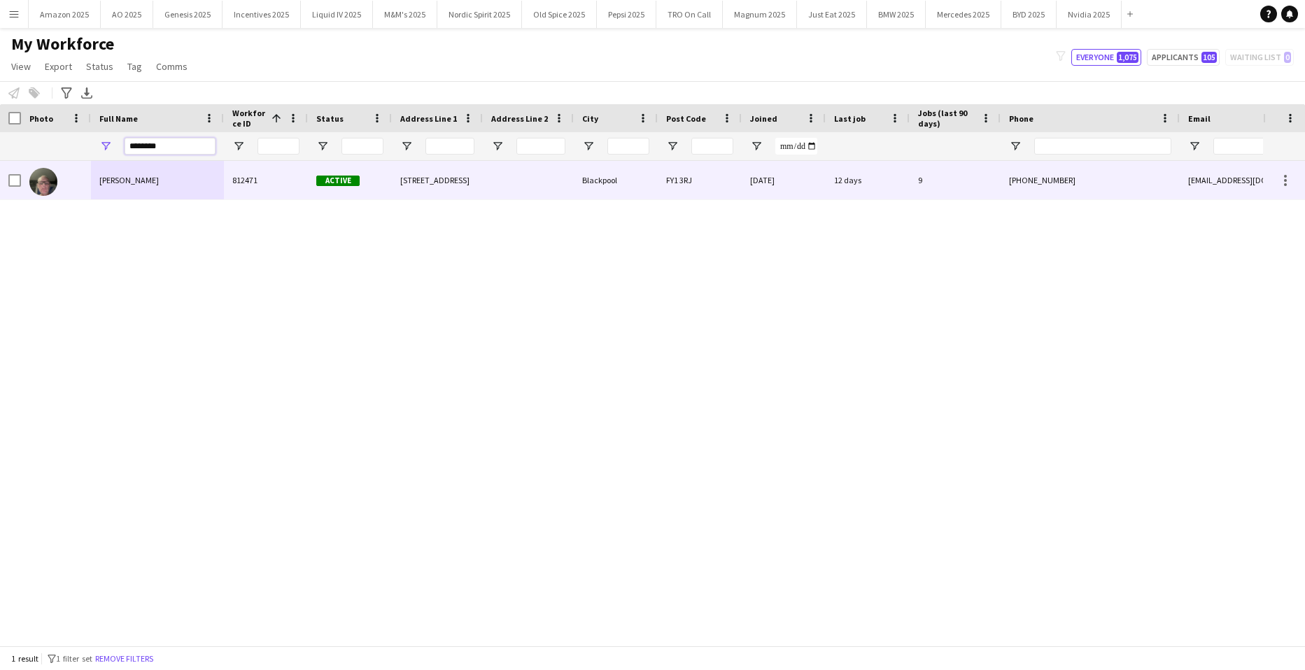
type input "********"
click at [111, 187] on div "Wayne Mccrory" at bounding box center [157, 180] width 133 height 38
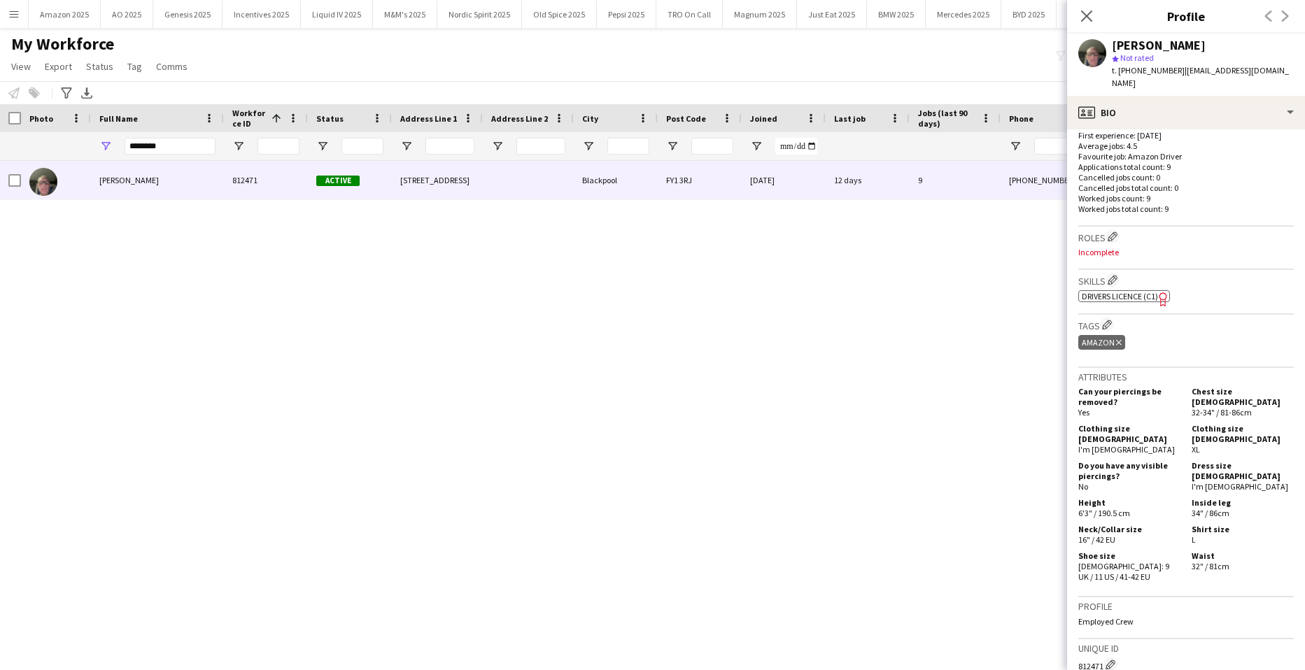
scroll to position [350, 0]
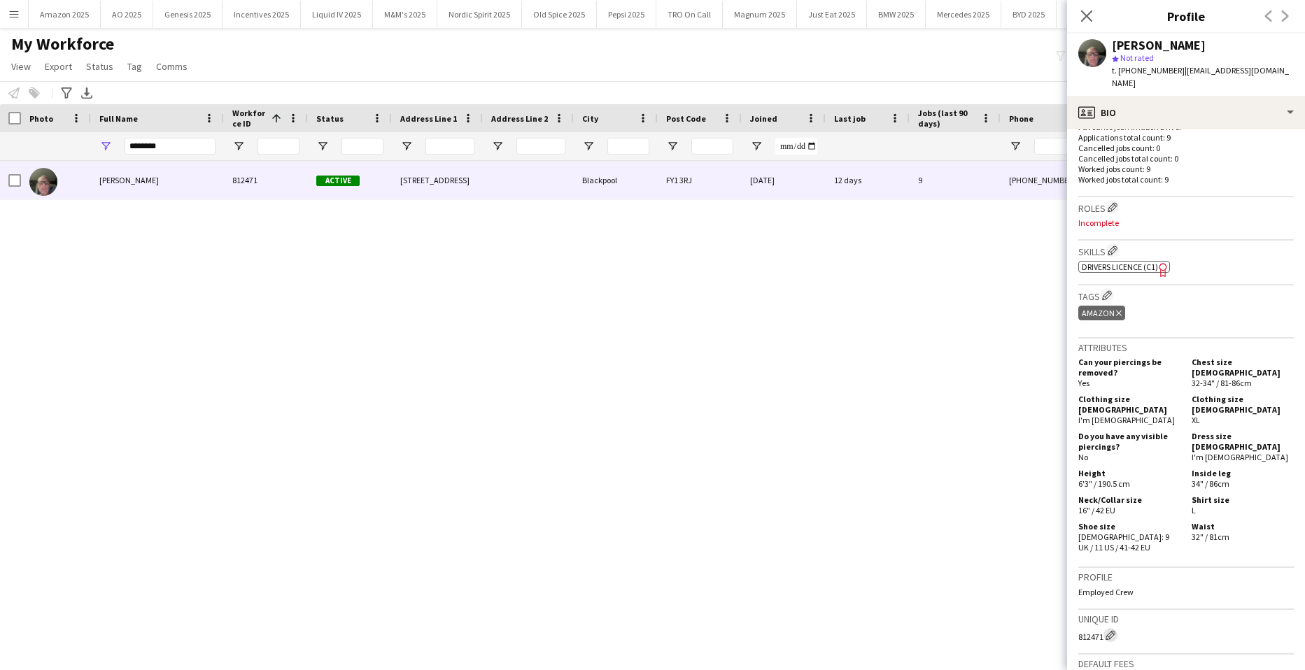
click at [1115, 630] on app-icon "Edit crew unique ID" at bounding box center [1110, 635] width 10 height 10
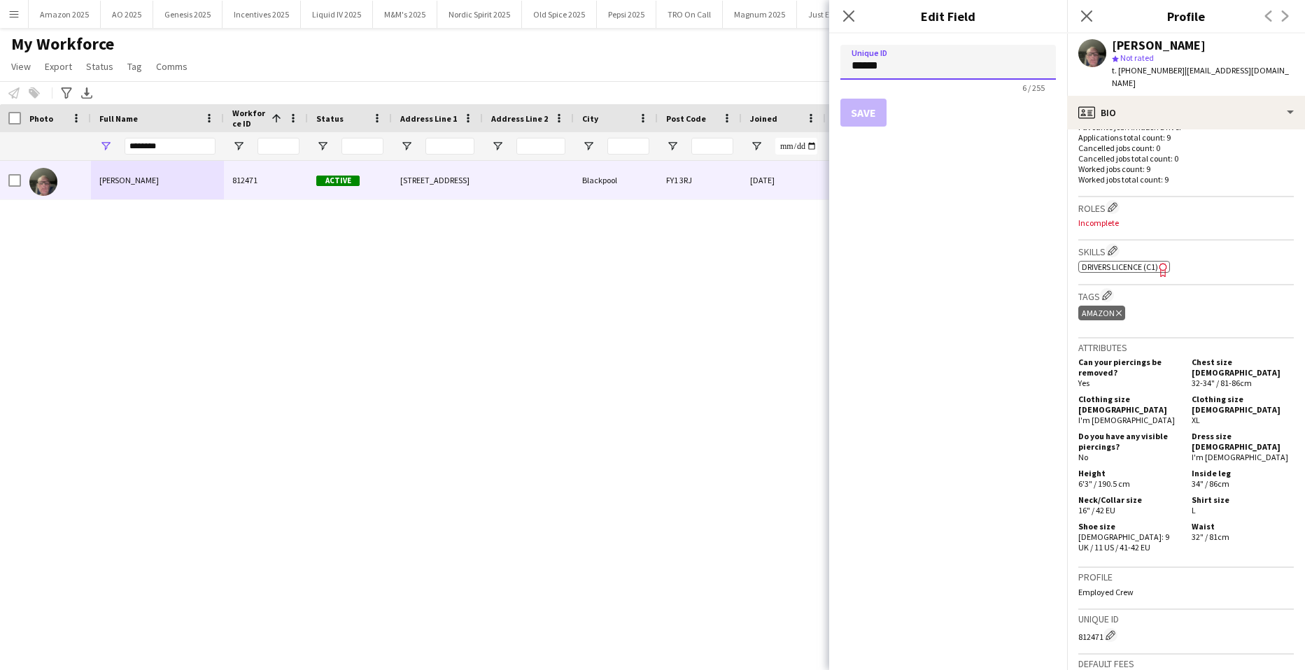
drag, startPoint x: 900, startPoint y: 65, endPoint x: 759, endPoint y: 66, distance: 141.3
click at [759, 66] on body "Menu Boards Boards Boards All jobs Status Workforce Workforce My Workforce Recr…" at bounding box center [652, 335] width 1305 height 670
paste input
type input "******"
click at [855, 112] on button "Save" at bounding box center [863, 113] width 46 height 28
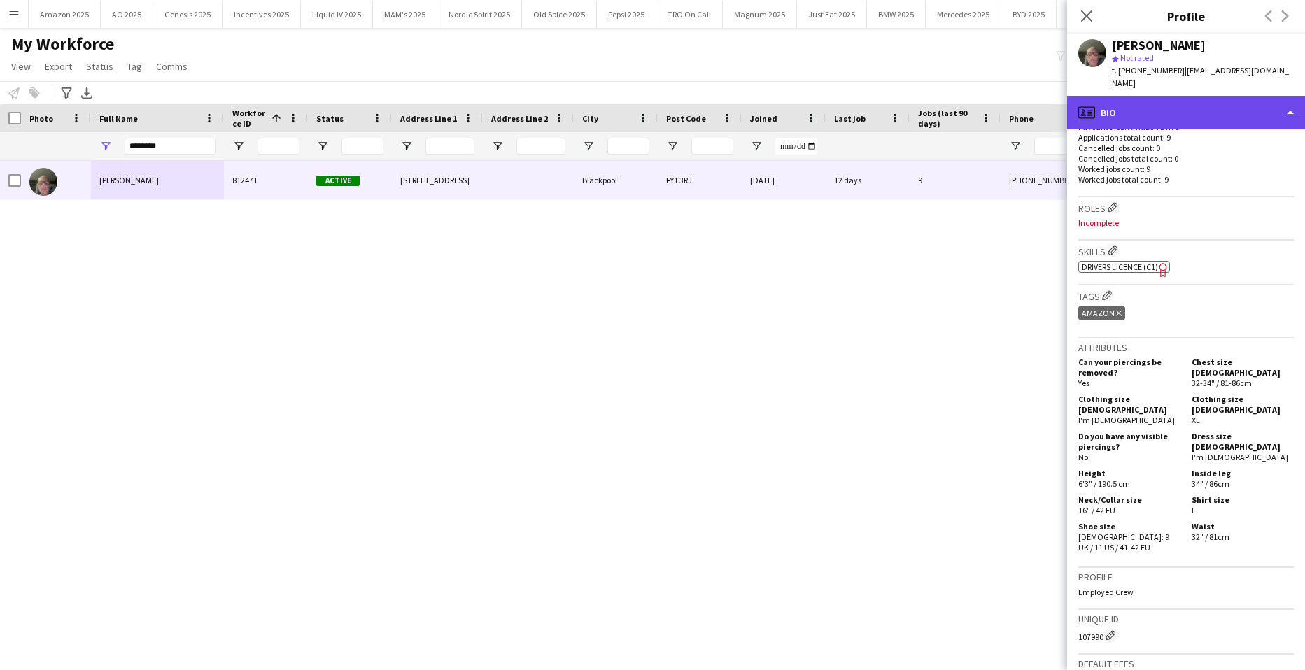
click at [1245, 99] on div "profile Bio" at bounding box center [1186, 113] width 238 height 34
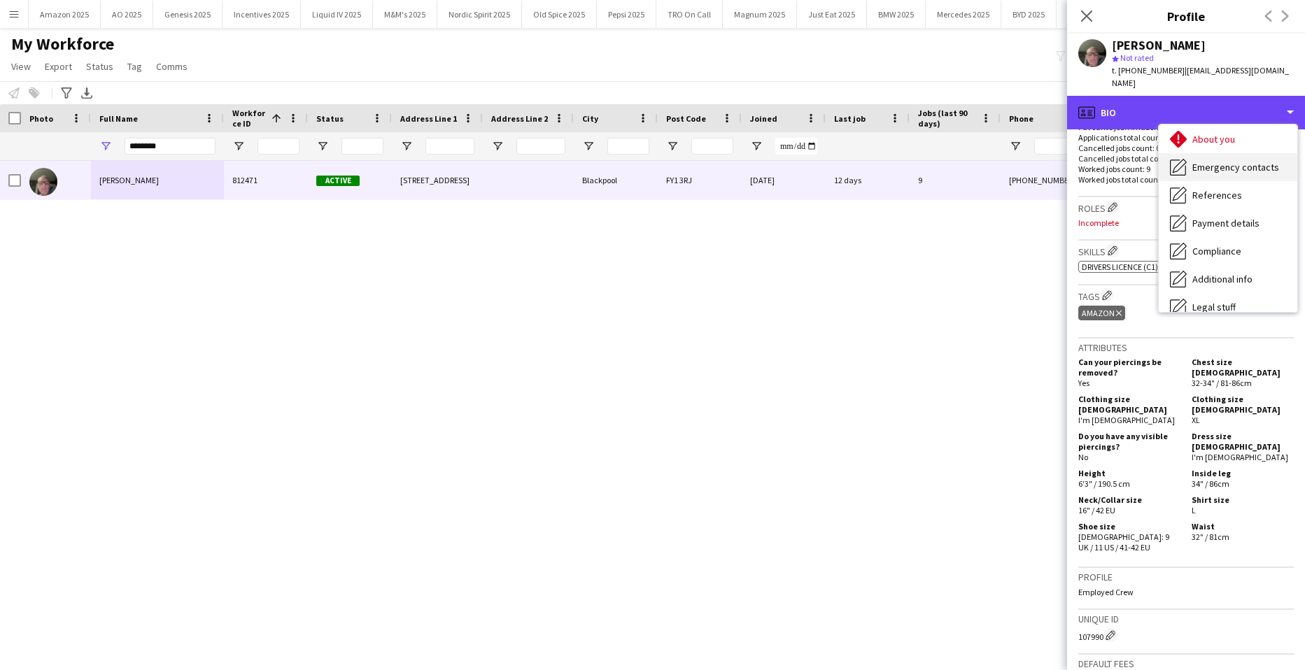
scroll to position [187, 0]
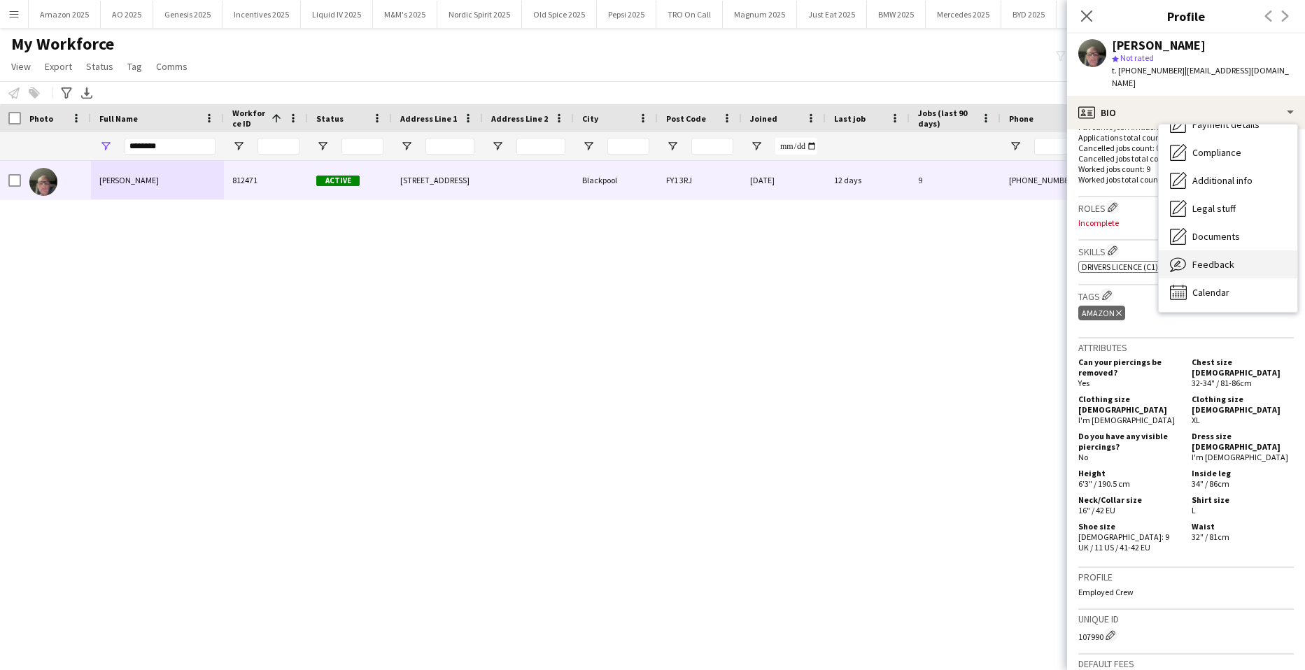
click at [1231, 258] on span "Feedback" at bounding box center [1213, 264] width 42 height 13
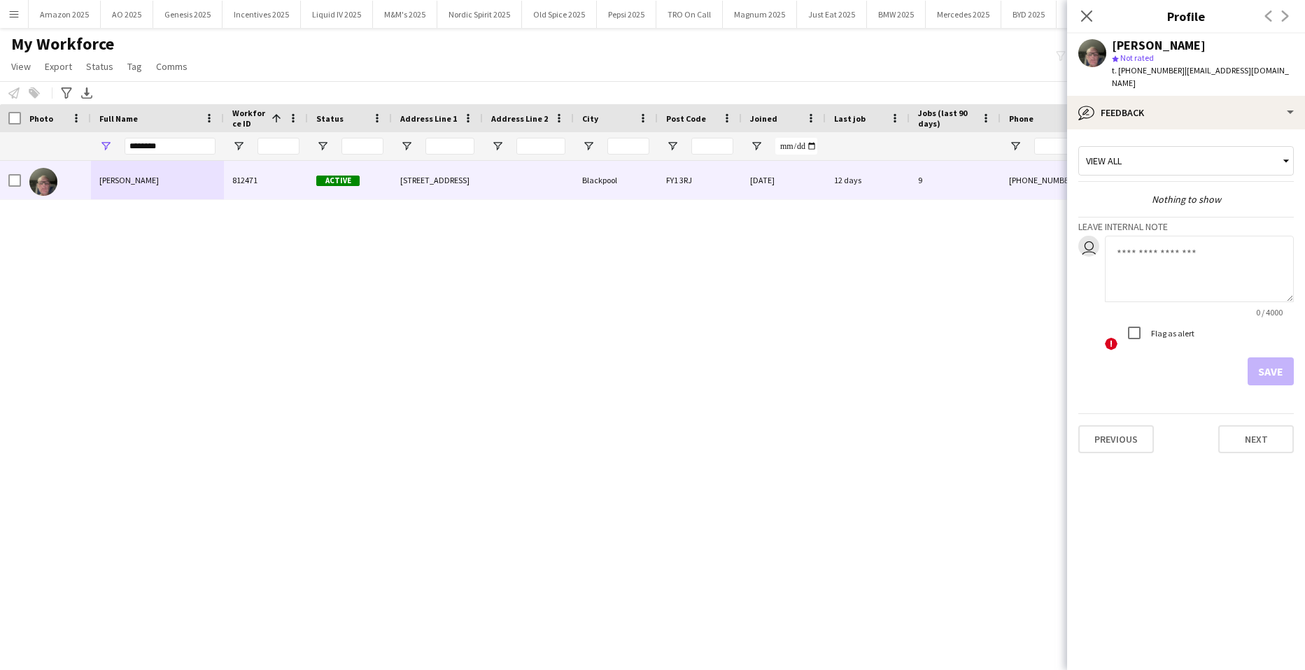
click at [1138, 252] on textarea at bounding box center [1199, 269] width 189 height 66
click at [1253, 246] on textarea "**********" at bounding box center [1199, 269] width 189 height 66
paste textarea "*******"
type textarea "**********"
click at [1266, 360] on button "Save" at bounding box center [1270, 371] width 46 height 28
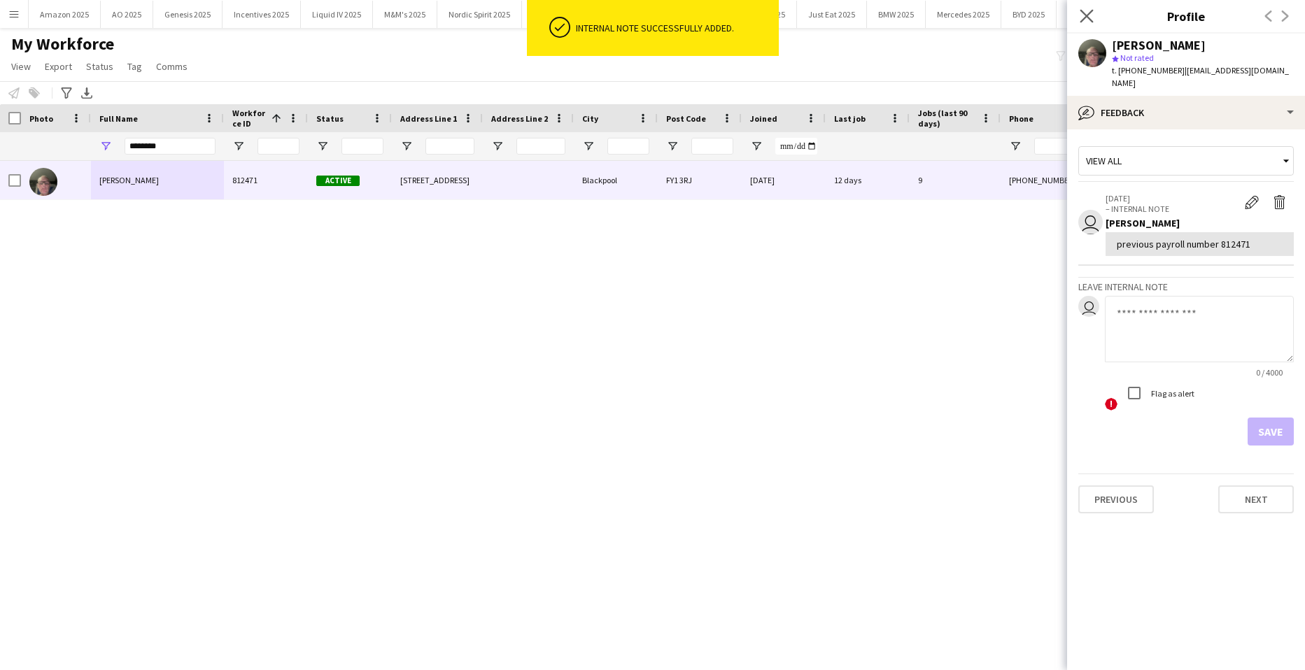
click at [1095, 13] on app-icon "Close pop-in" at bounding box center [1087, 16] width 20 height 20
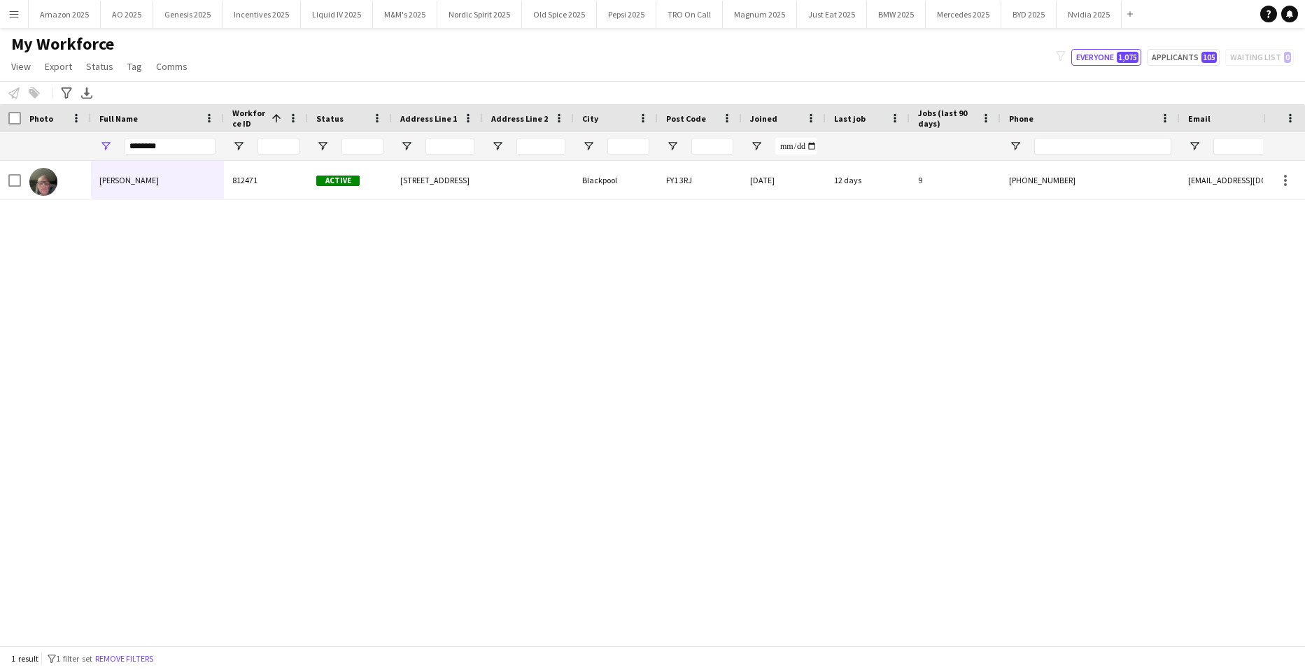
click at [213, 134] on div "********" at bounding box center [170, 146] width 91 height 28
drag, startPoint x: 189, startPoint y: 150, endPoint x: -36, endPoint y: 218, distance: 234.6
click at [0, 218] on html "Menu Boards Boards Boards All jobs Status Workforce Workforce My Workforce Recr…" at bounding box center [652, 335] width 1305 height 670
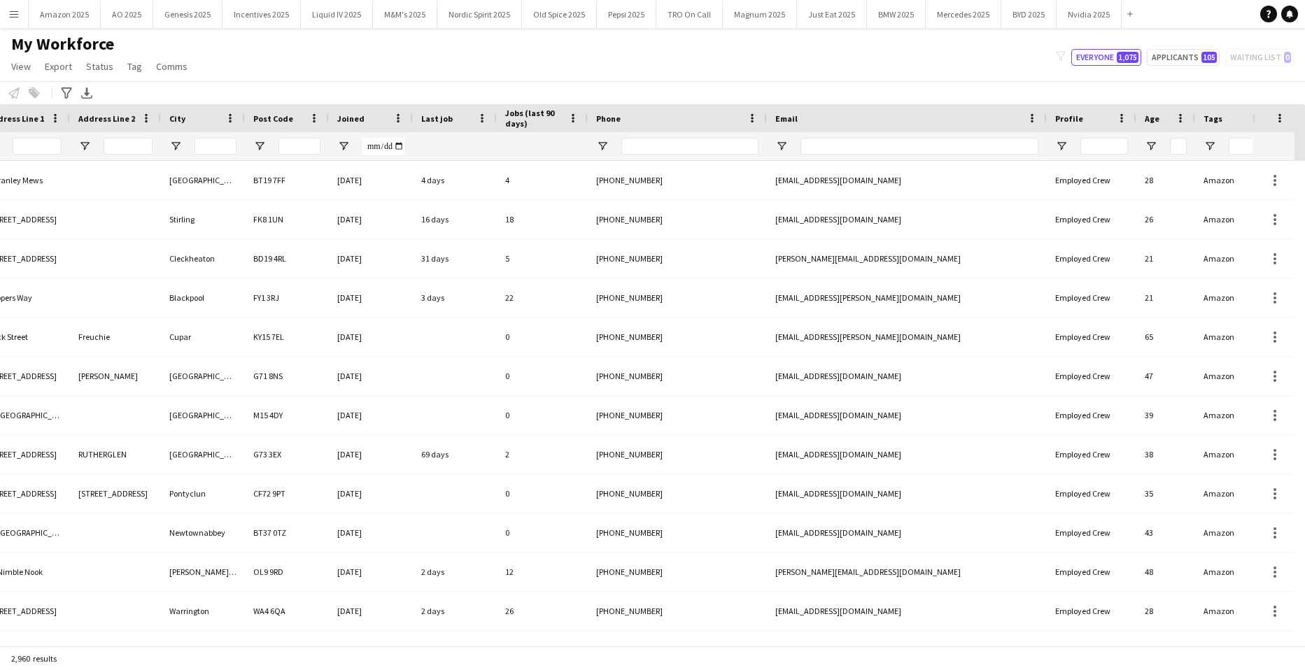
scroll to position [0, 579]
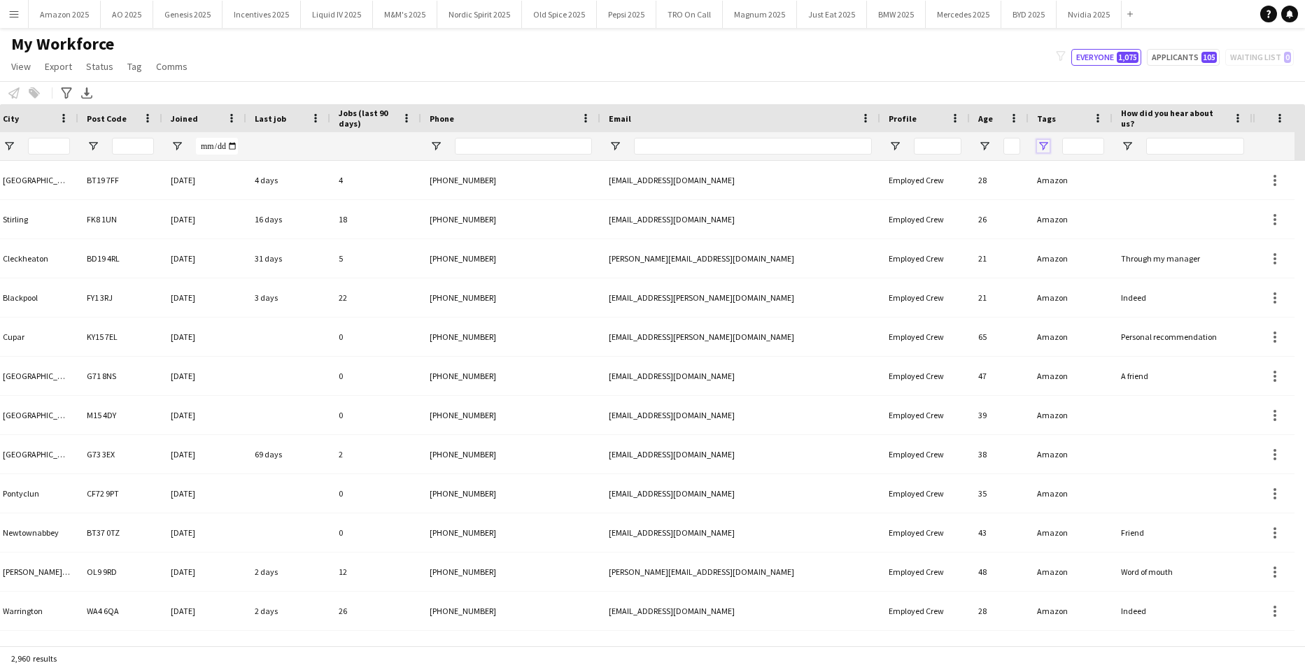
click at [1042, 140] on span "Open Filter Menu" at bounding box center [1043, 146] width 13 height 13
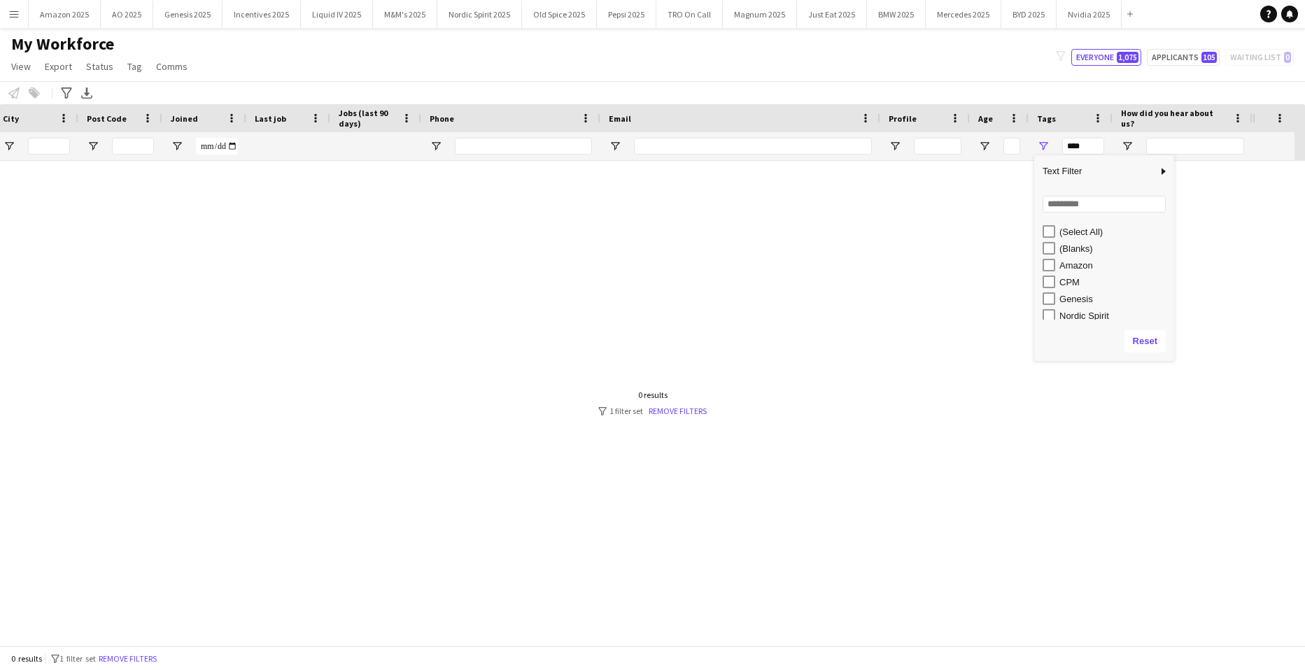
click at [1055, 269] on div "Amazon" at bounding box center [1108, 265] width 132 height 17
type input "**********"
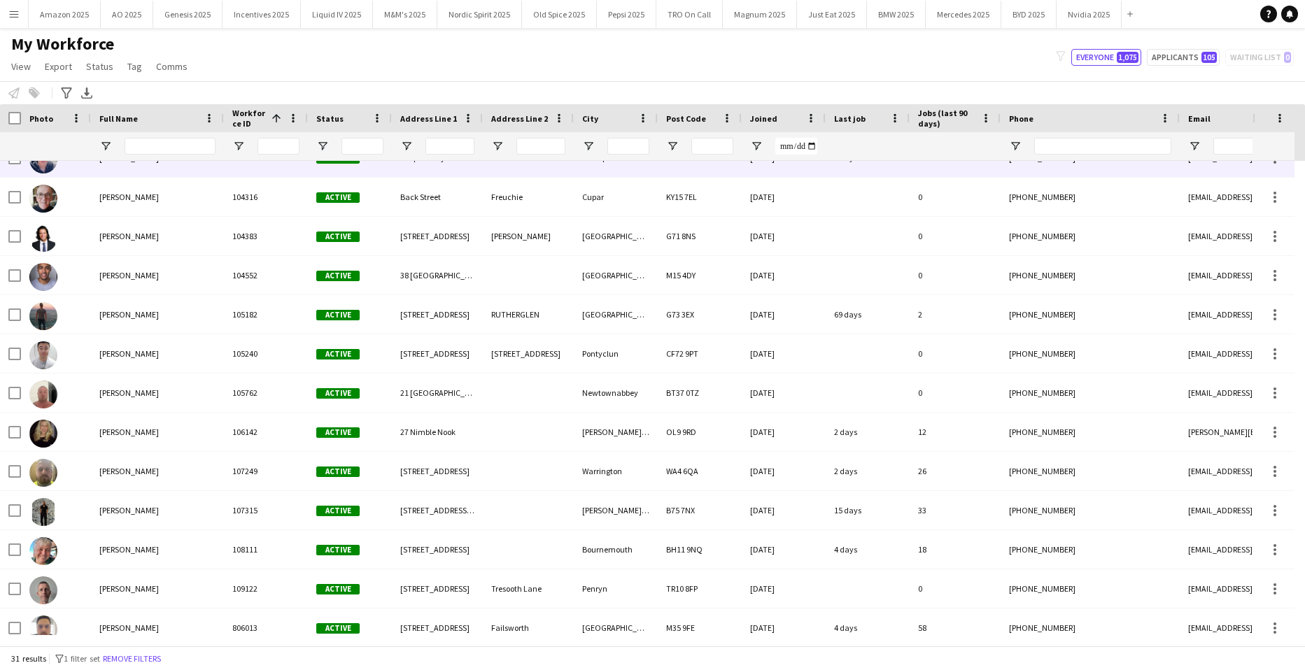
scroll to position [0, 0]
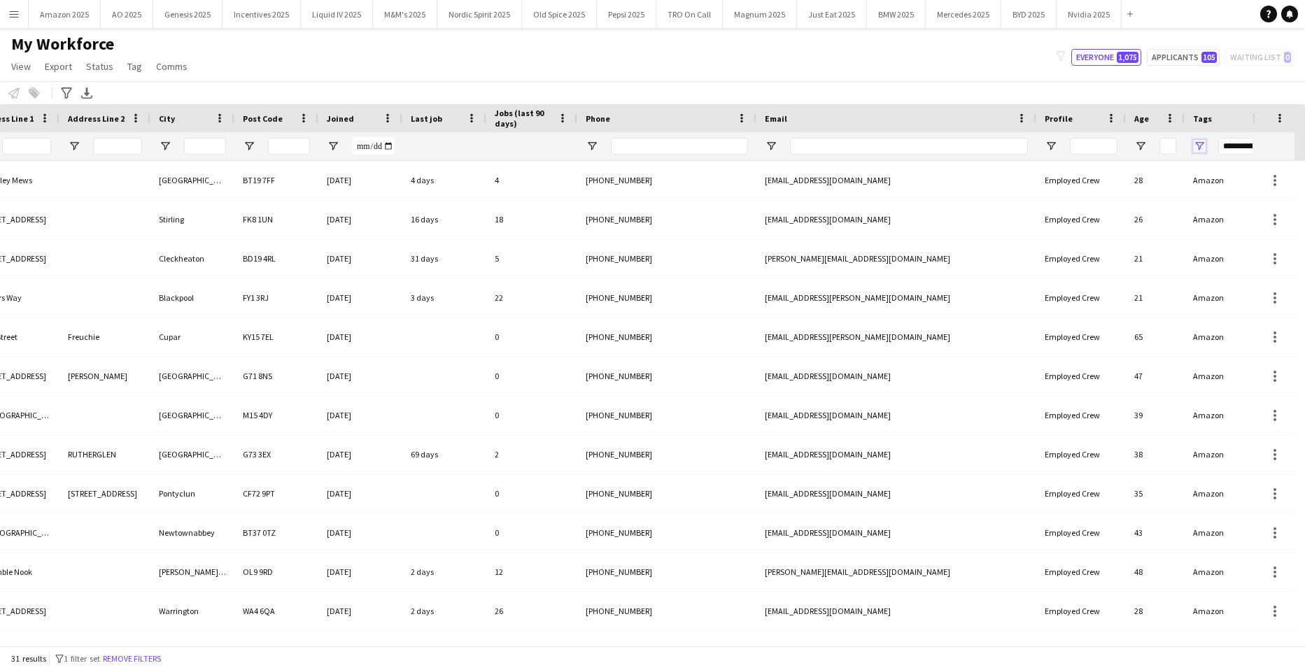
click at [1198, 147] on span "Open Filter Menu" at bounding box center [1199, 146] width 13 height 13
click at [434, 68] on div "My Workforce View Views Default view Compliance Log New view Update view Delete…" at bounding box center [652, 58] width 1305 height 48
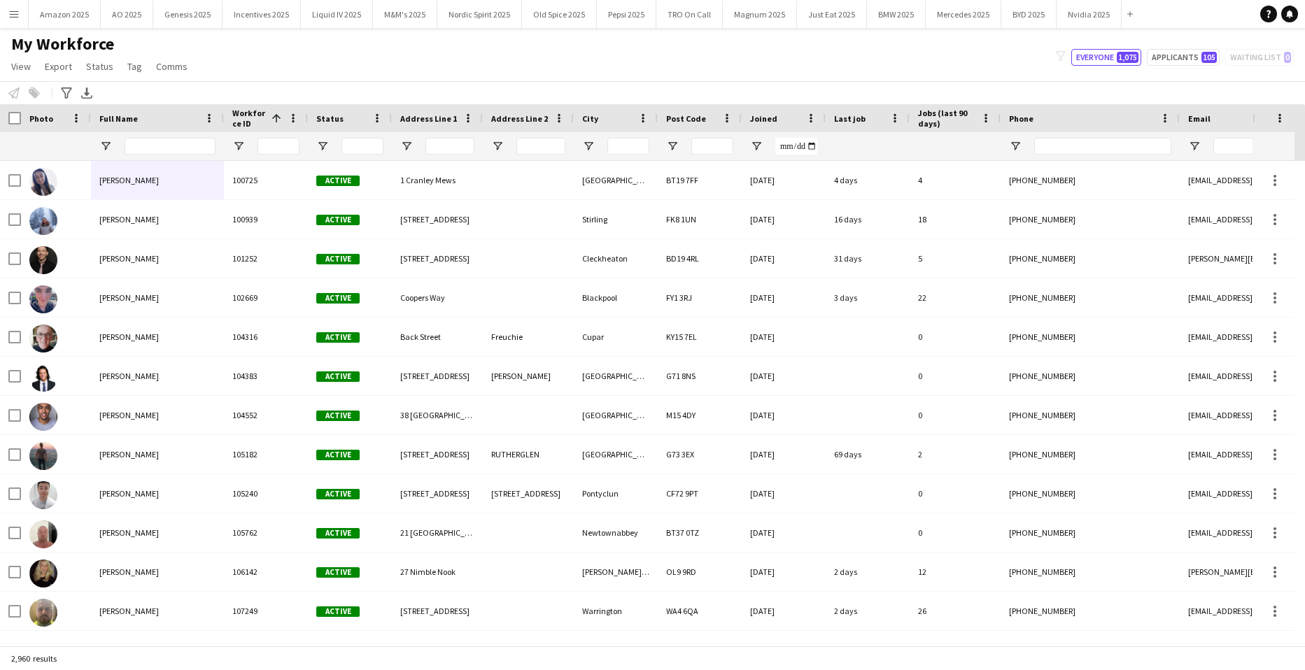
drag, startPoint x: 211, startPoint y: 43, endPoint x: 227, endPoint y: 80, distance: 40.7
click at [211, 43] on div "My Workforce View Views Default view Compliance Log New view Update view Delete…" at bounding box center [652, 58] width 1305 height 48
click at [162, 144] on input "Full Name Filter Input" at bounding box center [170, 146] width 91 height 17
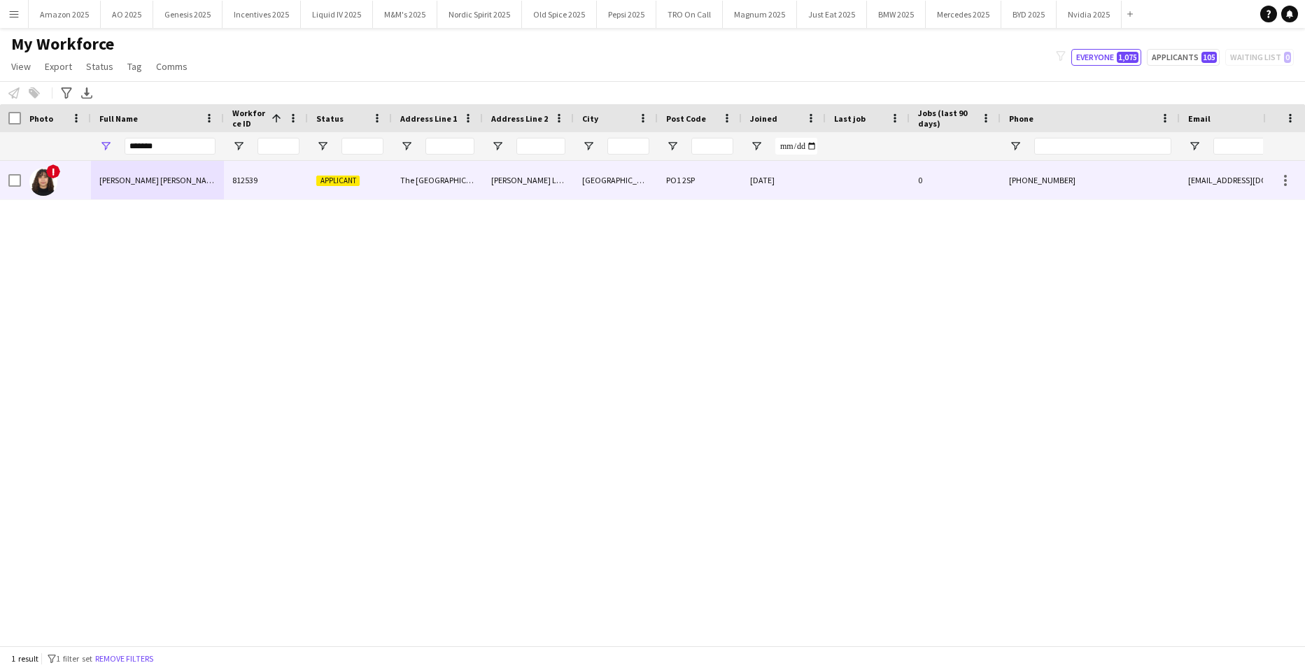
click at [133, 169] on div "Liz Andrea Alvarado Abad" at bounding box center [157, 180] width 133 height 38
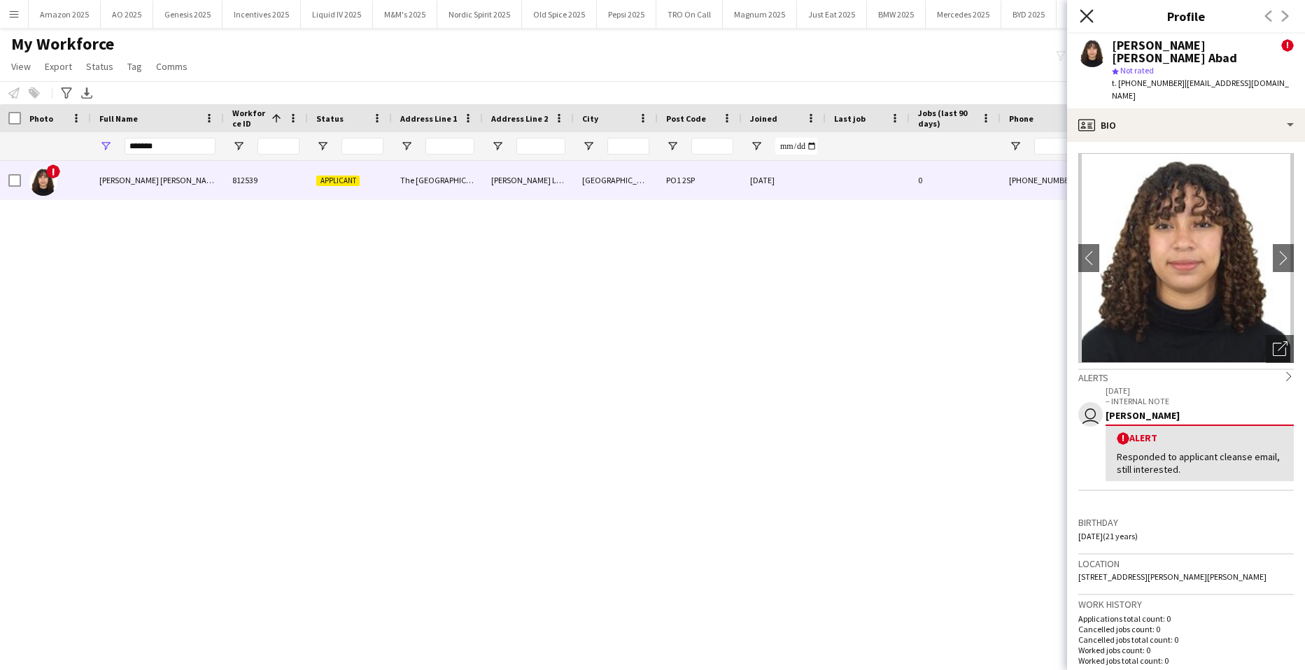
drag, startPoint x: 1087, startPoint y: 10, endPoint x: 1086, endPoint y: 22, distance: 12.0
click at [1087, 10] on icon "Close pop-in" at bounding box center [1085, 15] width 13 height 13
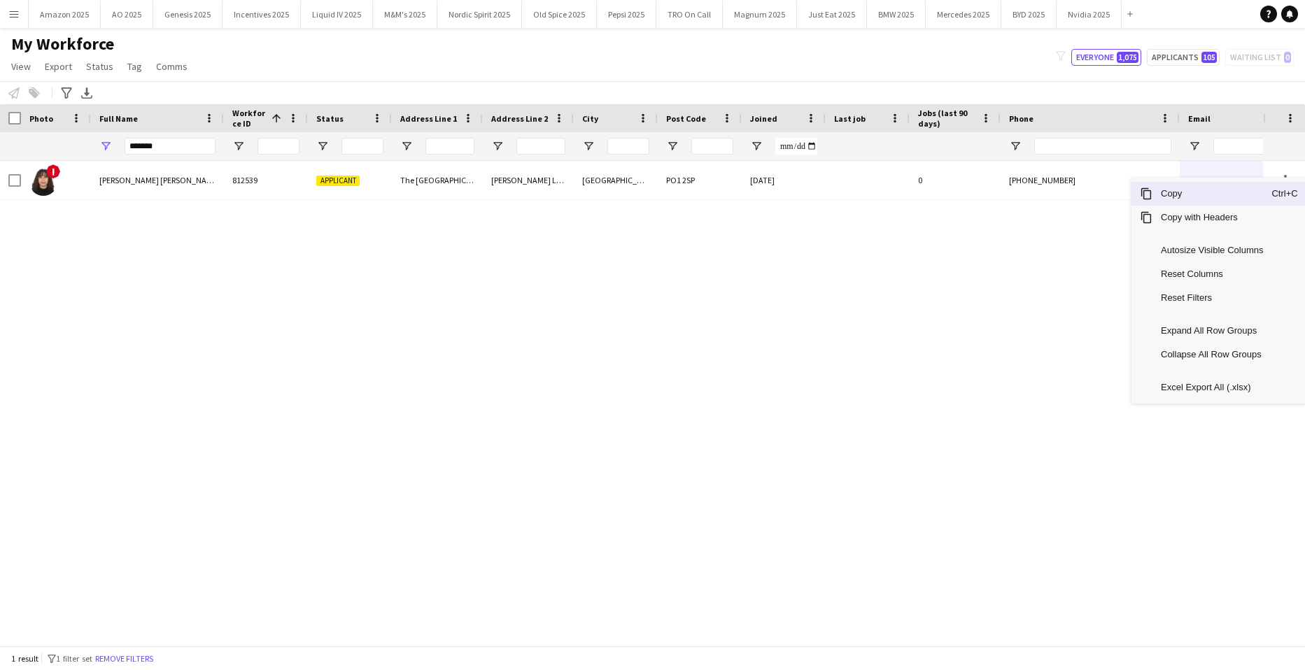
click at [1208, 200] on span "Copy" at bounding box center [1211, 194] width 119 height 24
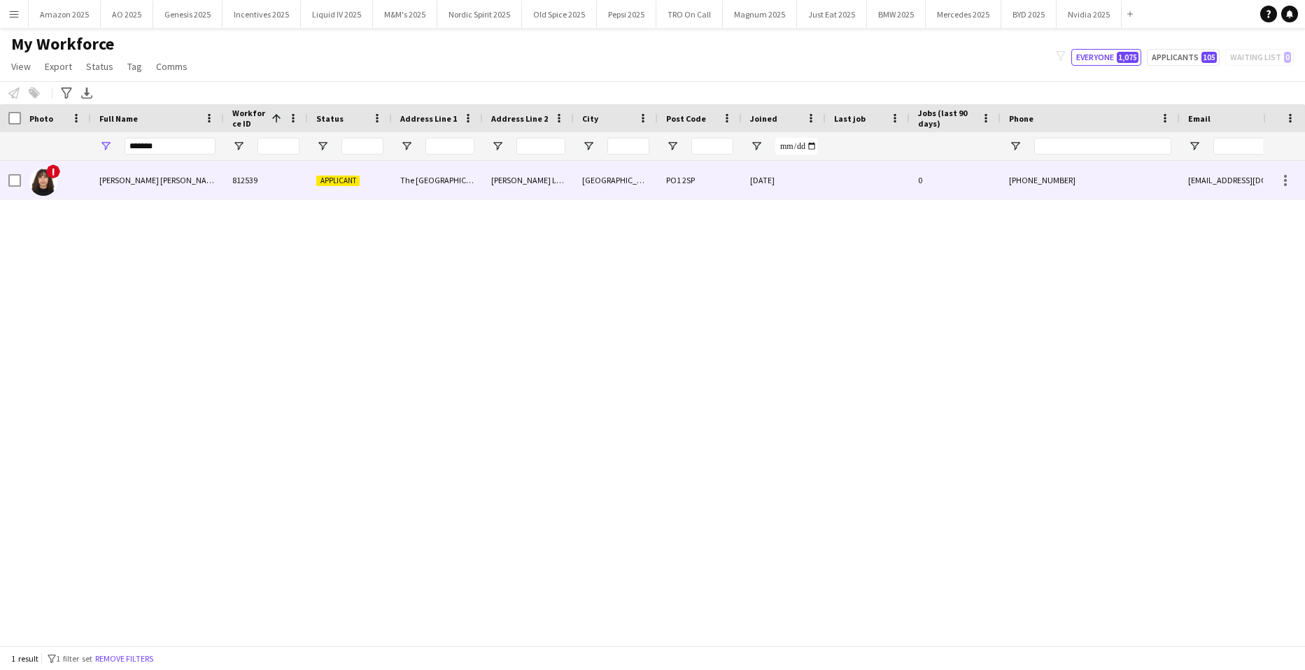
click at [118, 184] on span "Liz Andrea Alvarado Abad" at bounding box center [169, 180] width 141 height 10
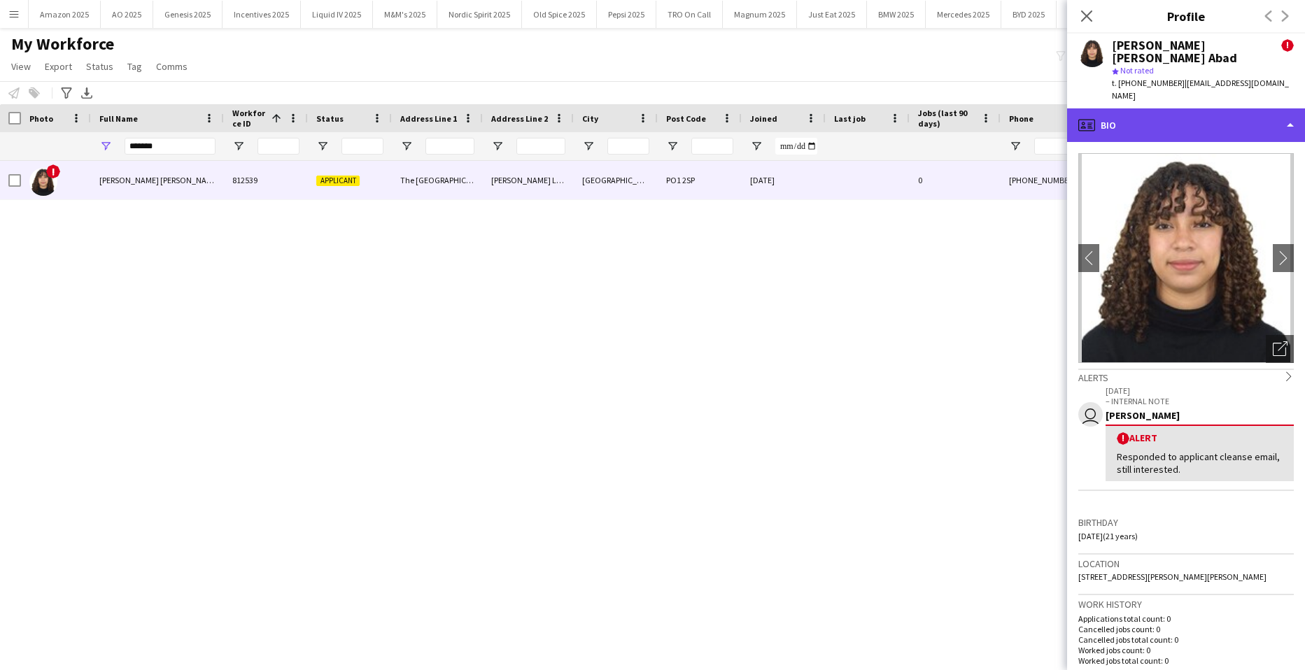
click at [1233, 108] on div "profile Bio" at bounding box center [1186, 125] width 238 height 34
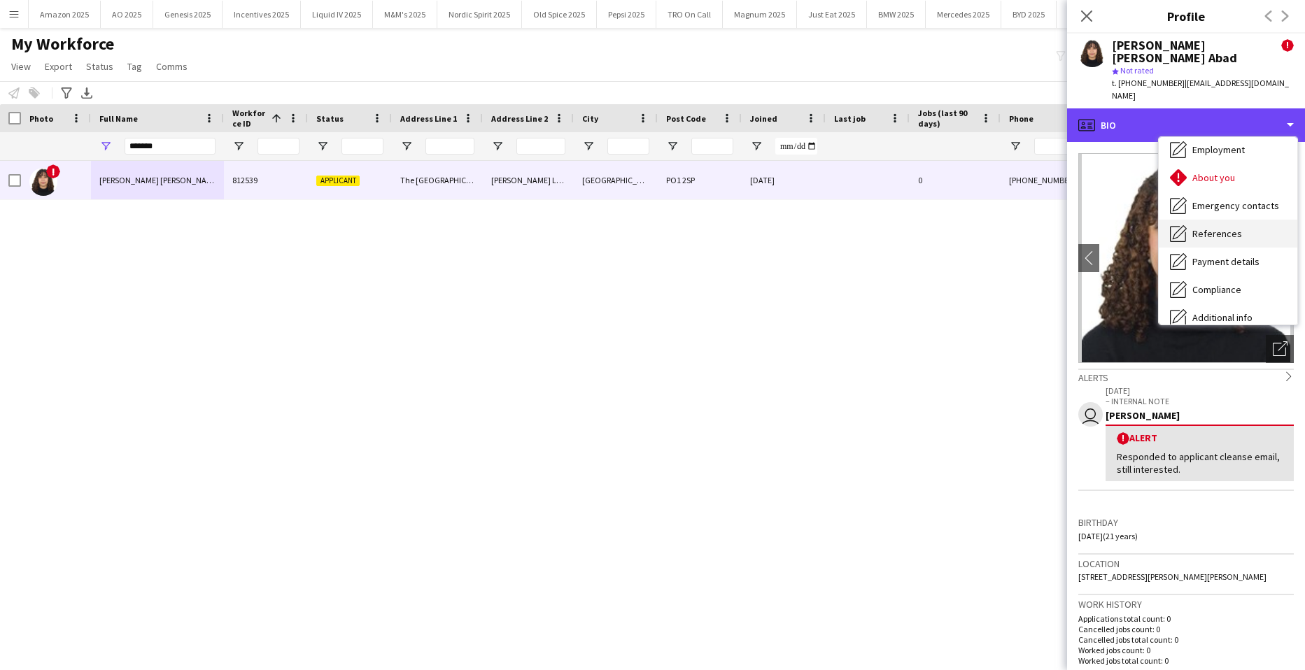
scroll to position [140, 0]
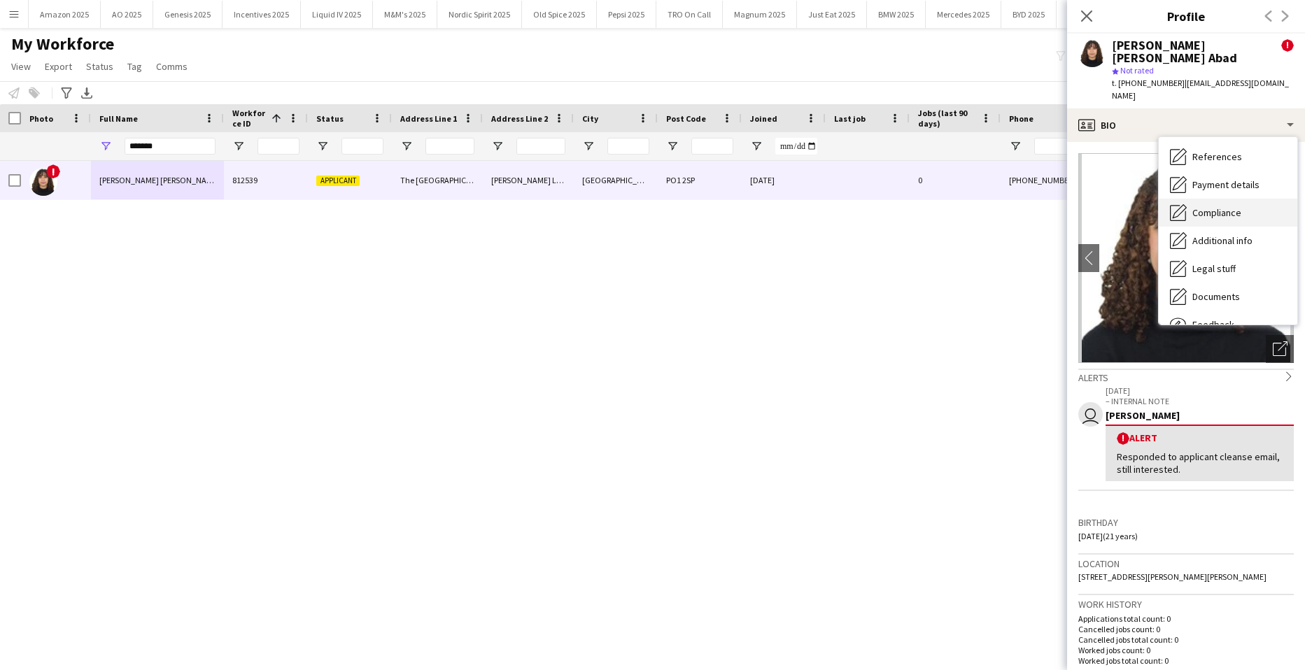
click at [1227, 199] on div "Compliance Compliance" at bounding box center [1228, 213] width 139 height 28
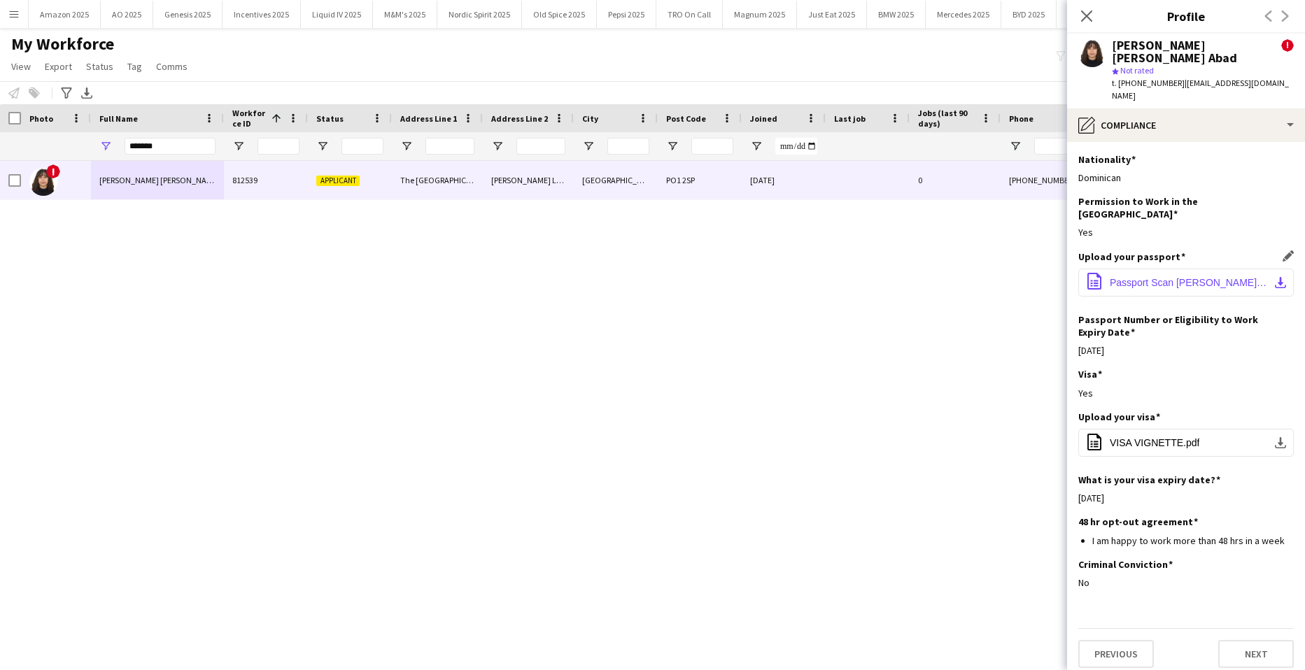
click at [1192, 277] on span "Passport Scan Liz Alvarado.pdf" at bounding box center [1189, 282] width 158 height 11
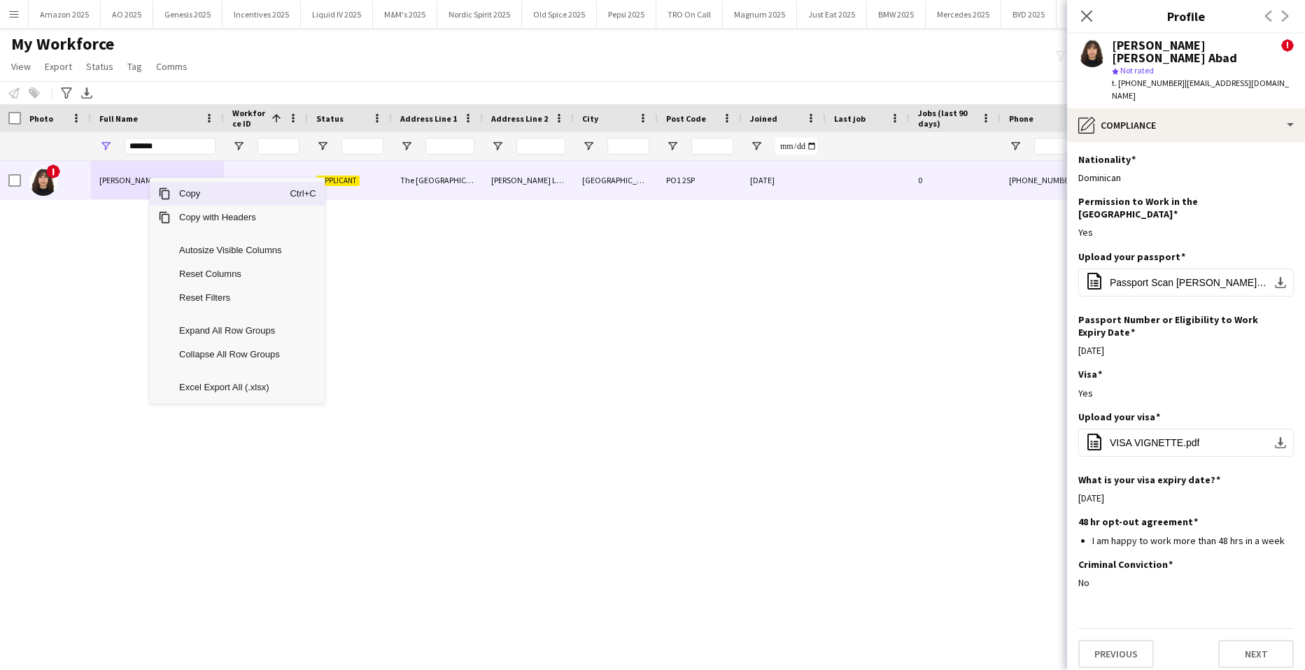
click at [184, 195] on span "Copy" at bounding box center [230, 194] width 119 height 24
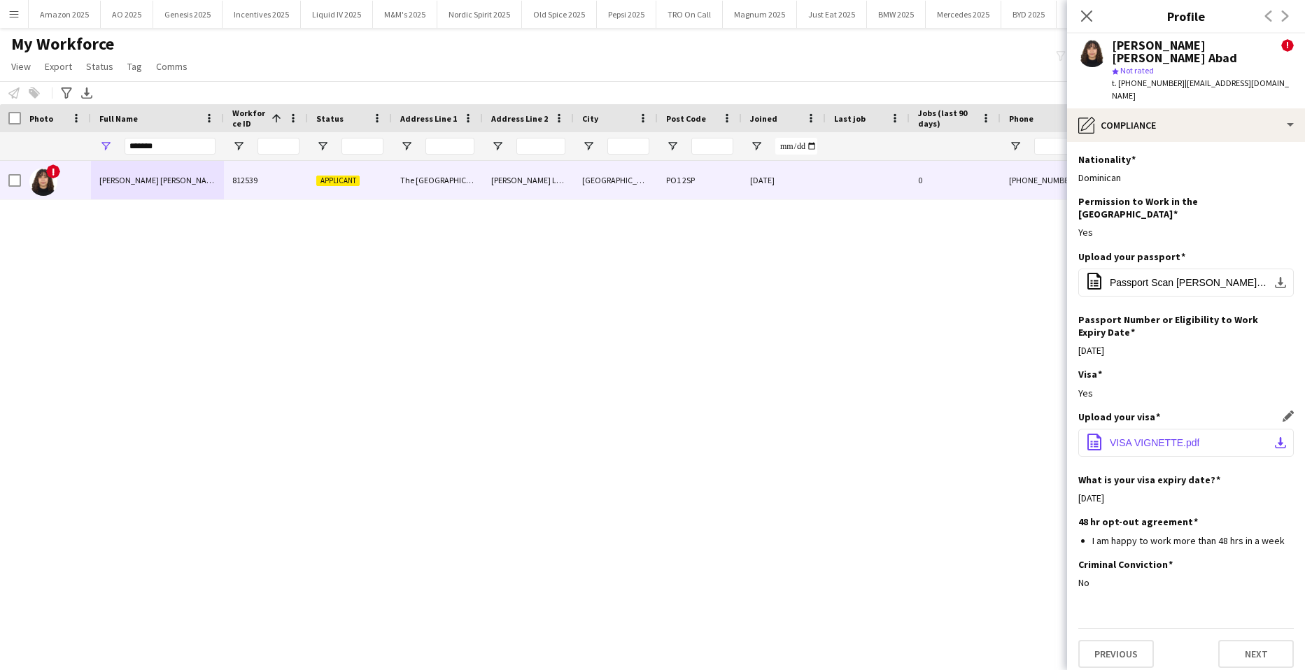
click at [1137, 437] on span "VISA VIGNETTE.pdf" at bounding box center [1155, 442] width 90 height 11
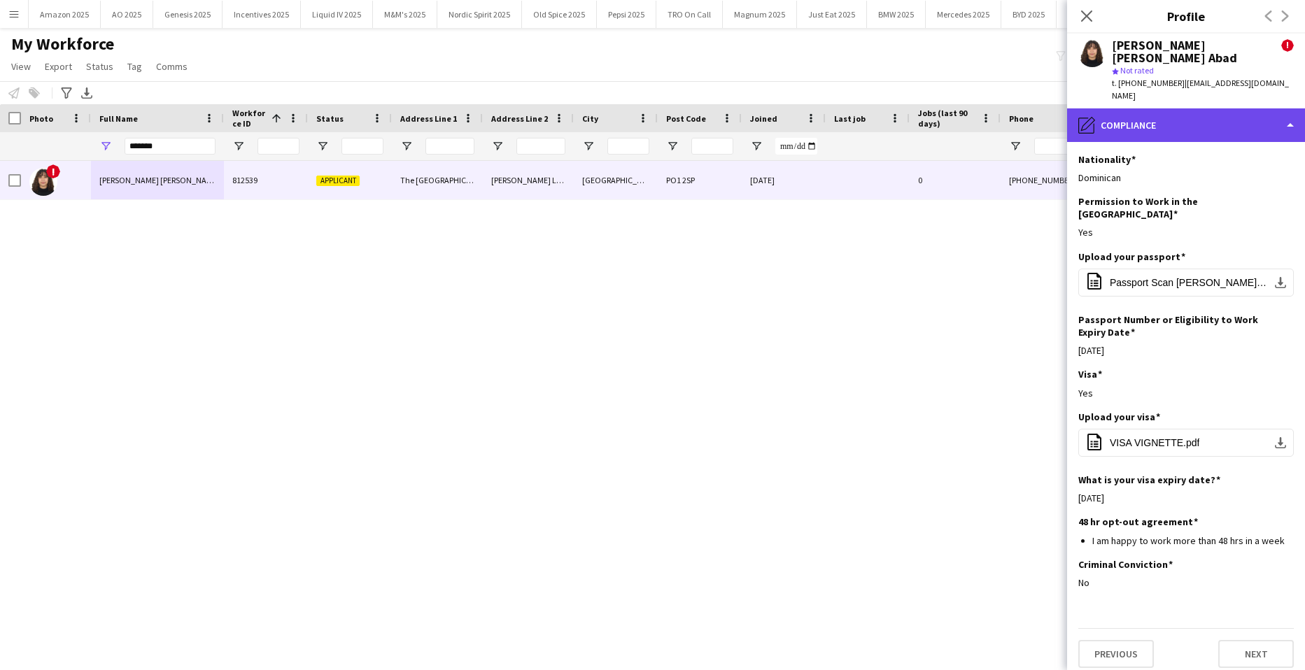
click at [1237, 108] on div "pencil4 Compliance" at bounding box center [1186, 125] width 238 height 34
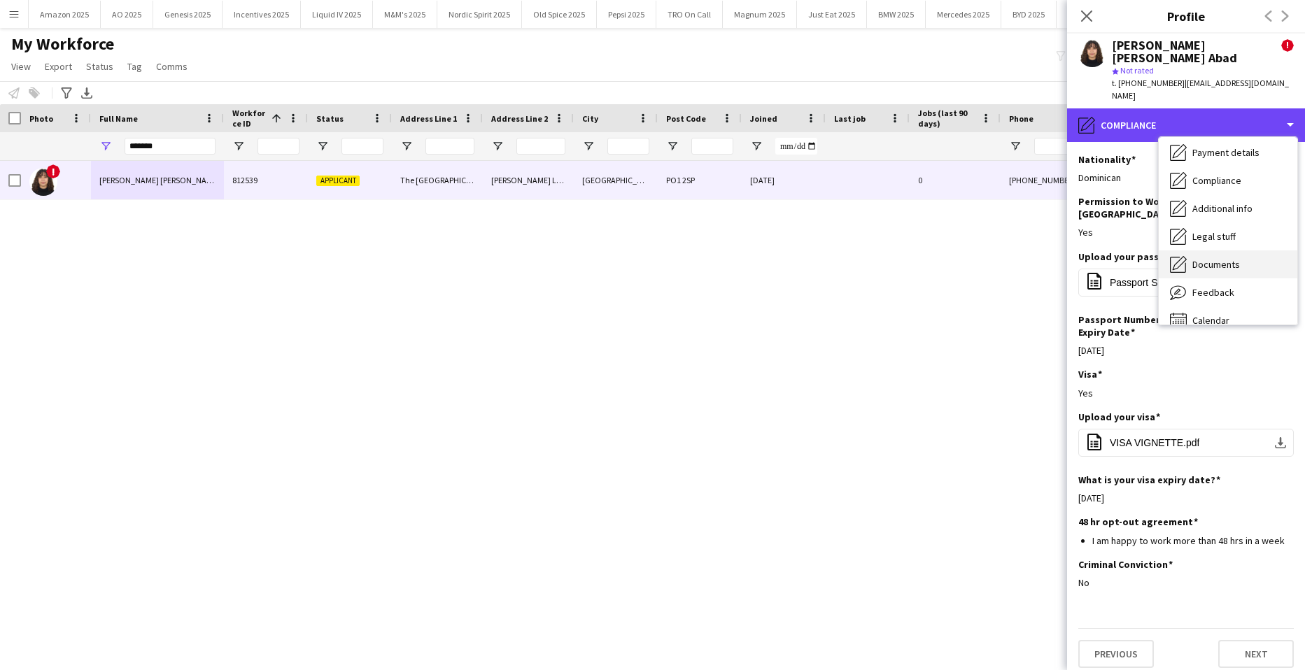
scroll to position [187, 0]
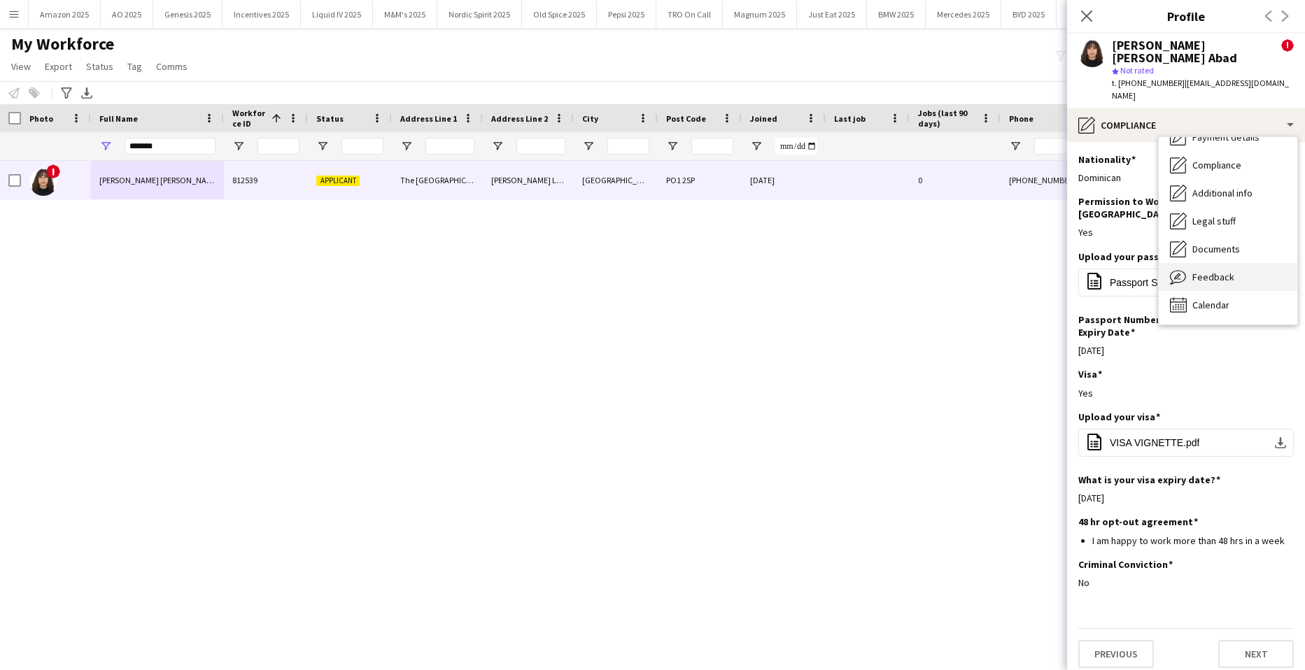
click at [1222, 271] on span "Feedback" at bounding box center [1213, 277] width 42 height 13
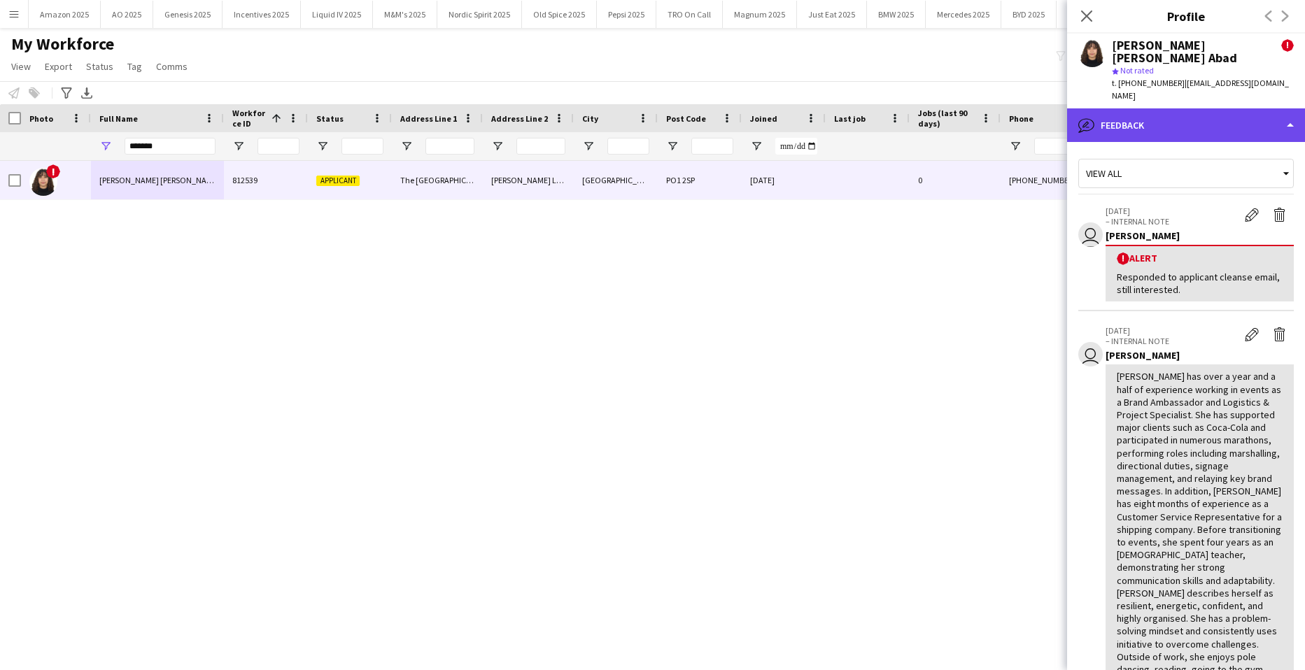
click at [1282, 108] on div "bubble-pencil Feedback" at bounding box center [1186, 125] width 238 height 34
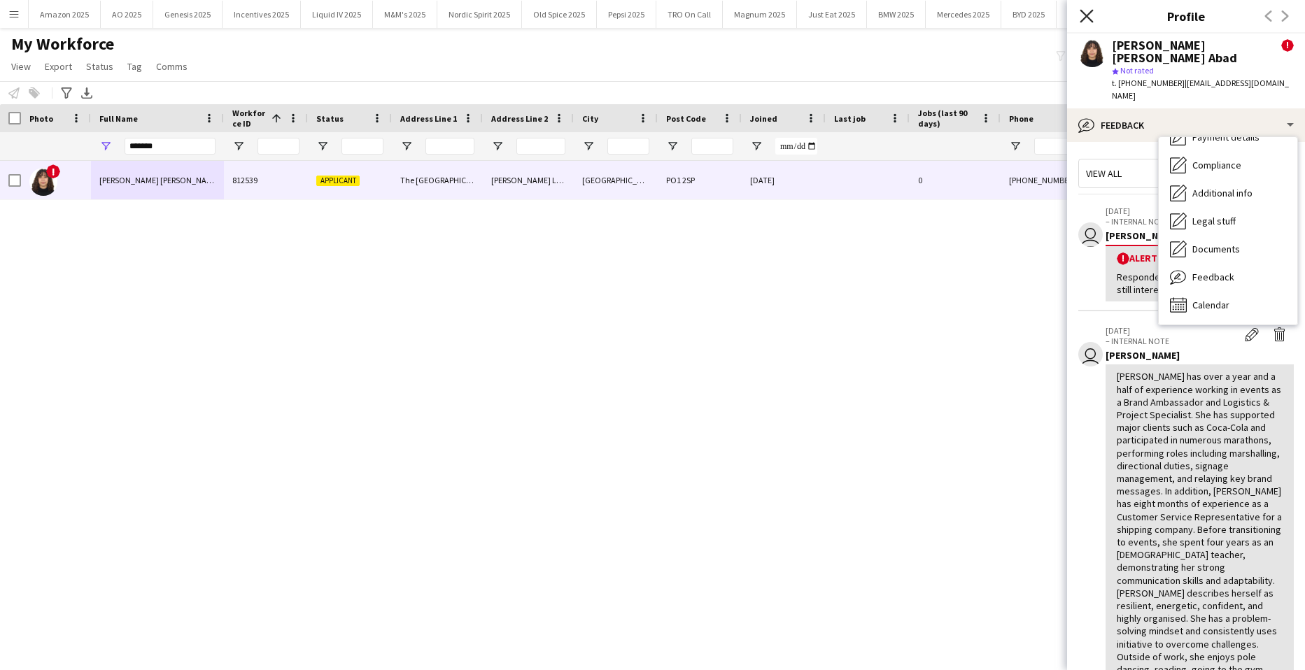
click at [1087, 17] on icon at bounding box center [1085, 15] width 13 height 13
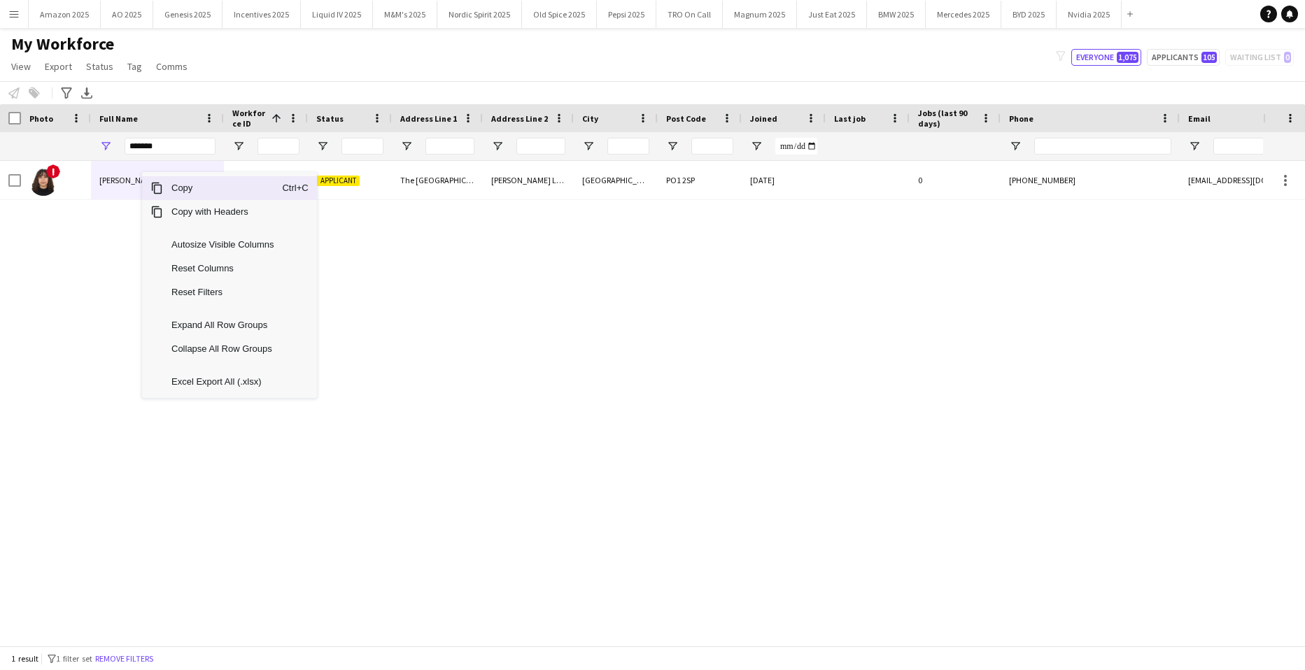
click at [173, 191] on span "Copy" at bounding box center [222, 188] width 119 height 24
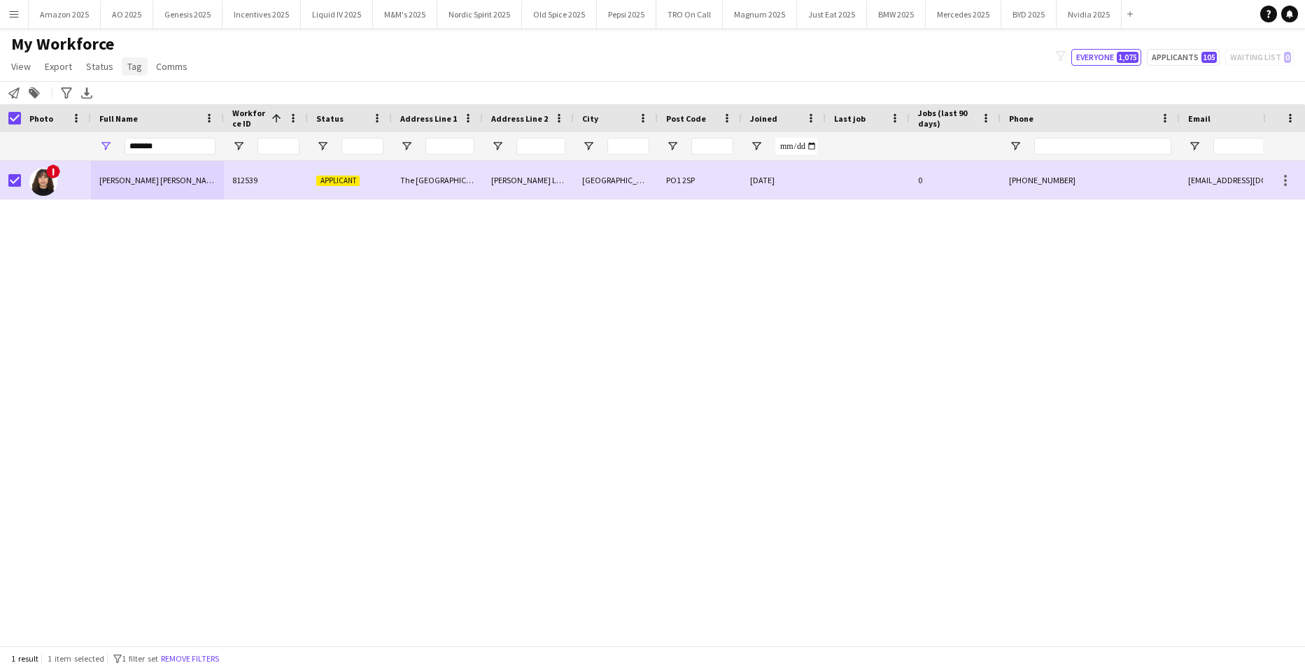
click at [132, 67] on span "Tag" at bounding box center [134, 66] width 15 height 13
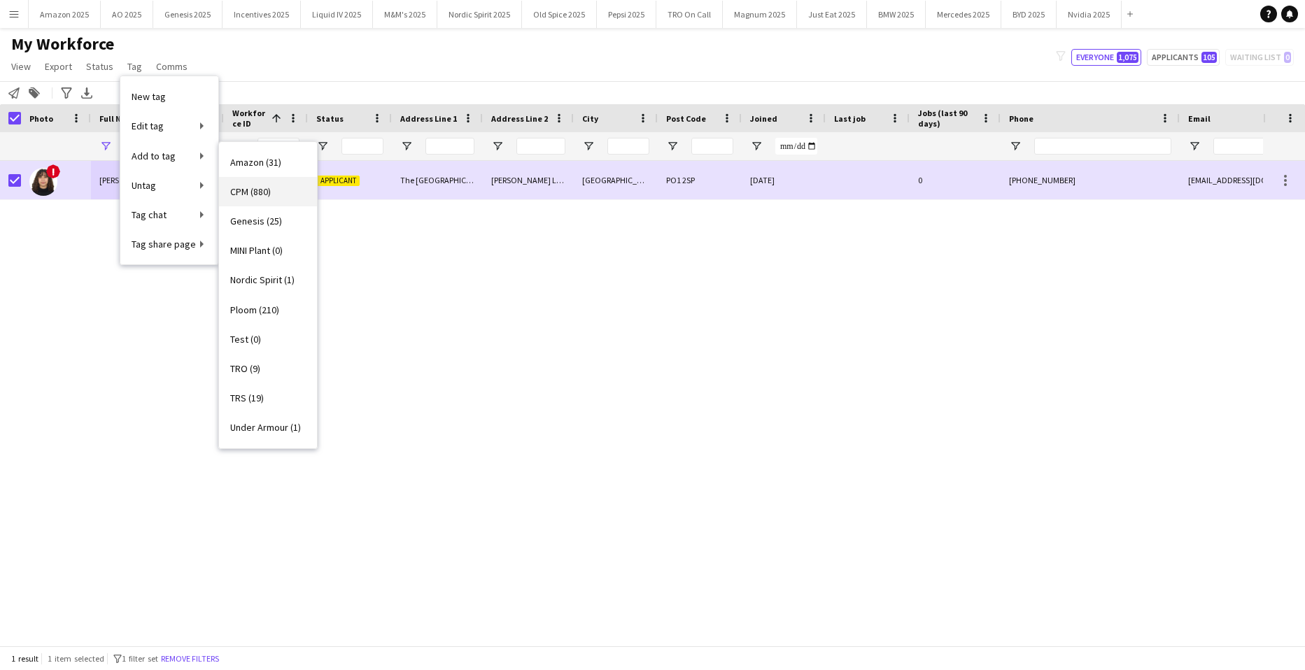
click at [262, 198] on span "CPM (880)" at bounding box center [250, 191] width 41 height 13
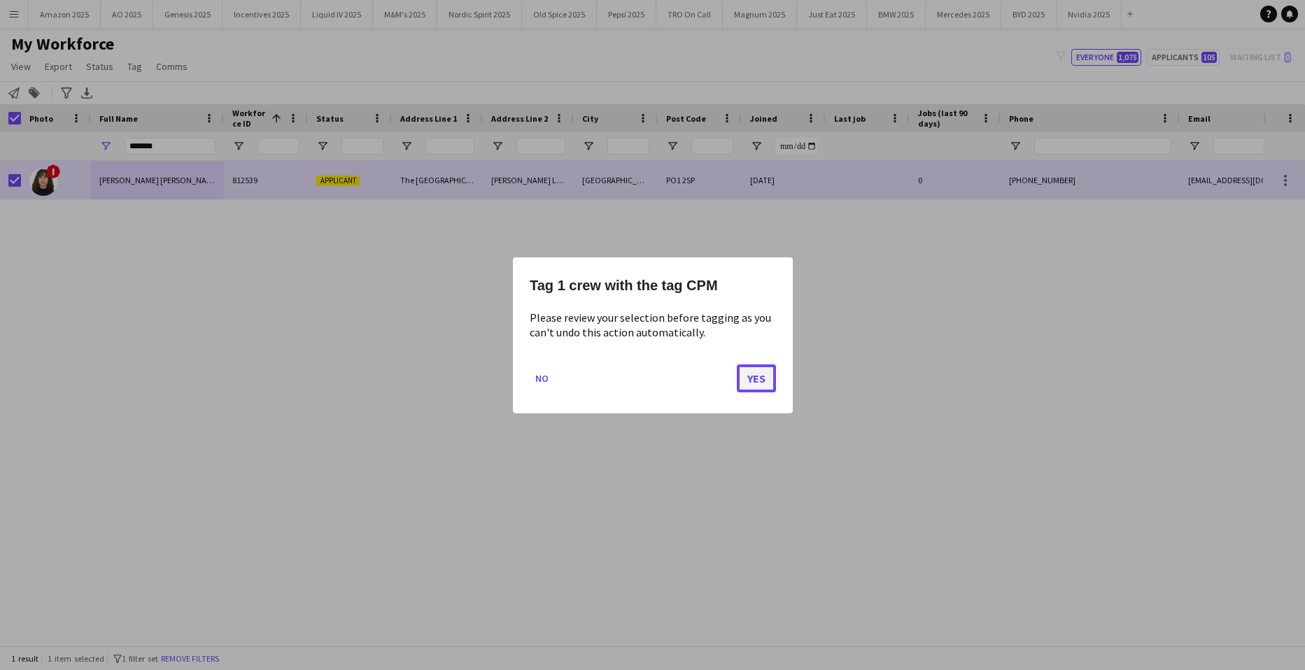
click at [742, 383] on button "Yes" at bounding box center [756, 378] width 39 height 28
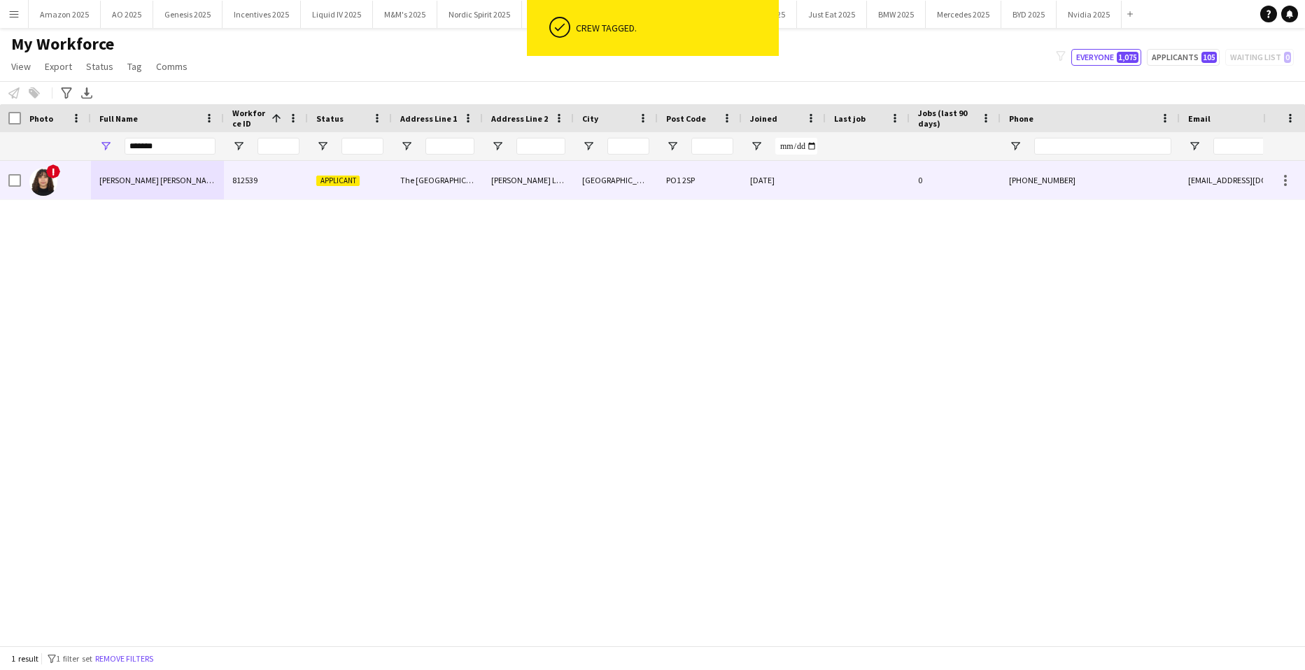
click at [115, 179] on span "Liz Andrea Alvarado Abad" at bounding box center [169, 180] width 141 height 10
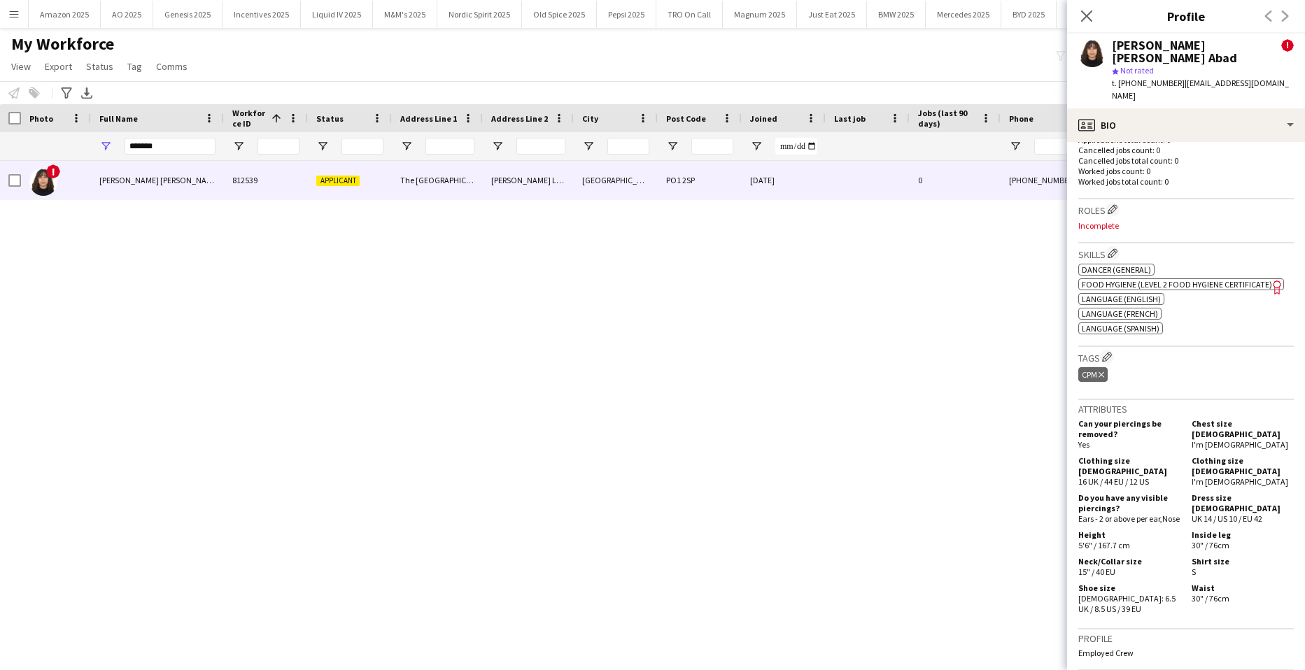
scroll to position [759, 0]
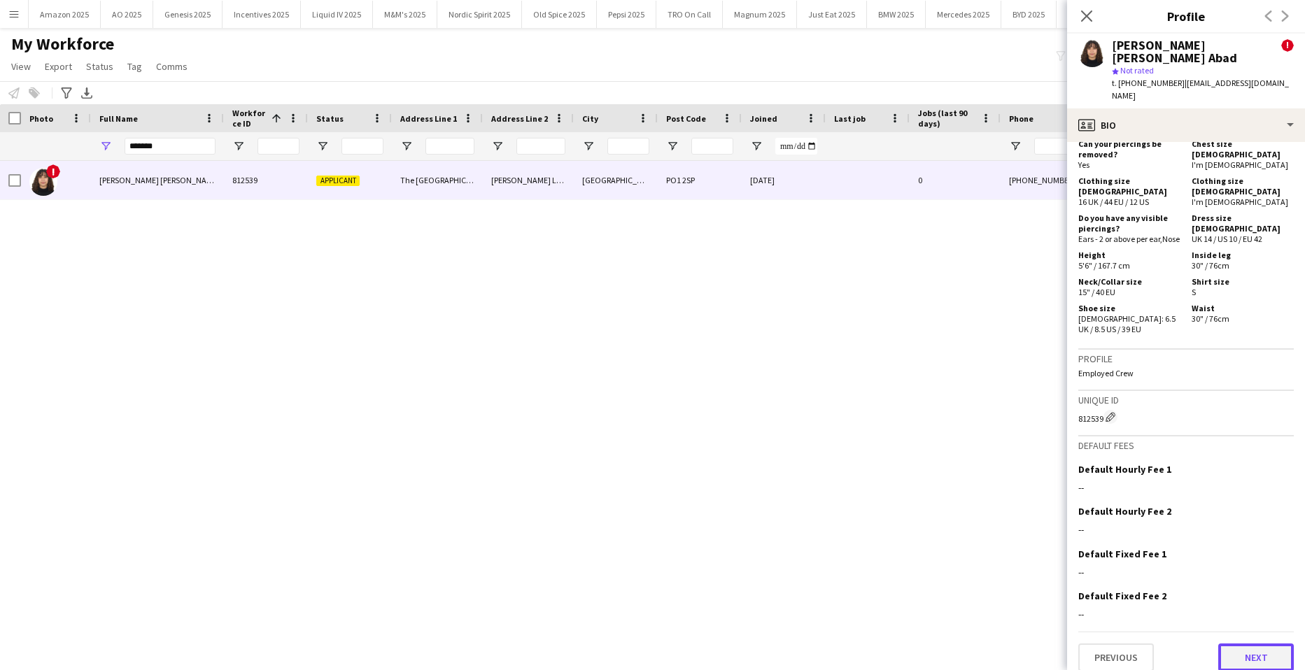
click at [1257, 644] on button "Next" at bounding box center [1256, 658] width 76 height 28
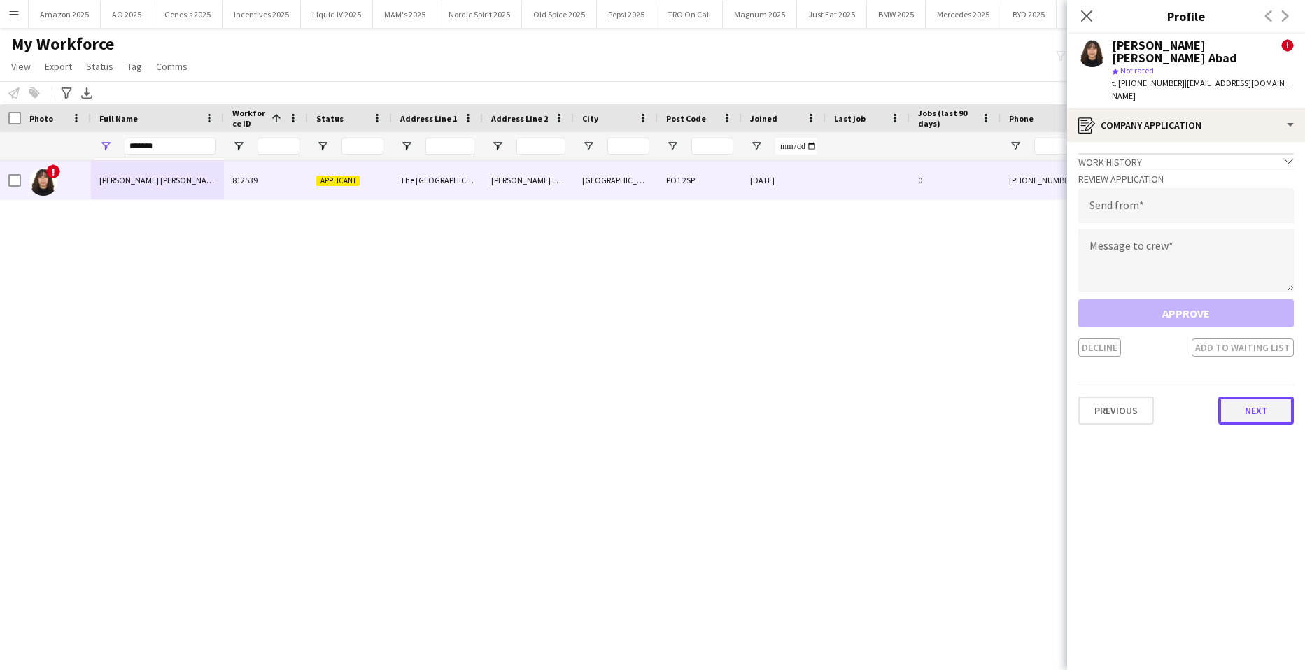
click at [1249, 397] on button "Next" at bounding box center [1256, 411] width 76 height 28
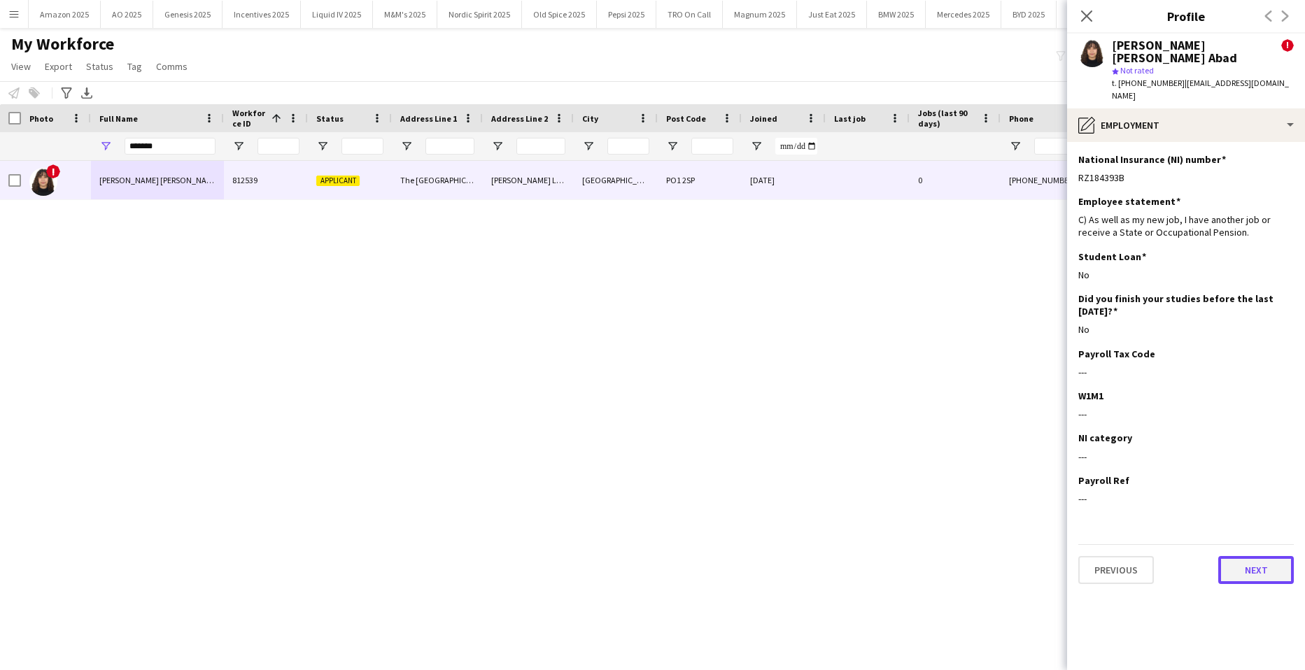
click at [1258, 556] on button "Next" at bounding box center [1256, 570] width 76 height 28
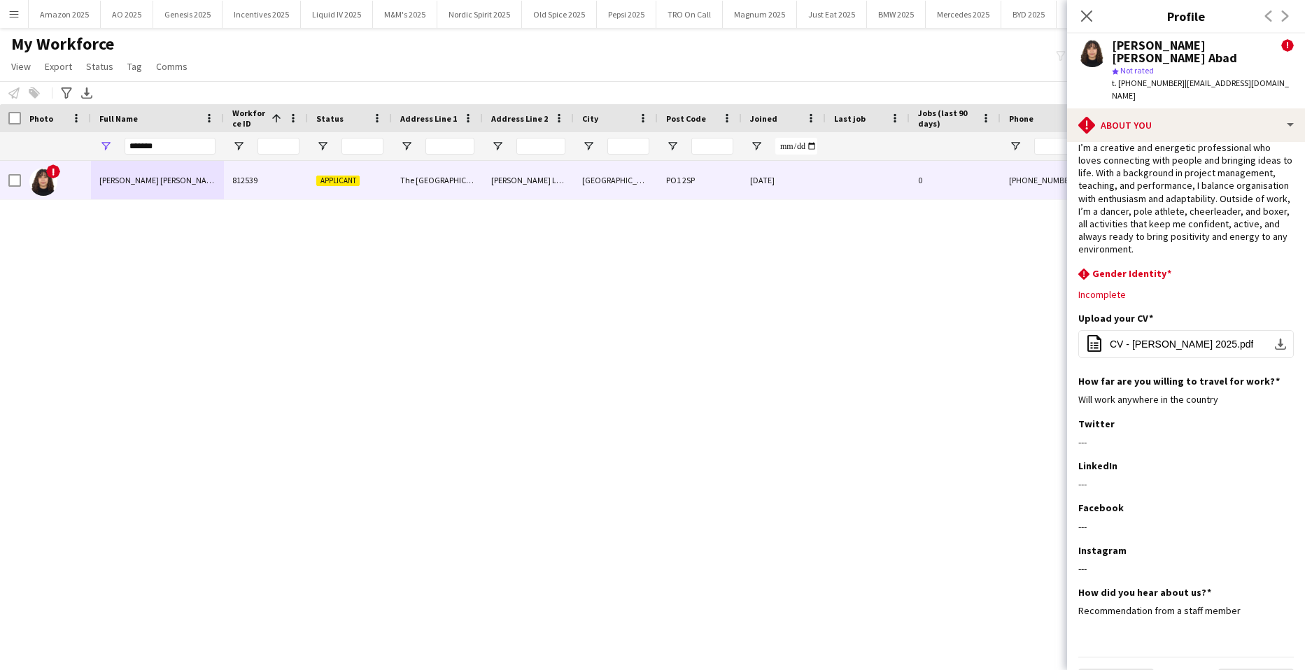
scroll to position [42, 0]
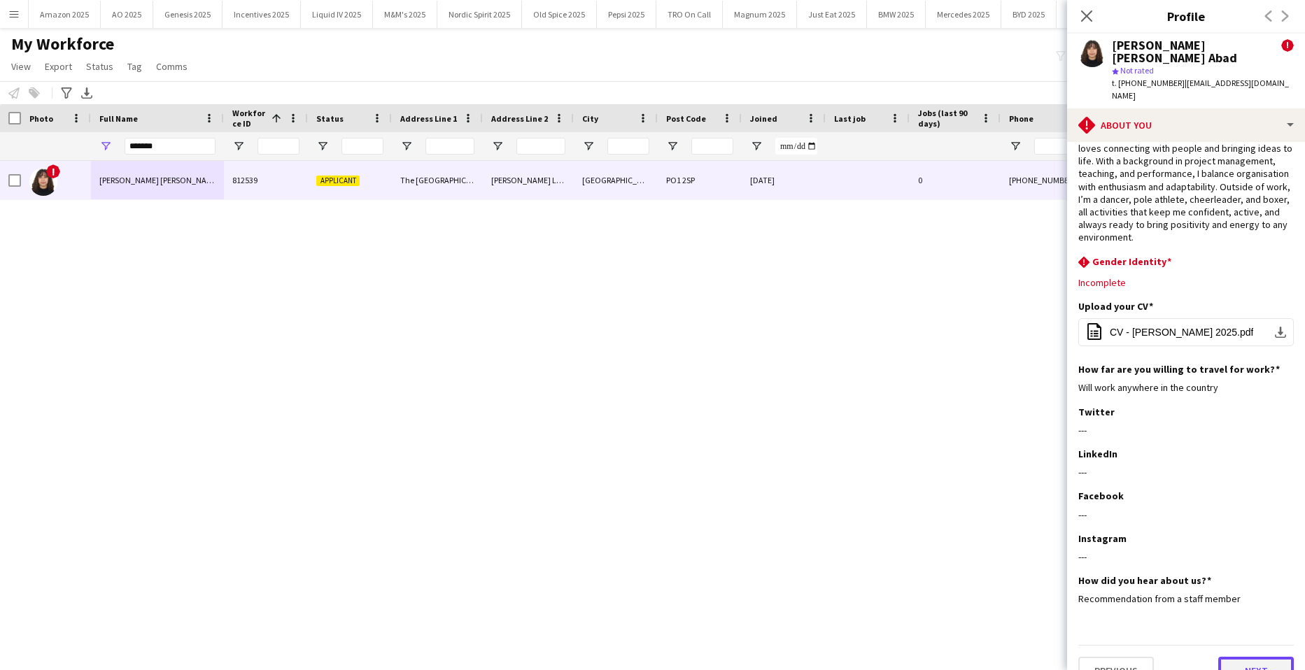
click at [1255, 657] on button "Next" at bounding box center [1256, 671] width 76 height 28
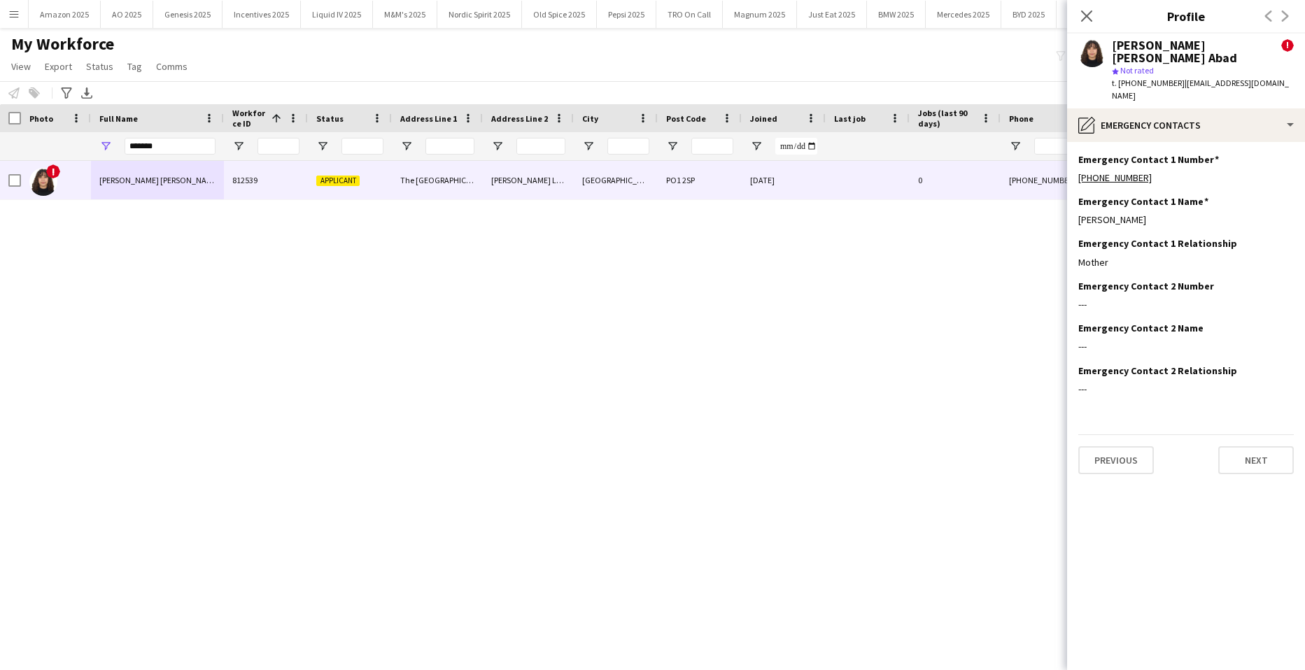
scroll to position [0, 0]
click at [1249, 446] on button "Next" at bounding box center [1256, 460] width 76 height 28
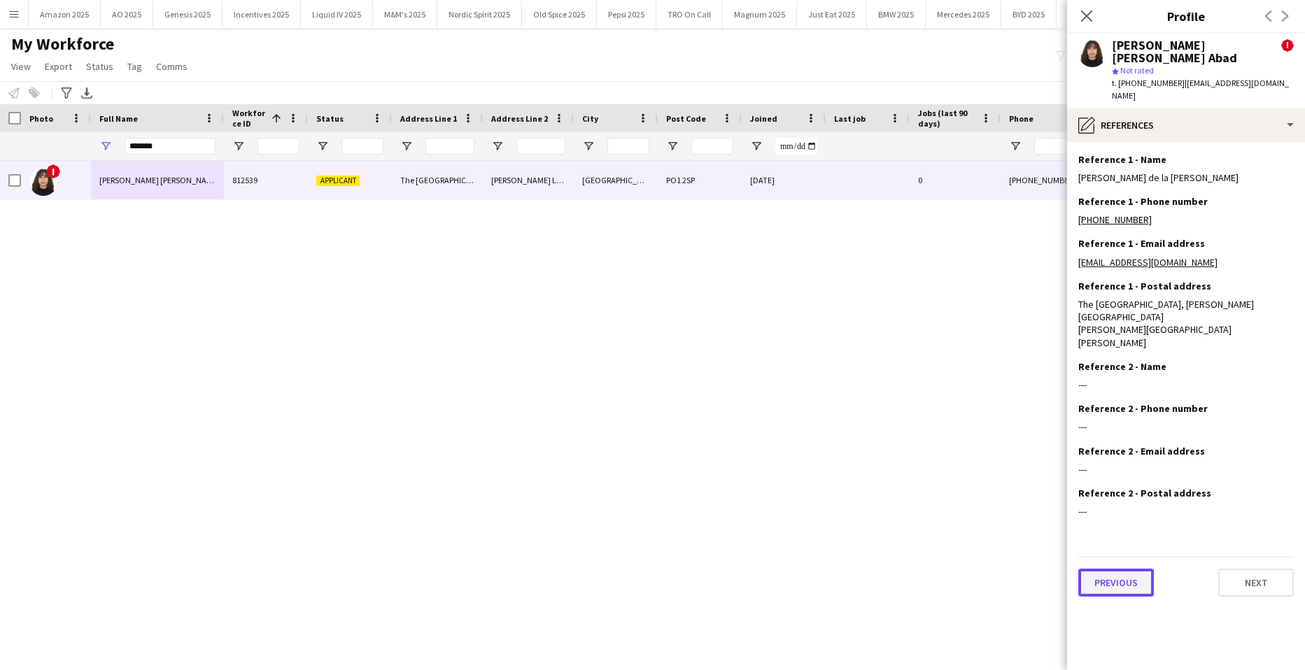
click at [1130, 569] on button "Previous" at bounding box center [1116, 583] width 76 height 28
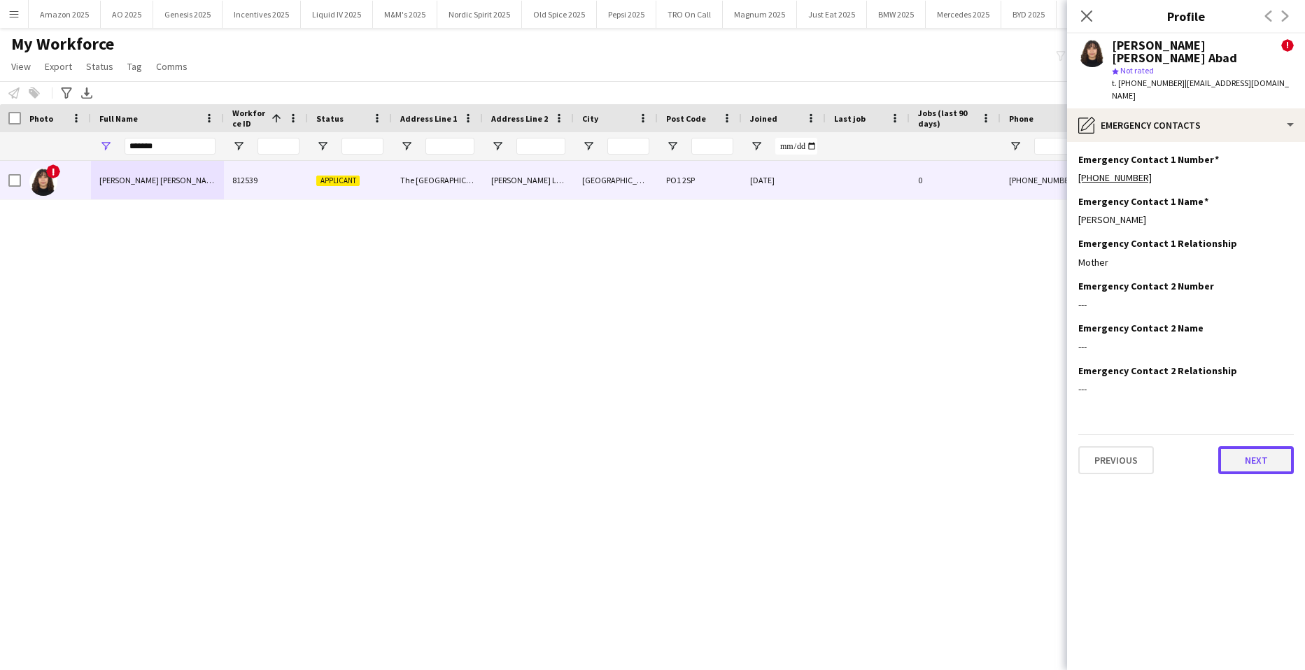
click at [1256, 446] on button "Next" at bounding box center [1256, 460] width 76 height 28
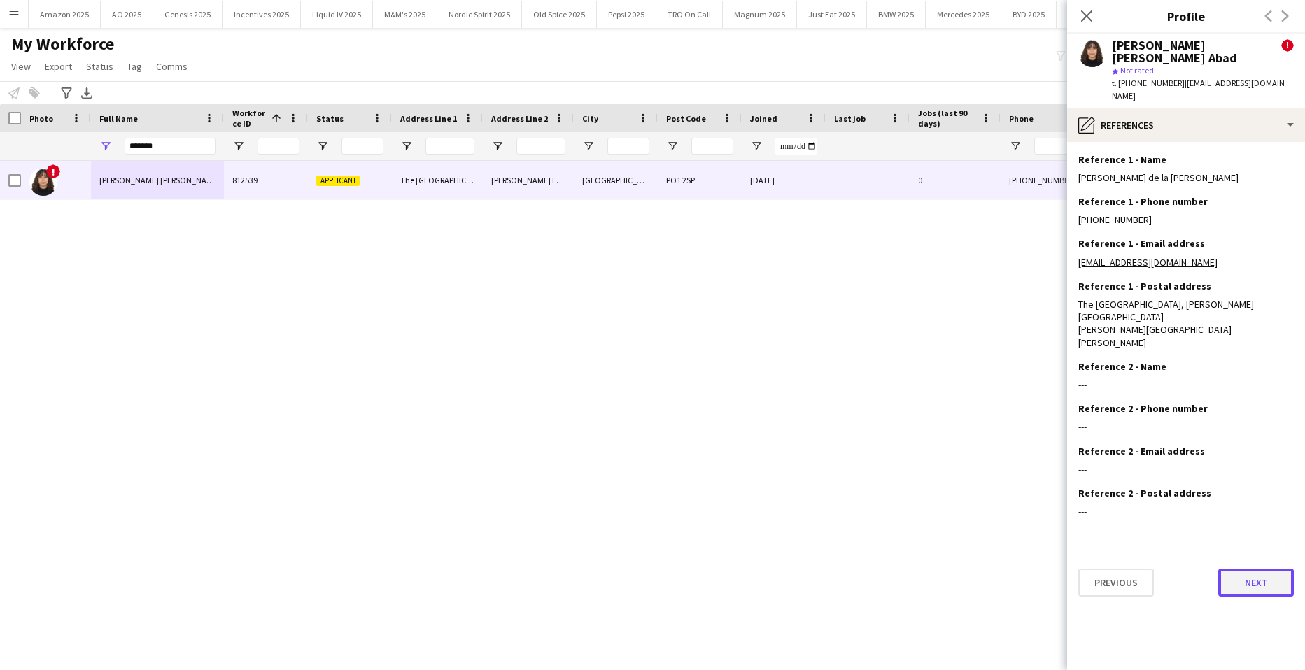
click at [1259, 569] on button "Next" at bounding box center [1256, 583] width 76 height 28
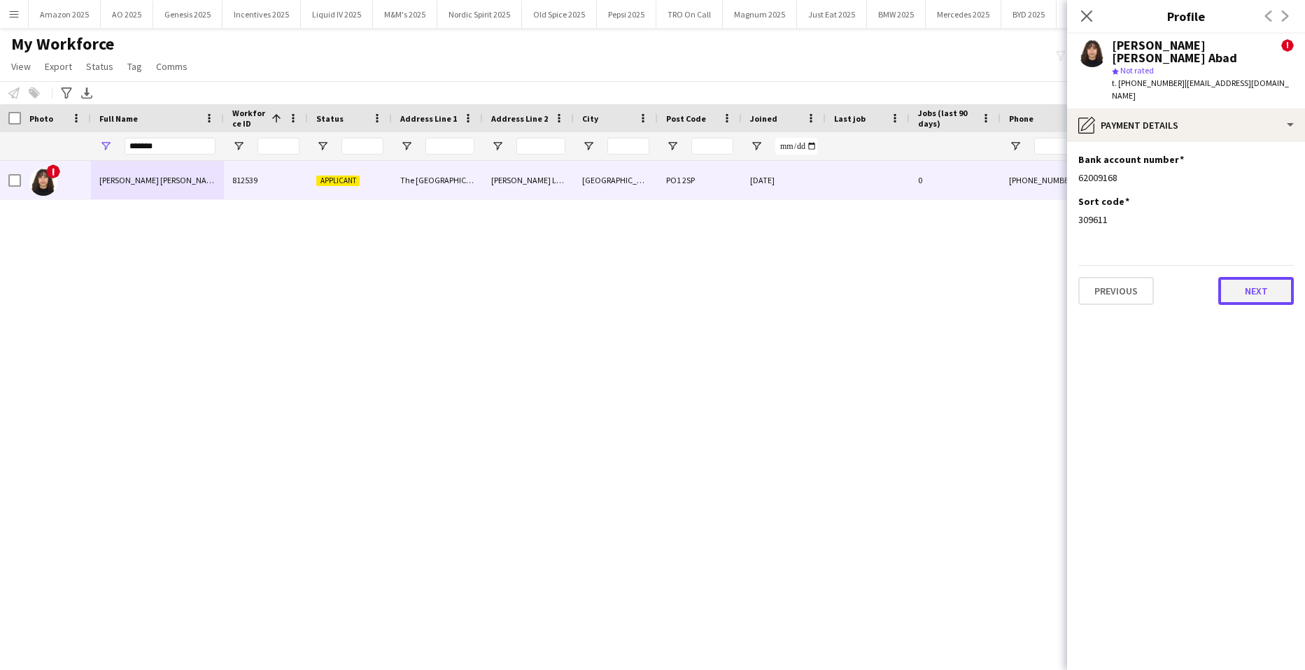
click at [1253, 277] on button "Next" at bounding box center [1256, 291] width 76 height 28
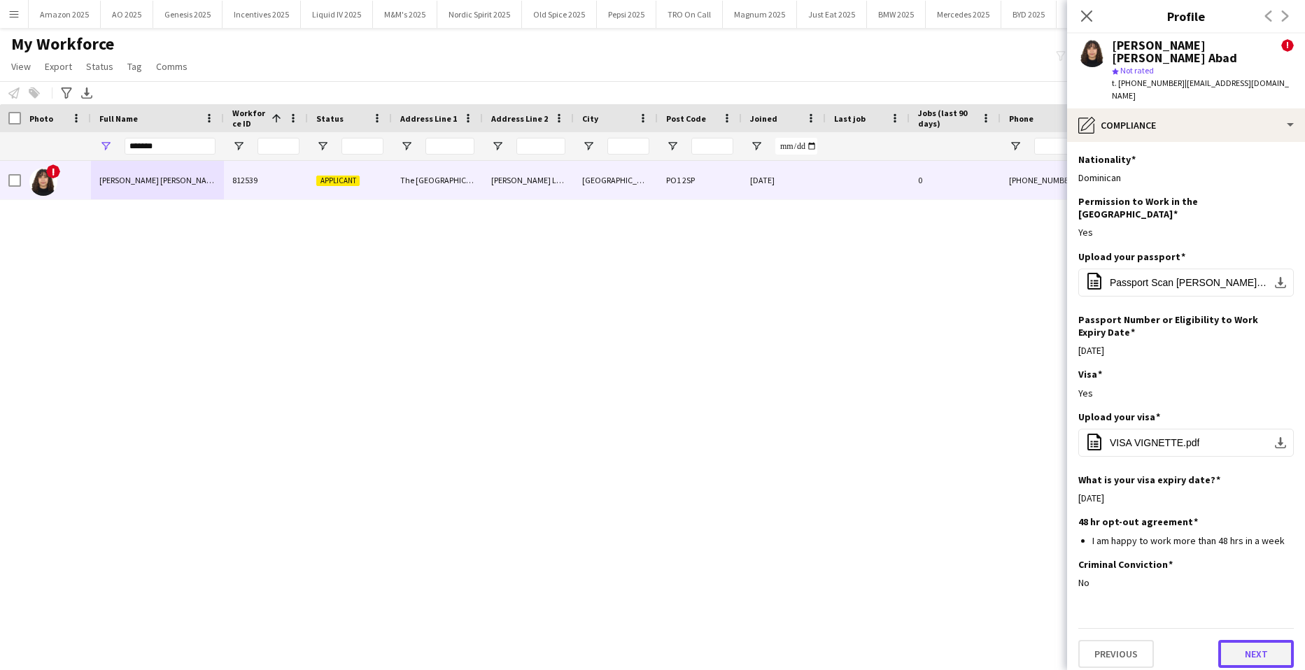
click at [1256, 640] on button "Next" at bounding box center [1256, 654] width 76 height 28
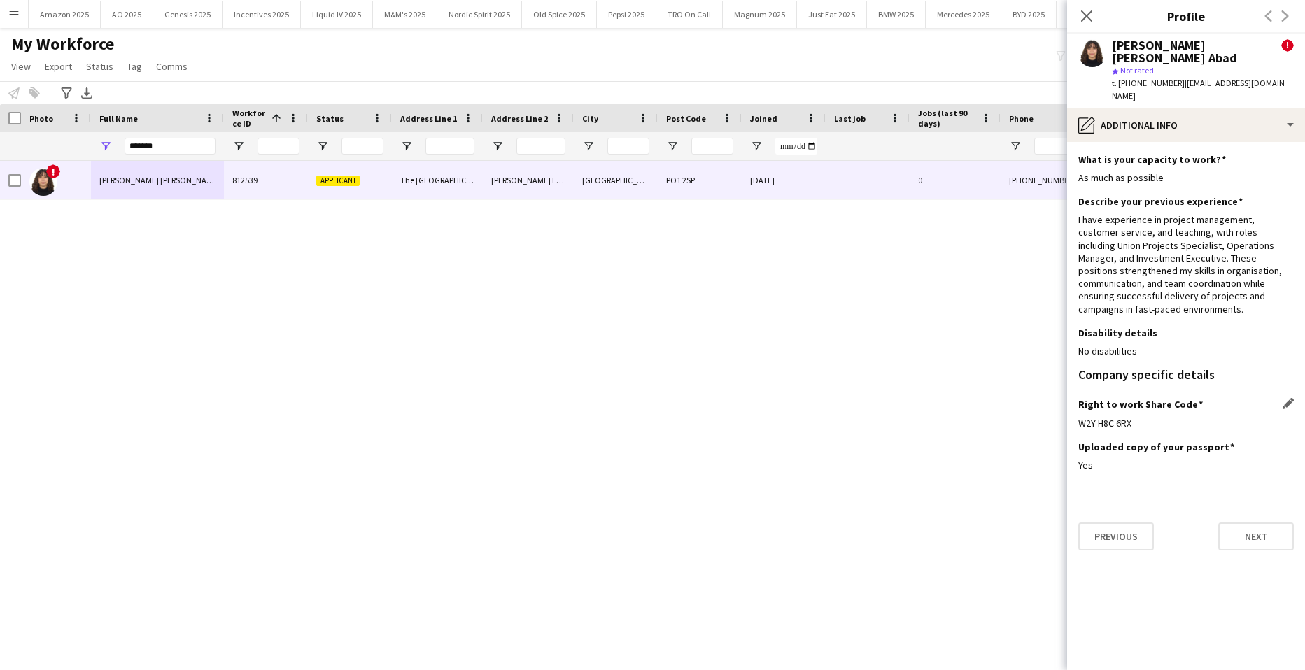
click at [1133, 417] on div "W2Y H8C 6RX" at bounding box center [1185, 423] width 215 height 13
click at [1255, 523] on button "Next" at bounding box center [1256, 537] width 76 height 28
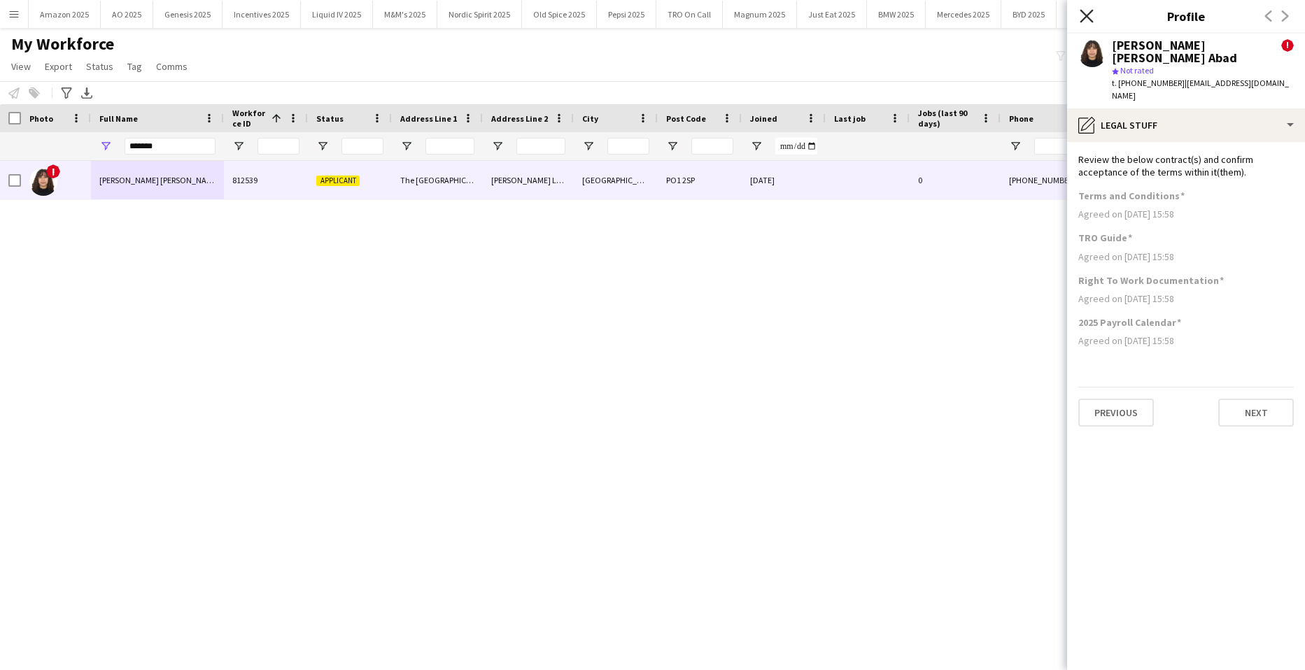
click at [1087, 15] on icon at bounding box center [1085, 15] width 13 height 13
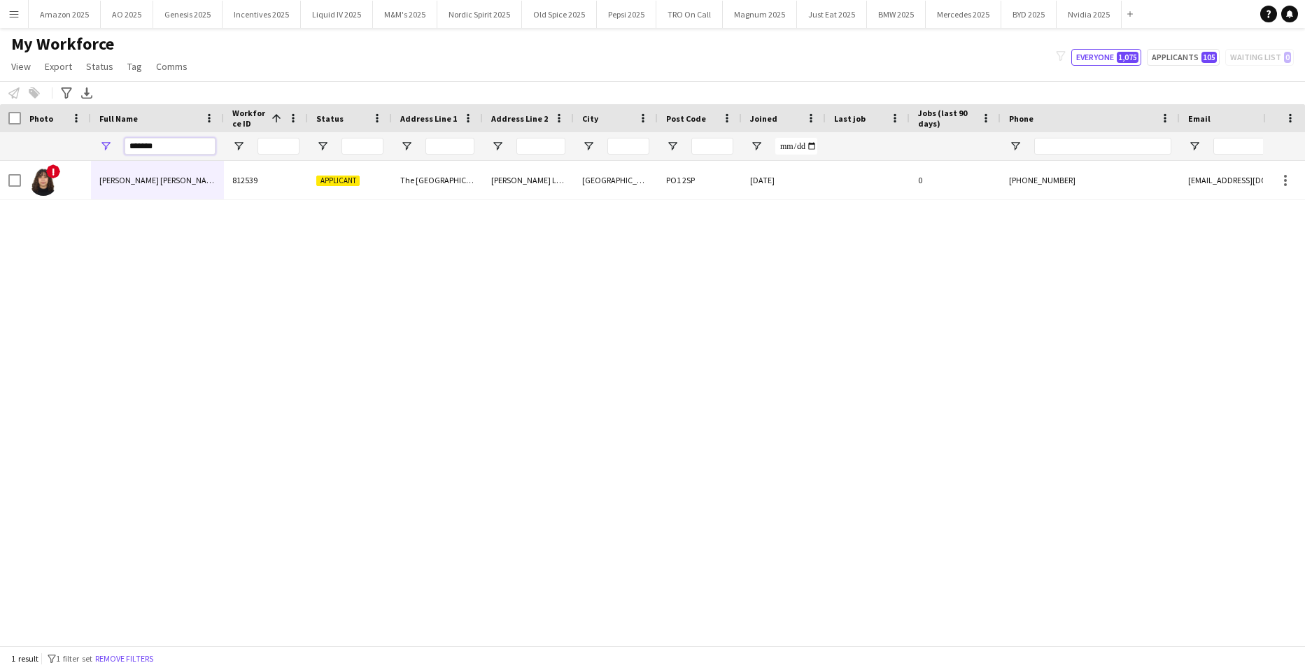
drag, startPoint x: 188, startPoint y: 141, endPoint x: -36, endPoint y: 163, distance: 224.9
click at [0, 163] on html "Menu Boards Boards Boards All jobs Status Workforce Workforce My Workforce Recr…" at bounding box center [652, 335] width 1305 height 670
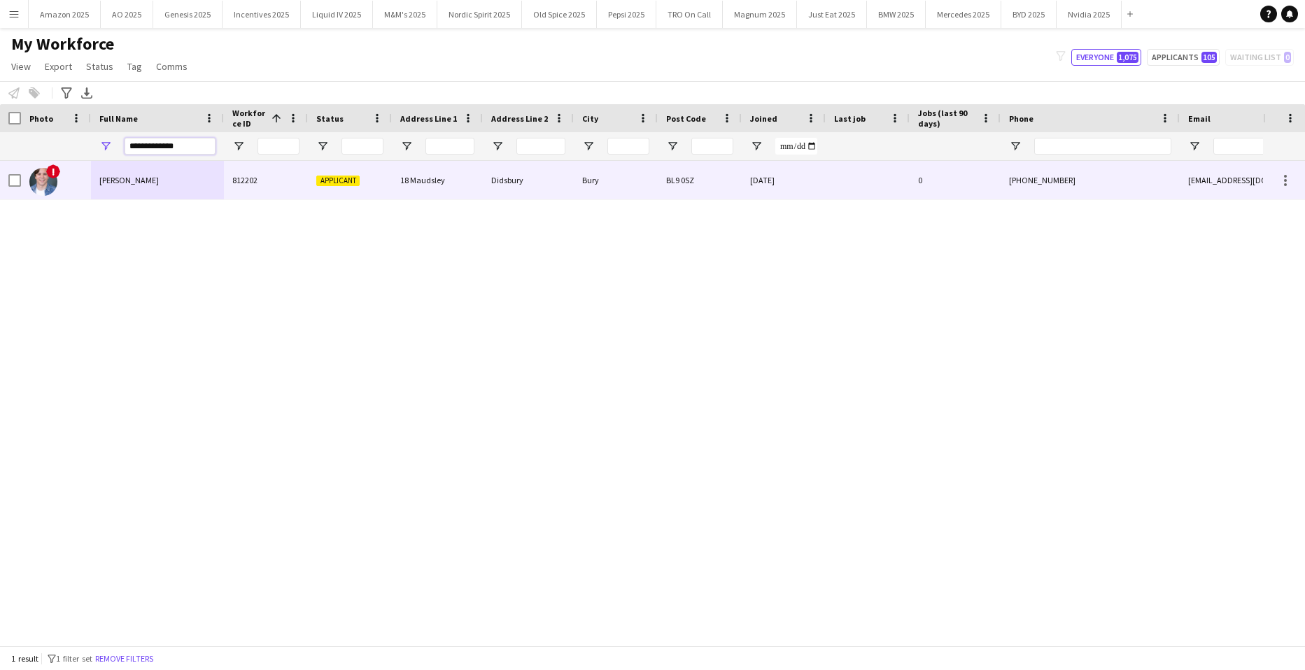
type input "**********"
click at [139, 181] on span "Nathan Hobley-Smith" at bounding box center [128, 180] width 59 height 10
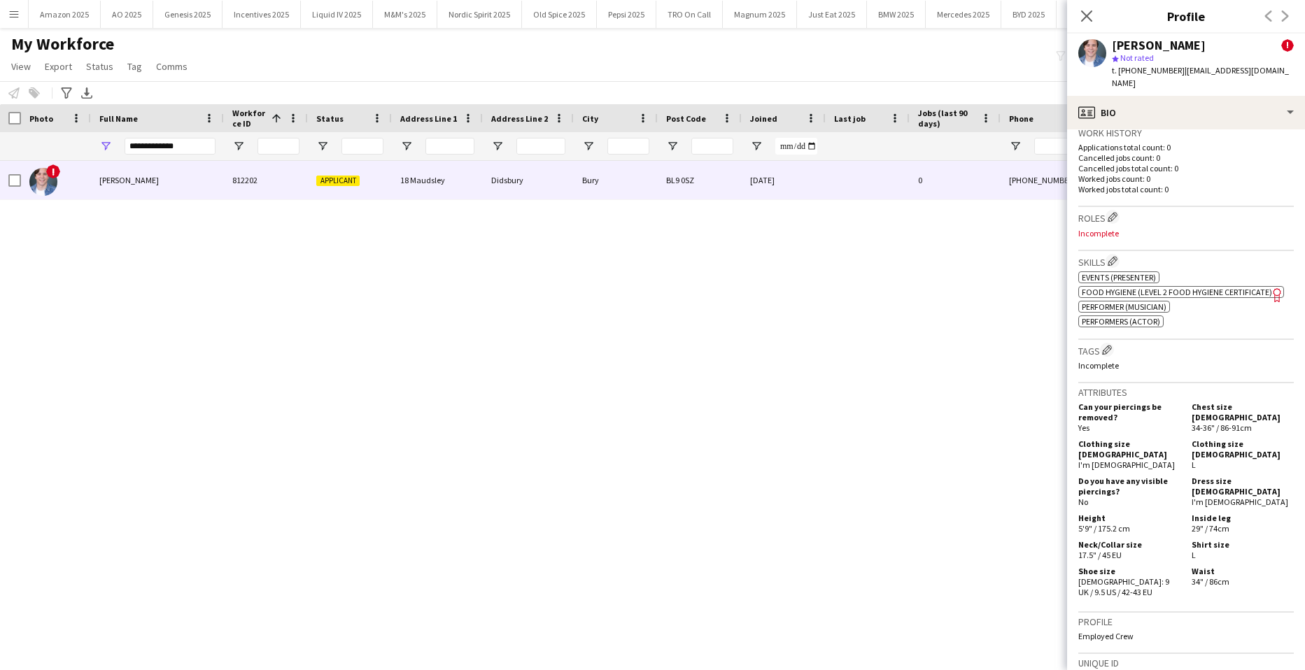
scroll to position [700, 0]
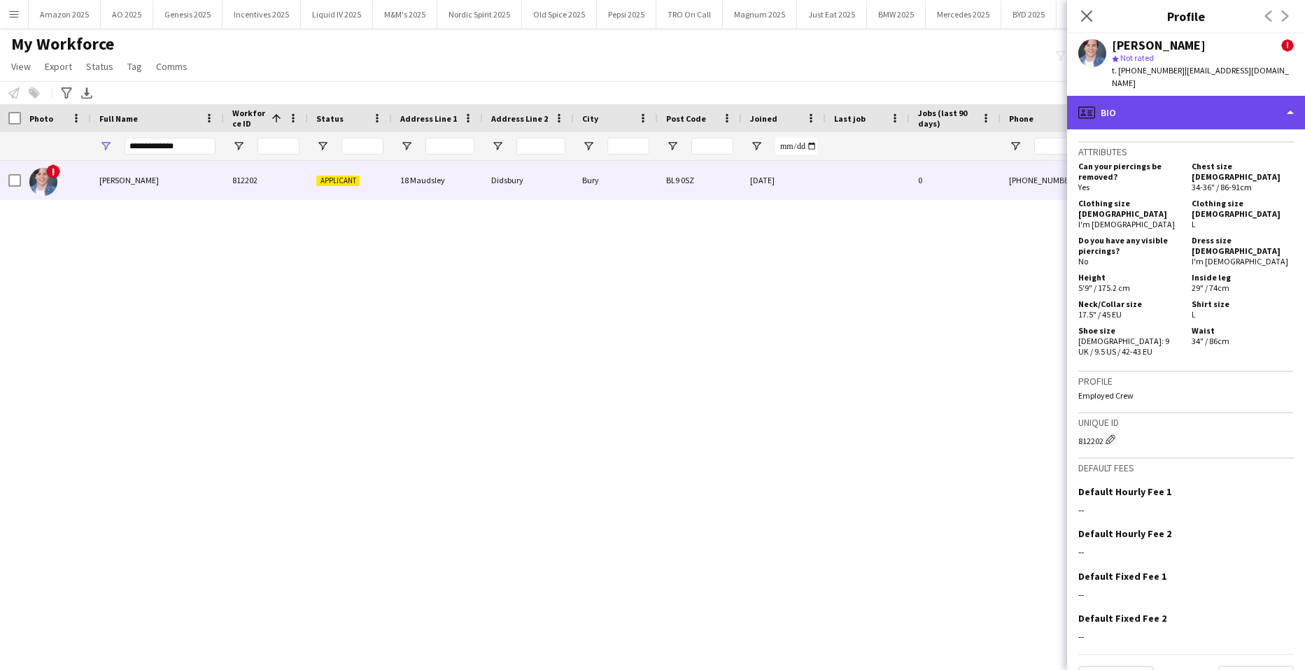
click at [1226, 104] on div "profile Bio" at bounding box center [1186, 113] width 238 height 34
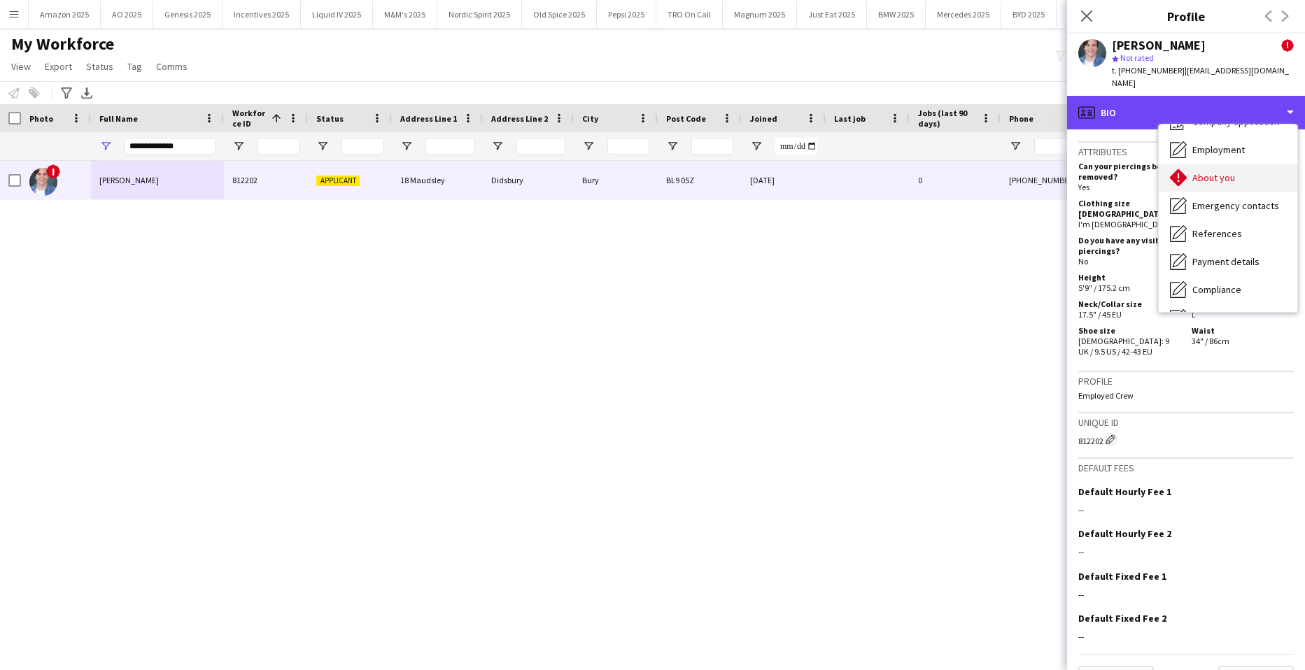
scroll to position [70, 0]
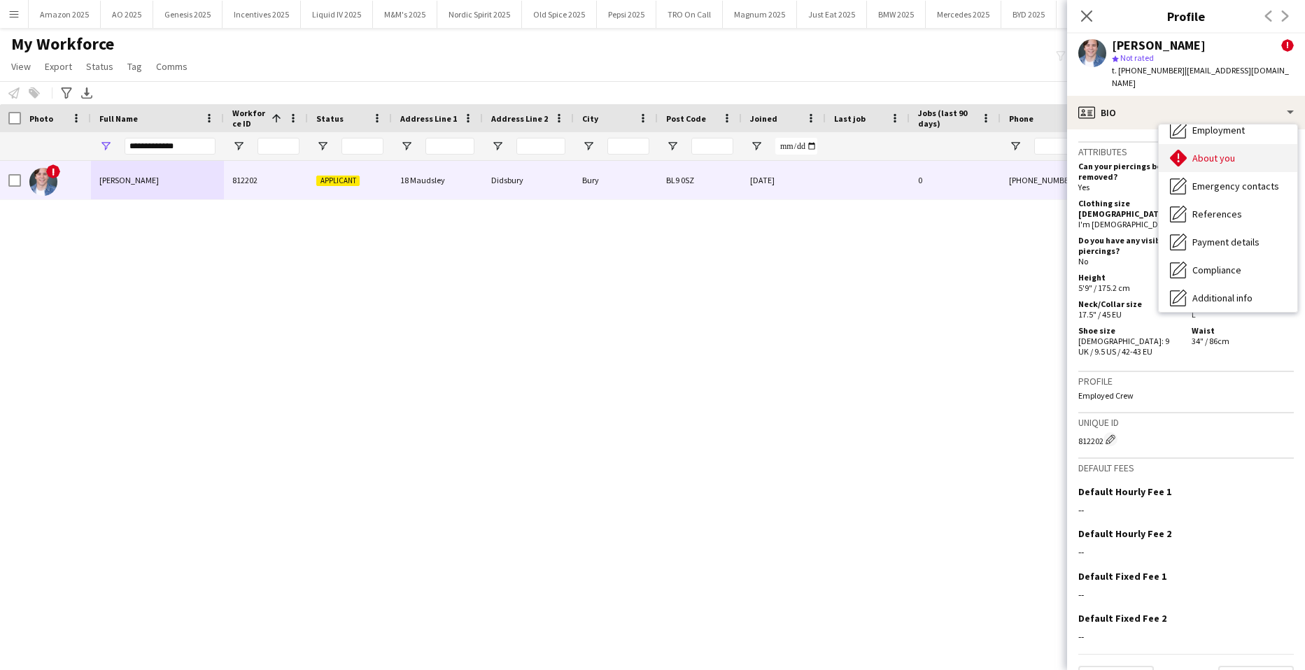
click at [1220, 152] on div "About you About you" at bounding box center [1228, 158] width 139 height 28
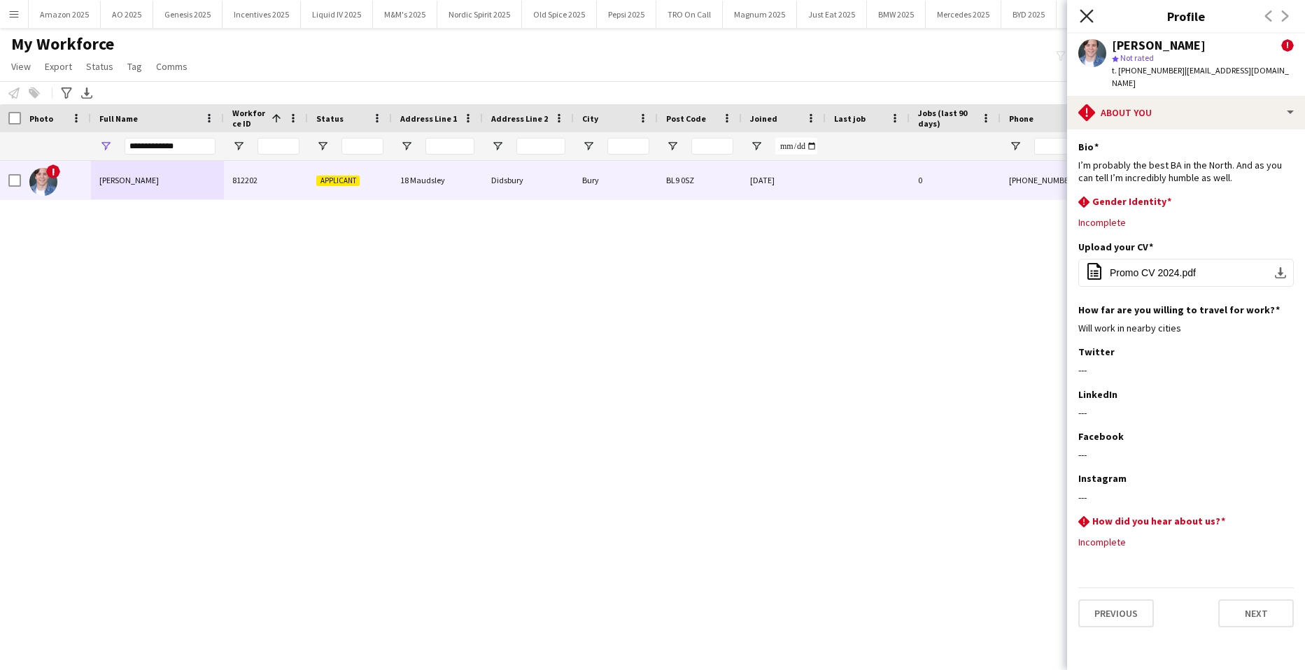
click at [1084, 10] on icon "Close pop-in" at bounding box center [1085, 15] width 13 height 13
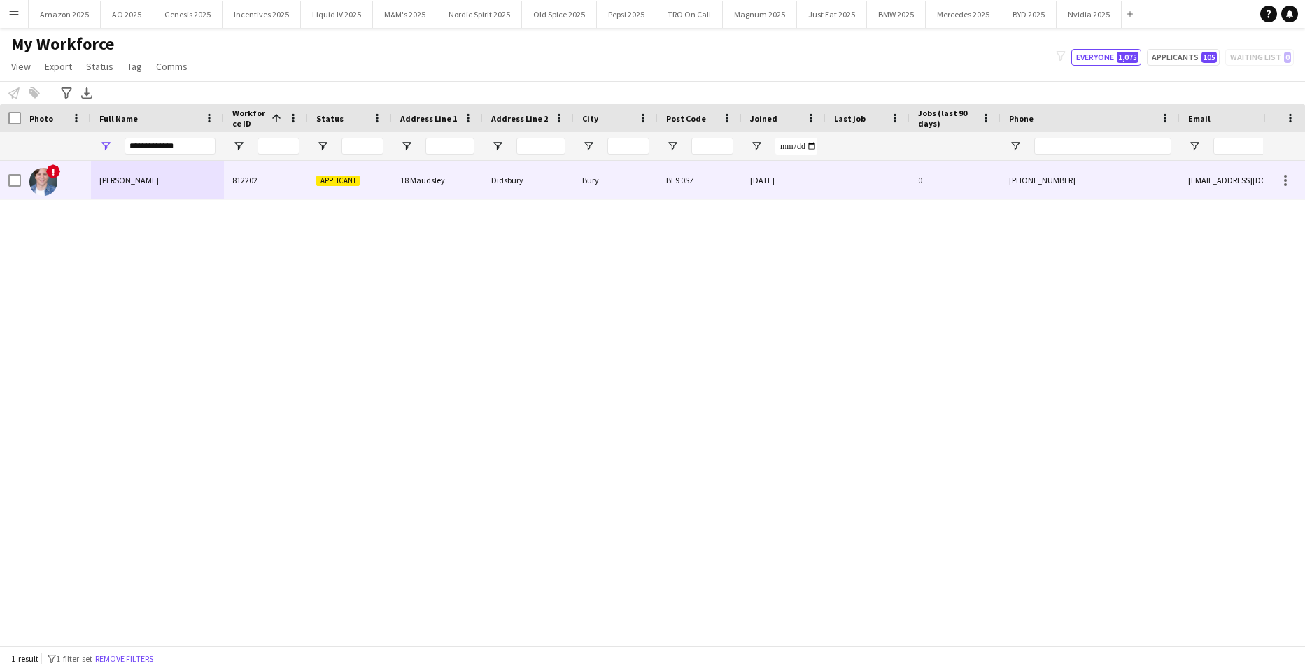
drag, startPoint x: 149, startPoint y: 167, endPoint x: 536, endPoint y: 150, distance: 387.2
click at [159, 165] on div "Nathan Hobley-Smith" at bounding box center [157, 180] width 133 height 38
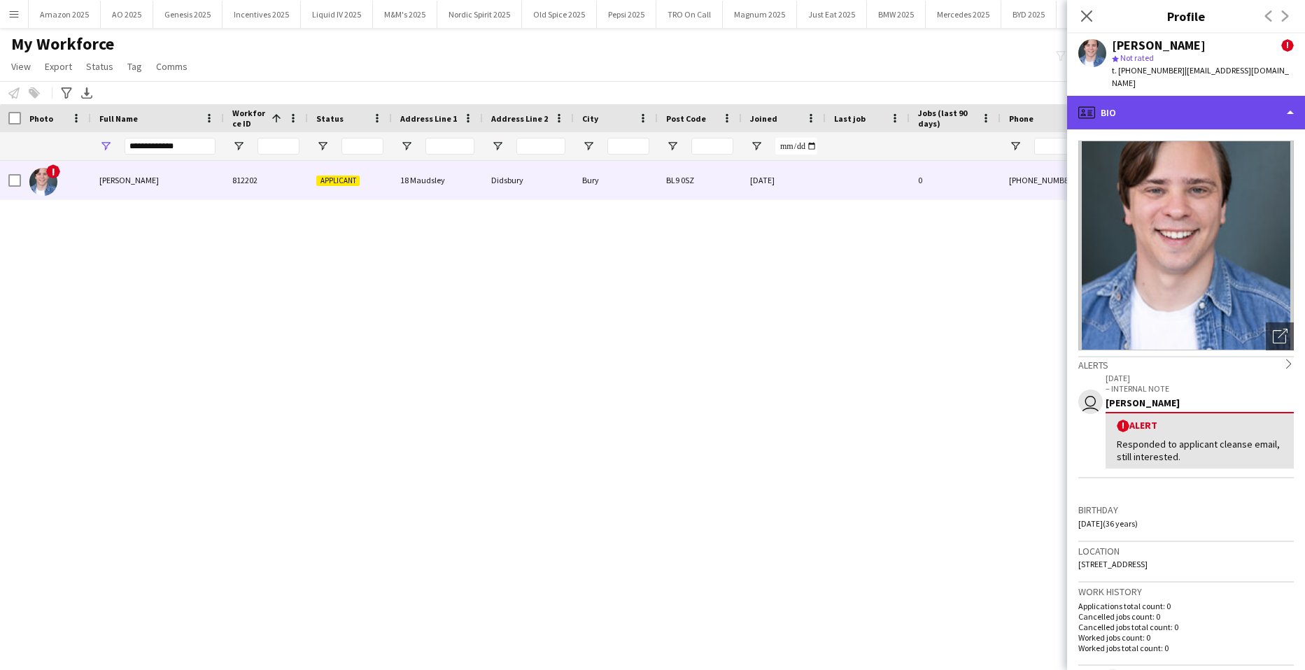
click at [1220, 101] on div "profile Bio" at bounding box center [1186, 113] width 238 height 34
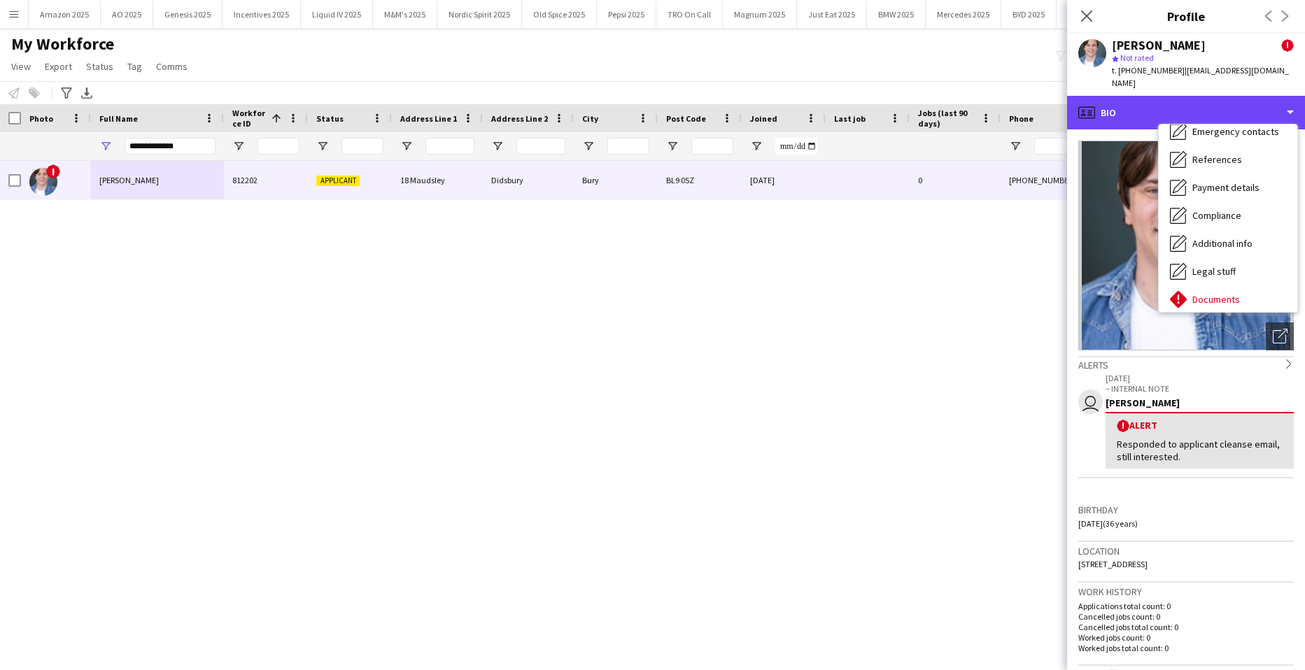
scroll to position [187, 0]
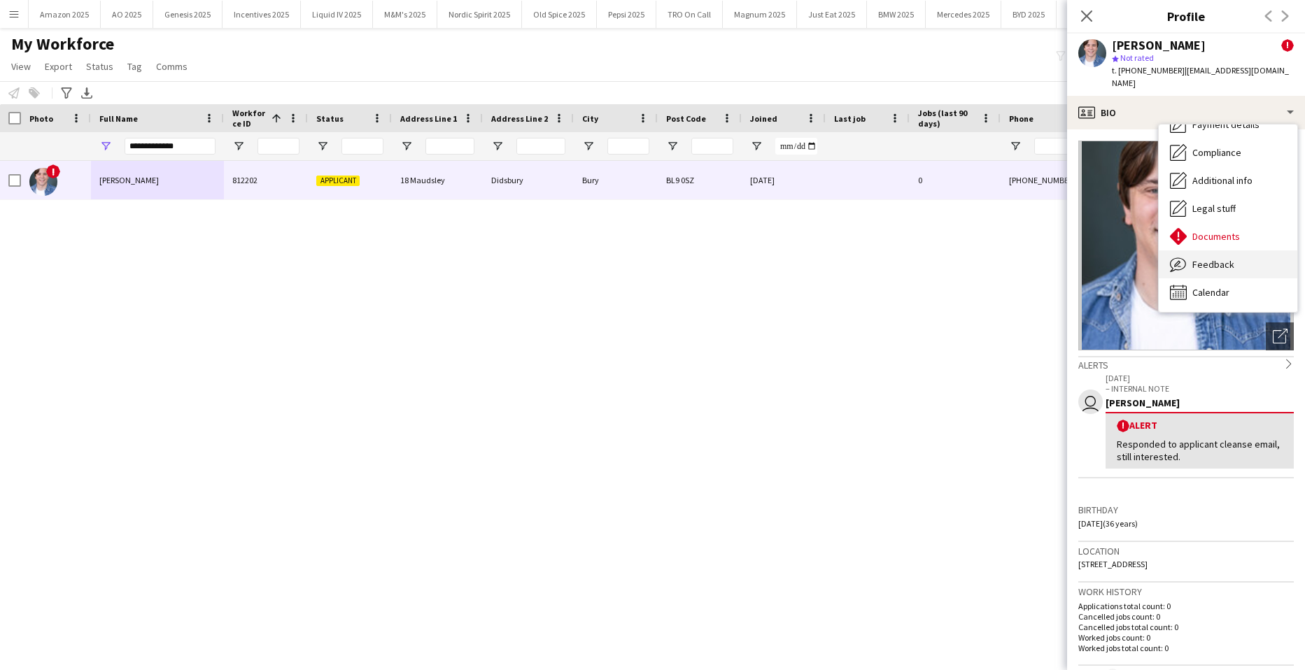
click at [1226, 258] on span "Feedback" at bounding box center [1213, 264] width 42 height 13
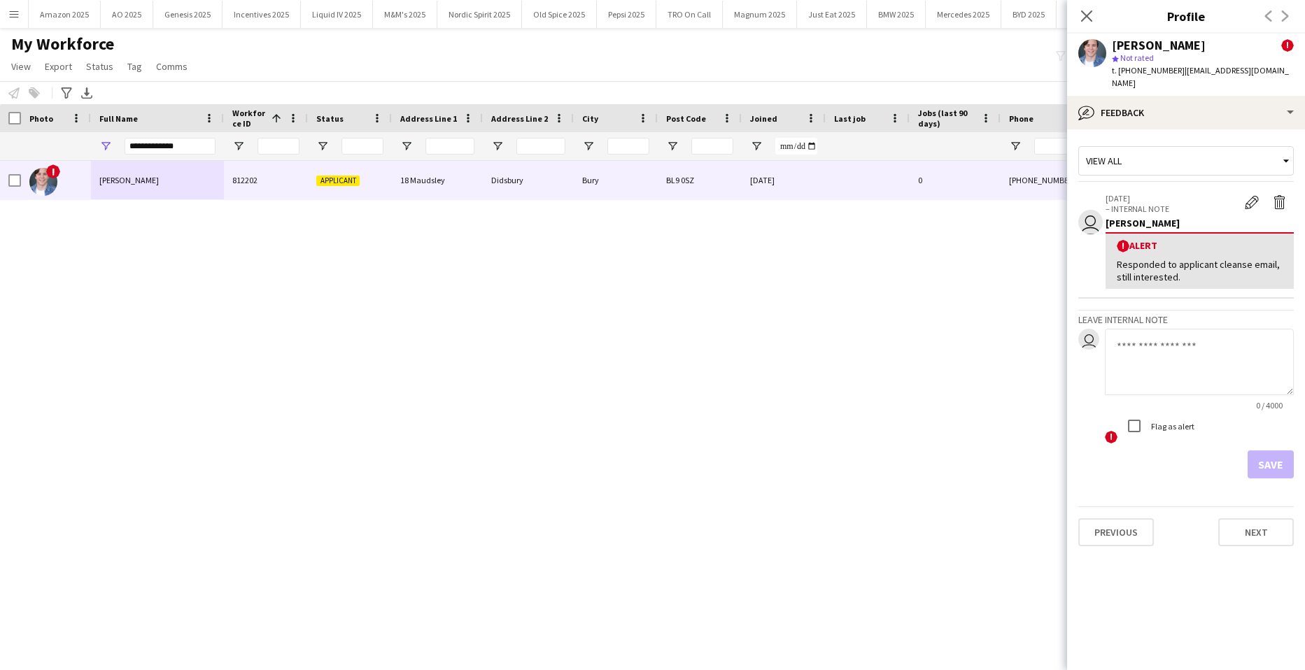
click at [1149, 339] on textarea at bounding box center [1199, 362] width 189 height 66
paste textarea "**********"
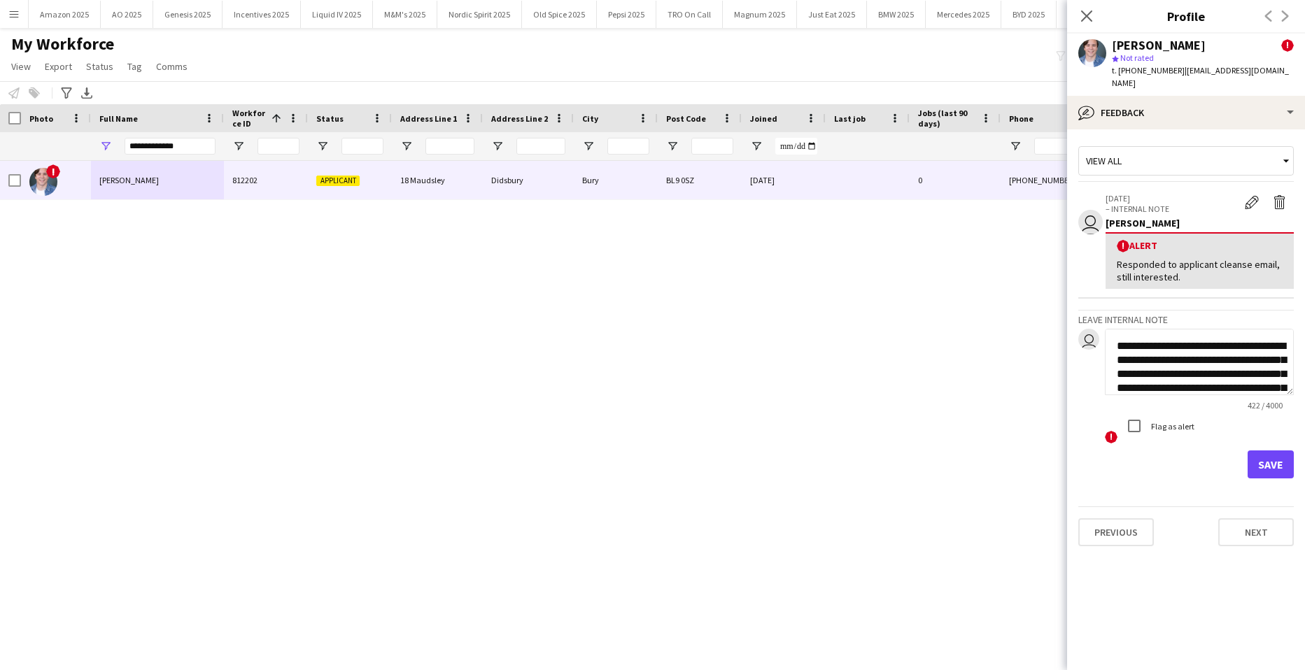
scroll to position [141, 0]
type textarea "**********"
click at [1274, 451] on button "Save" at bounding box center [1270, 465] width 46 height 28
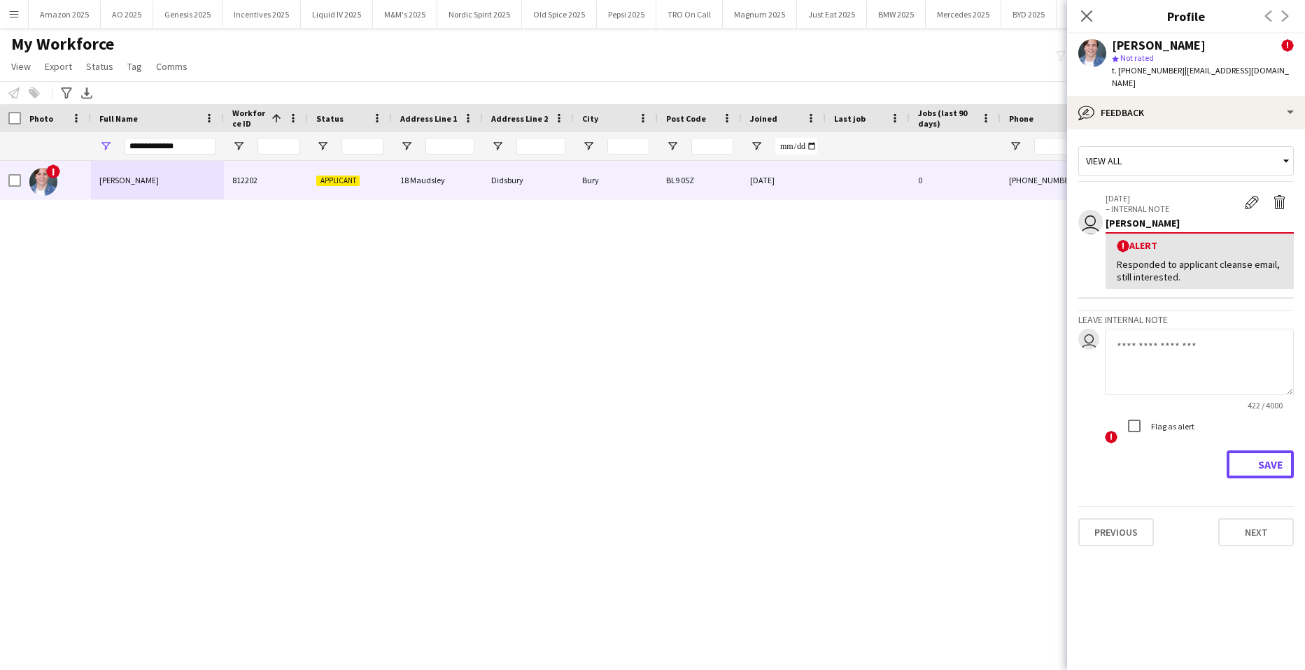
scroll to position [0, 0]
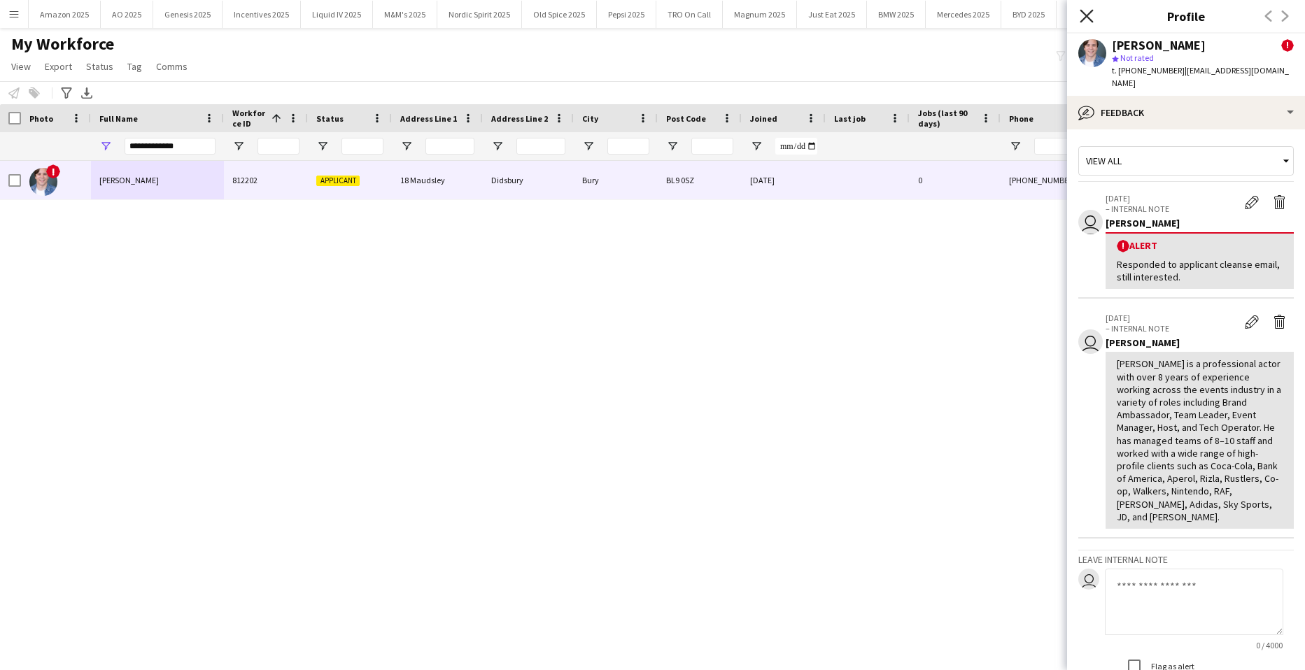
click at [1086, 19] on icon "Close pop-in" at bounding box center [1085, 15] width 13 height 13
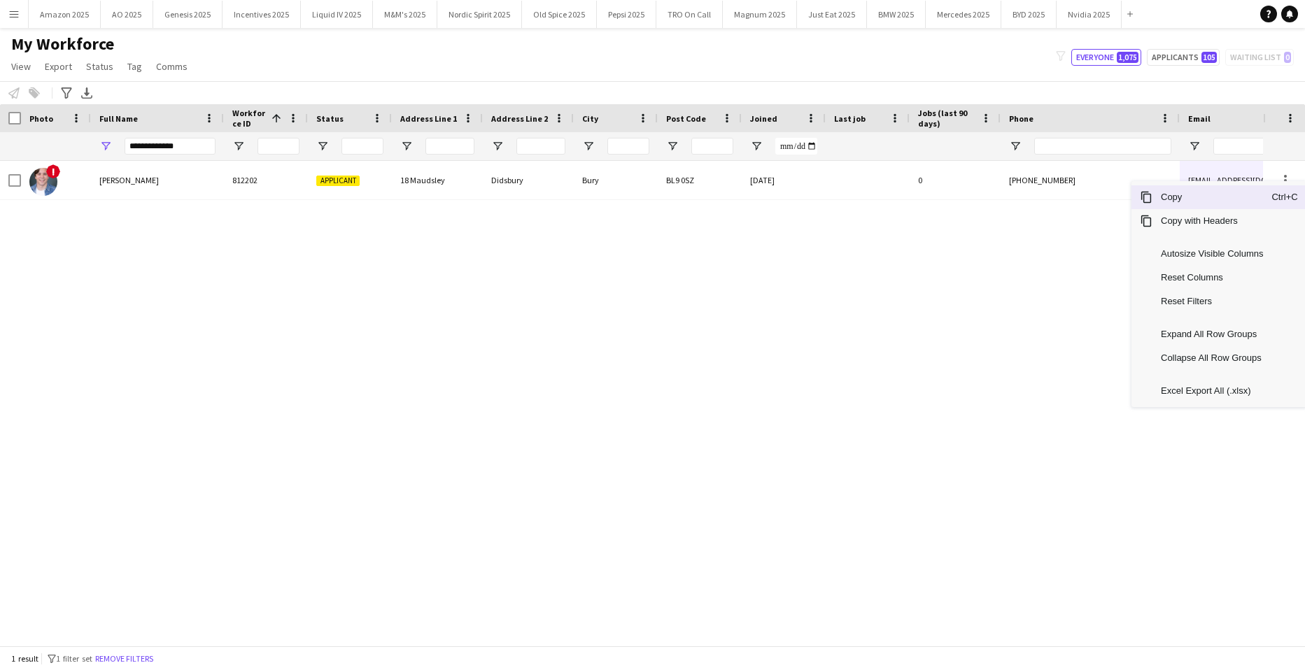
drag, startPoint x: 1217, startPoint y: 203, endPoint x: 1273, endPoint y: 243, distance: 69.1
click at [1225, 211] on div "Copy Ctrl+C Copy with Headers Autosize Visible Columns Reset Columns Reset Filt…" at bounding box center [1218, 294] width 175 height 226
drag, startPoint x: 139, startPoint y: 309, endPoint x: 155, endPoint y: 306, distance: 17.0
click at [138, 309] on div "! Nathan Hobley-Smith 812202 Applicant 18 Maudsley Didsbury Bury BL9 0SZ 06-02-…" at bounding box center [631, 398] width 1263 height 474
click at [1191, 199] on span "Copy" at bounding box center [1211, 195] width 119 height 24
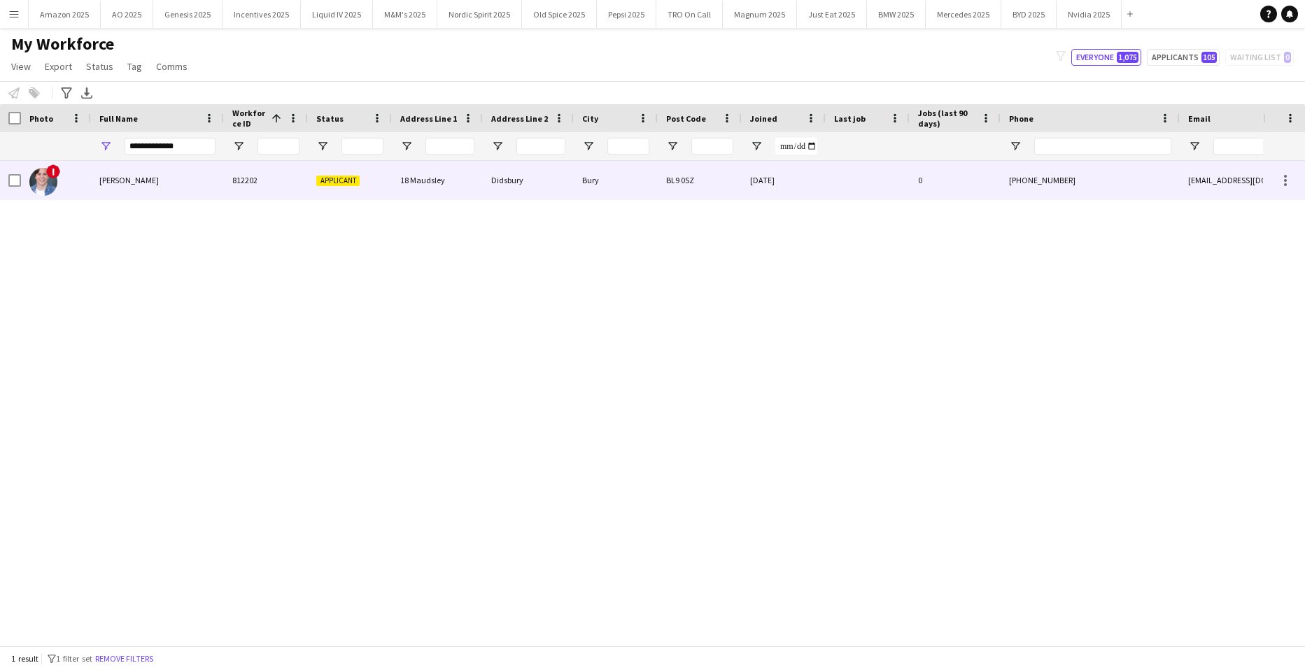
click at [136, 183] on span "Nathan Hobley-Smith" at bounding box center [128, 180] width 59 height 10
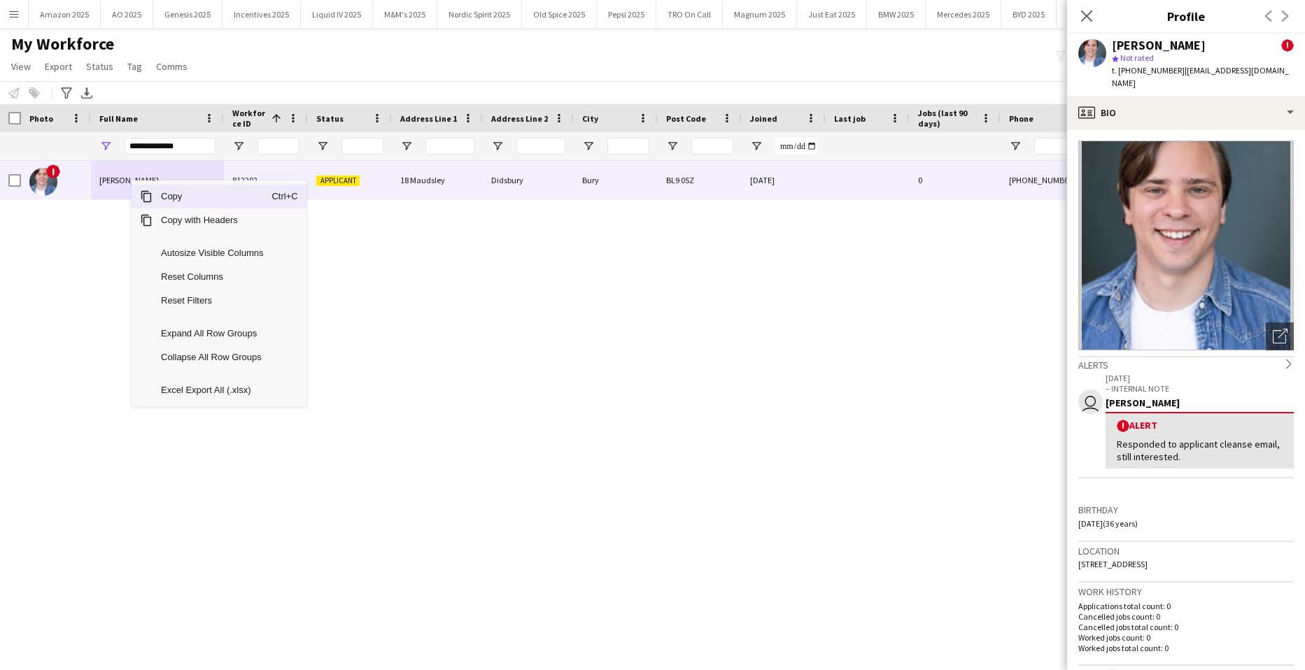
click at [162, 195] on span "Copy" at bounding box center [212, 197] width 119 height 24
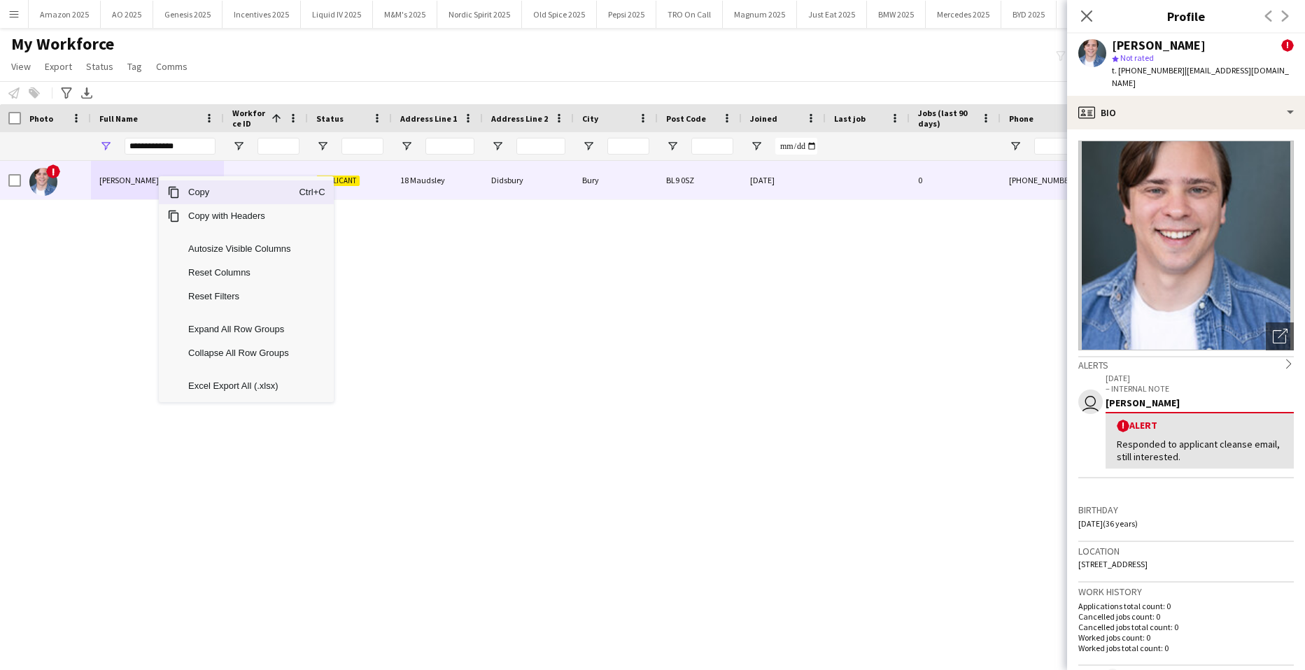
click at [191, 197] on span "Copy" at bounding box center [239, 192] width 119 height 24
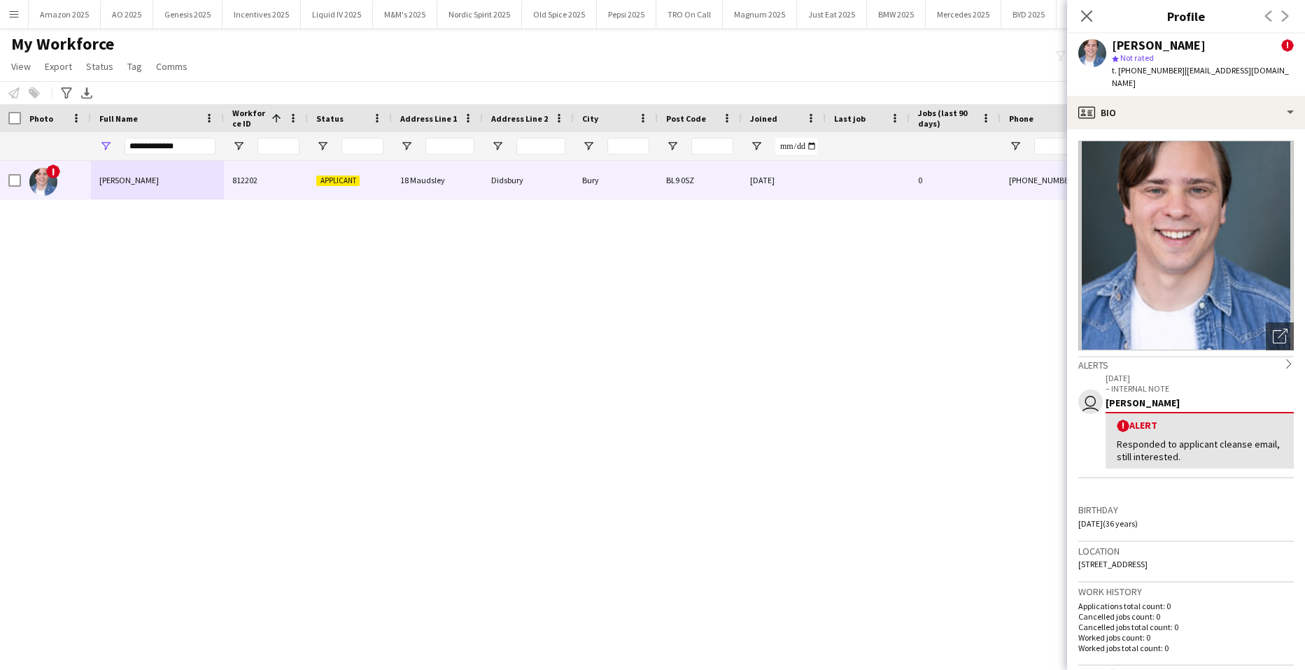
click at [864, 378] on div "! Nathan Hobley-Smith 812202 Applicant 18 Maudsley Didsbury Bury BL9 0SZ 06-02-…" at bounding box center [631, 398] width 1263 height 474
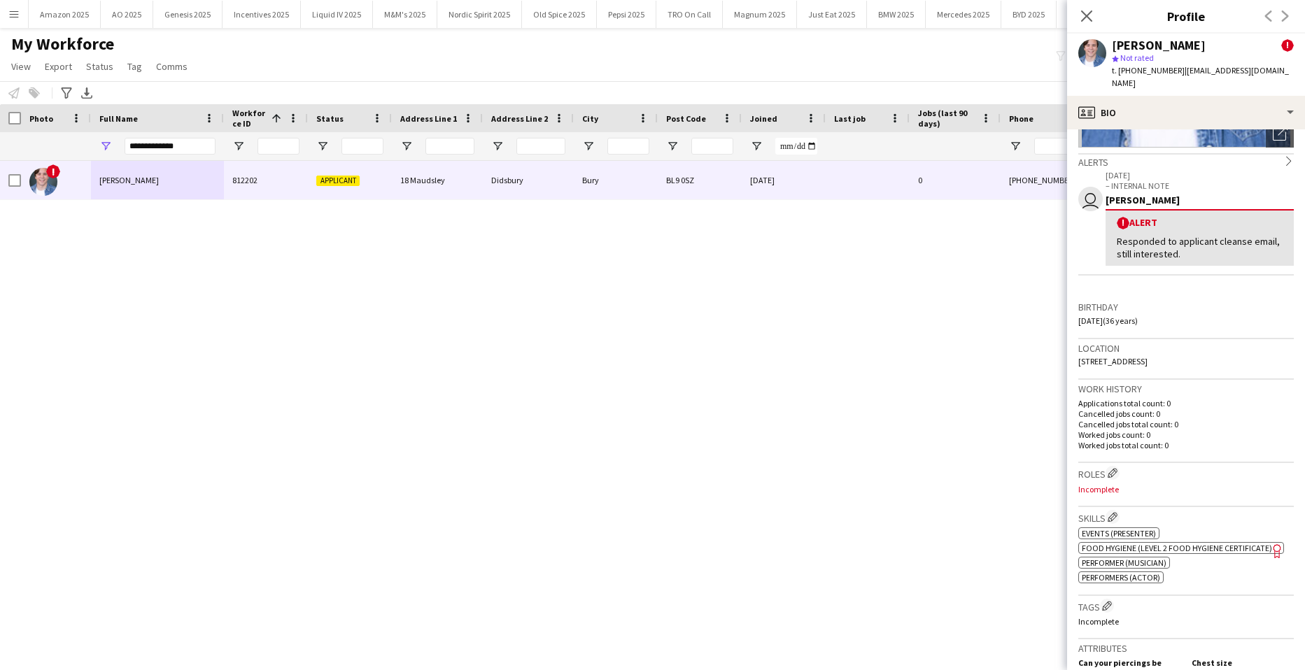
scroll to position [210, 0]
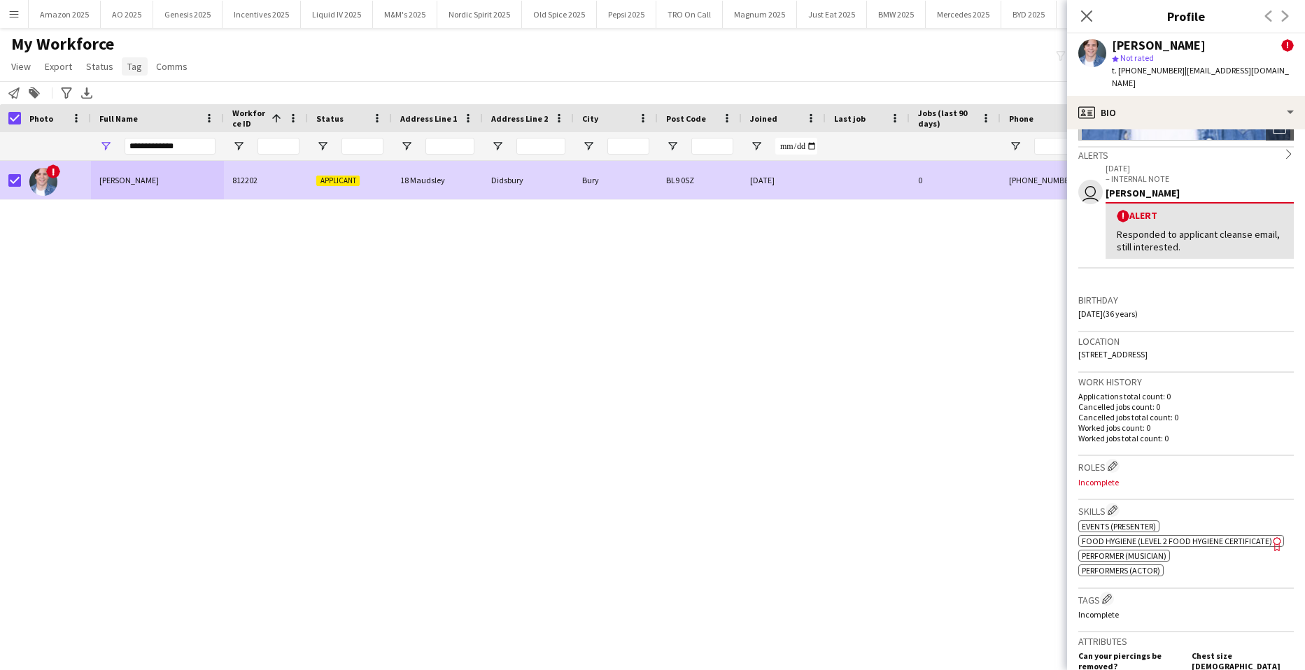
click at [127, 69] on span "Tag" at bounding box center [134, 66] width 15 height 13
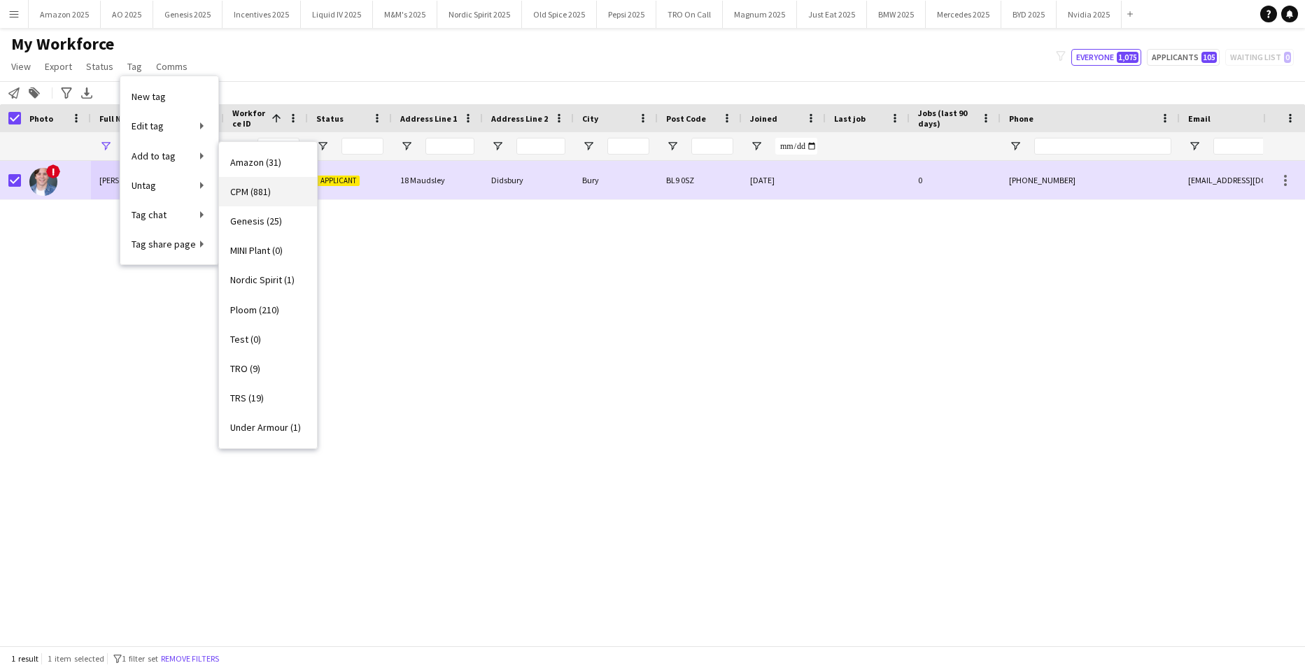
click at [251, 194] on span "CPM (881)" at bounding box center [250, 191] width 41 height 13
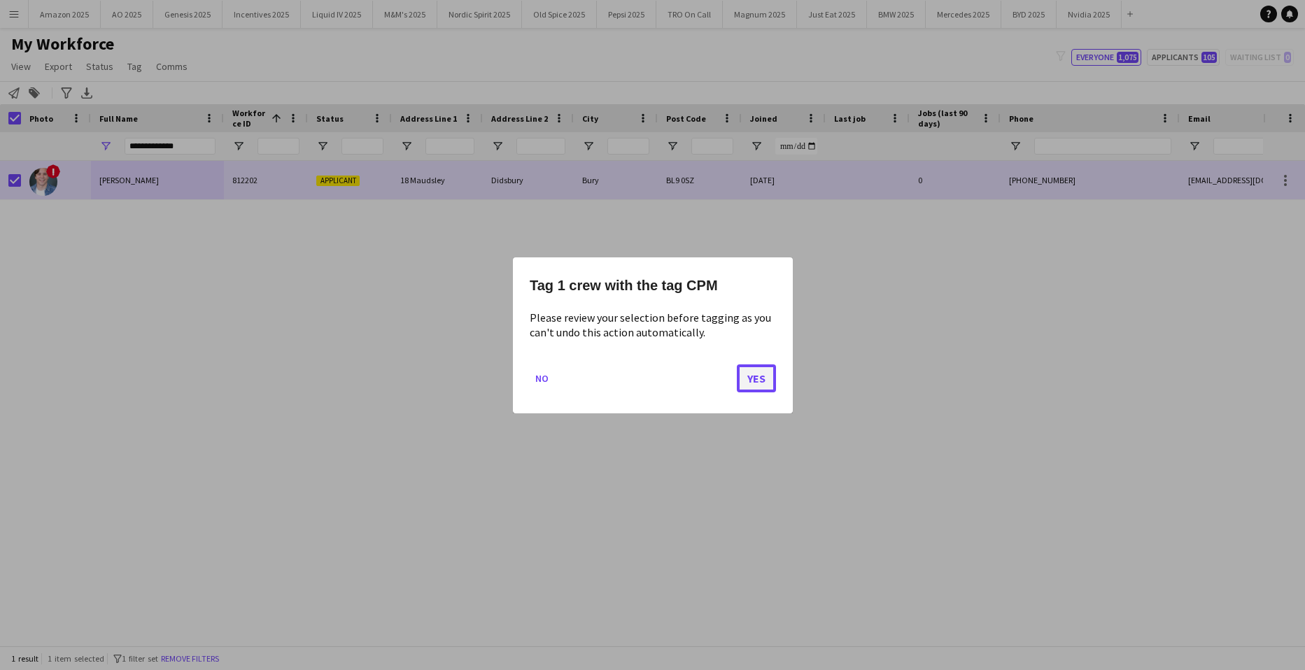
click at [744, 374] on button "Yes" at bounding box center [756, 378] width 39 height 28
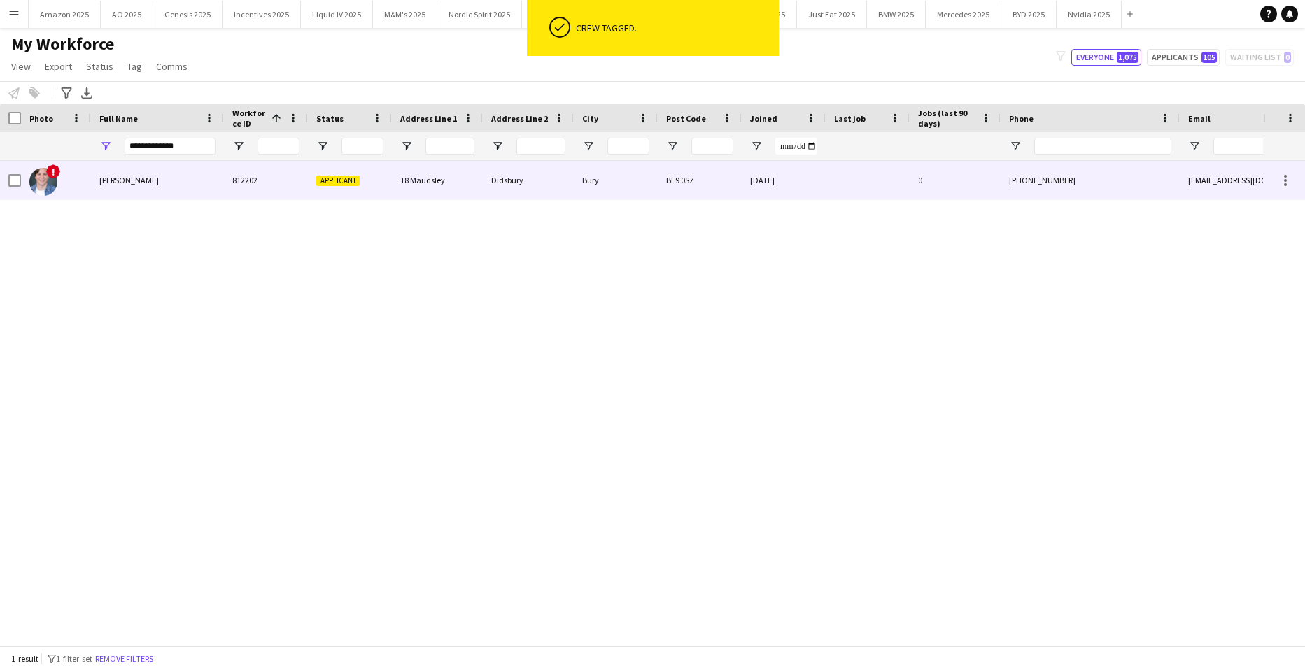
click at [126, 183] on span "Nathan Hobley-Smith" at bounding box center [128, 180] width 59 height 10
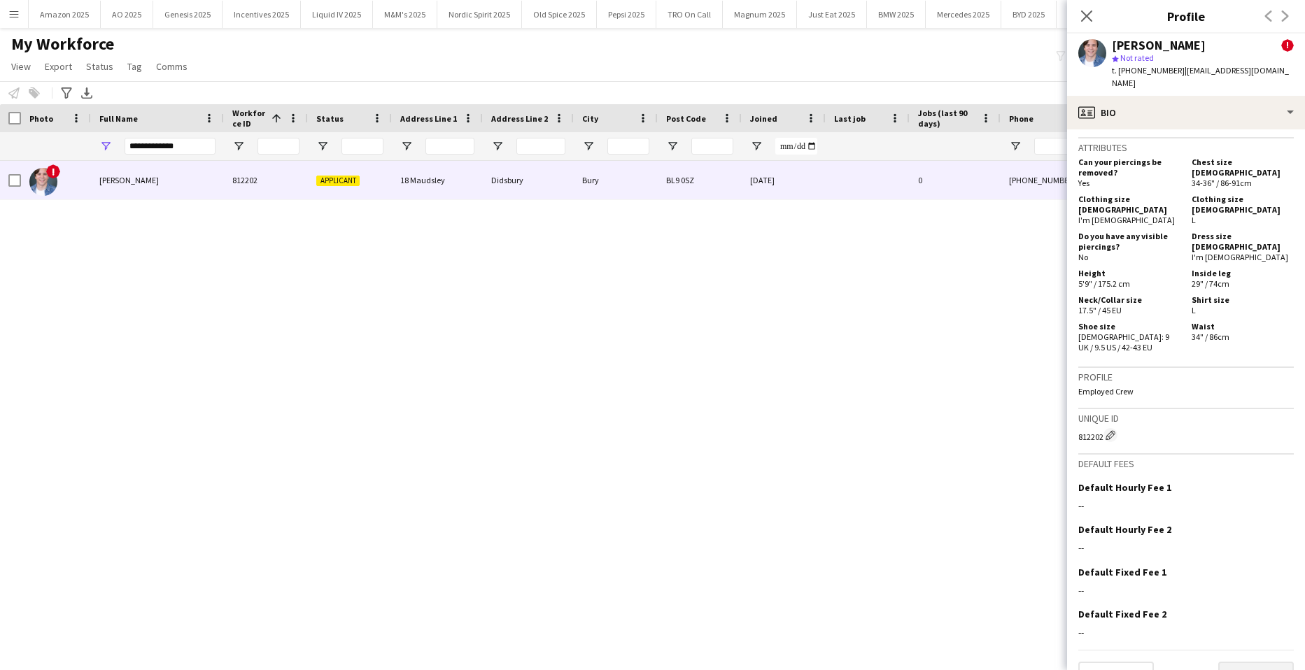
scroll to position [721, 0]
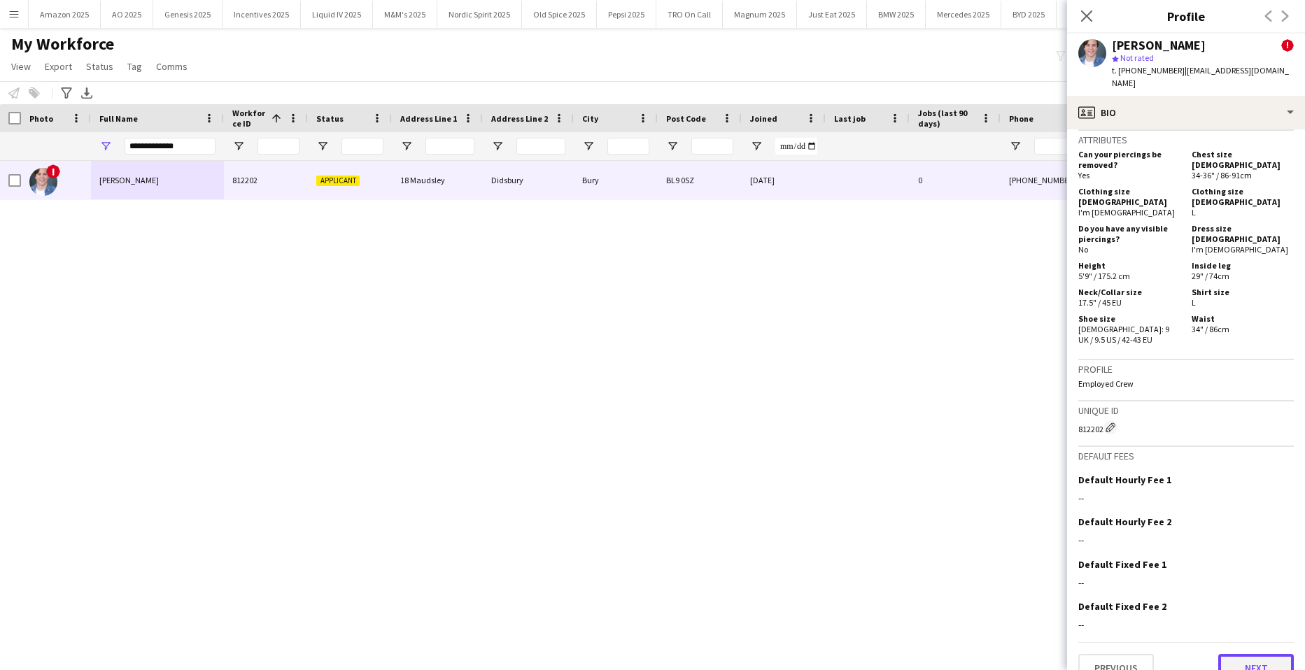
click at [1229, 654] on button "Next" at bounding box center [1256, 668] width 76 height 28
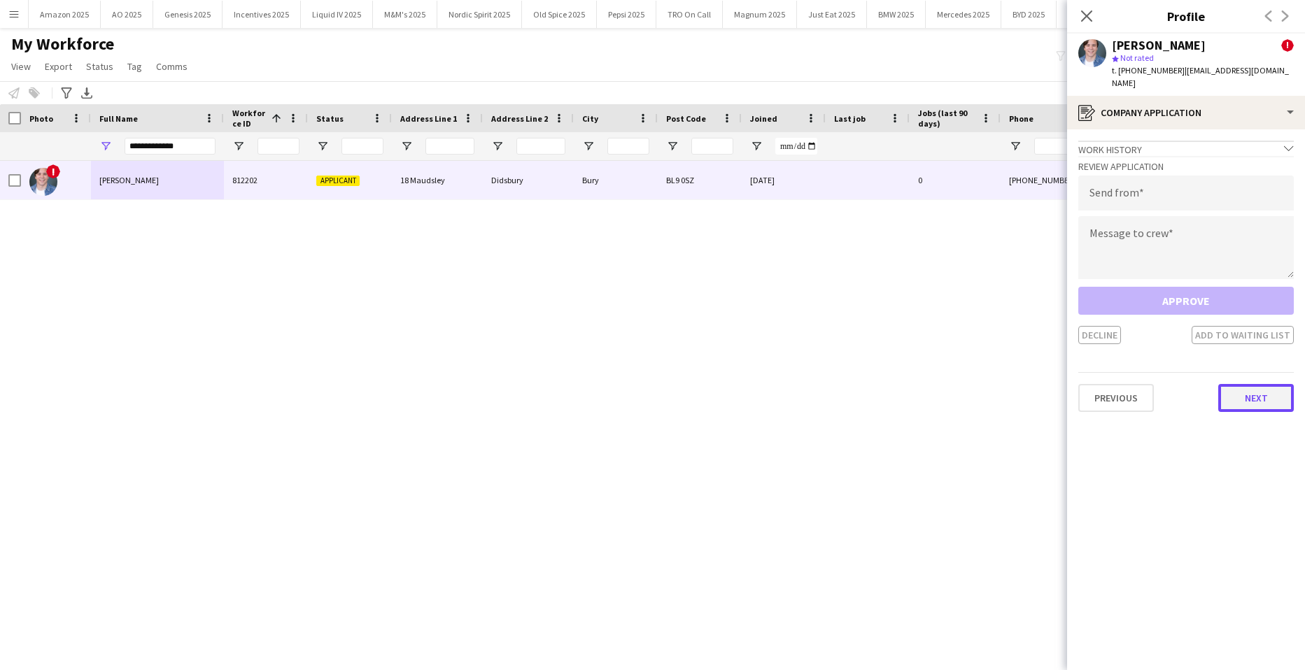
click at [1263, 384] on button "Next" at bounding box center [1256, 398] width 76 height 28
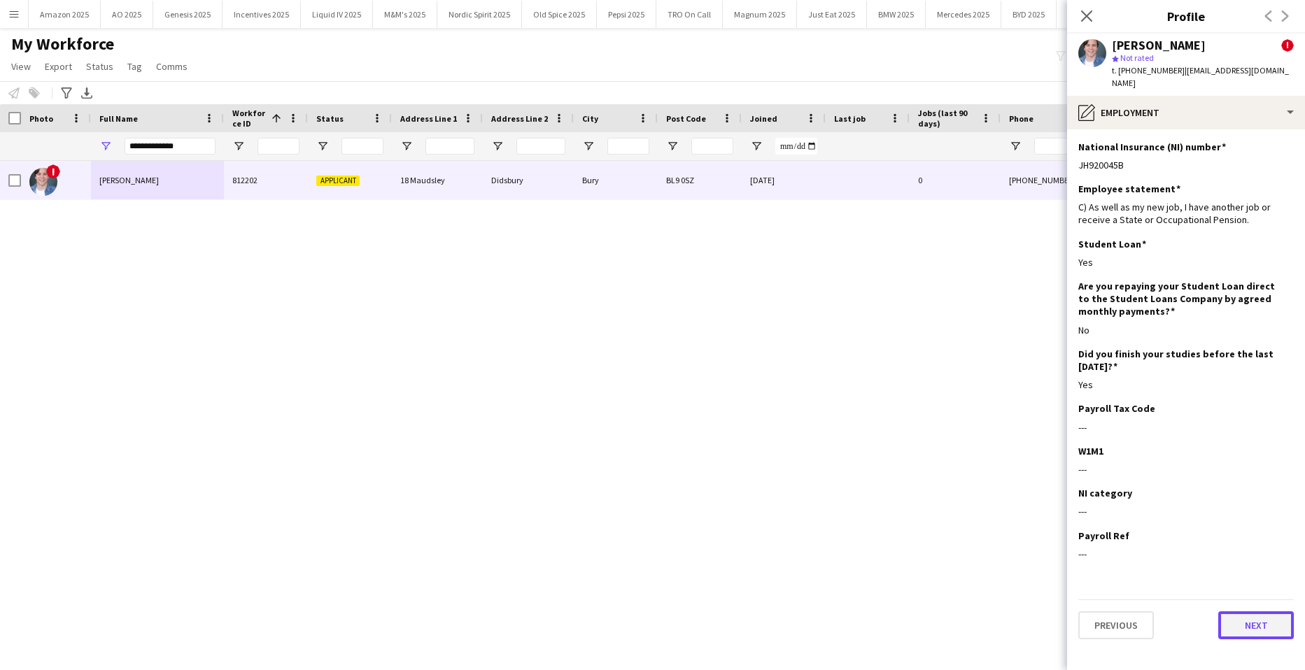
click at [1240, 611] on button "Next" at bounding box center [1256, 625] width 76 height 28
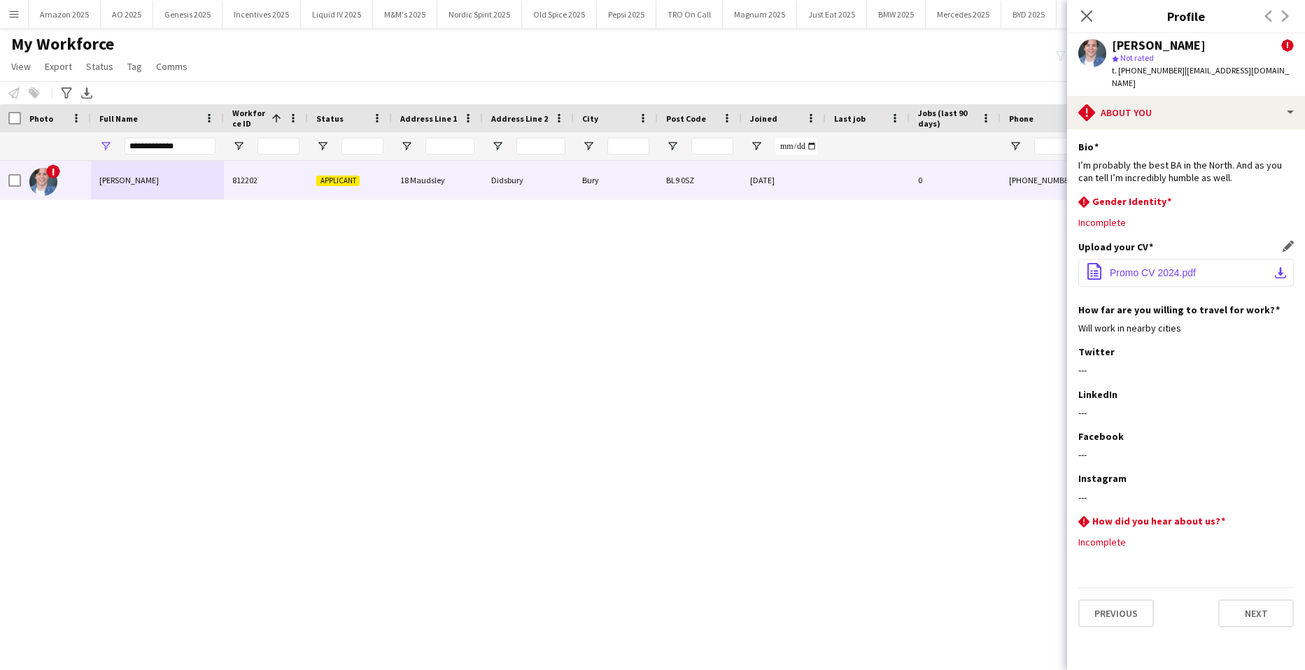
click at [1174, 267] on button "office-file-sheet Promo CV 2024.pdf download-bottom" at bounding box center [1185, 273] width 215 height 28
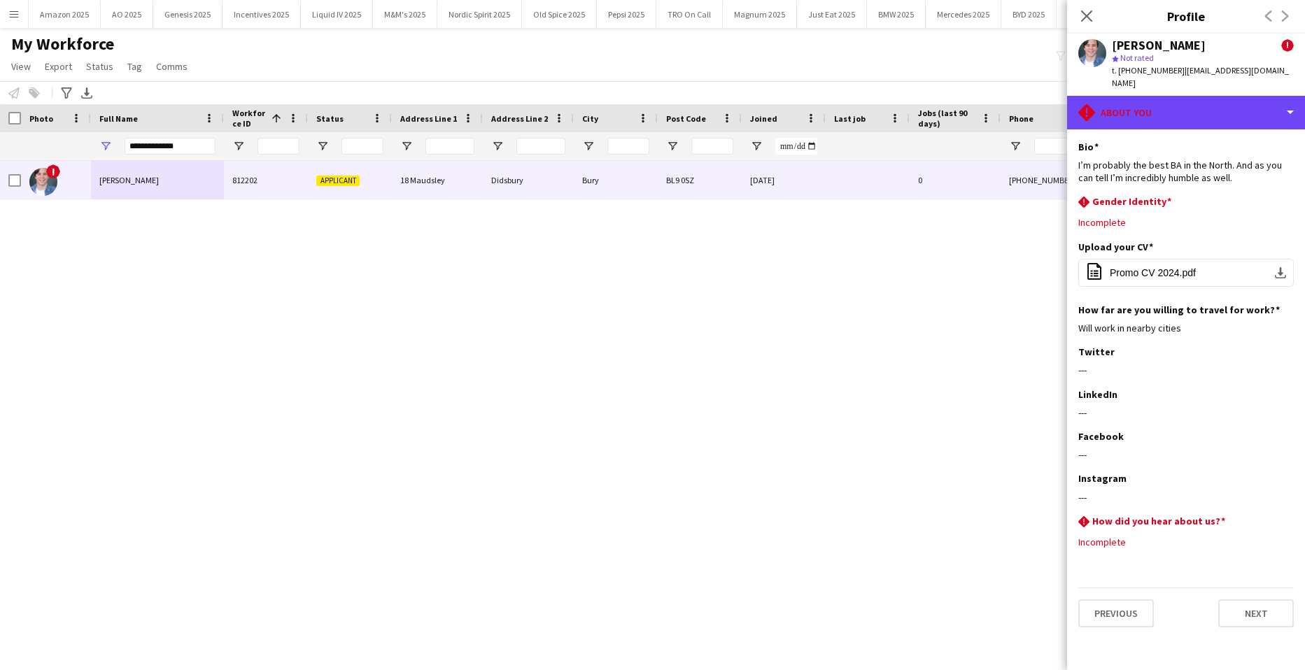
drag, startPoint x: 1182, startPoint y: 106, endPoint x: 1177, endPoint y: 136, distance: 30.5
click at [1182, 105] on div "rhombus-alert About you" at bounding box center [1186, 113] width 238 height 34
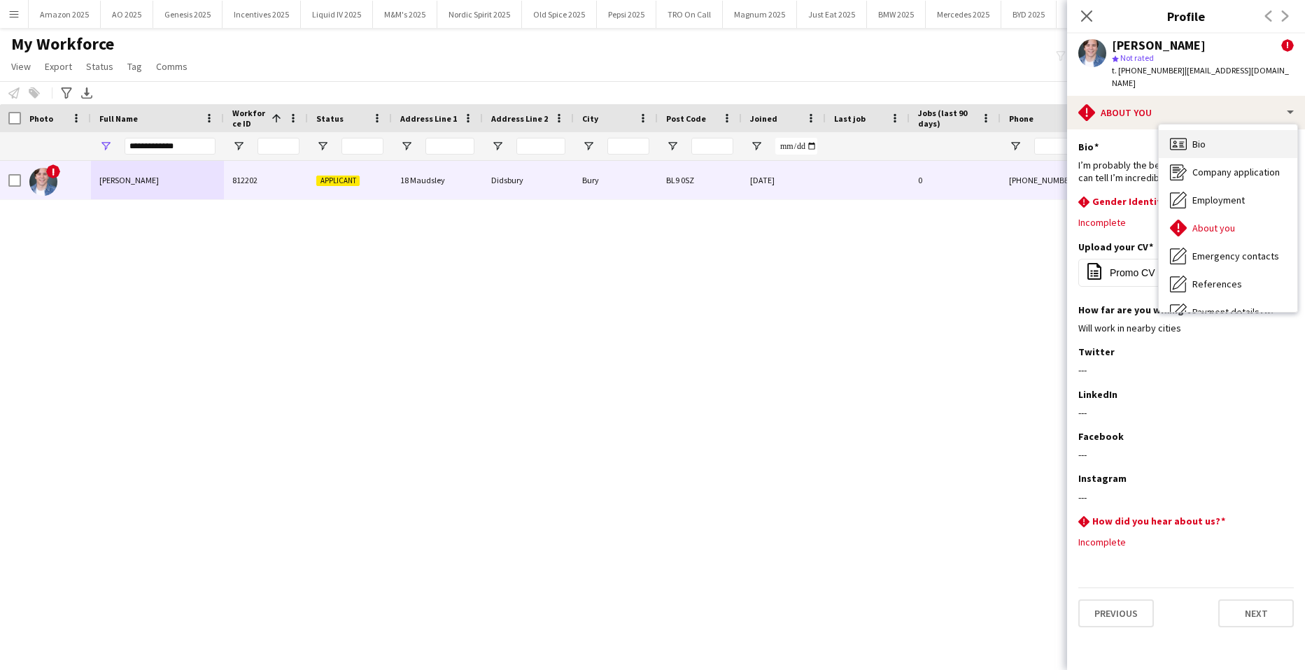
click at [1186, 138] on icon at bounding box center [1178, 144] width 17 height 12
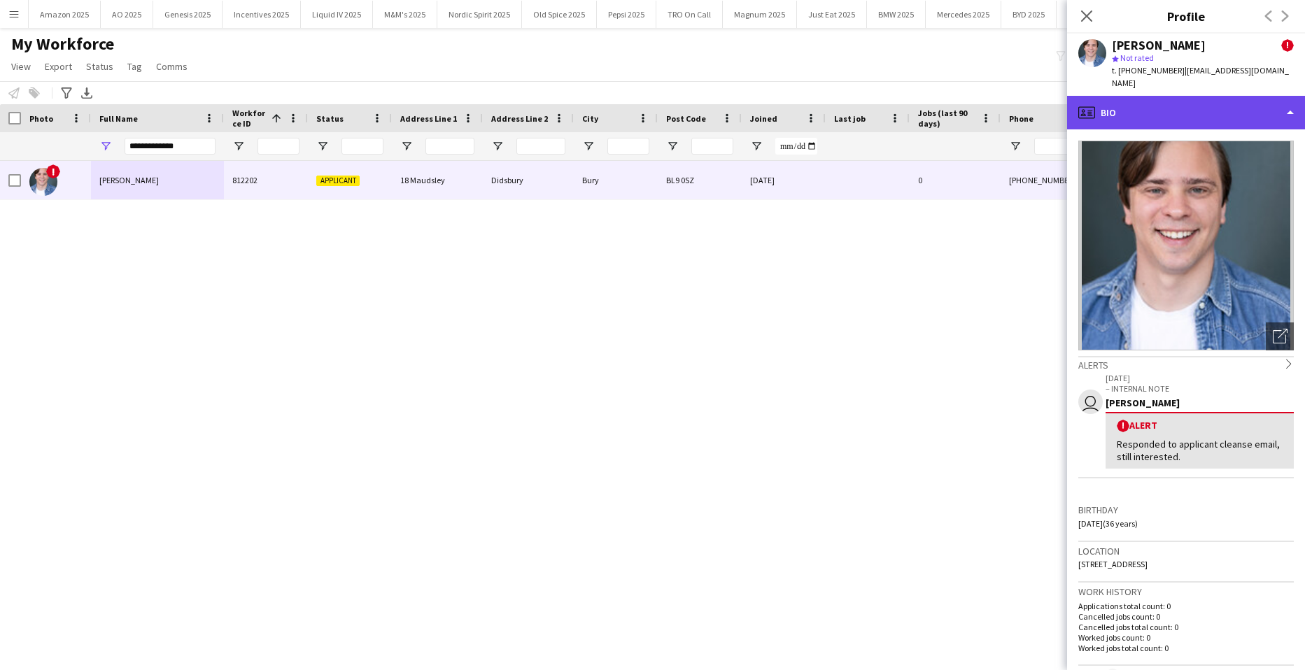
click at [1244, 96] on div "profile Bio" at bounding box center [1186, 113] width 238 height 34
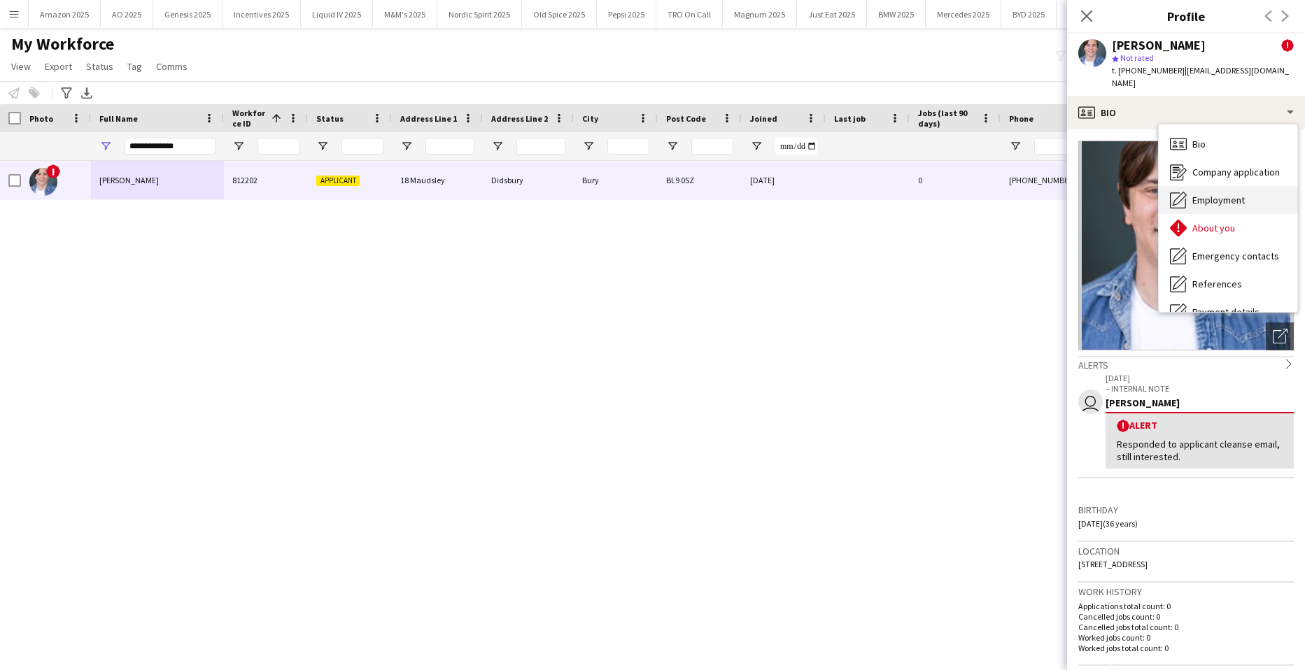
click at [1211, 186] on div "Employment Employment" at bounding box center [1228, 200] width 139 height 28
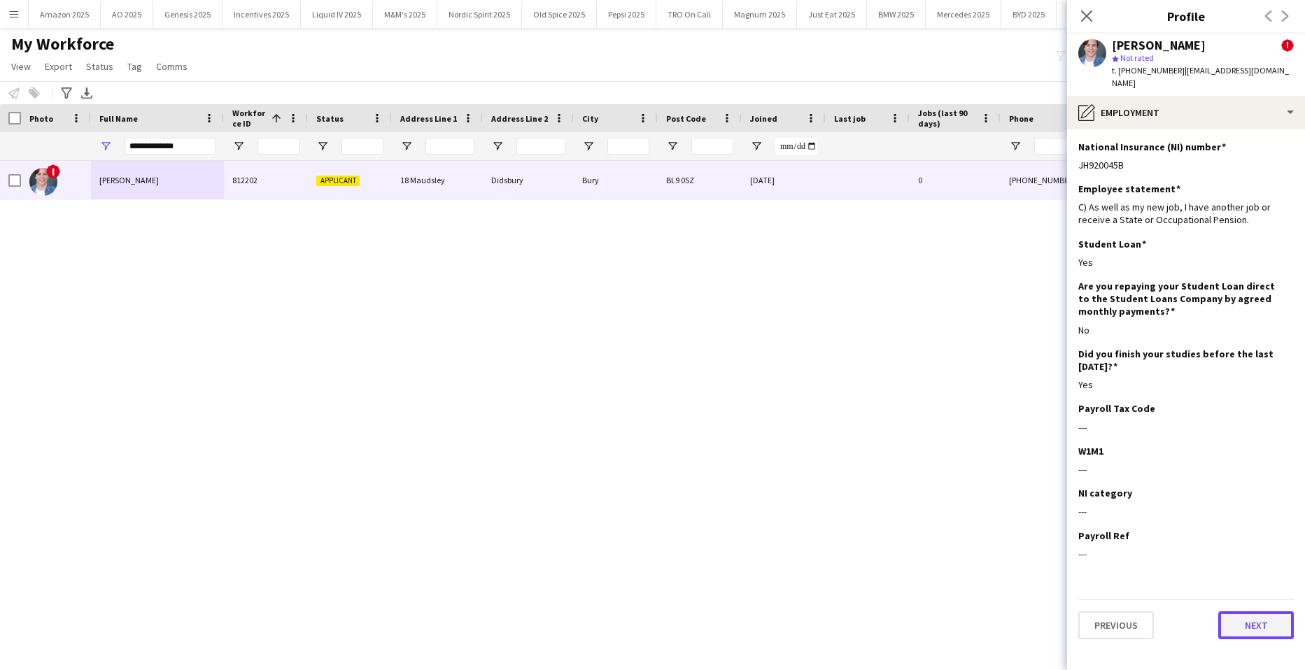
click at [1256, 611] on button "Next" at bounding box center [1256, 625] width 76 height 28
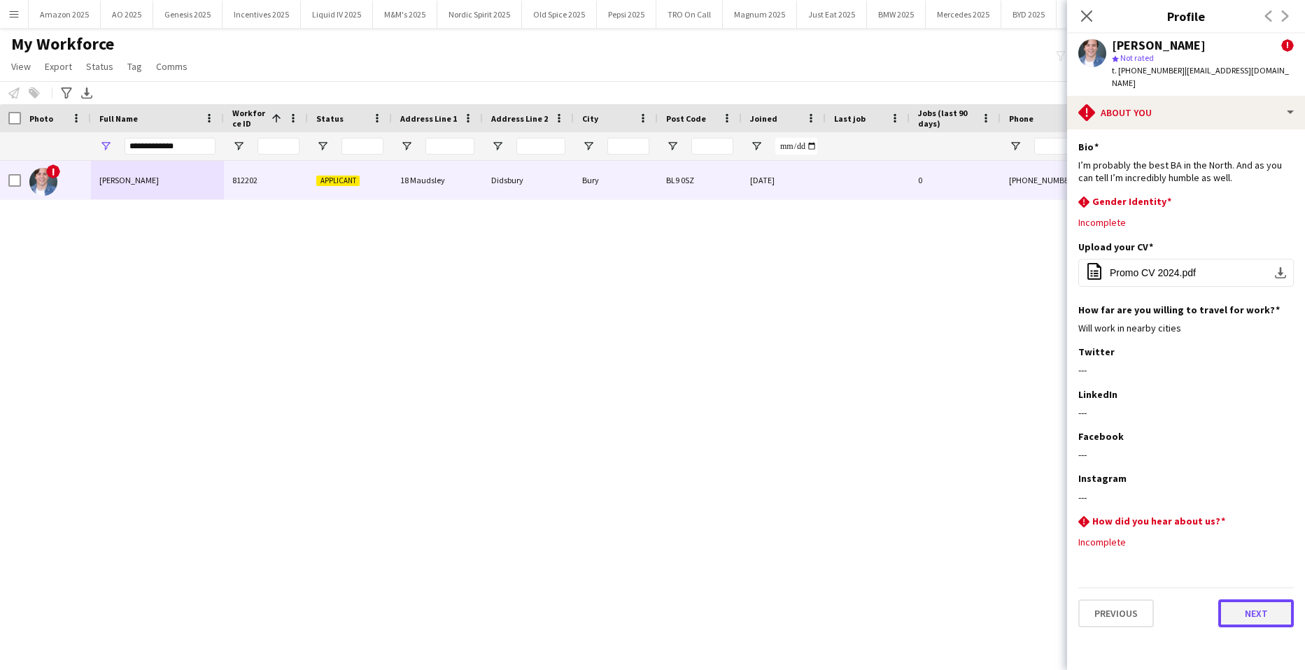
click at [1259, 606] on button "Next" at bounding box center [1256, 614] width 76 height 28
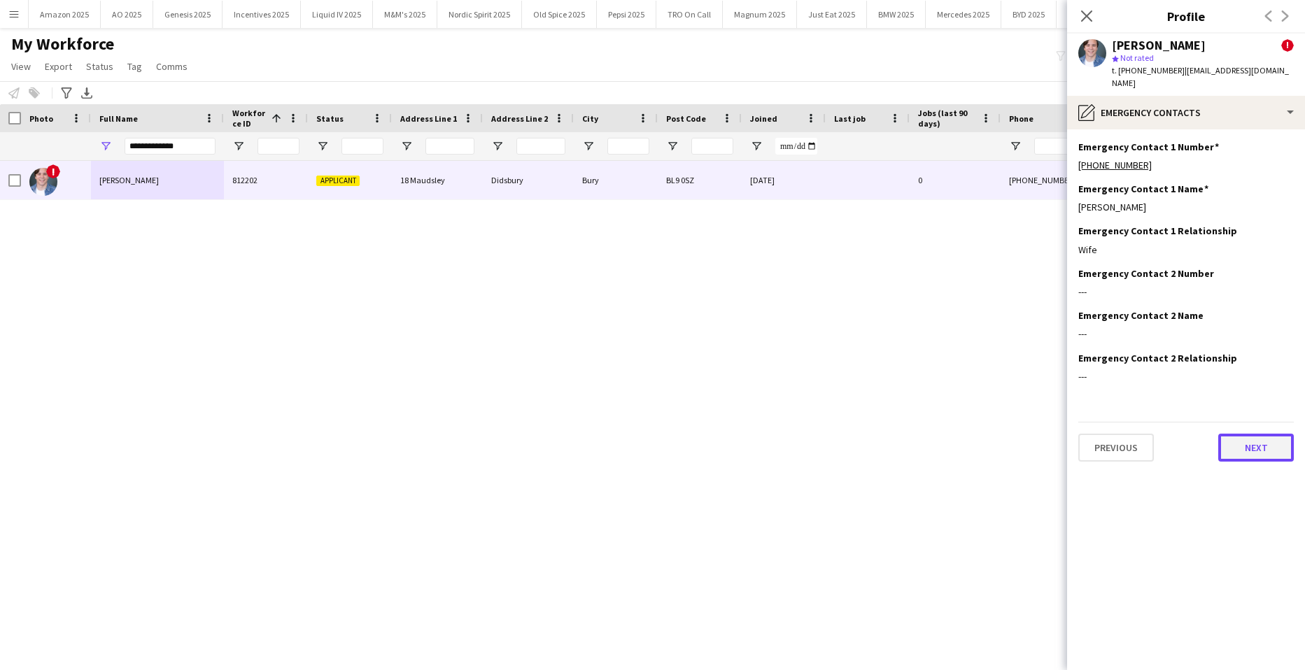
click at [1235, 435] on button "Next" at bounding box center [1256, 448] width 76 height 28
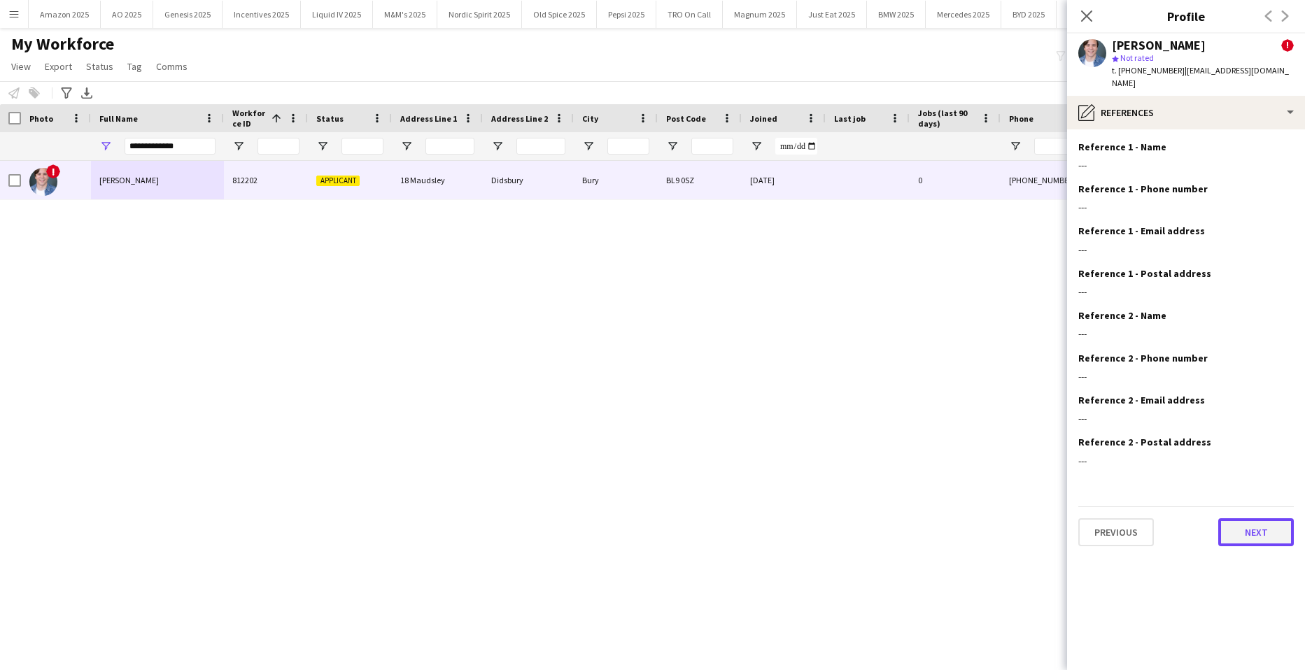
click at [1256, 518] on button "Next" at bounding box center [1256, 532] width 76 height 28
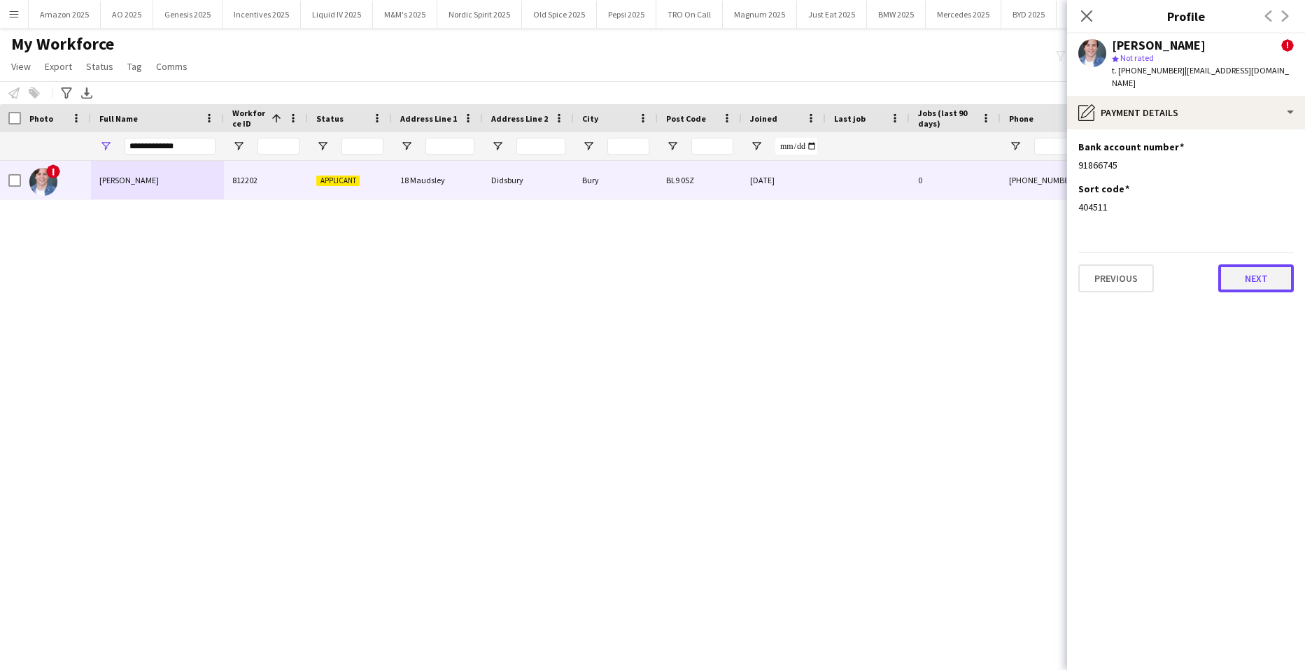
click at [1244, 264] on button "Next" at bounding box center [1256, 278] width 76 height 28
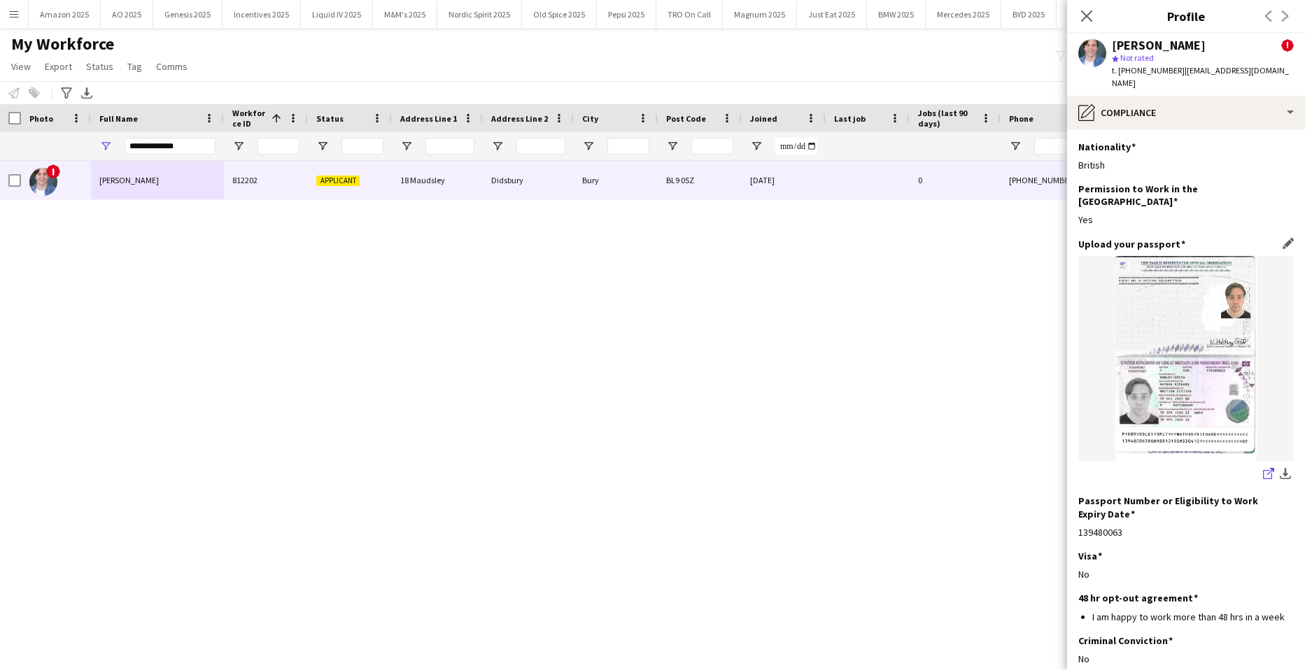
click at [1263, 468] on icon "share-external-link-1" at bounding box center [1268, 473] width 11 height 11
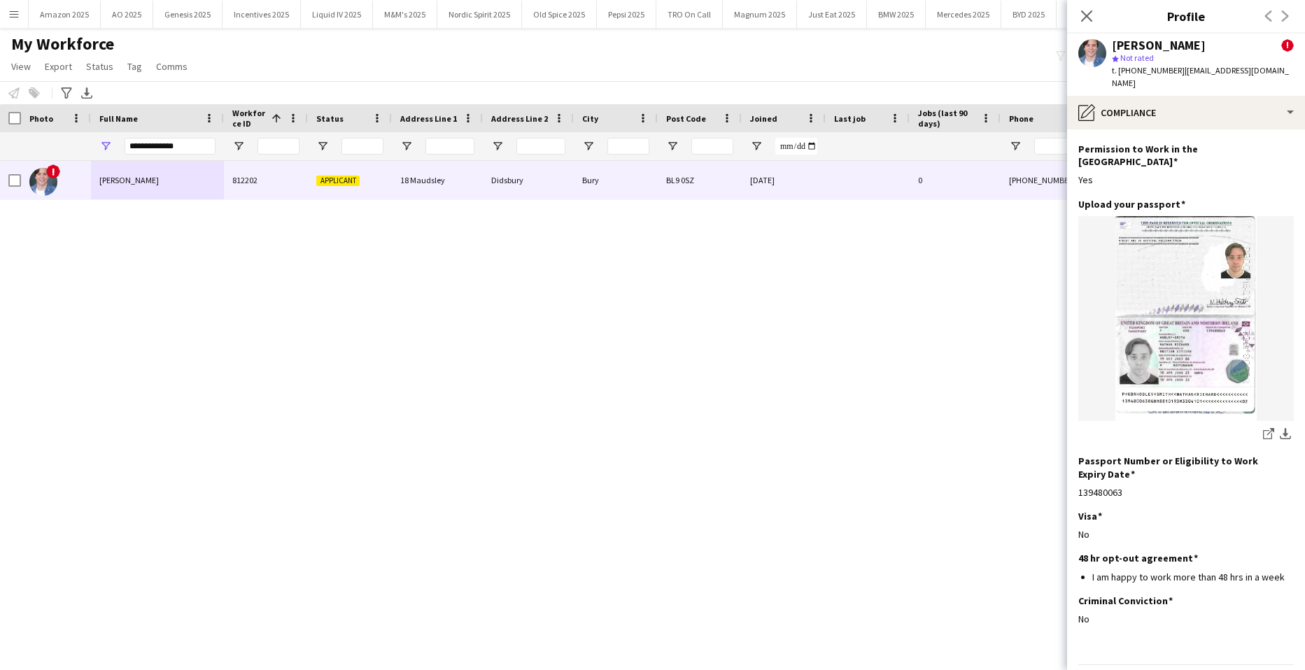
scroll to position [59, 0]
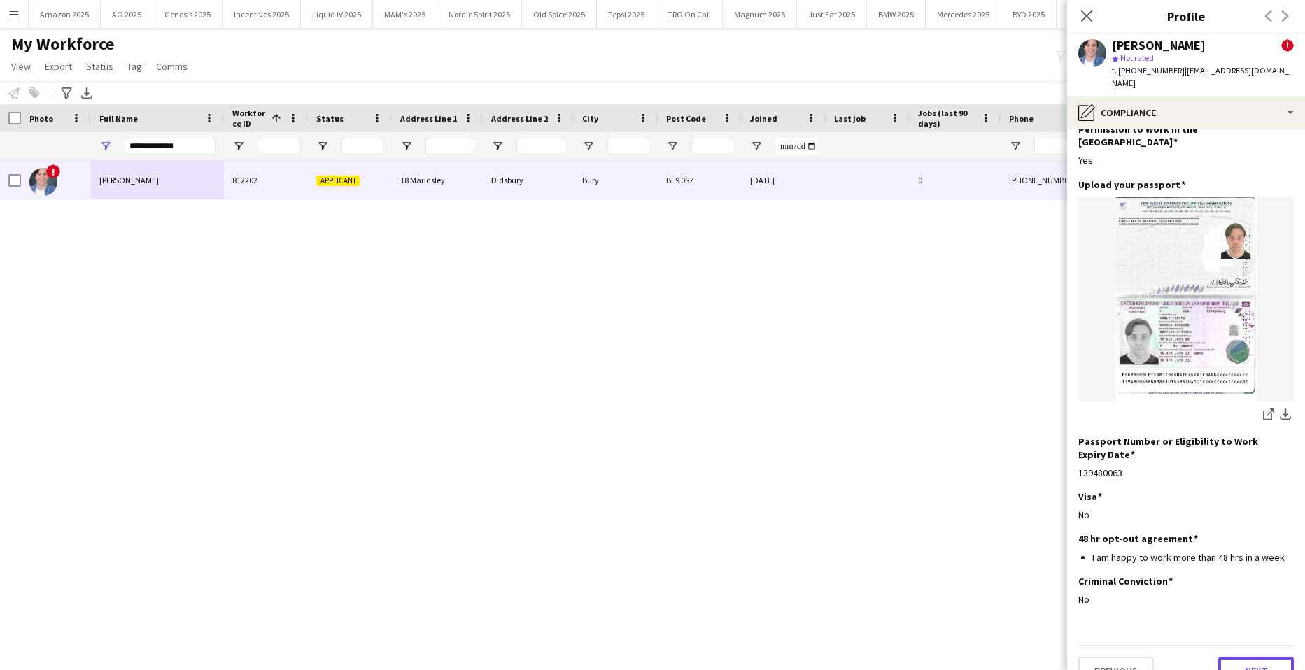
click at [1245, 657] on button "Next" at bounding box center [1256, 671] width 76 height 28
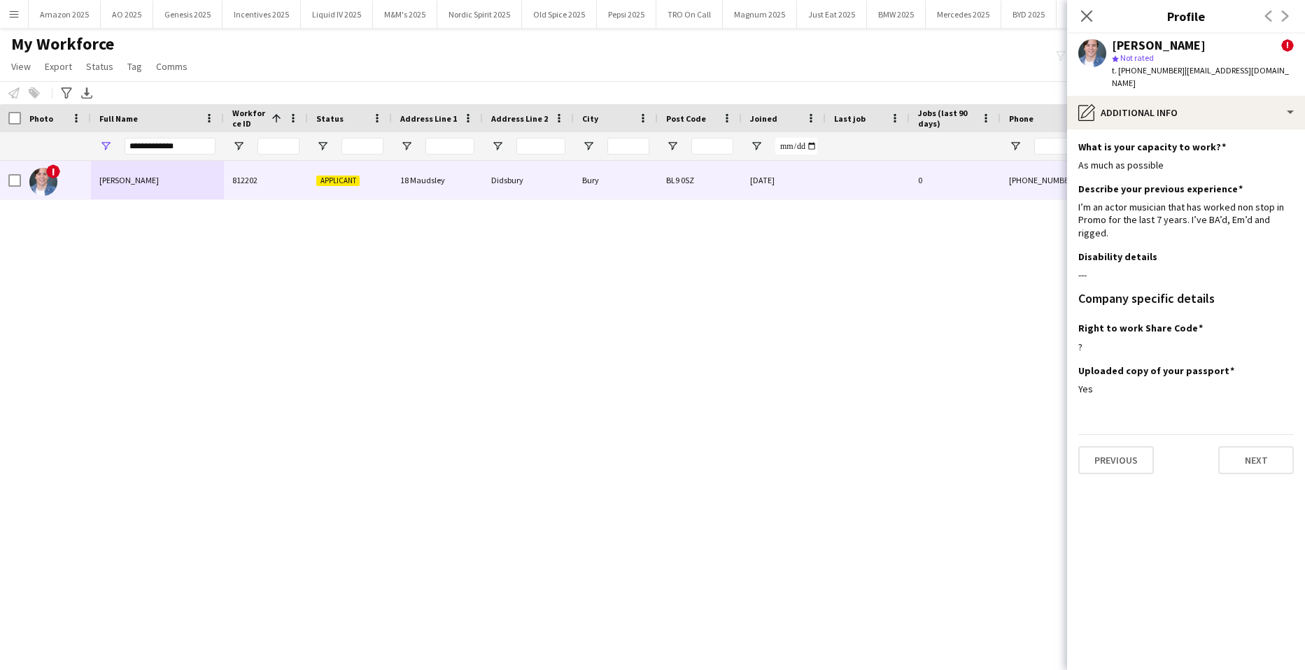
scroll to position [0, 0]
click at [1243, 446] on button "Next" at bounding box center [1256, 460] width 76 height 28
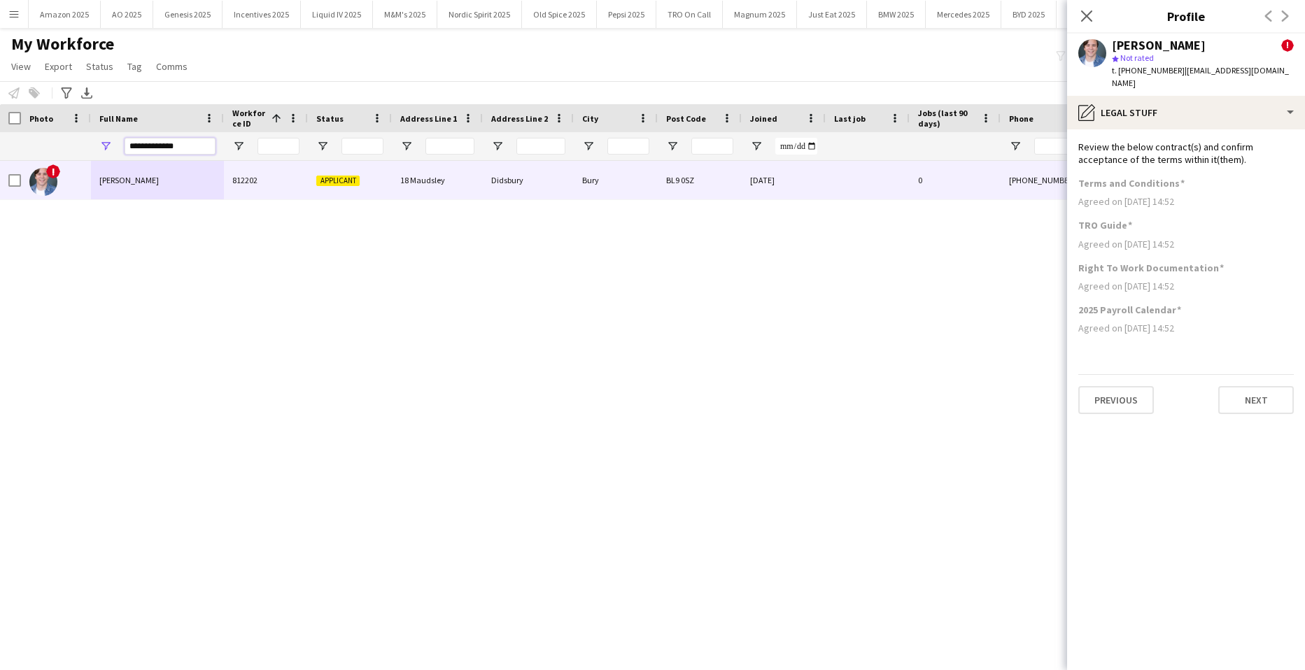
drag, startPoint x: 188, startPoint y: 145, endPoint x: -36, endPoint y: 132, distance: 224.3
click at [0, 132] on html "Menu Boards Boards Boards All jobs Status Workforce Workforce My Workforce Recr…" at bounding box center [652, 335] width 1305 height 670
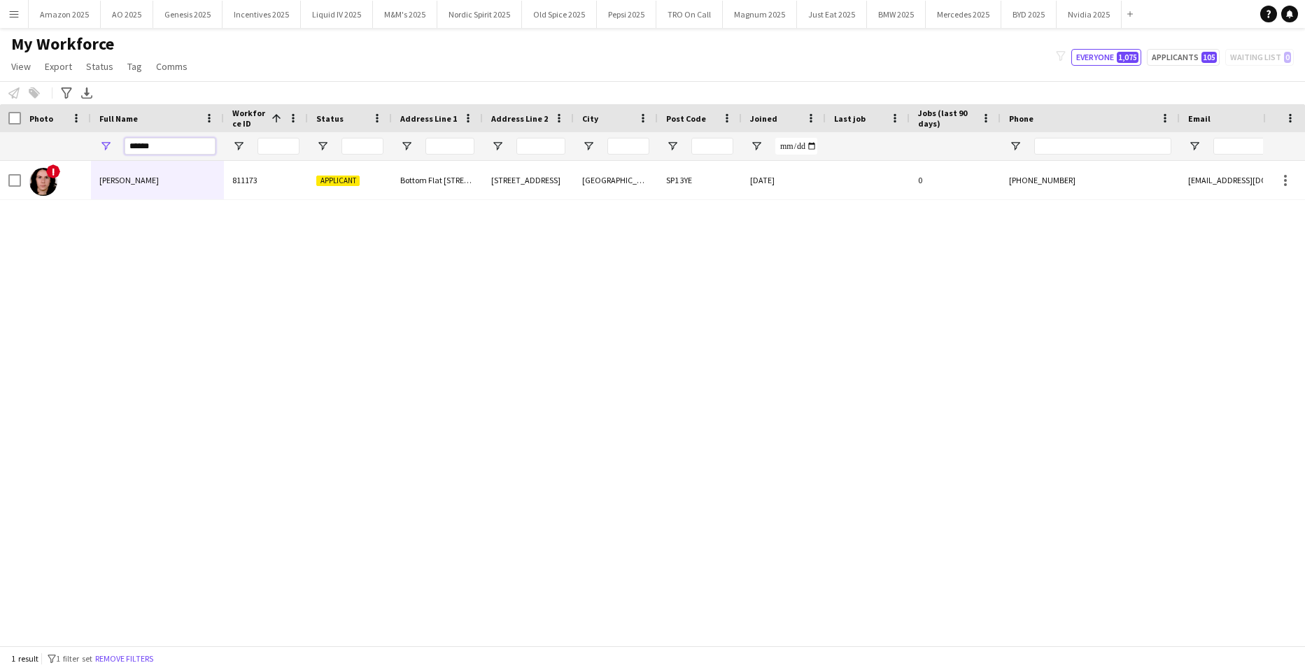
drag, startPoint x: 122, startPoint y: 148, endPoint x: -36, endPoint y: 146, distance: 157.4
click at [0, 146] on html "Menu Boards Boards Boards All jobs Status Workforce Workforce My Workforce Recr…" at bounding box center [652, 335] width 1305 height 670
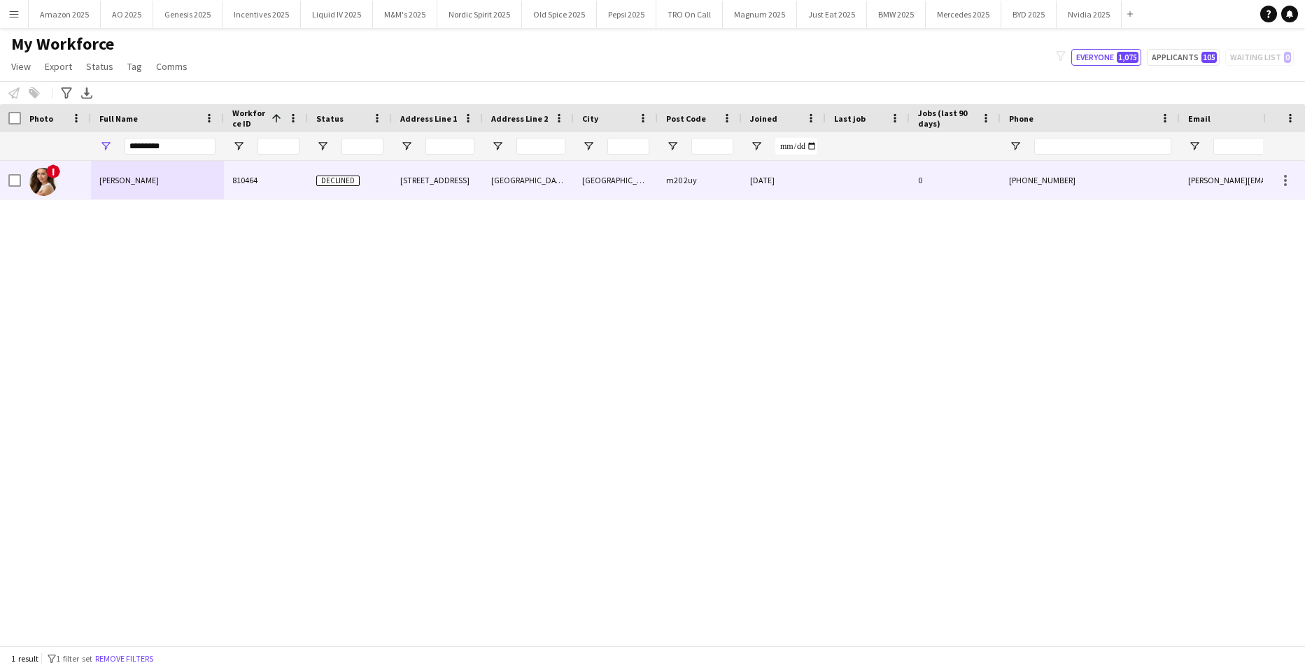
click at [75, 175] on div "!" at bounding box center [56, 180] width 70 height 38
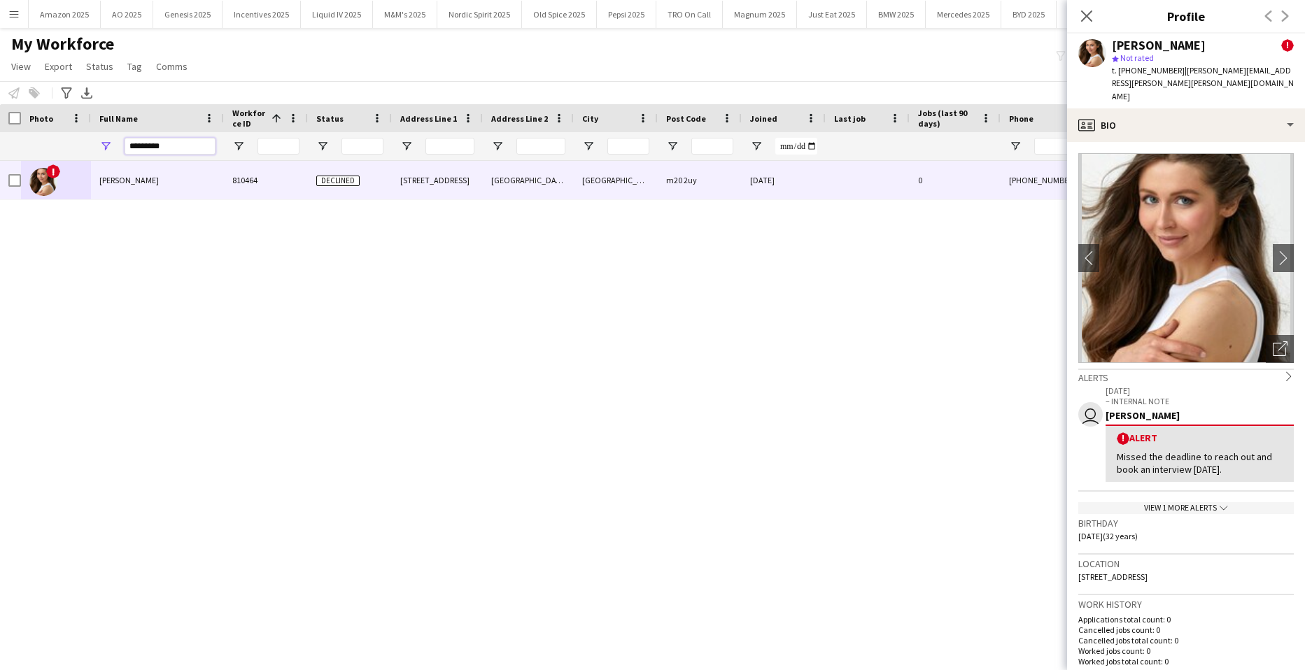
drag, startPoint x: -4, startPoint y: 147, endPoint x: -36, endPoint y: 174, distance: 41.7
click at [0, 174] on html "Menu Boards Boards Boards All jobs Status Workforce Workforce My Workforce Recr…" at bounding box center [652, 335] width 1305 height 670
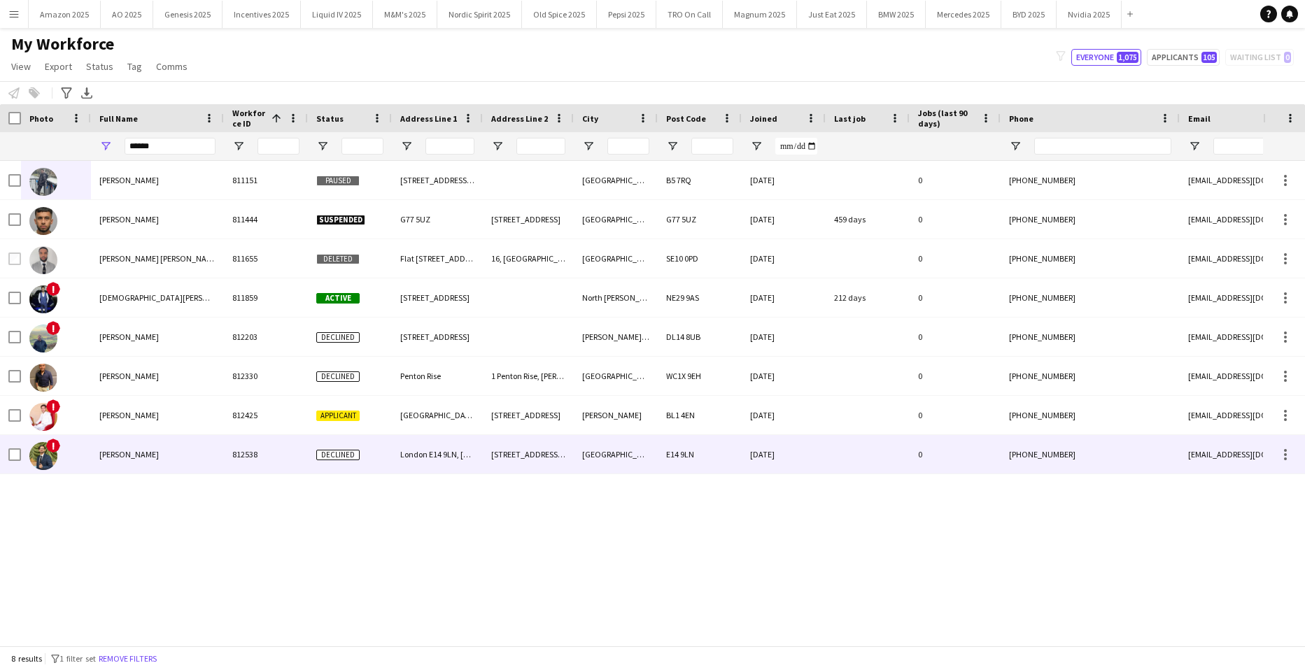
click at [127, 455] on span "Hassan Agha" at bounding box center [128, 454] width 59 height 10
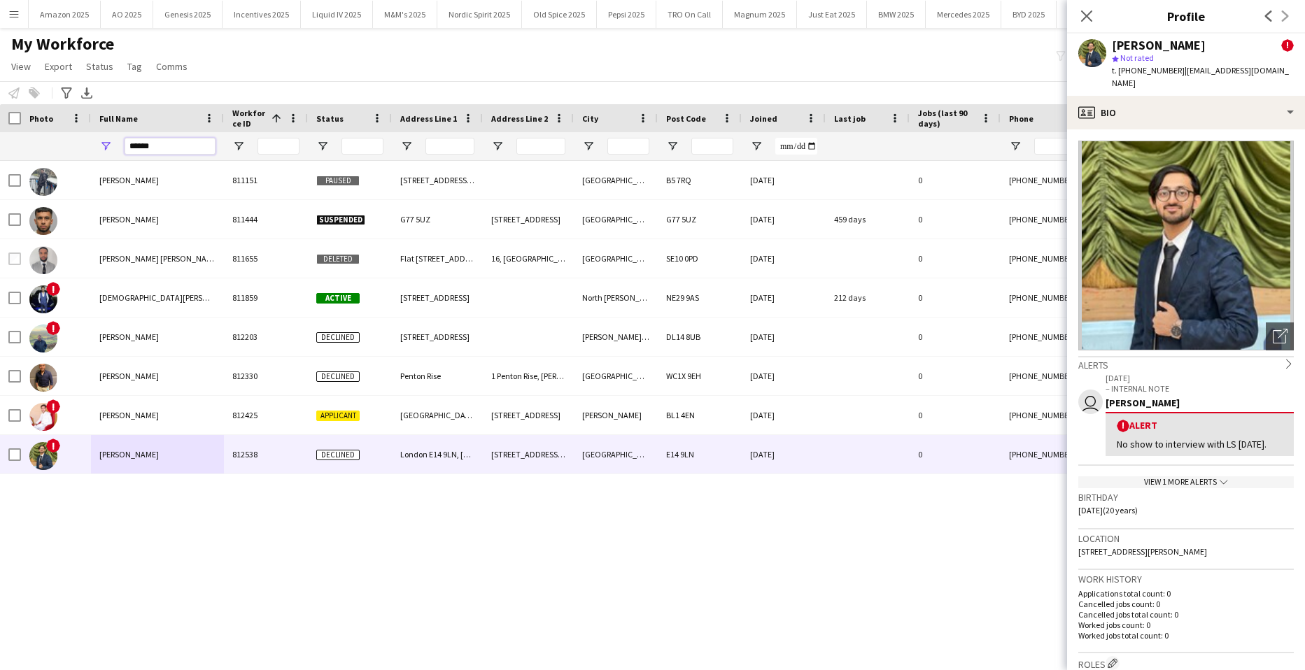
drag, startPoint x: 148, startPoint y: 149, endPoint x: 302, endPoint y: 208, distance: 164.7
click at [143, 149] on input "******" at bounding box center [170, 146] width 91 height 17
click at [162, 144] on input "******" at bounding box center [170, 146] width 91 height 17
drag, startPoint x: 162, startPoint y: 144, endPoint x: -36, endPoint y: 158, distance: 197.8
click at [0, 158] on html "Menu Boards Boards Boards All jobs Status Workforce Workforce My Workforce Recr…" at bounding box center [652, 335] width 1305 height 670
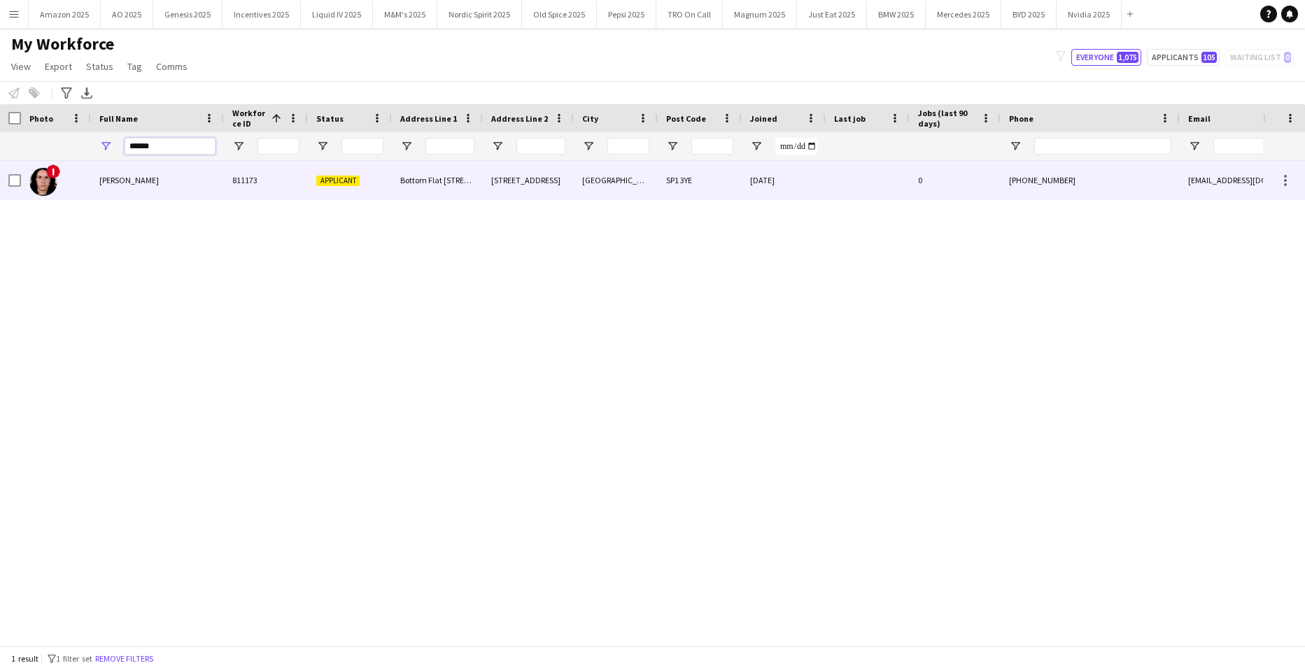
type input "******"
click at [123, 189] on div "Nevena Kapsazova" at bounding box center [157, 180] width 133 height 38
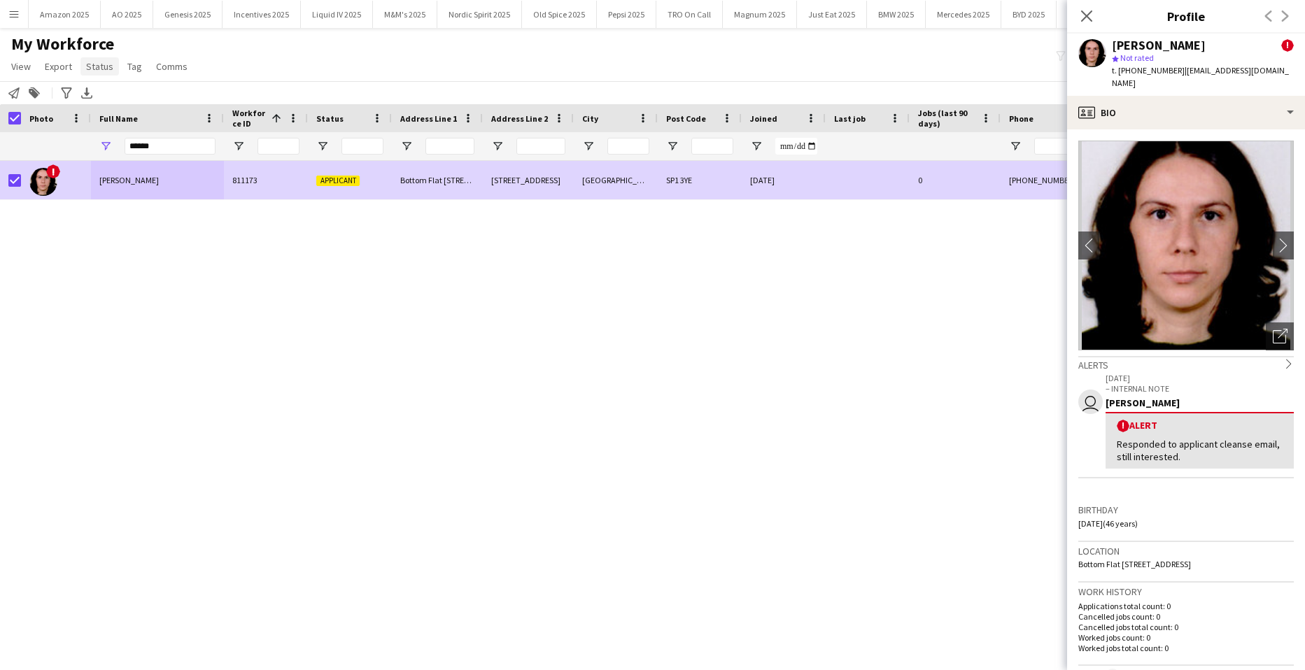
drag, startPoint x: 114, startPoint y: 62, endPoint x: 113, endPoint y: 69, distance: 7.1
click at [116, 62] on link "Status" at bounding box center [99, 66] width 38 height 18
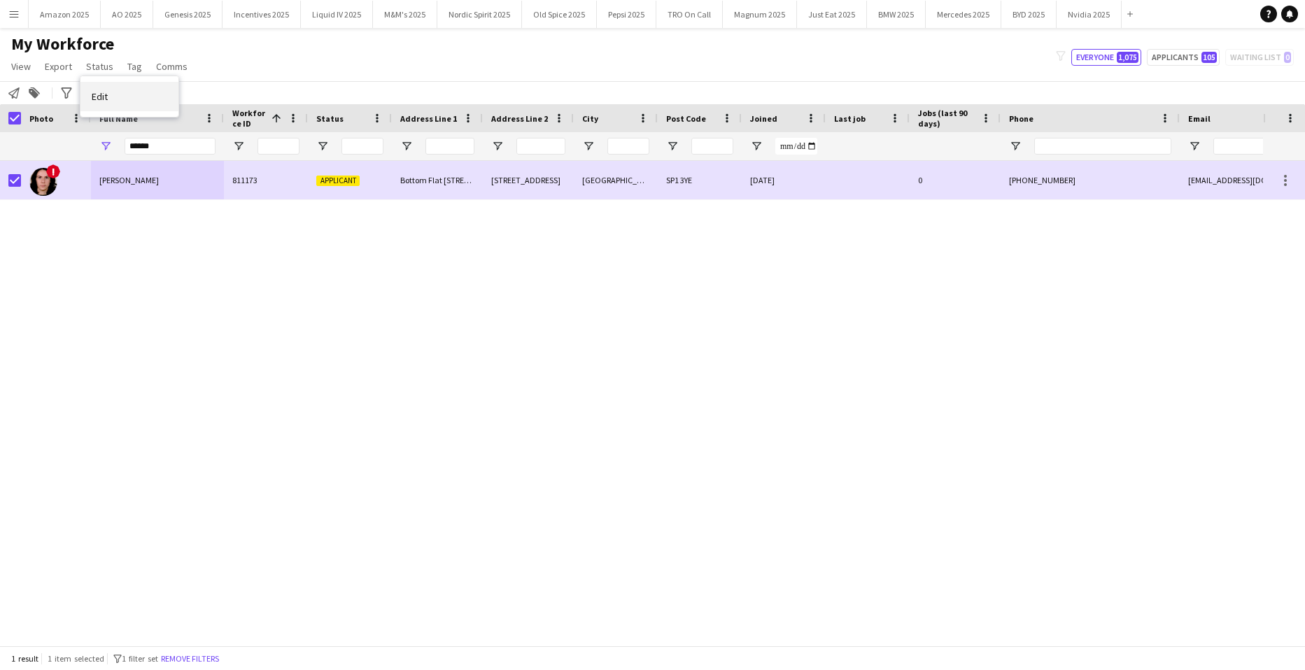
click at [125, 99] on link "Edit" at bounding box center [129, 96] width 98 height 29
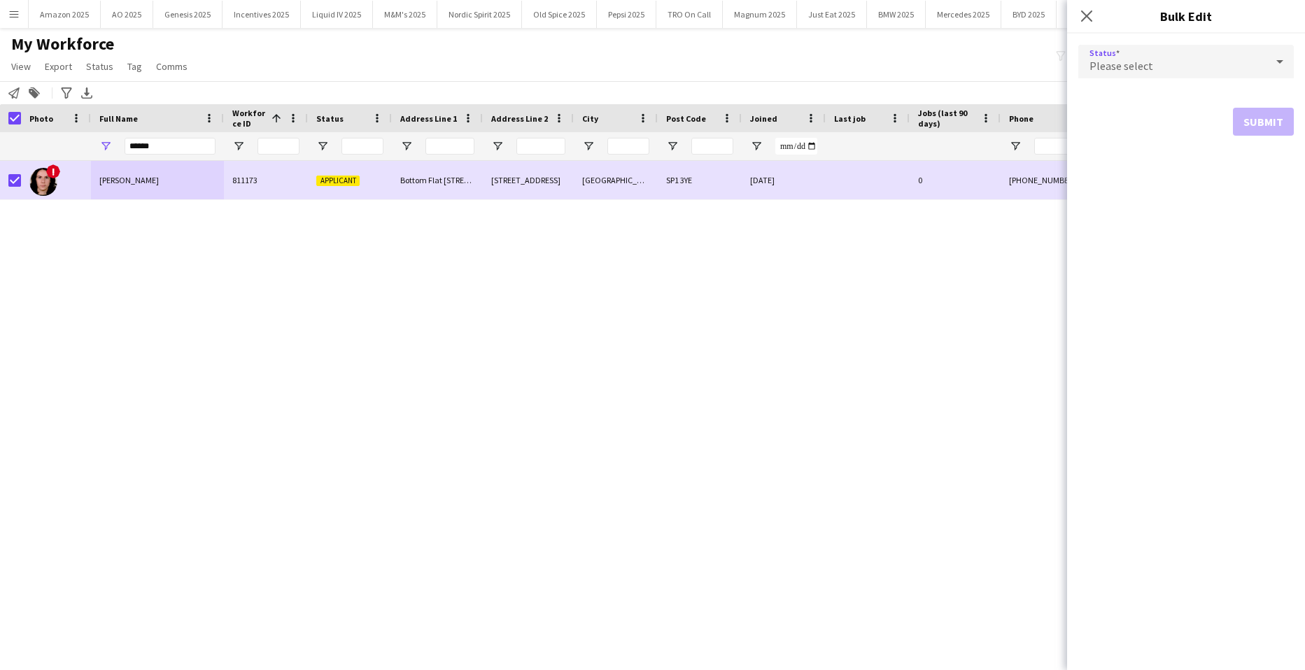
click at [1214, 62] on div "Please select" at bounding box center [1171, 62] width 187 height 34
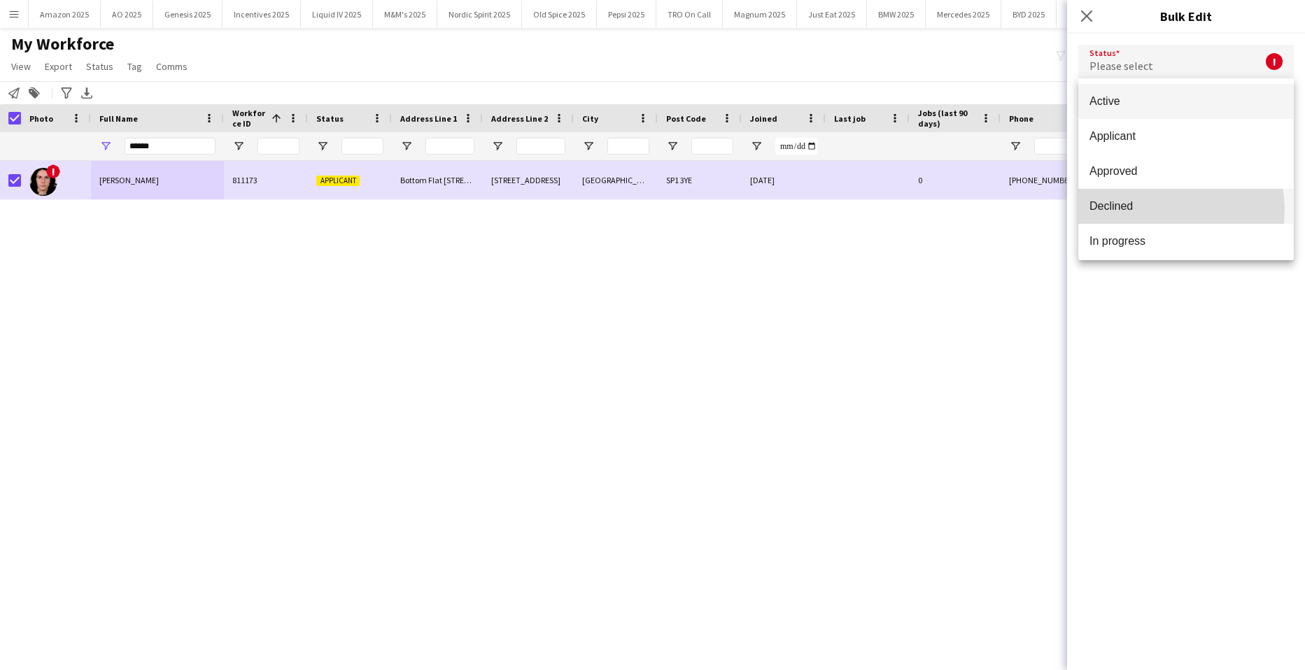
click at [1159, 209] on span "Declined" at bounding box center [1185, 205] width 193 height 13
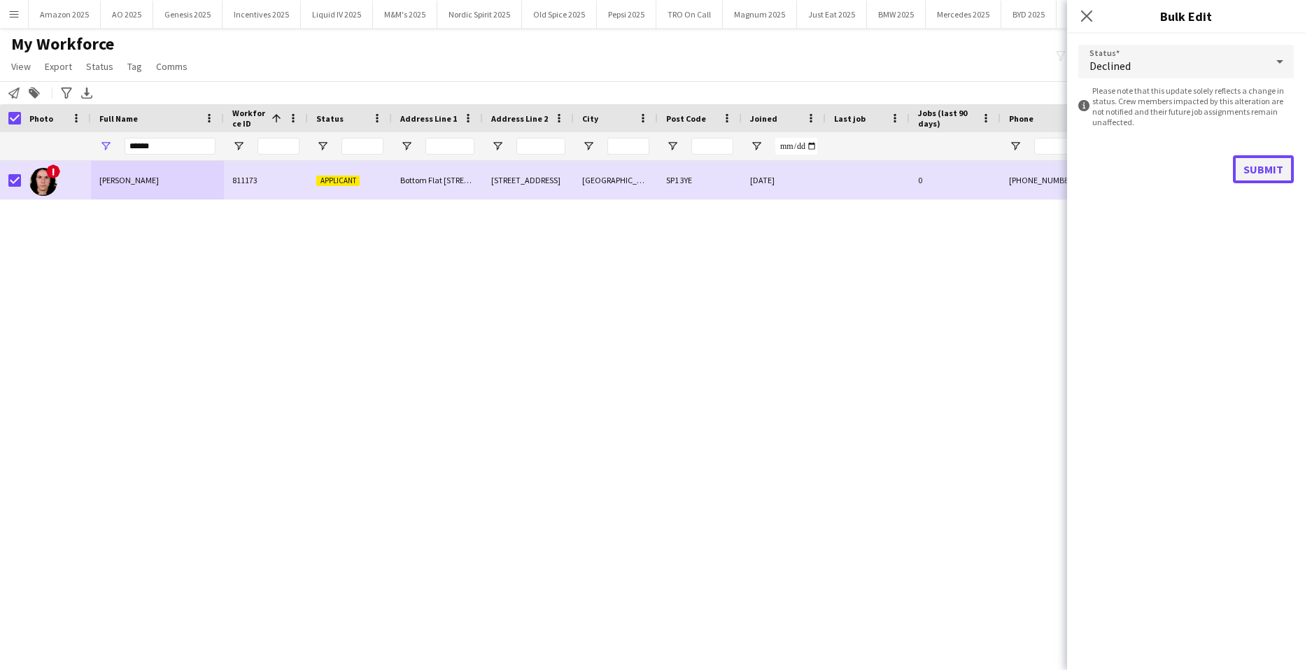
click at [1269, 166] on button "Submit" at bounding box center [1263, 169] width 61 height 28
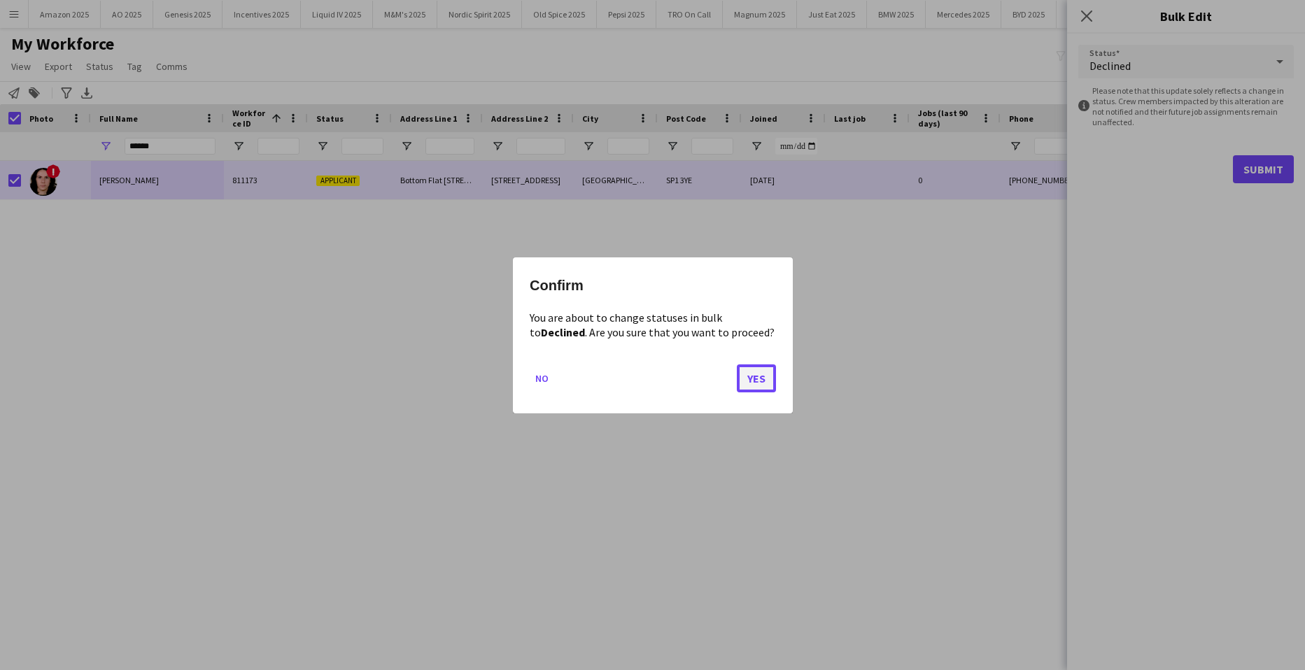
click at [767, 382] on button "Yes" at bounding box center [756, 378] width 39 height 28
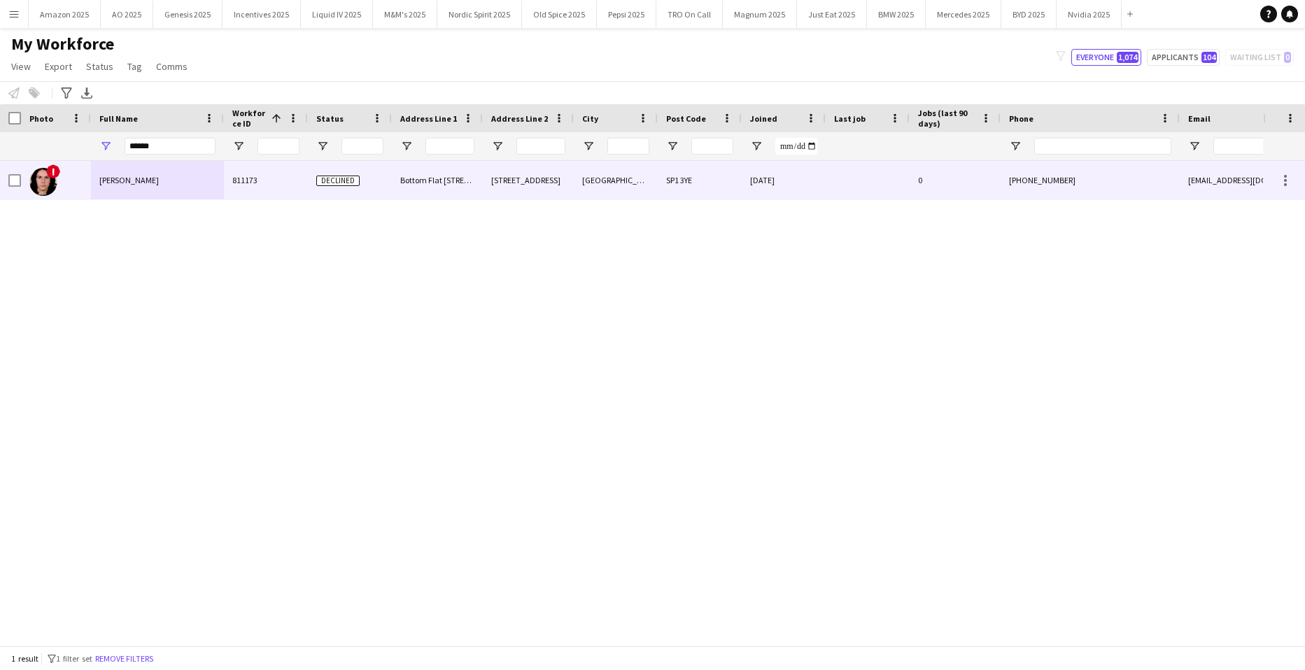
drag, startPoint x: 120, startPoint y: 179, endPoint x: 154, endPoint y: 199, distance: 39.5
click at [120, 179] on span "Nevena Kapsazova" at bounding box center [128, 180] width 59 height 10
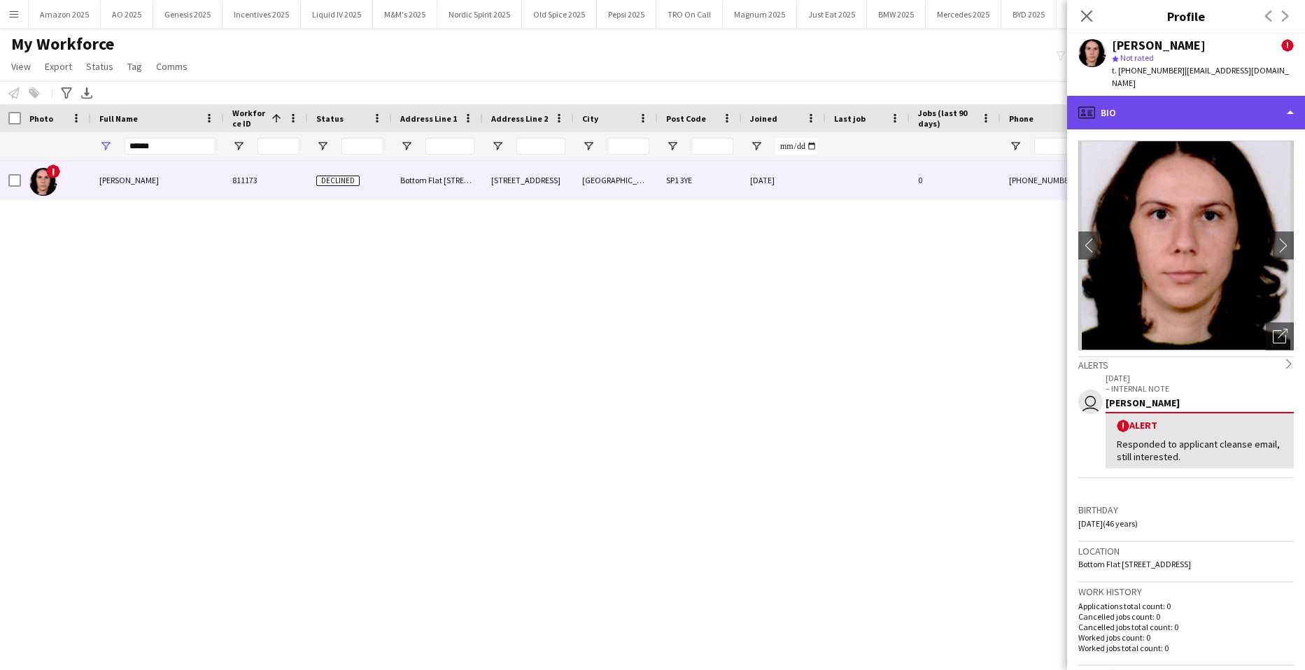
click at [1266, 96] on div "profile Bio" at bounding box center [1186, 113] width 238 height 34
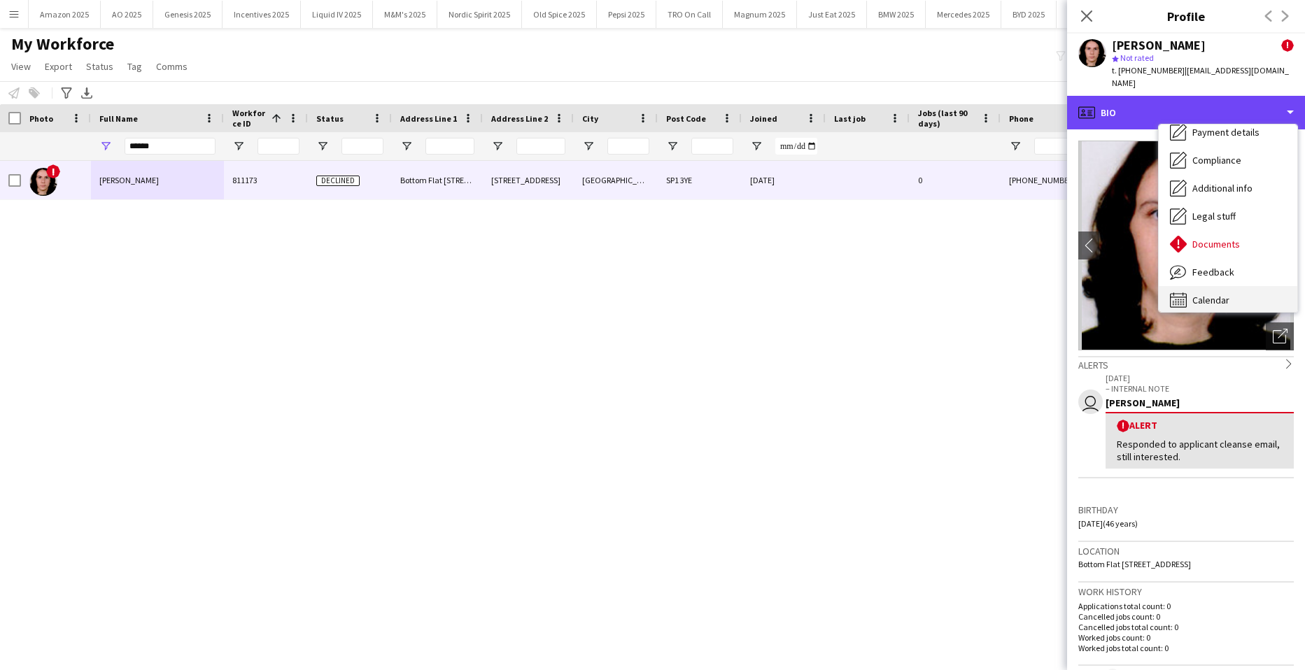
scroll to position [187, 0]
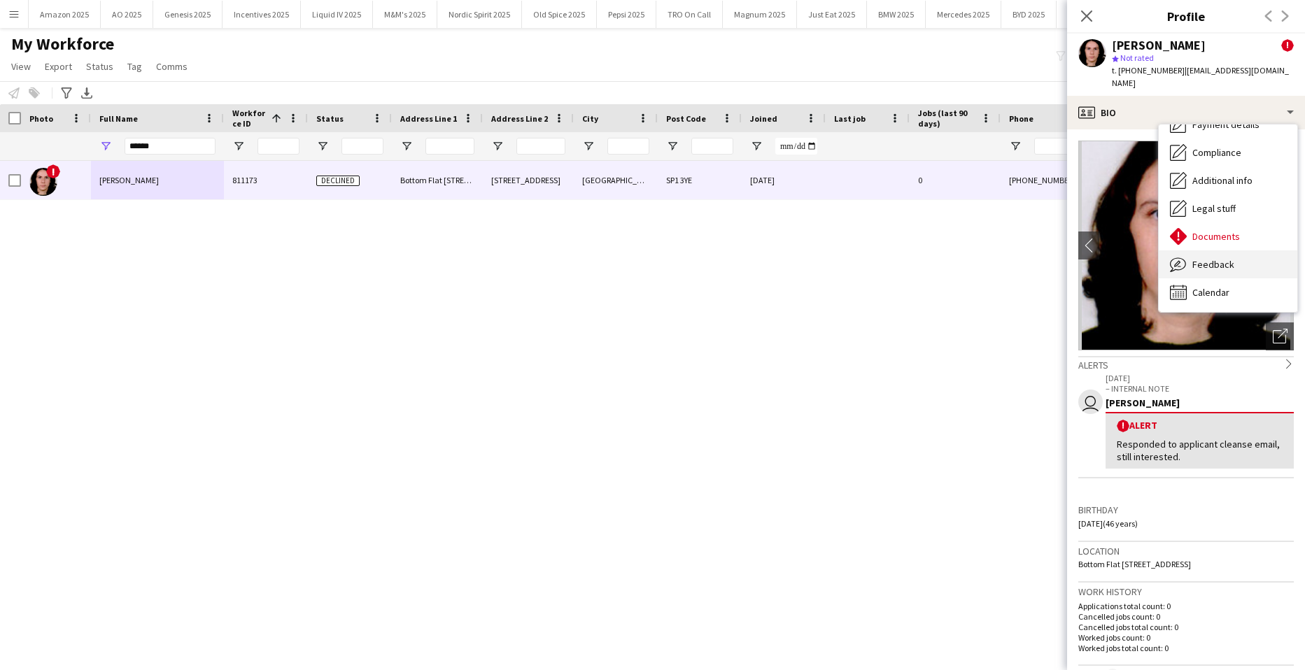
click at [1208, 258] on span "Feedback" at bounding box center [1213, 264] width 42 height 13
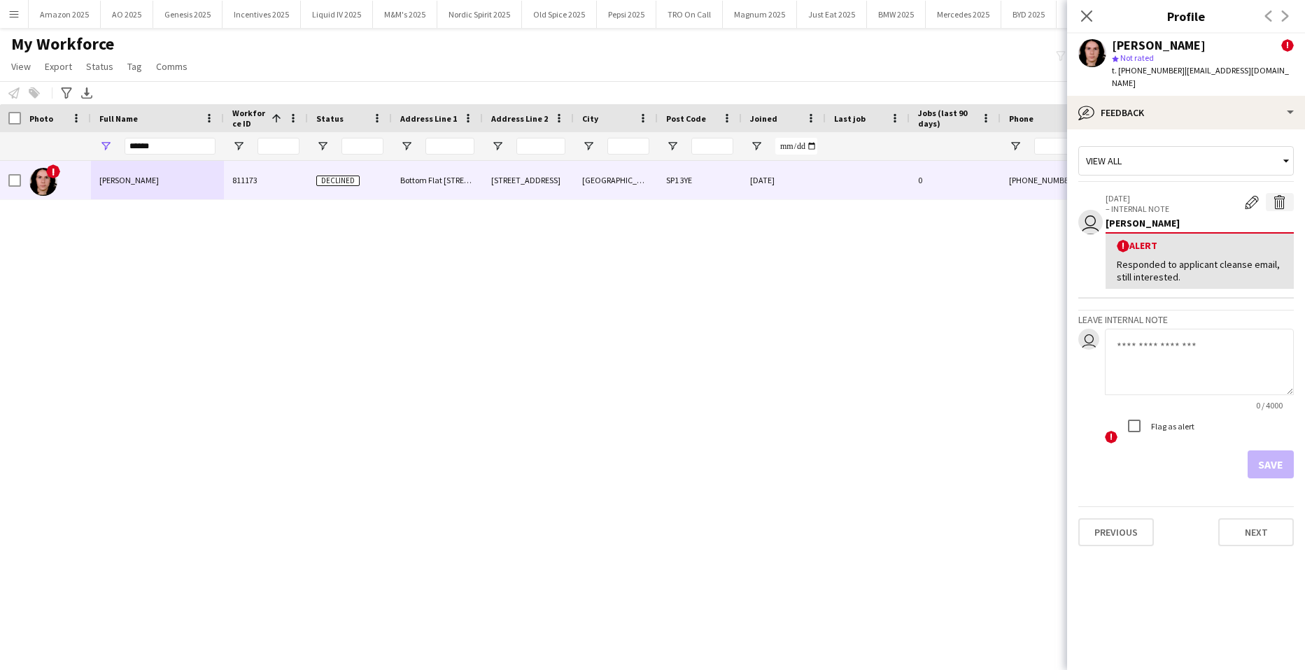
click at [1275, 195] on app-icon "Delete alert" at bounding box center [1280, 202] width 14 height 14
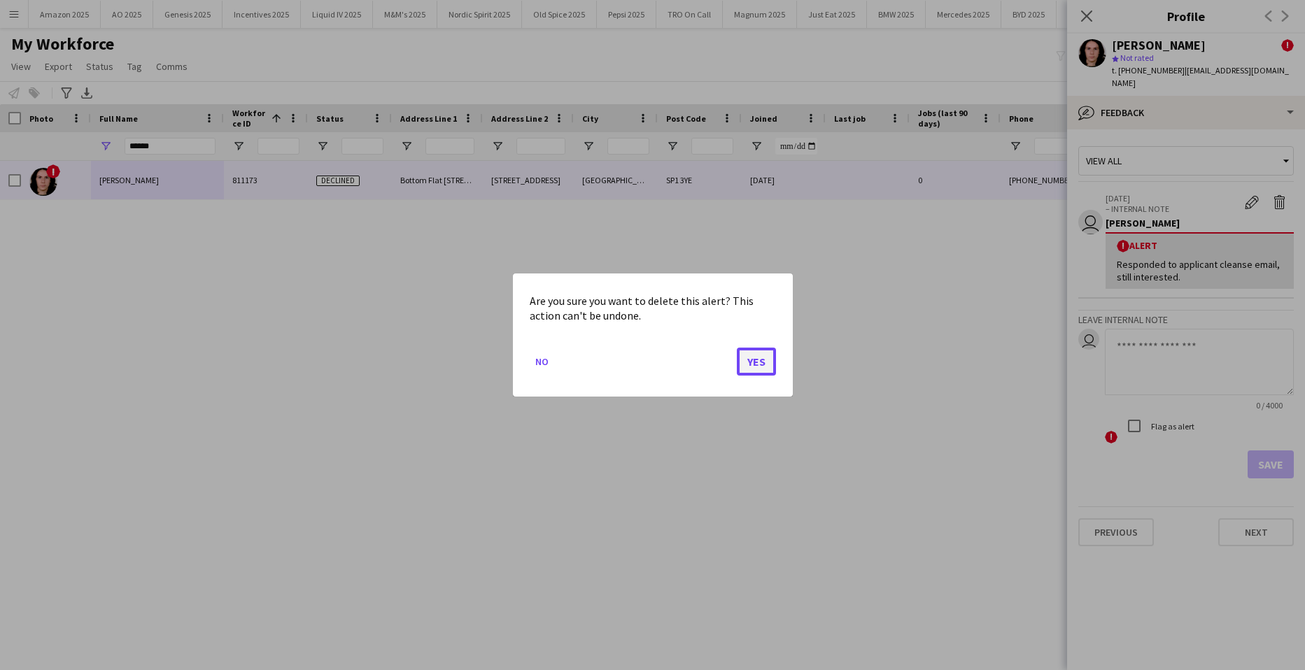
click at [775, 365] on button "Yes" at bounding box center [756, 362] width 39 height 28
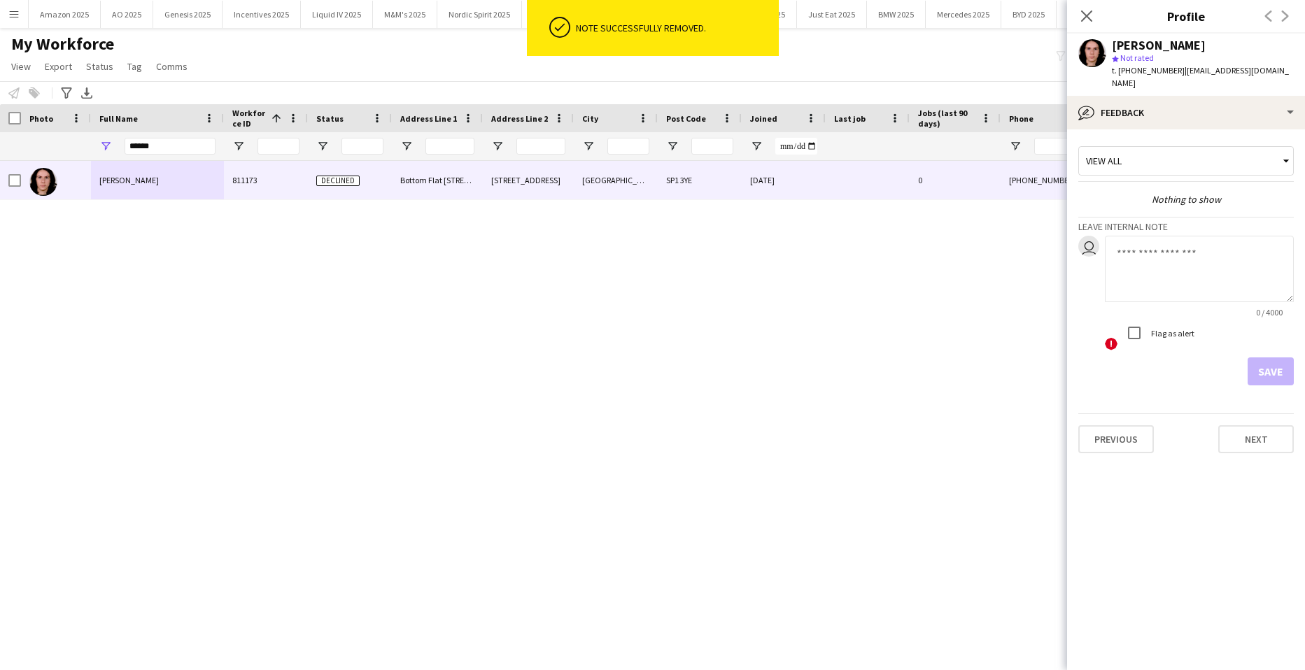
click at [1156, 264] on textarea at bounding box center [1199, 269] width 189 height 66
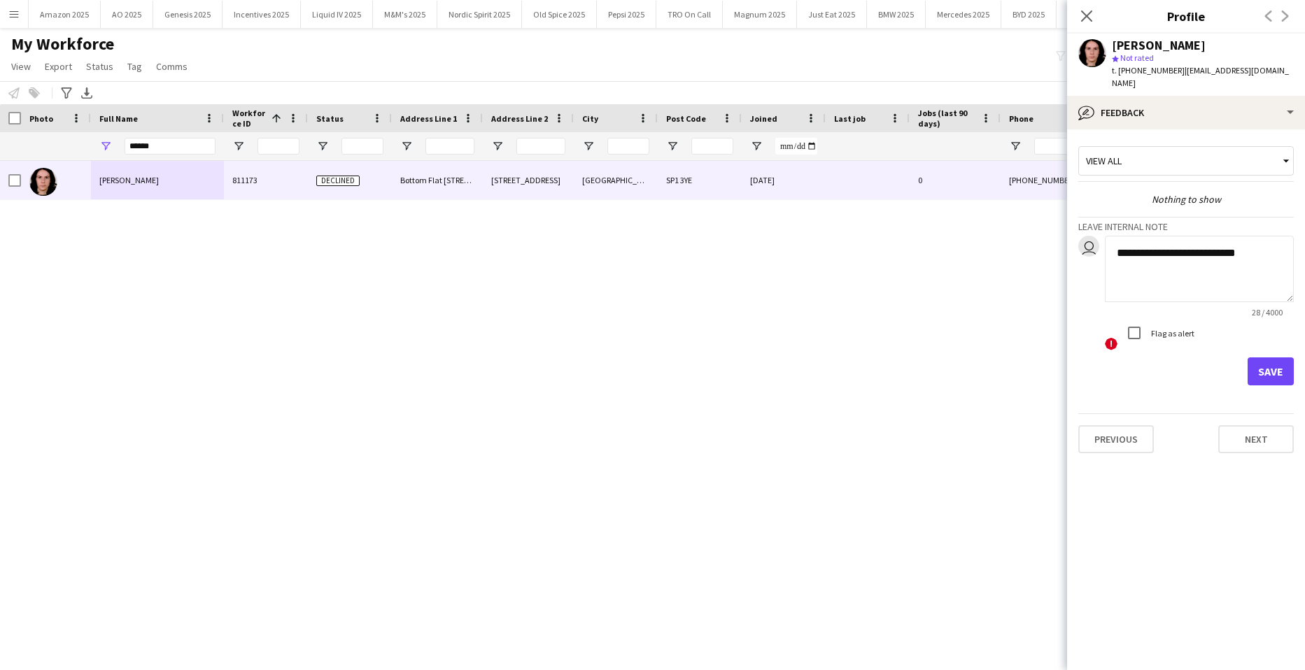
click at [1270, 243] on textarea "**********" at bounding box center [1199, 269] width 189 height 66
type textarea "**********"
click at [1261, 357] on button "Save" at bounding box center [1270, 371] width 46 height 28
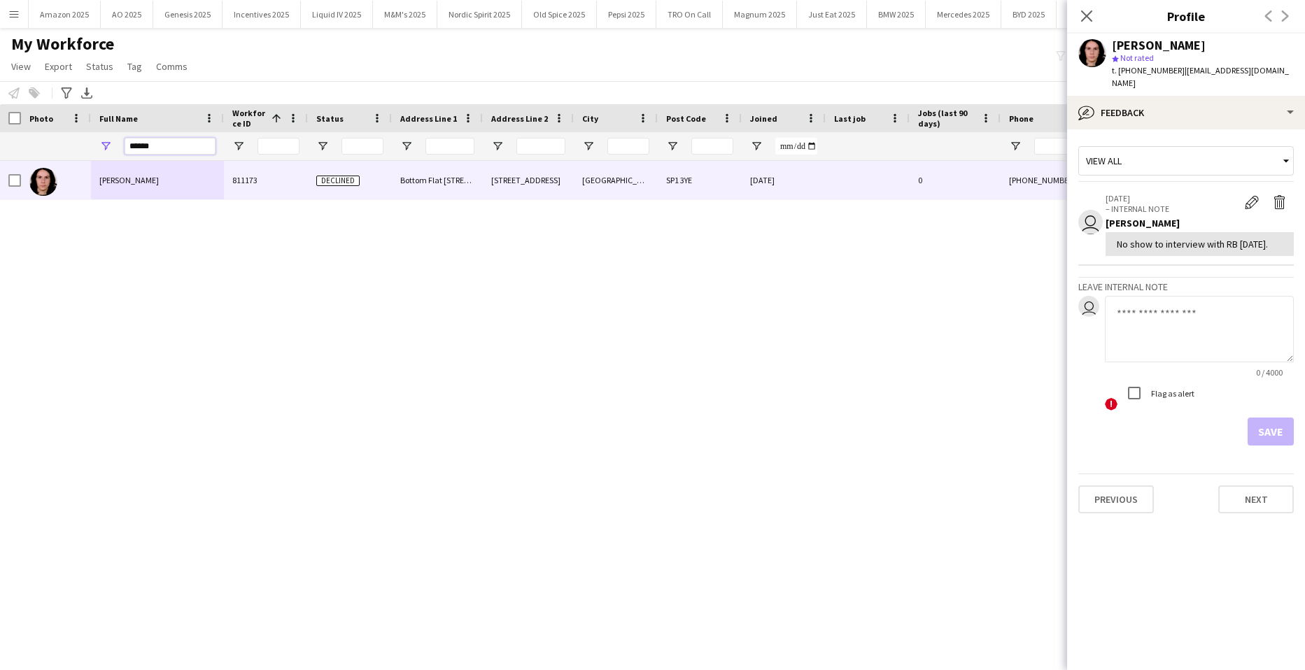
drag, startPoint x: 178, startPoint y: 145, endPoint x: -36, endPoint y: 178, distance: 216.0
click at [0, 178] on html "Menu Boards Boards Boards All jobs Status Workforce Workforce My Workforce Recr…" at bounding box center [652, 335] width 1305 height 670
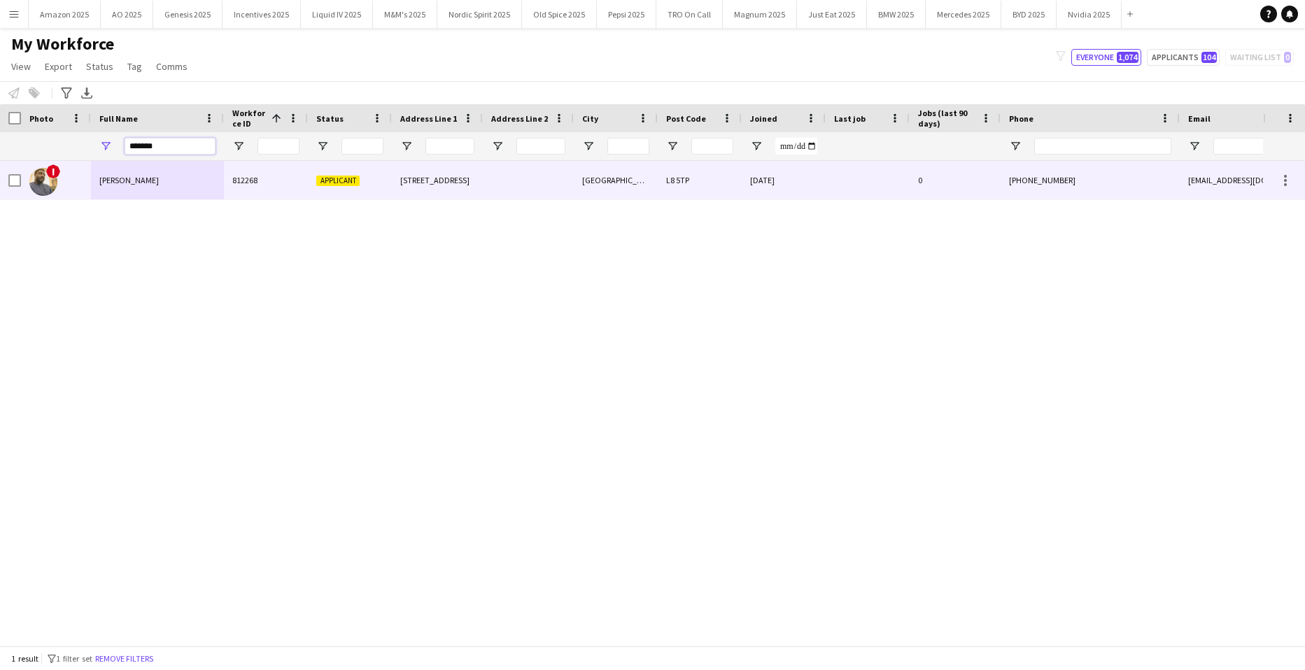
type input "*******"
click at [139, 171] on div "Olaoluwa Richards Olajide" at bounding box center [157, 180] width 133 height 38
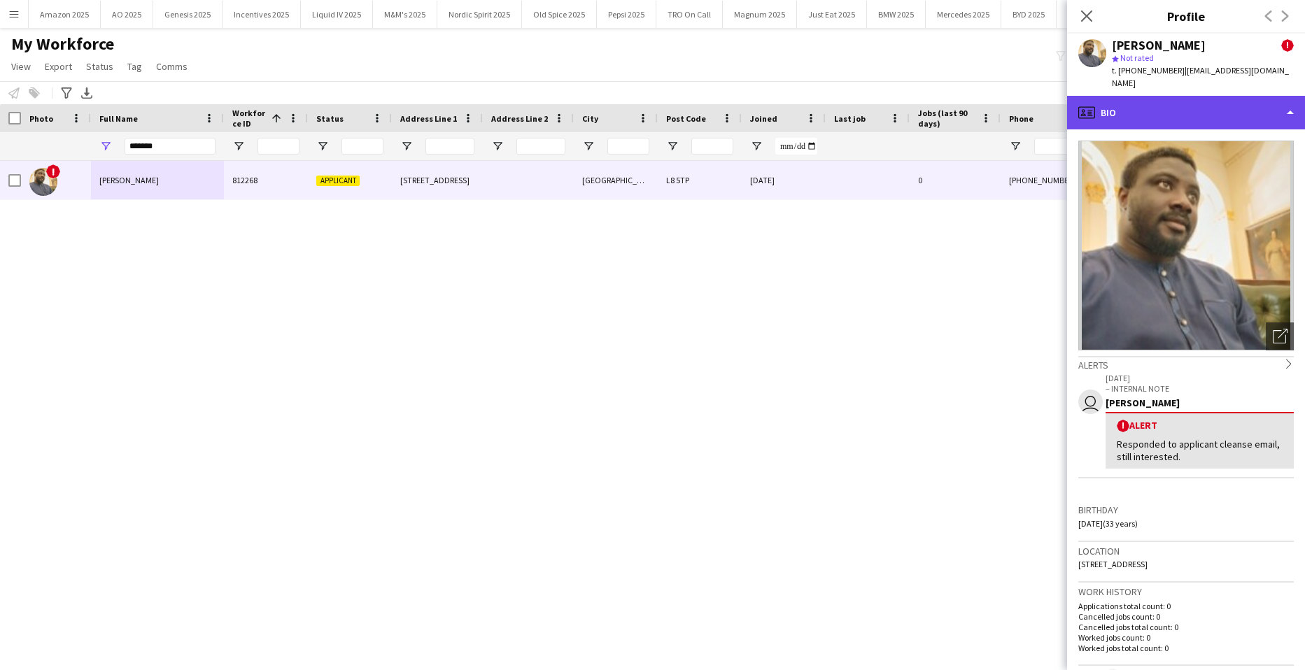
click at [1267, 96] on div "profile Bio" at bounding box center [1186, 113] width 238 height 34
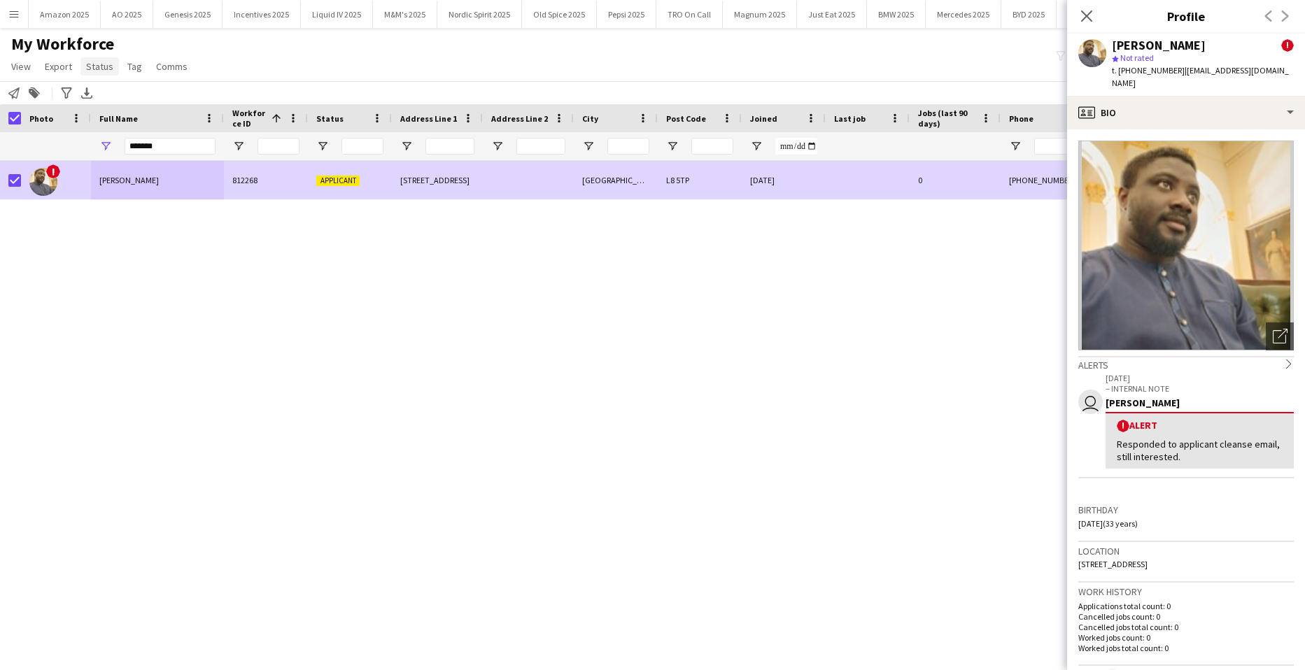
click at [92, 69] on span "Status" at bounding box center [99, 66] width 27 height 13
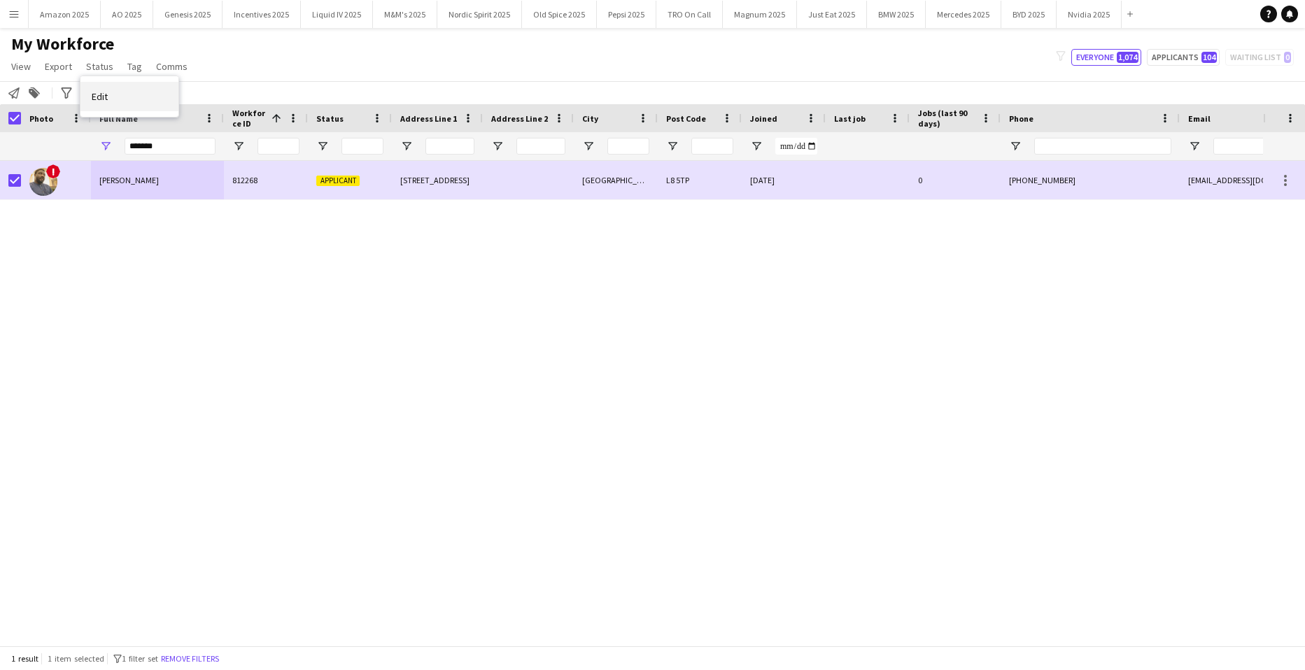
click at [109, 99] on link "Edit" at bounding box center [129, 96] width 98 height 29
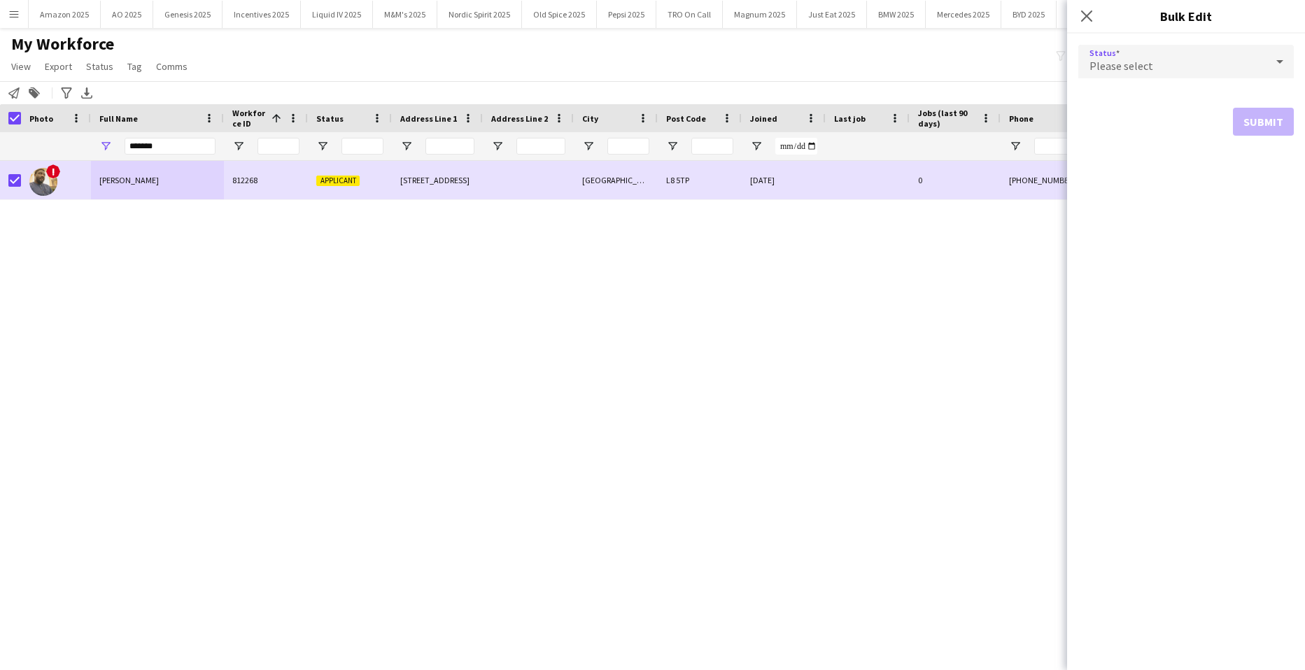
click at [1129, 56] on div "Please select" at bounding box center [1171, 62] width 187 height 34
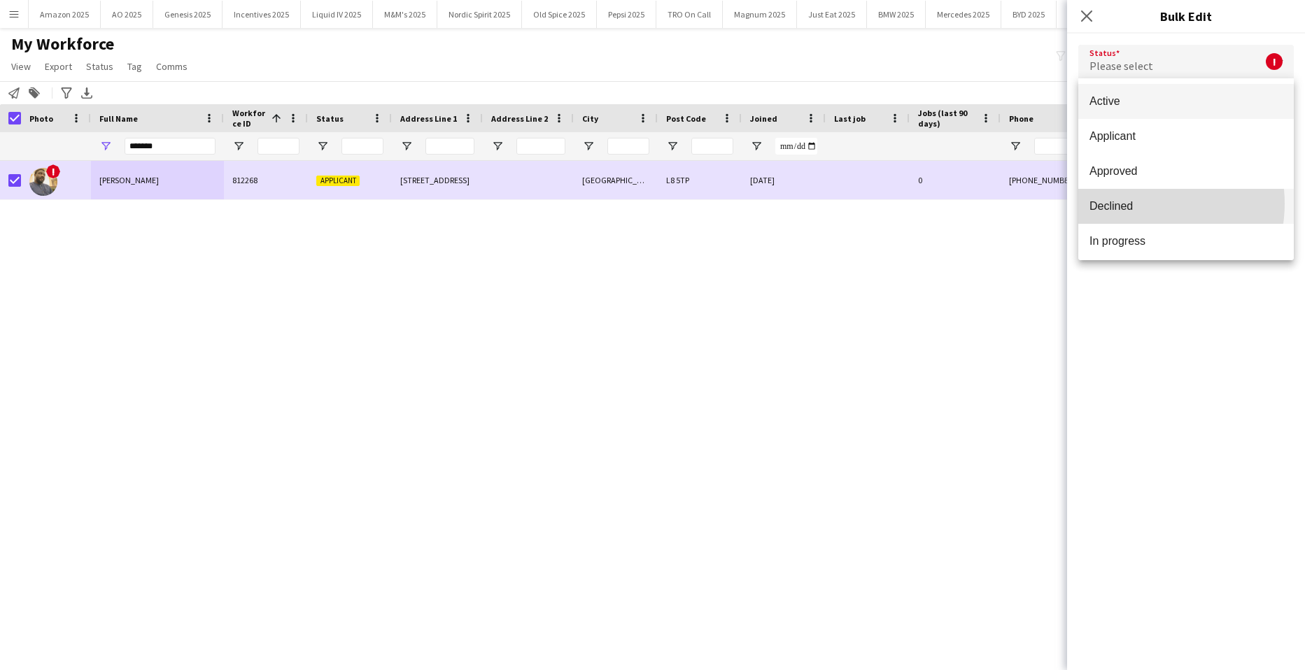
click at [1138, 204] on span "Declined" at bounding box center [1185, 205] width 193 height 13
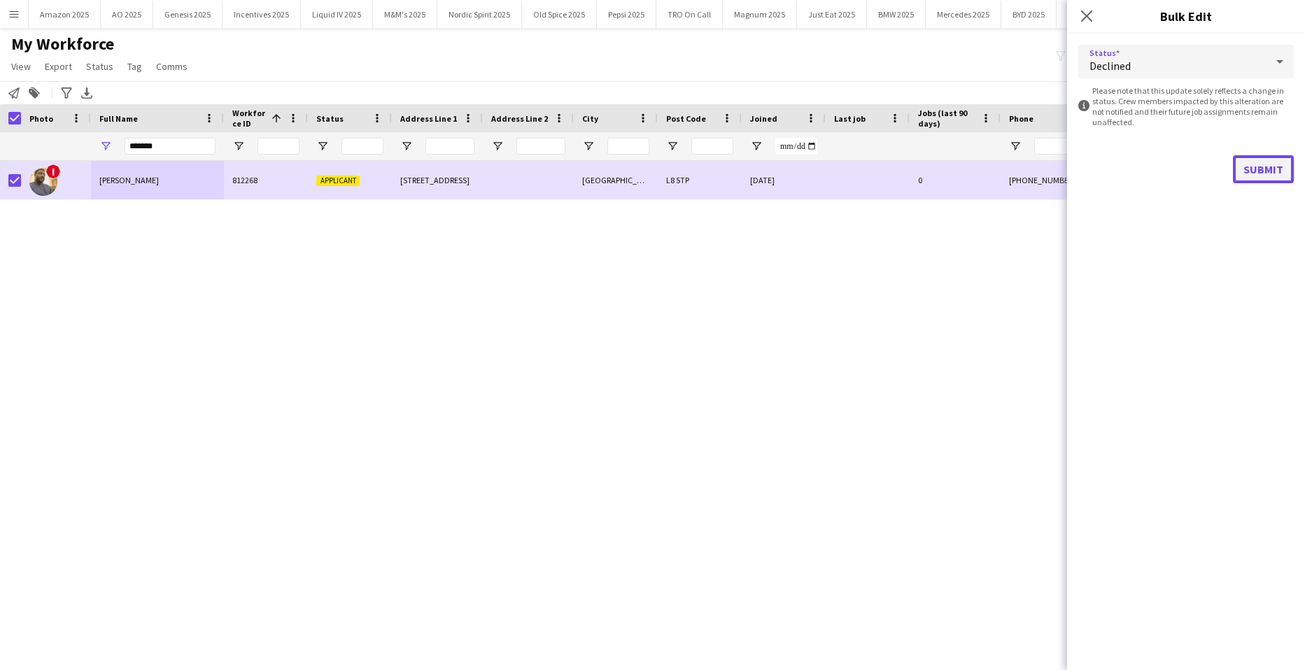
click at [1268, 164] on button "Submit" at bounding box center [1263, 169] width 61 height 28
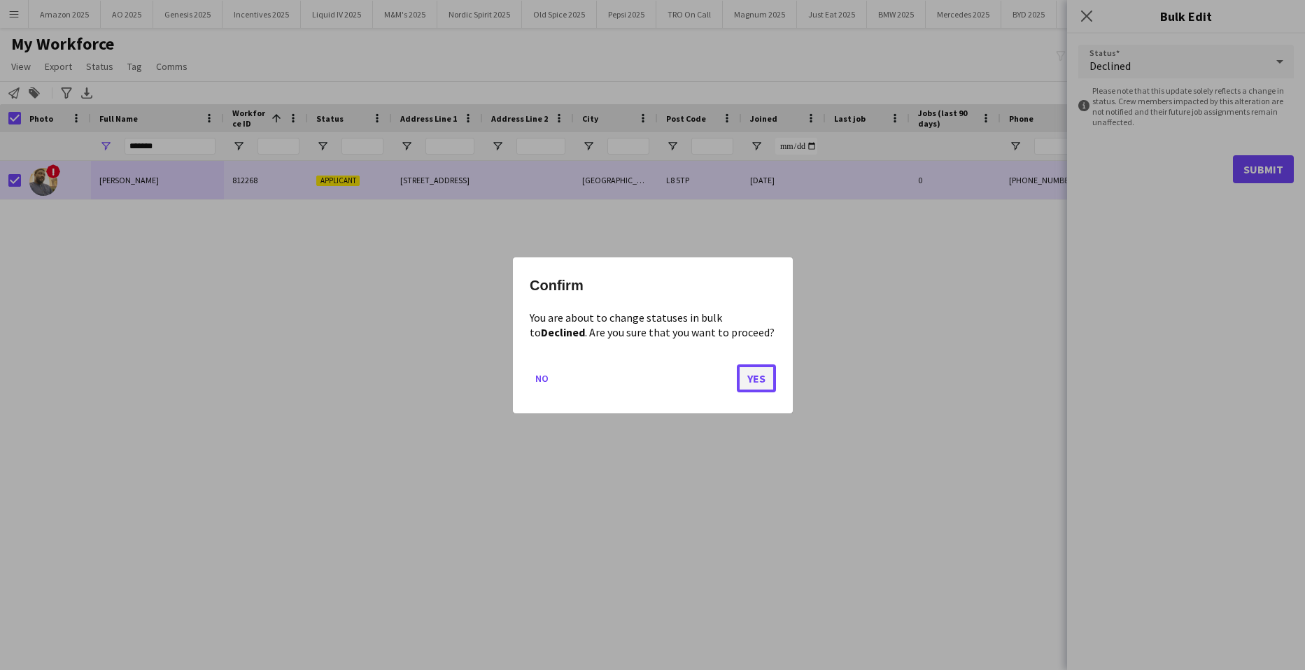
click at [758, 372] on button "Yes" at bounding box center [756, 378] width 39 height 28
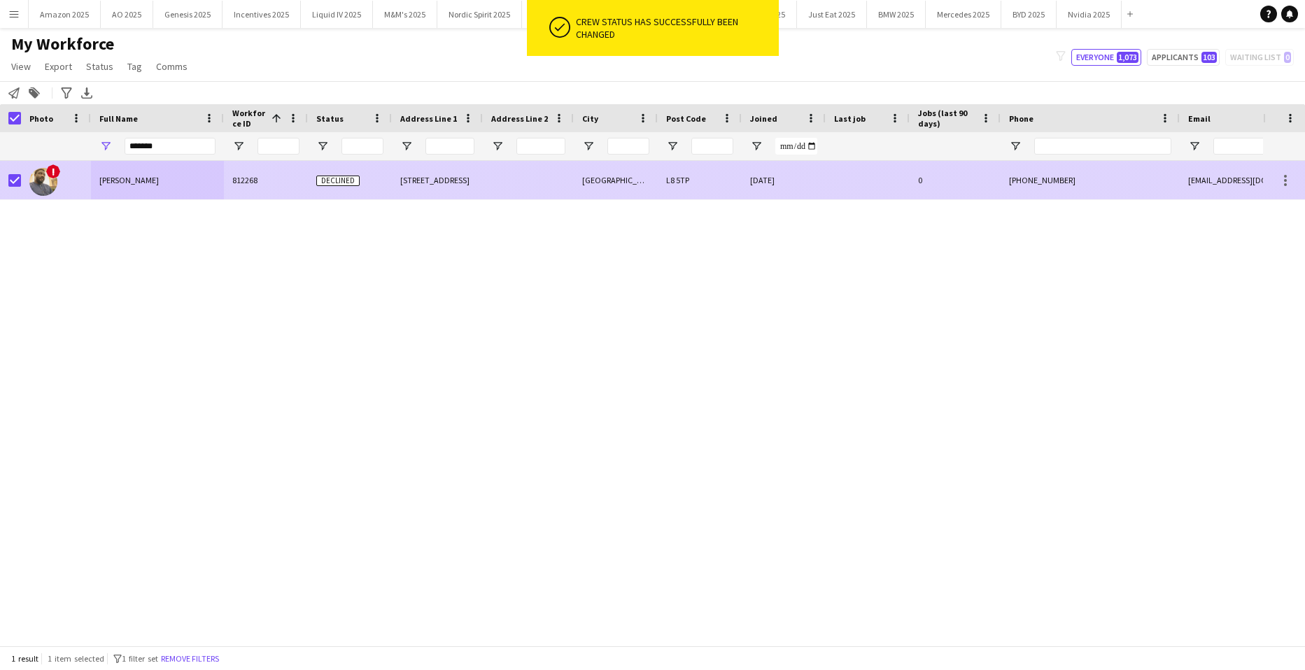
click at [160, 173] on div "Olaoluwa Richards Olajide" at bounding box center [157, 180] width 133 height 38
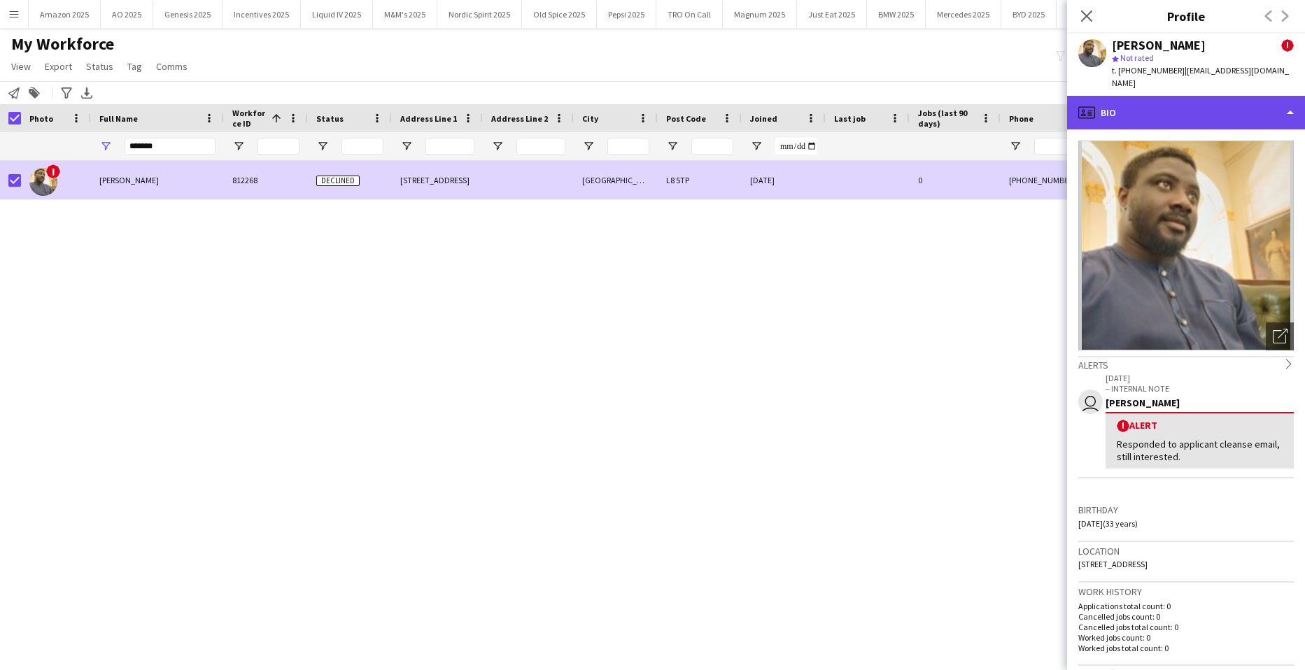
click at [1261, 96] on div "profile Bio" at bounding box center [1186, 113] width 238 height 34
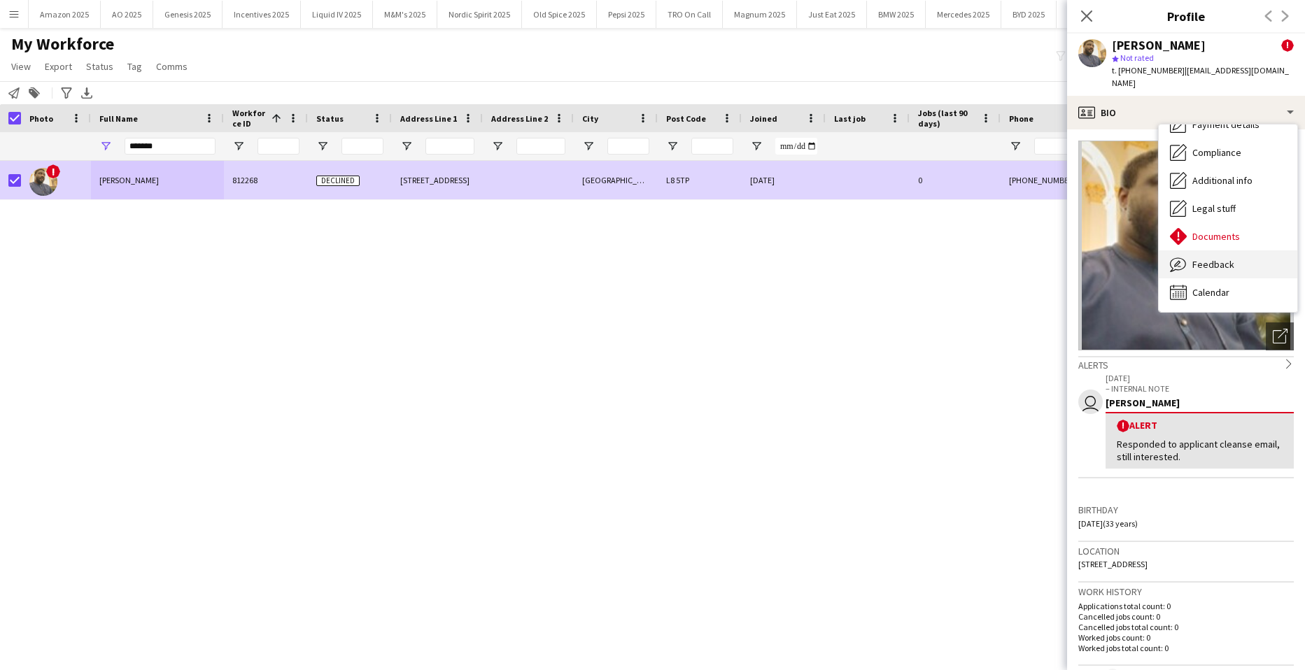
click at [1229, 258] on span "Feedback" at bounding box center [1213, 264] width 42 height 13
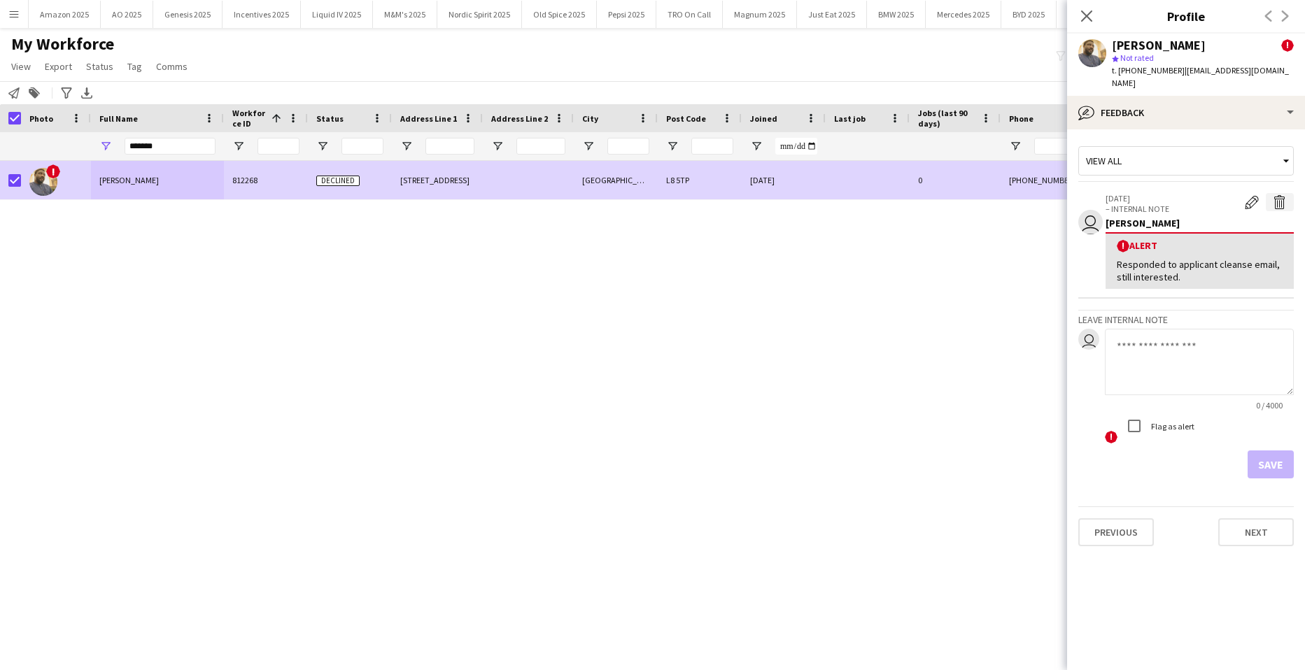
click at [1281, 195] on app-icon "Delete alert" at bounding box center [1280, 202] width 14 height 14
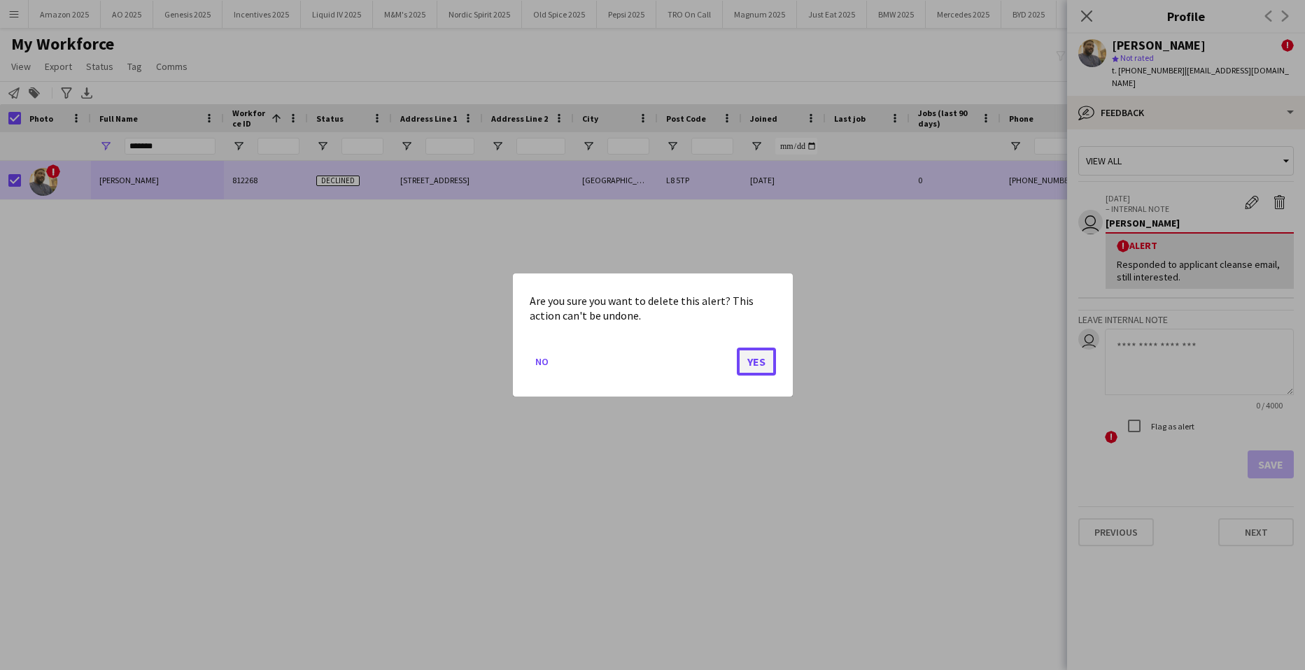
click at [758, 358] on button "Yes" at bounding box center [756, 362] width 39 height 28
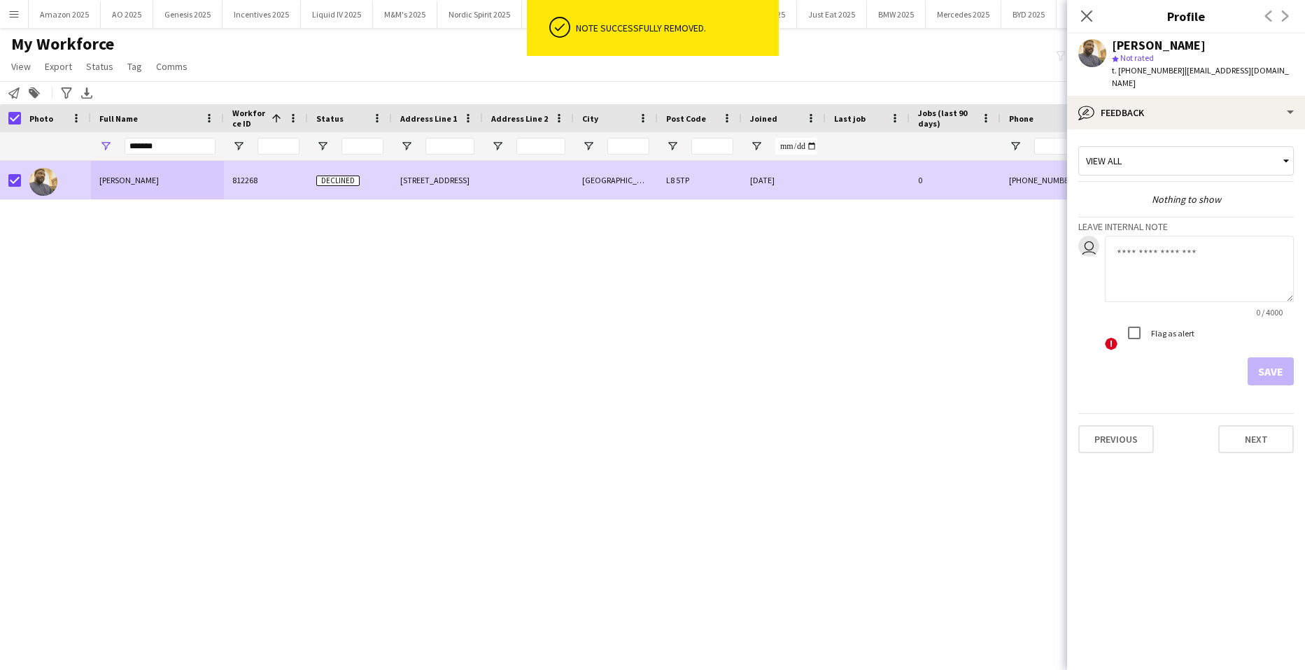
click at [1149, 251] on textarea at bounding box center [1199, 269] width 189 height 66
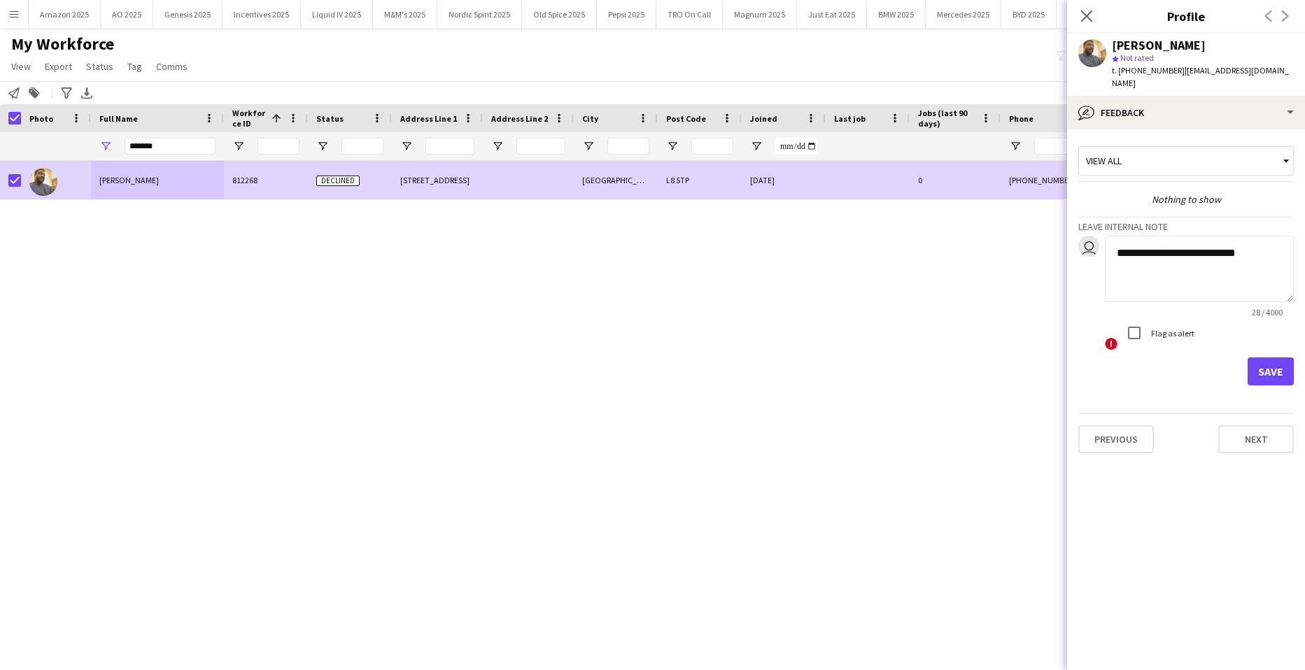
drag, startPoint x: 1263, startPoint y: 239, endPoint x: 1266, endPoint y: 251, distance: 12.2
click at [1263, 239] on textarea "**********" at bounding box center [1199, 269] width 189 height 66
type textarea "**********"
click at [1260, 357] on button "Save" at bounding box center [1270, 371] width 46 height 28
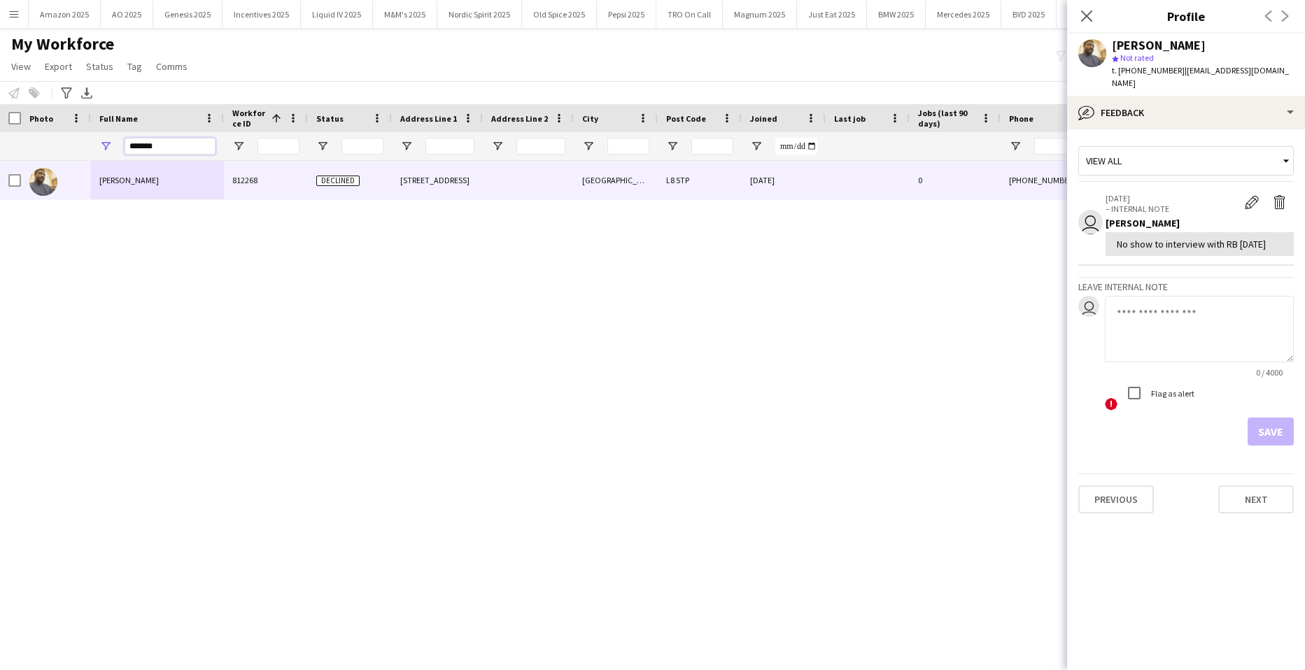
drag, startPoint x: 163, startPoint y: 145, endPoint x: -36, endPoint y: 139, distance: 198.8
click at [0, 139] on html "Menu Boards Boards Boards All jobs Status Workforce Workforce My Workforce Recr…" at bounding box center [652, 335] width 1305 height 670
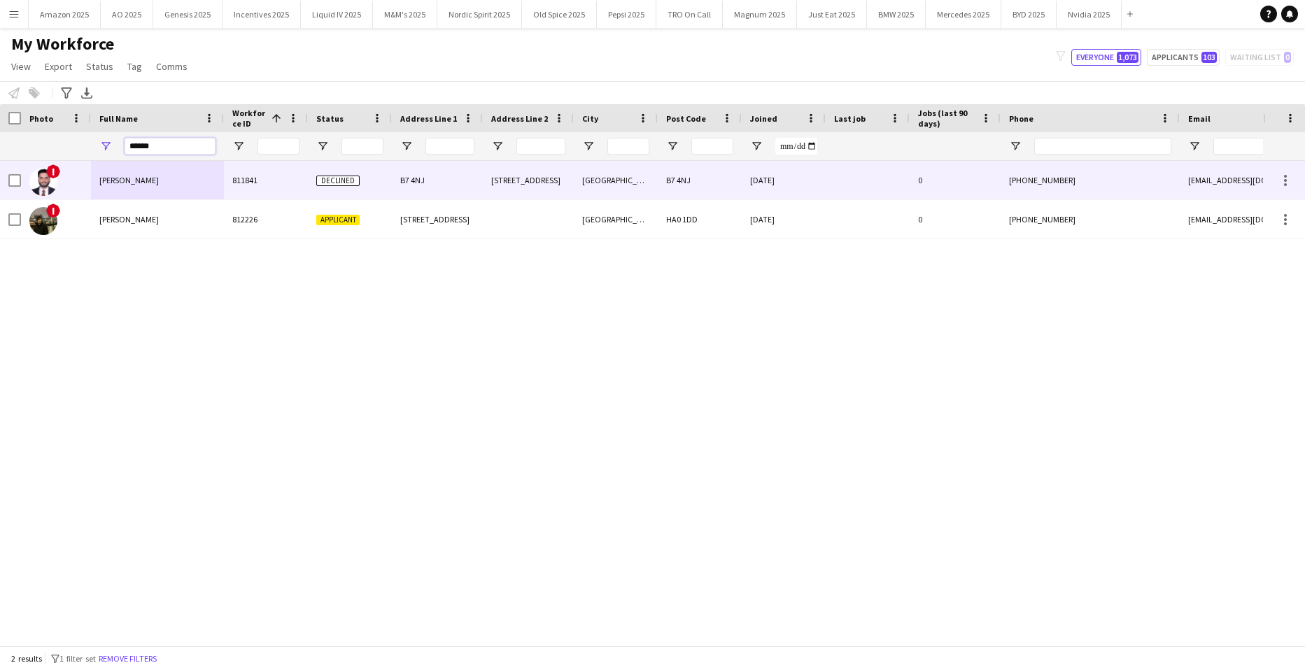
drag, startPoint x: 157, startPoint y: 152, endPoint x: -36, endPoint y: 187, distance: 195.5
click at [0, 187] on html "Menu Boards Boards Boards All jobs Status Workforce Workforce My Workforce Recr…" at bounding box center [652, 335] width 1305 height 670
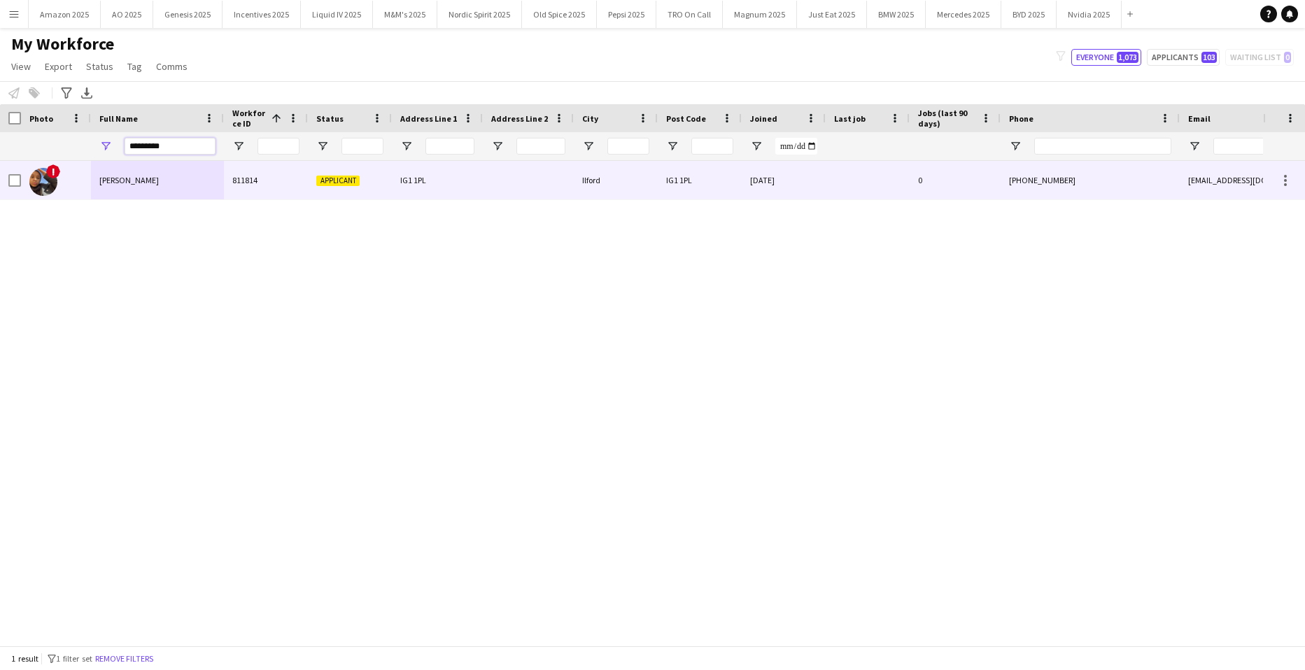
type input "*********"
click at [108, 171] on div "Sara Noor" at bounding box center [157, 180] width 133 height 38
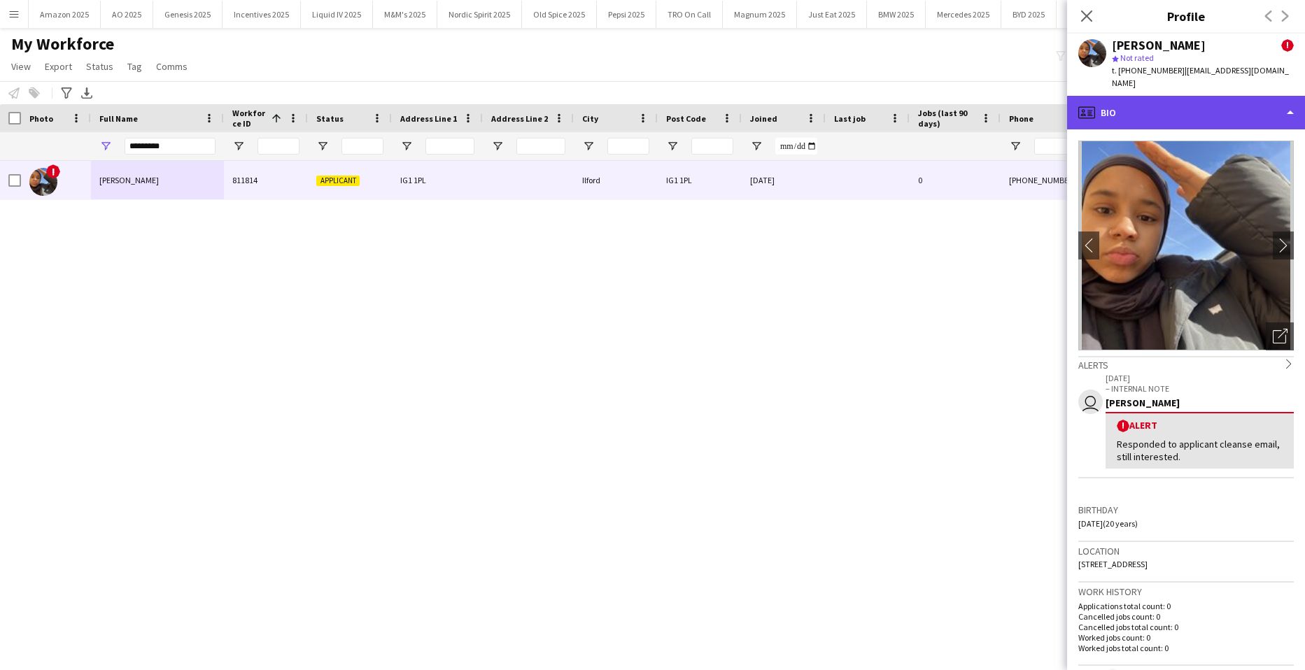
click at [1219, 99] on div "profile Bio" at bounding box center [1186, 113] width 238 height 34
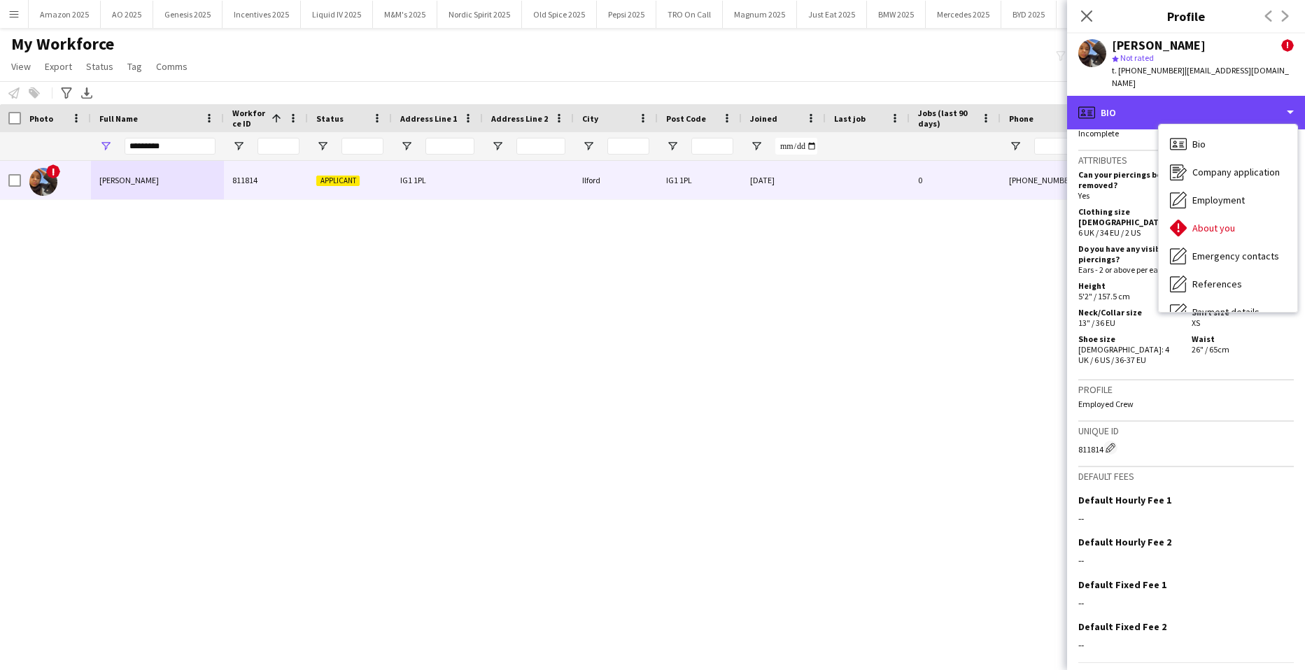
scroll to position [693, 0]
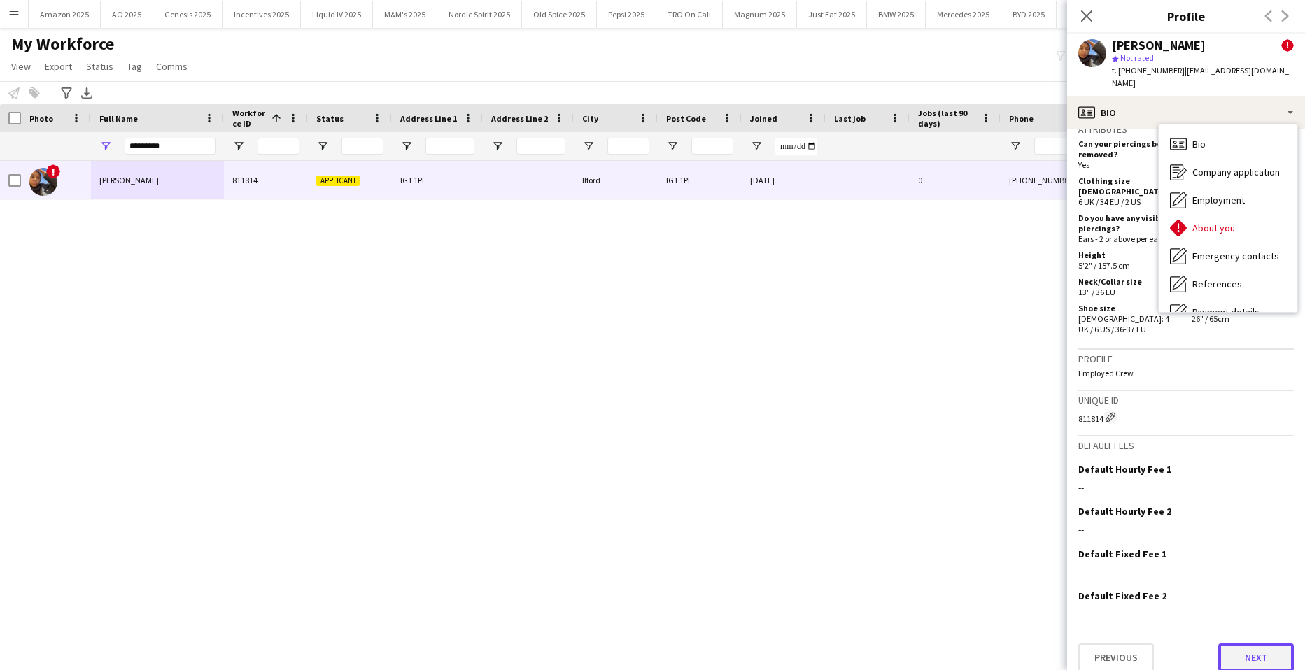
click at [1242, 644] on button "Next" at bounding box center [1256, 658] width 76 height 28
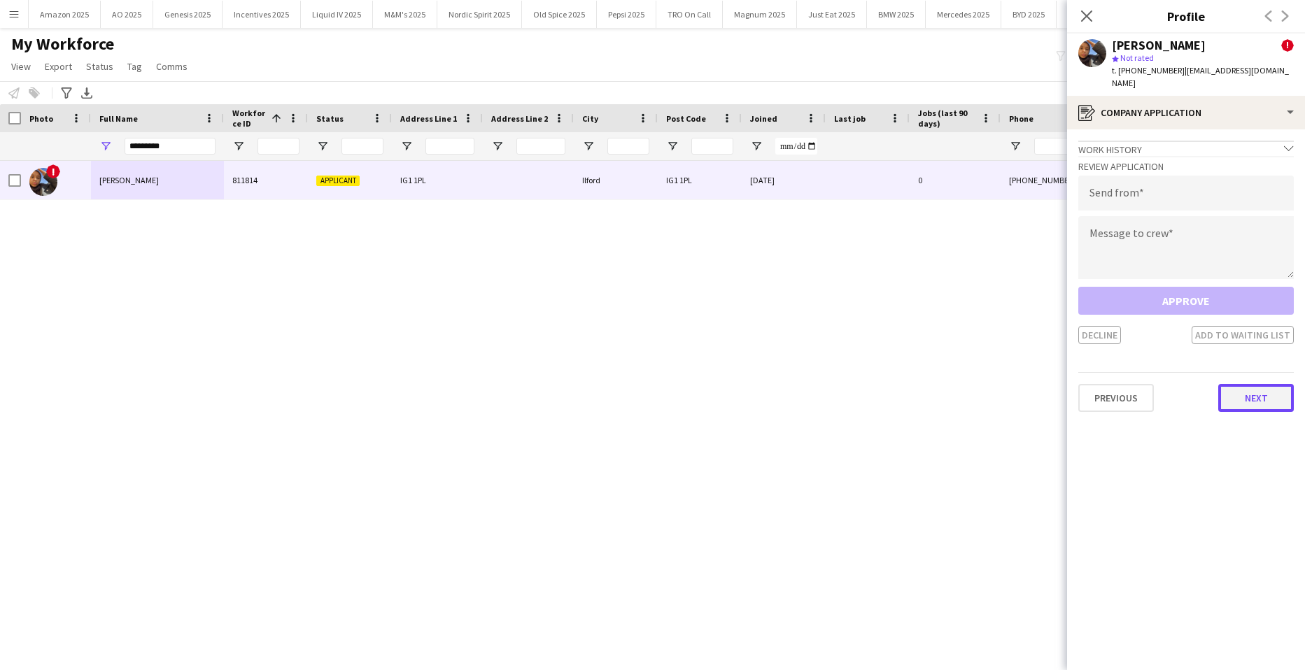
click at [1244, 384] on button "Next" at bounding box center [1256, 398] width 76 height 28
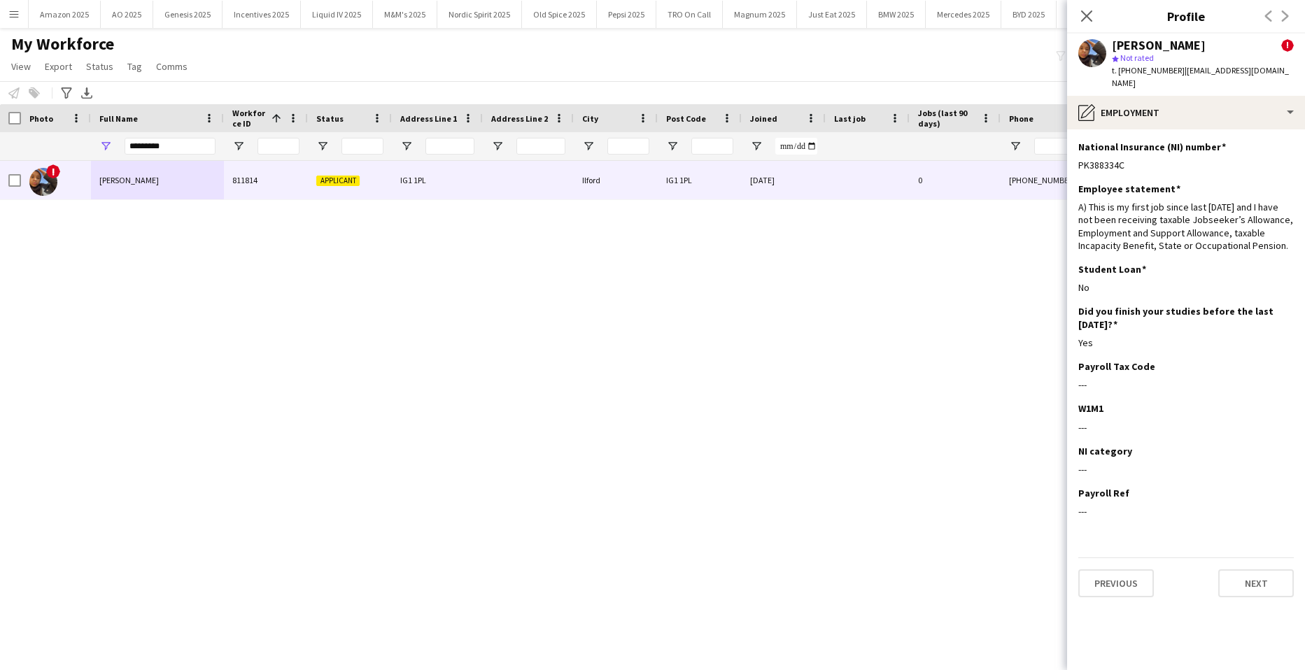
click at [1263, 595] on app-section-data-types "National Insurance (NI) number Edit this field PK388334C Employee statement Edi…" at bounding box center [1186, 399] width 238 height 541
click at [1250, 569] on button "Next" at bounding box center [1256, 583] width 76 height 28
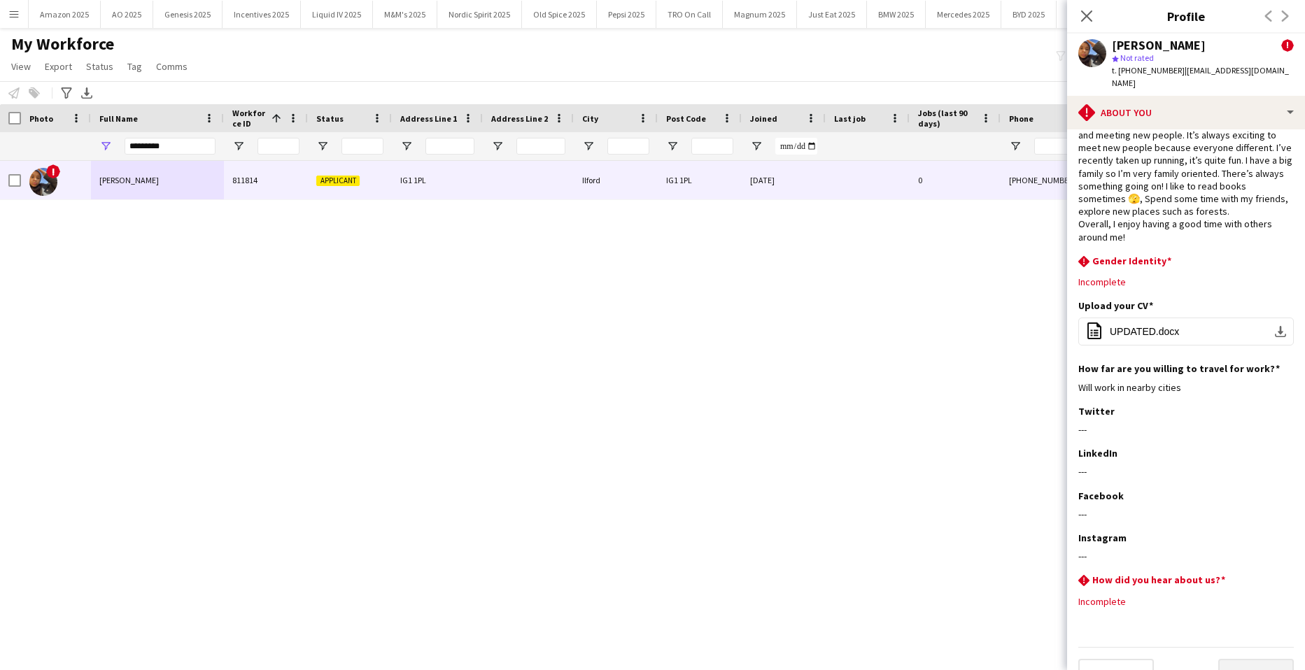
scroll to position [57, 0]
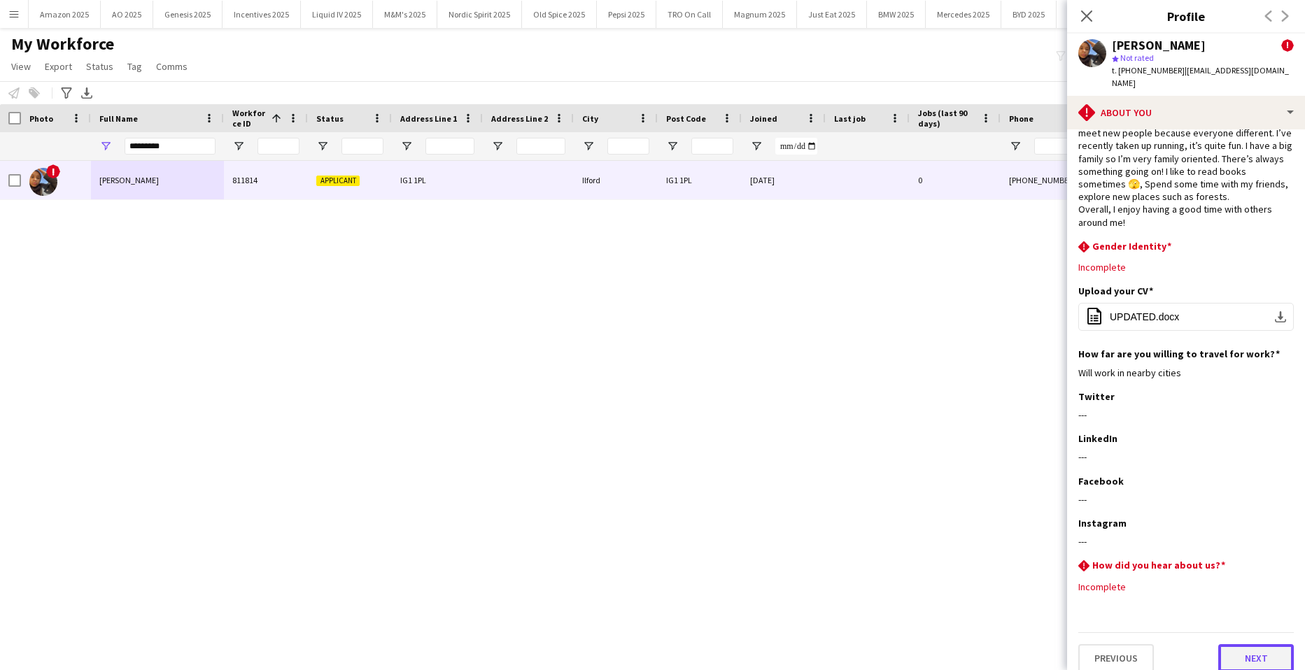
click at [1245, 651] on button "Next" at bounding box center [1256, 658] width 76 height 28
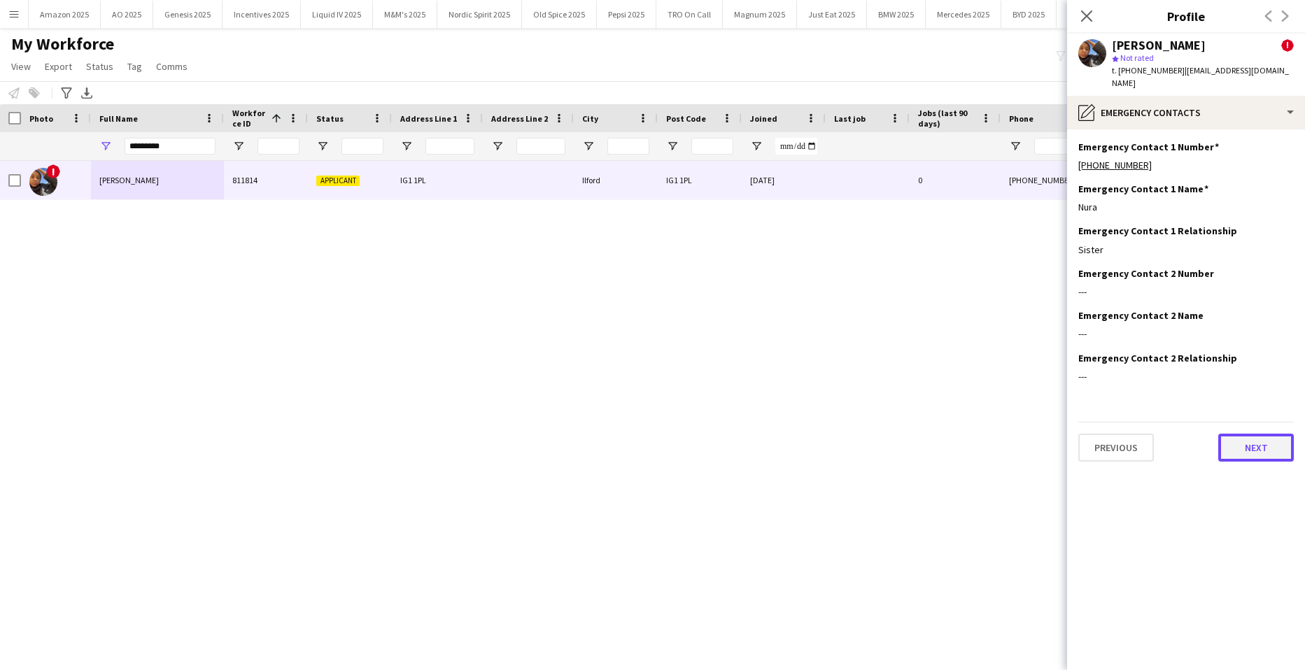
click at [1260, 440] on button "Next" at bounding box center [1256, 448] width 76 height 28
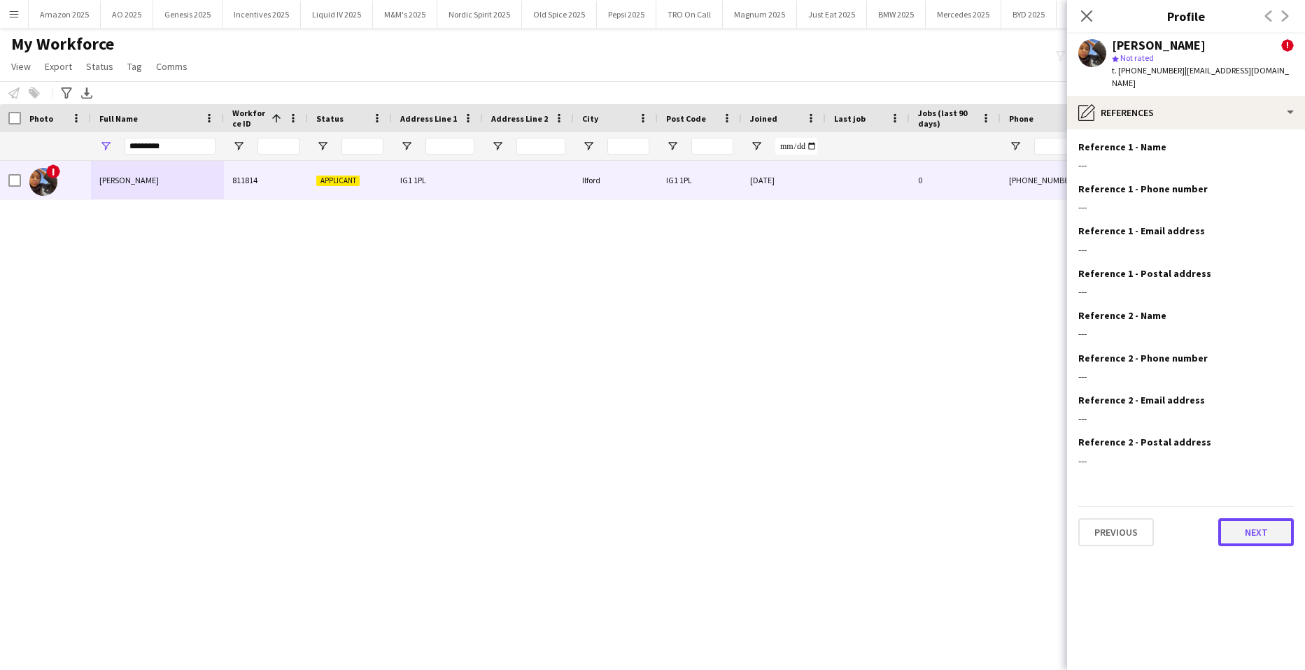
click at [1275, 518] on button "Next" at bounding box center [1256, 532] width 76 height 28
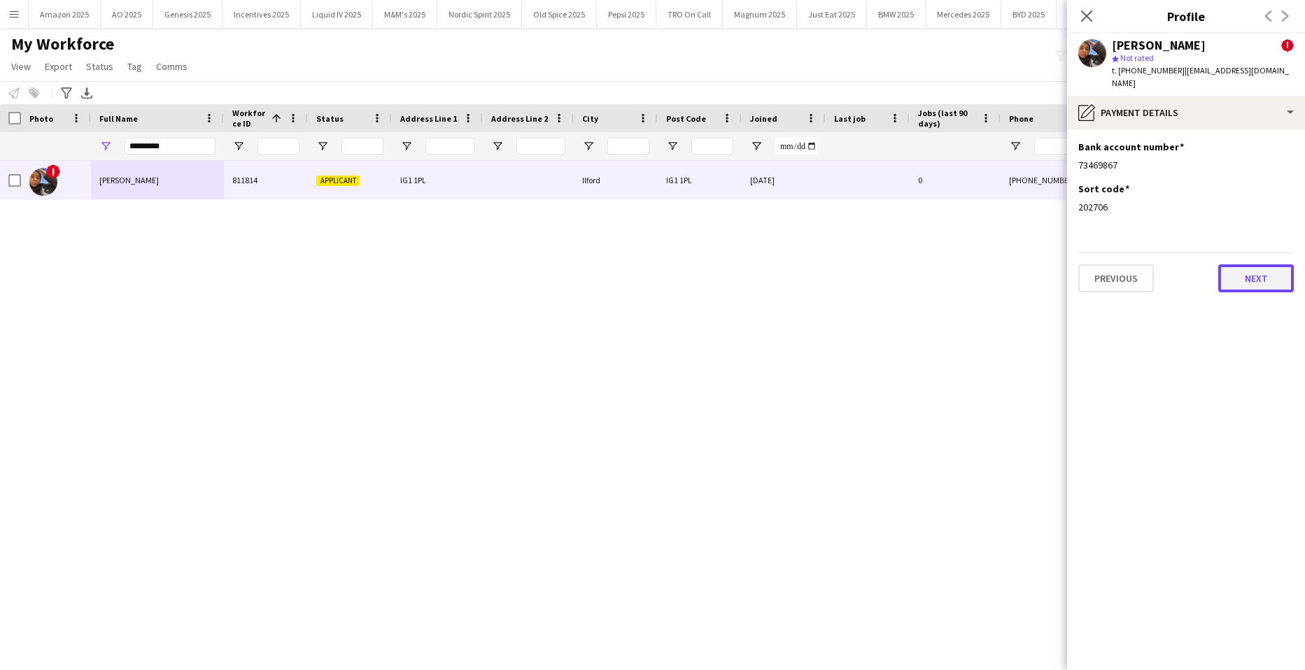
click at [1262, 270] on button "Next" at bounding box center [1256, 278] width 76 height 28
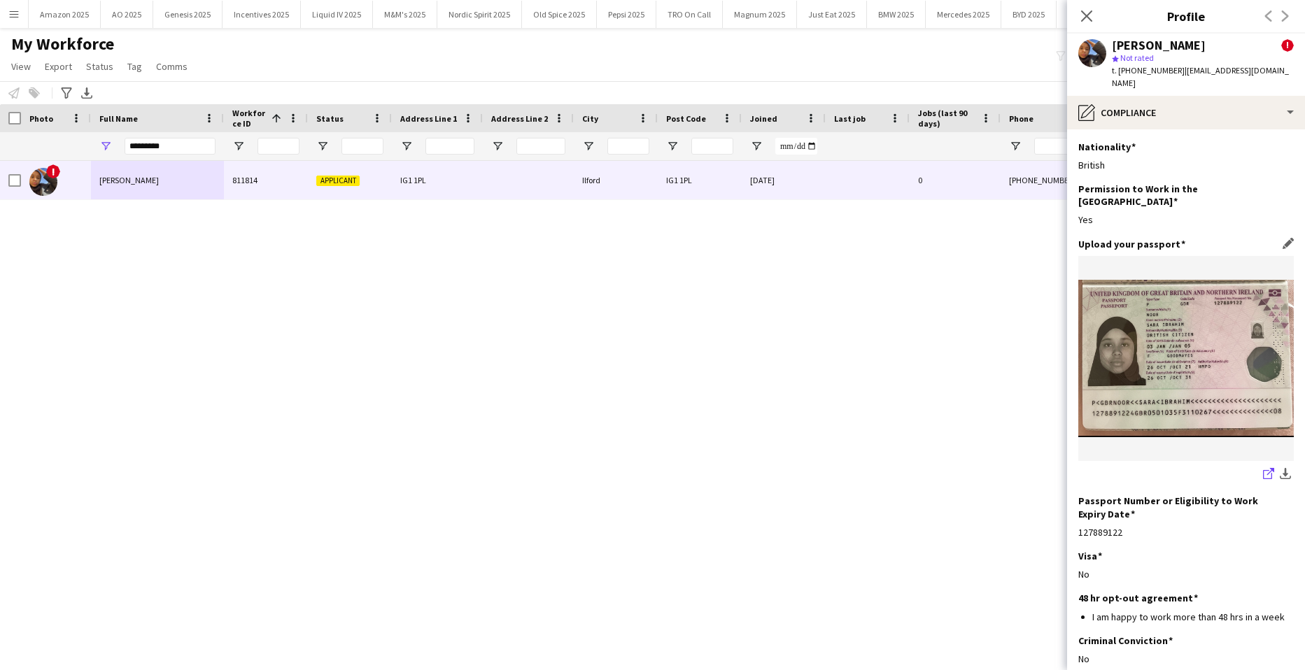
click at [1263, 468] on icon "share-external-link-1" at bounding box center [1268, 473] width 11 height 11
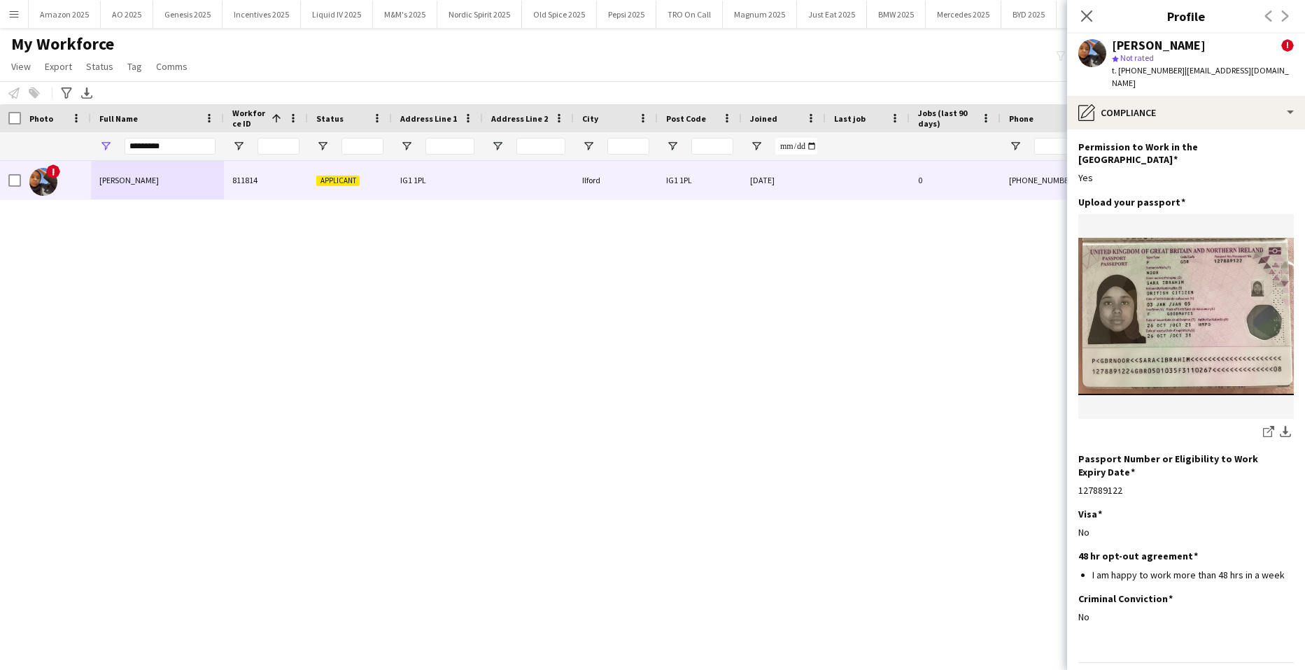
scroll to position [59, 0]
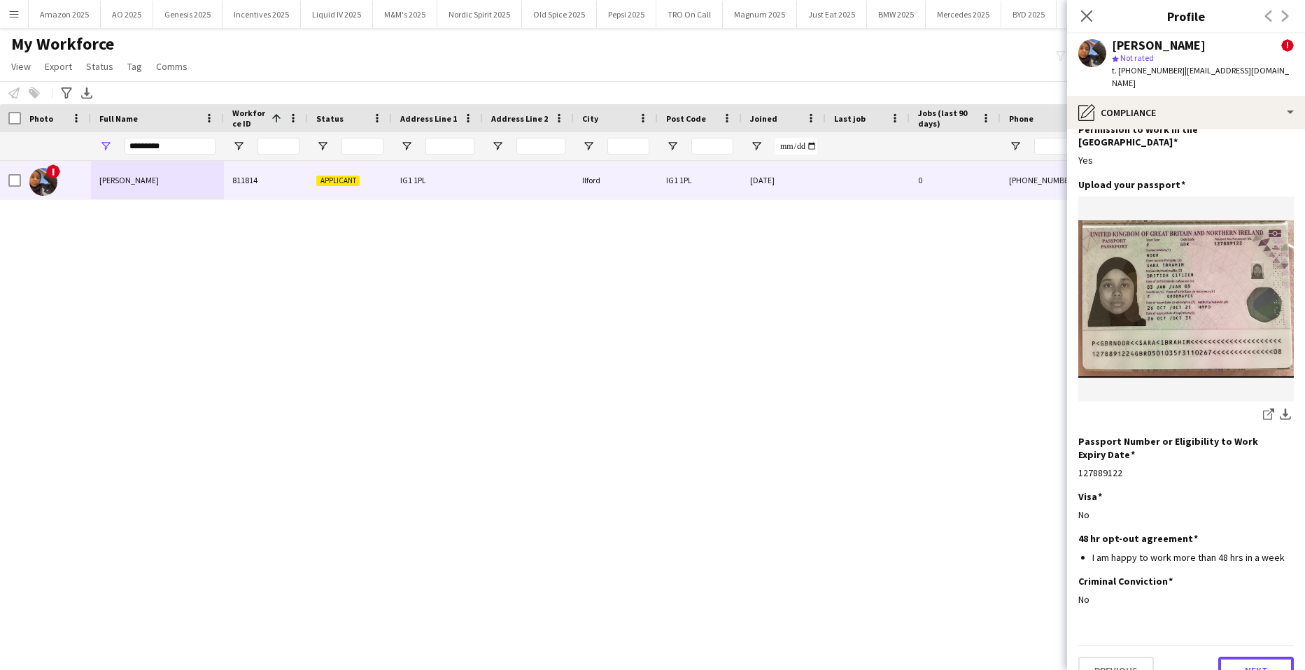
click at [1247, 657] on button "Next" at bounding box center [1256, 671] width 76 height 28
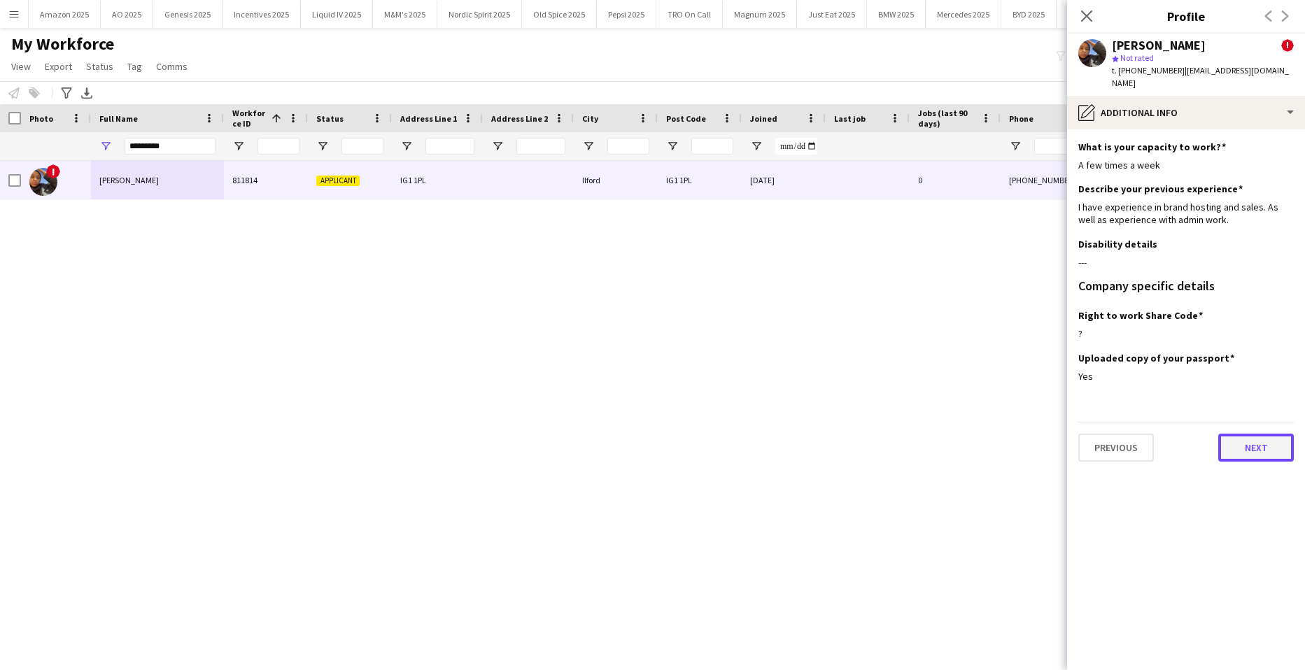
click at [1236, 445] on button "Next" at bounding box center [1256, 448] width 76 height 28
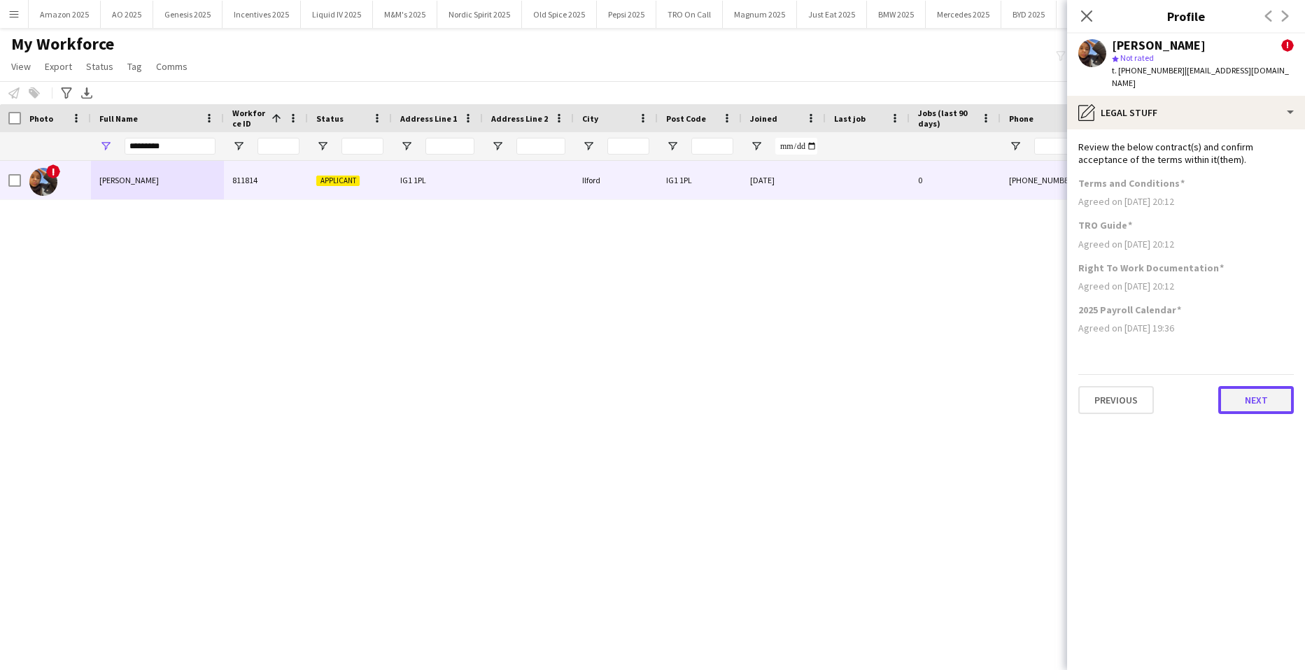
click at [1250, 399] on button "Next" at bounding box center [1256, 400] width 76 height 28
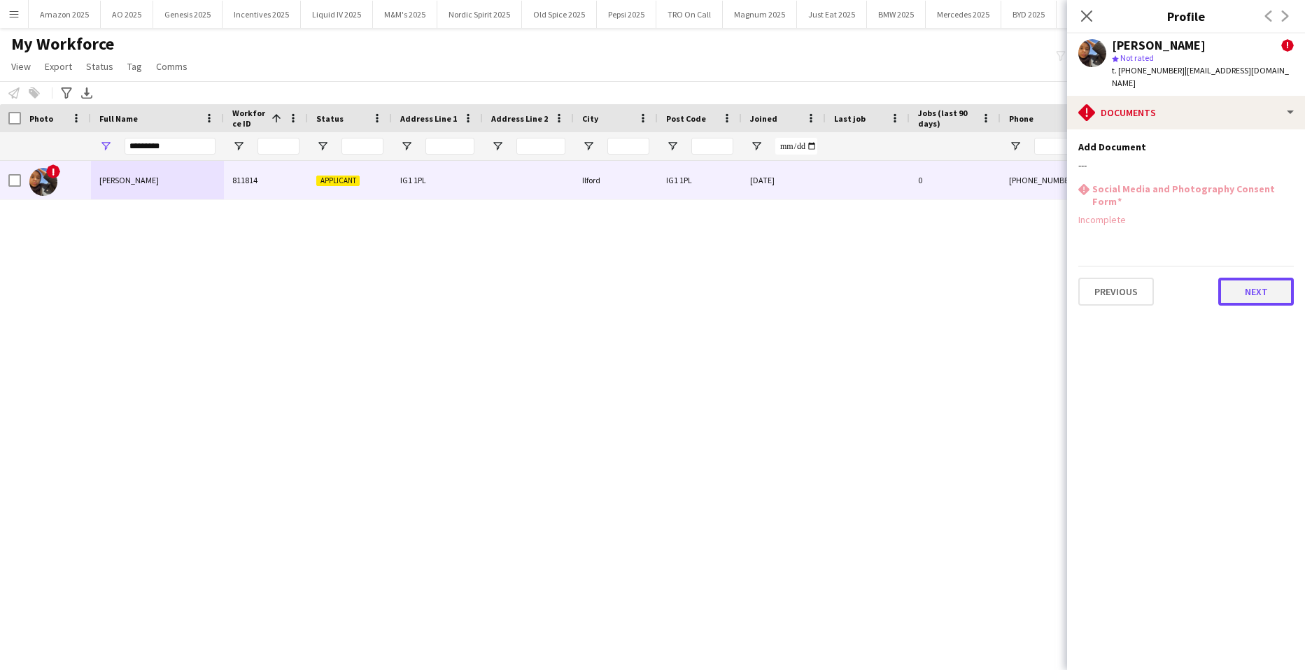
click at [1256, 278] on button "Next" at bounding box center [1256, 292] width 76 height 28
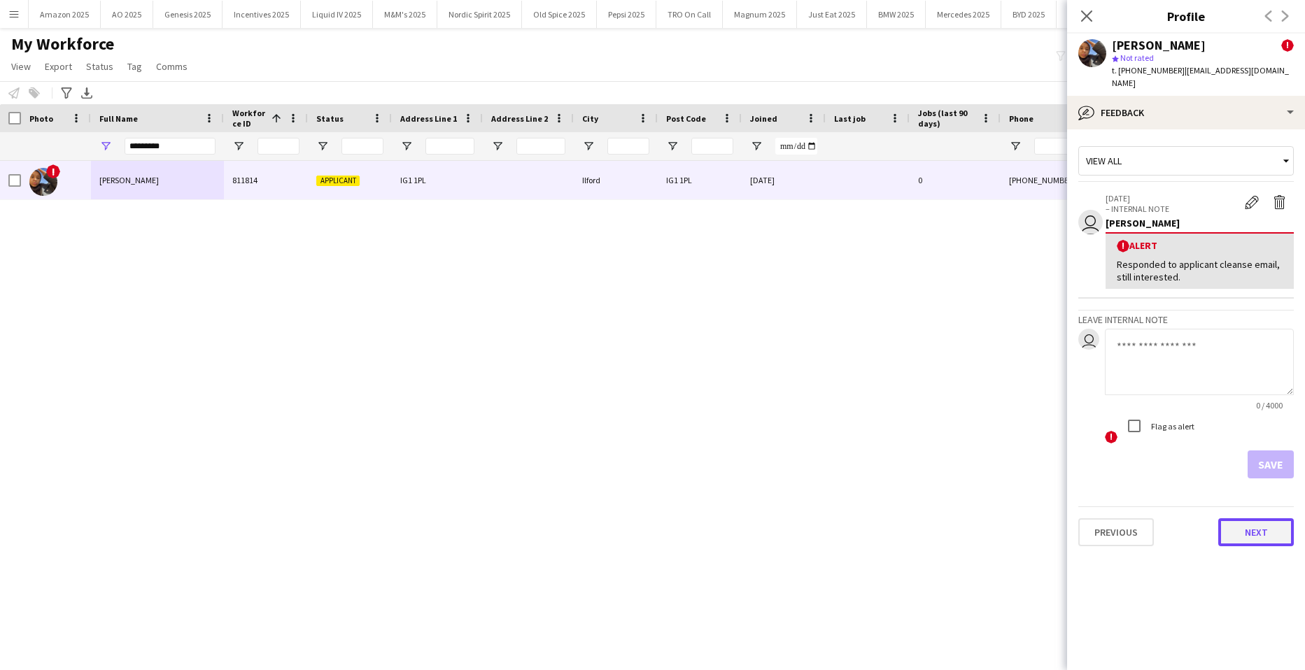
click at [1266, 522] on button "Next" at bounding box center [1256, 532] width 76 height 28
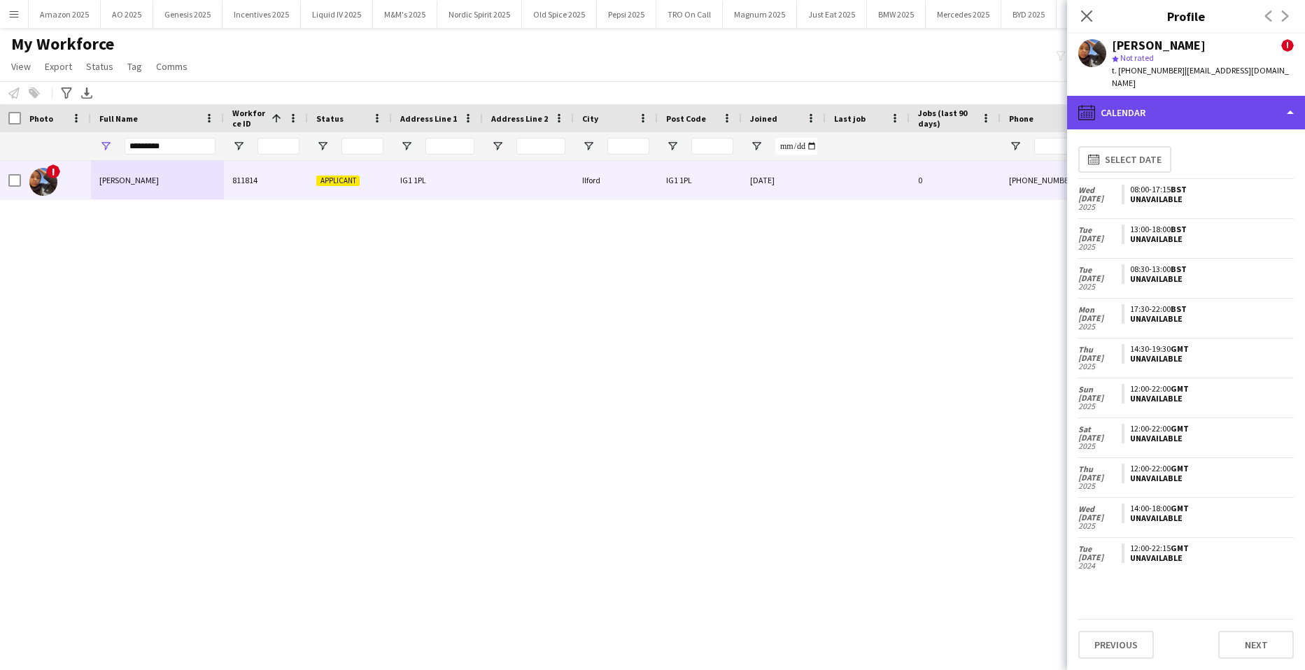
click at [1230, 96] on div "calendar-full Calendar" at bounding box center [1186, 113] width 238 height 34
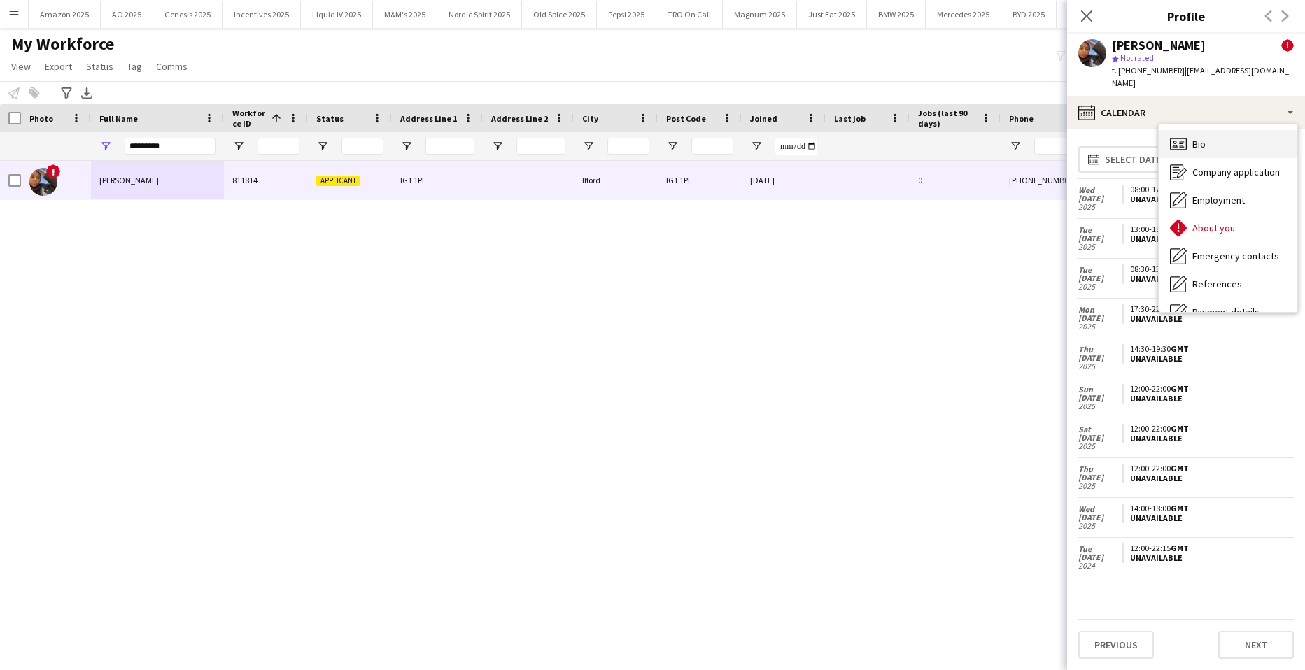
click at [1227, 134] on div "Bio Bio" at bounding box center [1228, 144] width 139 height 28
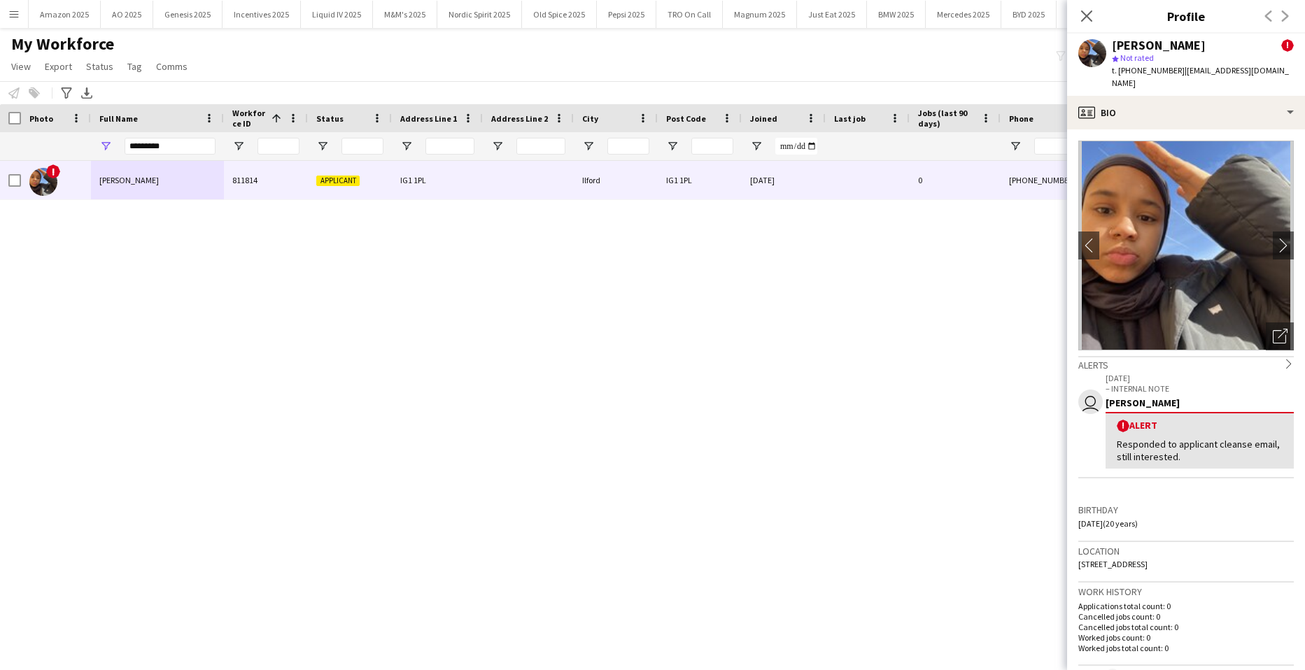
click at [6, 115] on div at bounding box center [10, 118] width 21 height 28
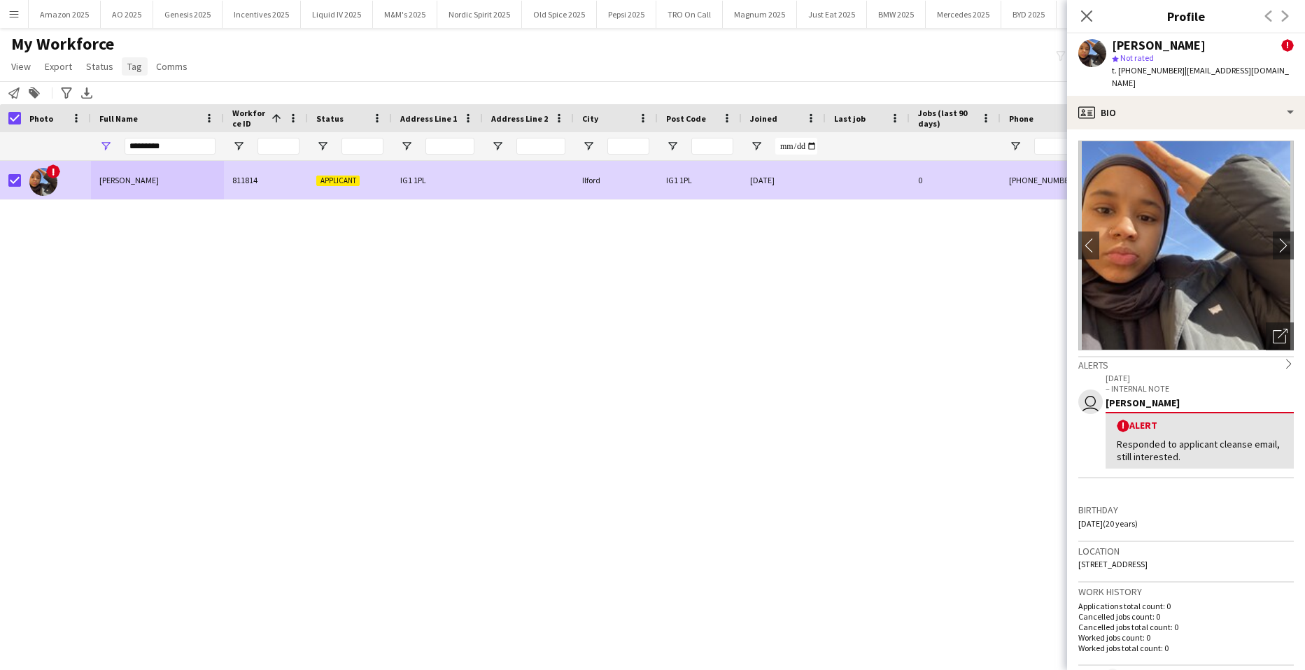
click at [132, 66] on span "Tag" at bounding box center [134, 66] width 15 height 13
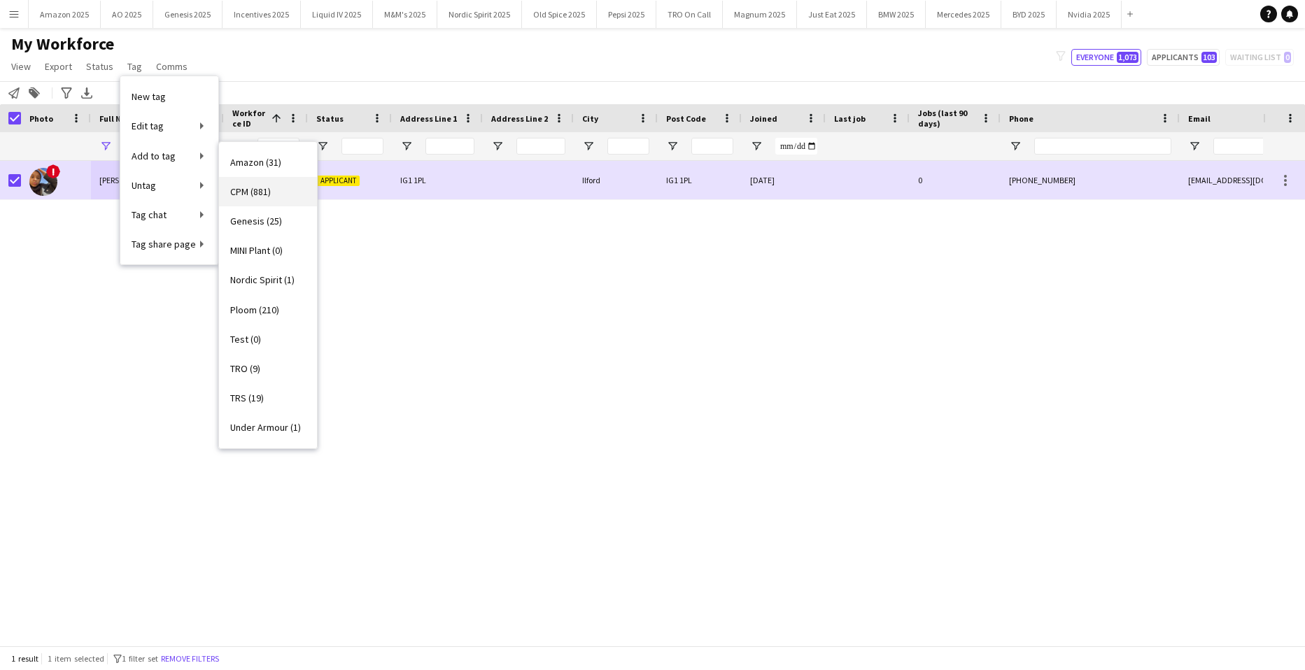
click at [248, 185] on span "CPM (881)" at bounding box center [250, 191] width 41 height 13
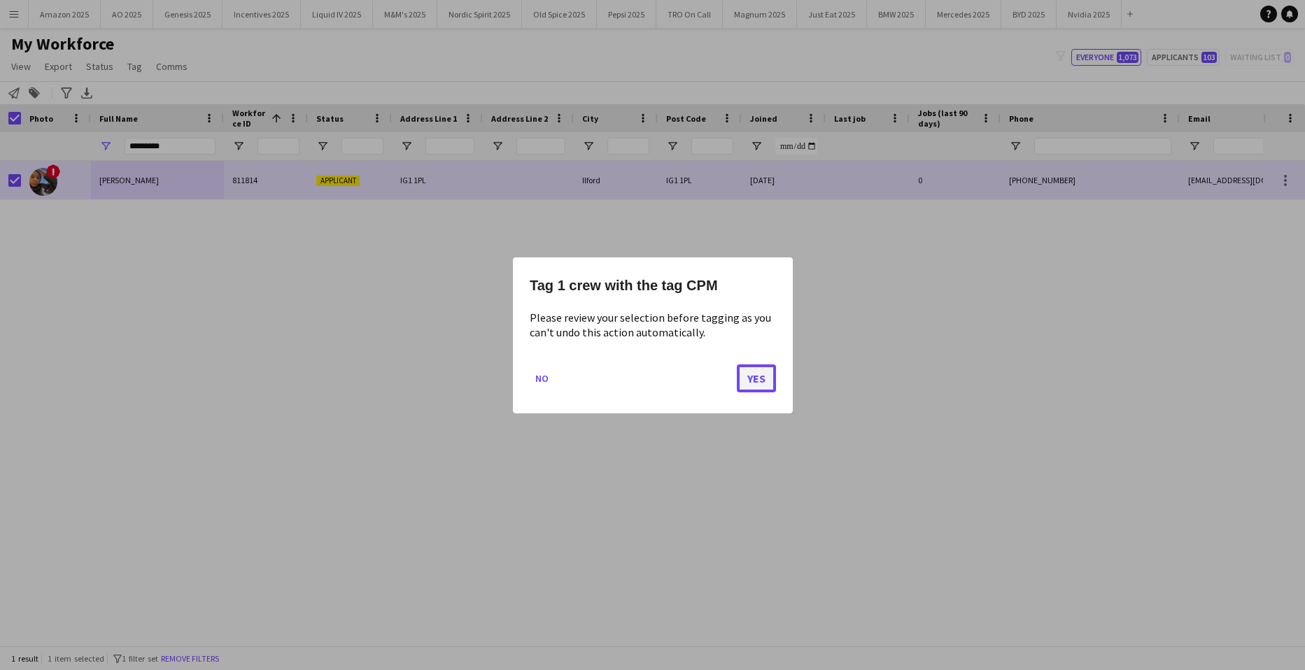
drag, startPoint x: 749, startPoint y: 382, endPoint x: 742, endPoint y: 371, distance: 12.2
click at [749, 381] on button "Yes" at bounding box center [756, 378] width 39 height 28
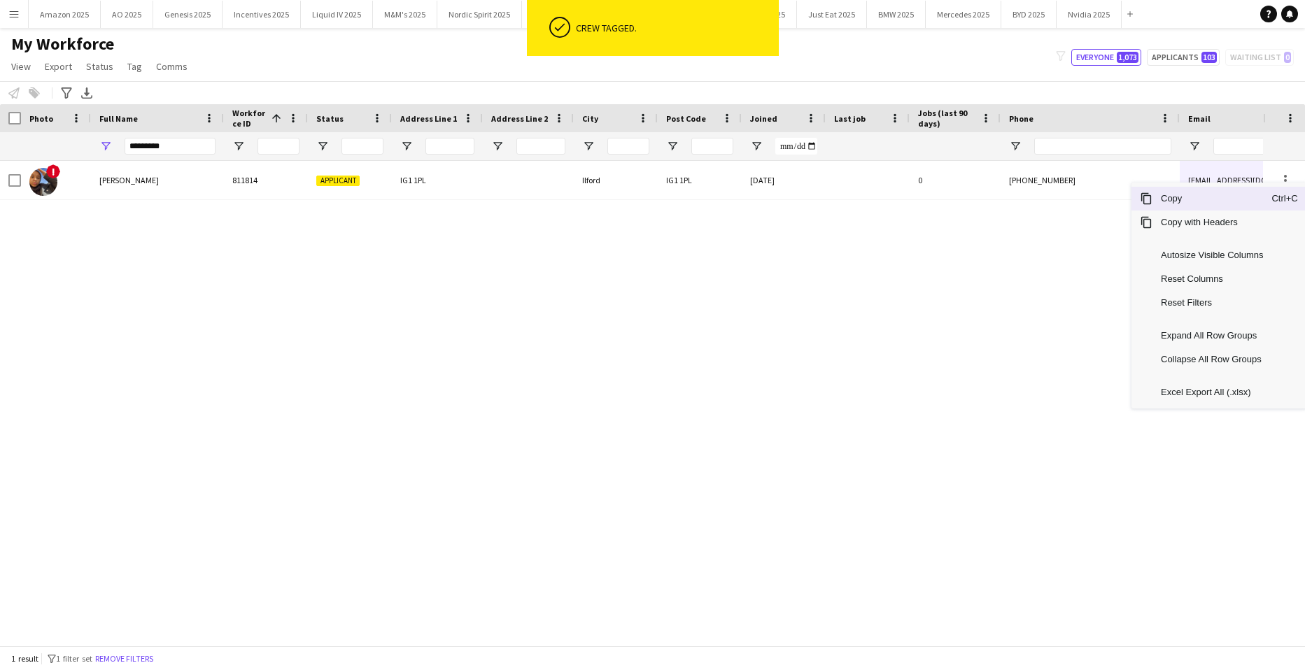
click at [1214, 201] on span "Copy" at bounding box center [1211, 199] width 119 height 24
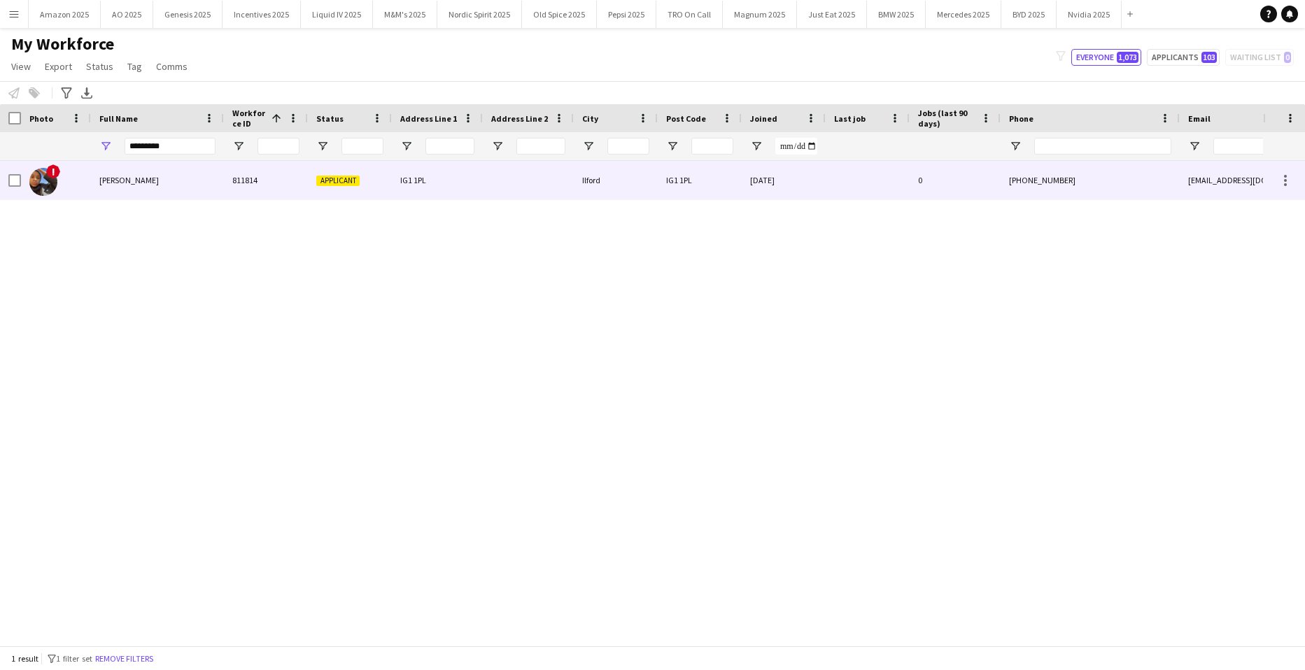
click at [129, 179] on span "Sara Noor" at bounding box center [128, 180] width 59 height 10
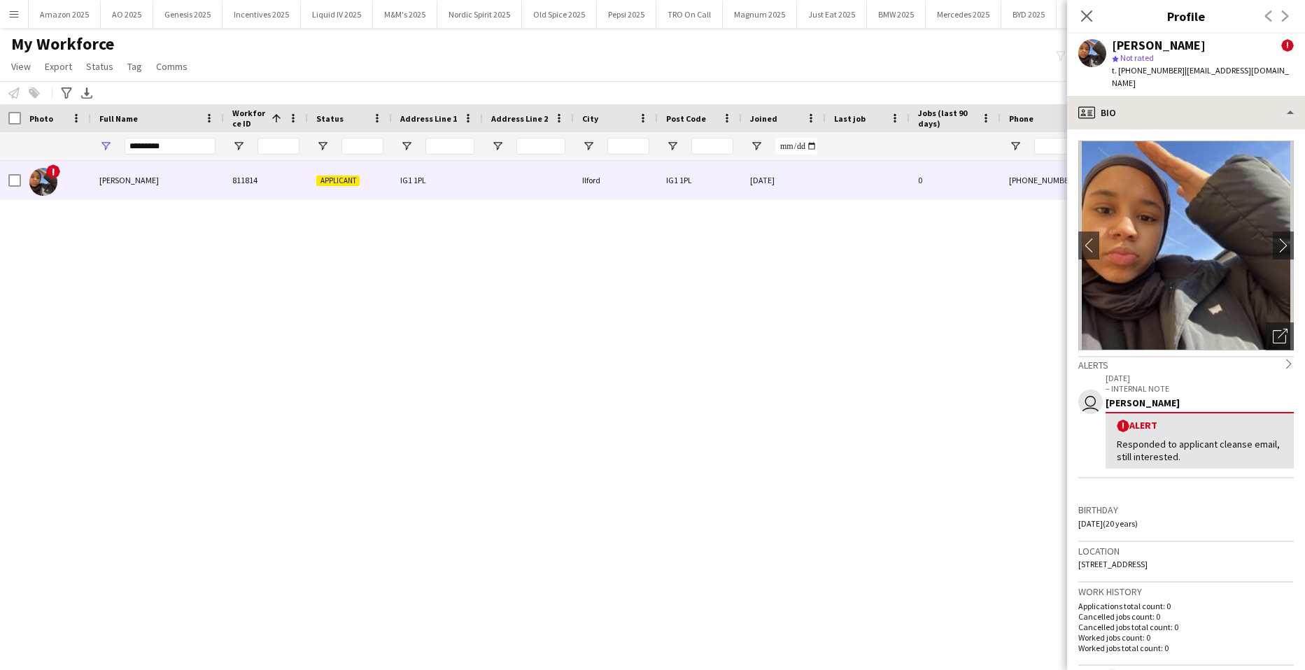
click at [1220, 80] on div "Sara Noor ! star Not rated t. +447375515901 | saranoor.x@icloud.com" at bounding box center [1186, 65] width 238 height 62
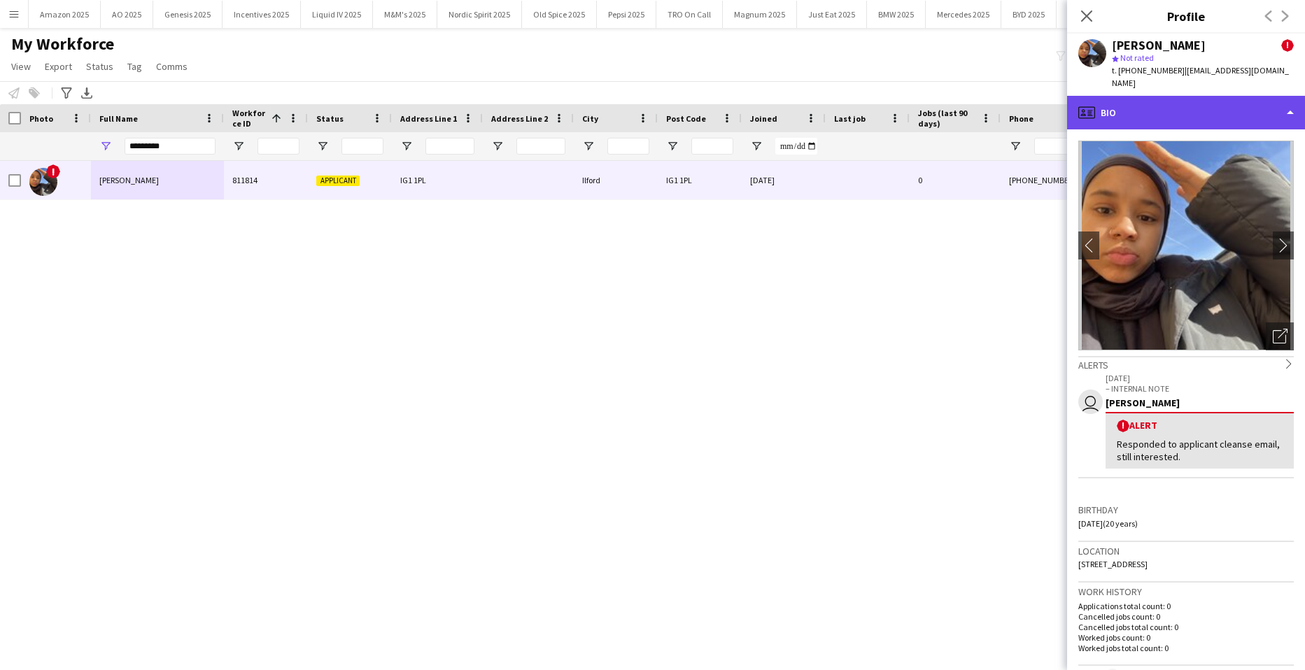
click at [1221, 96] on div "profile Bio" at bounding box center [1186, 113] width 238 height 34
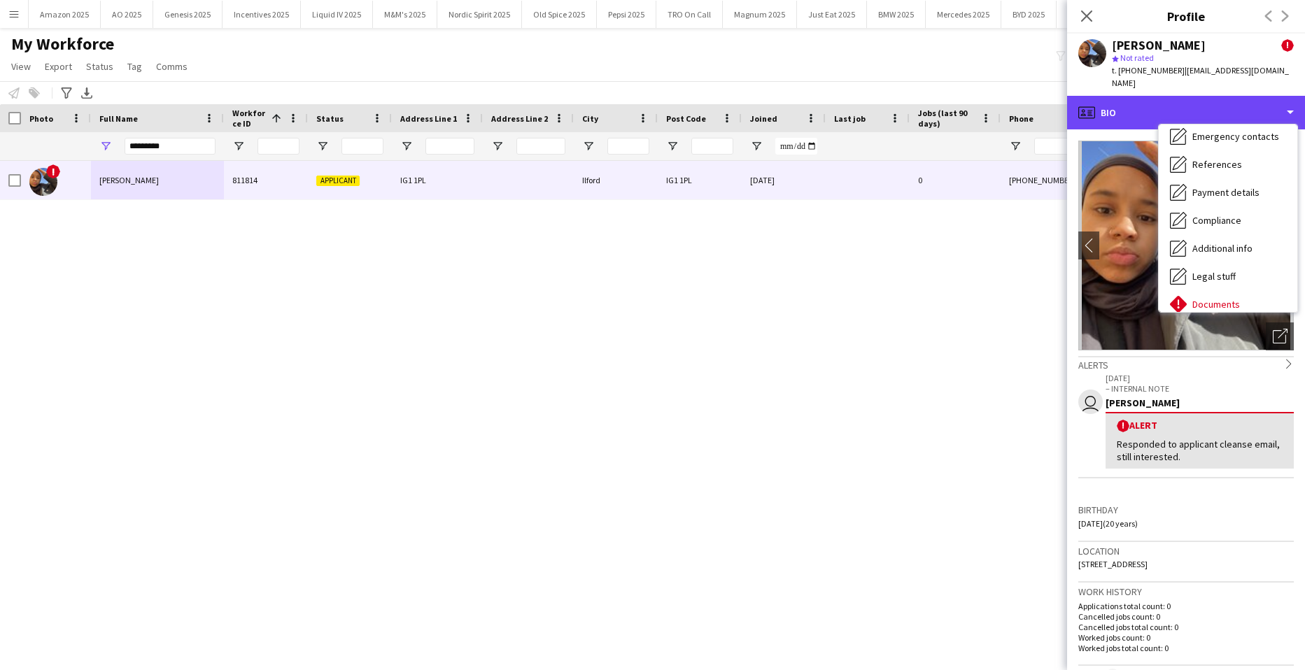
scroll to position [187, 0]
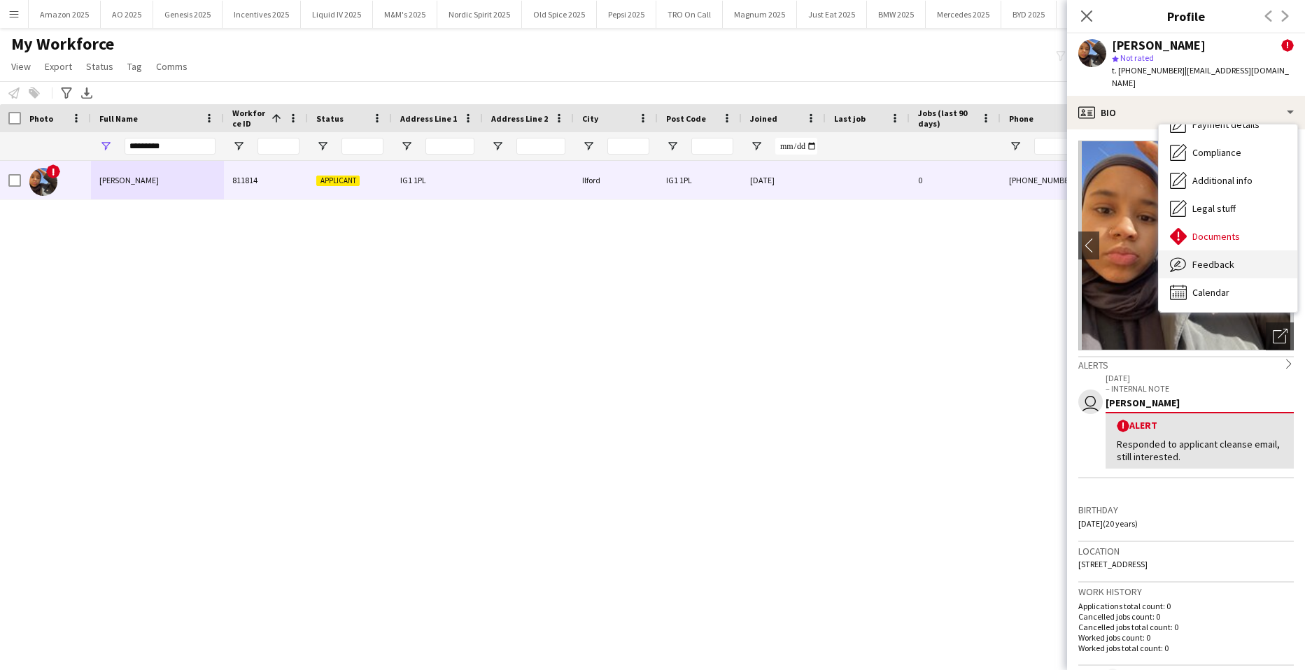
click at [1231, 258] on span "Feedback" at bounding box center [1213, 264] width 42 height 13
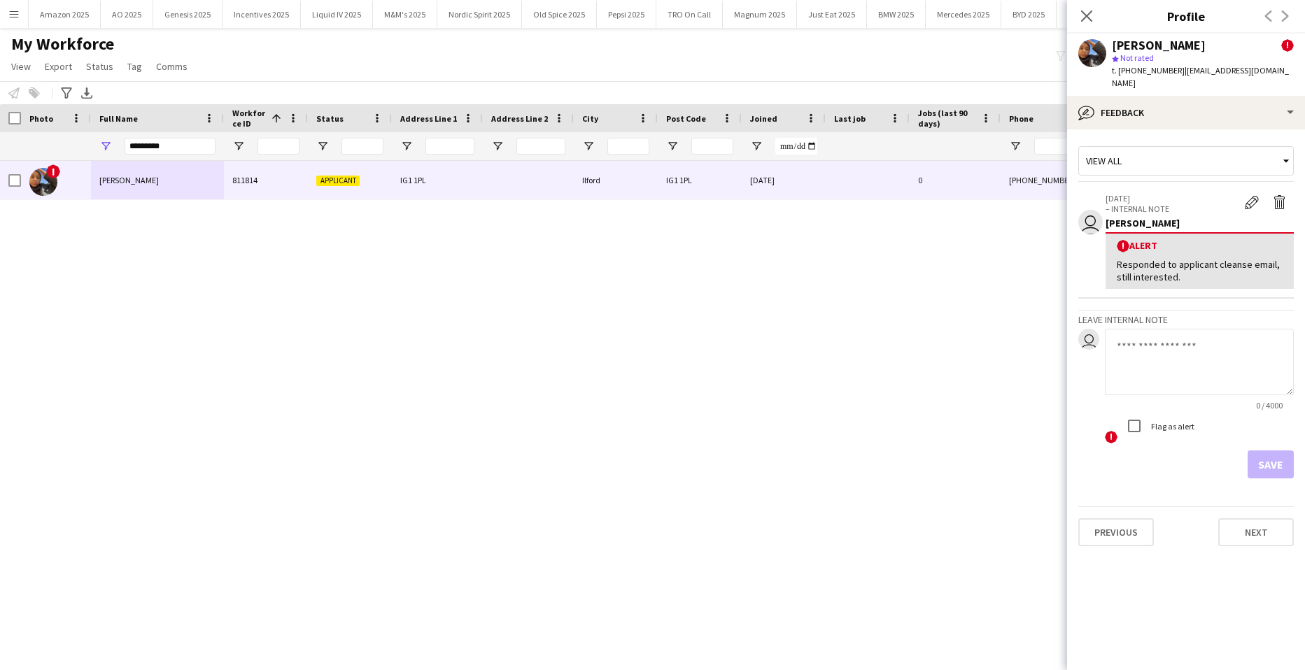
click at [1178, 349] on textarea at bounding box center [1199, 362] width 189 height 66
paste textarea "**********"
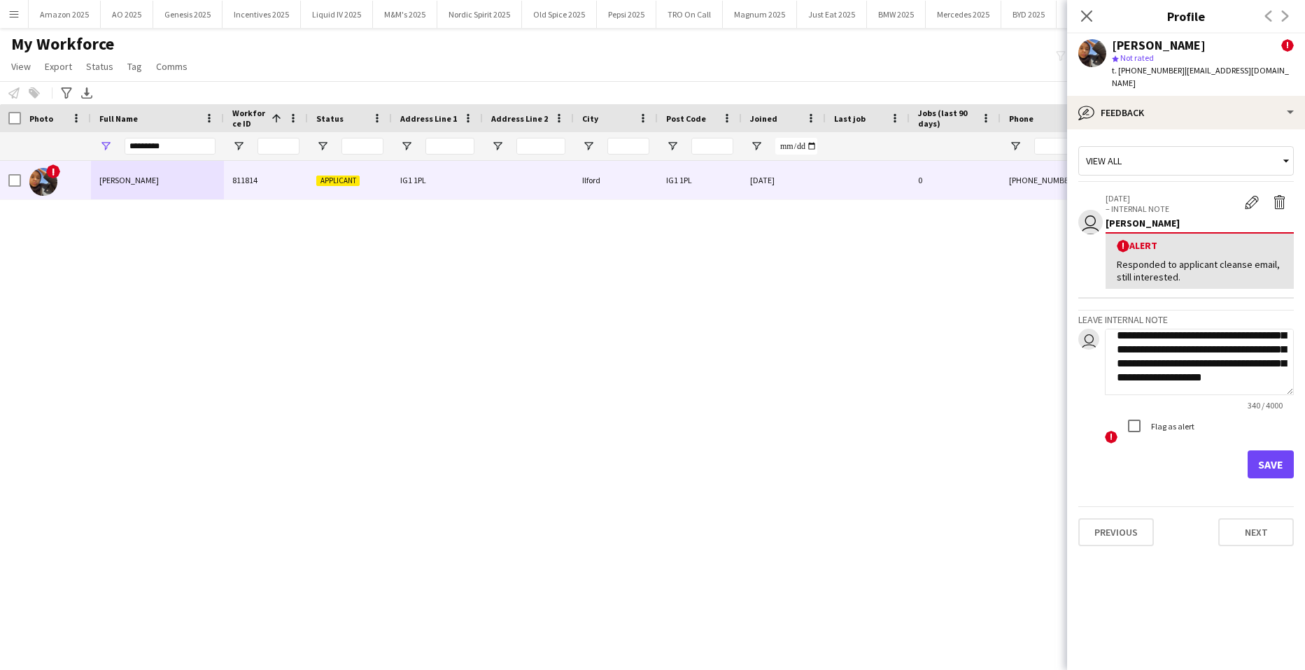
type textarea "**********"
click at [1261, 451] on button "Save" at bounding box center [1270, 465] width 46 height 28
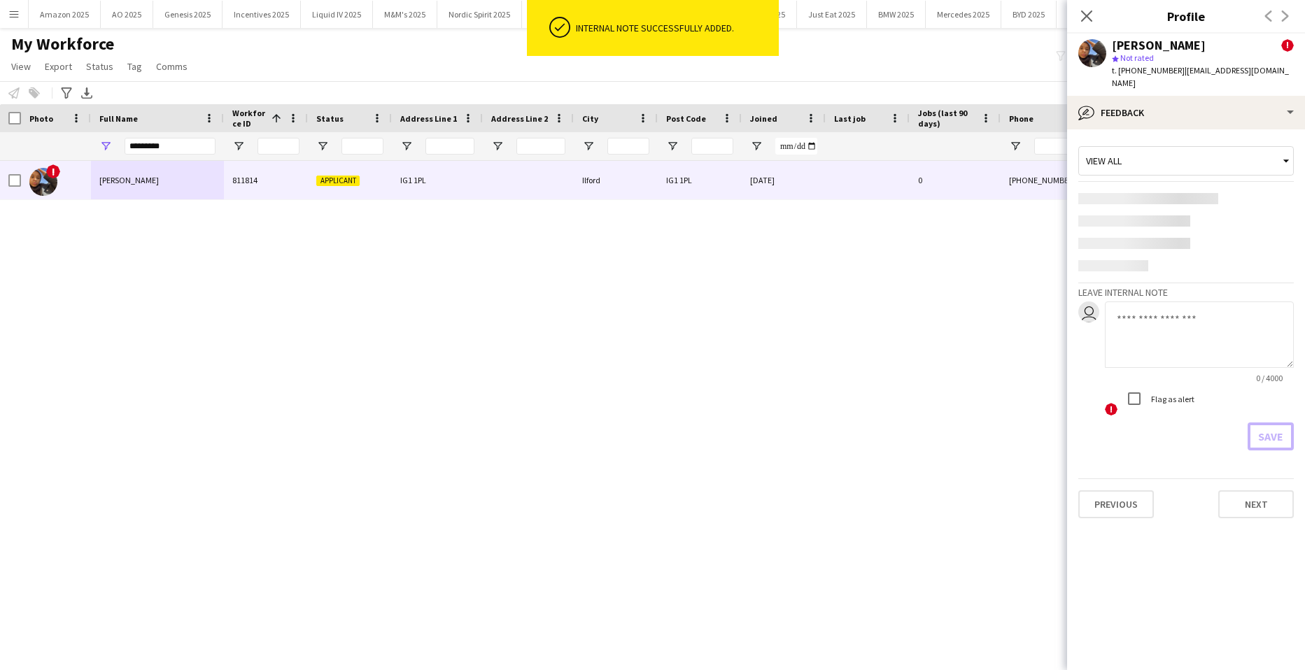
scroll to position [0, 0]
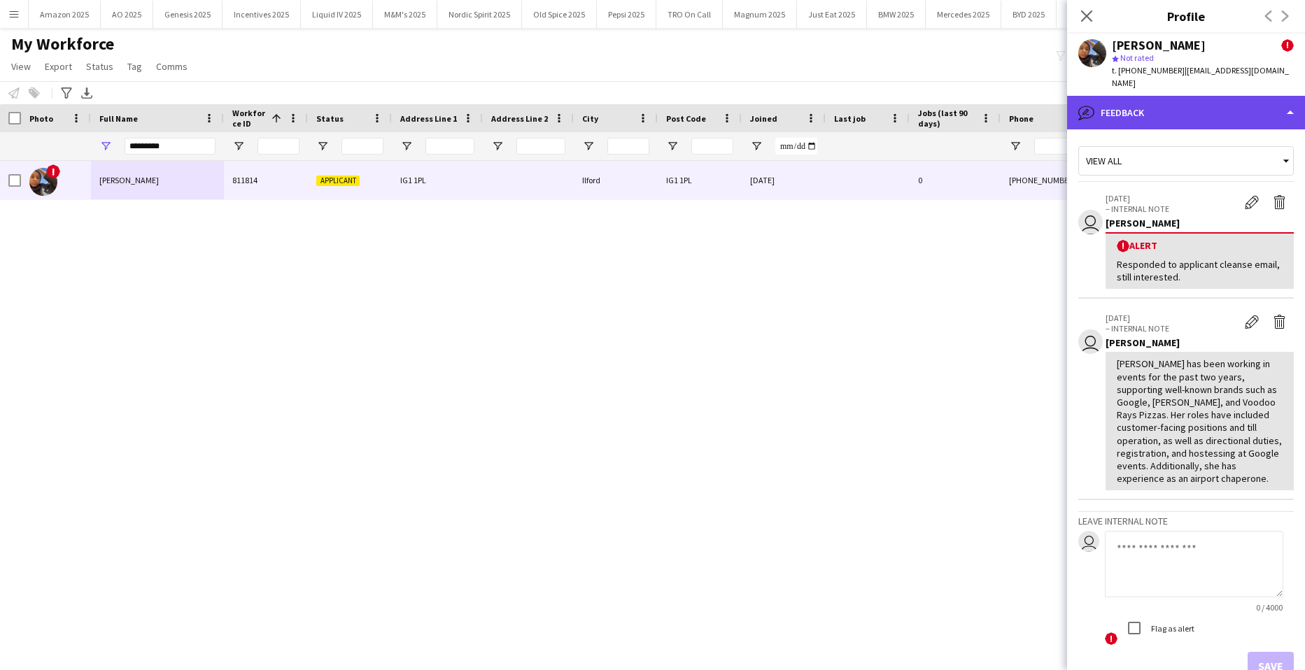
click at [1154, 96] on div "bubble-pencil Feedback" at bounding box center [1186, 113] width 238 height 34
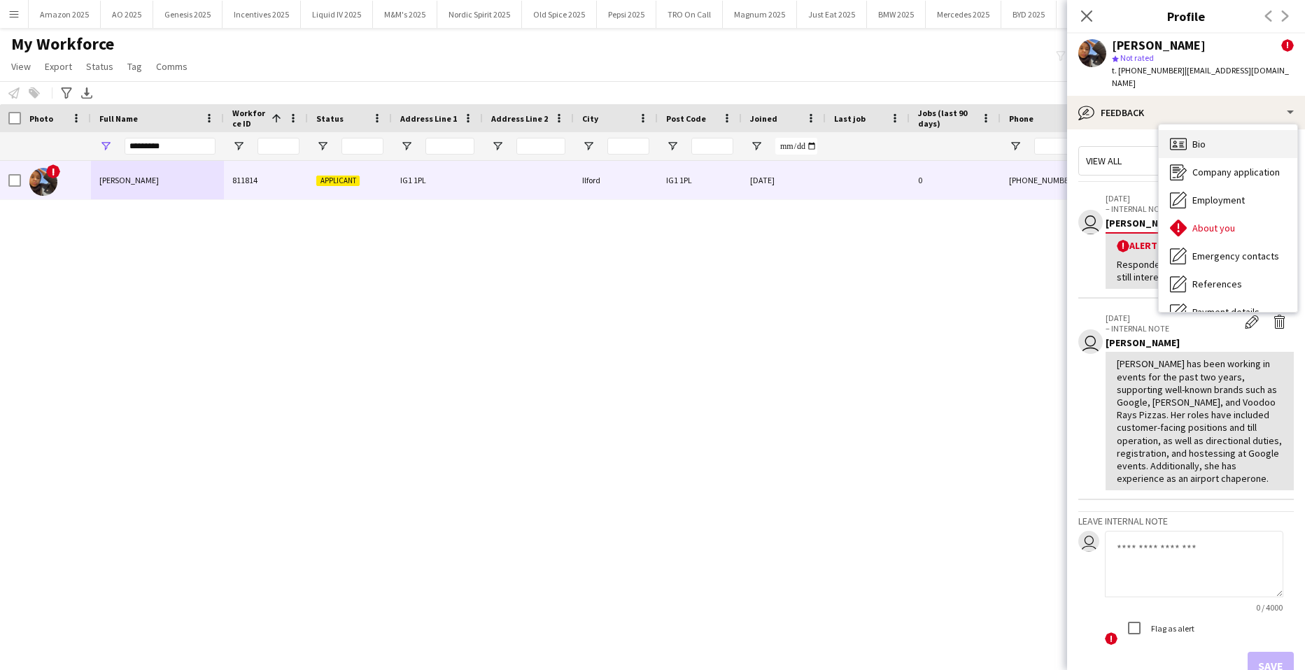
click at [1196, 138] on span "Bio" at bounding box center [1198, 144] width 13 height 13
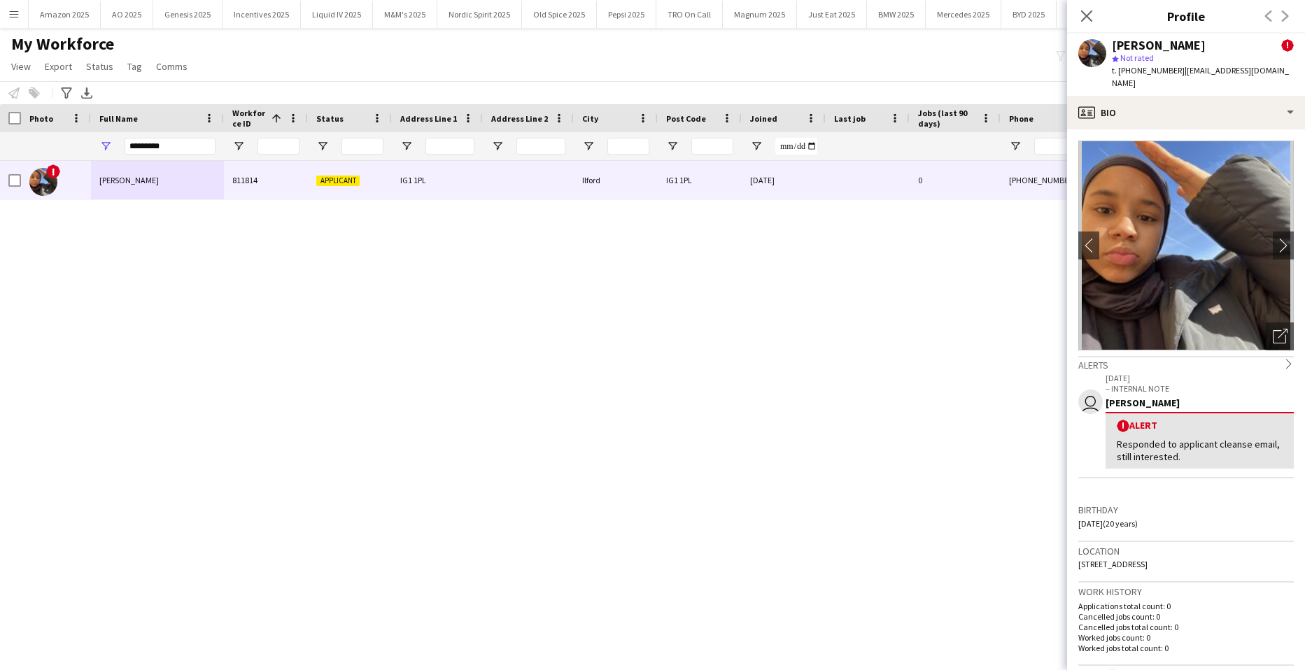
click at [1204, 504] on h3 "Birthday" at bounding box center [1185, 510] width 215 height 13
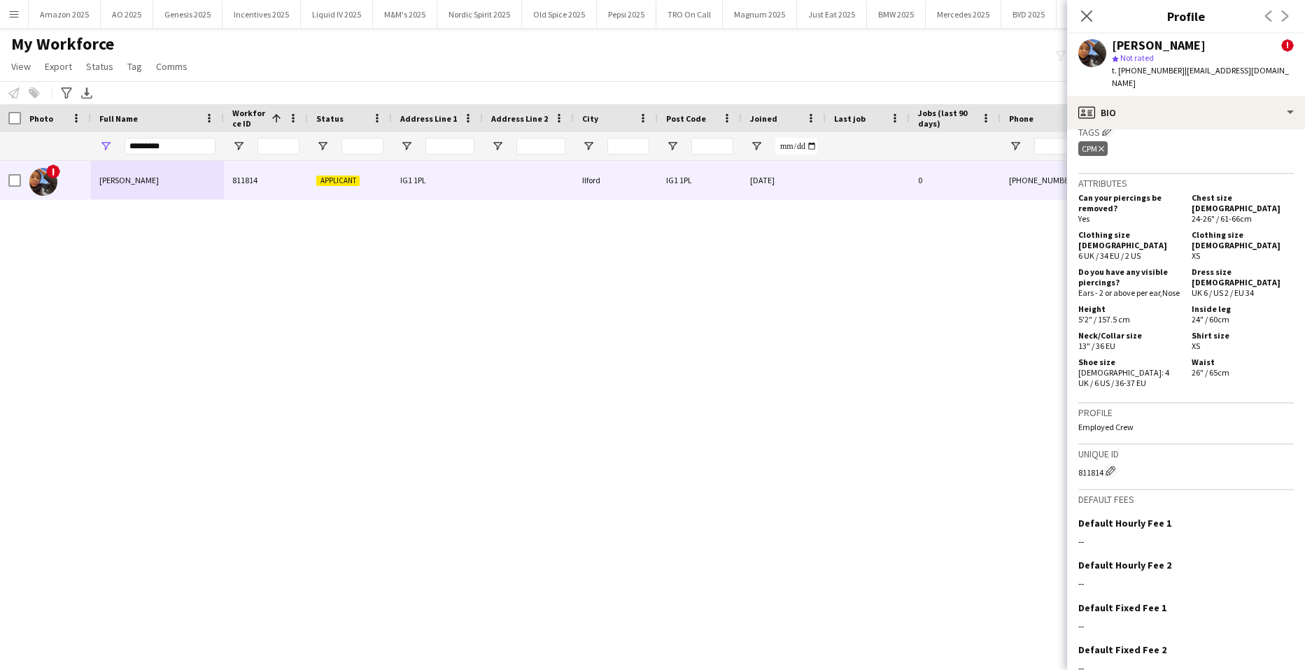
scroll to position [702, 0]
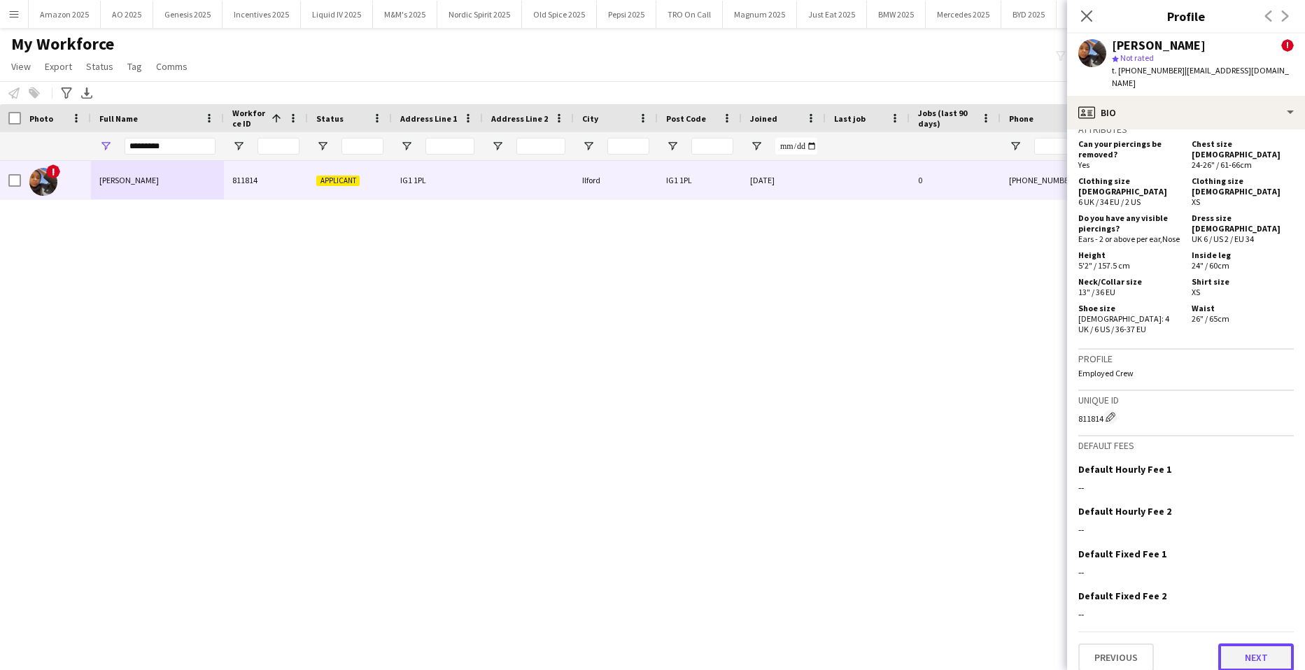
click at [1254, 646] on button "Next" at bounding box center [1256, 658] width 76 height 28
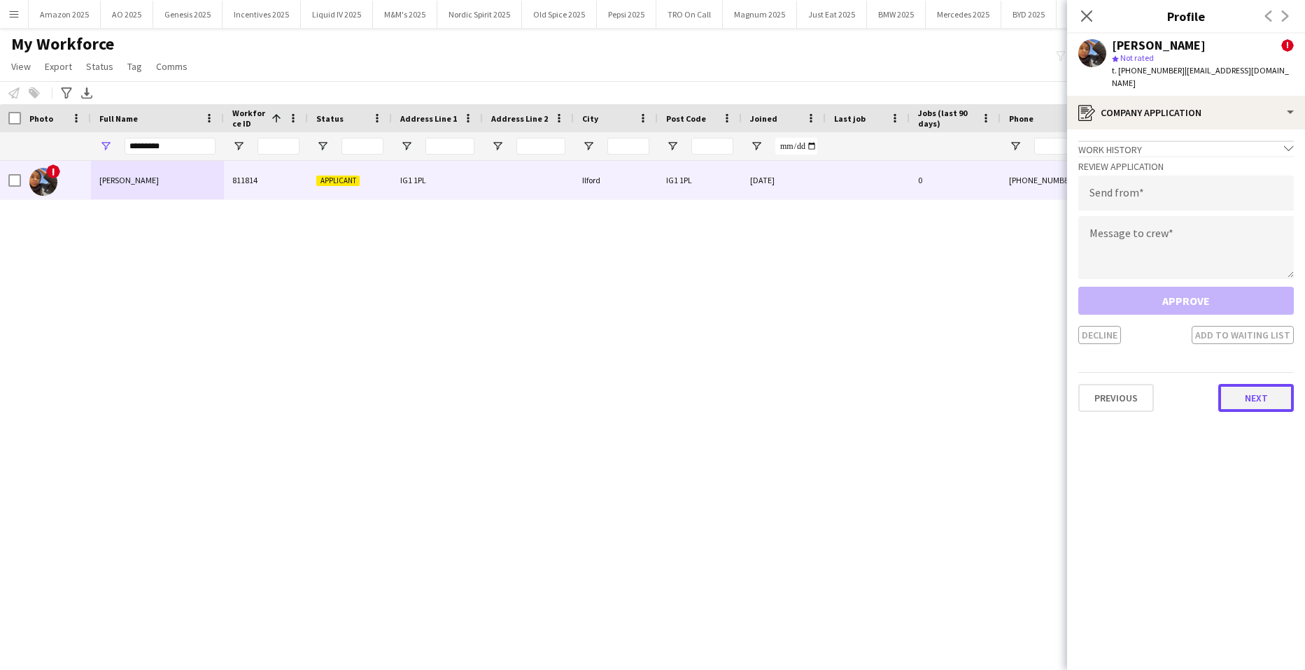
click at [1253, 393] on button "Next" at bounding box center [1256, 398] width 76 height 28
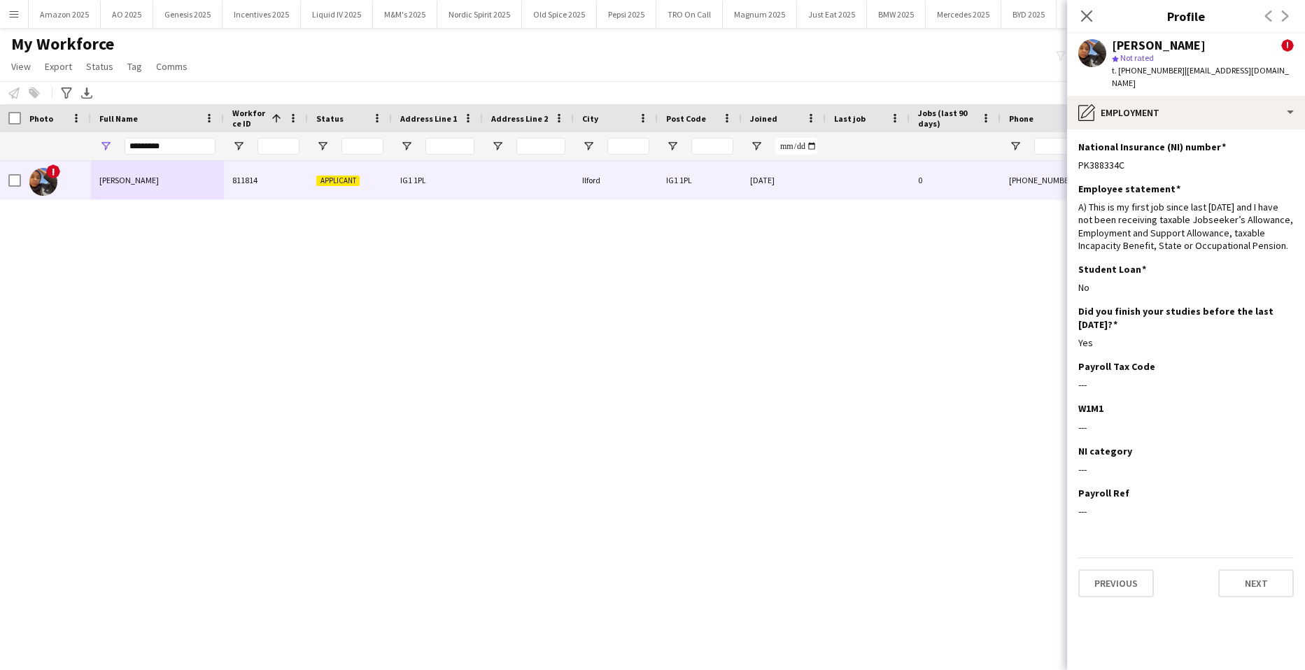
click at [1261, 558] on div "Previous Next" at bounding box center [1185, 578] width 215 height 40
click at [1264, 569] on button "Next" at bounding box center [1256, 583] width 76 height 28
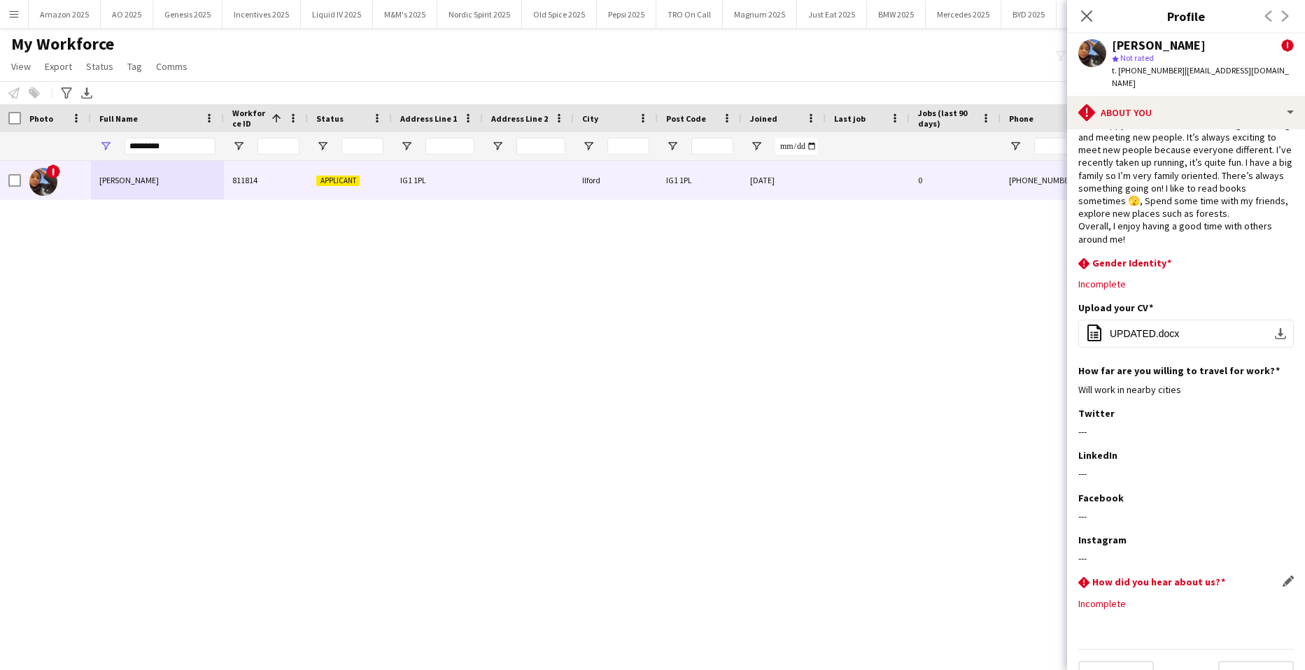
scroll to position [57, 0]
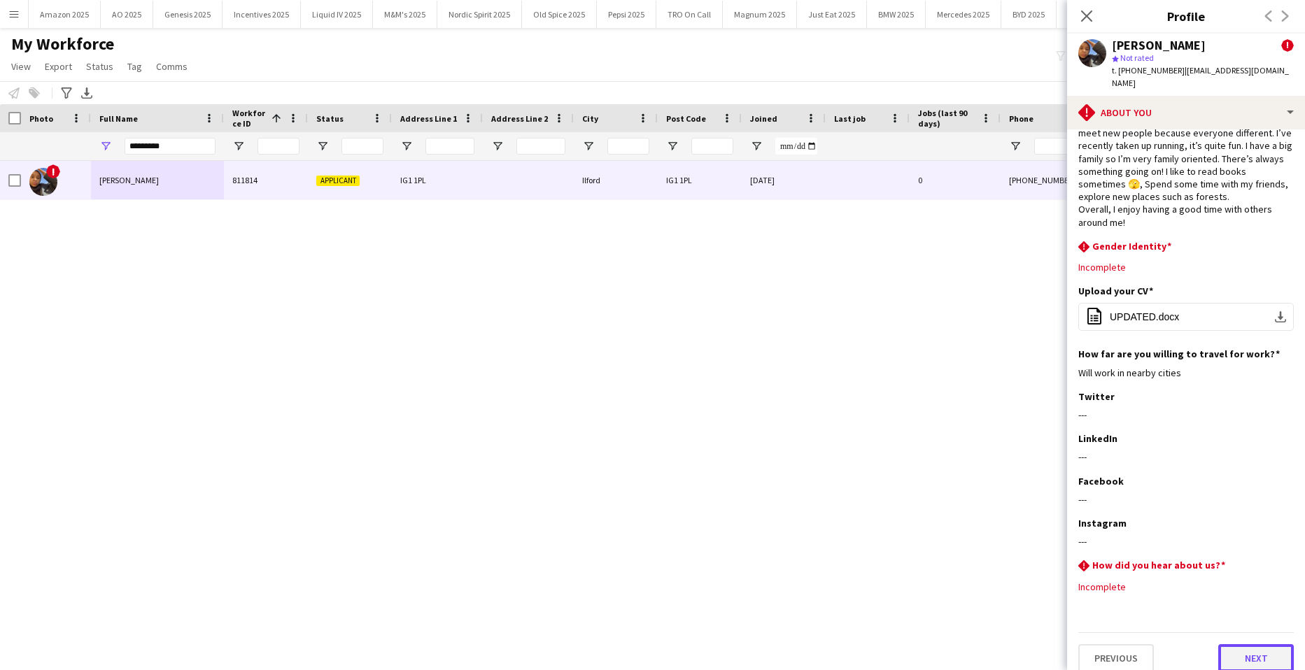
click at [1257, 649] on button "Next" at bounding box center [1256, 658] width 76 height 28
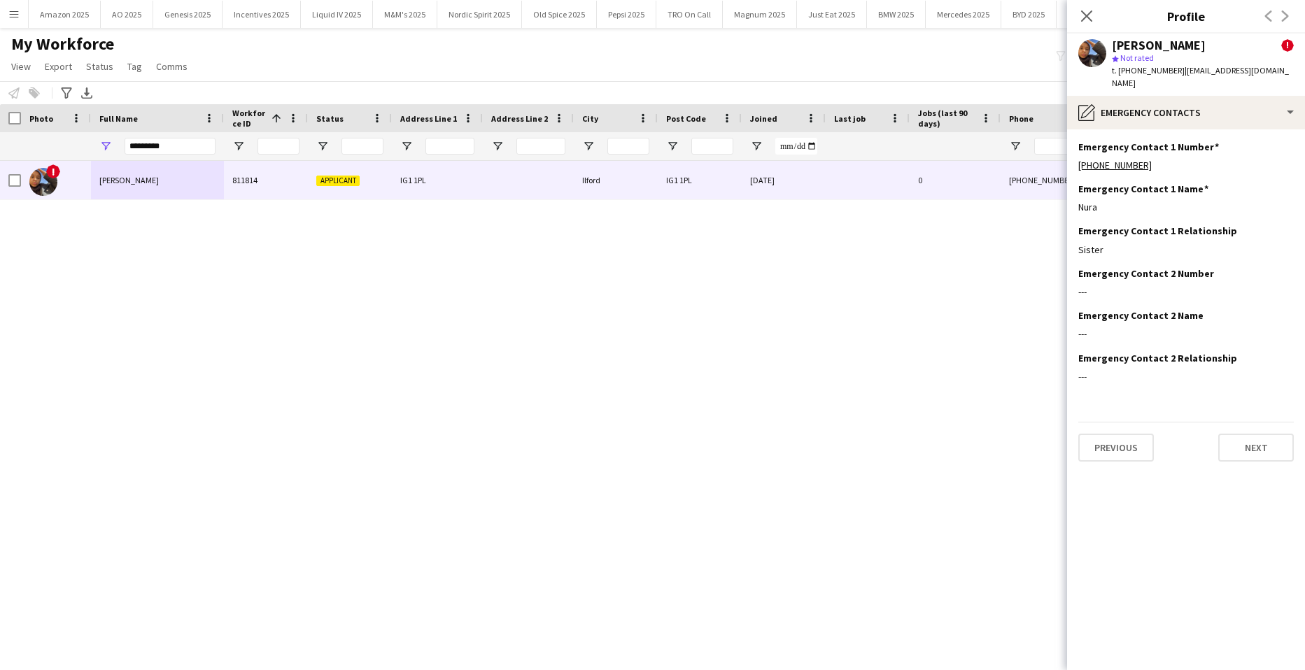
scroll to position [0, 0]
click at [1246, 434] on button "Next" at bounding box center [1256, 448] width 76 height 28
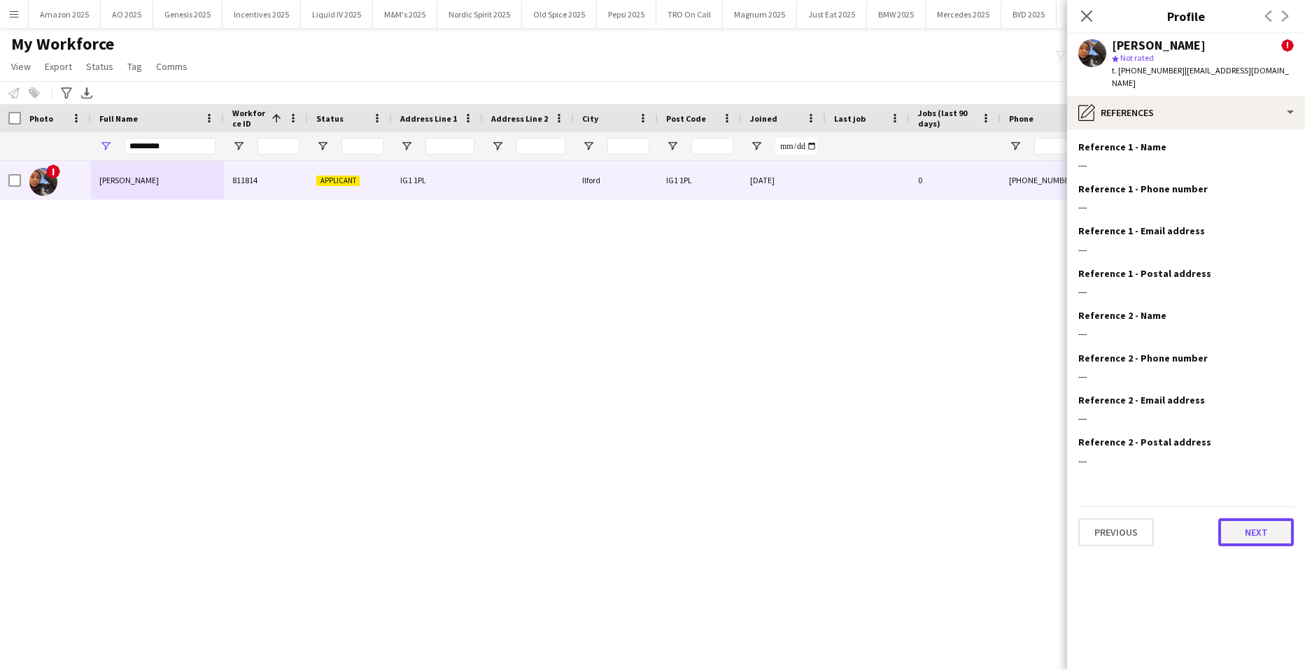
click at [1249, 518] on button "Next" at bounding box center [1256, 532] width 76 height 28
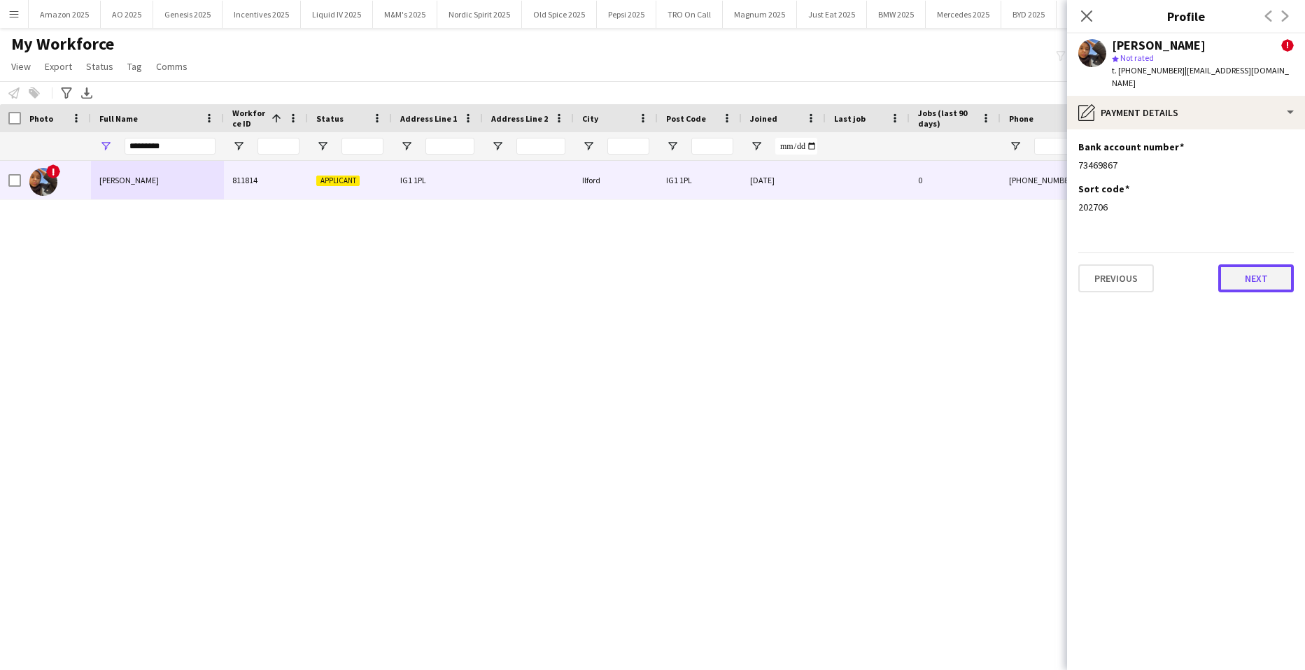
click at [1247, 273] on button "Next" at bounding box center [1256, 278] width 76 height 28
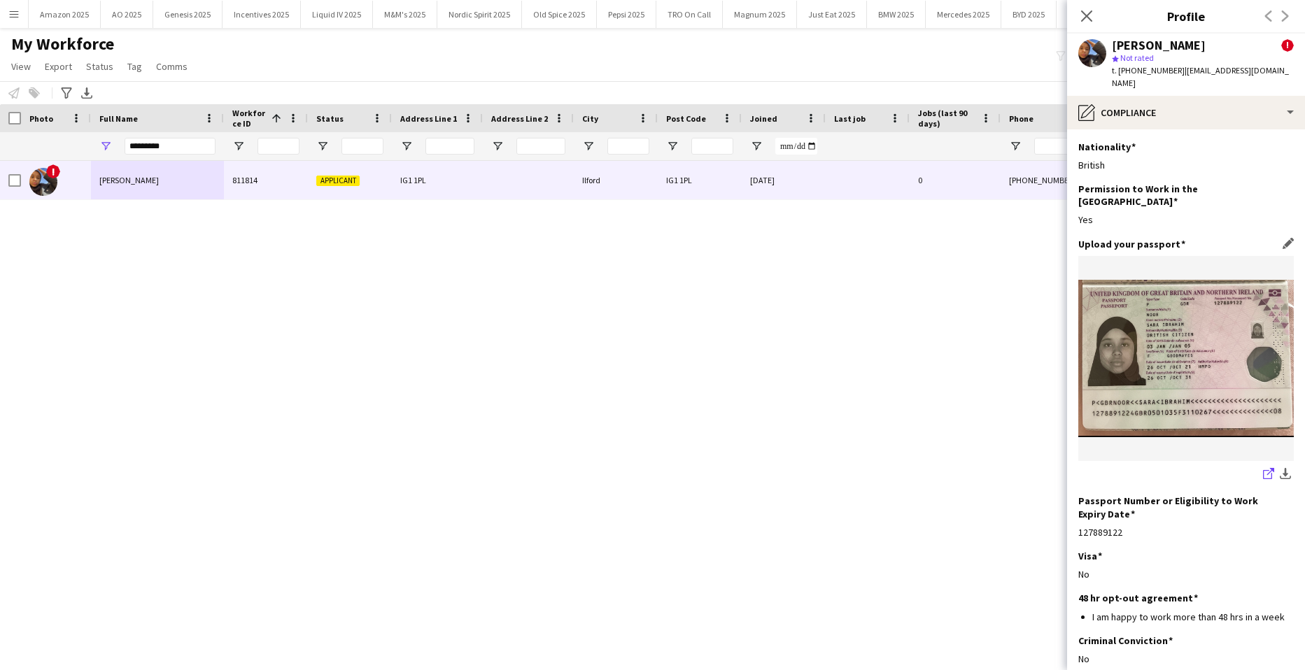
click at [1263, 468] on icon "share-external-link-1" at bounding box center [1268, 473] width 11 height 11
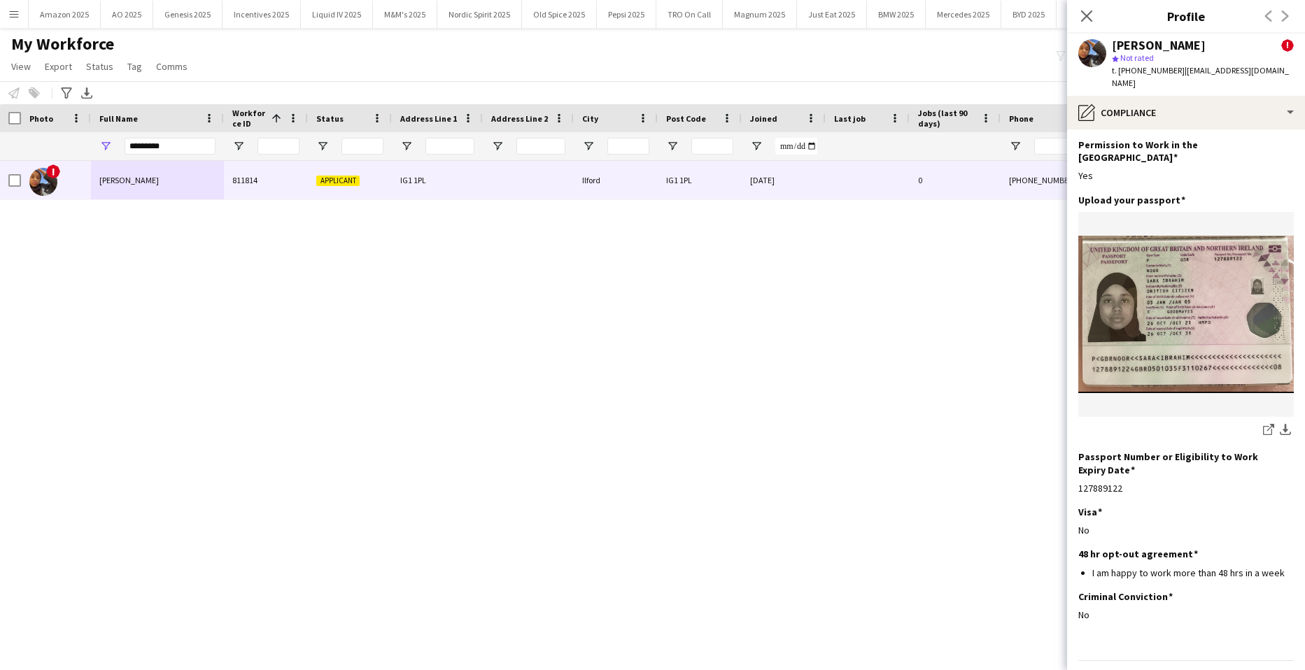
scroll to position [59, 0]
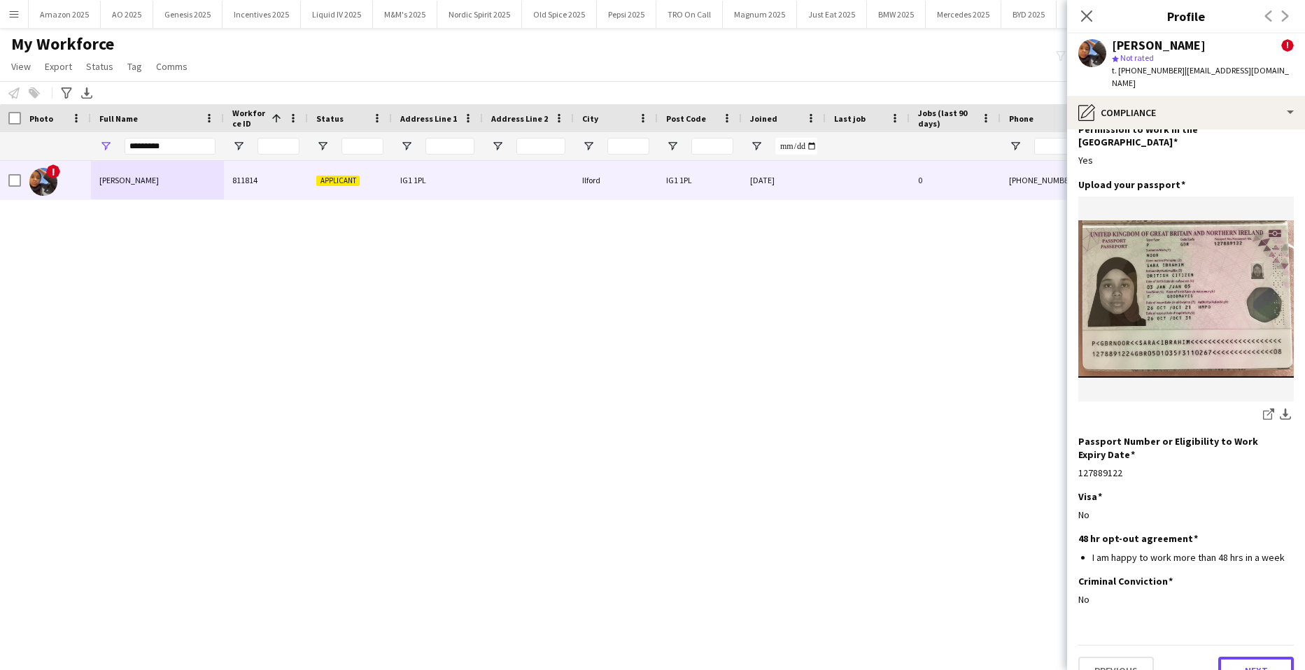
click at [1252, 657] on button "Next" at bounding box center [1256, 671] width 76 height 28
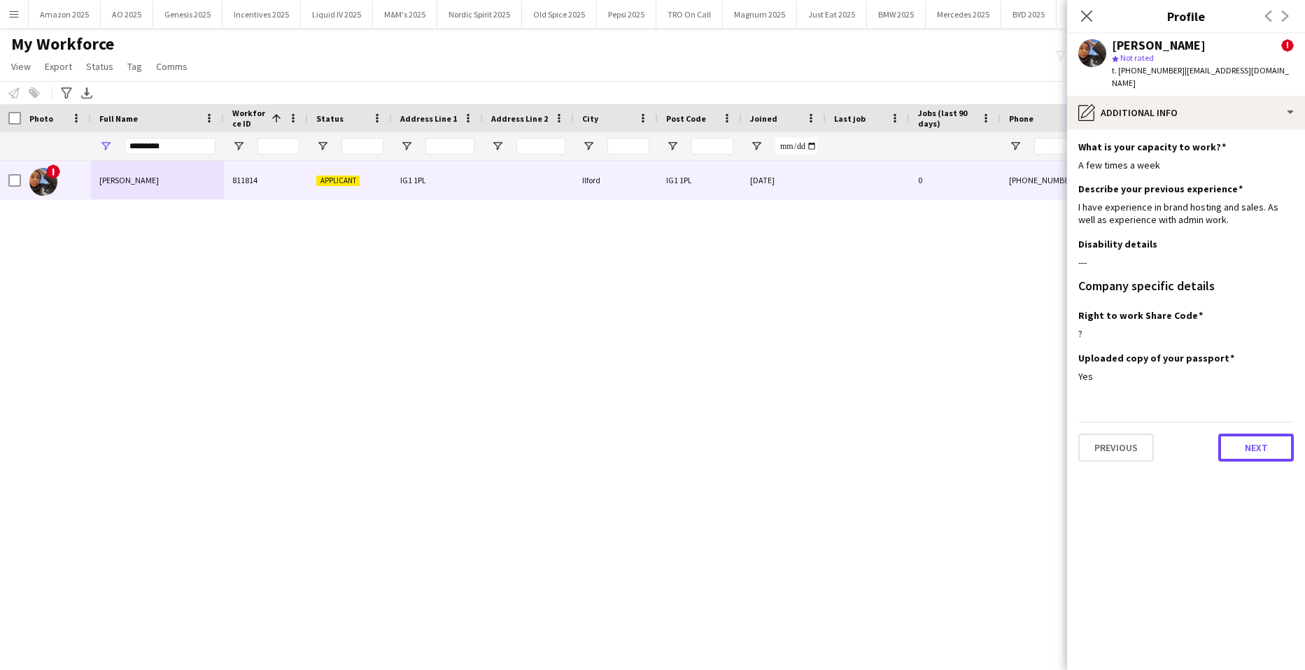
click at [1255, 437] on button "Next" at bounding box center [1256, 448] width 76 height 28
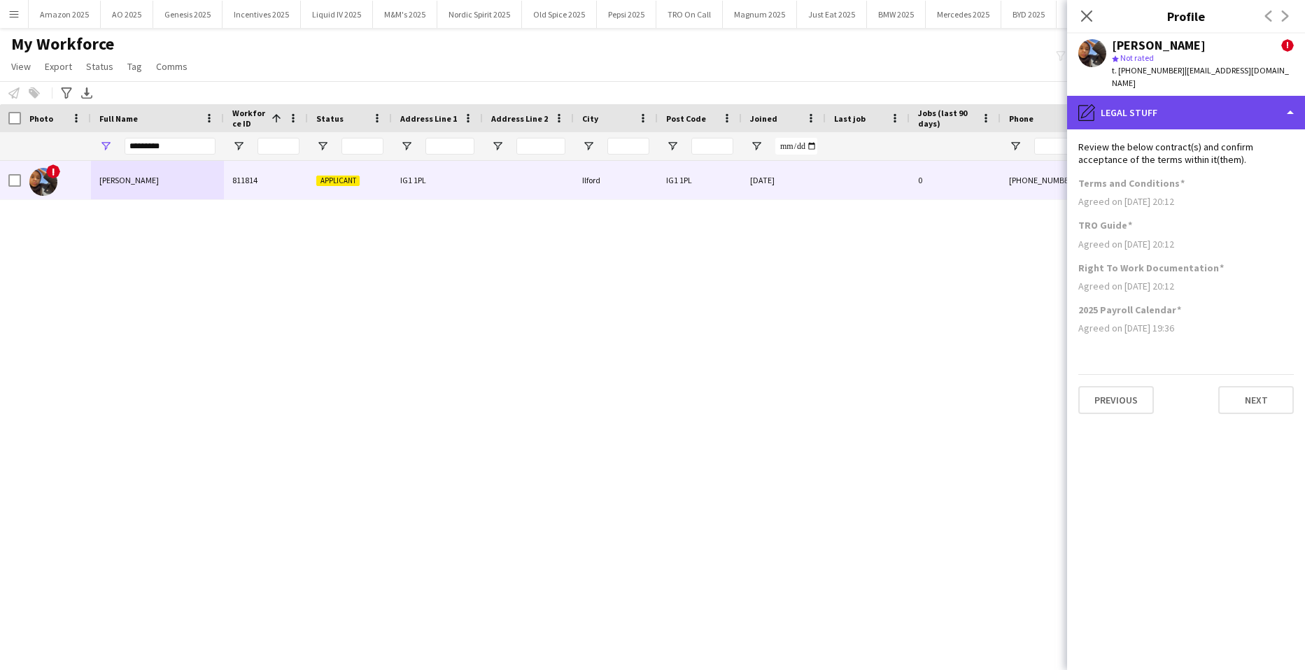
click at [1230, 104] on div "pencil4 Legal stuff" at bounding box center [1186, 113] width 238 height 34
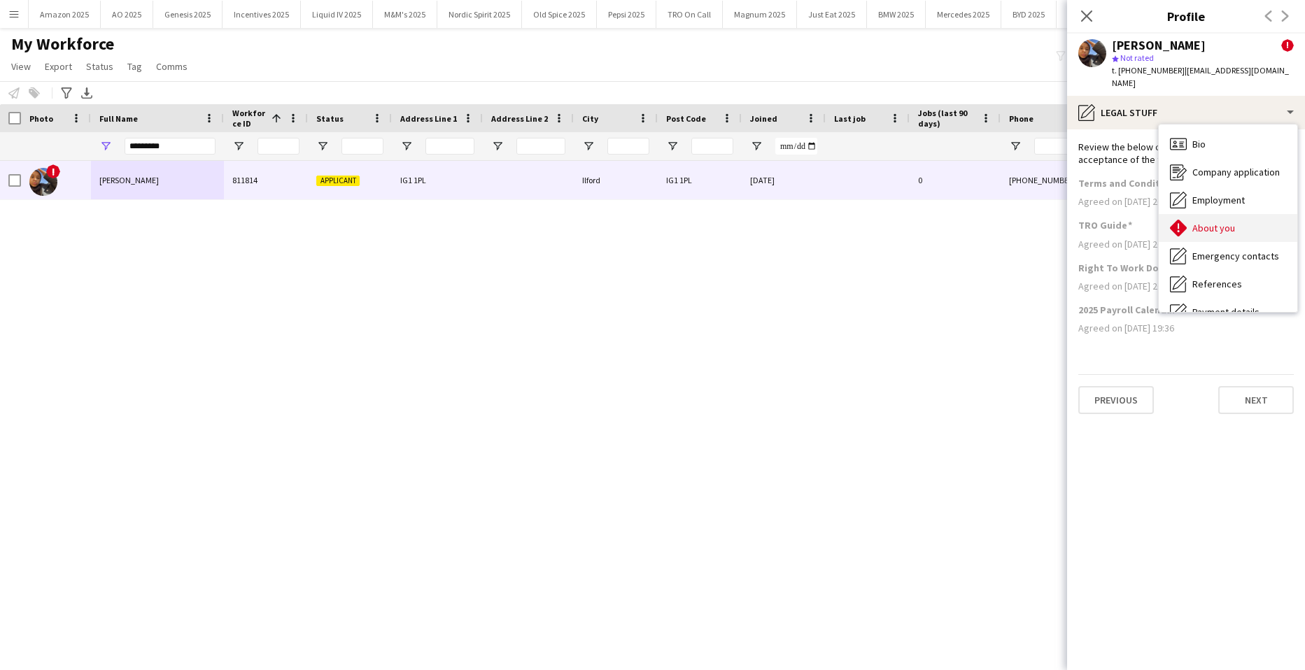
click at [1223, 222] on span "About you" at bounding box center [1213, 228] width 43 height 13
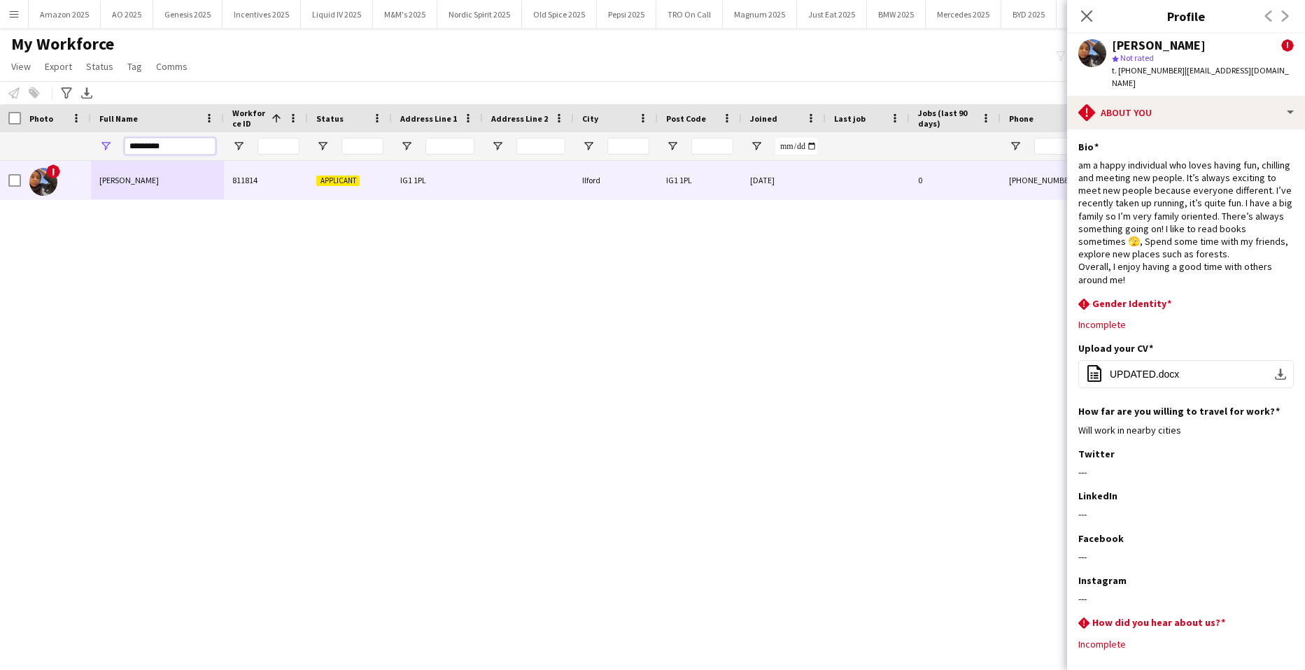
drag, startPoint x: 187, startPoint y: 148, endPoint x: 3, endPoint y: 161, distance: 184.4
click at [6, 160] on div at bounding box center [915, 146] width 1831 height 28
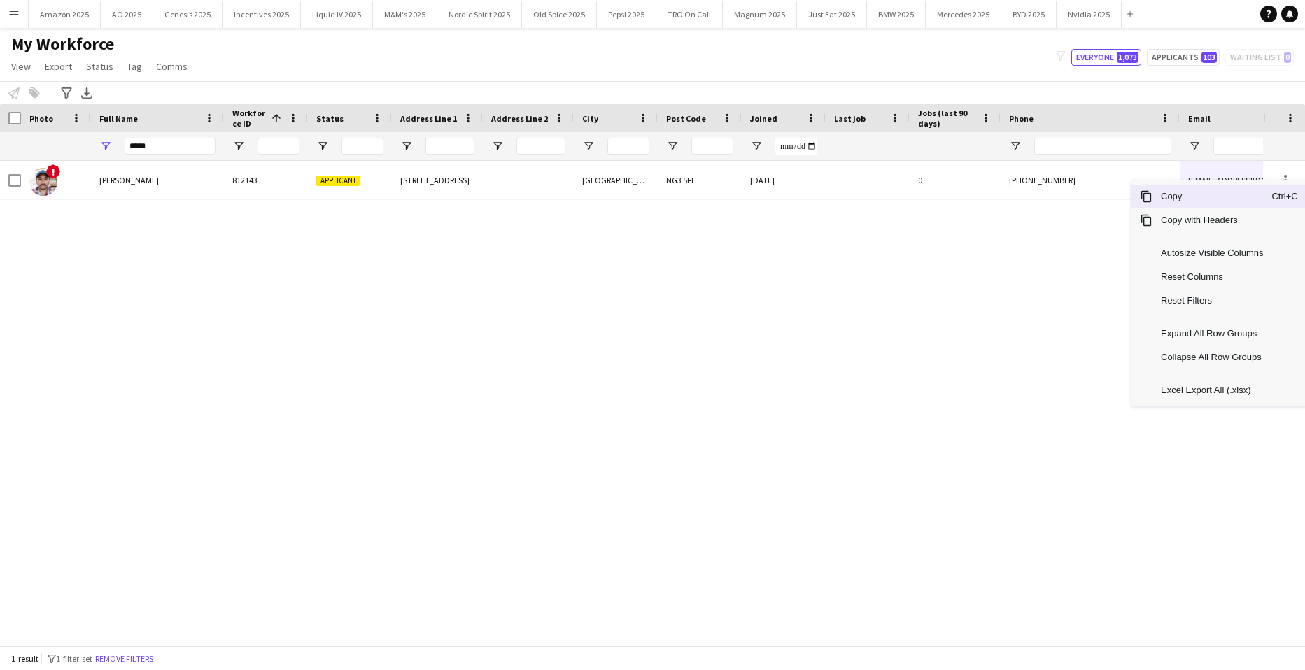
click at [1206, 203] on span "Copy" at bounding box center [1211, 197] width 119 height 24
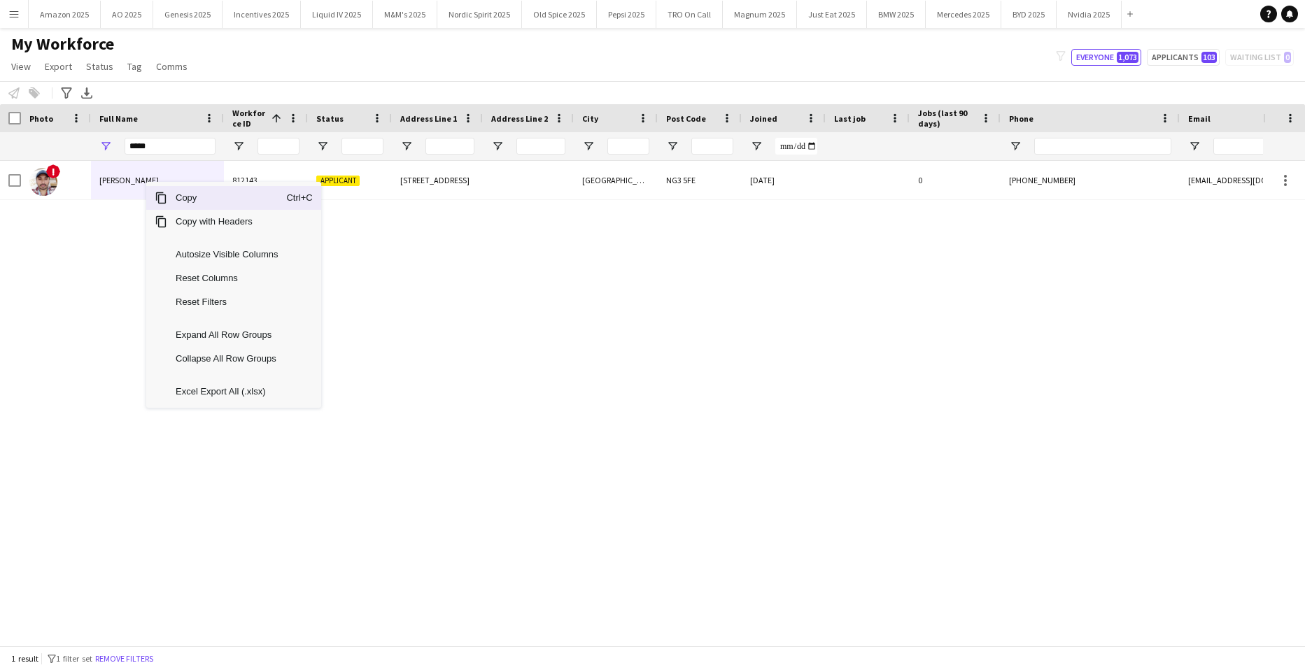
click at [172, 196] on span "Copy" at bounding box center [226, 198] width 119 height 24
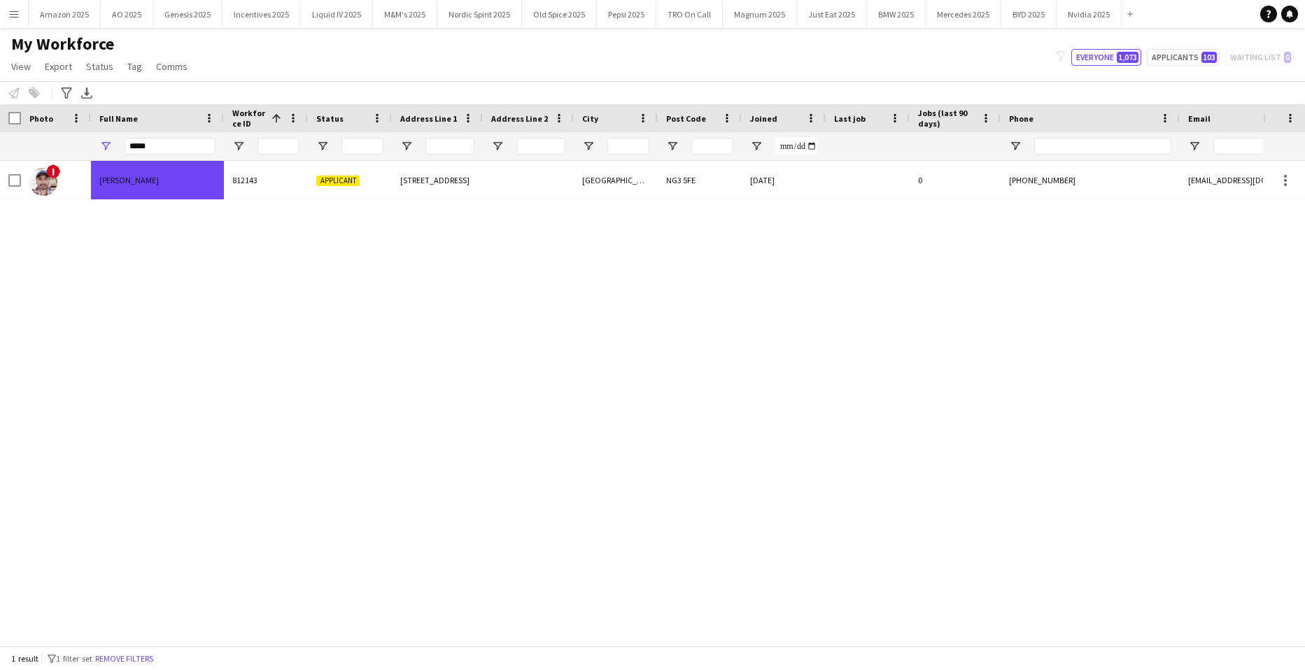
click at [305, 458] on div "! Subhadeep Das Gupta 812143 Applicant 3 Pembroke Court Nottingham NG3 5FE 03-0…" at bounding box center [631, 398] width 1263 height 474
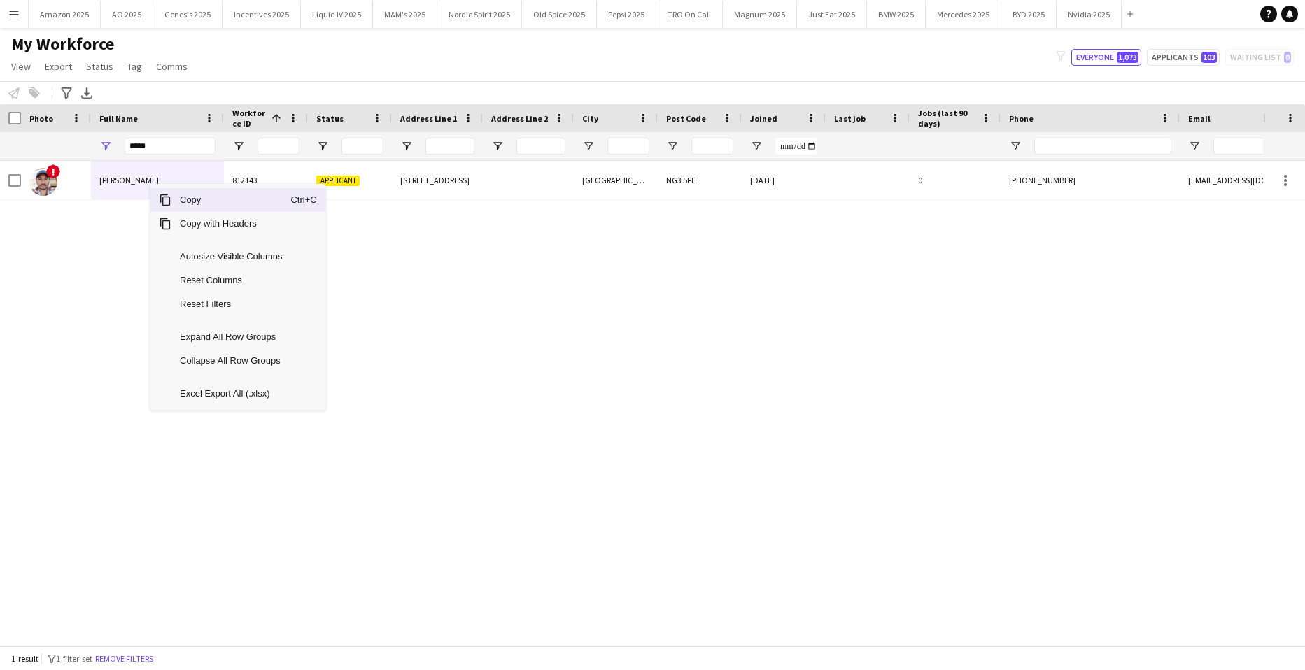
drag, startPoint x: 187, startPoint y: 197, endPoint x: 302, endPoint y: 250, distance: 126.5
click at [188, 197] on span "Copy" at bounding box center [230, 200] width 119 height 24
click at [183, 204] on span "Copy" at bounding box center [209, 197] width 119 height 24
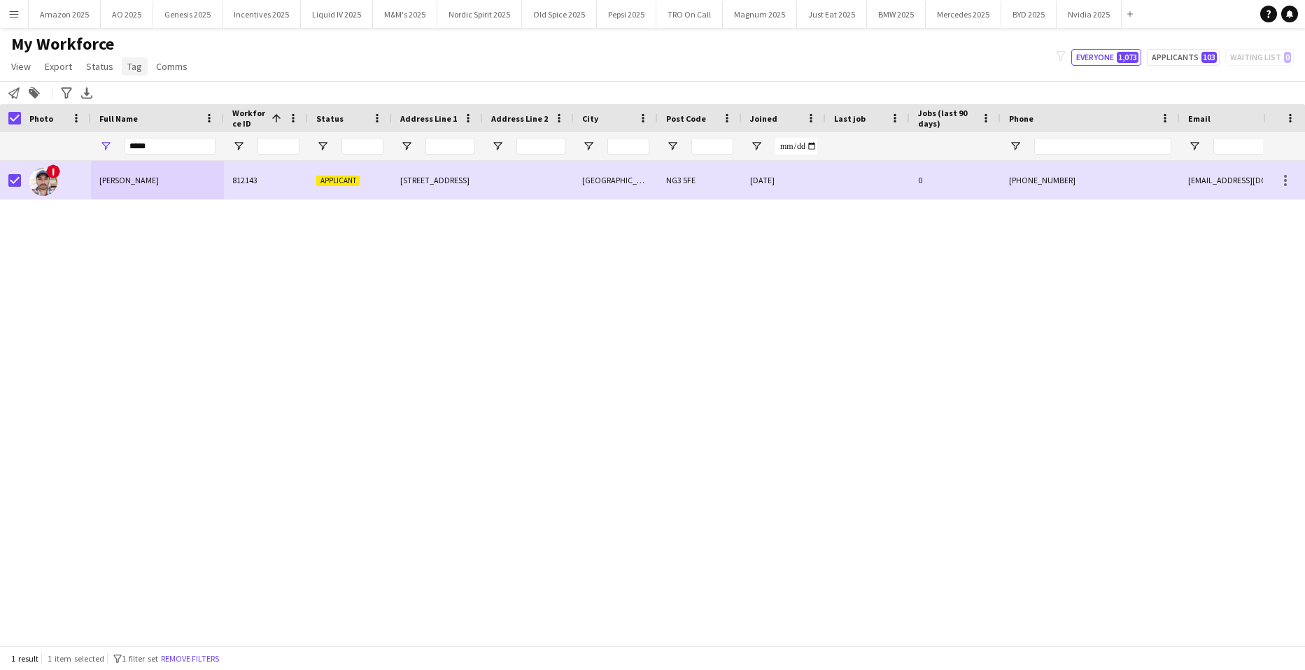
click at [134, 64] on span "Tag" at bounding box center [134, 66] width 15 height 13
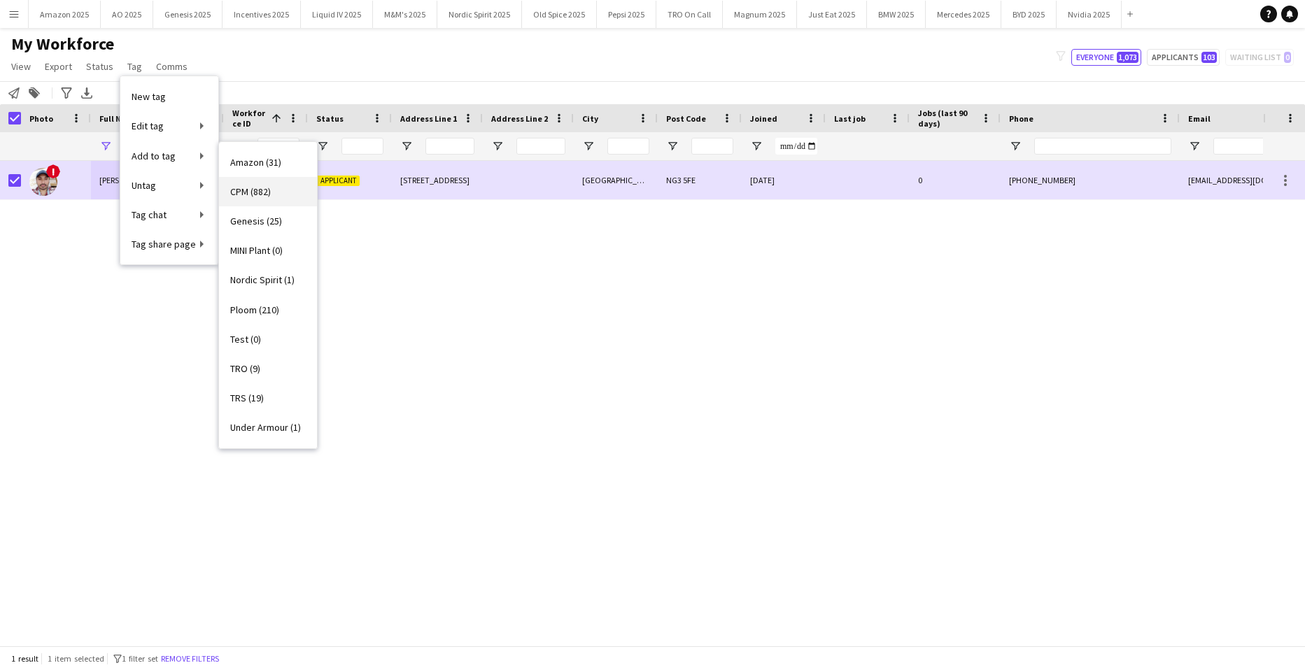
click at [240, 192] on span "CPM (882)" at bounding box center [250, 191] width 41 height 13
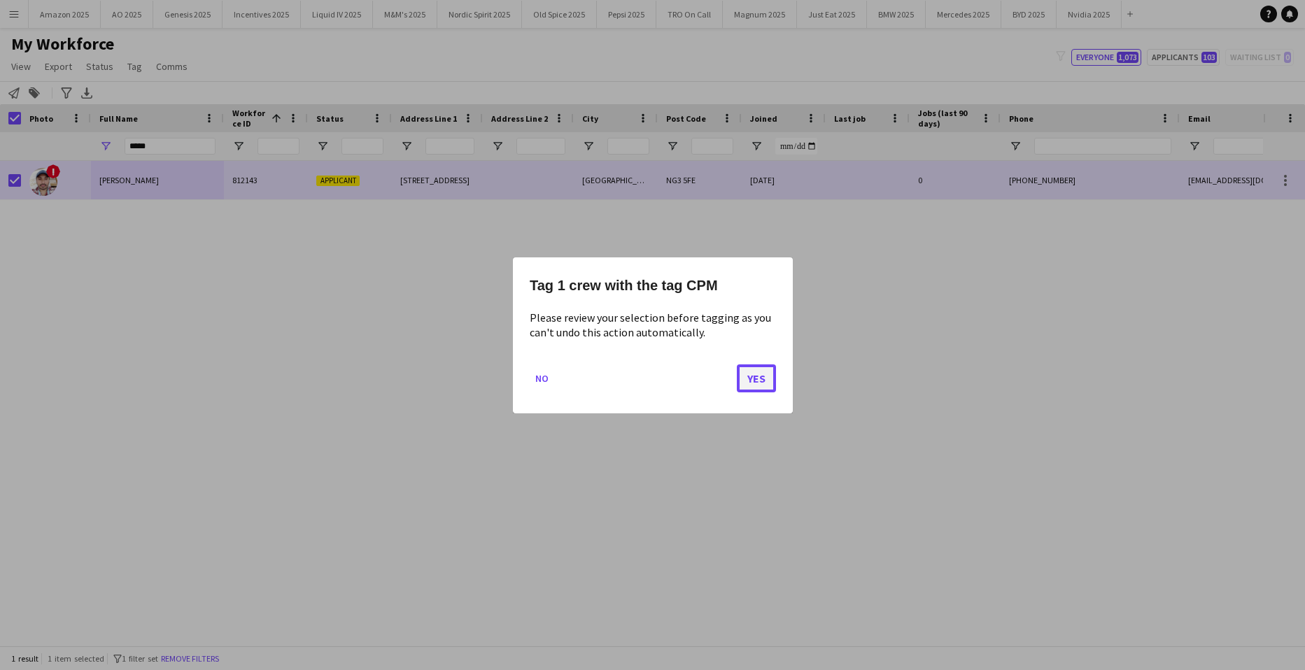
click at [756, 379] on button "Yes" at bounding box center [756, 378] width 39 height 28
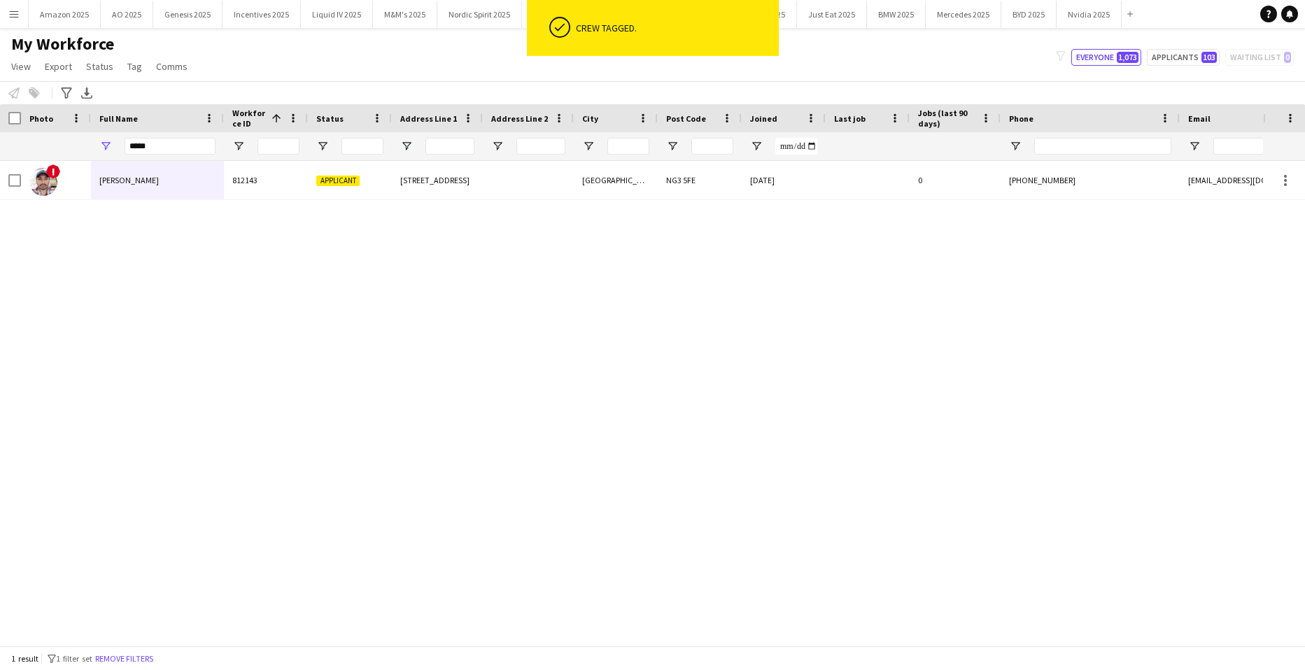
click at [691, 361] on div "! Subhadeep Das Gupta 812143 Applicant 3 Pembroke Court Nottingham NG3 5FE 03-0…" at bounding box center [631, 398] width 1263 height 474
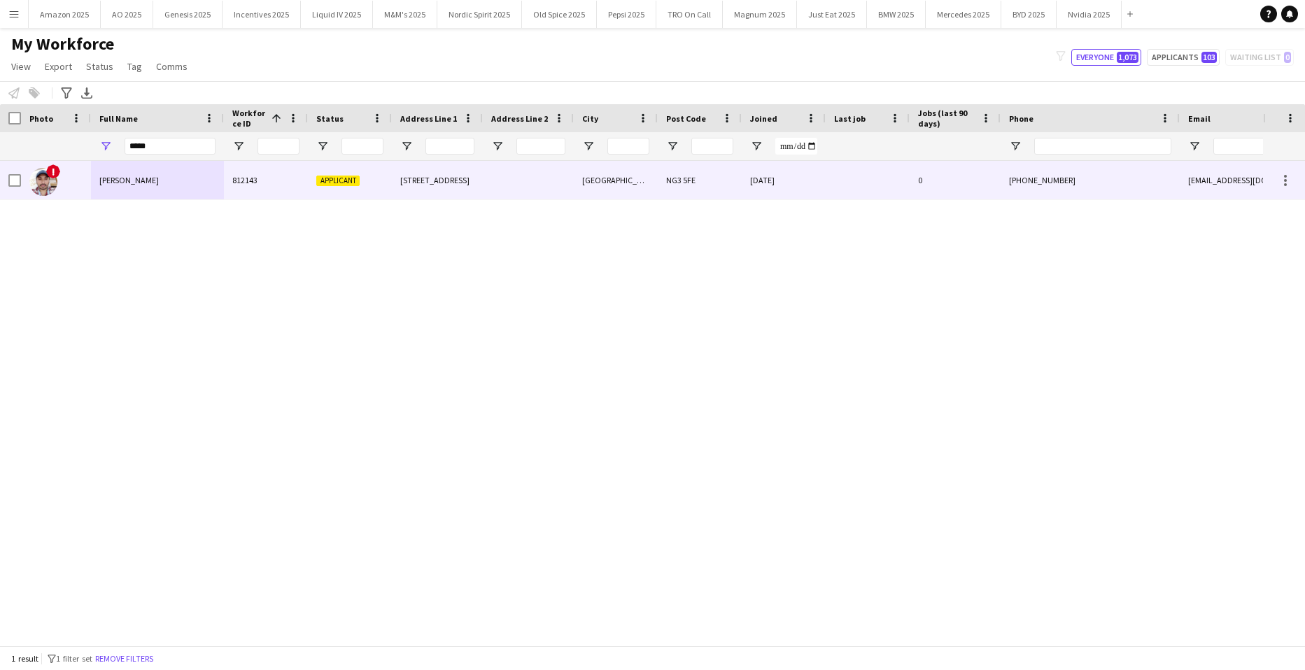
click at [184, 184] on div "Subhadeep Das Gupta" at bounding box center [157, 180] width 133 height 38
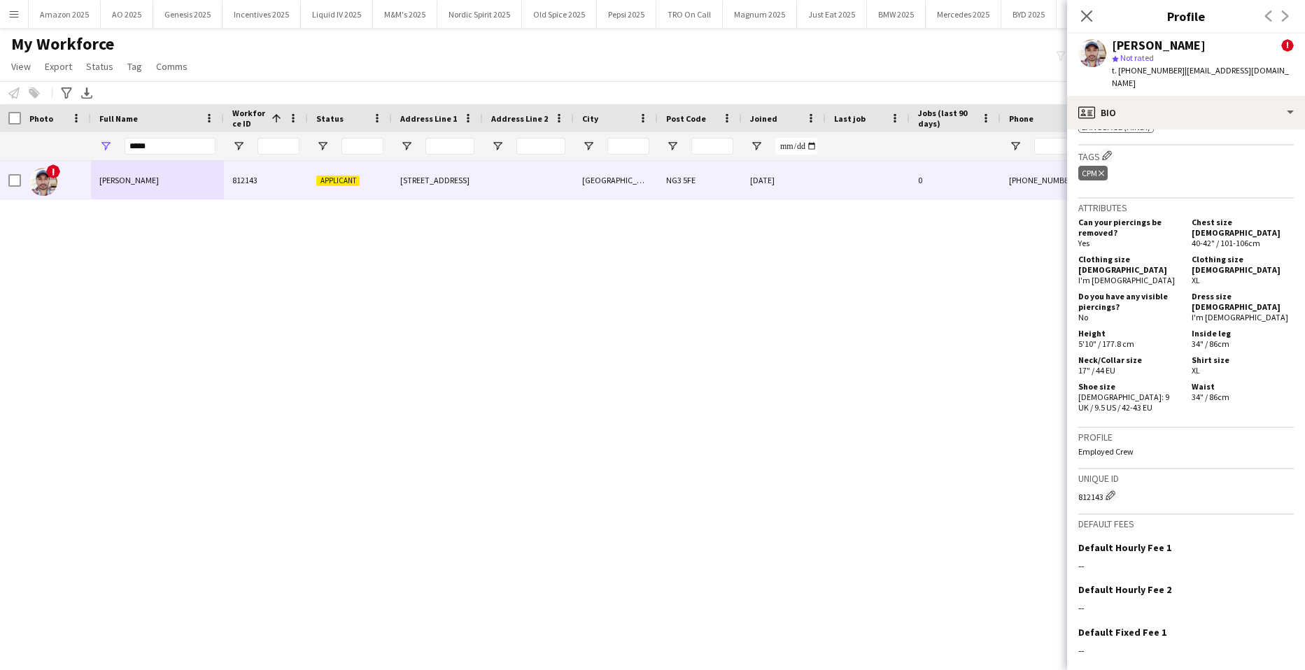
scroll to position [751, 0]
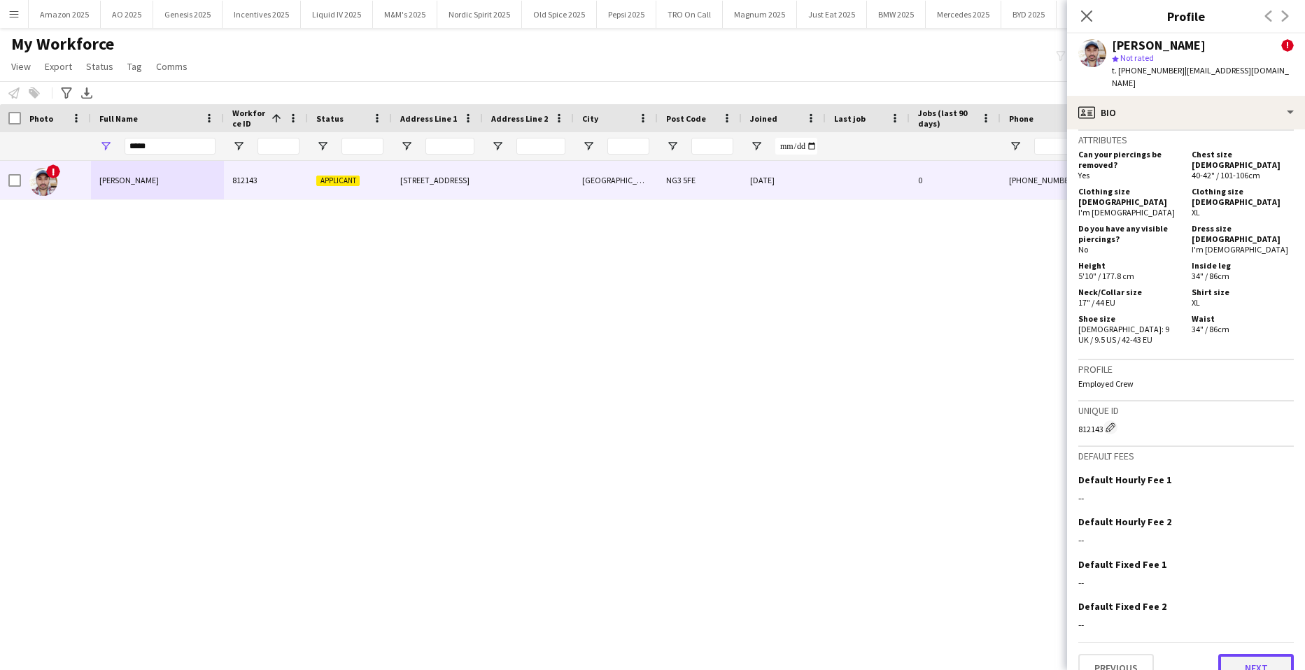
click at [1249, 654] on button "Next" at bounding box center [1256, 668] width 76 height 28
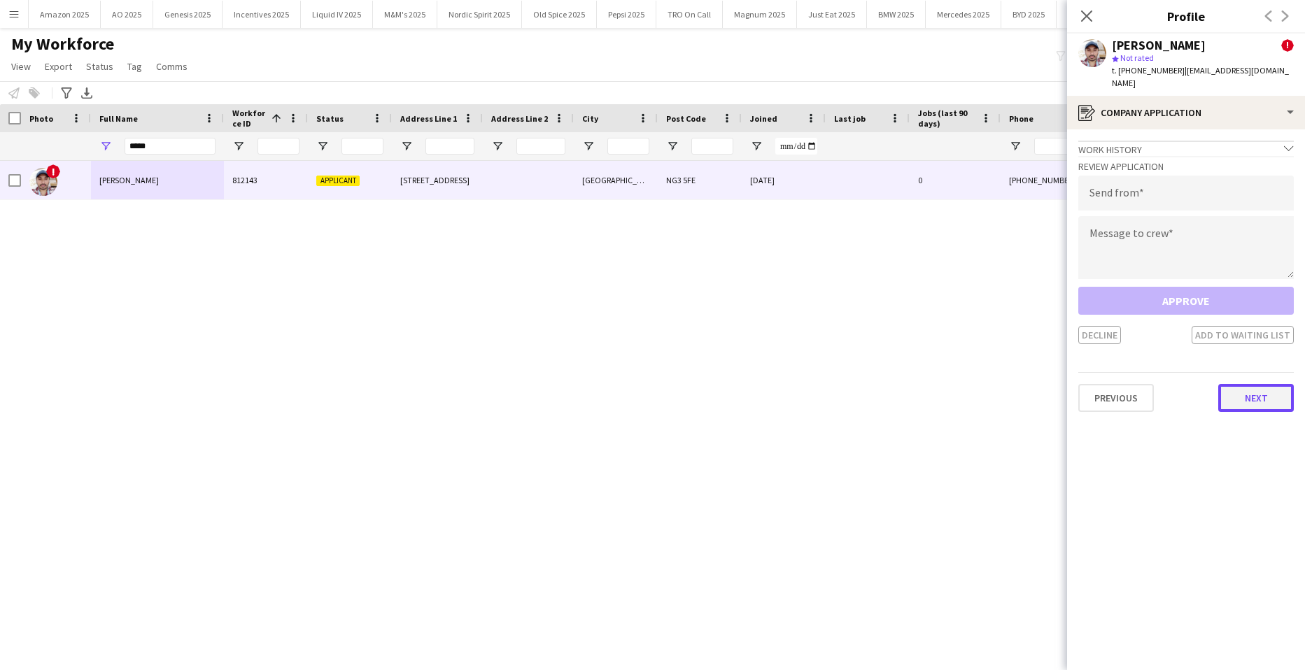
click at [1247, 384] on button "Next" at bounding box center [1256, 398] width 76 height 28
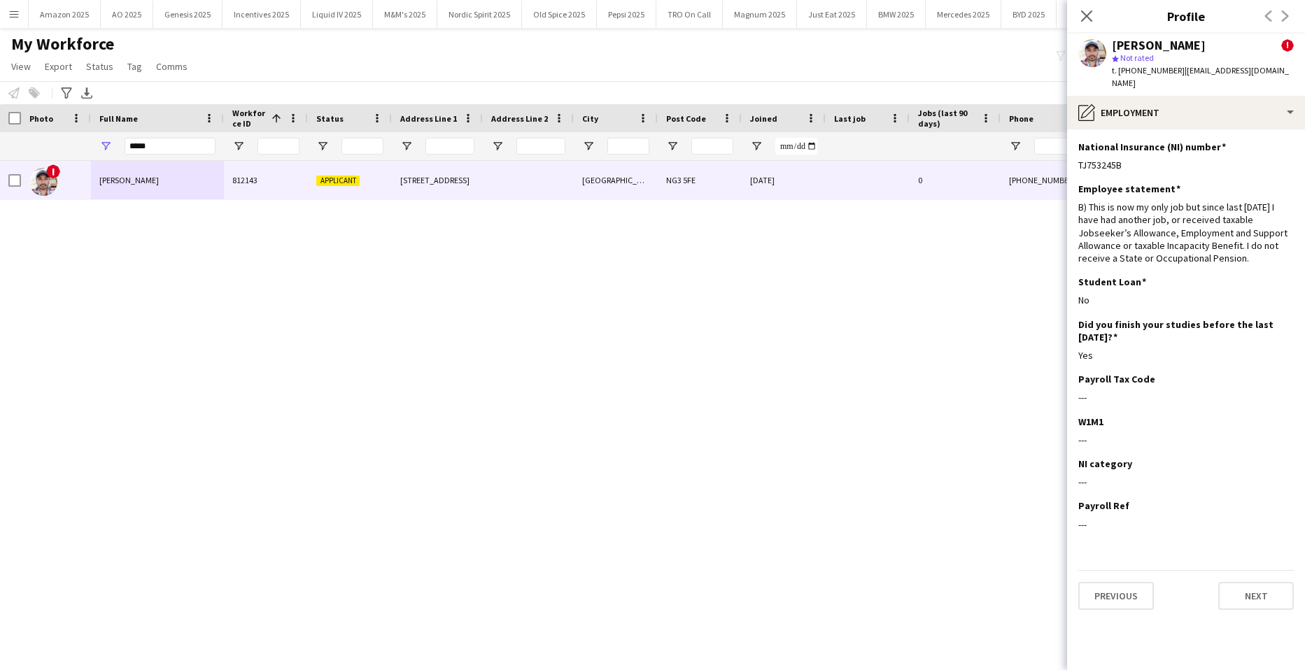
click at [1261, 553] on app-section-data-types "National Insurance (NI) number Edit this field TJ753245B Employee statement Edi…" at bounding box center [1186, 399] width 238 height 541
click at [1261, 584] on button "Next" at bounding box center [1256, 596] width 76 height 28
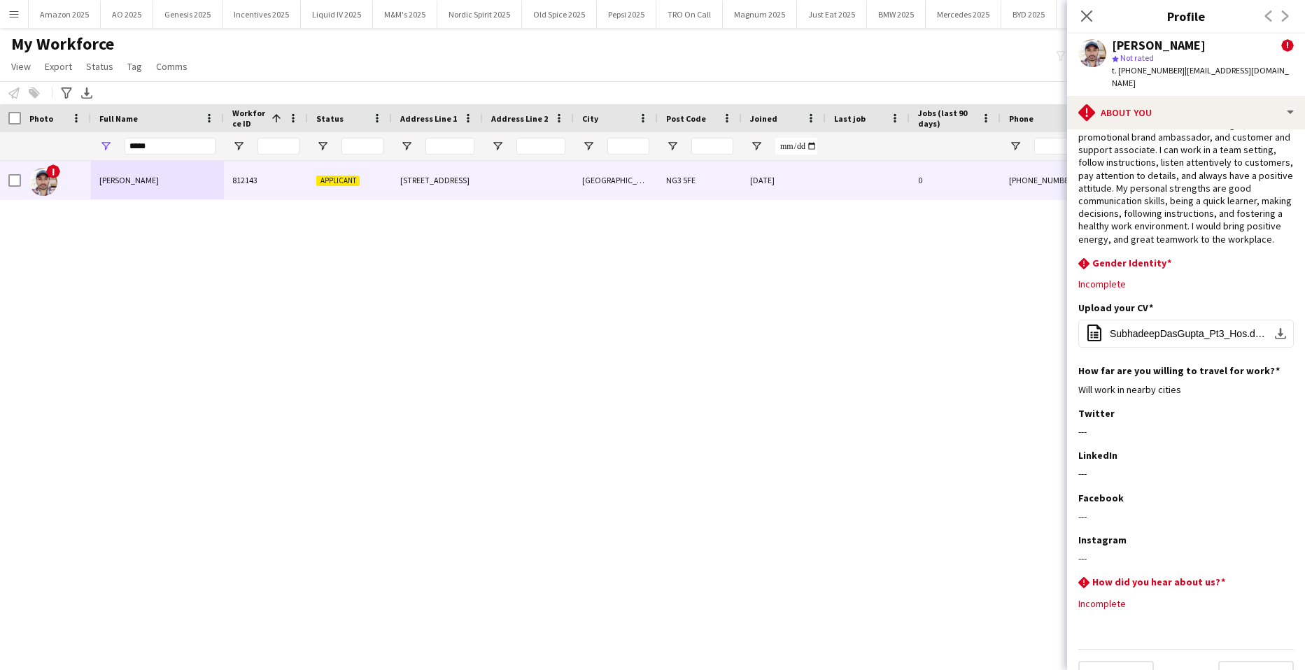
scroll to position [70, 0]
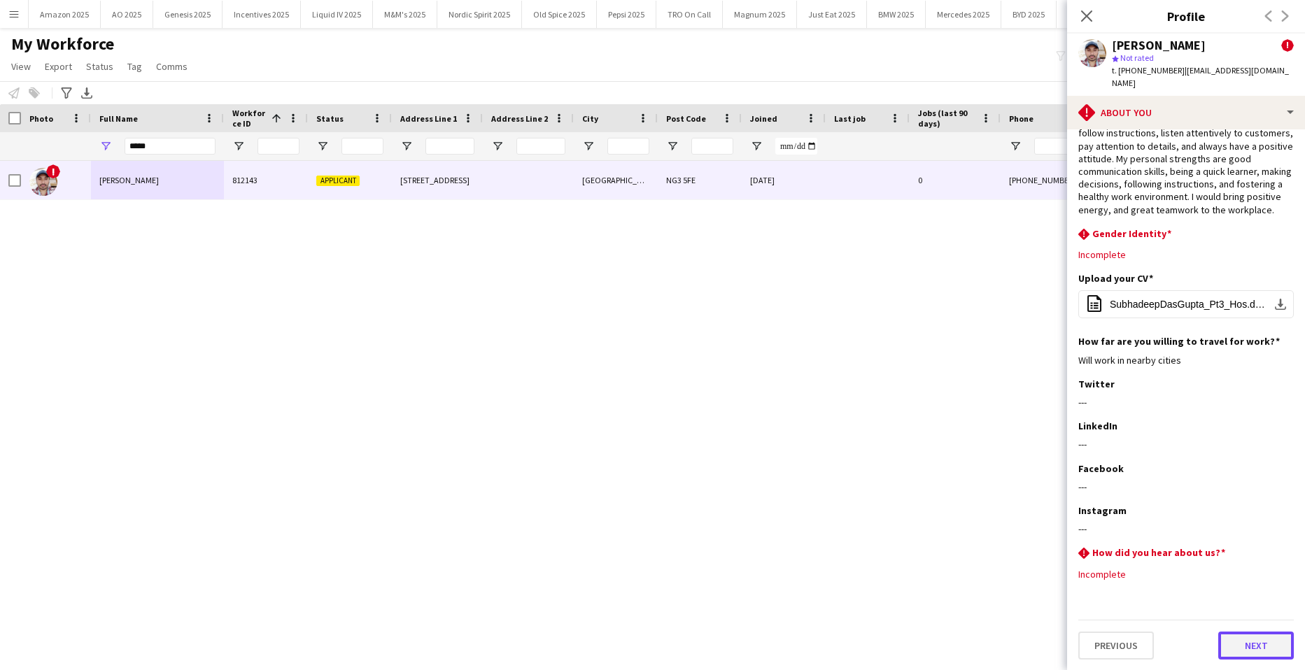
click at [1259, 645] on button "Next" at bounding box center [1256, 646] width 76 height 28
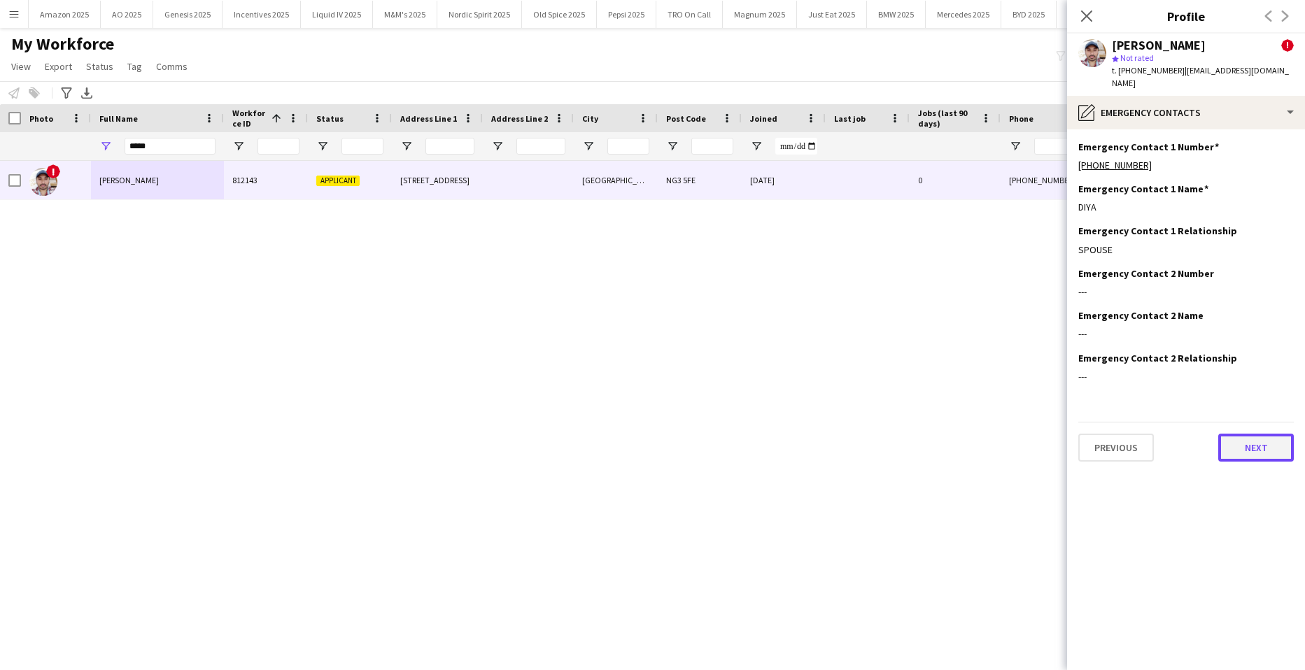
click at [1248, 434] on button "Next" at bounding box center [1256, 448] width 76 height 28
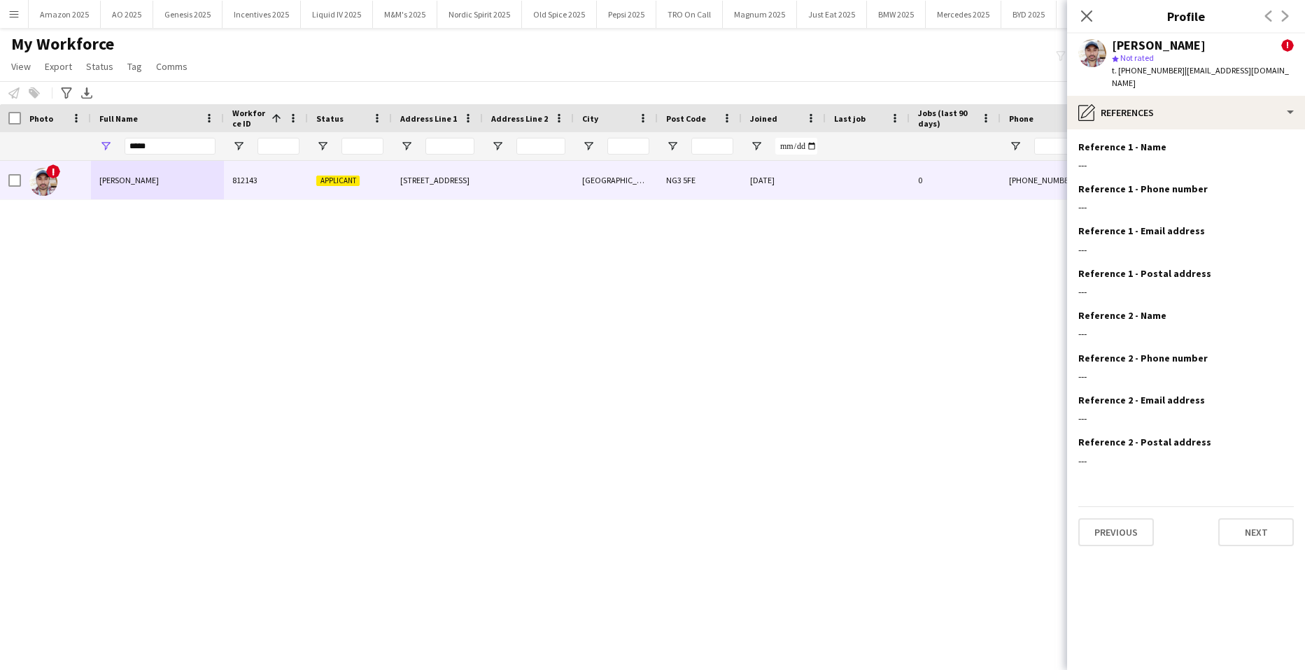
click at [1269, 539] on app-section-data-types "Reference 1 - Name Edit this field --- Reference 1 - Phone number Edit this fie…" at bounding box center [1186, 399] width 238 height 541
click at [1263, 518] on button "Next" at bounding box center [1256, 532] width 76 height 28
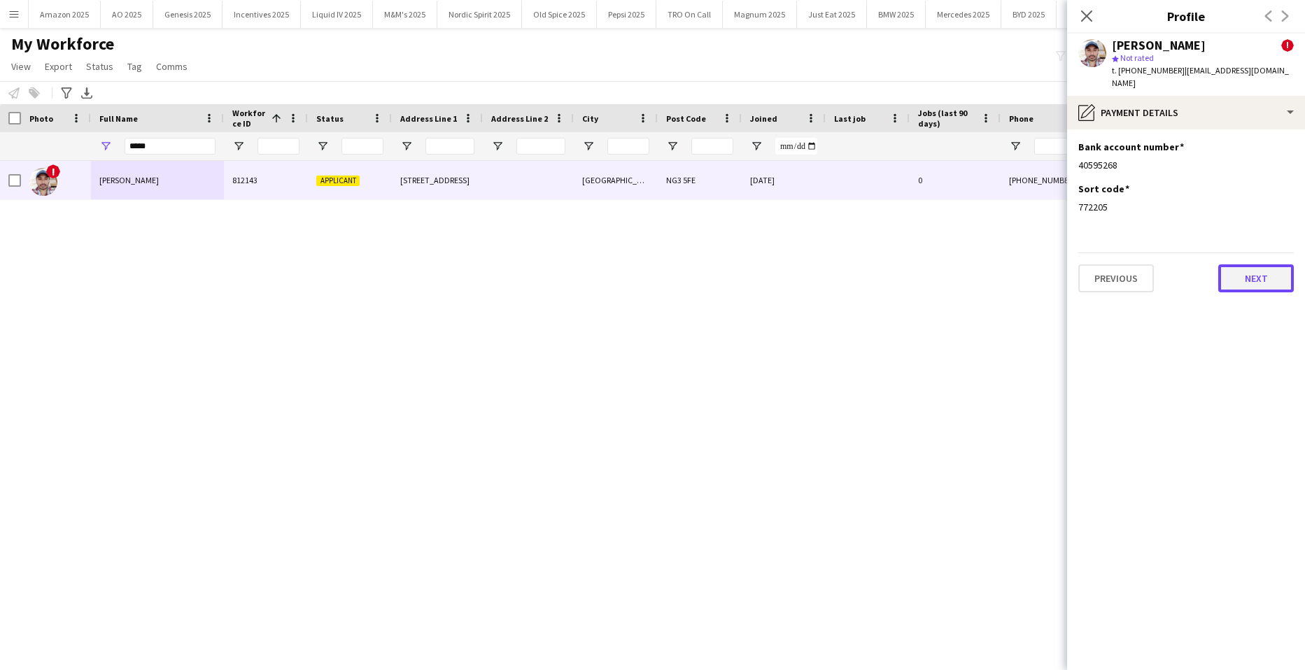
click at [1262, 264] on button "Next" at bounding box center [1256, 278] width 76 height 28
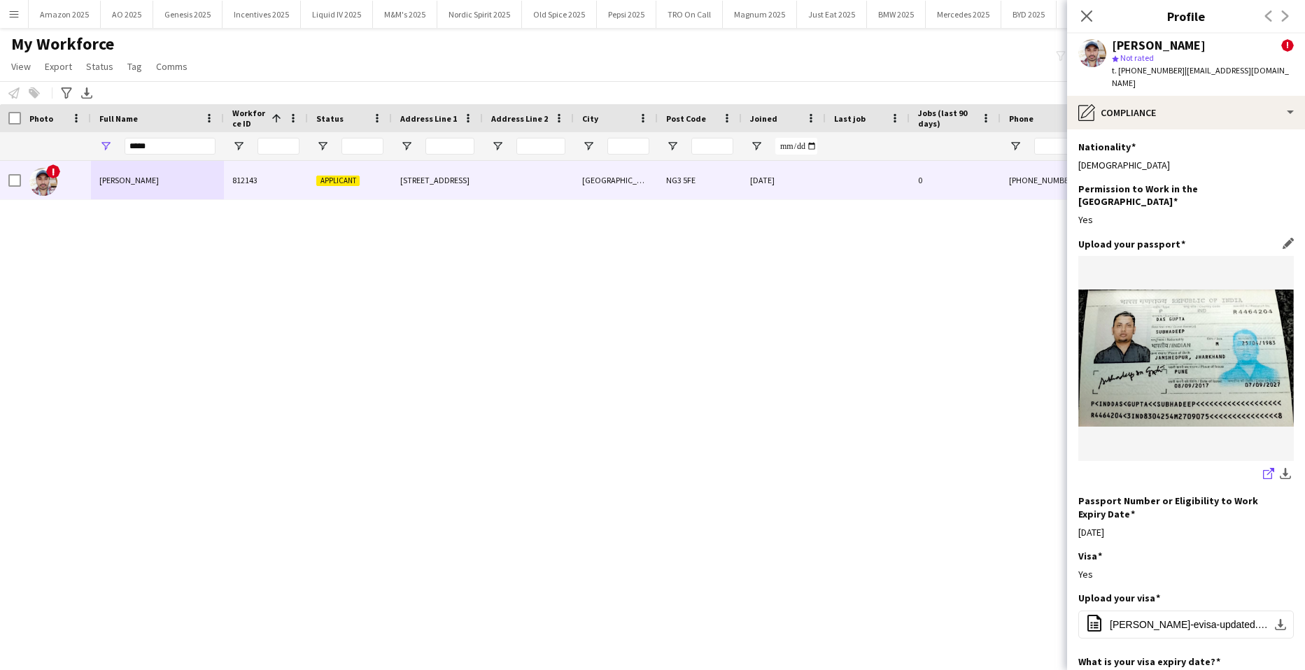
click at [1263, 468] on icon "share-external-link-1" at bounding box center [1268, 473] width 11 height 11
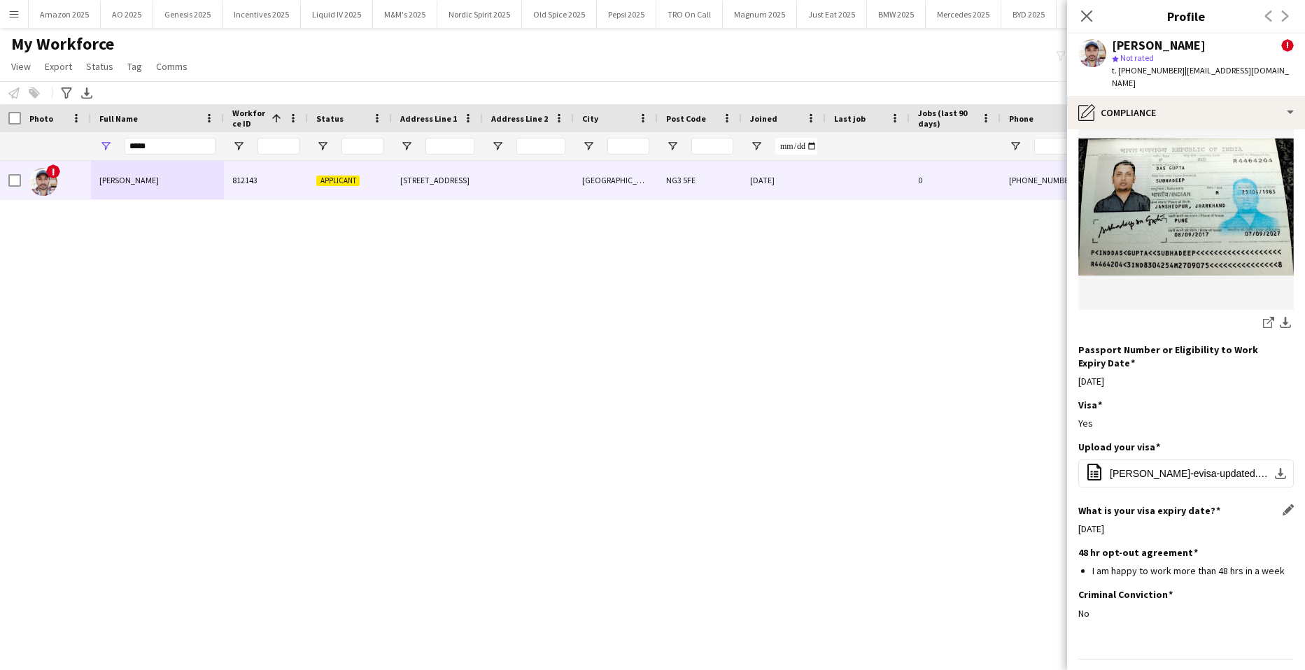
scroll to position [165, 0]
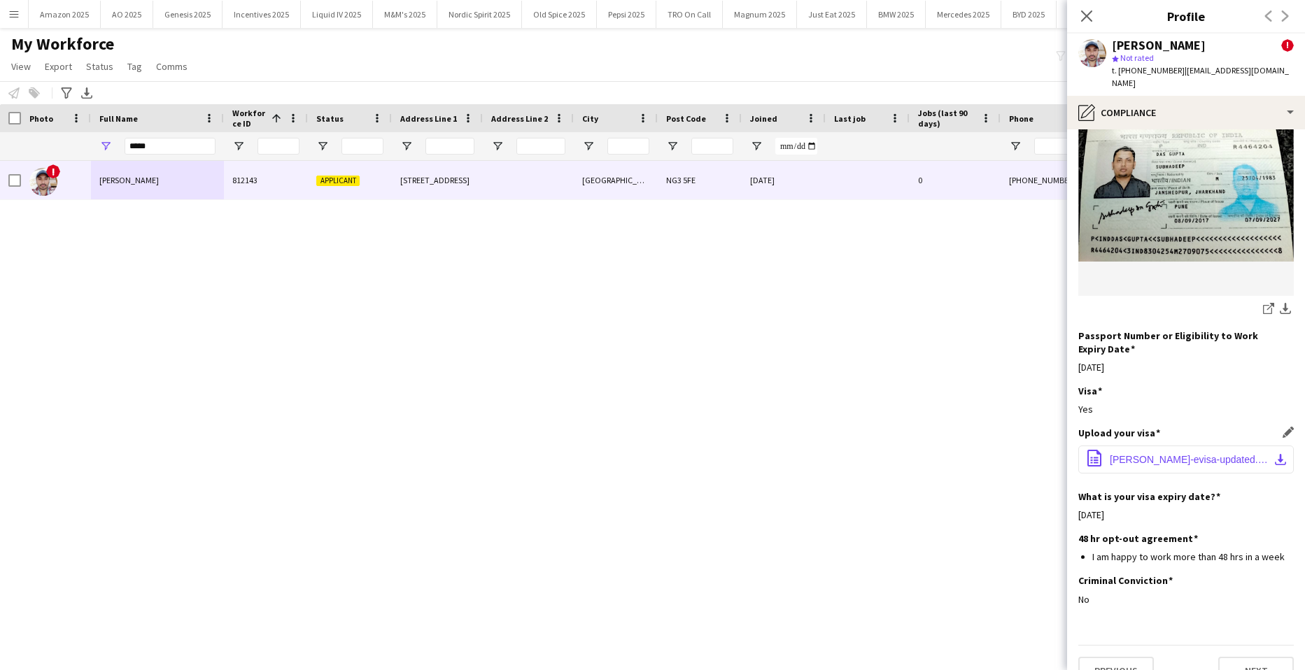
click at [1166, 454] on span "SUBHADEEP-evisa-updated.pdf" at bounding box center [1189, 459] width 158 height 11
drag, startPoint x: 1264, startPoint y: 651, endPoint x: 1256, endPoint y: 651, distance: 8.4
click at [1257, 657] on button "Next" at bounding box center [1256, 671] width 76 height 28
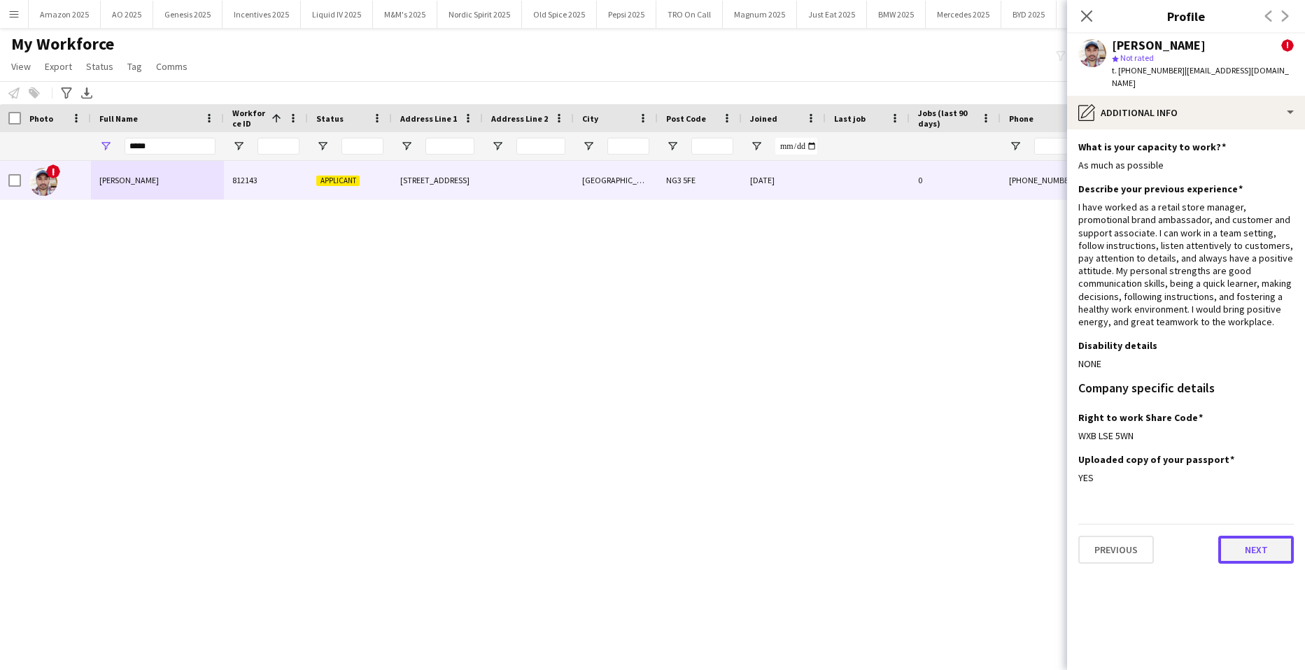
click at [1275, 543] on button "Next" at bounding box center [1256, 550] width 76 height 28
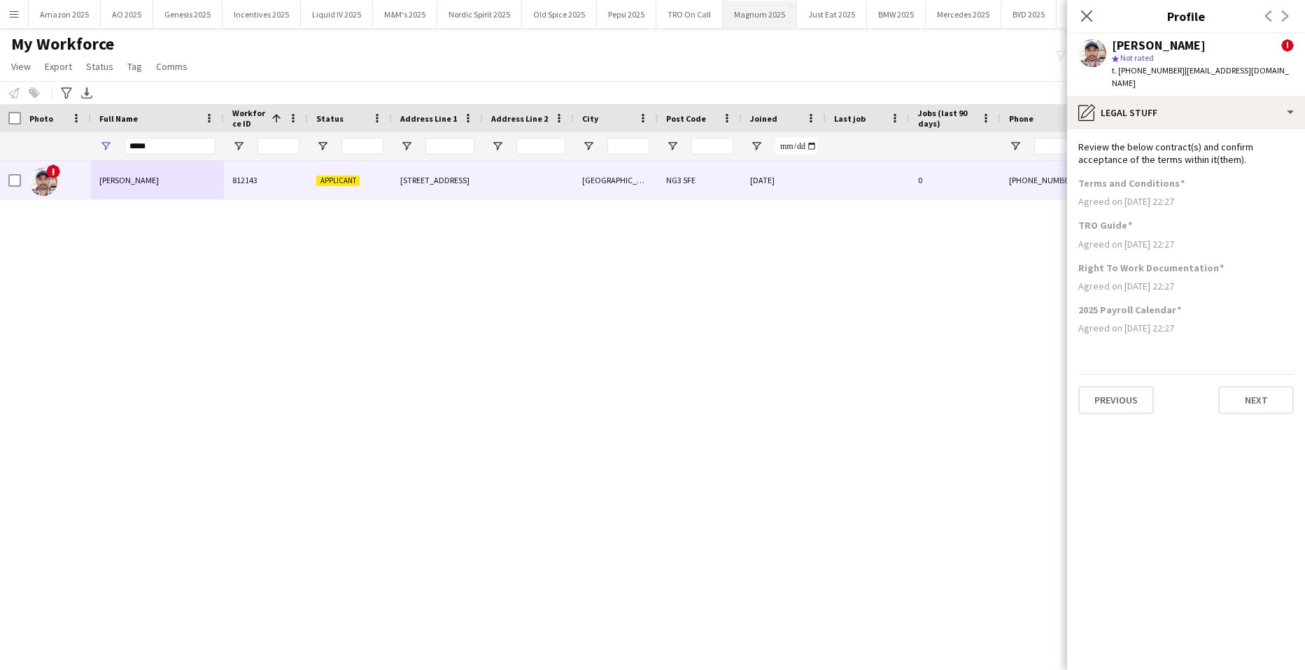
drag, startPoint x: 1082, startPoint y: 14, endPoint x: 761, endPoint y: 10, distance: 321.1
click at [1082, 14] on icon "Close pop-in" at bounding box center [1086, 15] width 11 height 11
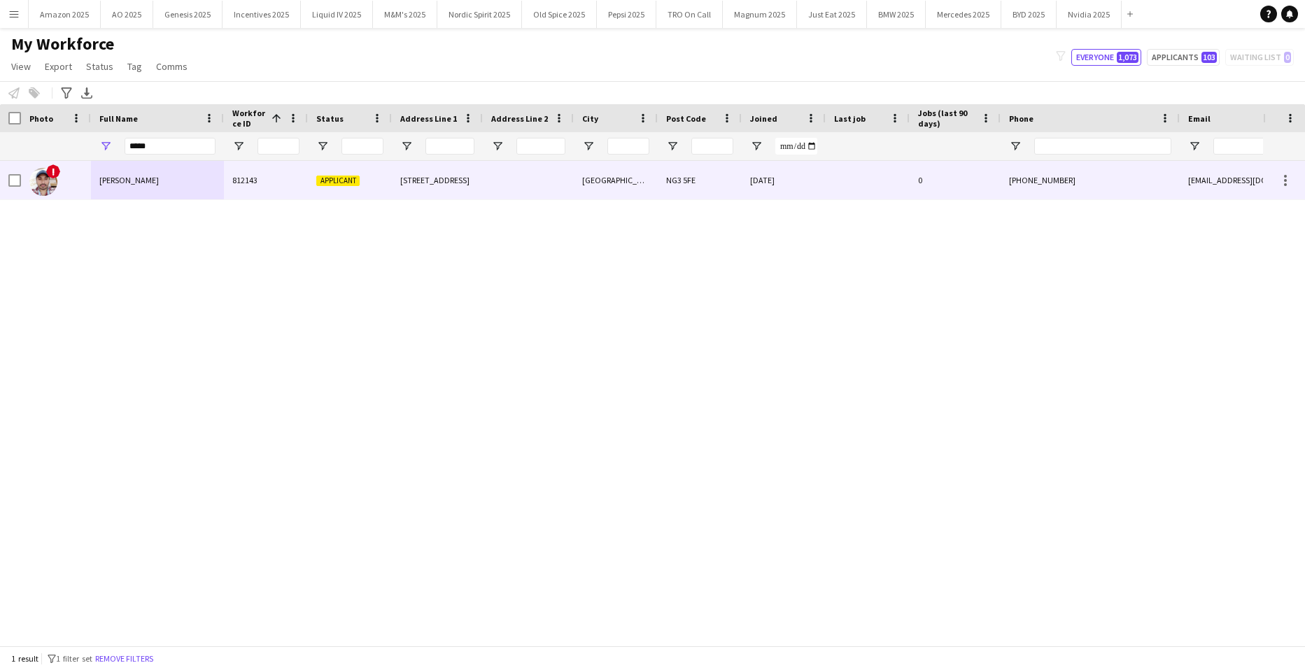
click at [188, 180] on div "Subhadeep Das Gupta" at bounding box center [157, 180] width 133 height 38
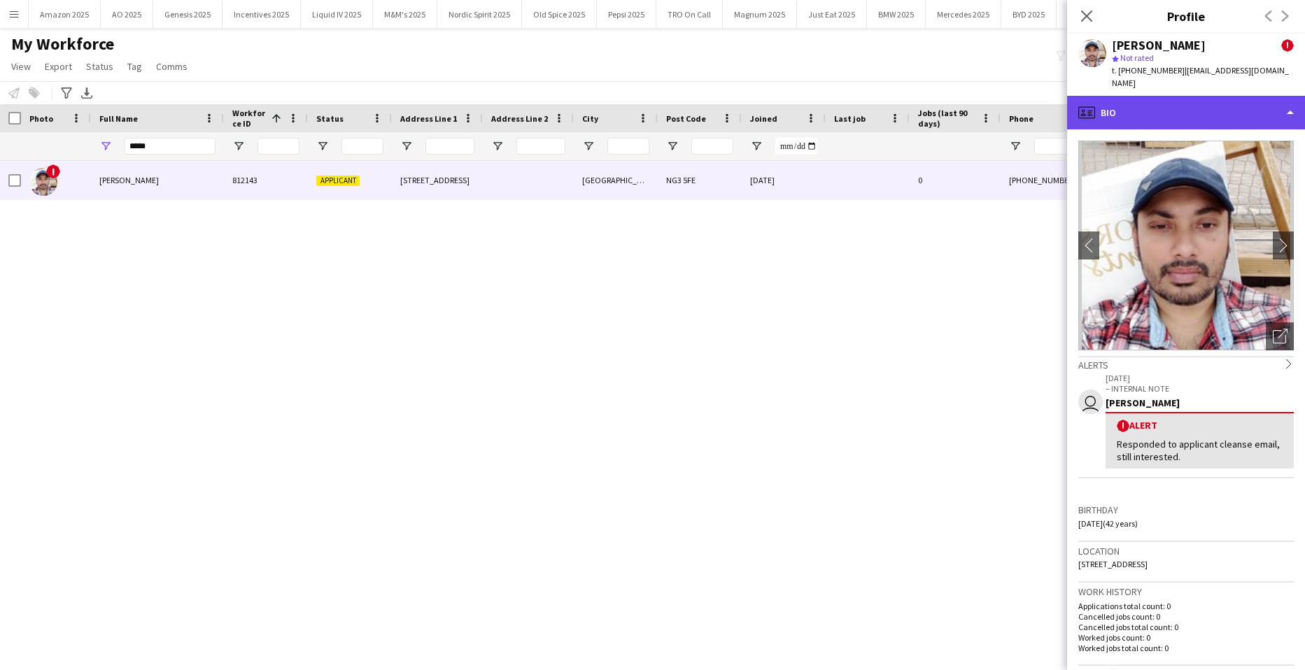
click at [1172, 101] on div "profile Bio" at bounding box center [1186, 113] width 238 height 34
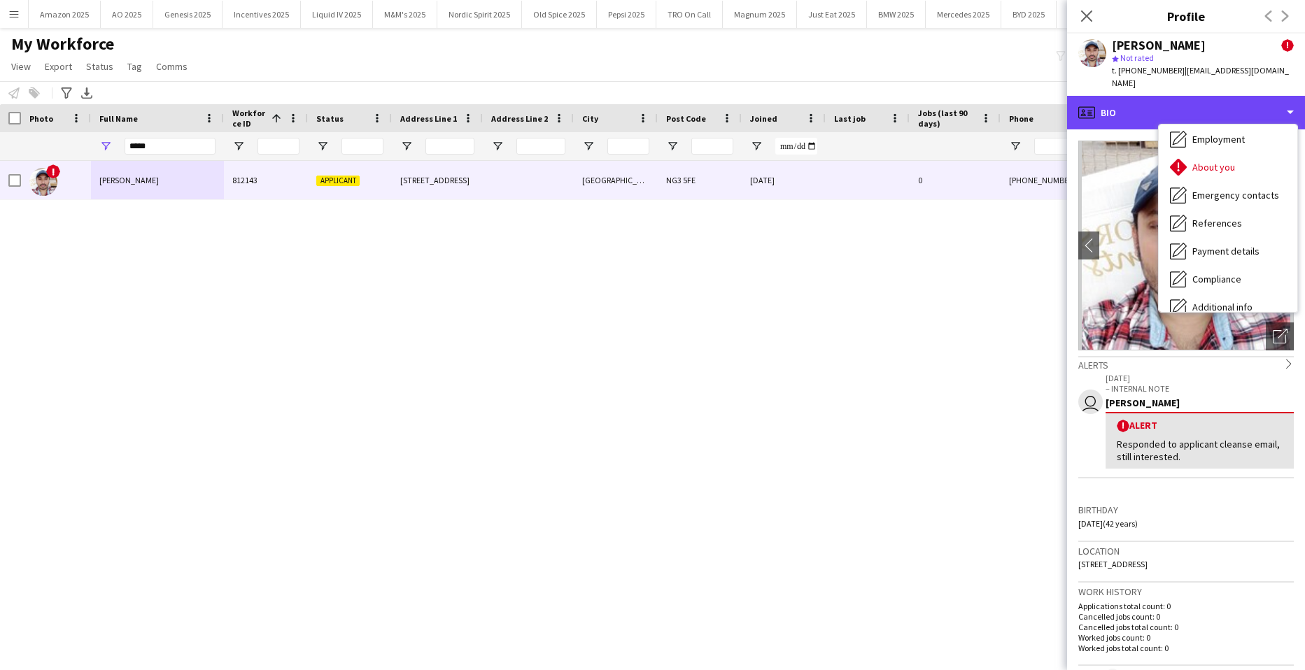
scroll to position [187, 0]
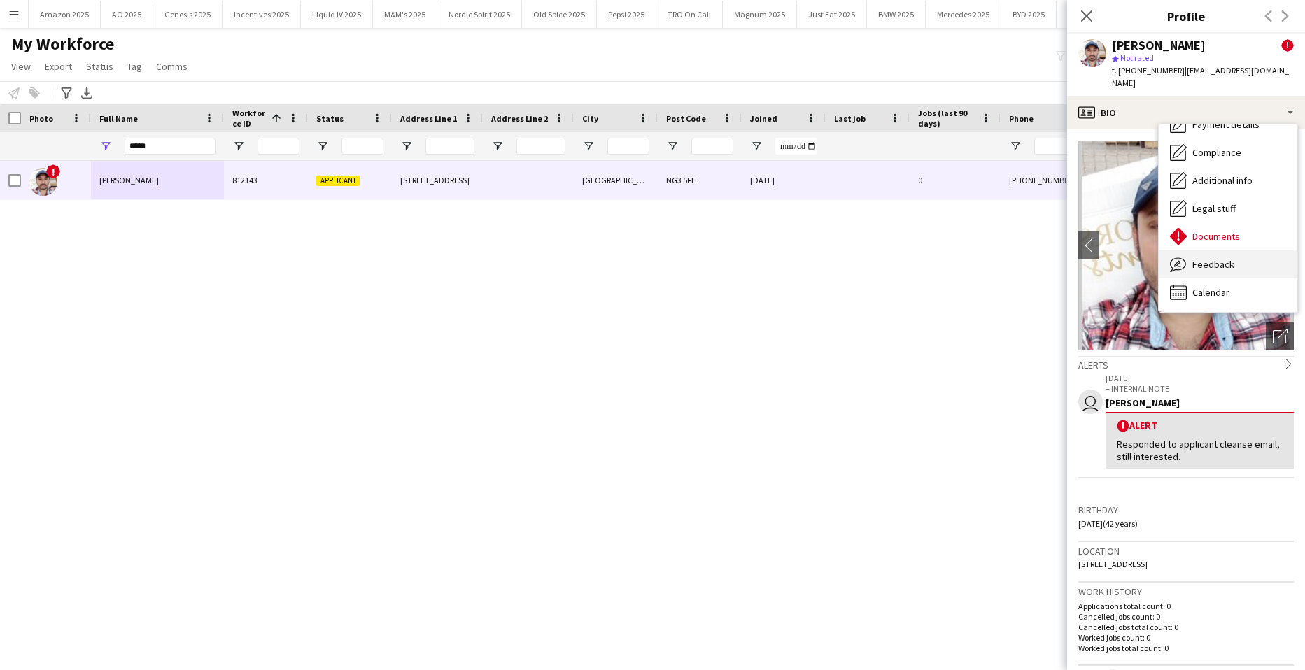
click at [1214, 258] on span "Feedback" at bounding box center [1213, 264] width 42 height 13
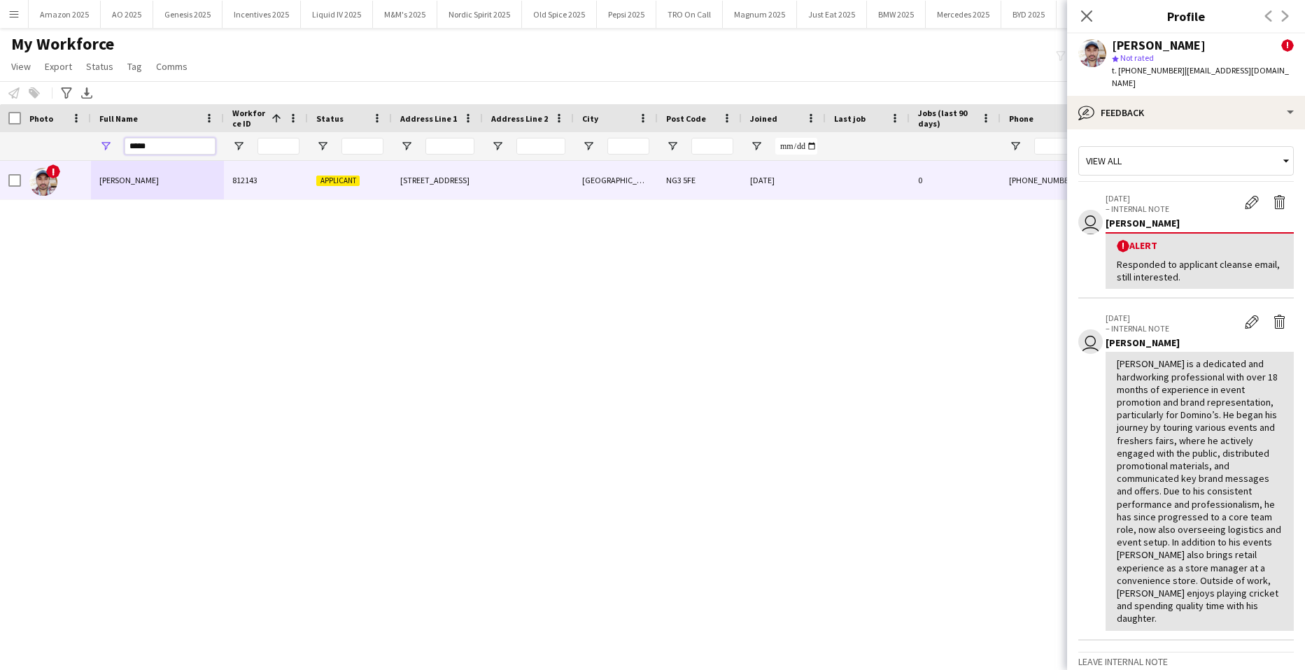
drag, startPoint x: 176, startPoint y: 148, endPoint x: 10, endPoint y: 167, distance: 167.6
click at [37, 164] on div "Workforce Details Address Line 1 Address Line 2 City 1" at bounding box center [652, 374] width 1305 height 541
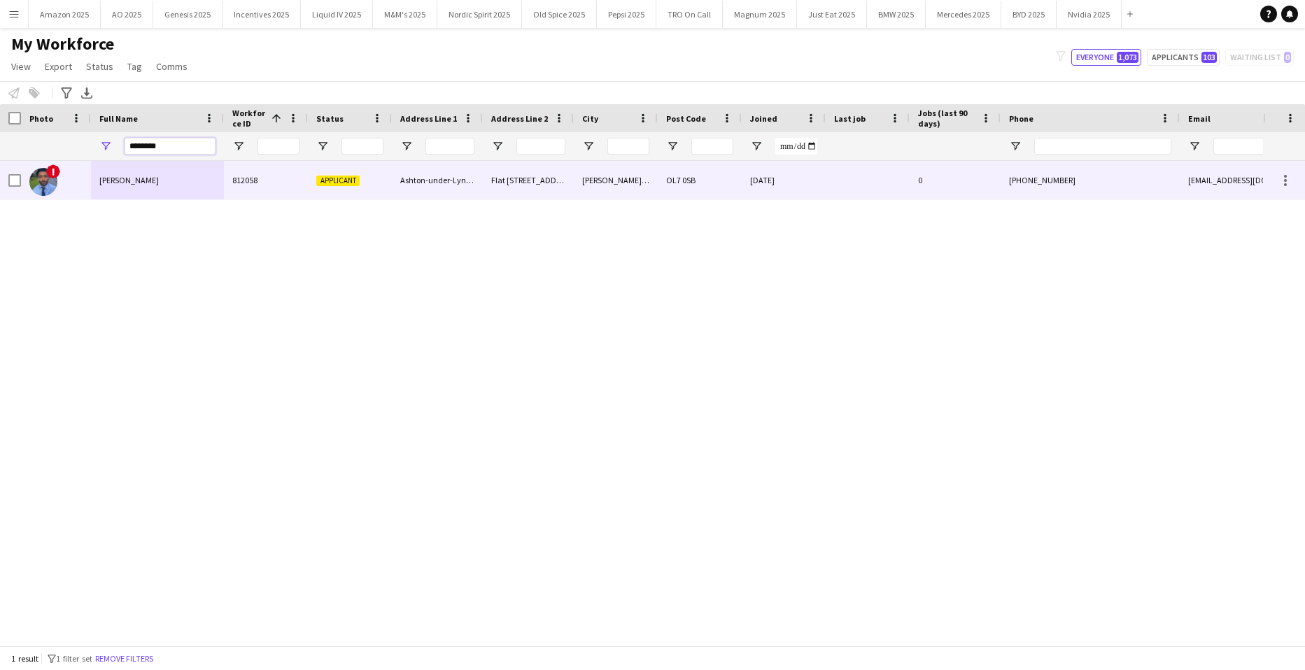
type input "********"
click at [111, 183] on span "Syed Naqvi" at bounding box center [128, 180] width 59 height 10
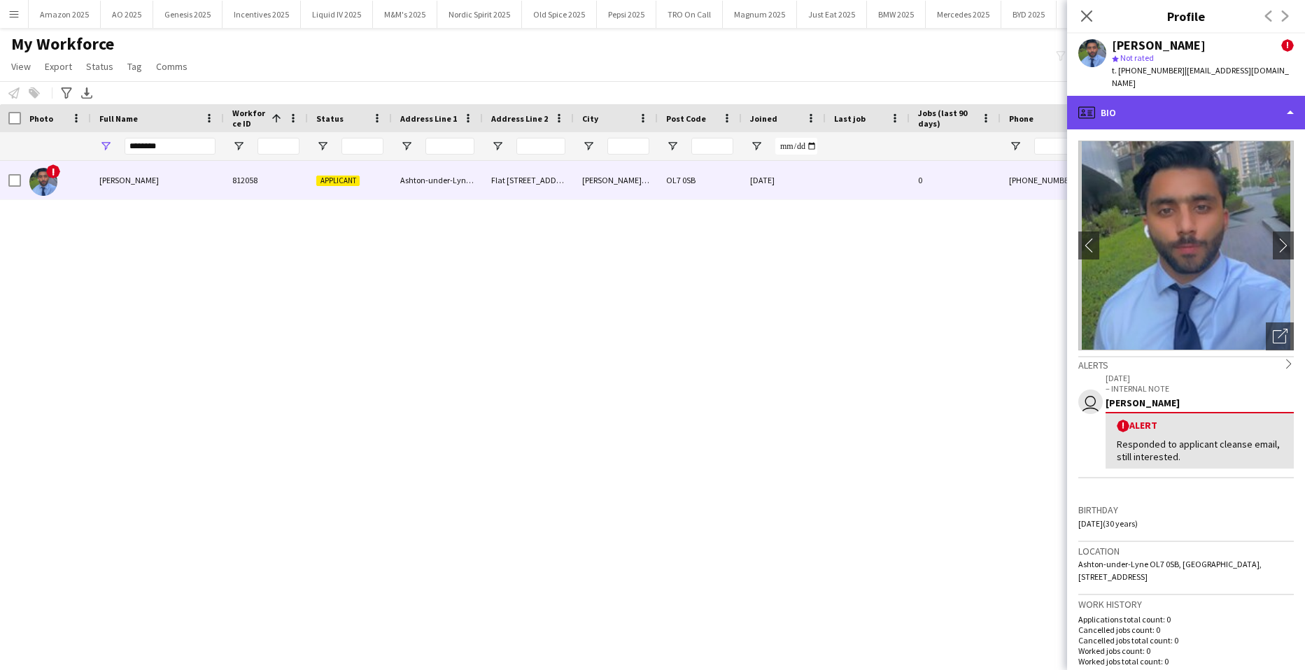
click at [1217, 100] on div "profile Bio" at bounding box center [1186, 113] width 238 height 34
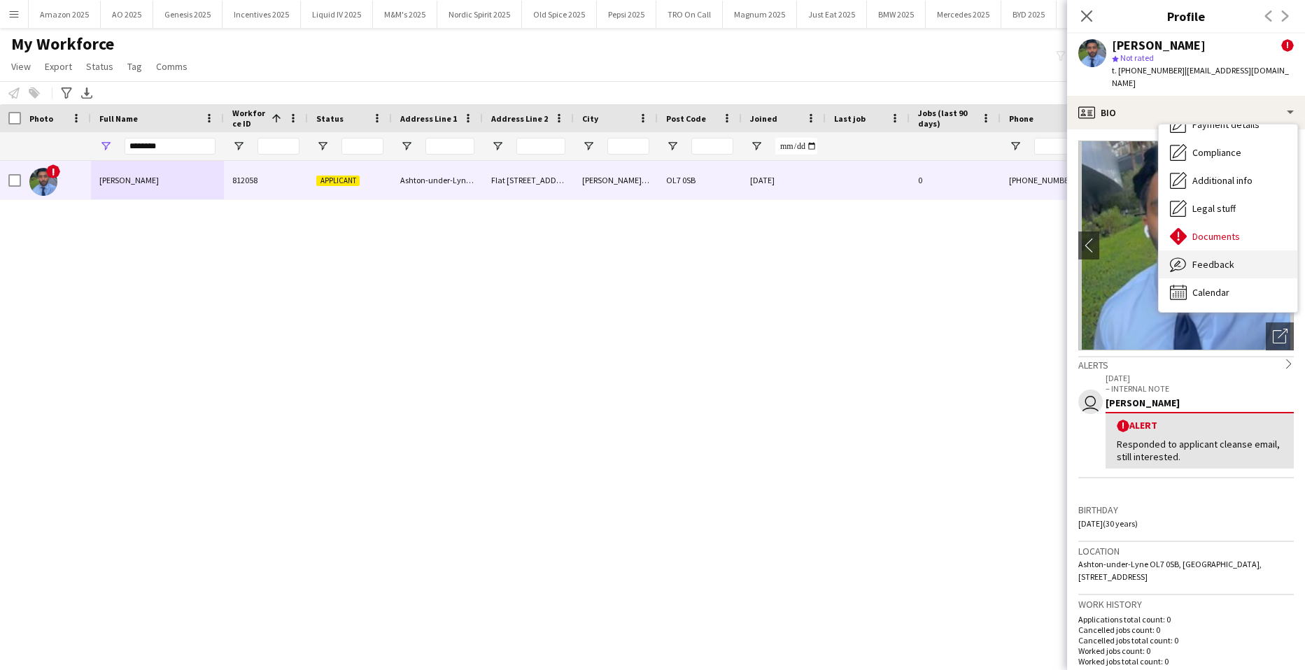
click at [1214, 264] on div "Feedback Feedback" at bounding box center [1228, 264] width 139 height 28
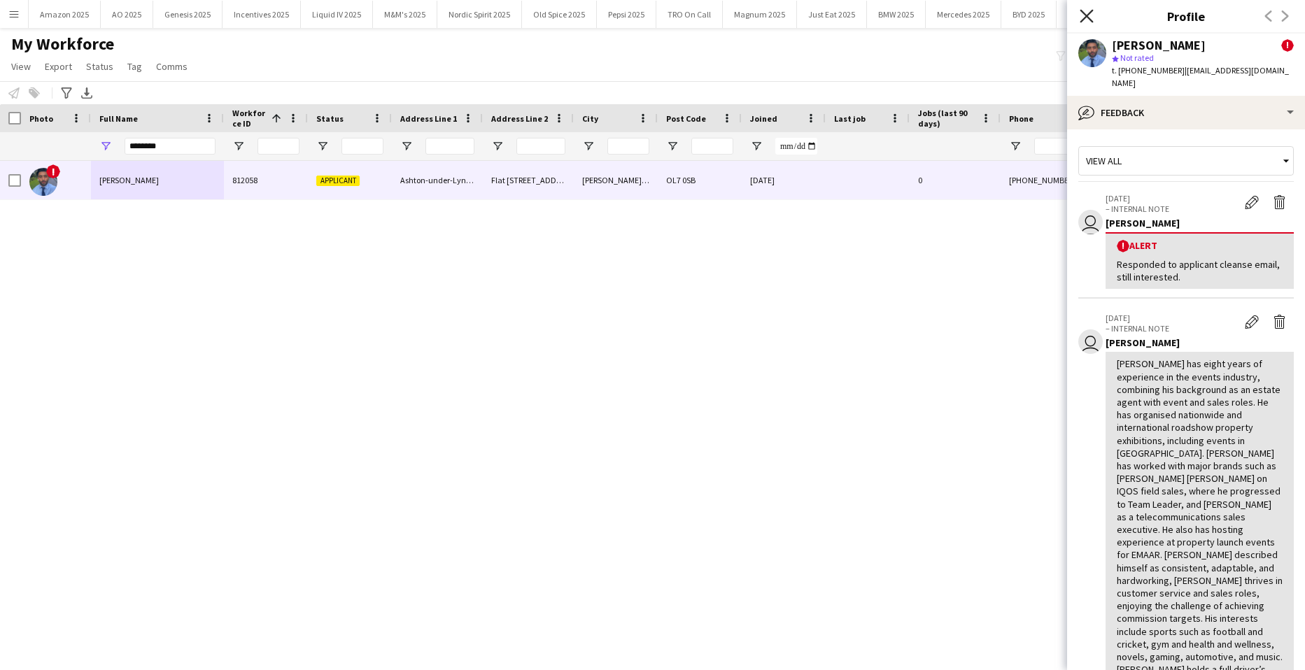
click at [1091, 22] on icon "Close pop-in" at bounding box center [1085, 15] width 13 height 13
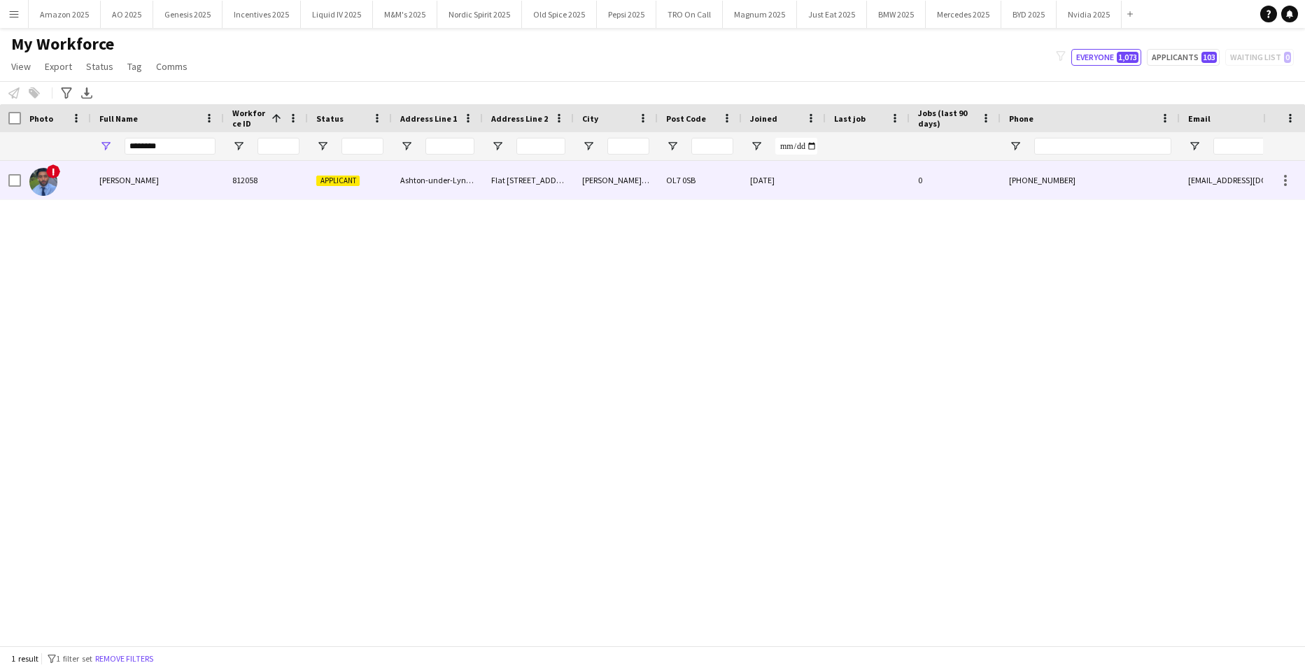
click at [115, 183] on span "Syed Naqvi" at bounding box center [128, 180] width 59 height 10
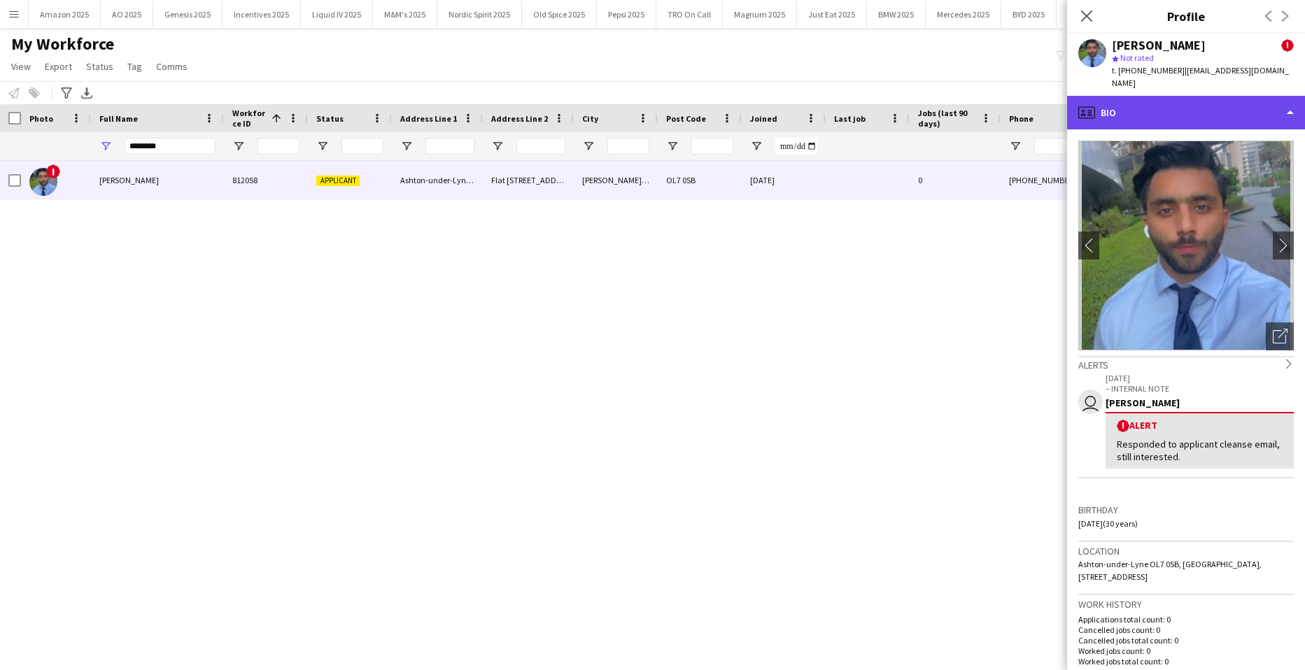
click at [1245, 104] on div "profile Bio" at bounding box center [1186, 113] width 238 height 34
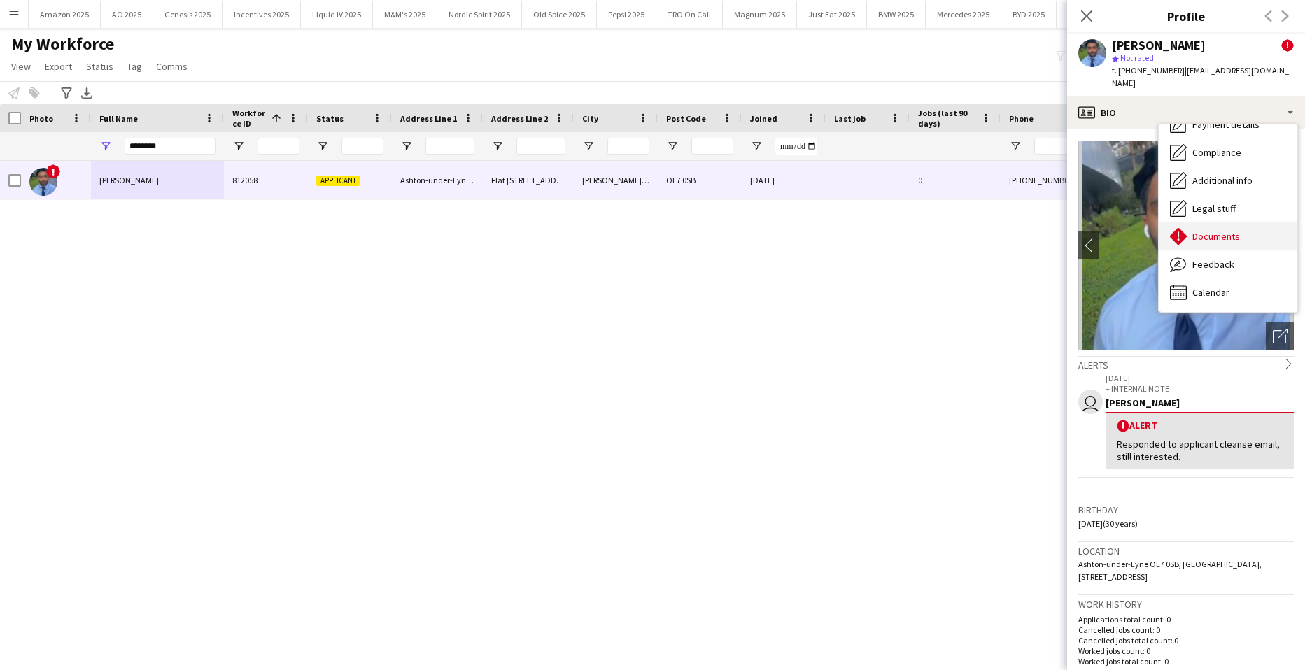
click at [1243, 229] on div "Documents Documents" at bounding box center [1228, 236] width 139 height 28
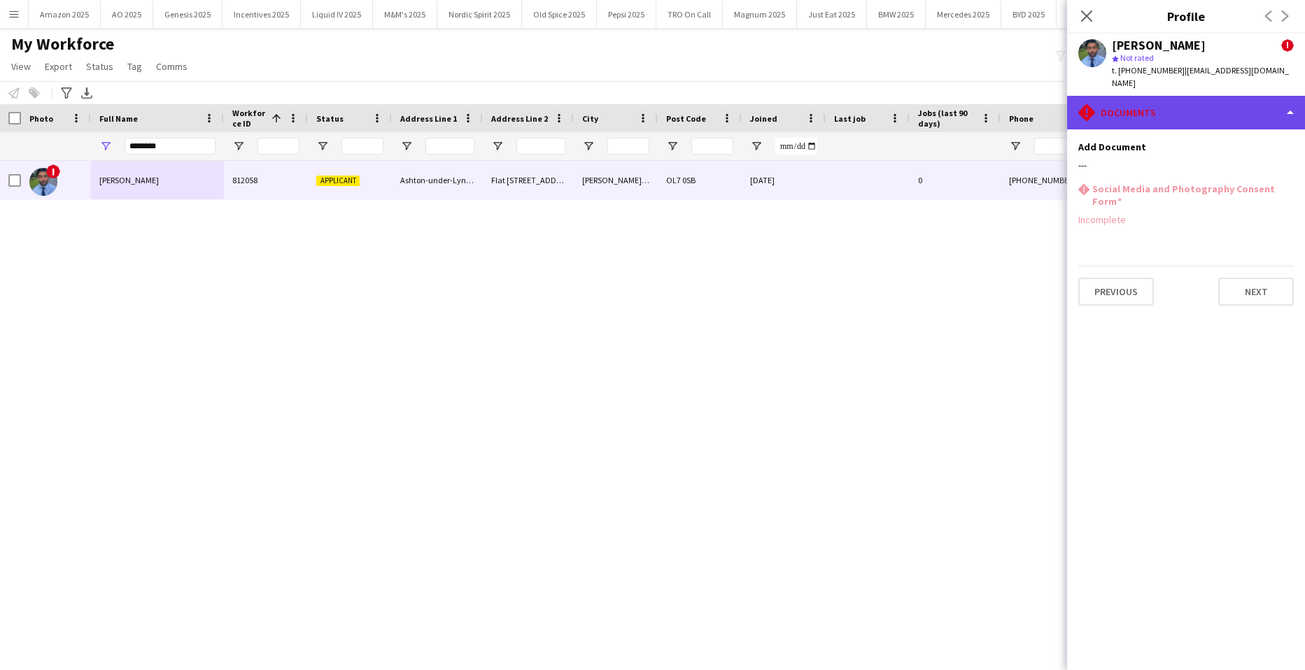
click at [1266, 101] on div "rhombus-alert Documents" at bounding box center [1186, 113] width 238 height 34
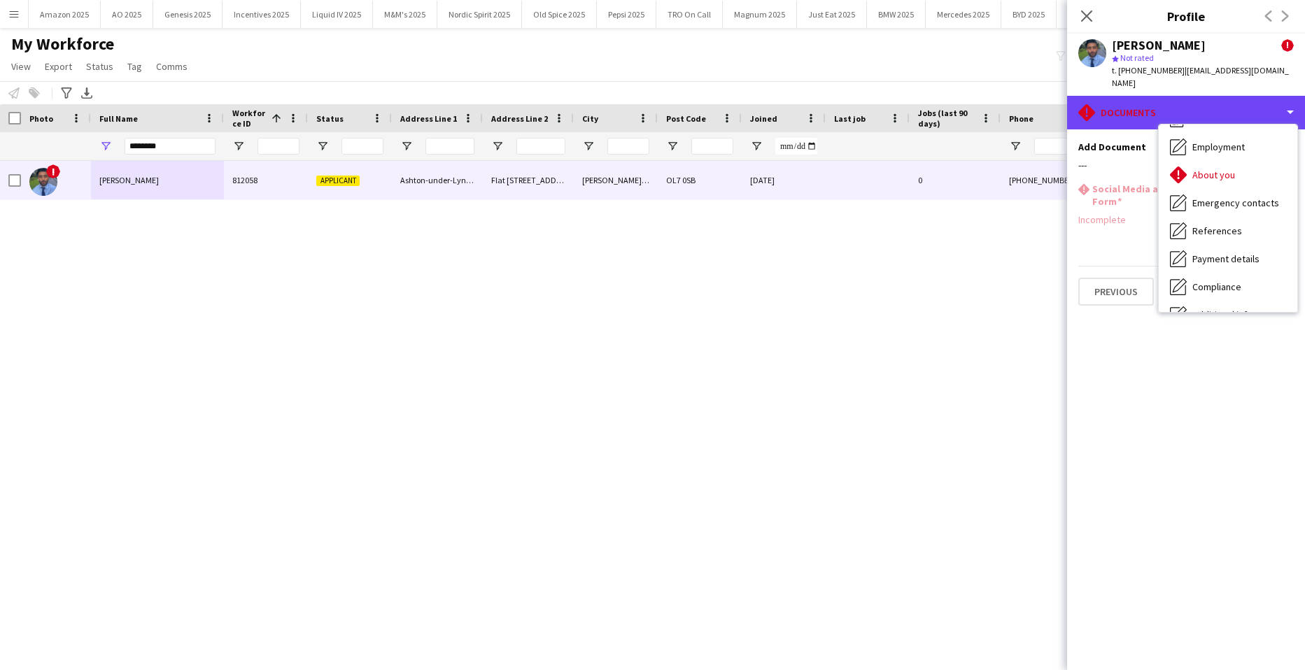
scroll to position [0, 0]
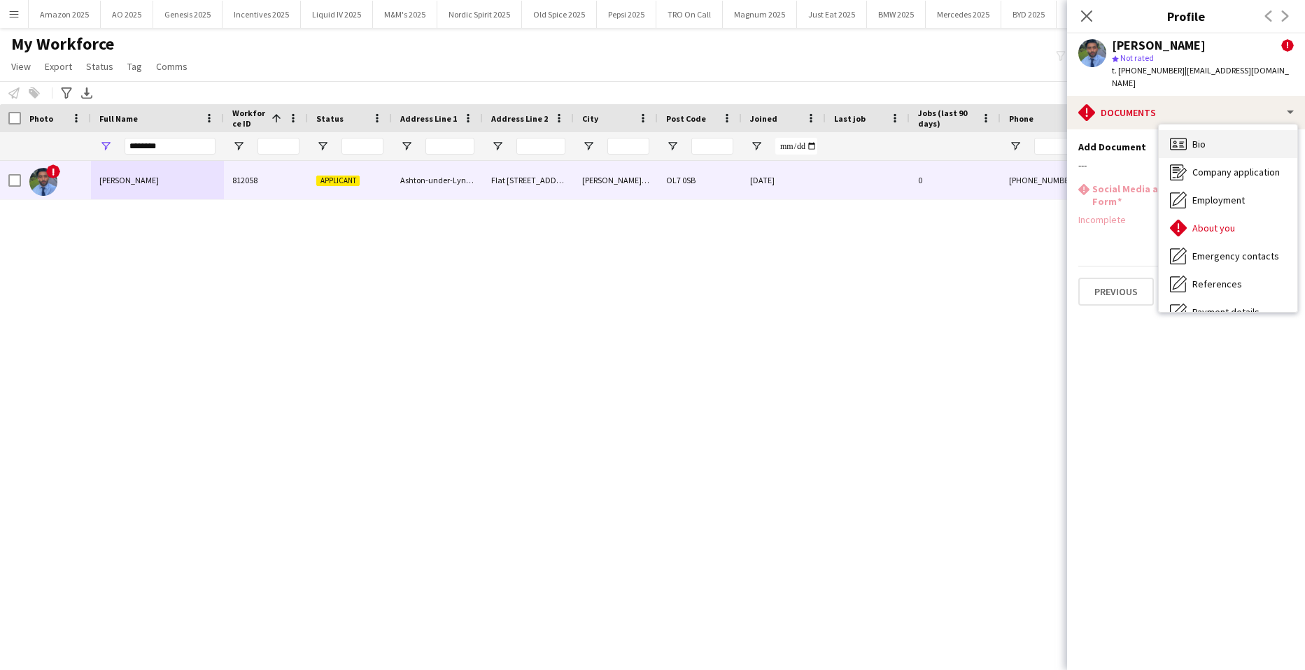
click at [1197, 138] on span "Bio" at bounding box center [1198, 144] width 13 height 13
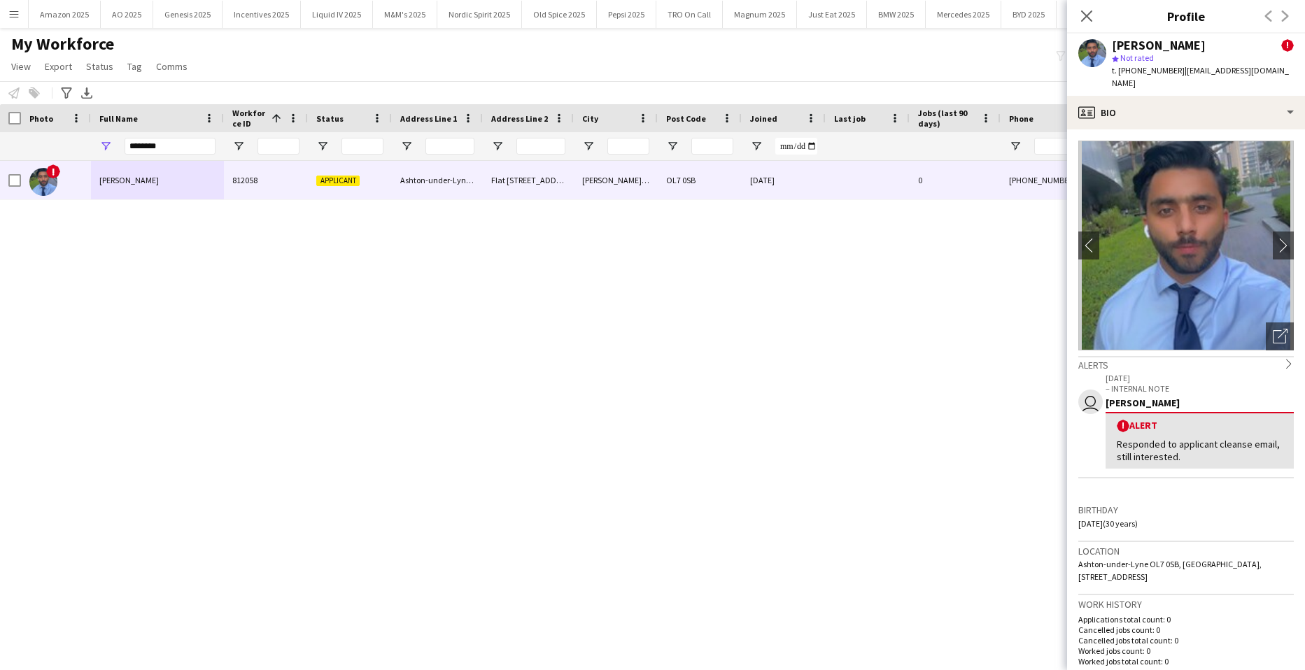
click at [862, 282] on div "! Syed Naqvi 812058 Applicant Ashton-under-Lyne OL7 0SB, UK Flat 56 Grosvenor H…" at bounding box center [631, 398] width 1263 height 474
click at [1086, 15] on icon at bounding box center [1085, 15] width 13 height 13
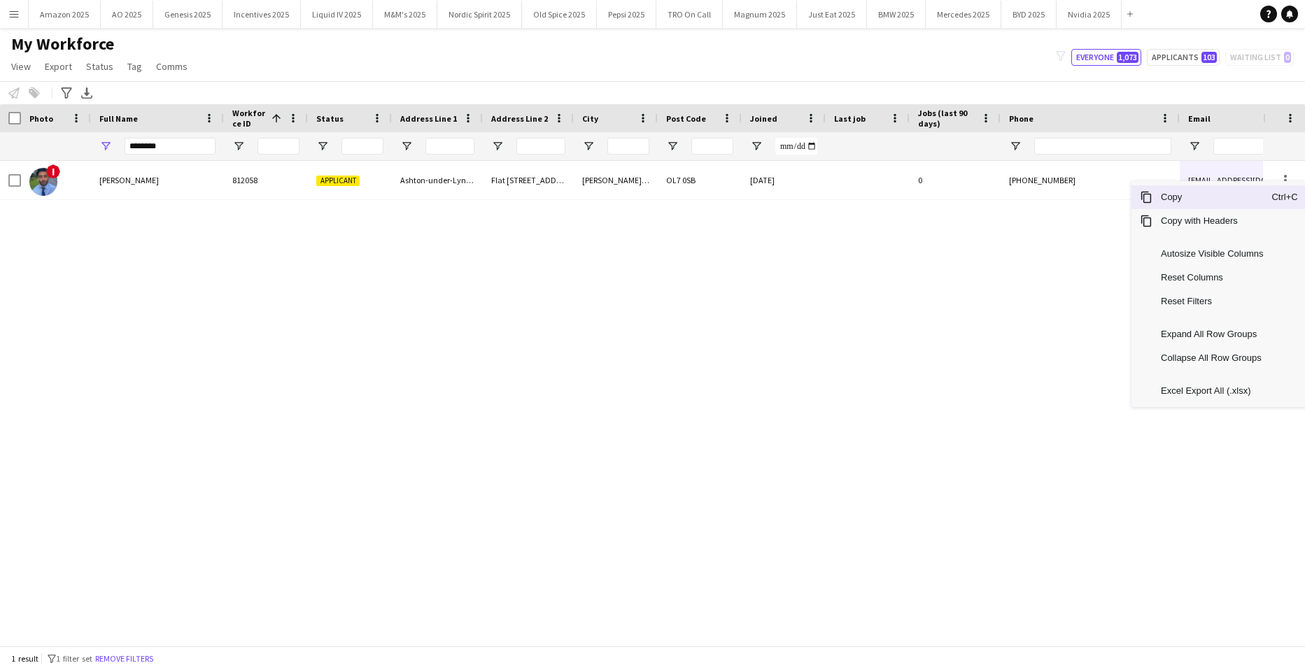
click at [1192, 199] on span "Copy" at bounding box center [1211, 197] width 119 height 24
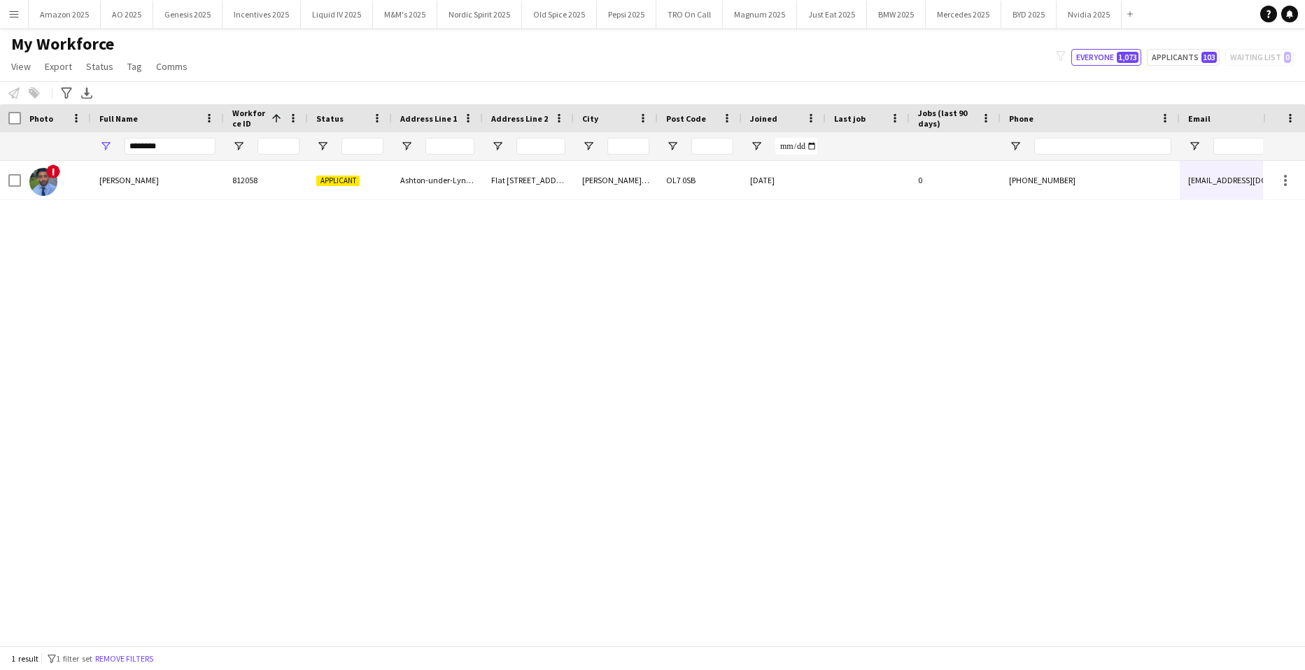
click at [1217, 348] on div "! Syed Naqvi 812058 Applicant Ashton-under-Lyne OL7 0SB, UK Flat 56 Grosvenor H…" at bounding box center [631, 398] width 1263 height 474
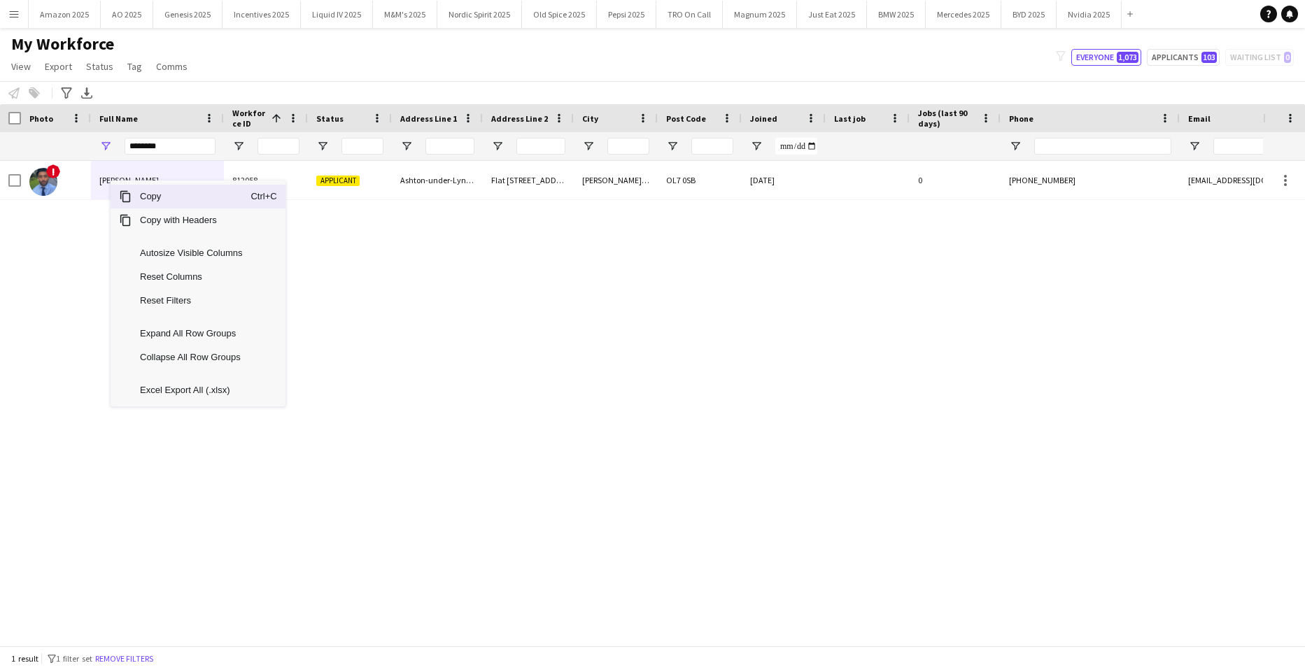
click at [148, 197] on span "Copy" at bounding box center [191, 197] width 119 height 24
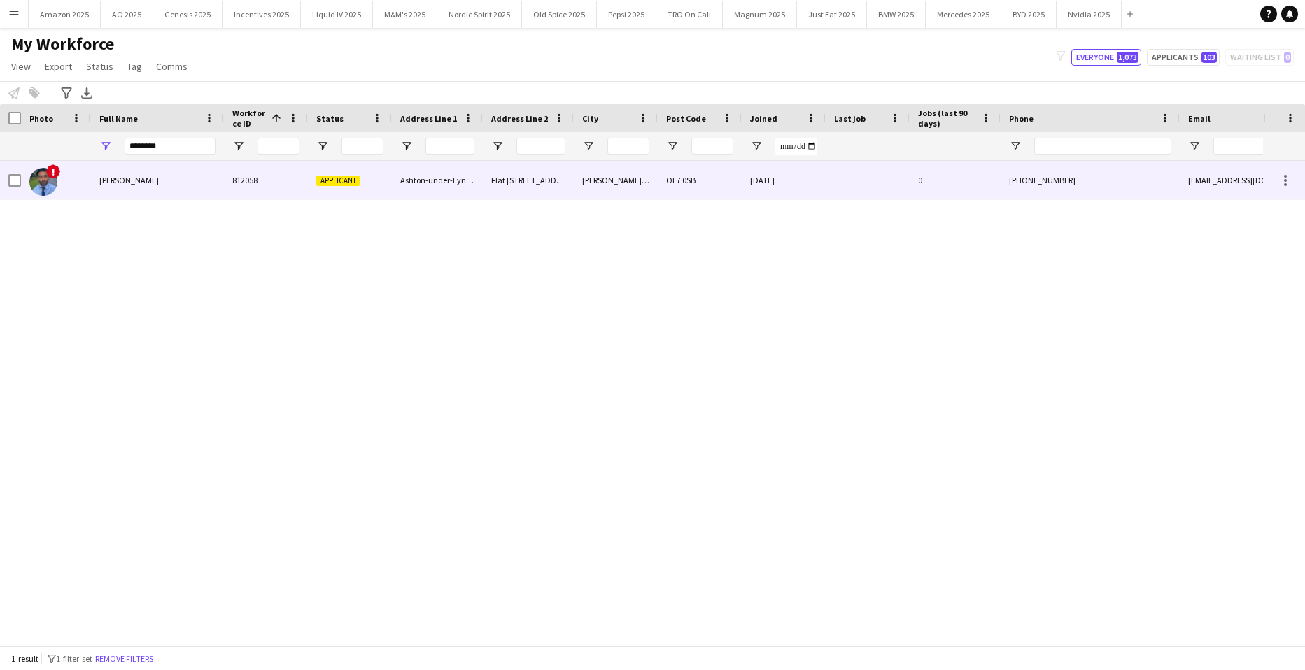
click at [111, 186] on div "Syed Naqvi" at bounding box center [157, 180] width 133 height 38
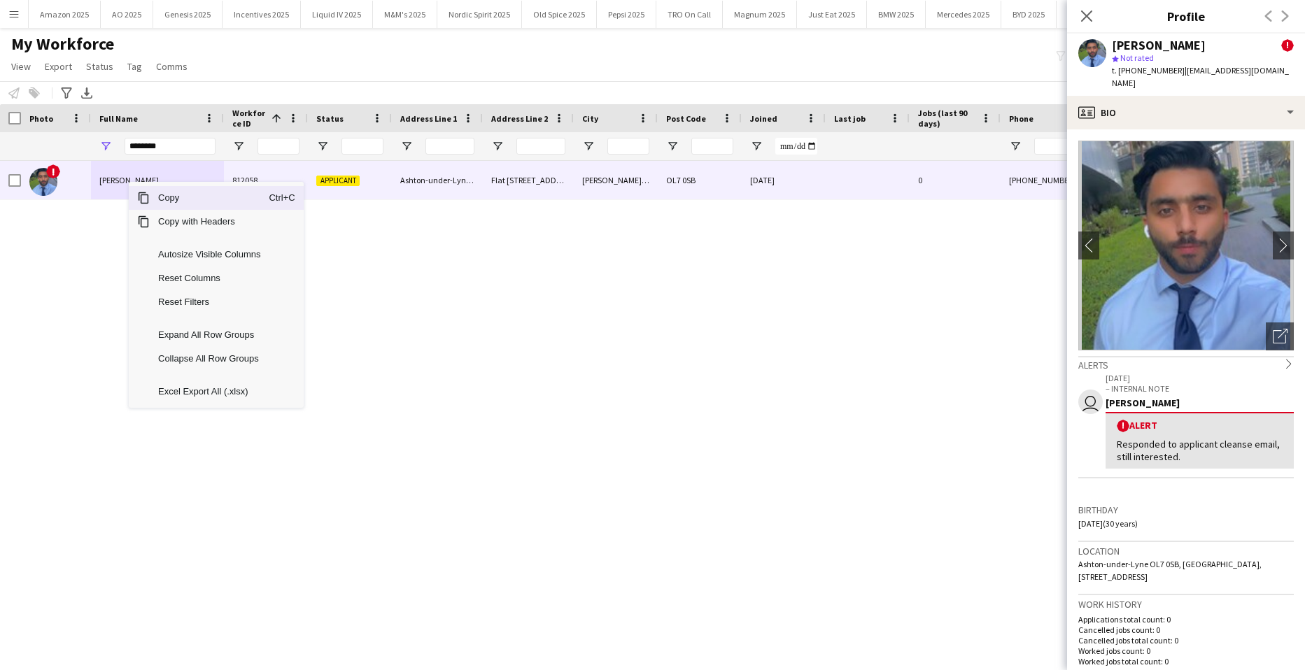
click at [153, 195] on span "Copy" at bounding box center [209, 198] width 119 height 24
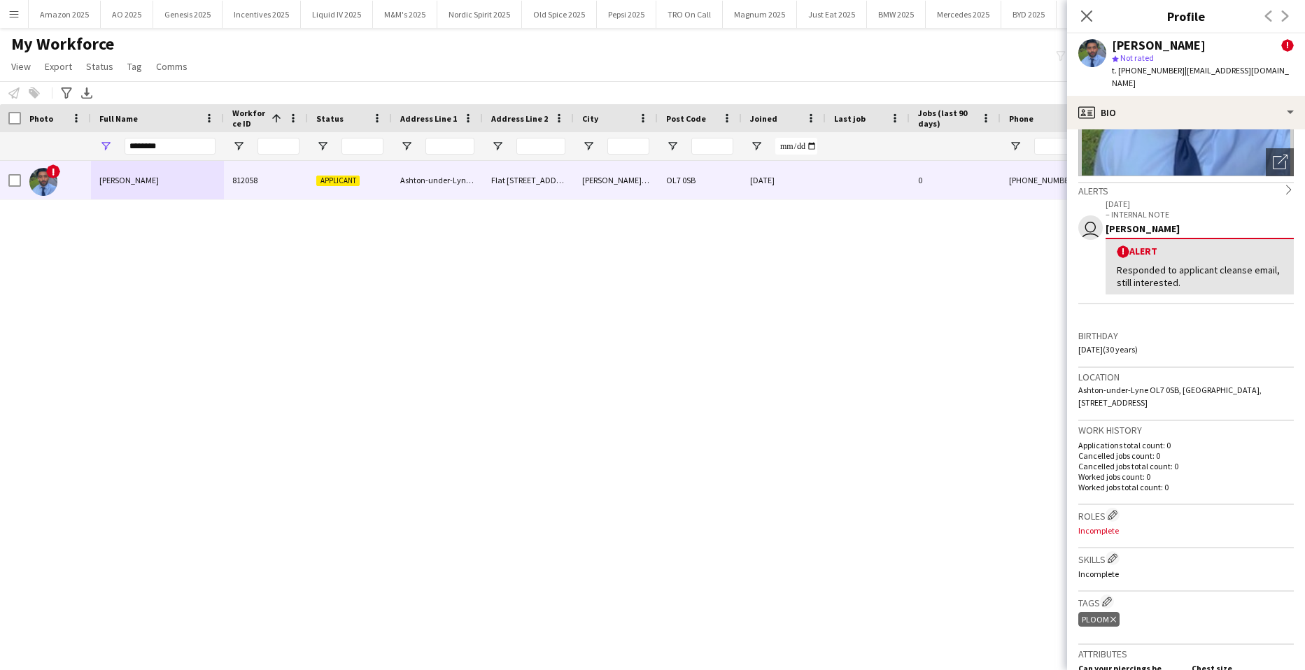
scroll to position [350, 0]
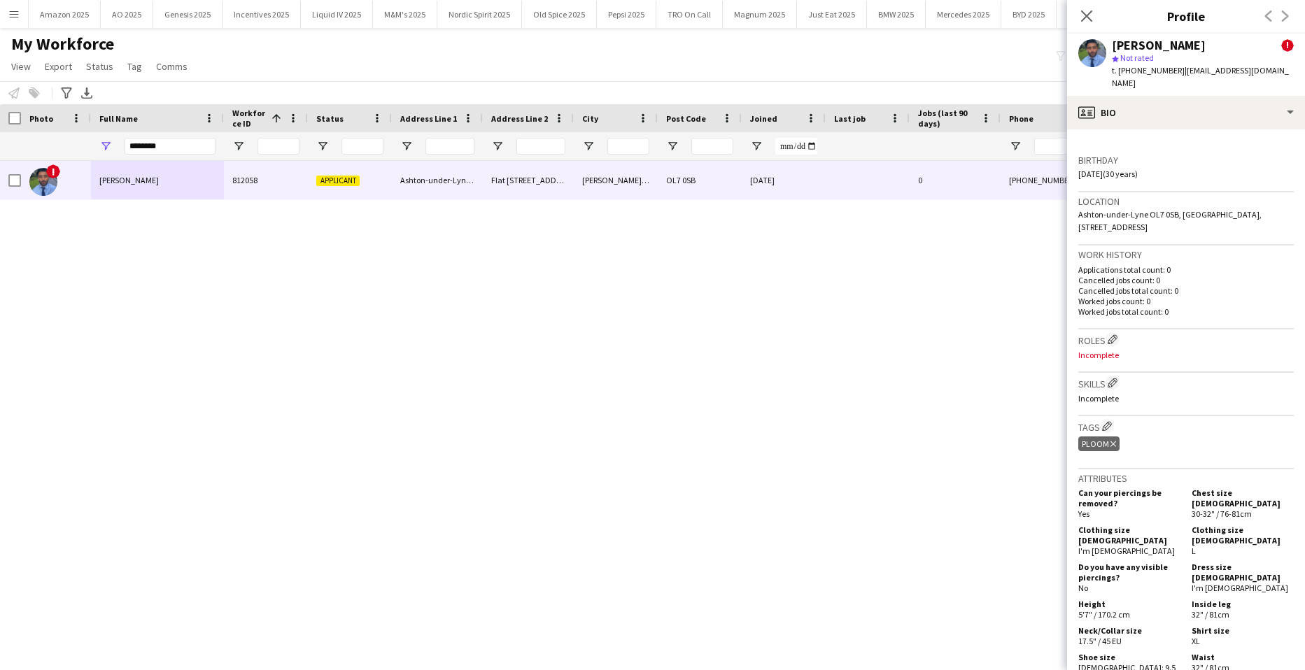
click at [1114, 441] on icon at bounding box center [1113, 444] width 6 height 6
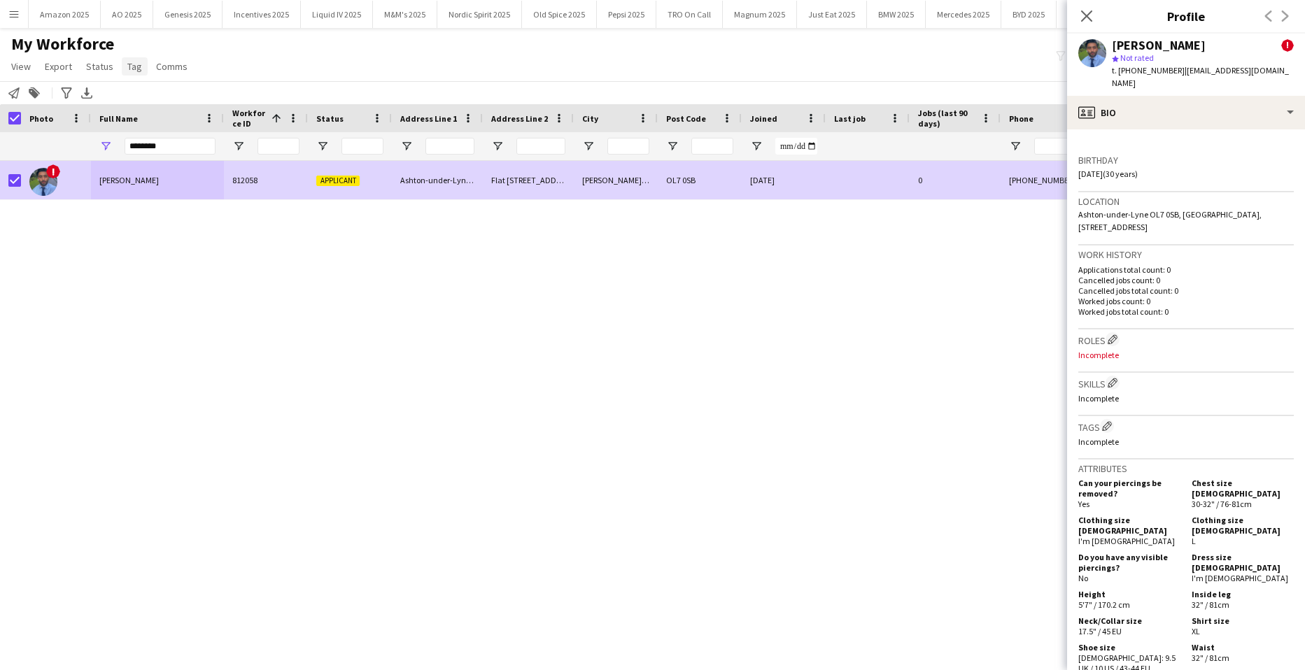
click at [129, 66] on span "Tag" at bounding box center [134, 66] width 15 height 13
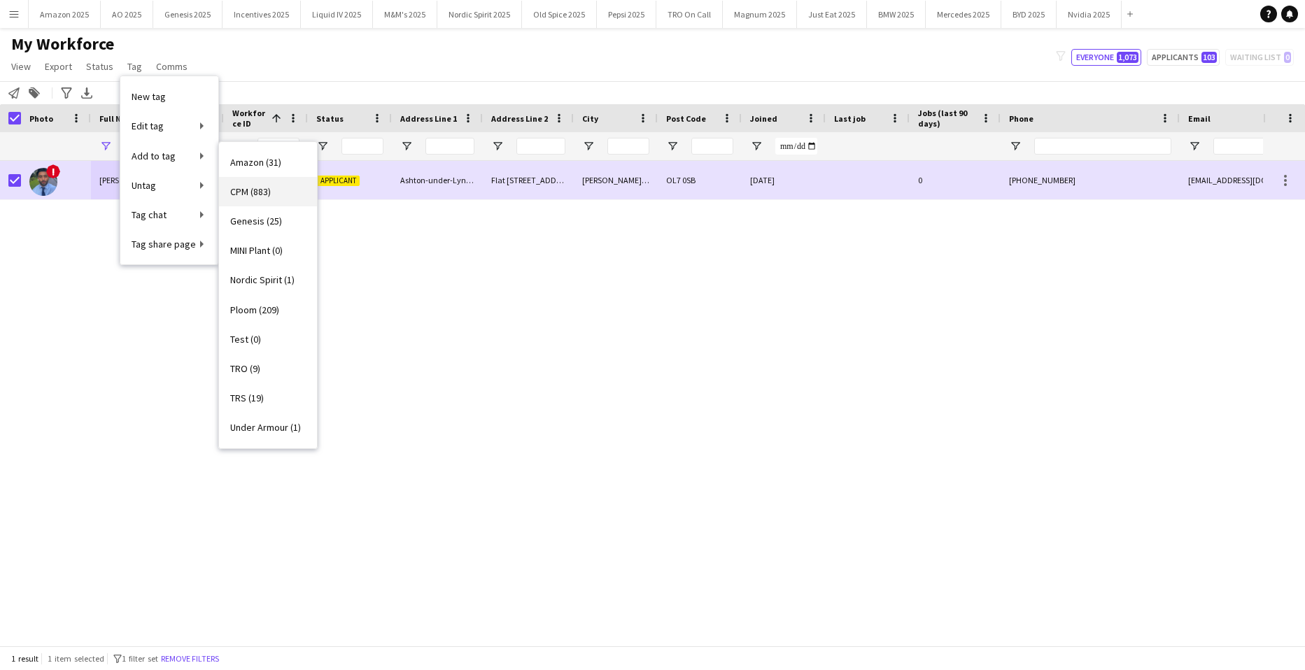
click at [230, 190] on span "CPM (883)" at bounding box center [250, 191] width 41 height 13
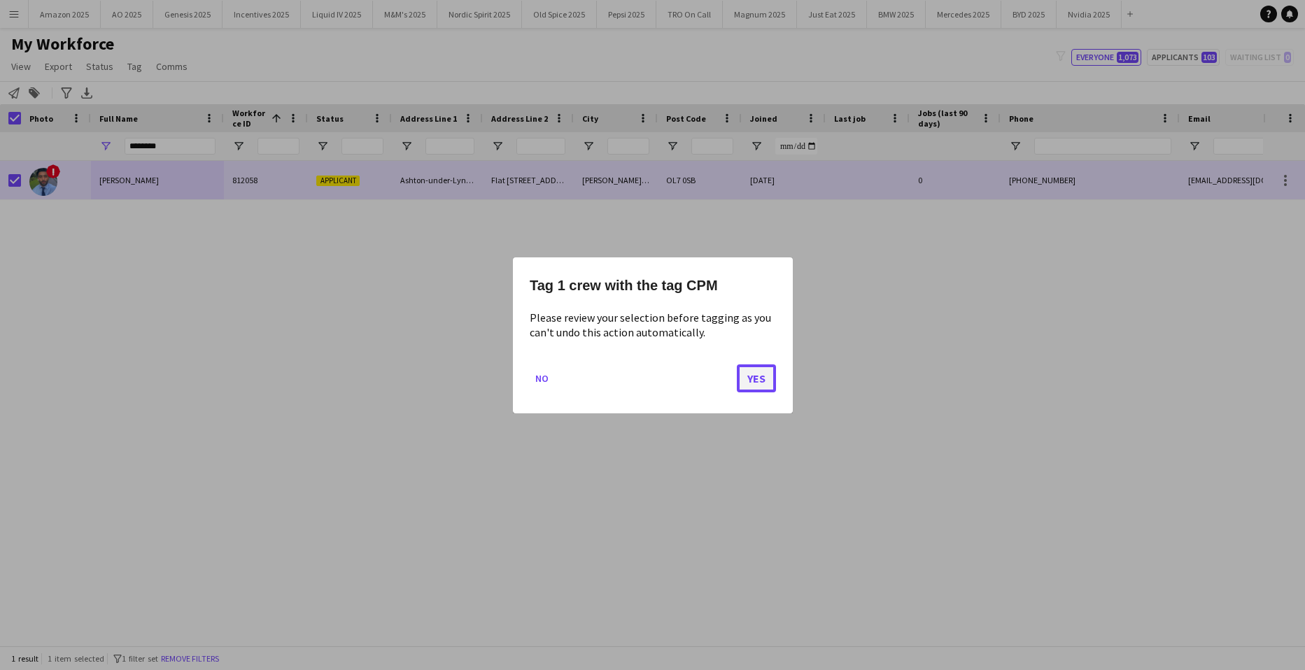
click at [769, 378] on button "Yes" at bounding box center [756, 378] width 39 height 28
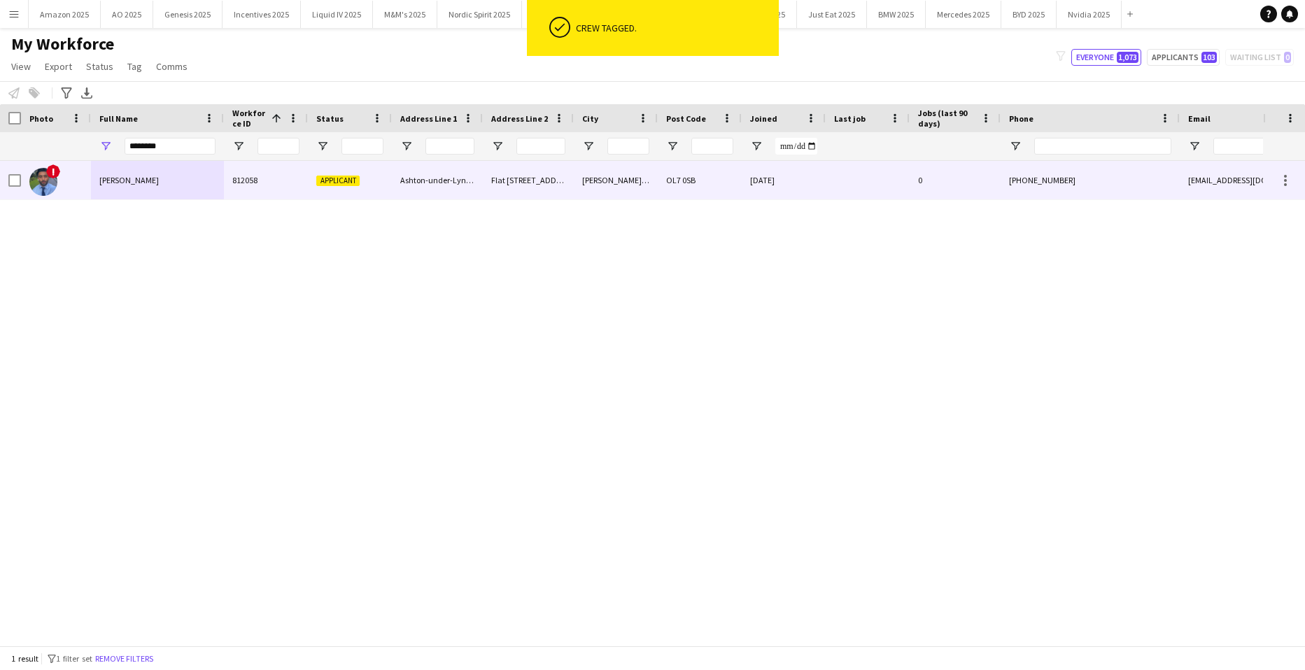
click at [101, 178] on span "Syed Naqvi" at bounding box center [128, 180] width 59 height 10
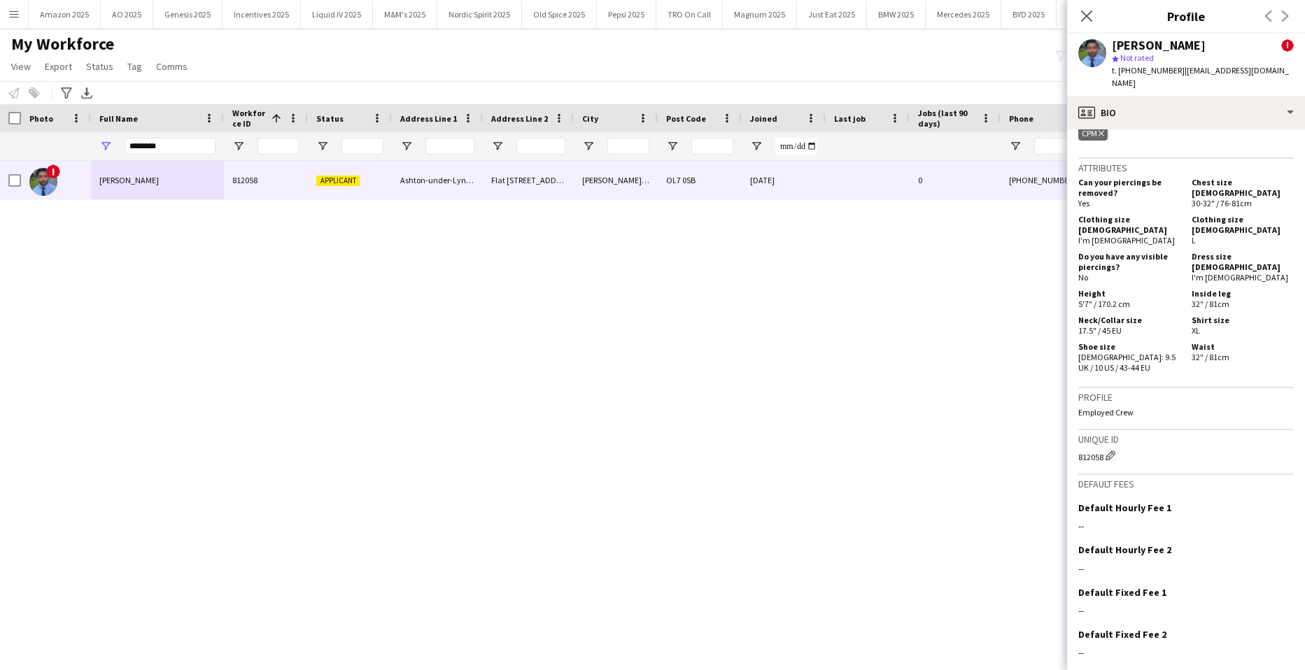
scroll to position [688, 0]
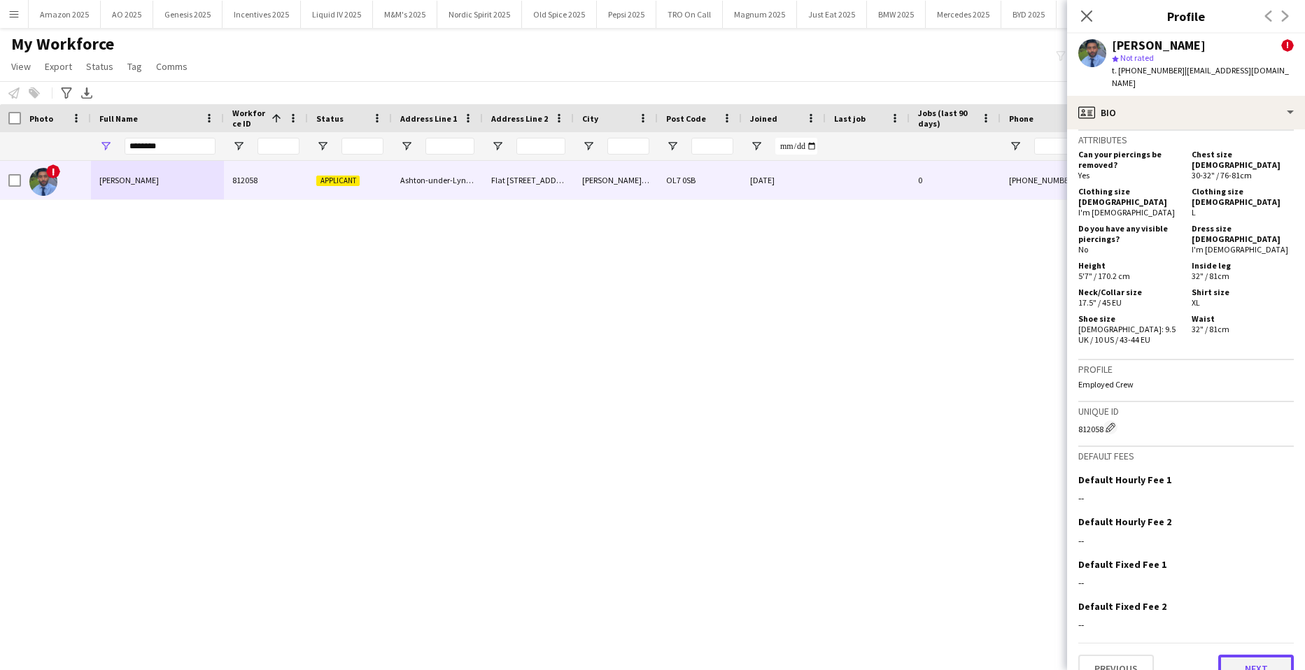
click at [1246, 655] on button "Next" at bounding box center [1256, 669] width 76 height 28
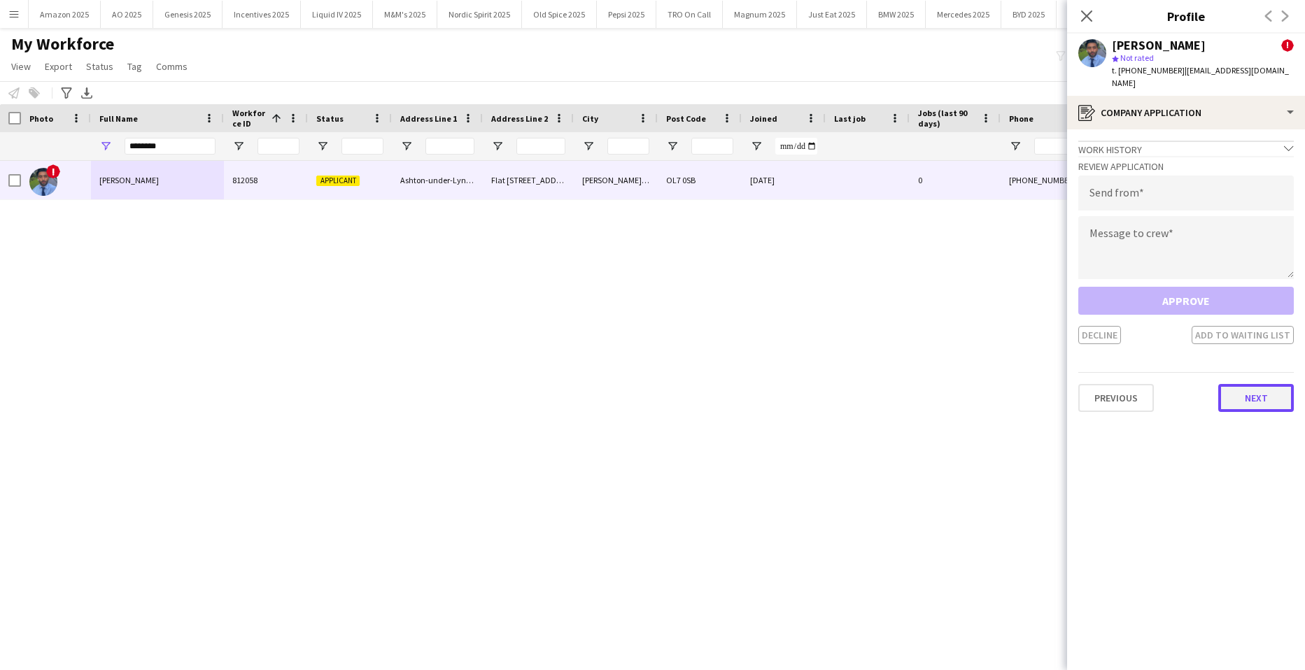
click at [1245, 391] on button "Next" at bounding box center [1256, 398] width 76 height 28
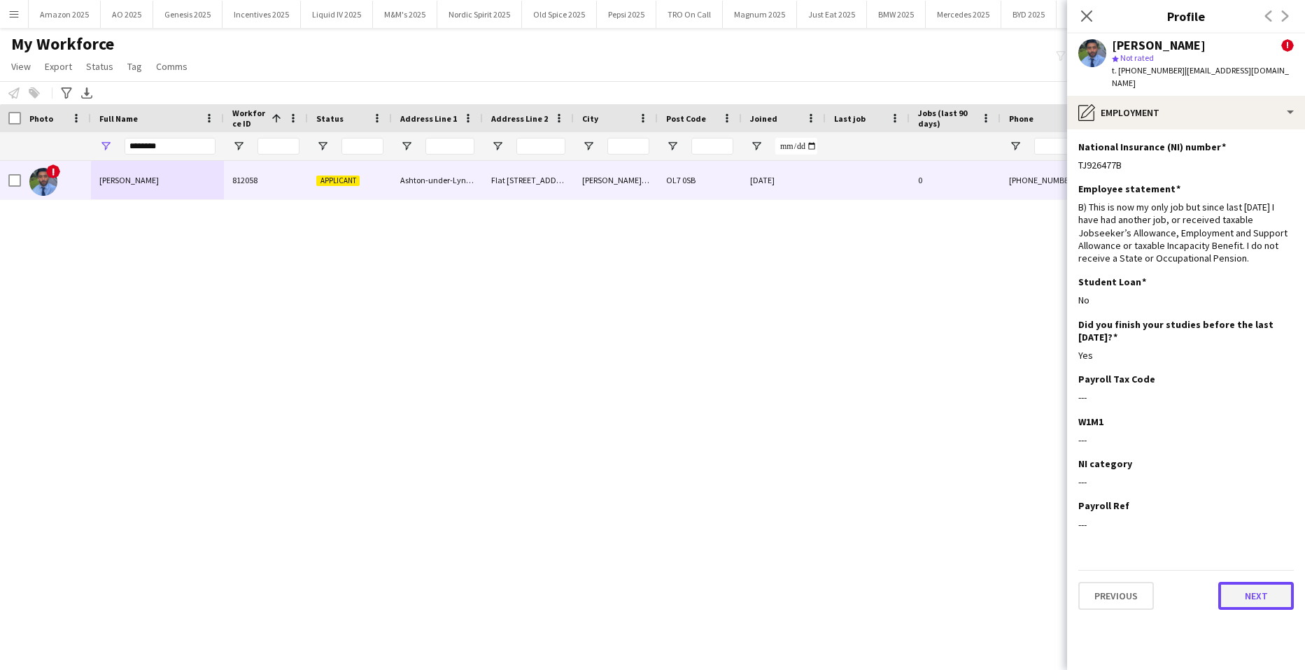
click at [1262, 582] on button "Next" at bounding box center [1256, 596] width 76 height 28
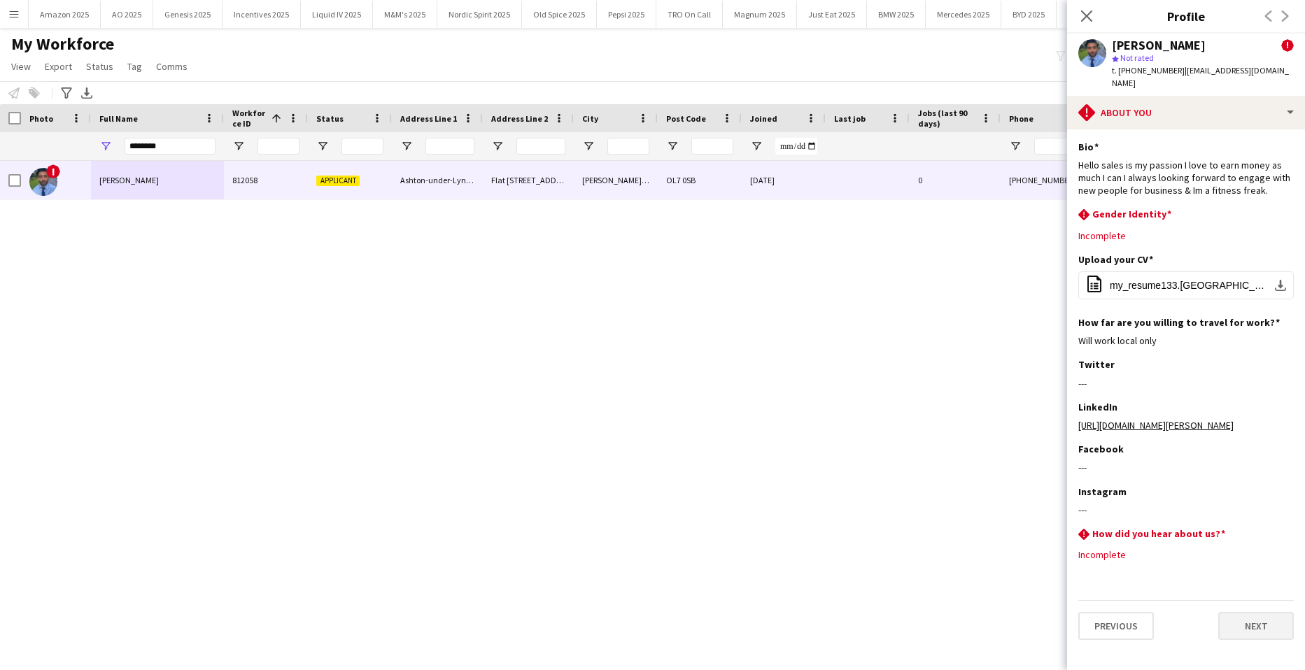
scroll to position [6, 0]
click at [1235, 640] on button "Next" at bounding box center [1256, 626] width 76 height 28
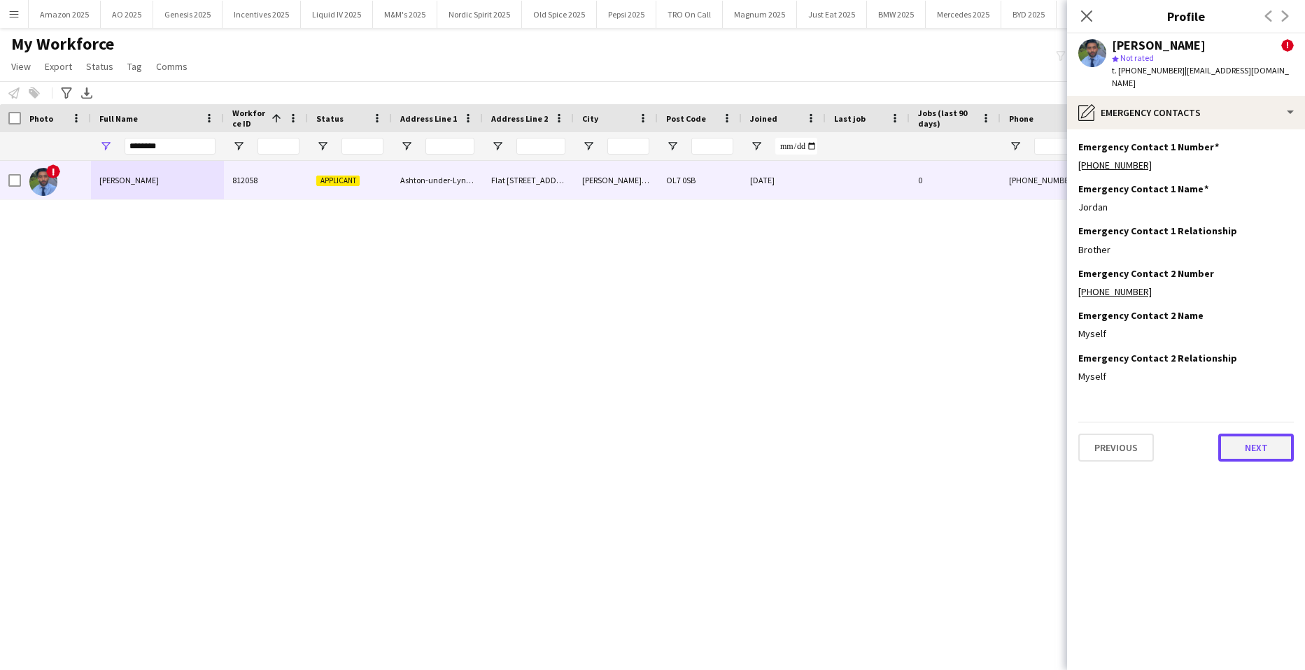
click at [1271, 434] on button "Next" at bounding box center [1256, 448] width 76 height 28
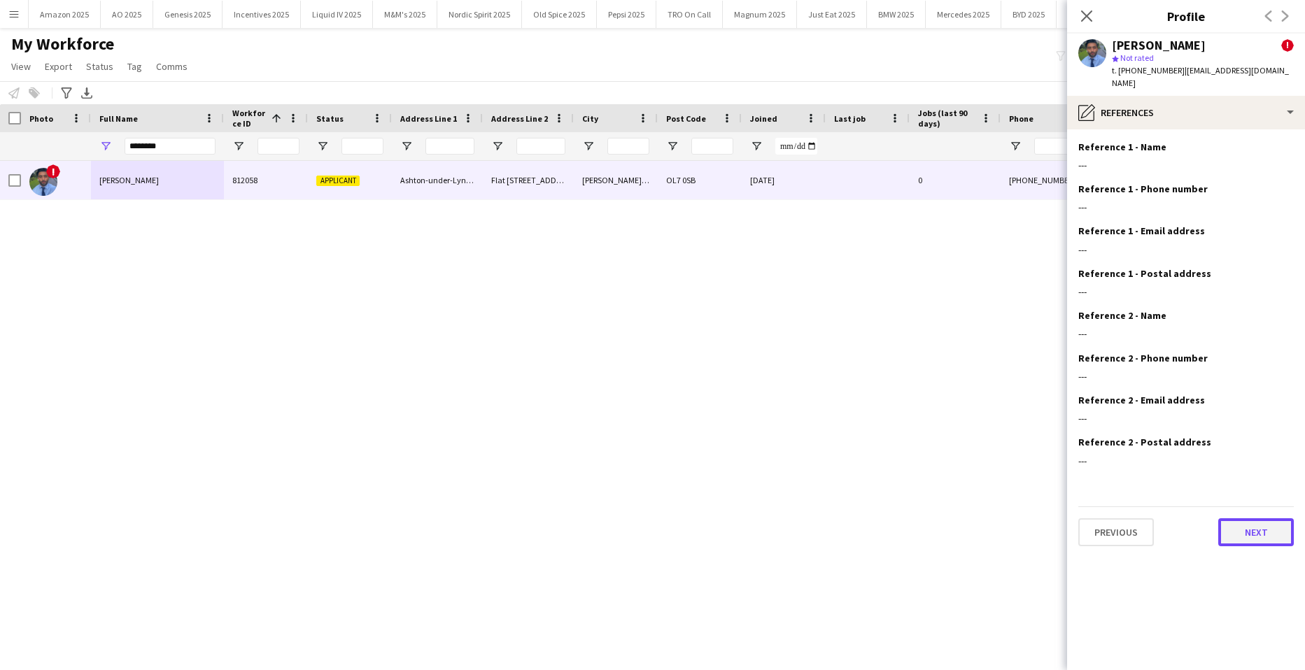
click at [1256, 518] on button "Next" at bounding box center [1256, 532] width 76 height 28
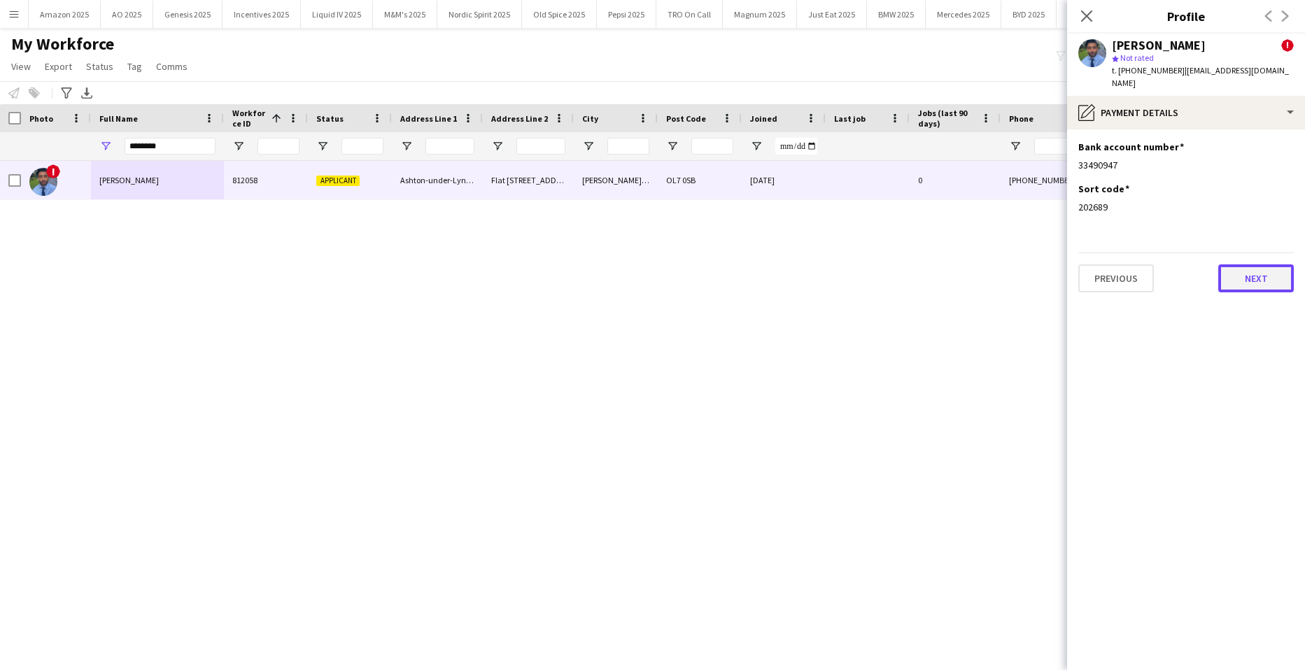
click at [1251, 264] on button "Next" at bounding box center [1256, 278] width 76 height 28
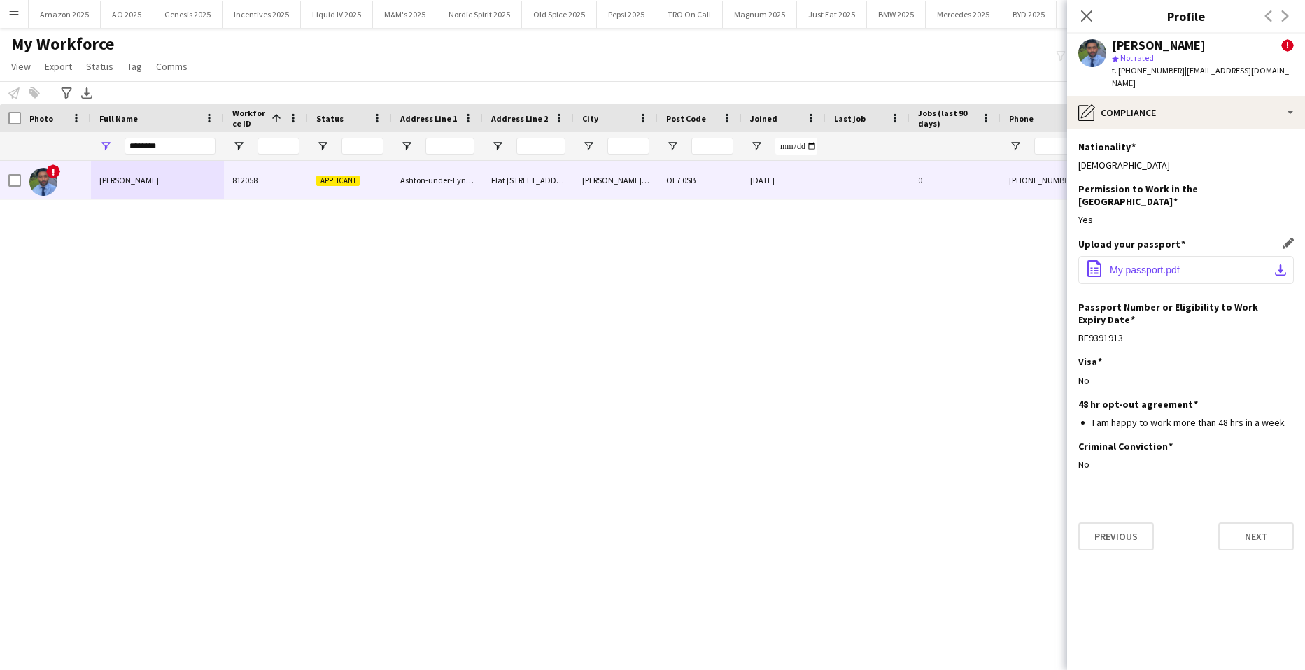
click at [1137, 264] on span "My passport.pdf" at bounding box center [1145, 269] width 70 height 11
click at [1258, 523] on button "Next" at bounding box center [1256, 537] width 76 height 28
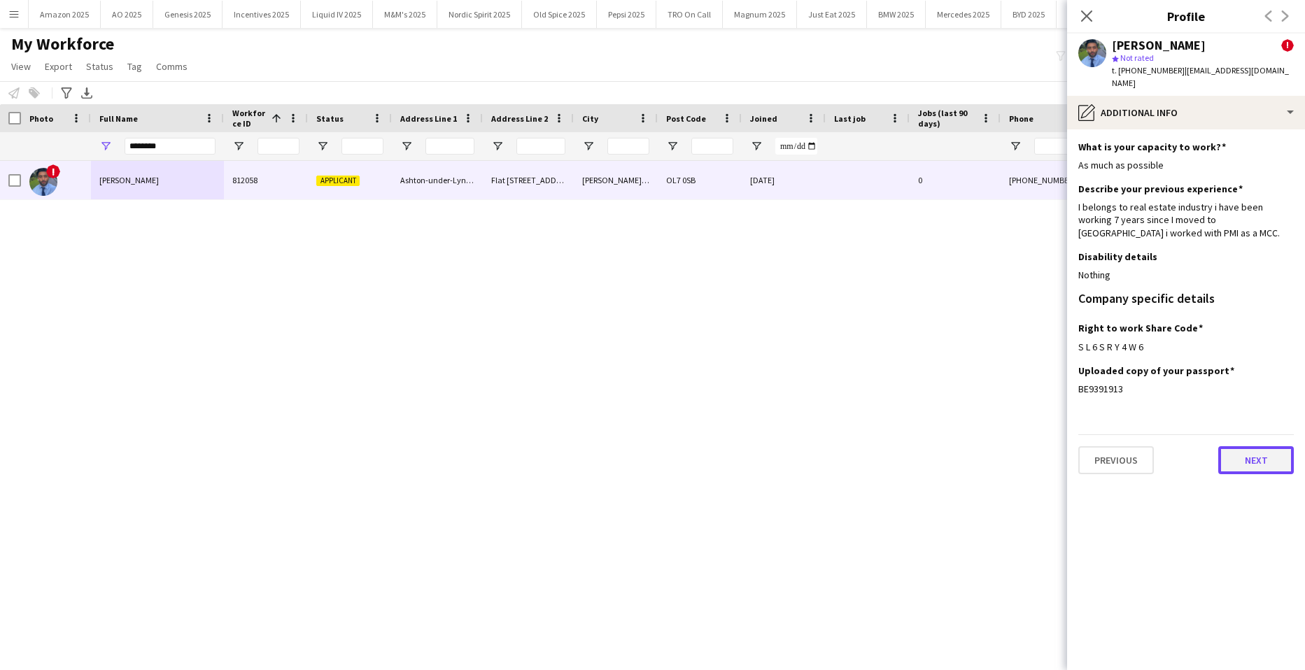
click at [1248, 446] on button "Next" at bounding box center [1256, 460] width 76 height 28
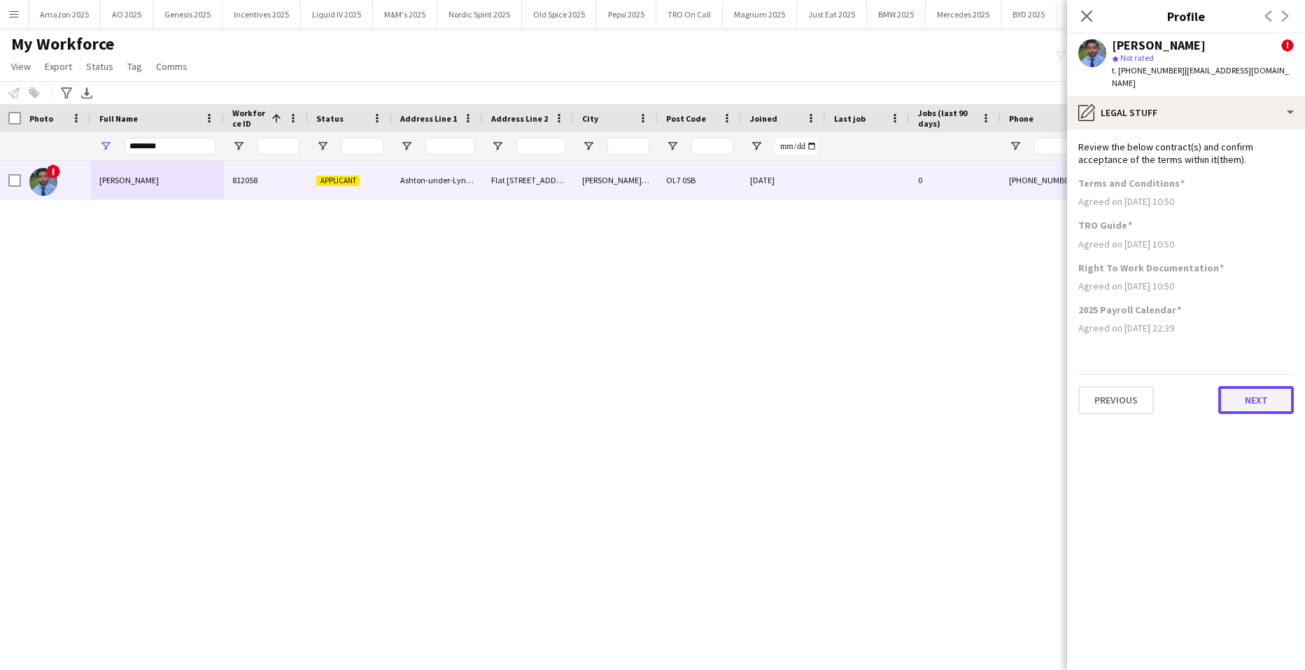
click at [1284, 390] on button "Next" at bounding box center [1256, 400] width 76 height 28
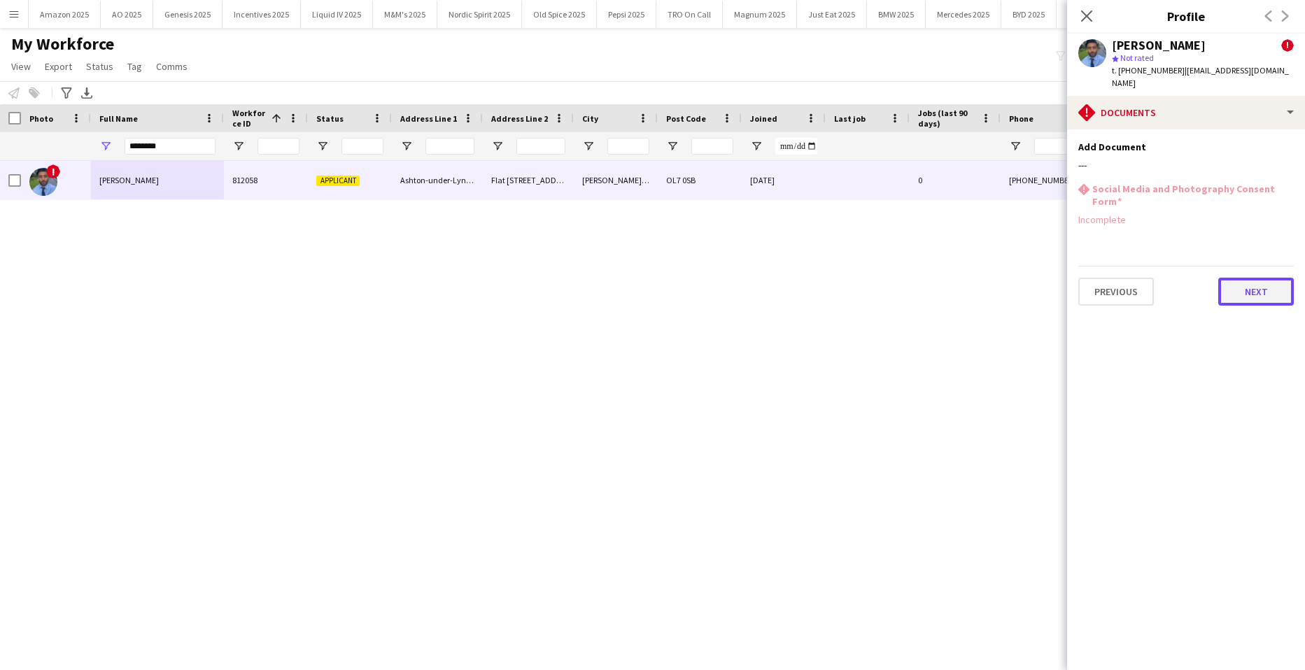
click at [1259, 278] on button "Next" at bounding box center [1256, 292] width 76 height 28
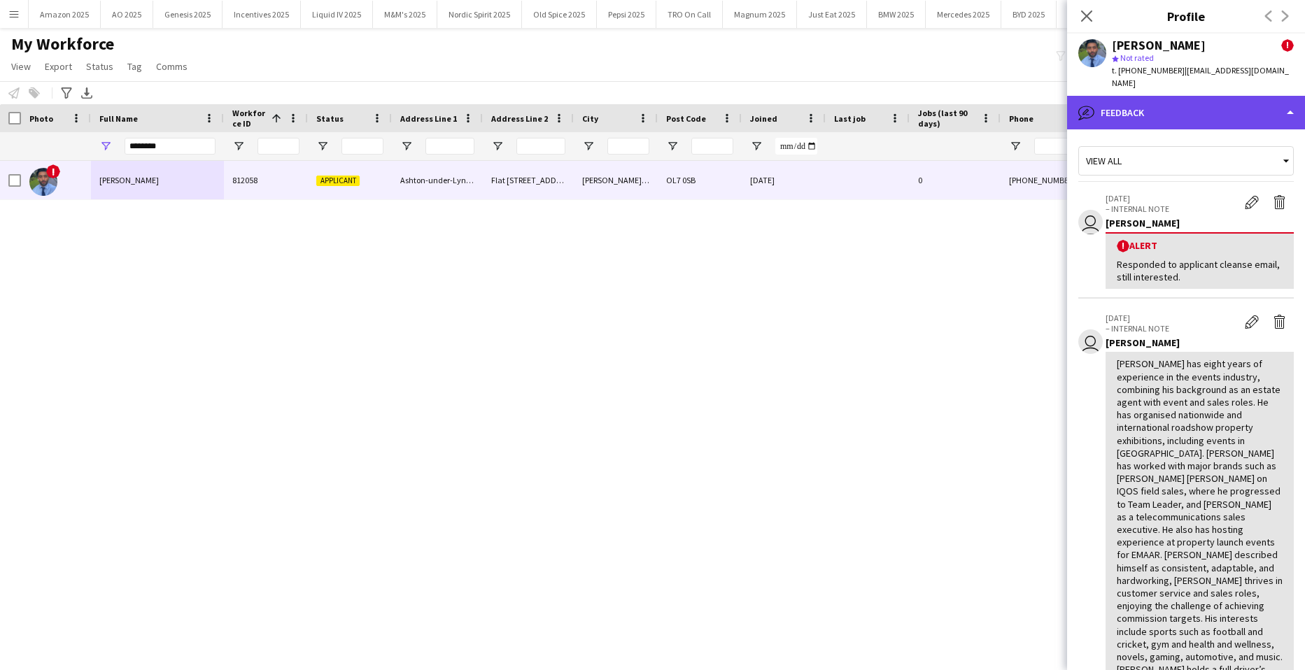
click at [1229, 96] on div "bubble-pencil Feedback" at bounding box center [1186, 113] width 238 height 34
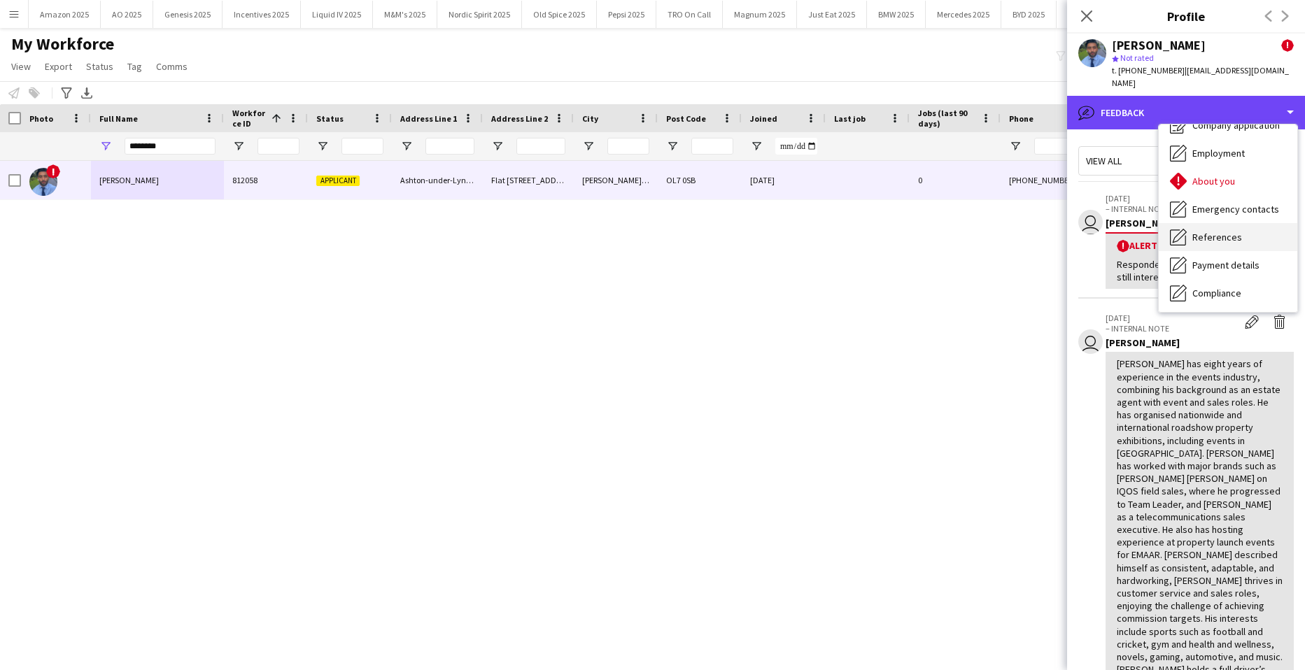
scroll to position [70, 0]
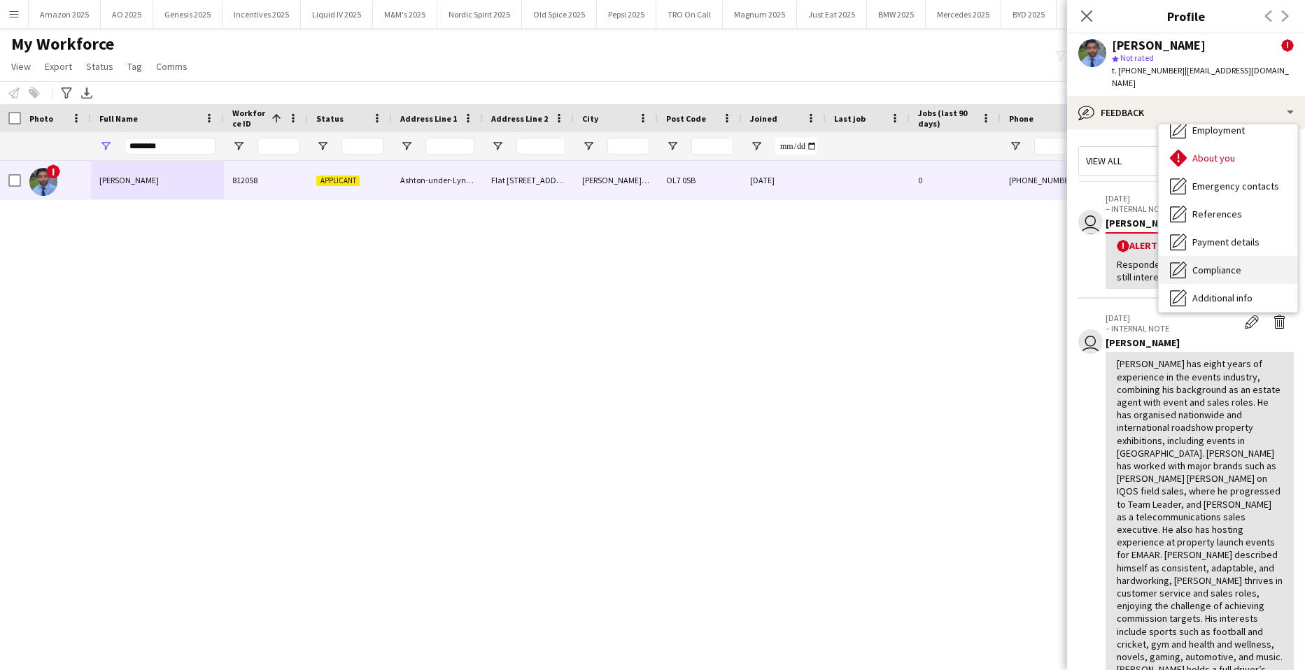
click at [1226, 264] on span "Compliance" at bounding box center [1216, 270] width 49 height 13
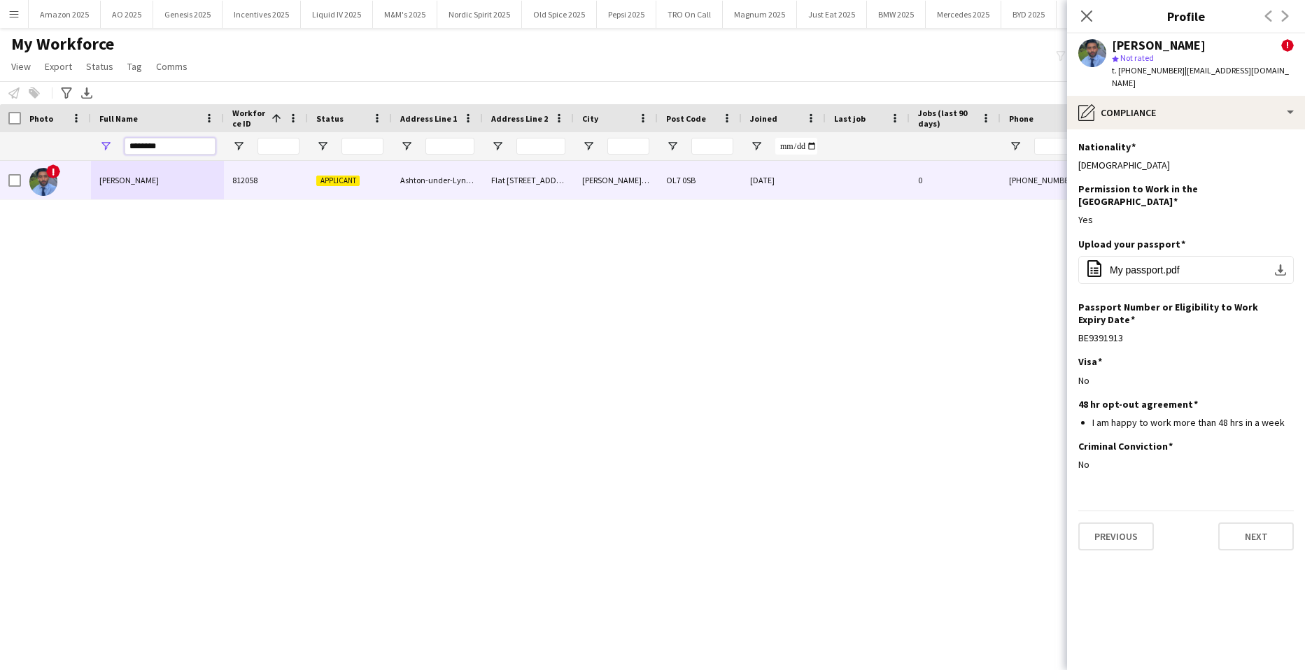
drag, startPoint x: 166, startPoint y: 149, endPoint x: -36, endPoint y: 150, distance: 201.5
click at [0, 150] on html "Menu Boards Boards Boards All jobs Status Workforce Workforce My Workforce Recr…" at bounding box center [652, 335] width 1305 height 670
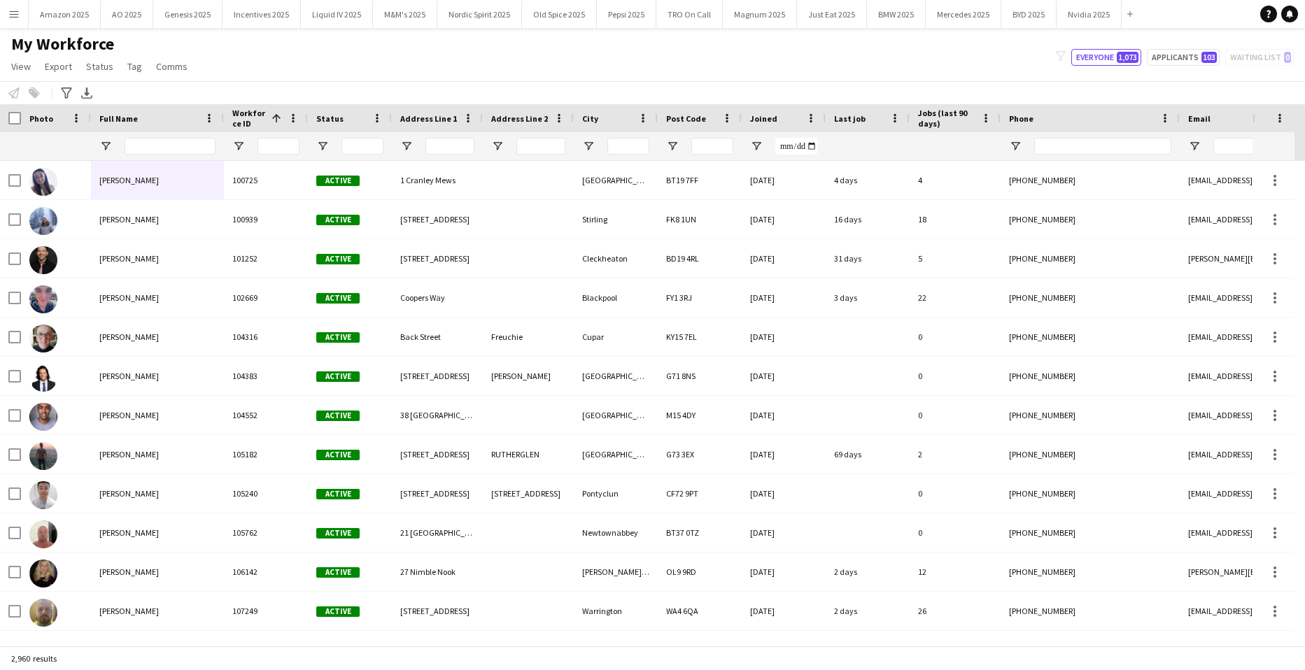
drag, startPoint x: 5, startPoint y: 17, endPoint x: 5, endPoint y: 38, distance: 21.7
click at [6, 18] on button "Menu" at bounding box center [14, 14] width 28 height 28
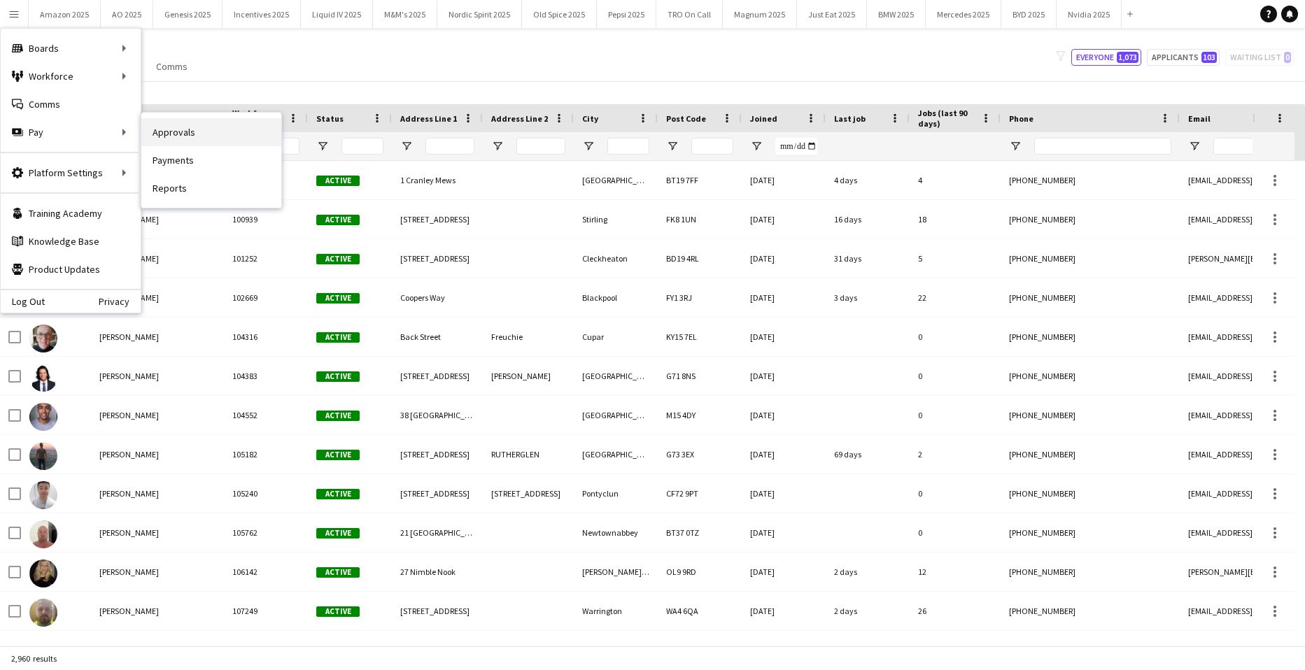
click at [157, 127] on link "Approvals" at bounding box center [211, 132] width 140 height 28
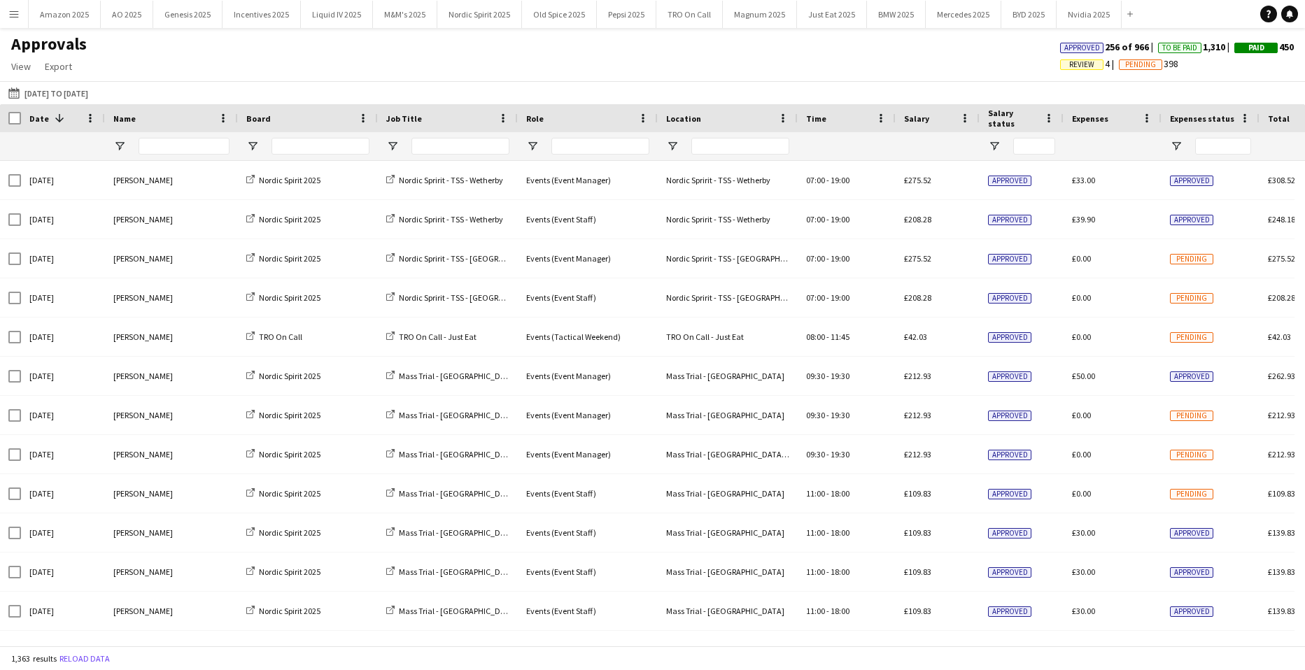
click at [1069, 63] on span "Review" at bounding box center [1081, 64] width 25 height 9
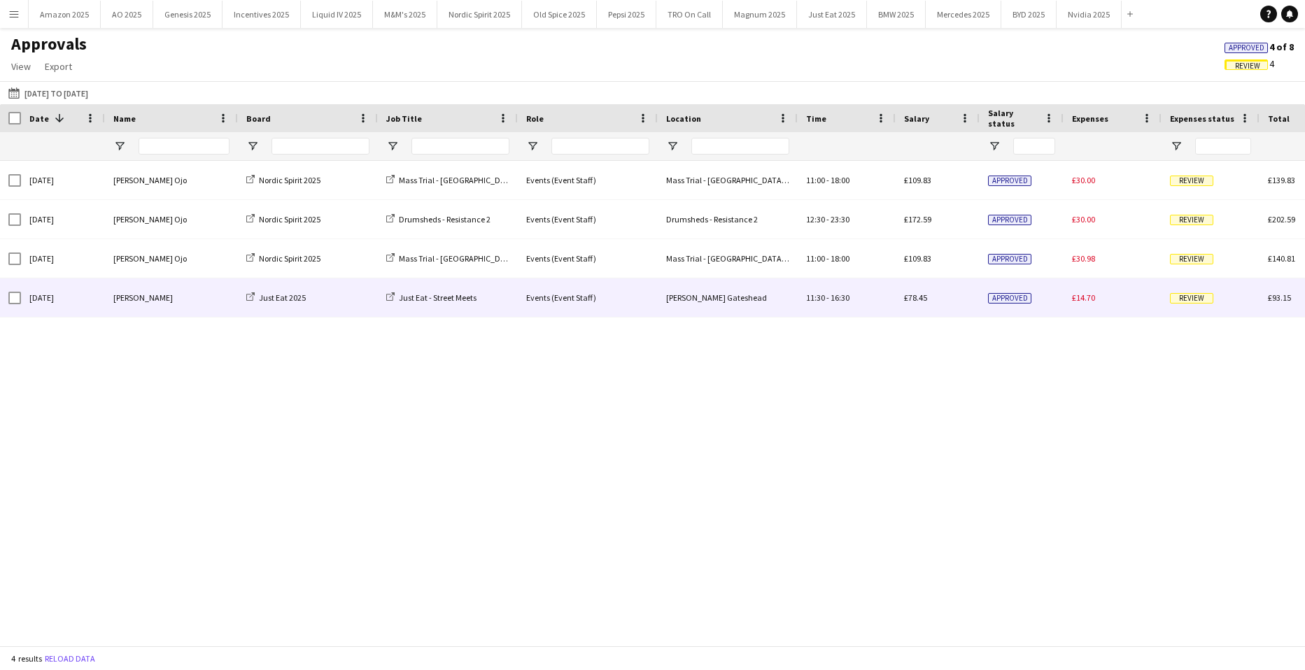
click at [1187, 297] on span "Review" at bounding box center [1191, 298] width 43 height 10
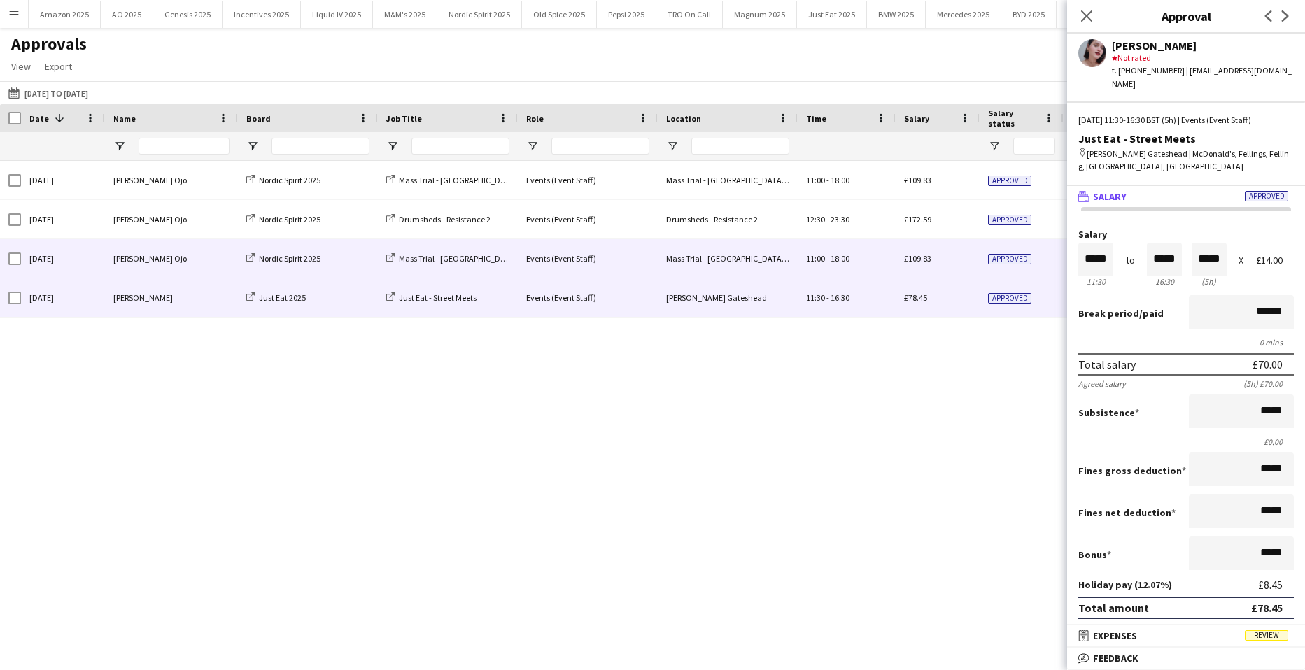
click at [1002, 246] on div "Approved" at bounding box center [1021, 258] width 84 height 38
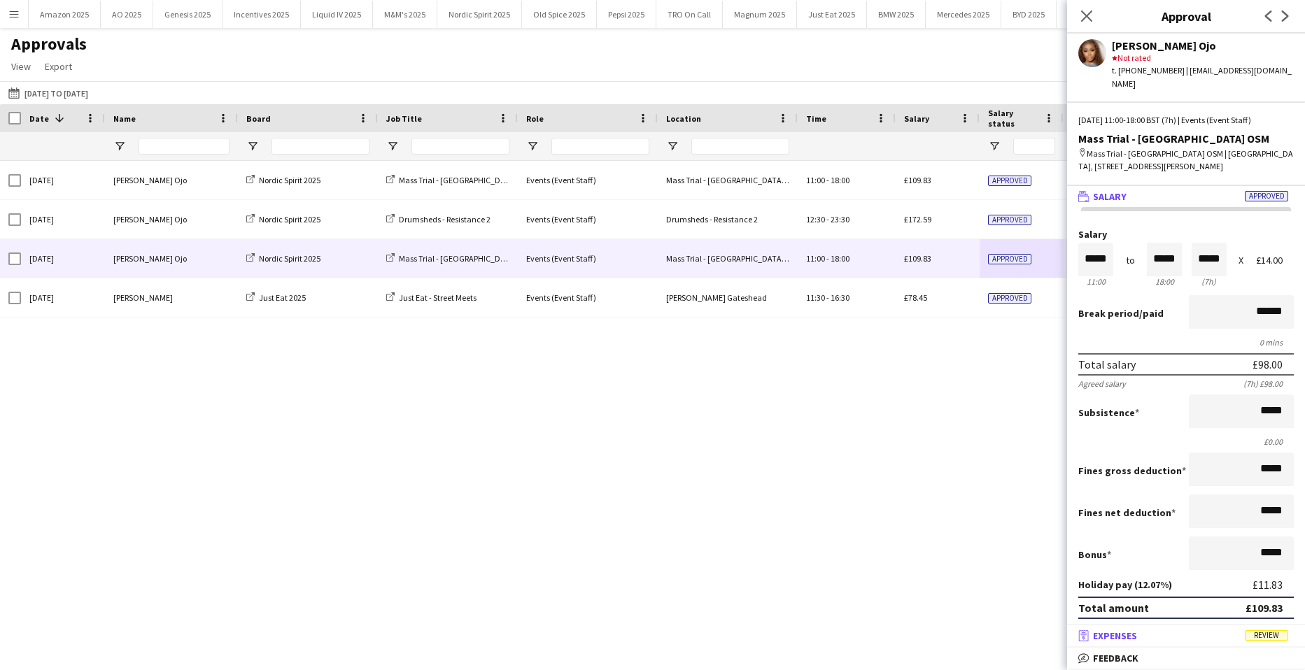
click at [1266, 640] on span "Review" at bounding box center [1266, 635] width 43 height 10
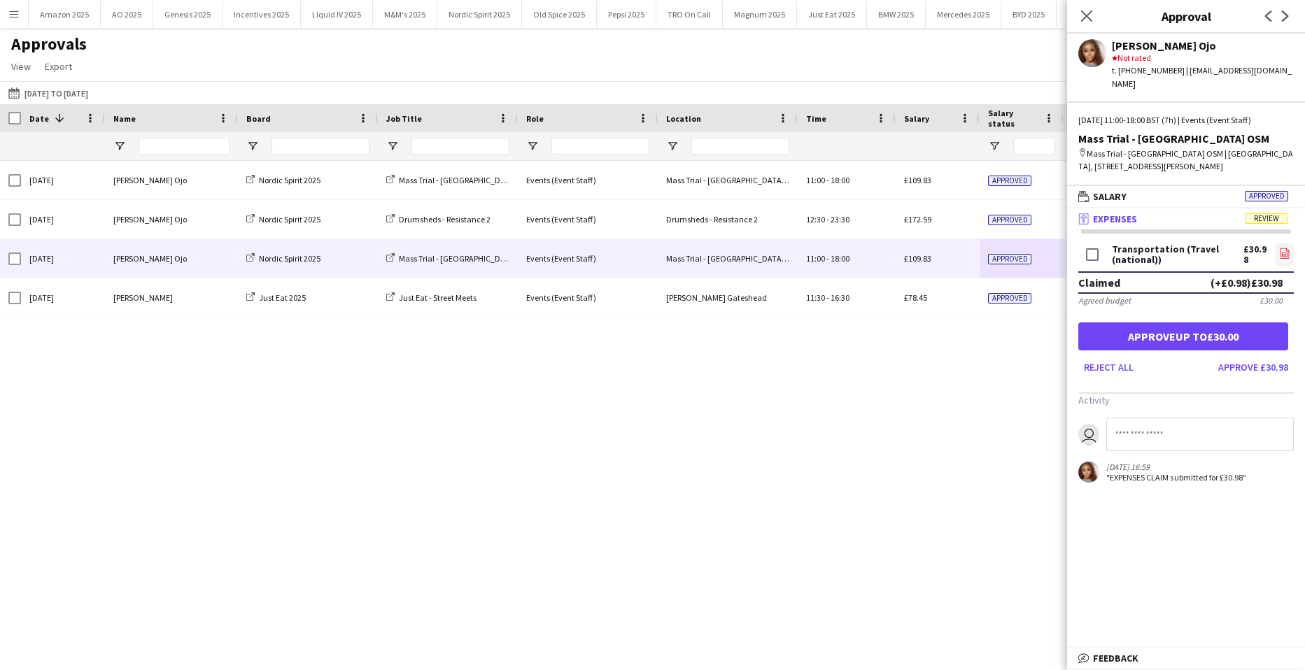
click at [1279, 248] on icon "file-image" at bounding box center [1284, 253] width 11 height 11
click at [1180, 327] on button "Approve up to £30.00" at bounding box center [1183, 337] width 210 height 28
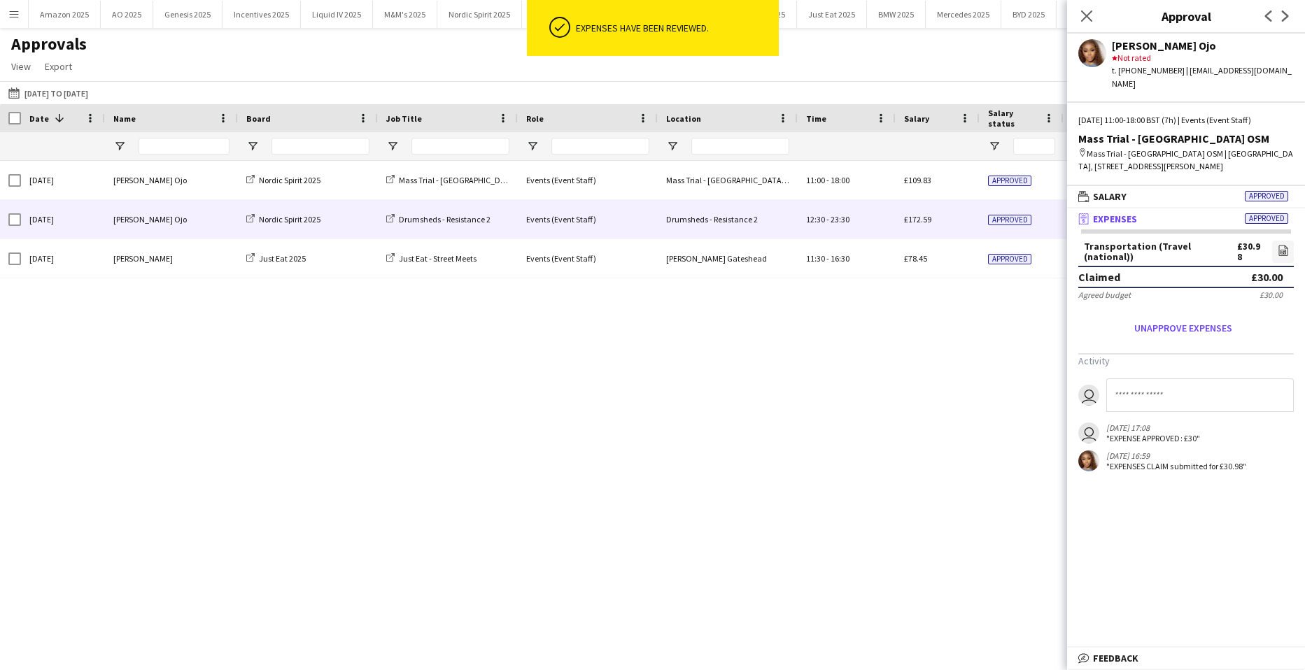
click at [987, 214] on div "Approved" at bounding box center [1021, 219] width 84 height 38
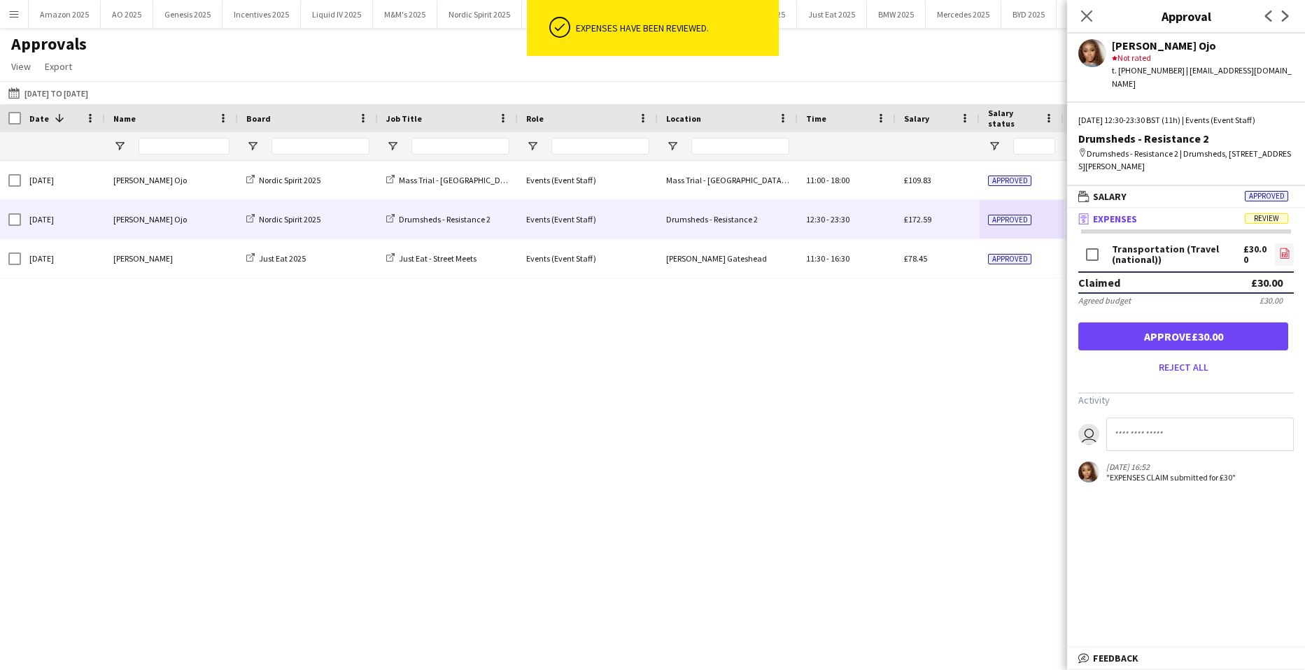
click at [1282, 253] on icon at bounding box center [1285, 255] width 6 height 4
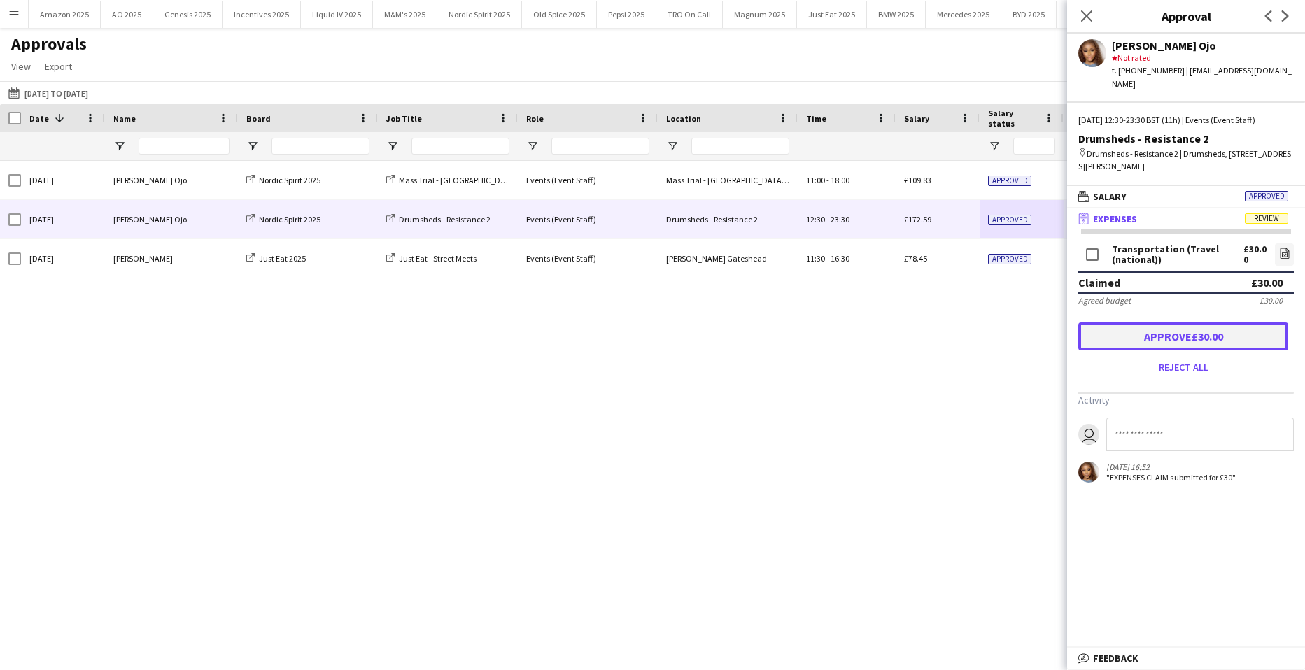
click at [1171, 323] on button "Approve £30.00" at bounding box center [1183, 337] width 210 height 28
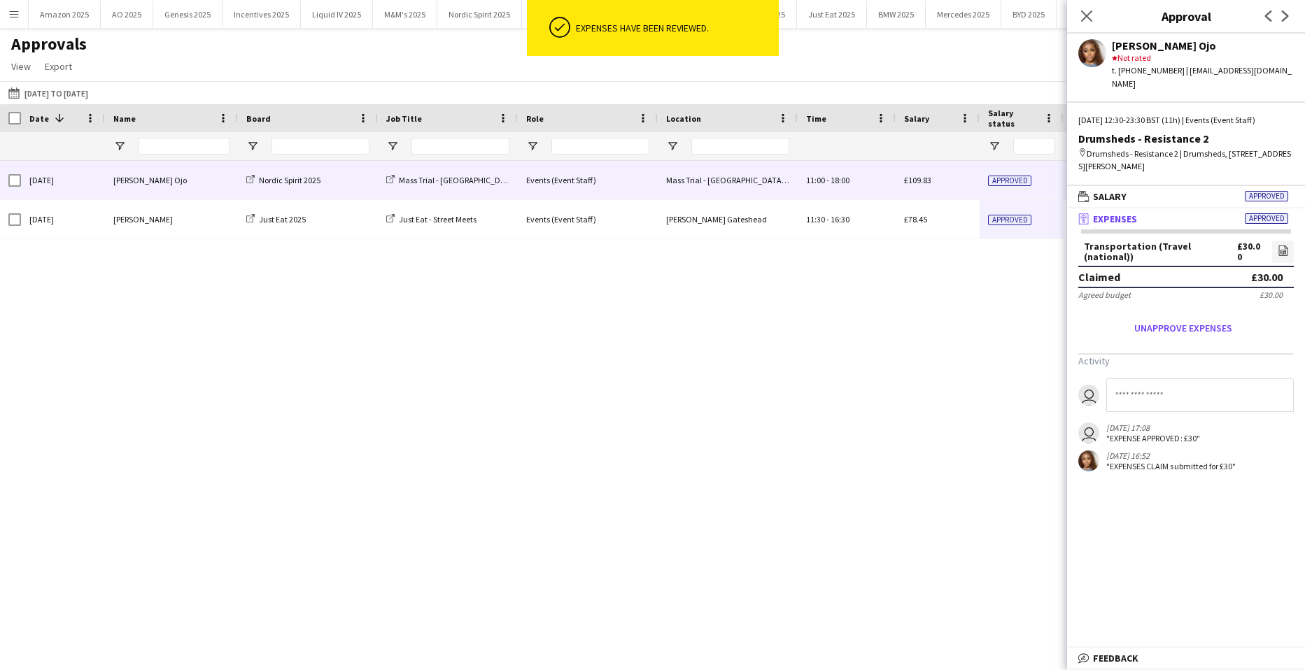
click at [1018, 180] on span "Approved" at bounding box center [1009, 181] width 43 height 10
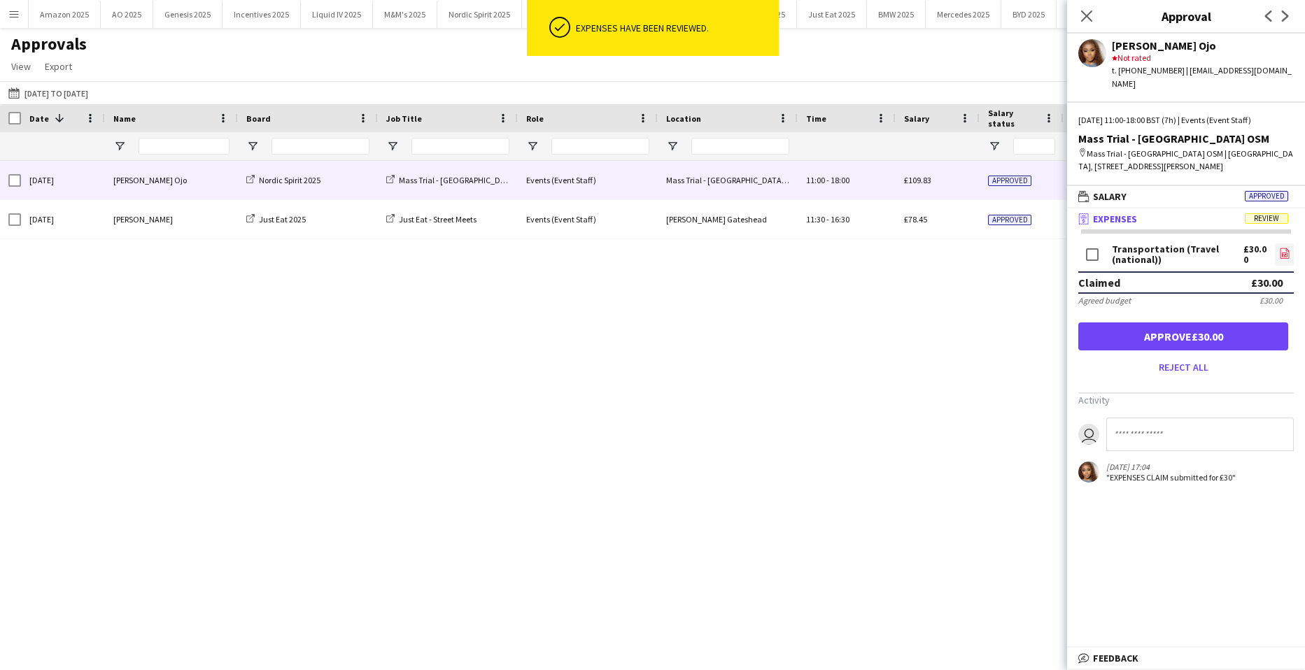
click at [1280, 248] on icon at bounding box center [1284, 253] width 9 height 10
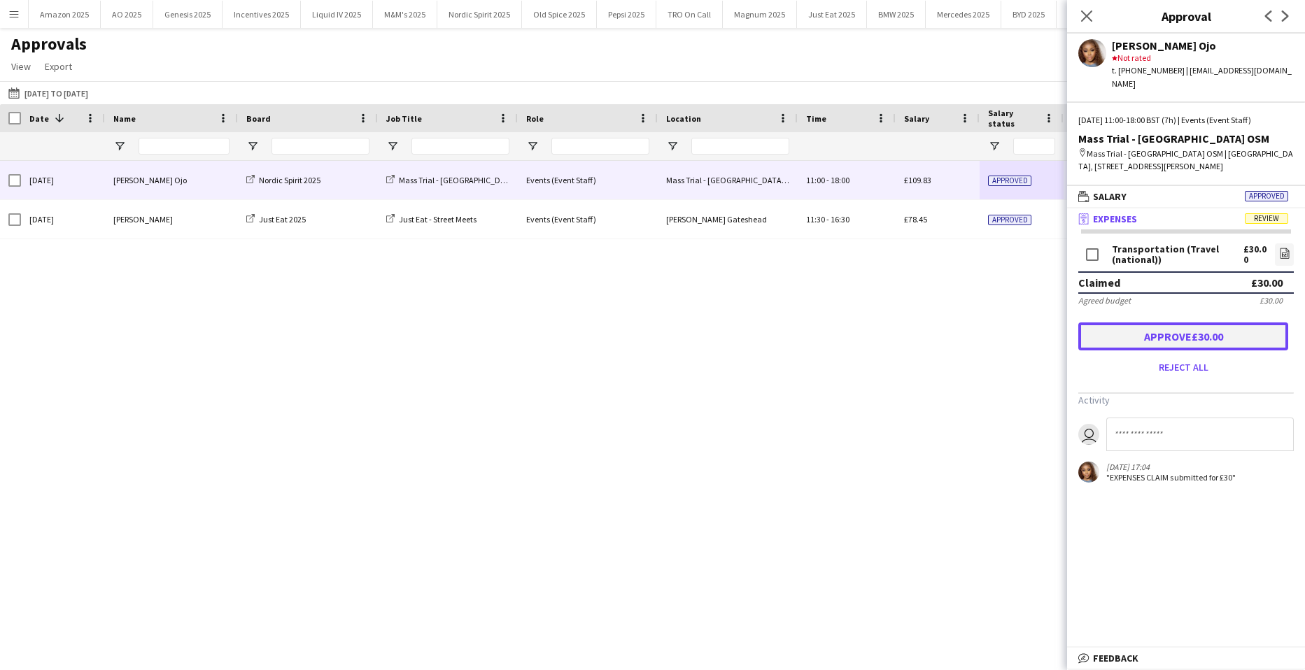
click at [1235, 325] on button "Approve £30.00" at bounding box center [1183, 337] width 210 height 28
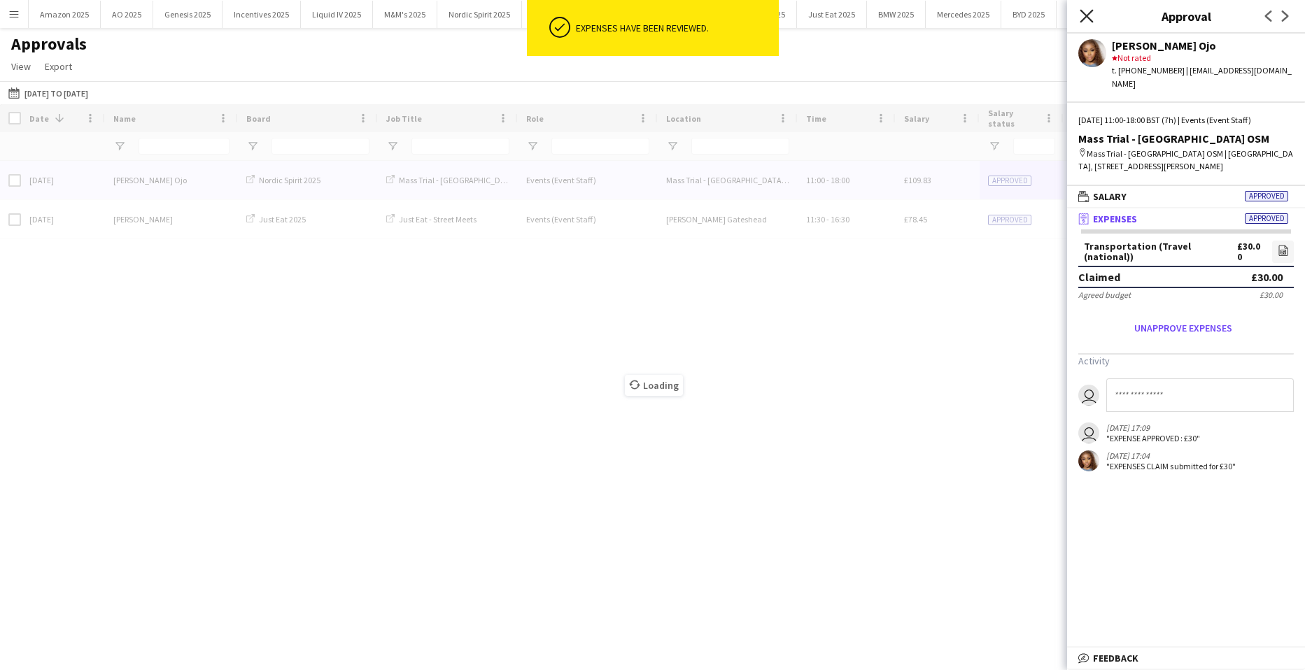
click at [1084, 21] on icon "Close pop-in" at bounding box center [1085, 15] width 13 height 13
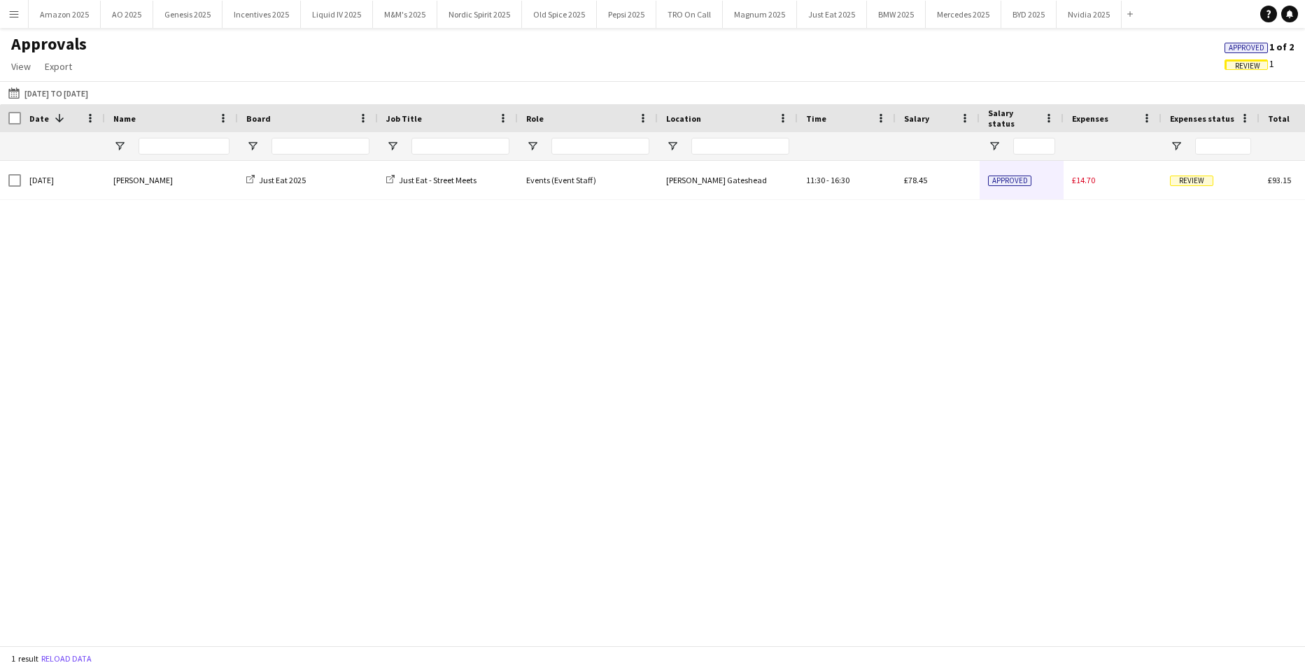
click at [1236, 47] on span "Approved" at bounding box center [1246, 47] width 36 height 9
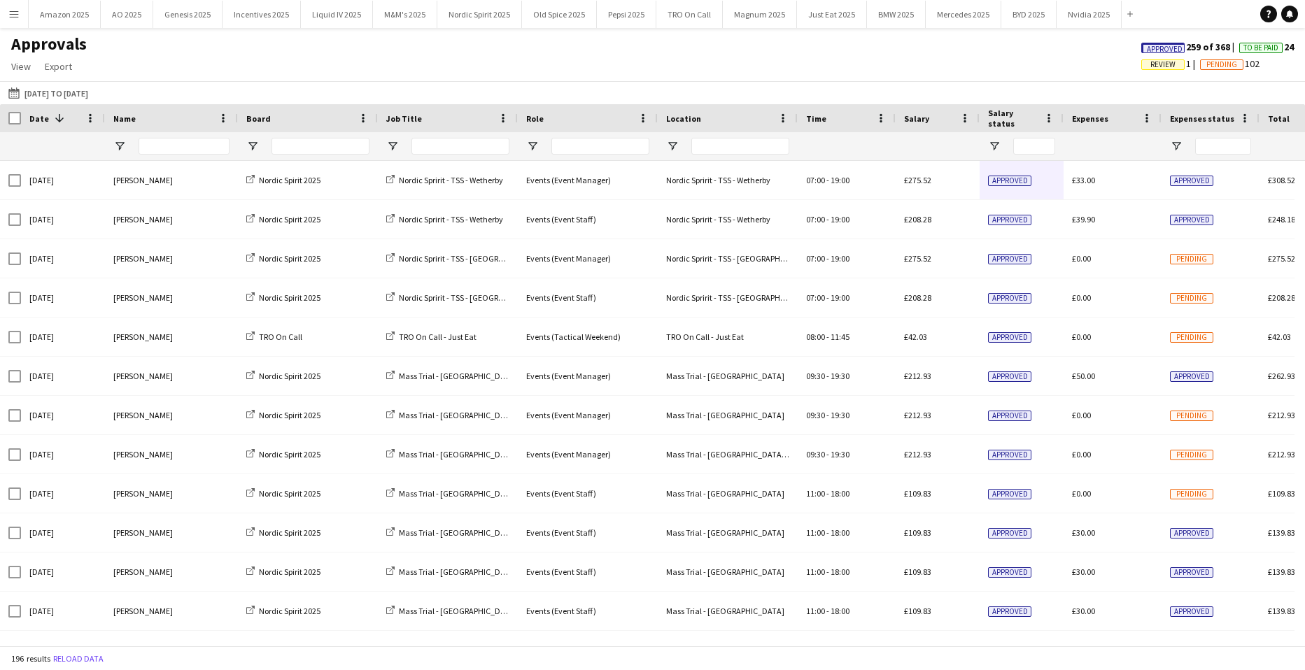
click at [1154, 50] on span "Approved" at bounding box center [1165, 49] width 36 height 9
click at [16, 16] on app-icon "Menu" at bounding box center [13, 13] width 11 height 11
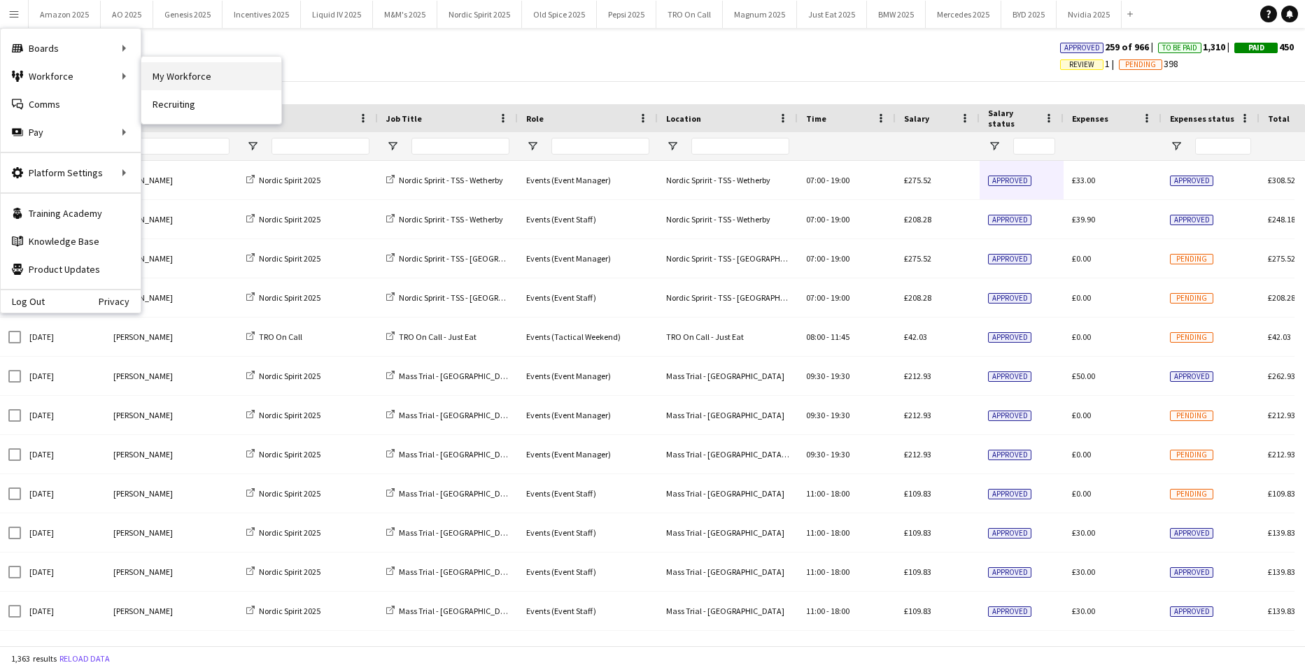
click at [181, 76] on link "My Workforce" at bounding box center [211, 76] width 140 height 28
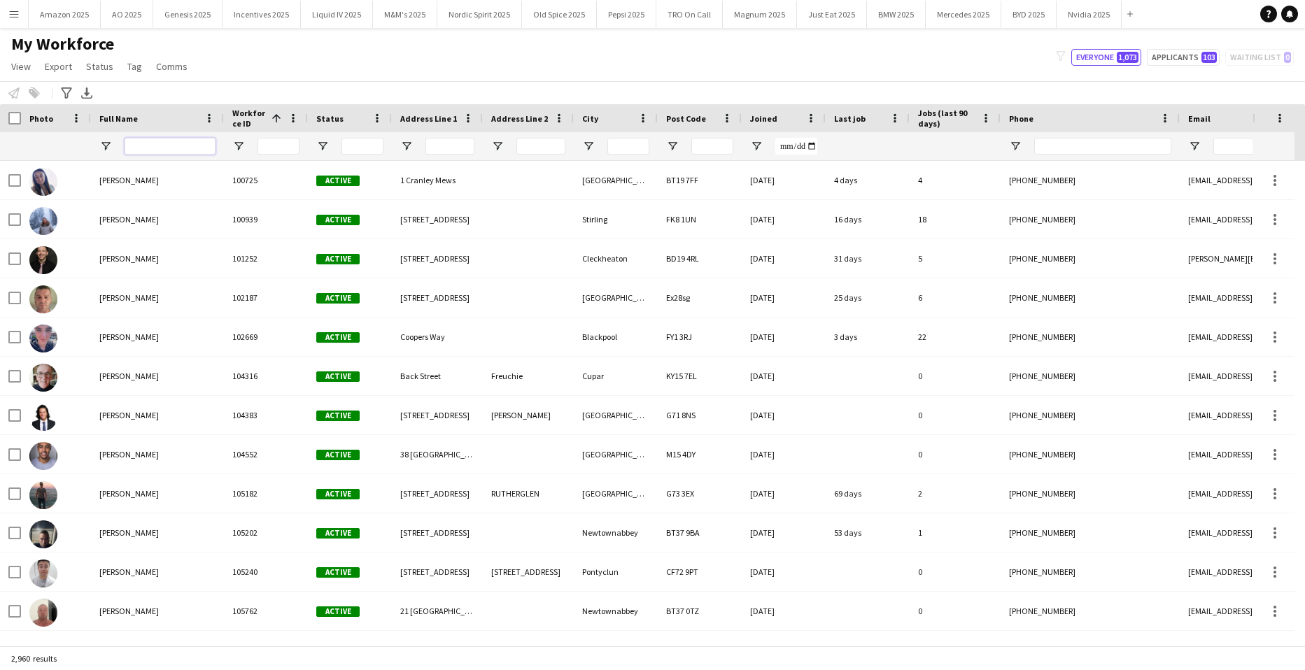
click at [154, 146] on input "Full Name Filter Input" at bounding box center [170, 146] width 91 height 17
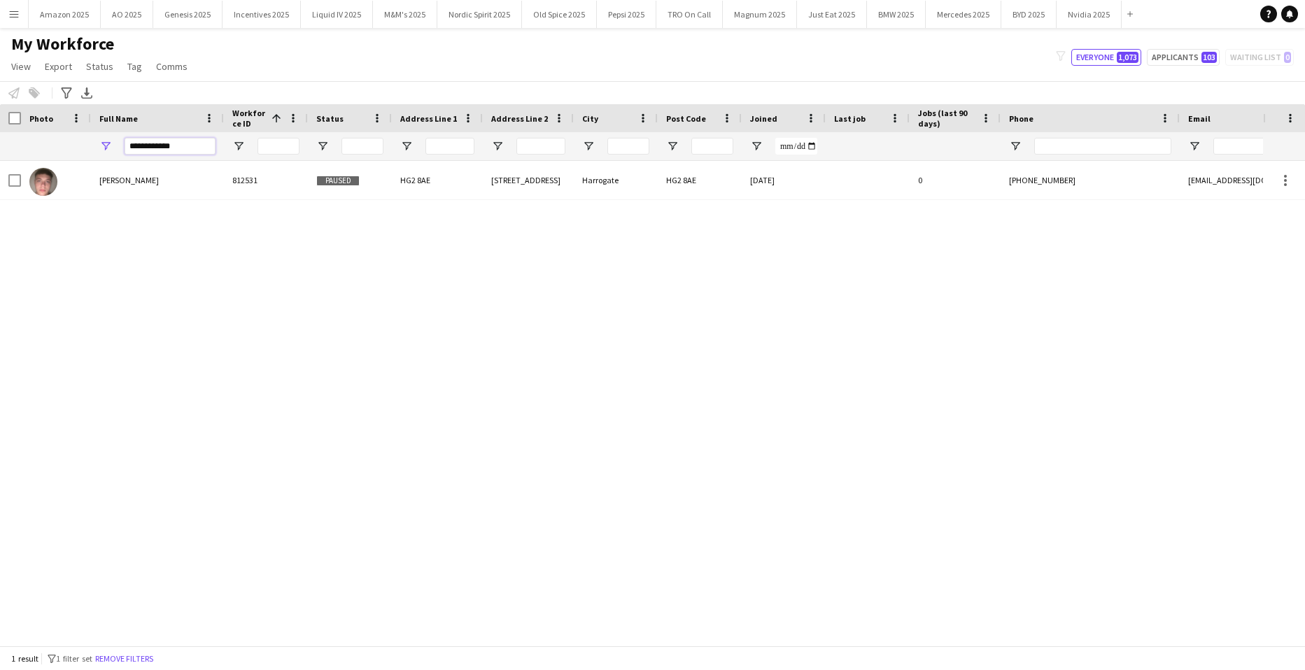
type input "**********"
drag, startPoint x: 243, startPoint y: 318, endPoint x: 204, endPoint y: 292, distance: 47.0
click at [241, 313] on div "Louis Verity 812531 Paused HG2 8AE 14 St. Marks Avenue Harrogate HG2 8AE 29-08-…" at bounding box center [631, 398] width 1263 height 474
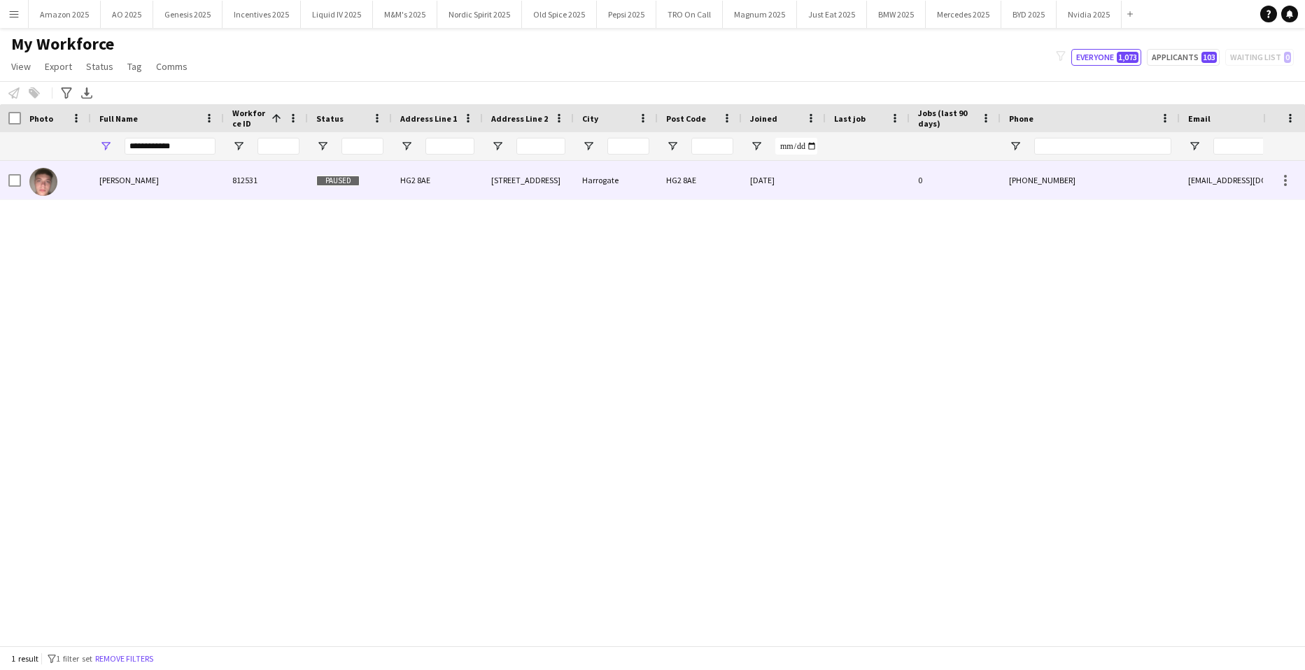
click at [104, 183] on span "Louis Verity" at bounding box center [128, 180] width 59 height 10
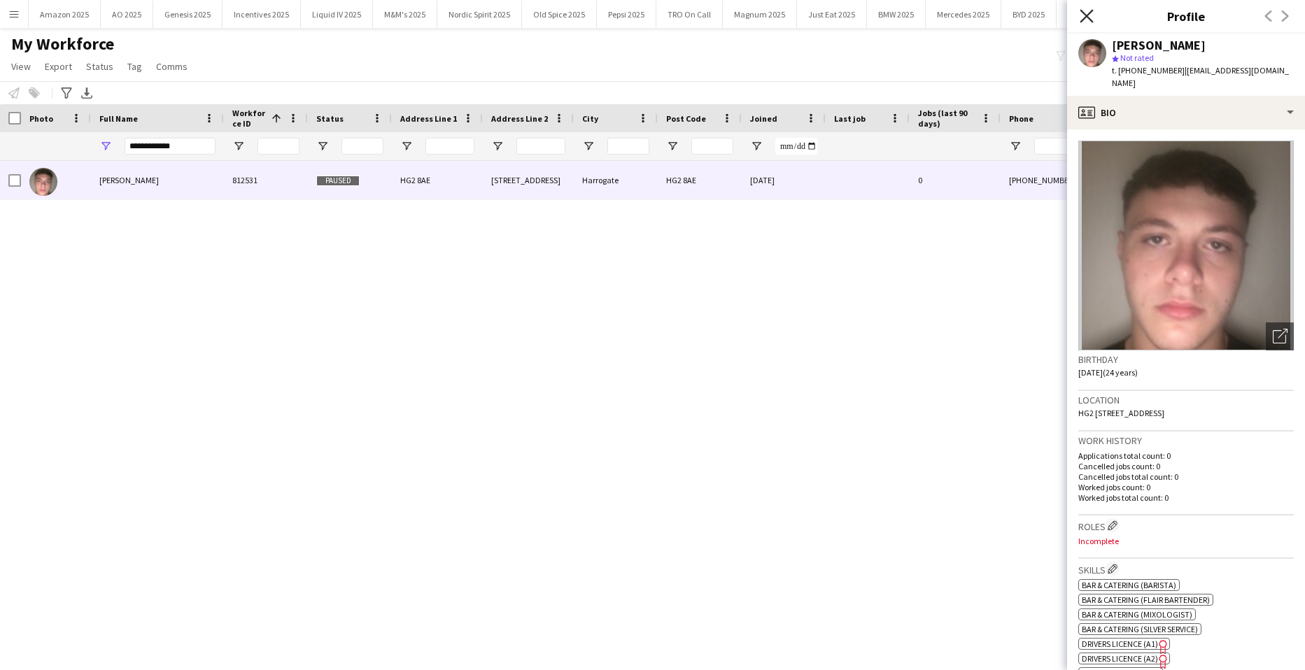
click at [1088, 9] on app-icon "Close pop-in" at bounding box center [1087, 16] width 20 height 20
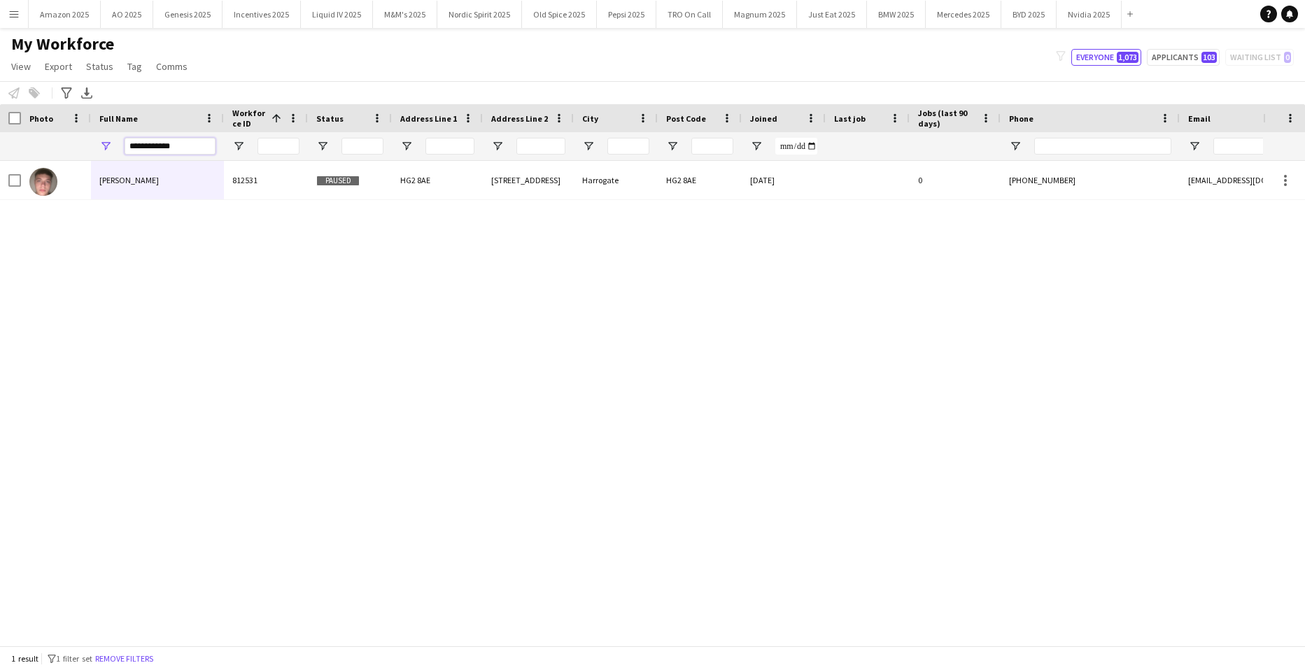
drag, startPoint x: 170, startPoint y: 153, endPoint x: -36, endPoint y: 144, distance: 205.8
click at [0, 144] on html "Menu Boards Boards Boards All jobs Status Workforce Workforce My Workforce Recr…" at bounding box center [652, 335] width 1305 height 670
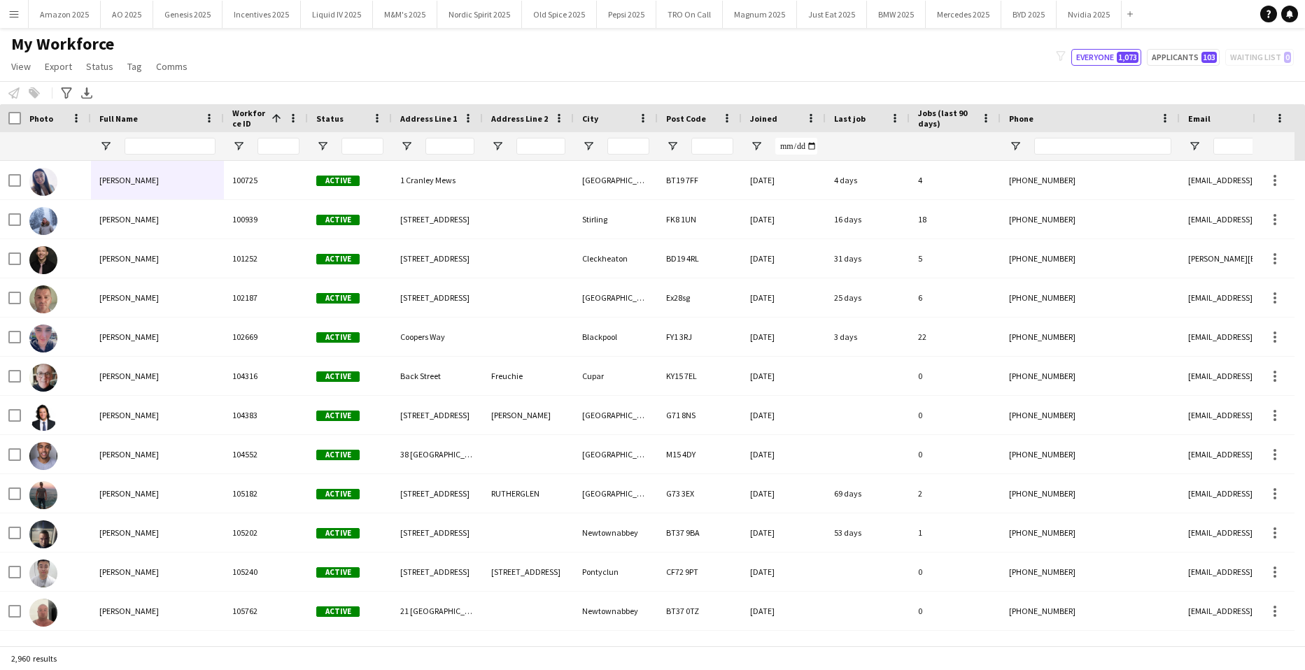
click at [791, 117] on div "Joined" at bounding box center [775, 118] width 50 height 21
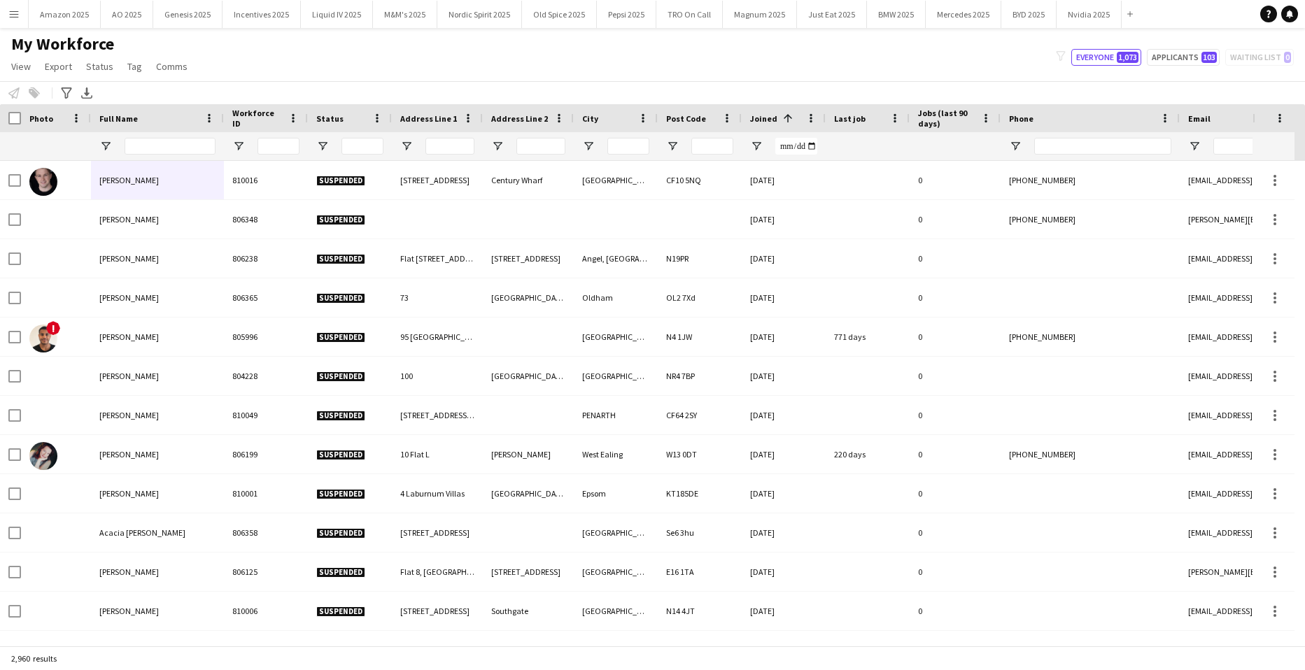
click at [777, 118] on span at bounding box center [785, 118] width 17 height 13
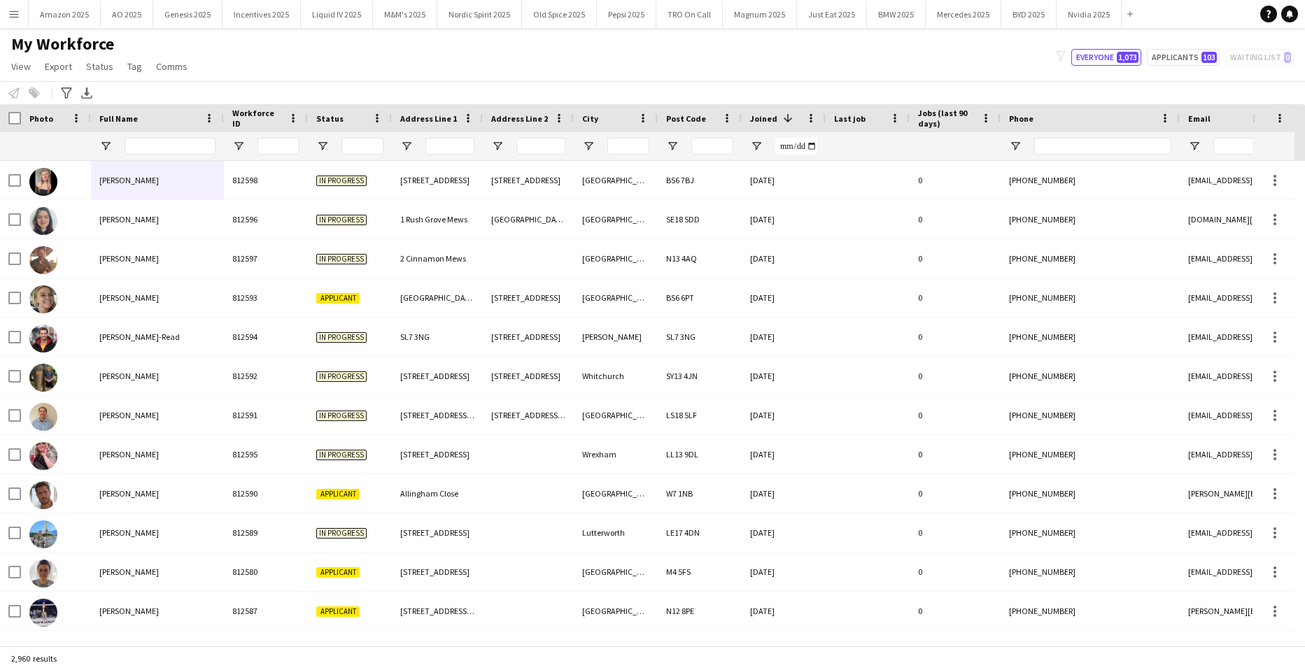
click at [15, 11] on app-icon "Menu" at bounding box center [13, 13] width 11 height 11
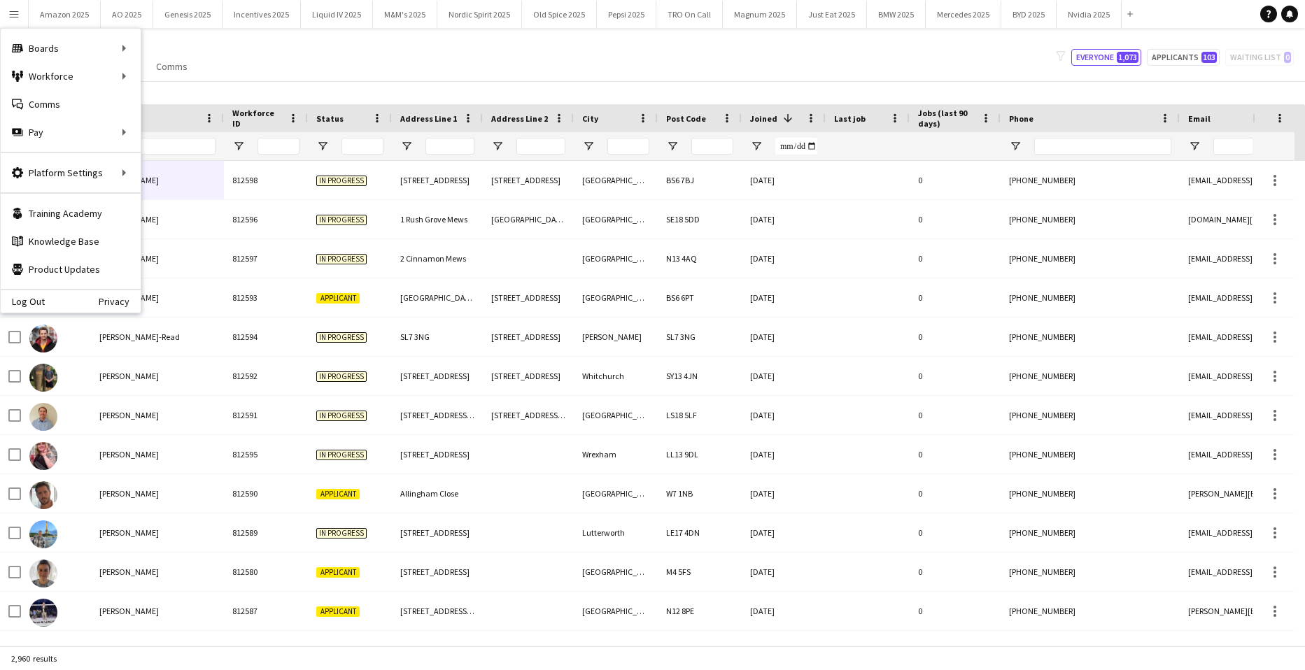
click at [40, 292] on div "Log Out Privacy" at bounding box center [71, 301] width 140 height 24
click at [31, 299] on link "Log Out" at bounding box center [23, 301] width 44 height 11
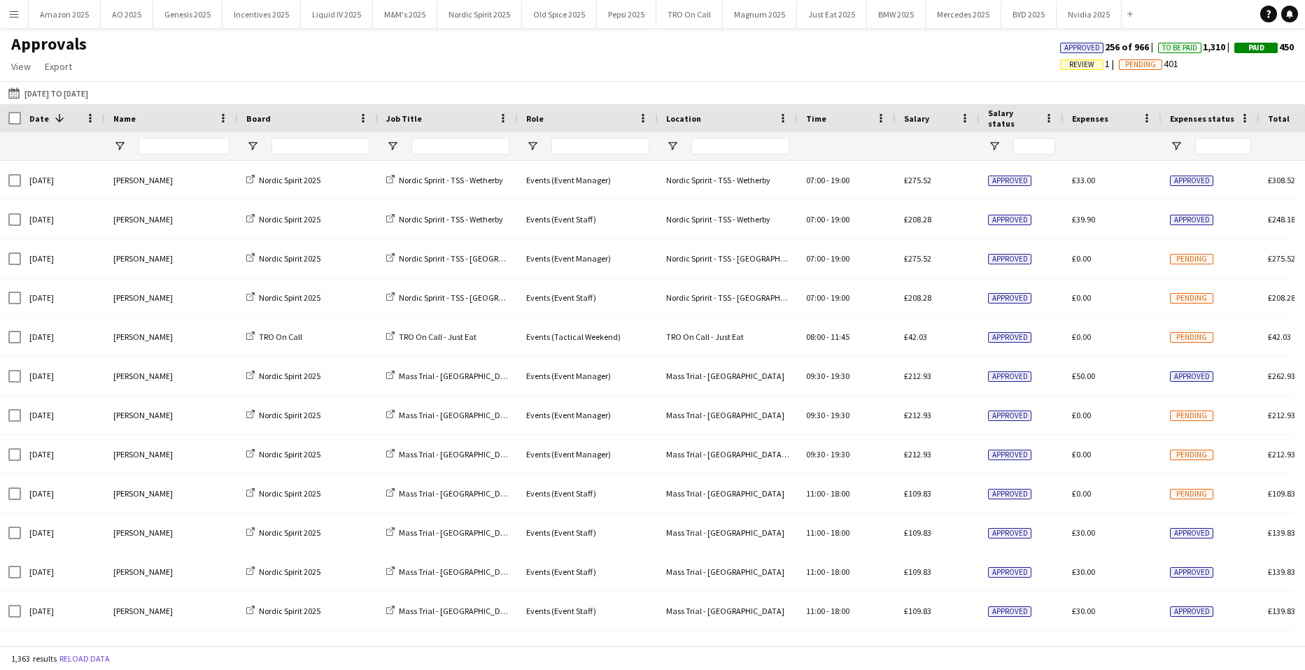
click at [13, 10] on app-icon "Menu" at bounding box center [13, 13] width 11 height 11
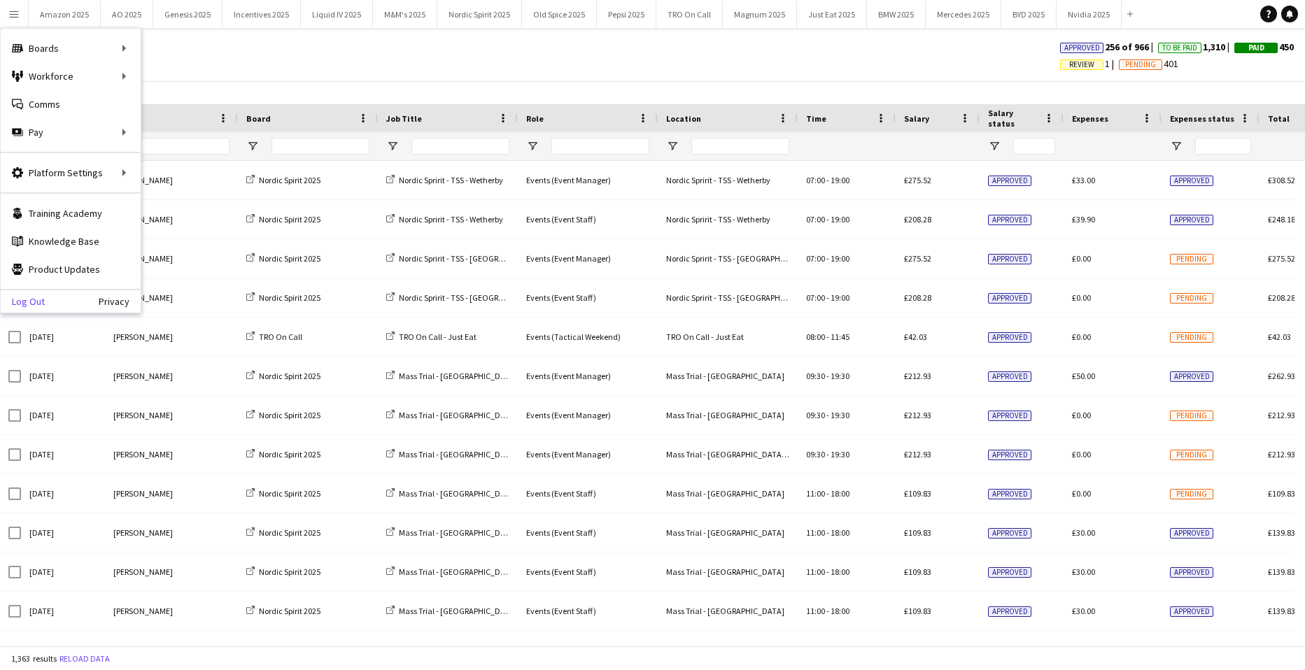
click at [40, 303] on link "Log Out" at bounding box center [23, 301] width 44 height 11
